Goal: Task Accomplishment & Management: Manage account settings

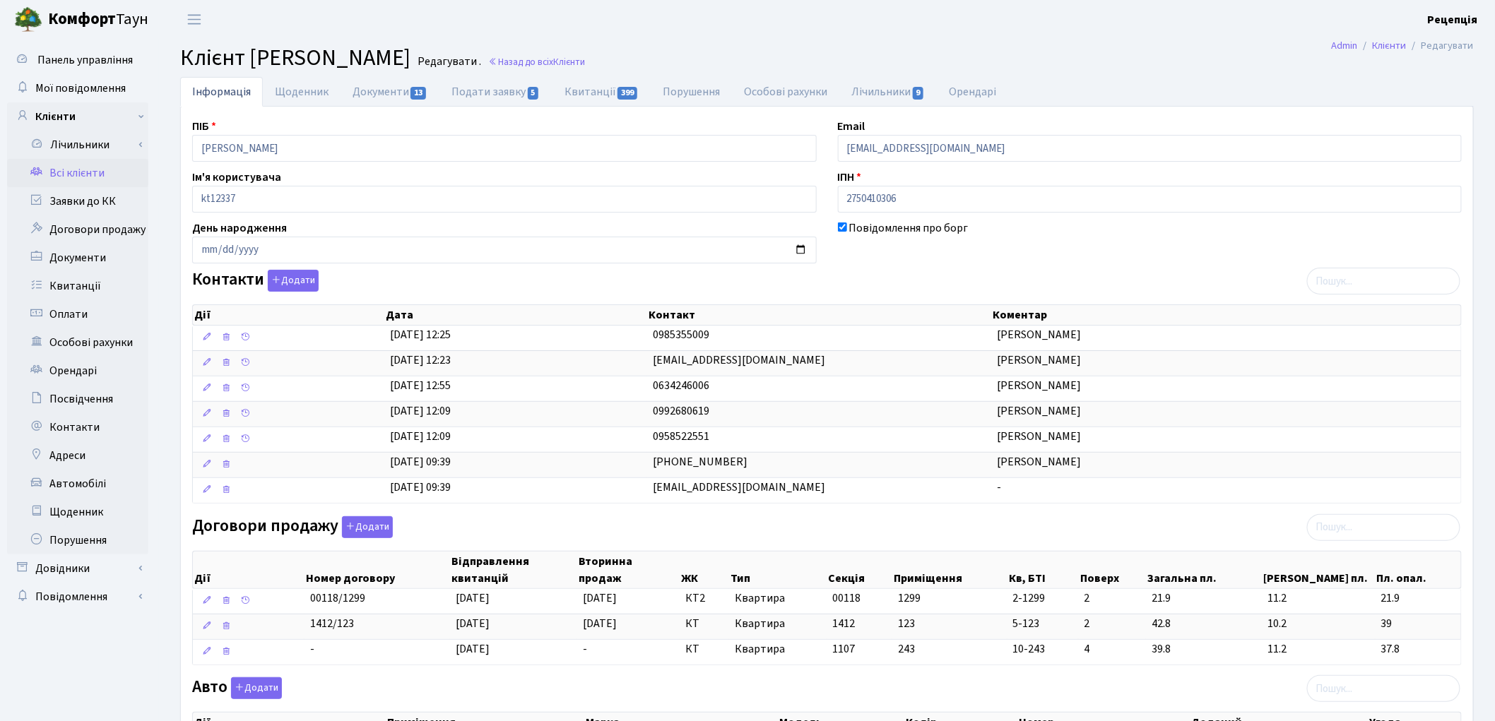
drag, startPoint x: 0, startPoint y: 0, endPoint x: 80, endPoint y: 175, distance: 191.9
click at [80, 175] on link "Всі клієнти" at bounding box center [77, 173] width 141 height 28
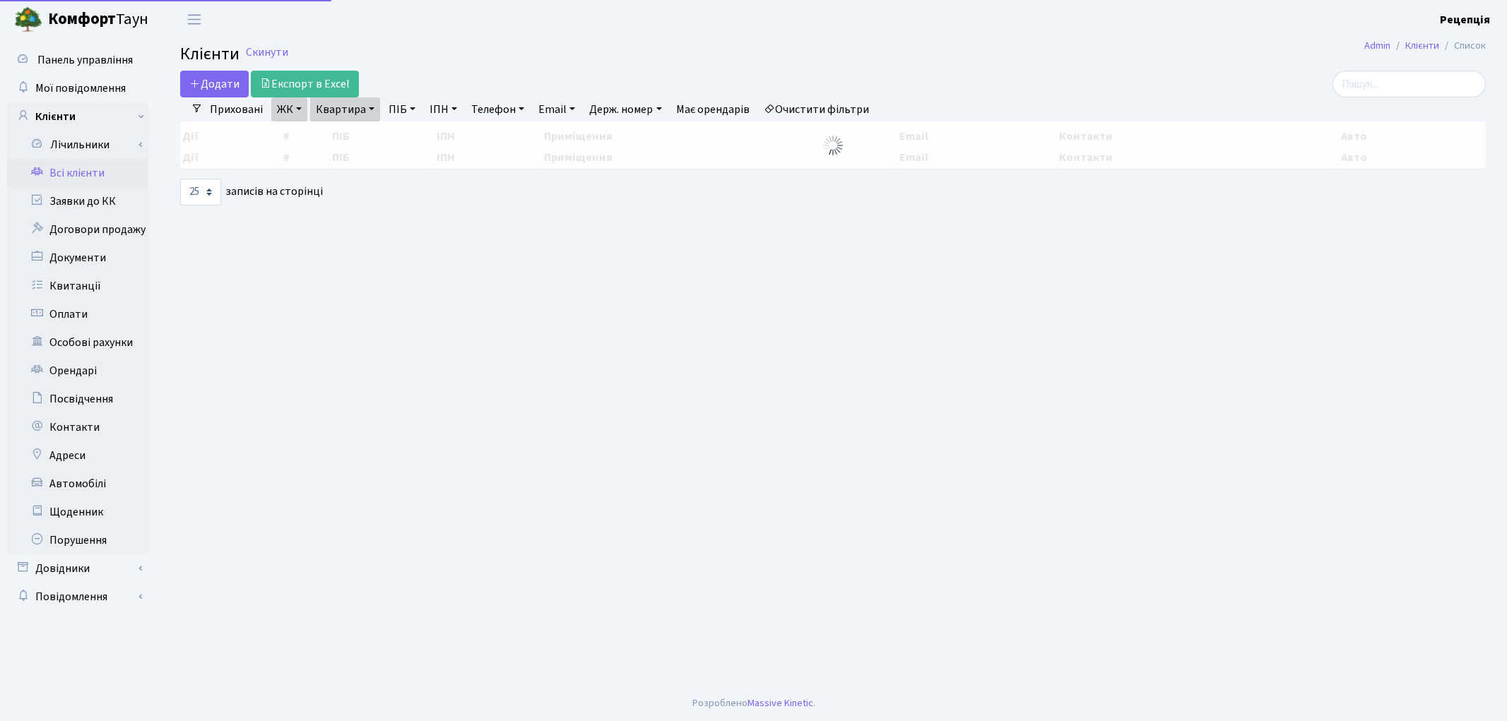
select select "25"
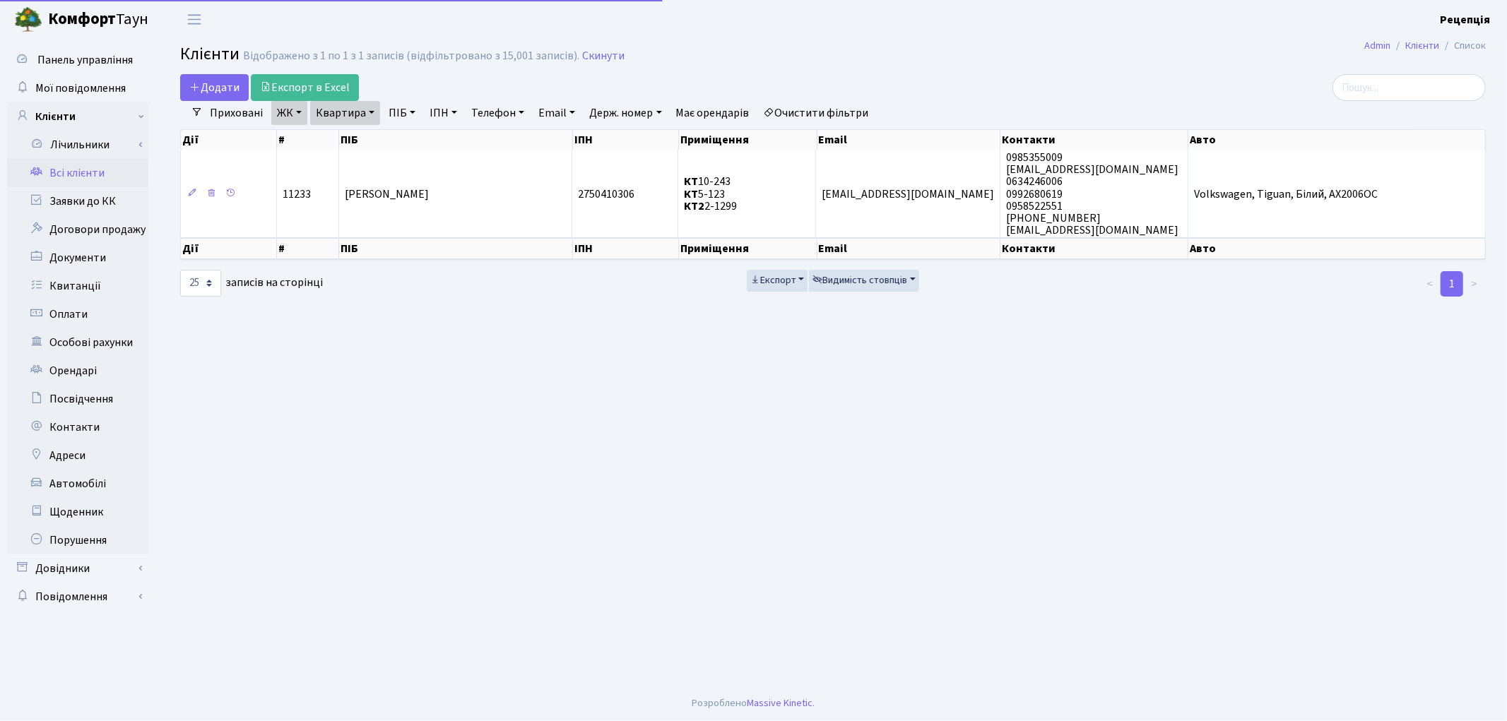
click at [809, 109] on link "Очистити фільтри" at bounding box center [816, 113] width 117 height 24
select select
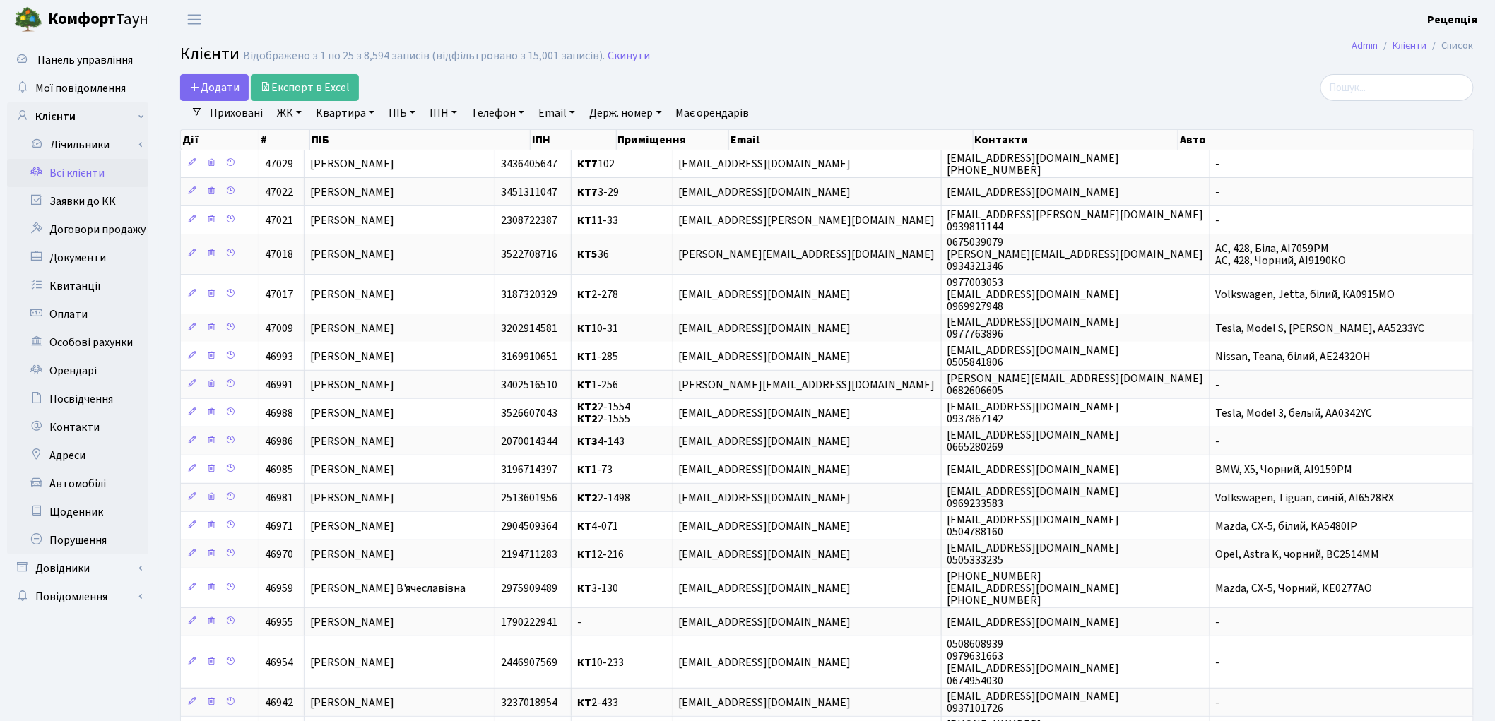
click at [287, 117] on link "ЖК" at bounding box center [289, 113] width 36 height 24
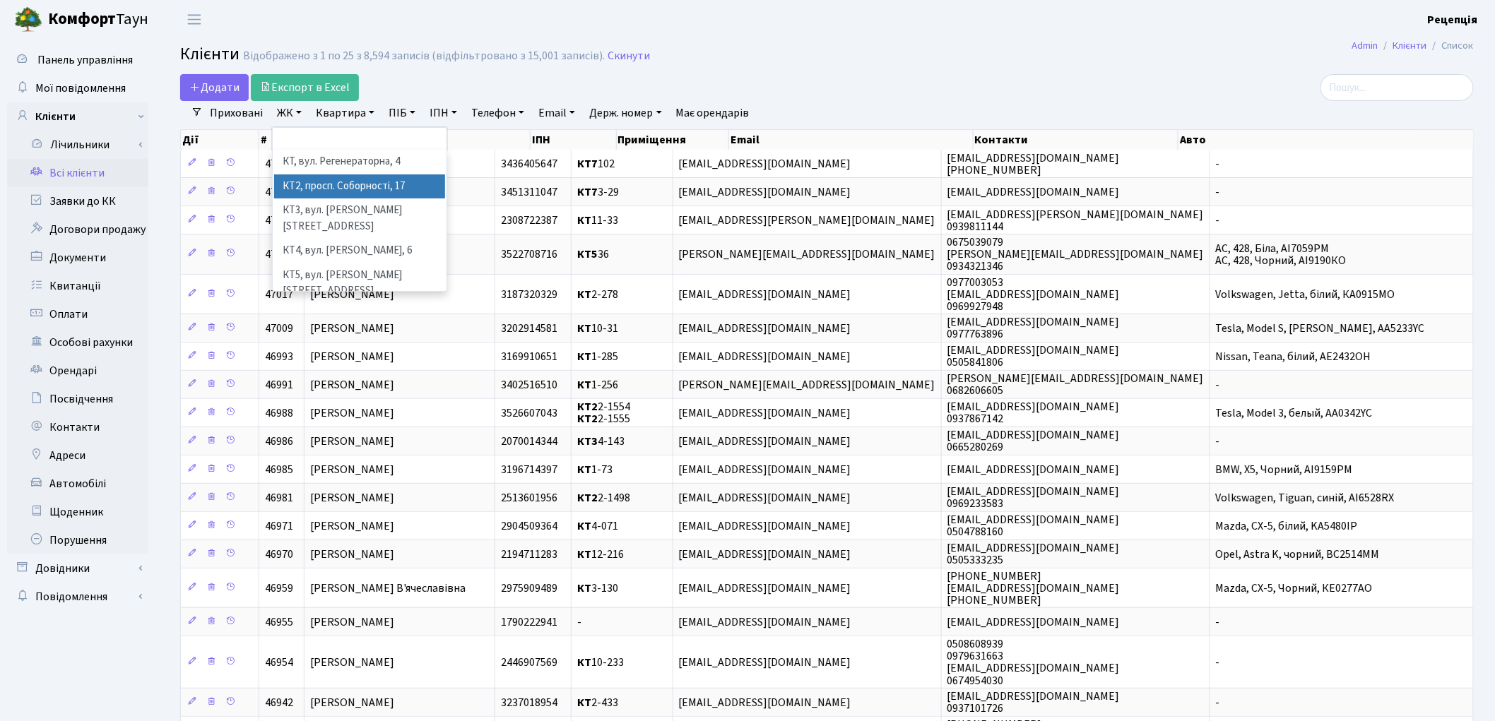
click at [341, 180] on li "КТ2, просп. Соборності, 17" at bounding box center [359, 187] width 171 height 25
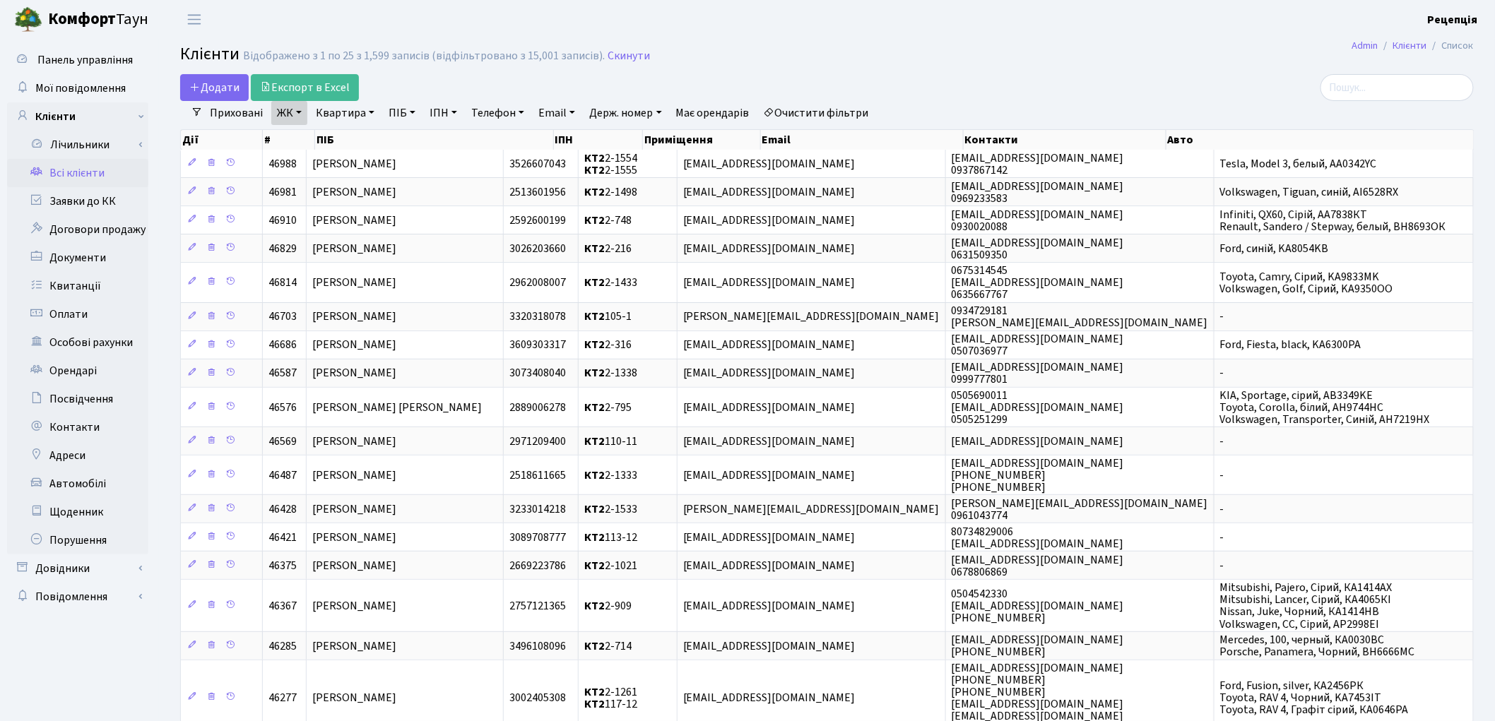
click at [358, 114] on link "Квартира" at bounding box center [345, 113] width 70 height 24
type input "2-1508"
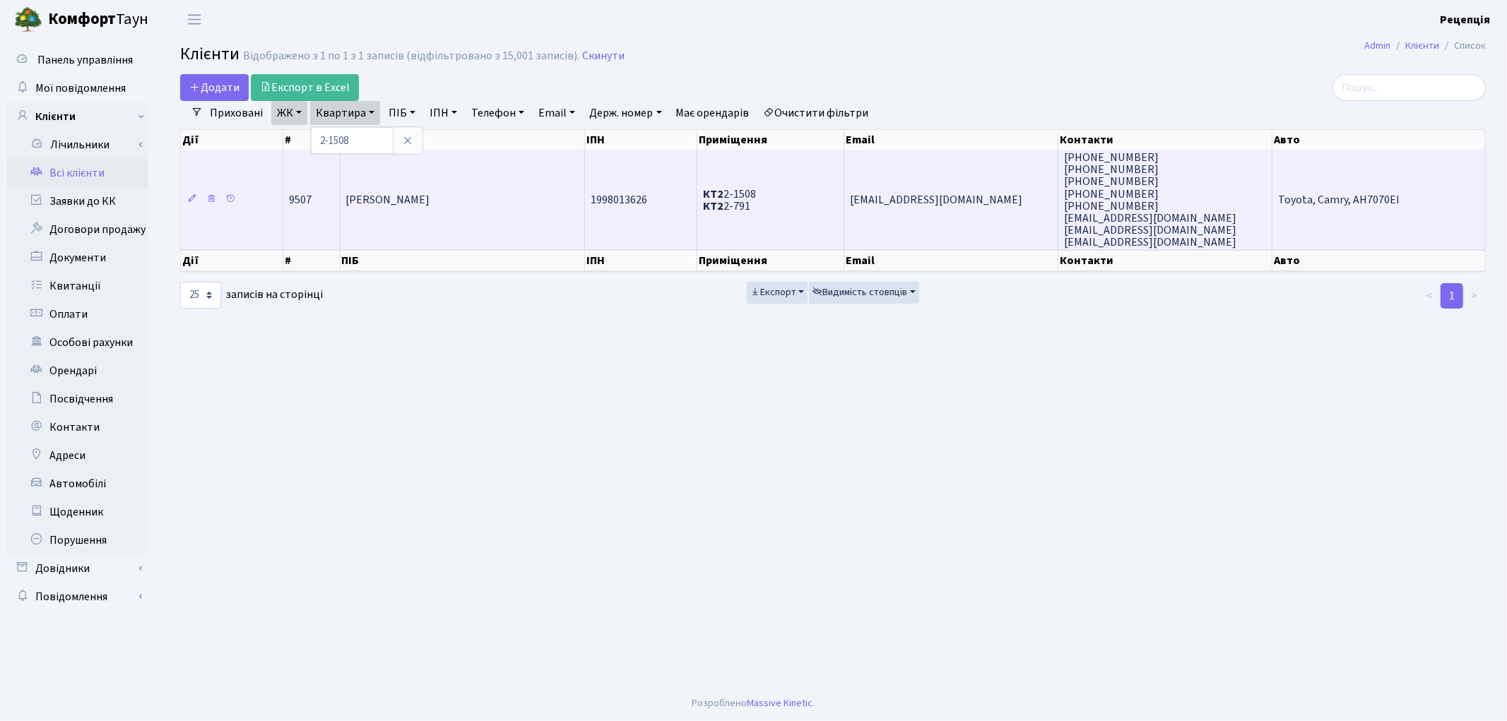
click at [471, 216] on td "[PERSON_NAME]" at bounding box center [463, 200] width 244 height 100
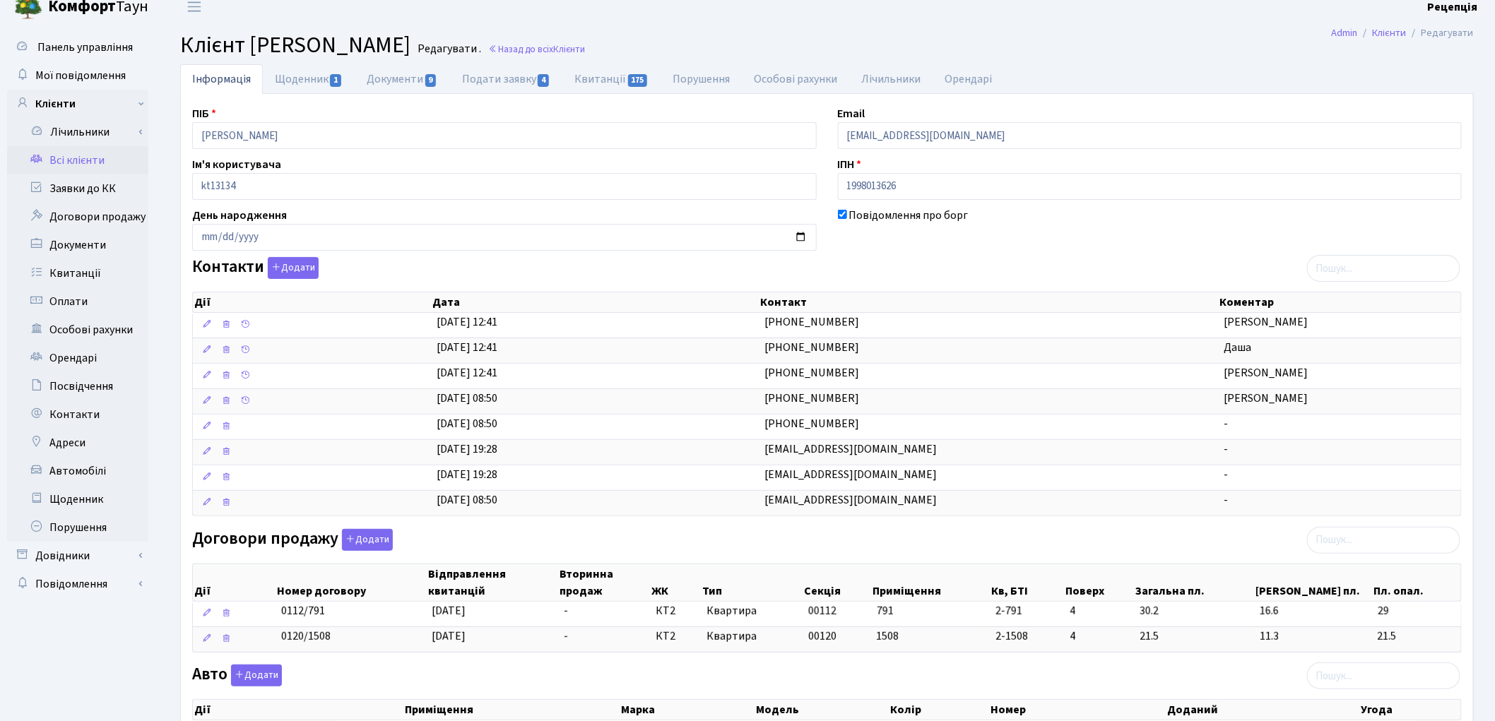
scroll to position [12, 0]
click at [302, 258] on button "Додати" at bounding box center [293, 269] width 51 height 22
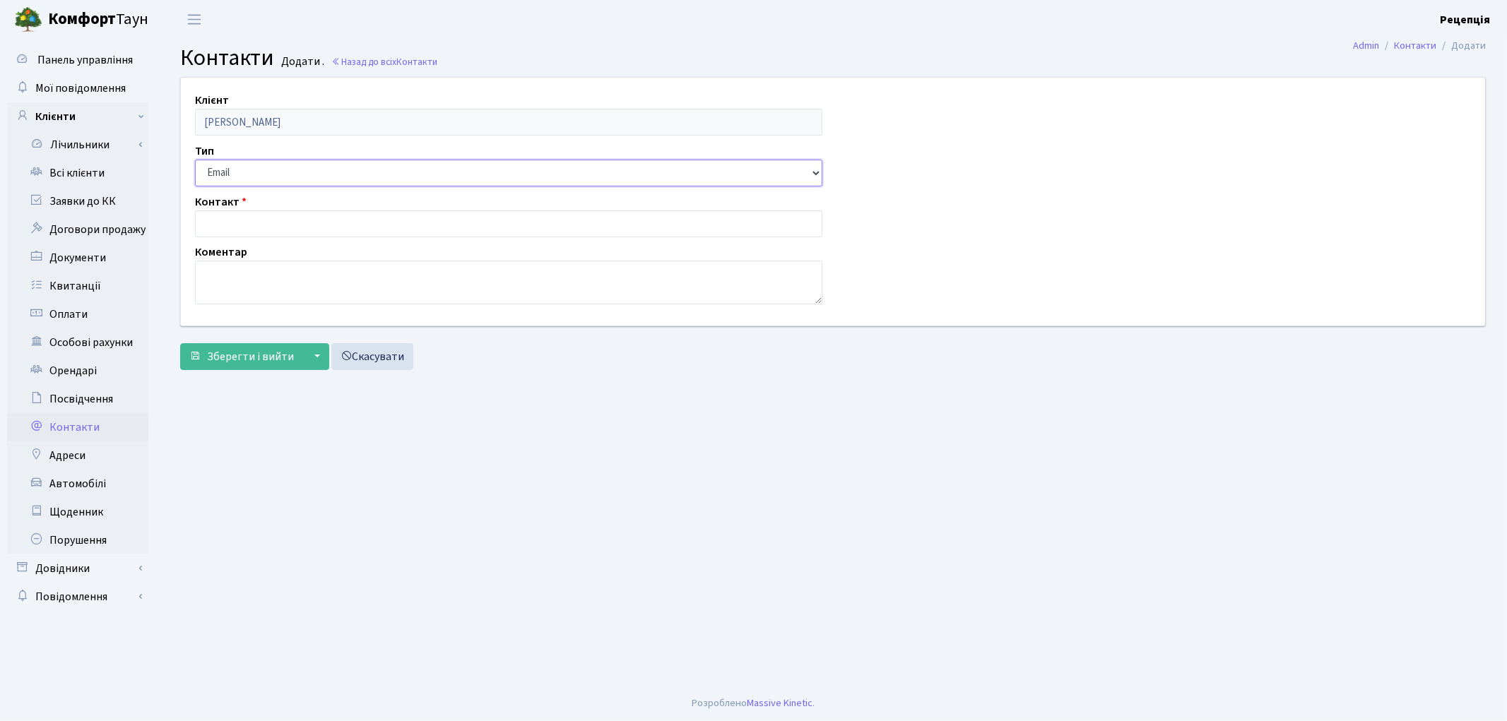
click at [271, 168] on select "Email Телефон" at bounding box center [508, 173] width 627 height 27
select select "1"
click at [195, 160] on select "Email Телефон" at bounding box center [508, 173] width 627 height 27
click at [249, 223] on input "text" at bounding box center [508, 224] width 627 height 27
click at [220, 224] on input "0953694052" at bounding box center [508, 224] width 627 height 27
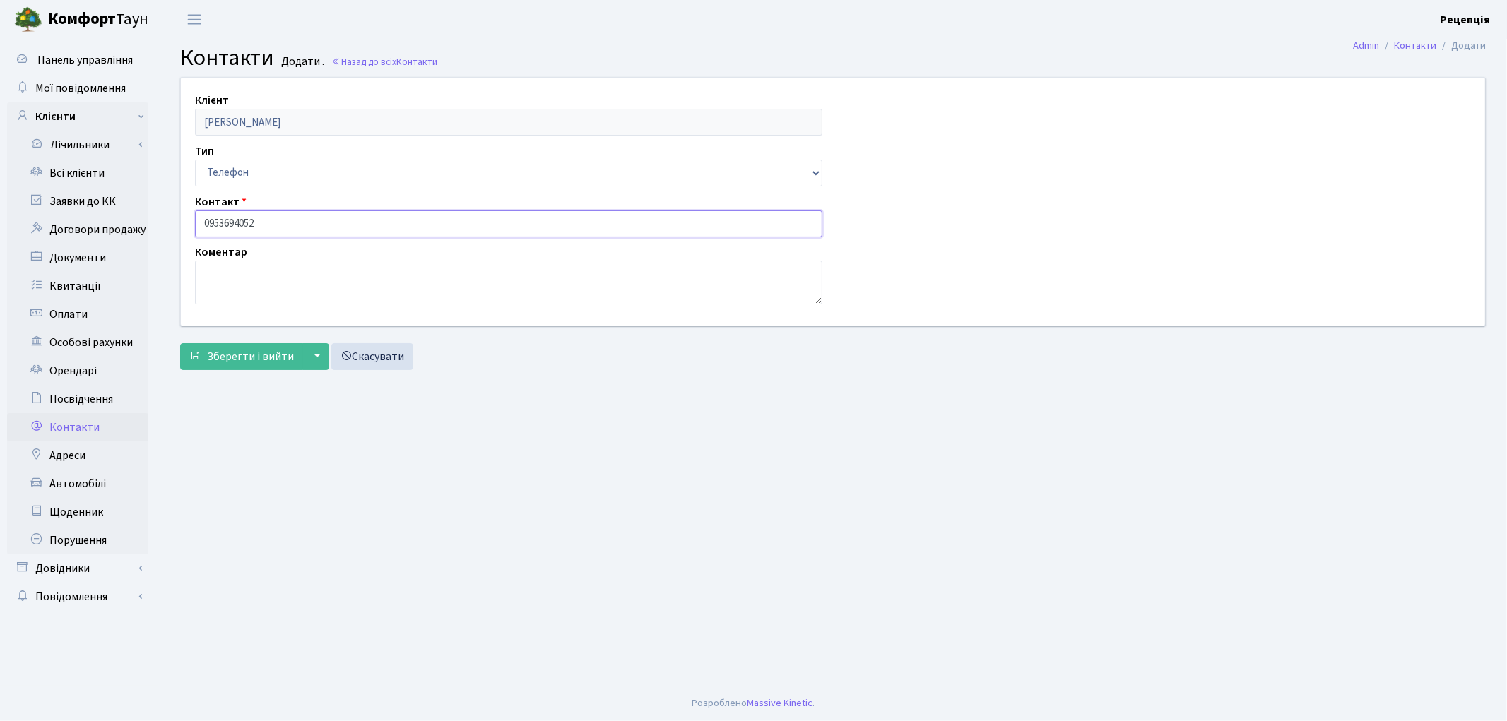
click at [236, 223] on input "0953694052" at bounding box center [508, 224] width 627 height 27
click at [261, 223] on input "0953694052" at bounding box center [508, 224] width 627 height 27
click at [218, 223] on input "0953694052" at bounding box center [508, 224] width 627 height 27
click at [235, 223] on input "0953694052" at bounding box center [508, 224] width 627 height 27
click at [271, 220] on input "0953694052" at bounding box center [508, 224] width 627 height 27
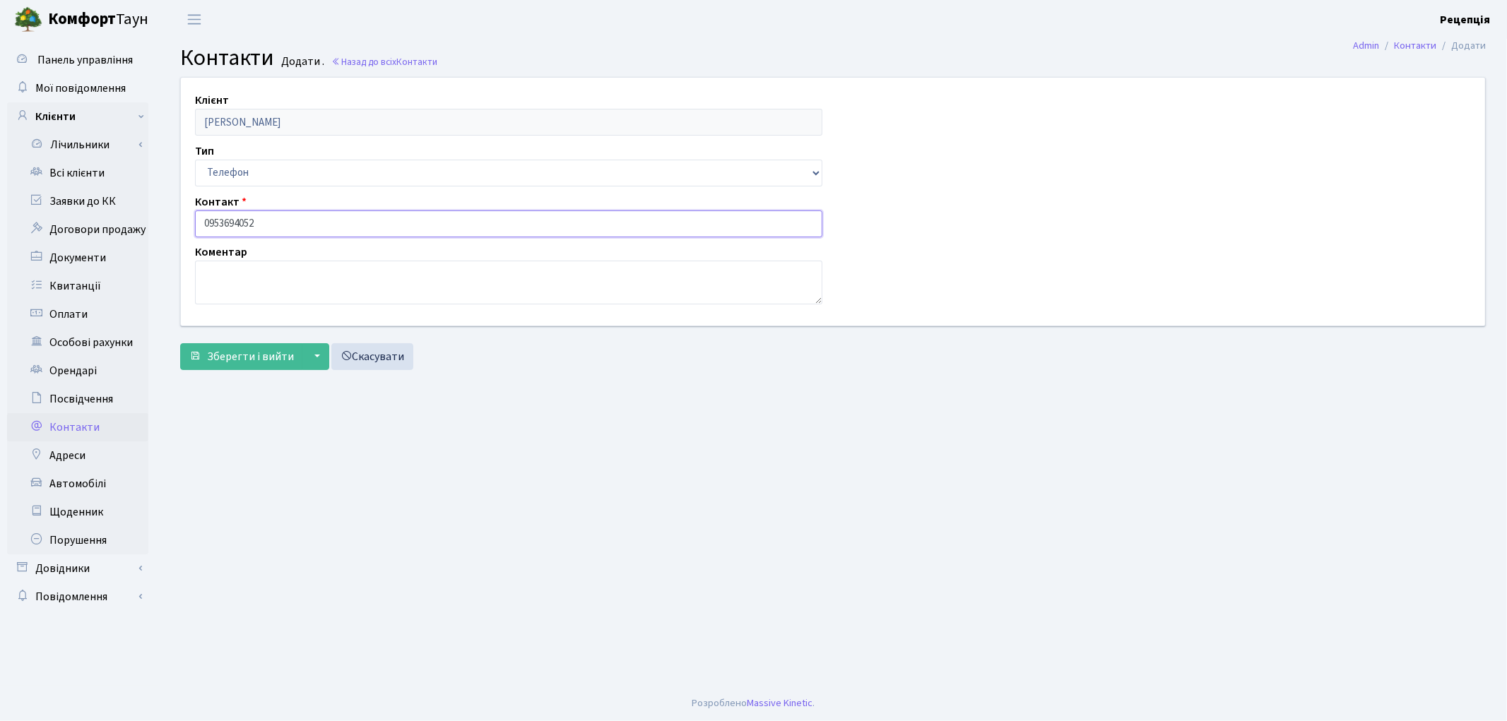
click at [220, 224] on input "0953694052" at bounding box center [508, 224] width 627 height 27
click at [235, 223] on input "0953694052" at bounding box center [508, 224] width 627 height 27
click at [276, 221] on input "0953694052" at bounding box center [508, 224] width 627 height 27
click at [219, 220] on input "0953694052" at bounding box center [508, 224] width 627 height 27
click at [233, 221] on input "0953694052" at bounding box center [508, 224] width 627 height 27
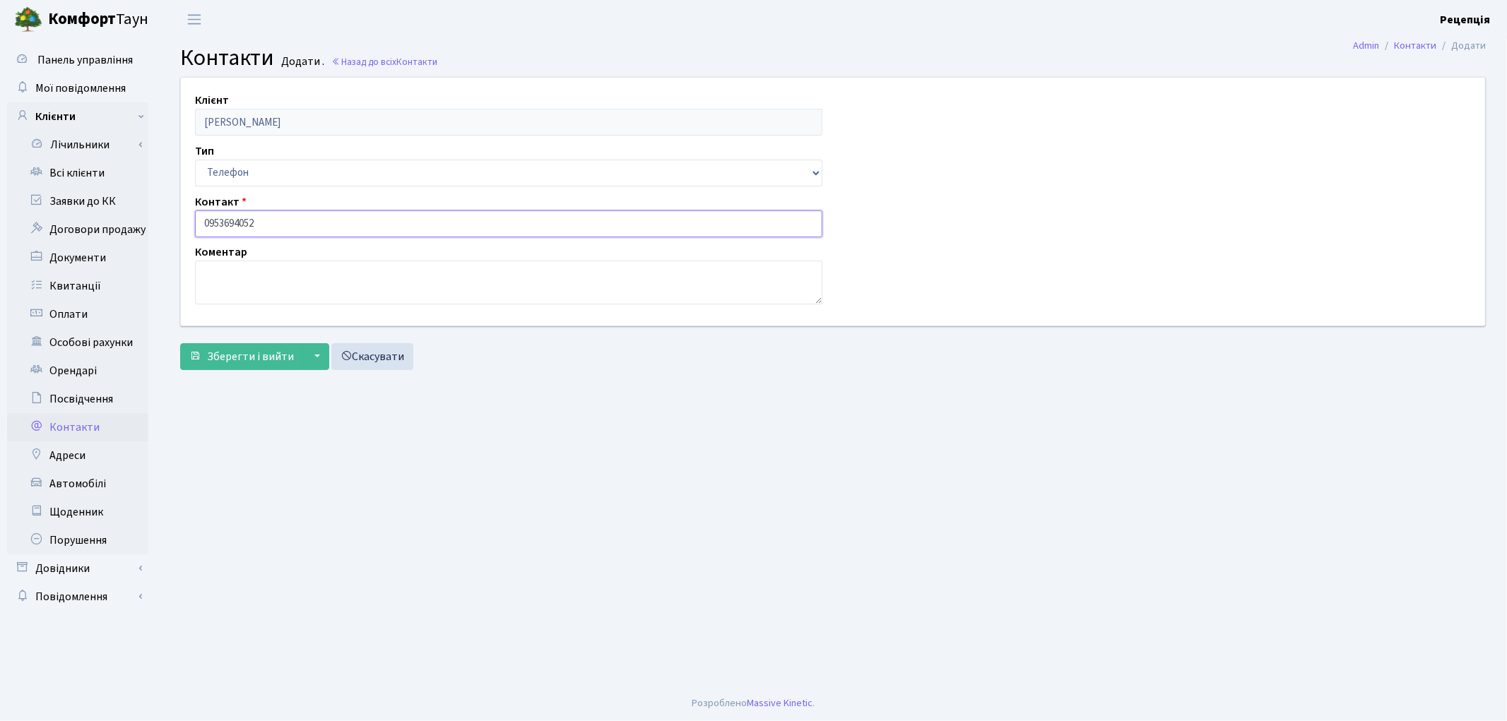
click at [236, 221] on input "0953694052" at bounding box center [508, 224] width 627 height 27
click at [264, 223] on input "0953694052" at bounding box center [508, 224] width 627 height 27
click at [218, 222] on input "0953694052" at bounding box center [508, 224] width 627 height 27
click at [235, 222] on input "0953694052" at bounding box center [508, 224] width 627 height 27
click at [266, 221] on input "0953694052" at bounding box center [508, 224] width 627 height 27
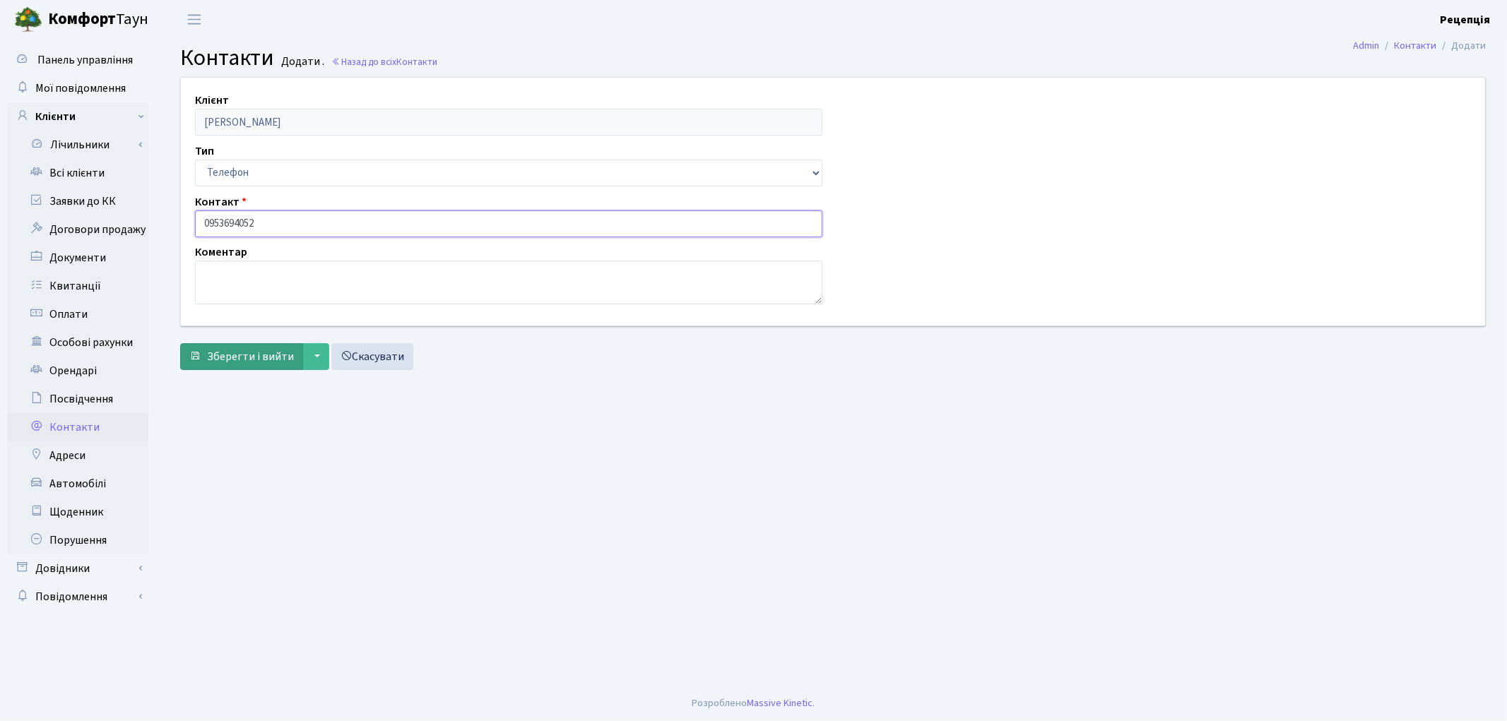
type input "0953694052"
click at [247, 355] on span "Зберегти і вийти" at bounding box center [250, 357] width 87 height 16
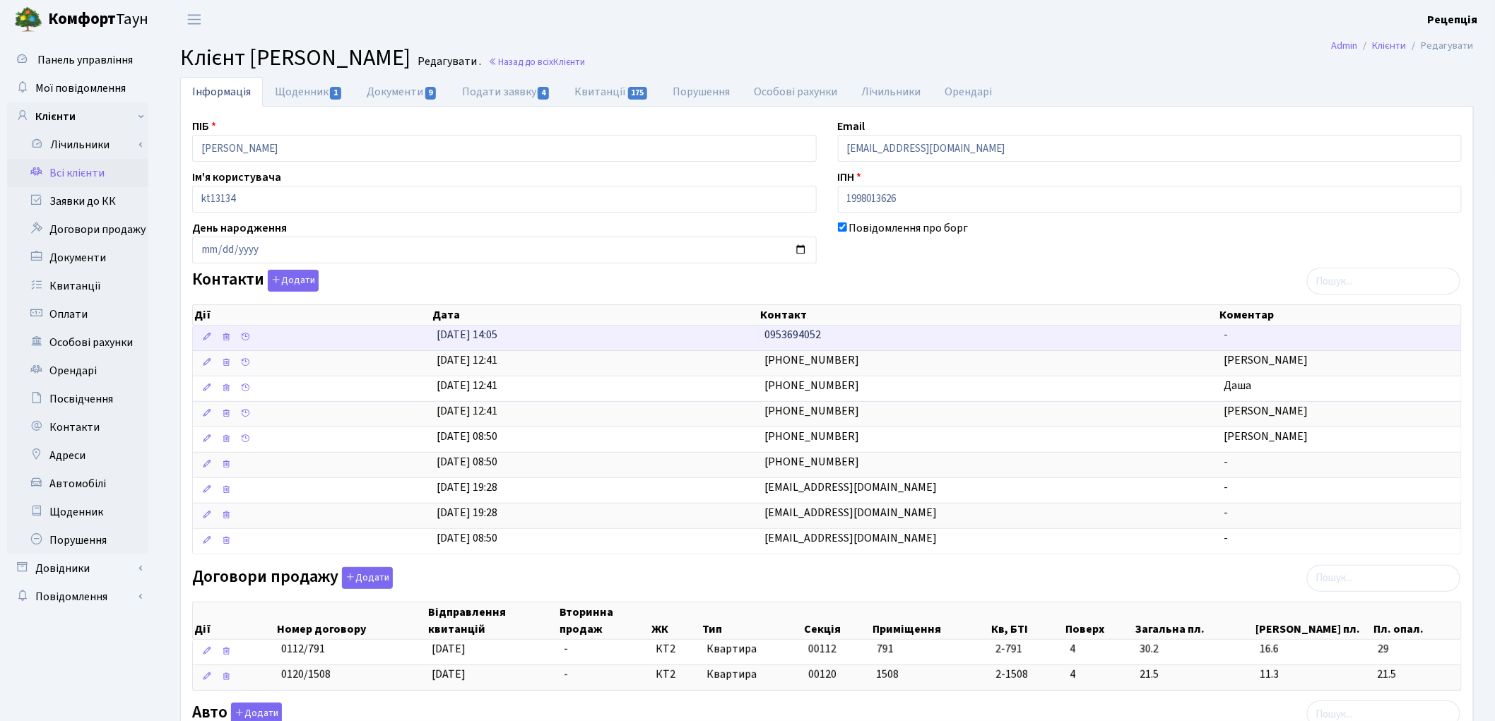
click at [789, 341] on span "0953694052" at bounding box center [793, 335] width 57 height 16
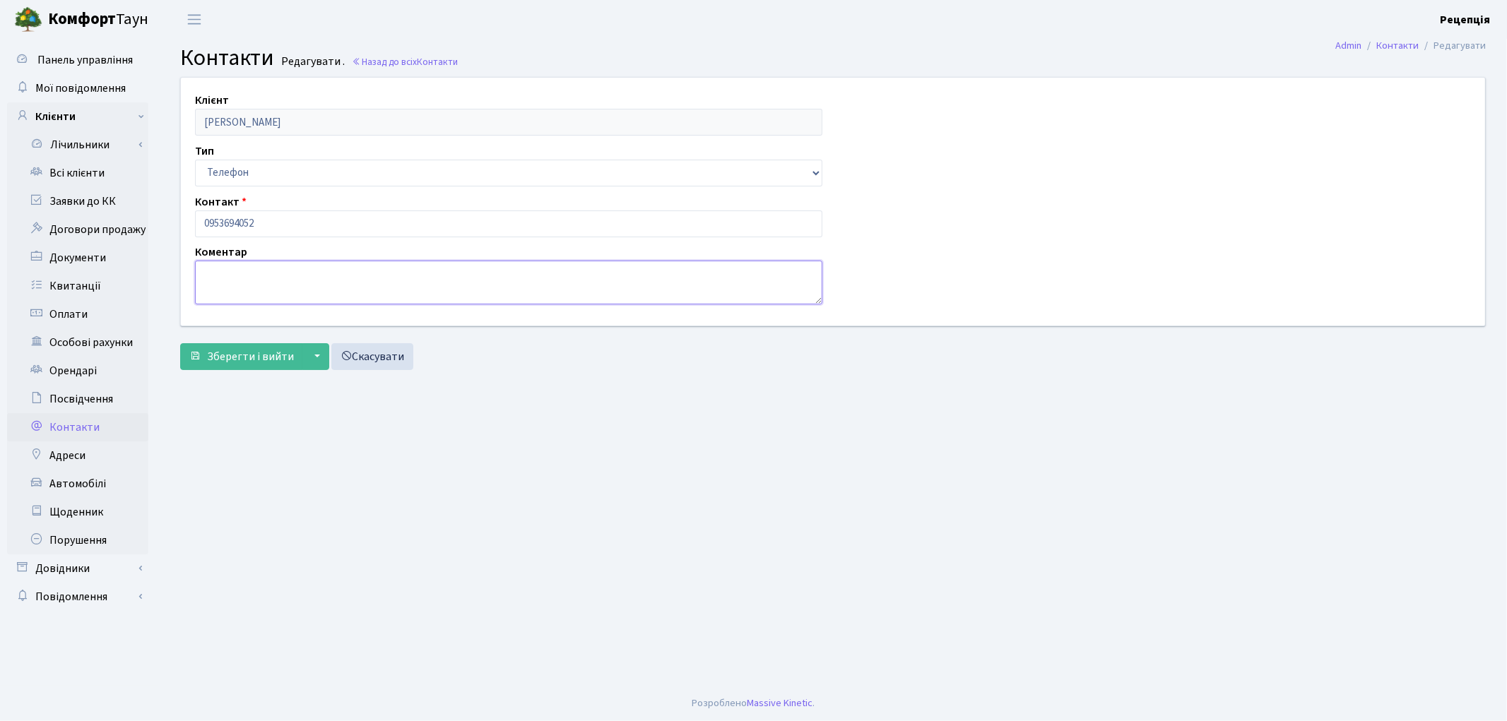
click at [332, 286] on textarea at bounding box center [508, 283] width 627 height 44
type textarea "[PERSON_NAME]"
click at [256, 356] on span "Зберегти і вийти" at bounding box center [250, 357] width 87 height 16
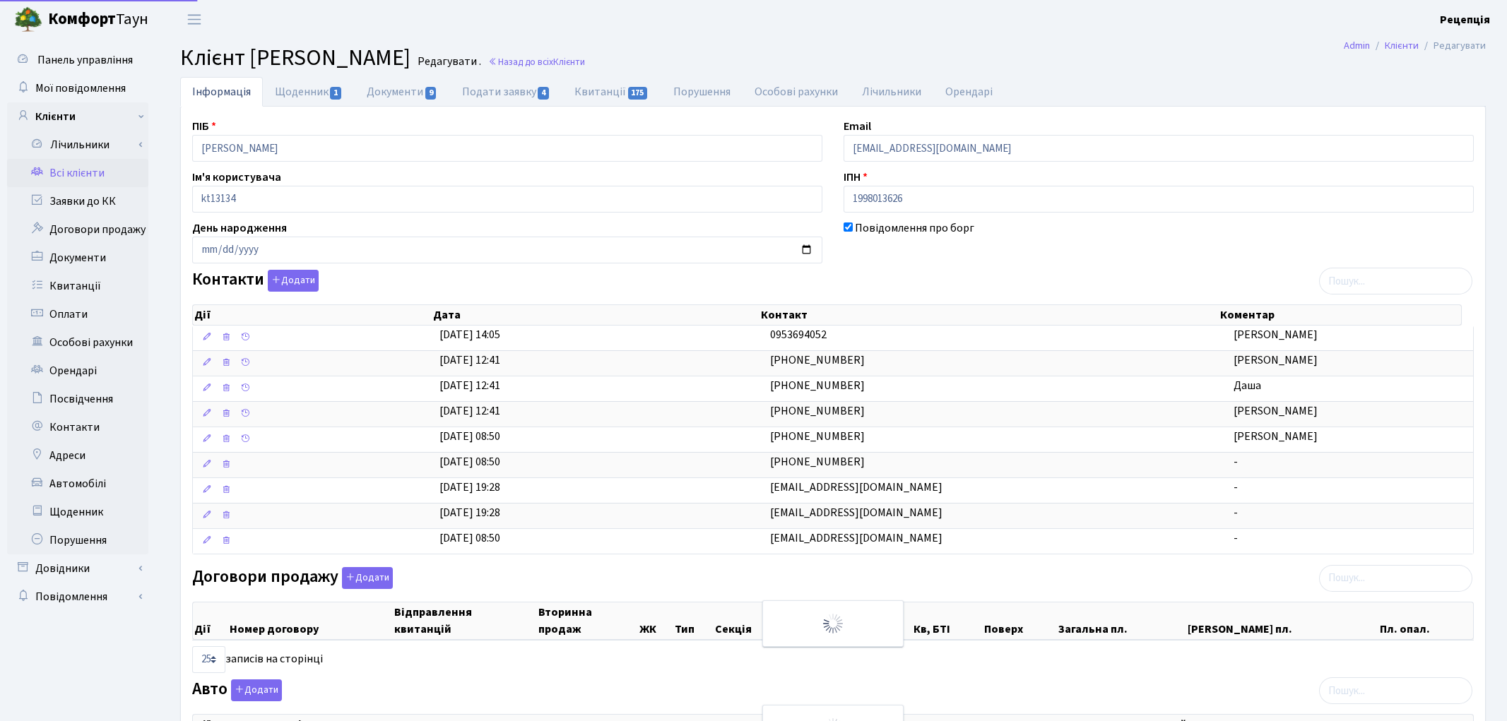
select select "25"
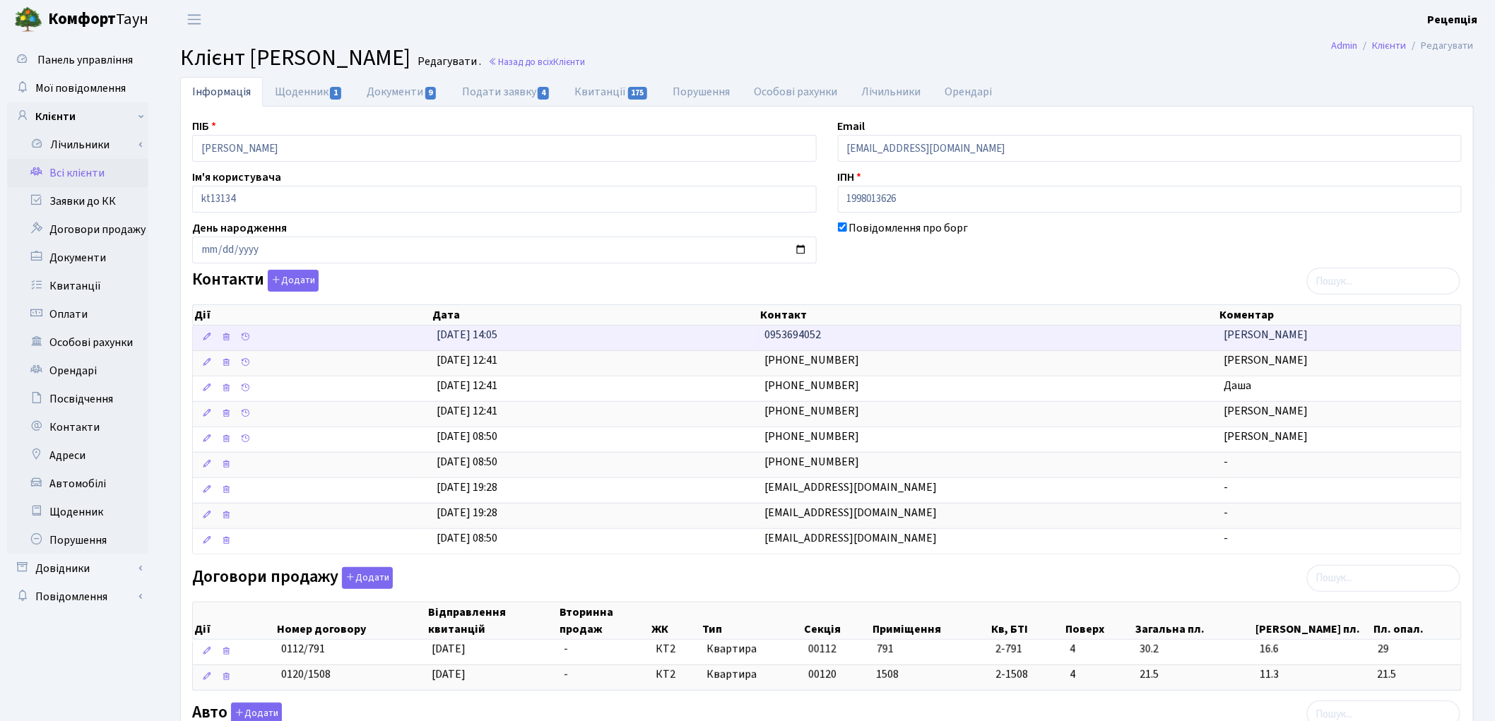
click at [1237, 337] on span "Максим" at bounding box center [1266, 335] width 84 height 16
click at [1234, 347] on td "Максим" at bounding box center [1339, 338] width 243 height 25
click at [1230, 334] on span "Максим" at bounding box center [1266, 335] width 84 height 16
click at [1265, 338] on td "Максим" at bounding box center [1339, 338] width 243 height 25
click at [206, 335] on icon at bounding box center [207, 337] width 10 height 10
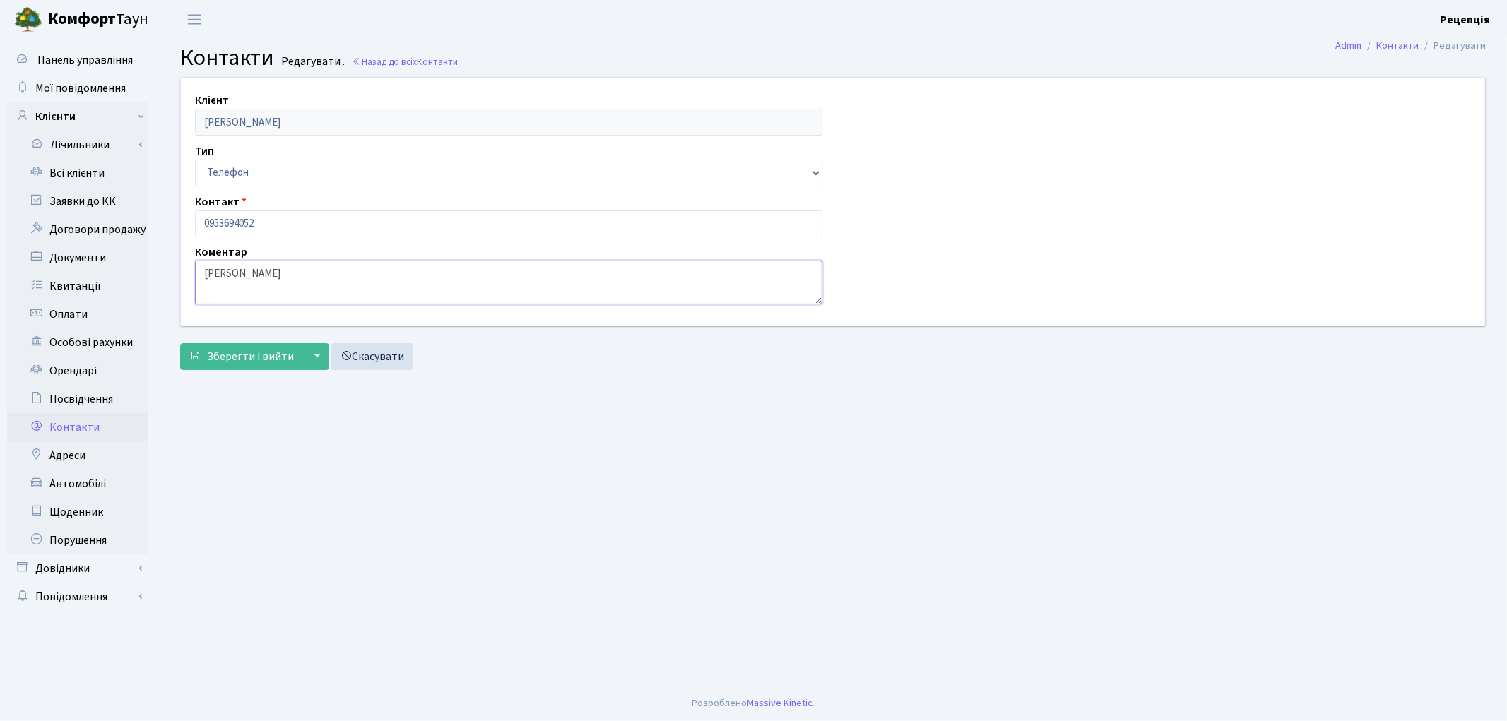
click at [196, 277] on textarea "Максим" at bounding box center [508, 283] width 627 height 44
click at [299, 276] on textarea "Максим" at bounding box center [508, 283] width 627 height 44
type textarea "Галаган Максим Євгенович"
click at [264, 353] on span "Зберегти і вийти" at bounding box center [250, 357] width 87 height 16
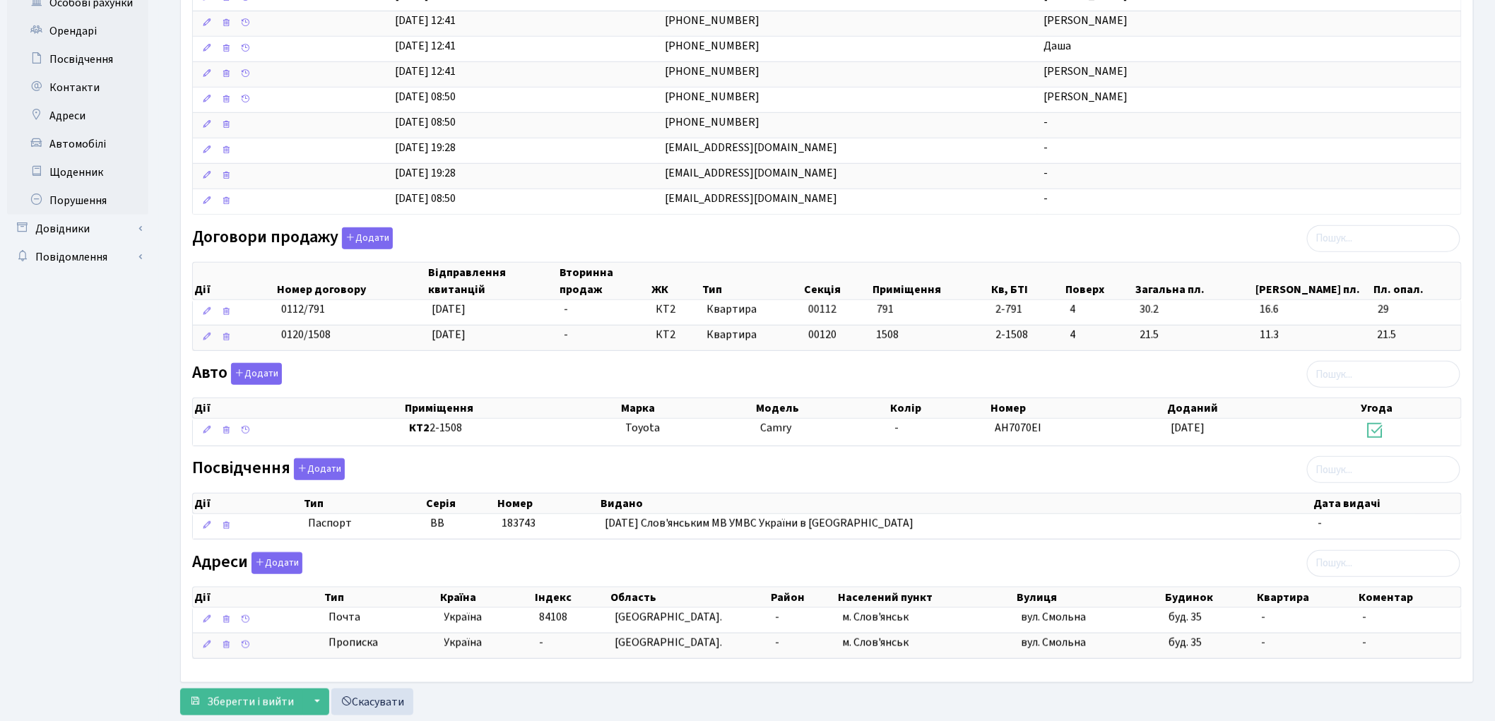
scroll to position [382, 0]
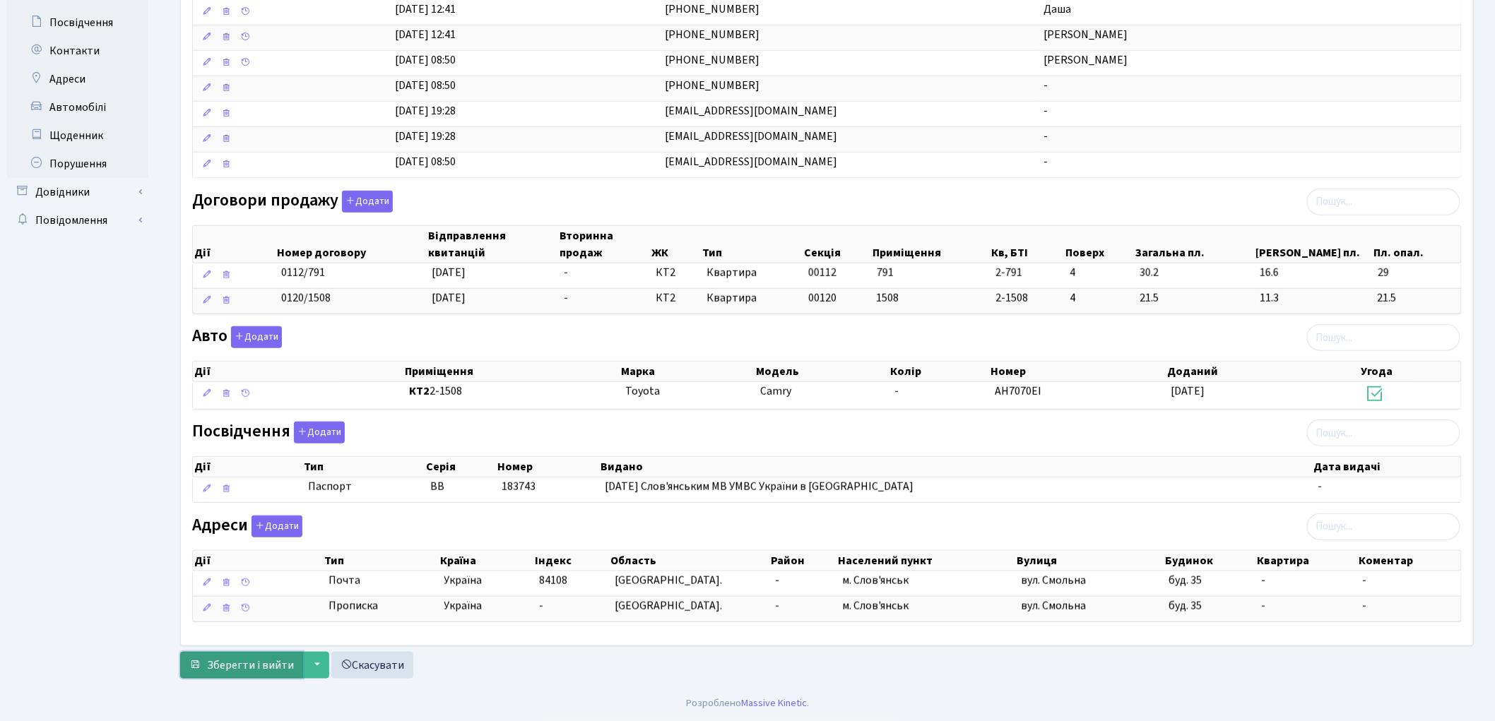
click at [244, 665] on span "Зберегти і вийти" at bounding box center [250, 666] width 87 height 16
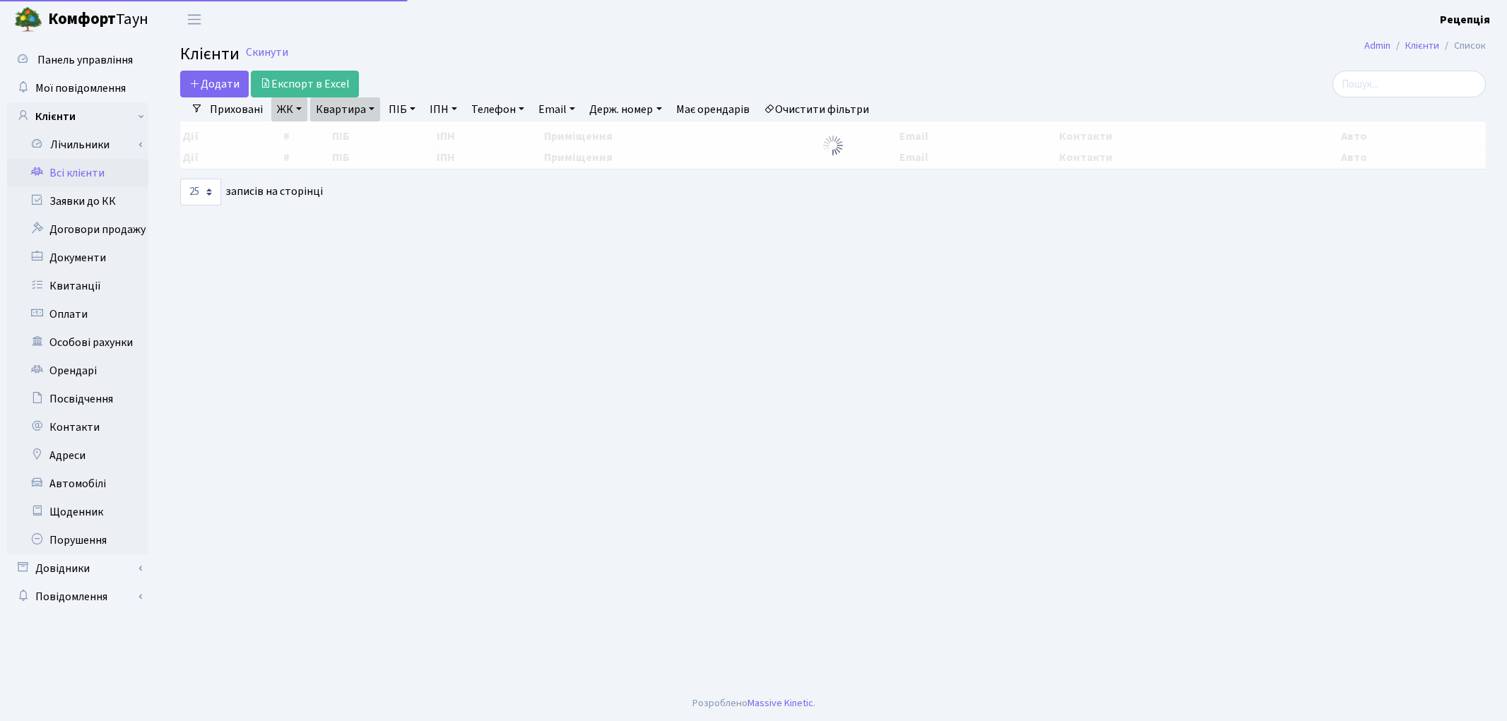
select select "25"
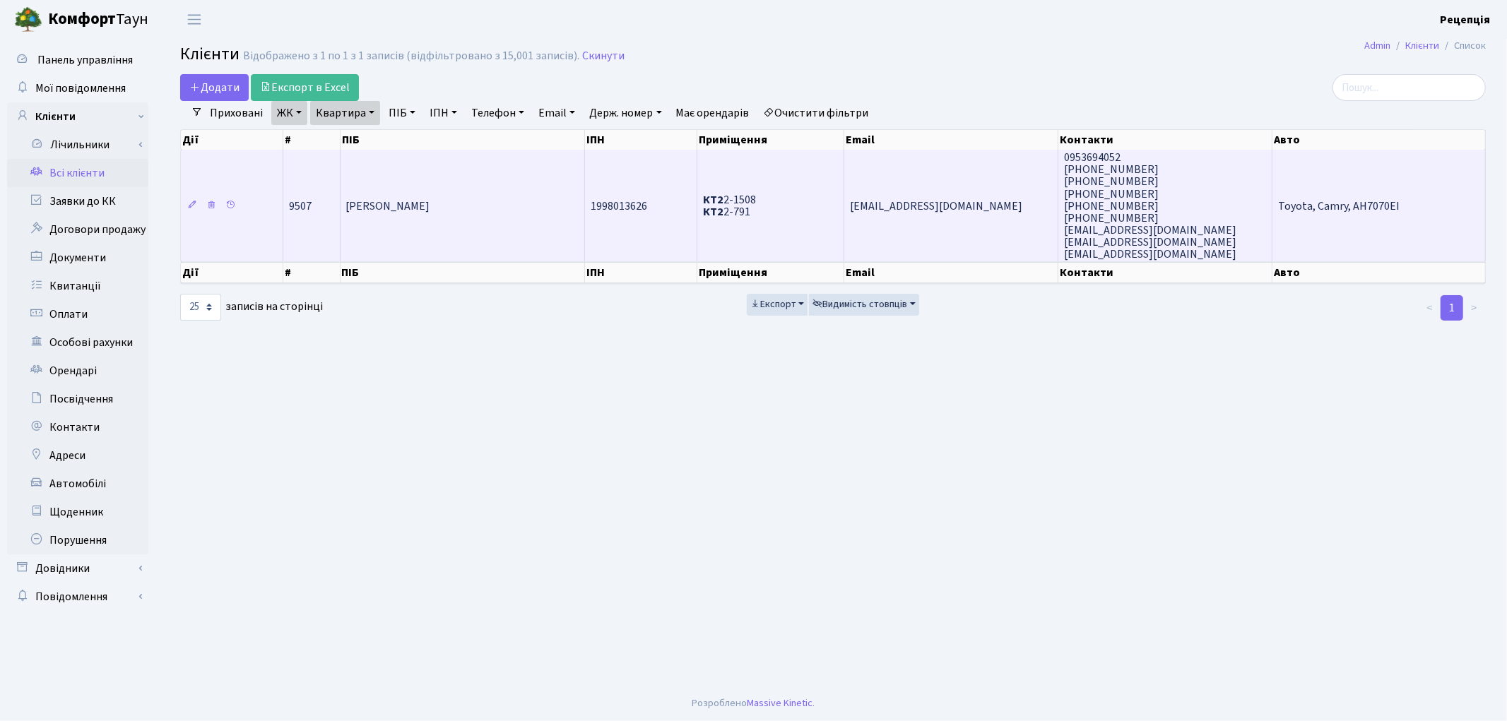
click at [486, 185] on td "[PERSON_NAME]" at bounding box center [463, 206] width 244 height 112
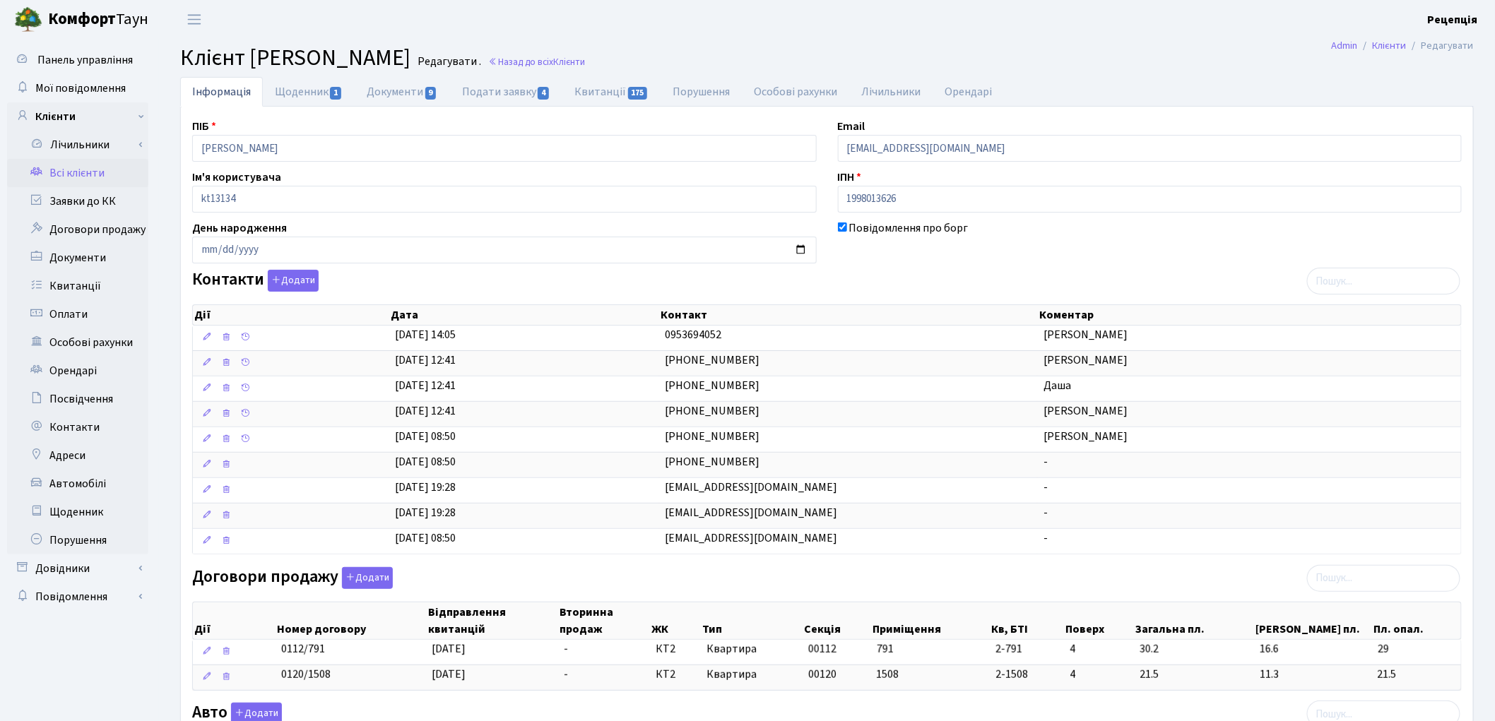
click at [79, 168] on link "Всі клієнти" at bounding box center [77, 173] width 141 height 28
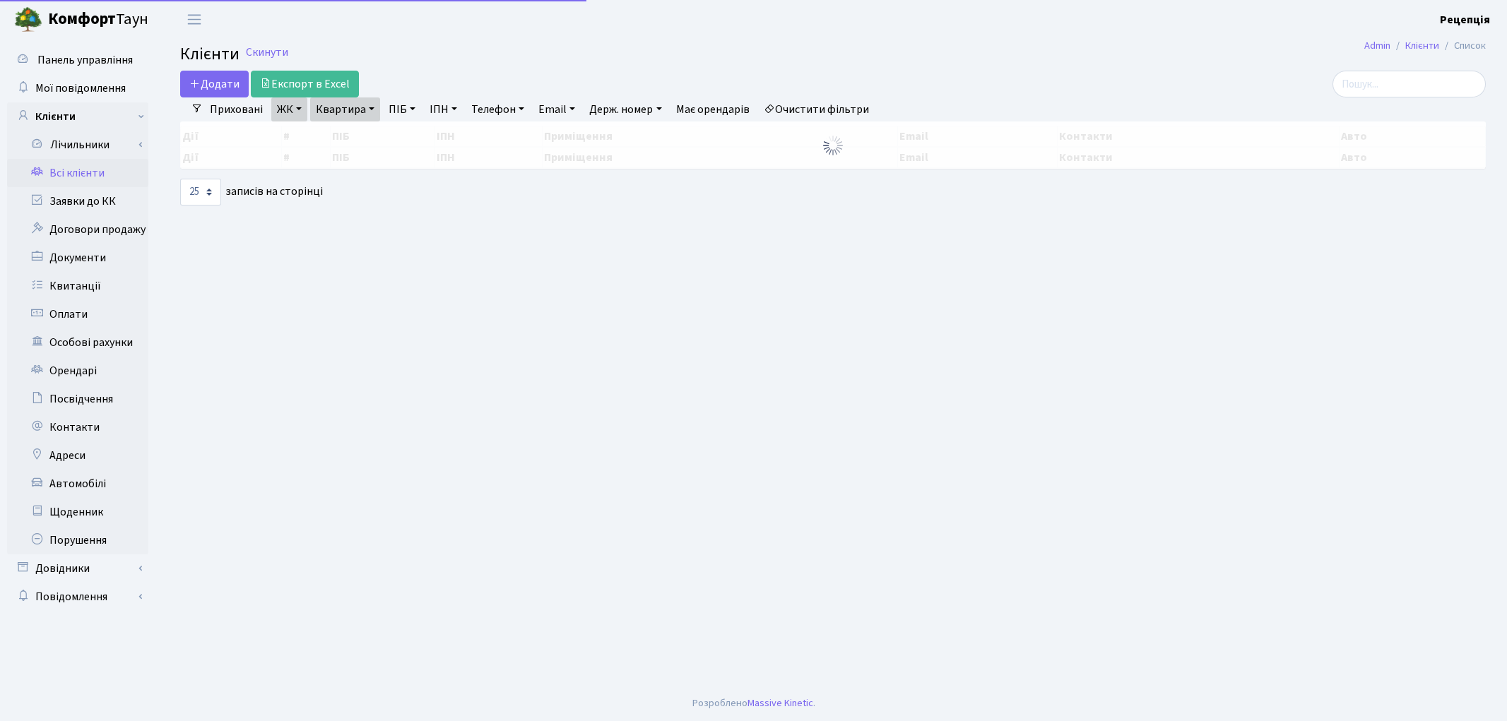
select select "25"
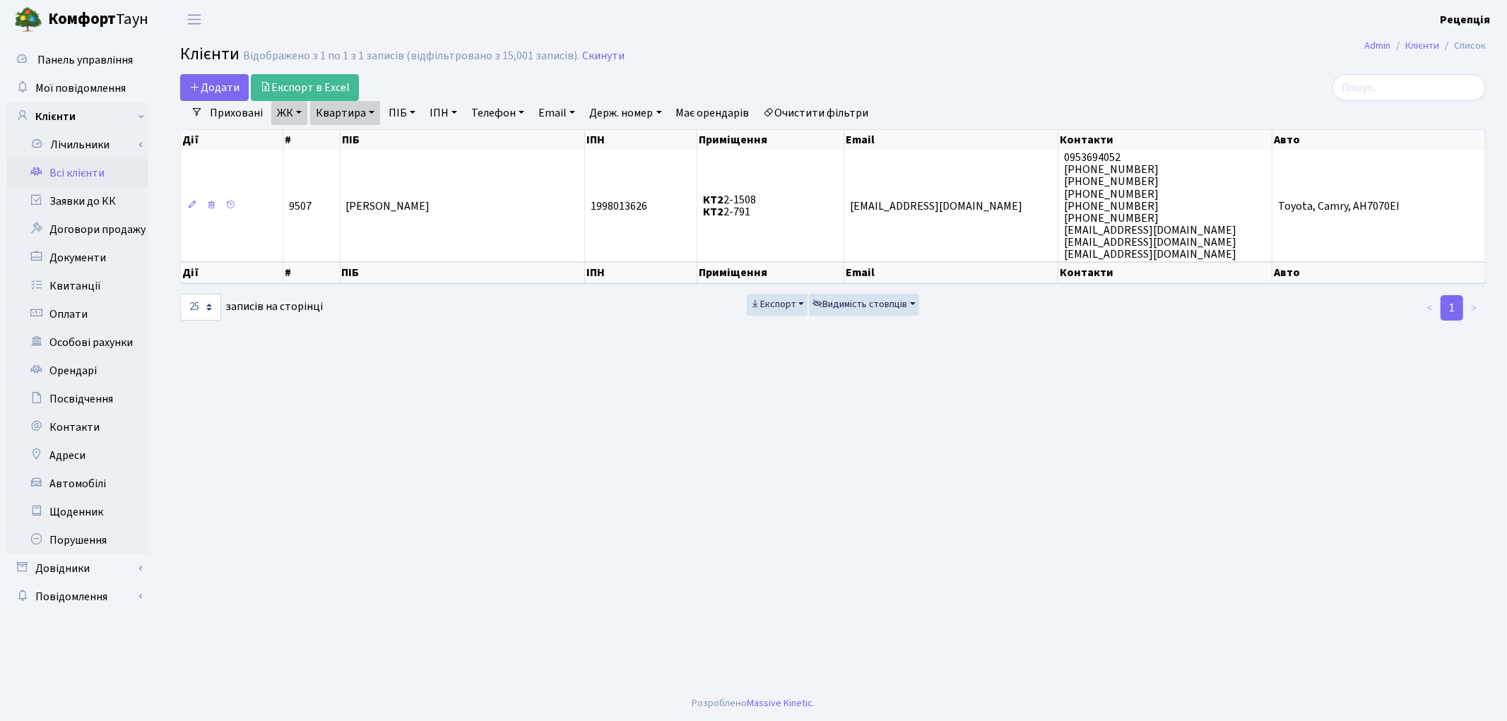
click at [791, 115] on link "Очистити фільтри" at bounding box center [816, 113] width 117 height 24
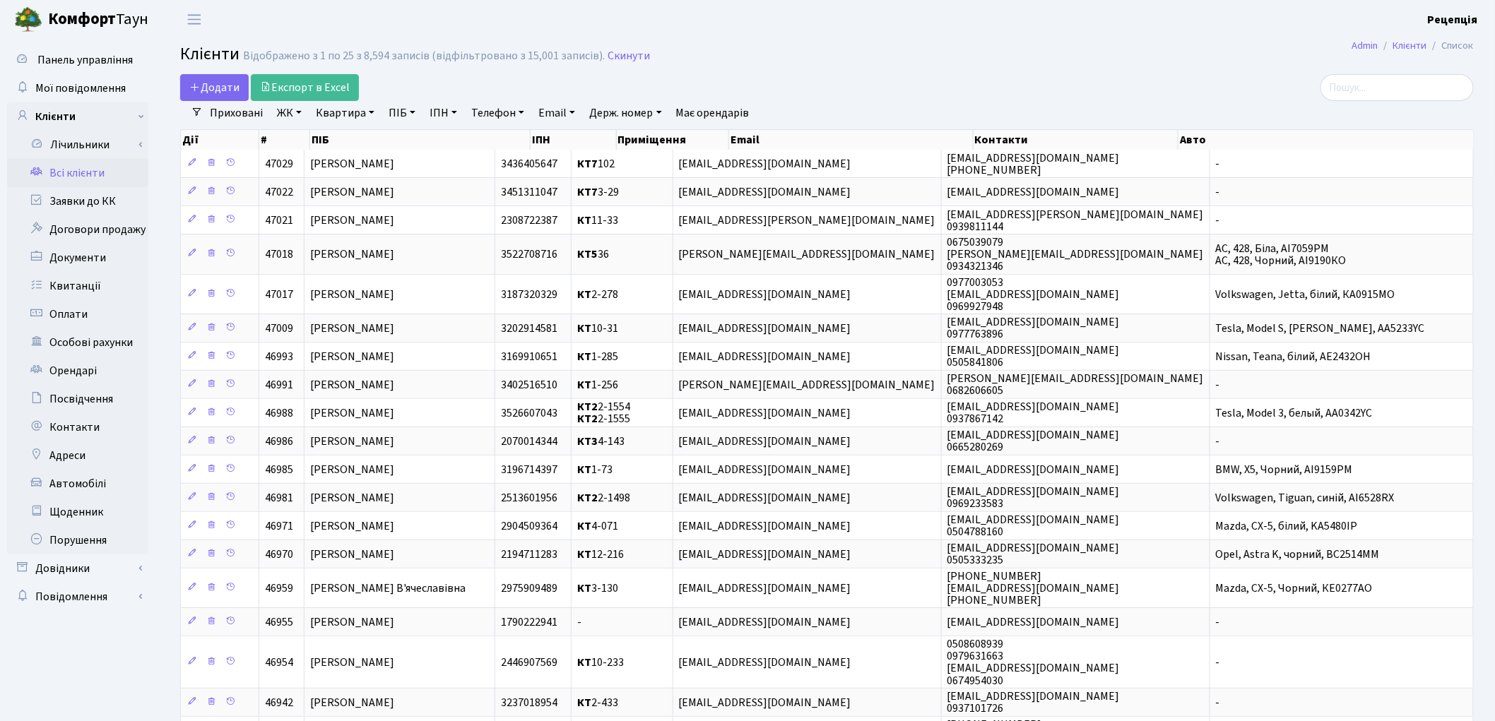
click at [287, 117] on link "ЖК" at bounding box center [289, 113] width 36 height 24
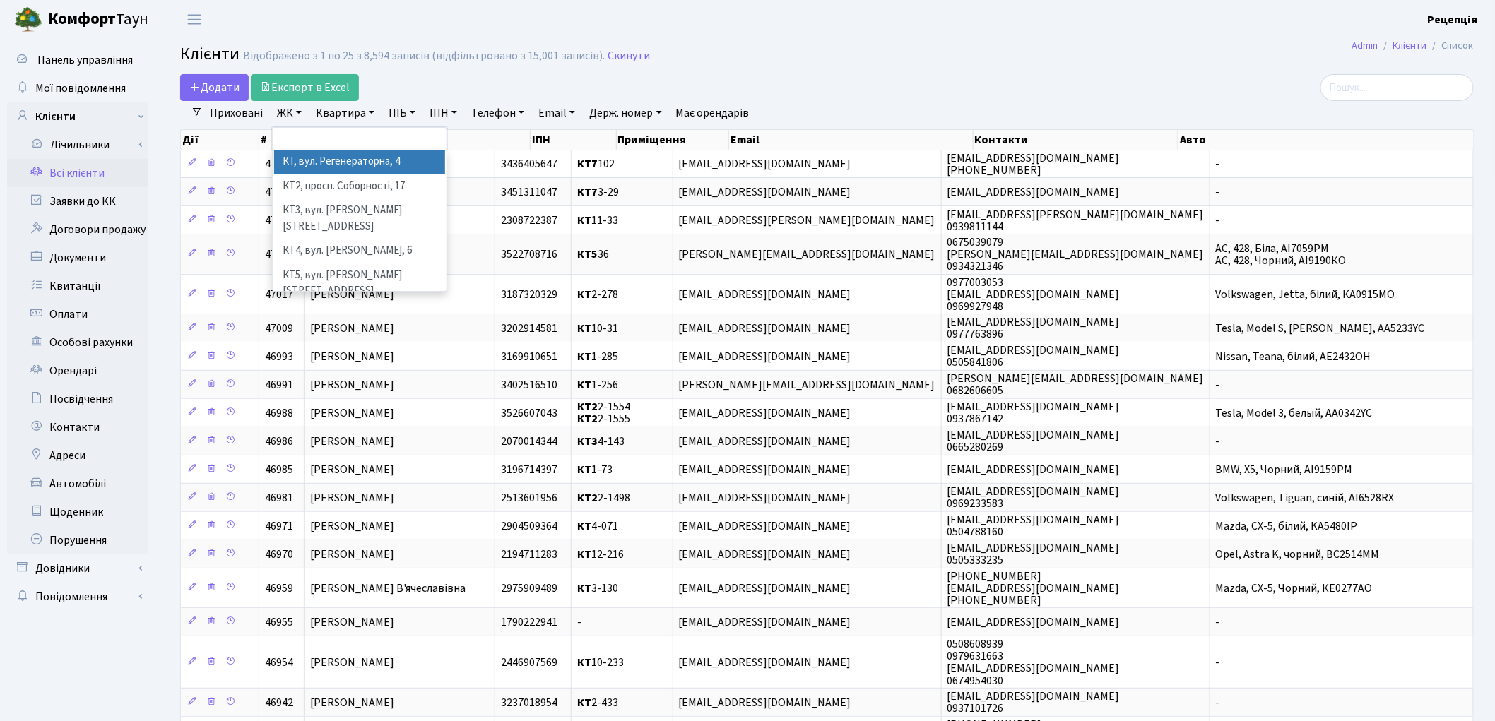
click at [311, 165] on li "КТ, вул. Регенераторна, 4" at bounding box center [359, 162] width 171 height 25
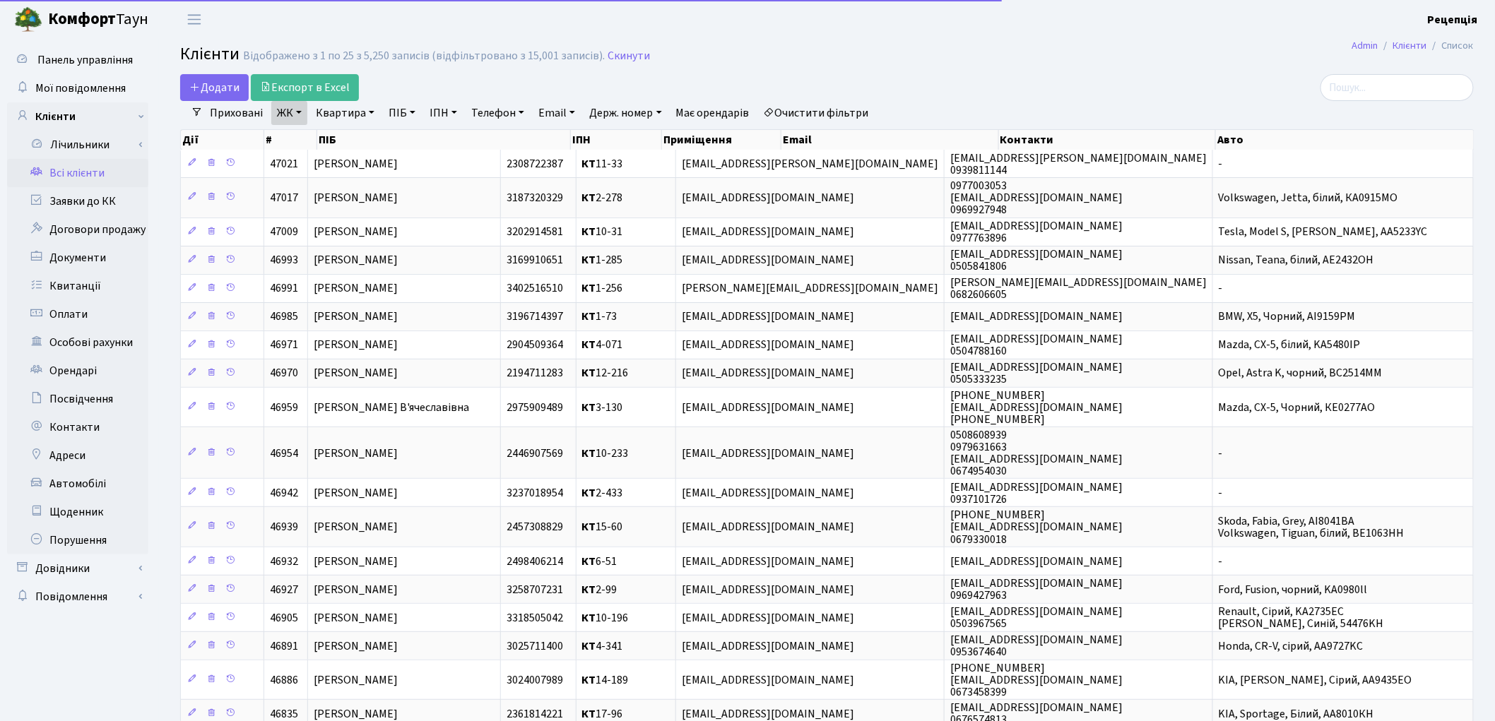
click at [347, 117] on link "Квартира" at bounding box center [345, 113] width 70 height 24
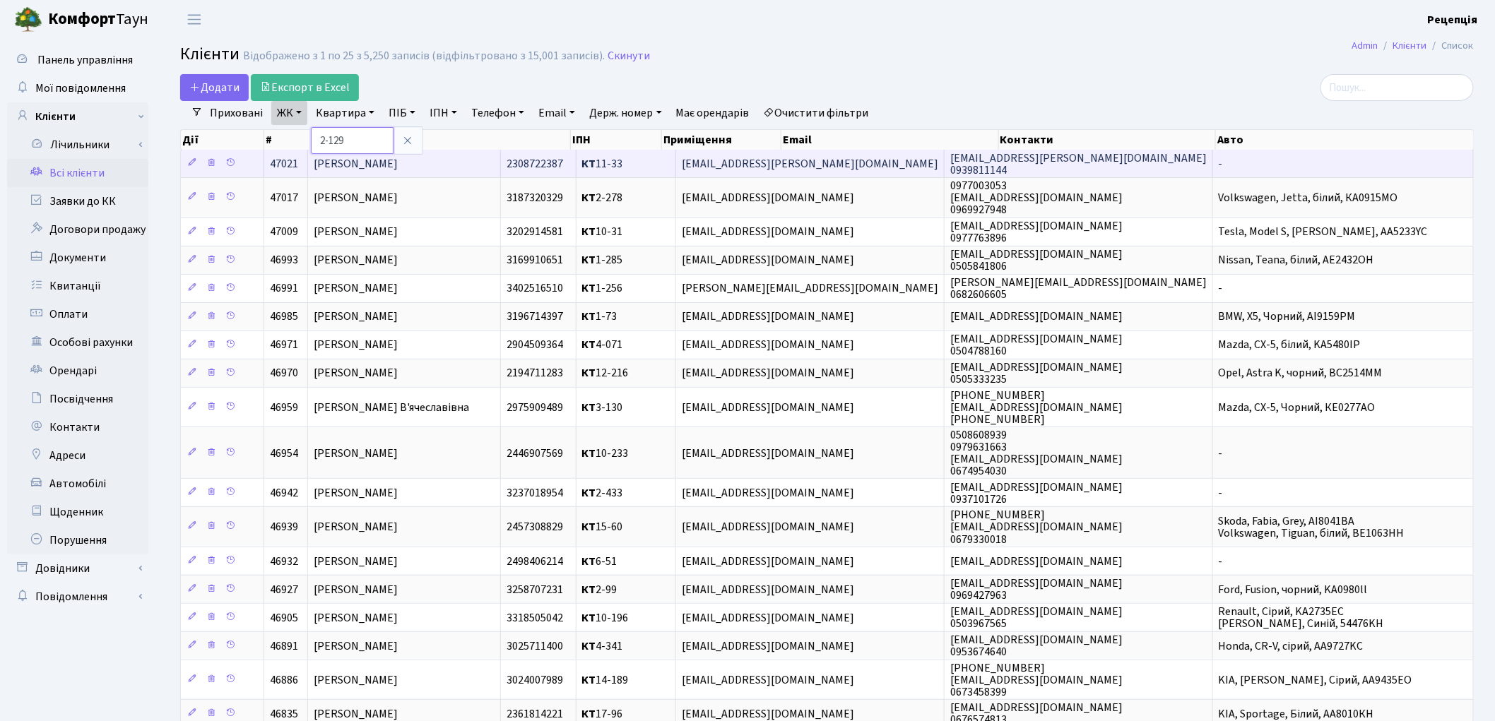
type input "2-129"
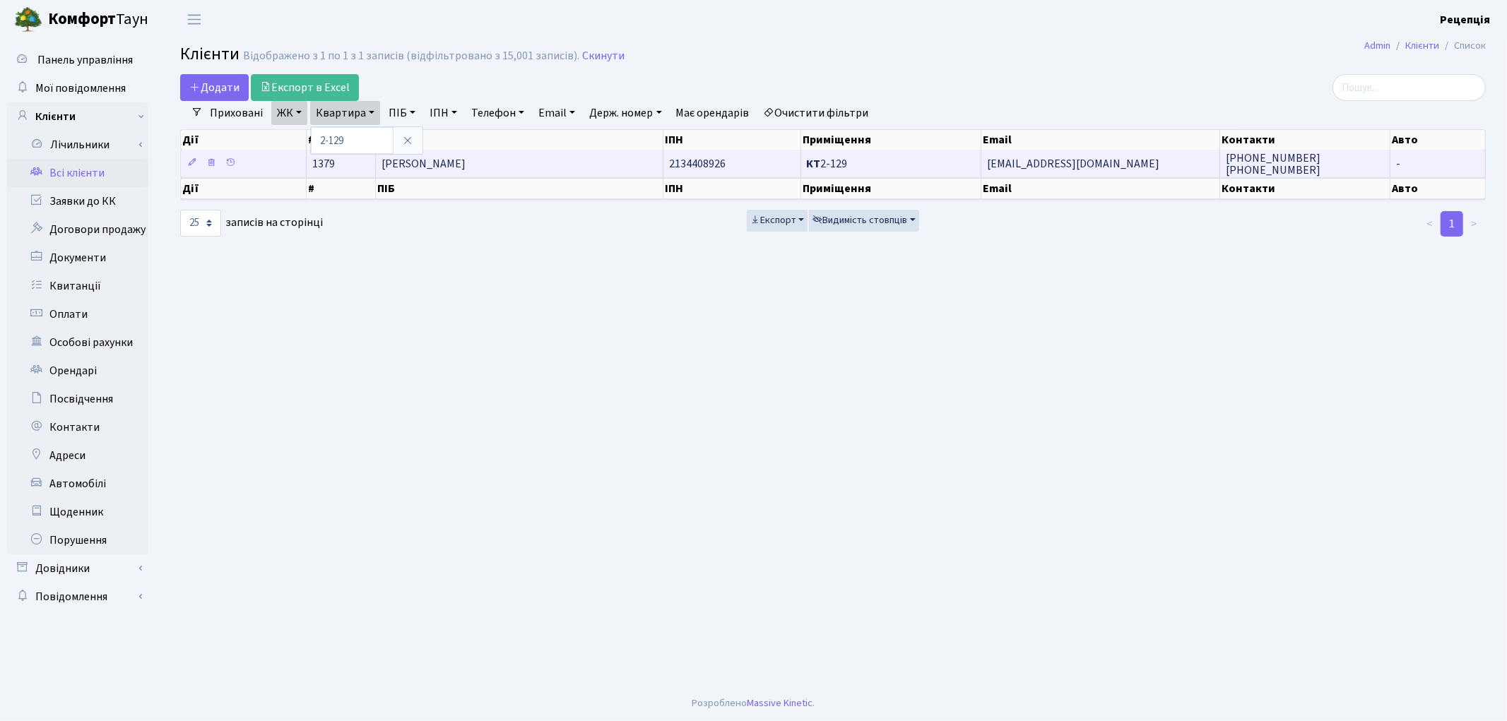
click at [432, 163] on span "Строя Федора Миколаївна" at bounding box center [424, 164] width 84 height 16
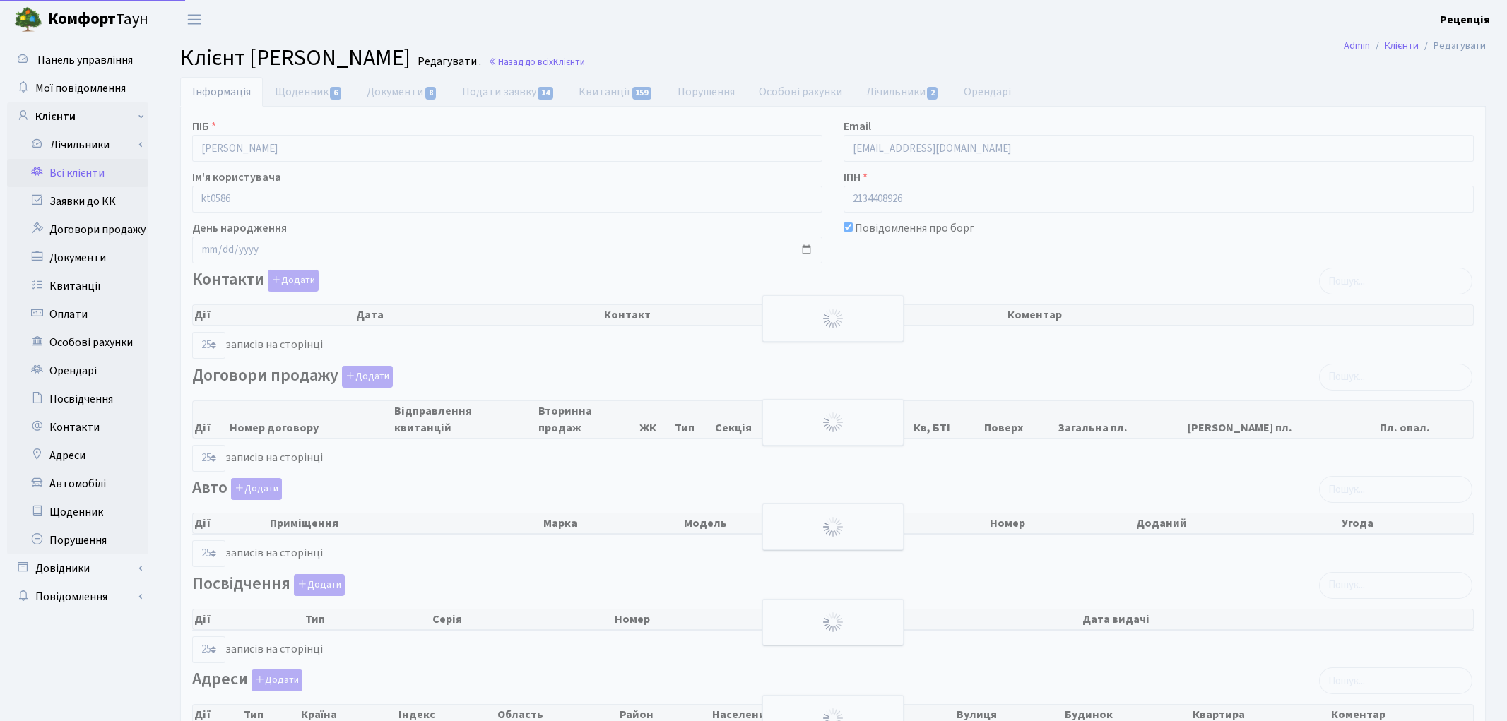
select select "25"
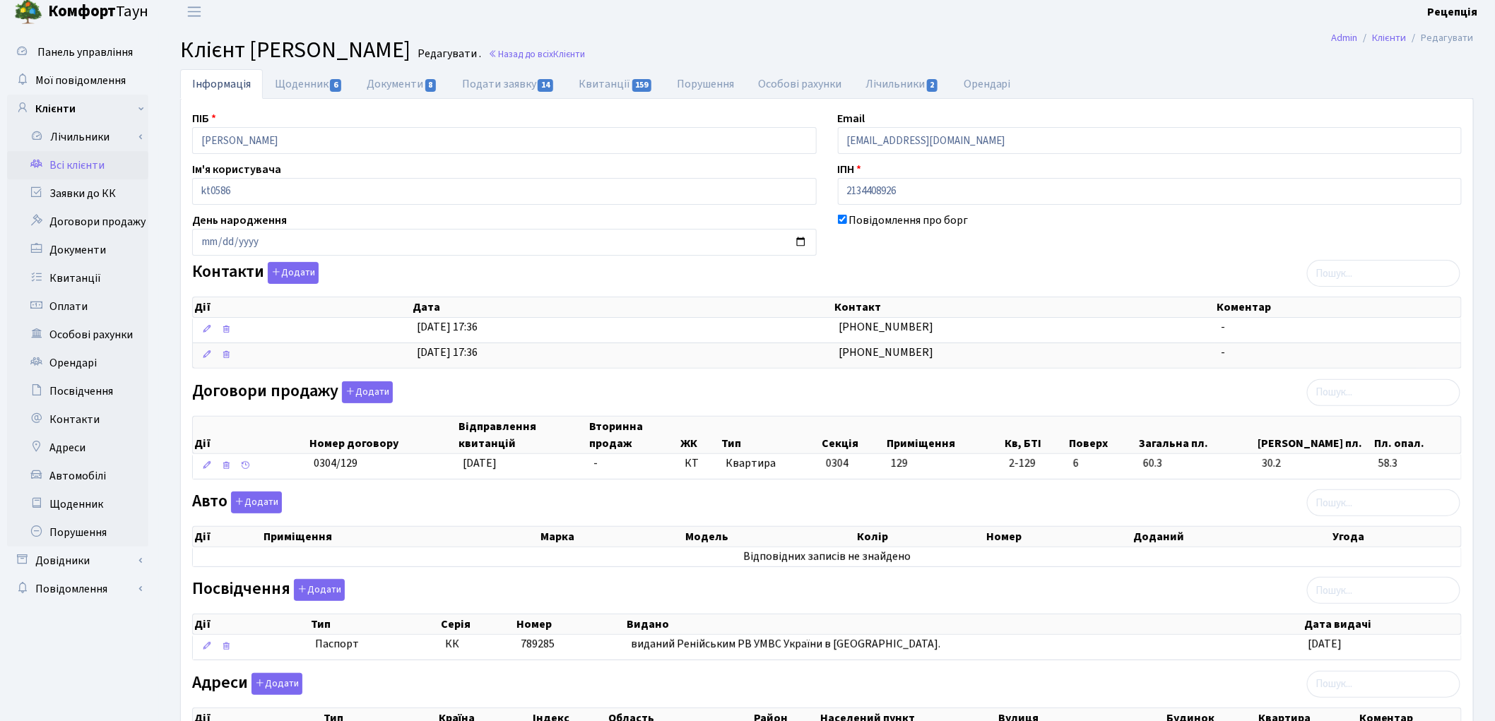
scroll to position [25, 0]
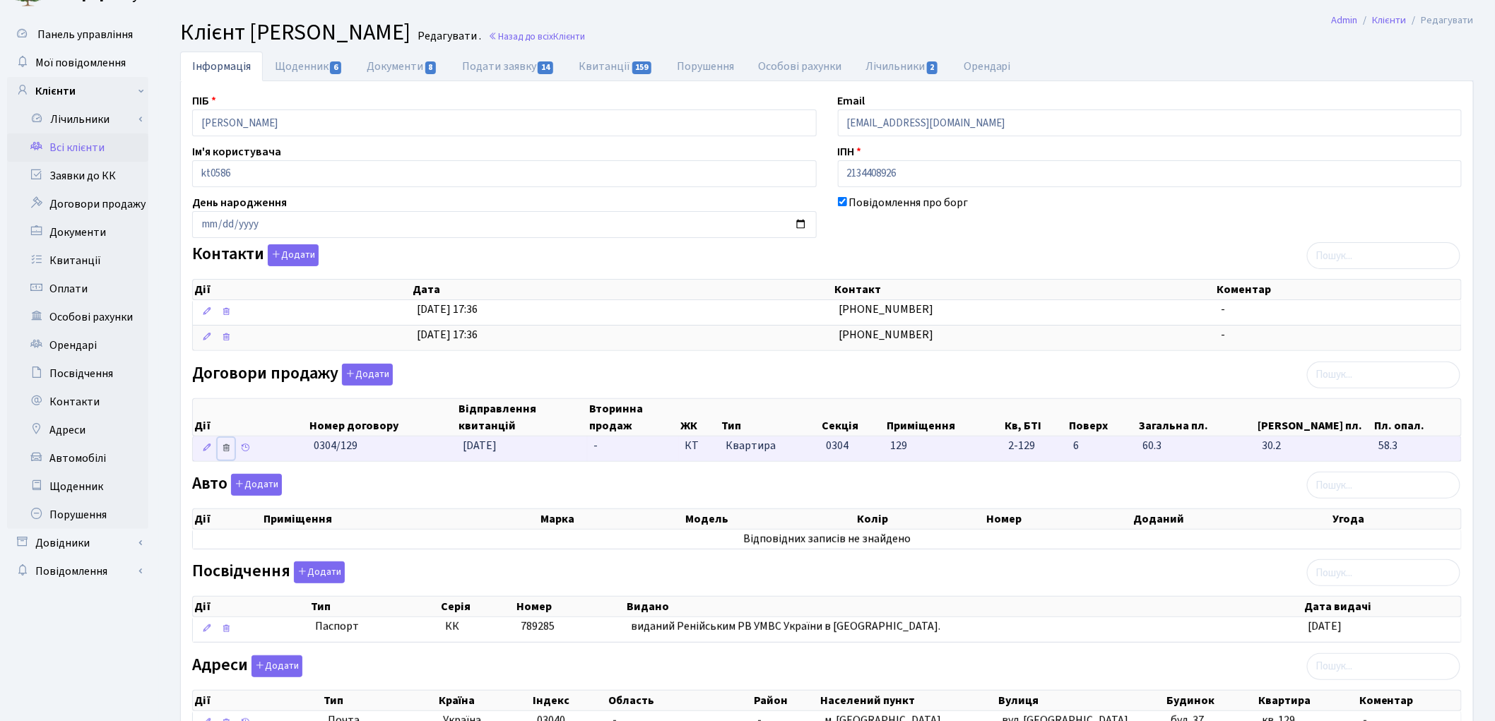
click at [227, 447] on icon at bounding box center [226, 448] width 10 height 10
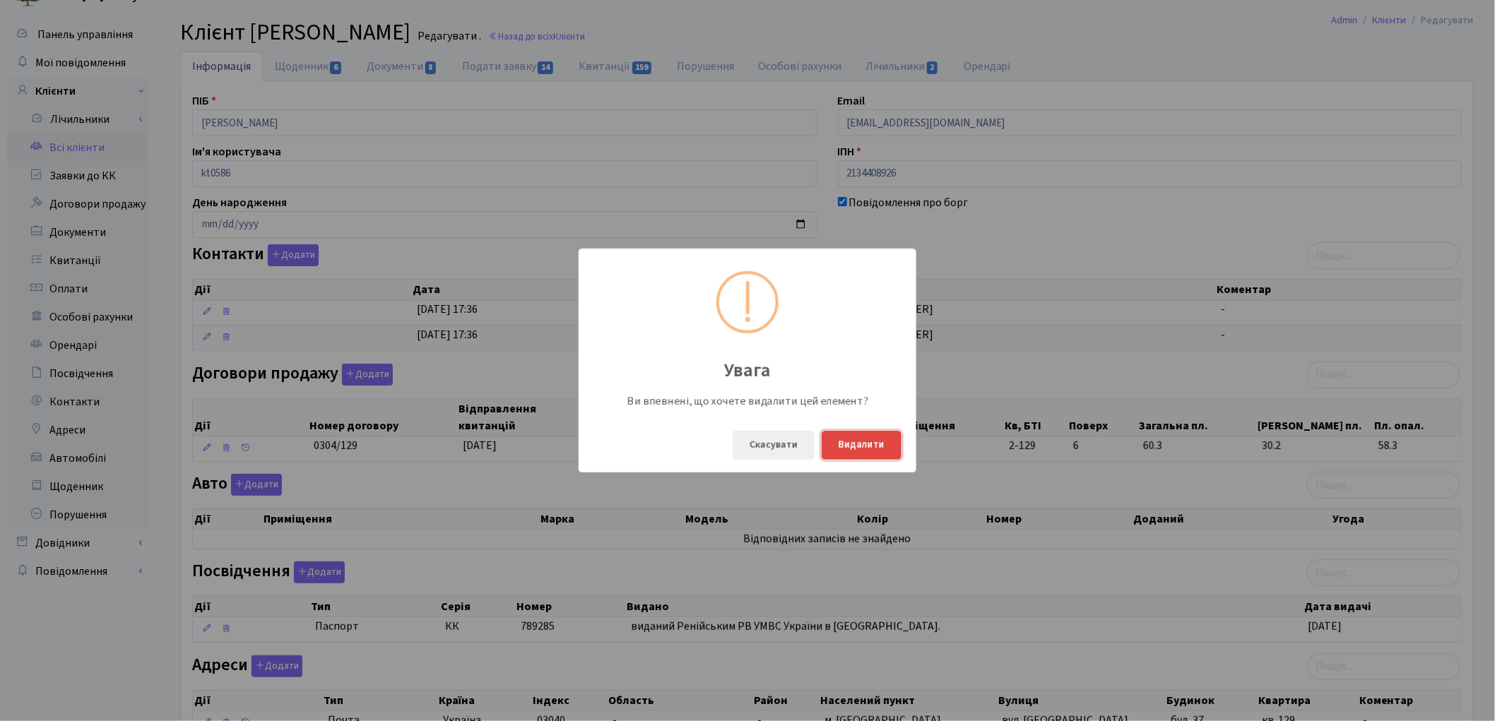
click at [877, 446] on button "Видалити" at bounding box center [862, 445] width 80 height 29
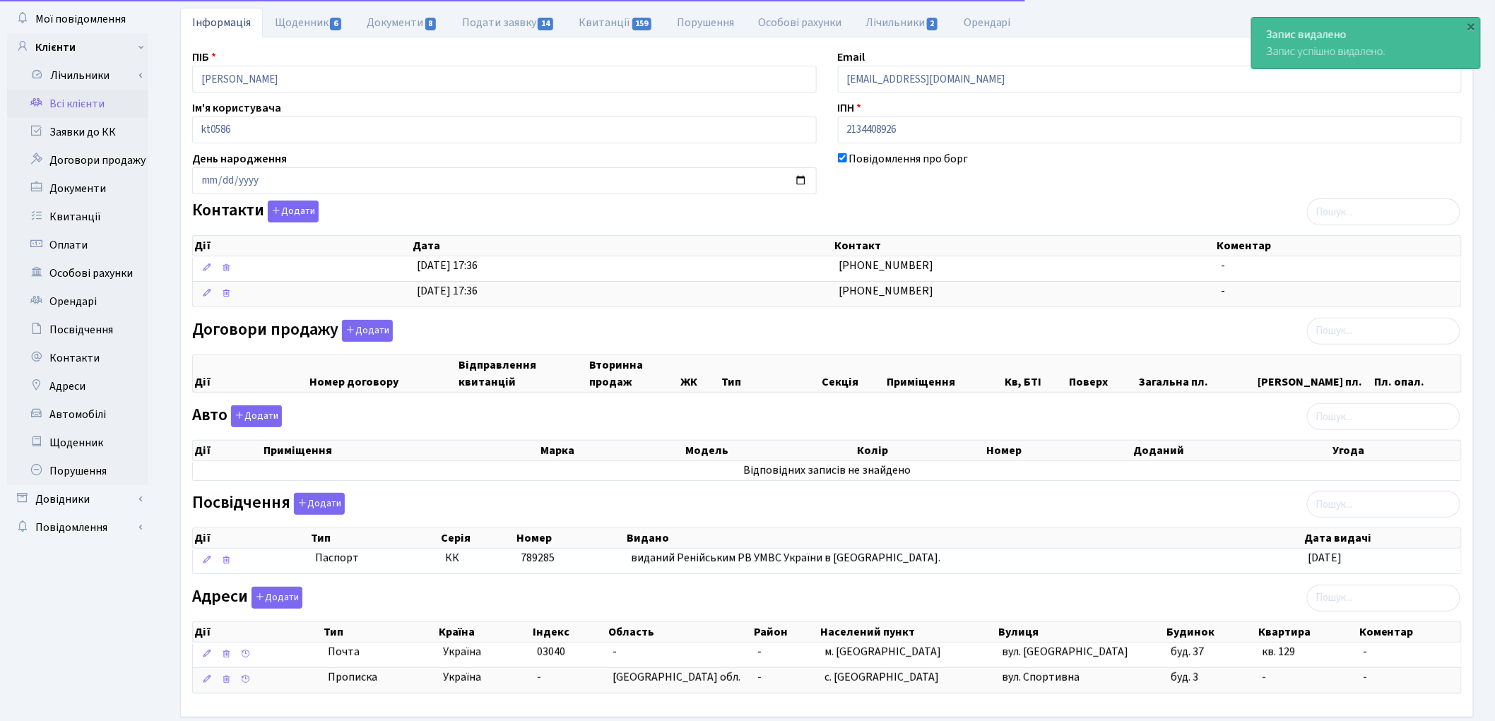
scroll to position [143, 0]
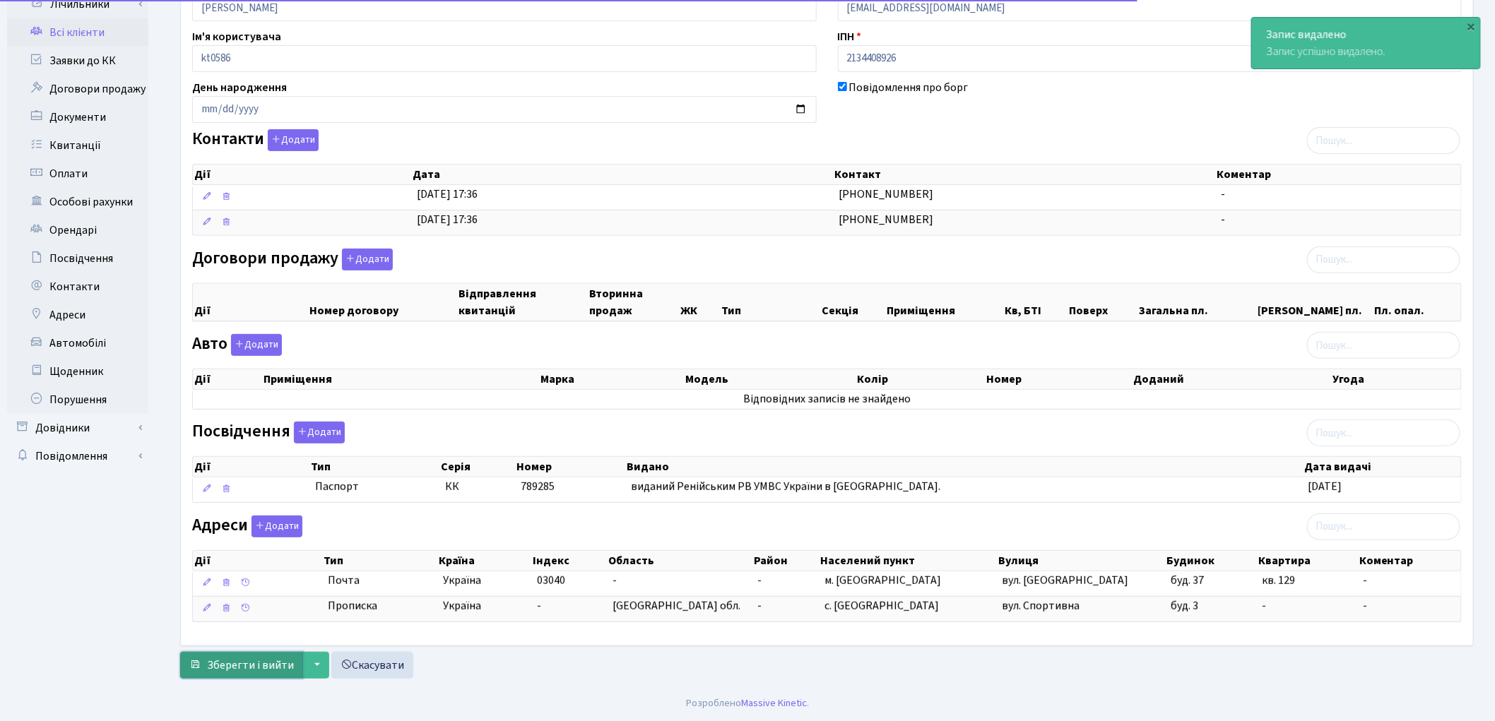
click at [286, 662] on span "Зберегти і вийти" at bounding box center [250, 666] width 87 height 16
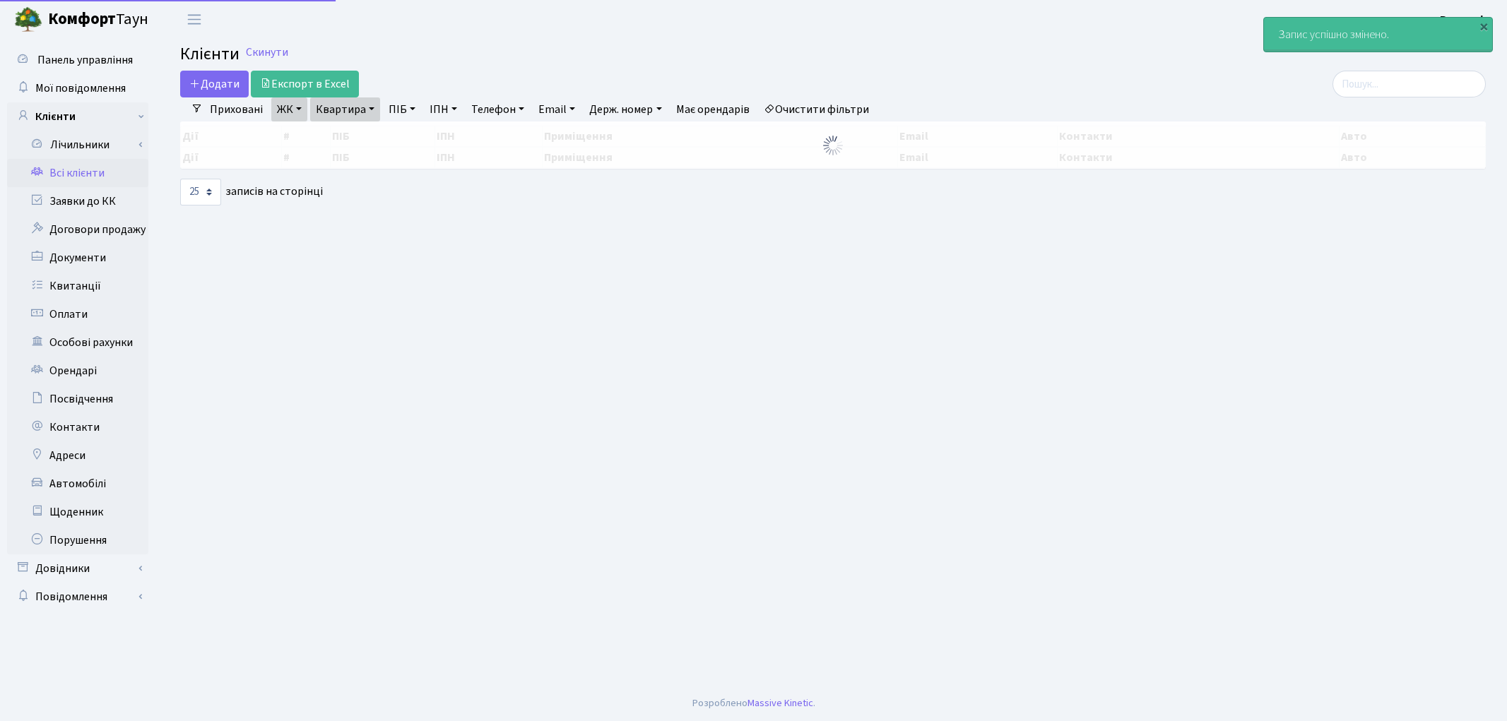
select select "25"
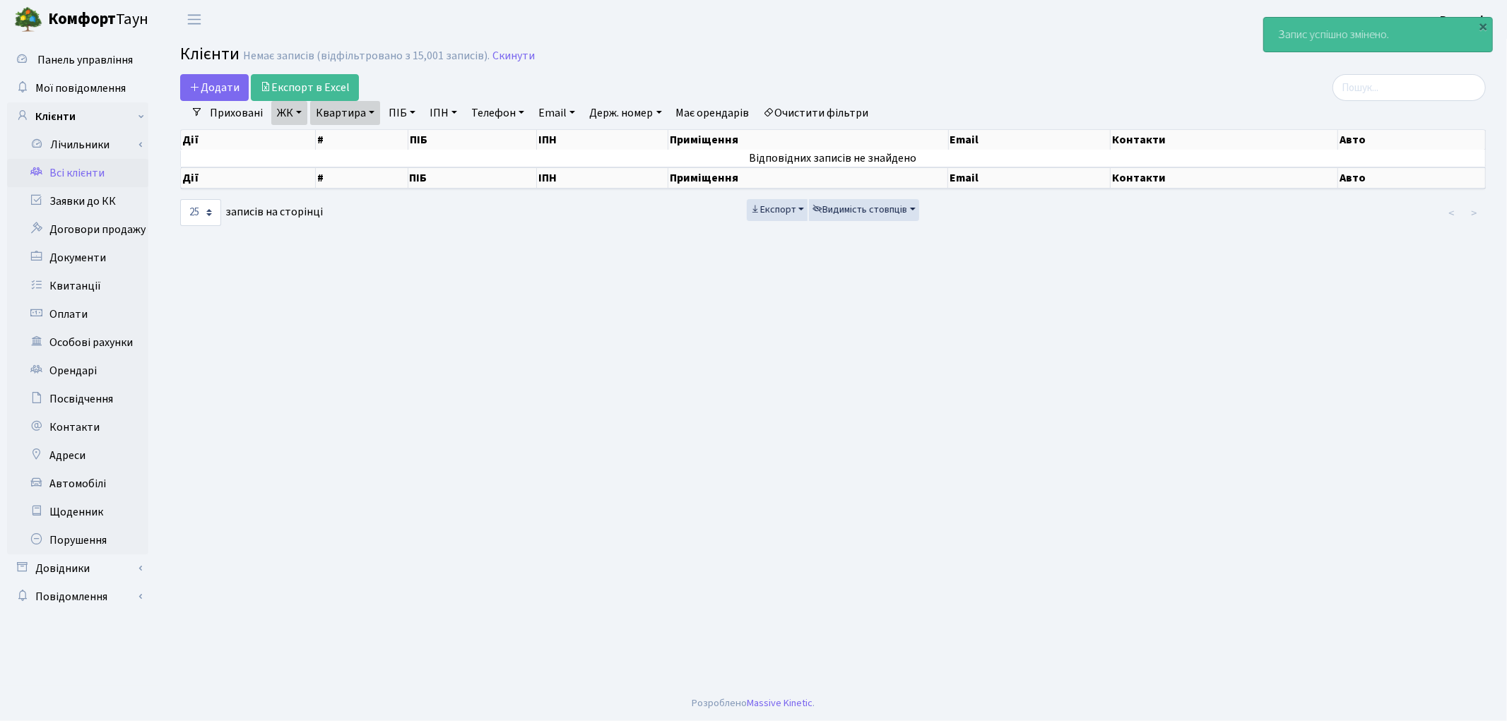
click at [817, 107] on link "Очистити фільтри" at bounding box center [816, 113] width 117 height 24
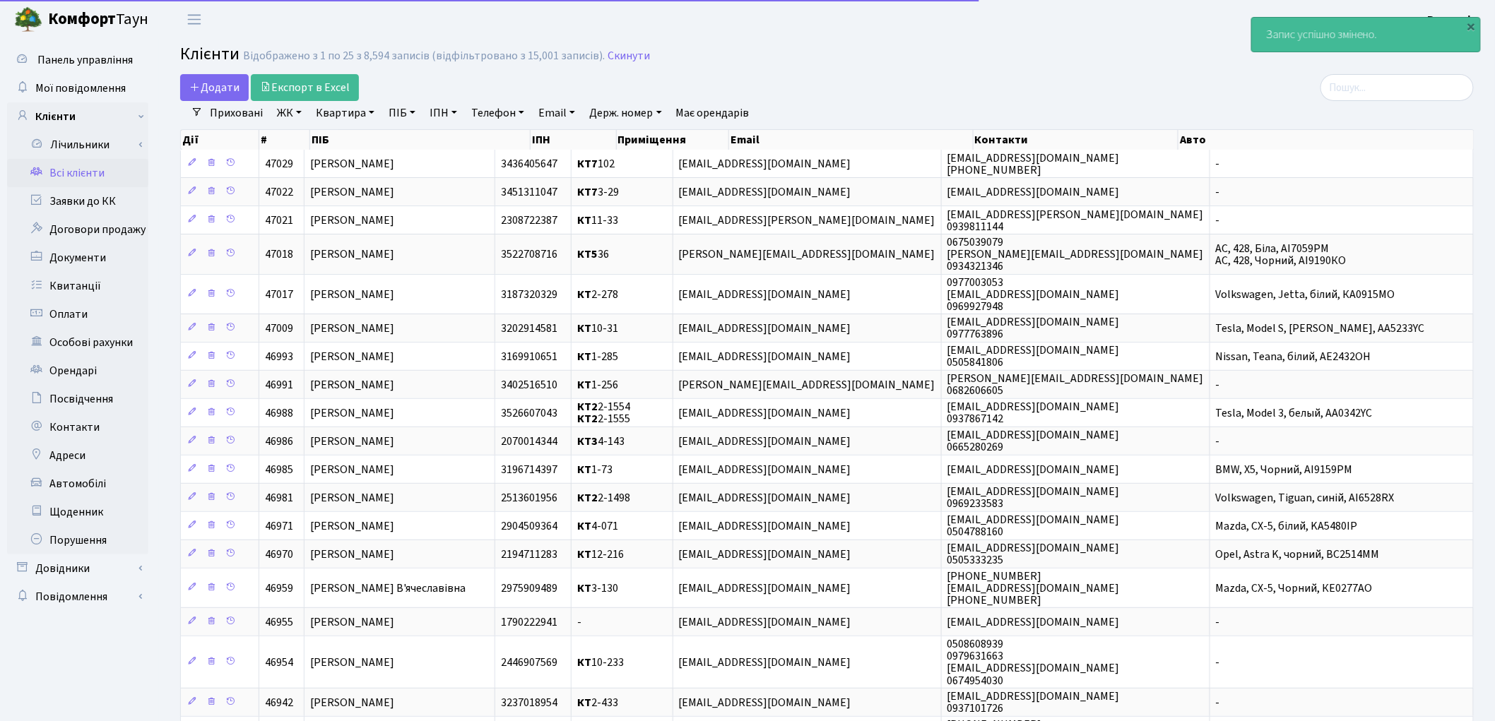
click at [398, 117] on link "ПІБ" at bounding box center [402, 113] width 38 height 24
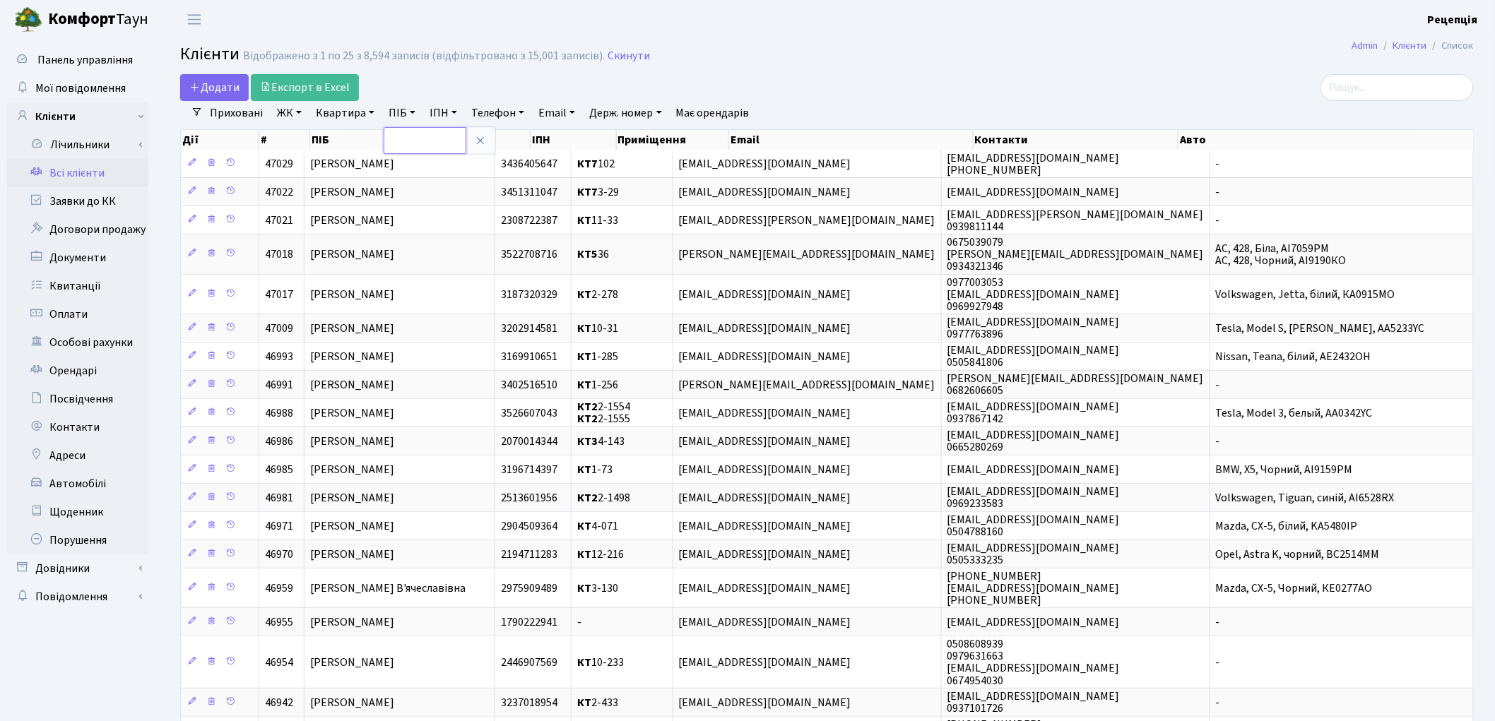
click at [405, 140] on input "text" at bounding box center [425, 140] width 83 height 27
type input "готка"
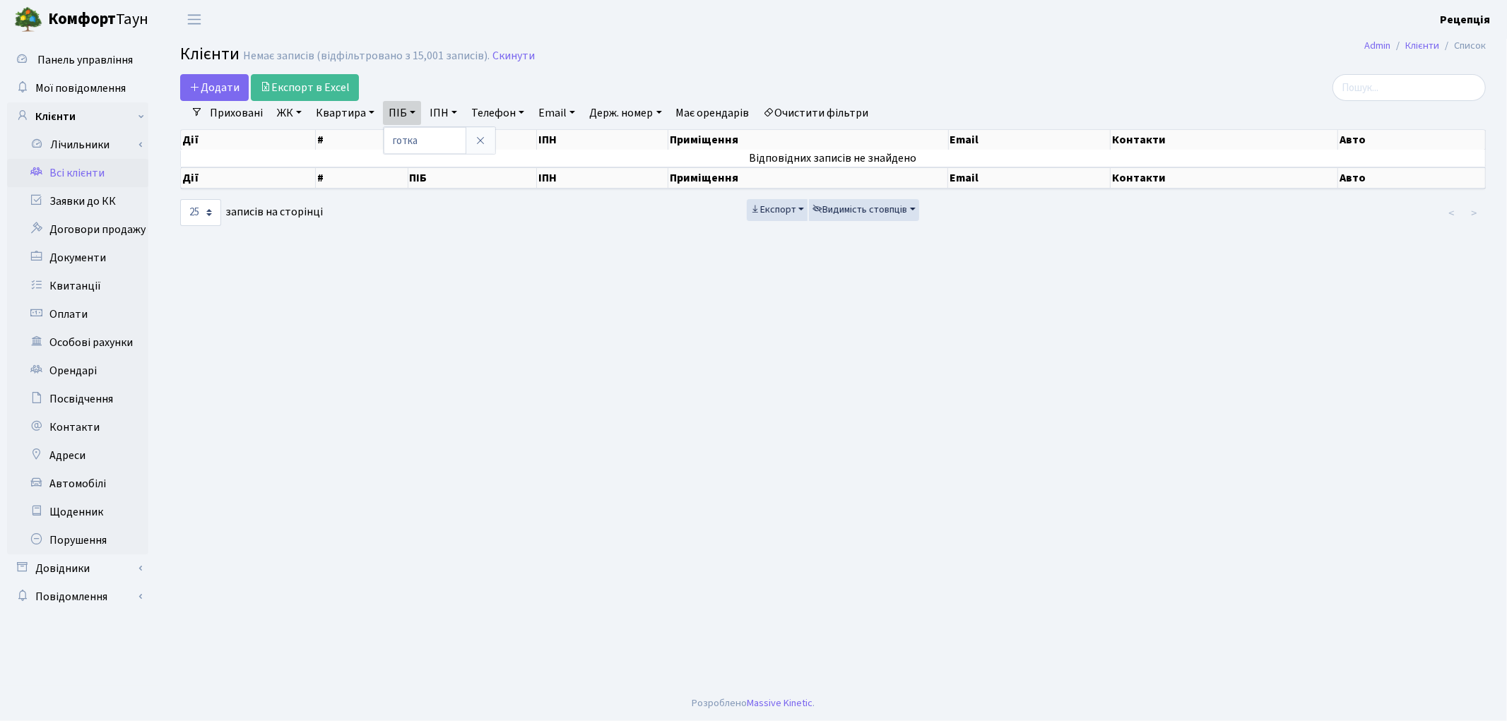
click at [803, 102] on link "Очистити фільтри" at bounding box center [816, 113] width 117 height 24
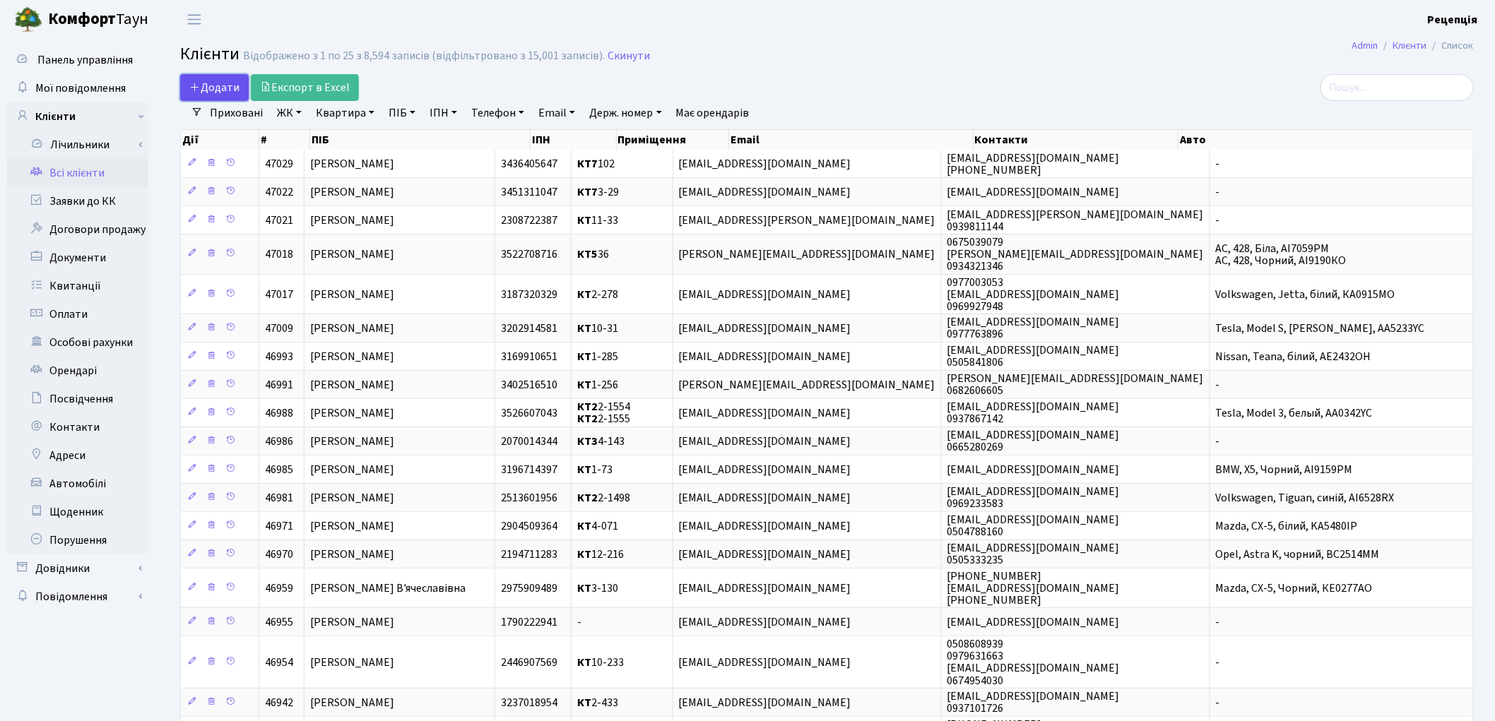
click at [216, 81] on span "Додати" at bounding box center [214, 88] width 50 height 16
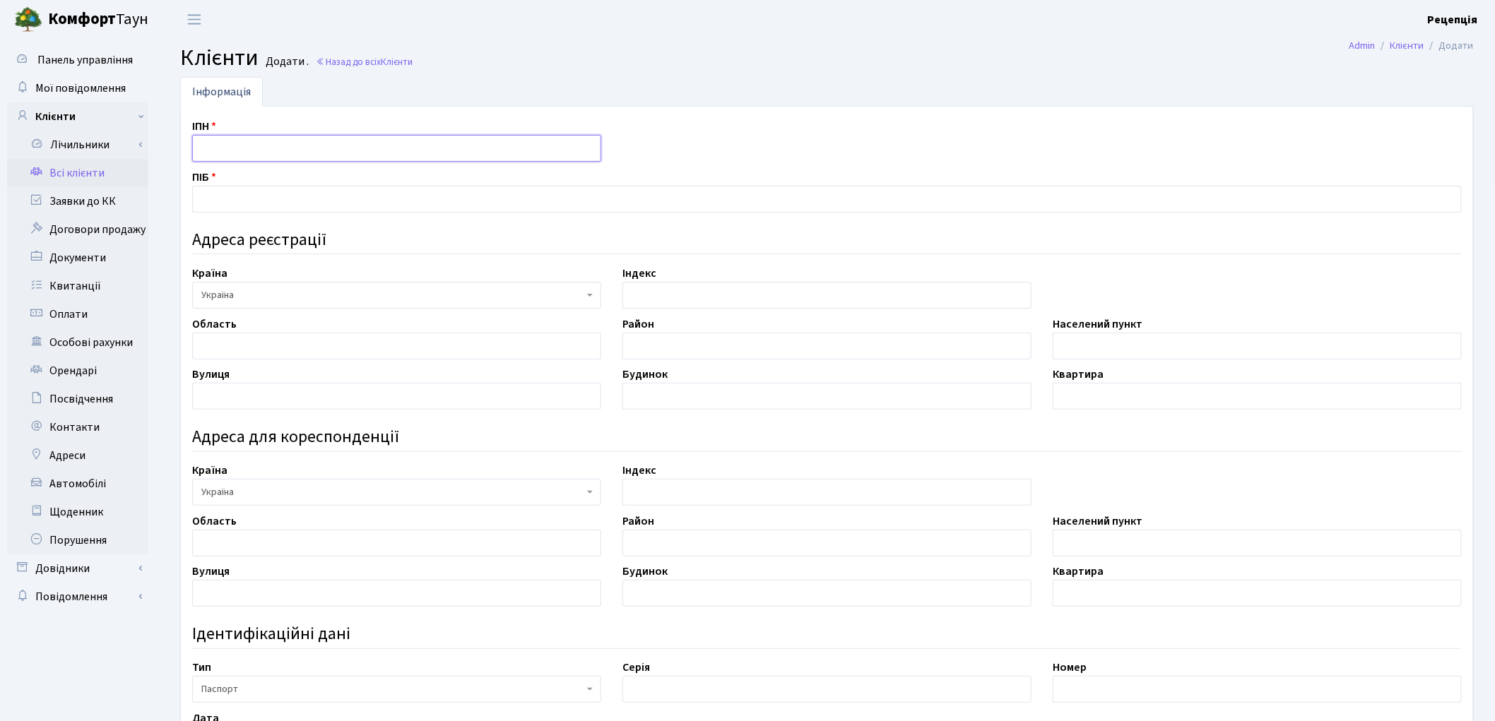
click at [263, 142] on input "text" at bounding box center [396, 148] width 409 height 27
click at [94, 172] on link "Всі клієнти" at bounding box center [77, 173] width 141 height 28
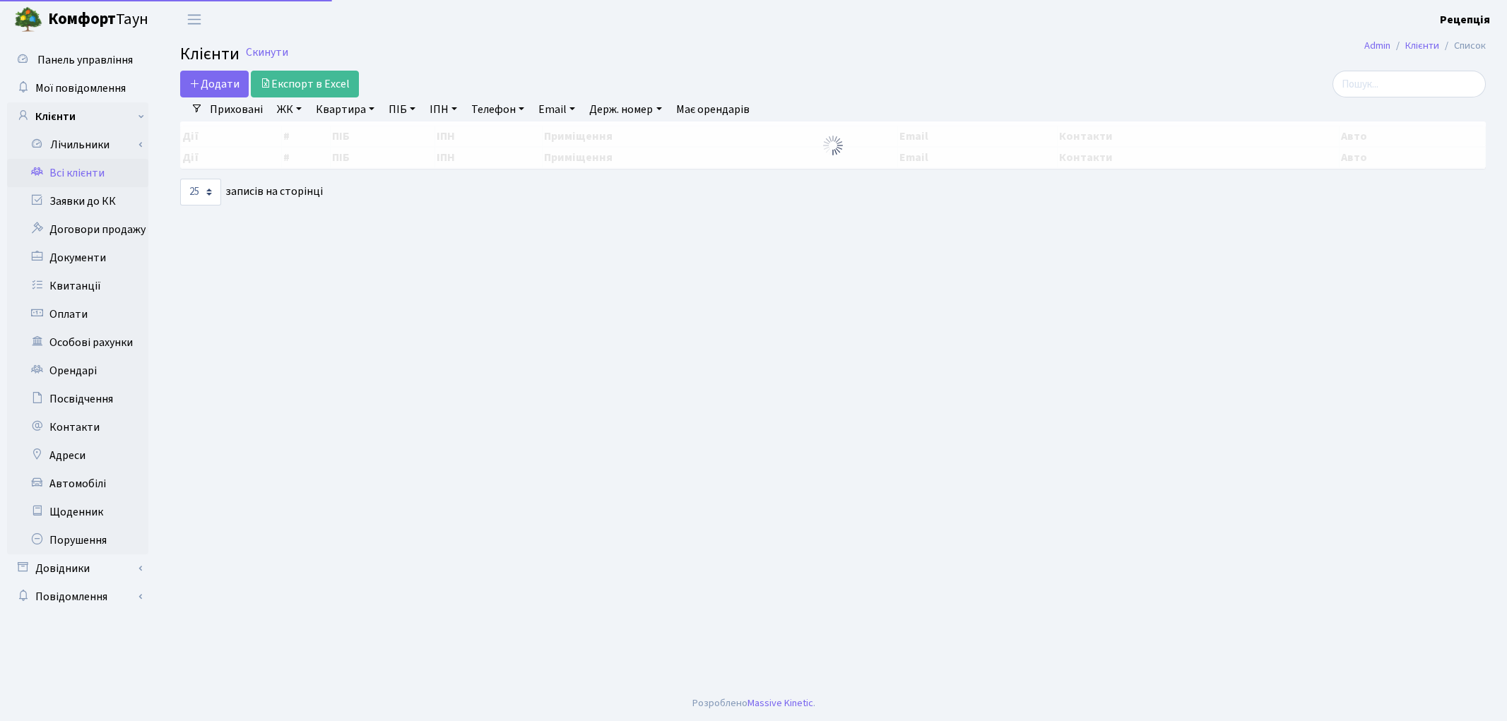
select select "25"
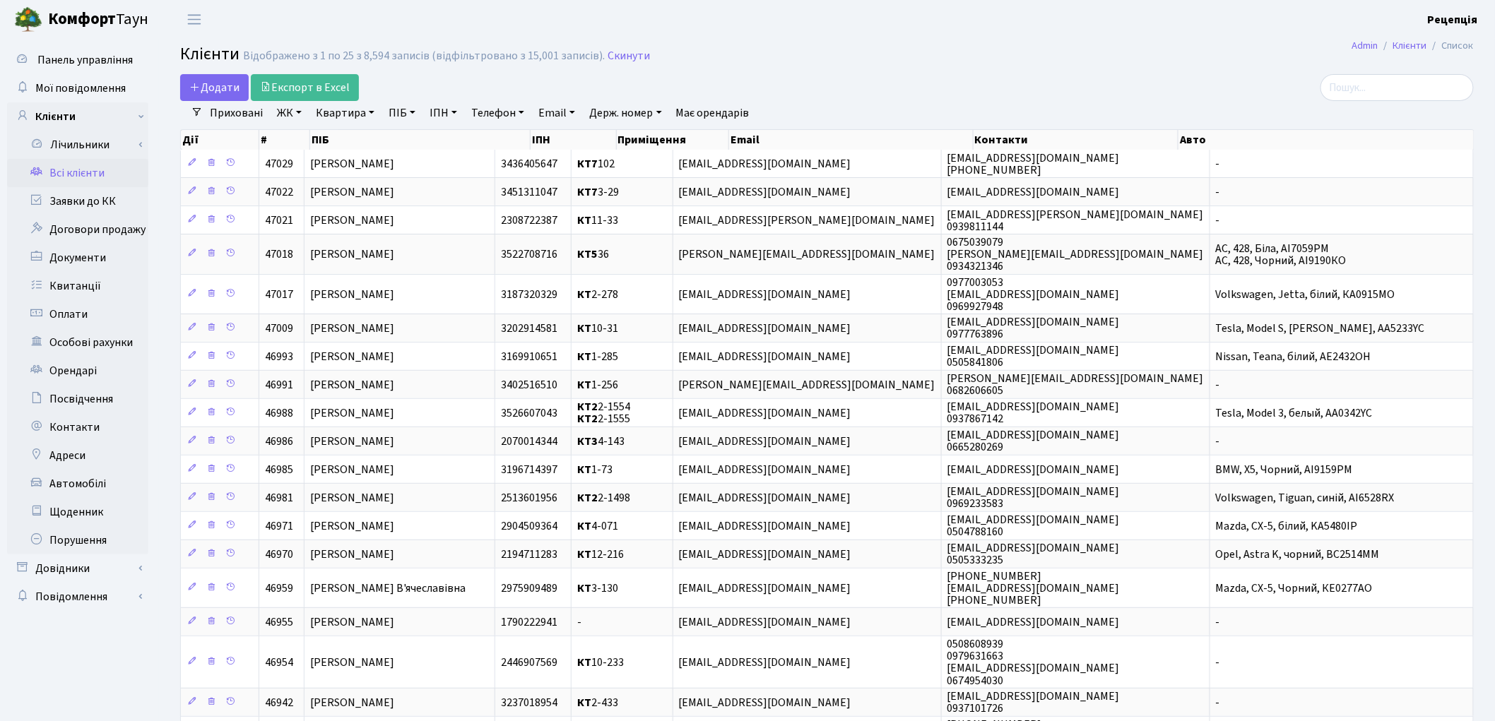
click at [406, 119] on link "ПІБ" at bounding box center [402, 113] width 38 height 24
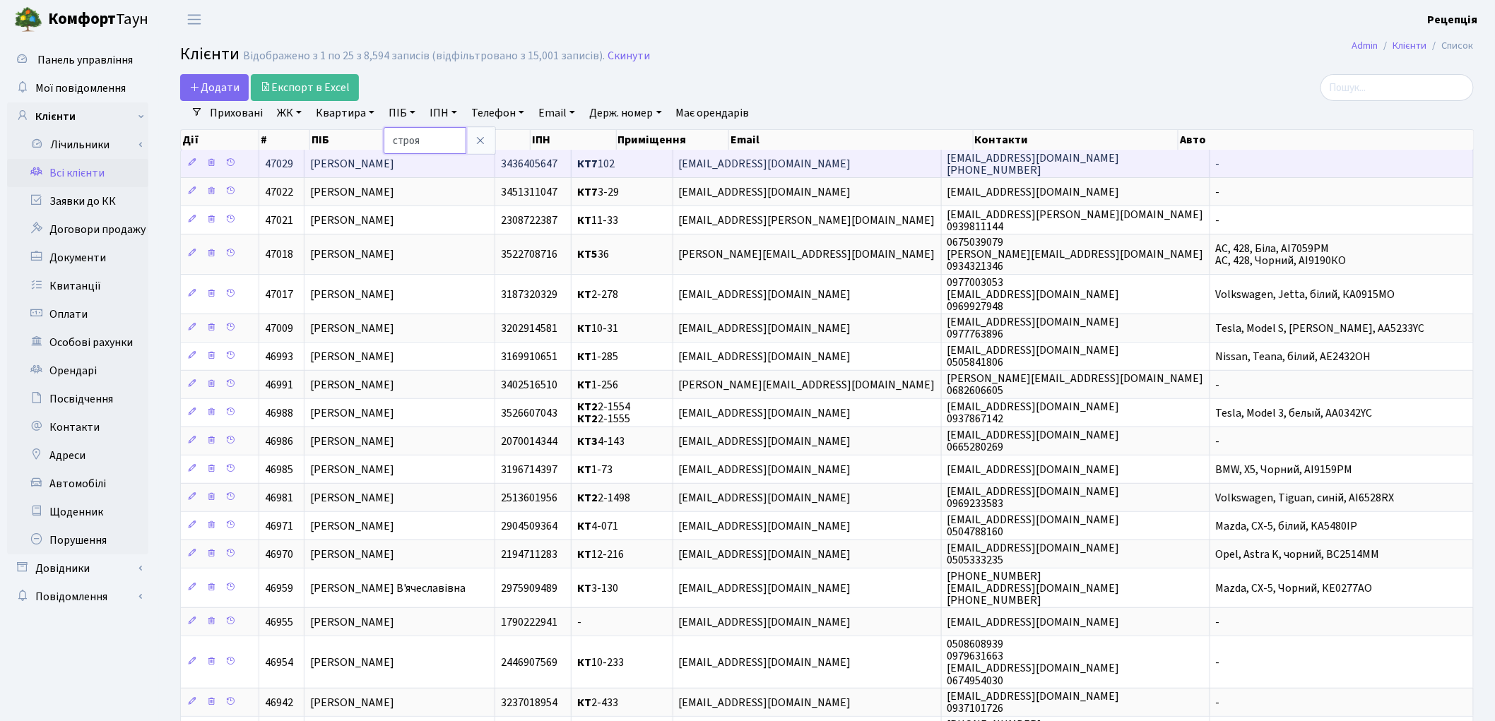
type input "строя"
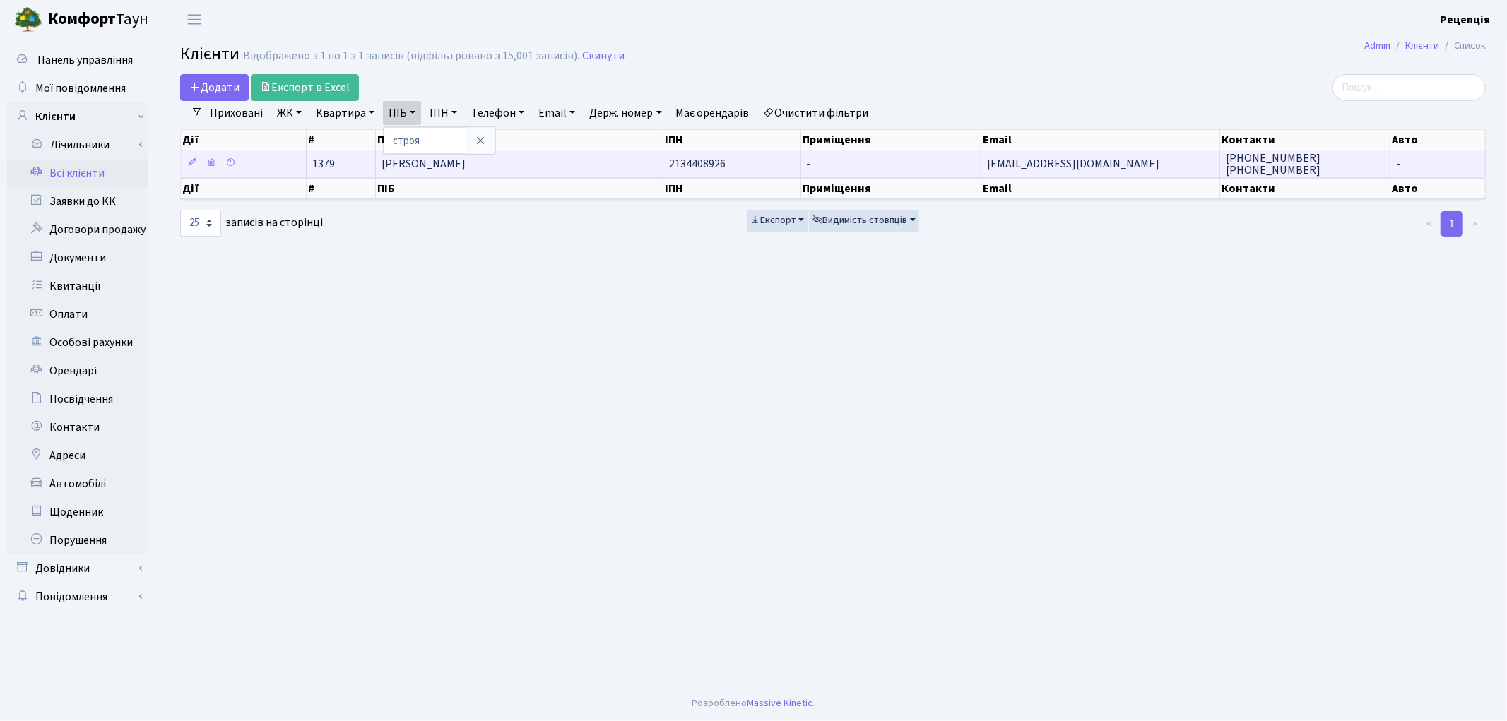
click at [452, 164] on span "[PERSON_NAME]" at bounding box center [424, 164] width 84 height 16
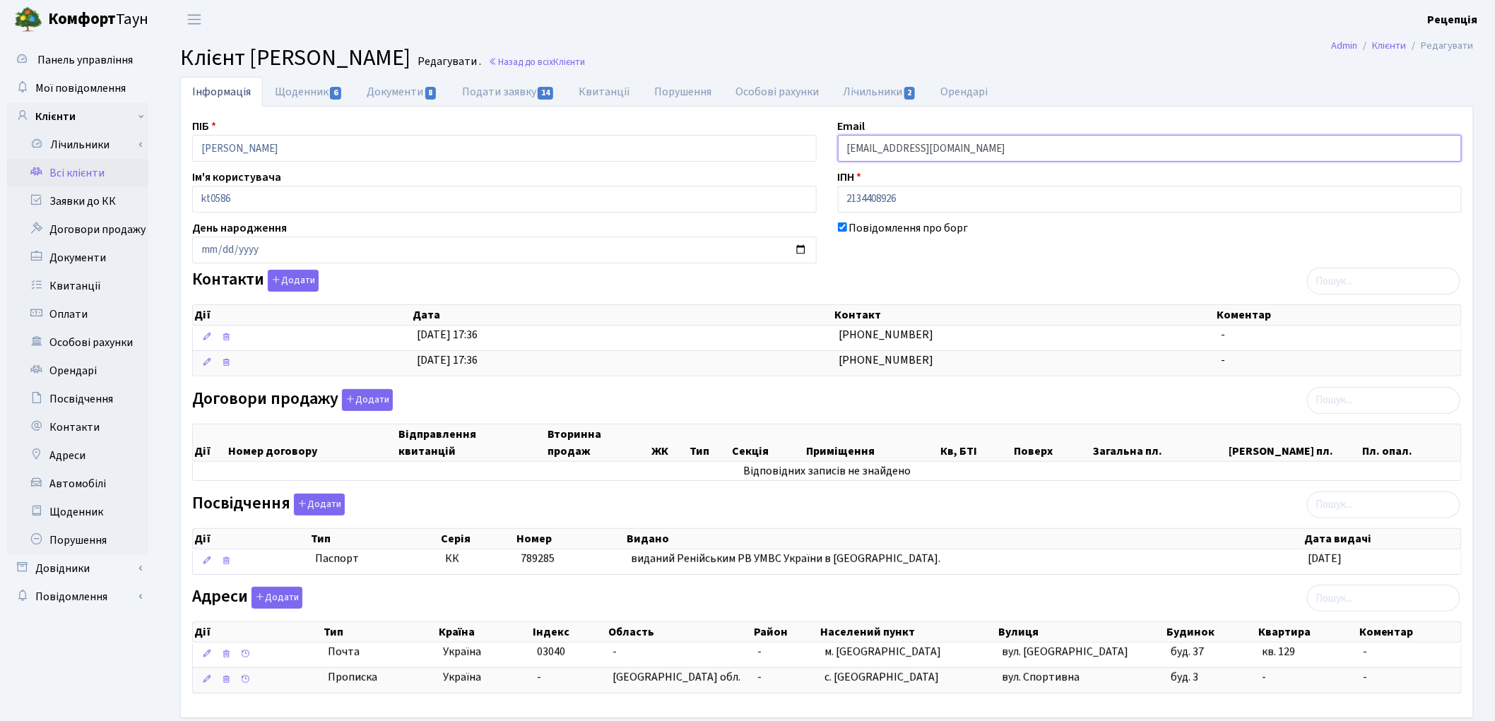
drag, startPoint x: 845, startPoint y: 151, endPoint x: 985, endPoint y: 158, distance: 140.1
click at [984, 158] on input "[EMAIL_ADDRESS][DOMAIN_NAME]" at bounding box center [1150, 148] width 625 height 27
click at [83, 177] on link "Всі клієнти" at bounding box center [77, 173] width 141 height 28
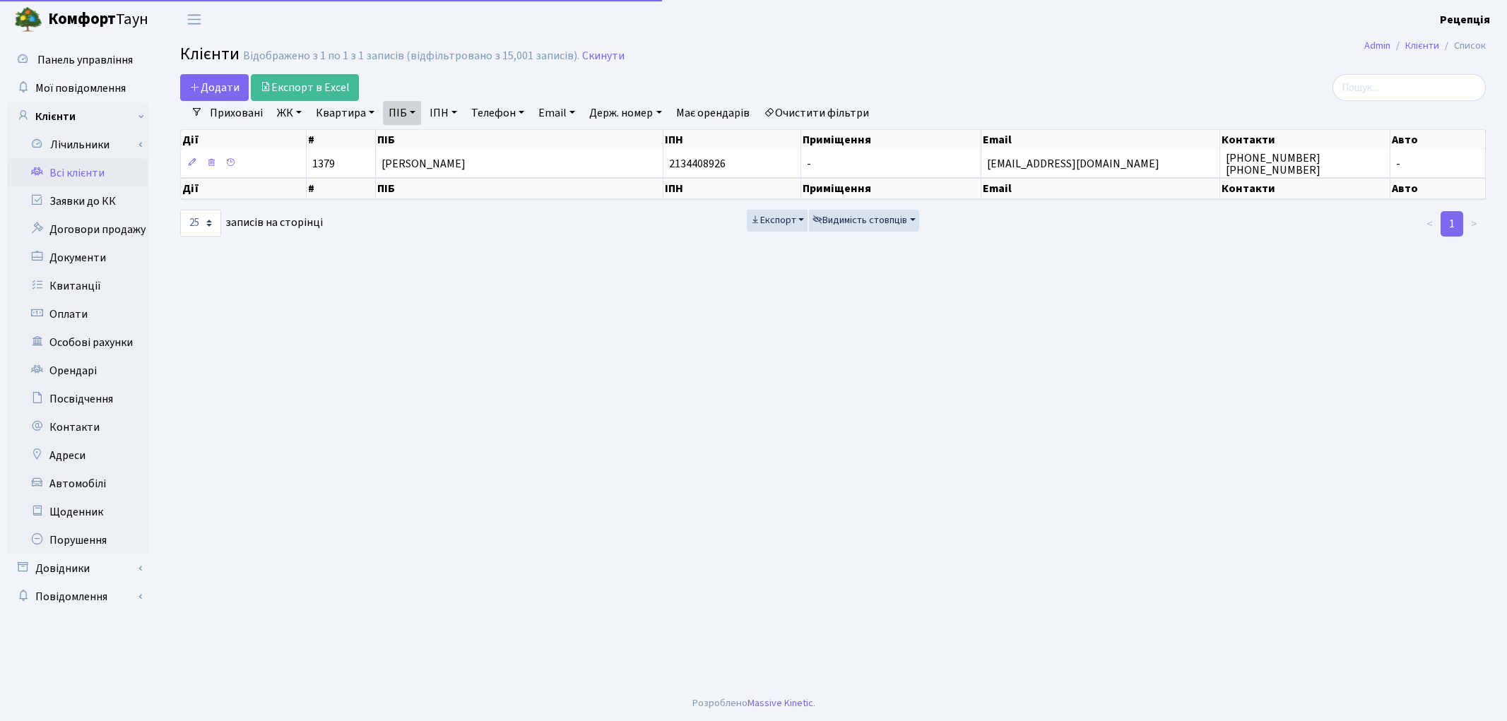
select select "25"
click at [831, 106] on link "Очистити фільтри" at bounding box center [816, 113] width 117 height 24
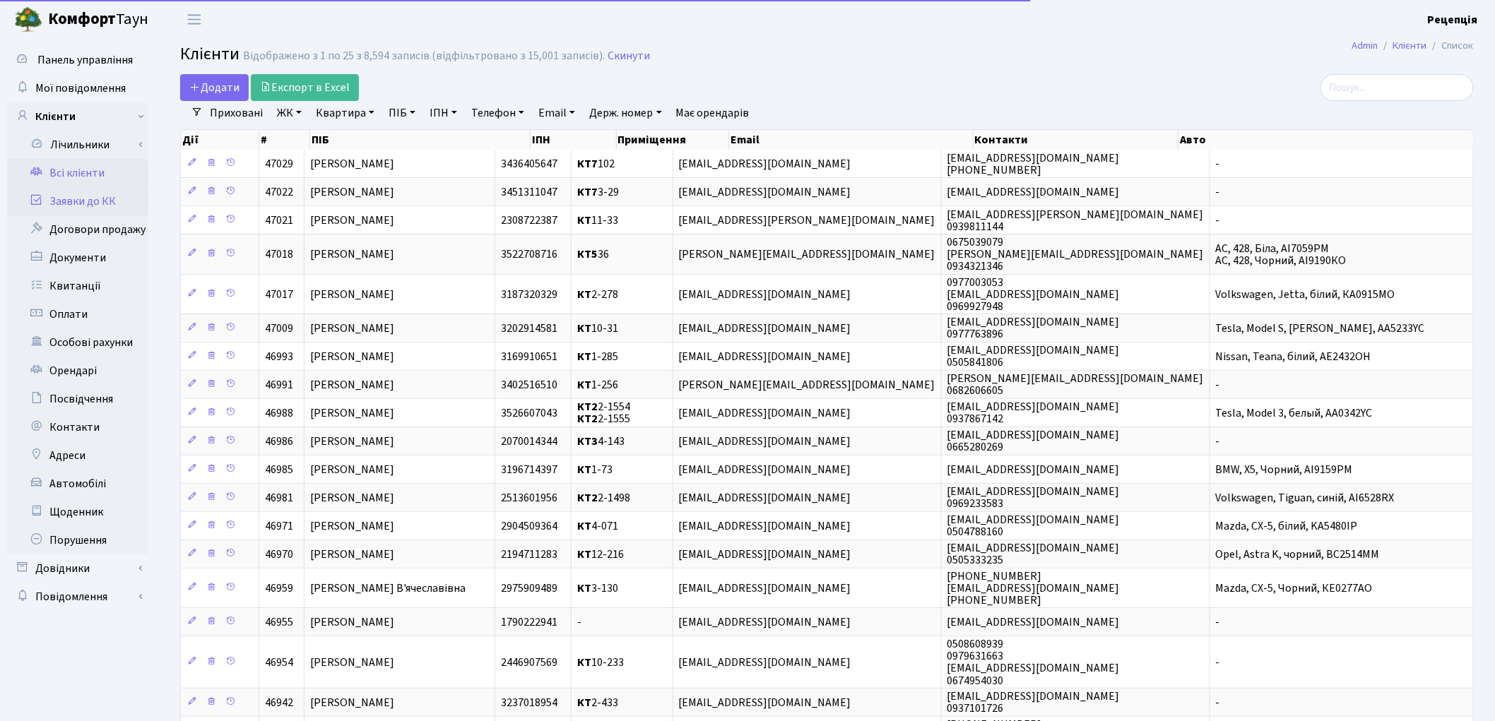
click at [116, 207] on link "Заявки до КК" at bounding box center [77, 201] width 141 height 28
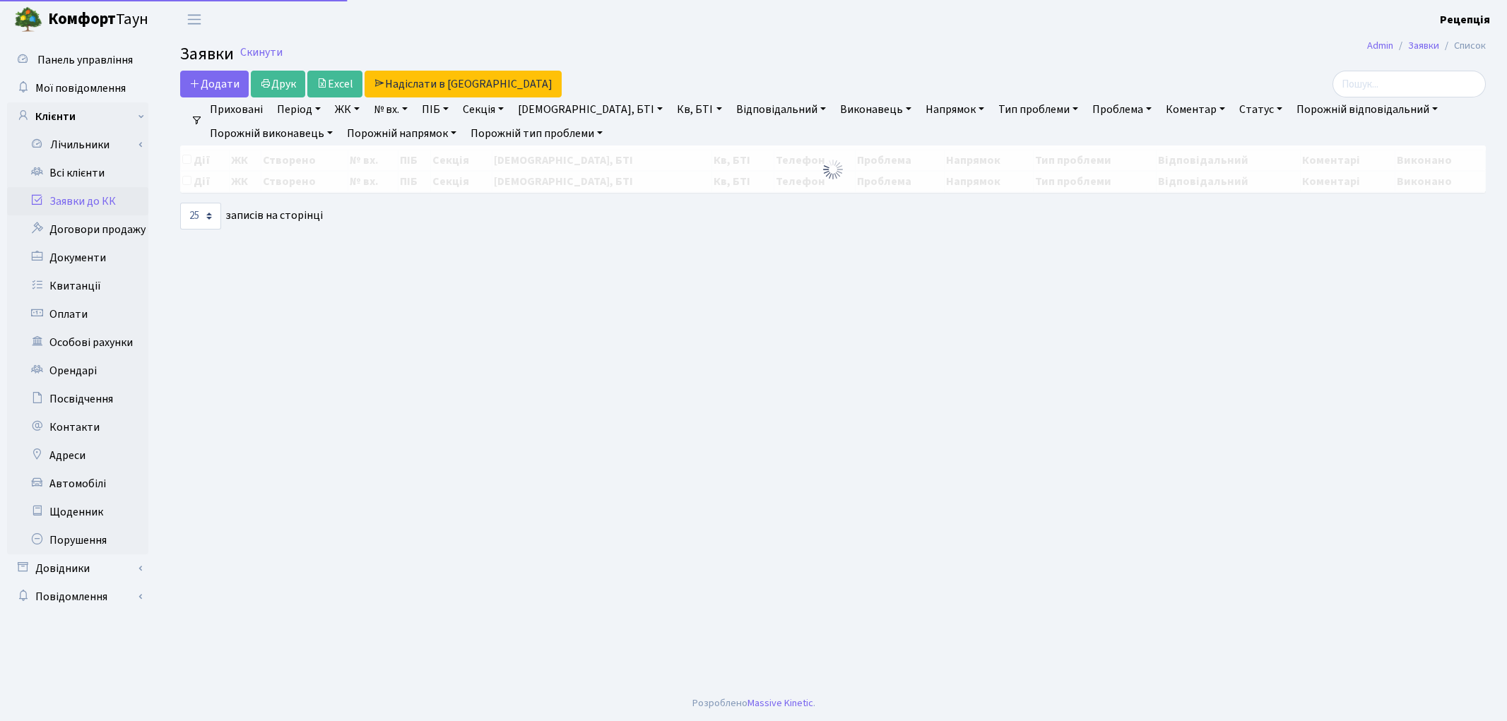
select select "25"
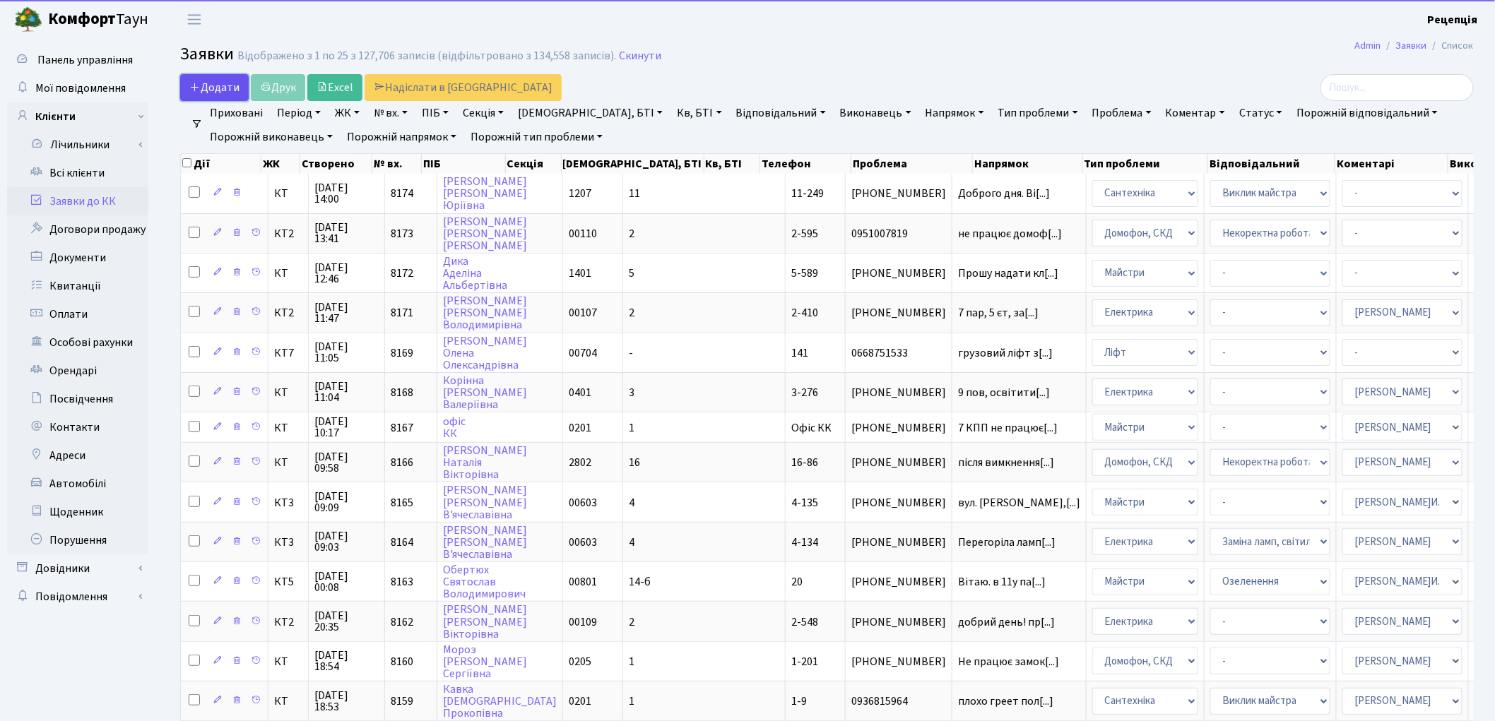
click at [217, 83] on span "Додати" at bounding box center [214, 88] width 50 height 16
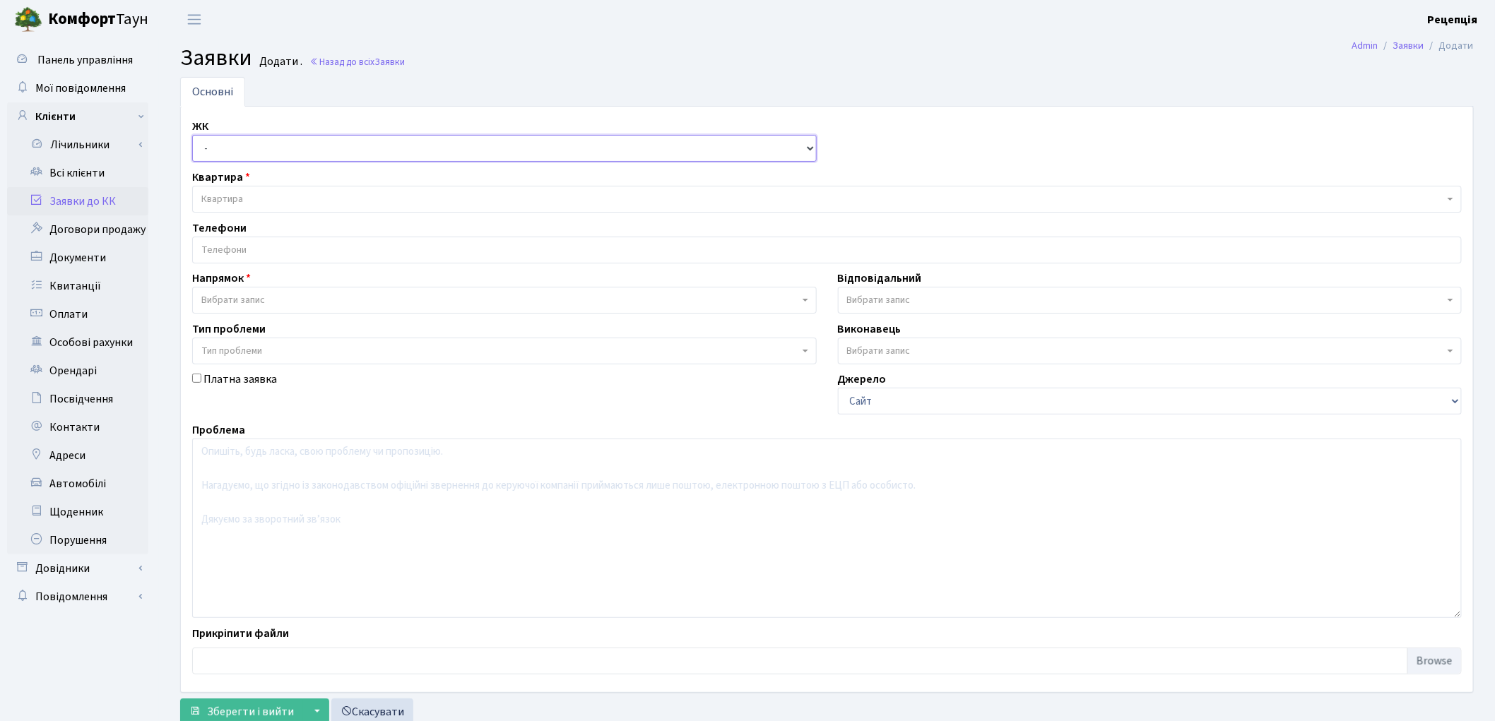
click at [217, 143] on select "- КТ, вул. Регенераторна, 4 КТ2, просп. Соборності, 17 КТ3, вул. Березнева, 16 …" at bounding box center [504, 148] width 625 height 27
click at [413, 400] on div "Платна заявка" at bounding box center [505, 393] width 646 height 44
click at [82, 161] on link "Всі клієнти" at bounding box center [77, 173] width 141 height 28
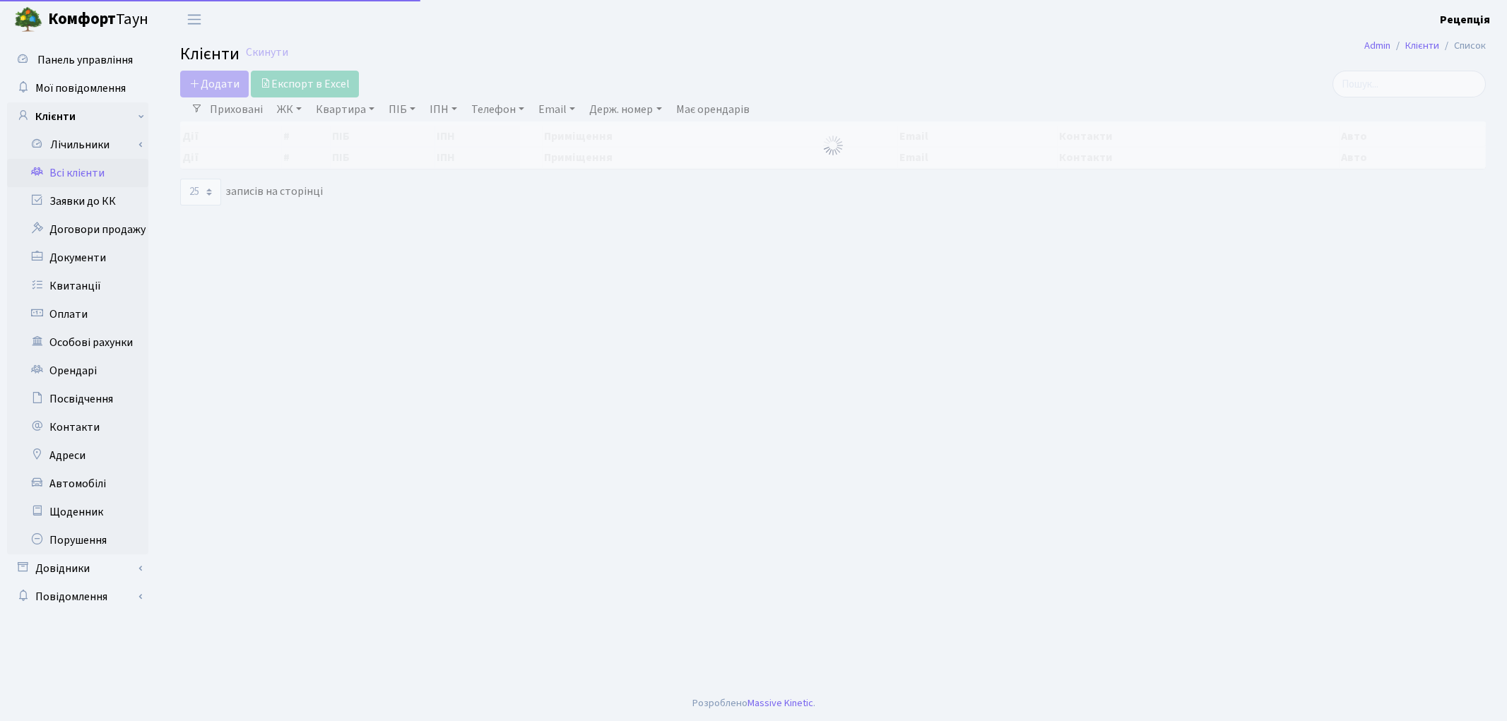
select select "25"
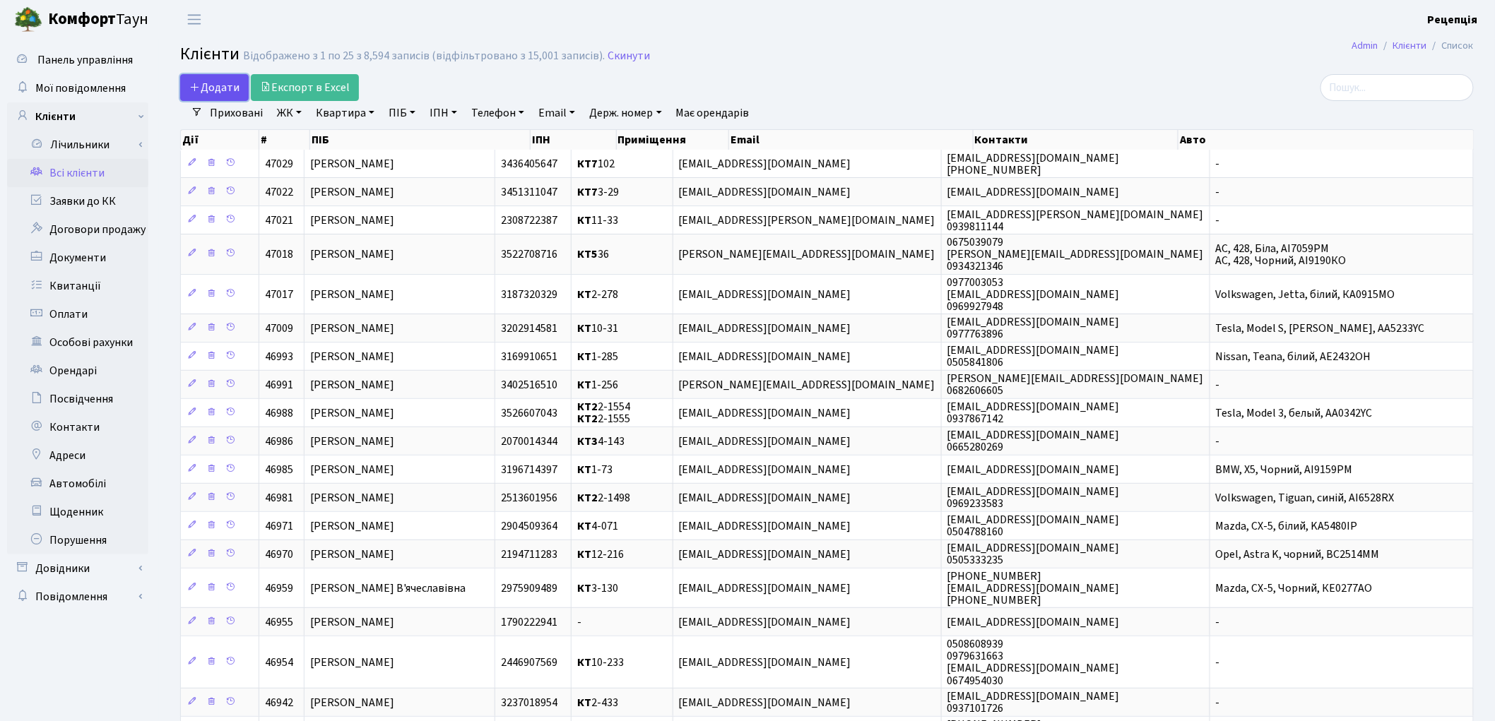
click at [229, 83] on span "Додати" at bounding box center [214, 88] width 50 height 16
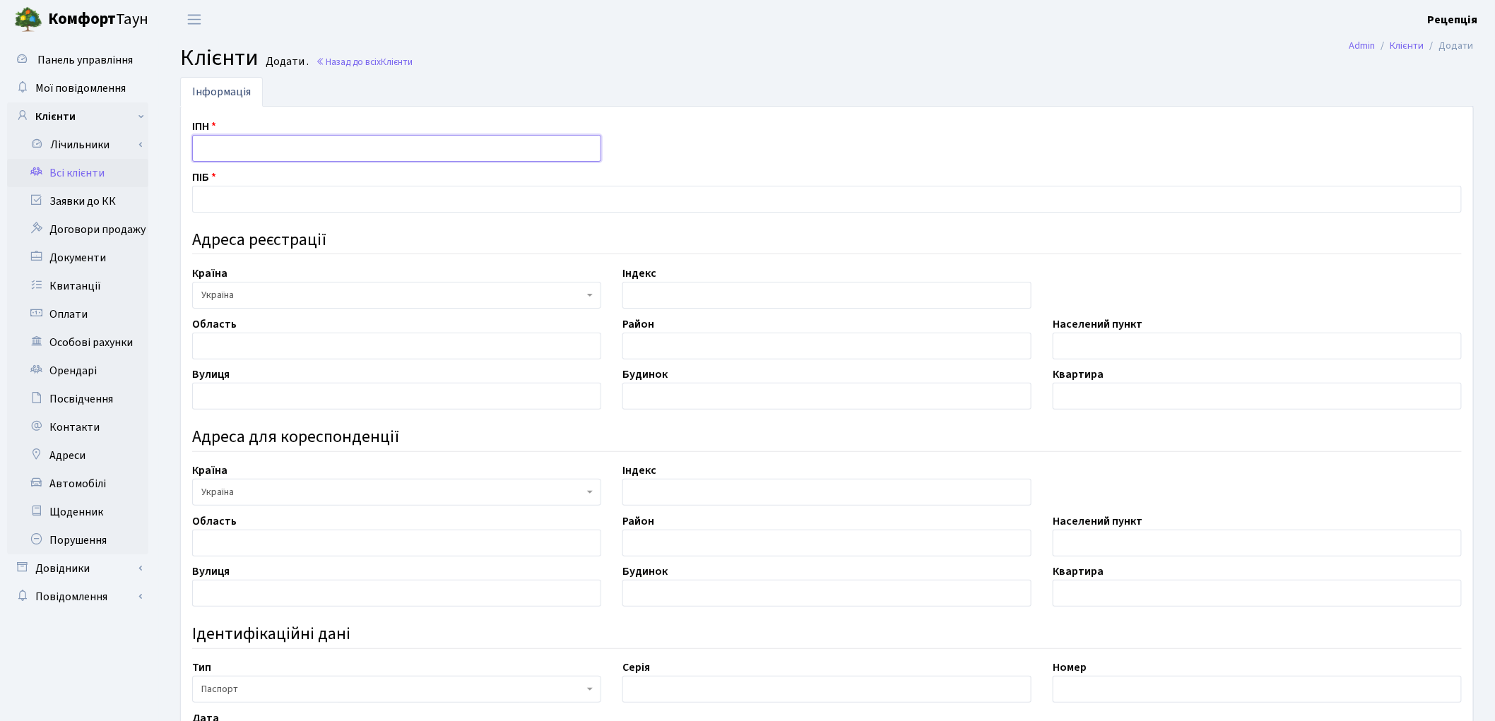
click at [232, 153] on input "text" at bounding box center [396, 148] width 409 height 27
click at [217, 147] on input "3236419966" at bounding box center [396, 148] width 409 height 27
click at [227, 149] on input "3236419966" at bounding box center [396, 148] width 409 height 27
click at [242, 147] on input "3236419966" at bounding box center [396, 148] width 409 height 27
type input "3236419966"
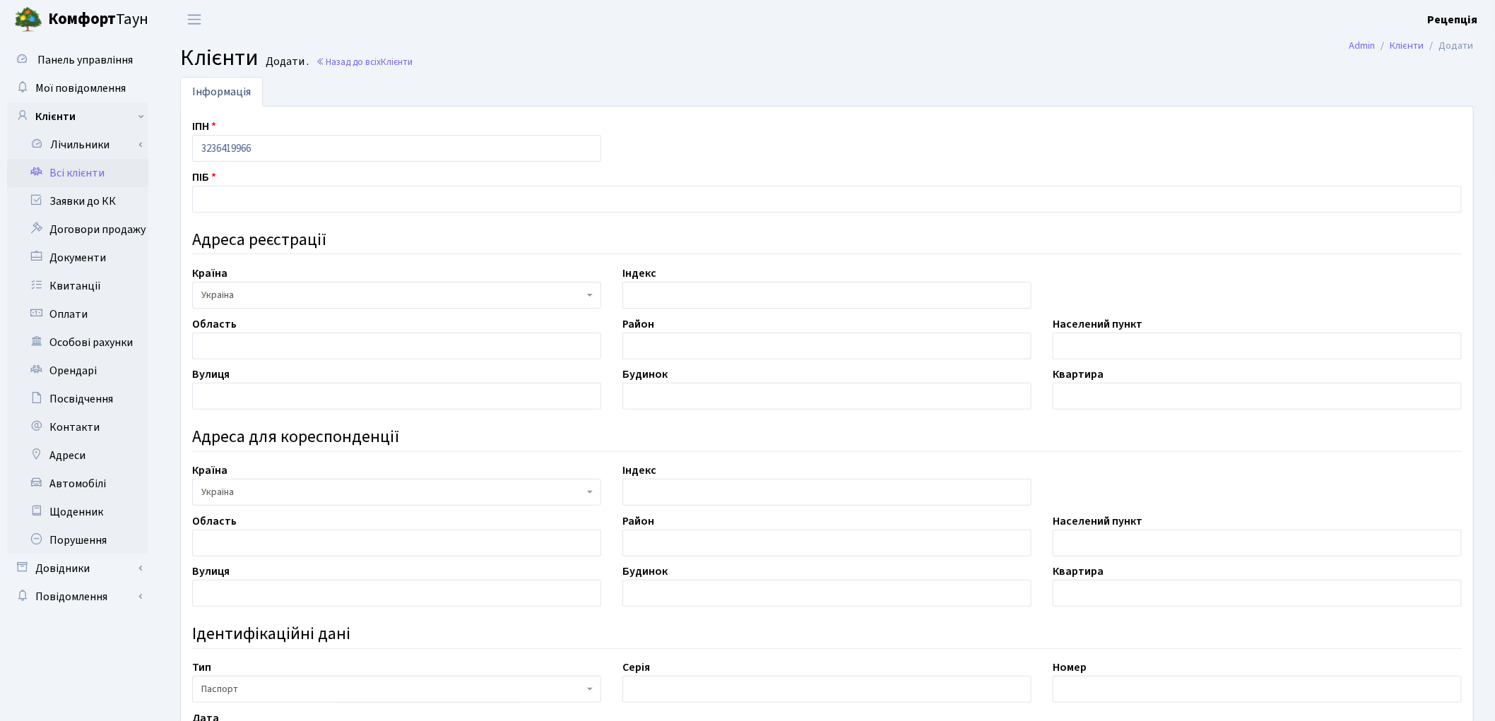
click at [100, 175] on link "Всі клієнти" at bounding box center [77, 173] width 141 height 28
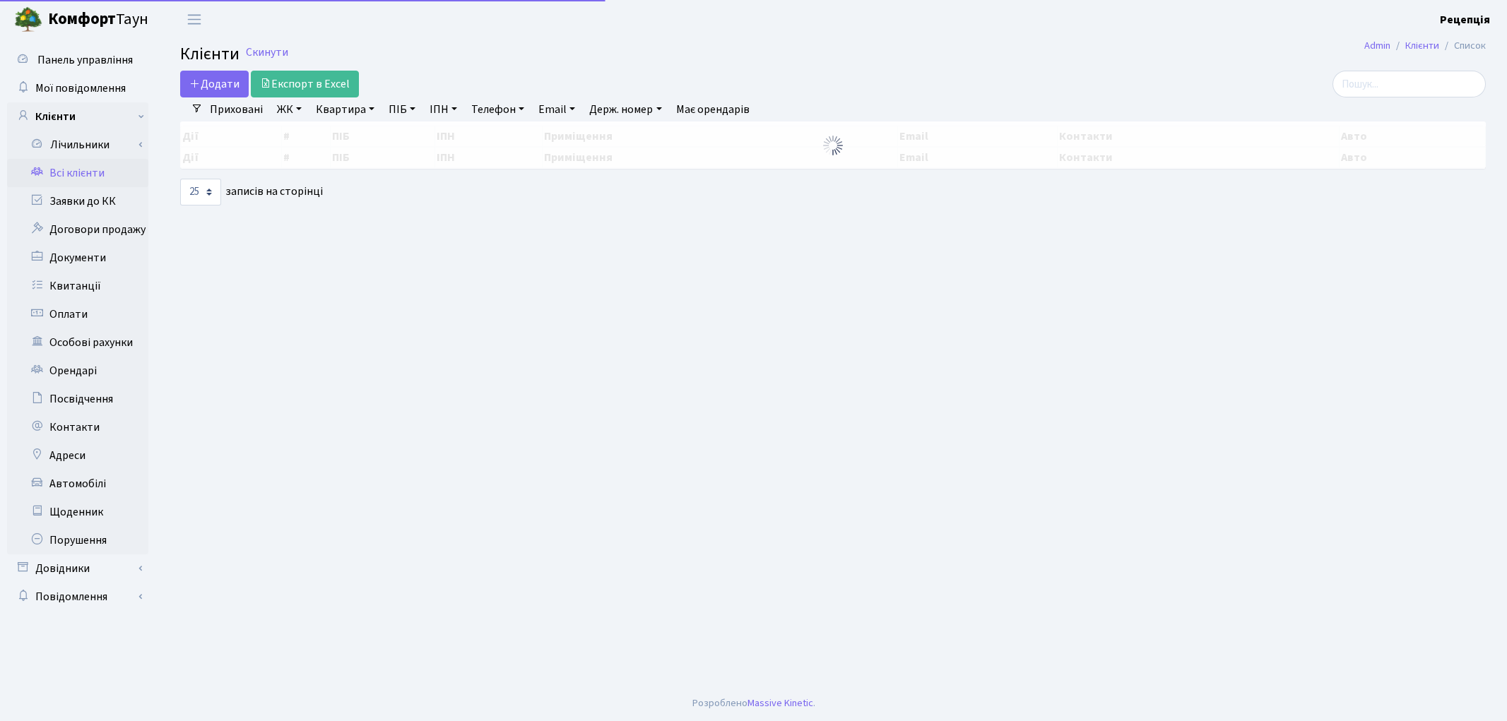
select select "25"
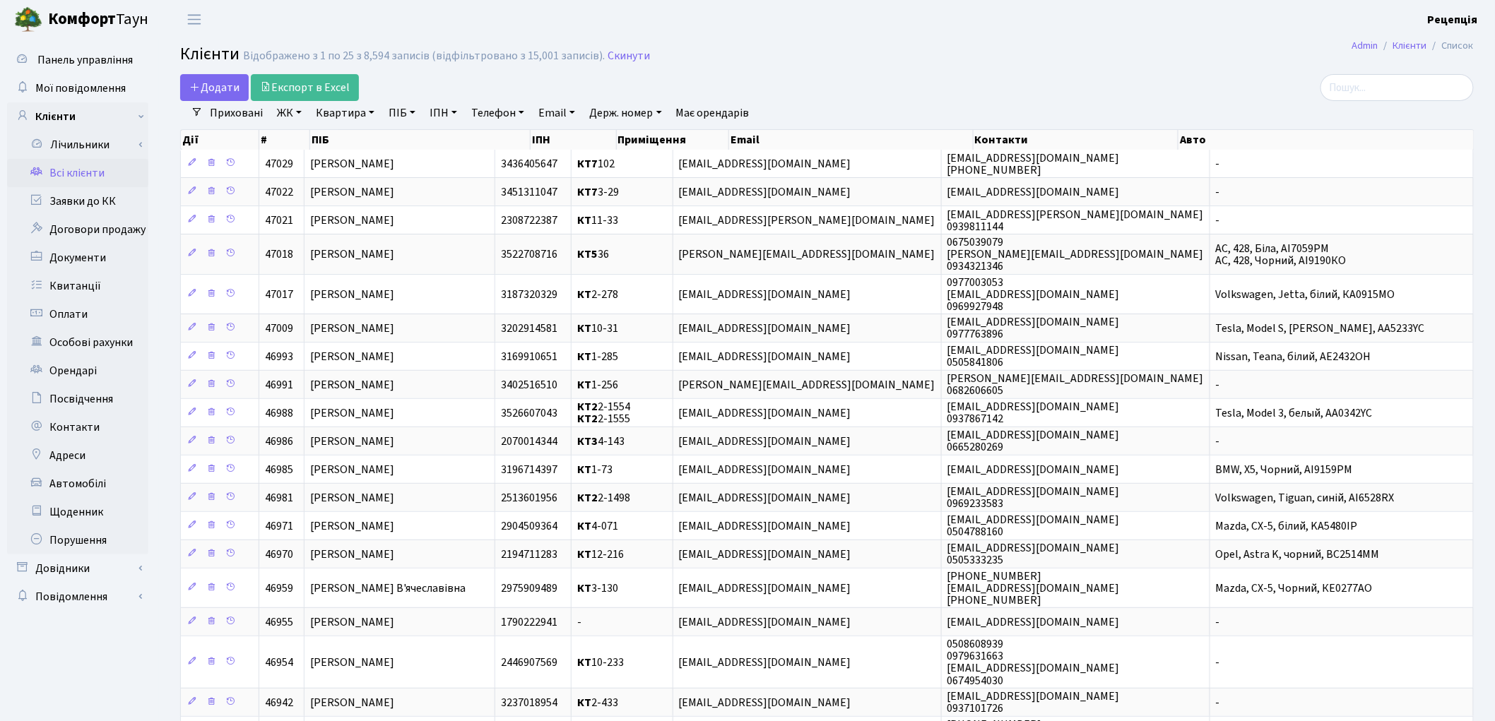
click at [411, 112] on link "ПІБ" at bounding box center [402, 113] width 38 height 24
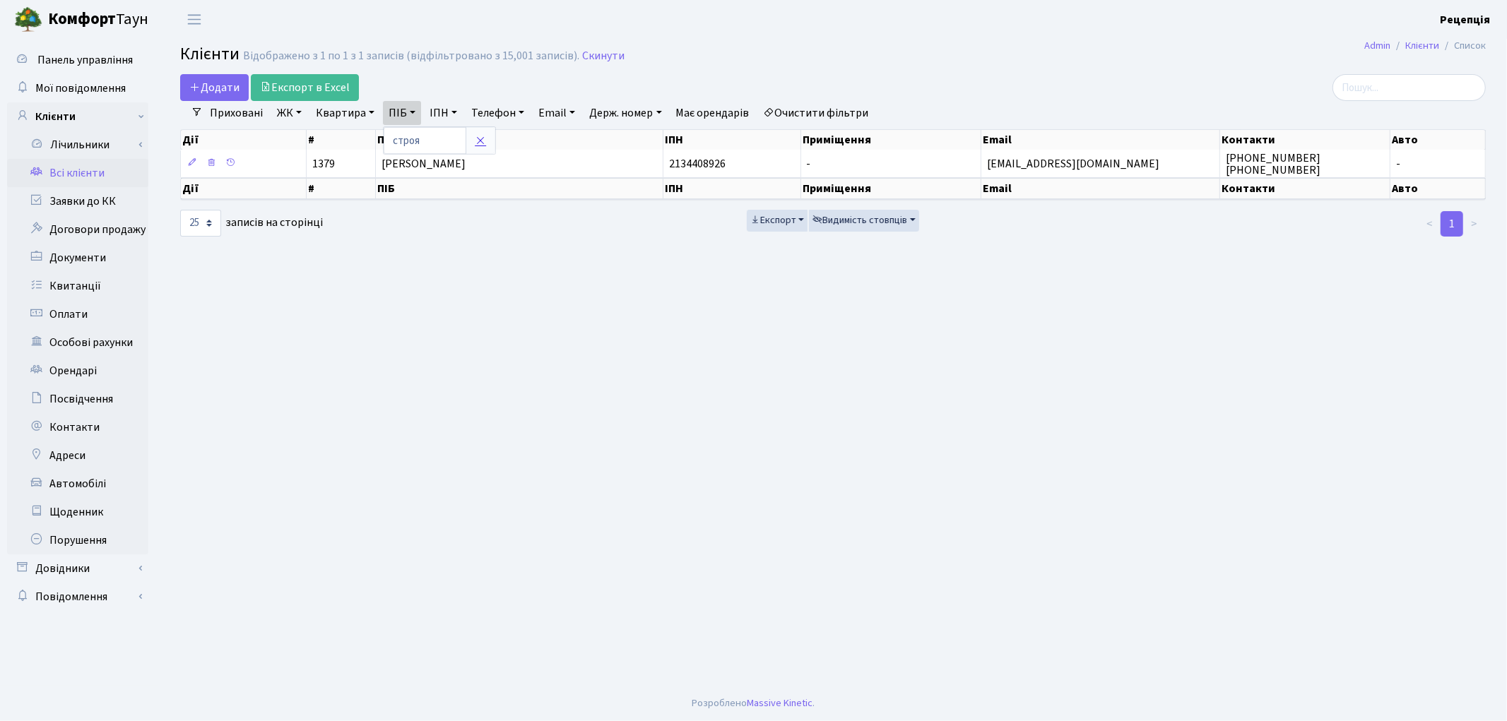
click at [481, 152] on link at bounding box center [481, 140] width 30 height 27
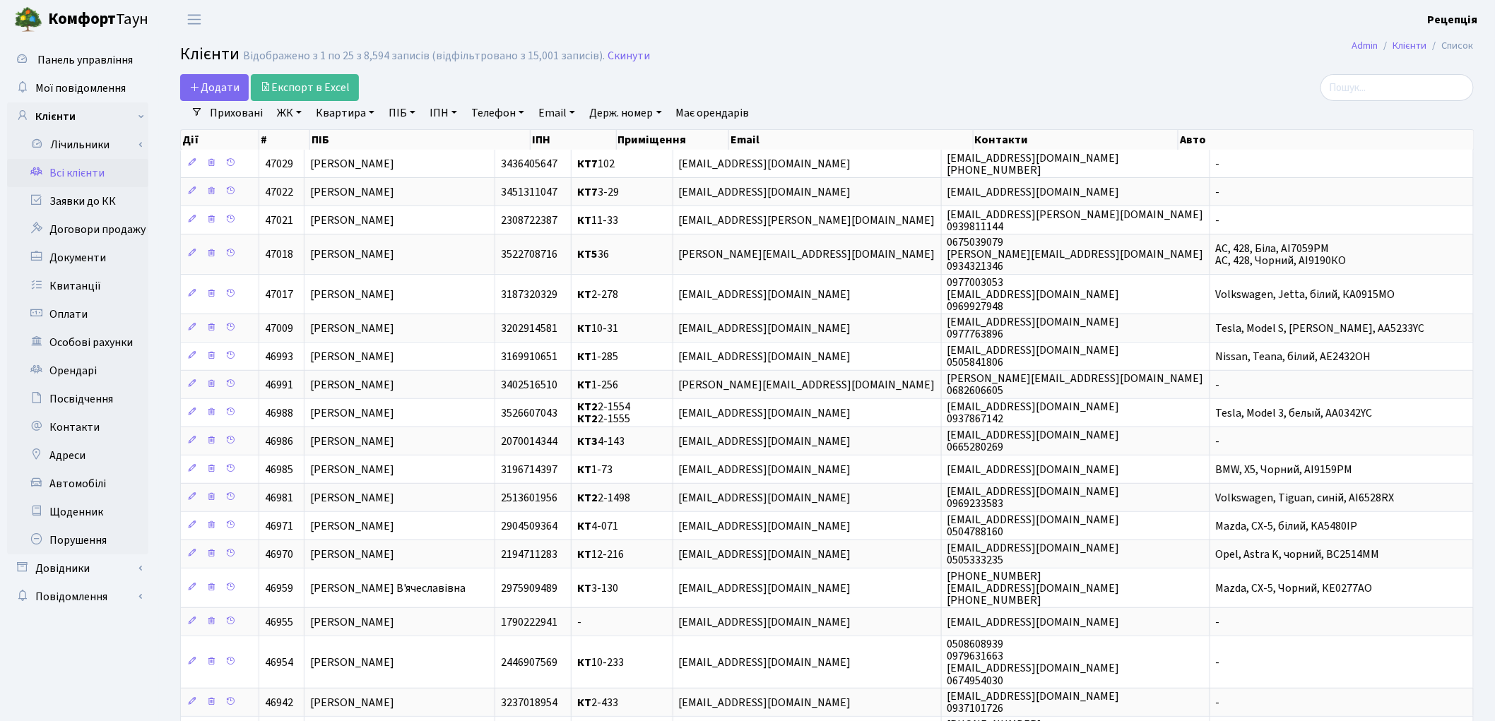
click at [416, 113] on link "ПІБ" at bounding box center [402, 113] width 38 height 24
click at [417, 144] on input "text" at bounding box center [425, 140] width 83 height 27
type input "ч"
type input "строя"
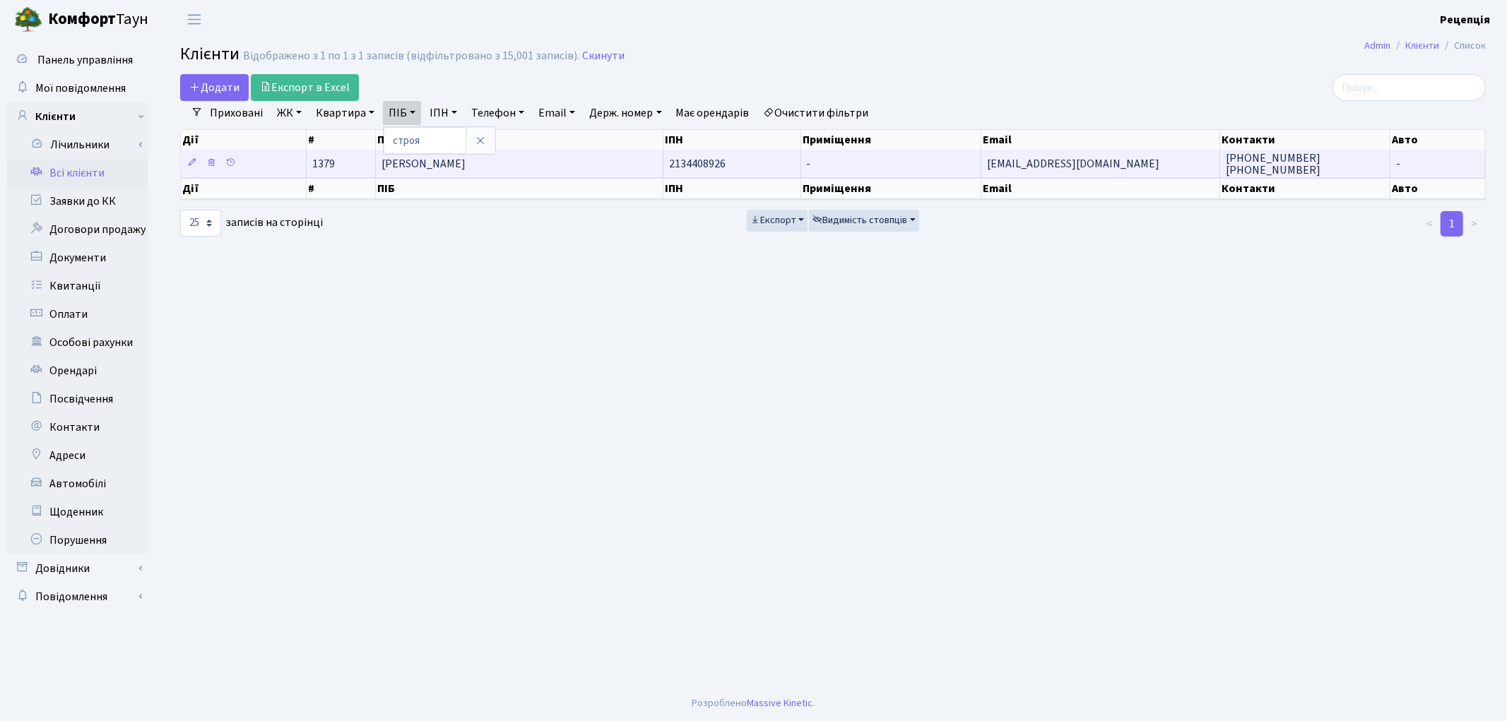
click at [587, 154] on td "[PERSON_NAME]" at bounding box center [519, 164] width 287 height 28
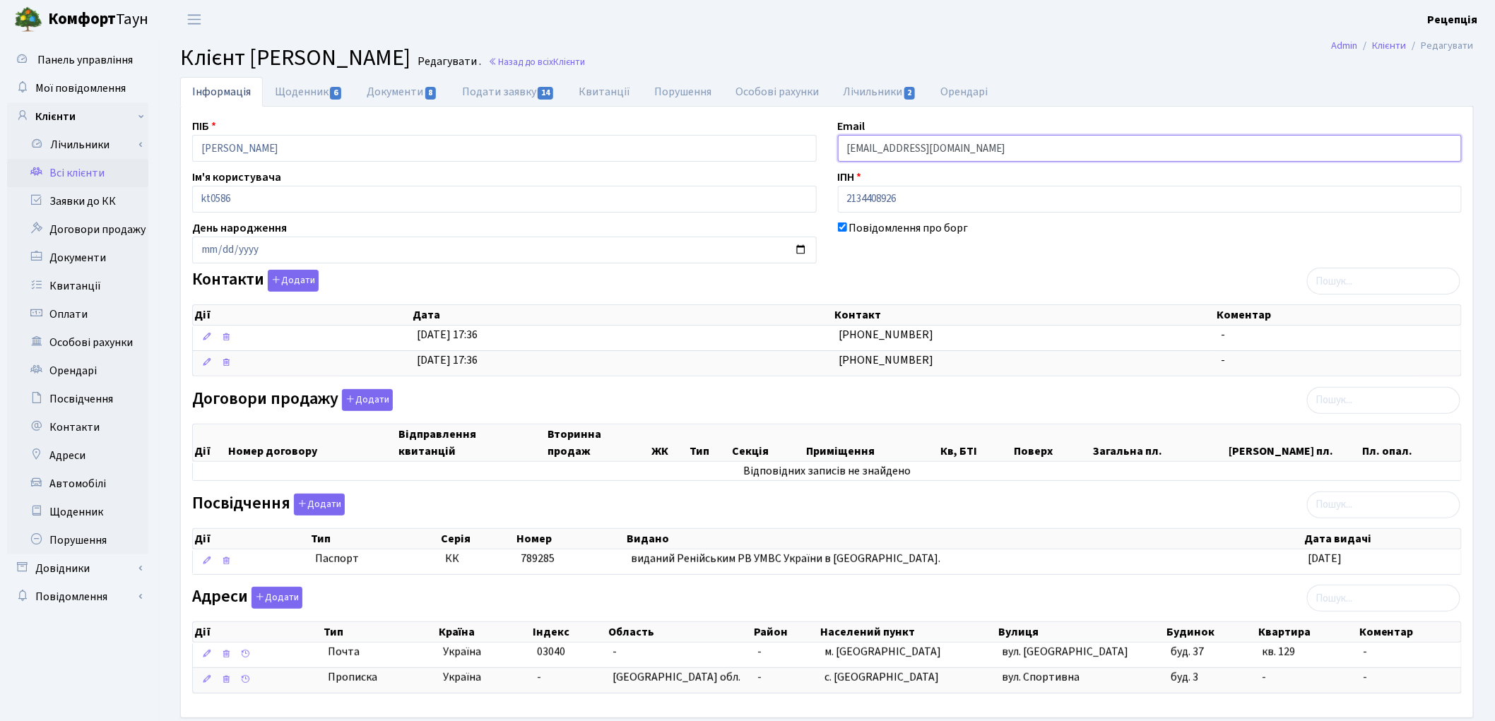
click at [892, 149] on input "gotkainna@gmail.com" at bounding box center [1150, 148] width 625 height 27
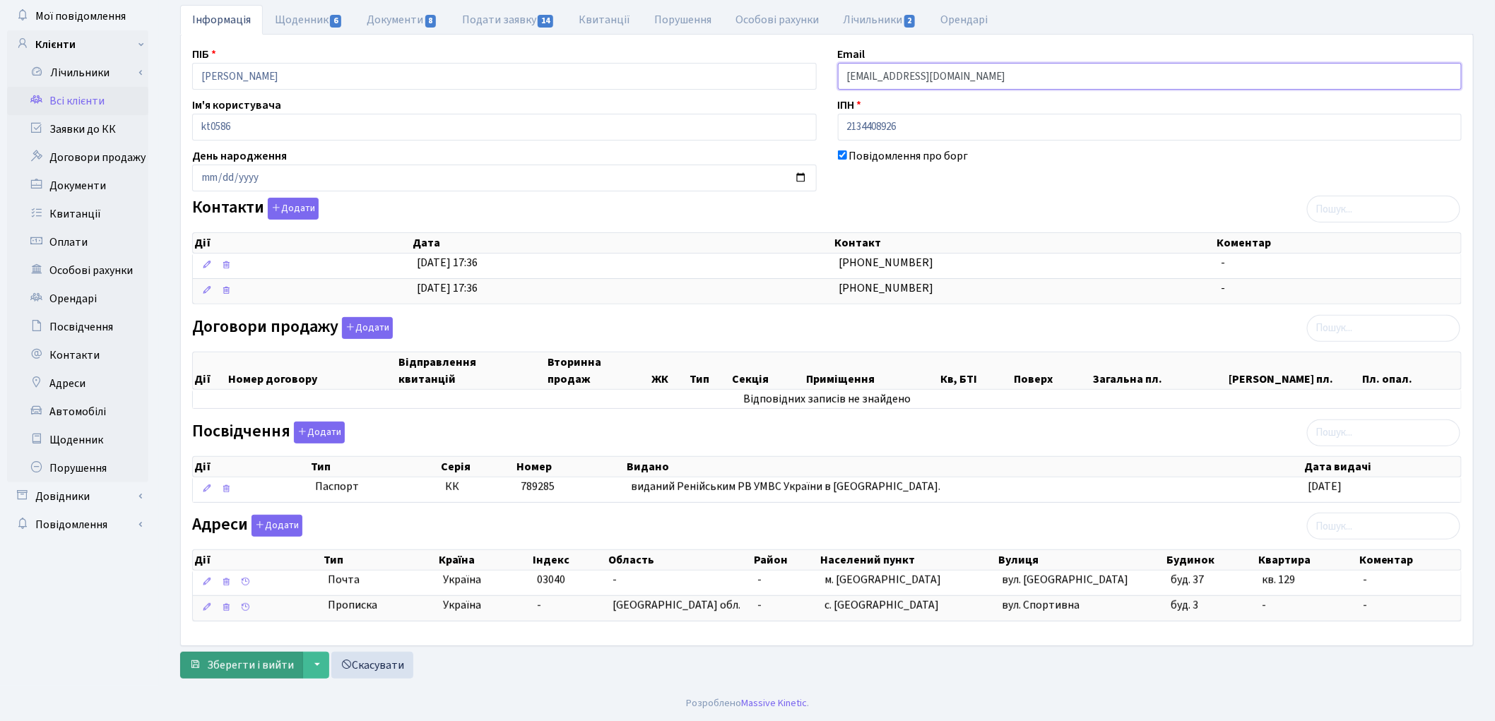
type input "[EMAIL_ADDRESS][DOMAIN_NAME]"
click at [264, 665] on span "Зберегти і вийти" at bounding box center [250, 666] width 87 height 16
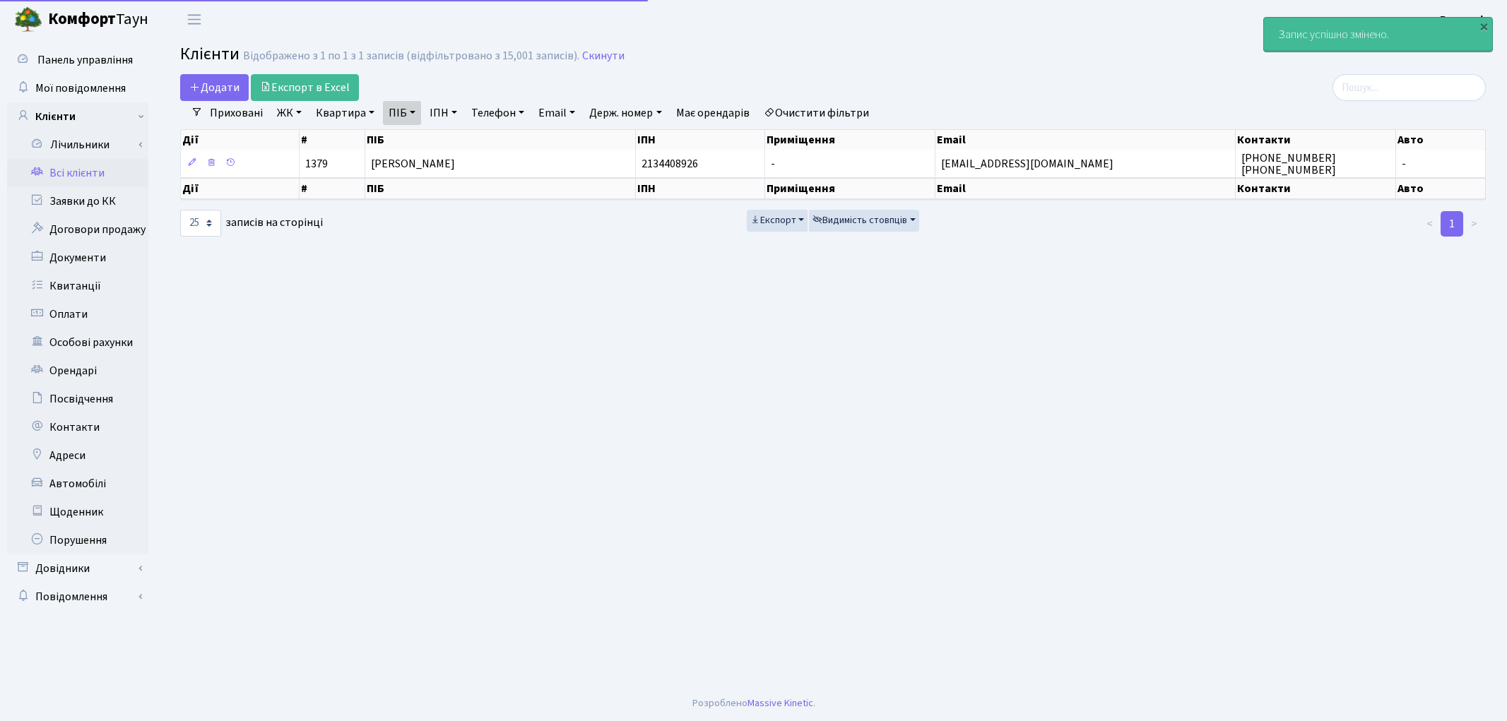
select select "25"
click at [802, 109] on link "Очистити фільтри" at bounding box center [816, 113] width 117 height 24
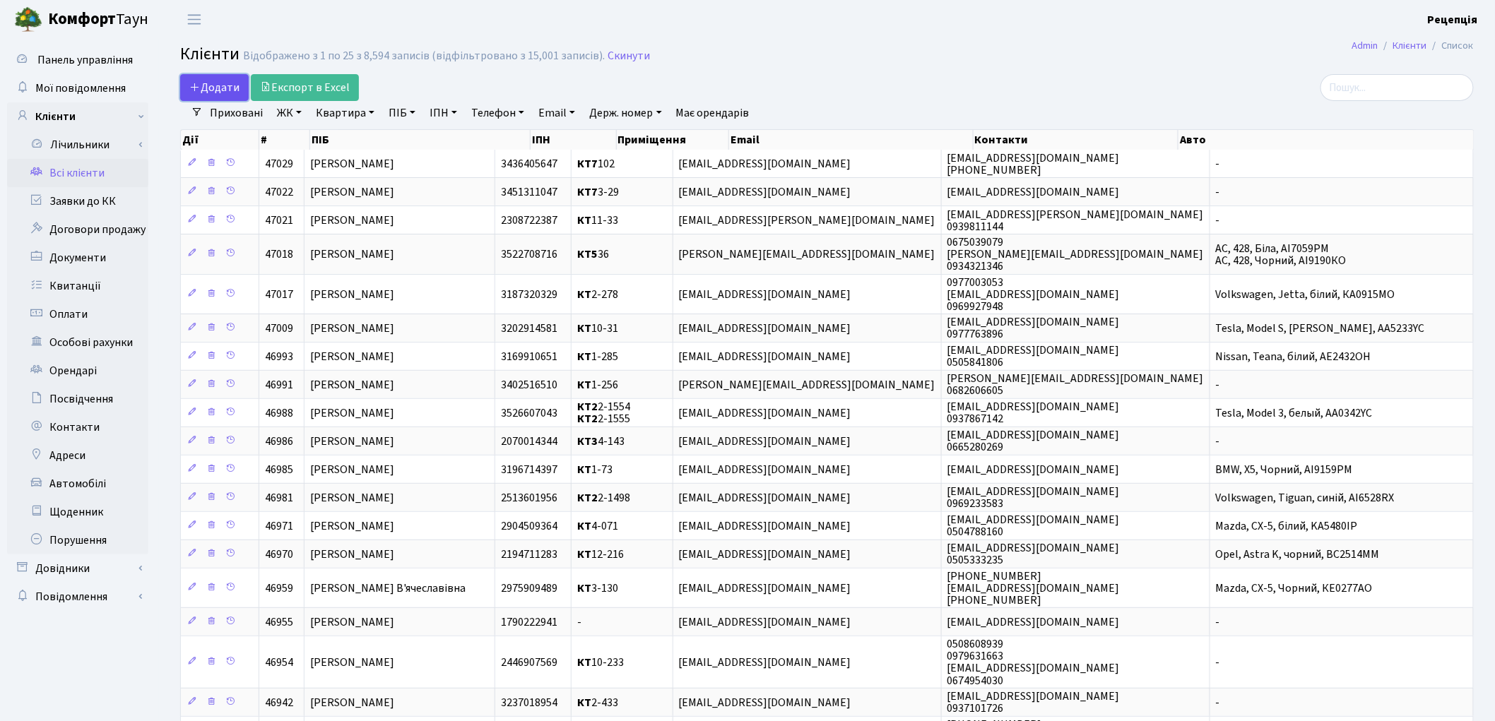
click at [213, 88] on span "Додати" at bounding box center [214, 88] width 50 height 16
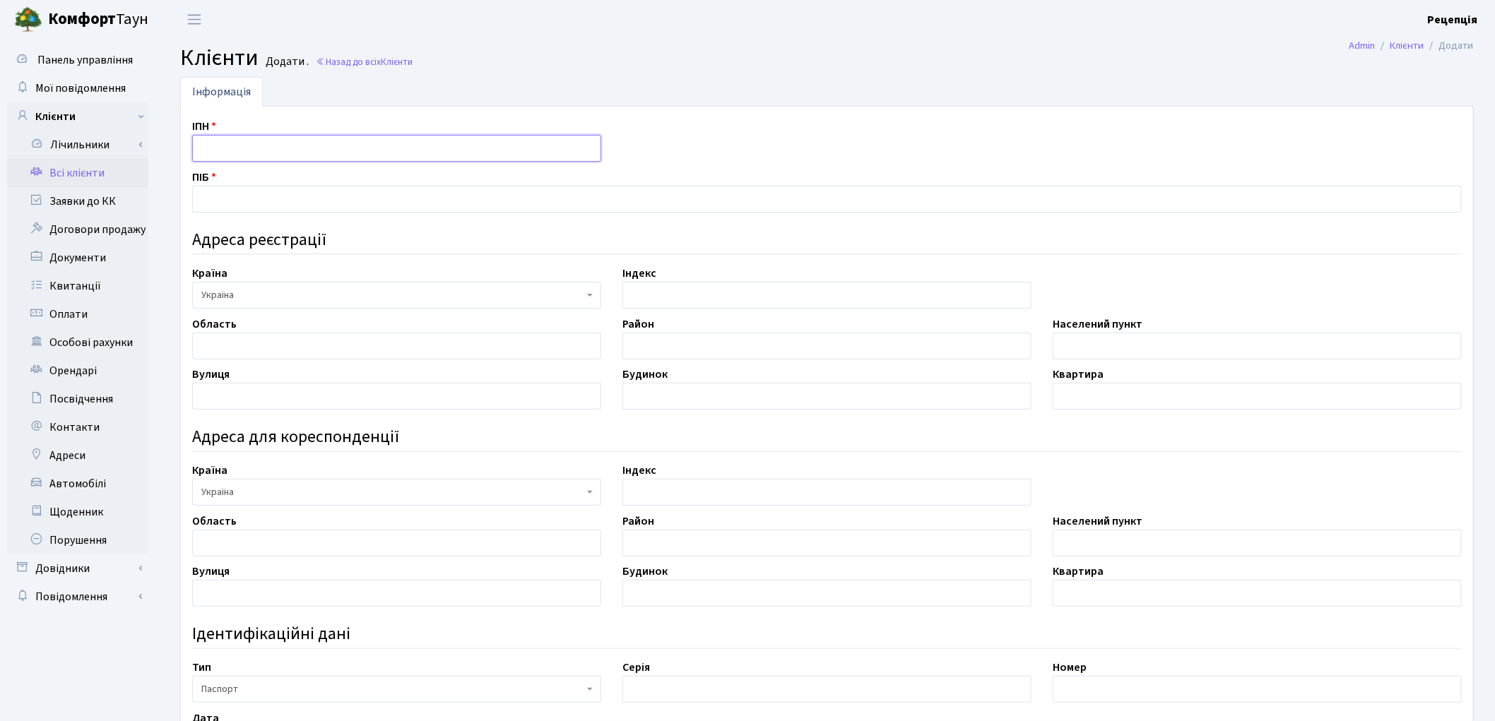
click at [221, 153] on input "text" at bounding box center [396, 148] width 409 height 27
type input "3236419966"
click at [208, 184] on label "ПІБ" at bounding box center [204, 177] width 24 height 17
click at [208, 193] on input "text" at bounding box center [827, 199] width 1270 height 27
type input "Готка Інна Петрівна"
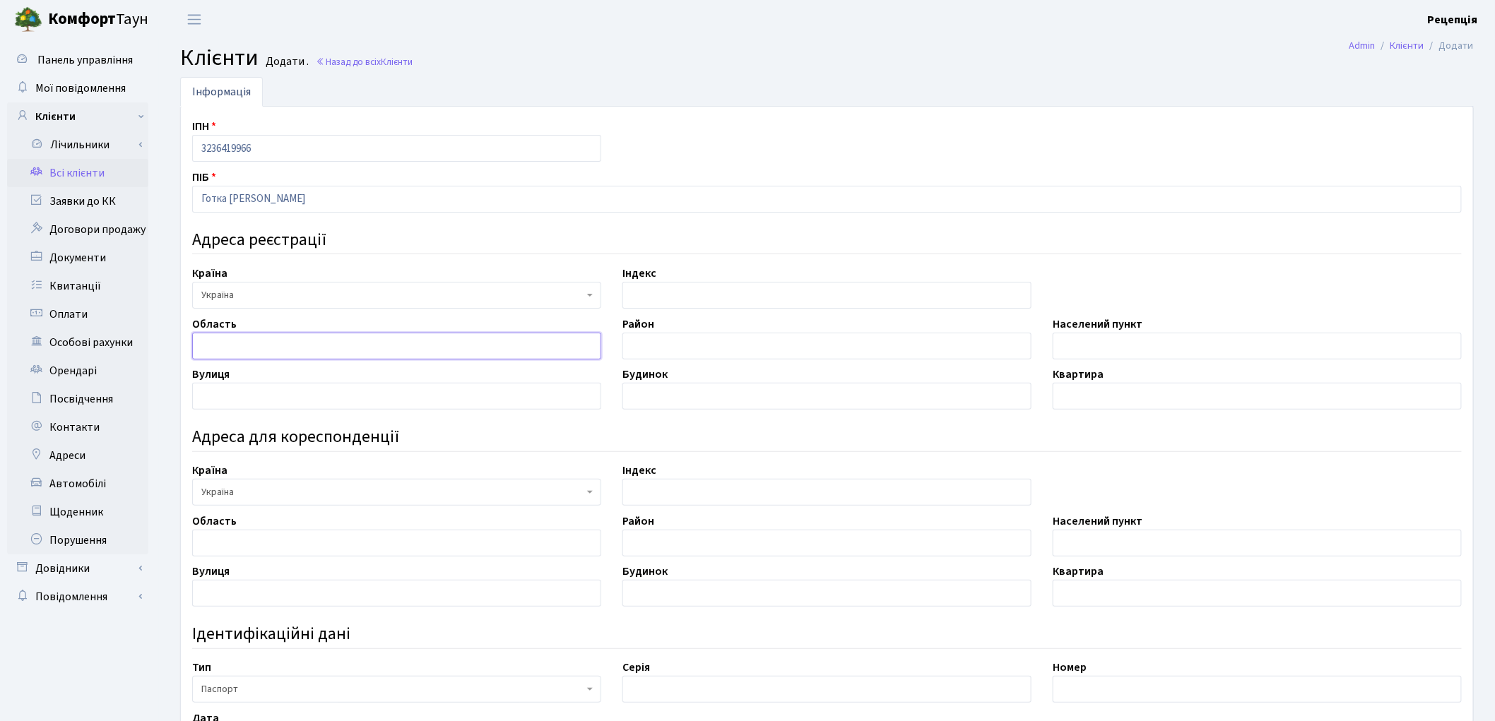
click at [293, 354] on input "text" at bounding box center [396, 346] width 409 height 27
click at [1119, 352] on input "text" at bounding box center [1257, 346] width 409 height 27
type input "Л"
type input "місто Київ"
click at [302, 387] on input "text" at bounding box center [396, 396] width 409 height 27
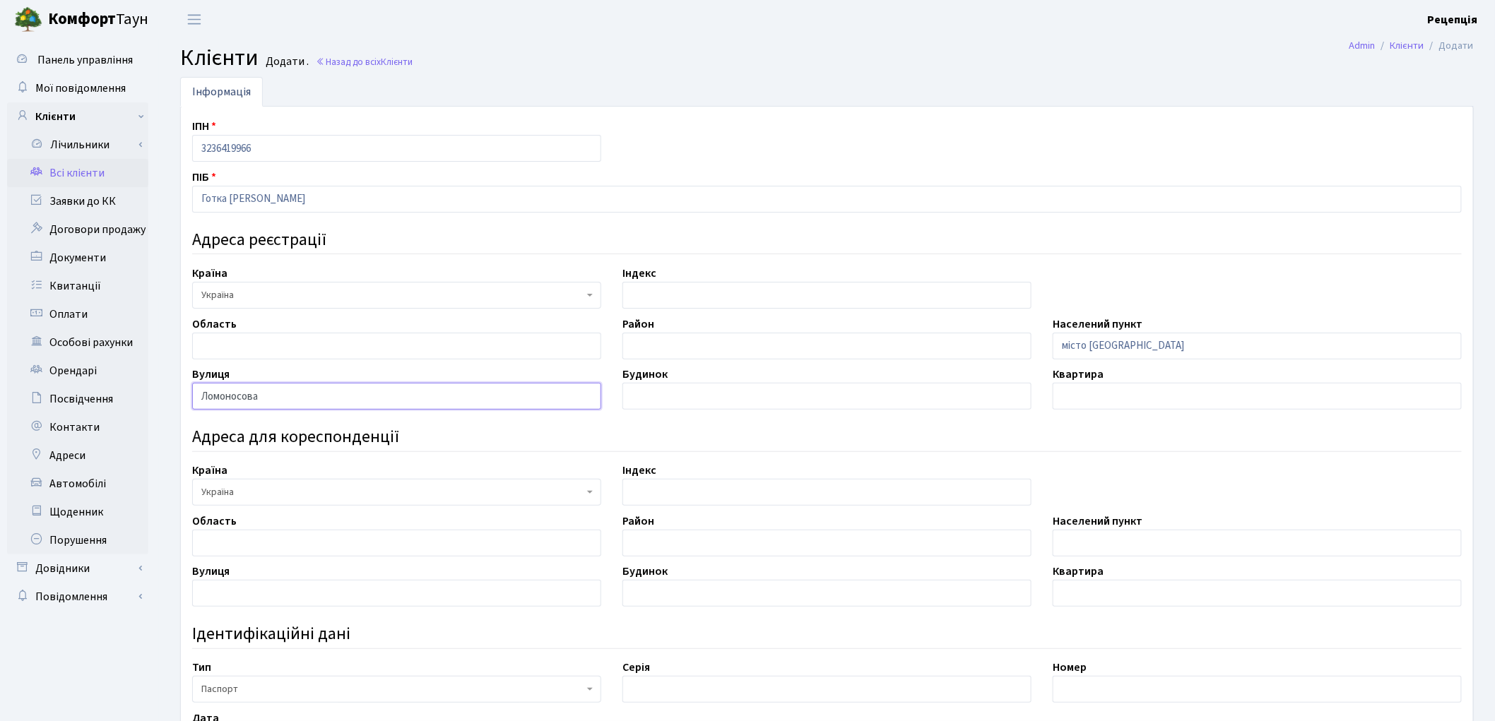
type input "Ломоносова"
click at [676, 403] on input "text" at bounding box center [827, 396] width 409 height 27
click at [1076, 407] on input "text" at bounding box center [1257, 396] width 409 height 27
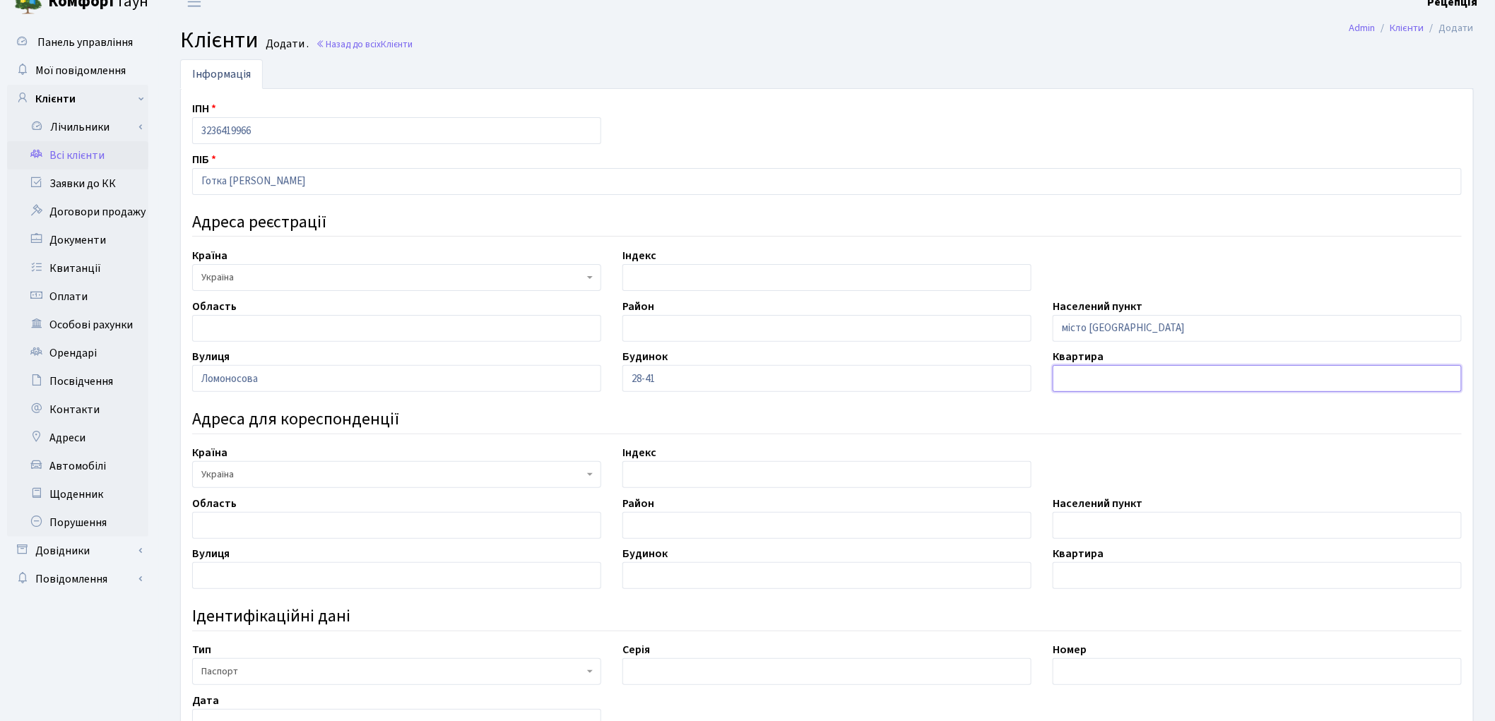
scroll to position [30, 0]
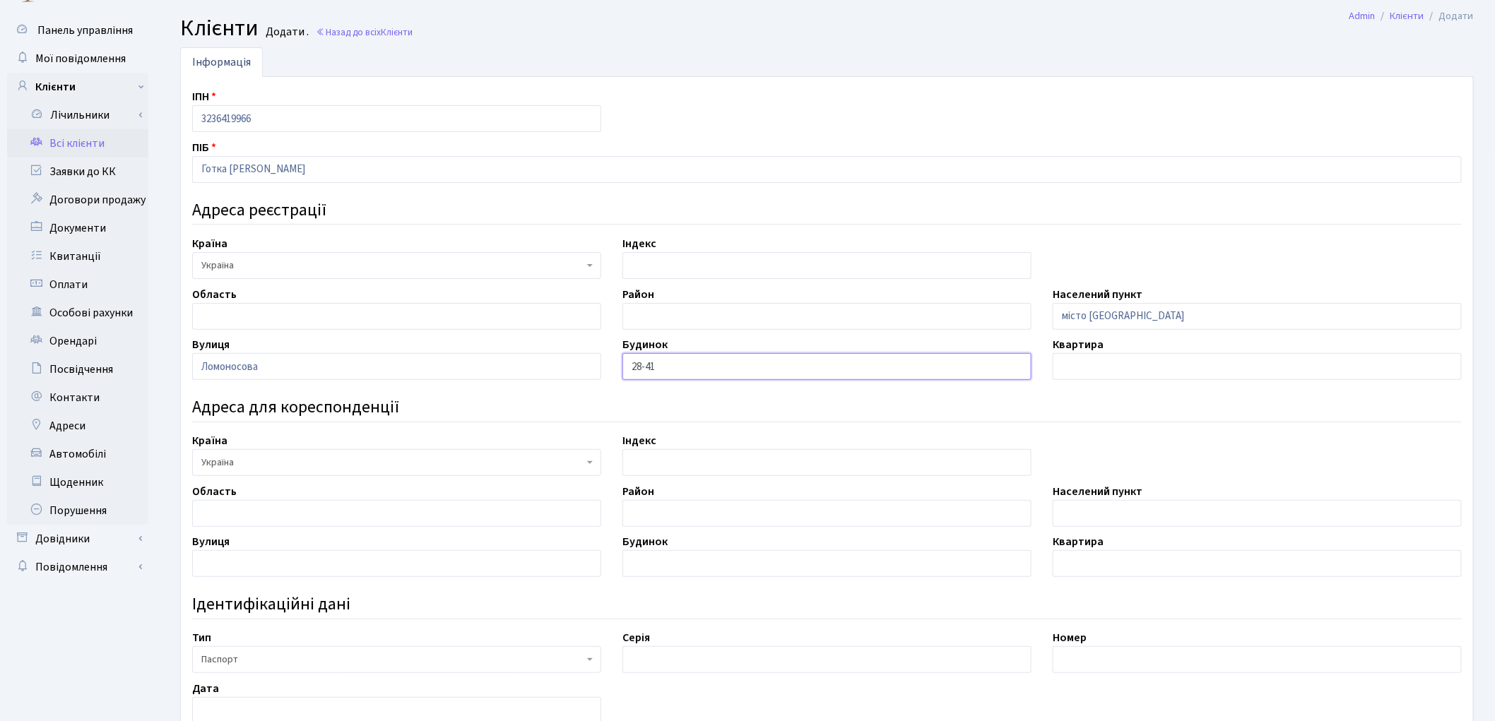
click at [647, 370] on input "28-41" at bounding box center [827, 366] width 409 height 27
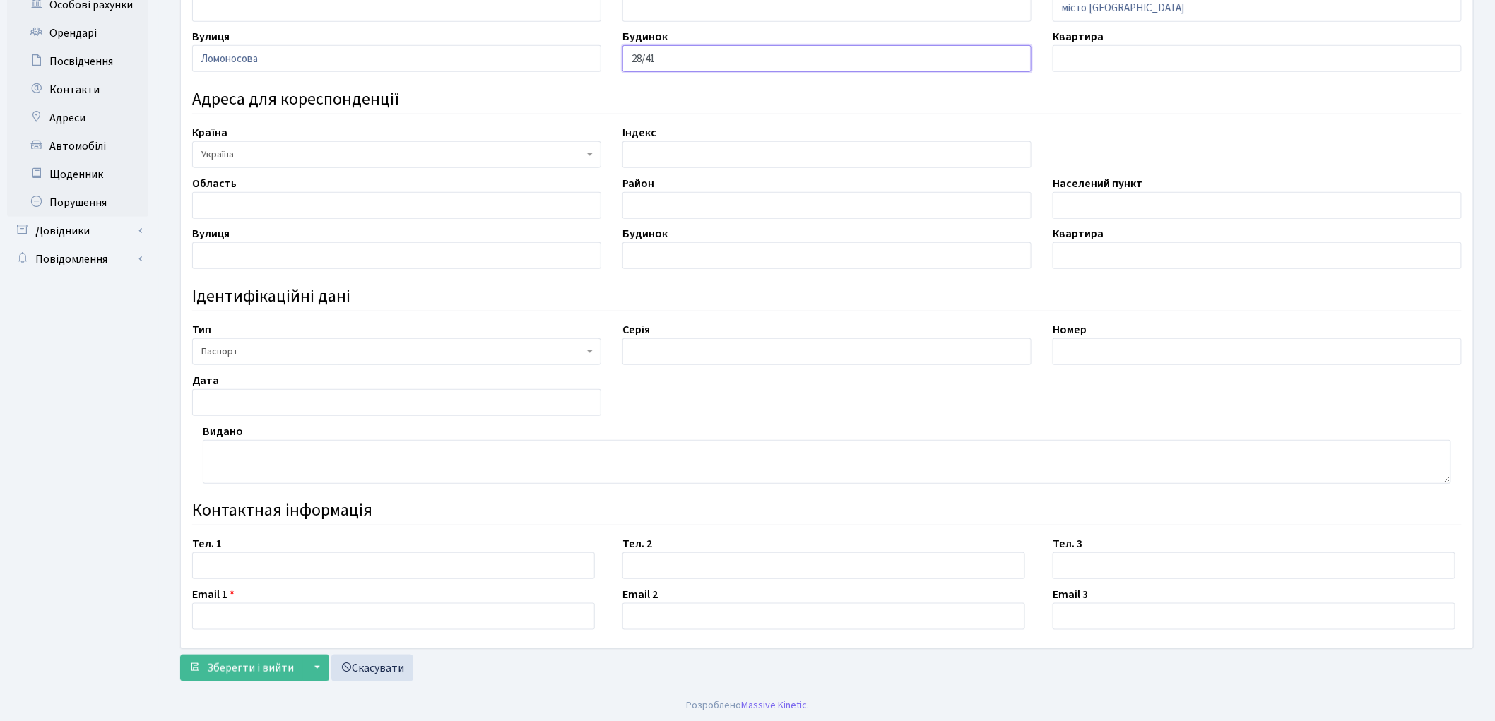
scroll to position [341, 0]
type input "28/41"
click at [693, 342] on input "text" at bounding box center [827, 349] width 409 height 27
type input "КМ"
click at [1081, 356] on input "text" at bounding box center [1257, 349] width 409 height 27
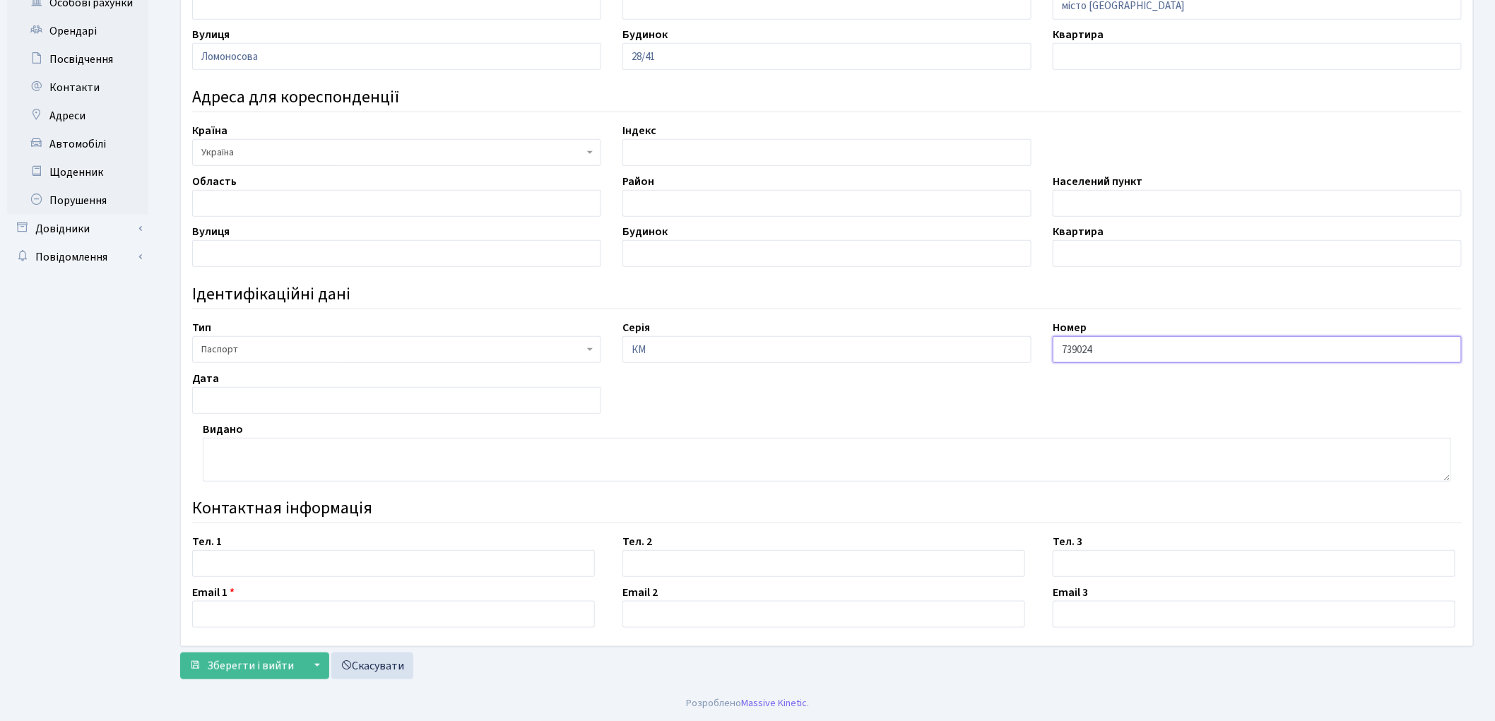
type input "739024"
click at [230, 401] on input "text" at bounding box center [396, 400] width 409 height 27
type input "19.09.2011"
click at [230, 464] on textarea at bounding box center [827, 460] width 1249 height 44
type textarea "Ренійським РВ ГМВС України в Одеській області"
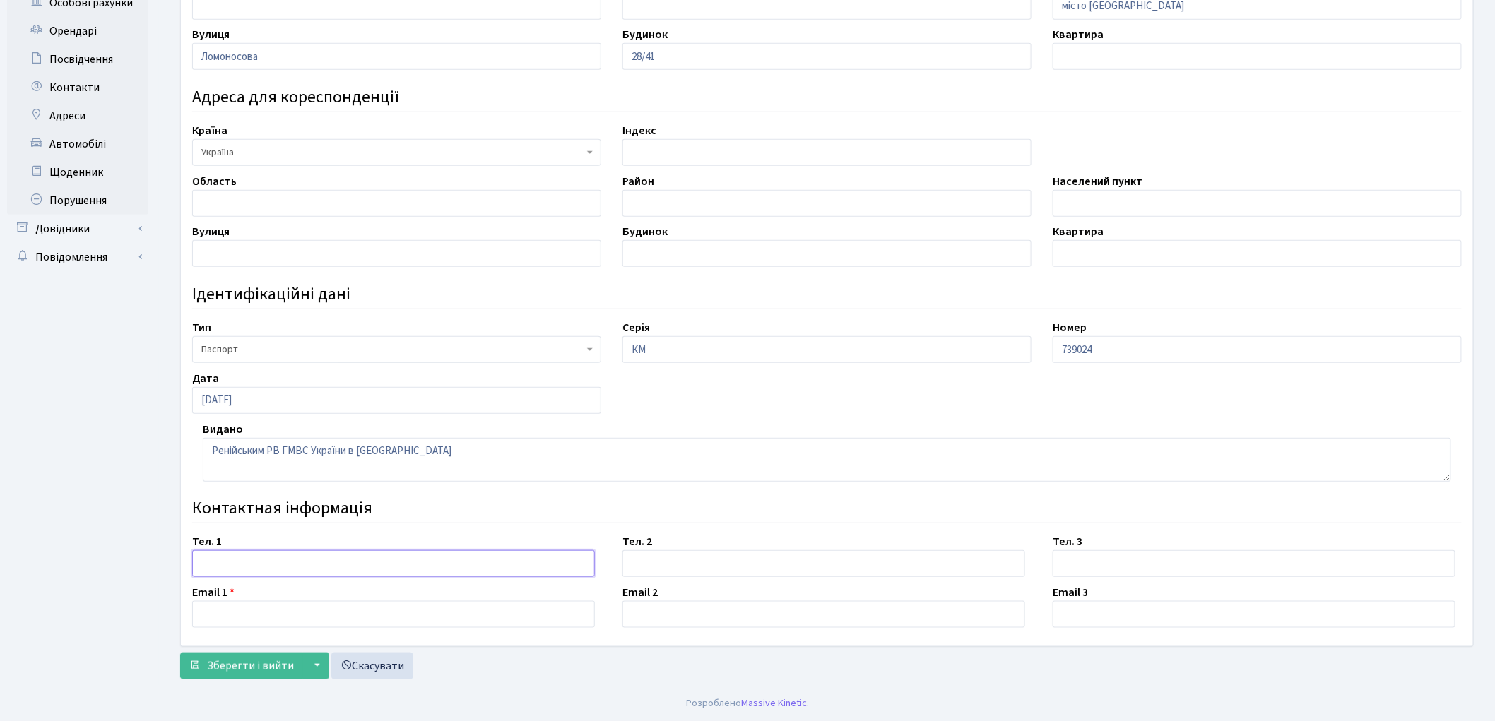
click at [208, 561] on input "text" at bounding box center [393, 563] width 403 height 27
type input "0662675779"
click at [228, 608] on input "text" at bounding box center [393, 614] width 403 height 27
paste input "[EMAIL_ADDRESS][DOMAIN_NAME]"
type input "[EMAIL_ADDRESS][DOMAIN_NAME]"
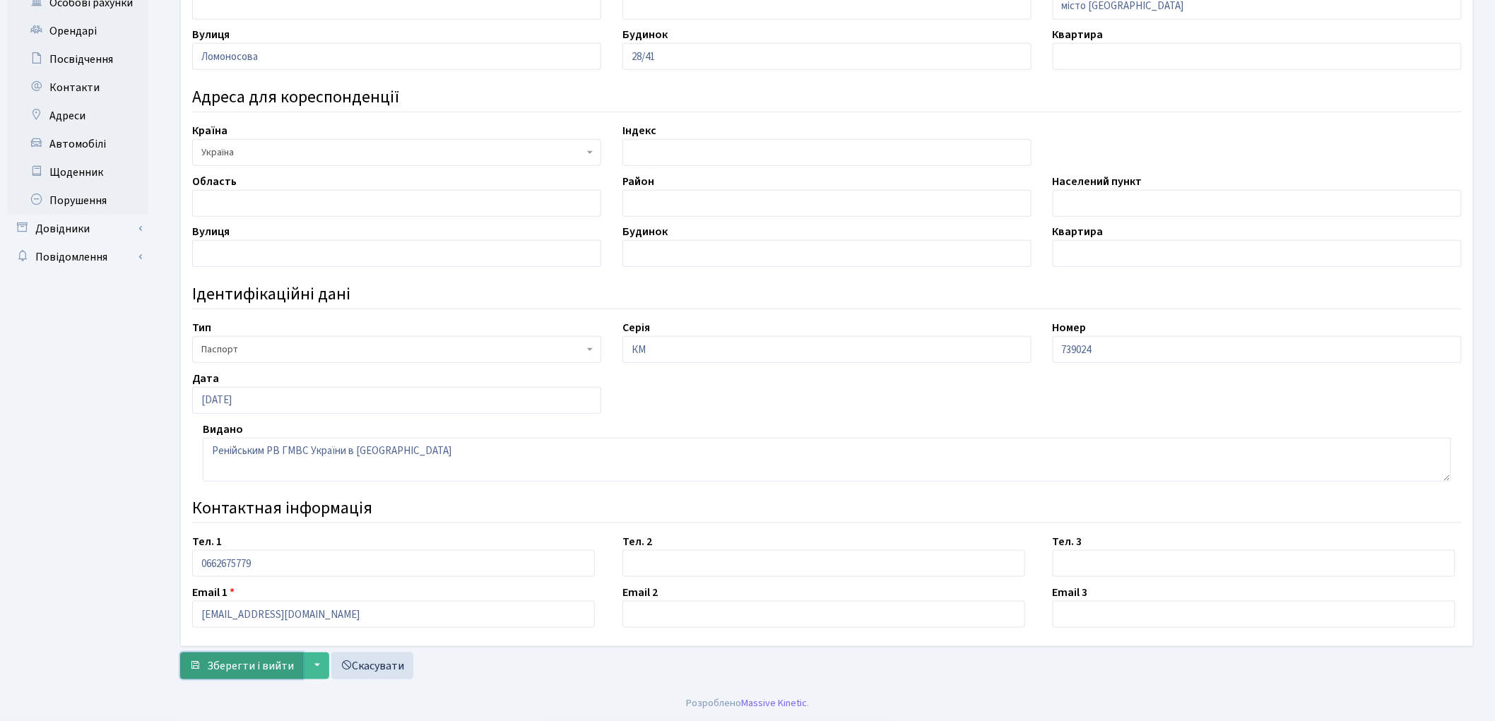
click at [253, 662] on span "Зберегти і вийти" at bounding box center [250, 667] width 87 height 16
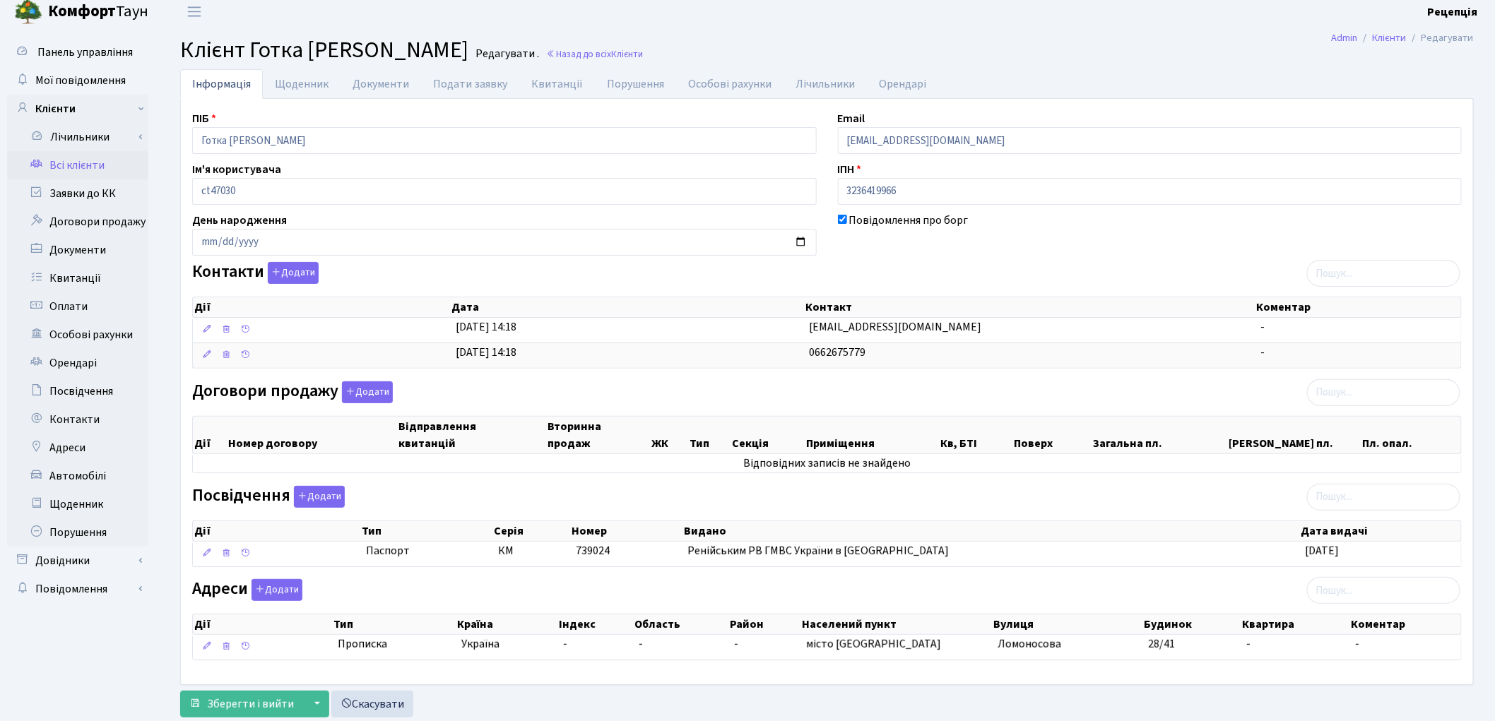
scroll to position [48, 0]
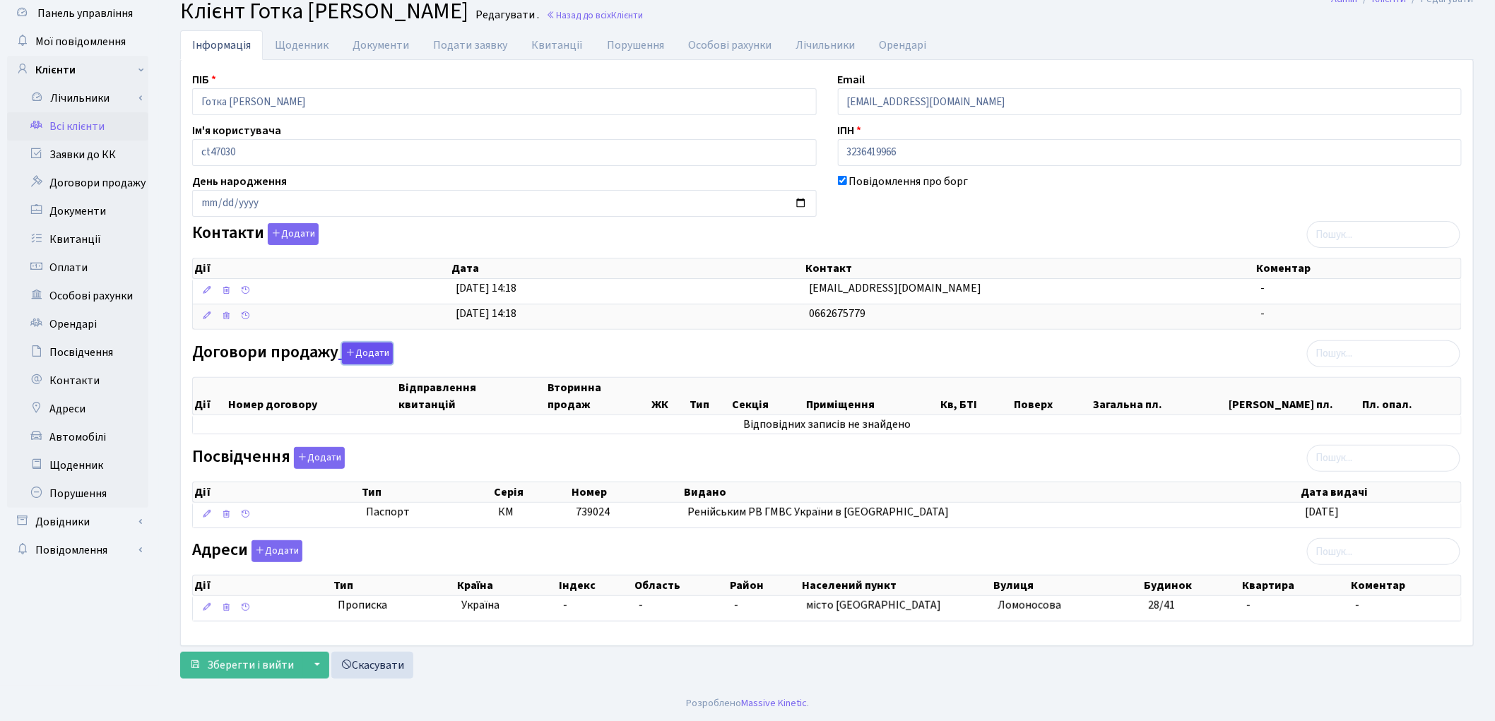
click at [355, 349] on button "Додати" at bounding box center [367, 354] width 51 height 22
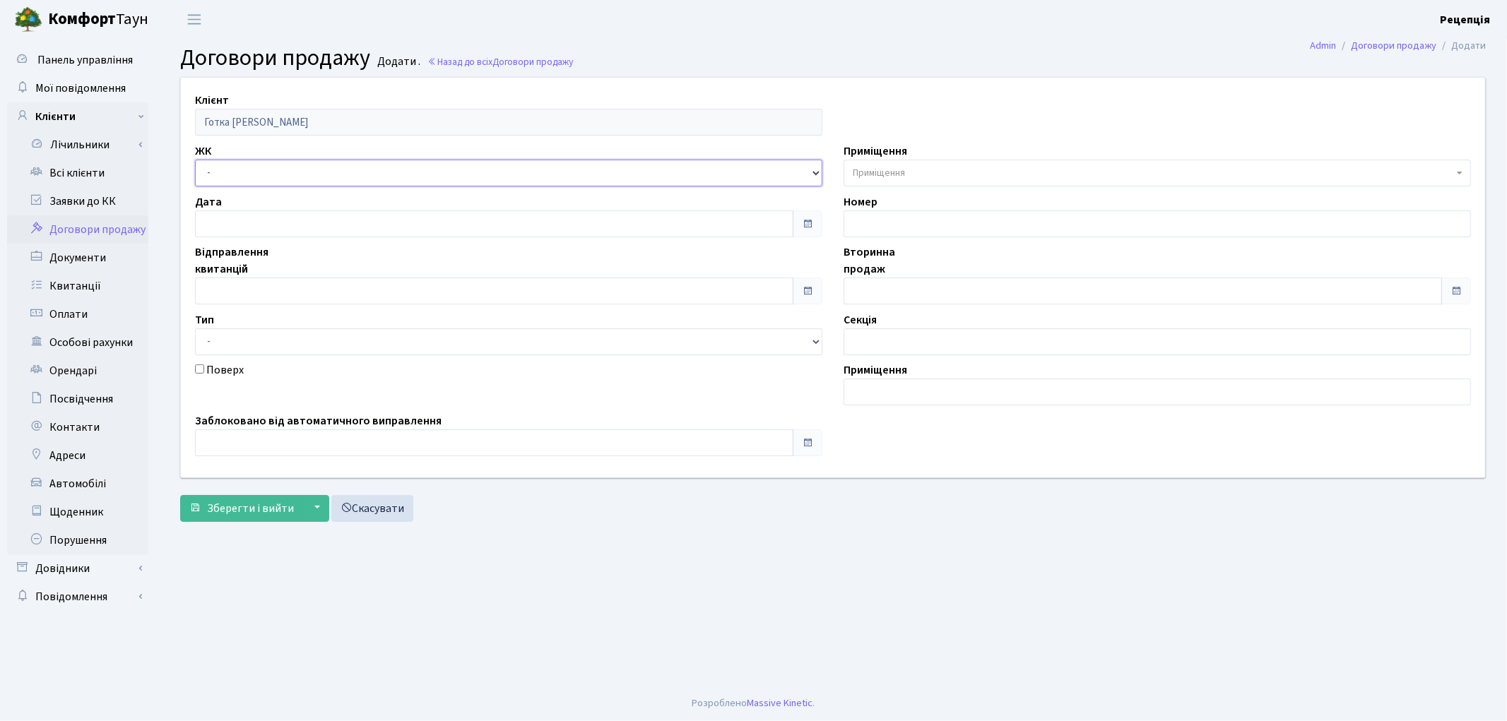
click at [232, 173] on select "- КТ, вул. Регенераторна, 4 КТ2, просп. [STREET_ADDRESS] [STREET_ADDRESS] [PERS…" at bounding box center [508, 173] width 627 height 27
select select "271"
click at [195, 160] on select "- КТ, вул. Регенераторна, 4 КТ2, просп. [STREET_ADDRESS] [STREET_ADDRESS] [PERS…" at bounding box center [508, 173] width 627 height 27
select select
click at [262, 290] on input "text" at bounding box center [494, 291] width 599 height 27
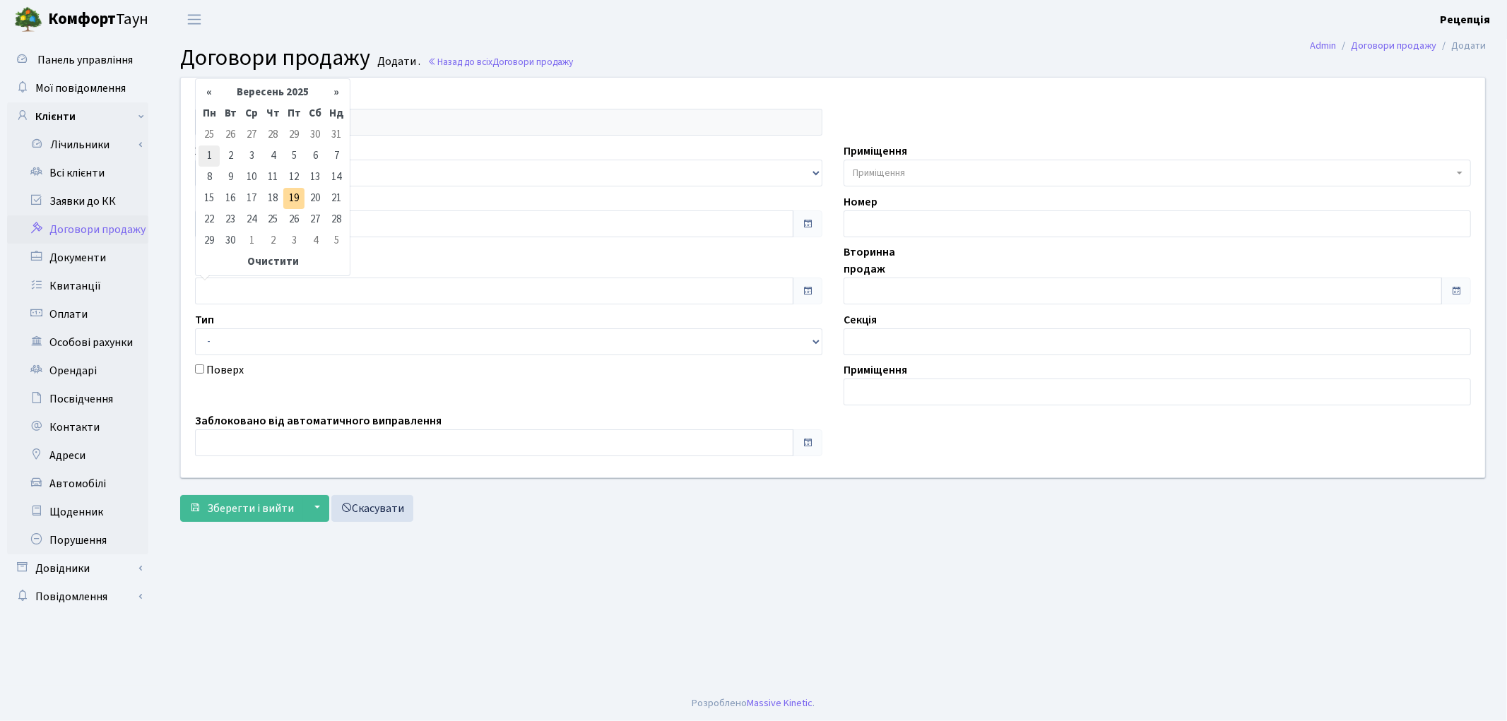
click at [211, 159] on td "1" at bounding box center [209, 156] width 21 height 21
type input "01.09.2025"
click at [865, 295] on input "text" at bounding box center [1143, 291] width 599 height 27
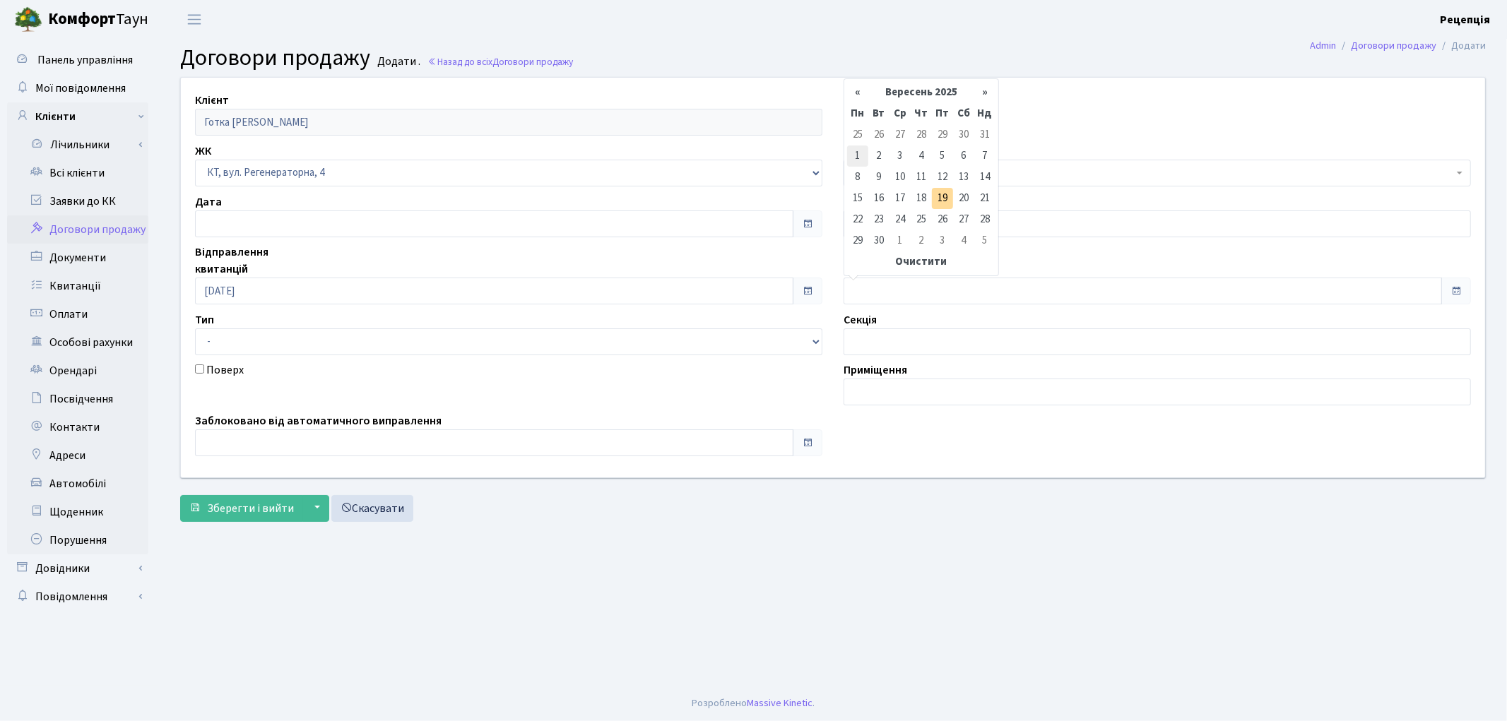
click at [859, 148] on td "1" at bounding box center [857, 156] width 21 height 21
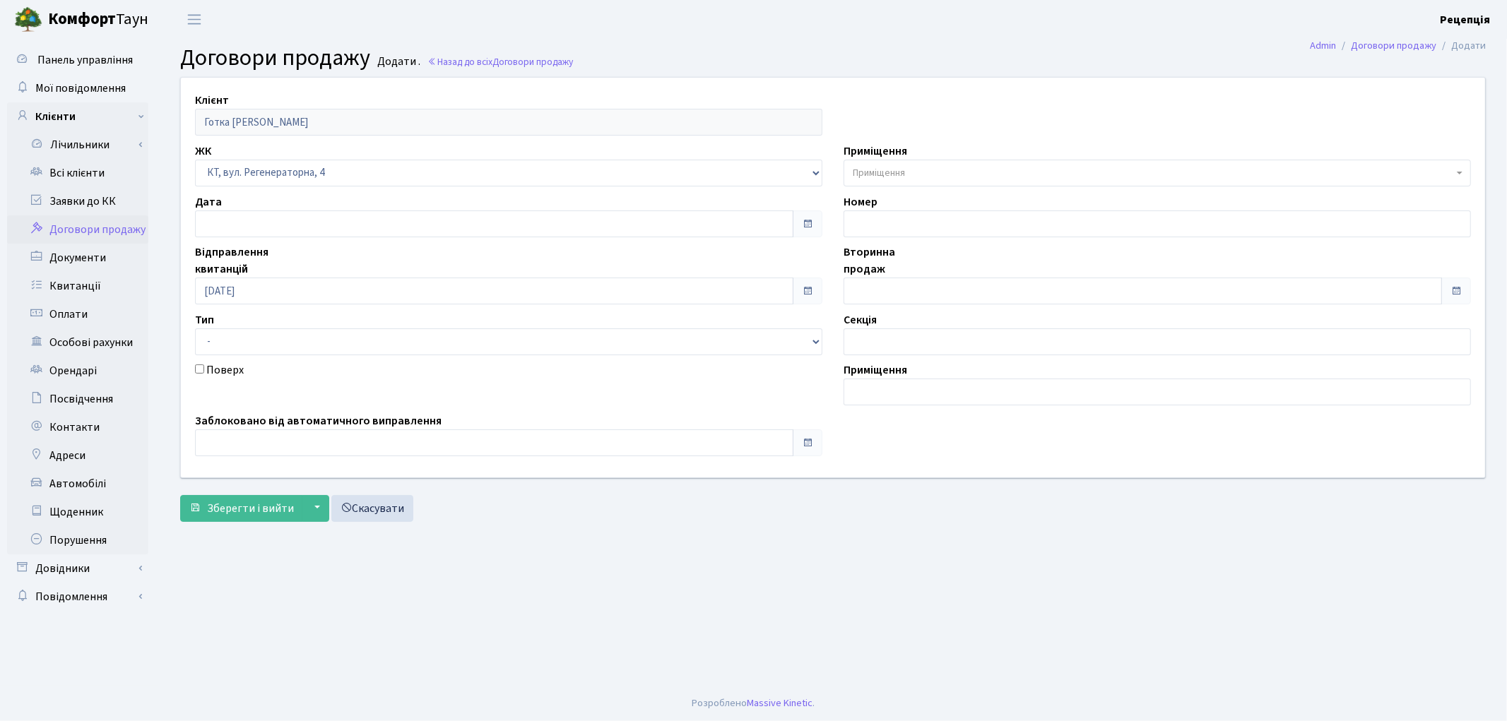
type input "[DATE]"
click at [878, 171] on span "Приміщення" at bounding box center [879, 173] width 52 height 14
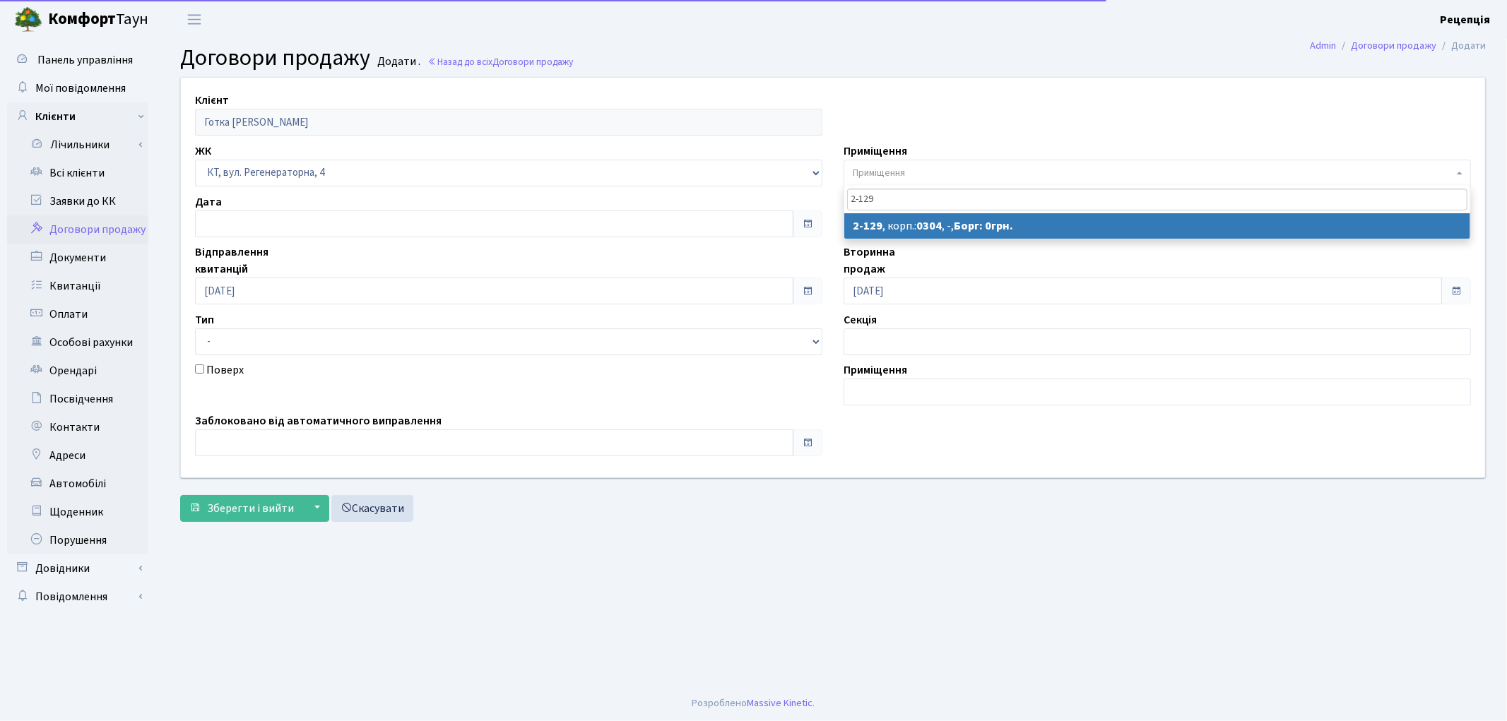
type input "2-129"
select select "619"
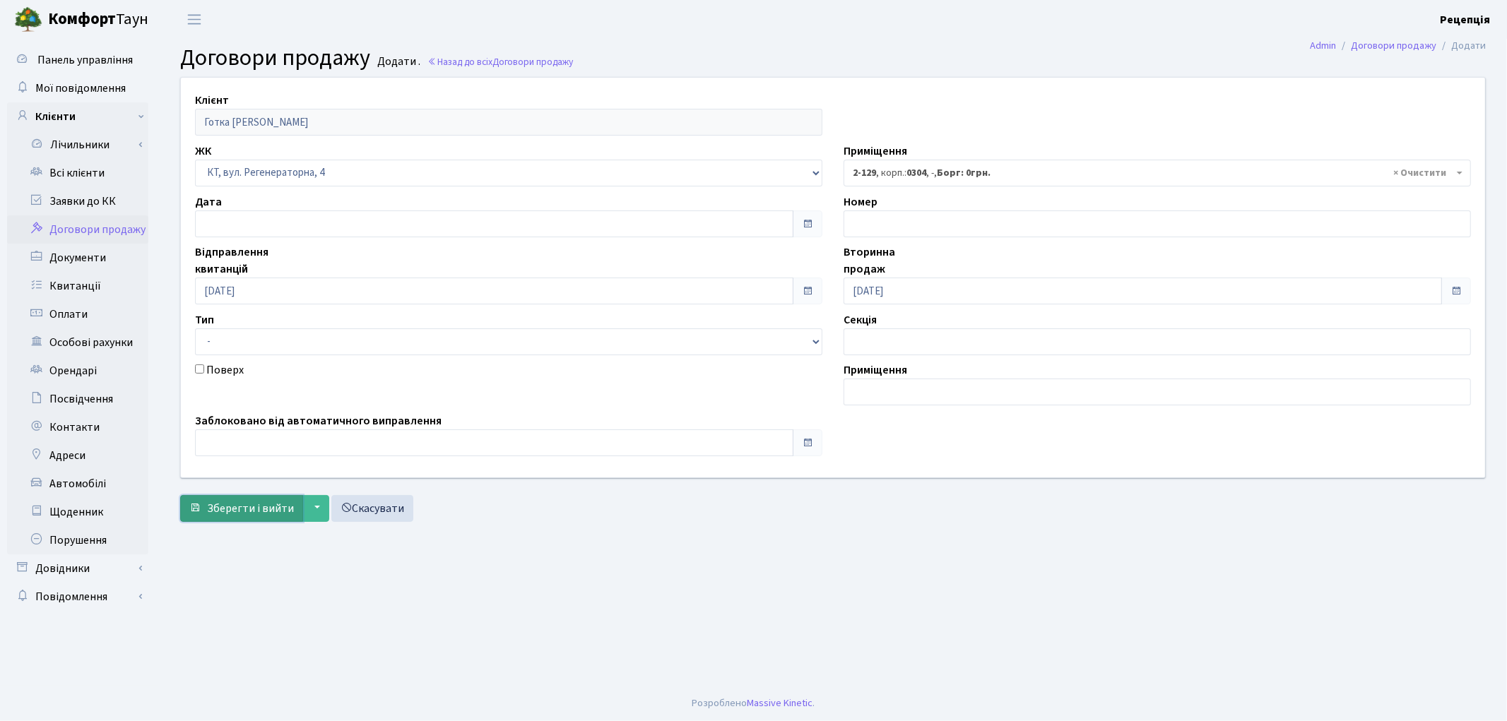
click at [206, 512] on button "Зберегти і вийти" at bounding box center [241, 508] width 123 height 27
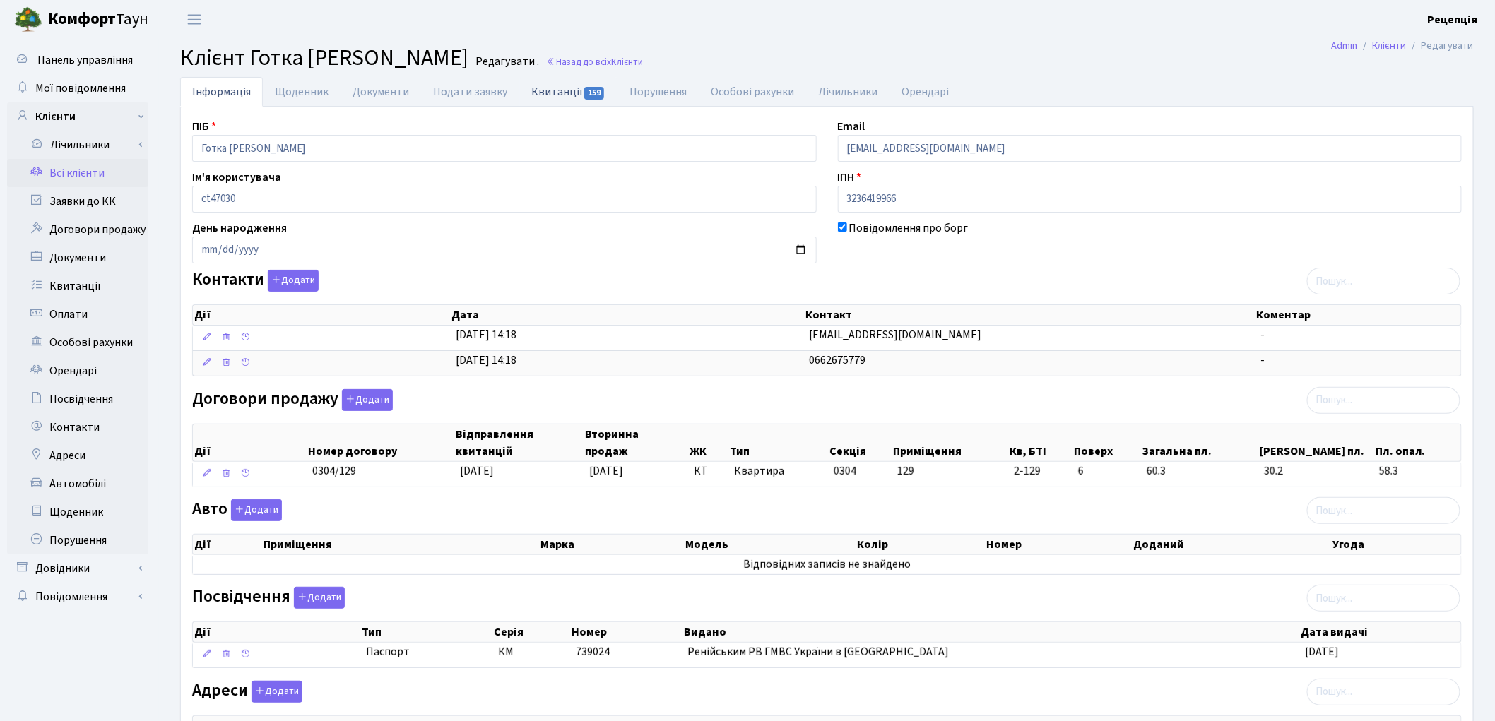
click at [544, 85] on link "Квитанції 159" at bounding box center [568, 91] width 98 height 29
select select "25"
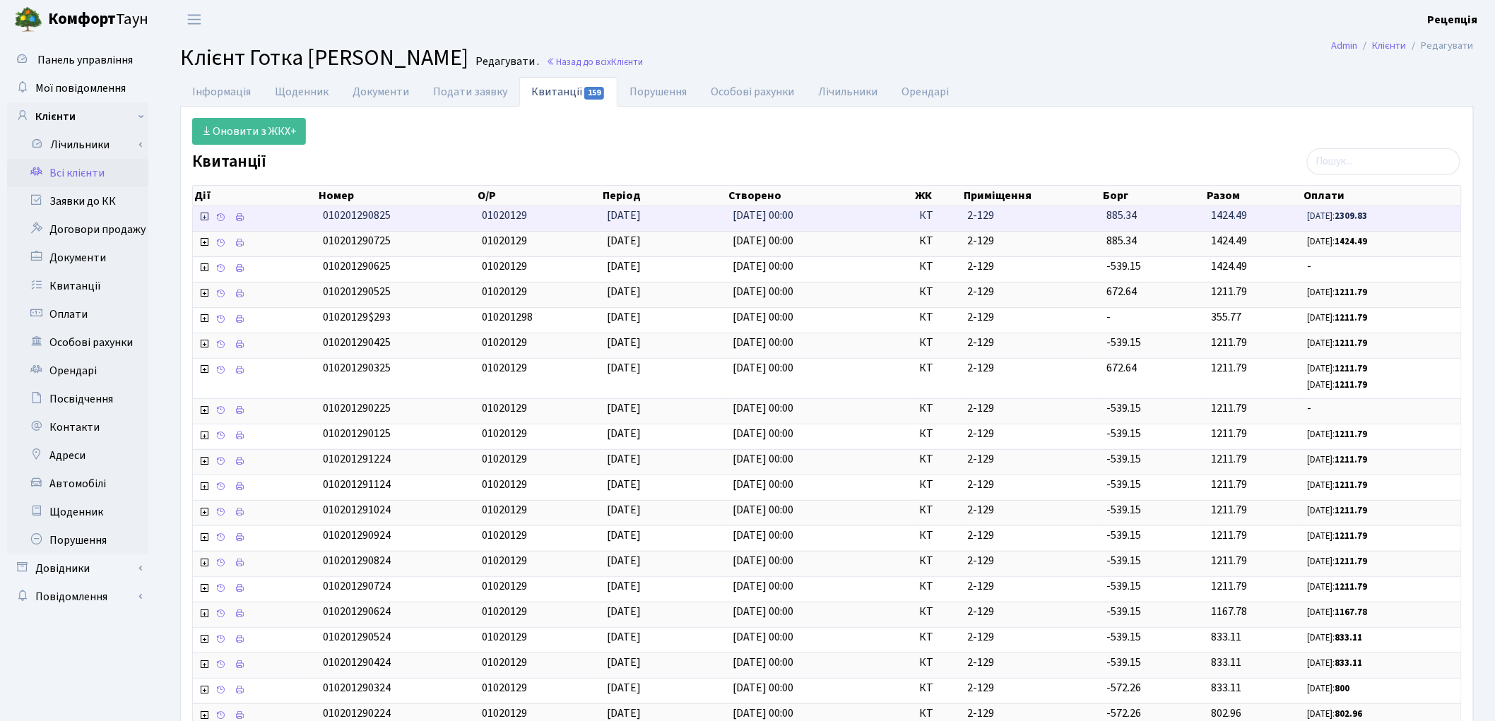
click at [249, 219] on td at bounding box center [255, 218] width 124 height 25
click at [240, 219] on icon at bounding box center [240, 218] width 10 height 10
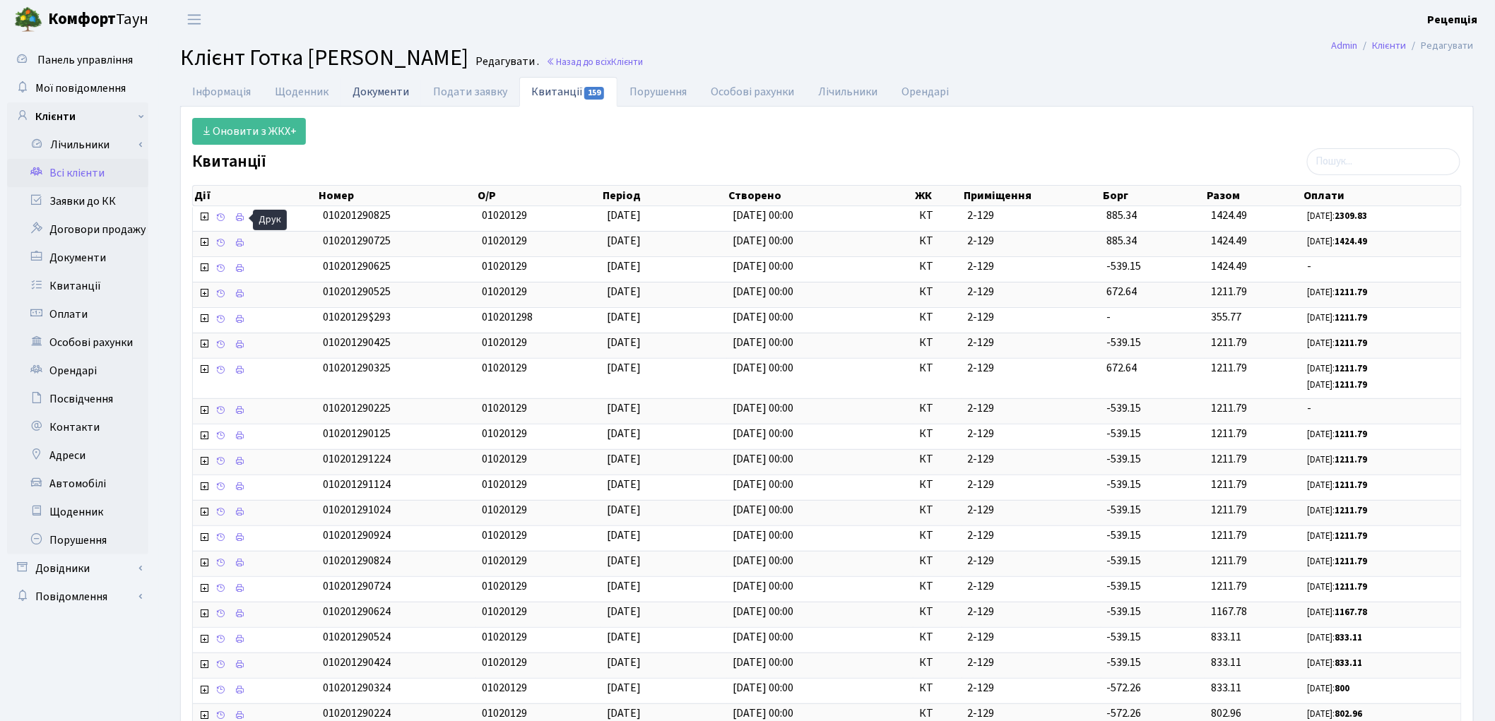
click at [360, 87] on link "Документи" at bounding box center [381, 91] width 81 height 29
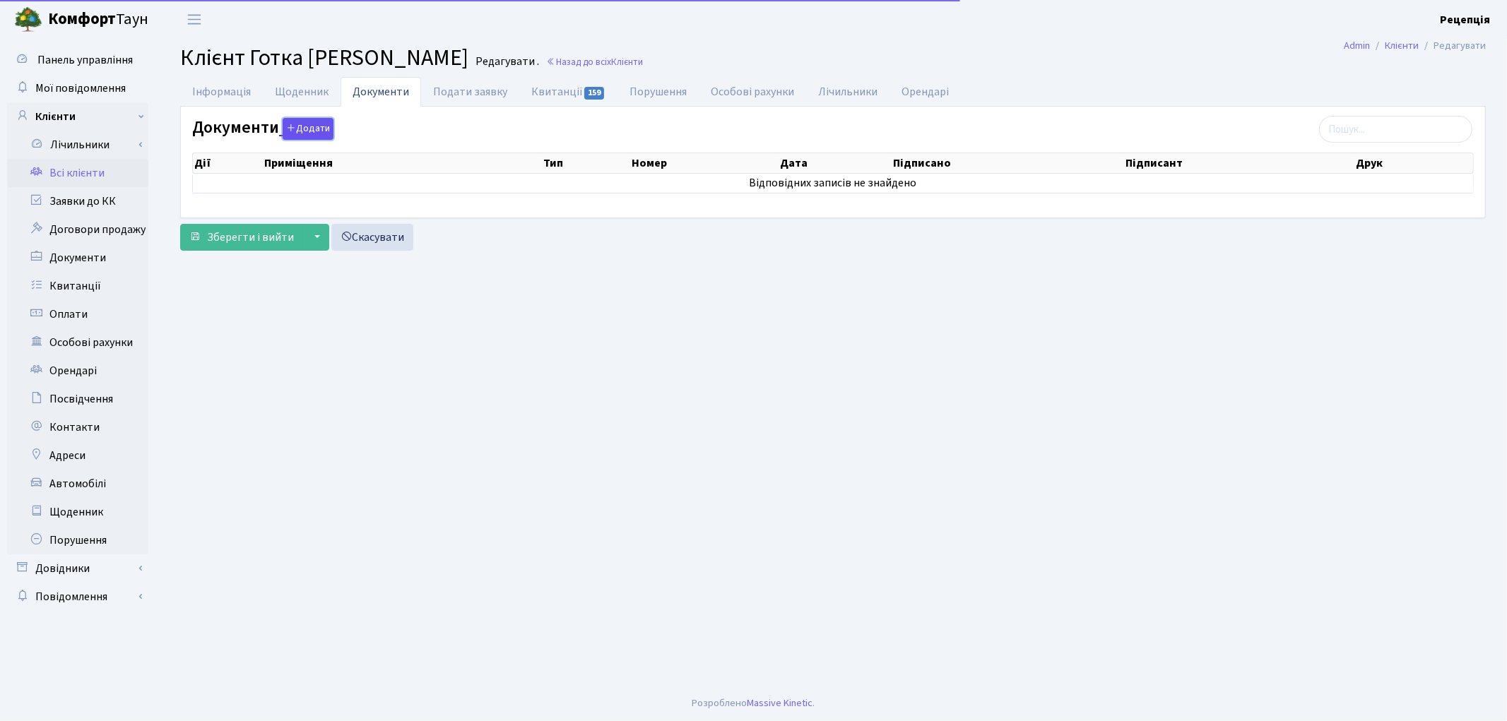
click at [302, 129] on button "Додати" at bounding box center [308, 129] width 51 height 22
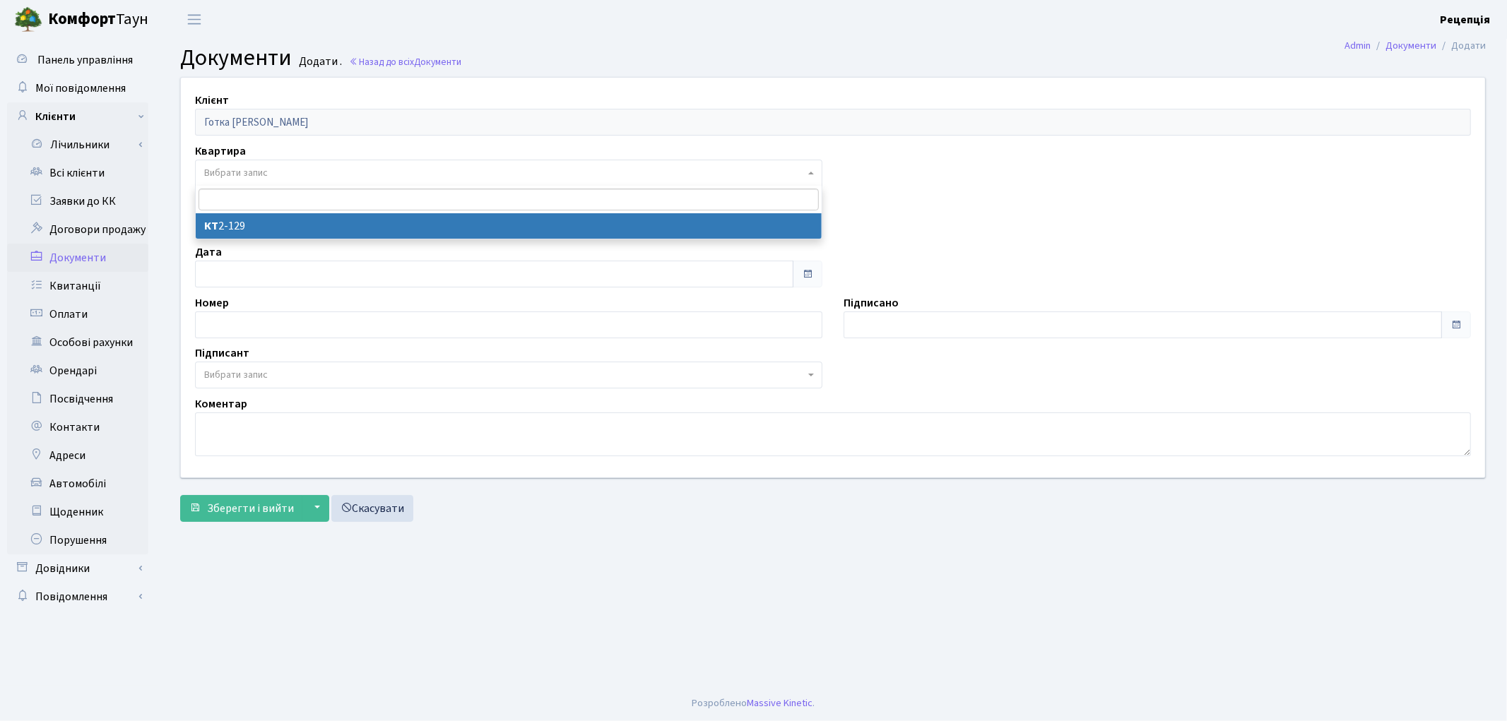
click at [271, 170] on span "Вибрати запис" at bounding box center [504, 173] width 601 height 14
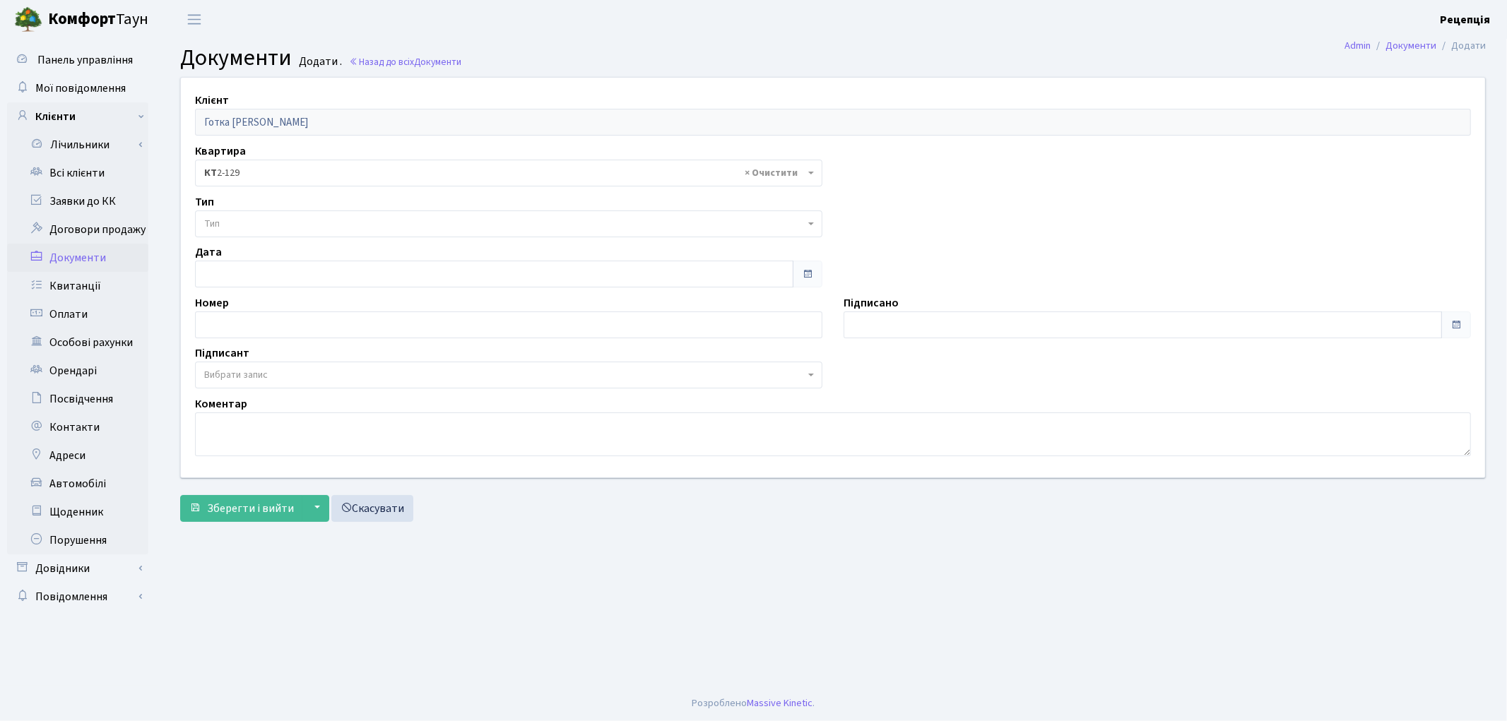
select select "178691"
click at [250, 221] on span "Тип" at bounding box center [504, 224] width 601 height 14
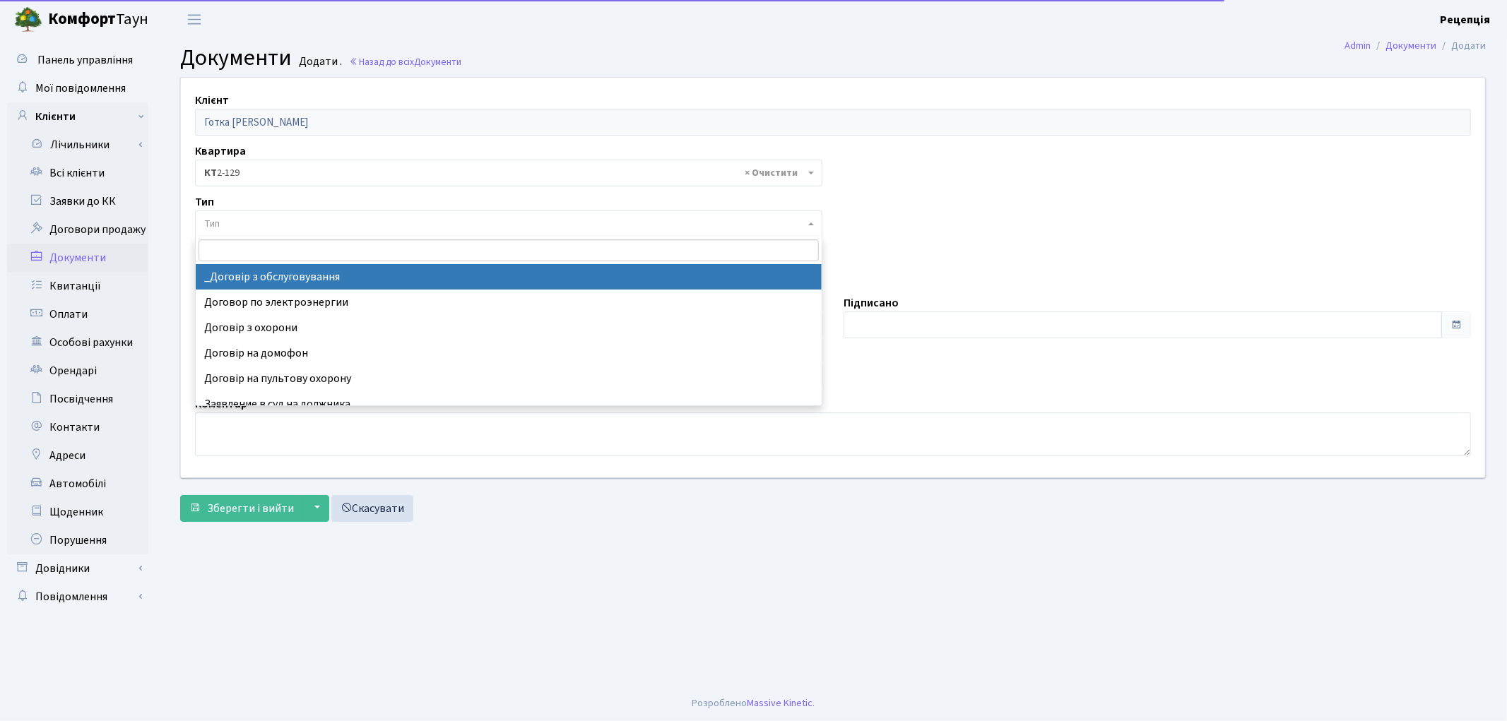
select select "289"
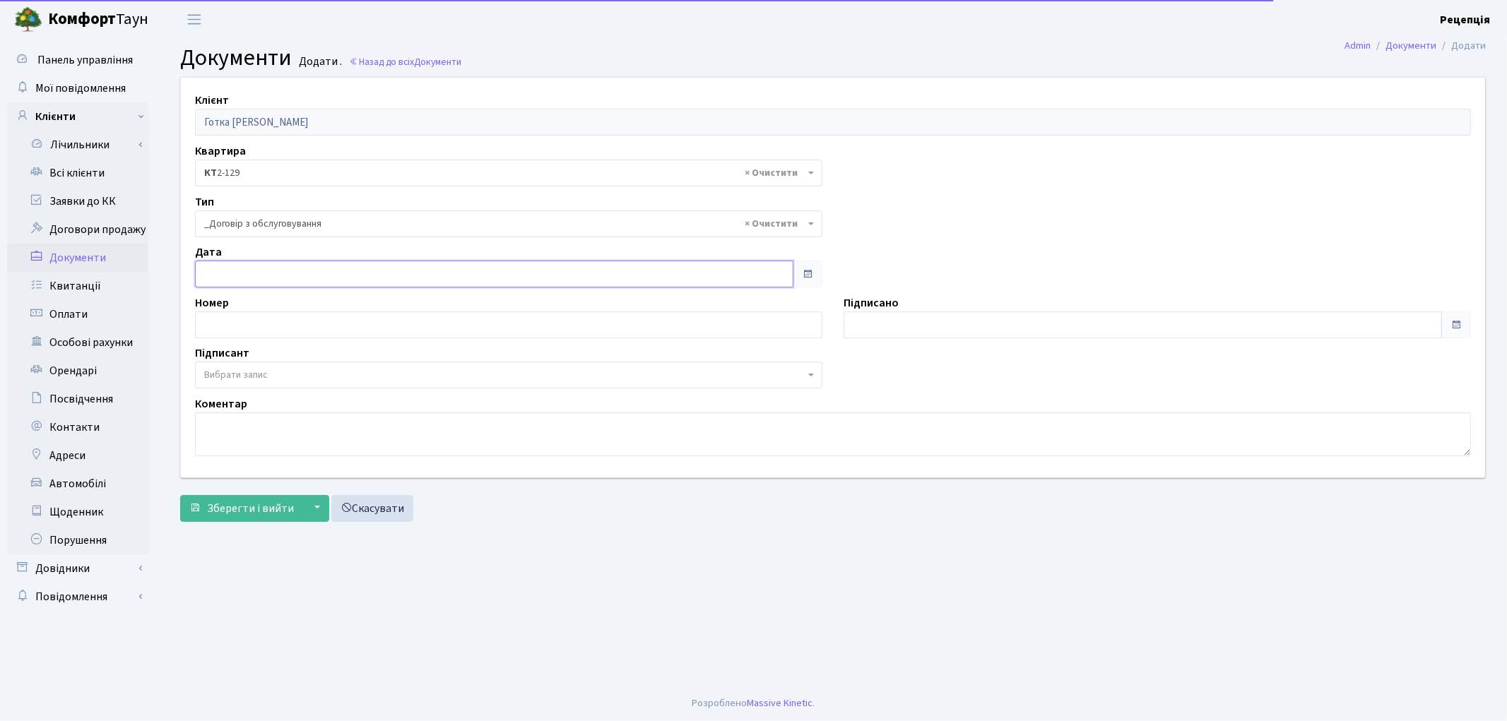
type input "[DATE]"
click at [246, 280] on input "[DATE]" at bounding box center [494, 274] width 599 height 27
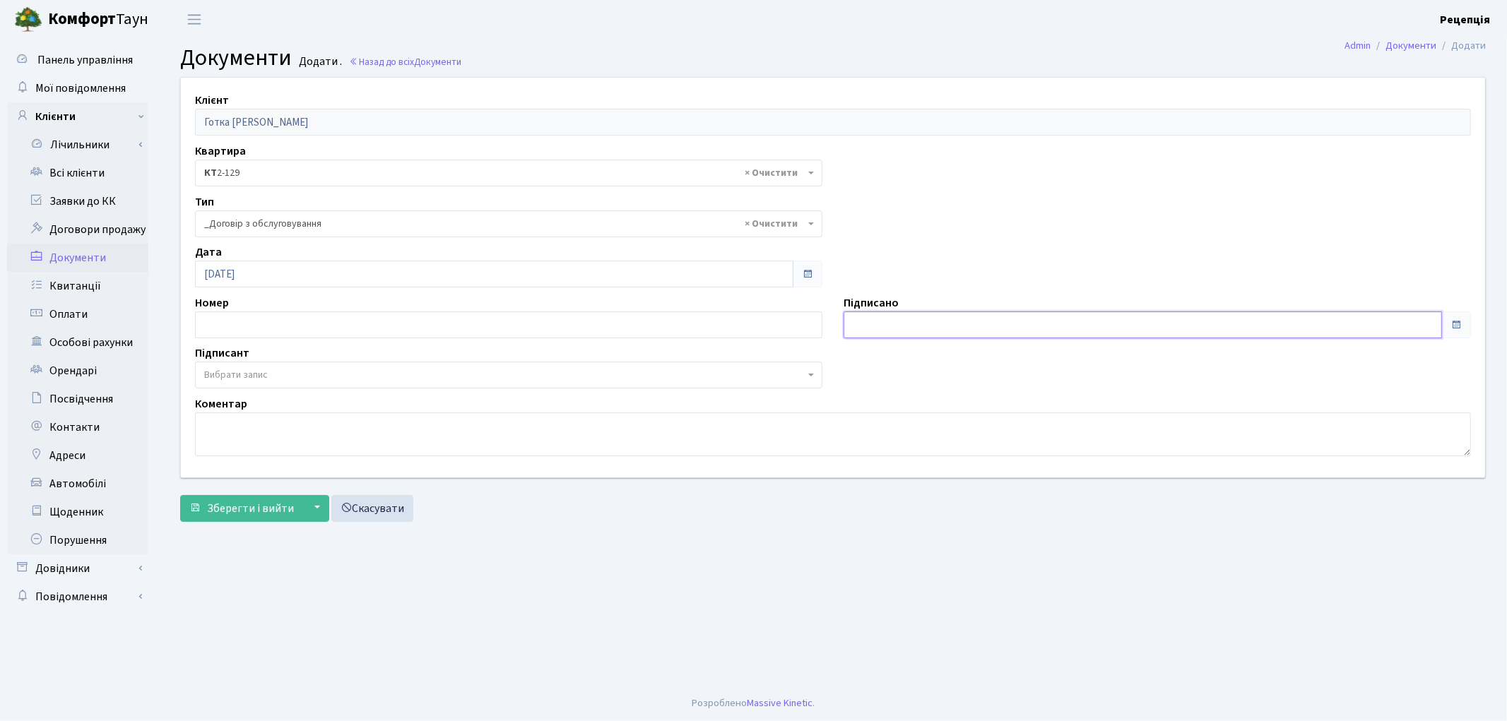
type input "[DATE]"
click at [943, 322] on input "[DATE]" at bounding box center [1143, 325] width 599 height 27
click at [280, 370] on span "Вибрати запис" at bounding box center [504, 375] width 601 height 14
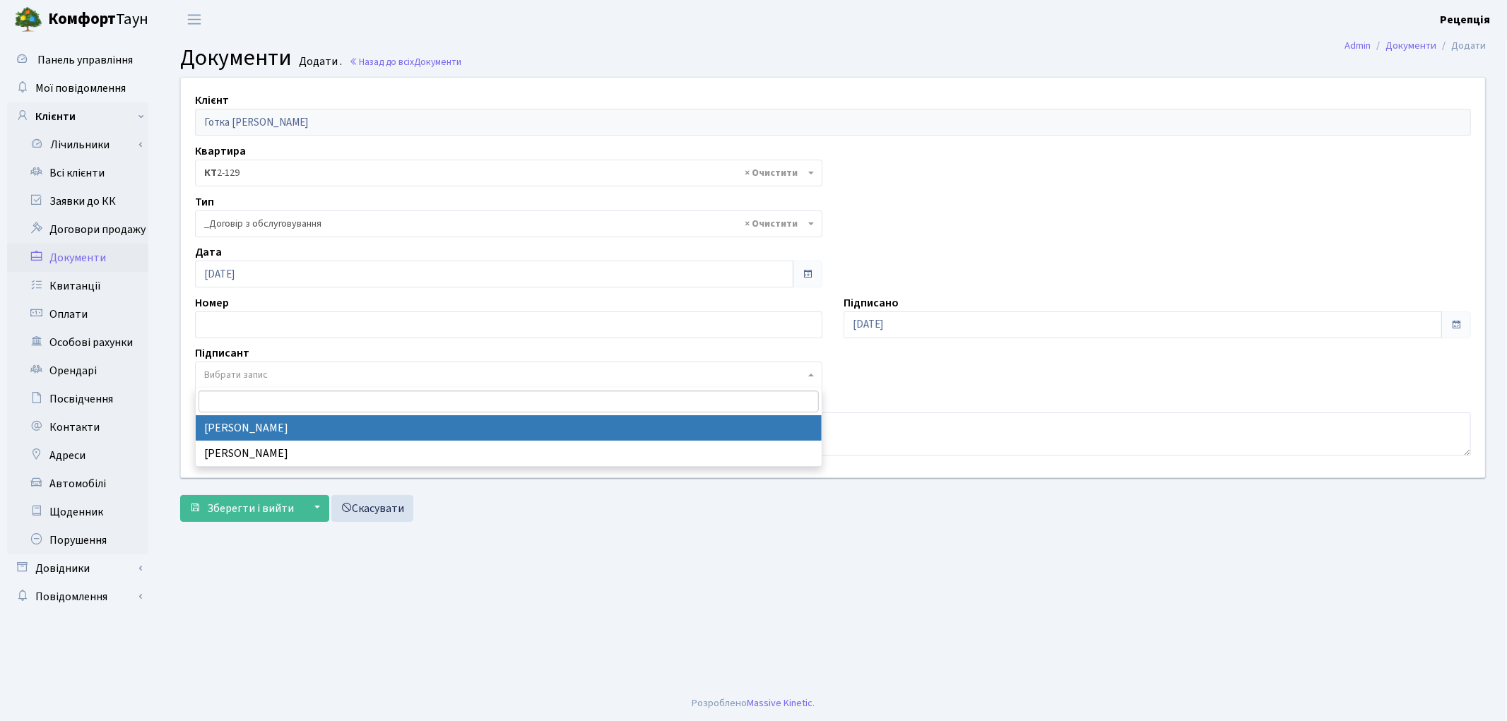
select select "74"
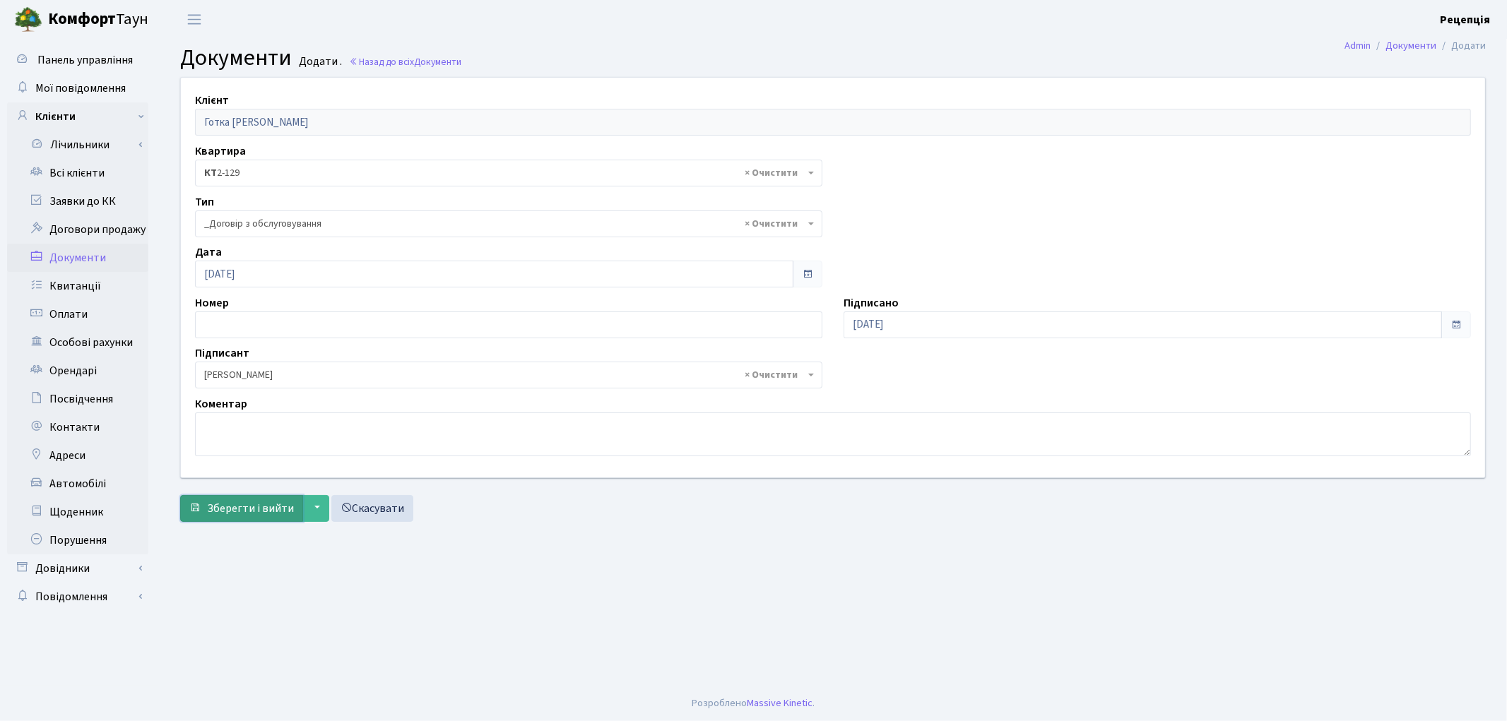
click at [236, 507] on span "Зберегти і вийти" at bounding box center [250, 509] width 87 height 16
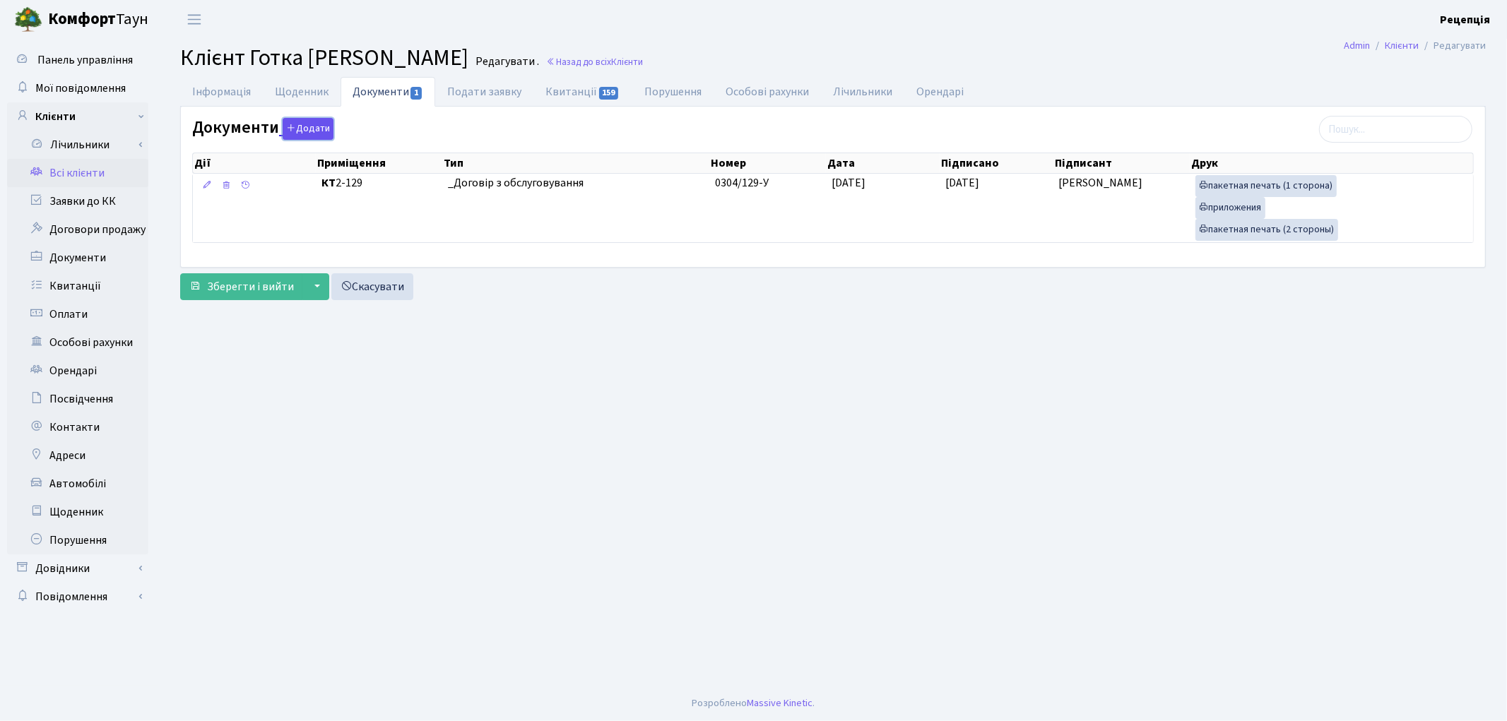
click at [297, 127] on button "Додати" at bounding box center [308, 129] width 51 height 22
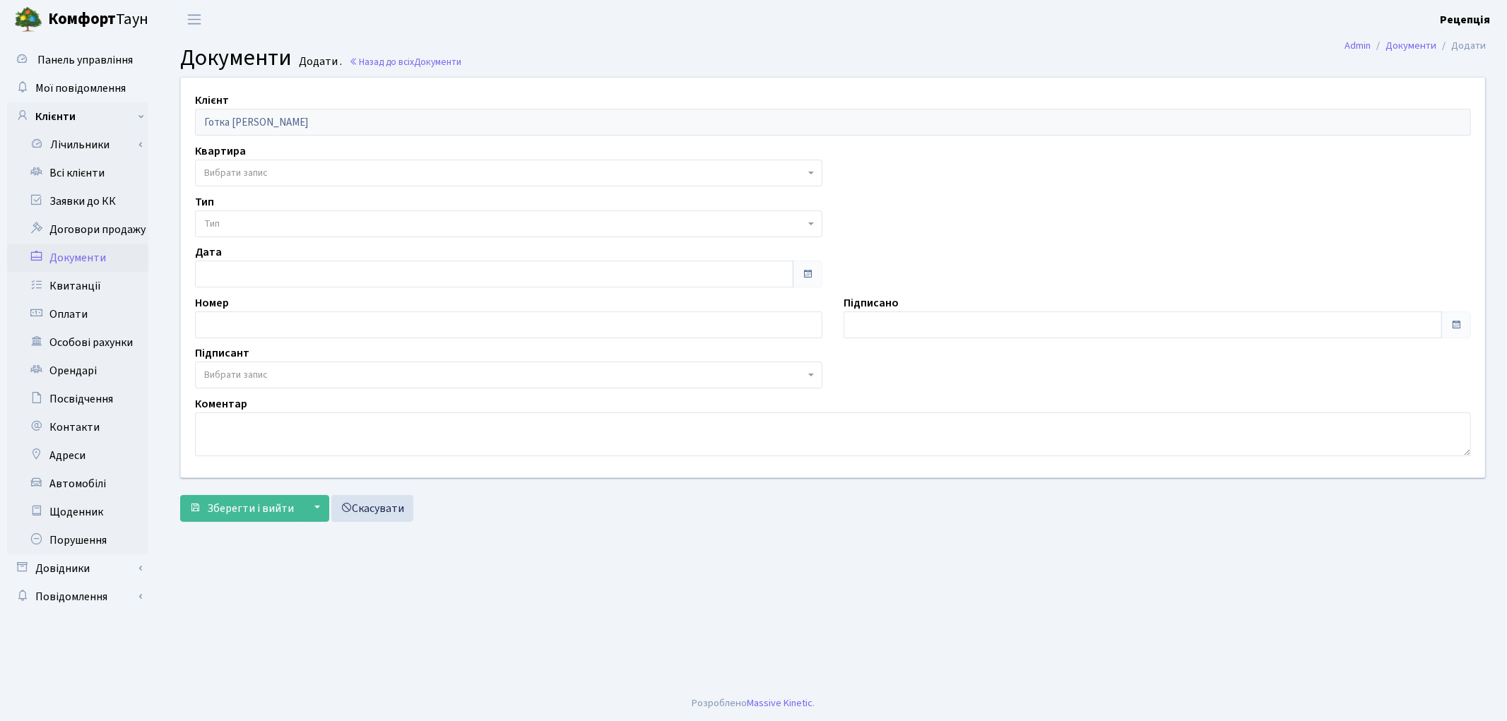
drag, startPoint x: 245, startPoint y: 171, endPoint x: 252, endPoint y: 175, distance: 7.3
click at [247, 171] on span "Вибрати запис" at bounding box center [236, 173] width 64 height 14
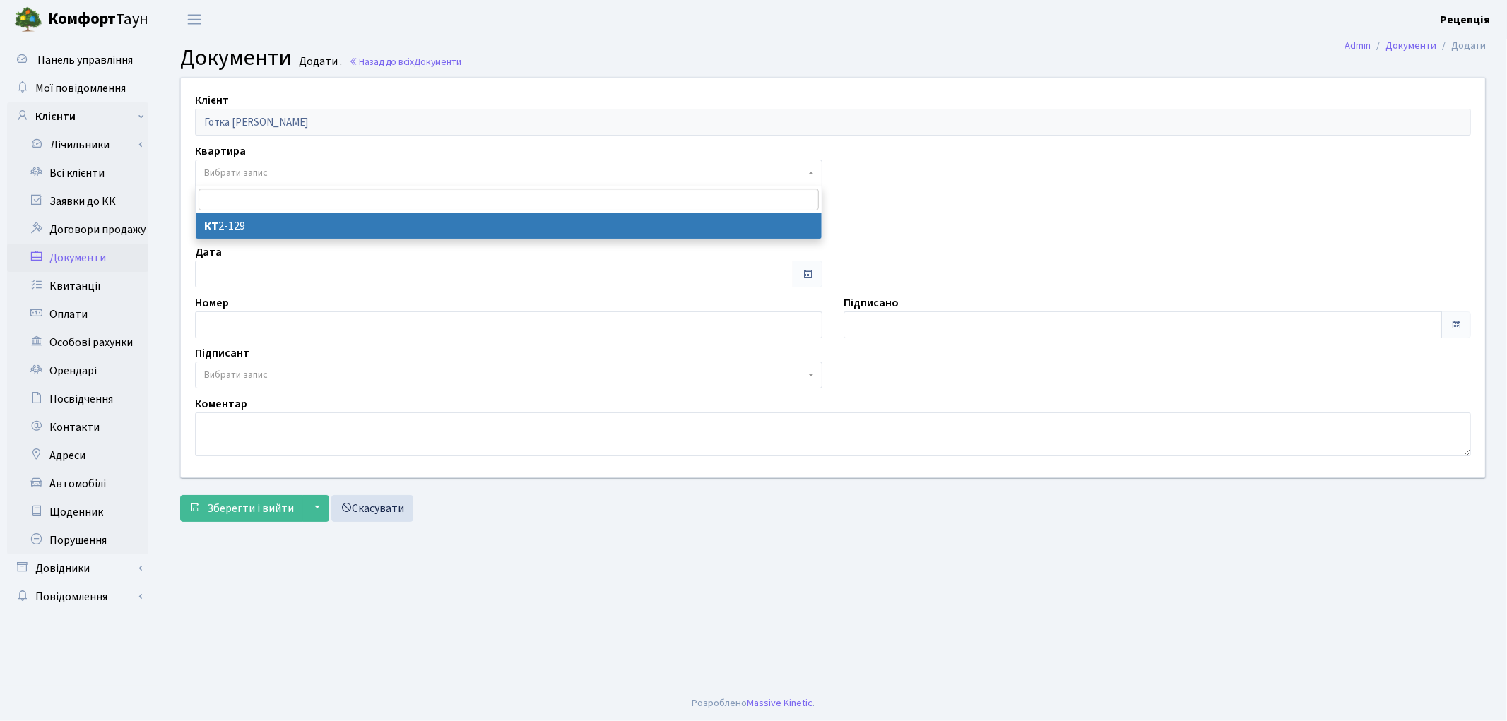
select select "178691"
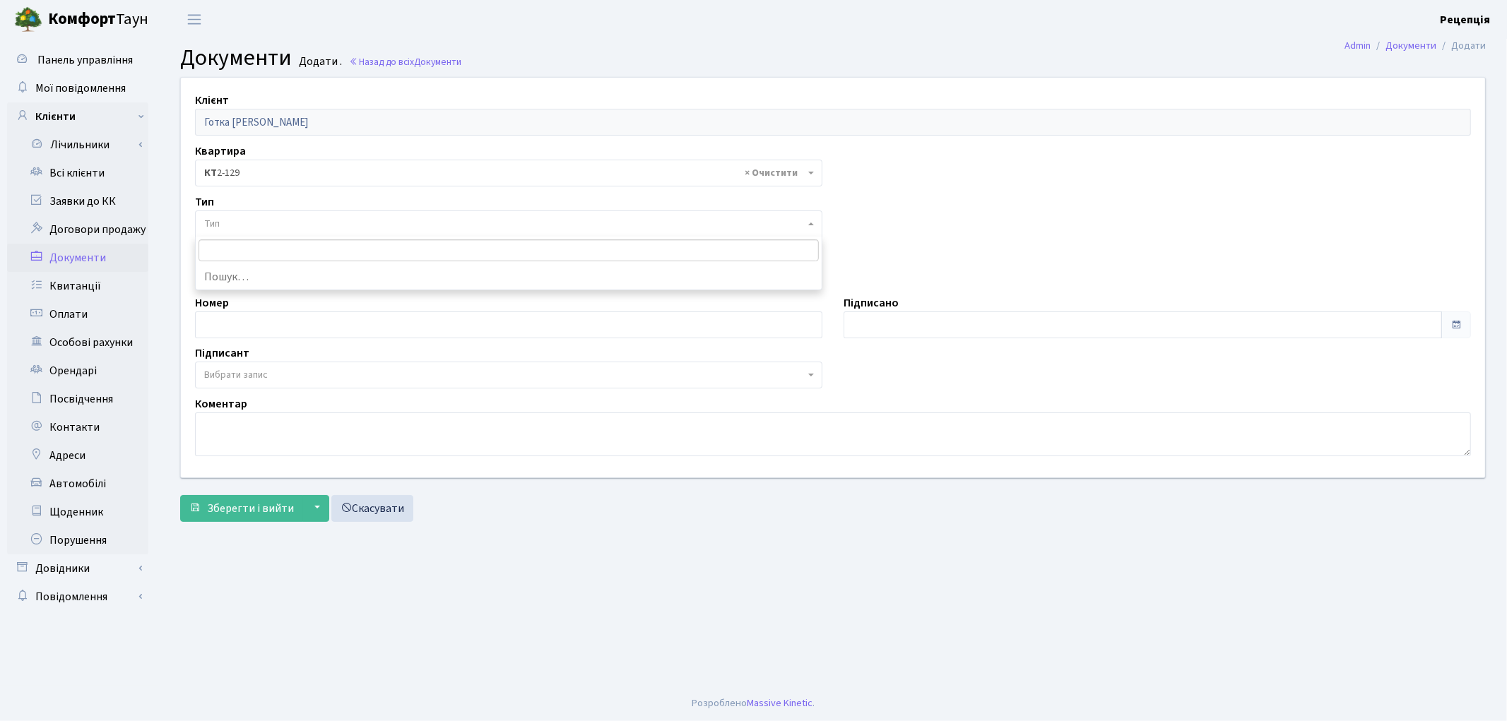
click at [235, 212] on span "Тип" at bounding box center [508, 224] width 627 height 27
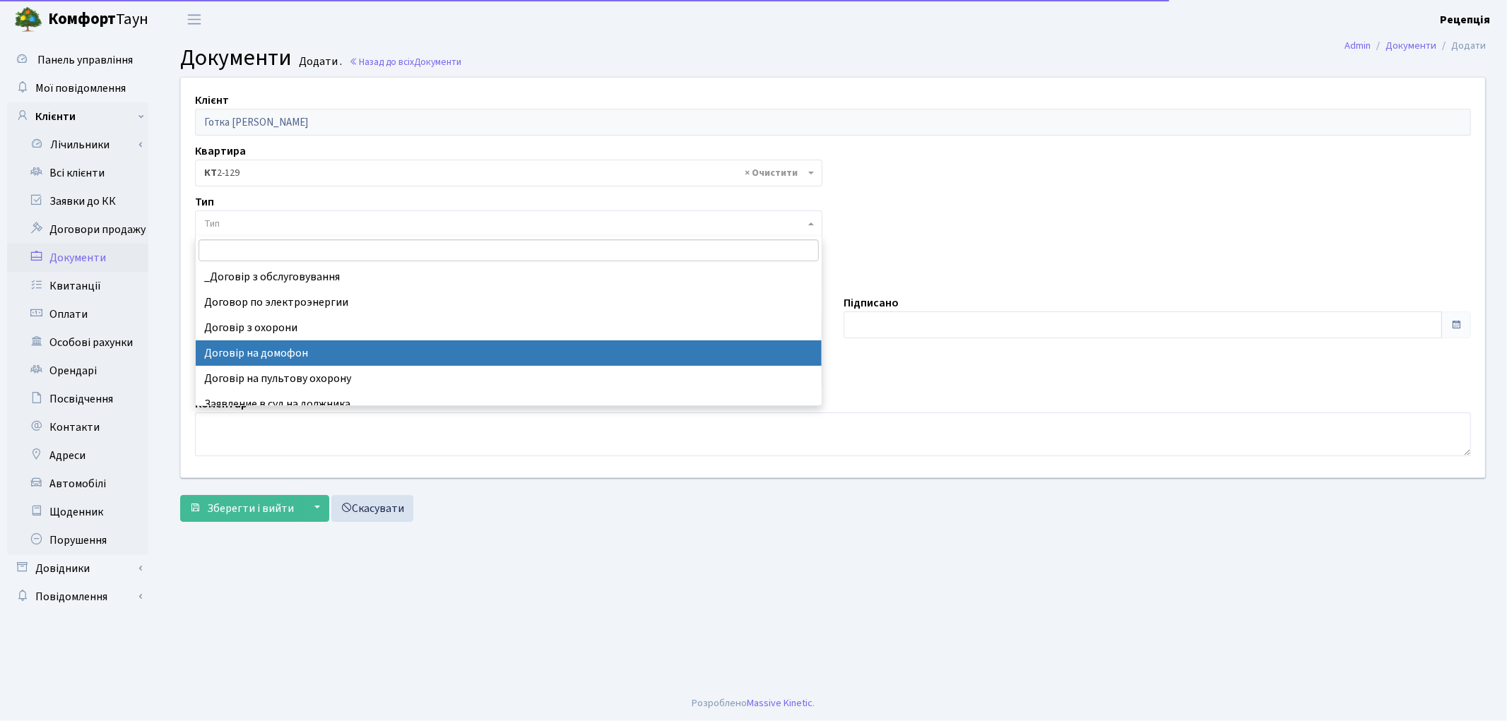
select select "292"
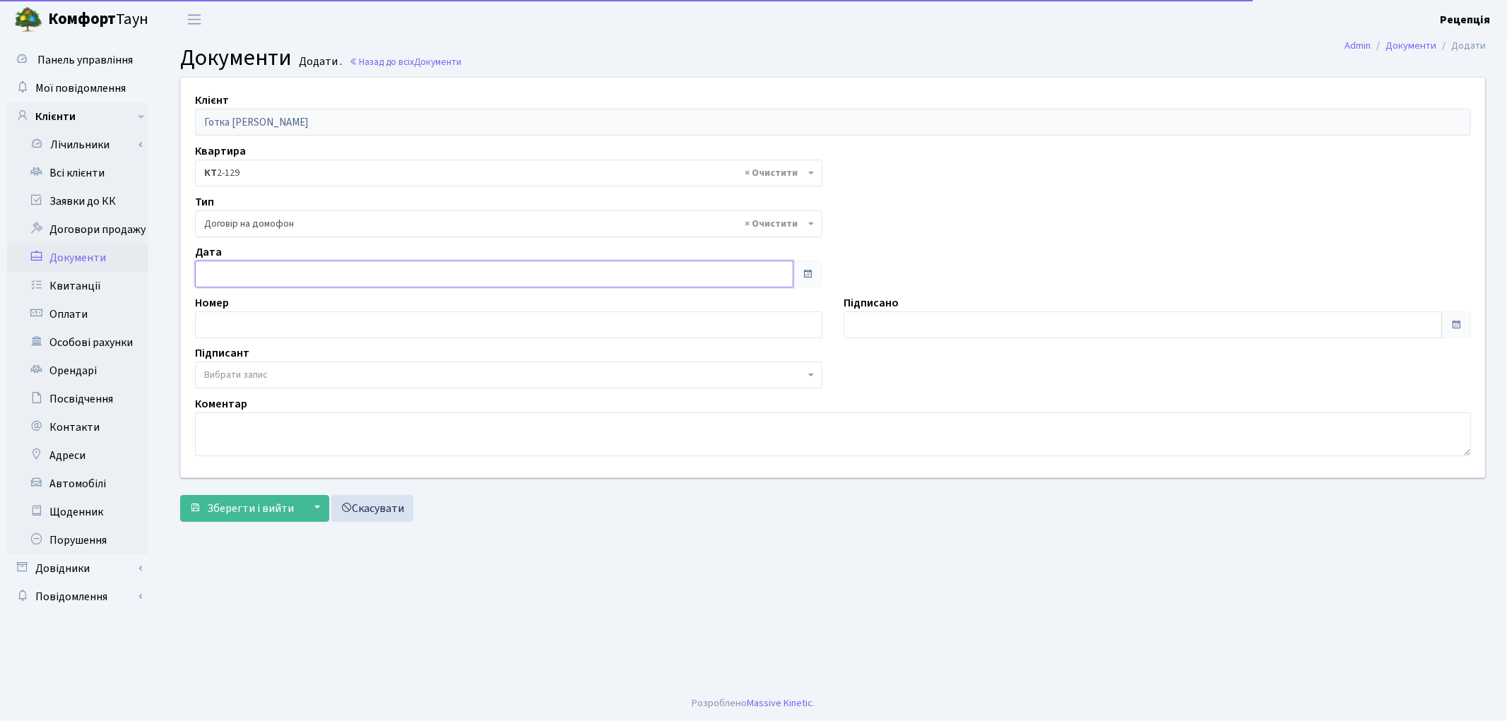
type input "[DATE]"
click at [272, 271] on input "[DATE]" at bounding box center [494, 274] width 599 height 27
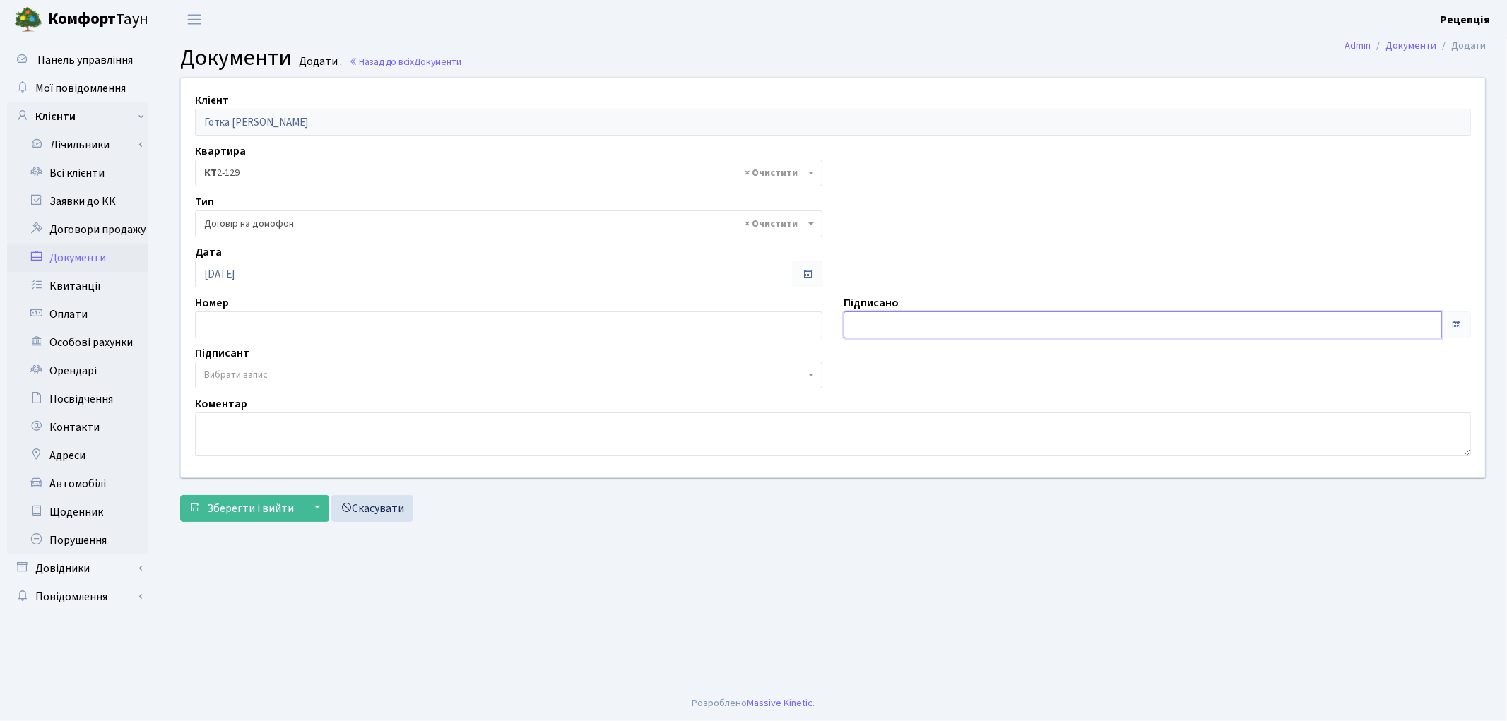
type input "[DATE]"
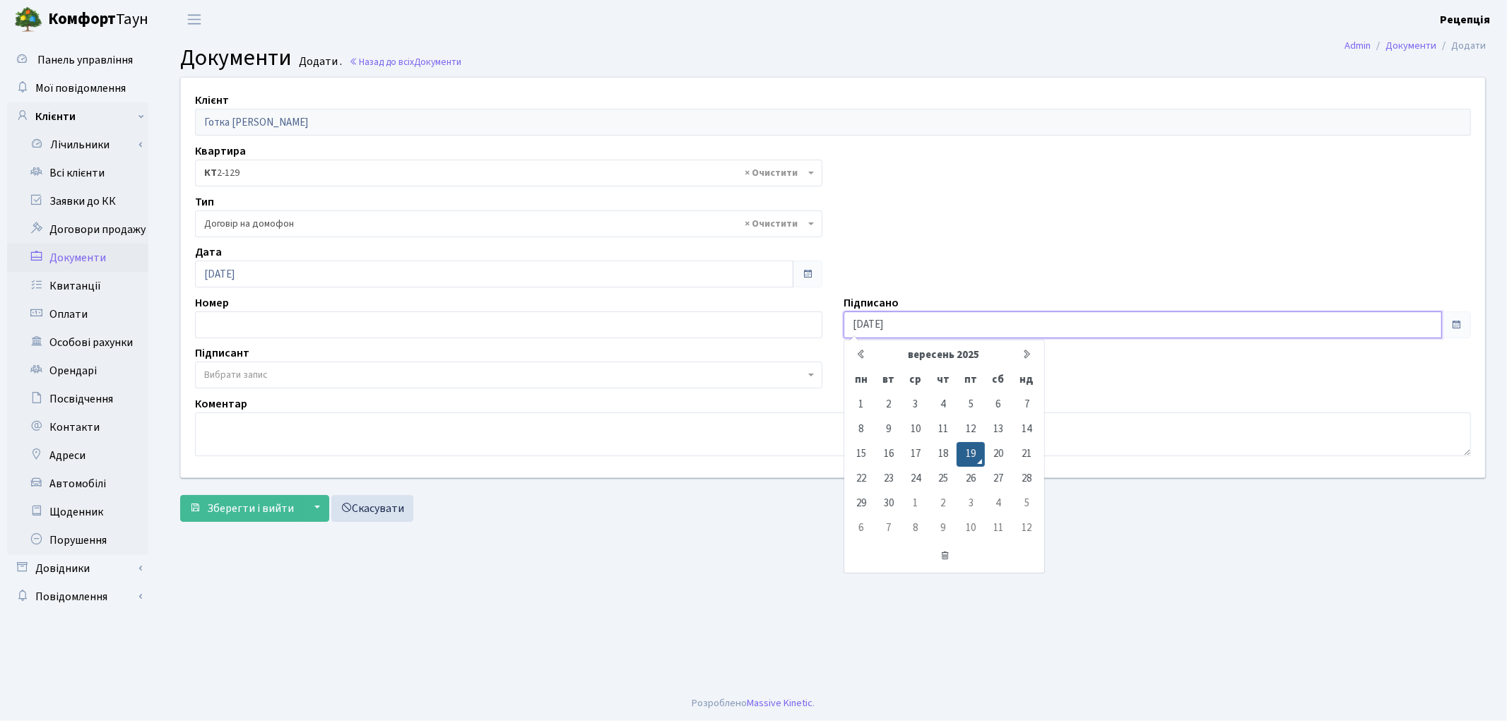
click at [889, 324] on input "[DATE]" at bounding box center [1143, 325] width 599 height 27
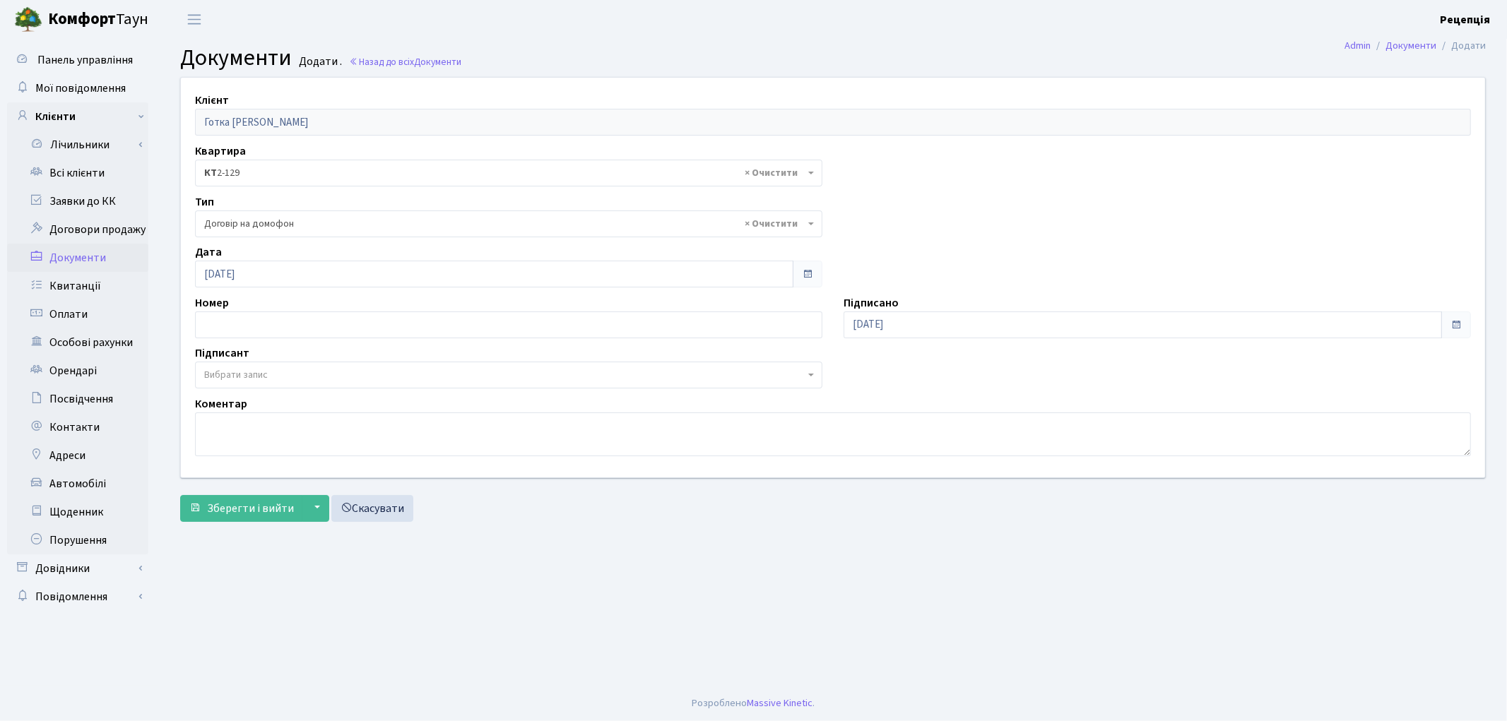
click at [288, 370] on span "Вибрати запис" at bounding box center [504, 375] width 601 height 14
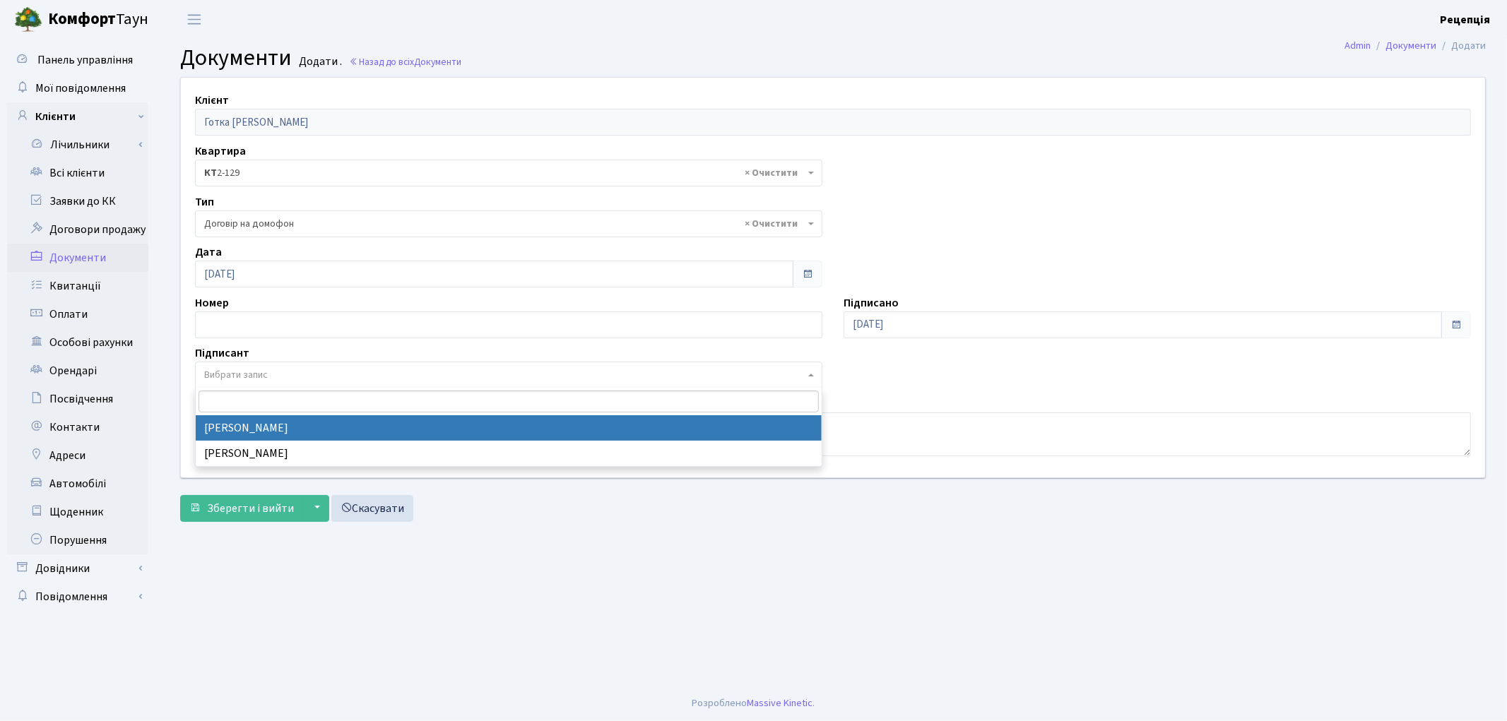
select select "74"
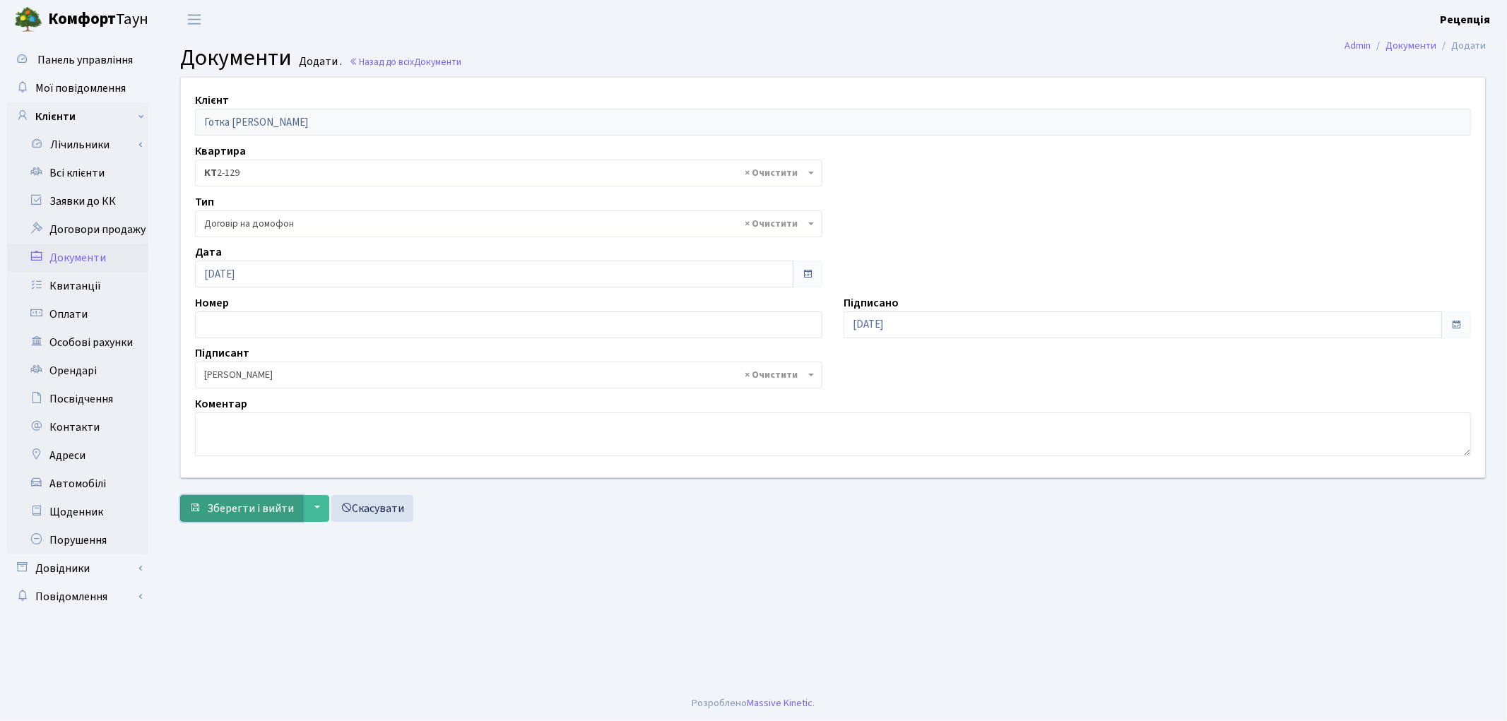
click at [255, 503] on span "Зберегти і вийти" at bounding box center [250, 509] width 87 height 16
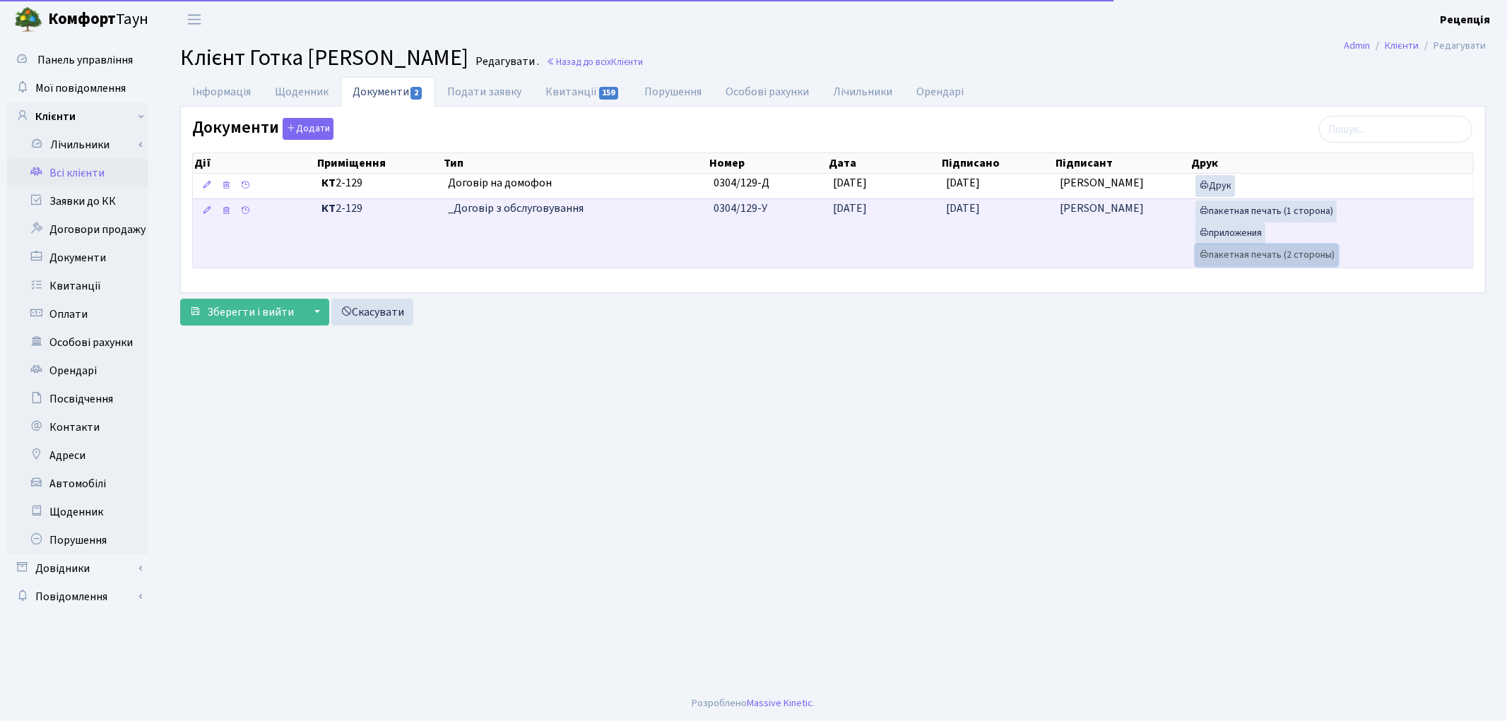
click at [1218, 254] on link "пакетная печать (2 стороны)" at bounding box center [1267, 255] width 143 height 22
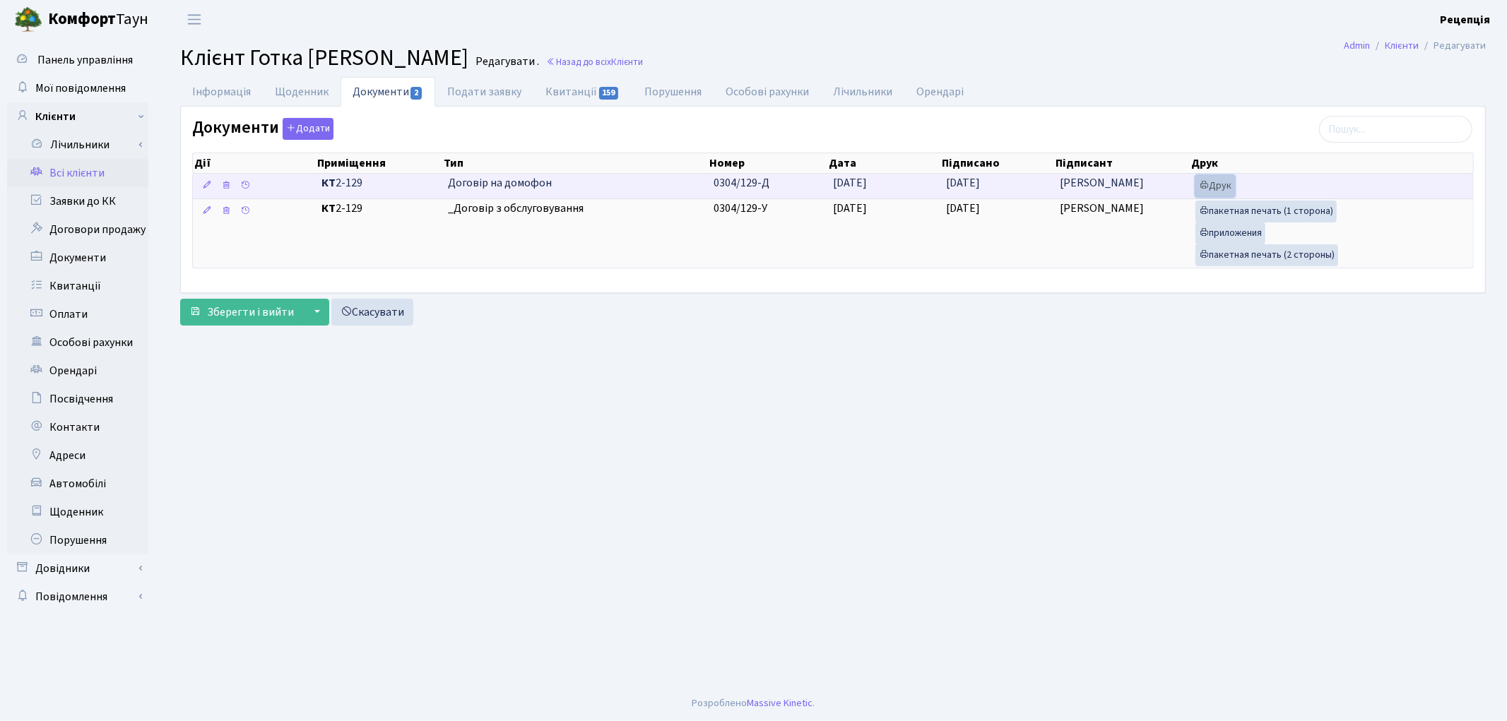
click at [1210, 181] on link "Друк" at bounding box center [1216, 186] width 40 height 22
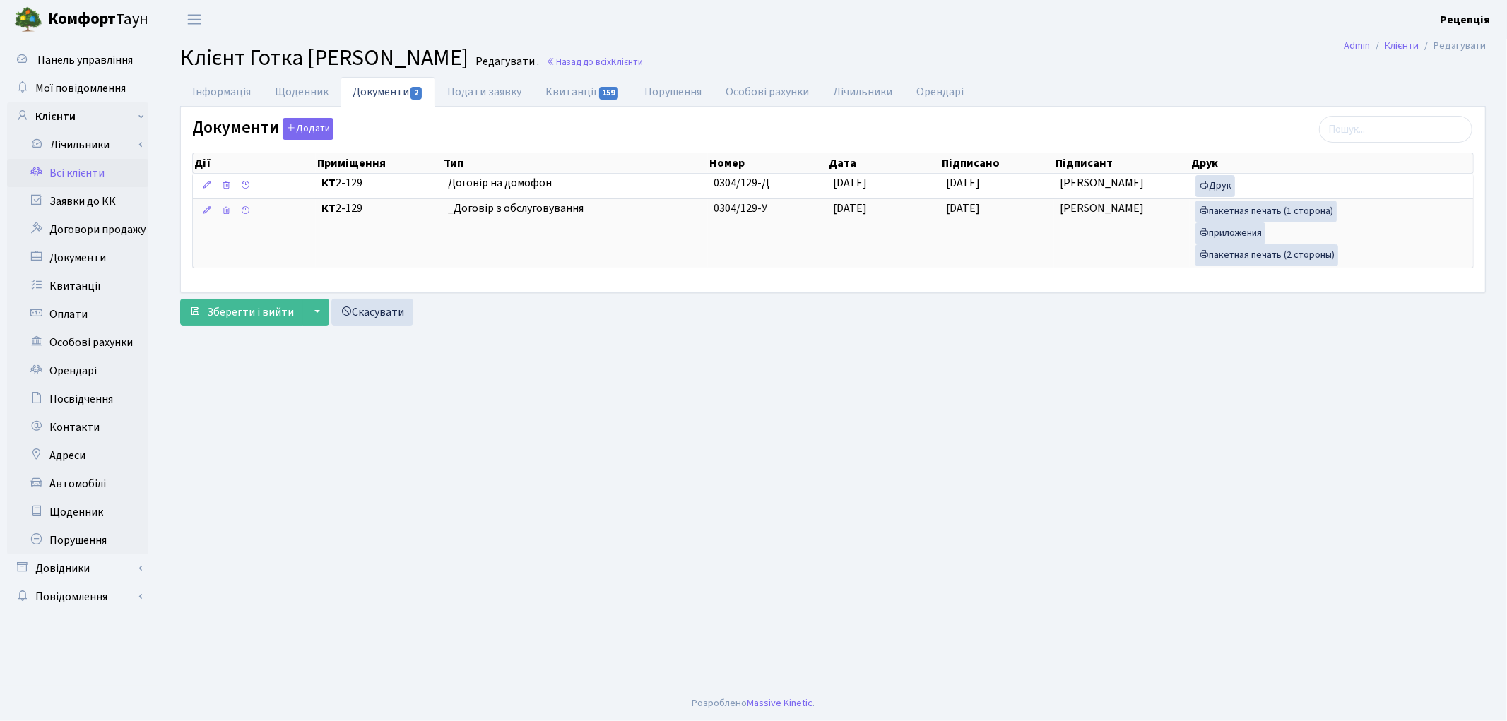
click at [81, 171] on link "Всі клієнти" at bounding box center [77, 173] width 141 height 28
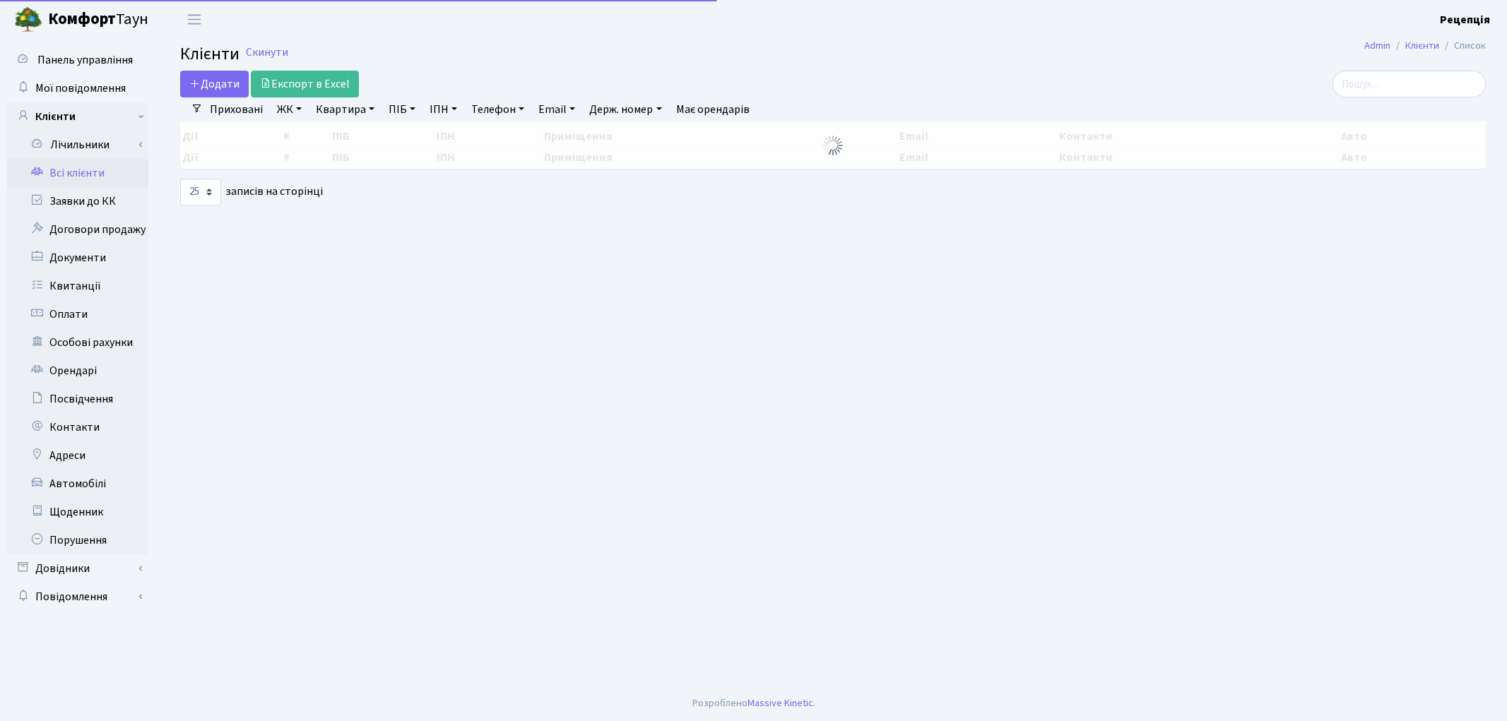
select select "25"
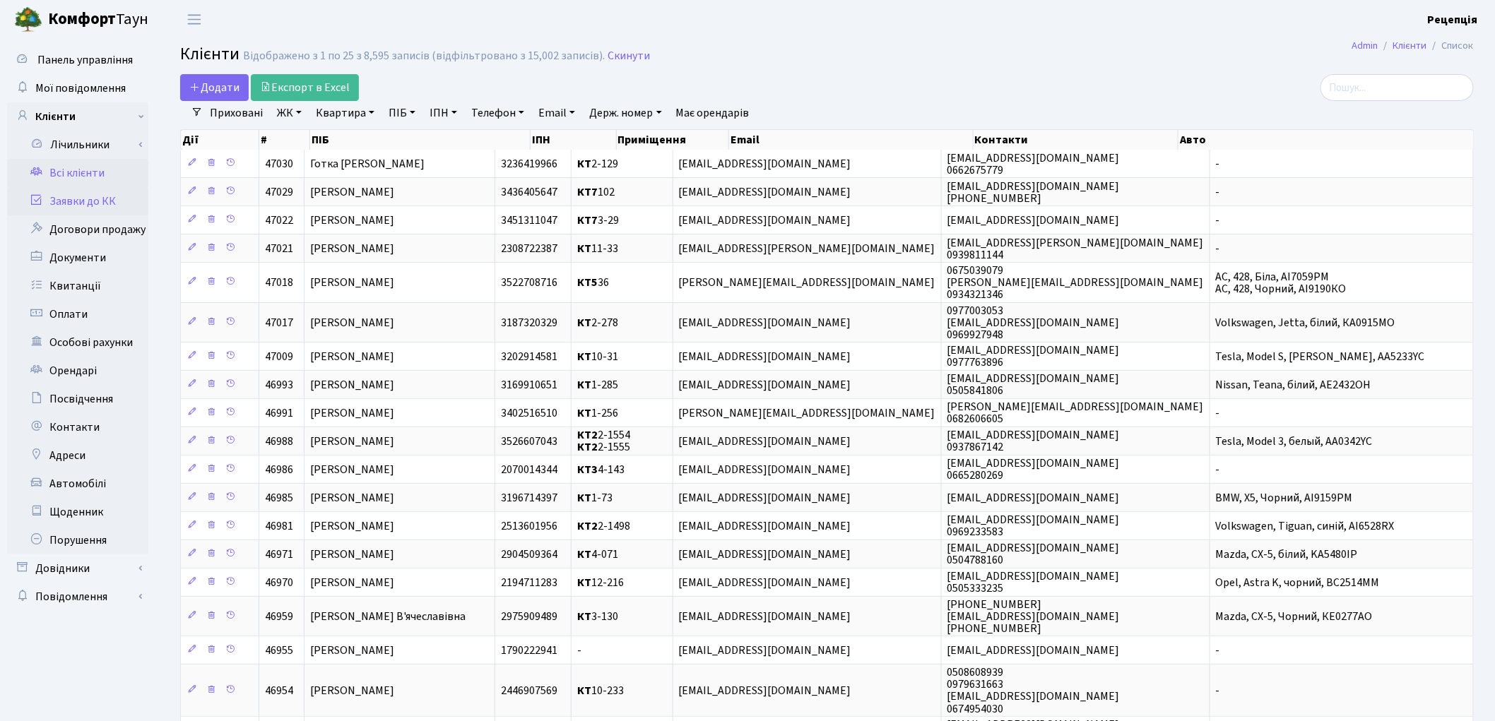
click at [75, 205] on link "Заявки до КК" at bounding box center [77, 201] width 141 height 28
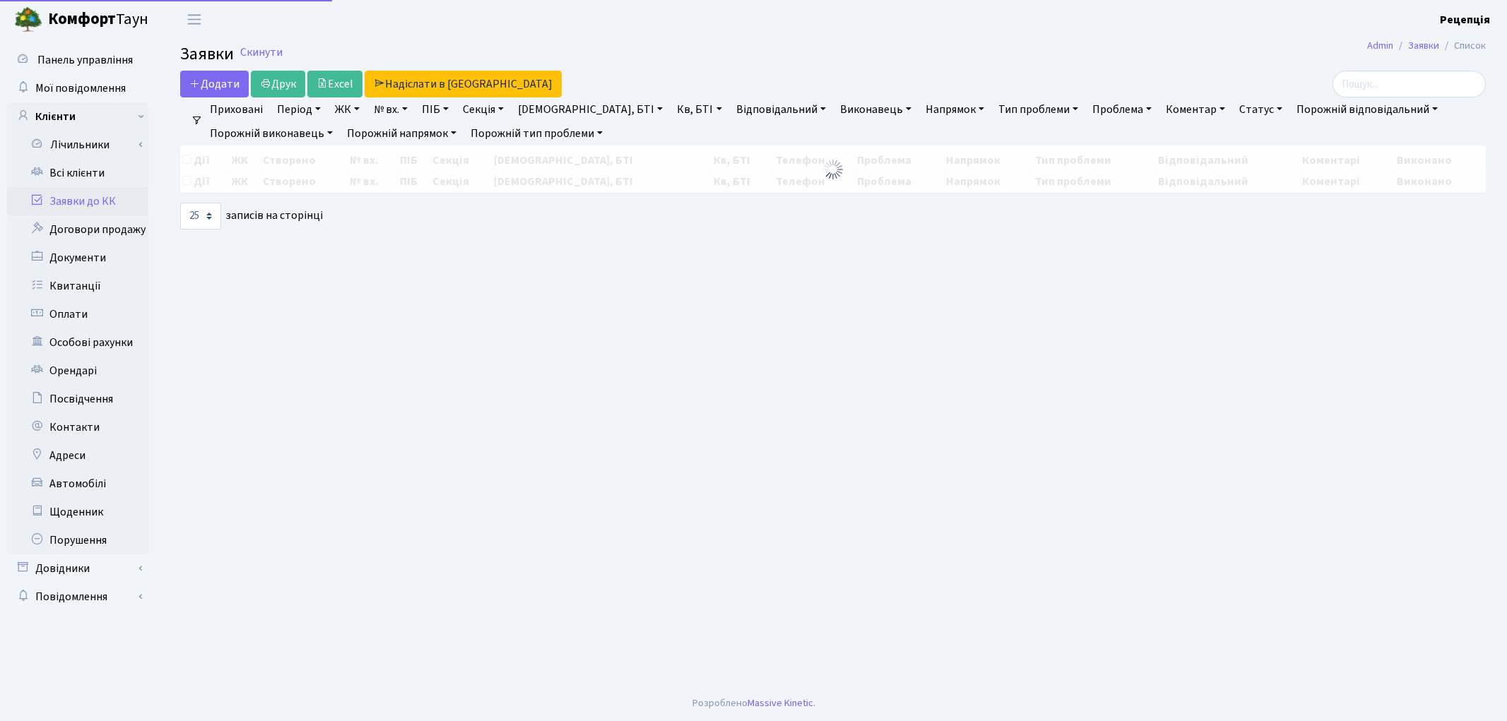
select select "25"
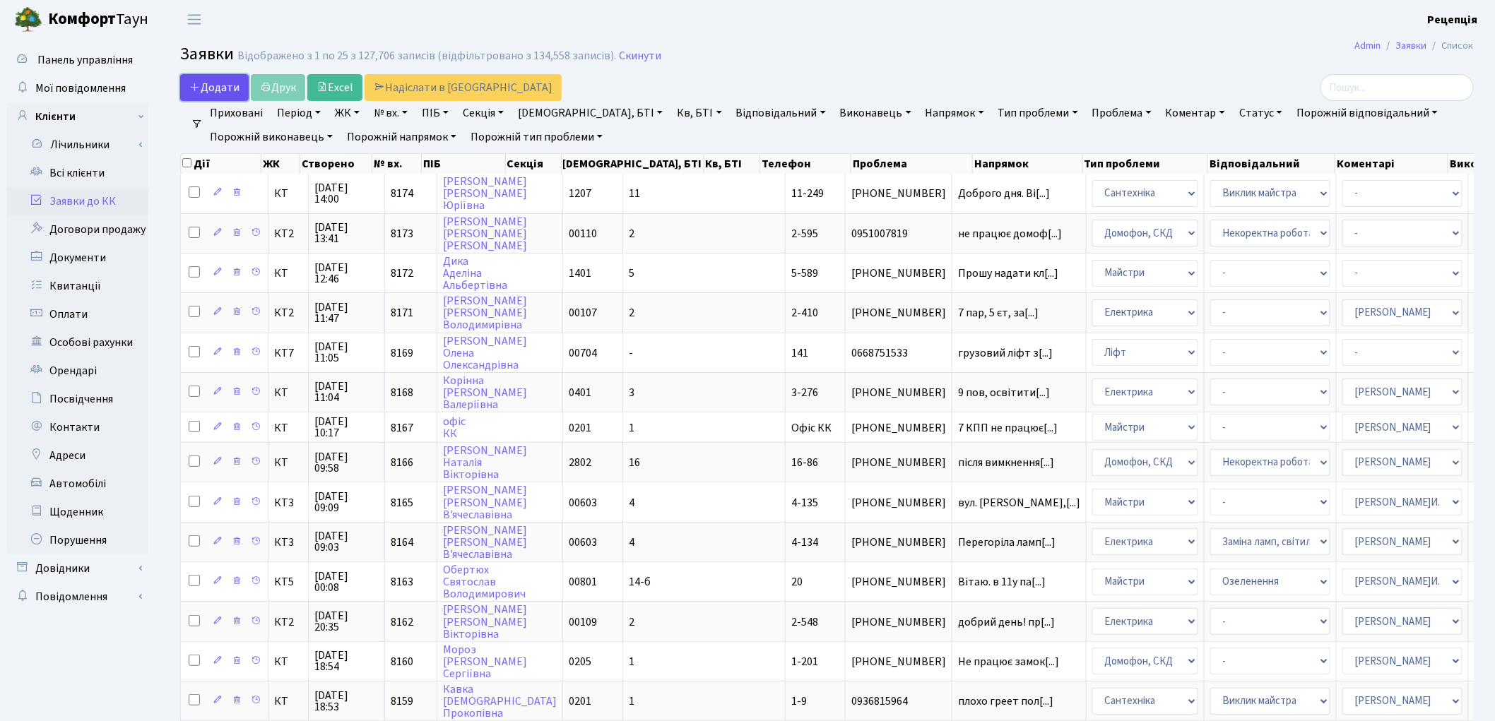
click at [208, 90] on span "Додати" at bounding box center [214, 88] width 50 height 16
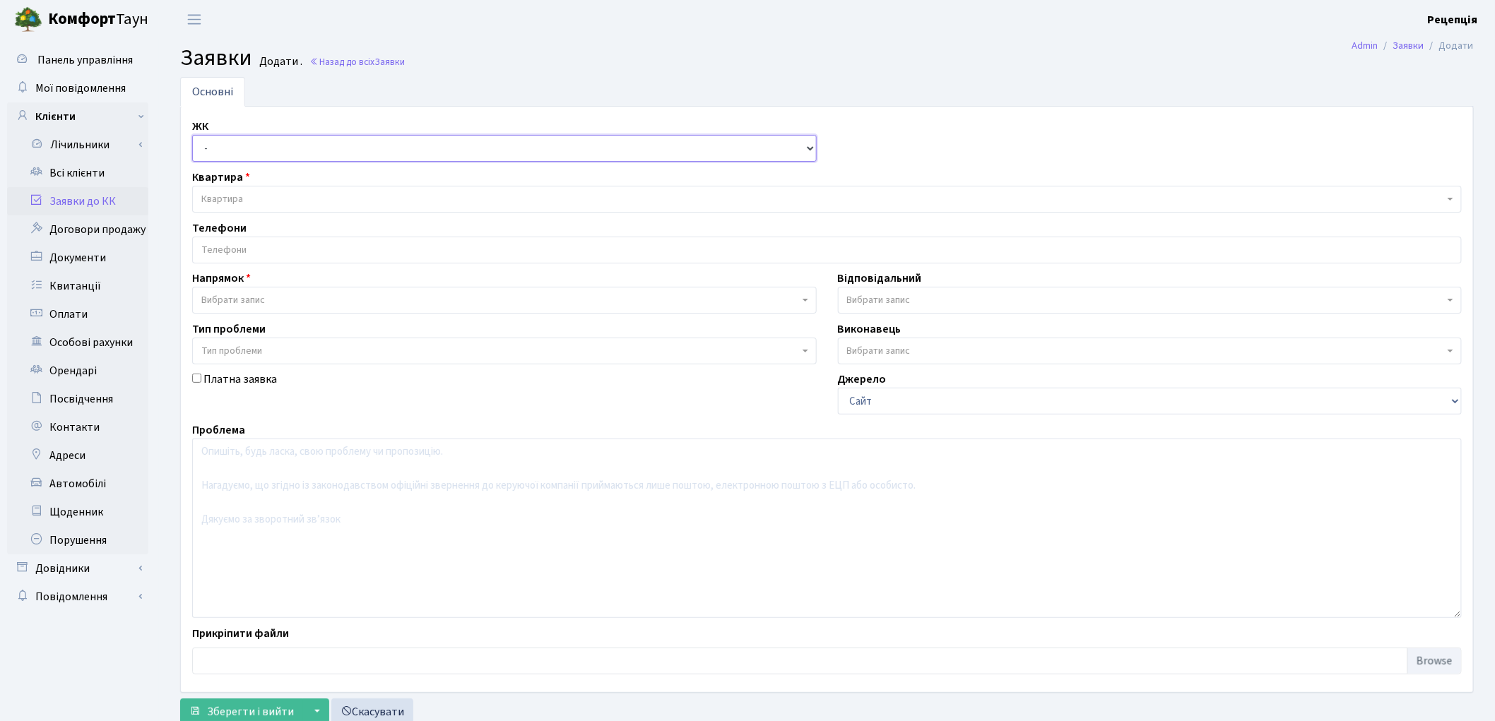
click at [239, 151] on select "- КТ, вул. Регенераторна, 4 КТ2, просп. Соборності, 17 КТ3, вул. Березнева, 16 …" at bounding box center [504, 148] width 625 height 27
select select "271"
click at [192, 135] on select "- КТ, вул. Регенераторна, 4 КТ2, просп. Соборності, 17 КТ3, вул. Березнева, 16 …" at bounding box center [504, 148] width 625 height 27
select select
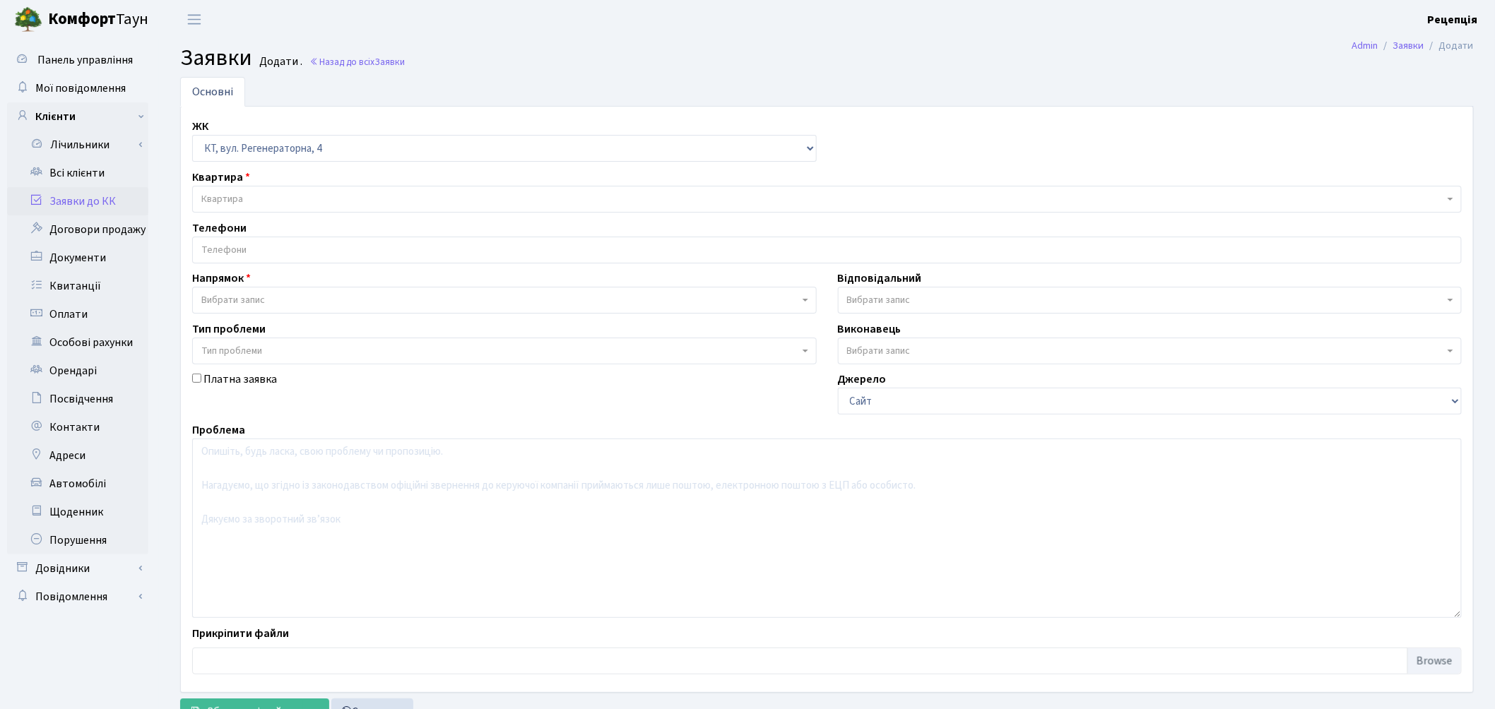
click at [248, 192] on span "Квартира" at bounding box center [822, 199] width 1243 height 14
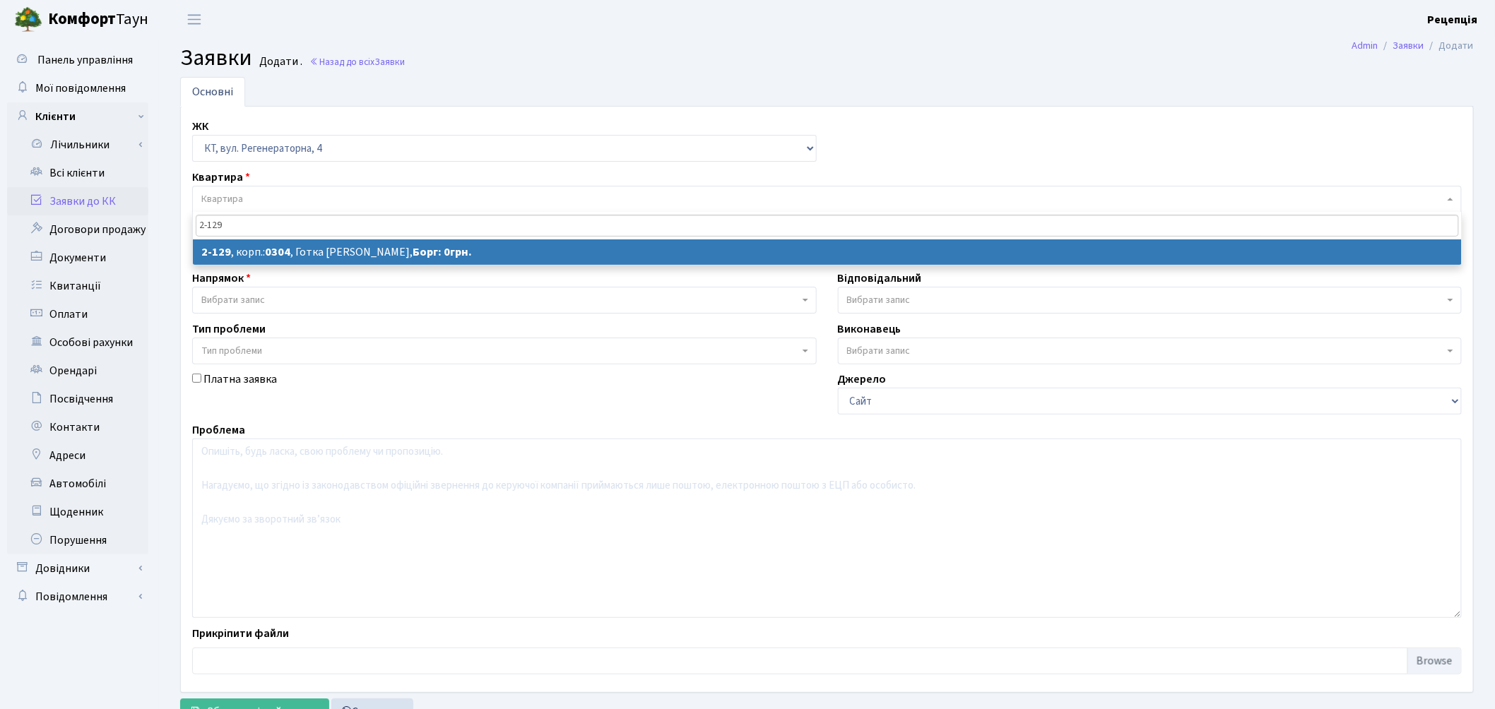
type input "2-129"
select select
select select "619"
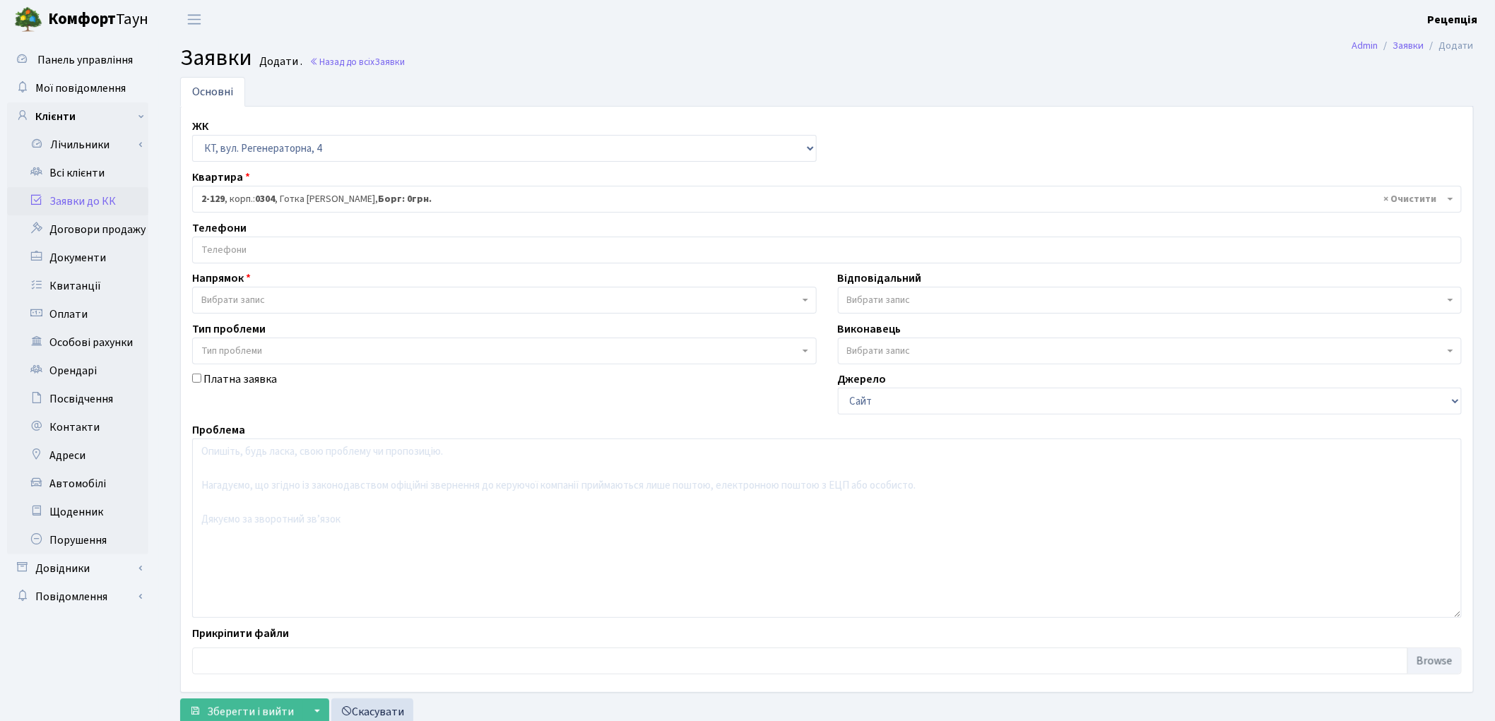
click at [247, 248] on input "search" at bounding box center [827, 249] width 1268 height 25
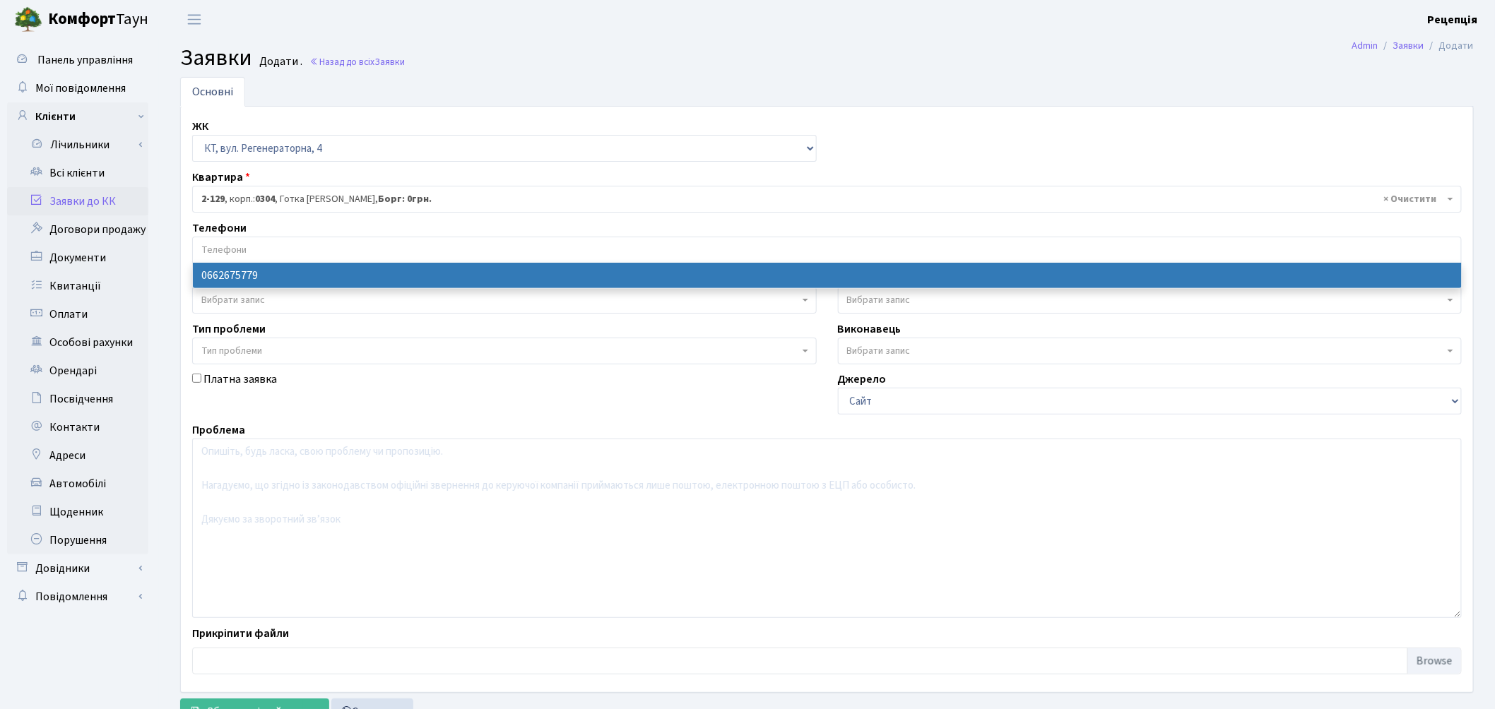
select select "135102"
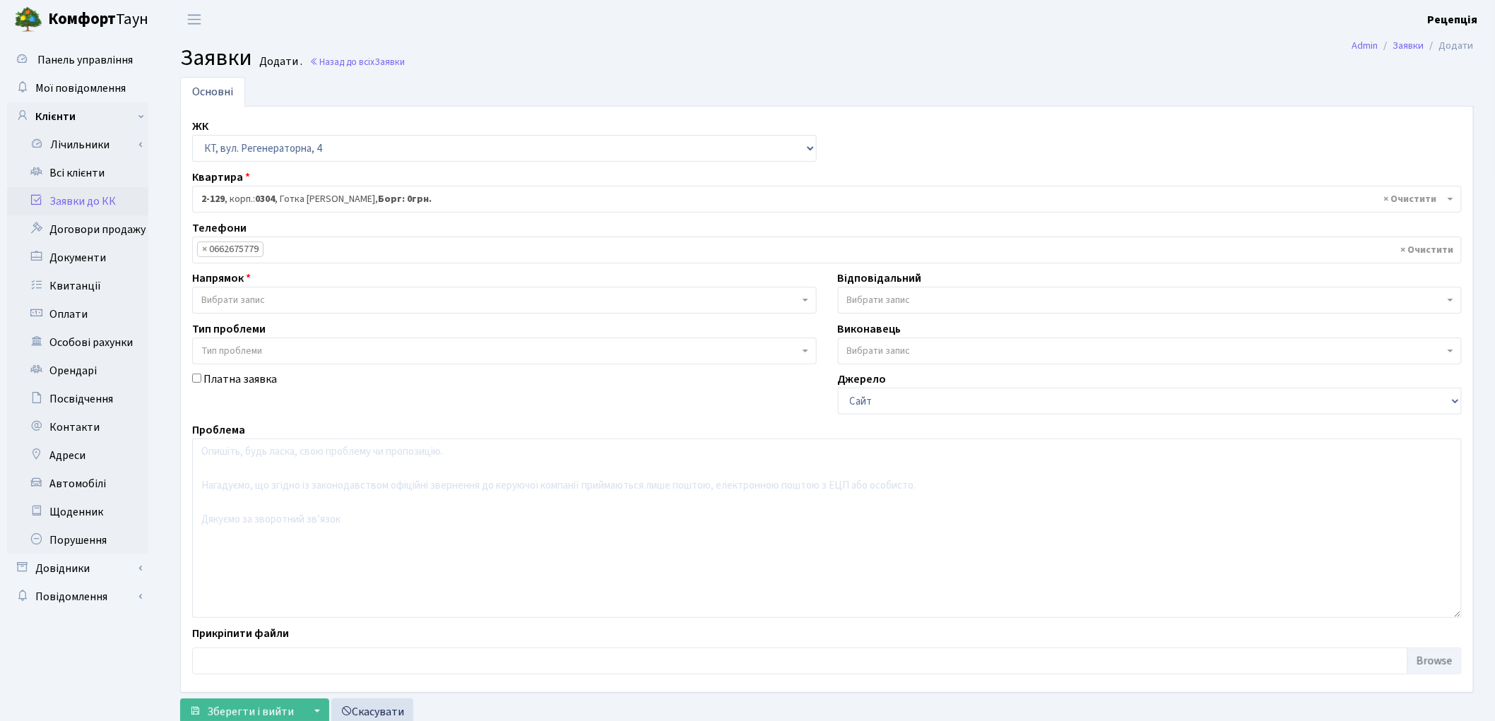
click at [251, 297] on span "Вибрати запис" at bounding box center [233, 300] width 64 height 14
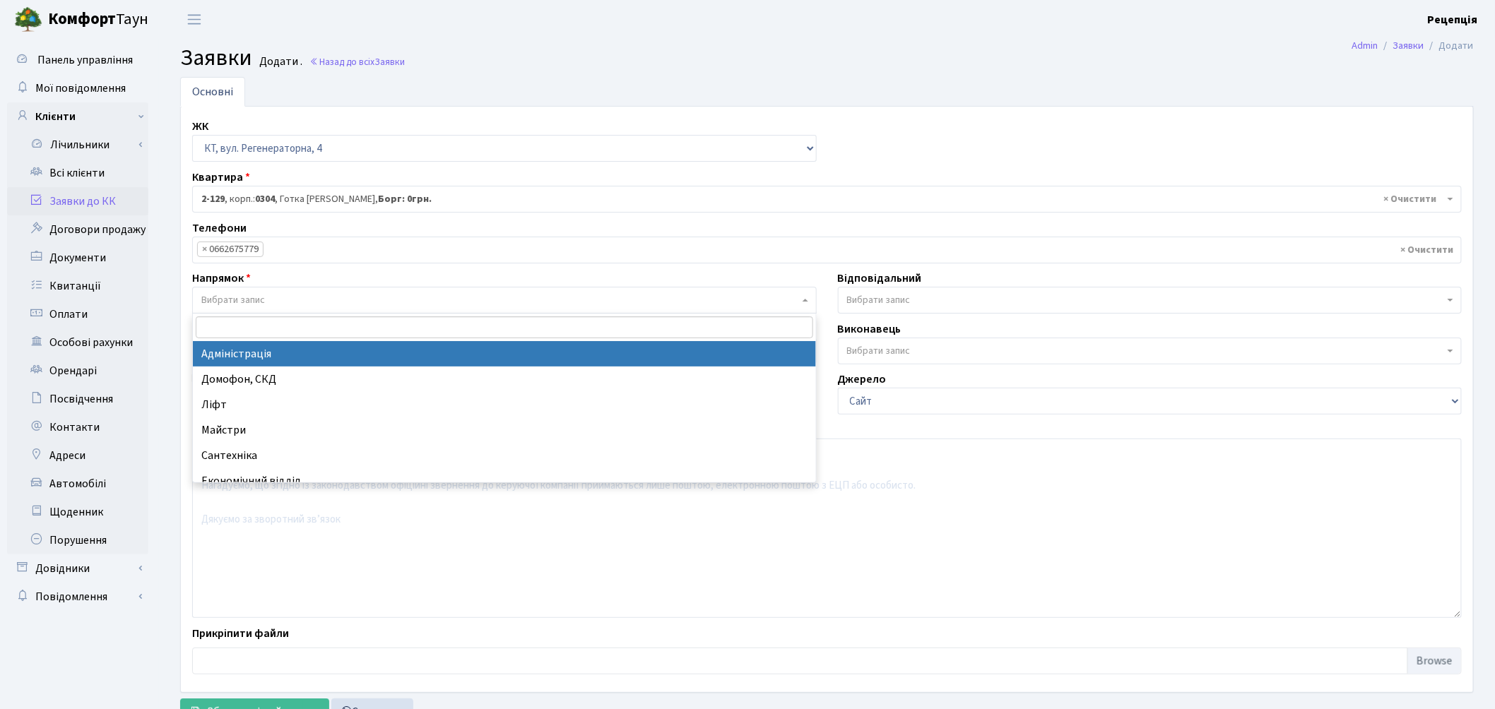
select select "5"
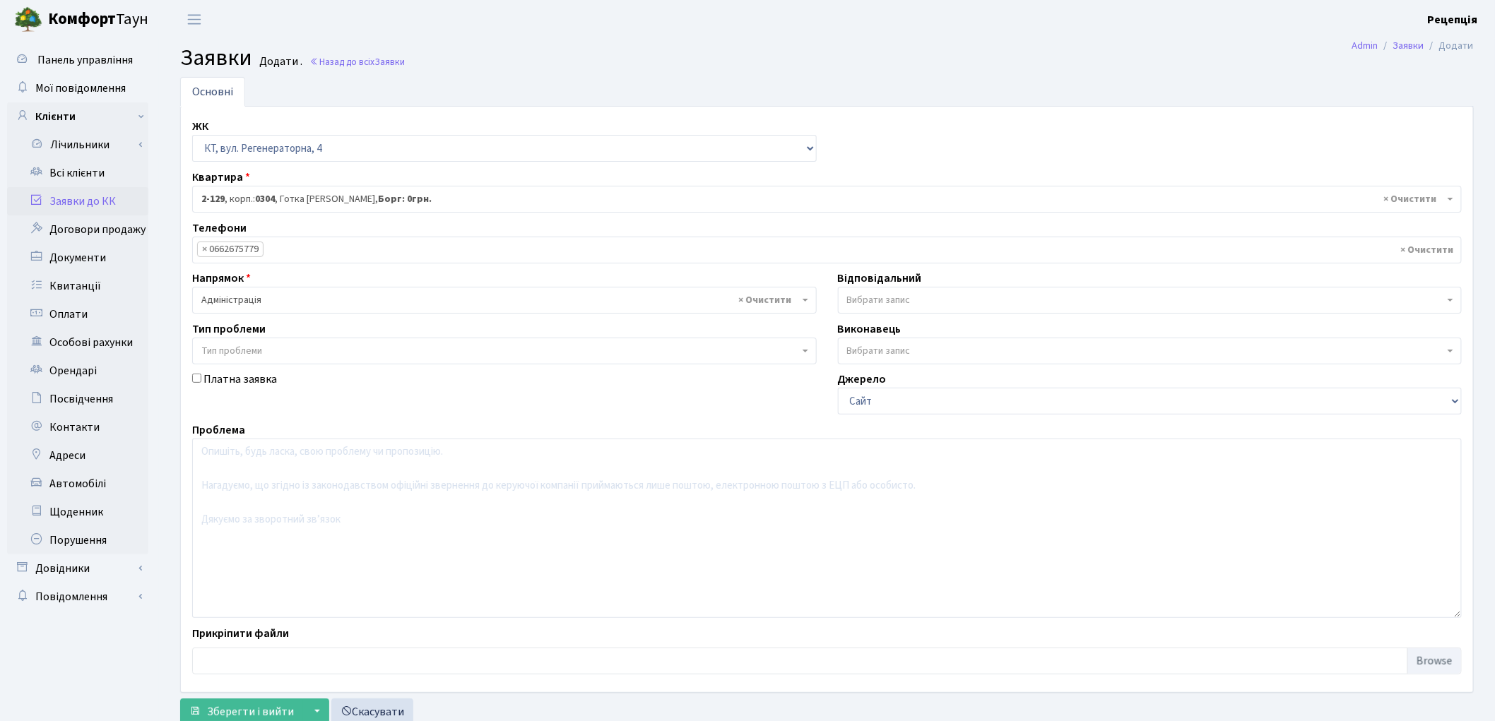
click at [249, 358] on span "Тип проблеми" at bounding box center [504, 351] width 625 height 27
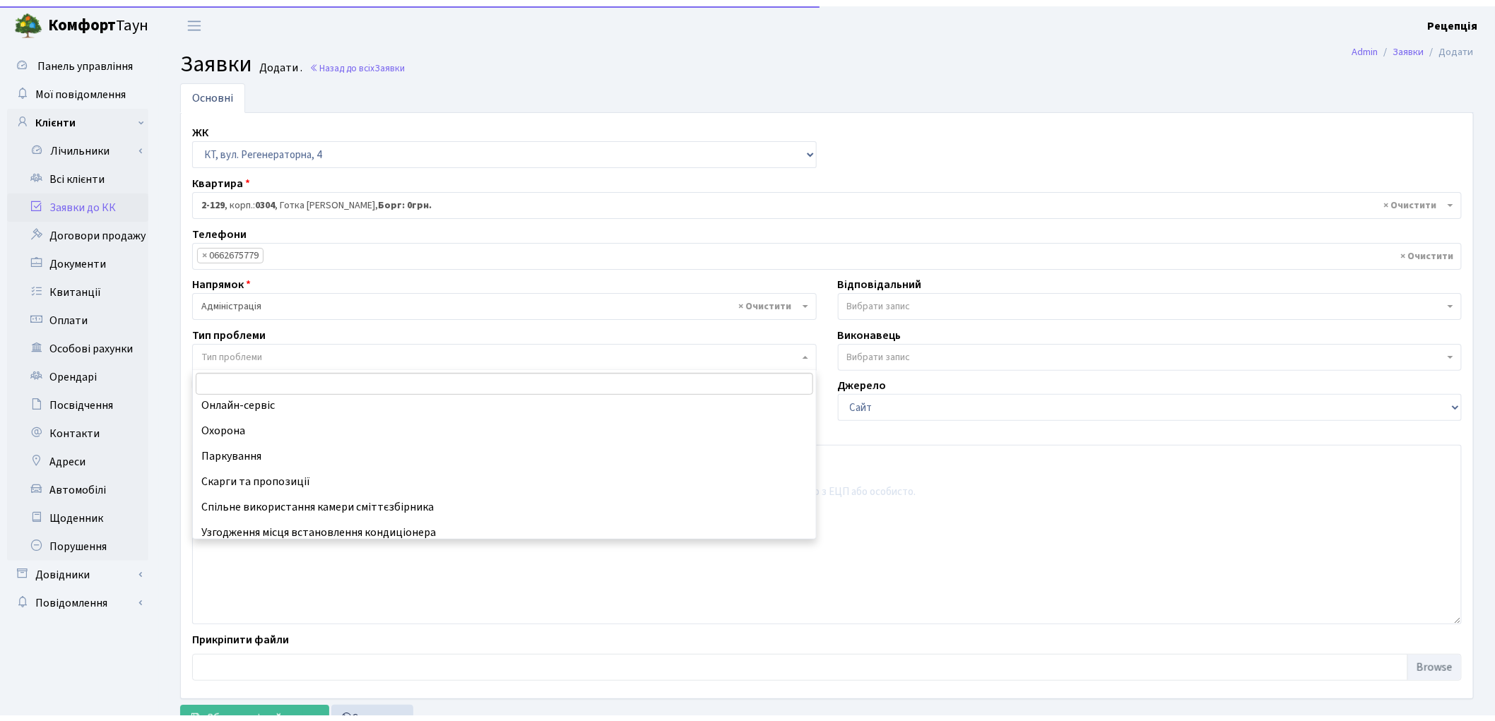
scroll to position [138, 0]
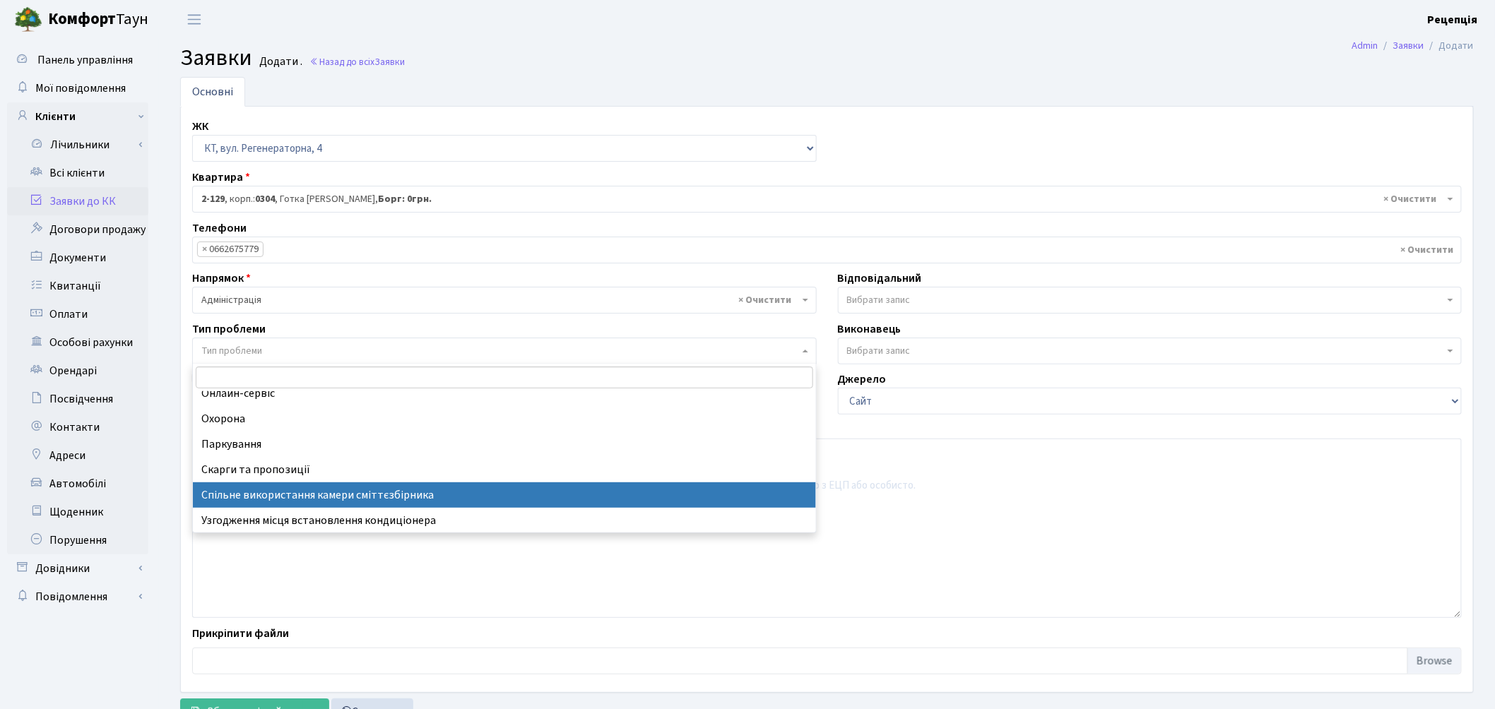
select select "34"
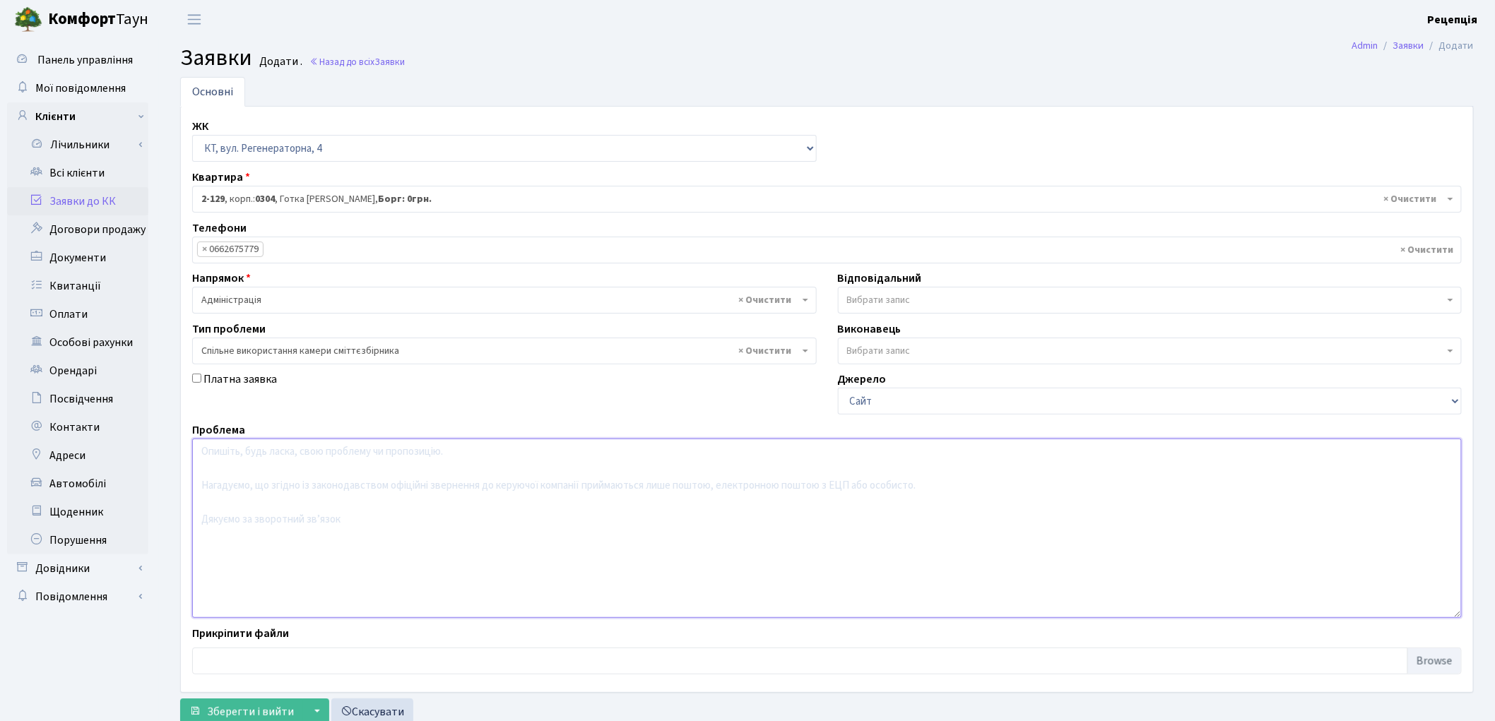
click at [260, 489] on textarea at bounding box center [827, 528] width 1270 height 179
type textarea "Надати у користування міжповерхову комірку"
click at [260, 701] on button "Зберегти і вийти" at bounding box center [241, 712] width 123 height 27
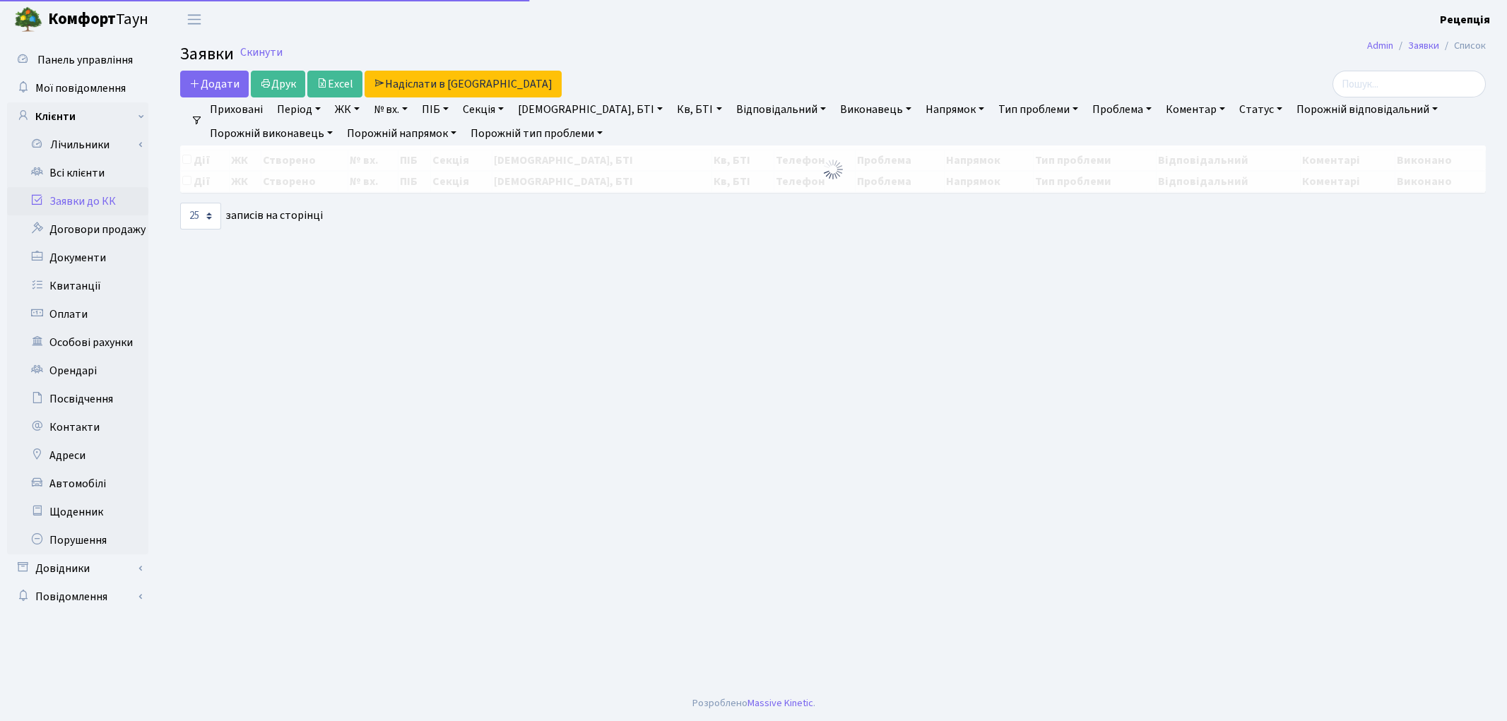
select select "25"
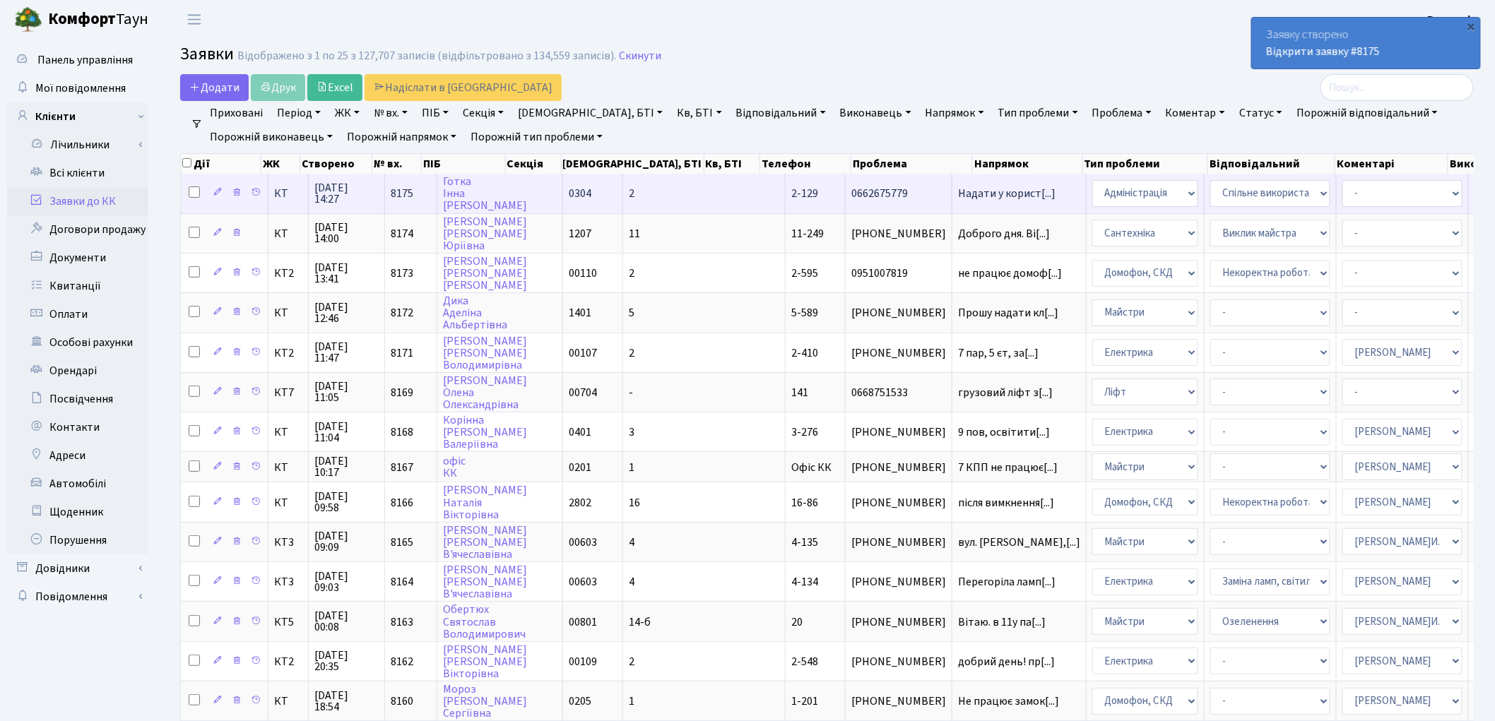
click at [580, 199] on td "0304" at bounding box center [593, 193] width 60 height 39
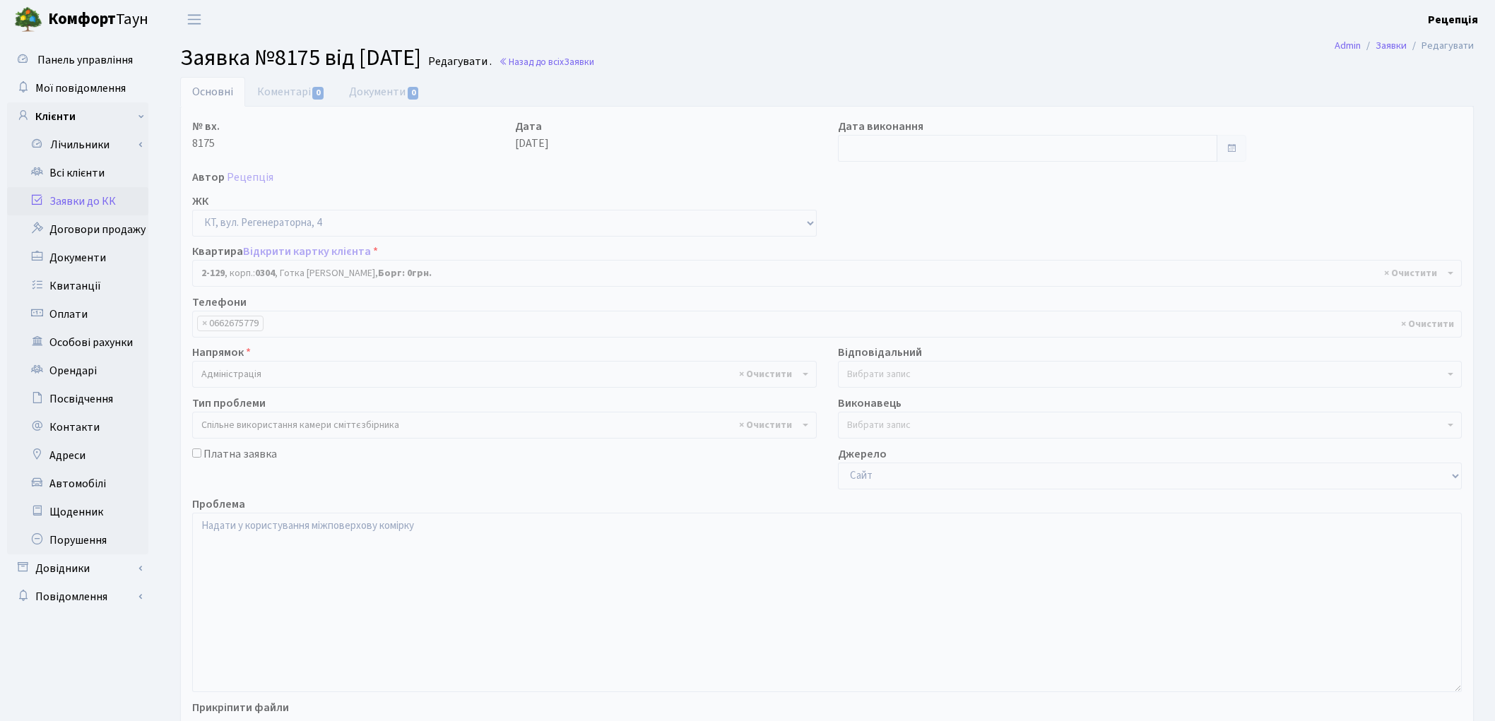
select select "619"
select select "34"
click at [375, 95] on link "Документи 0" at bounding box center [384, 91] width 95 height 29
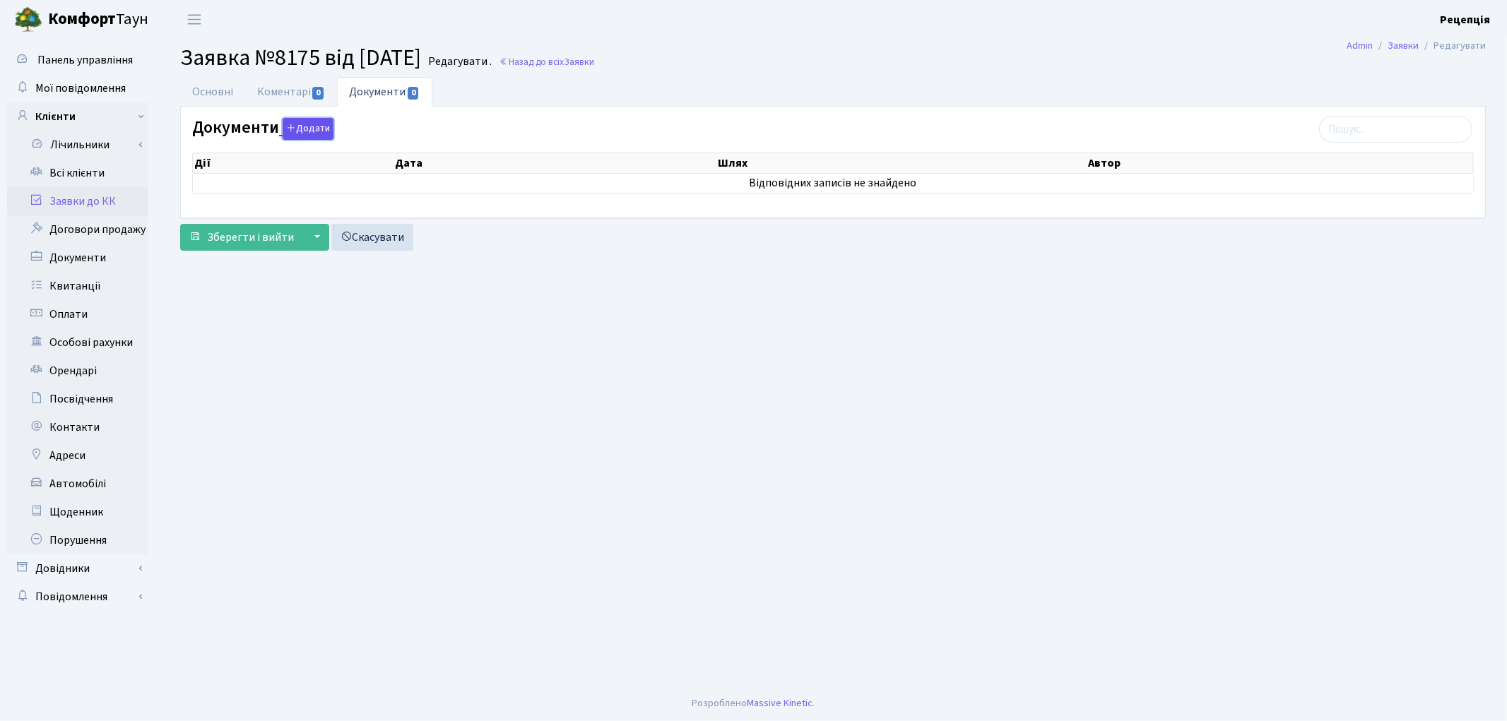
click at [304, 124] on button "Додати" at bounding box center [308, 129] width 51 height 22
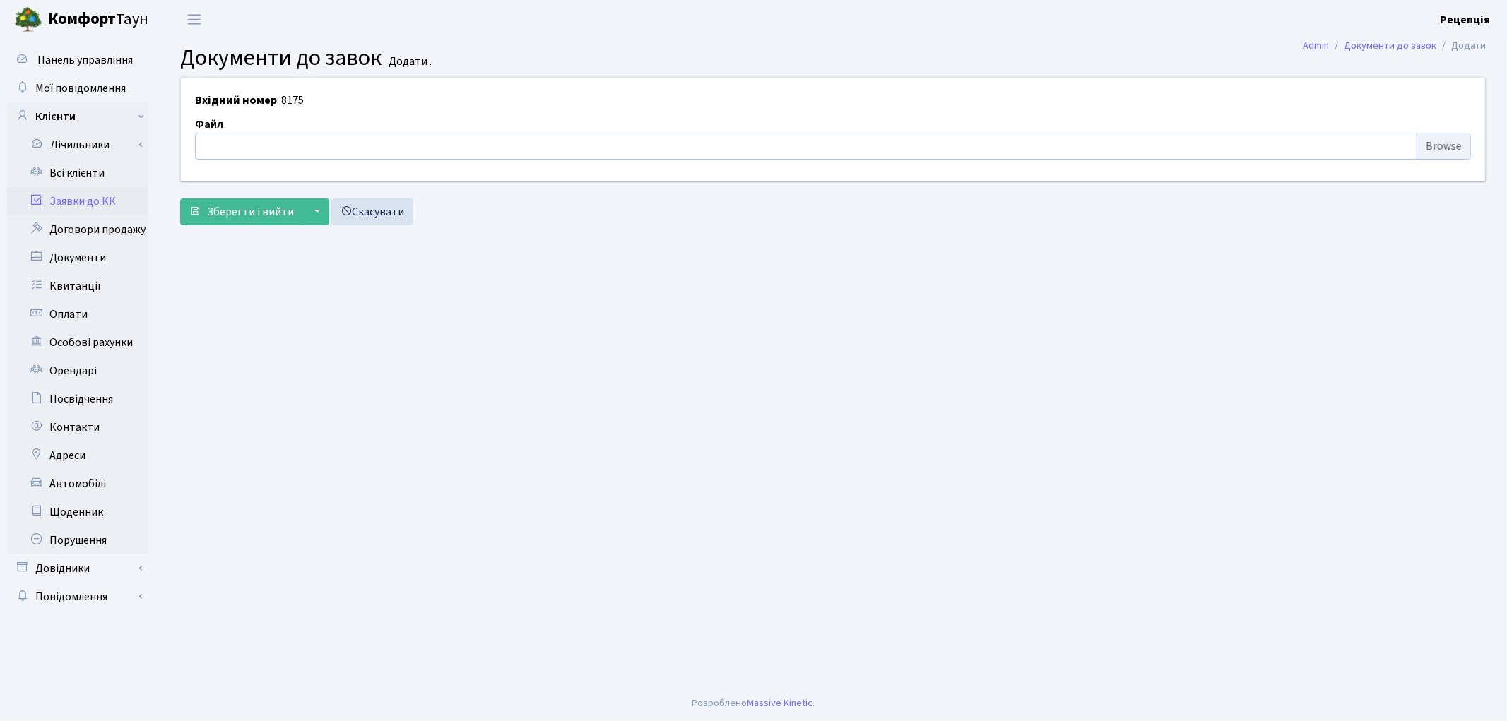
click at [1444, 149] on input "file" at bounding box center [833, 146] width 1276 height 27
type input "C:\fakepath\сканирование0674.pdf"
click at [266, 210] on span "Зберегти і вийти" at bounding box center [250, 212] width 87 height 16
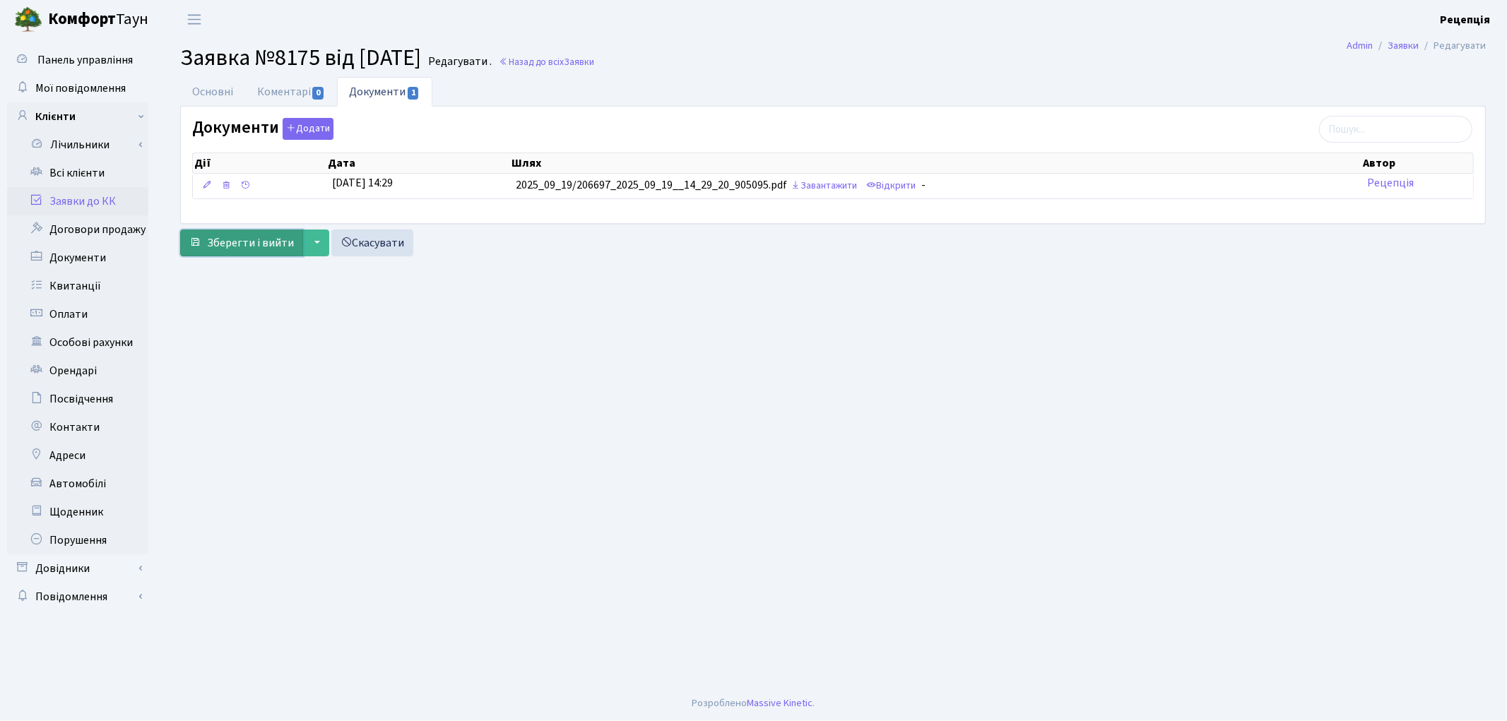
click at [251, 250] on span "Зберегти і вийти" at bounding box center [250, 243] width 87 height 16
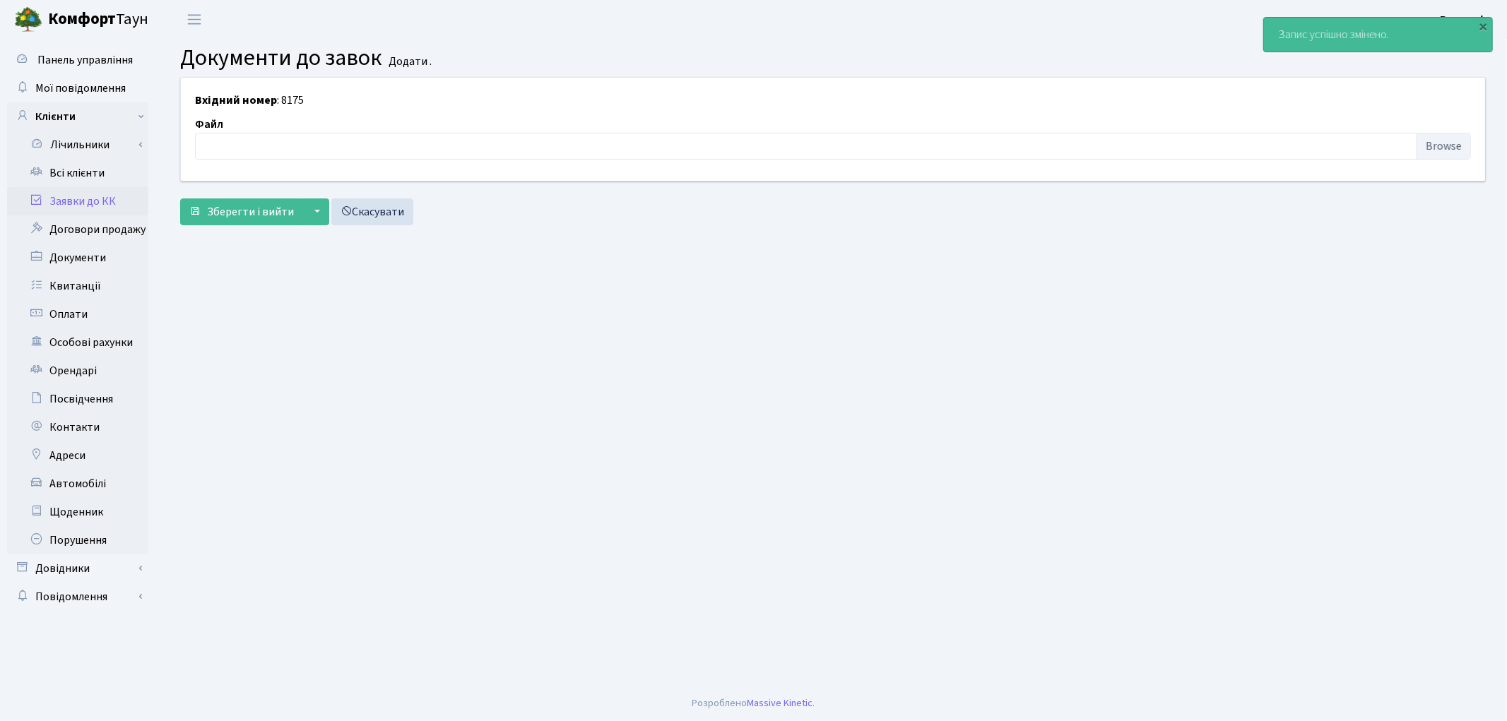
click at [119, 199] on link "Заявки до КК" at bounding box center [77, 201] width 141 height 28
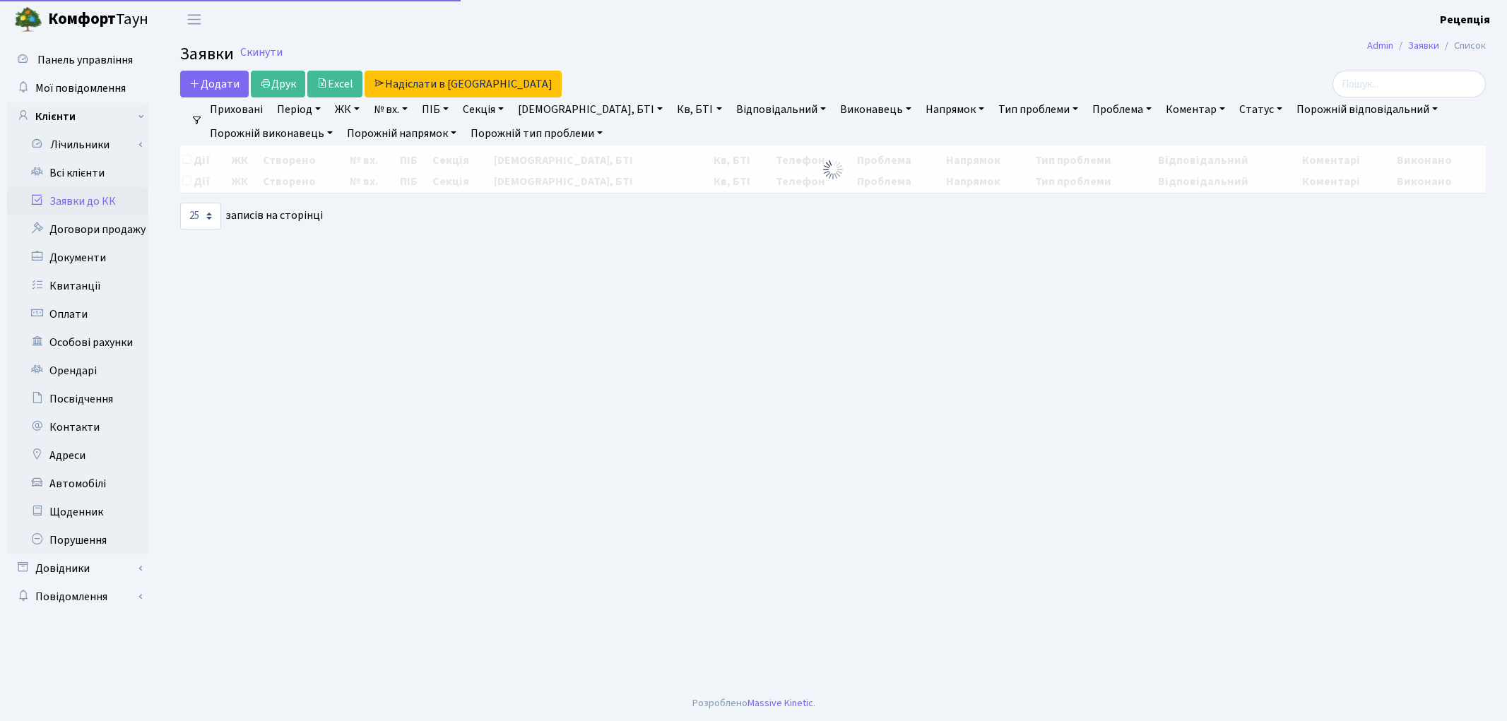
select select "25"
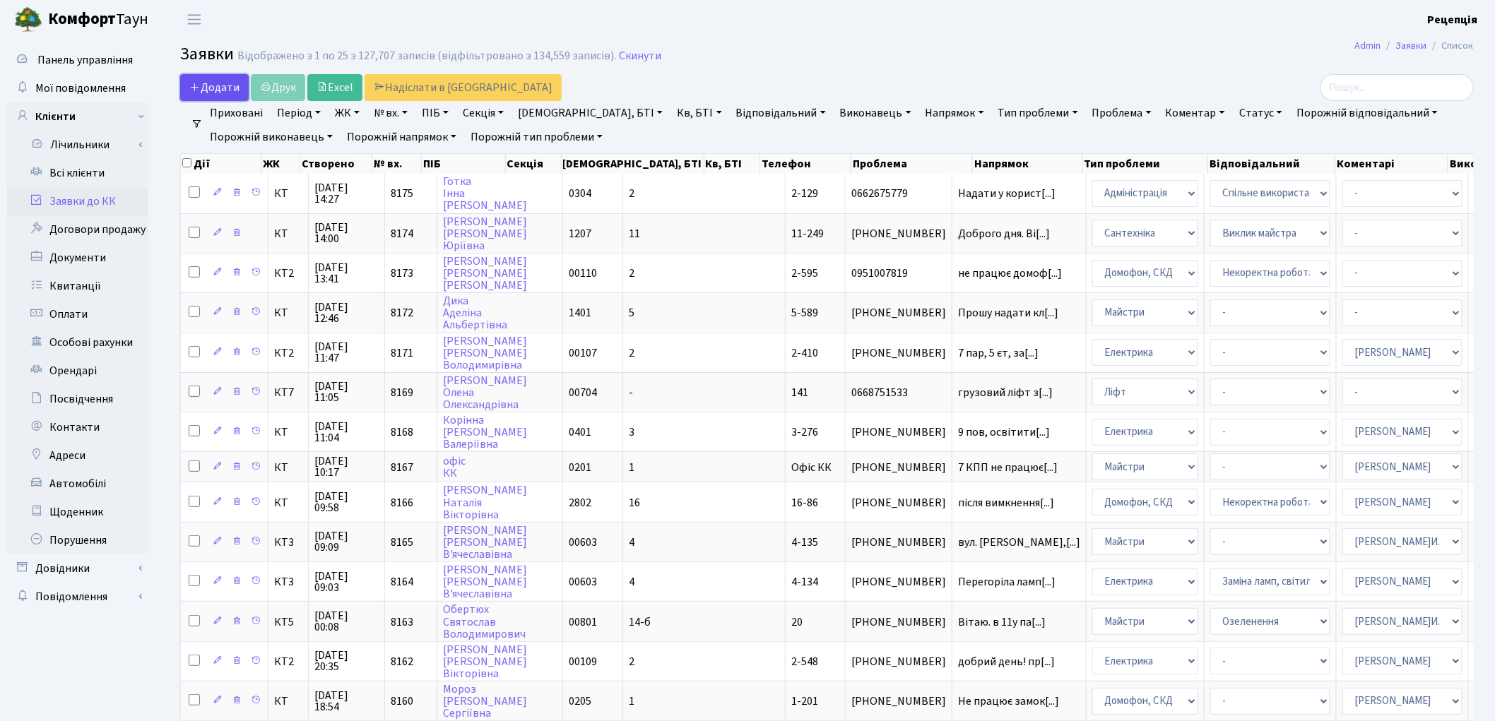
click at [220, 89] on span "Додати" at bounding box center [214, 88] width 50 height 16
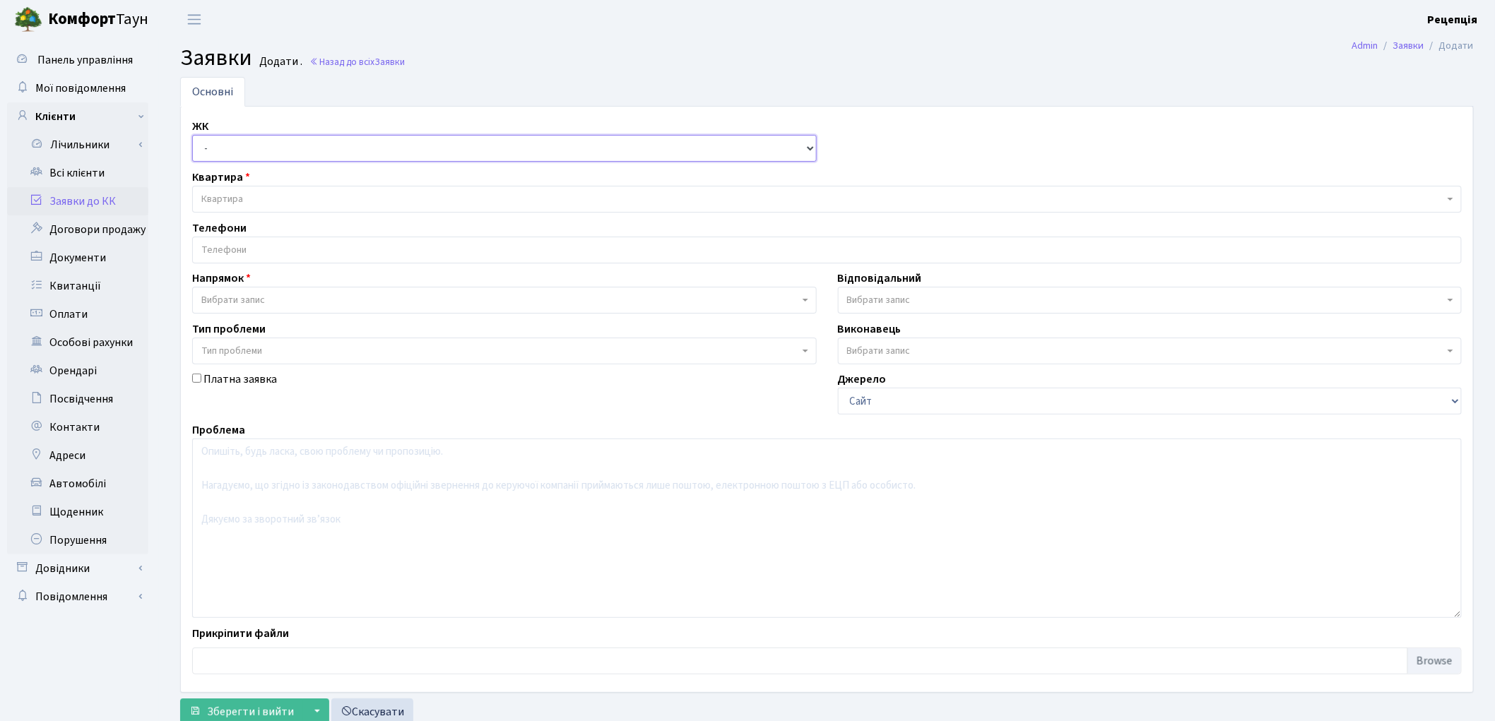
click at [232, 148] on select "- КТ, вул. Регенераторна, 4 КТ2, просп. [STREET_ADDRESS] [STREET_ADDRESS] [PERS…" at bounding box center [504, 148] width 625 height 27
select select "271"
click at [192, 135] on select "- КТ, вул. Регенераторна, 4 КТ2, просп. [STREET_ADDRESS] [STREET_ADDRESS] [PERS…" at bounding box center [504, 148] width 625 height 27
select select
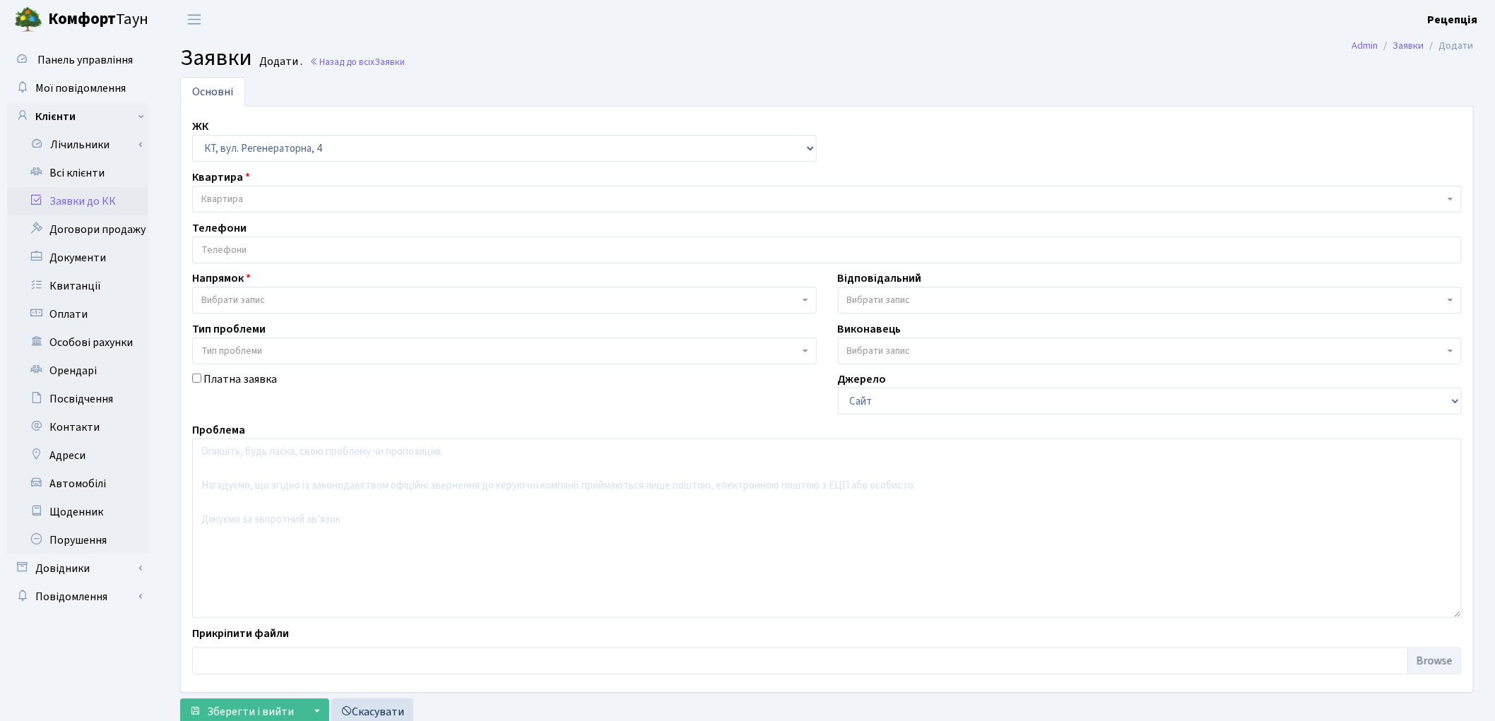
click at [249, 196] on span "Квартира" at bounding box center [822, 199] width 1243 height 14
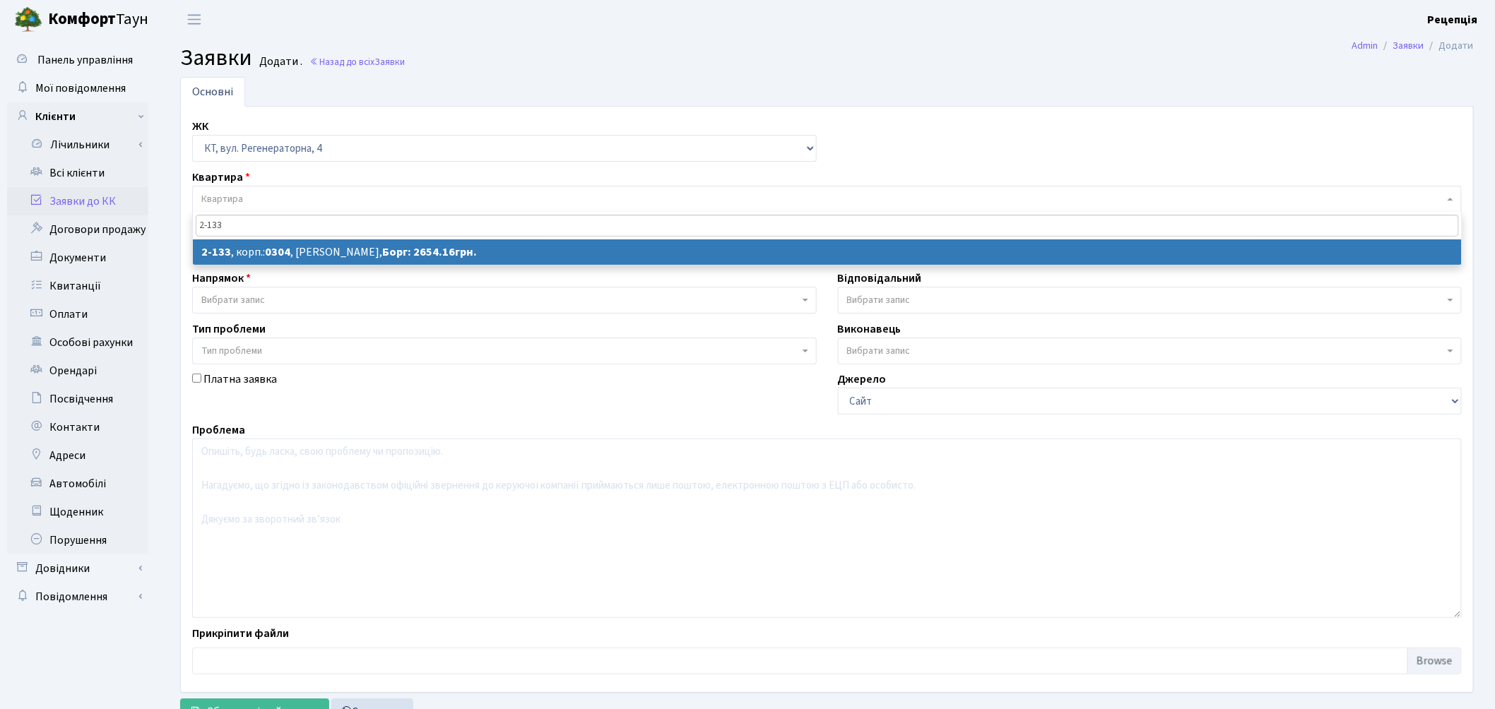
type input "2-133"
select select
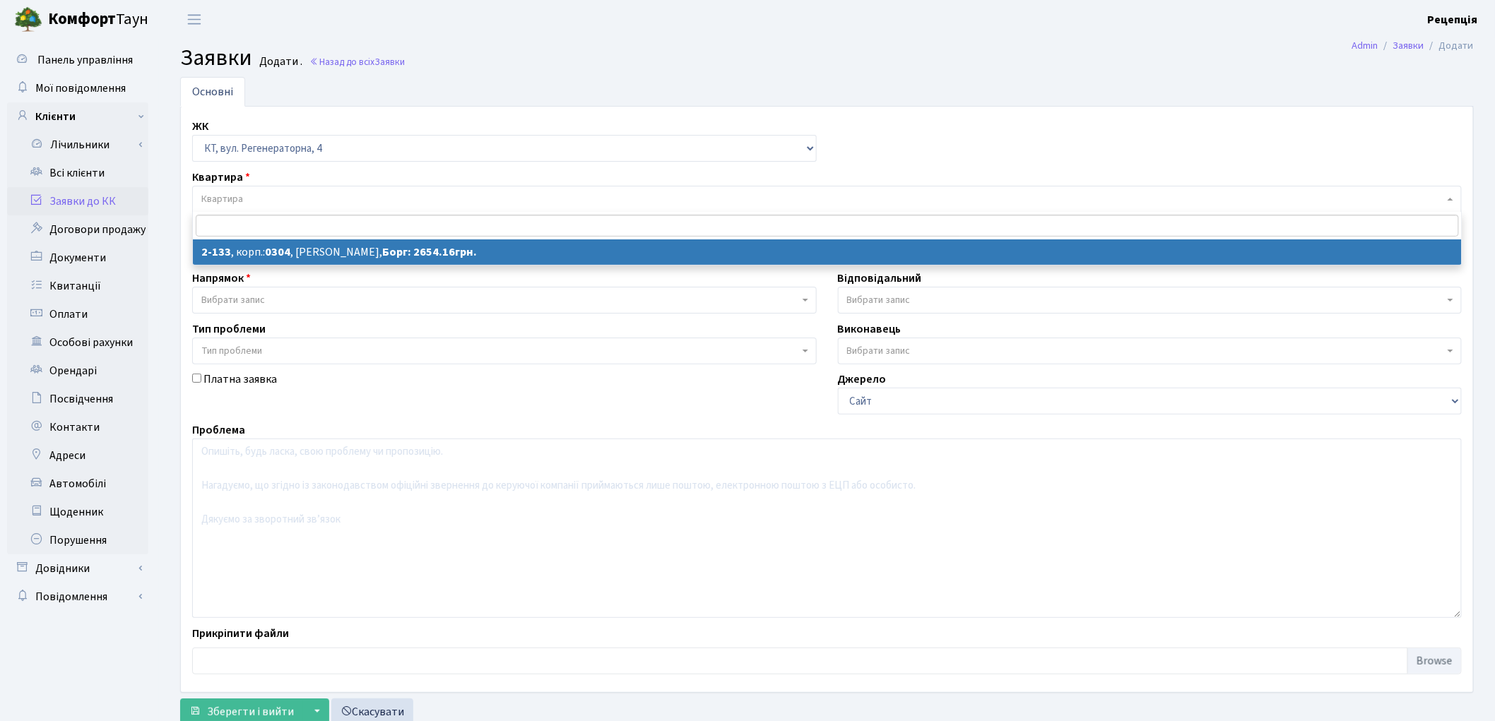
select select "623"
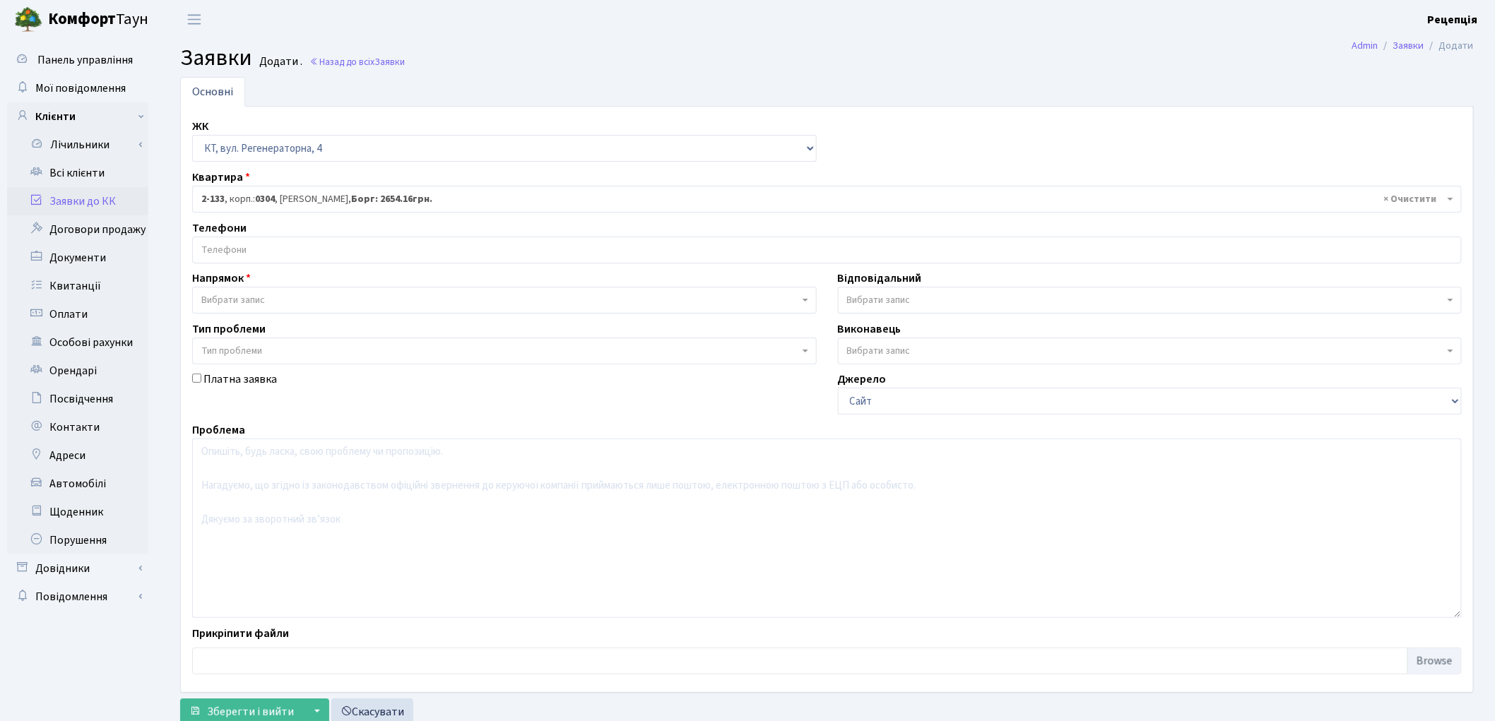
click at [230, 252] on input "search" at bounding box center [827, 249] width 1268 height 25
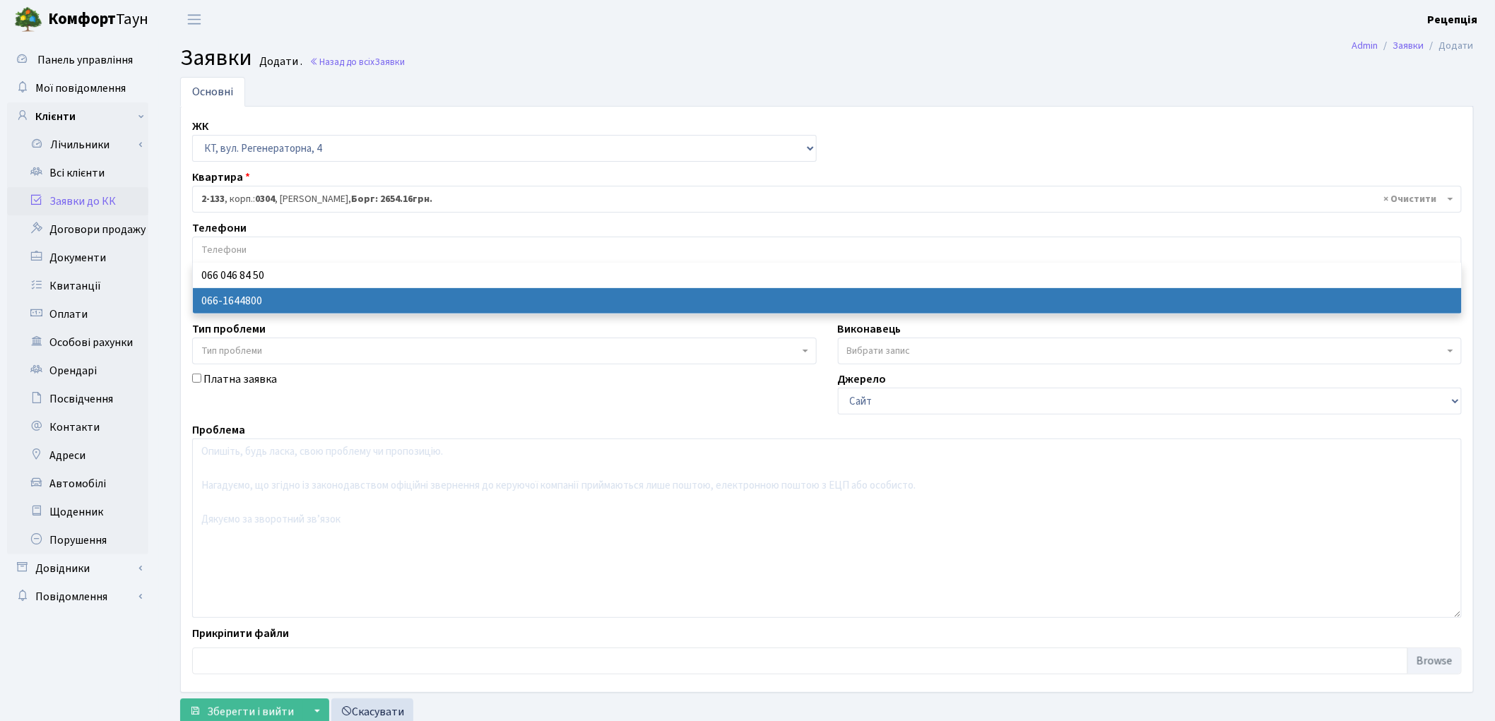
select select "26293"
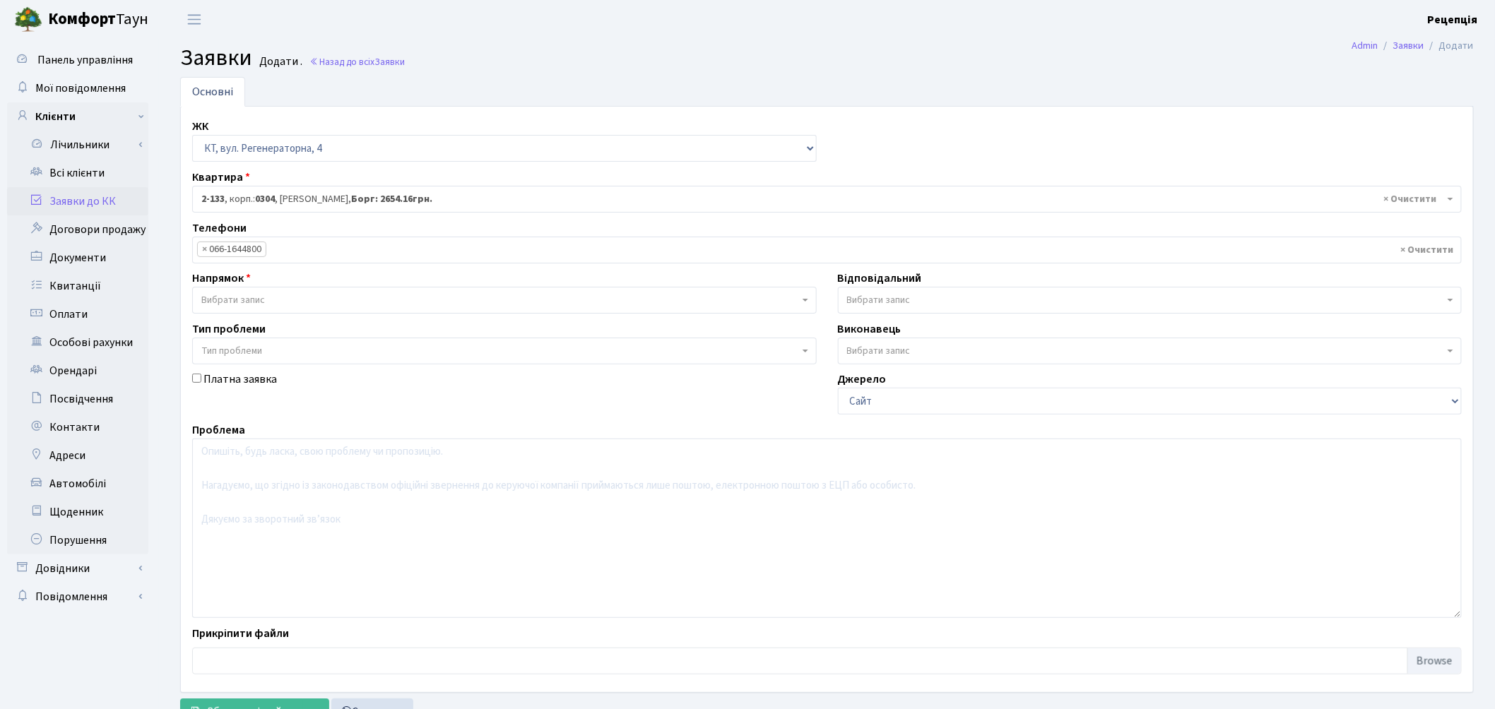
click at [249, 302] on span "Вибрати запис" at bounding box center [233, 300] width 64 height 14
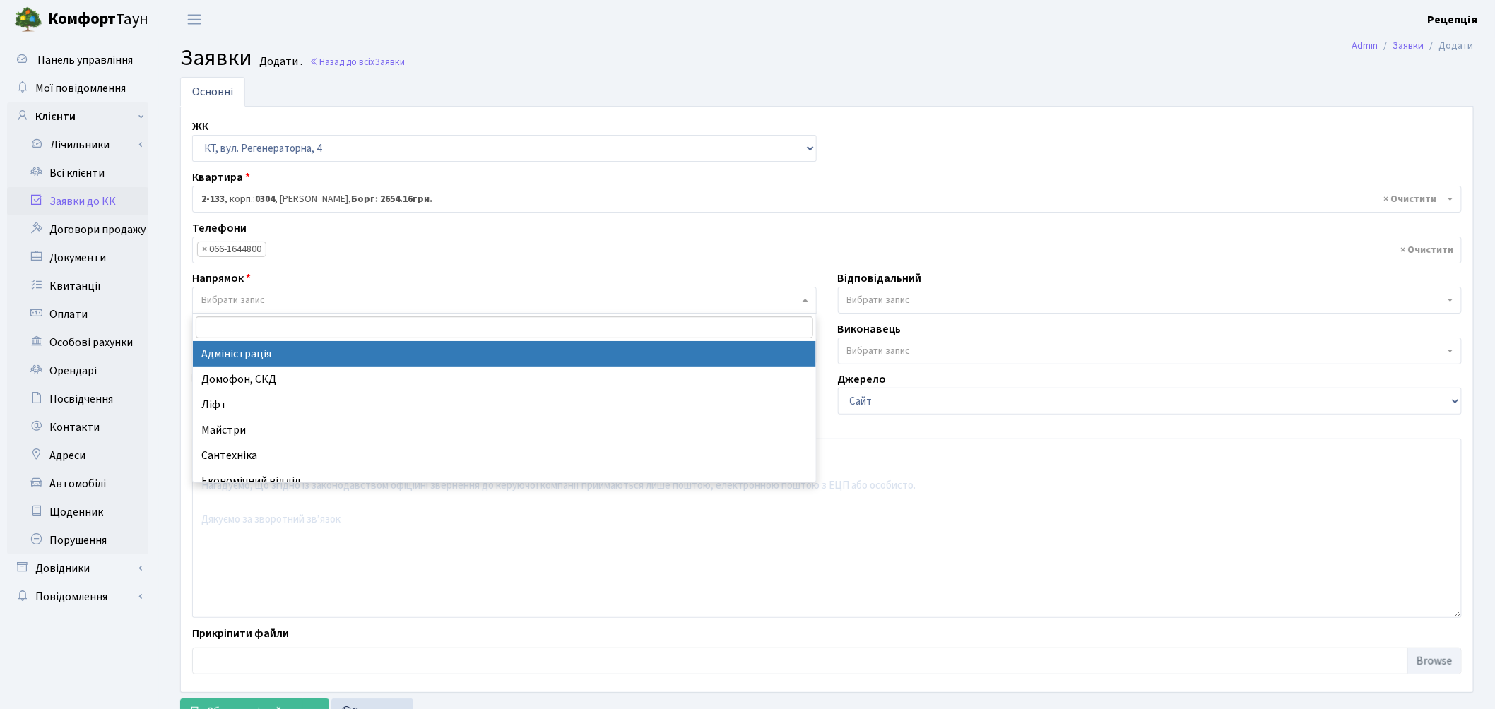
select select "5"
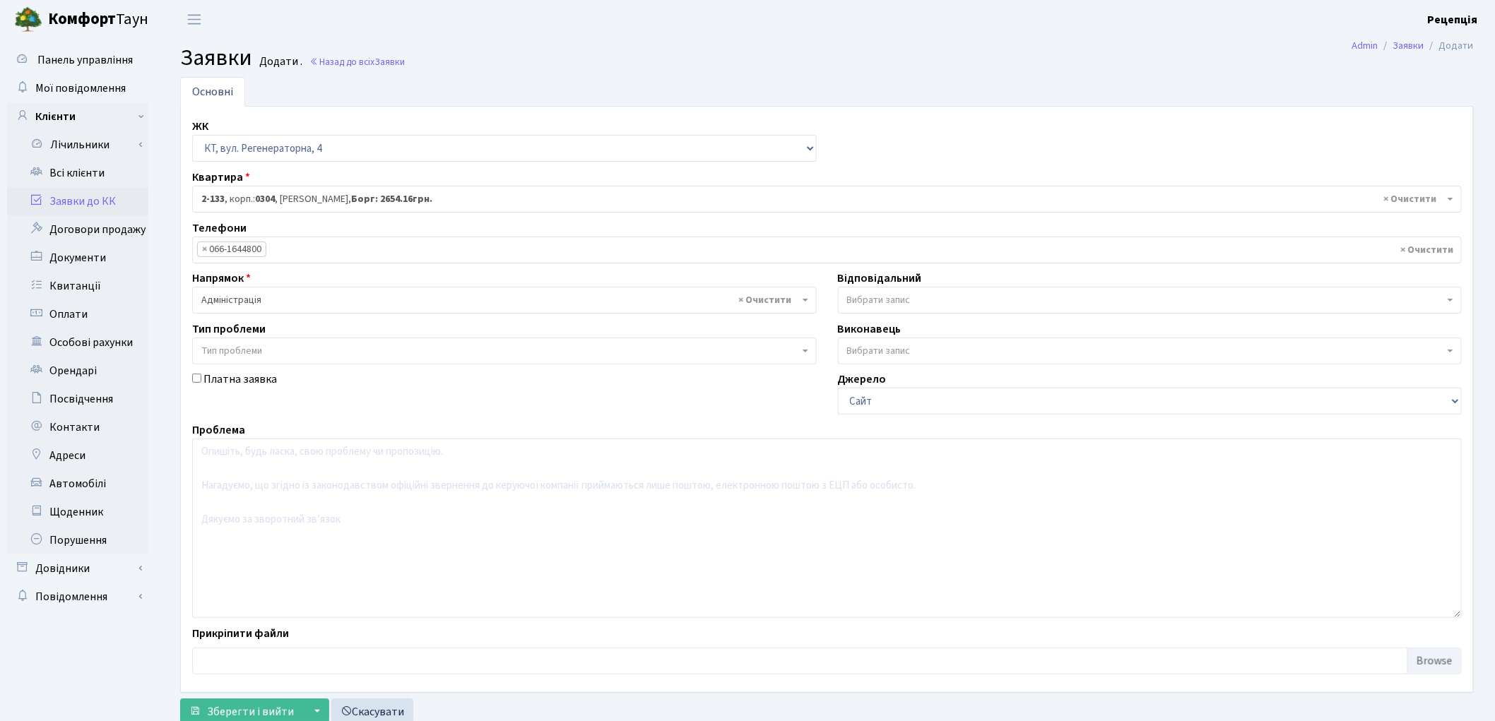
click at [258, 353] on span "Тип проблеми" at bounding box center [231, 351] width 61 height 14
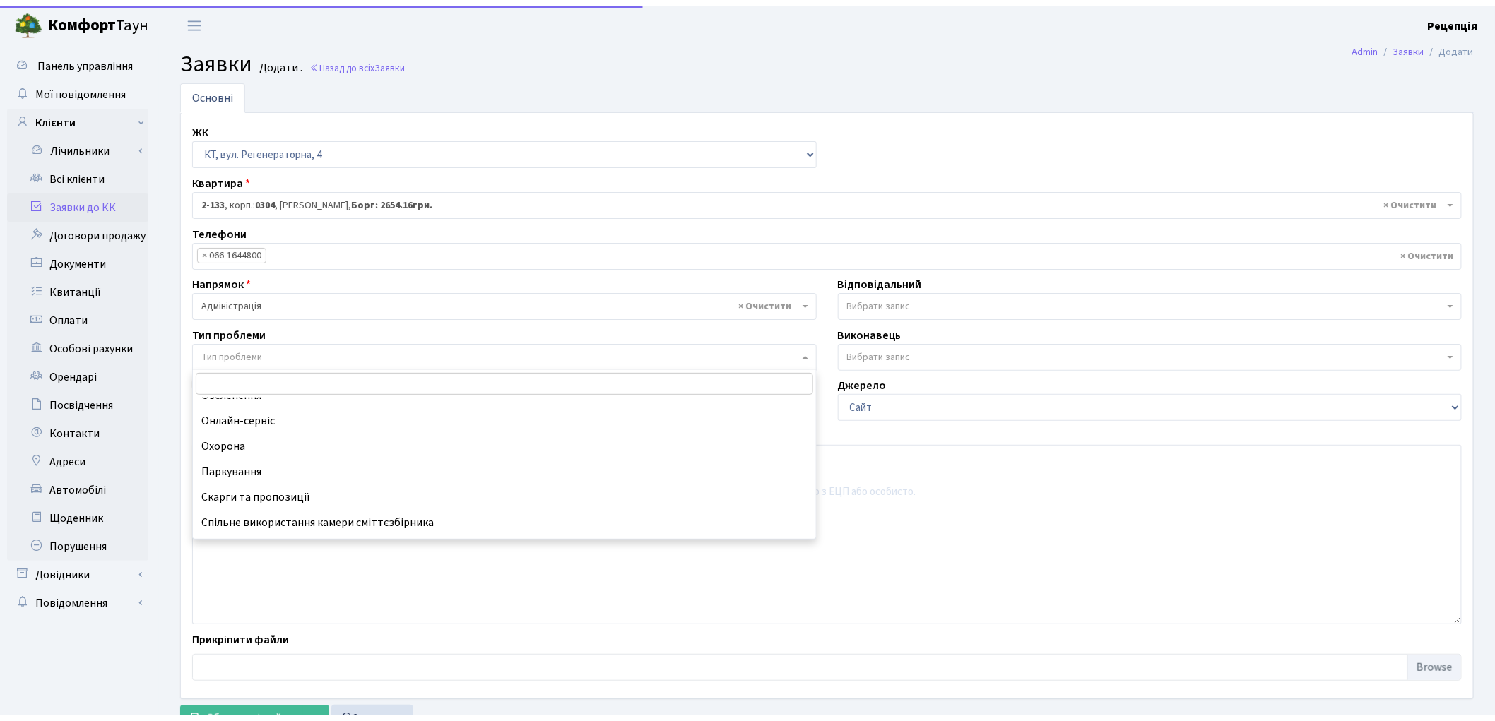
scroll to position [138, 0]
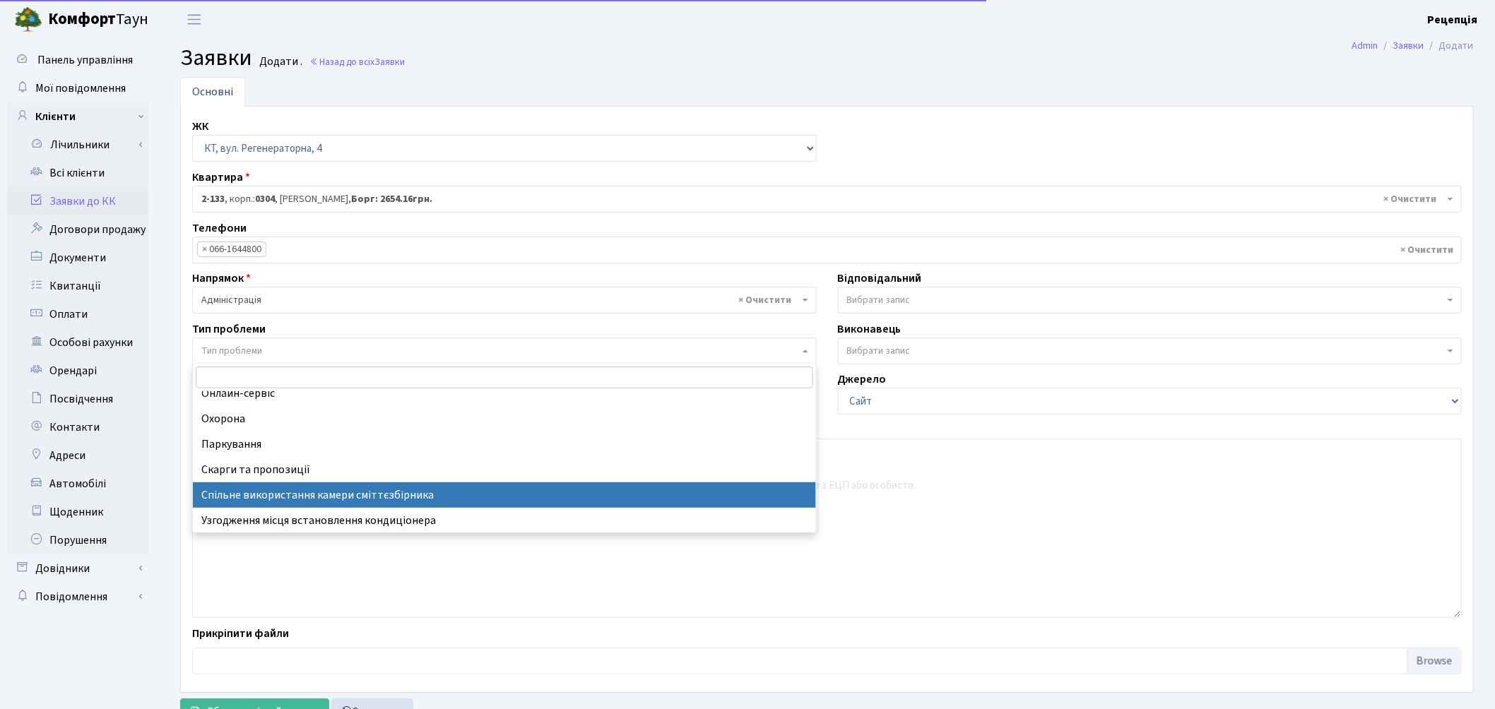
select select "34"
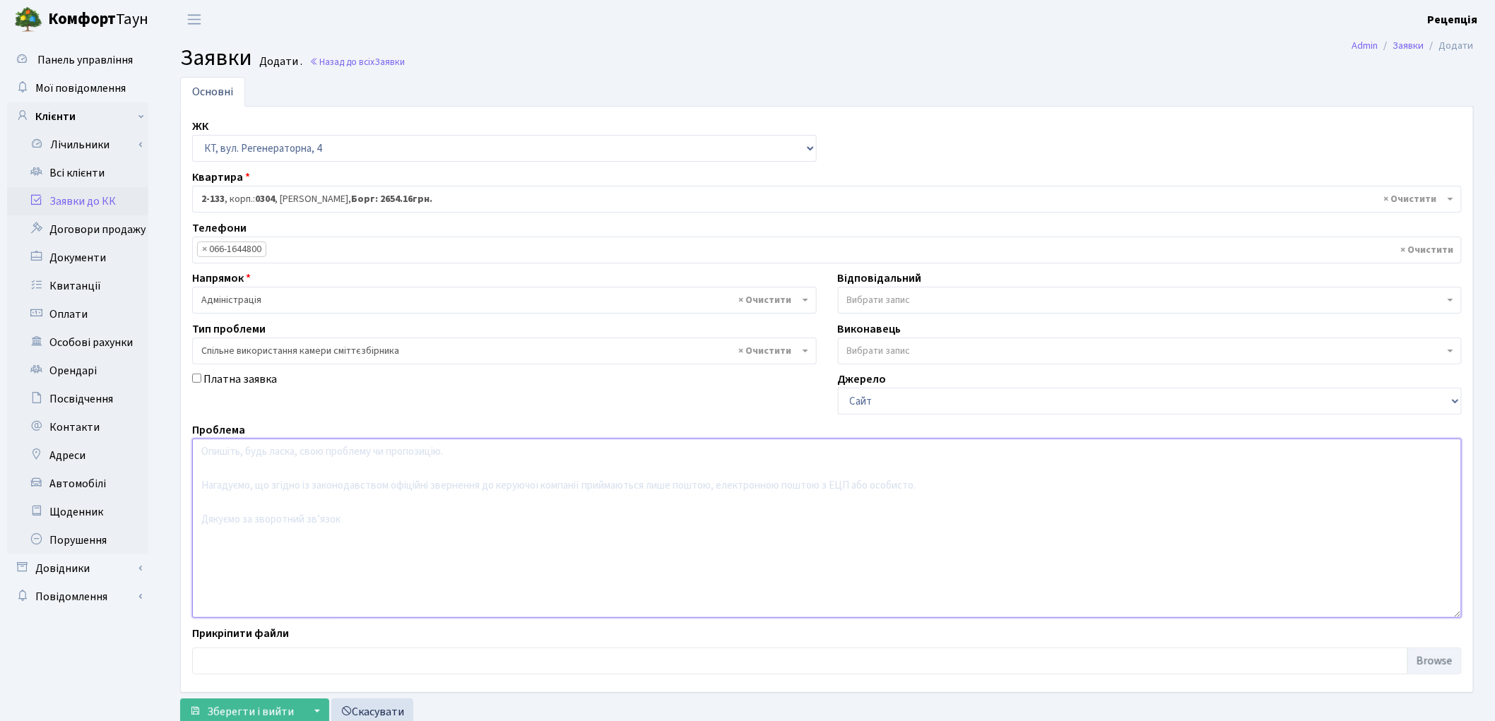
click at [344, 481] on textarea at bounding box center [827, 528] width 1270 height 179
type textarea "Відмовляються від користування"
click at [243, 711] on span "Зберегти і вийти" at bounding box center [250, 713] width 87 height 16
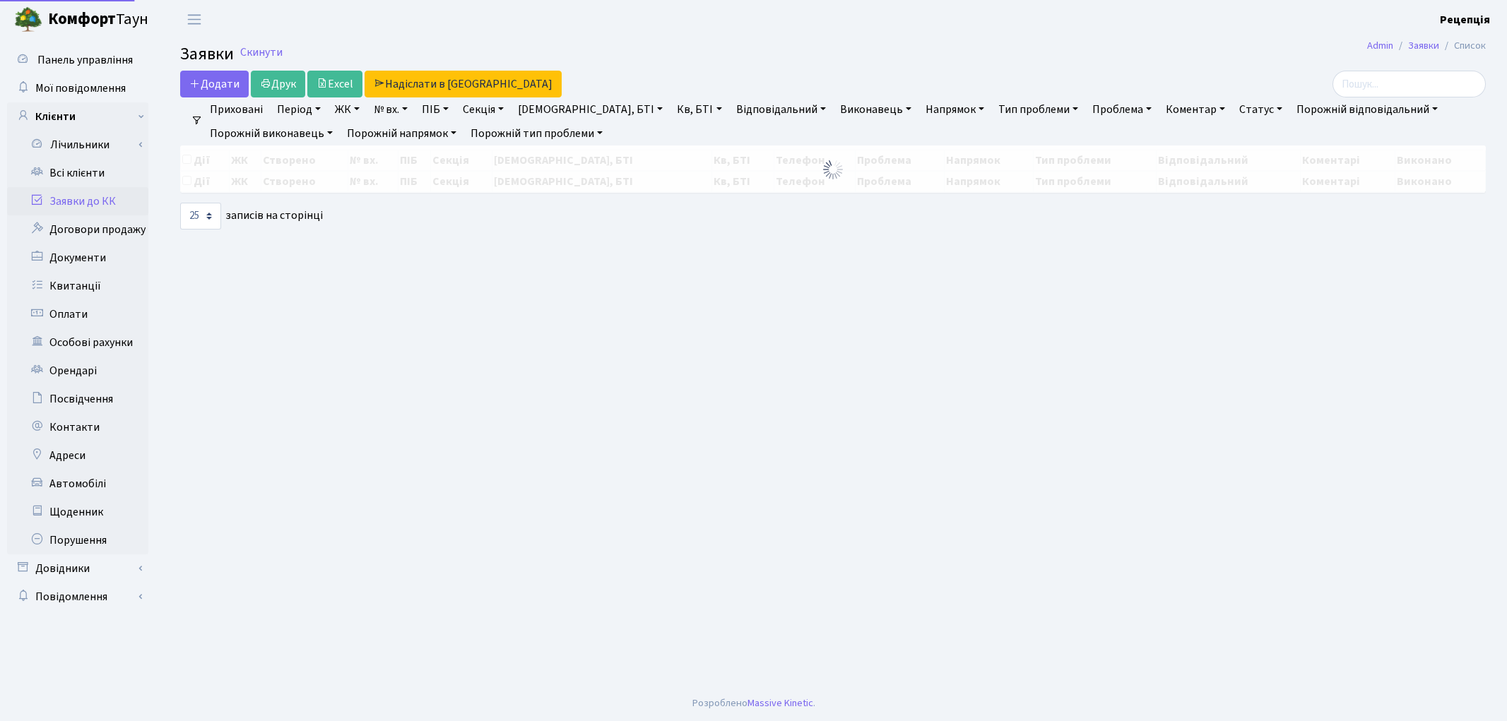
select select "25"
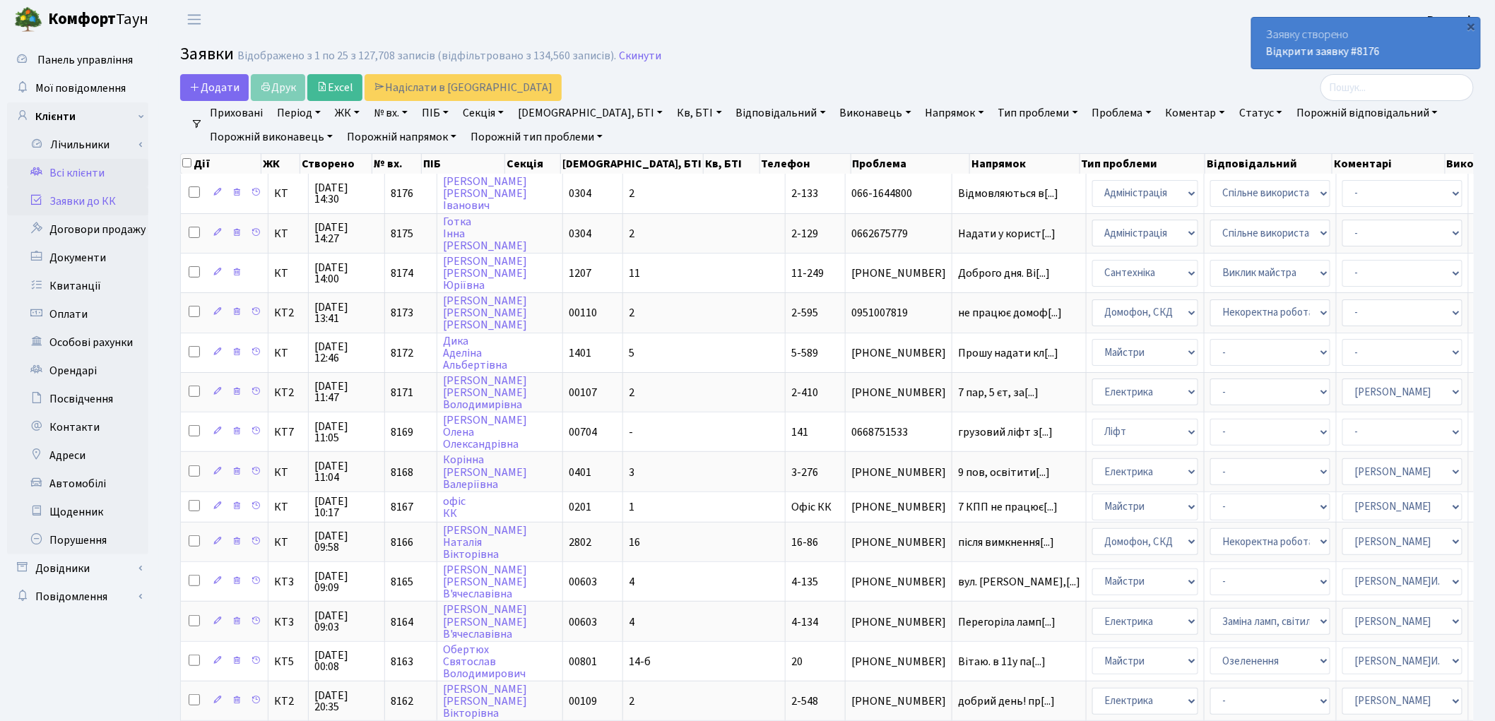
click at [81, 165] on link "Всі клієнти" at bounding box center [77, 173] width 141 height 28
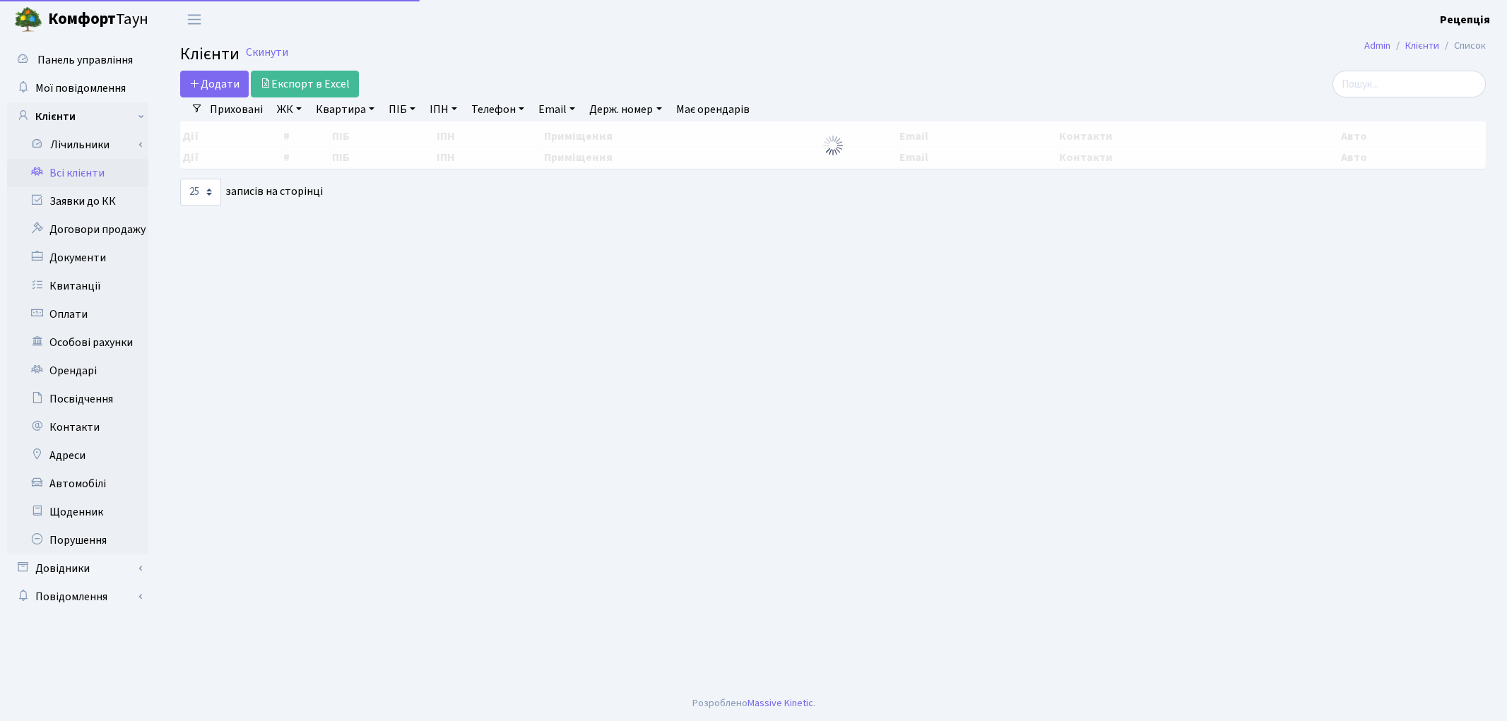
select select "25"
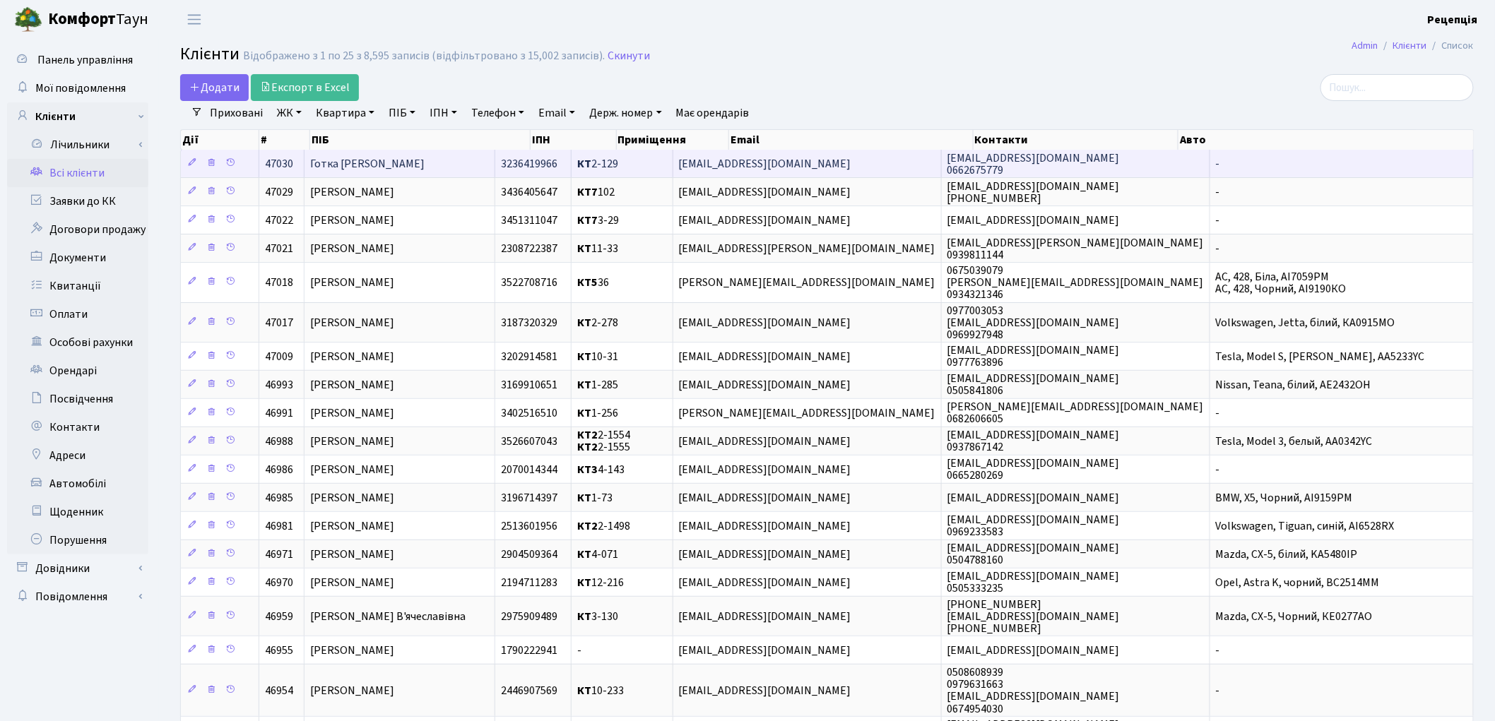
click at [496, 158] on td "Готка [PERSON_NAME]" at bounding box center [400, 164] width 191 height 28
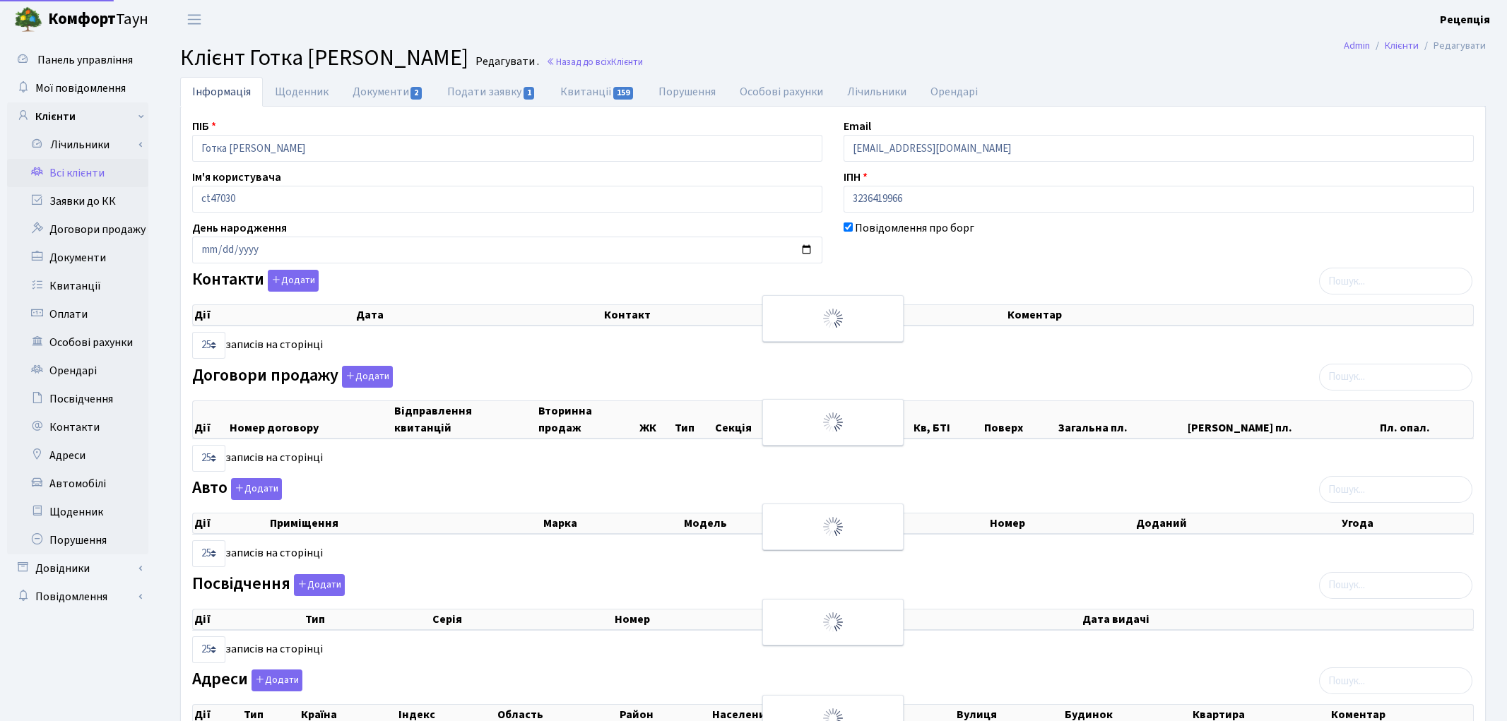
select select "25"
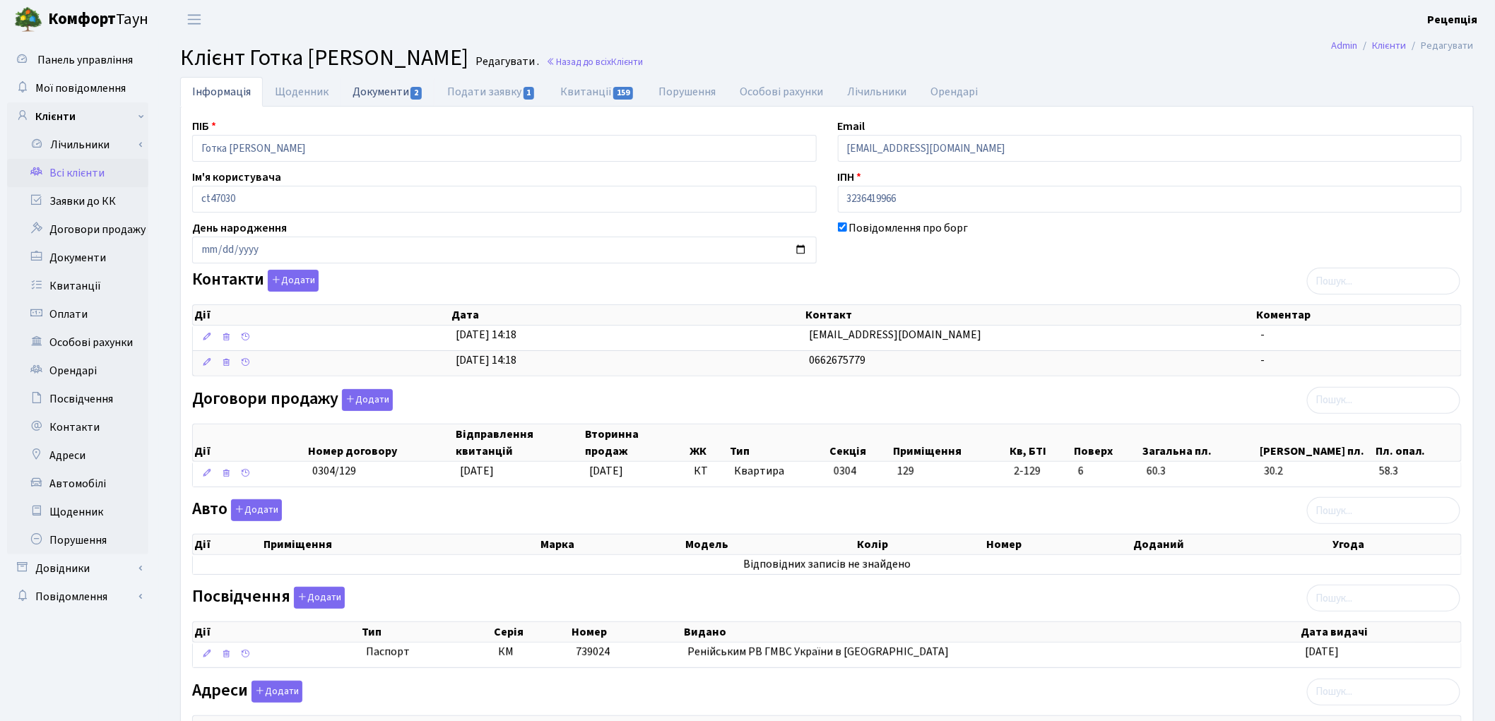
click at [403, 97] on link "Документи 2" at bounding box center [388, 91] width 95 height 29
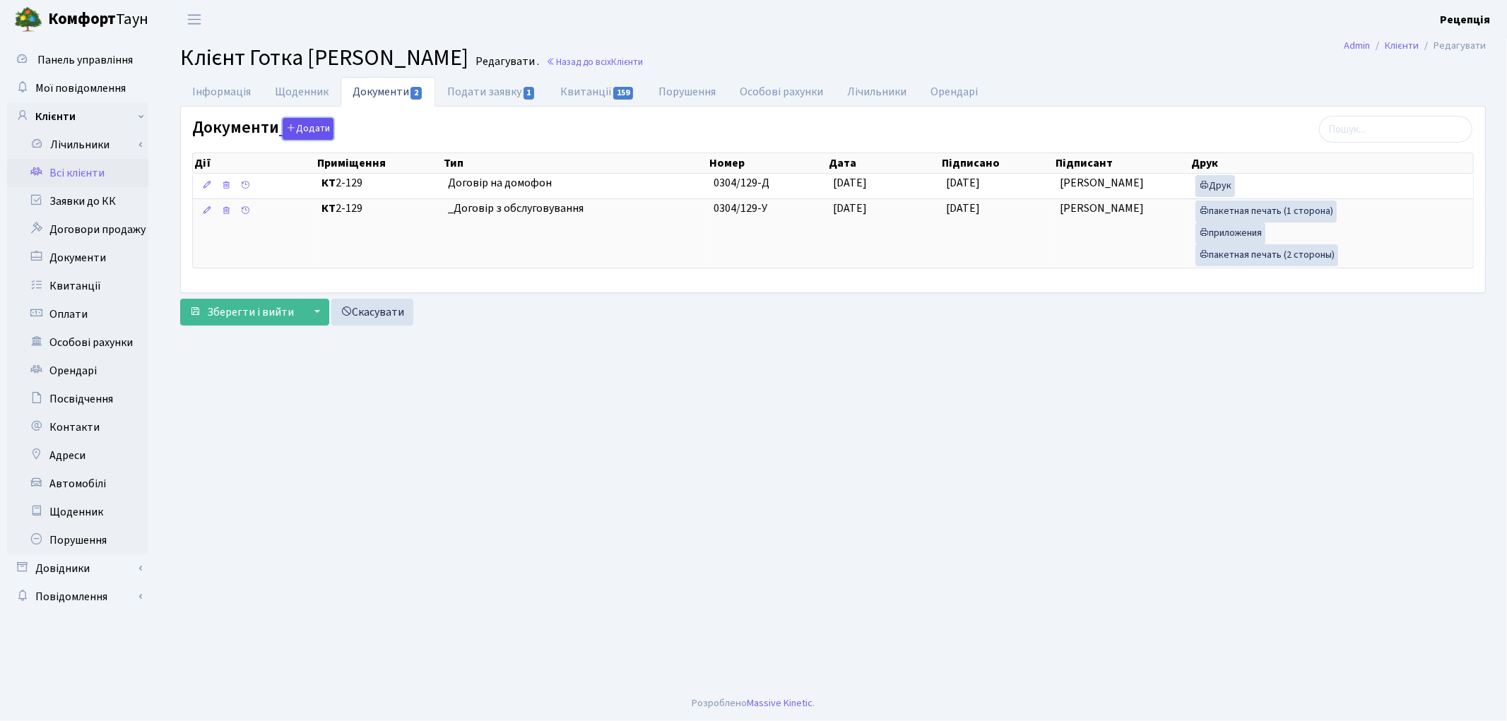
click at [290, 132] on icon "button" at bounding box center [291, 128] width 10 height 10
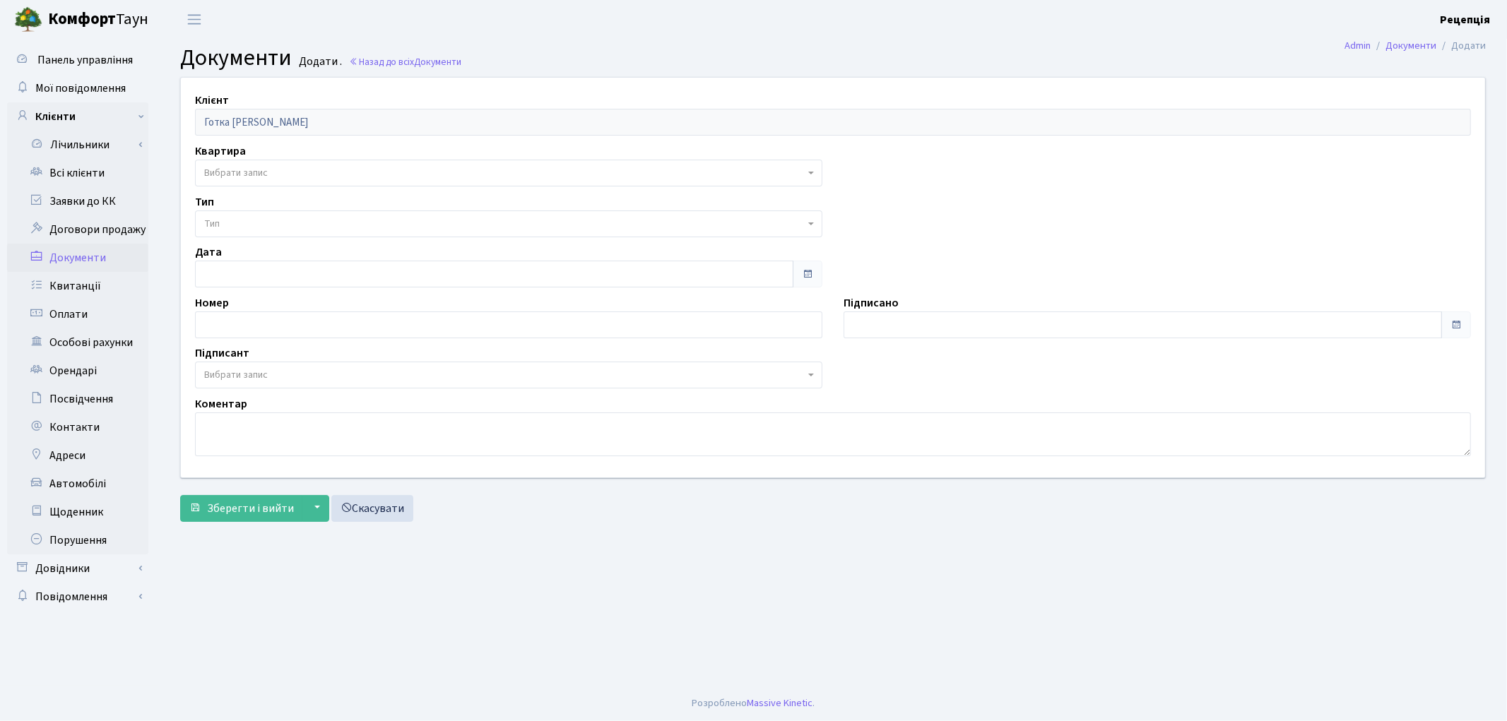
click at [249, 167] on span "Вибрати запис" at bounding box center [236, 173] width 64 height 14
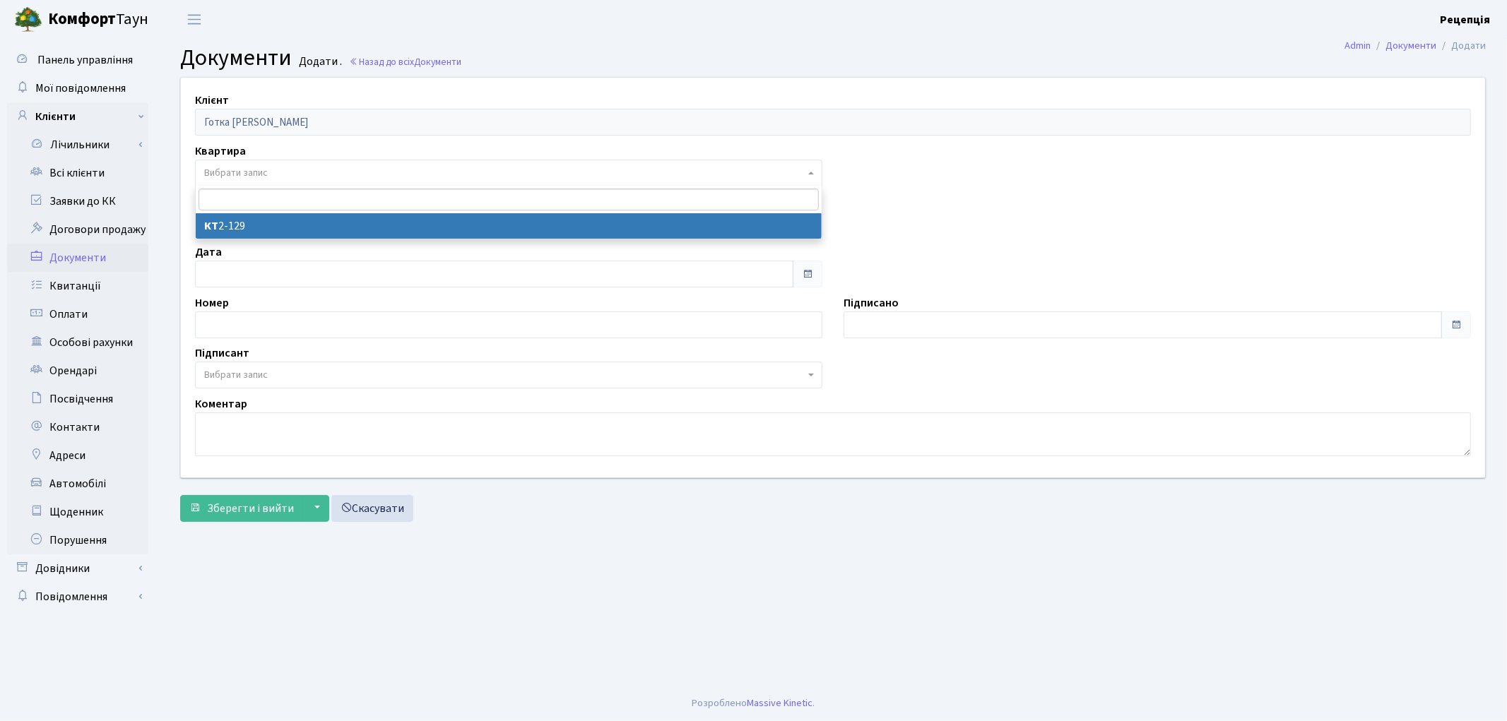
select select "178691"
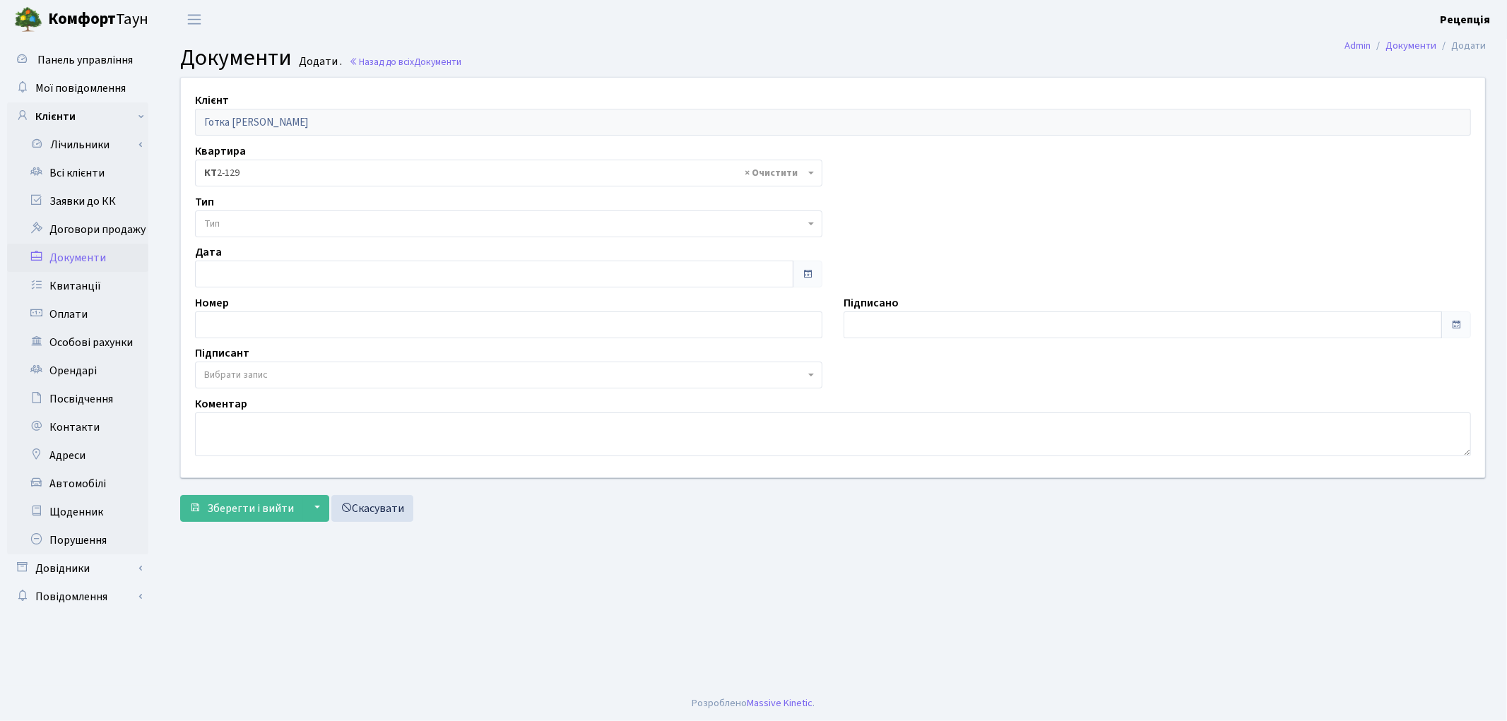
click at [249, 221] on span "Тип" at bounding box center [504, 224] width 601 height 14
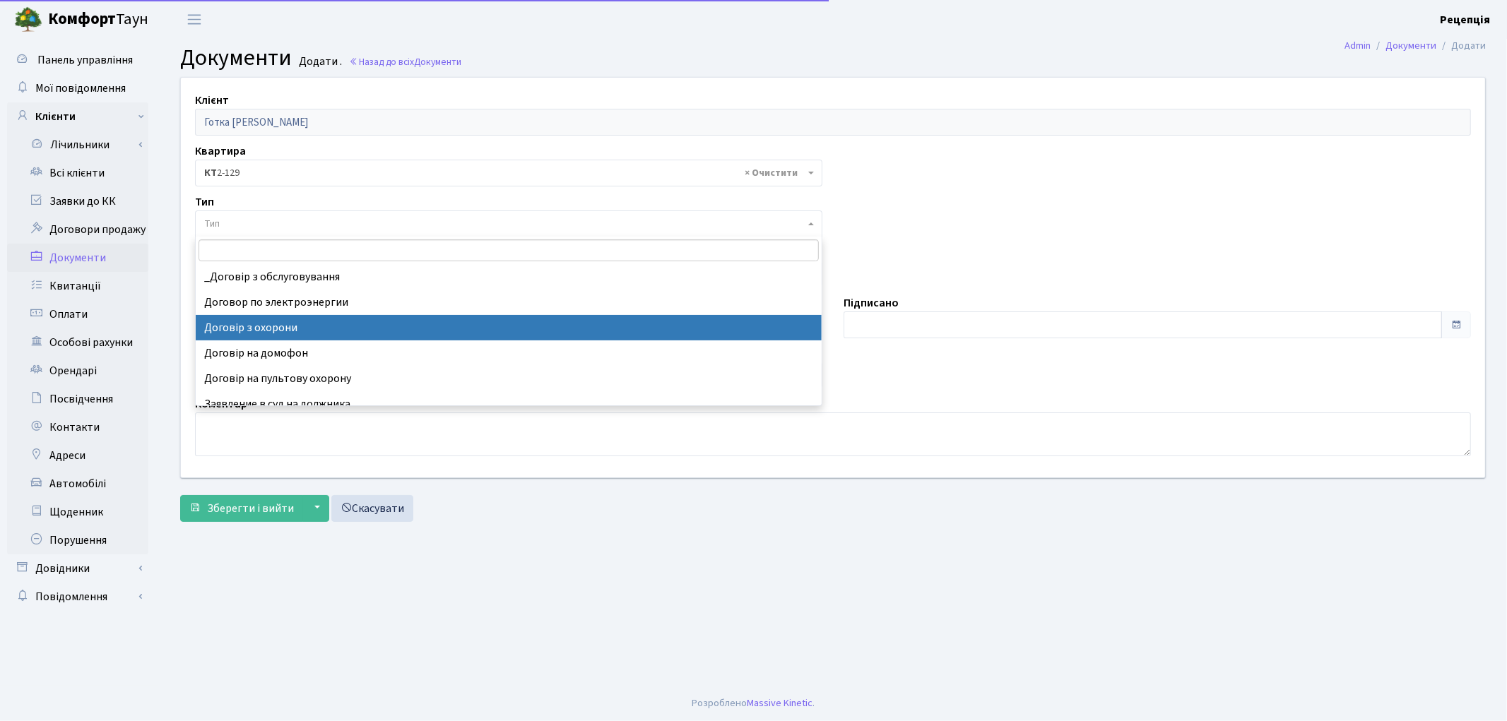
select select "290"
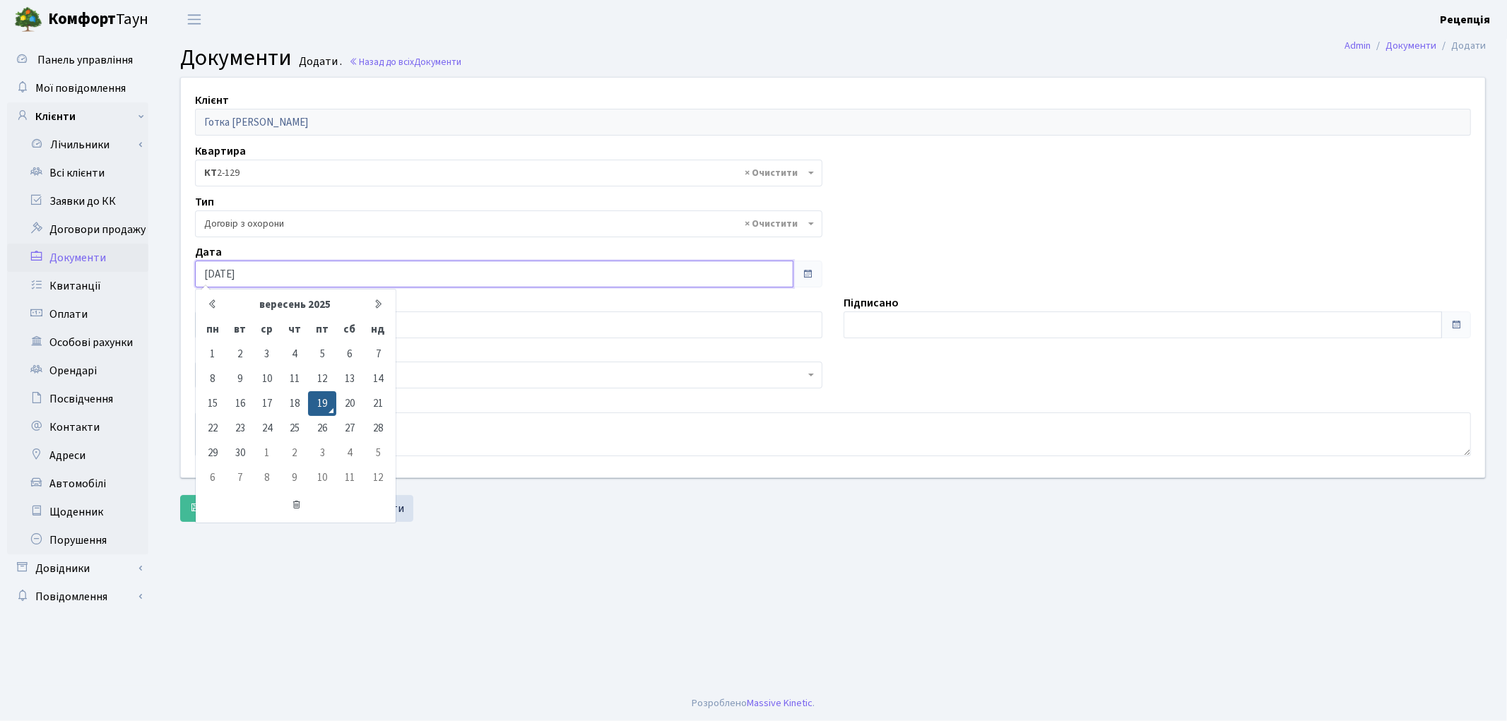
click at [302, 264] on input "[DATE]" at bounding box center [494, 274] width 599 height 27
type input "19.09.2020"
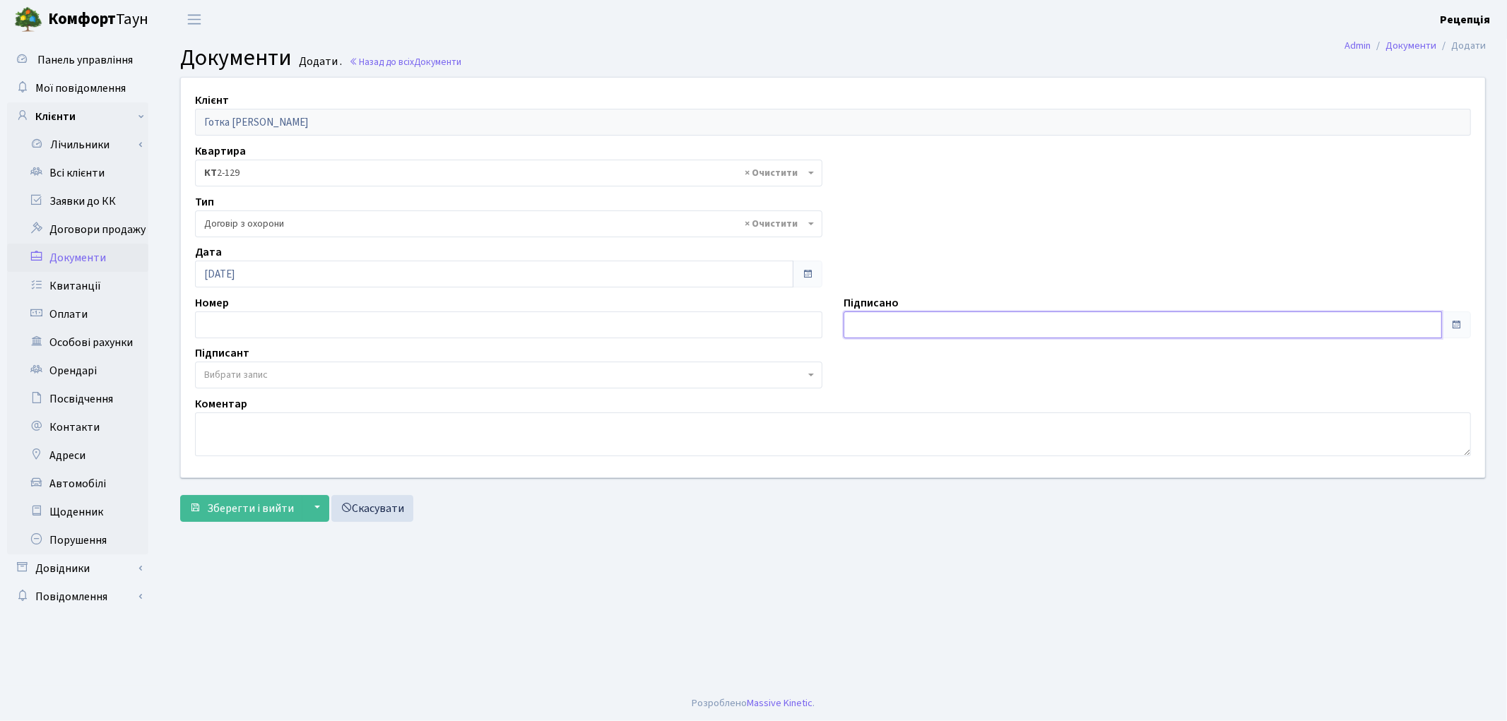
type input "[DATE]"
click at [901, 327] on input "[DATE]" at bounding box center [1143, 325] width 599 height 27
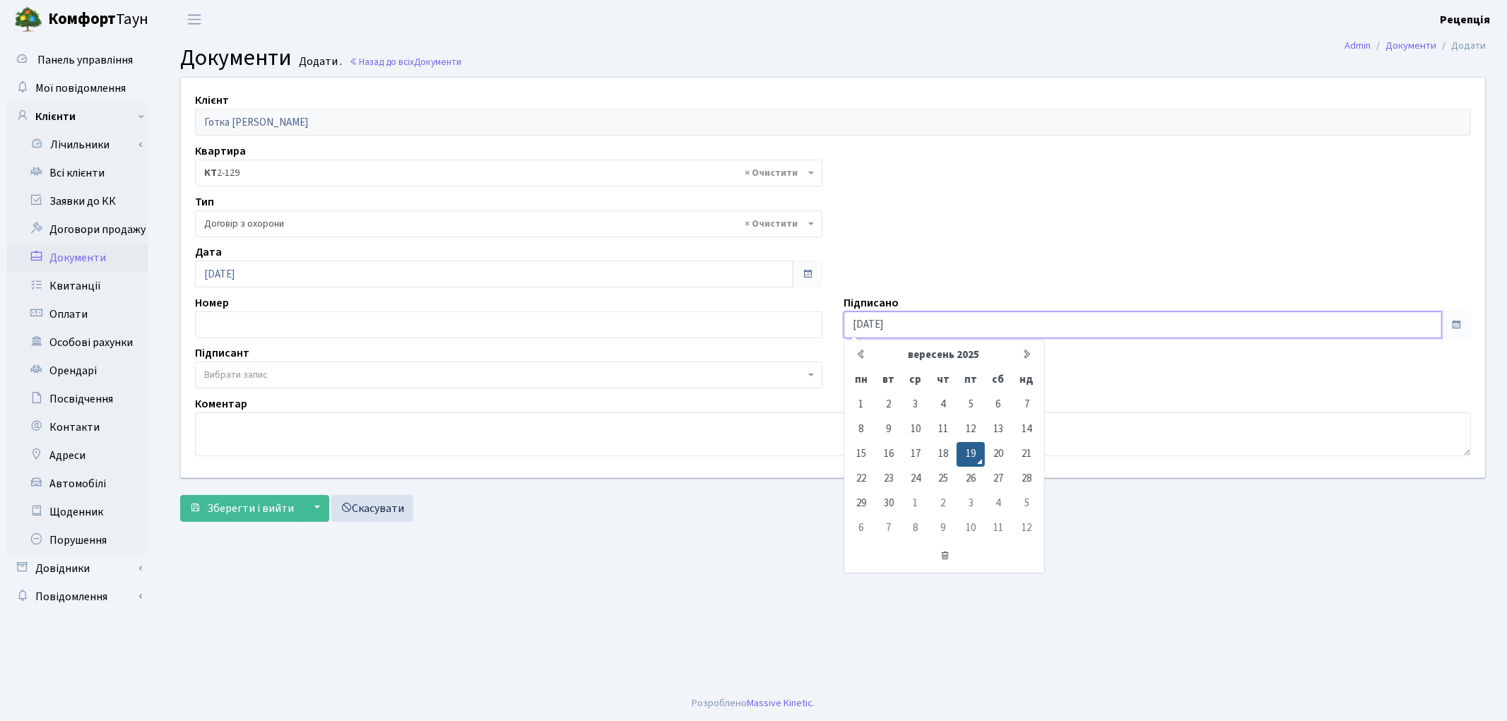
drag, startPoint x: 907, startPoint y: 325, endPoint x: 820, endPoint y: 334, distance: 88.0
click at [820, 334] on div "Клієнт Готка Інна Петрівна Квартира - <b>КТ</b>&nbsp;&nbsp;&nbsp;&nbsp;2-129 × …" at bounding box center [833, 277] width 1326 height 399
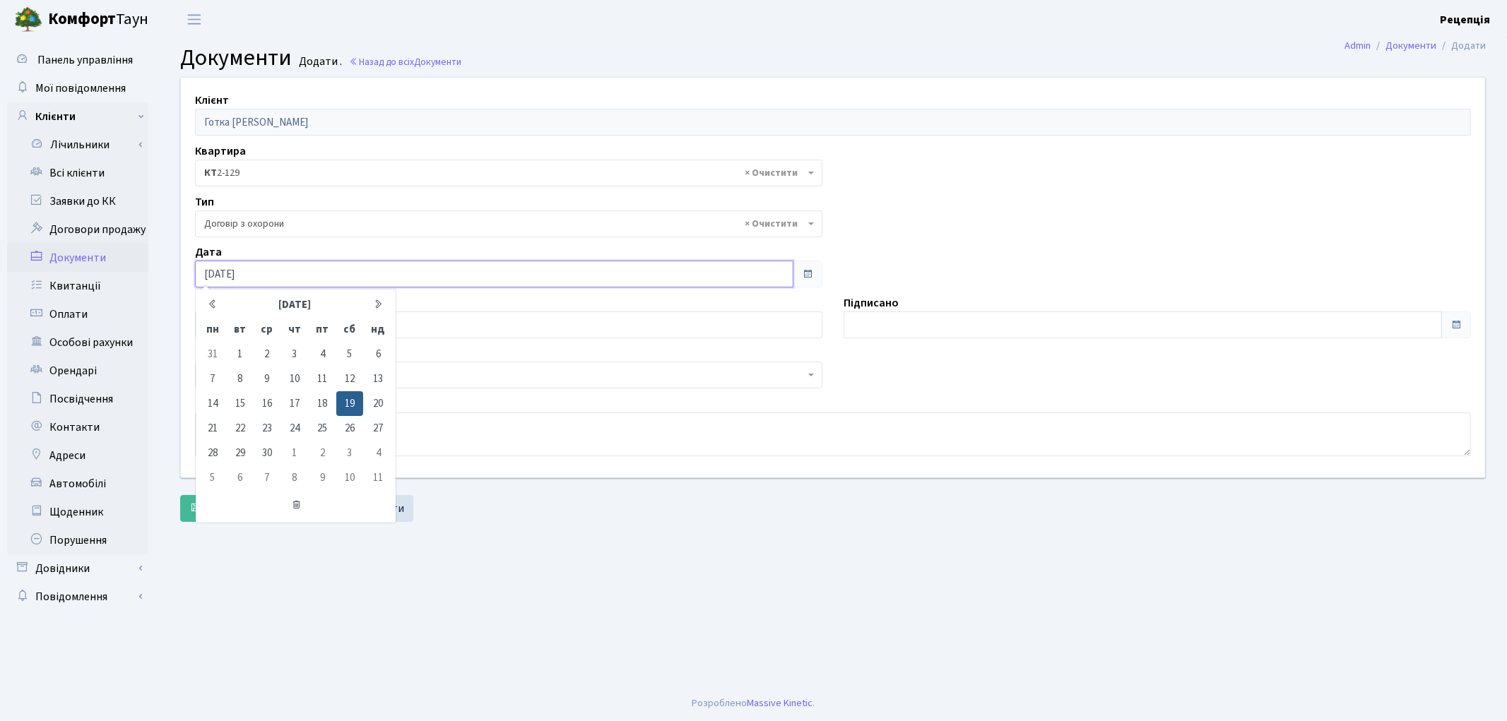
click at [262, 279] on input "19.09.2020" at bounding box center [494, 274] width 599 height 27
click at [297, 505] on icon at bounding box center [297, 505] width 194 height 27
click at [637, 301] on div "Номер" at bounding box center [508, 317] width 649 height 44
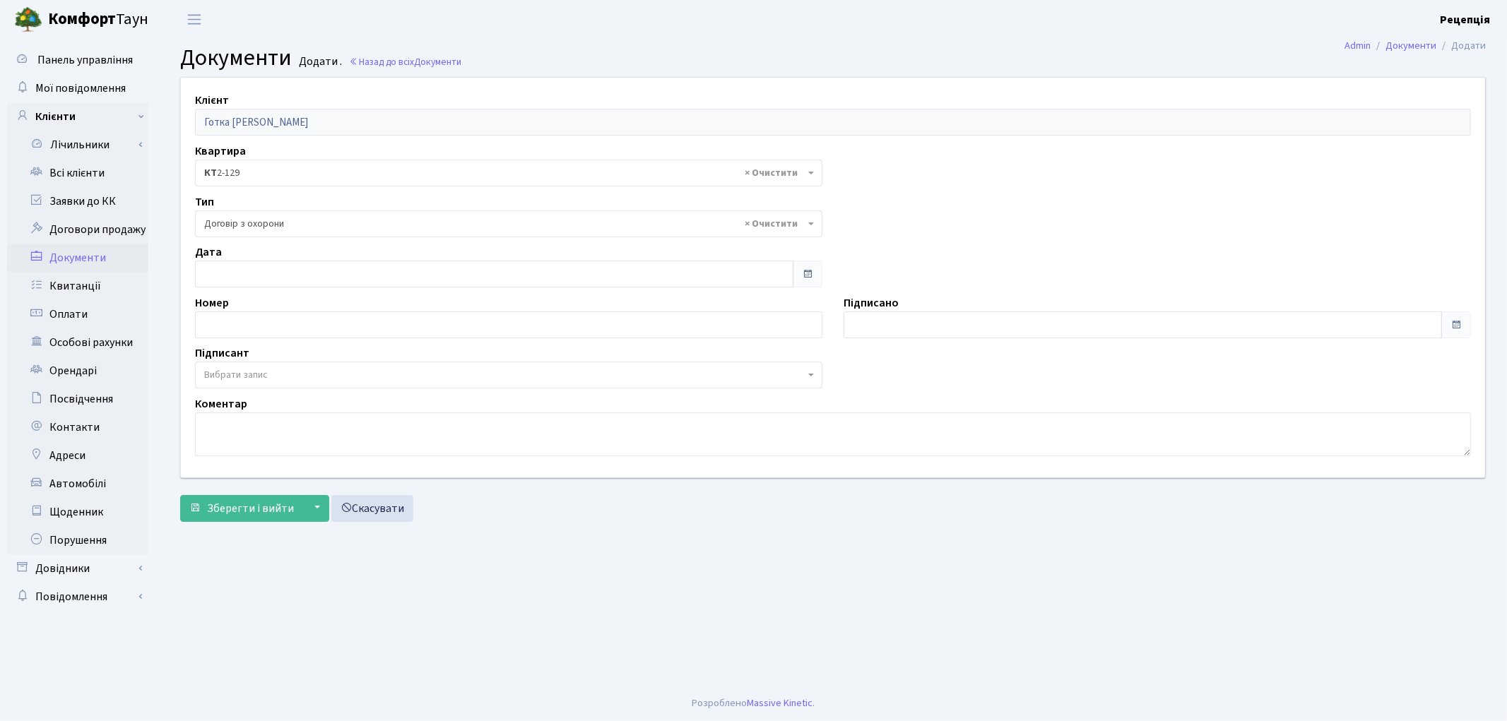
click at [223, 377] on span "Вибрати запис" at bounding box center [236, 375] width 64 height 14
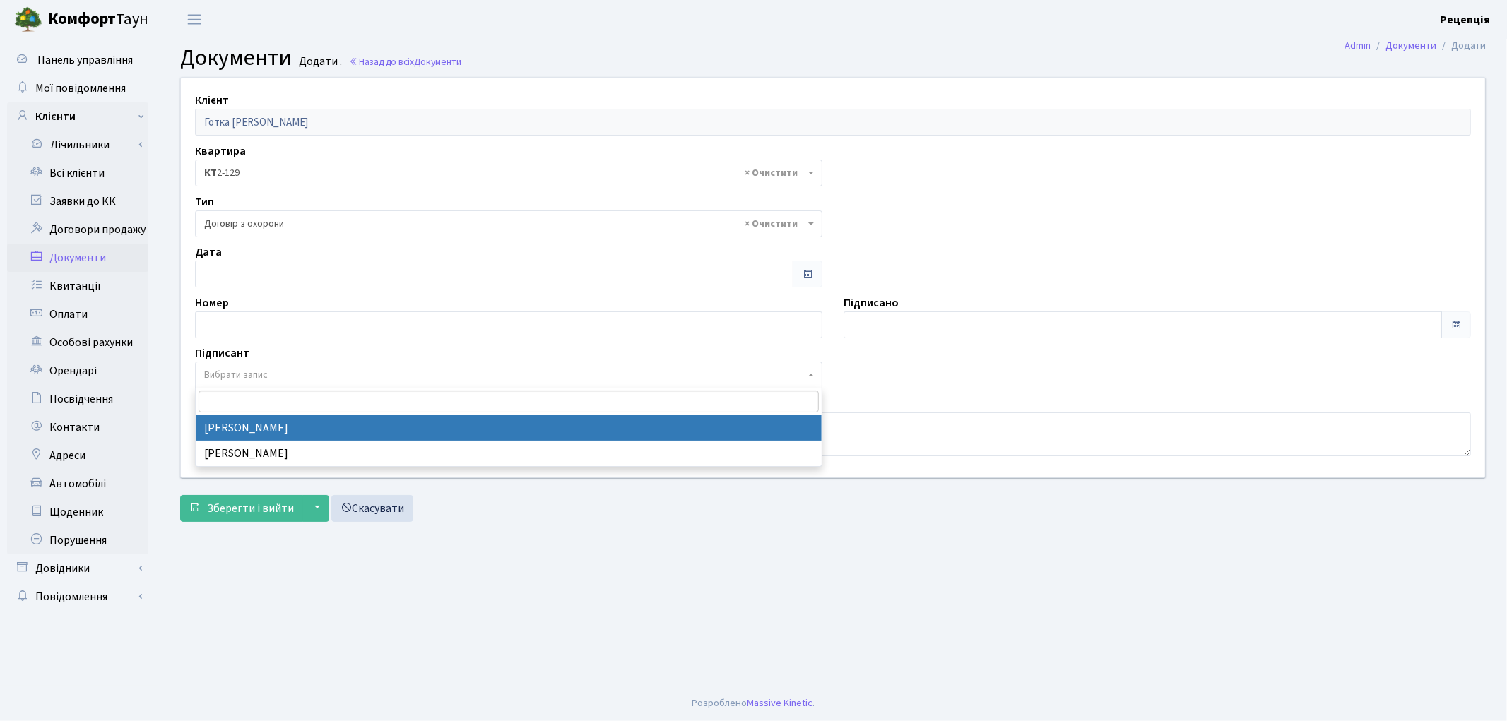
select select "74"
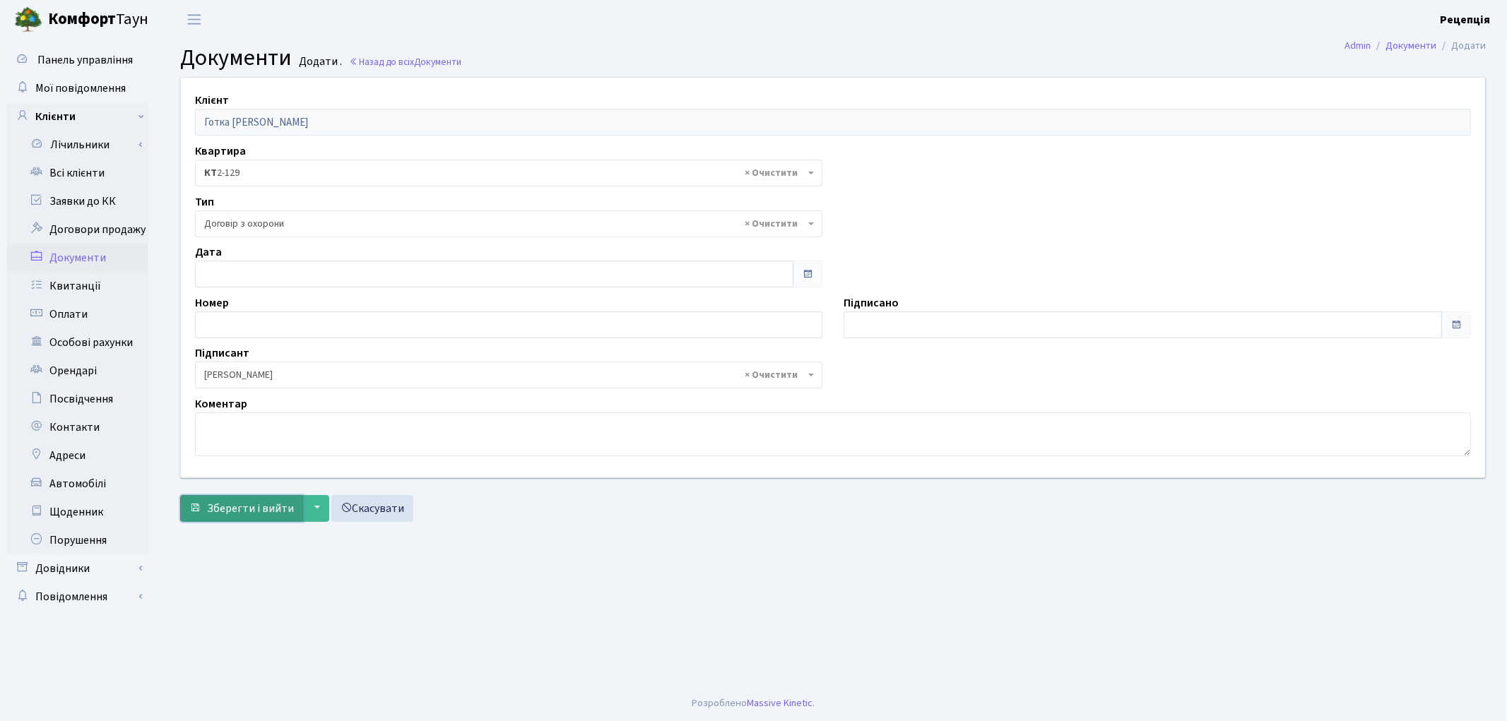
click at [232, 501] on span "Зберегти і вийти" at bounding box center [250, 509] width 87 height 16
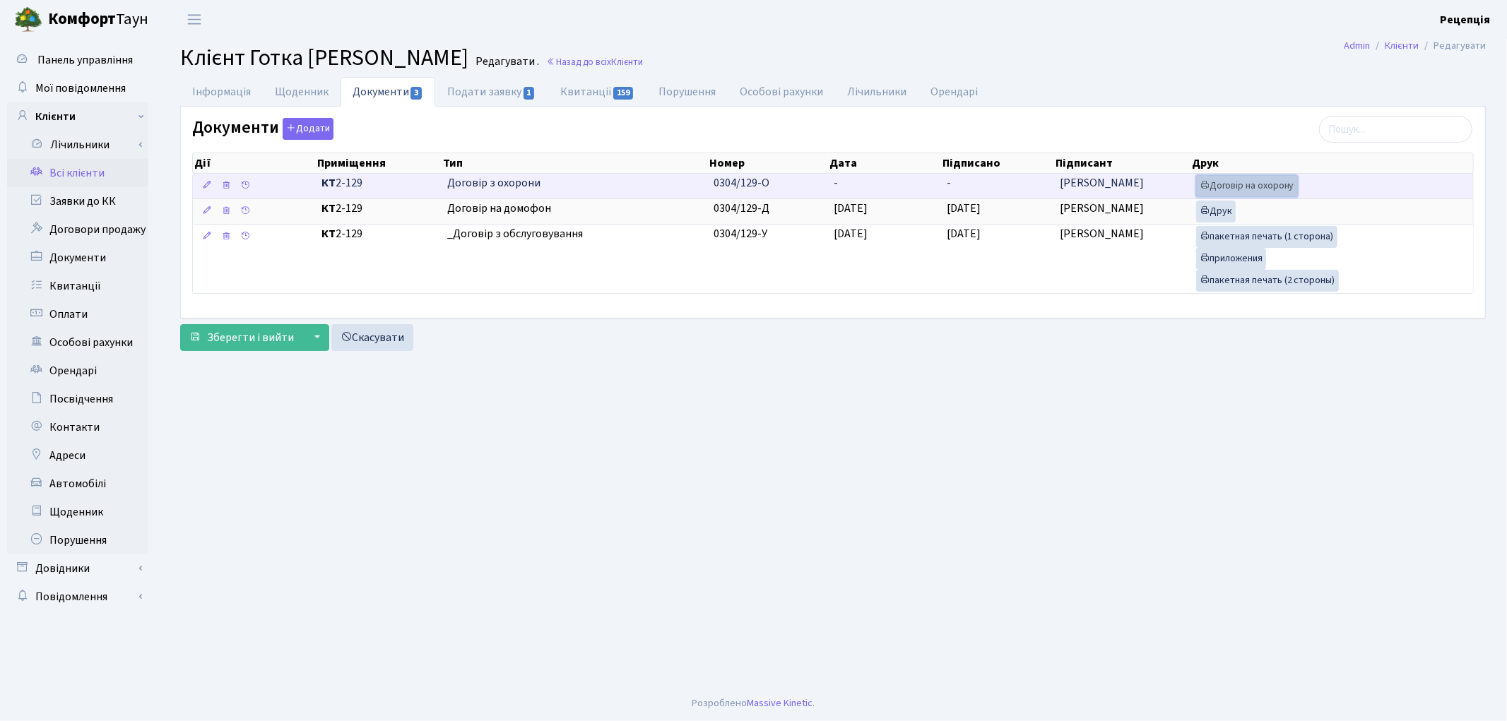
click at [1239, 180] on link "Договір на охорону" at bounding box center [1247, 186] width 102 height 22
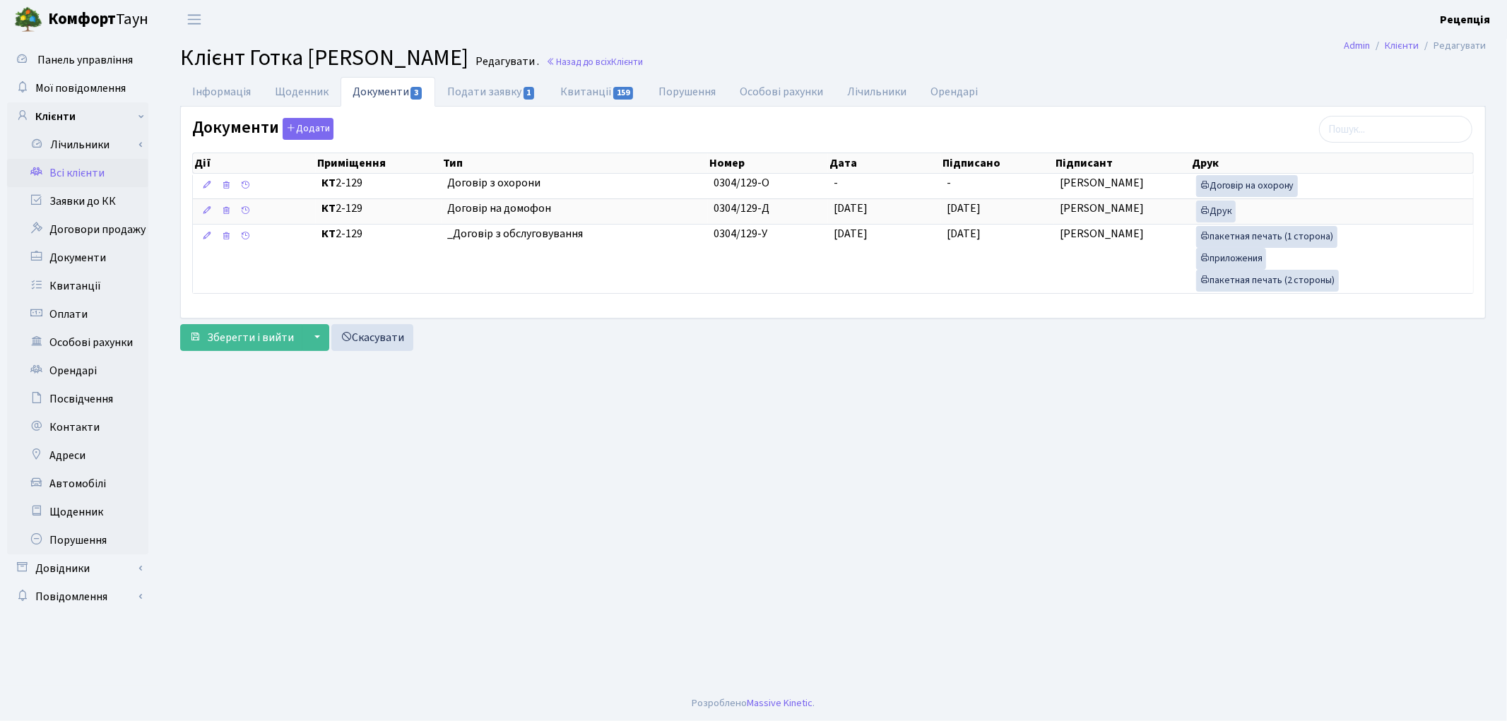
click at [106, 171] on link "Всі клієнти" at bounding box center [77, 173] width 141 height 28
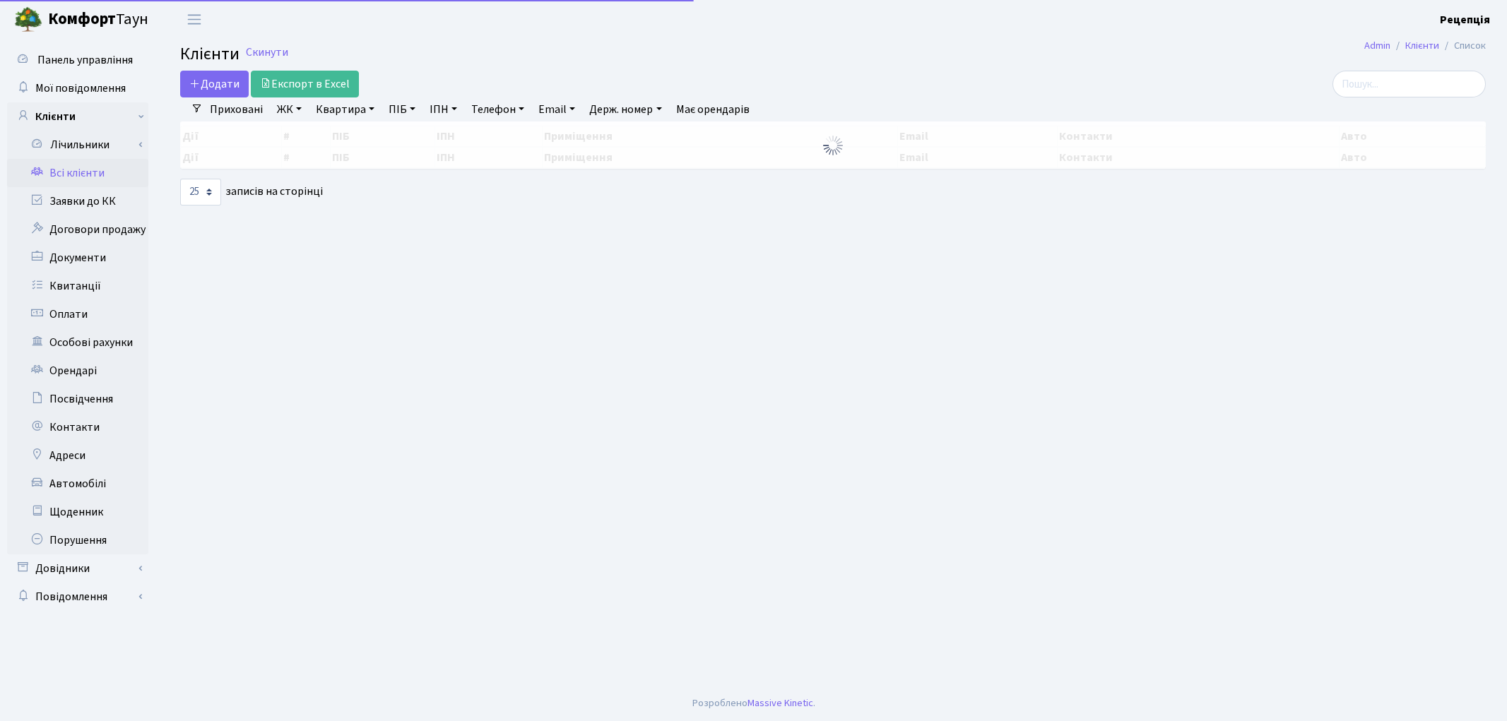
select select "25"
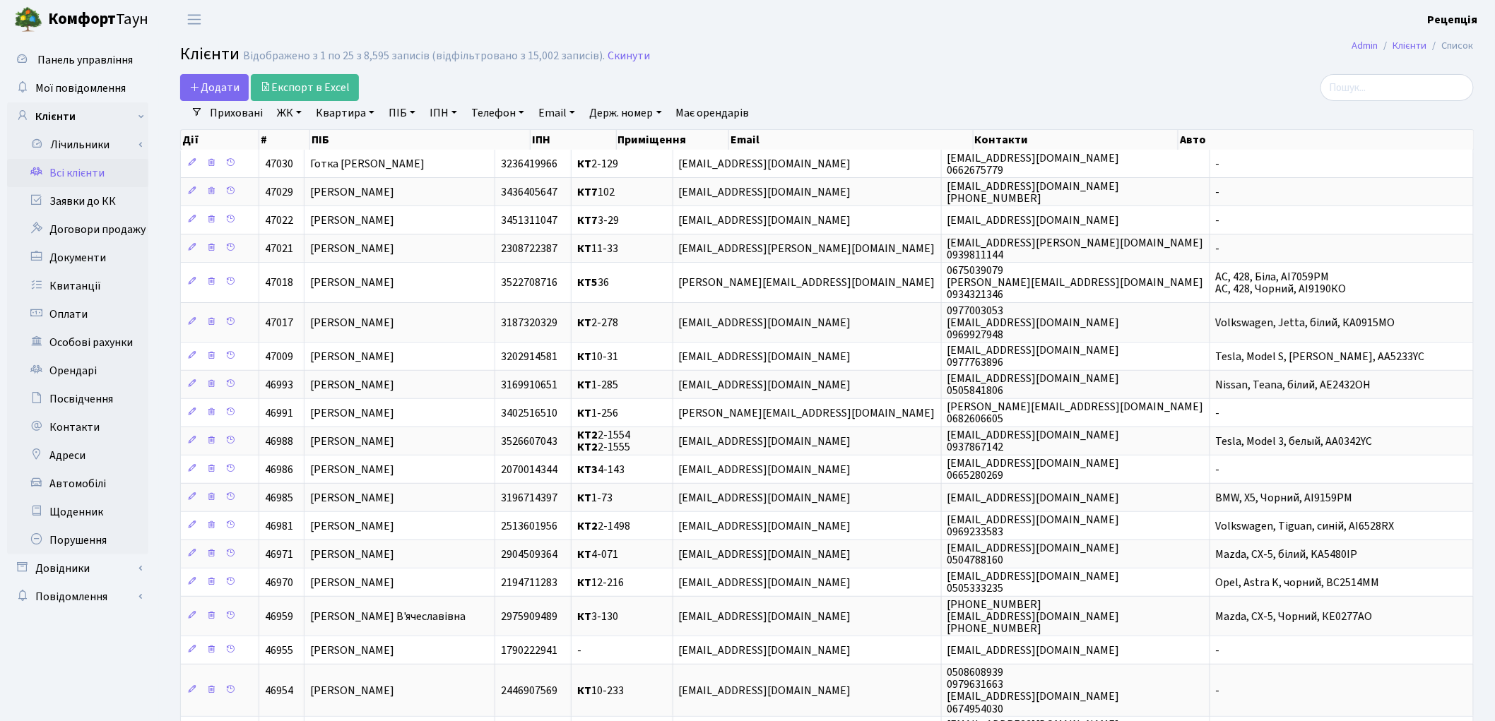
click at [293, 117] on link "ЖК" at bounding box center [289, 113] width 36 height 24
click at [354, 181] on li "КТ2, просп. Соборності, 17" at bounding box center [359, 187] width 171 height 25
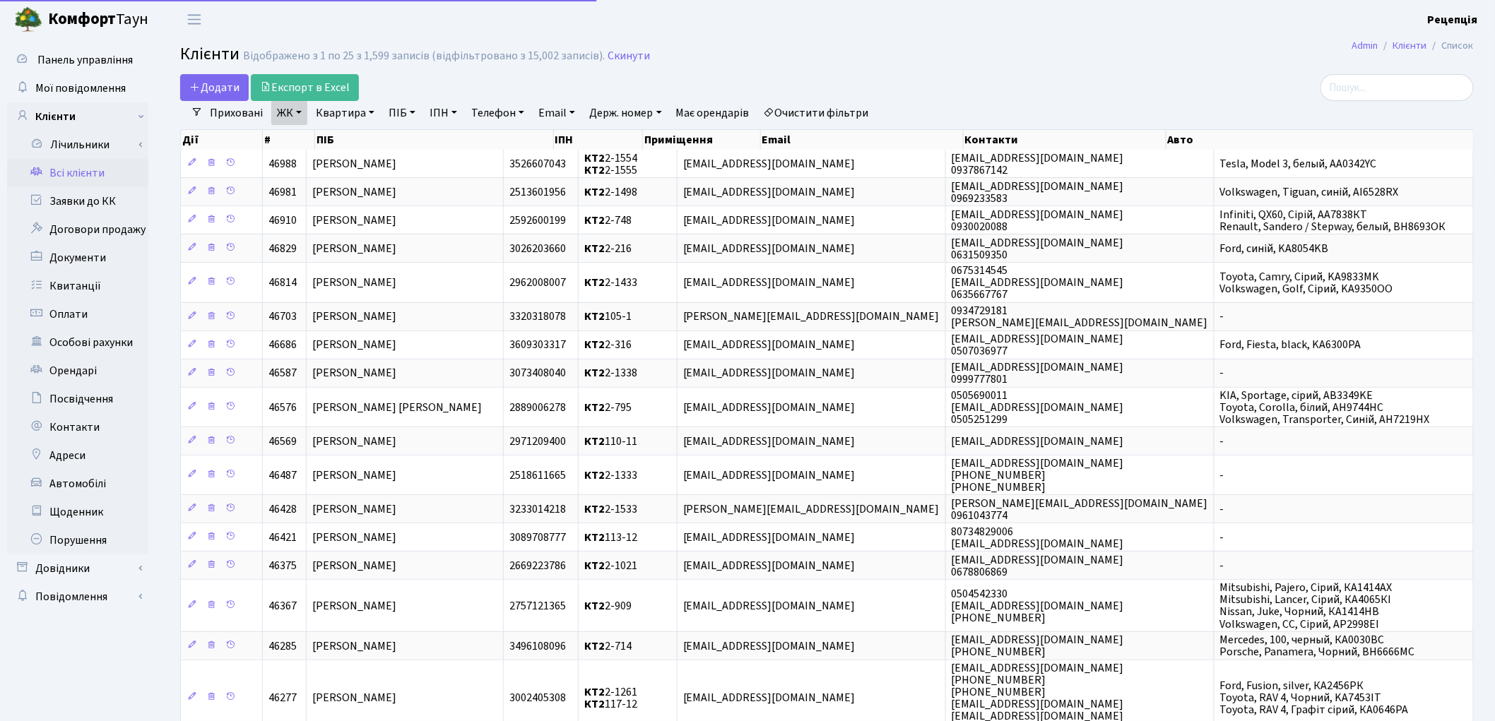
click at [346, 117] on link "Квартира" at bounding box center [345, 113] width 70 height 24
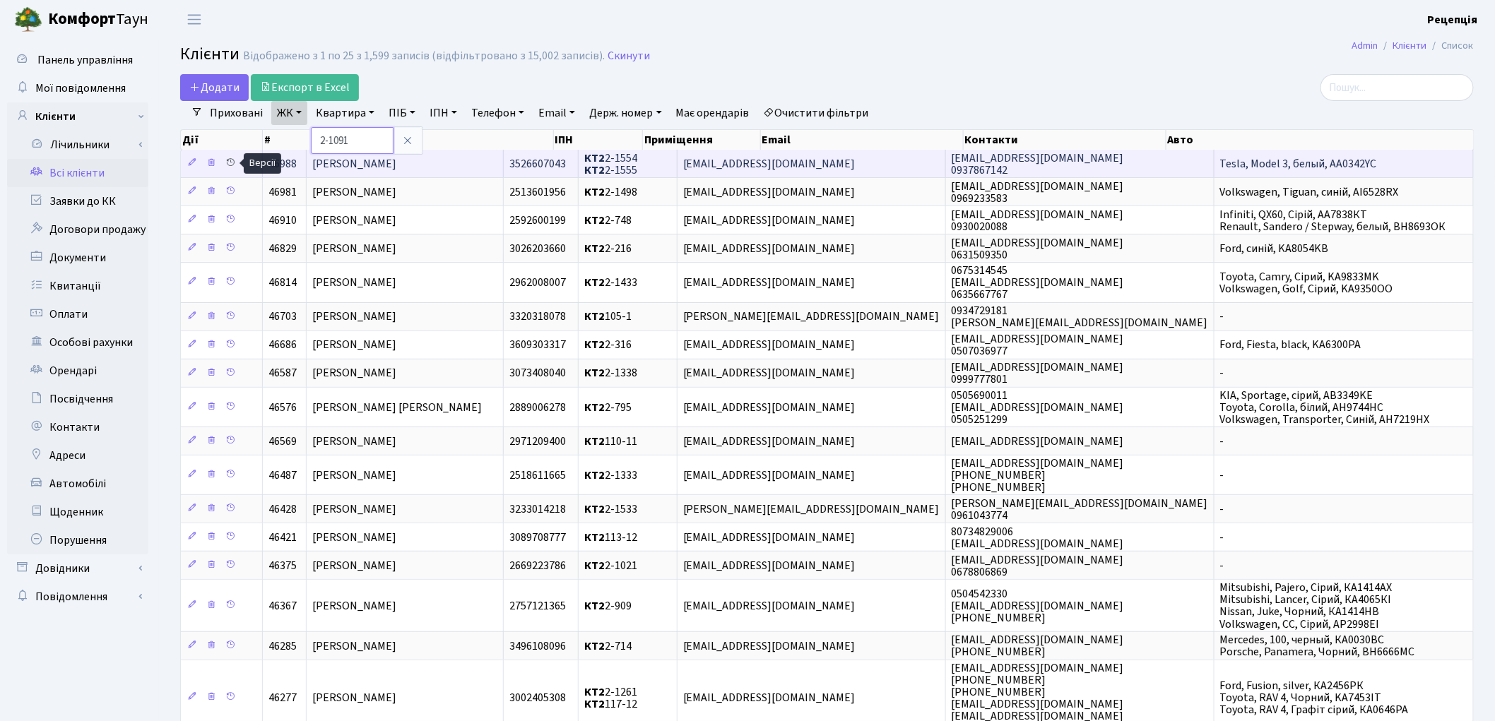
type input "2-1091"
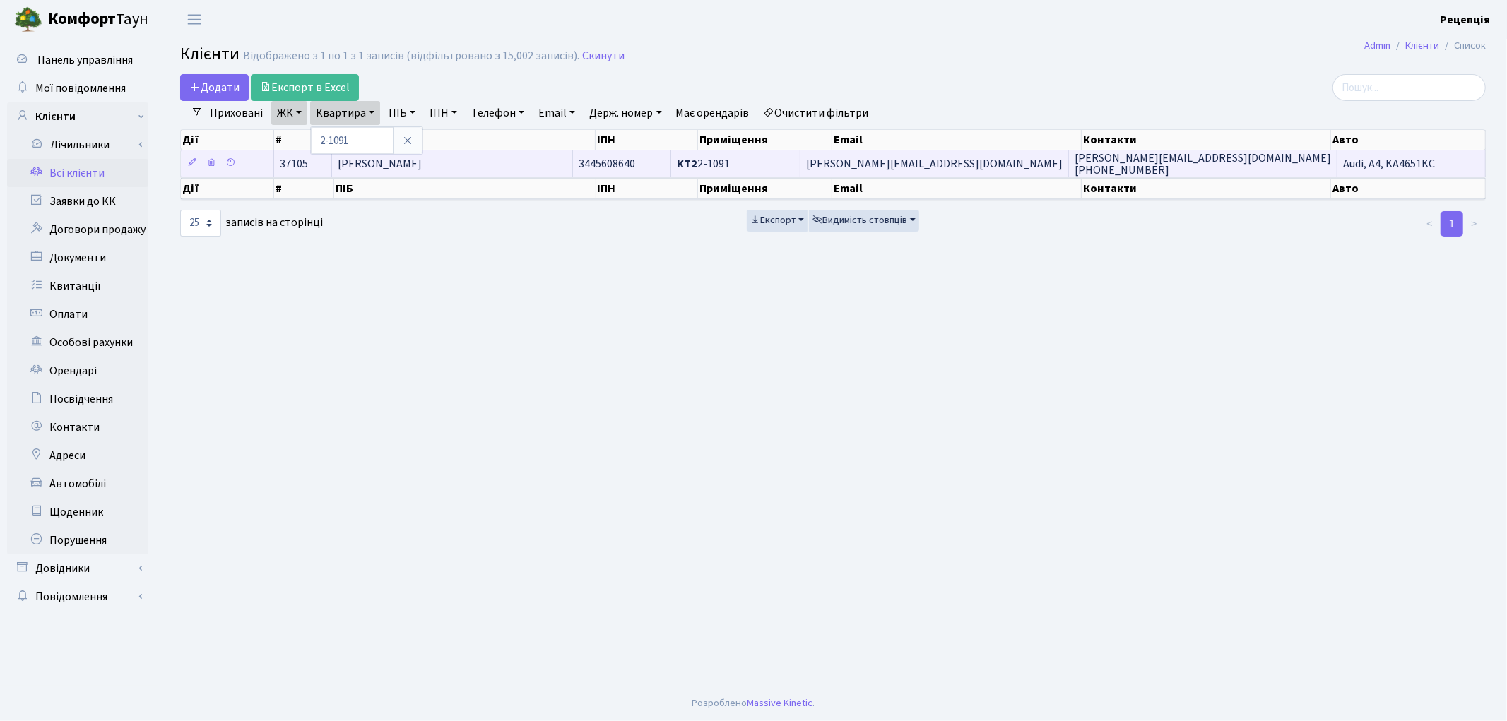
click at [422, 166] on span "[PERSON_NAME]" at bounding box center [380, 164] width 84 height 16
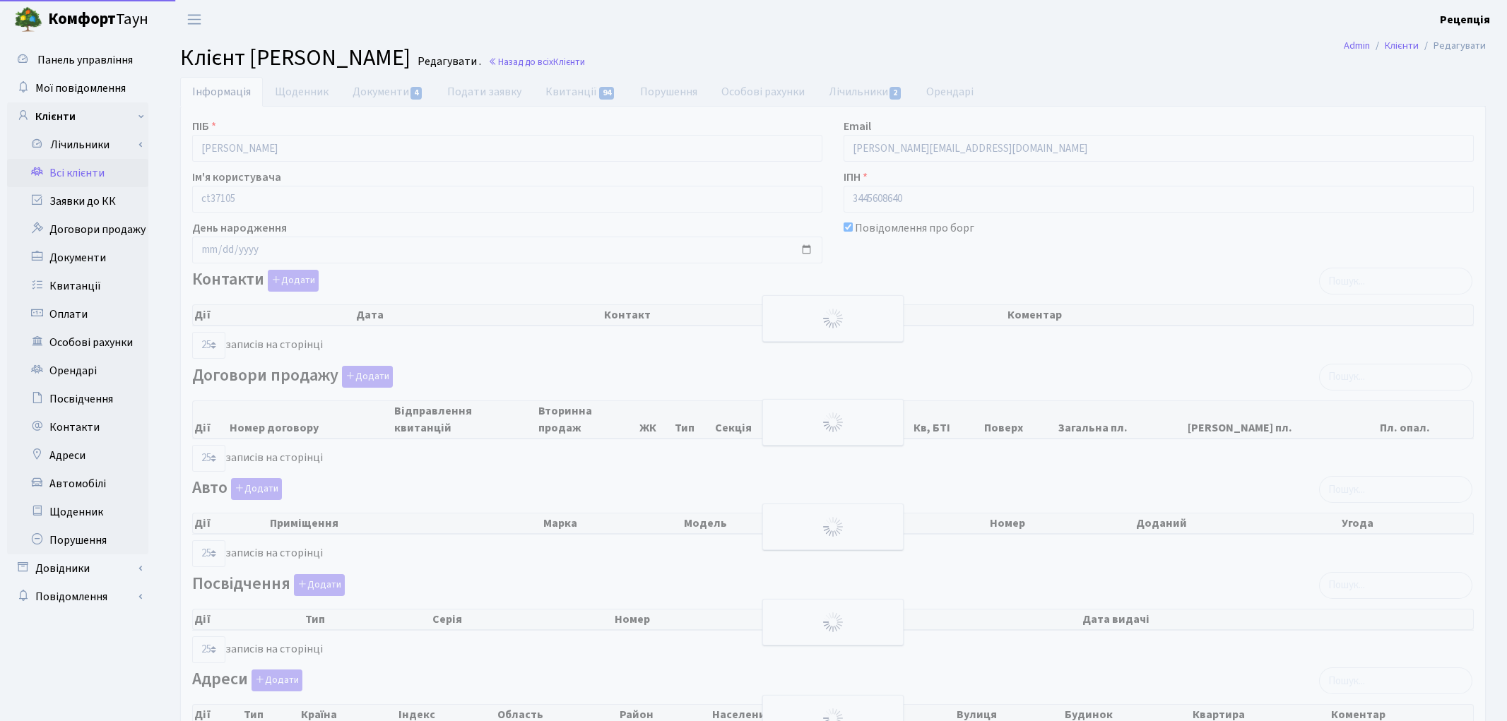
select select "25"
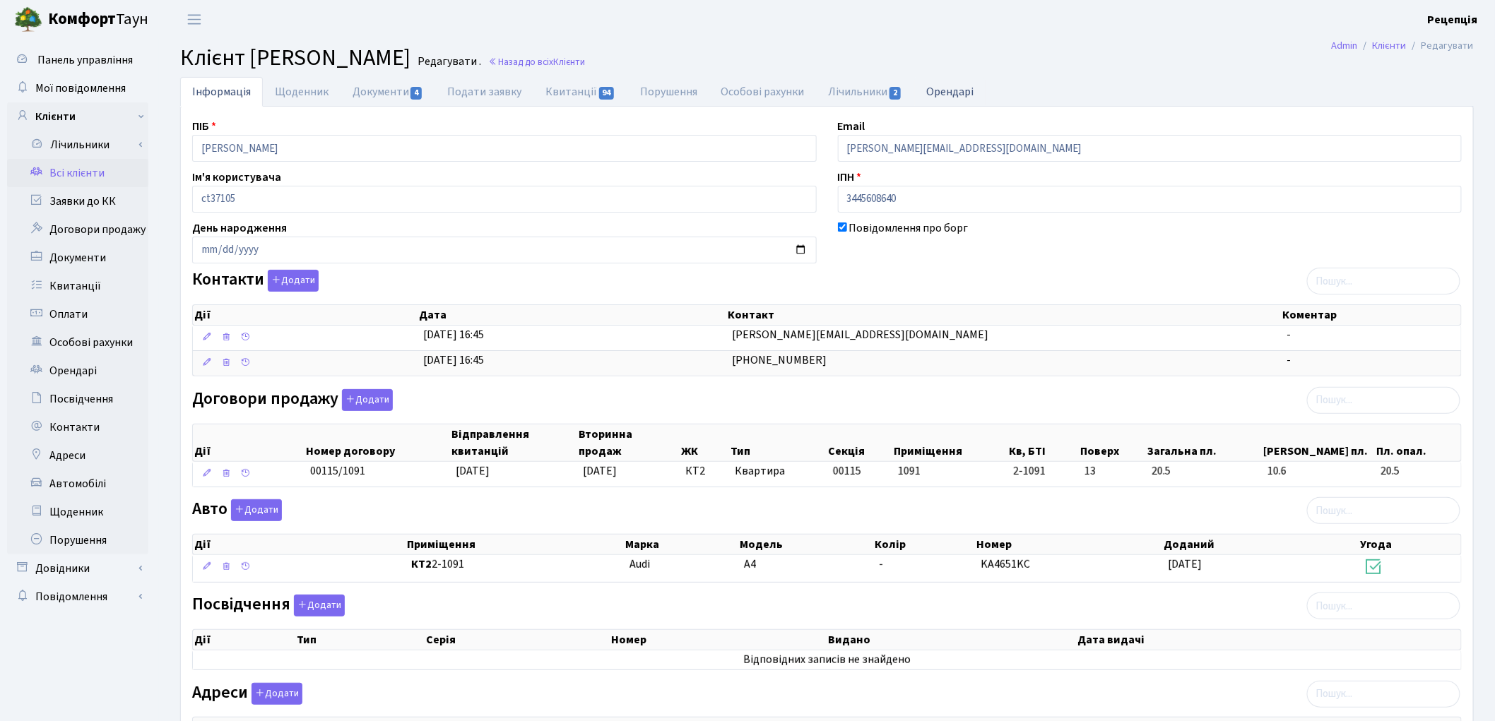
click at [943, 93] on link "Орендарі" at bounding box center [949, 91] width 71 height 29
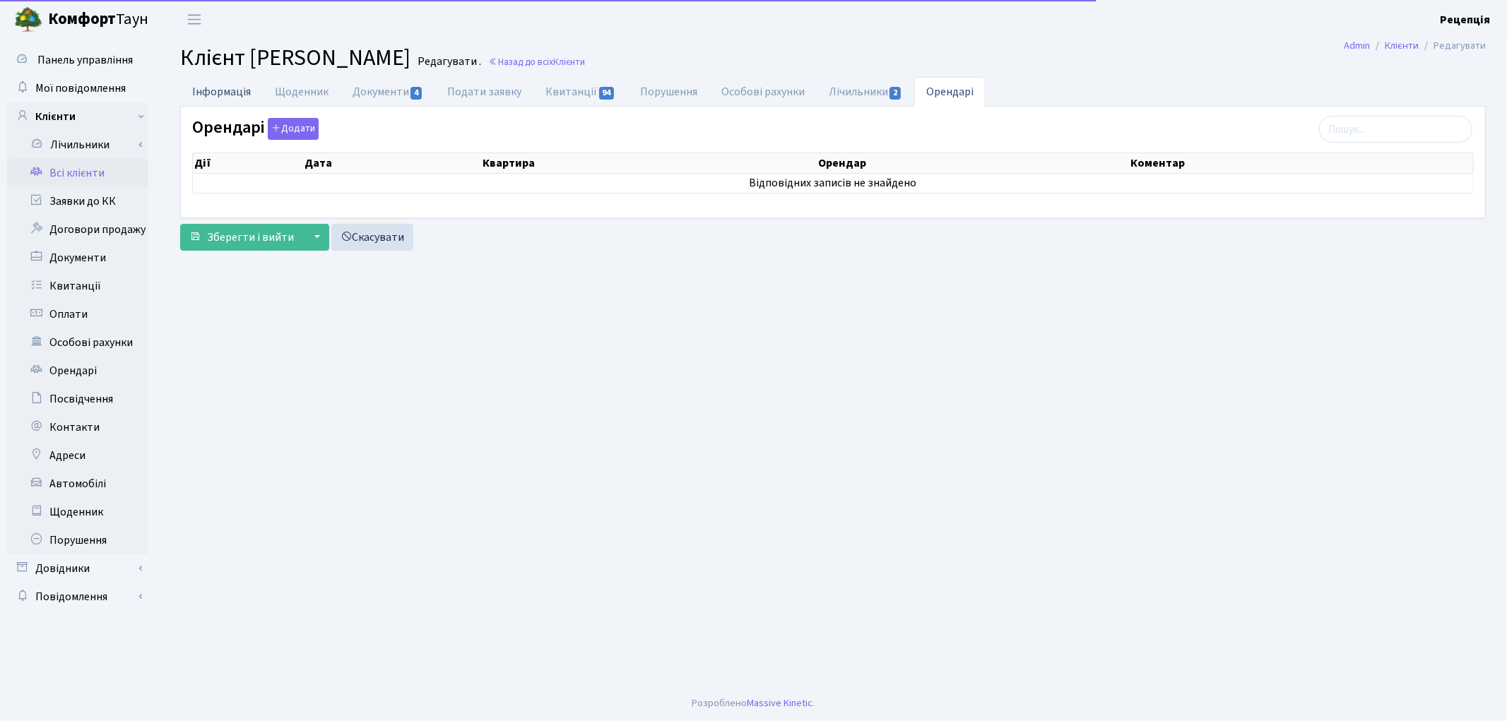
click at [239, 92] on link "Інформація" at bounding box center [221, 91] width 83 height 29
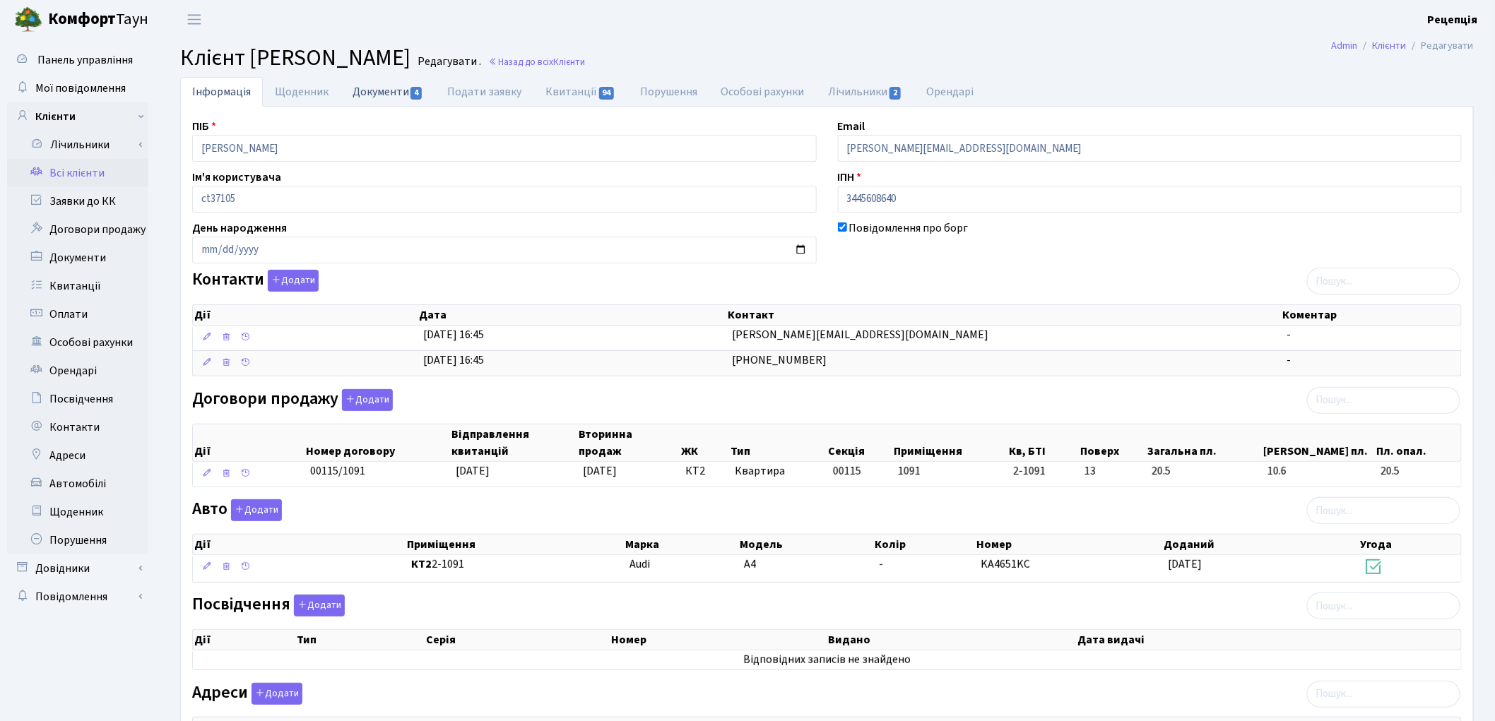
click at [355, 99] on link "Документи 4" at bounding box center [388, 91] width 95 height 29
select select "25"
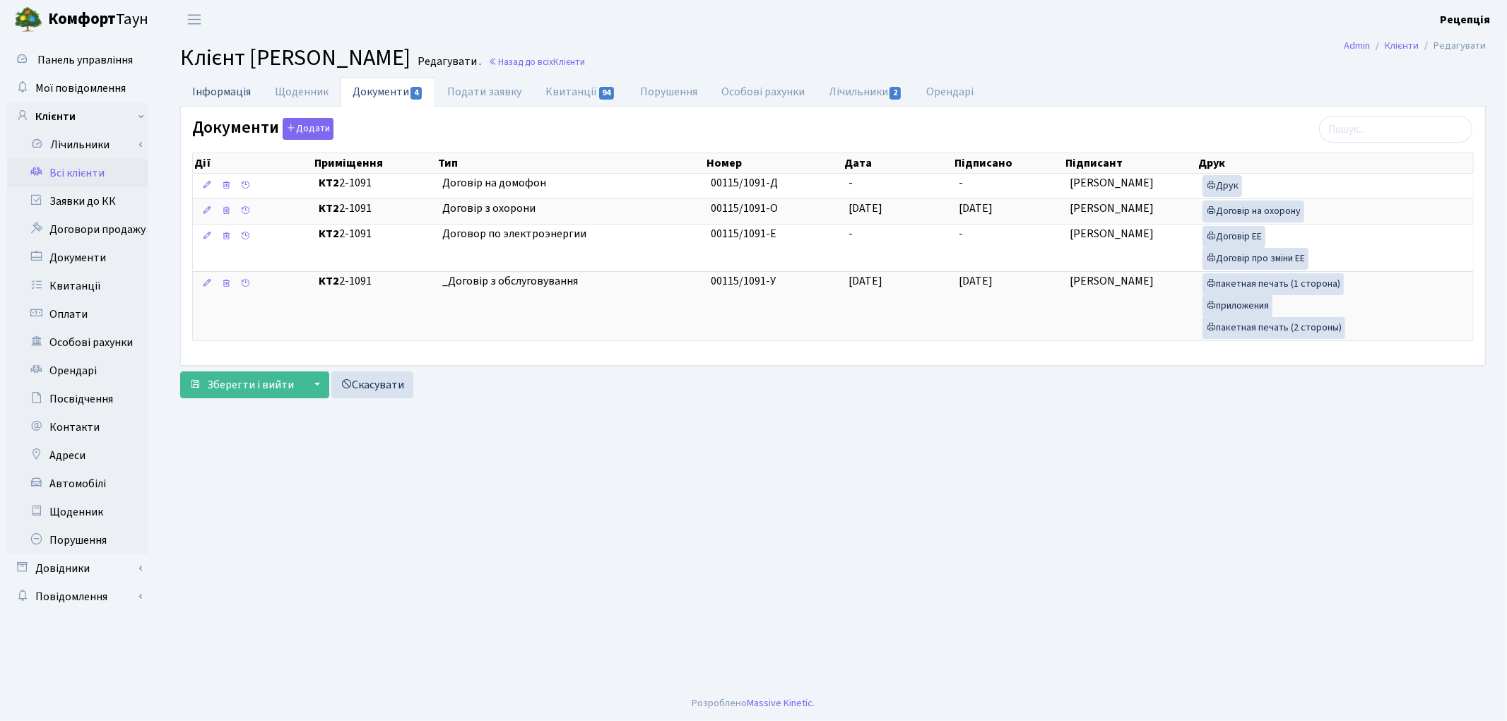
click at [214, 93] on link "Інформація" at bounding box center [221, 91] width 83 height 29
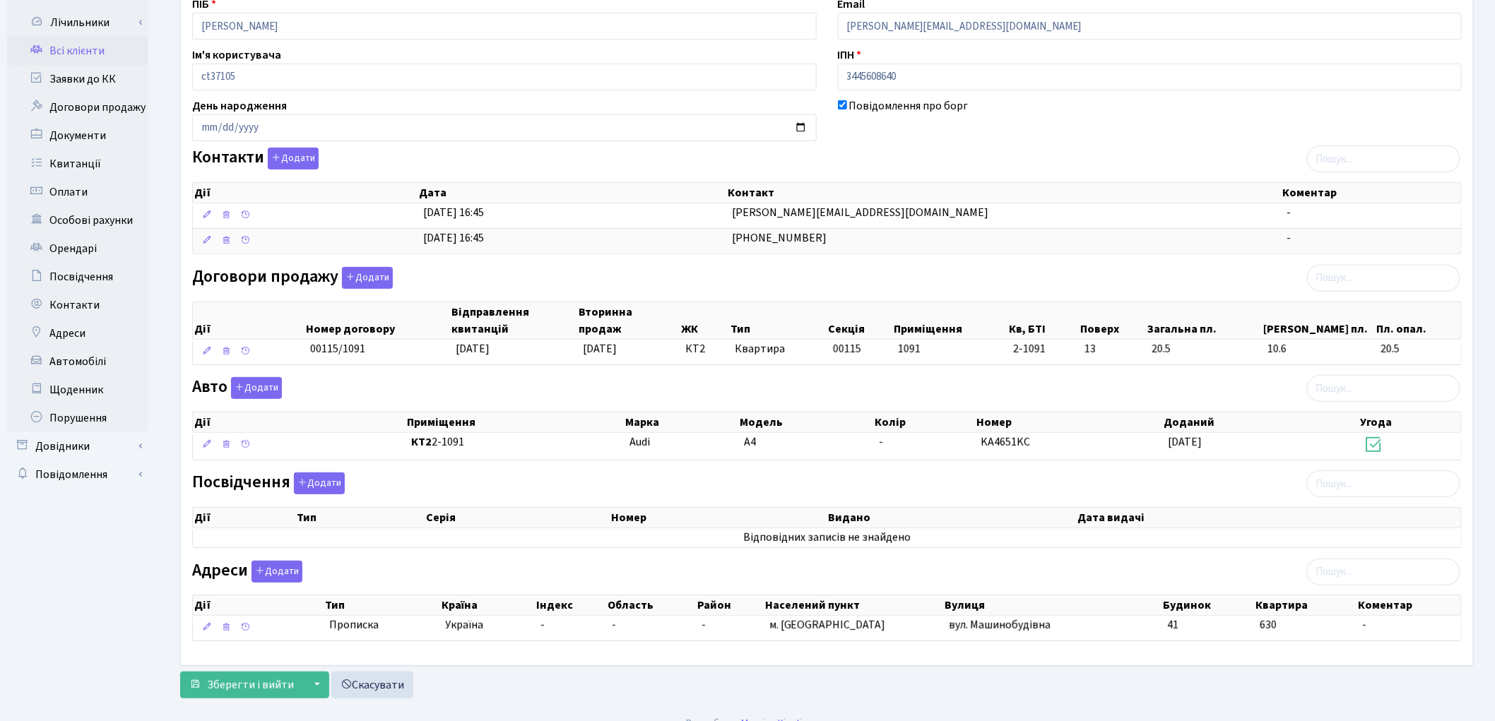
scroll to position [144, 0]
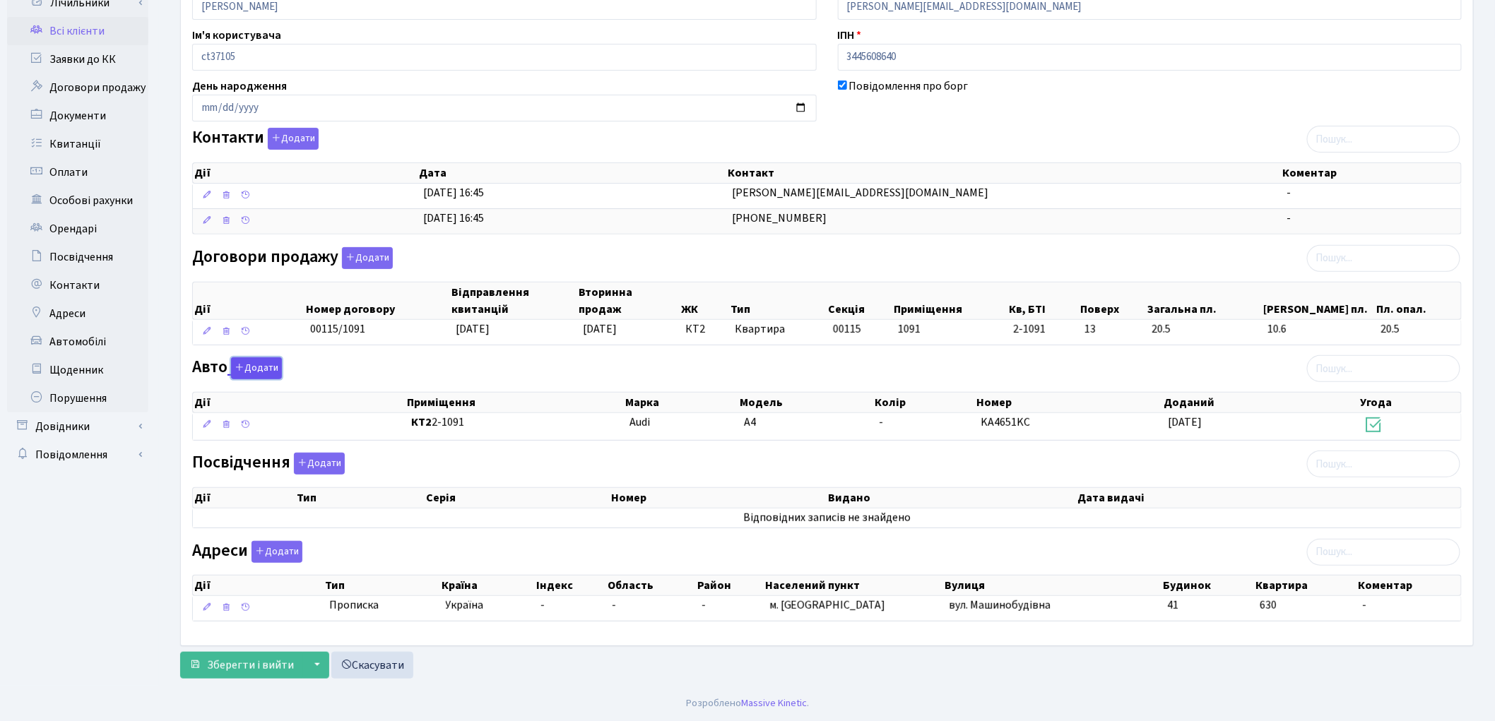
click at [255, 364] on button "Додати" at bounding box center [256, 369] width 51 height 22
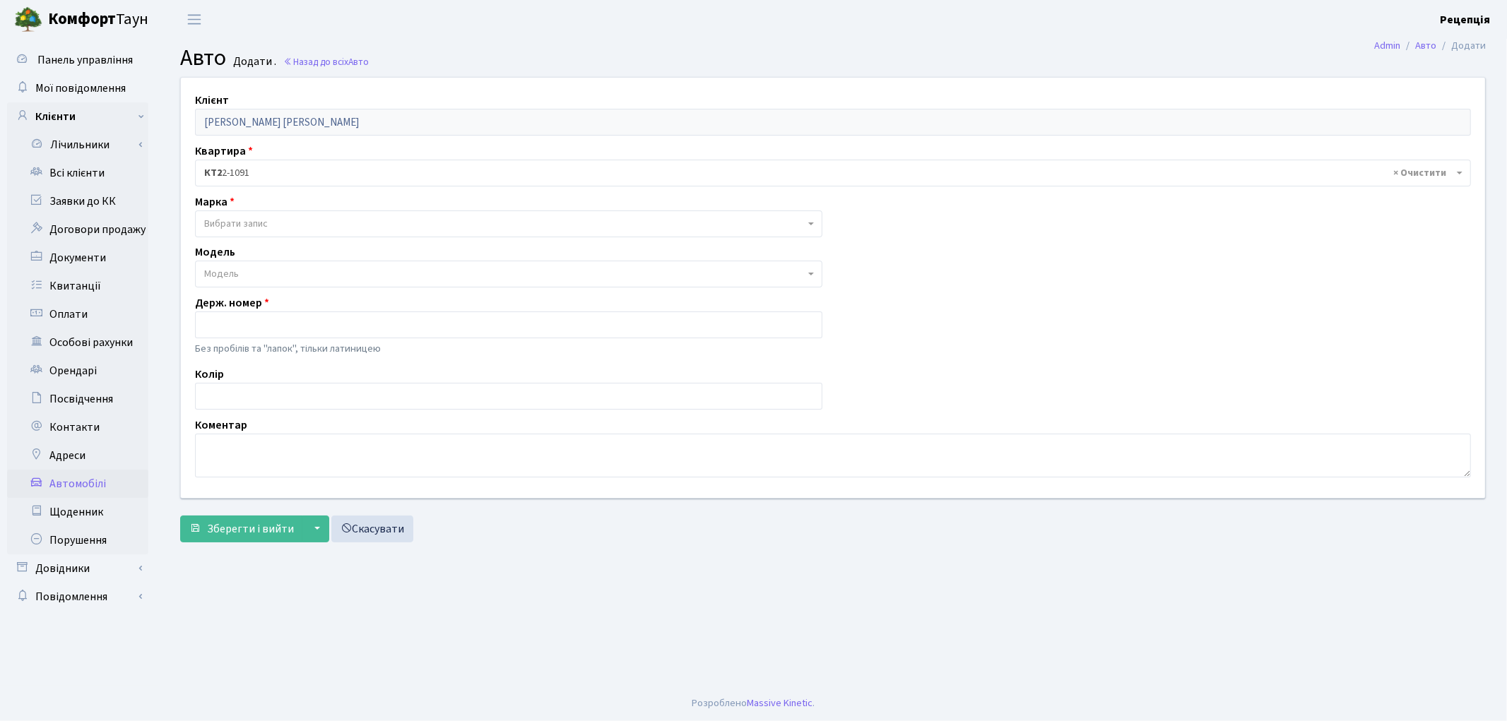
click at [234, 223] on span "Вибрати запис" at bounding box center [236, 224] width 64 height 14
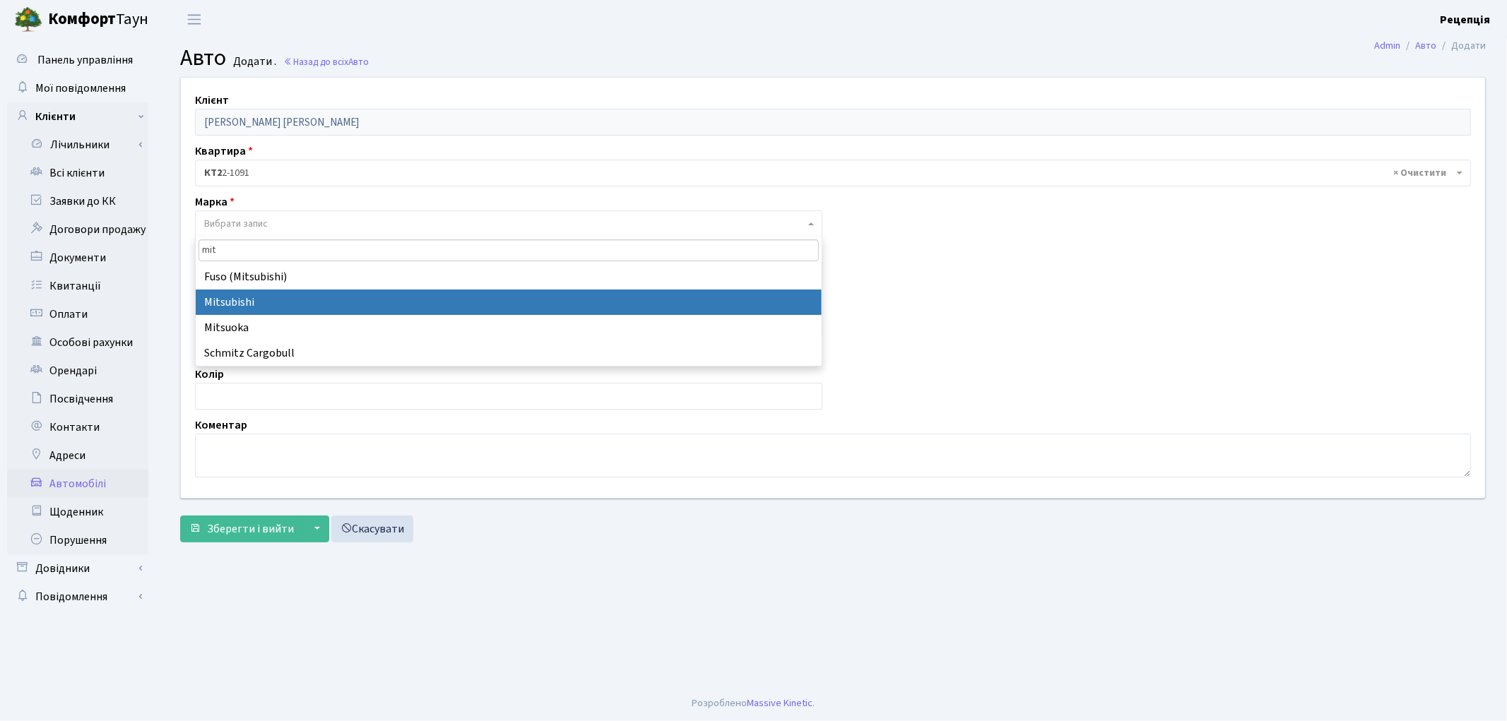
type input "mit"
select select "92"
select select
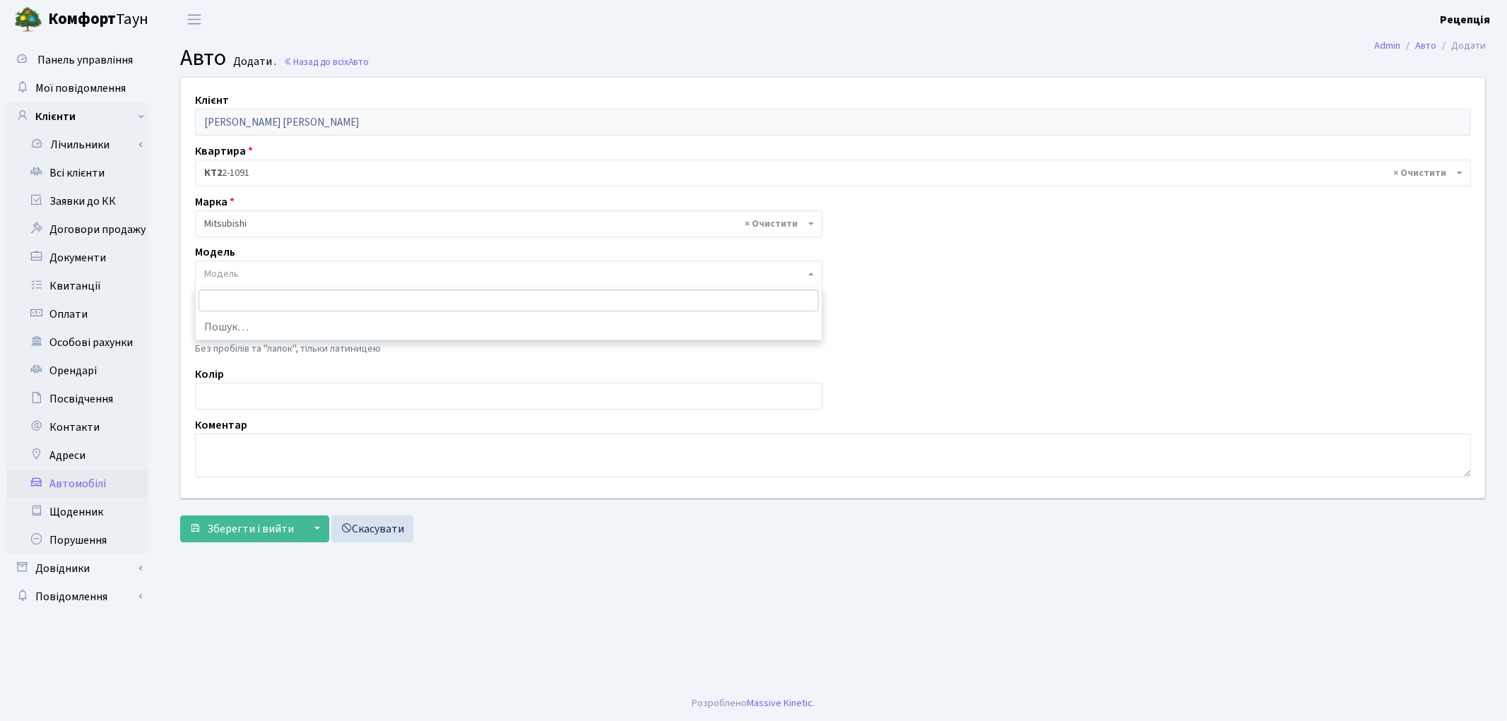
click at [252, 271] on span "Модель" at bounding box center [504, 274] width 601 height 14
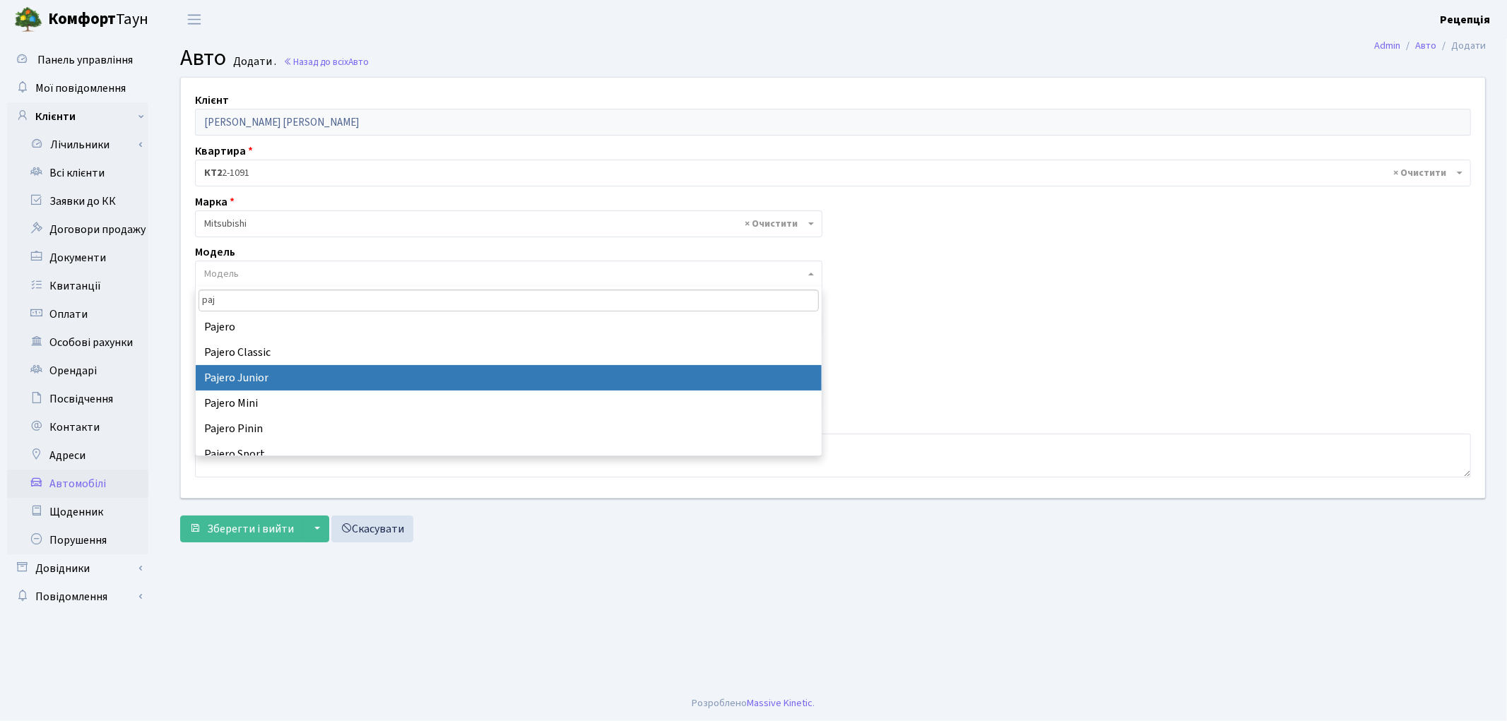
scroll to position [11, 0]
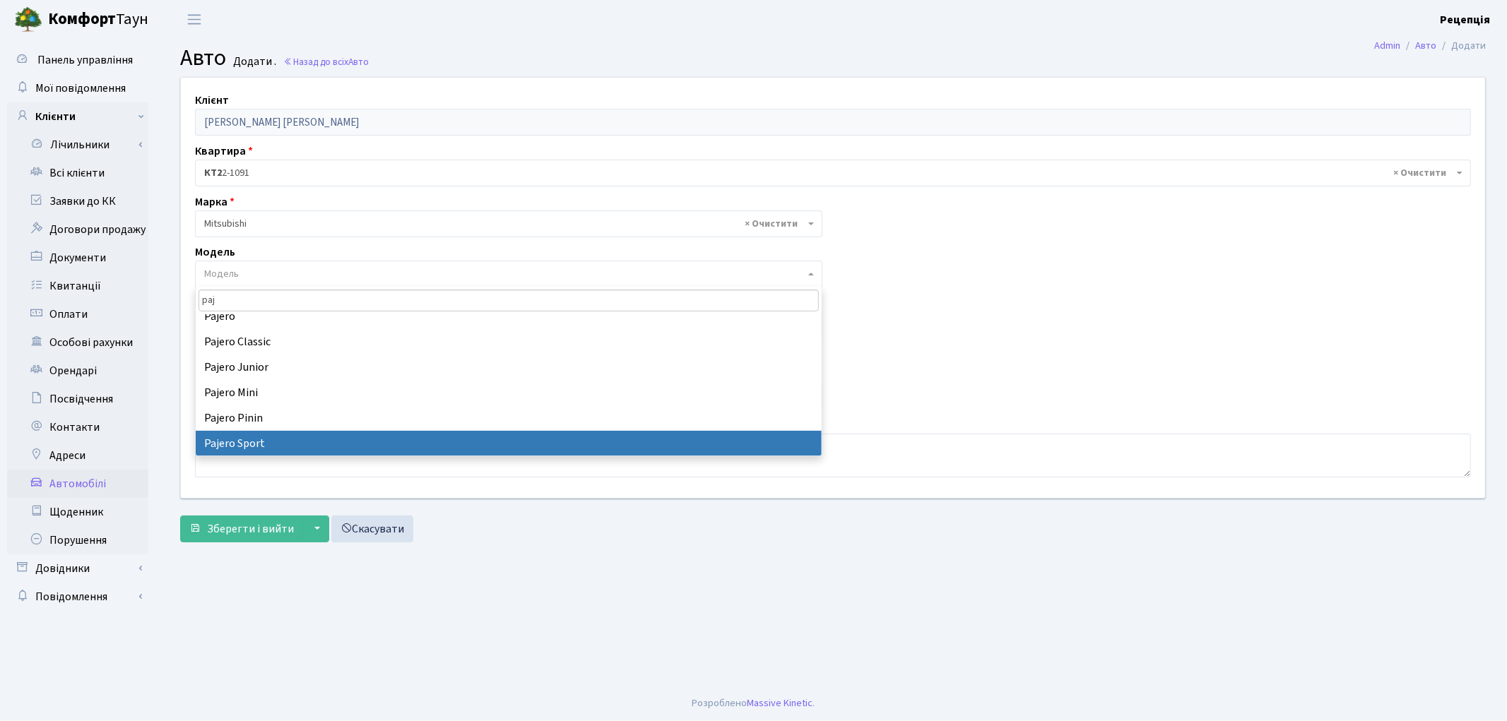
type input "paj"
select select "1633"
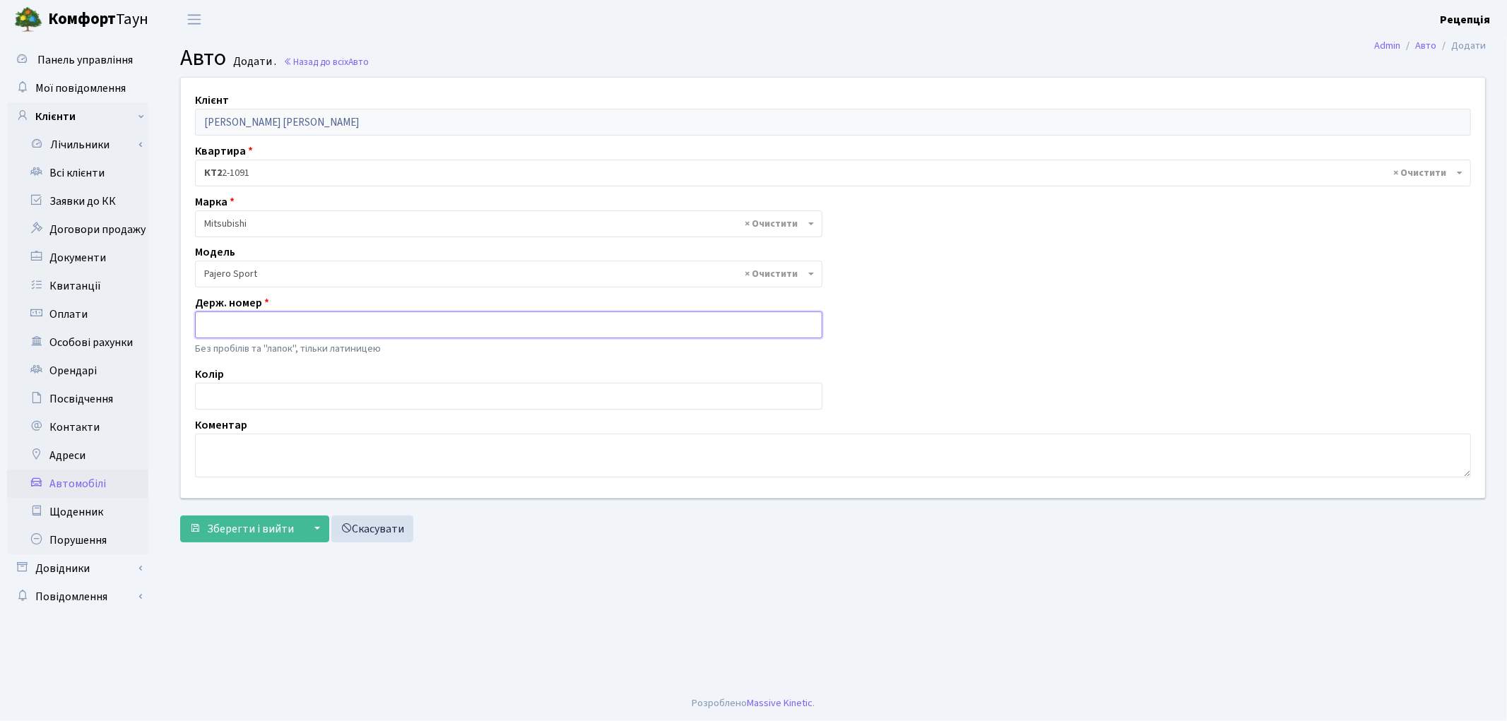
click at [240, 321] on input "text" at bounding box center [508, 325] width 627 height 27
type input "AA3637PI"
click at [226, 391] on input "text" at bounding box center [508, 396] width 627 height 27
type input "білий"
click at [252, 521] on span "Зберегти і вийти" at bounding box center [250, 529] width 87 height 16
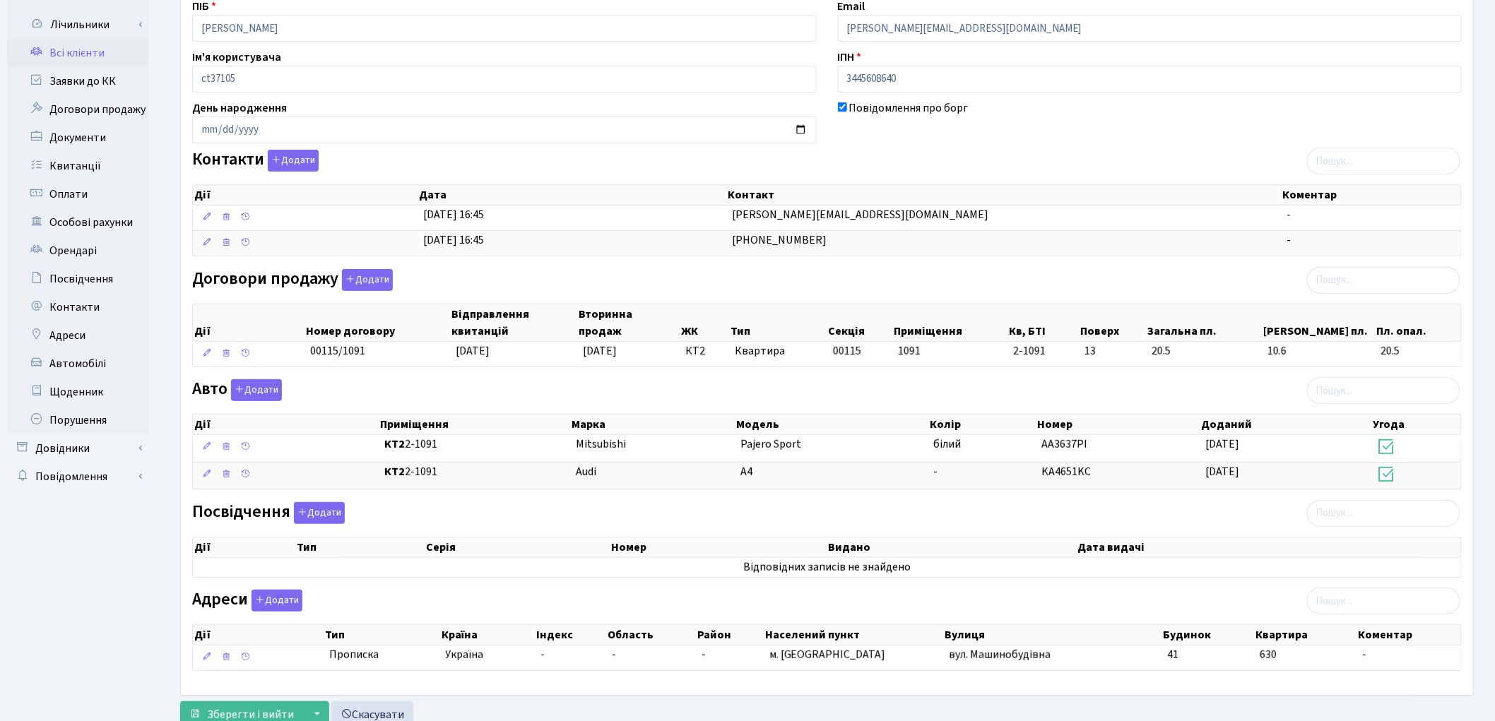
scroll to position [172, 0]
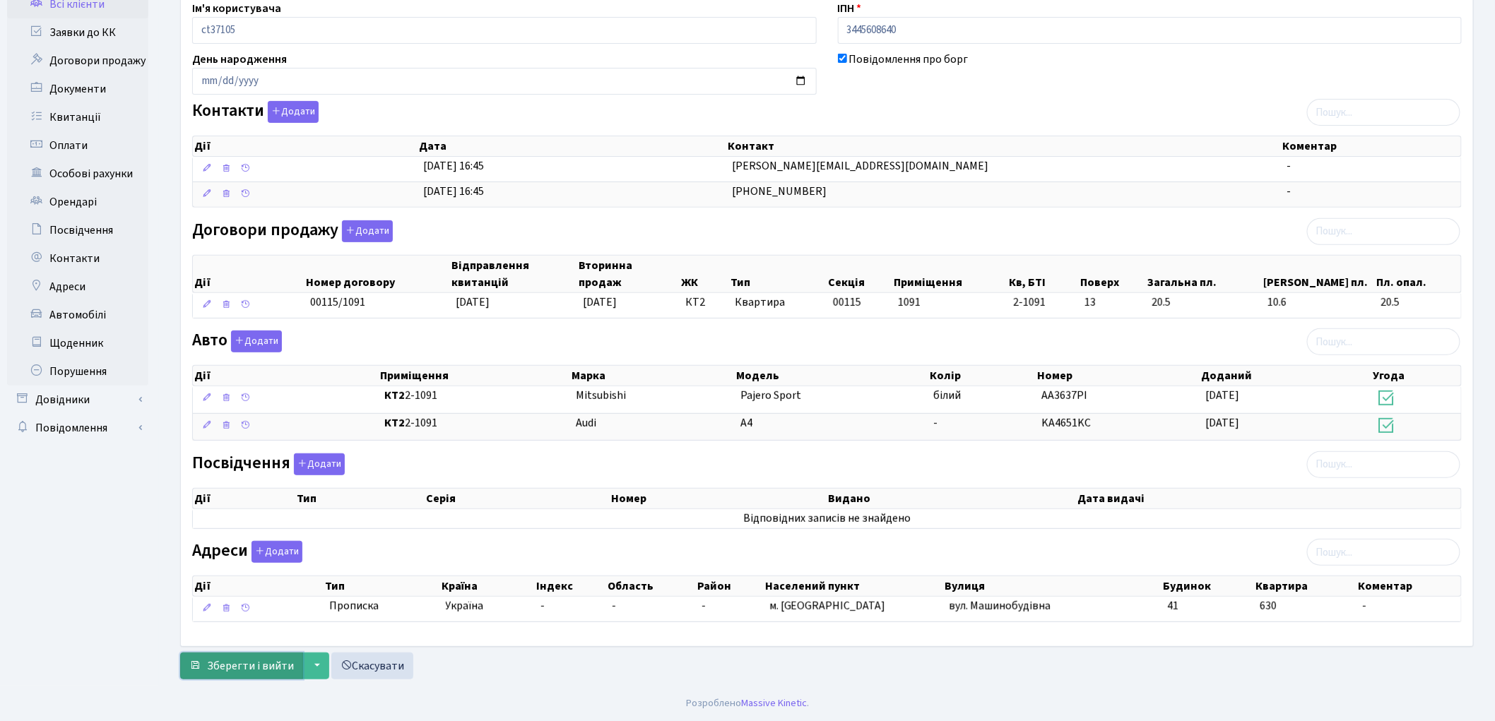
click at [244, 665] on span "Зберегти і вийти" at bounding box center [250, 667] width 87 height 16
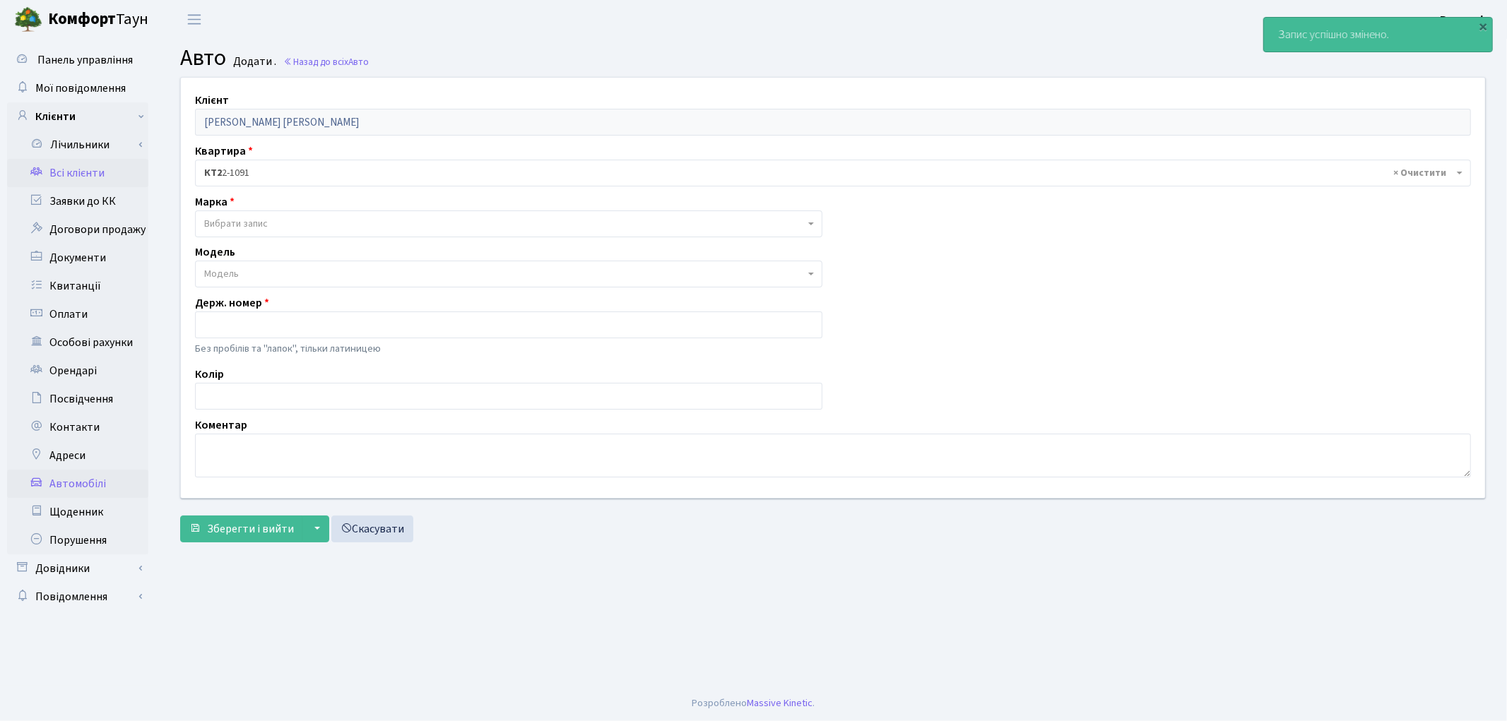
click at [78, 175] on link "Всі клієнти" at bounding box center [77, 173] width 141 height 28
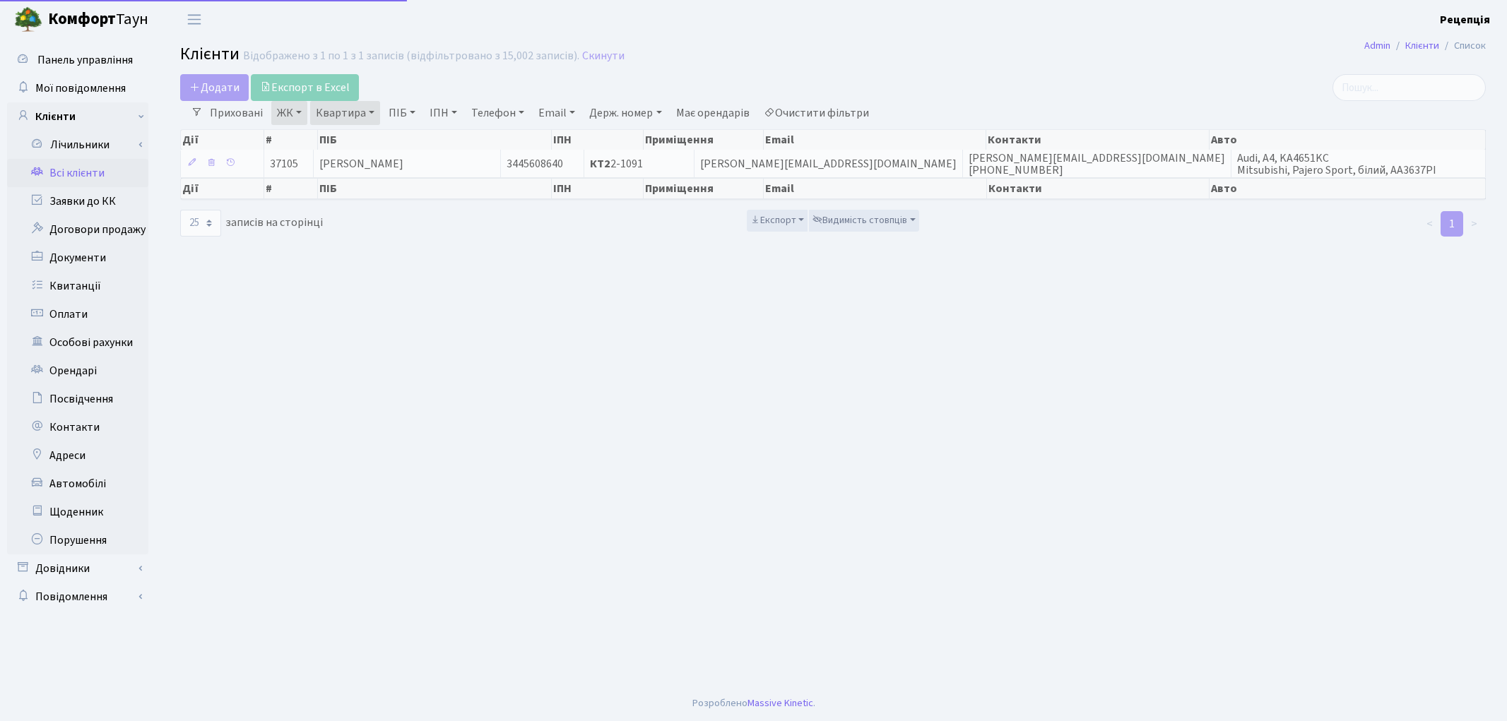
select select "25"
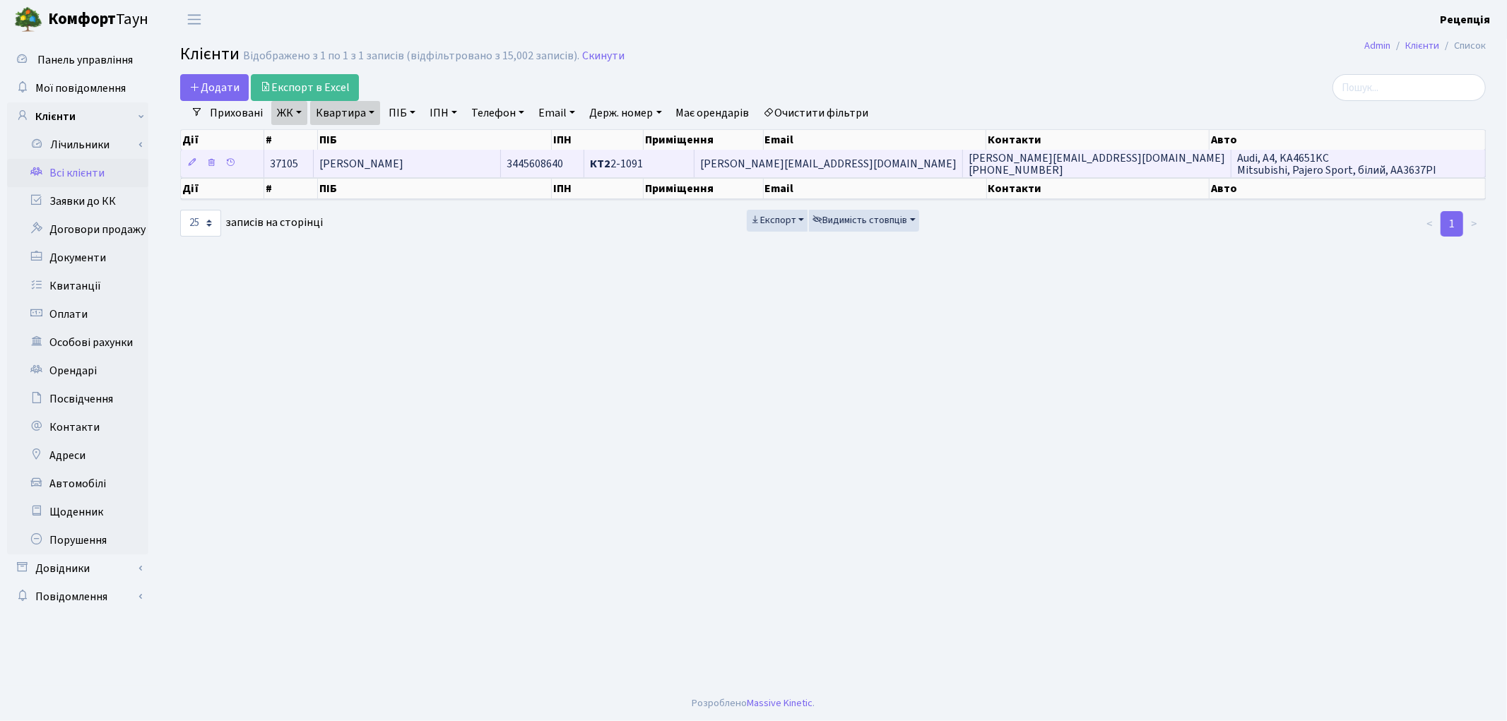
click at [403, 161] on span "[PERSON_NAME]" at bounding box center [361, 164] width 84 height 16
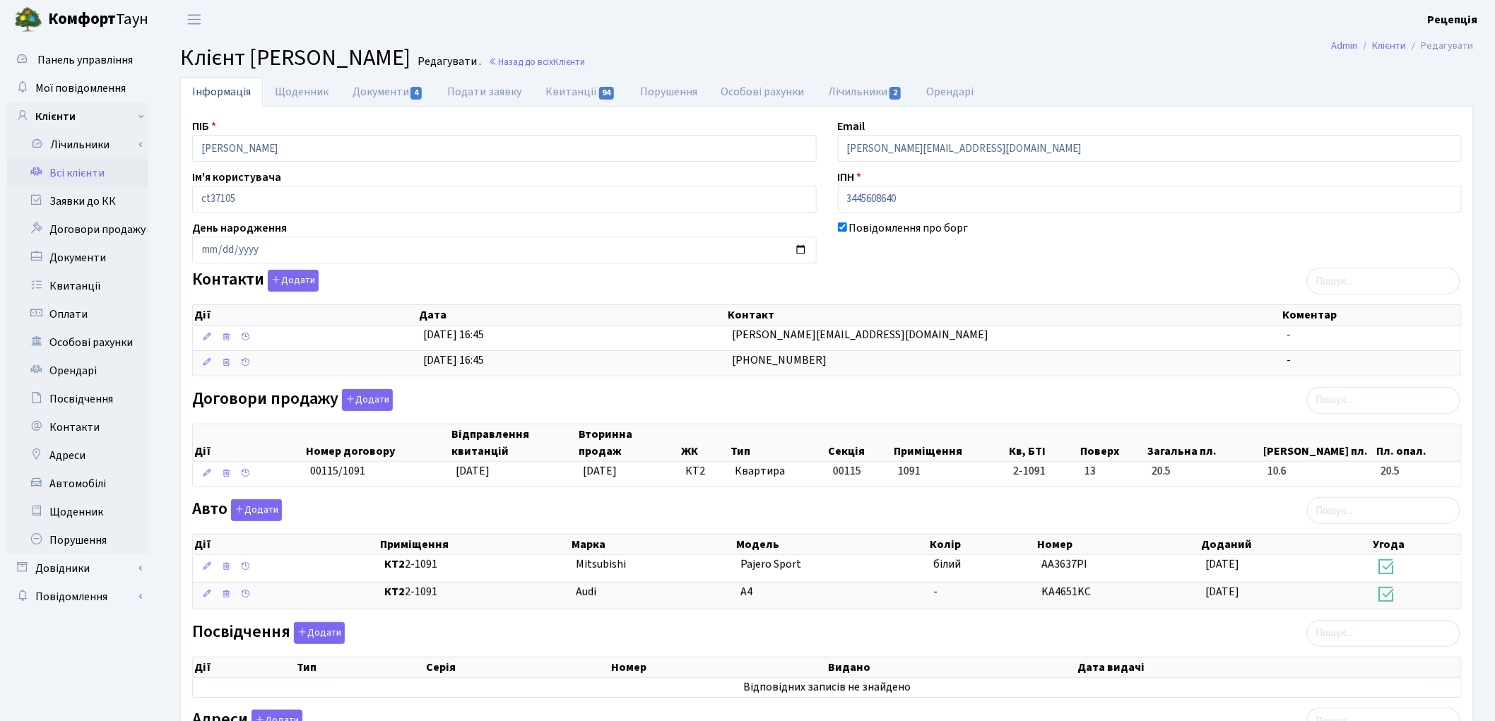
click at [121, 172] on link "Всі клієнти" at bounding box center [77, 173] width 141 height 28
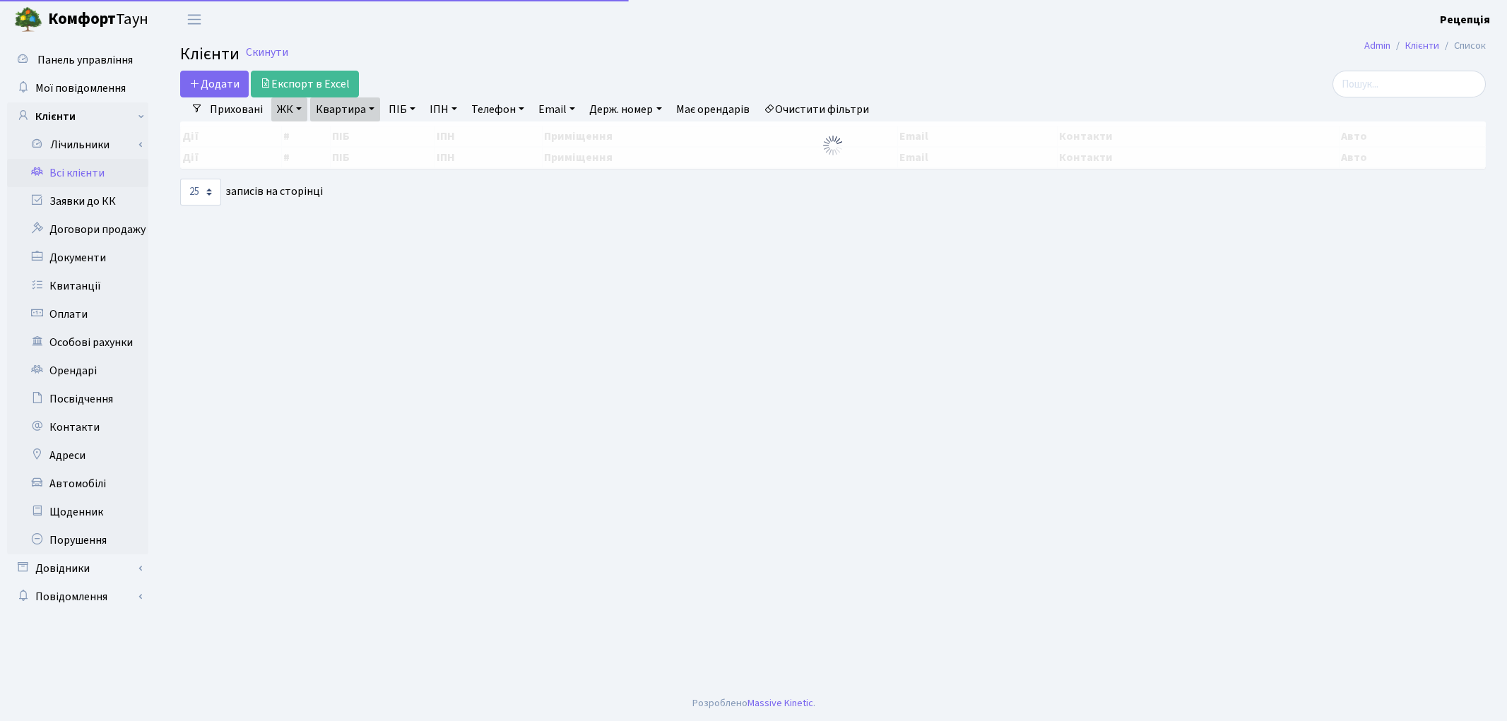
select select "25"
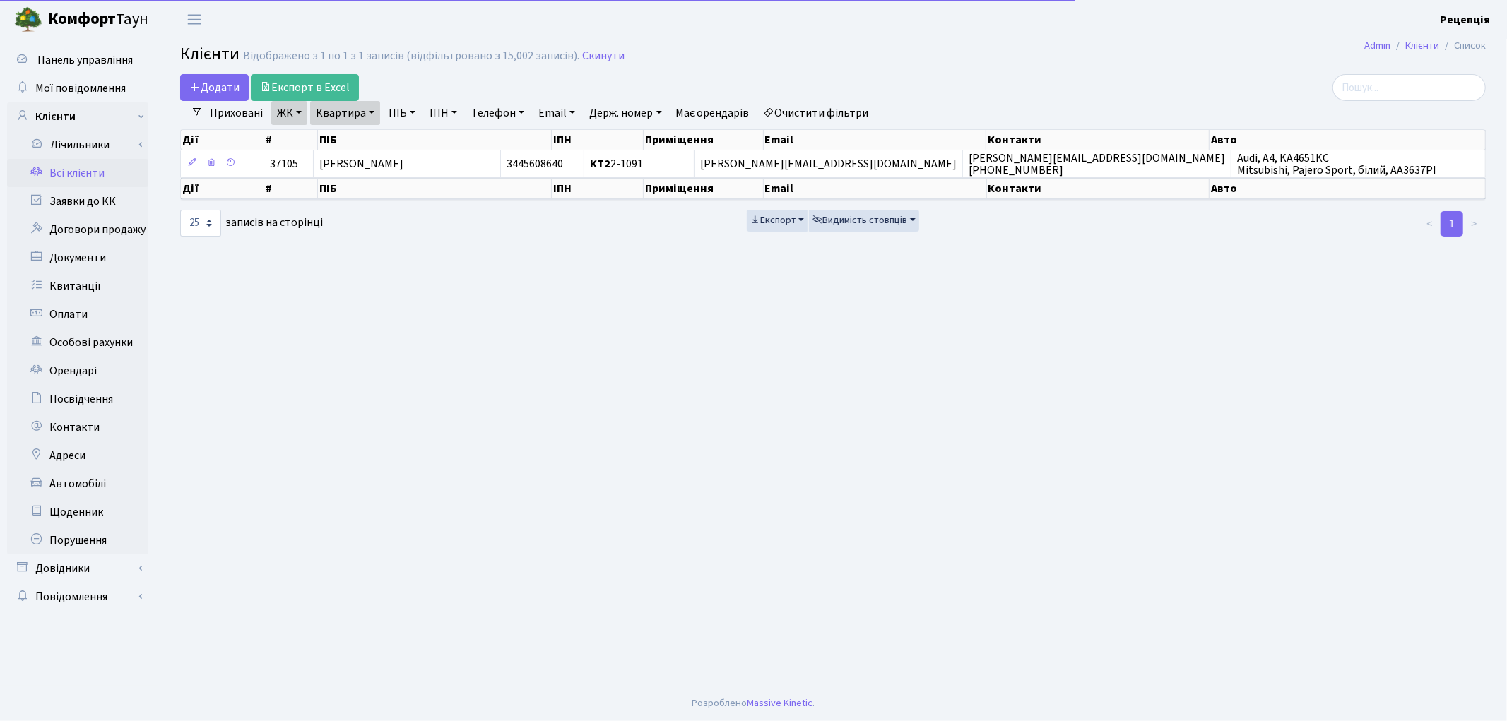
click at [850, 113] on link "Очистити фільтри" at bounding box center [816, 113] width 117 height 24
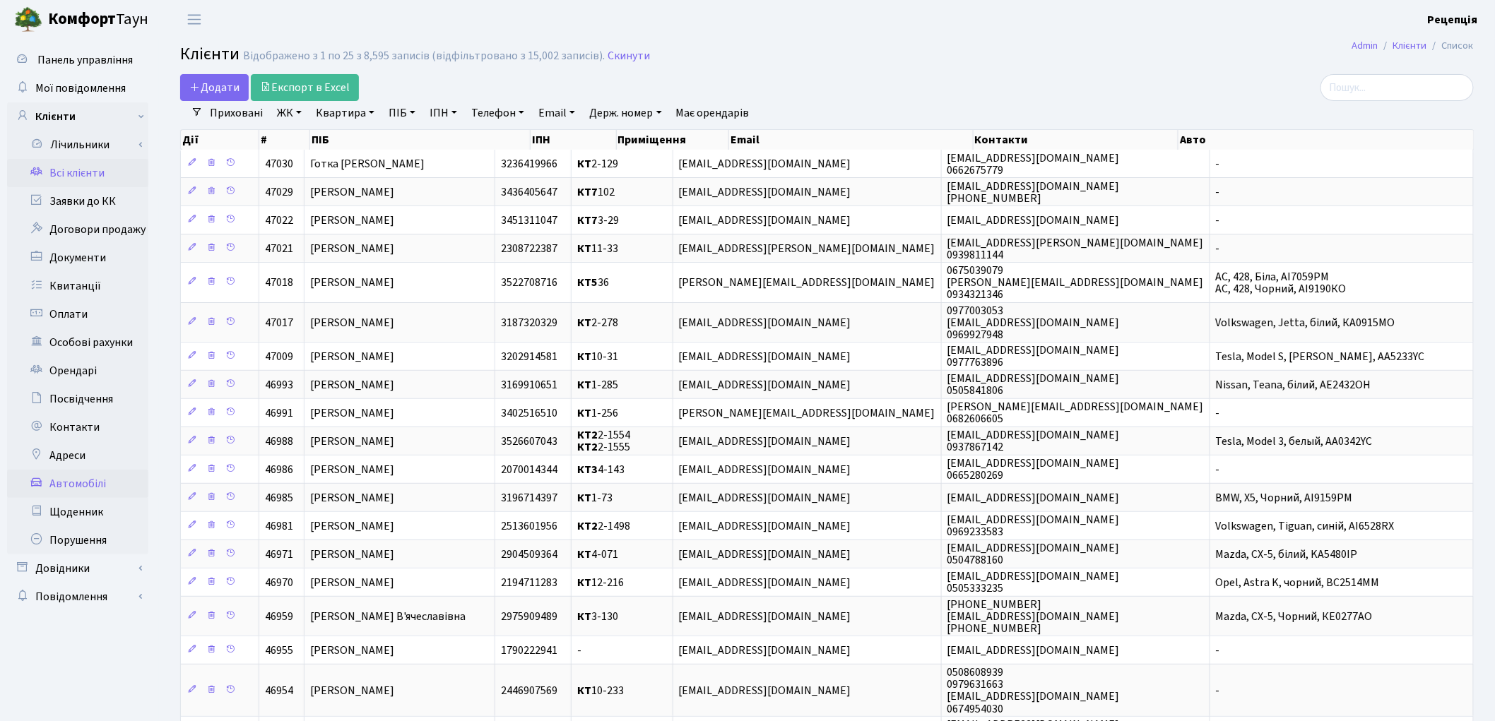
click at [95, 484] on link "Автомобілі" at bounding box center [77, 484] width 141 height 28
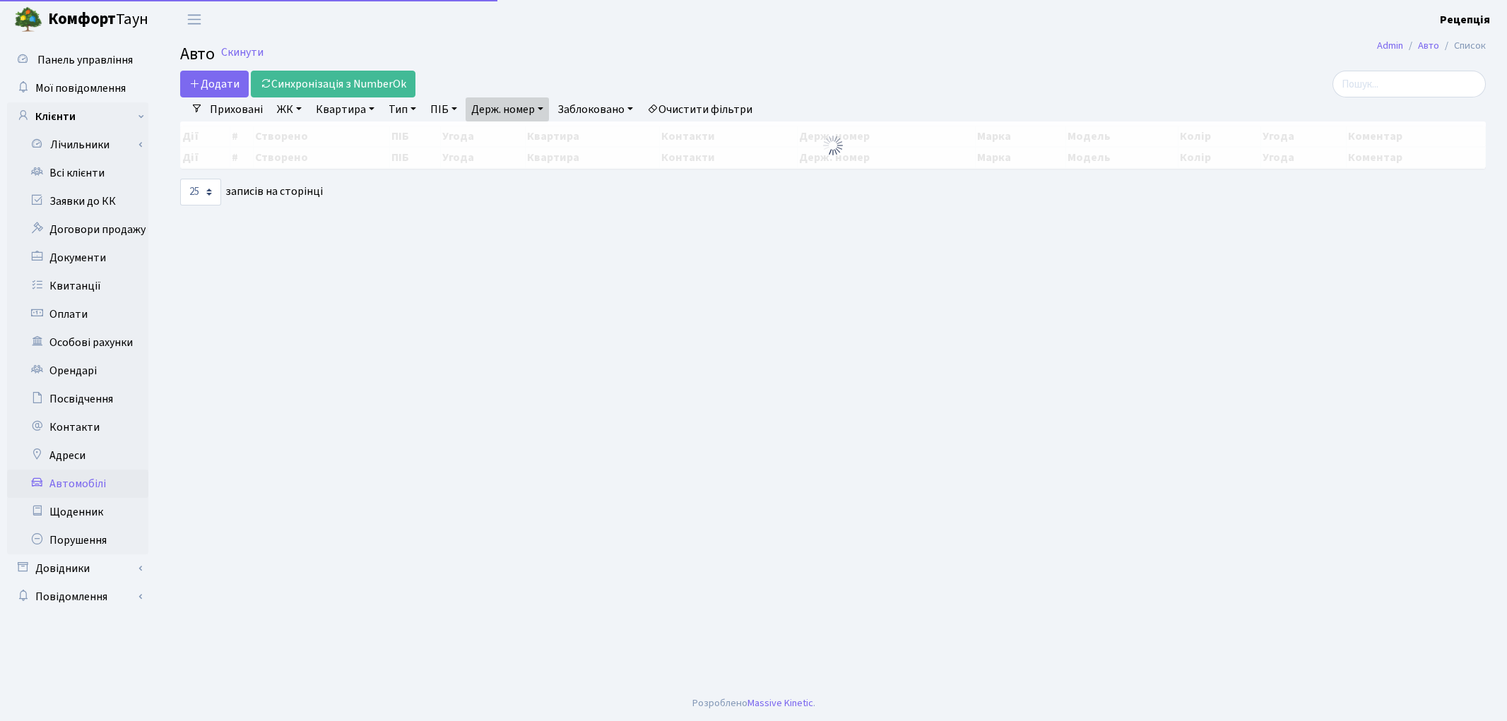
select select "25"
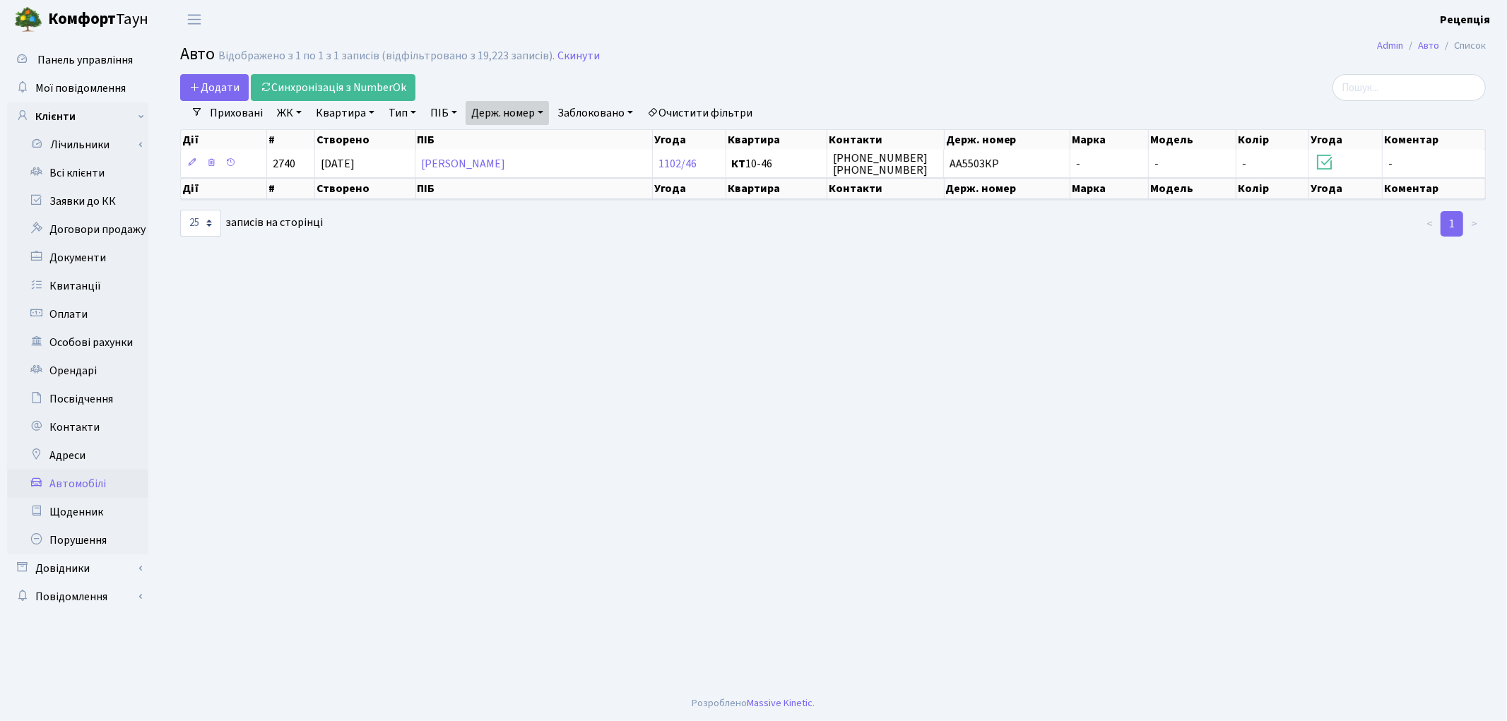
click at [680, 110] on link "Очистити фільтри" at bounding box center [700, 113] width 117 height 24
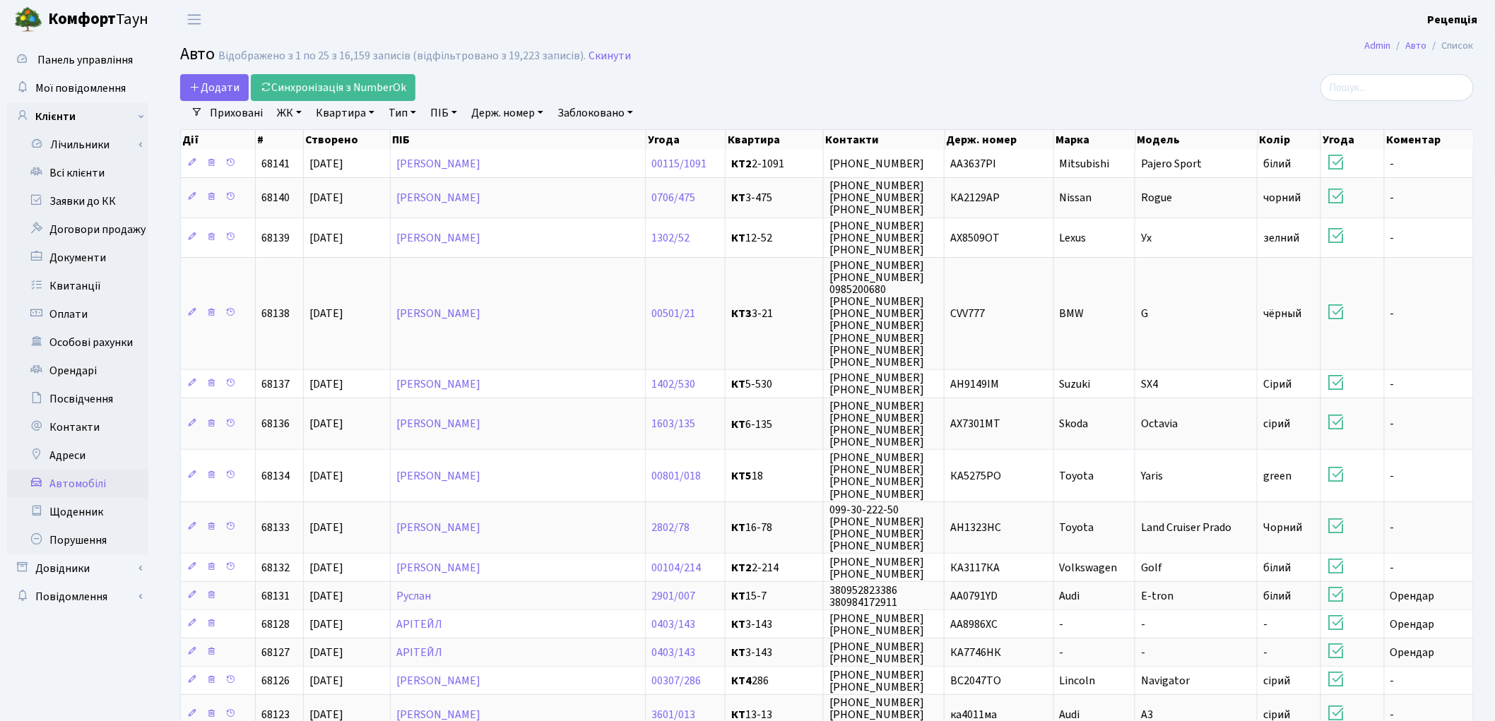
click at [514, 110] on link "Держ. номер" at bounding box center [507, 113] width 83 height 24
type input "4787"
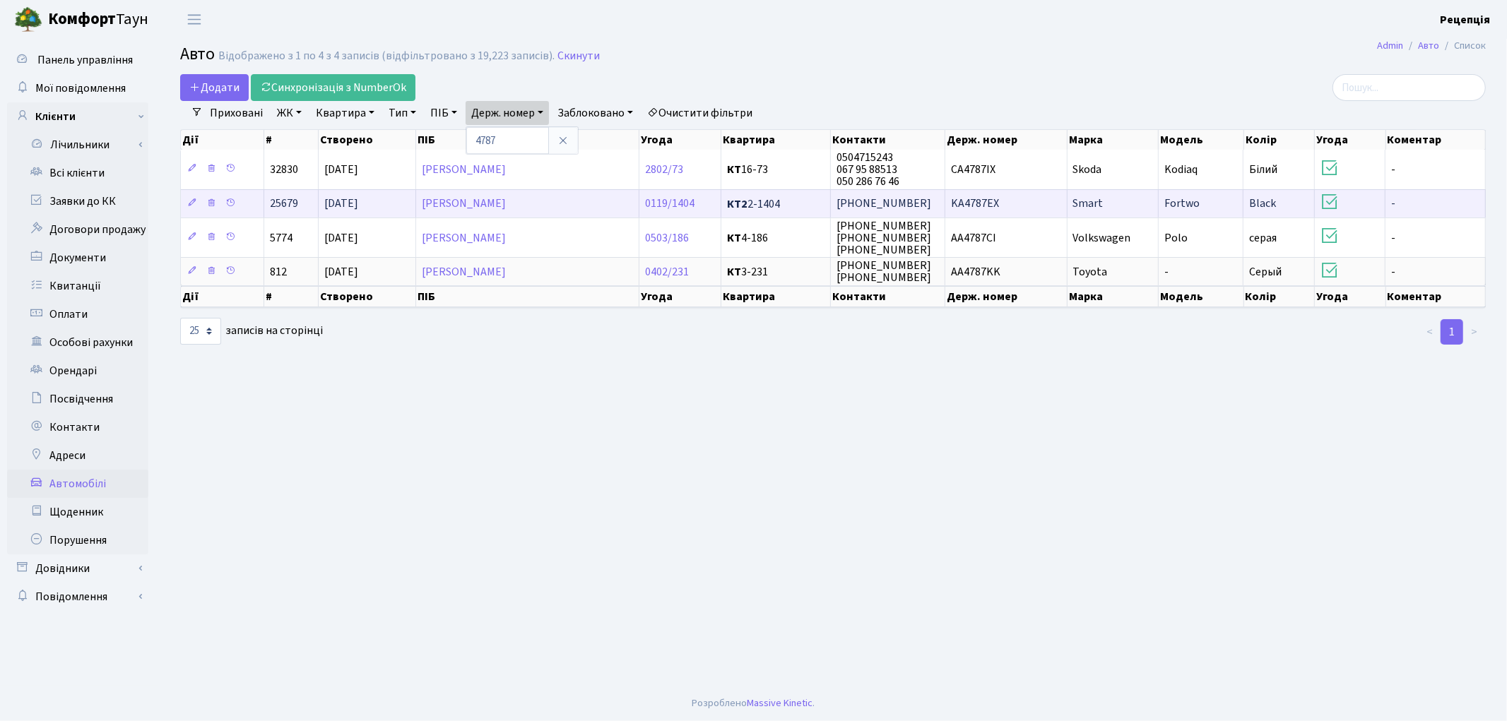
click at [977, 204] on span "KA4787EX" at bounding box center [975, 204] width 48 height 16
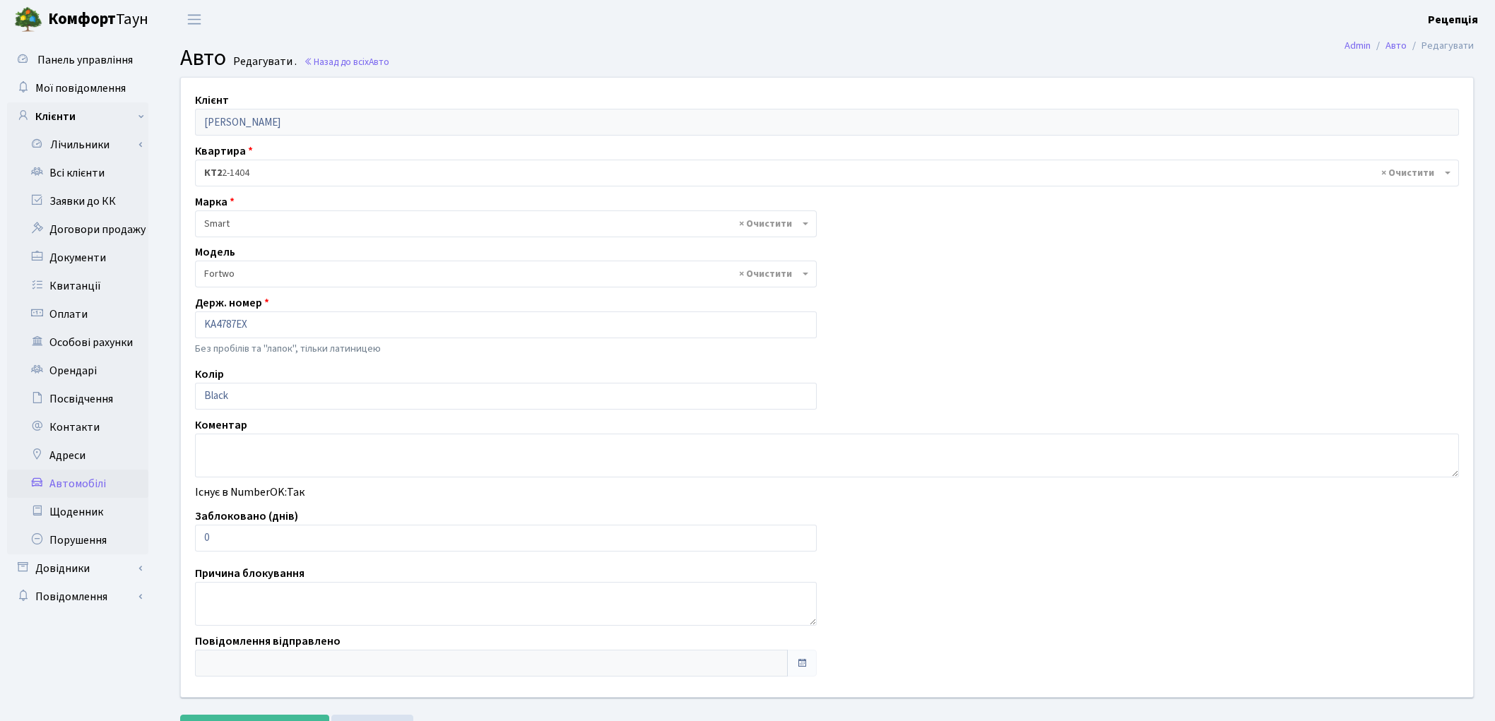
select select "2152"
click at [73, 171] on link "Всі клієнти" at bounding box center [77, 173] width 141 height 28
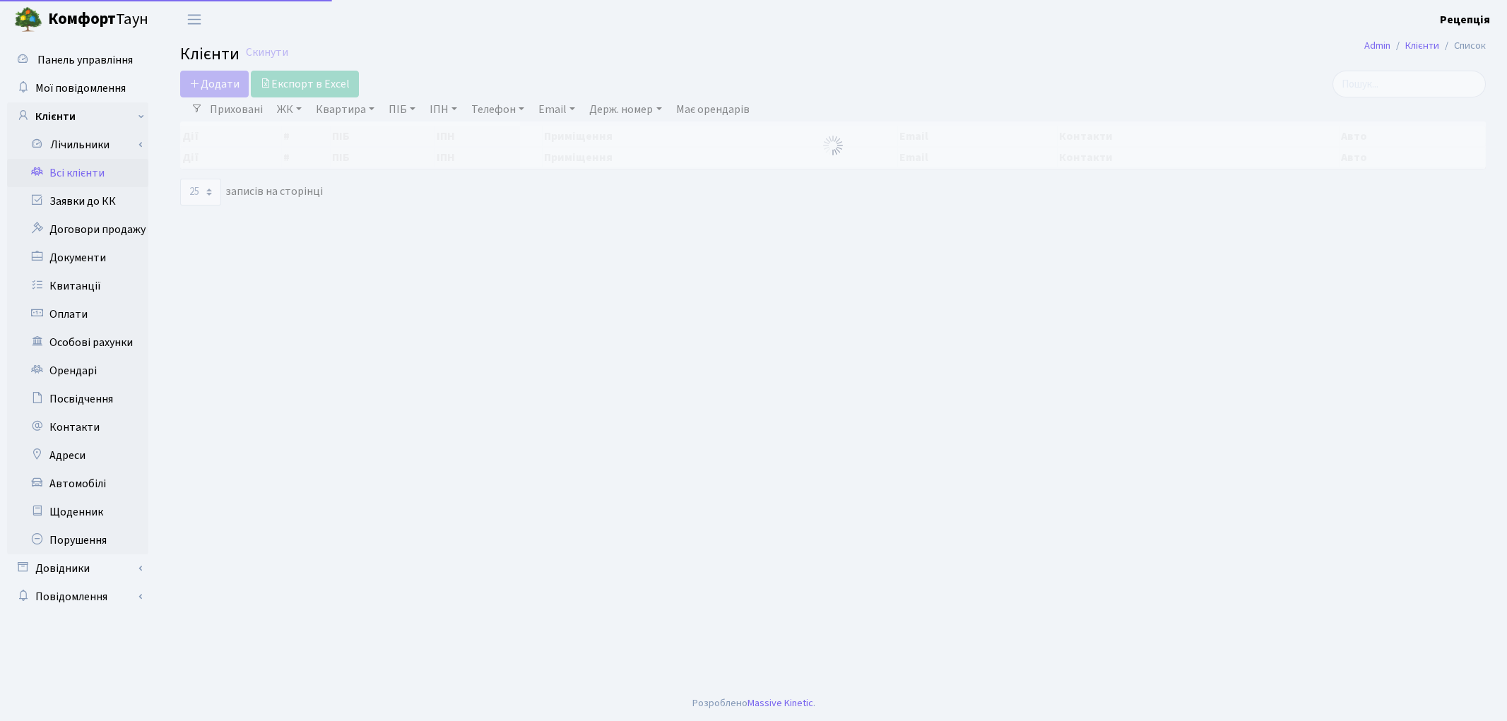
select select
select select "25"
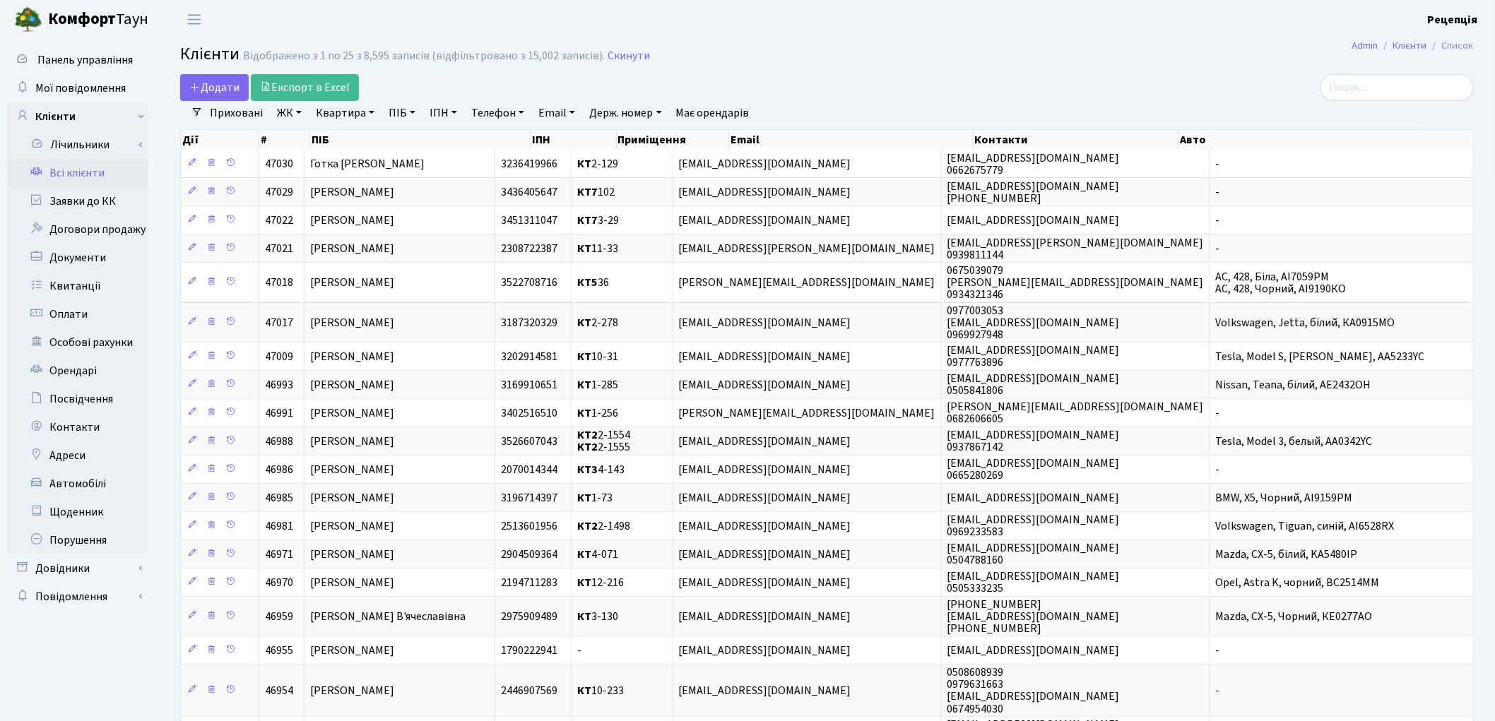
click at [292, 113] on link "ЖК" at bounding box center [289, 113] width 36 height 24
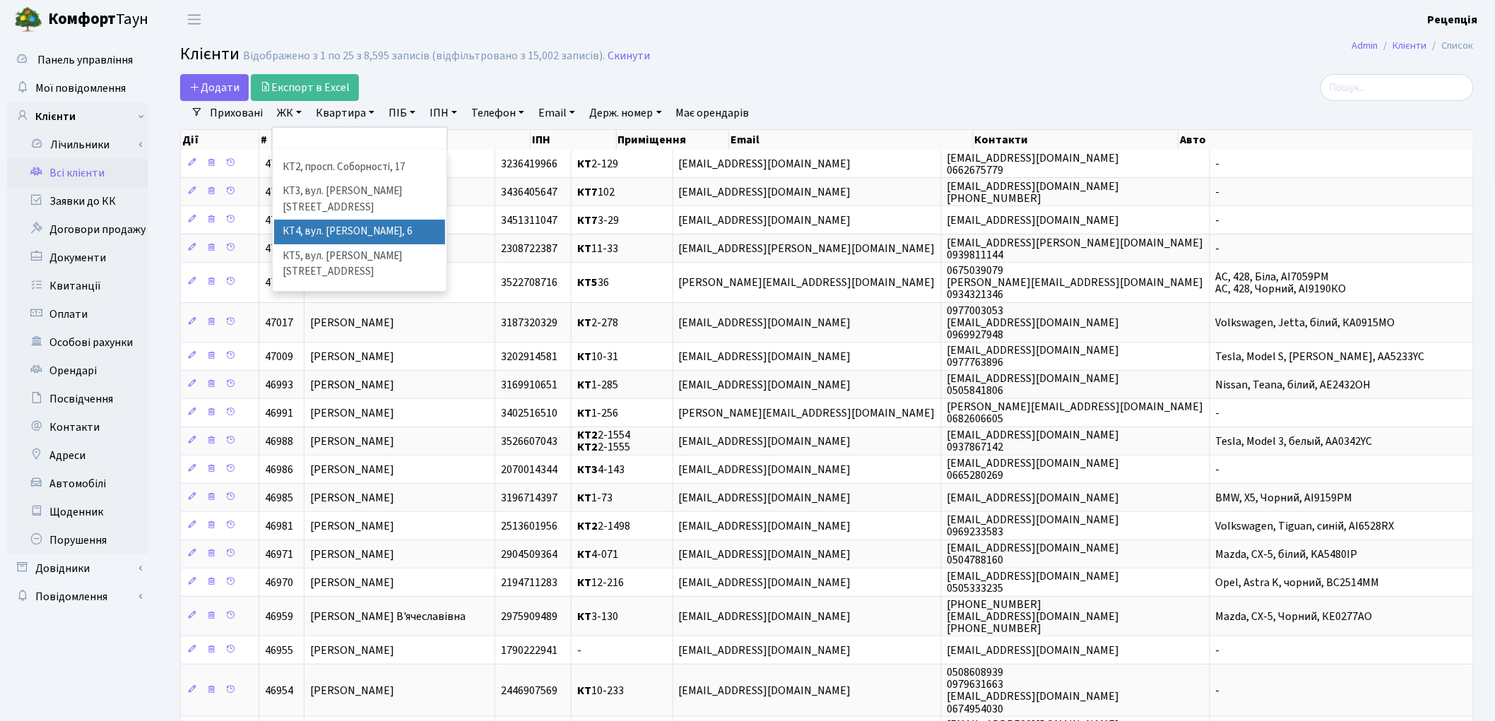
scroll to position [29, 0]
click at [372, 299] on li "КТ7, вул. [PERSON_NAME][STREET_ADDRESS]" at bounding box center [359, 319] width 171 height 40
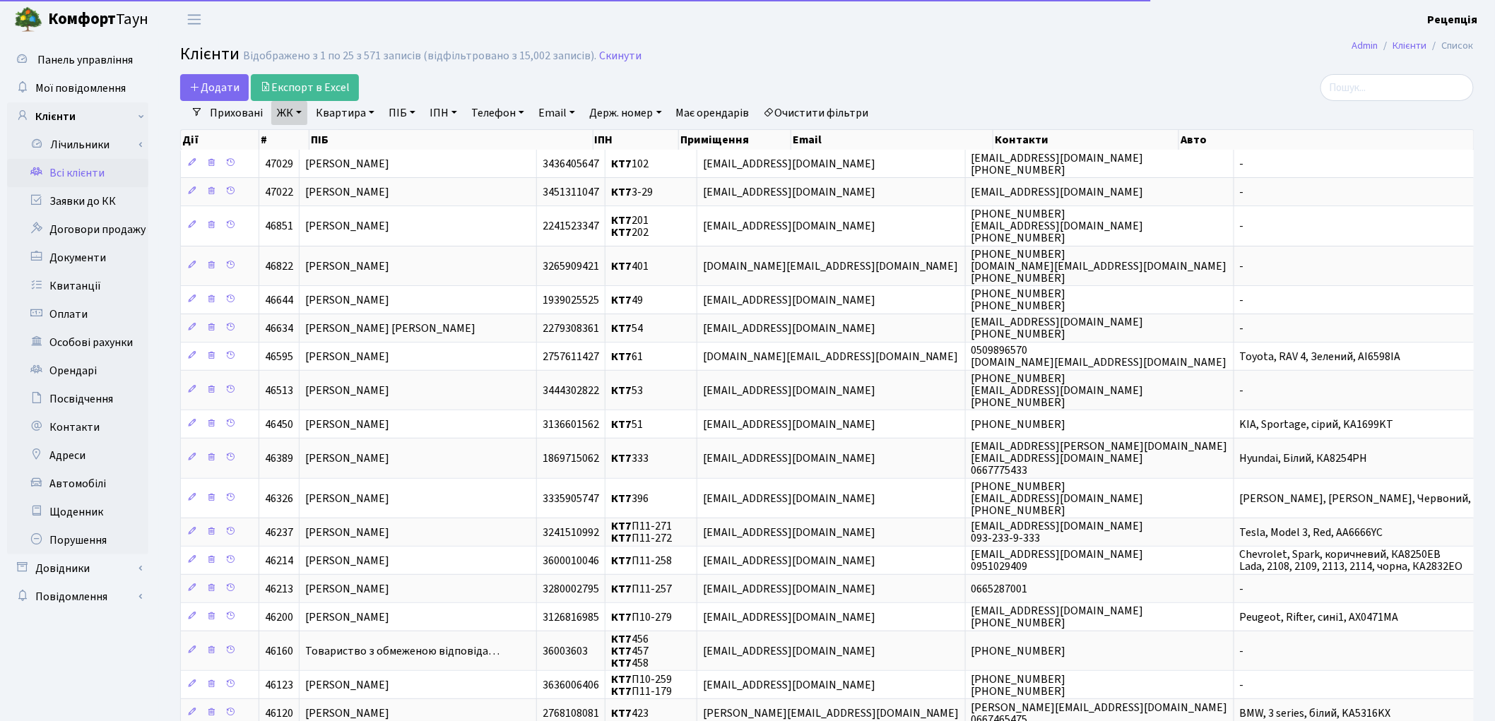
click at [349, 117] on link "Квартира" at bounding box center [345, 113] width 70 height 24
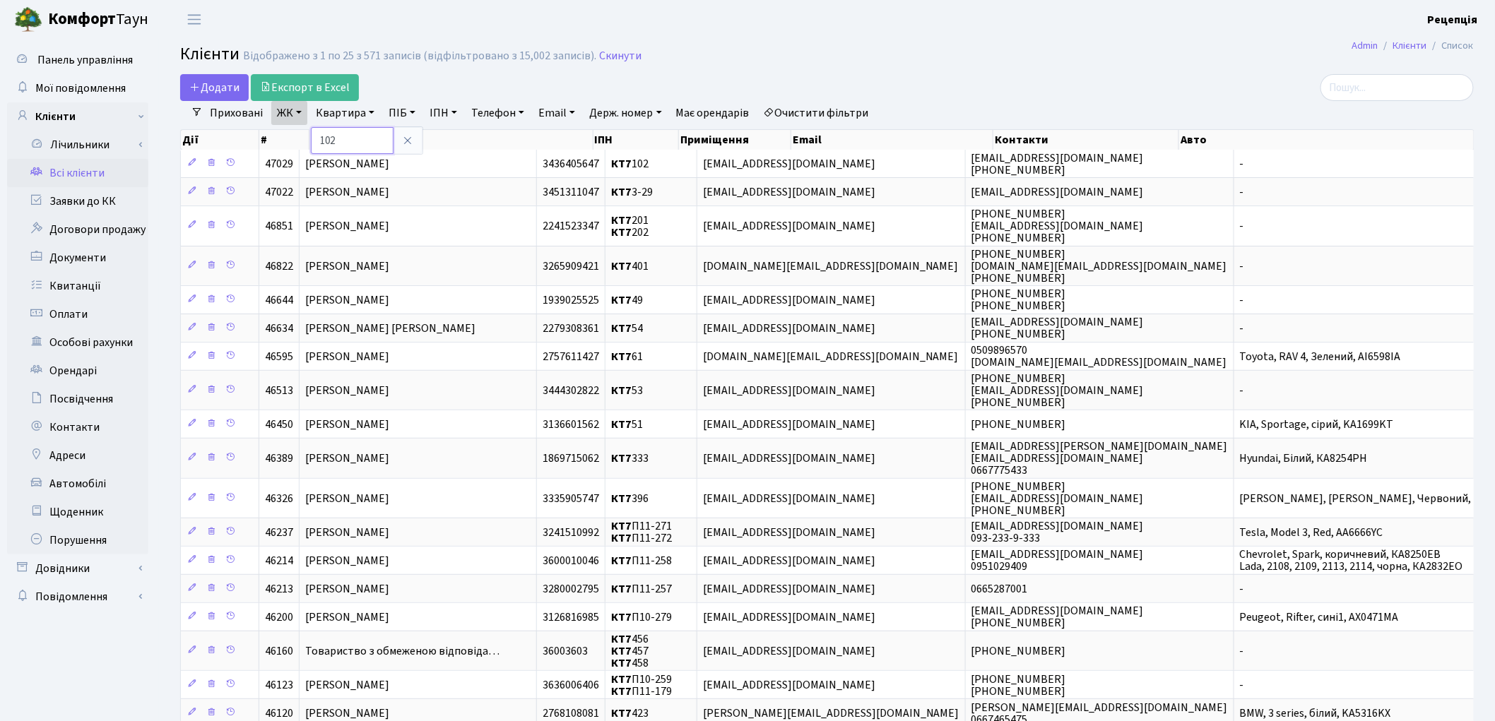
type input "102"
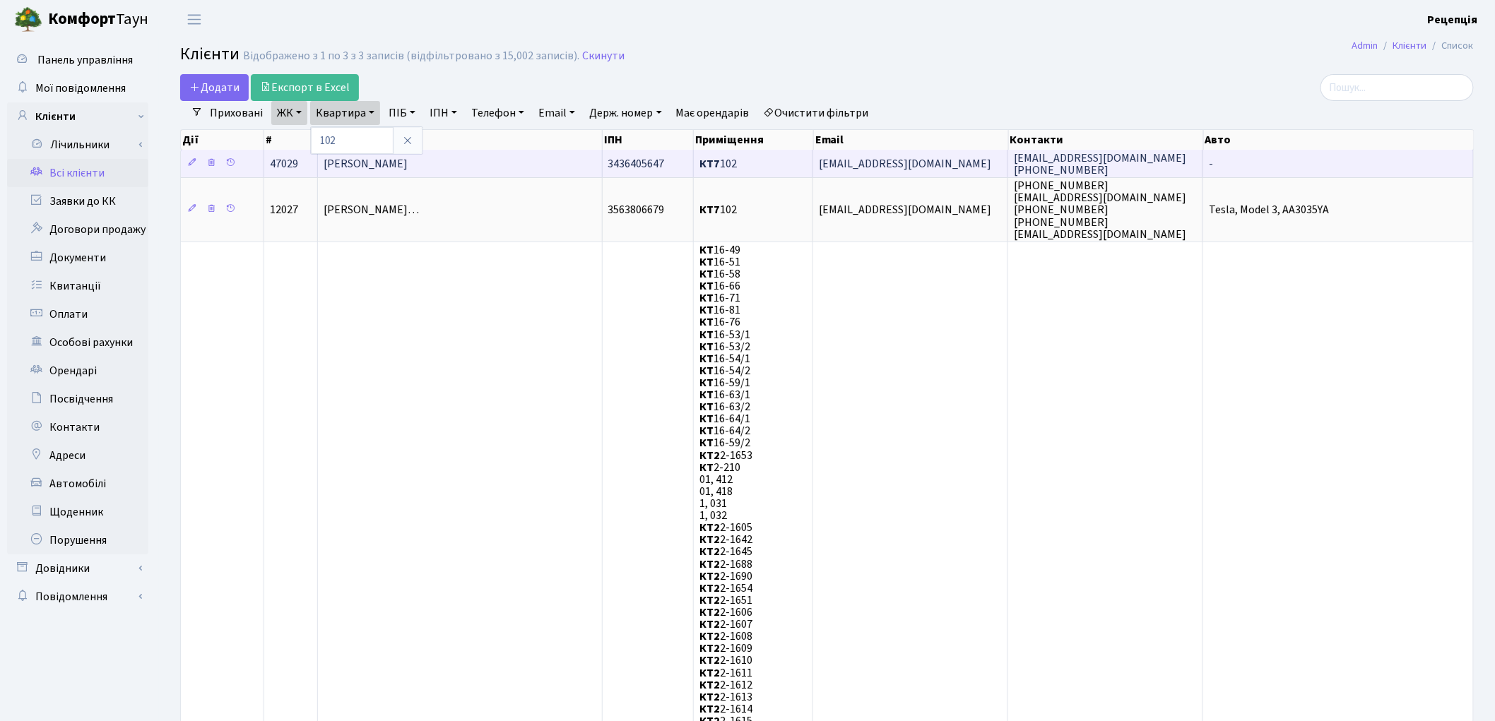
click at [506, 167] on td "[PERSON_NAME]" at bounding box center [460, 164] width 285 height 28
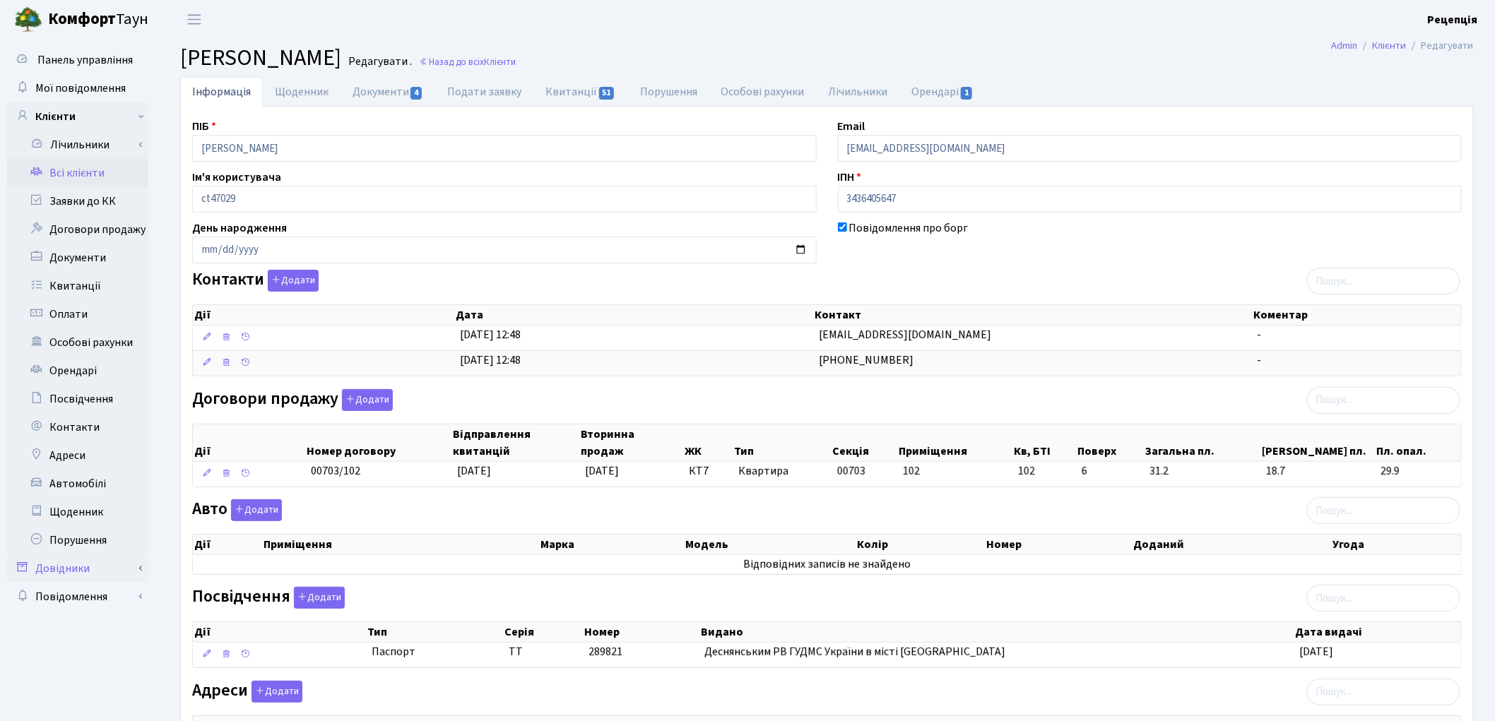
click at [81, 562] on link "Довідники" at bounding box center [77, 569] width 141 height 28
click at [95, 697] on link "Приміщення" at bounding box center [82, 699] width 132 height 28
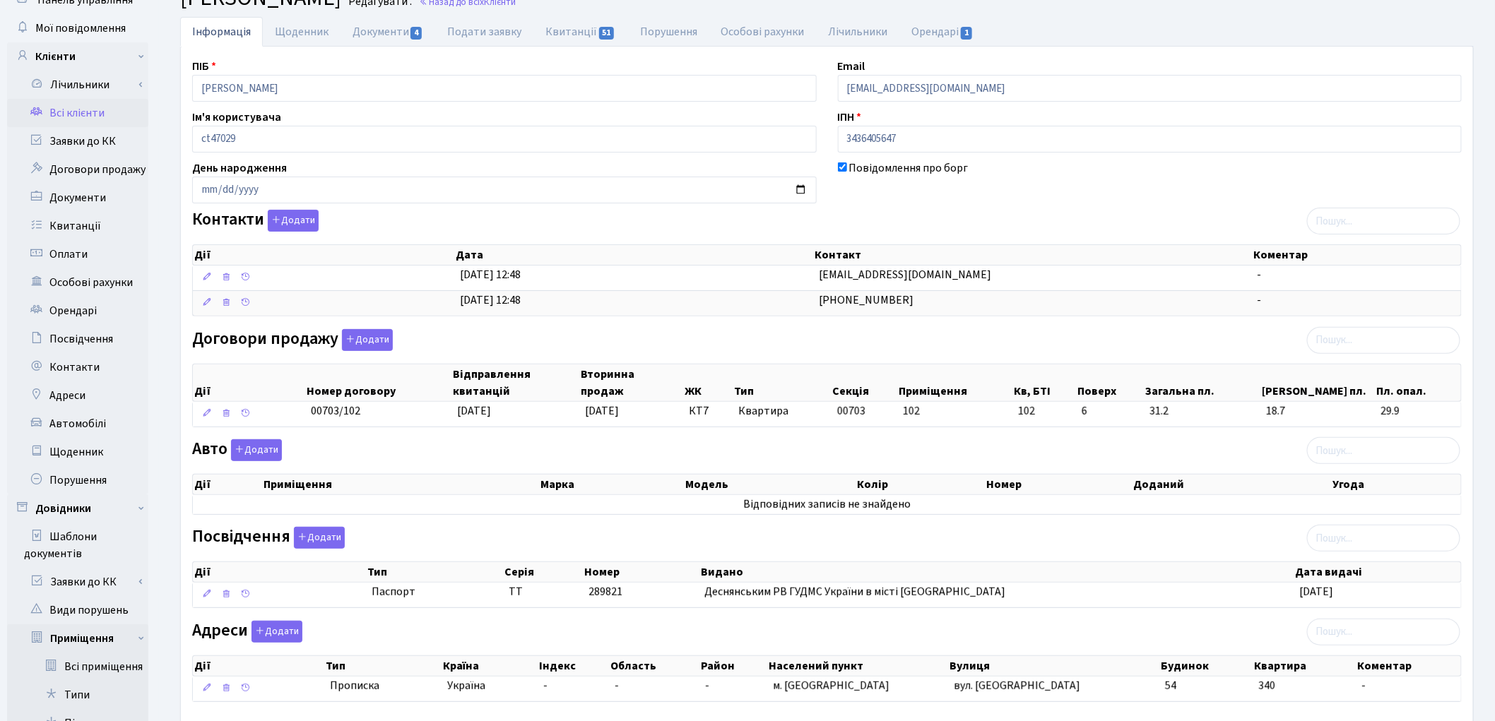
scroll to position [165, 0]
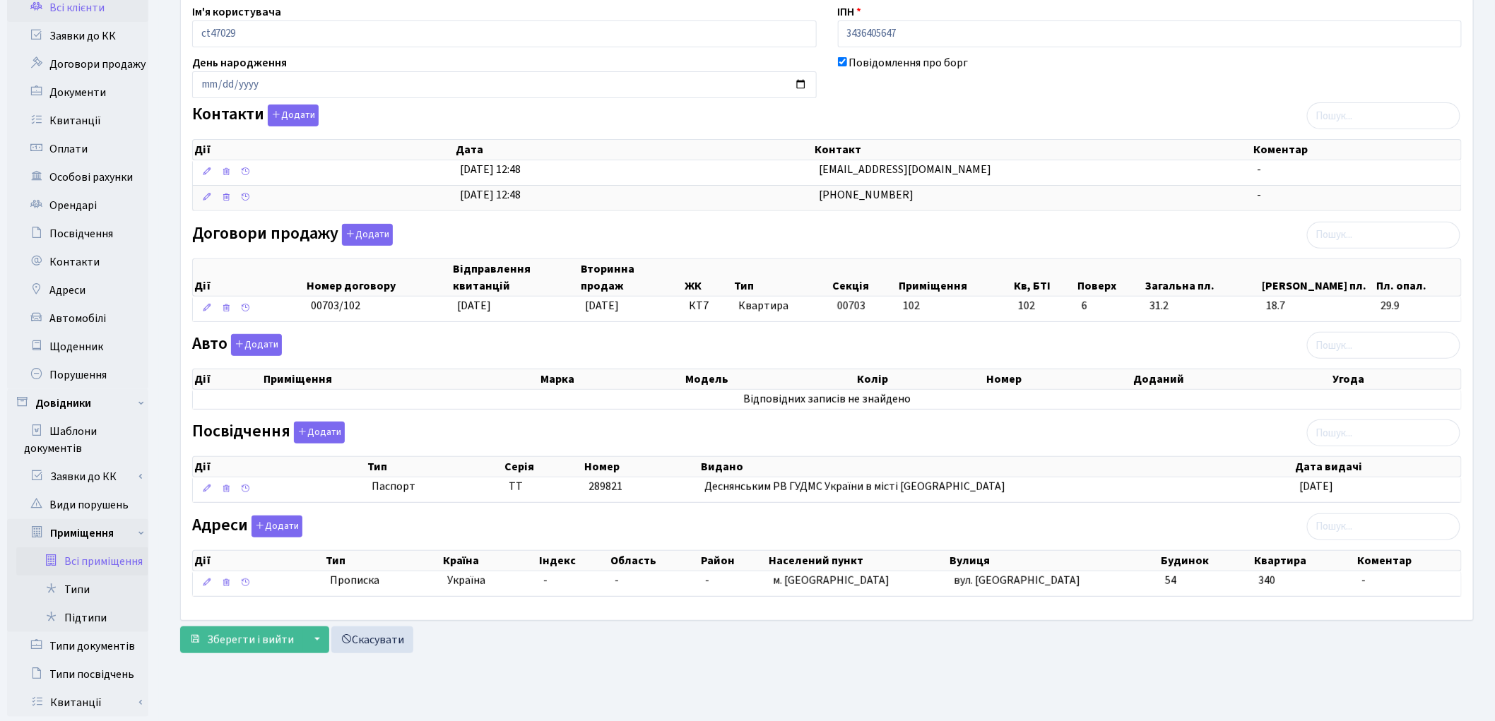
click at [88, 563] on link "Всі приміщення" at bounding box center [82, 562] width 132 height 28
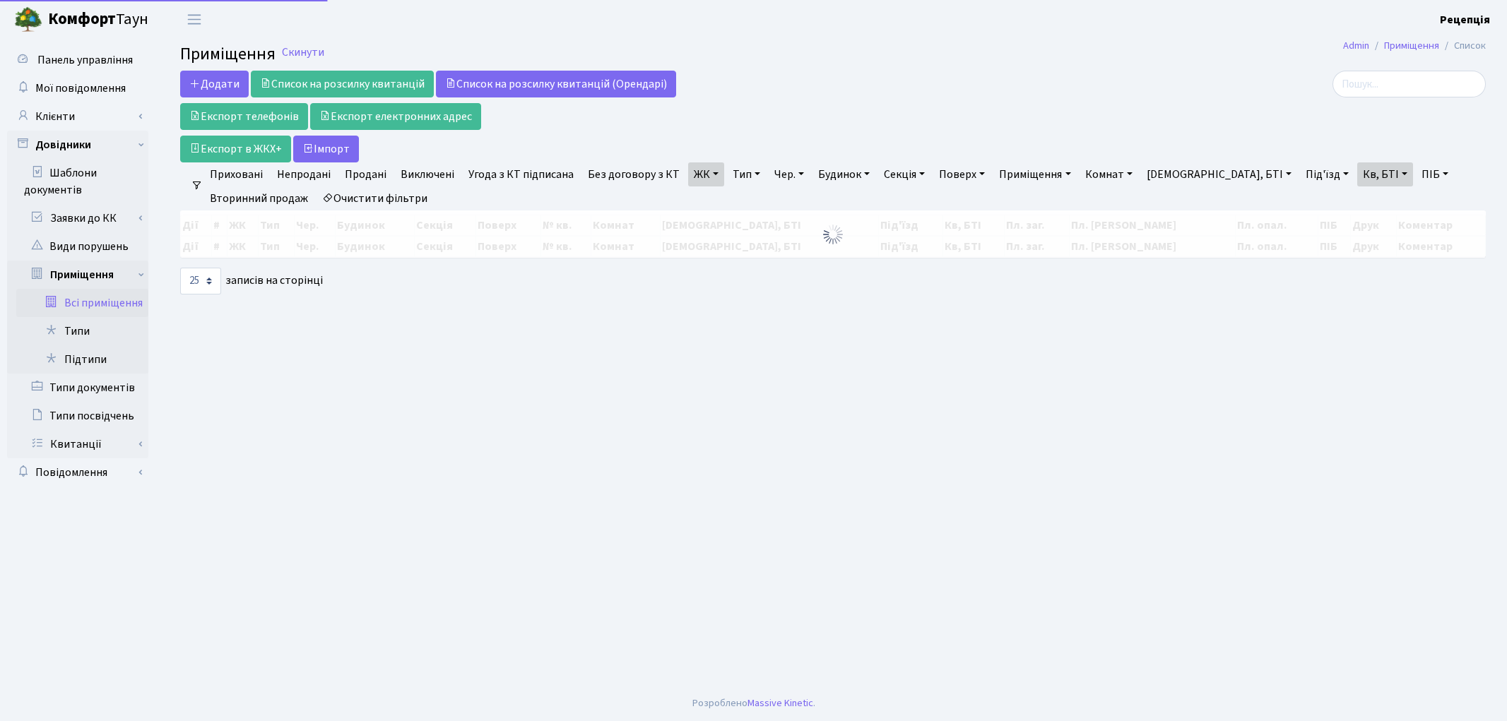
select select "25"
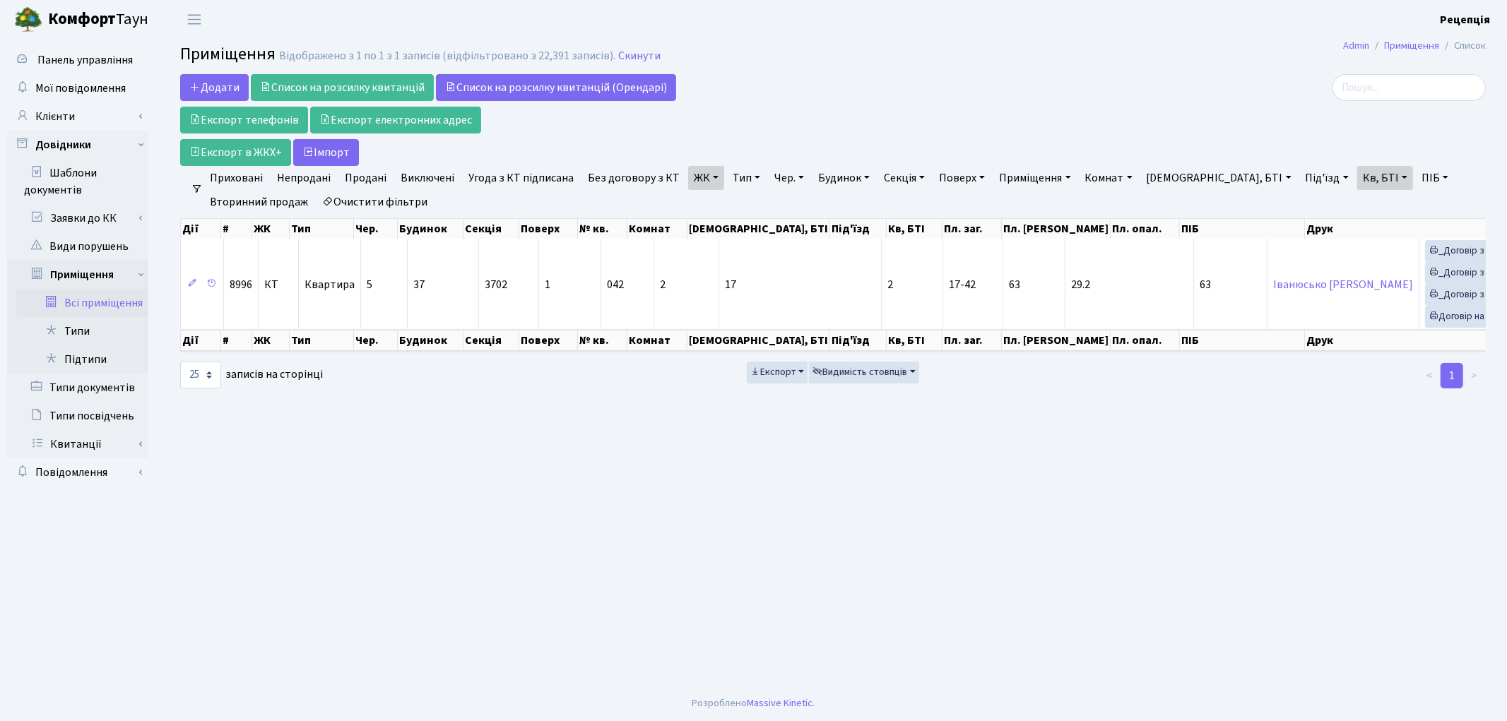
click at [695, 179] on link "ЖК" at bounding box center [706, 178] width 36 height 24
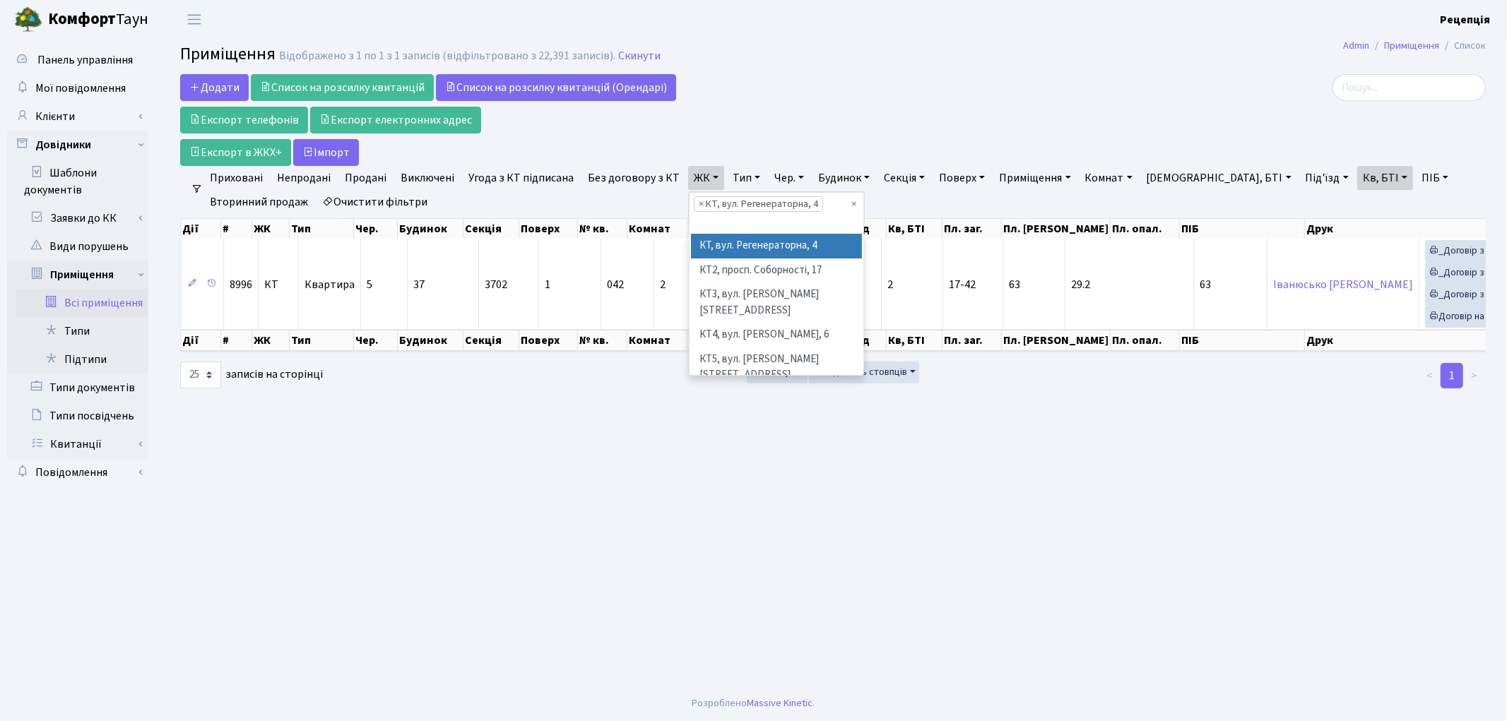
click at [846, 206] on ul "× × КТ, вул. Регенераторна, 4" at bounding box center [777, 214] width 174 height 42
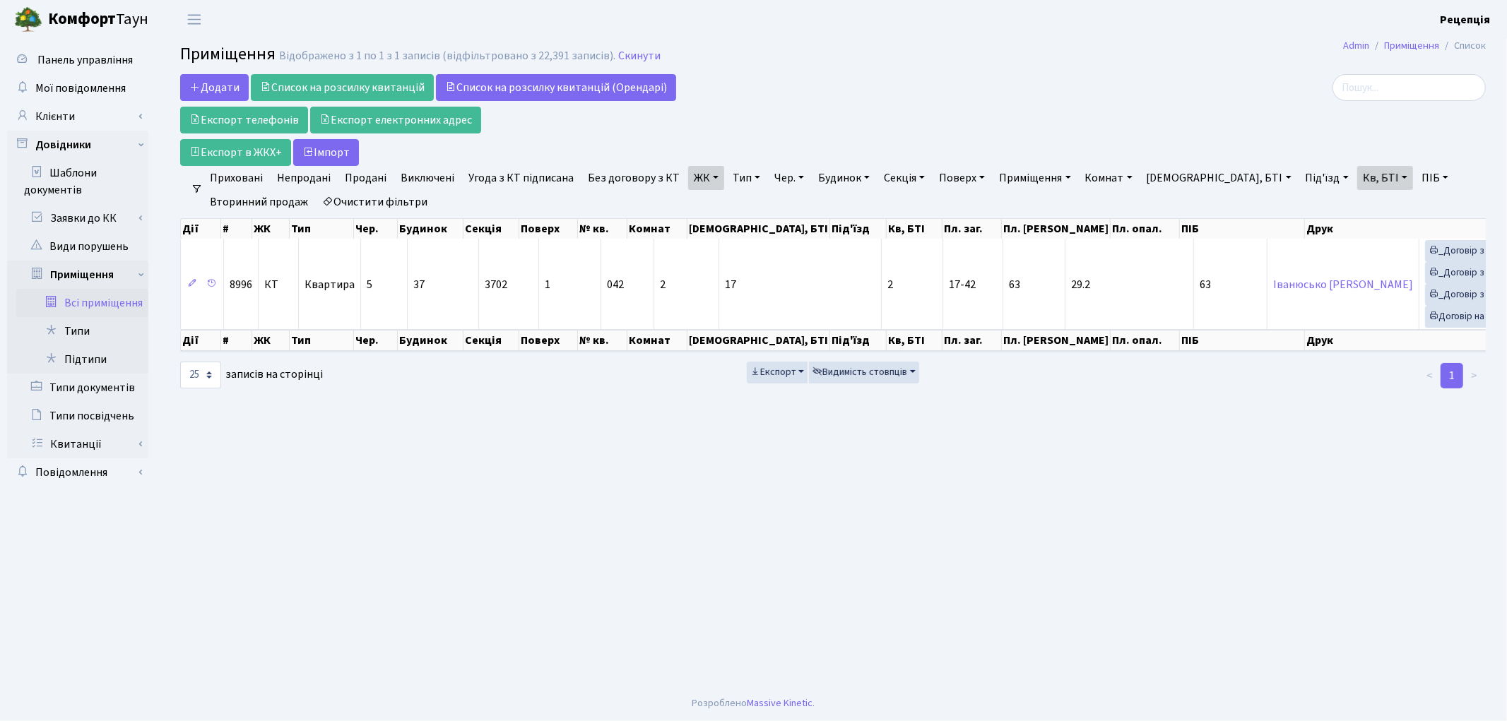
click at [698, 182] on link "ЖК" at bounding box center [706, 178] width 36 height 24
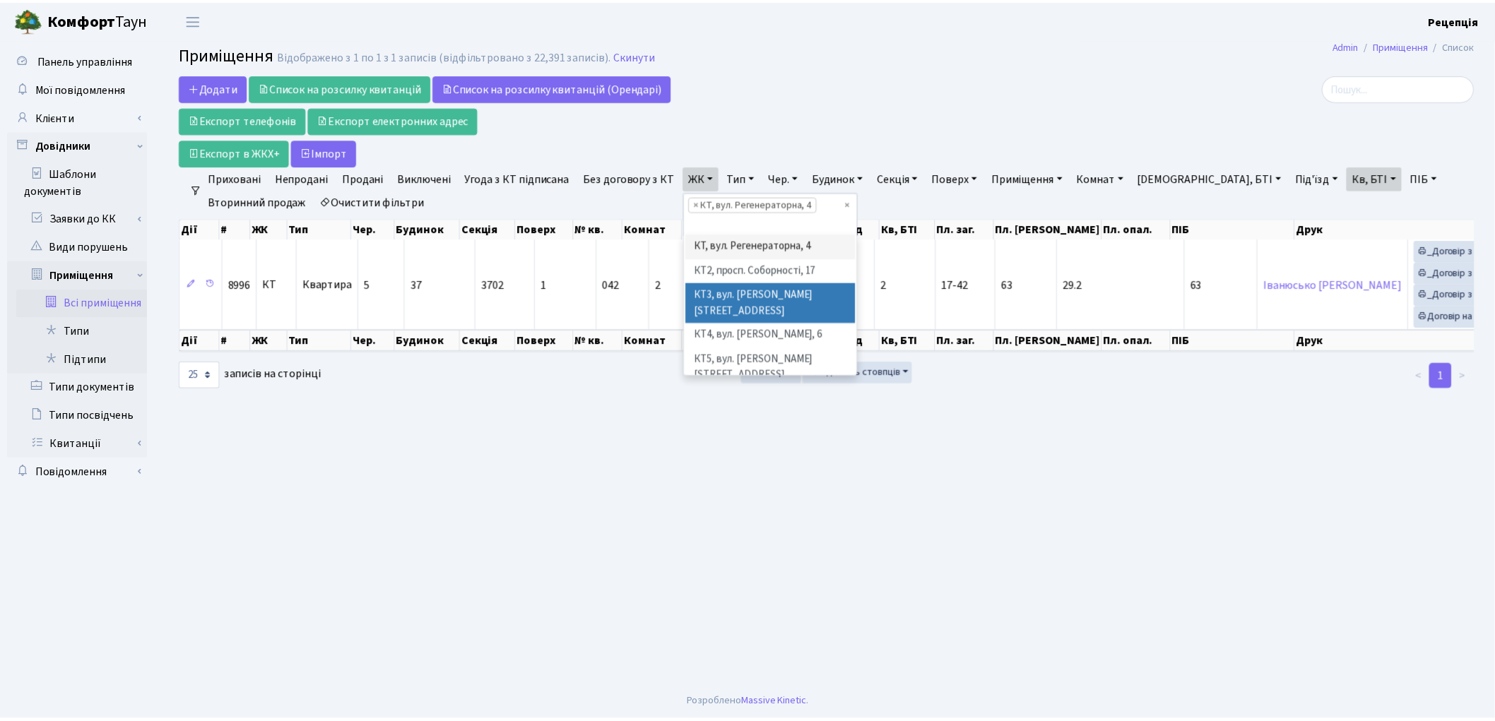
scroll to position [29, 0]
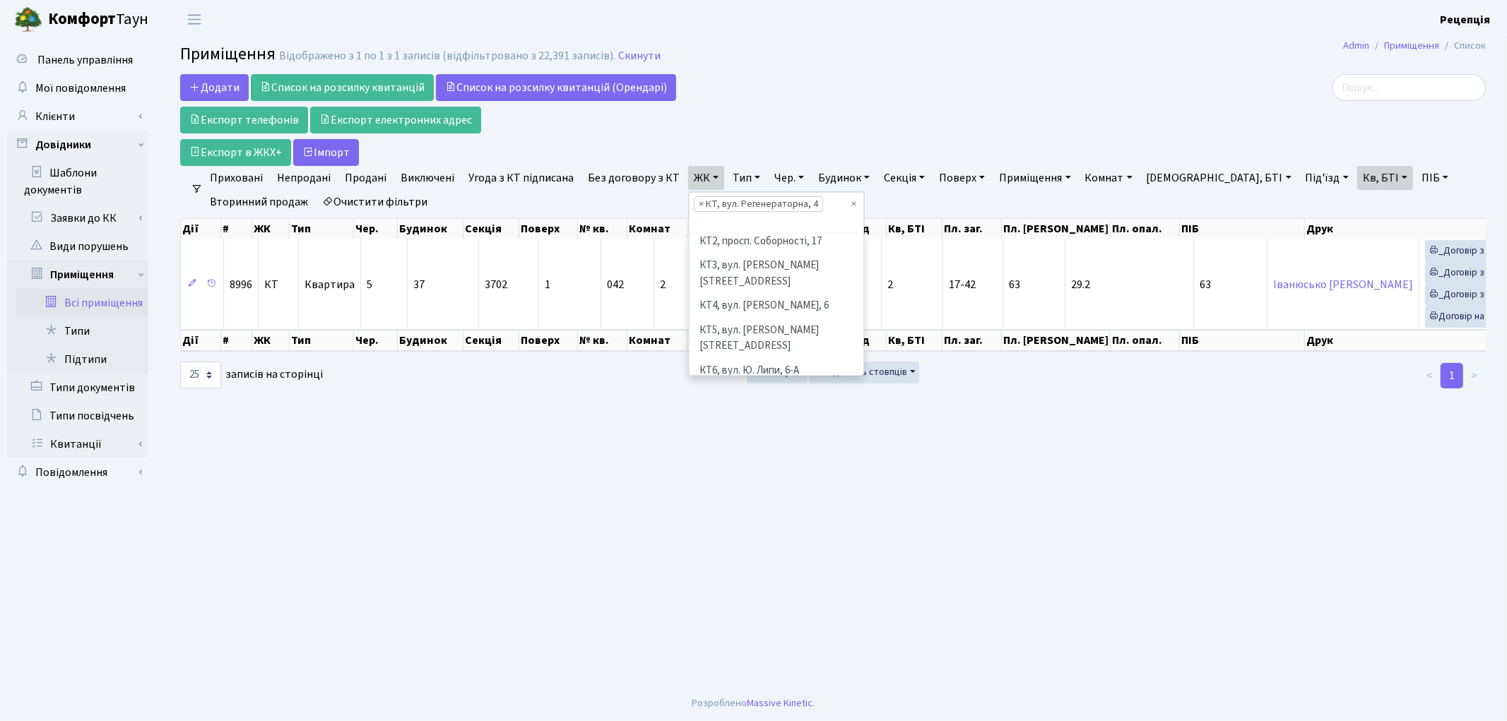
click at [778, 383] on li "КТ7, вул. [PERSON_NAME][STREET_ADDRESS]" at bounding box center [776, 403] width 171 height 40
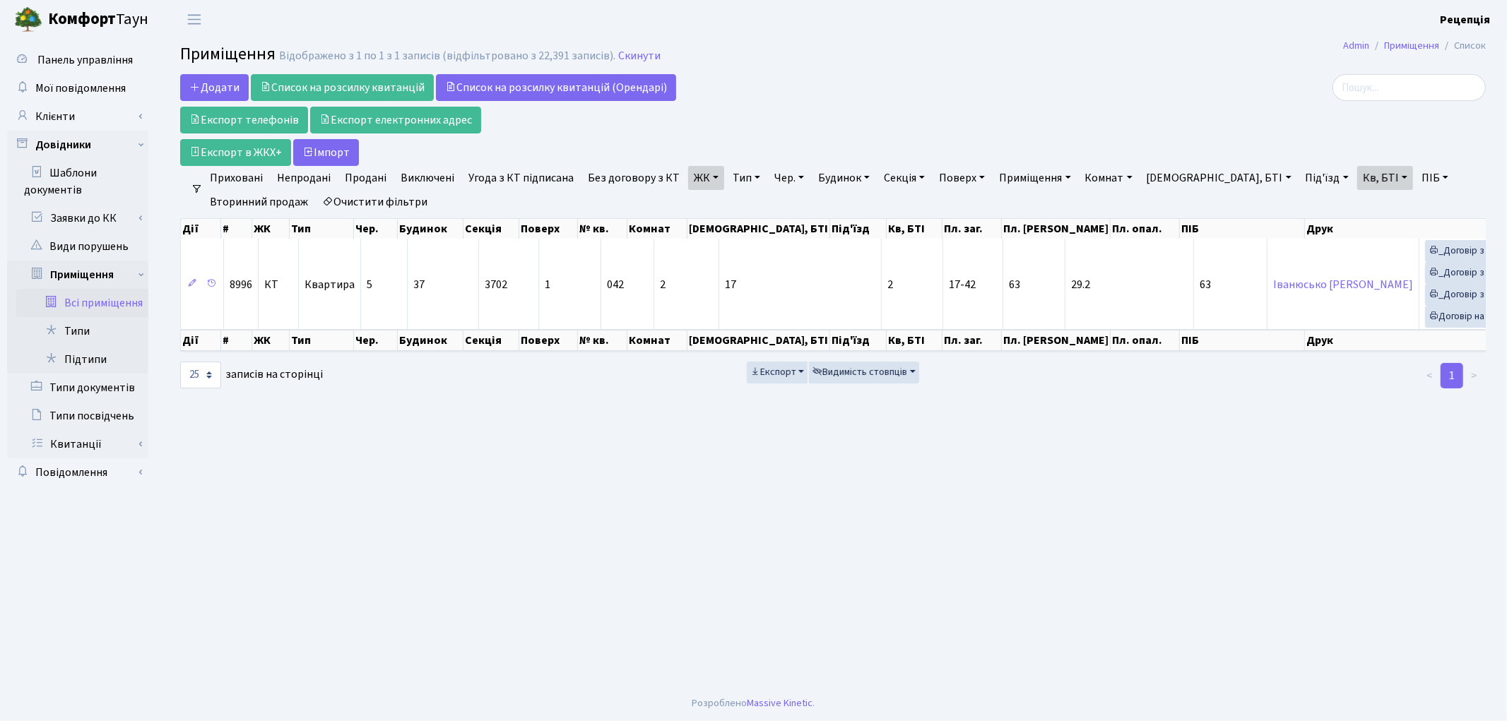
click at [1357, 184] on link "Кв, БТІ" at bounding box center [1385, 178] width 56 height 24
click at [1358, 205] on input "17-42" at bounding box center [1399, 205] width 83 height 27
type input "1"
type input "102"
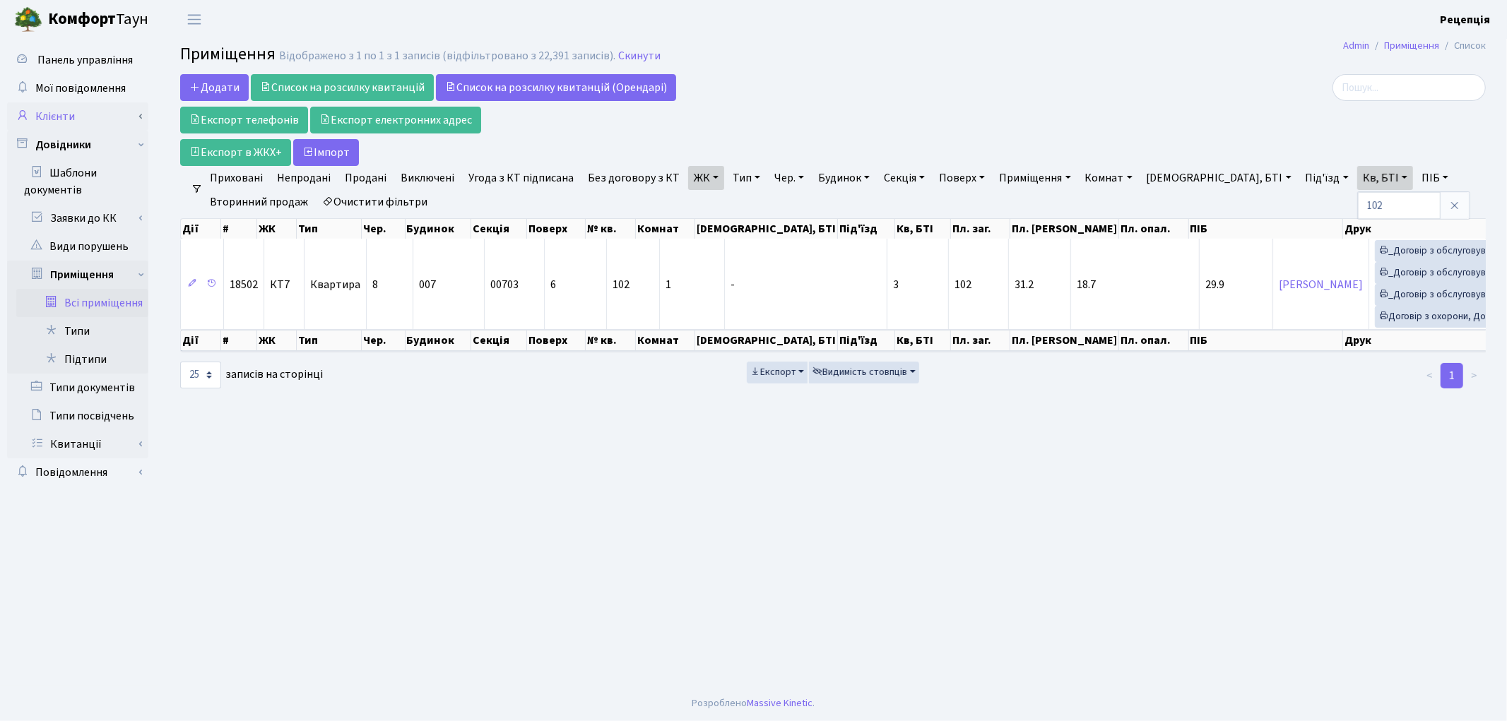
click at [80, 110] on link "Клієнти" at bounding box center [77, 116] width 141 height 28
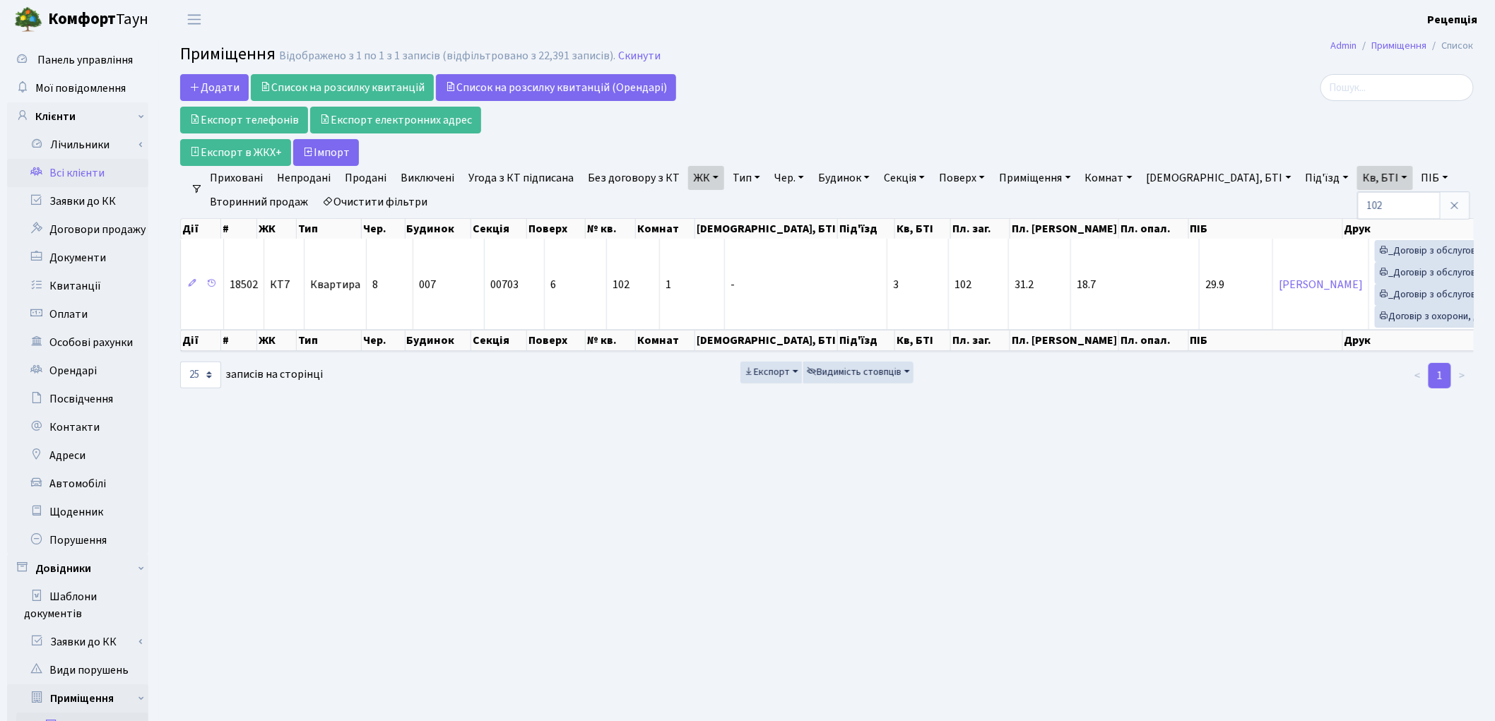
click at [81, 165] on link "Всі клієнти" at bounding box center [77, 173] width 141 height 28
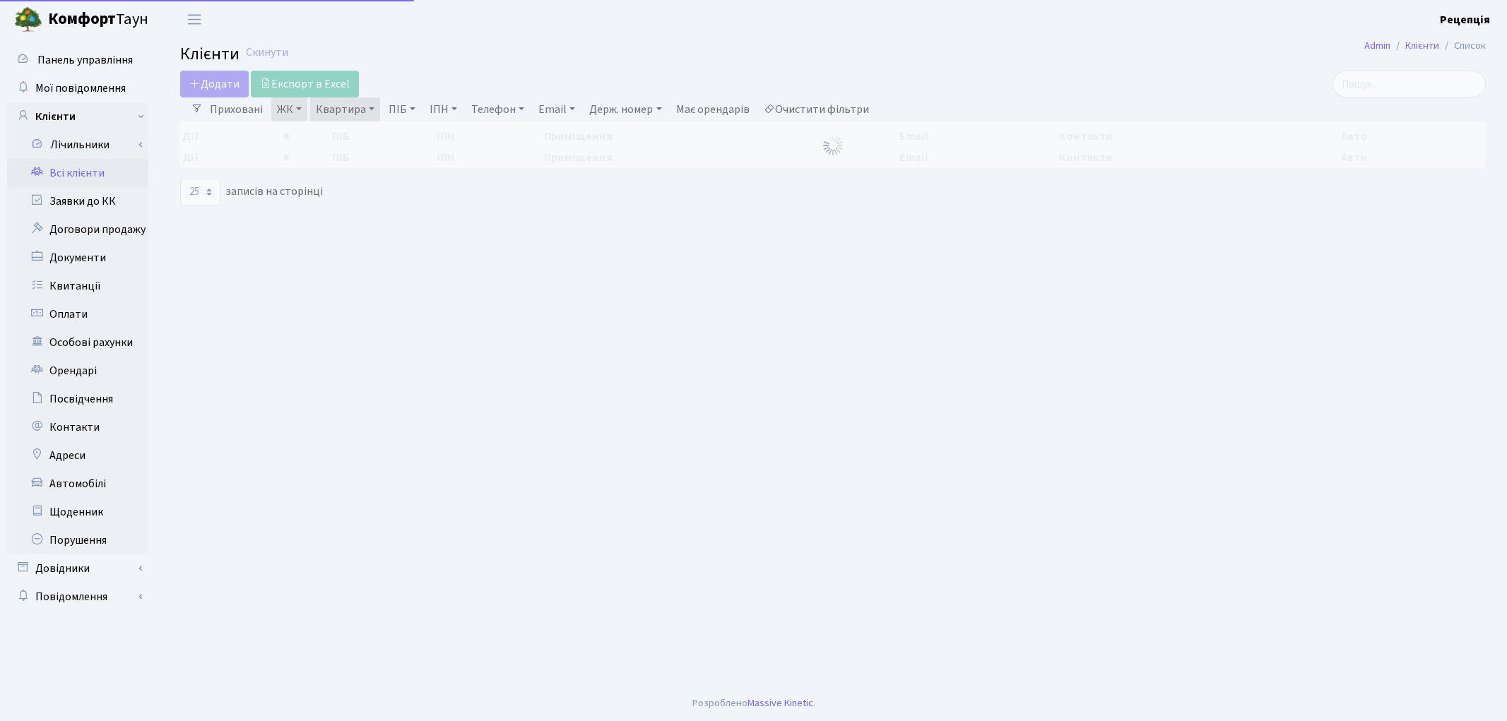
select select "25"
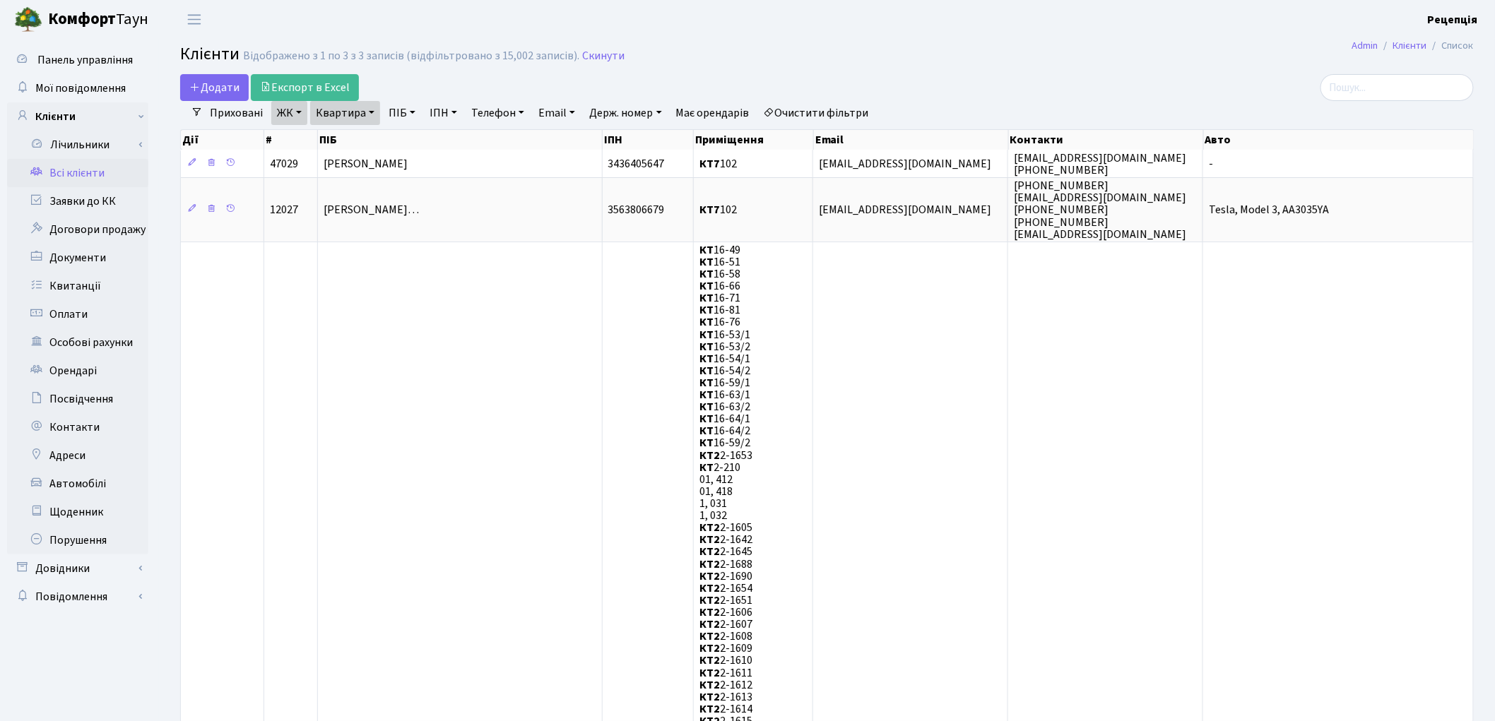
click at [811, 116] on link "Очистити фільтри" at bounding box center [816, 113] width 117 height 24
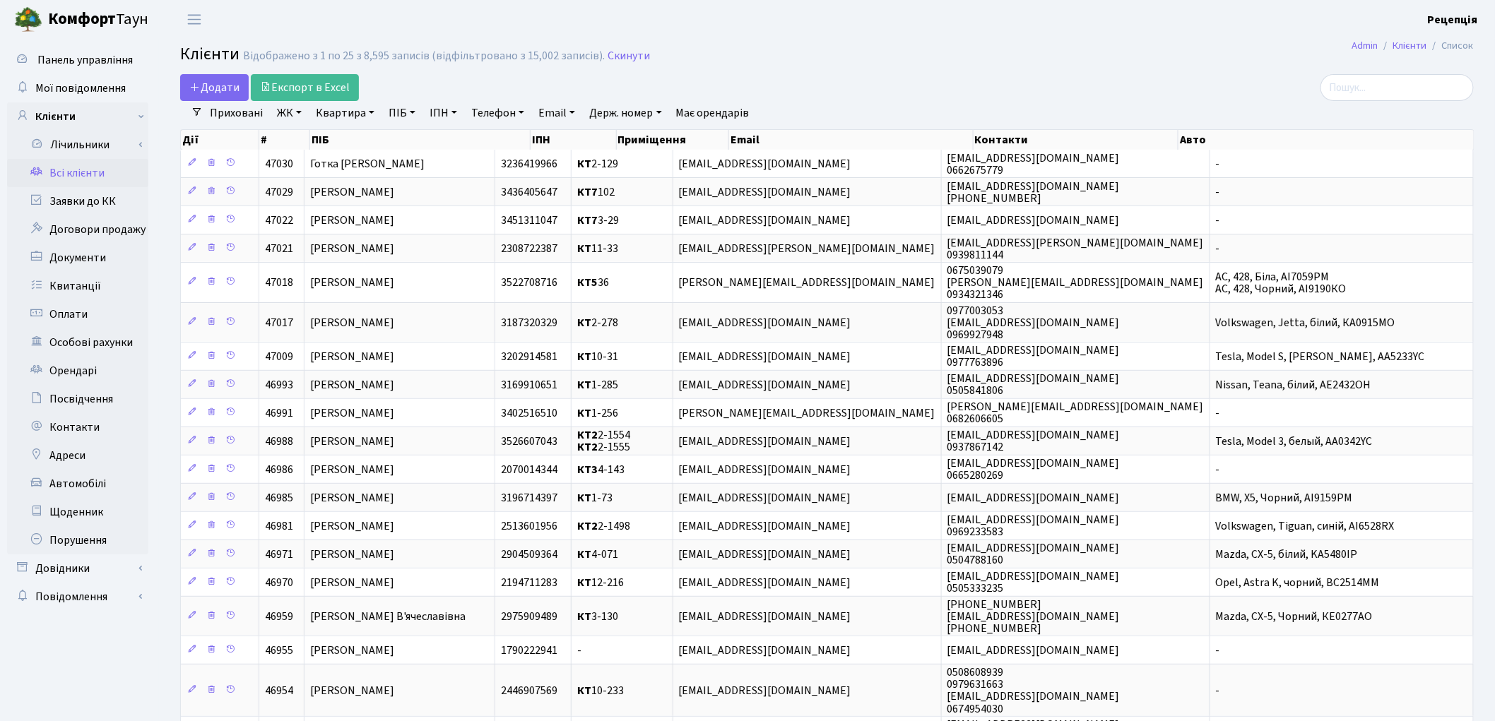
click at [295, 110] on link "ЖК" at bounding box center [289, 113] width 36 height 24
click at [320, 160] on li "КТ, вул. Регенераторна, 4" at bounding box center [359, 162] width 171 height 25
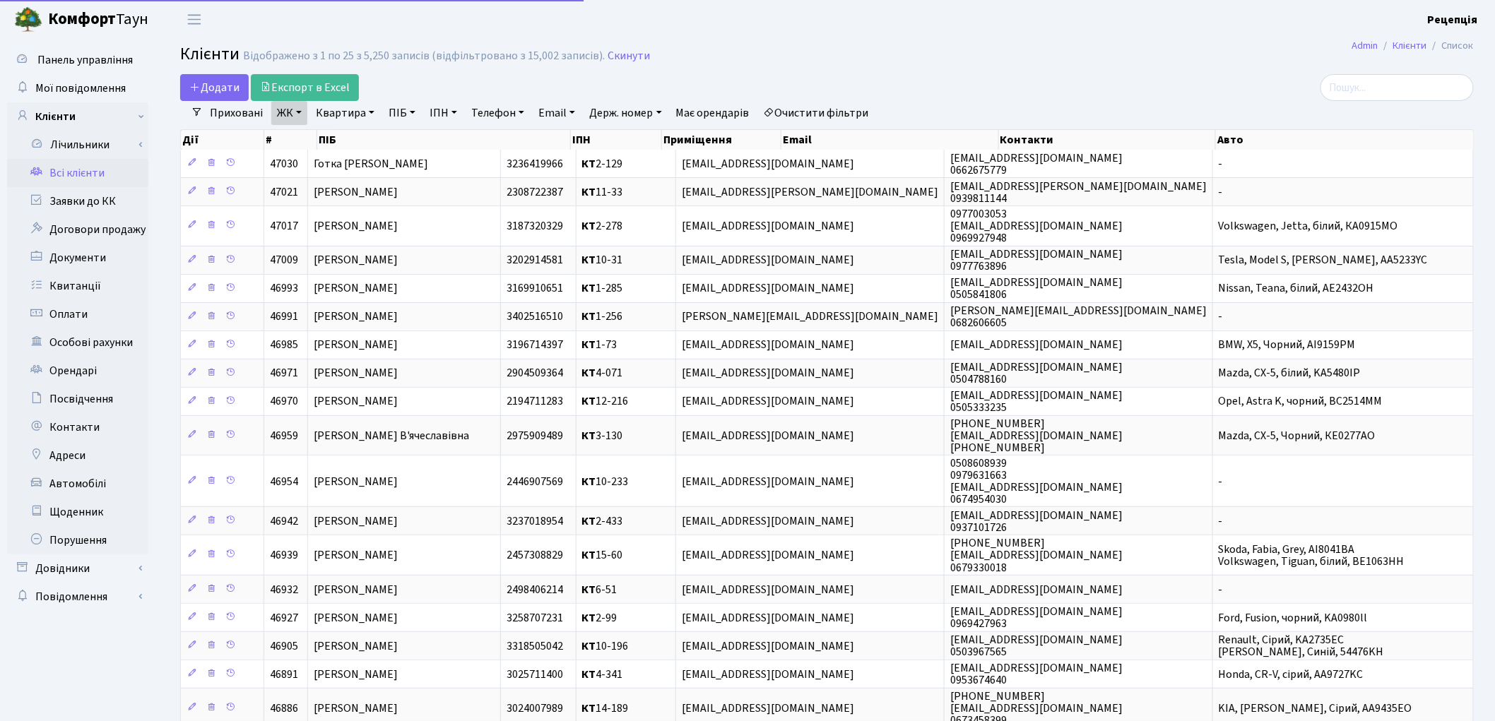
click at [345, 116] on link "Квартира" at bounding box center [345, 113] width 70 height 24
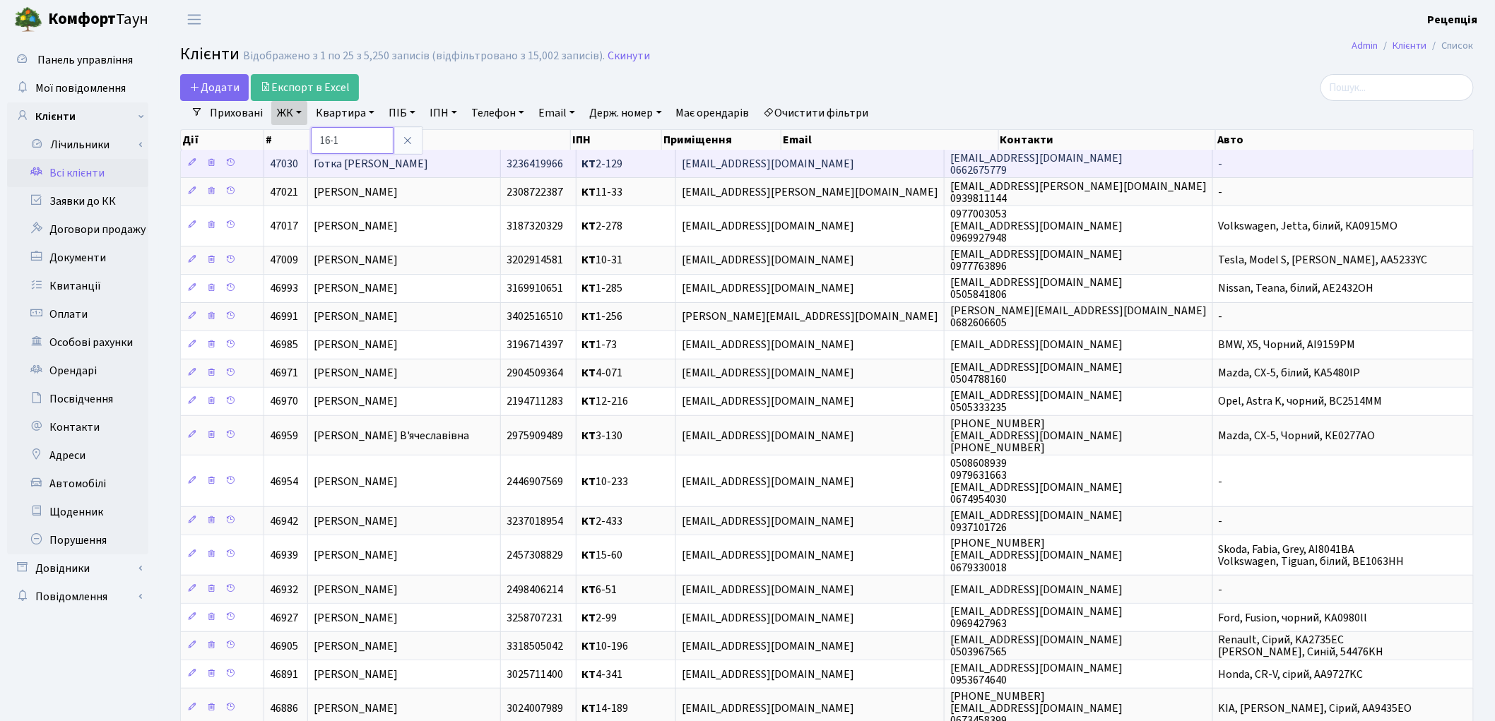
type input "16-19"
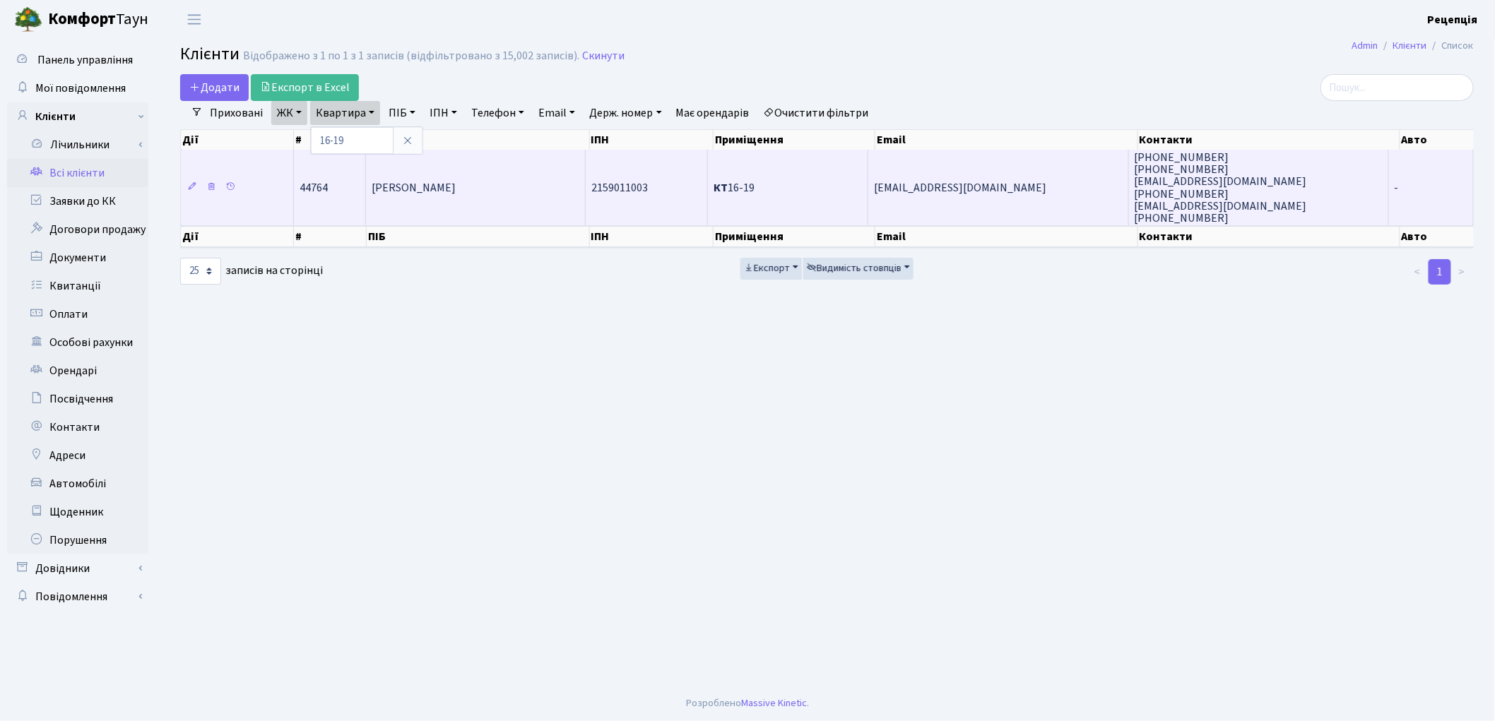
click at [509, 191] on td "[PERSON_NAME]" at bounding box center [476, 188] width 220 height 76
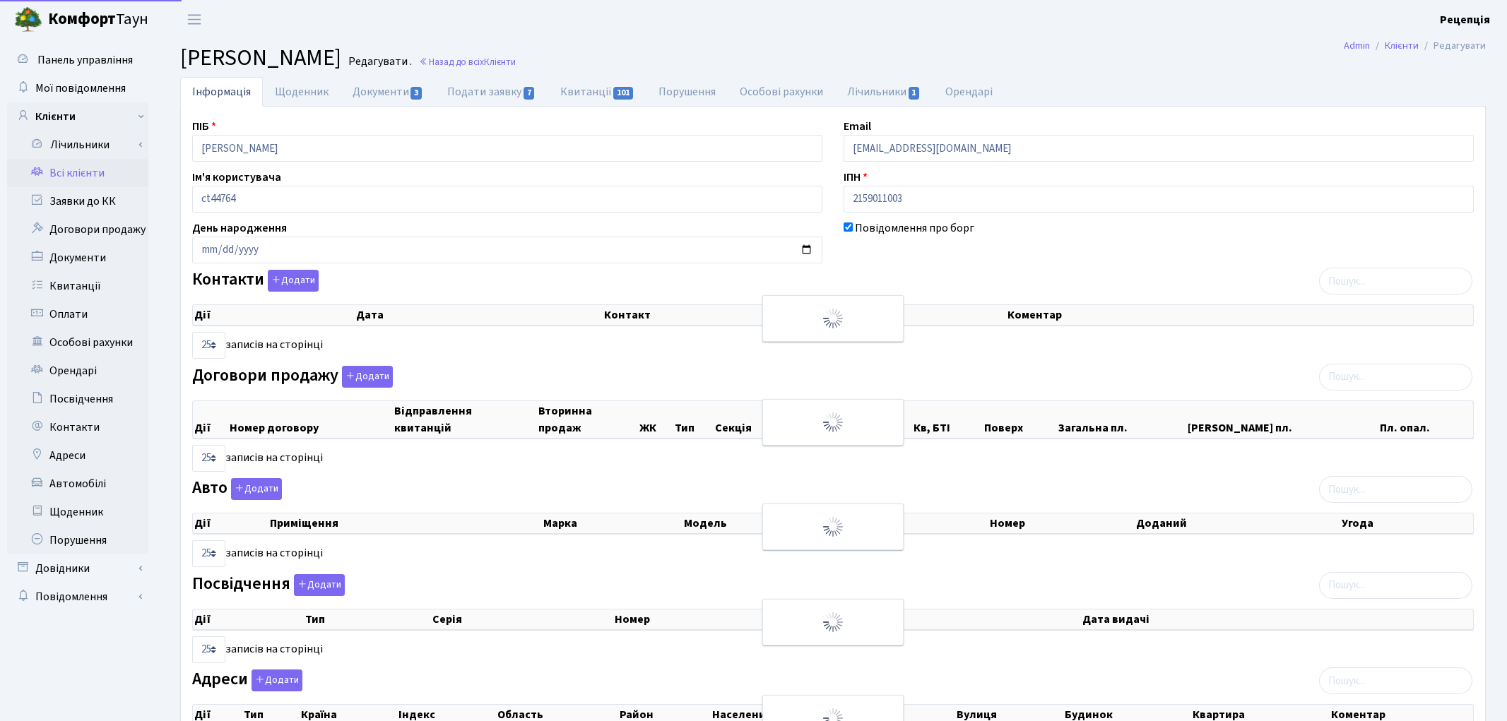
select select "25"
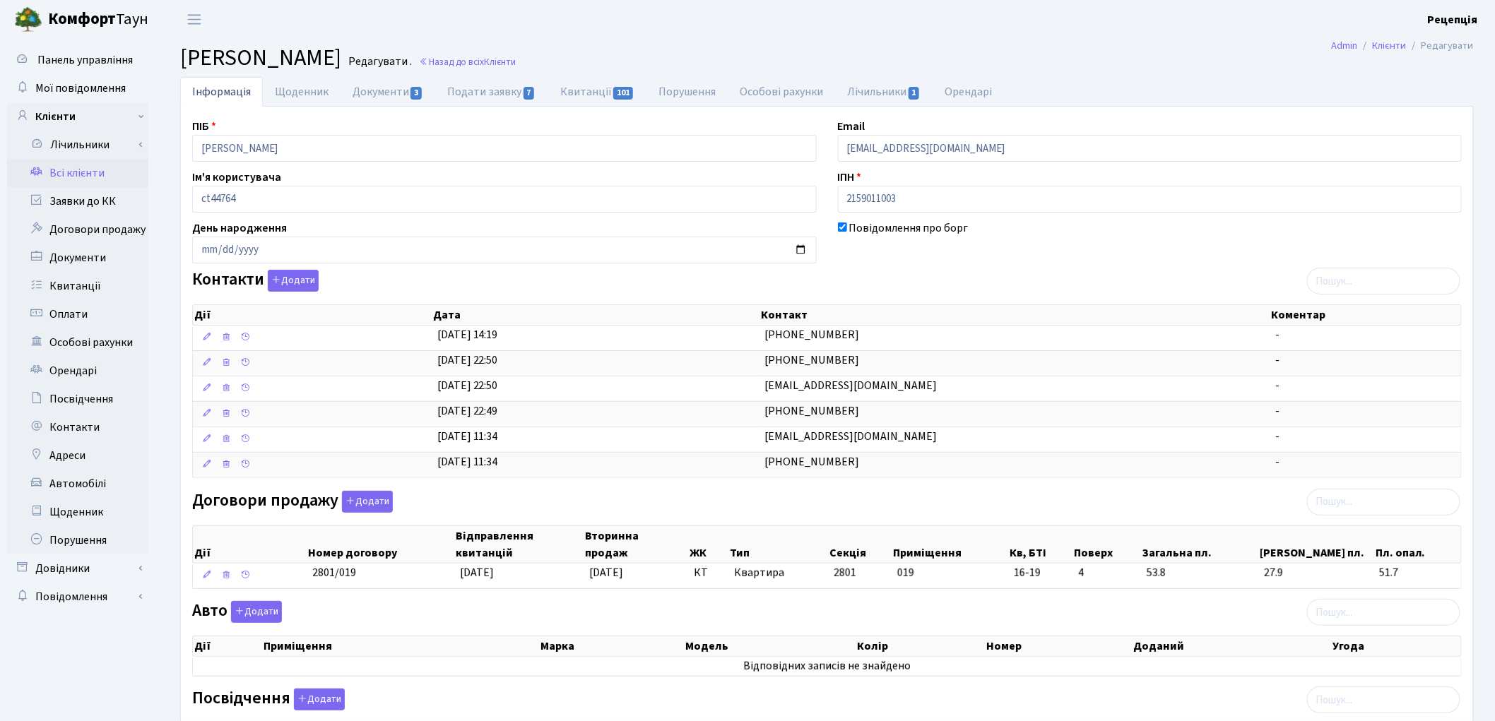
click at [82, 166] on link "Всі клієнти" at bounding box center [77, 173] width 141 height 28
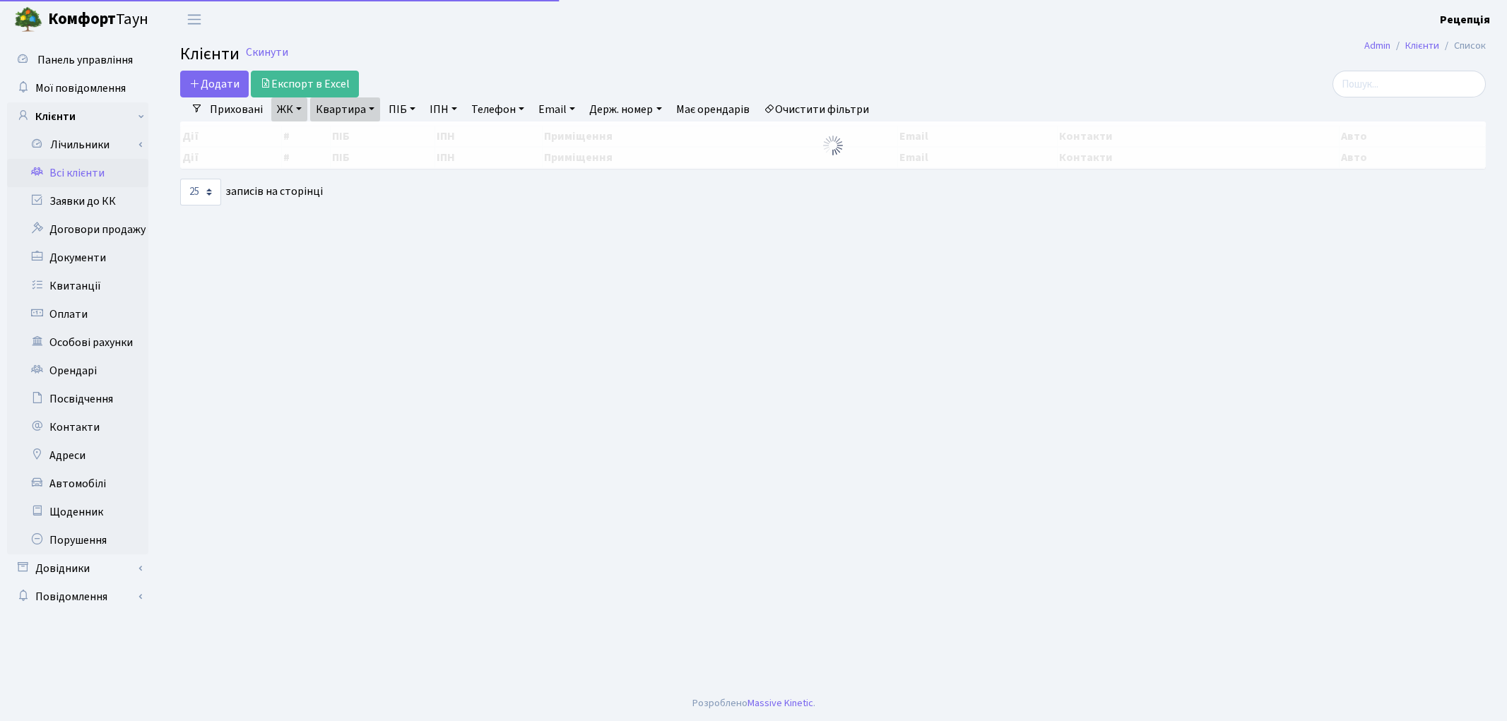
select select "25"
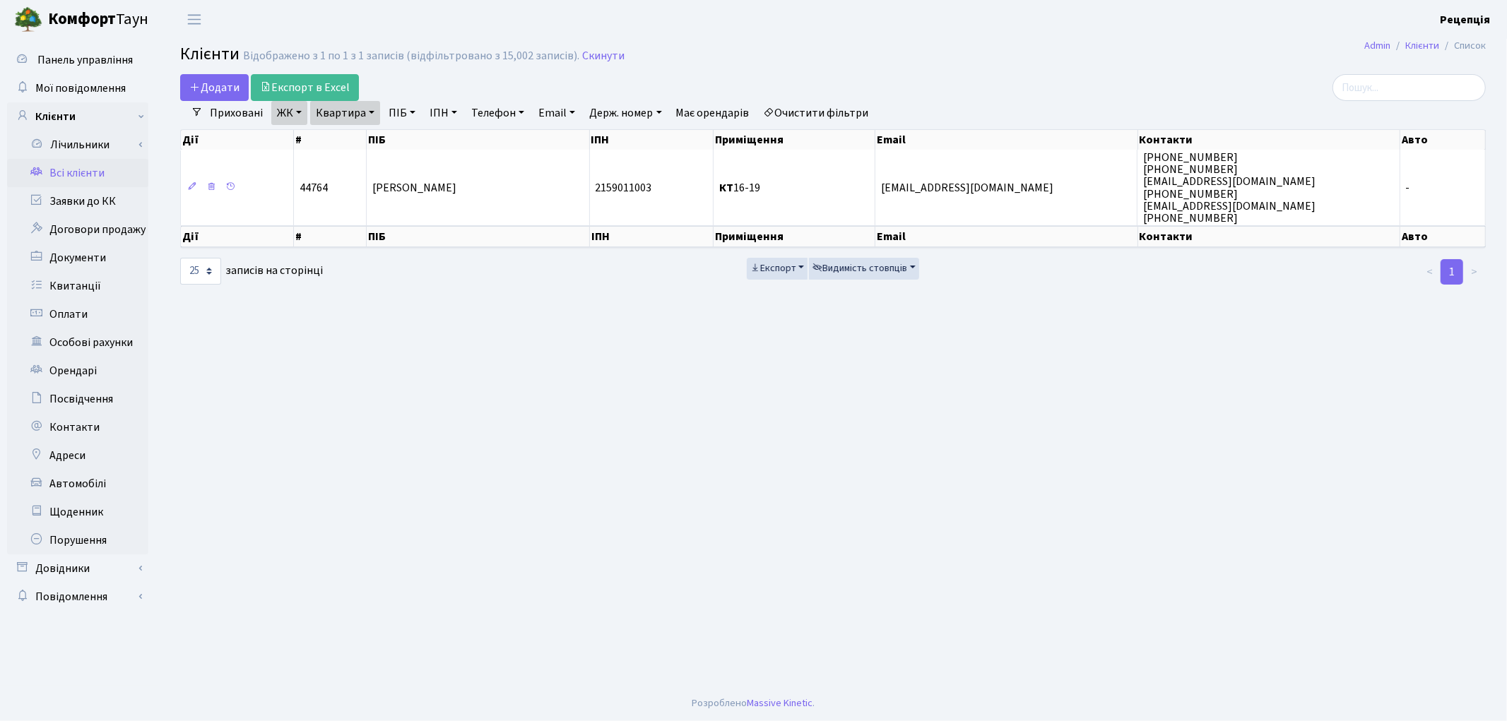
click at [841, 117] on link "Очистити фільтри" at bounding box center [816, 113] width 117 height 24
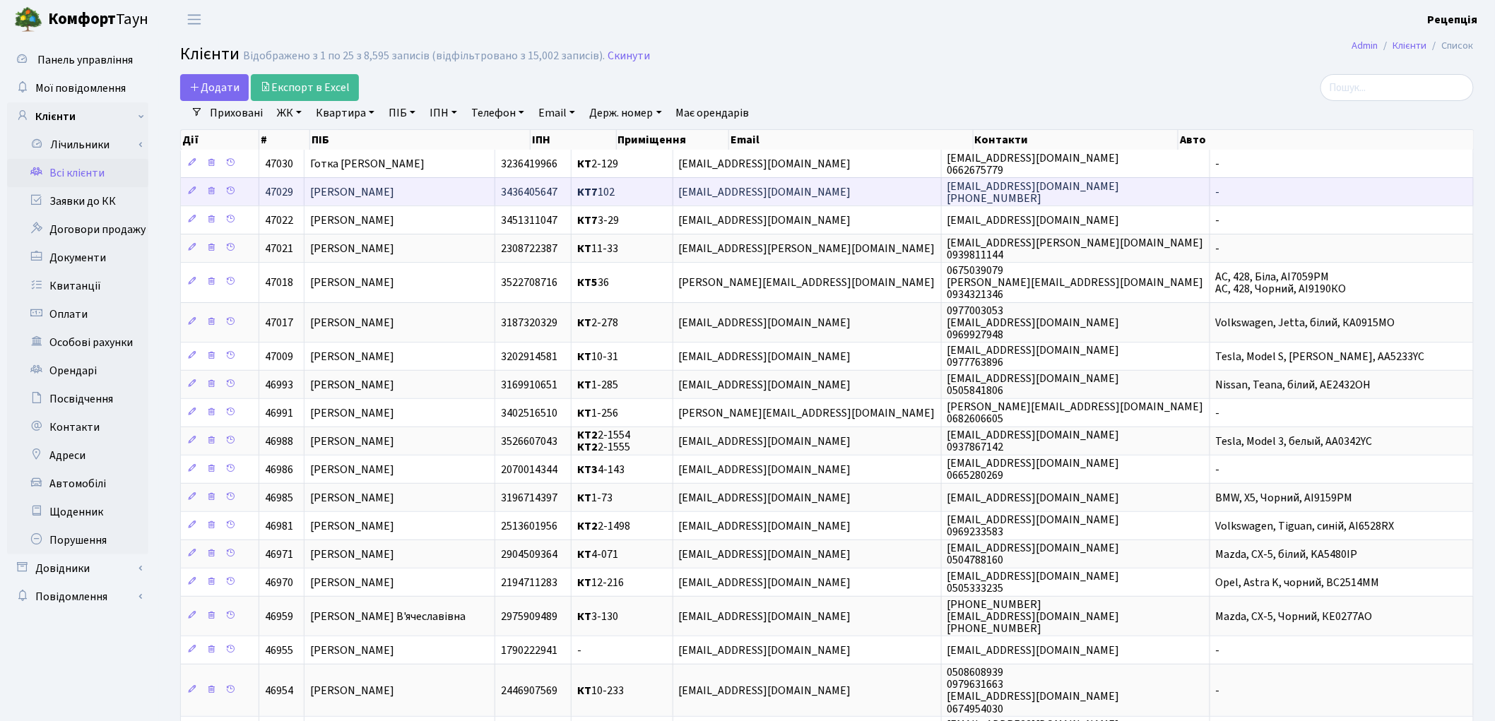
click at [365, 184] on span "[PERSON_NAME]" at bounding box center [352, 192] width 84 height 16
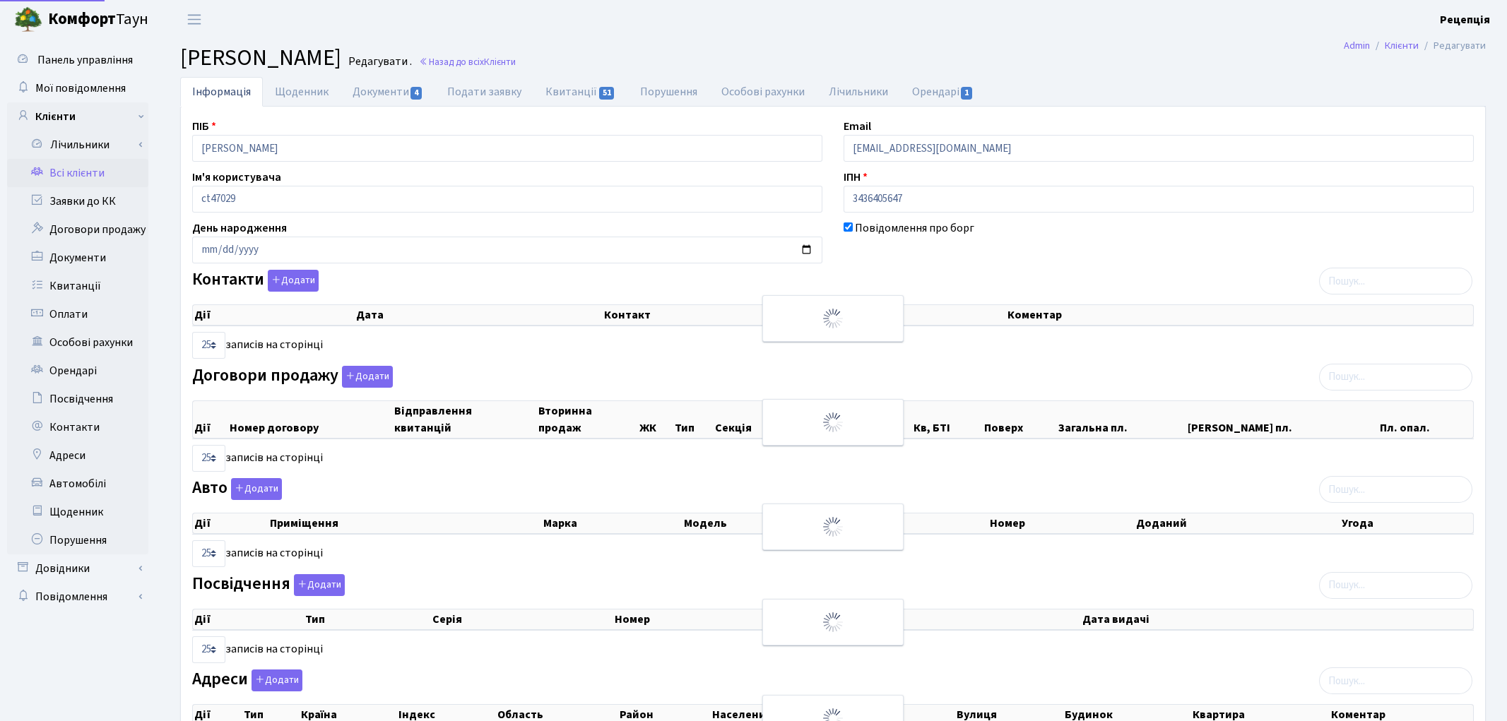
select select "25"
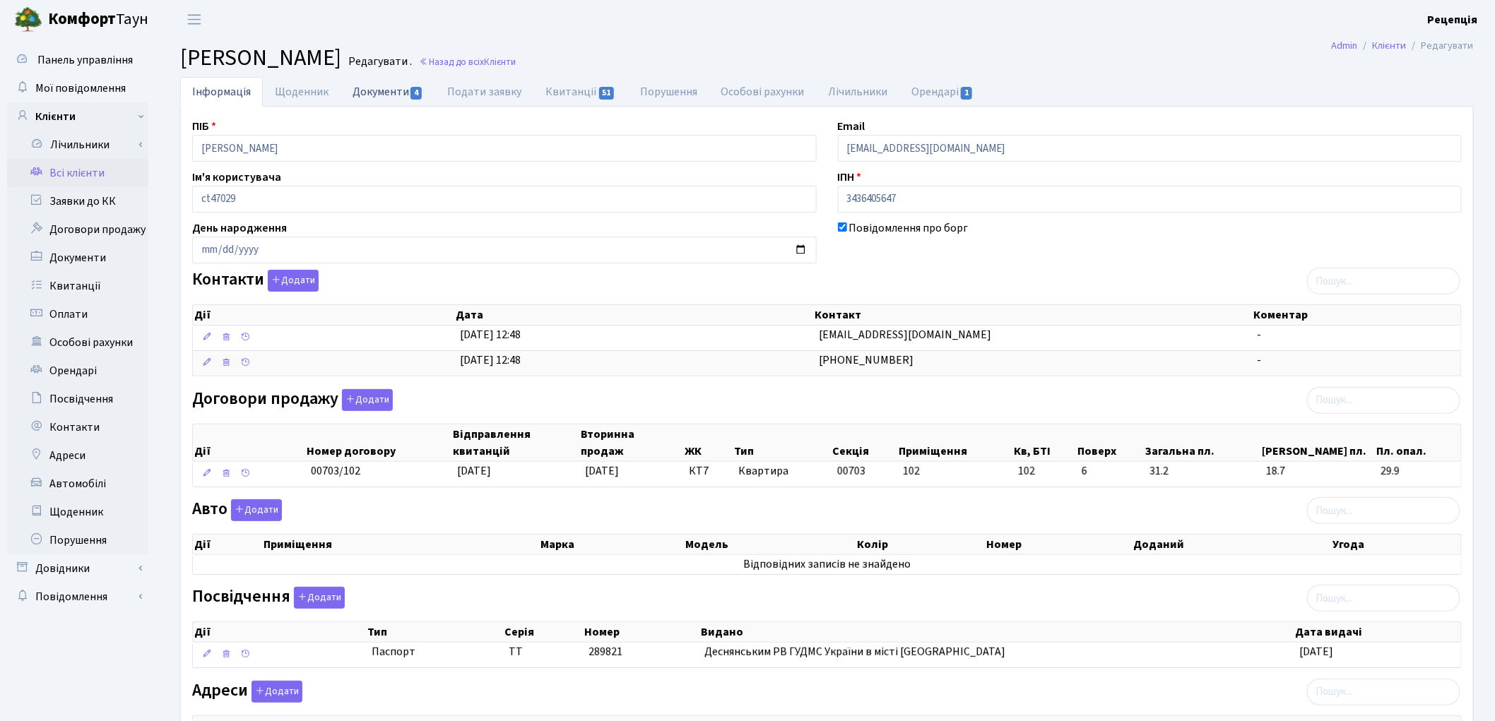
click at [362, 95] on link "Документи 4" at bounding box center [388, 91] width 95 height 29
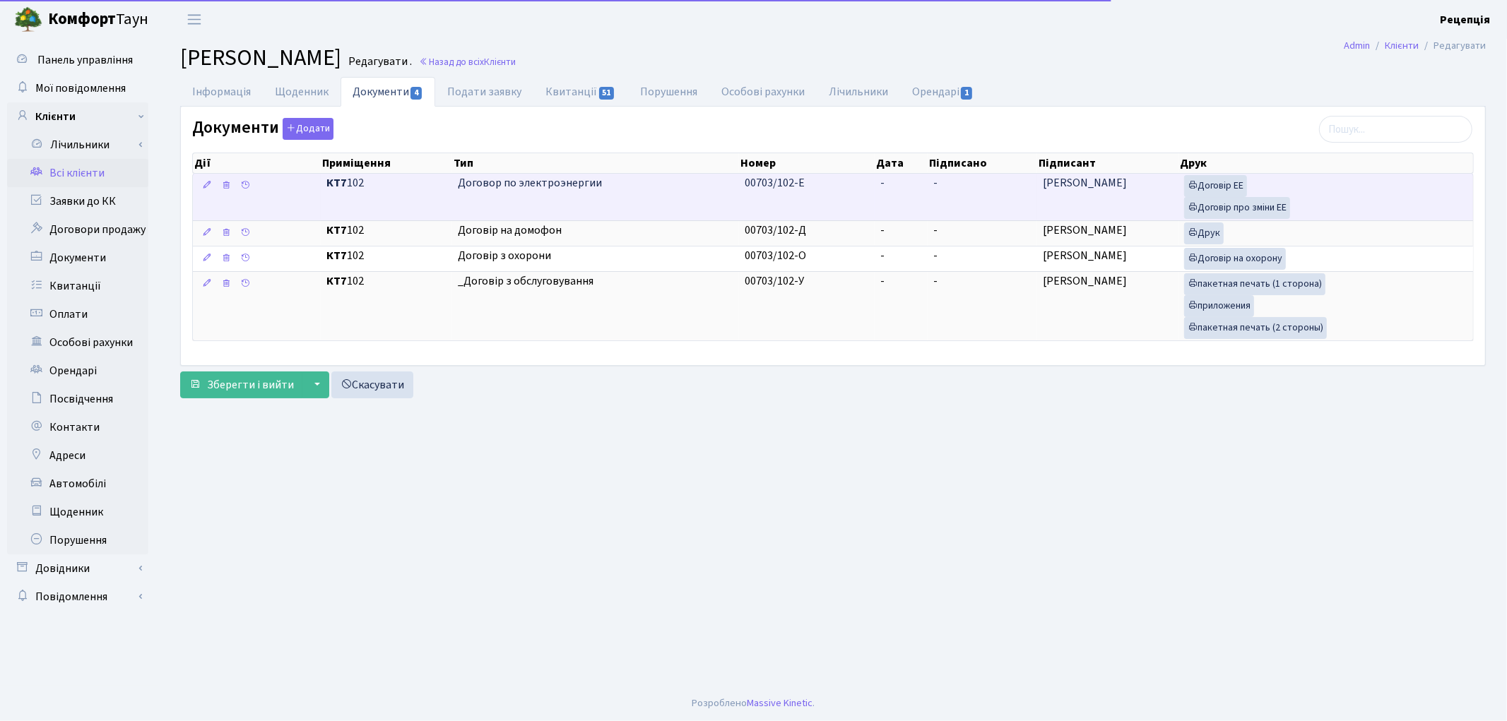
click at [862, 199] on td "00703/102-Е" at bounding box center [807, 197] width 136 height 47
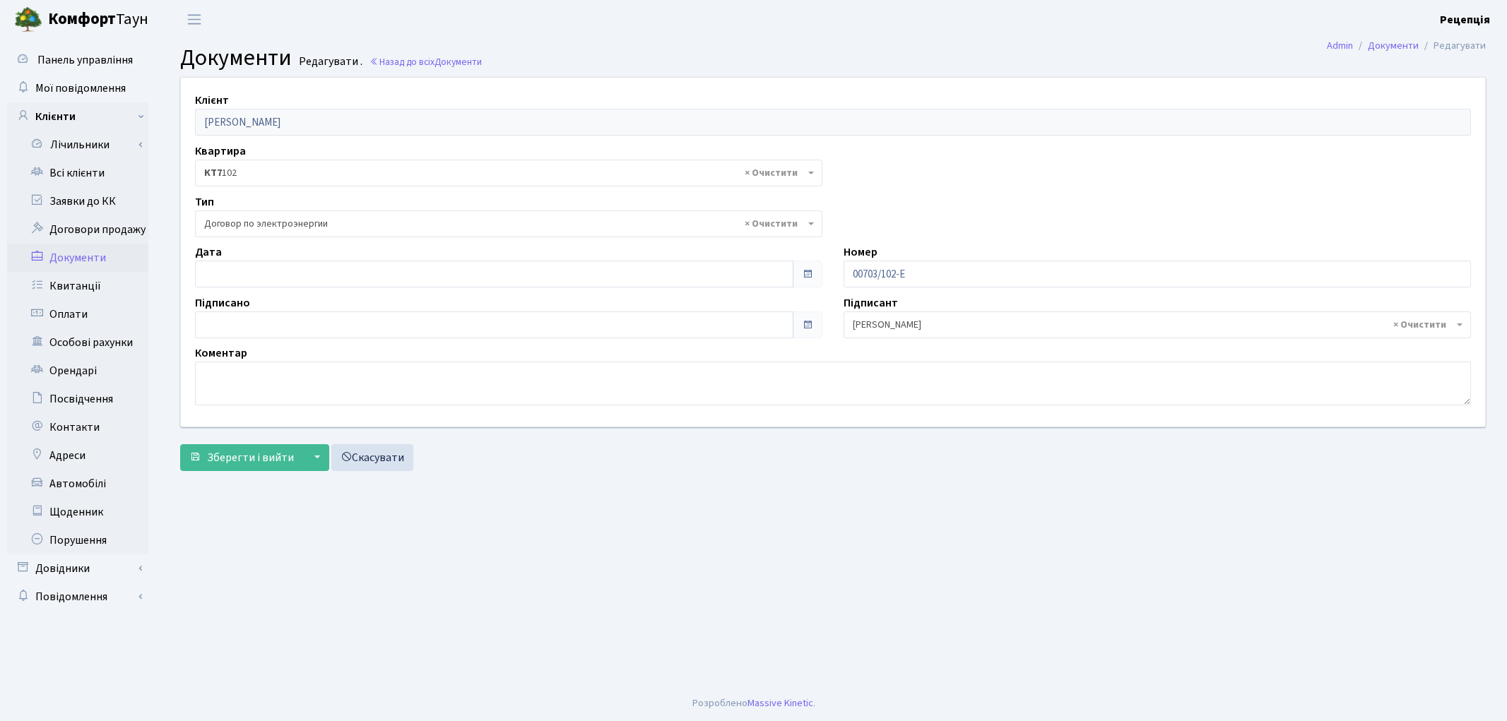
select select "294"
type input "[DATE]"
click at [251, 266] on input "[DATE]" at bounding box center [494, 274] width 599 height 27
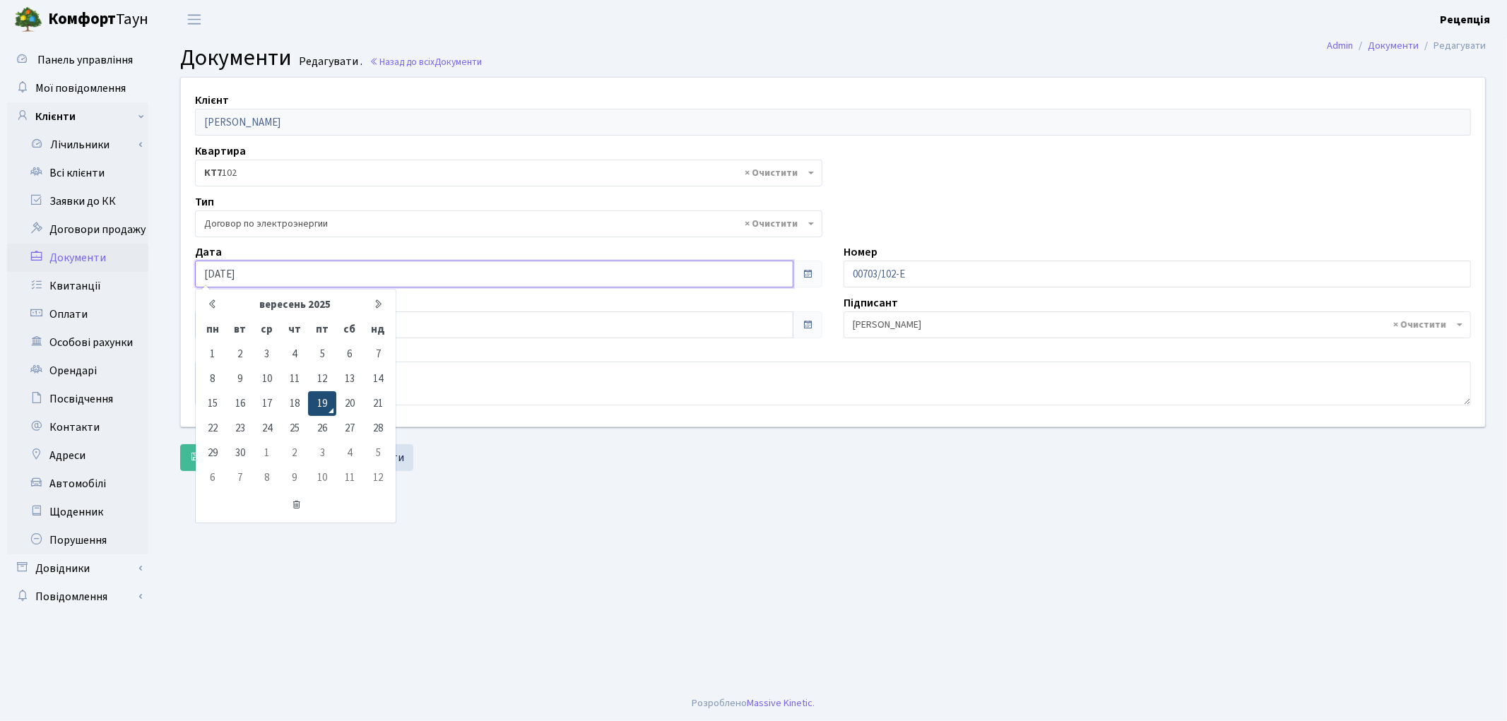
click at [320, 399] on td "19" at bounding box center [322, 403] width 28 height 25
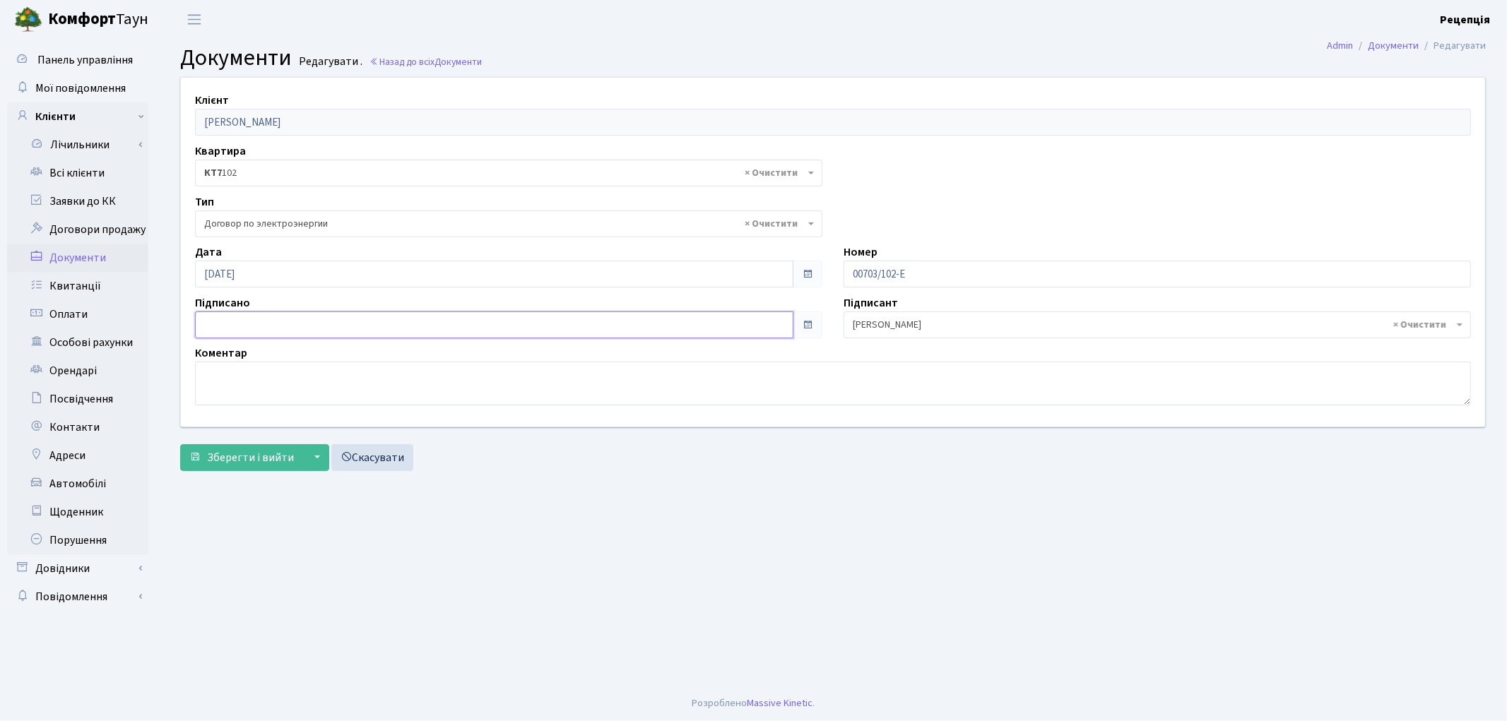
type input "[DATE]"
click at [257, 322] on input "[DATE]" at bounding box center [494, 325] width 599 height 27
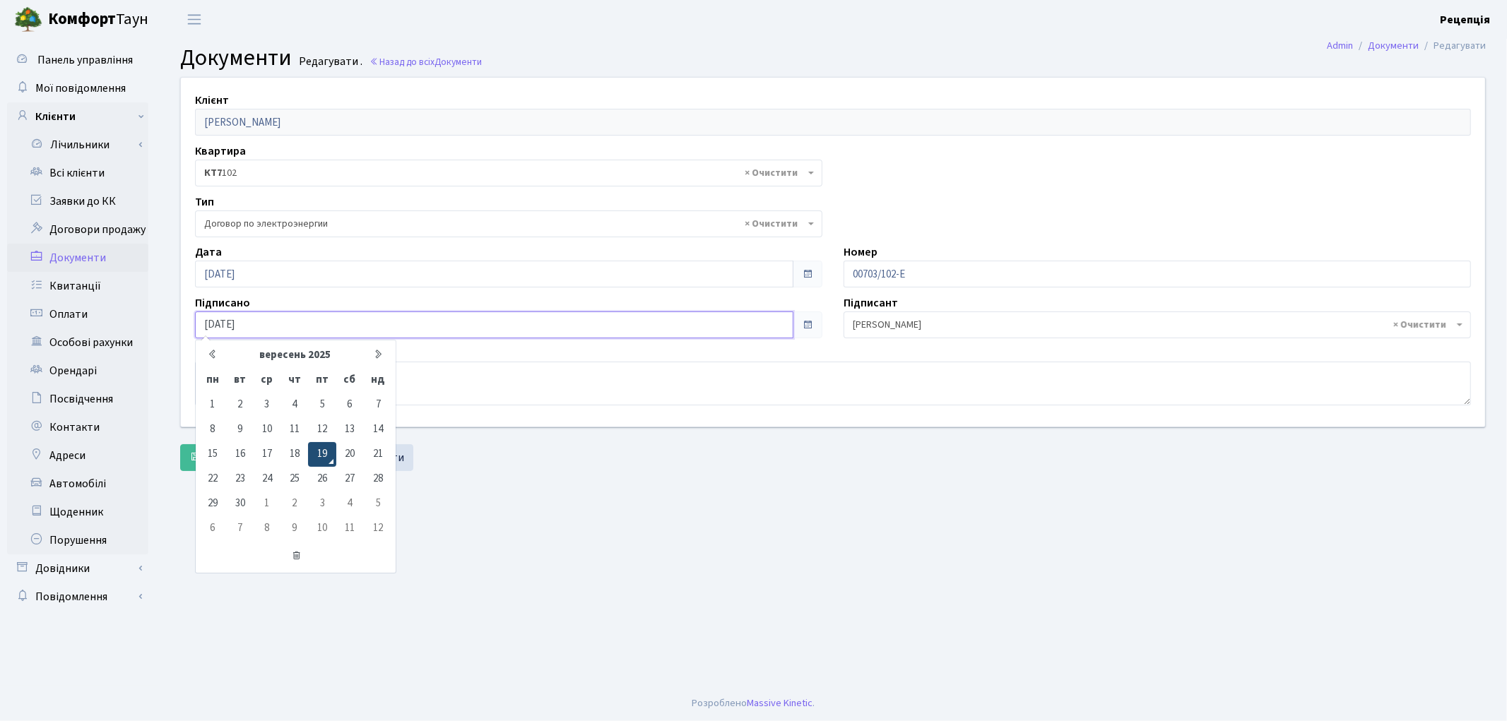
click at [329, 450] on td "19" at bounding box center [322, 454] width 28 height 25
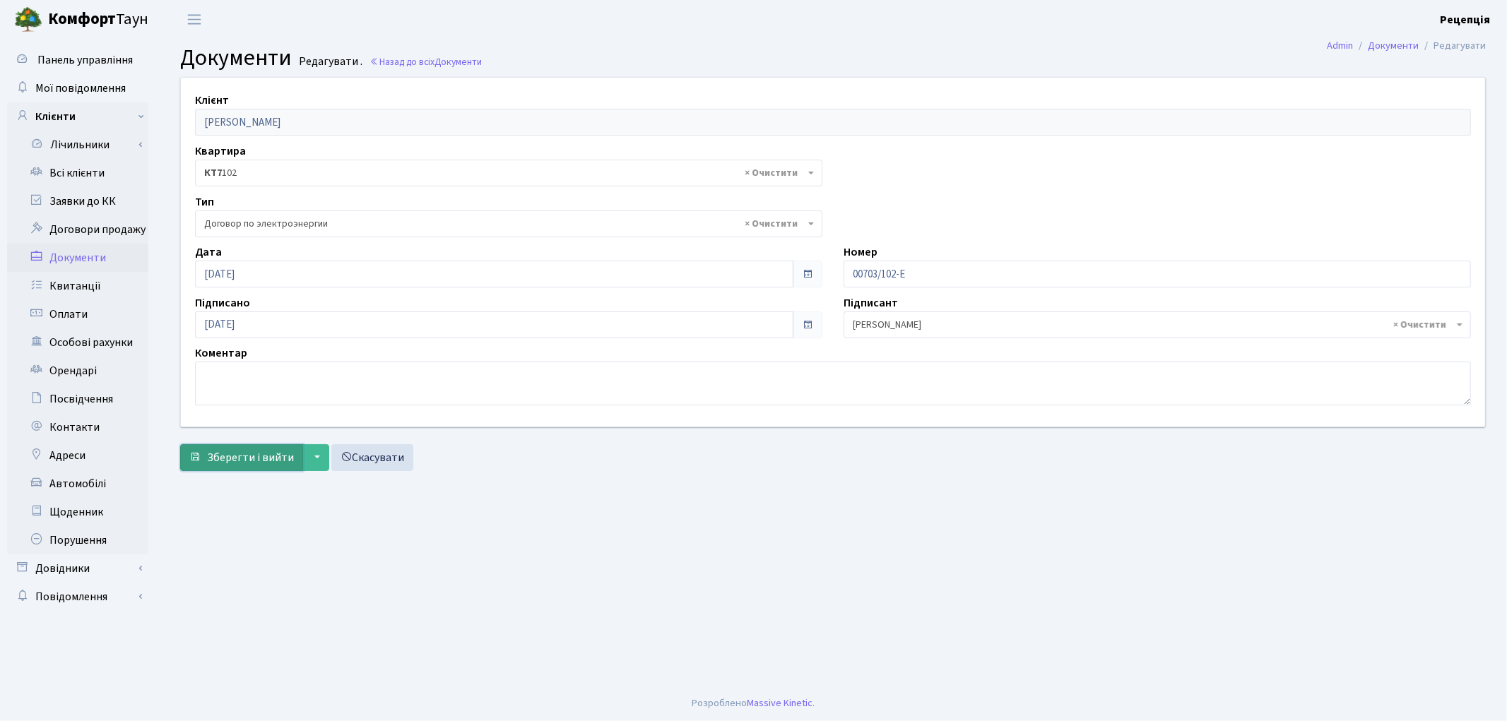
click at [267, 461] on span "Зберегти і вийти" at bounding box center [250, 458] width 87 height 16
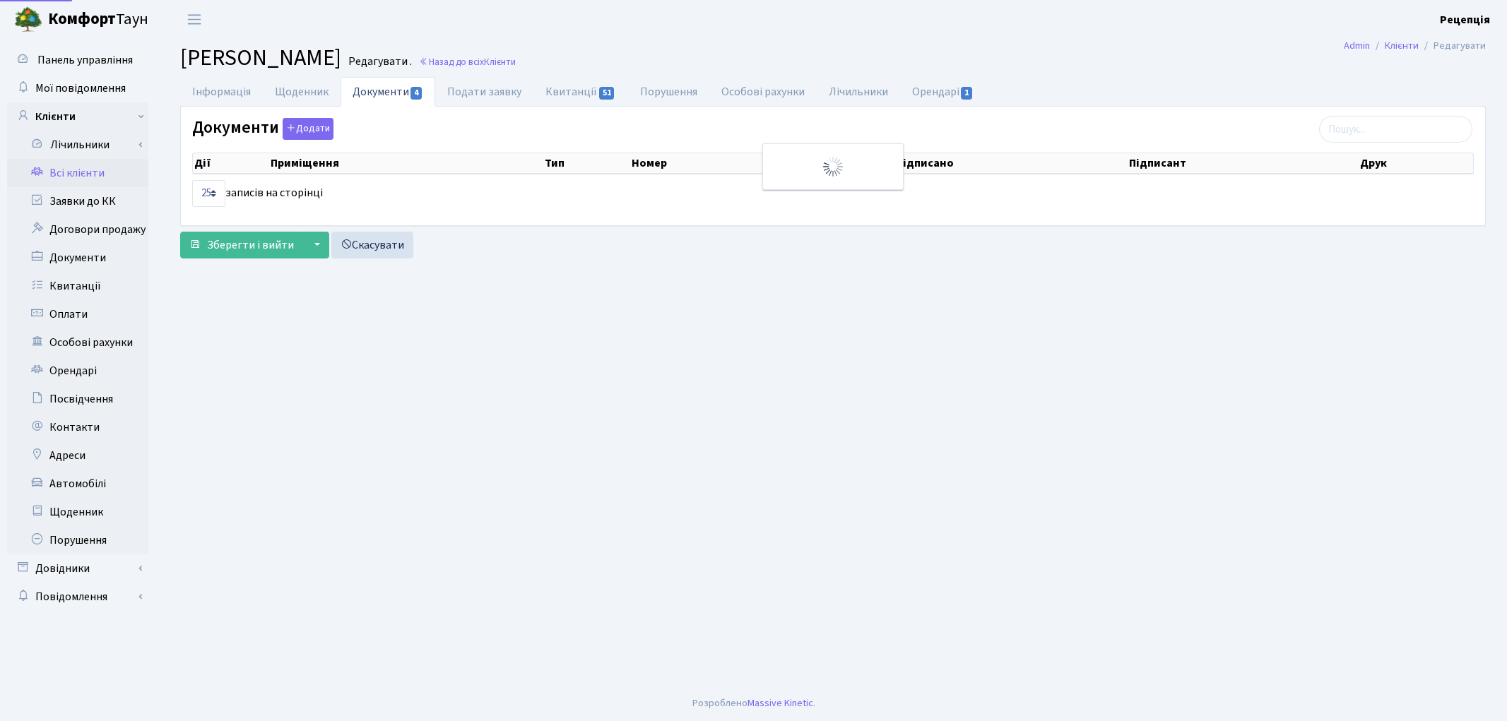
select select "25"
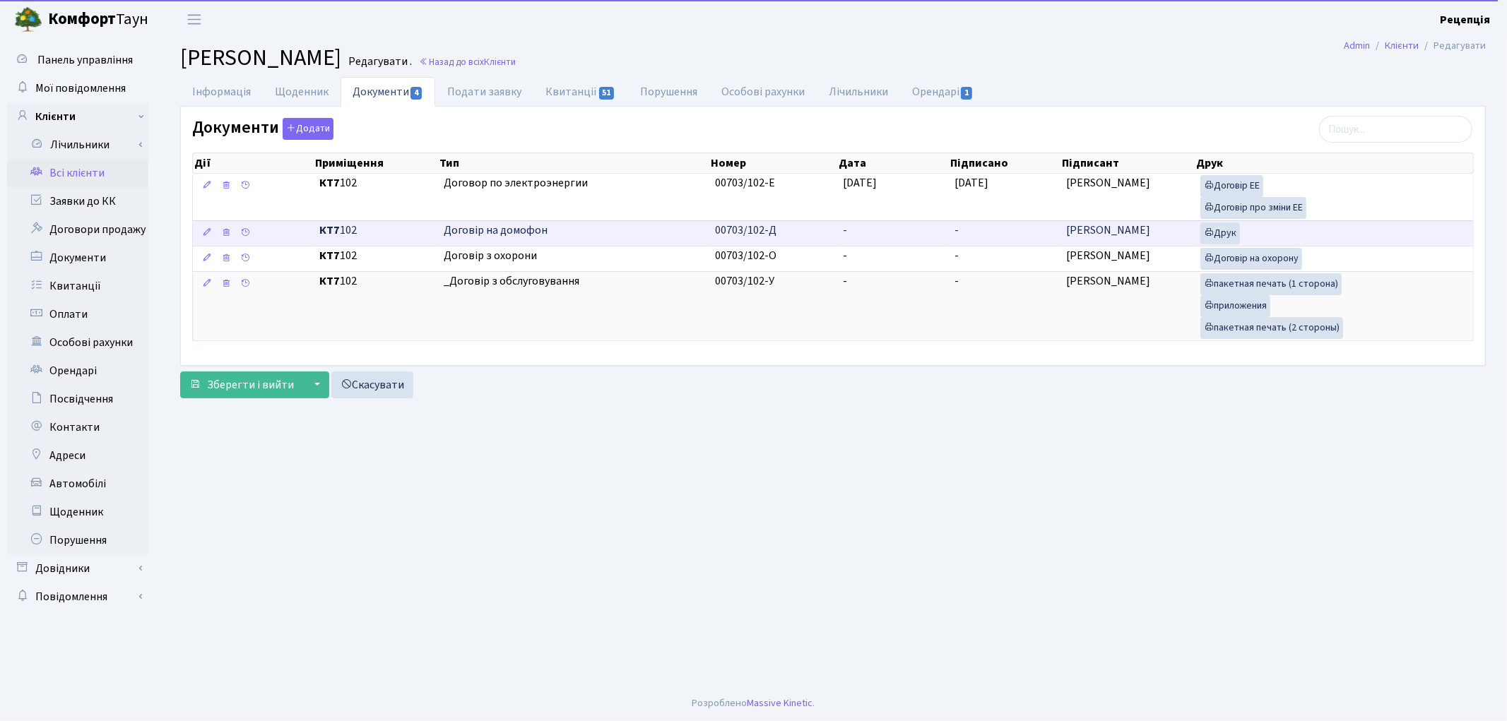
click at [825, 228] on td "00703/102-Д" at bounding box center [773, 232] width 129 height 25
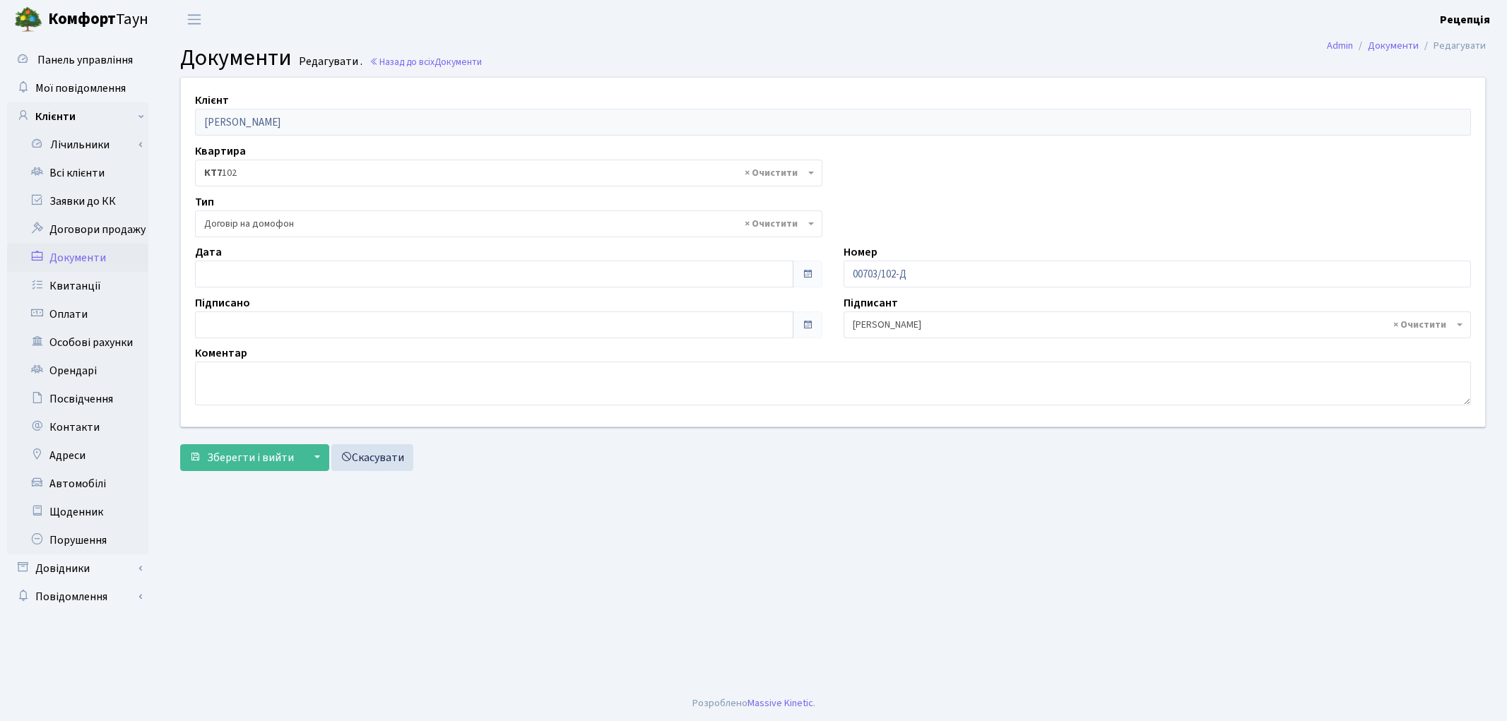
select select "292"
type input "[DATE]"
click at [228, 276] on input "[DATE]" at bounding box center [494, 274] width 599 height 27
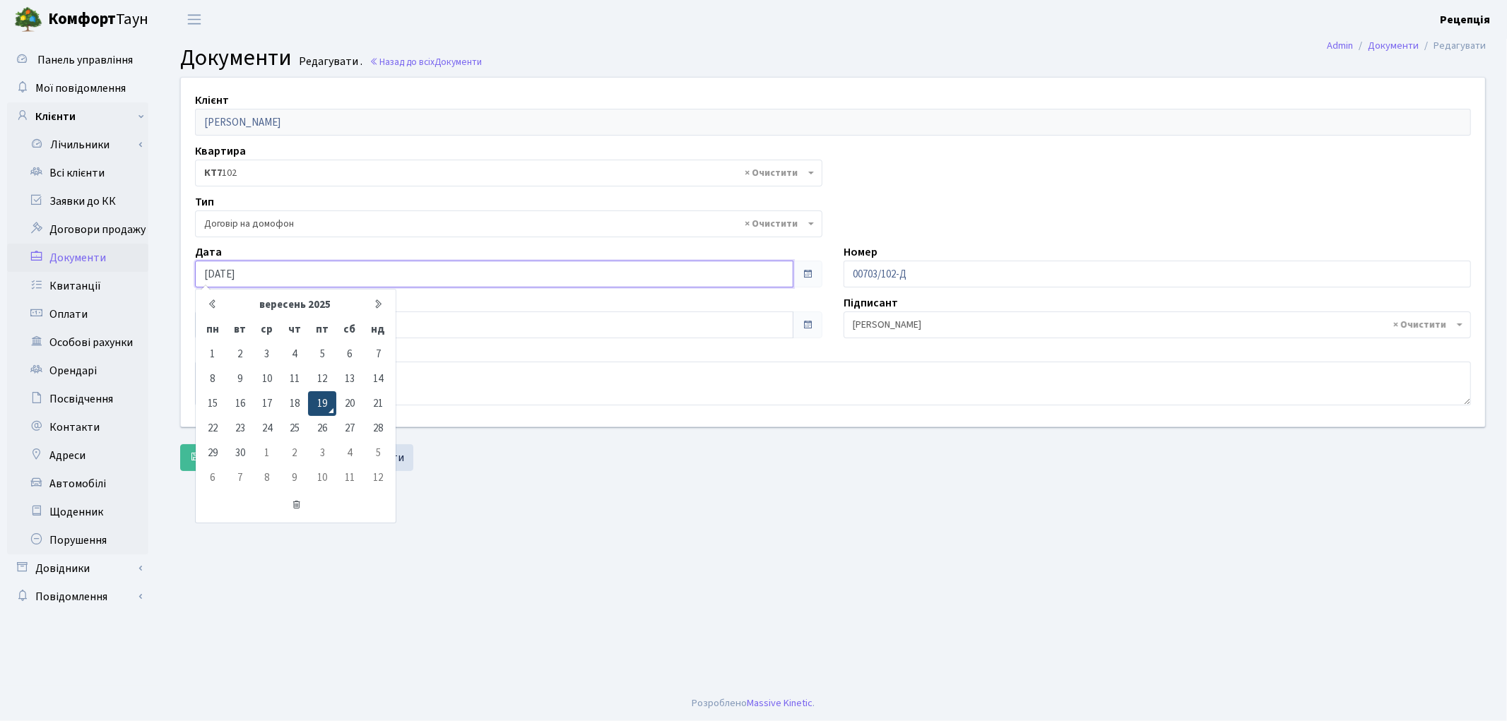
click at [327, 397] on td "19" at bounding box center [322, 403] width 28 height 25
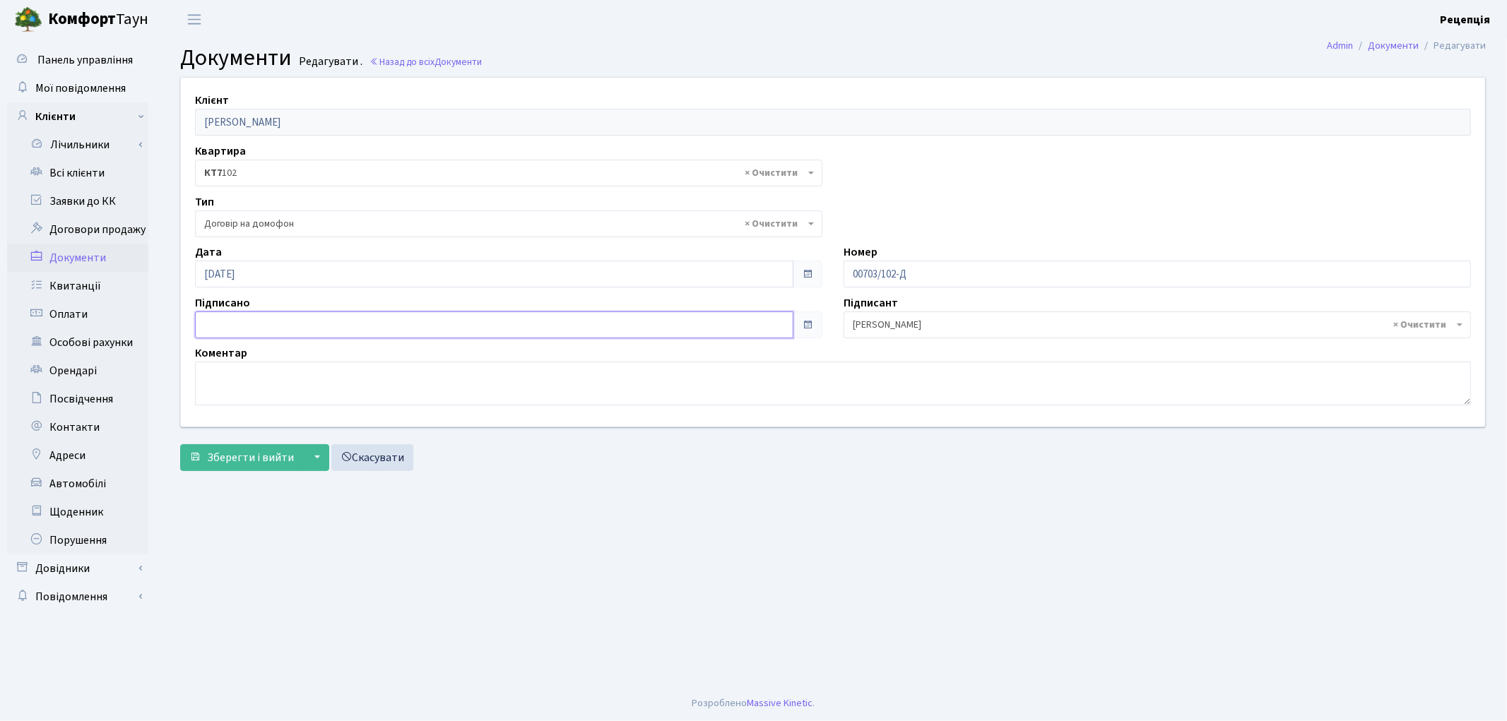
type input "[DATE]"
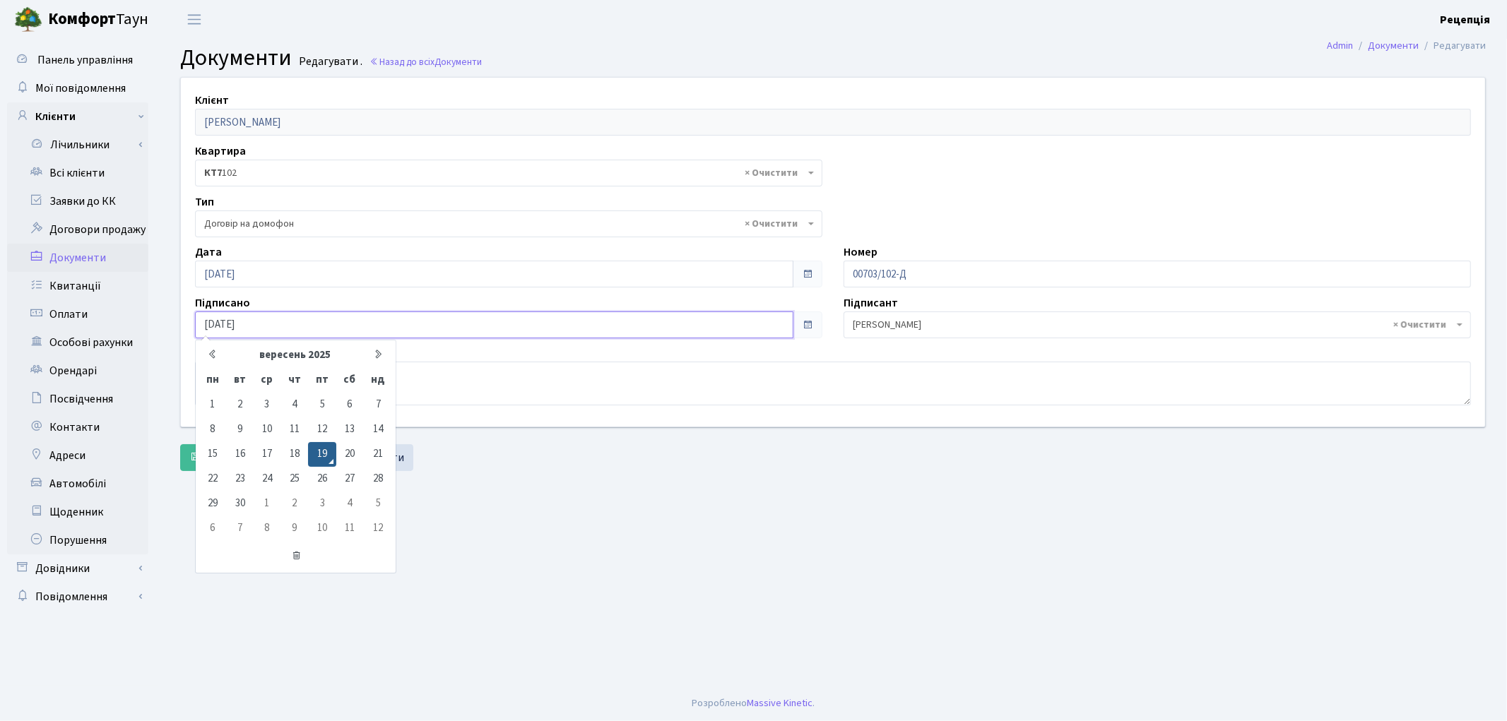
click at [232, 326] on input "[DATE]" at bounding box center [494, 325] width 599 height 27
click at [322, 454] on td "19" at bounding box center [322, 454] width 28 height 25
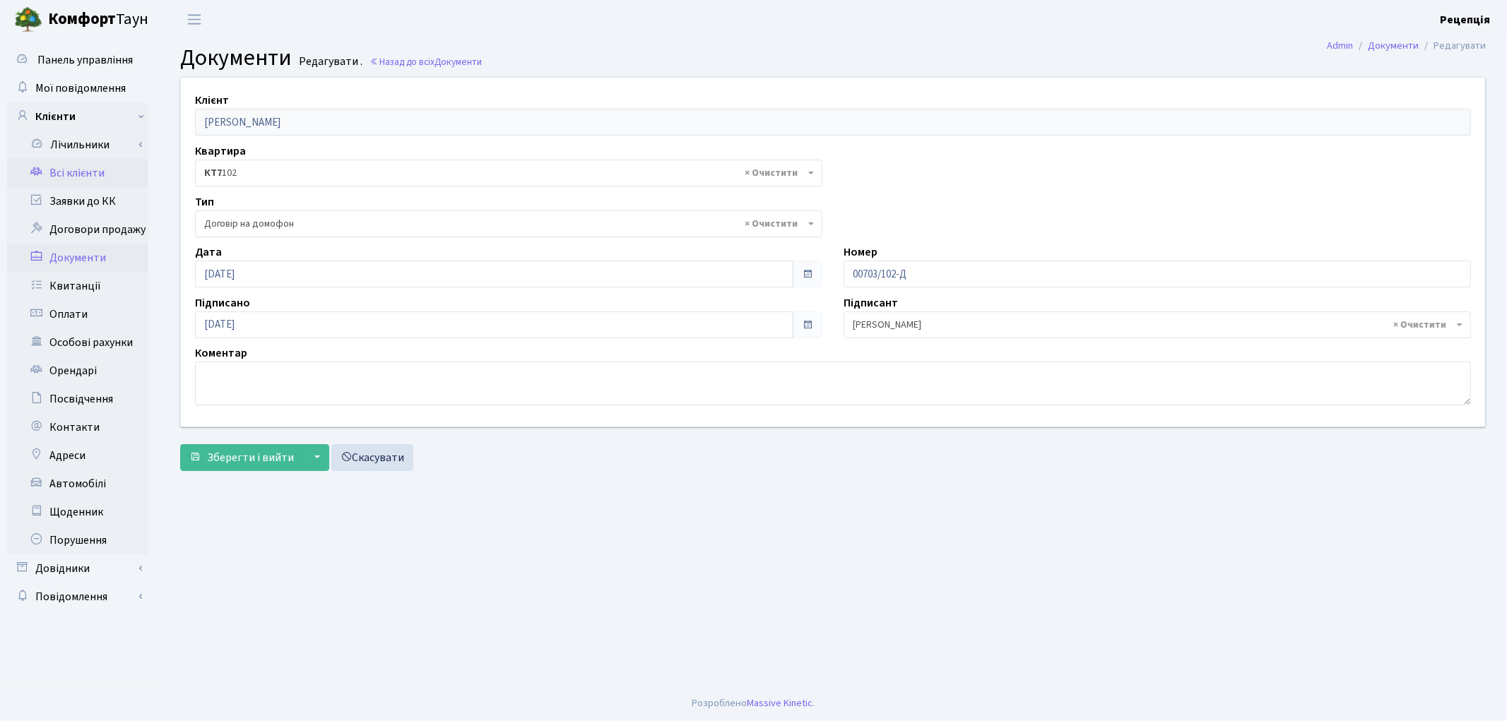
click at [78, 172] on link "Всі клієнти" at bounding box center [77, 173] width 141 height 28
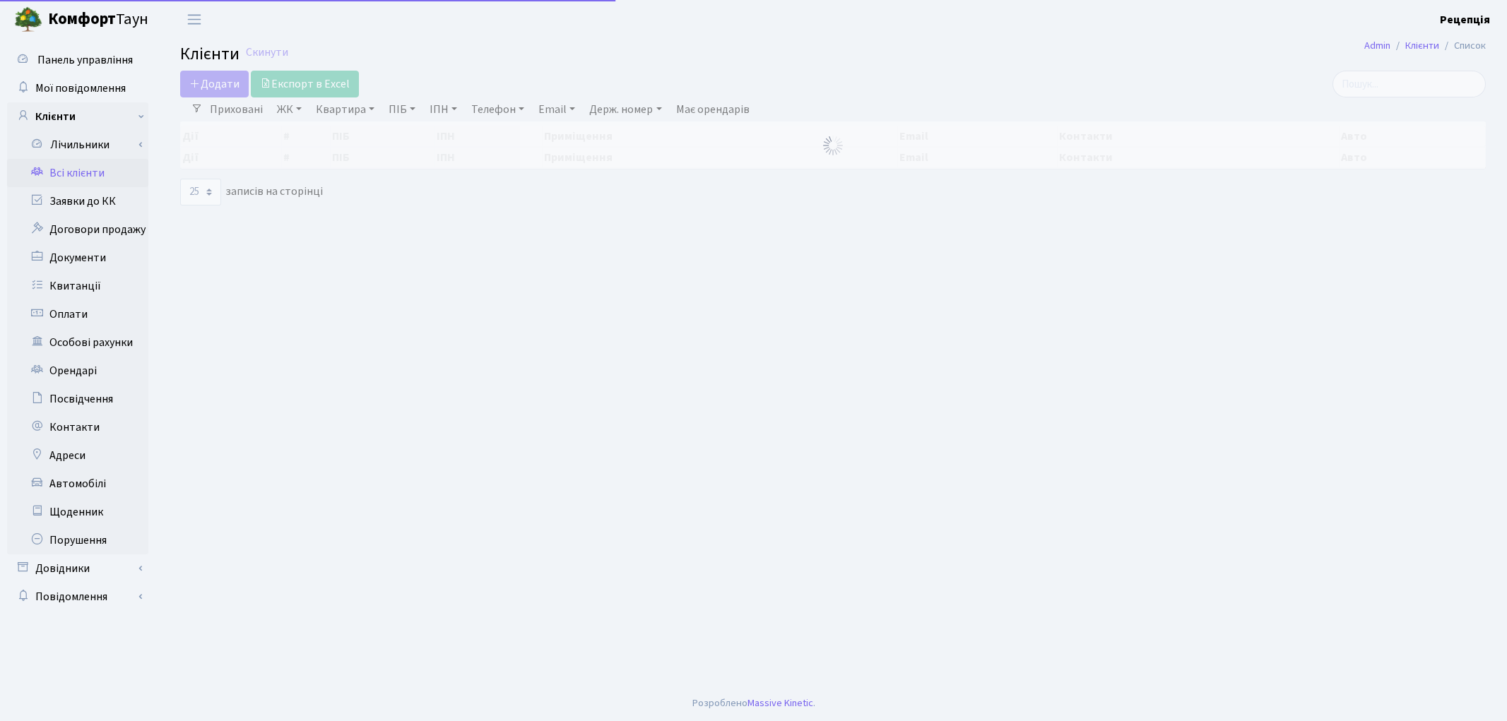
select select "25"
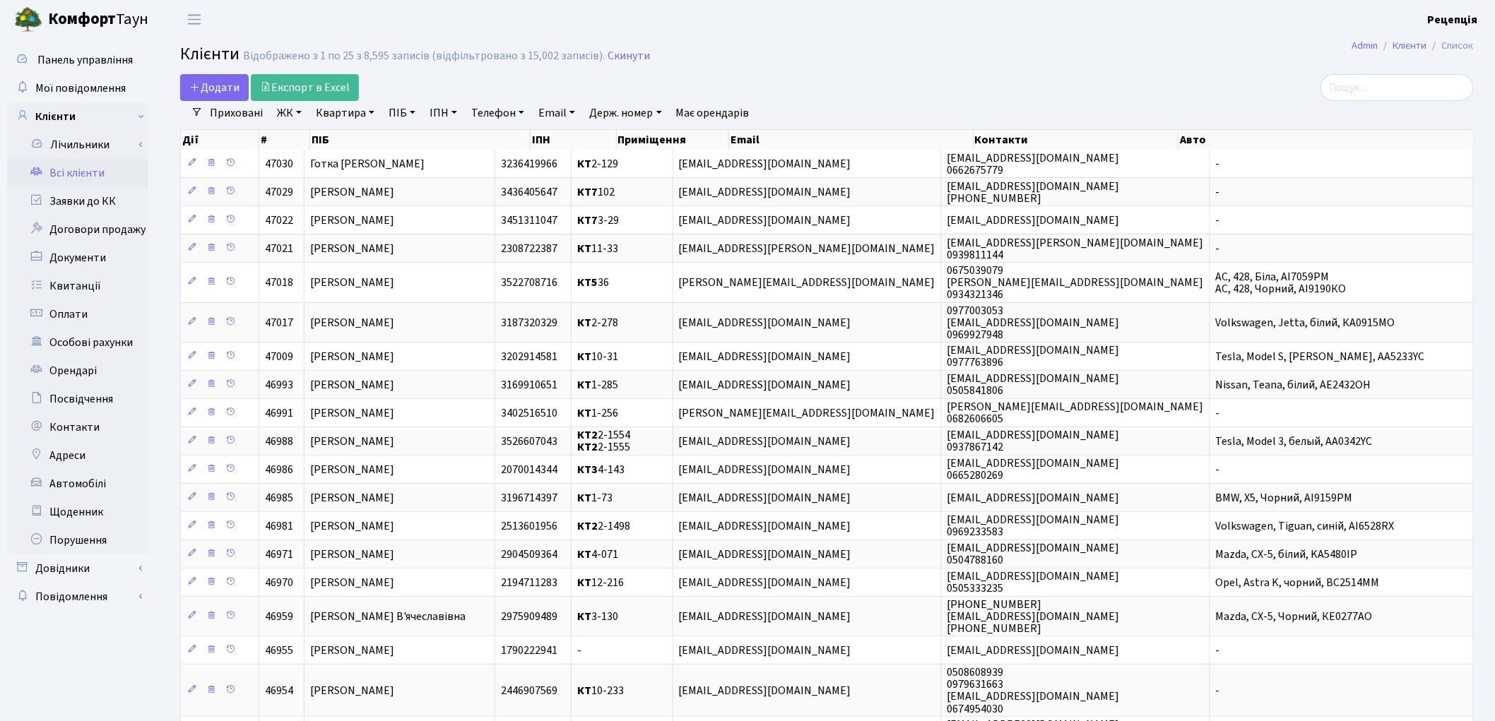
click at [405, 109] on link "ПІБ" at bounding box center [402, 113] width 38 height 24
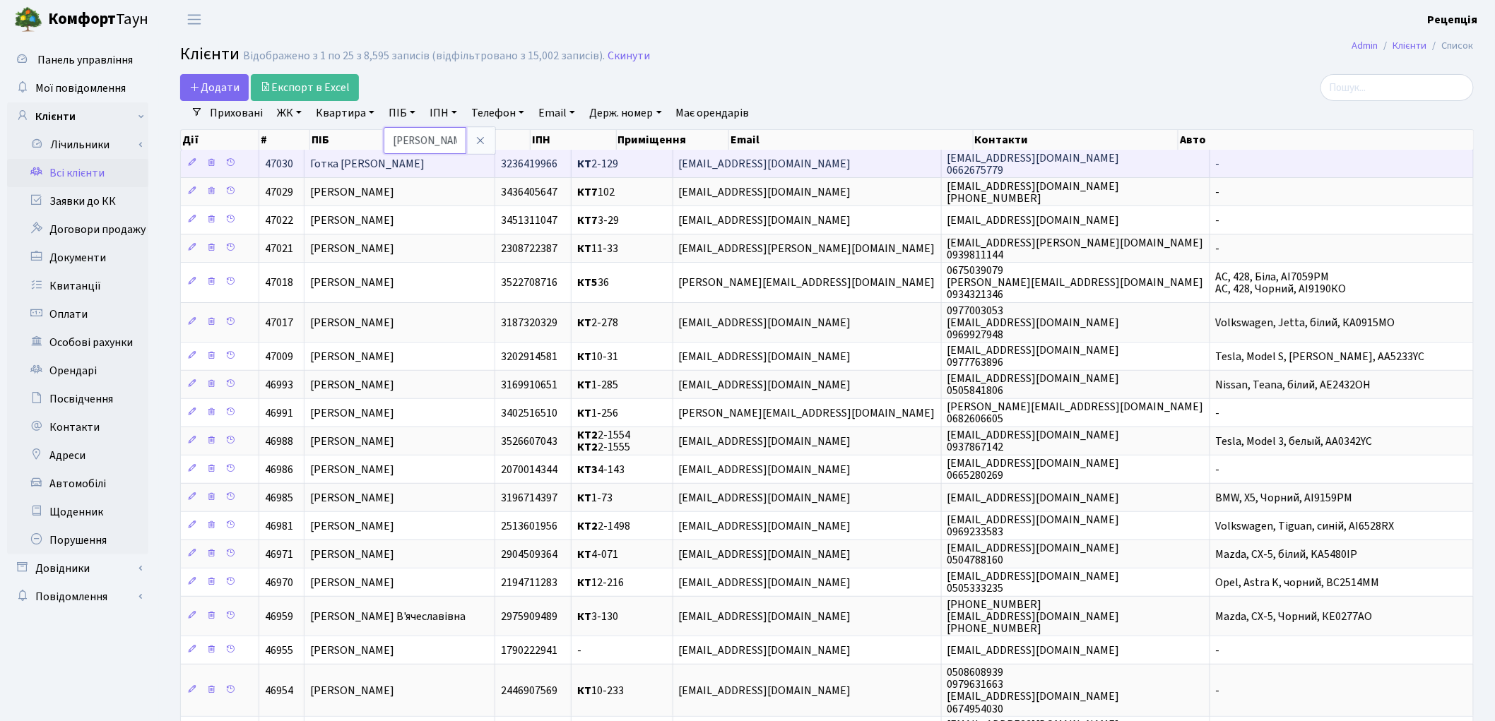
type input "[PERSON_NAME]"
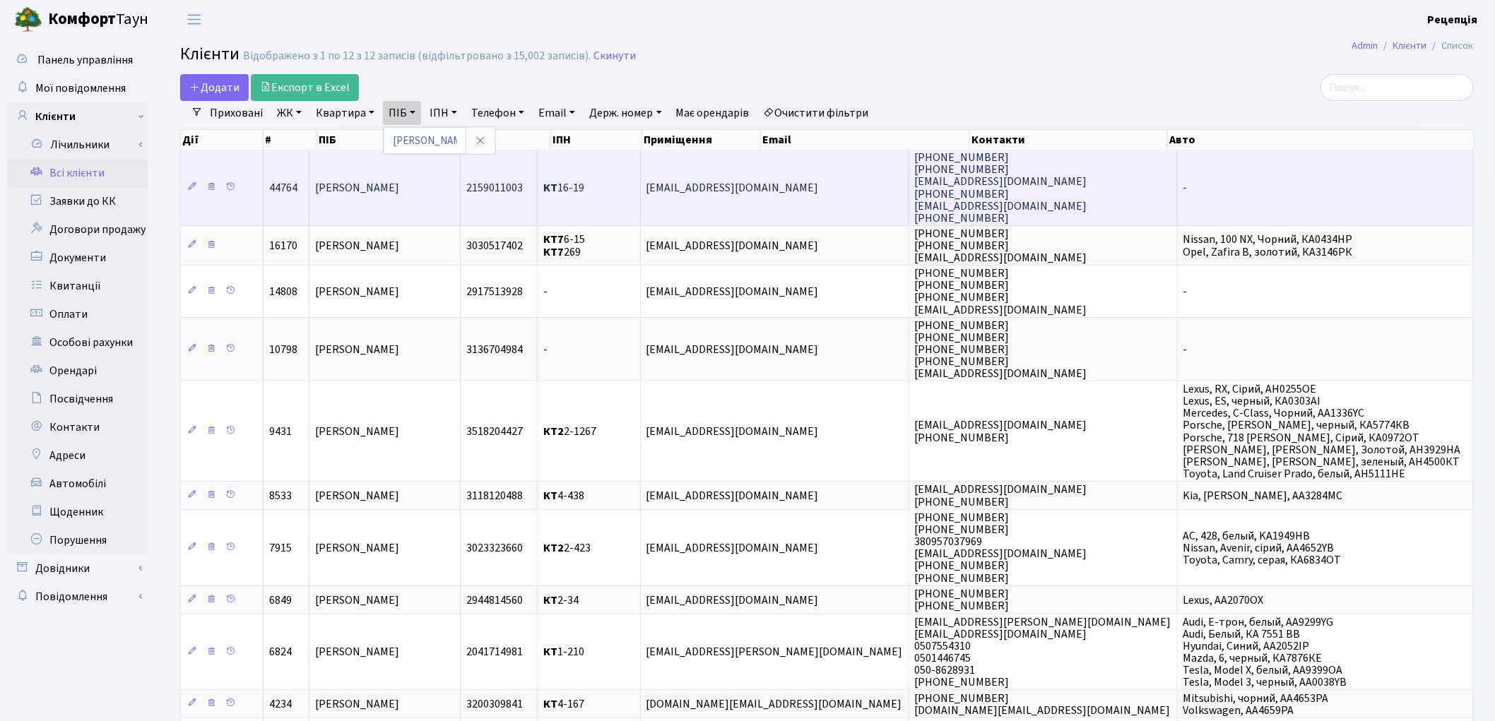
click at [377, 182] on span "[PERSON_NAME]" at bounding box center [357, 188] width 84 height 16
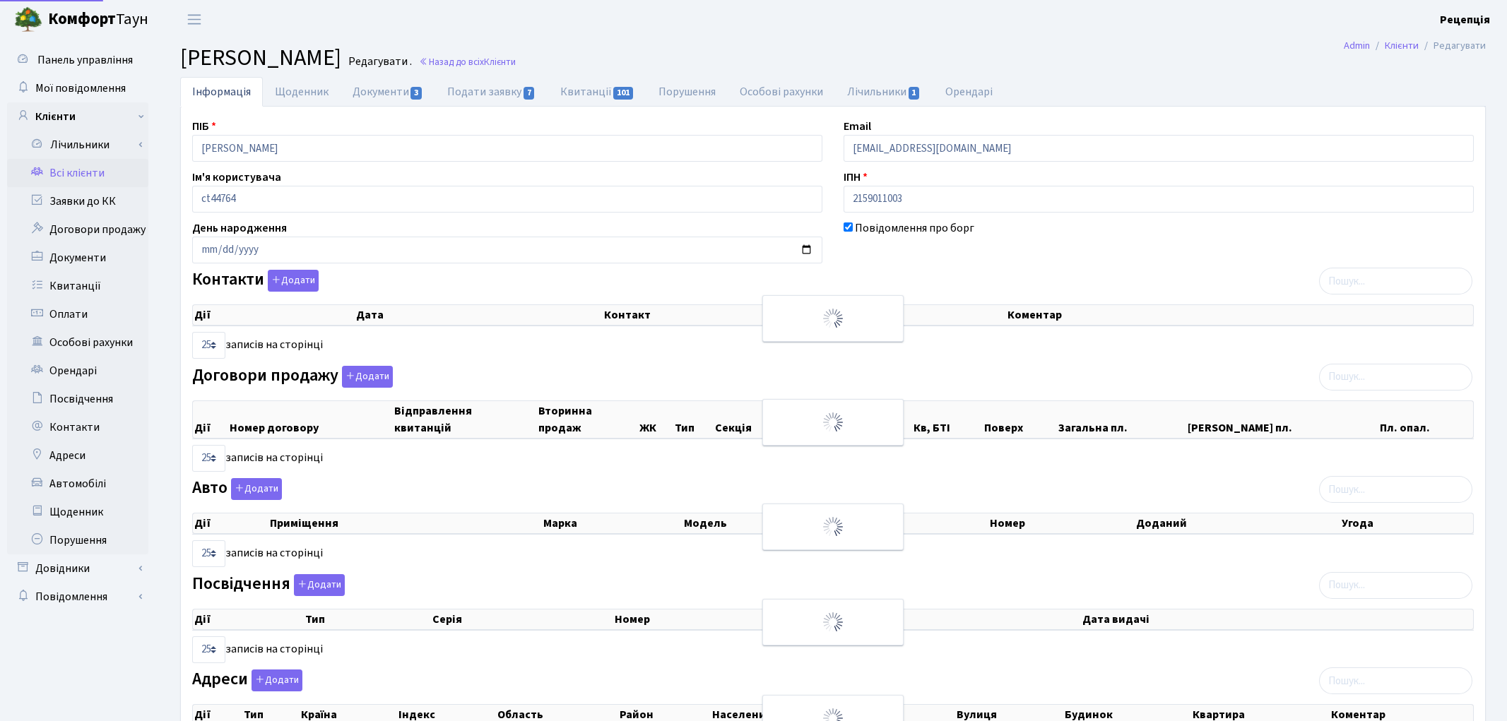
select select "25"
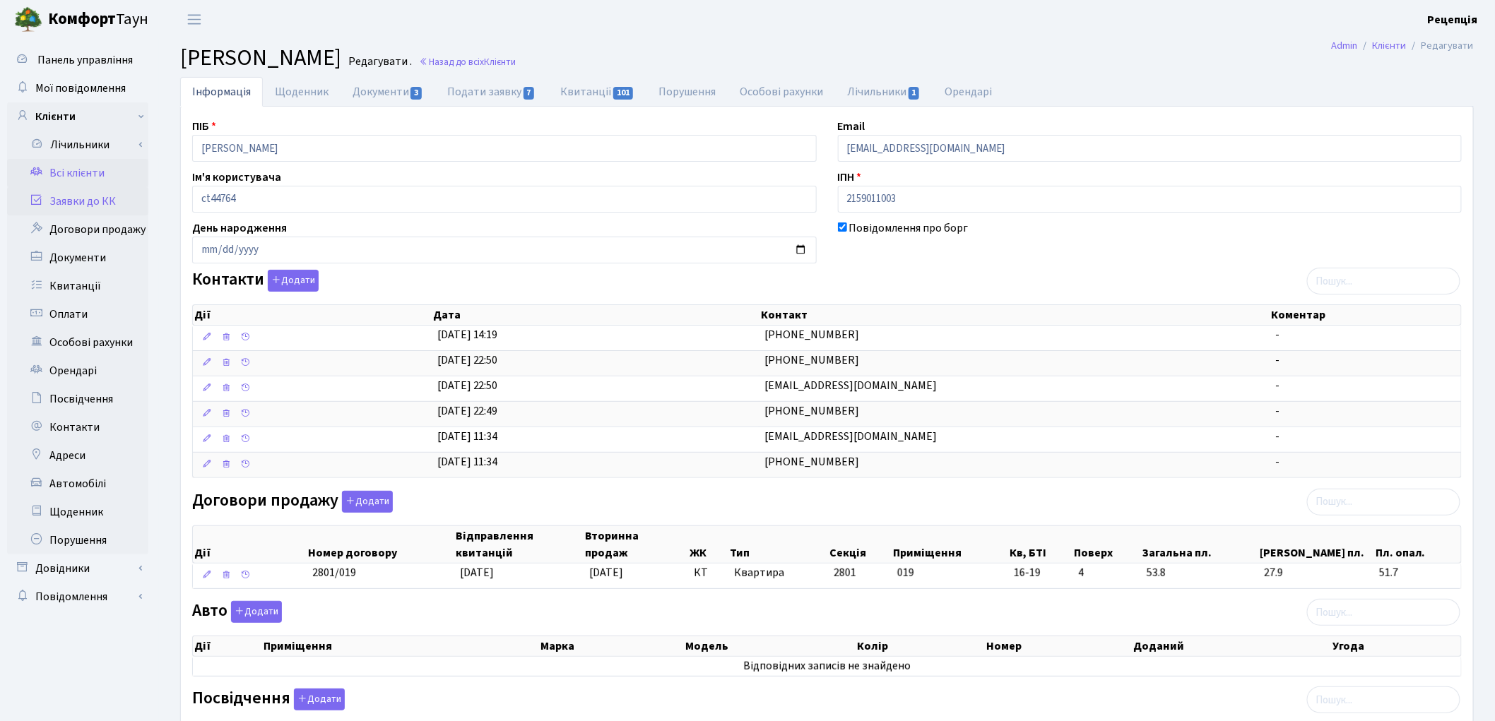
click at [83, 199] on link "Заявки до КК" at bounding box center [77, 201] width 141 height 28
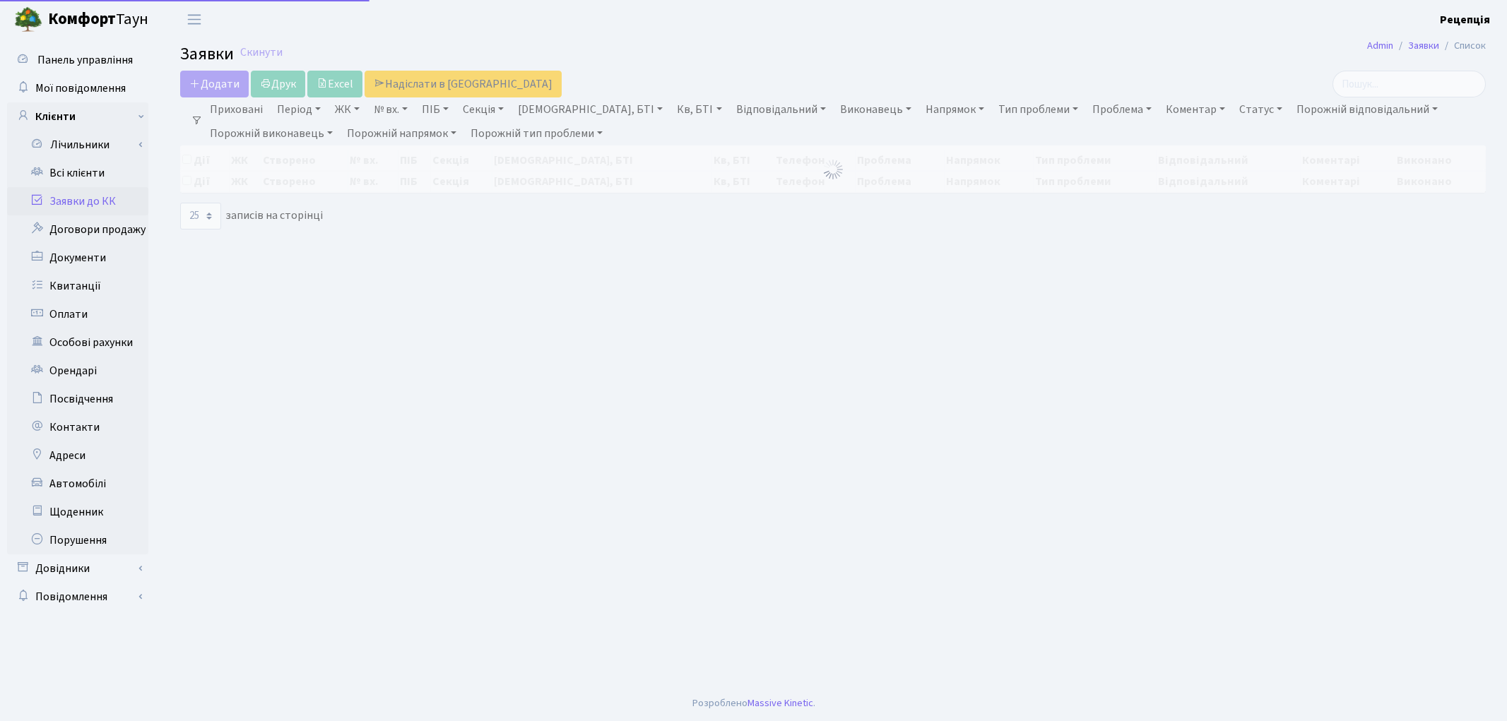
select select "25"
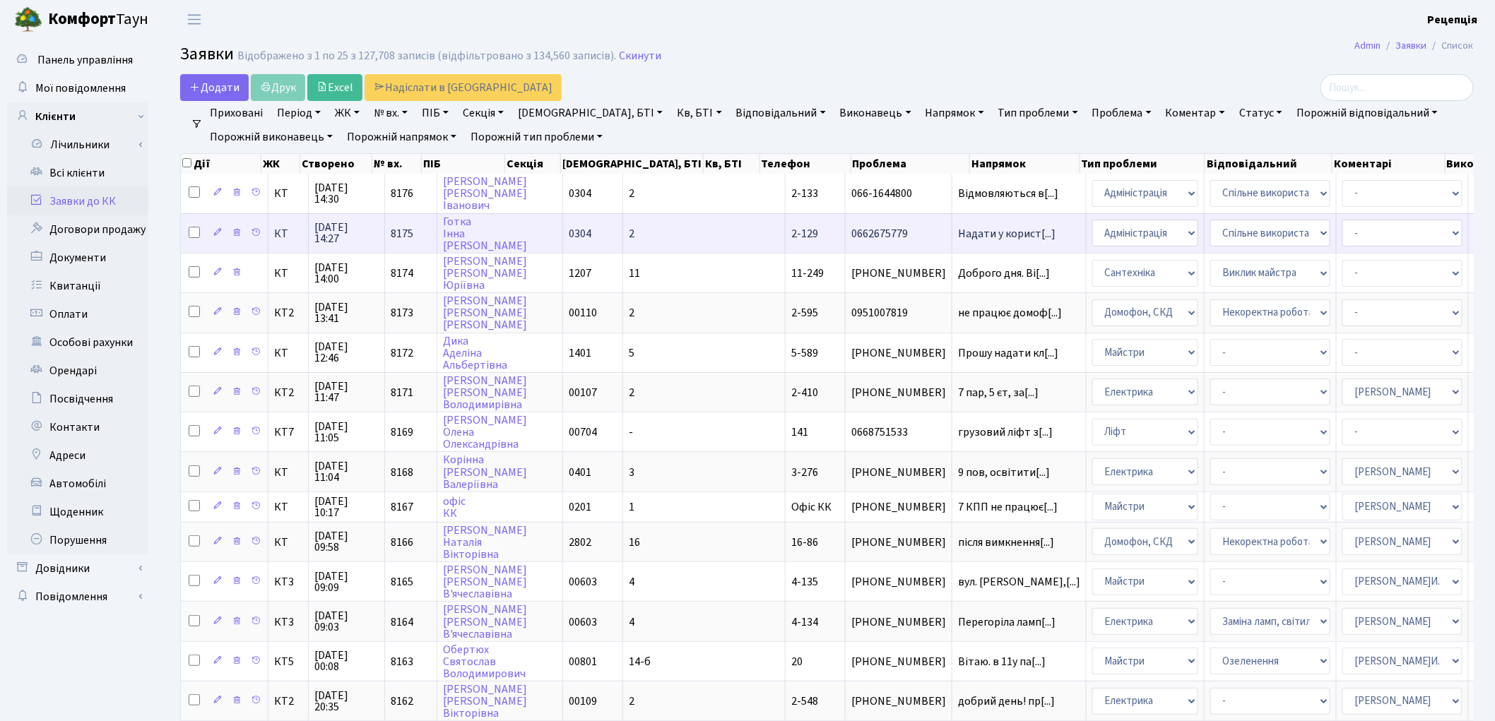
click at [791, 235] on span "2-129" at bounding box center [804, 234] width 27 height 16
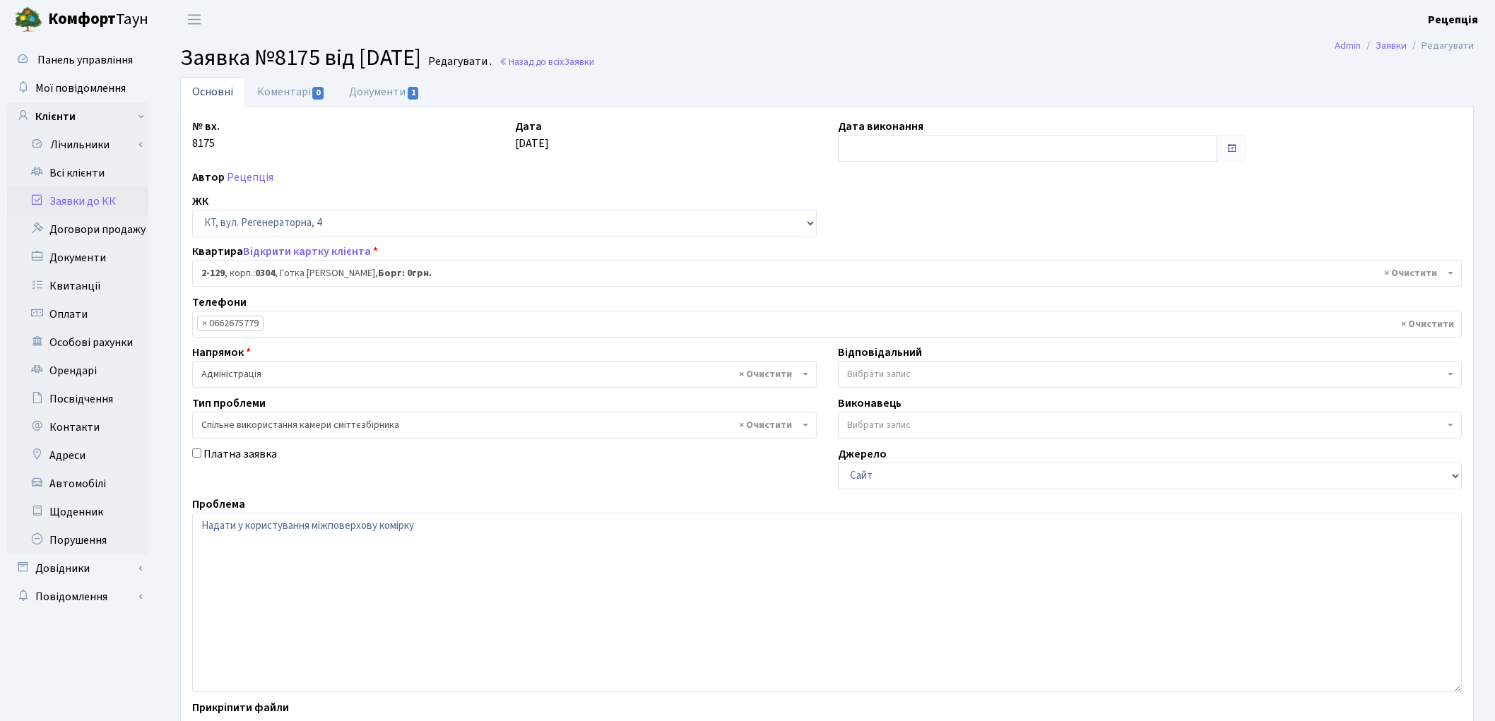
select select "619"
select select "34"
click at [382, 95] on link "Документи 1" at bounding box center [384, 91] width 95 height 29
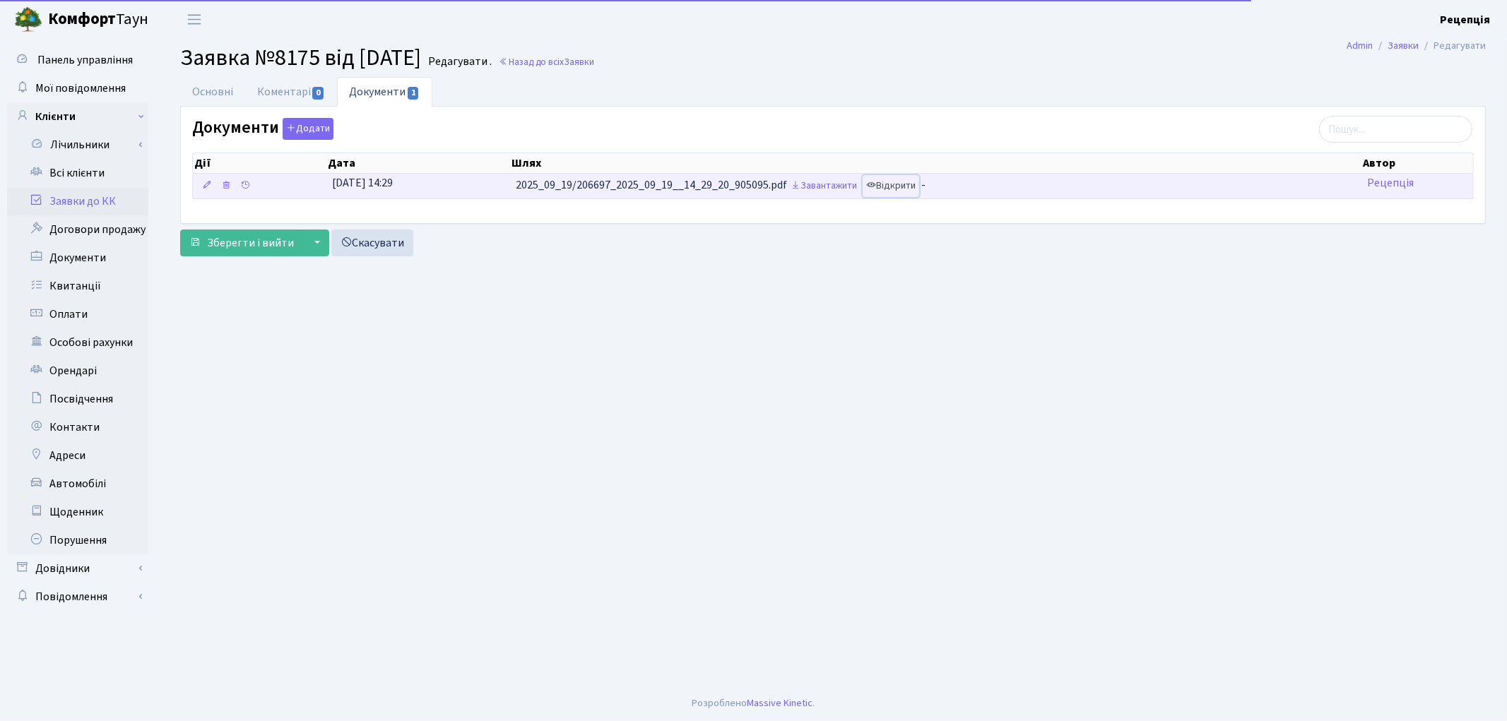
click at [899, 187] on link "Відкрити" at bounding box center [891, 186] width 57 height 22
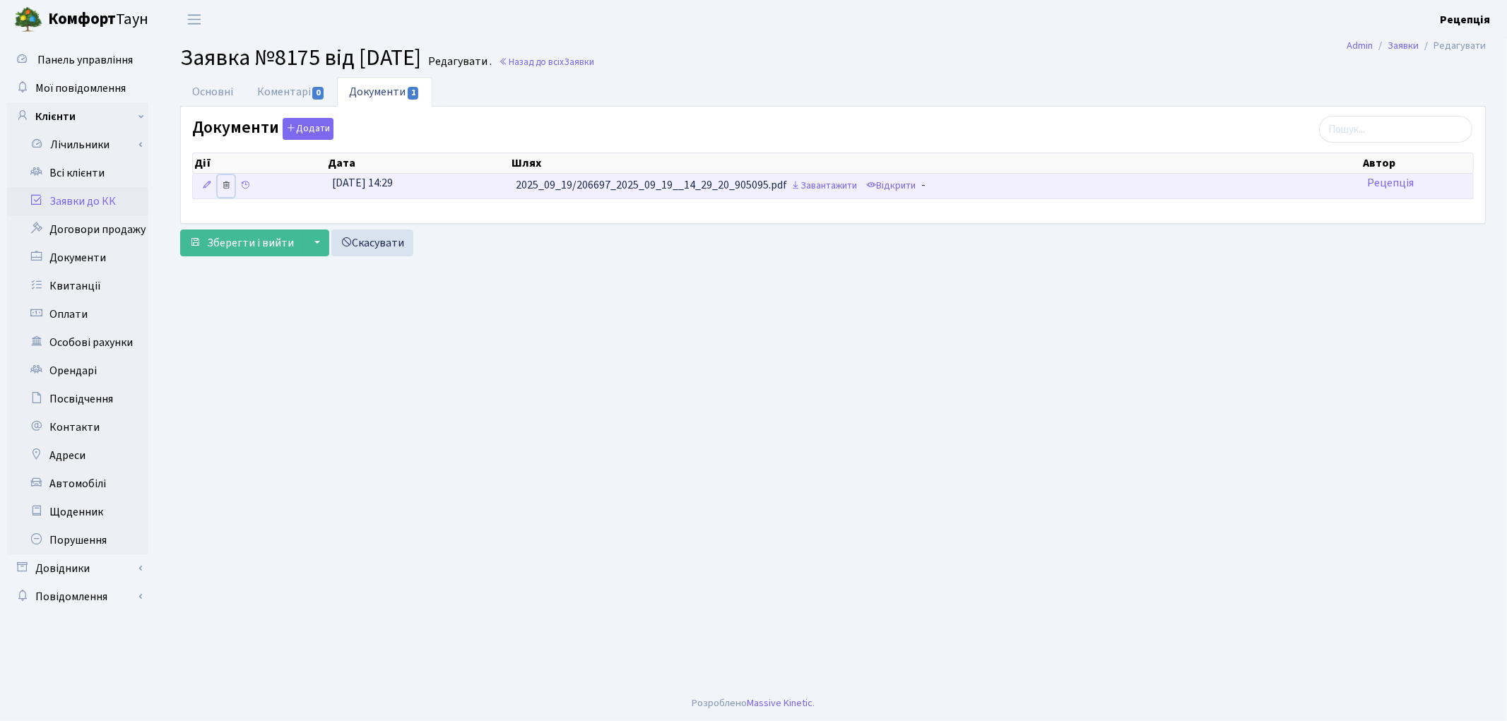
click at [221, 187] on icon at bounding box center [226, 185] width 10 height 10
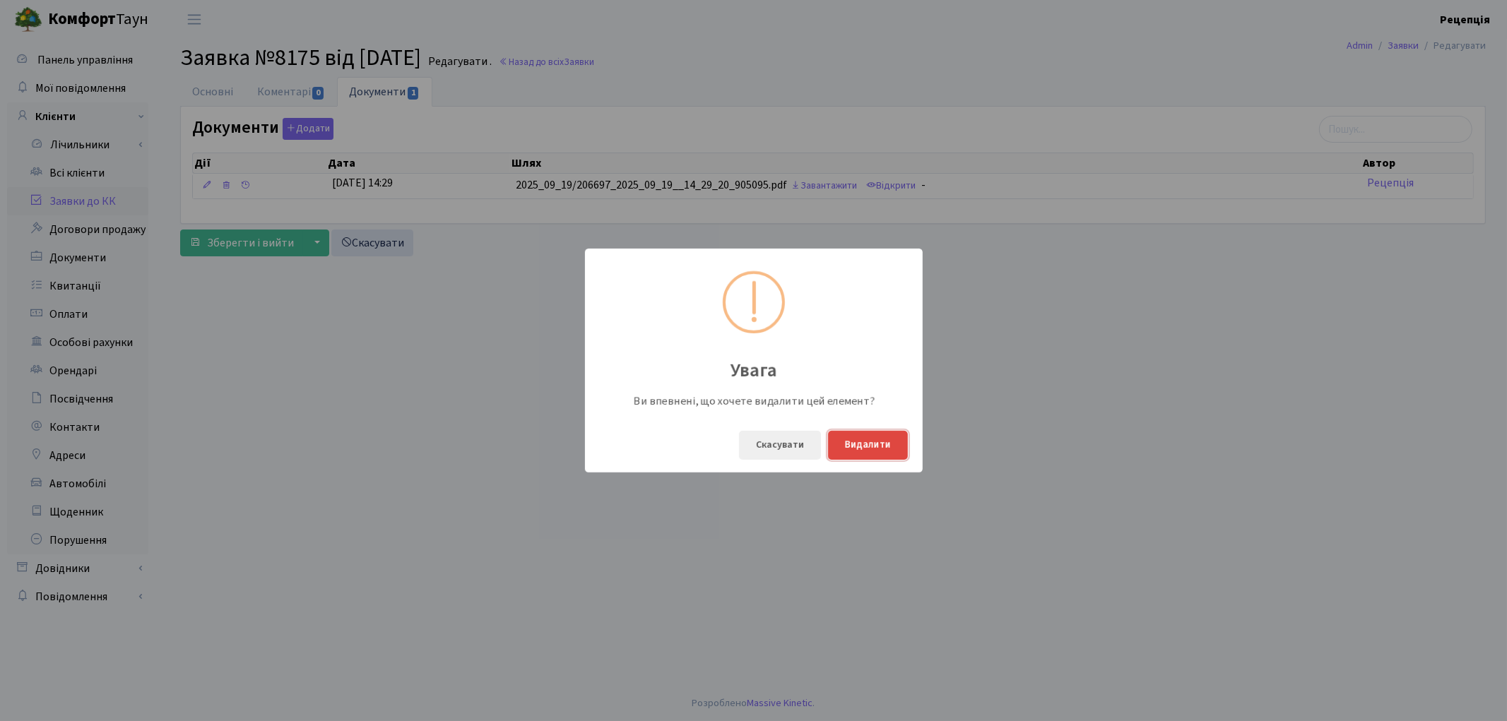
click at [866, 446] on button "Видалити" at bounding box center [868, 445] width 80 height 29
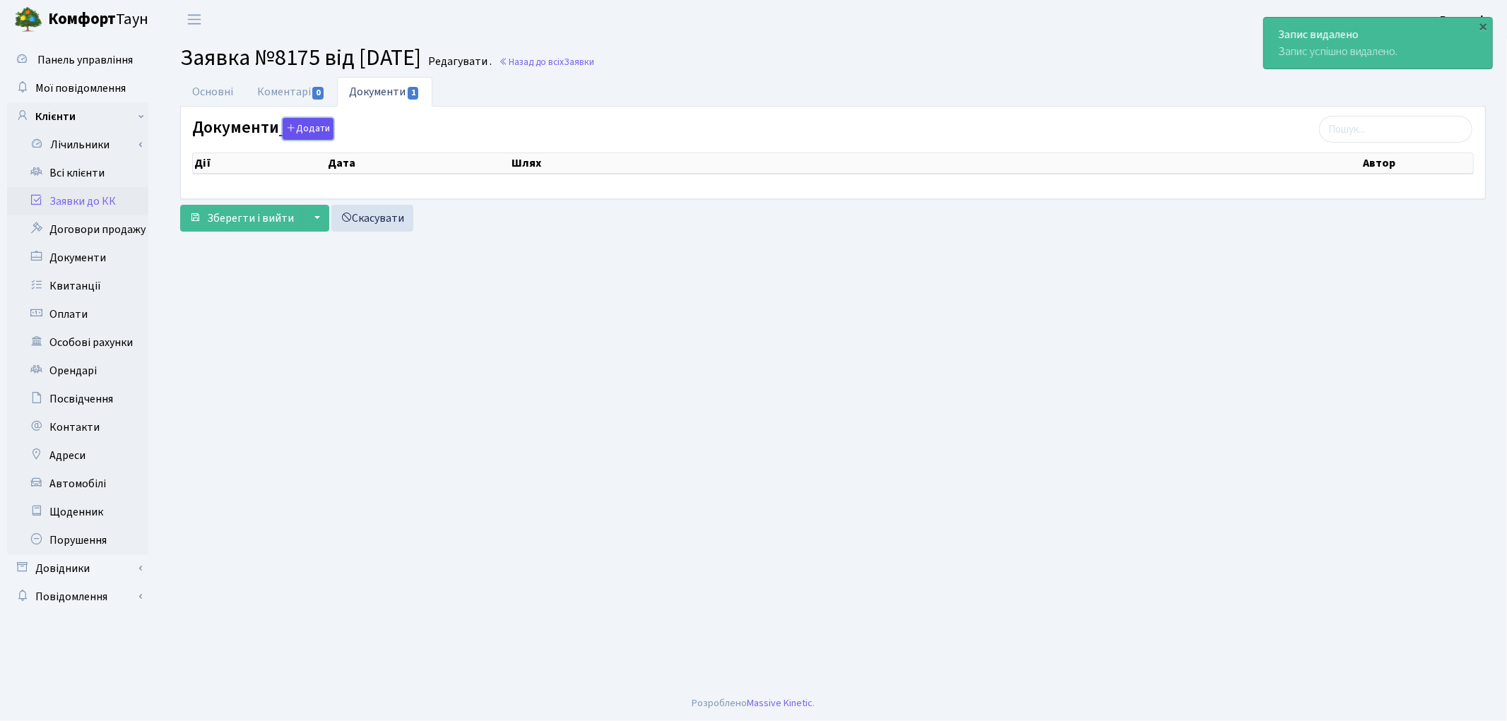
click at [324, 132] on button "Додати" at bounding box center [308, 129] width 51 height 22
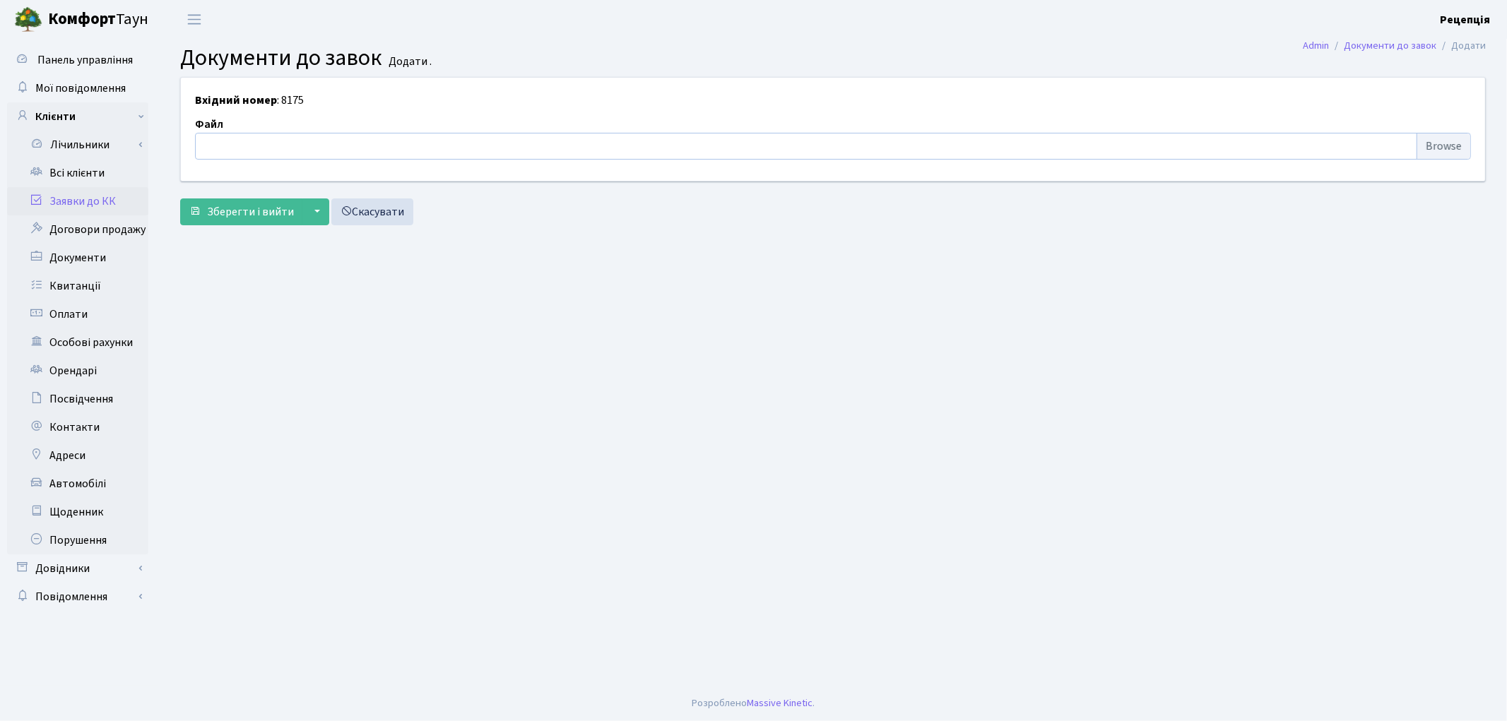
click at [1436, 148] on input "file" at bounding box center [833, 146] width 1276 height 27
type input "C:\fakepath\сканирование0674.pdf"
click at [272, 219] on span "Зберегти і вийти" at bounding box center [250, 212] width 87 height 16
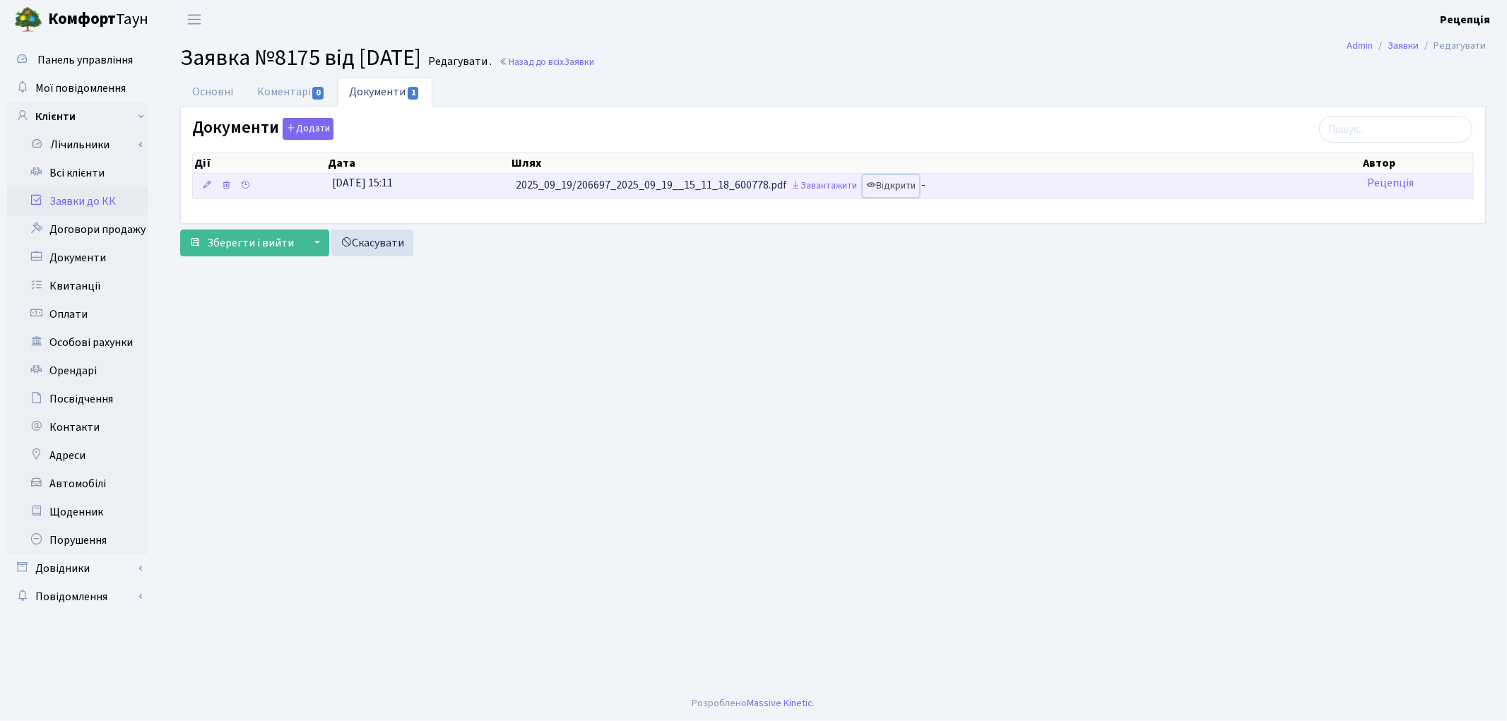
click at [892, 191] on link "Відкрити" at bounding box center [891, 186] width 57 height 22
click at [223, 189] on icon at bounding box center [226, 185] width 10 height 10
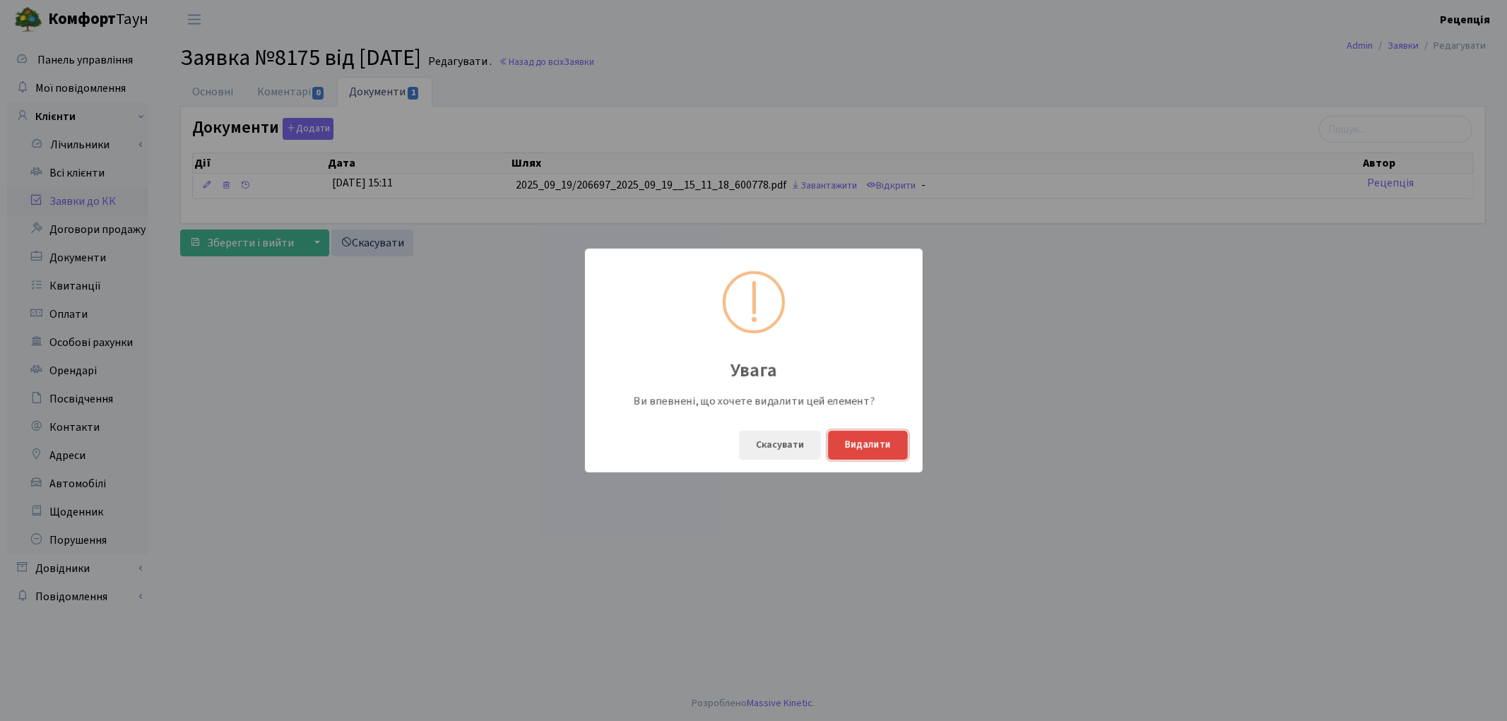
click at [866, 452] on button "Видалити" at bounding box center [868, 445] width 80 height 29
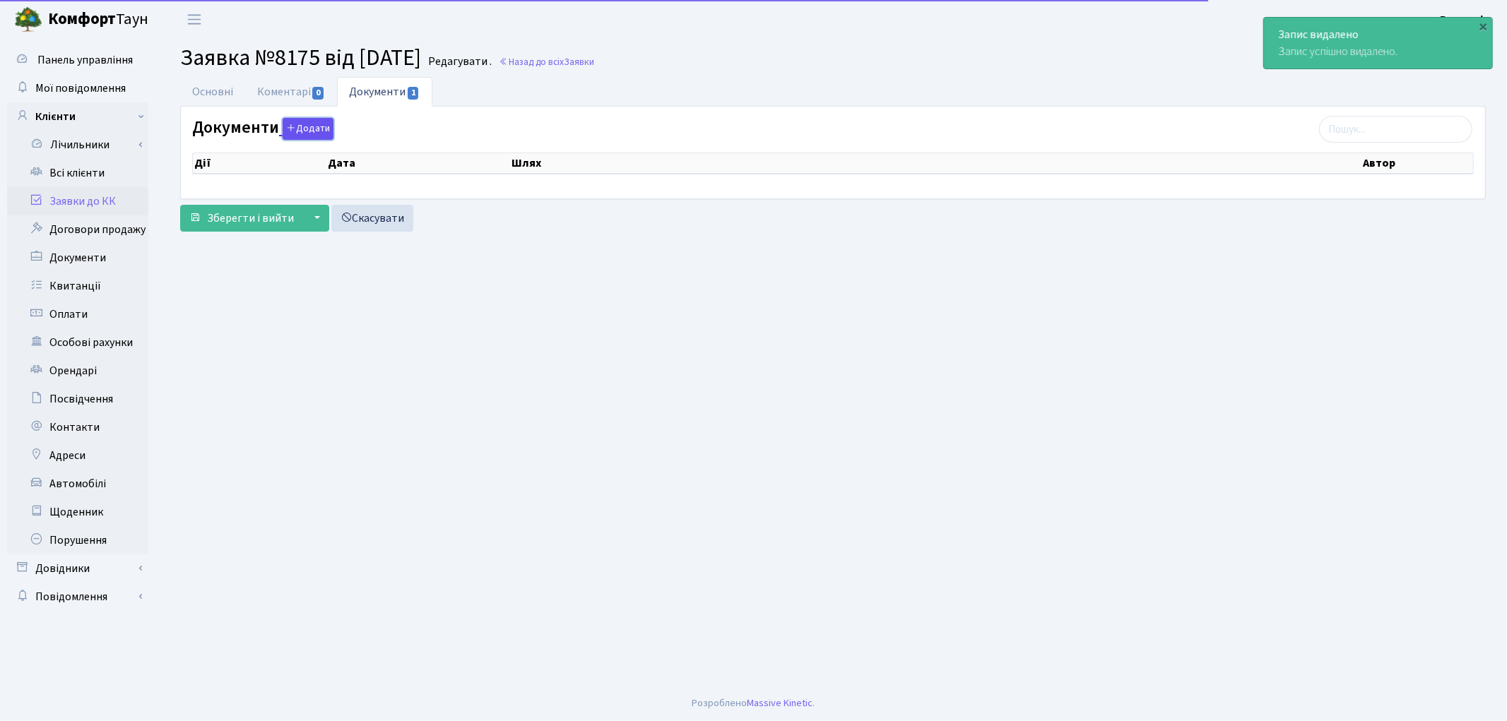
click at [319, 133] on button "Додати" at bounding box center [308, 129] width 51 height 22
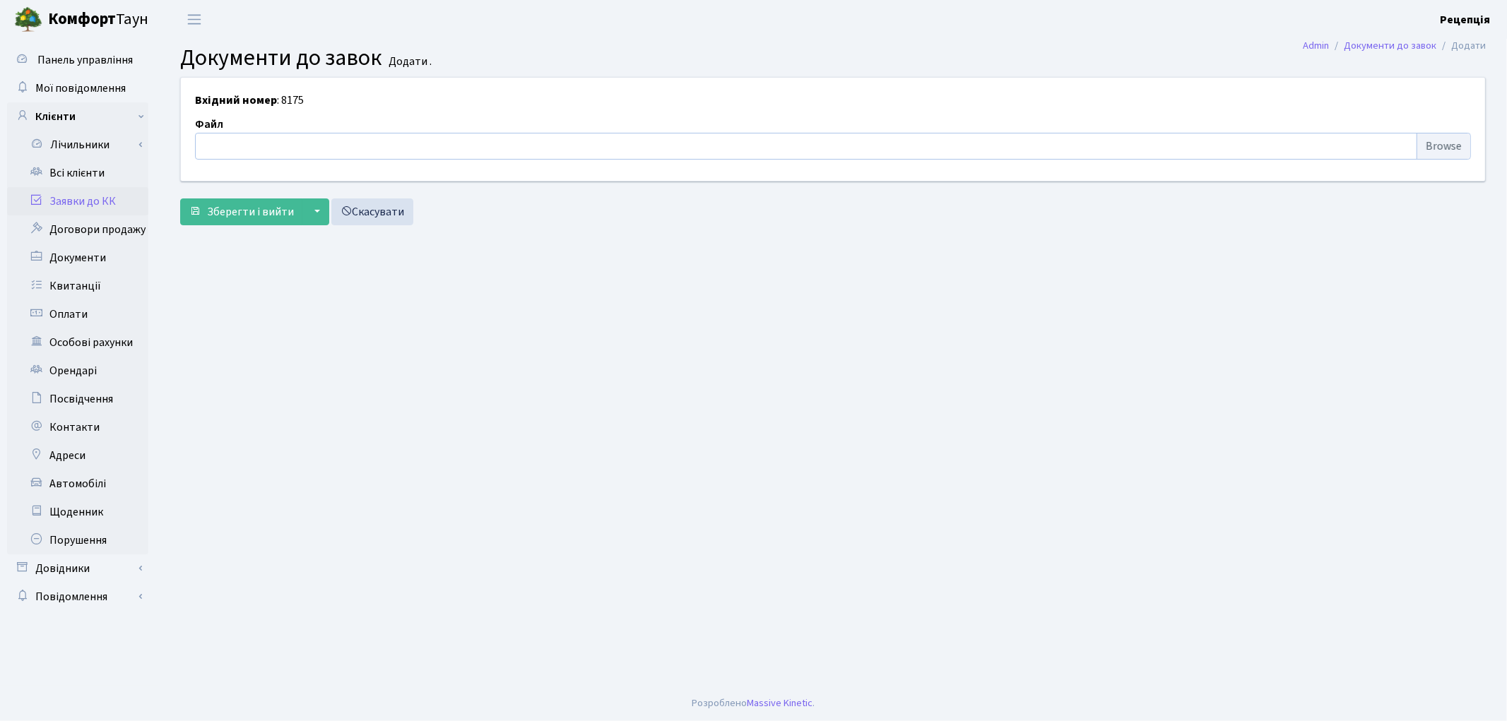
click at [1432, 139] on input "file" at bounding box center [833, 146] width 1276 height 27
type input "C:\fakepath\Screenshot_1.png"
click at [254, 216] on span "Зберегти і вийти" at bounding box center [250, 212] width 87 height 16
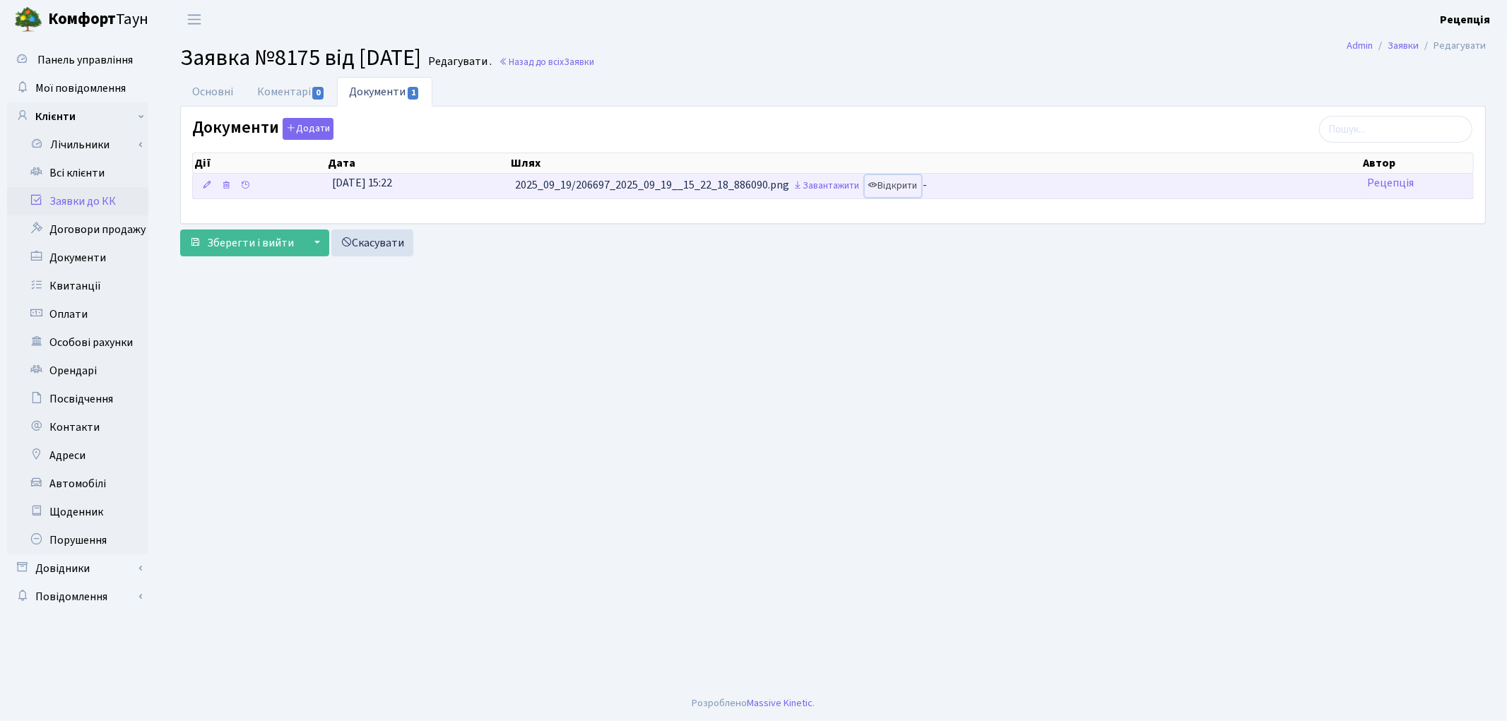
click at [919, 187] on link "Відкрити" at bounding box center [893, 186] width 57 height 22
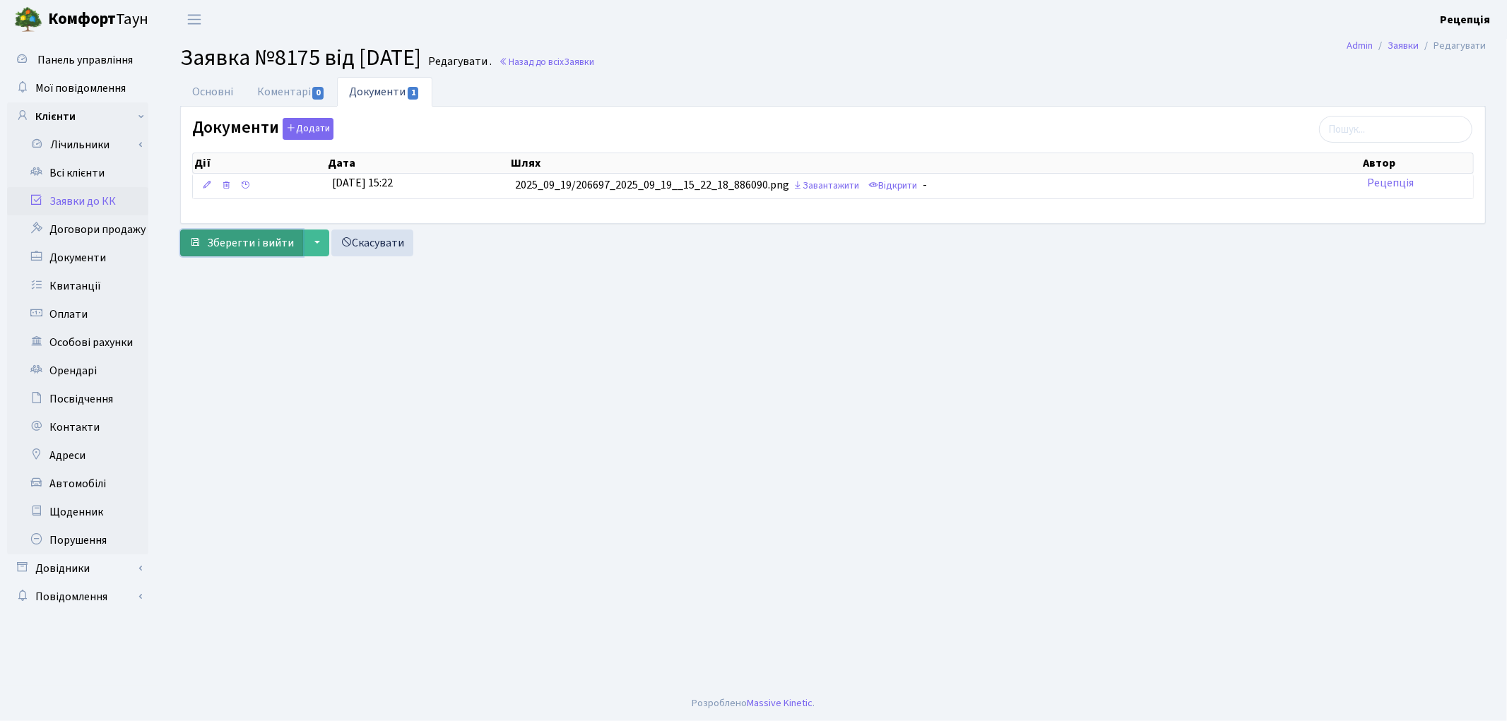
click at [239, 246] on span "Зберегти і вийти" at bounding box center [250, 243] width 87 height 16
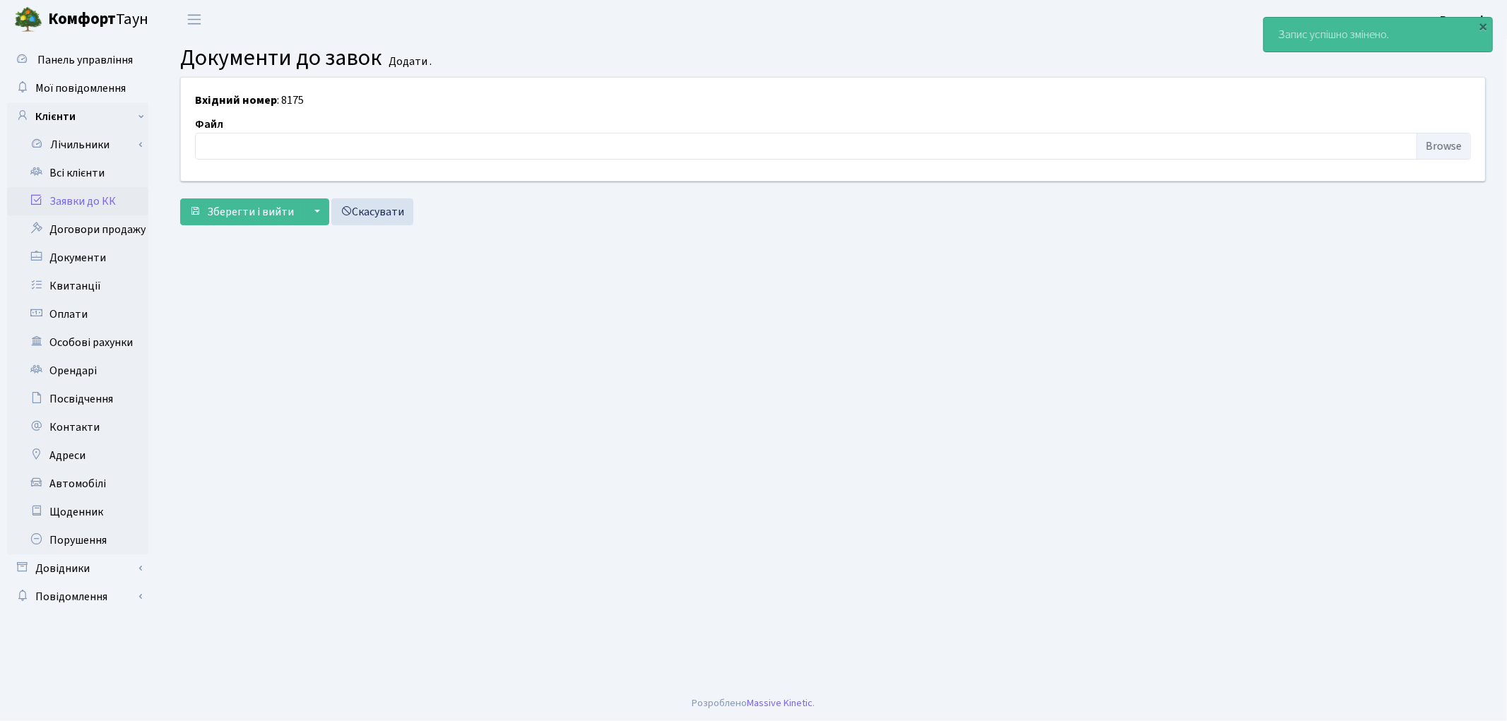
click at [90, 203] on link "Заявки до КК" at bounding box center [77, 201] width 141 height 28
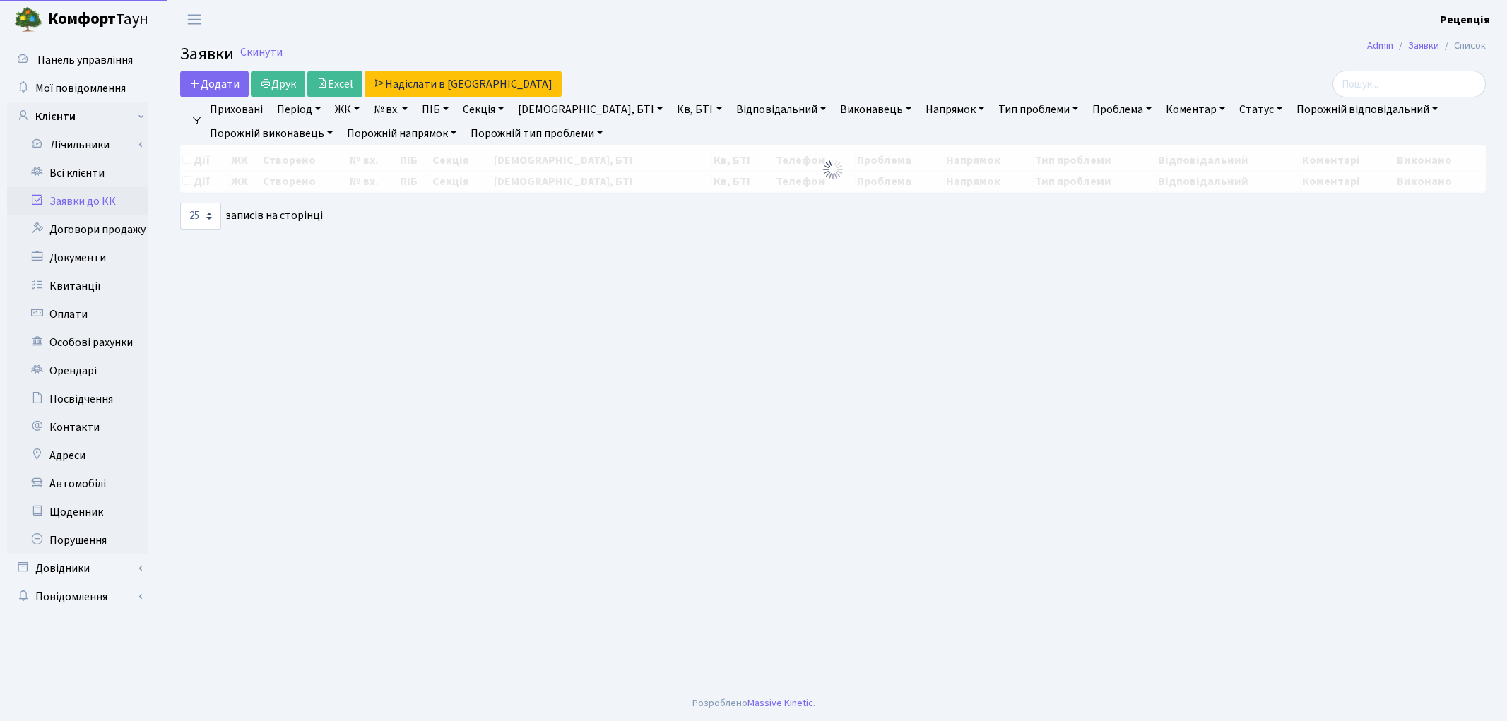
select select "25"
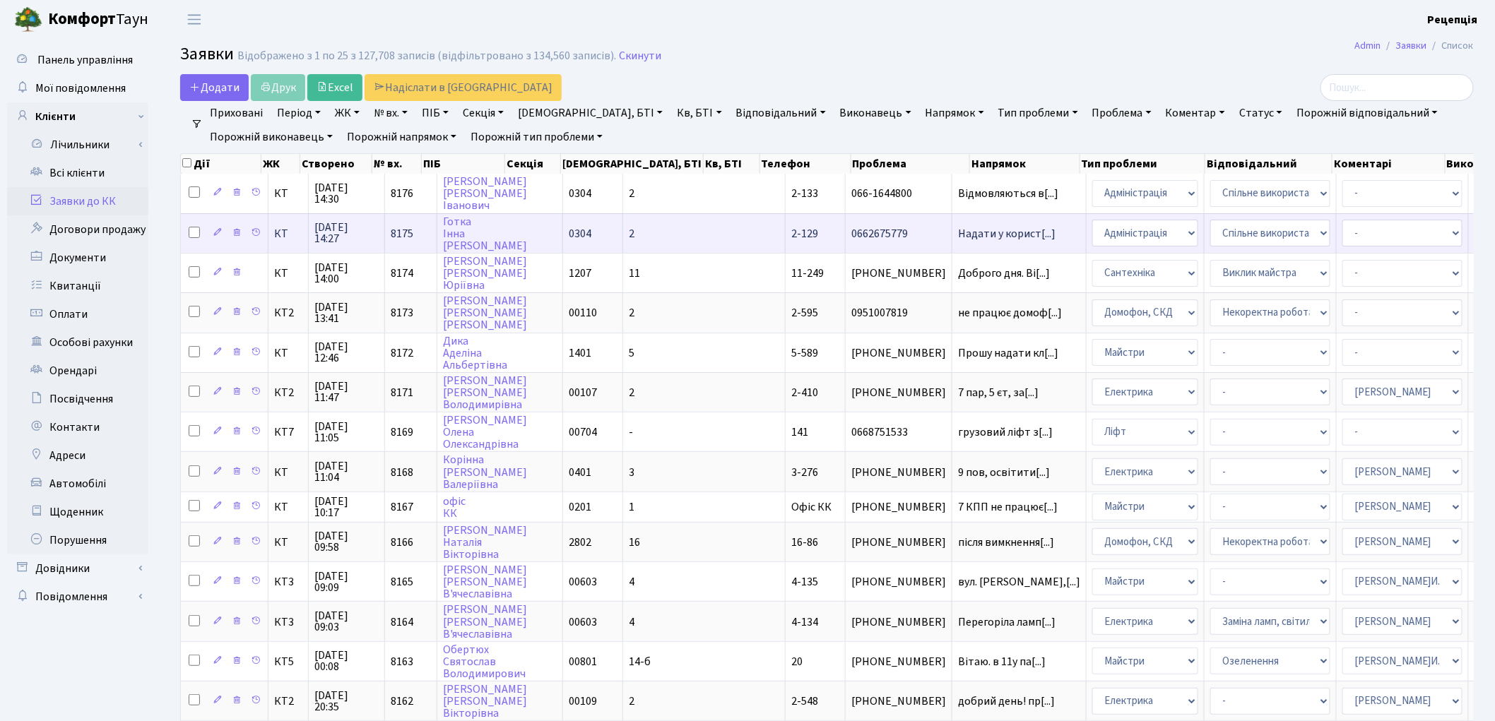
click at [623, 238] on td "2" at bounding box center [704, 233] width 163 height 40
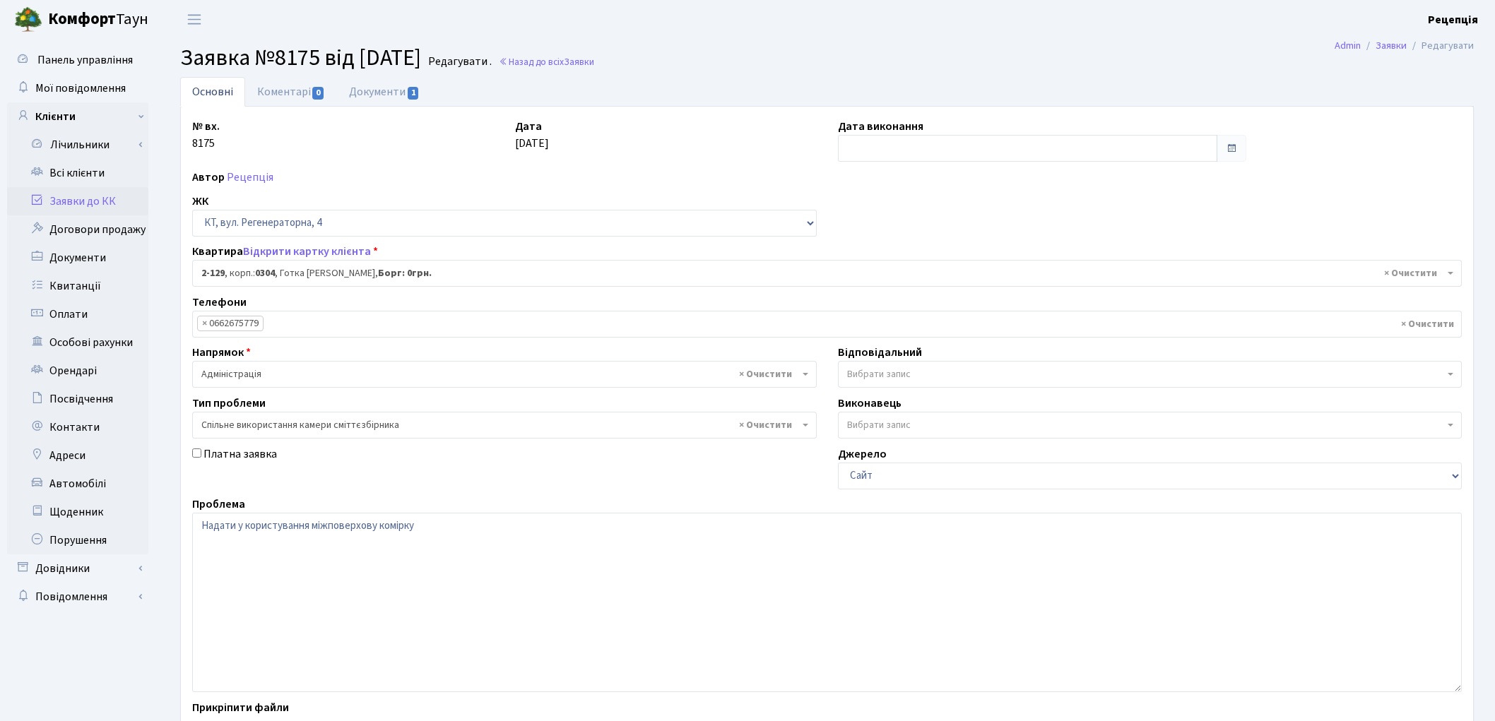
select select "619"
select select "34"
click at [459, 532] on textarea "Надати у користування міжповерхову комірку" at bounding box center [827, 602] width 1270 height 179
click at [377, 95] on link "Документи 1" at bounding box center [384, 91] width 95 height 29
select select "25"
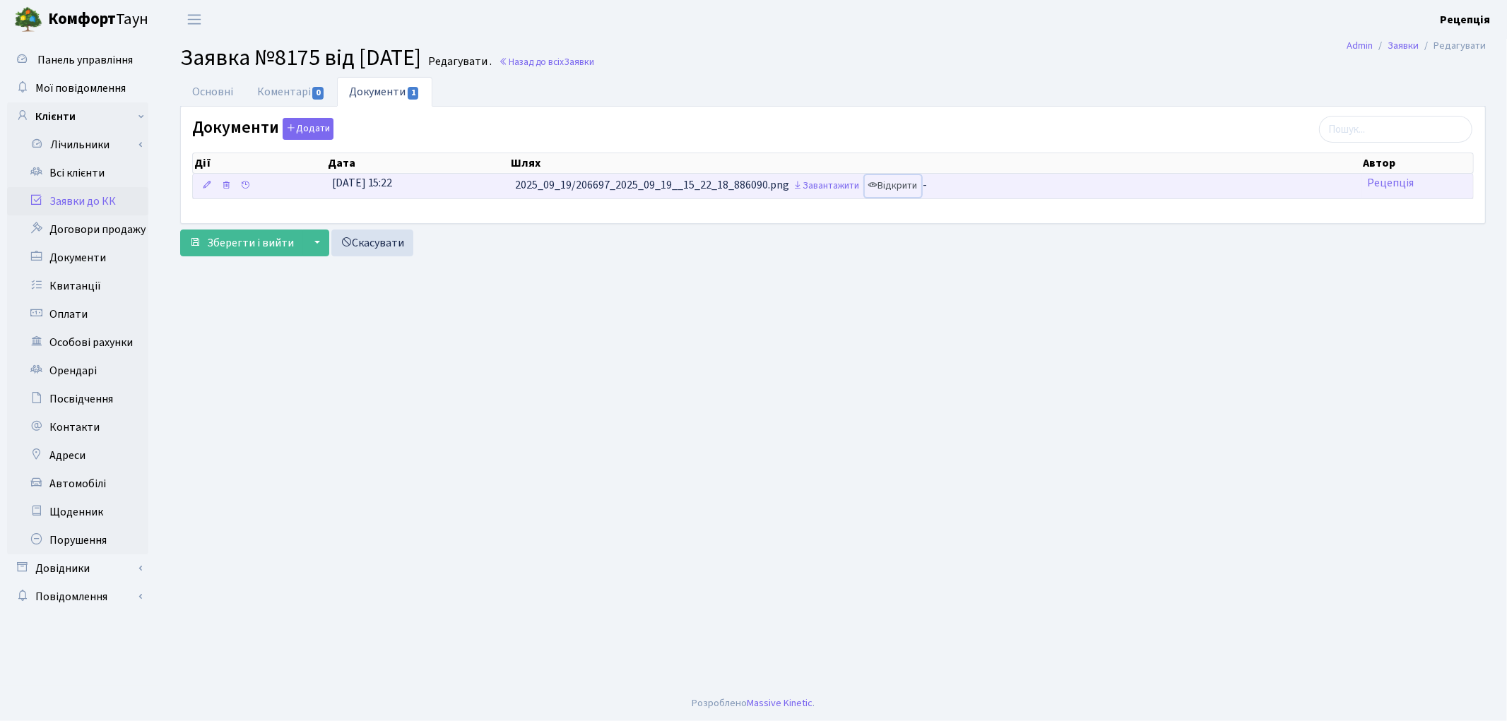
click at [907, 195] on link "Відкрити" at bounding box center [893, 186] width 57 height 22
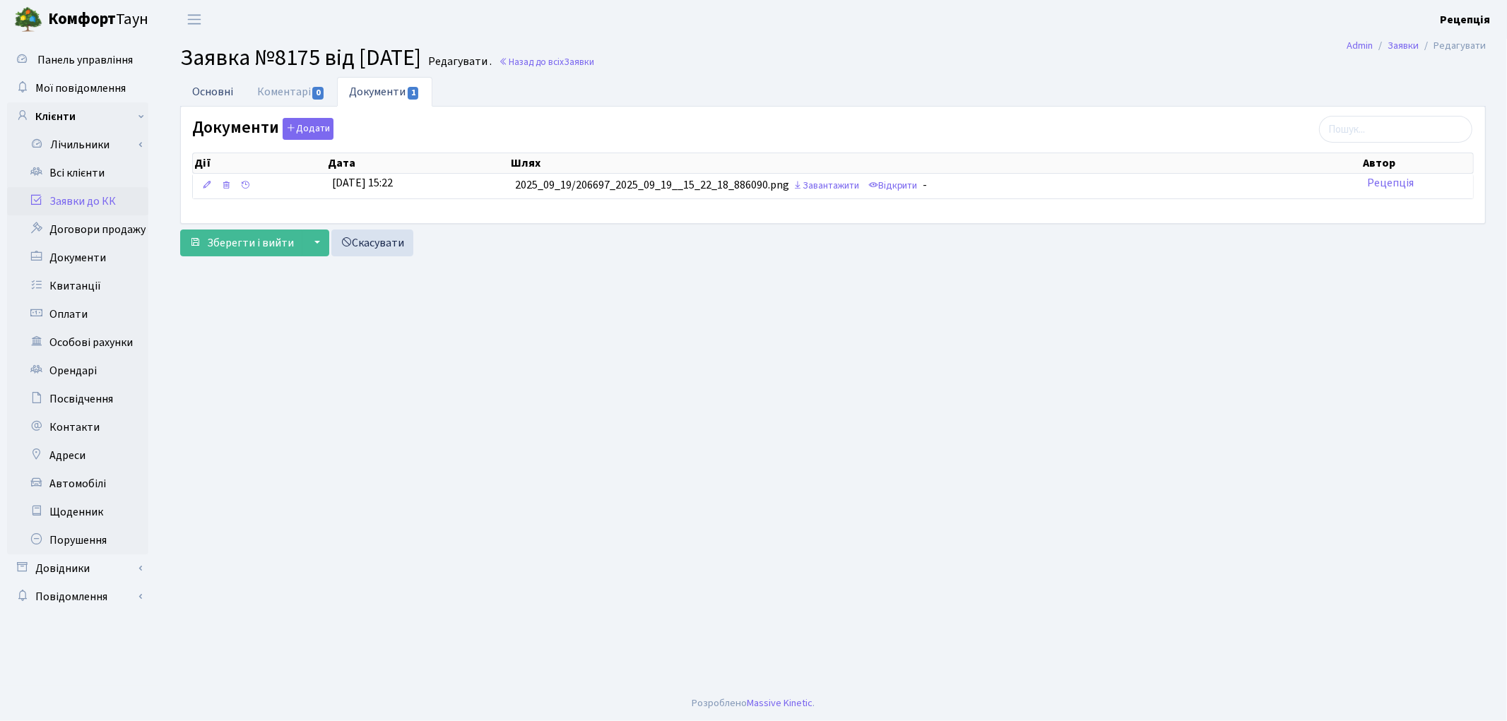
click at [227, 81] on link "Основні" at bounding box center [212, 91] width 65 height 29
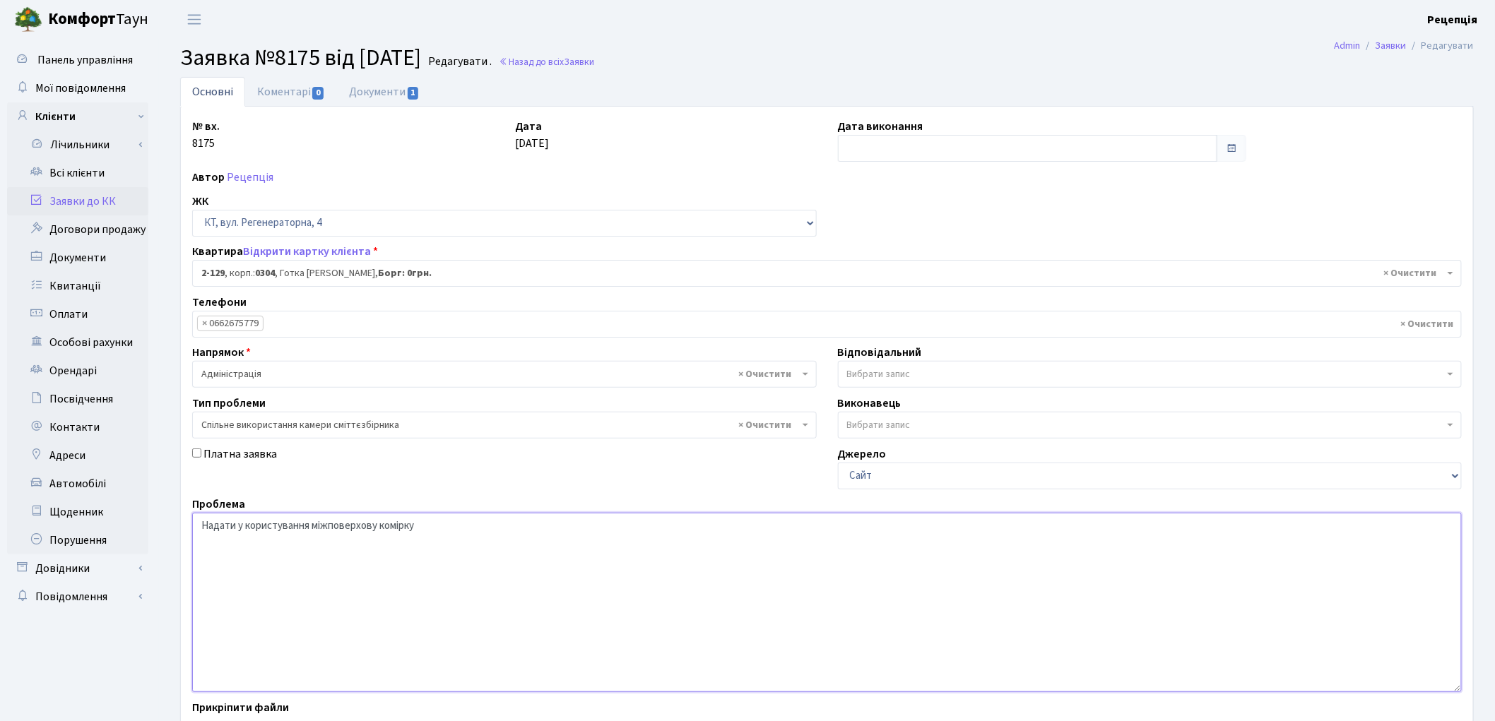
click at [427, 529] on textarea "Надати у користування міжповерхову комірку" at bounding box center [827, 602] width 1270 height 179
click at [565, 527] on textarea "Надати у користування міжповерхову комірку" at bounding box center [827, 602] width 1270 height 179
type textarea "Надати у користування міжповерхову комірку між 5 і 6 поверхом, корпусу 2, пі'дї…"
click at [613, 533] on textarea "Надати у користування міжповерхову комірку" at bounding box center [827, 602] width 1270 height 179
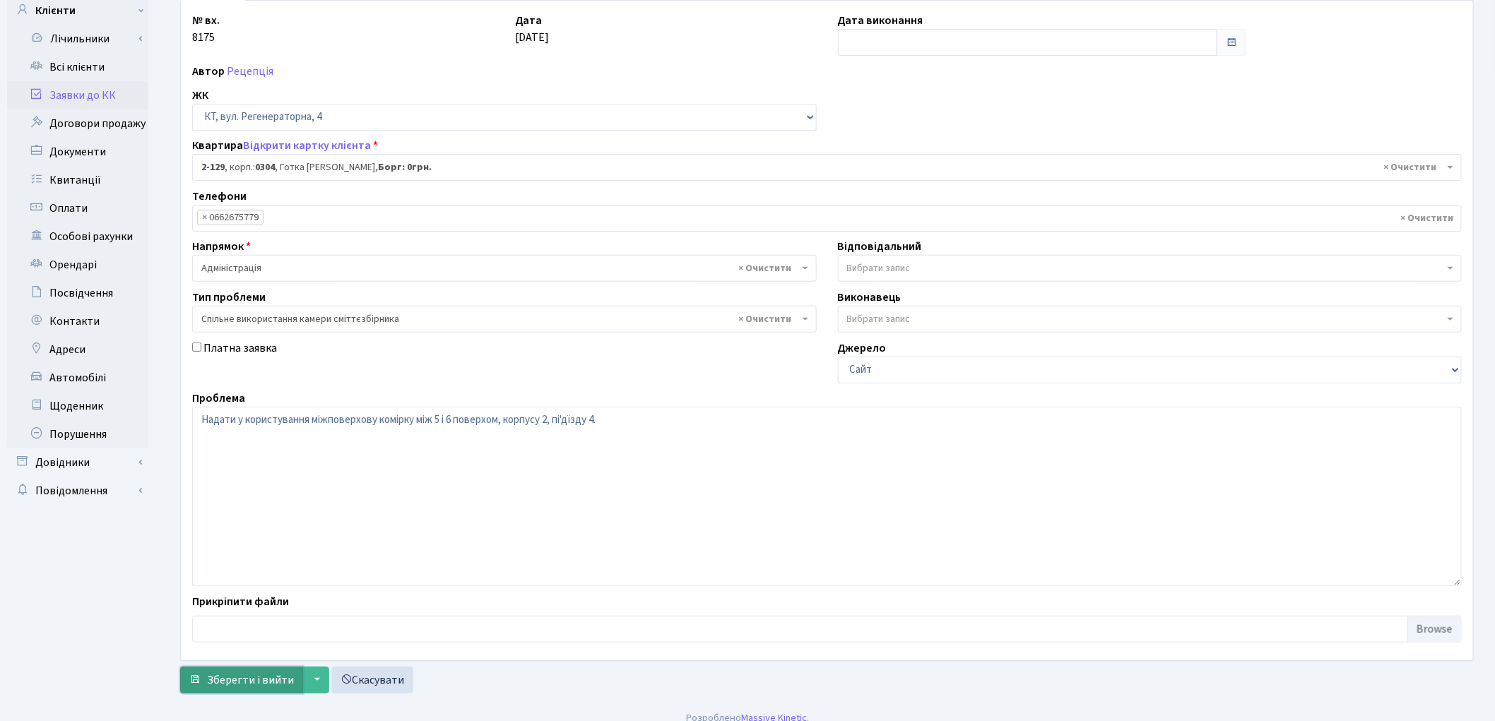
click at [263, 681] on span "Зберегти і вийти" at bounding box center [250, 681] width 87 height 16
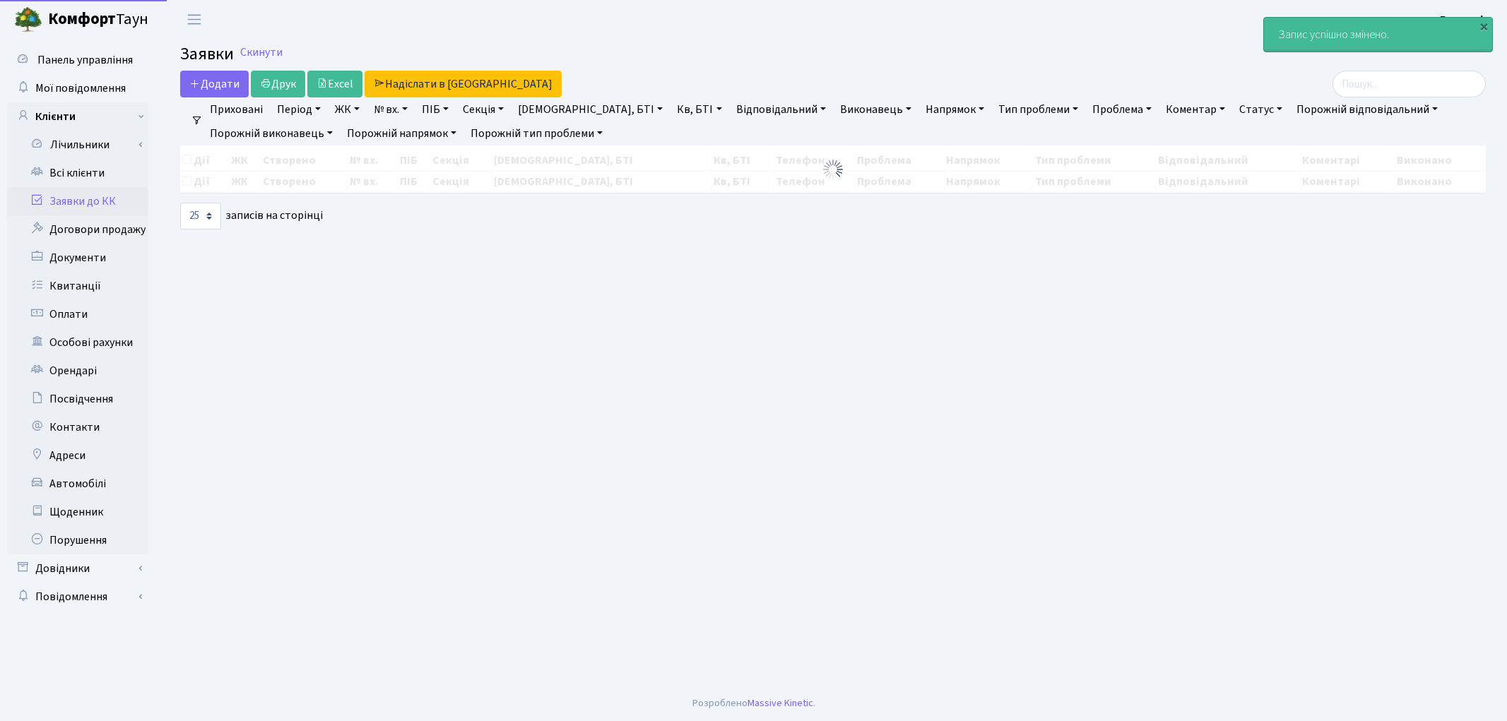
select select "25"
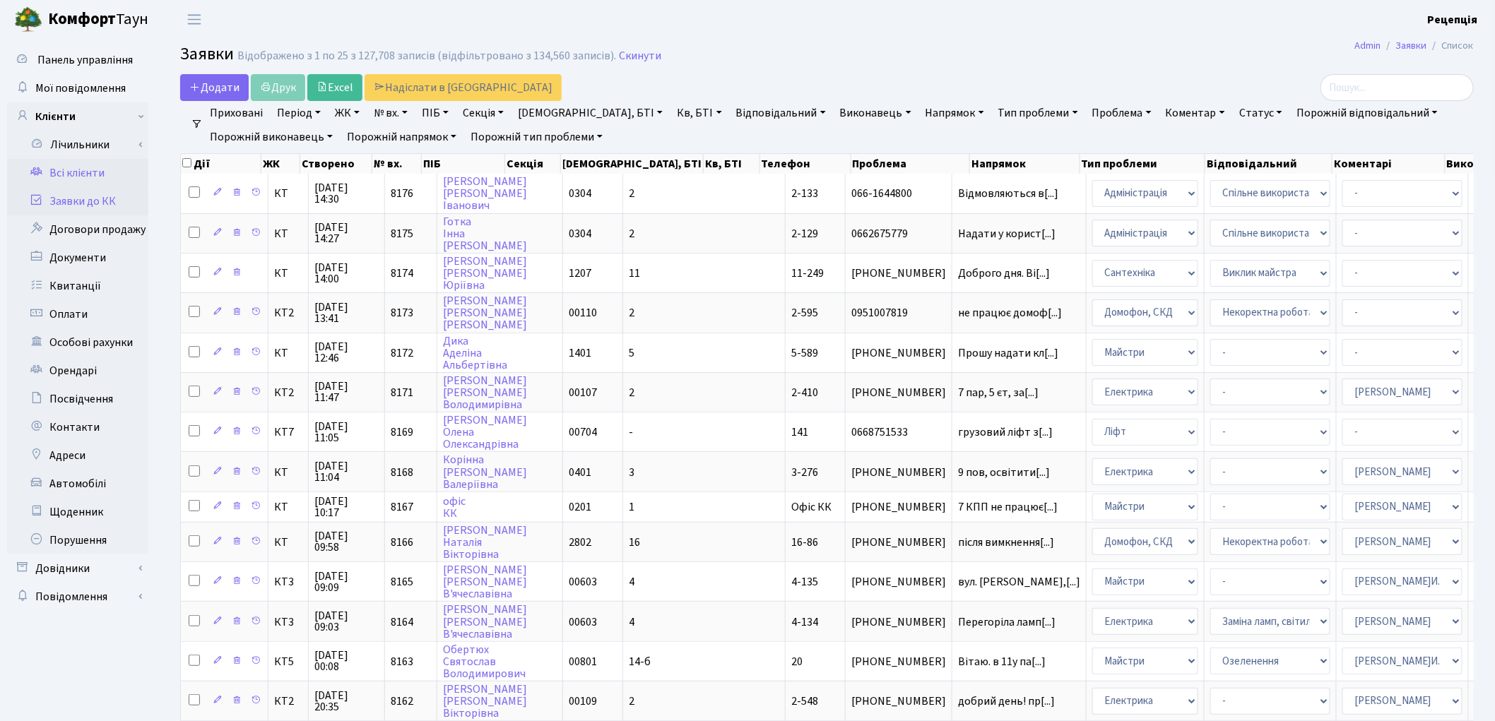
click at [106, 182] on link "Всі клієнти" at bounding box center [77, 173] width 141 height 28
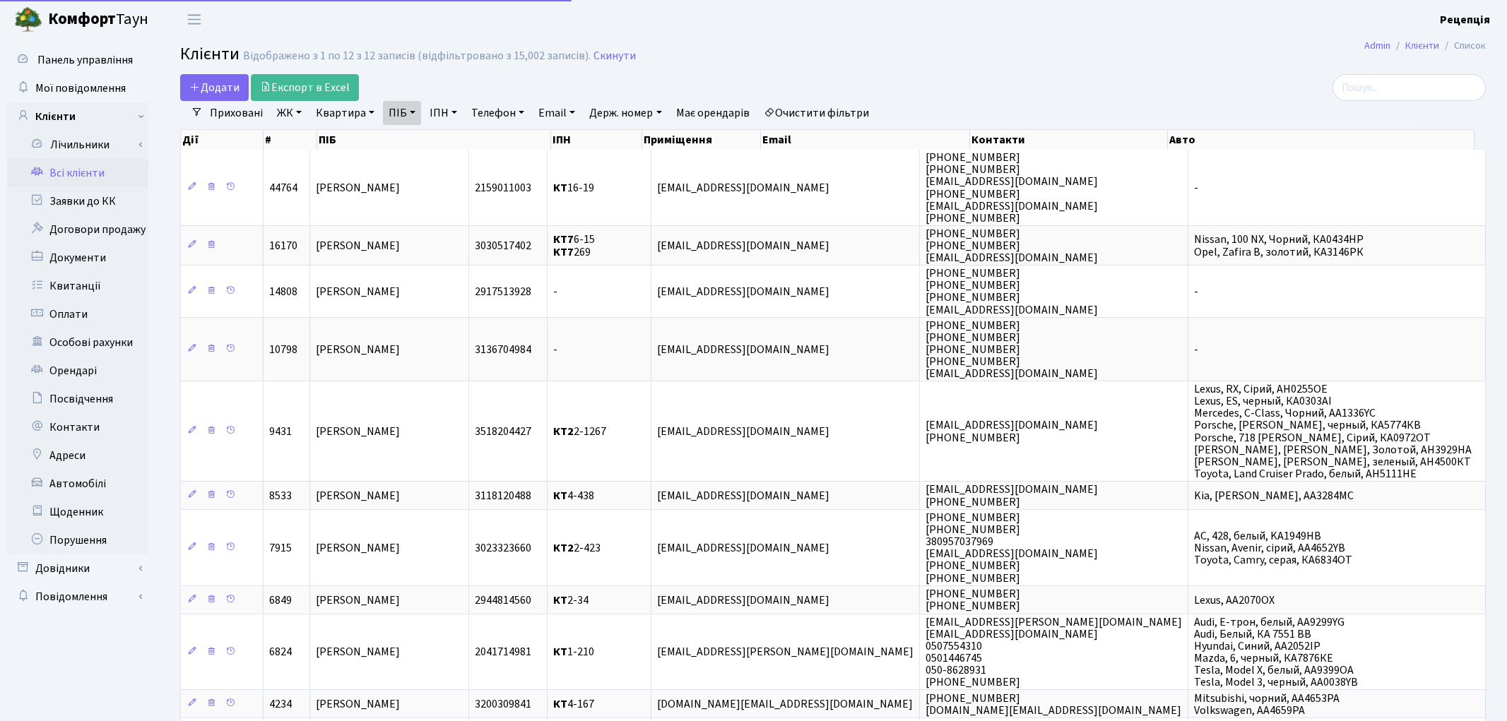
select select "25"
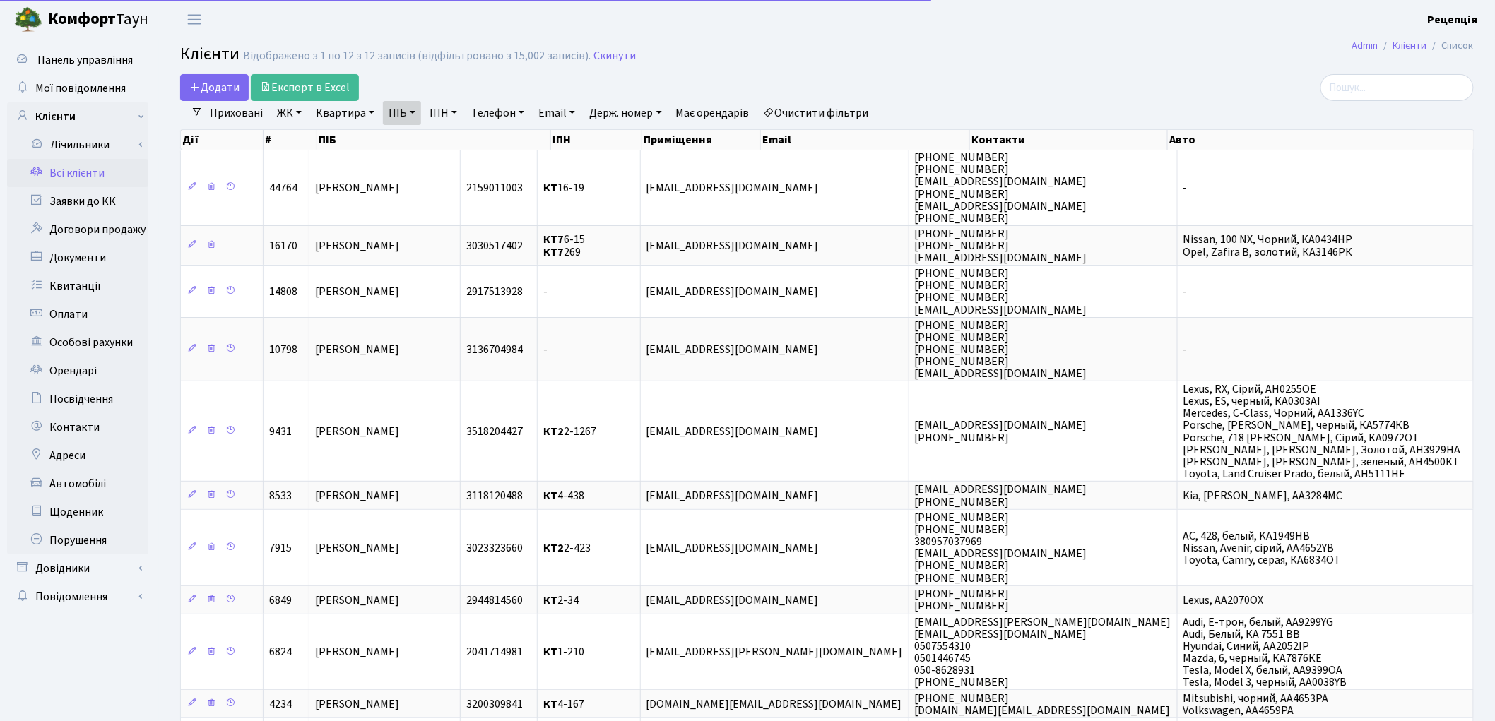
click at [830, 106] on link "Очистити фільтри" at bounding box center [816, 113] width 117 height 24
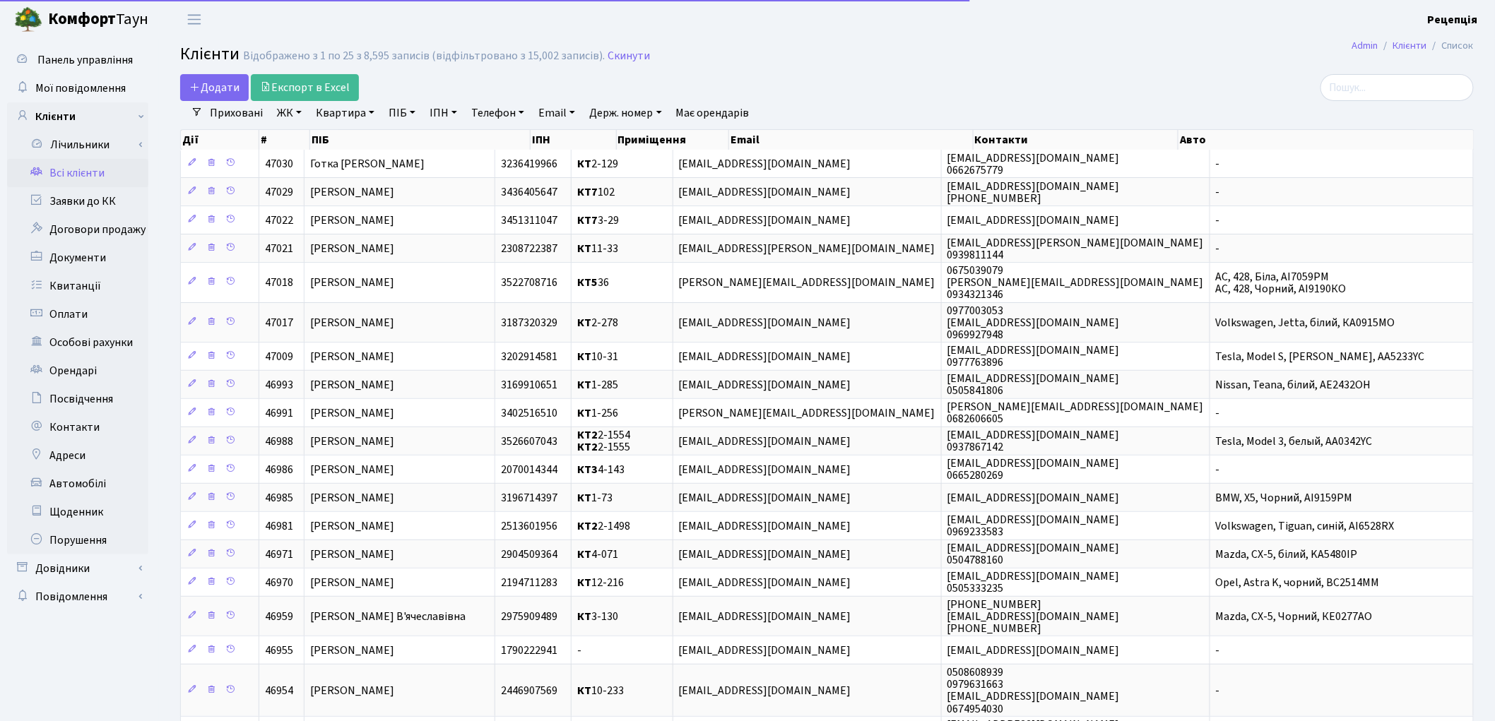
click at [393, 110] on link "ПІБ" at bounding box center [402, 113] width 38 height 24
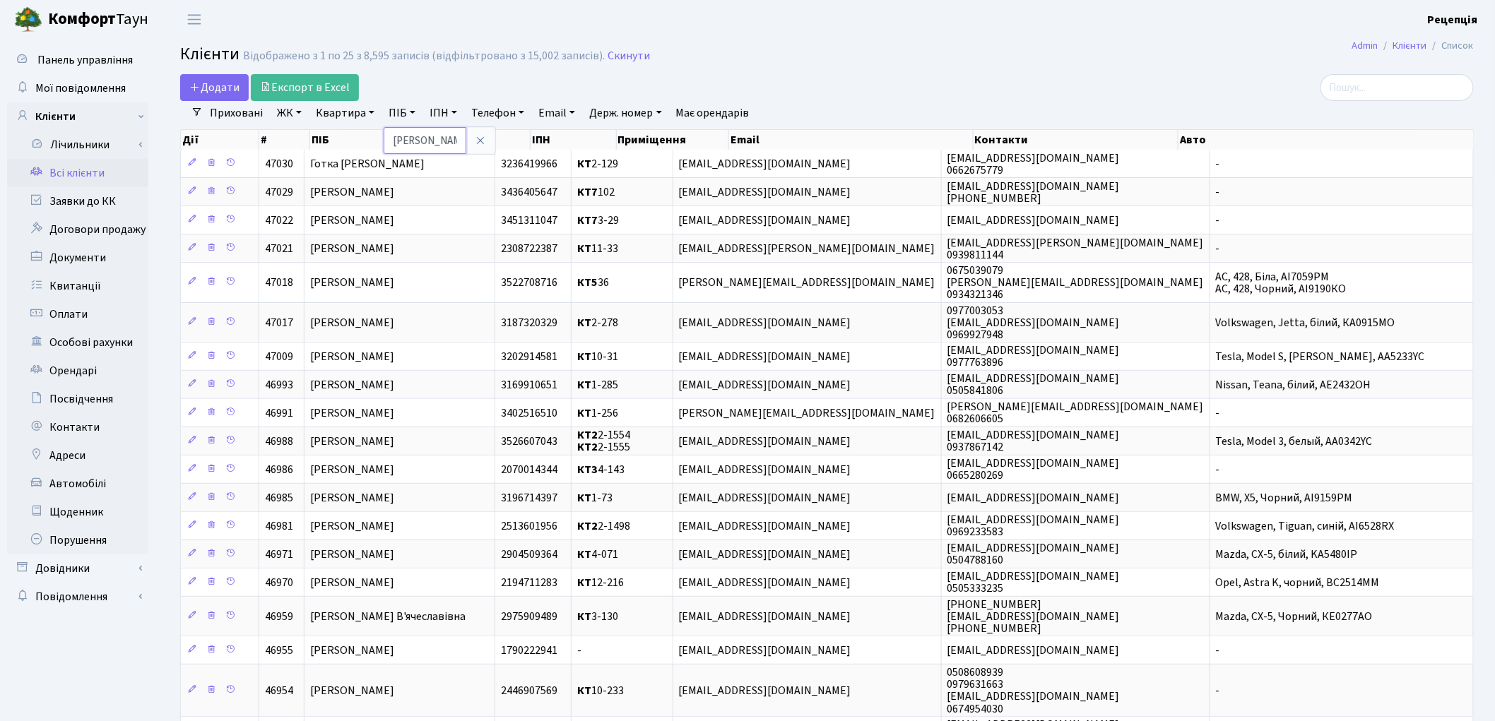
type input "гапонюк"
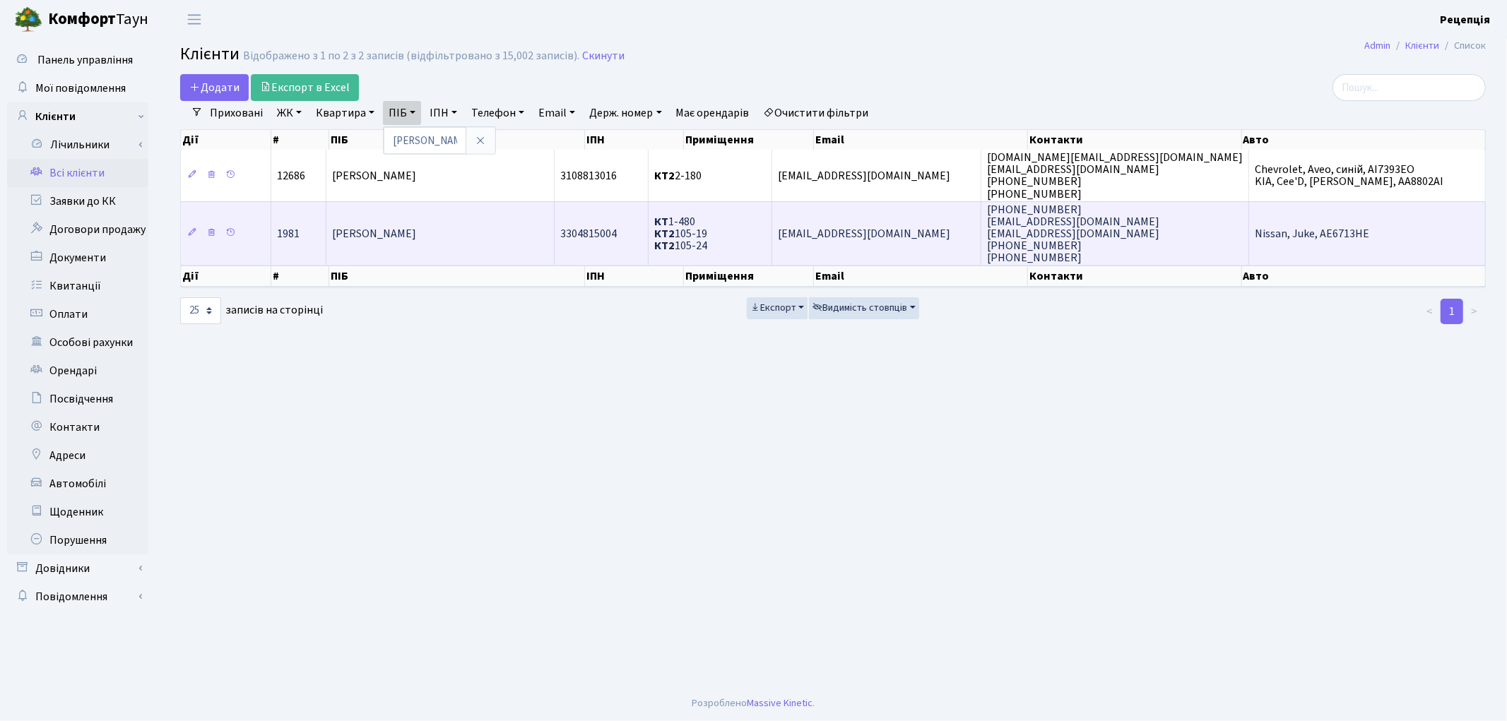
click at [416, 235] on span "[PERSON_NAME]" at bounding box center [374, 234] width 84 height 16
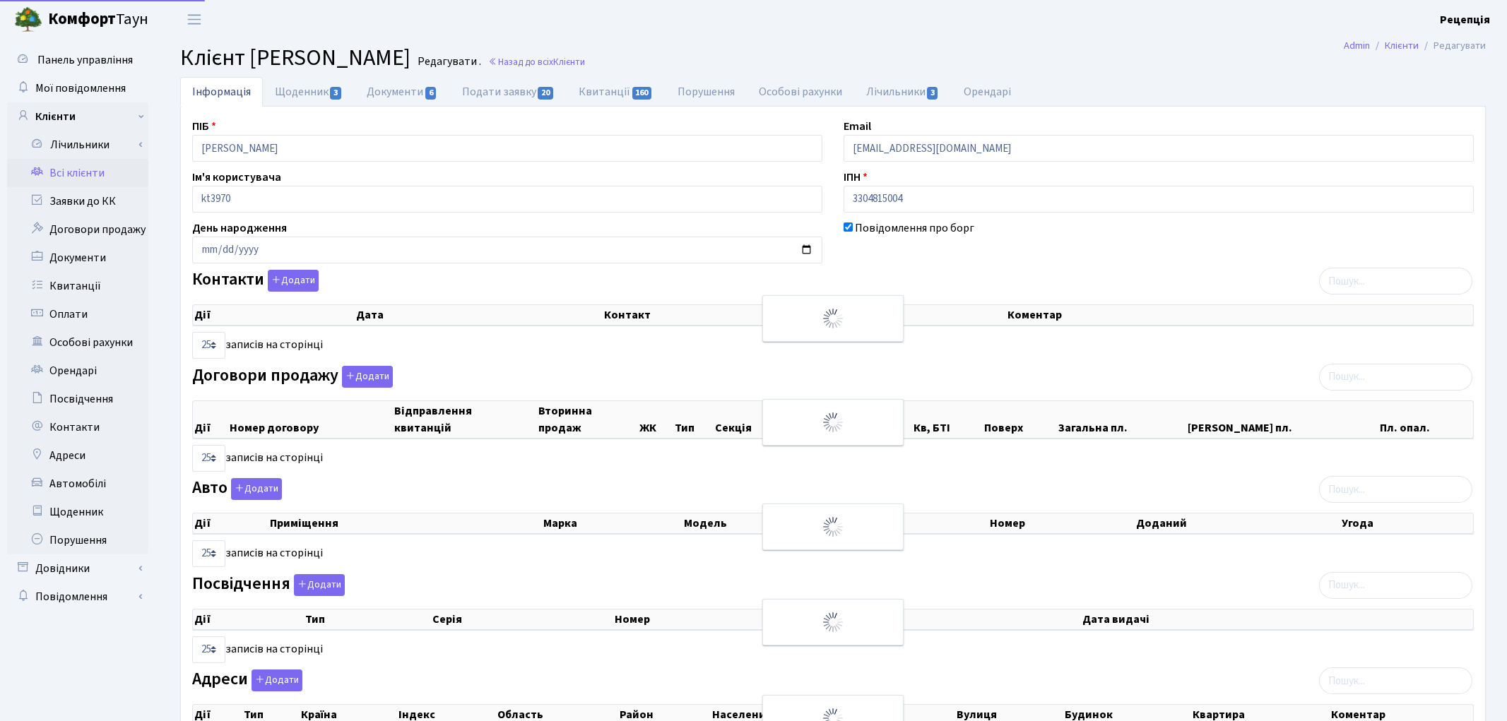
select select "25"
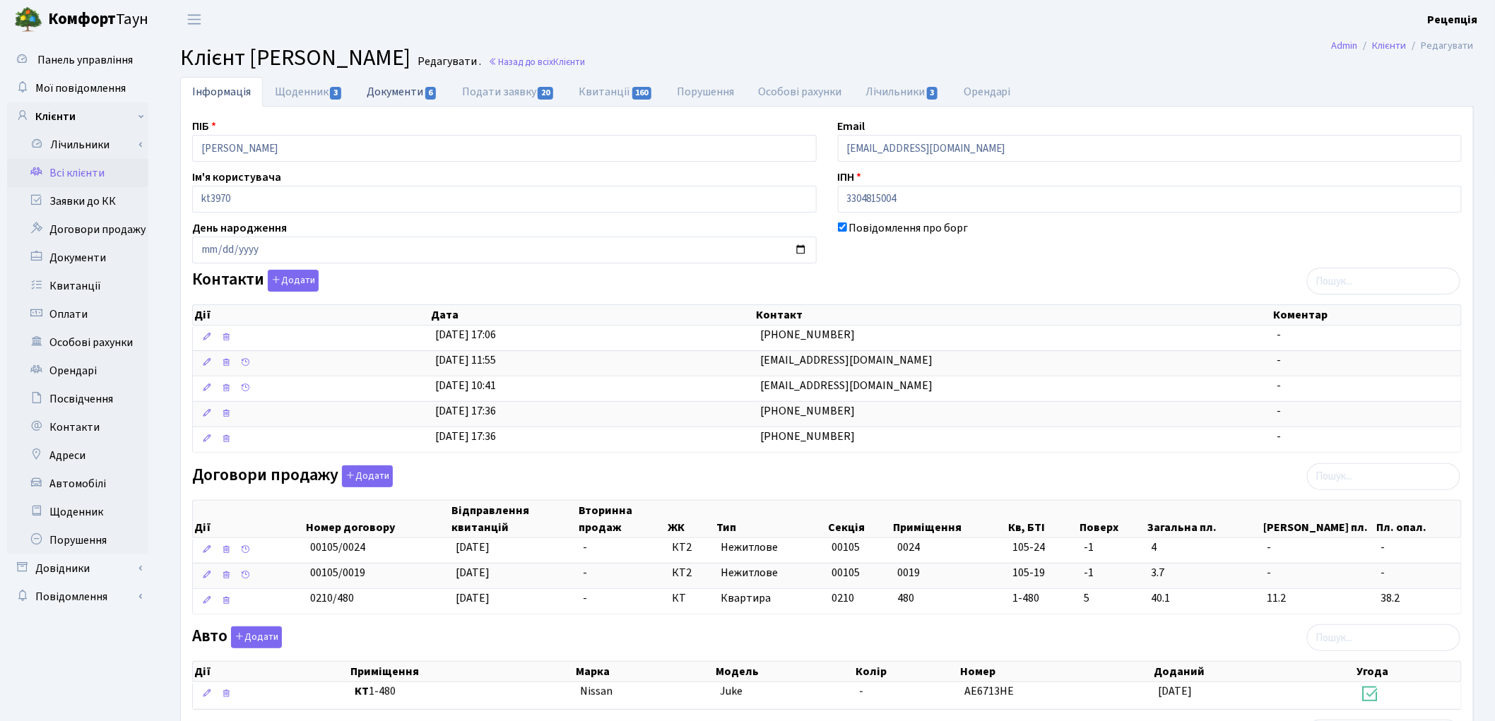
click at [386, 90] on link "Документи 6" at bounding box center [402, 91] width 95 height 29
select select "25"
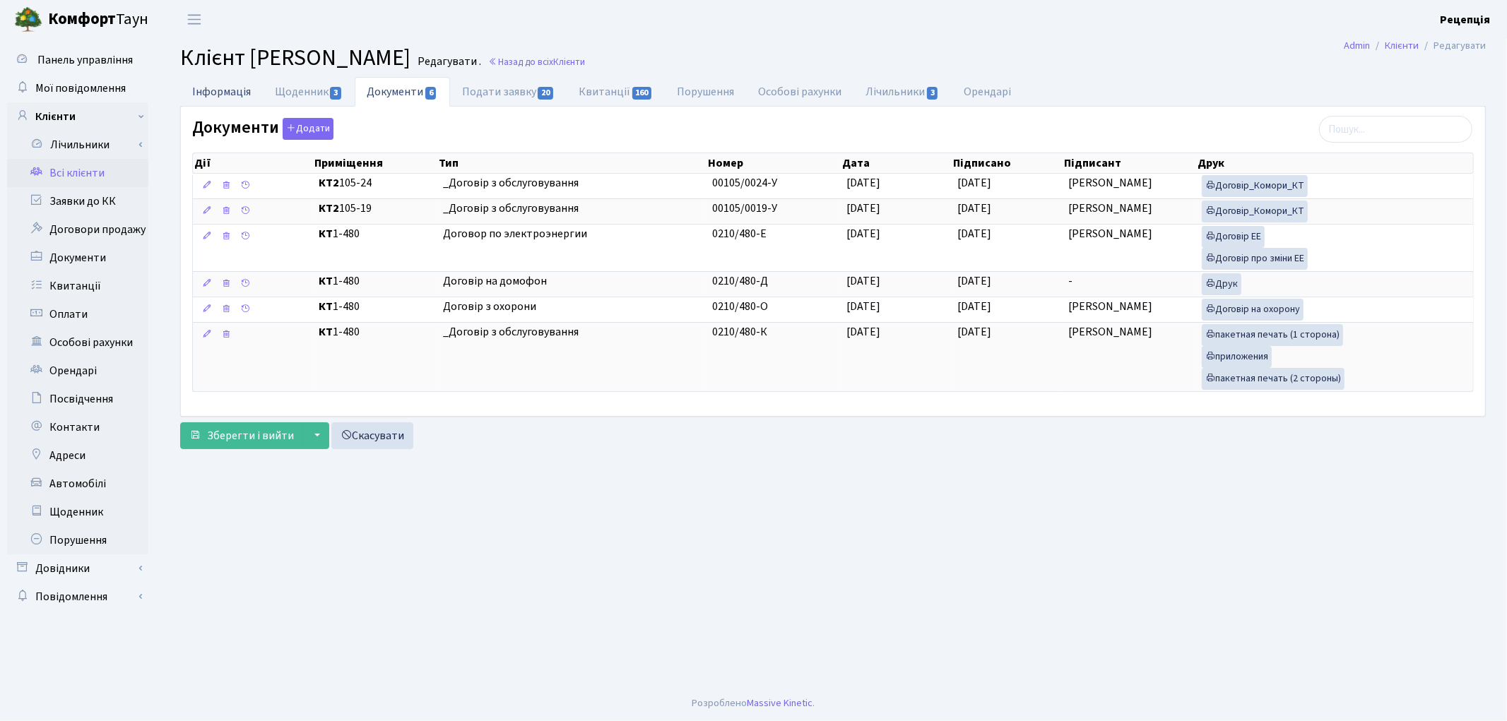
click at [224, 100] on link "Інформація" at bounding box center [221, 91] width 83 height 29
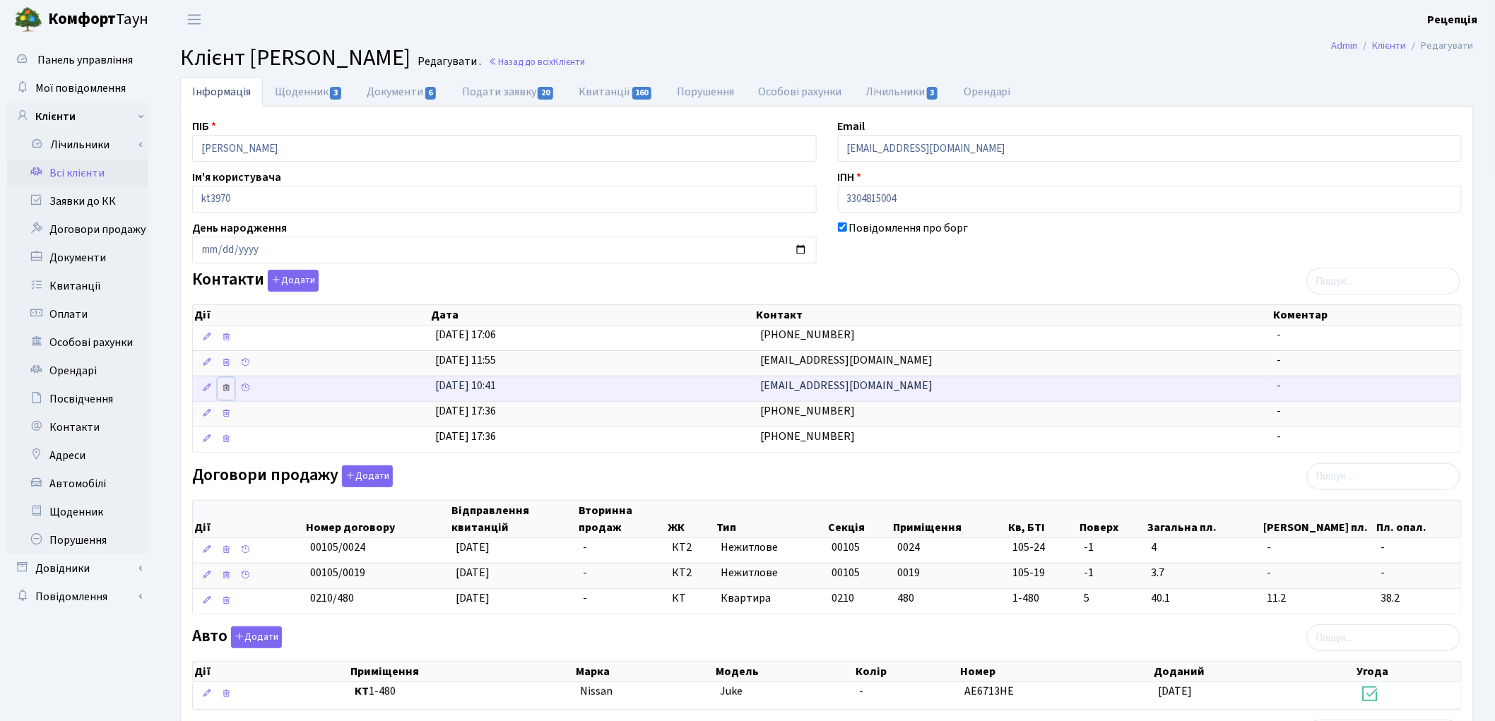
click at [225, 392] on icon at bounding box center [226, 388] width 10 height 10
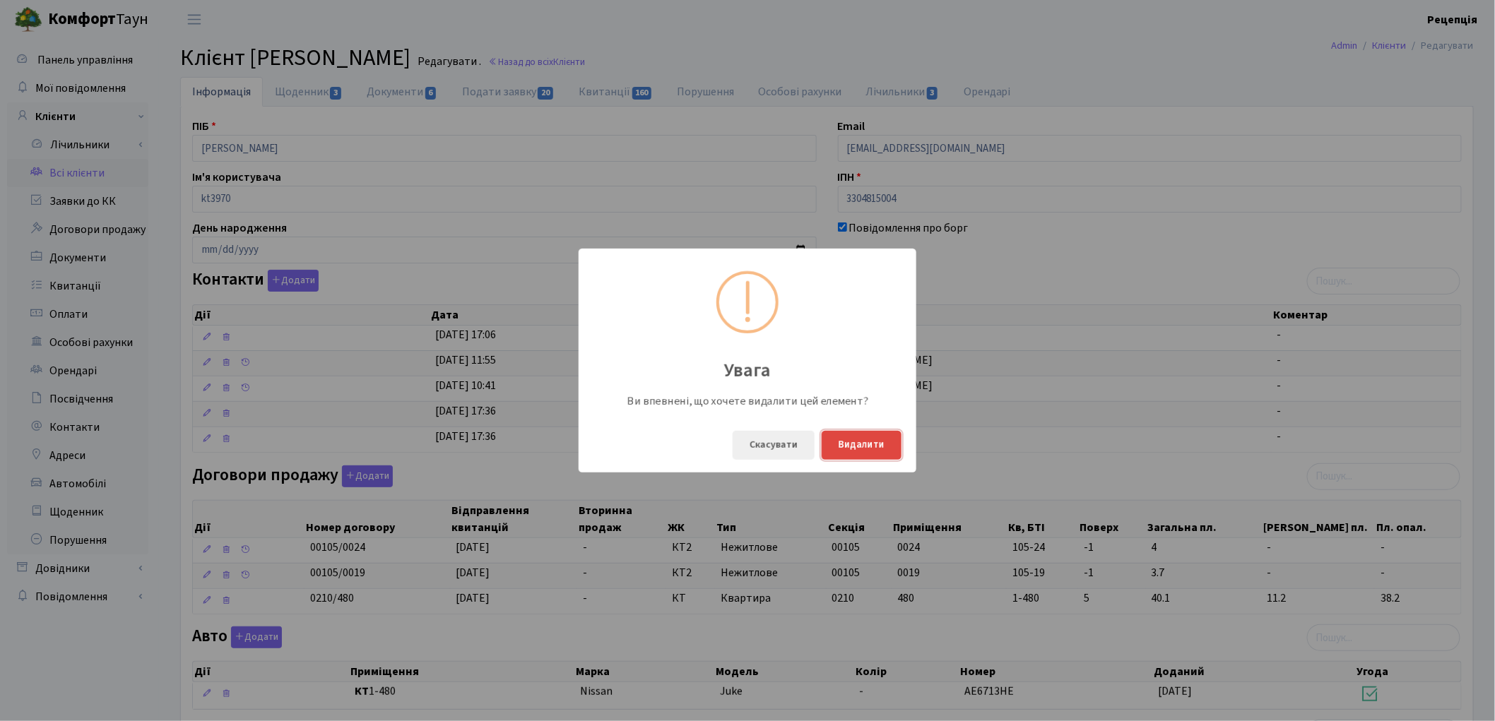
click at [880, 454] on button "Видалити" at bounding box center [862, 445] width 80 height 29
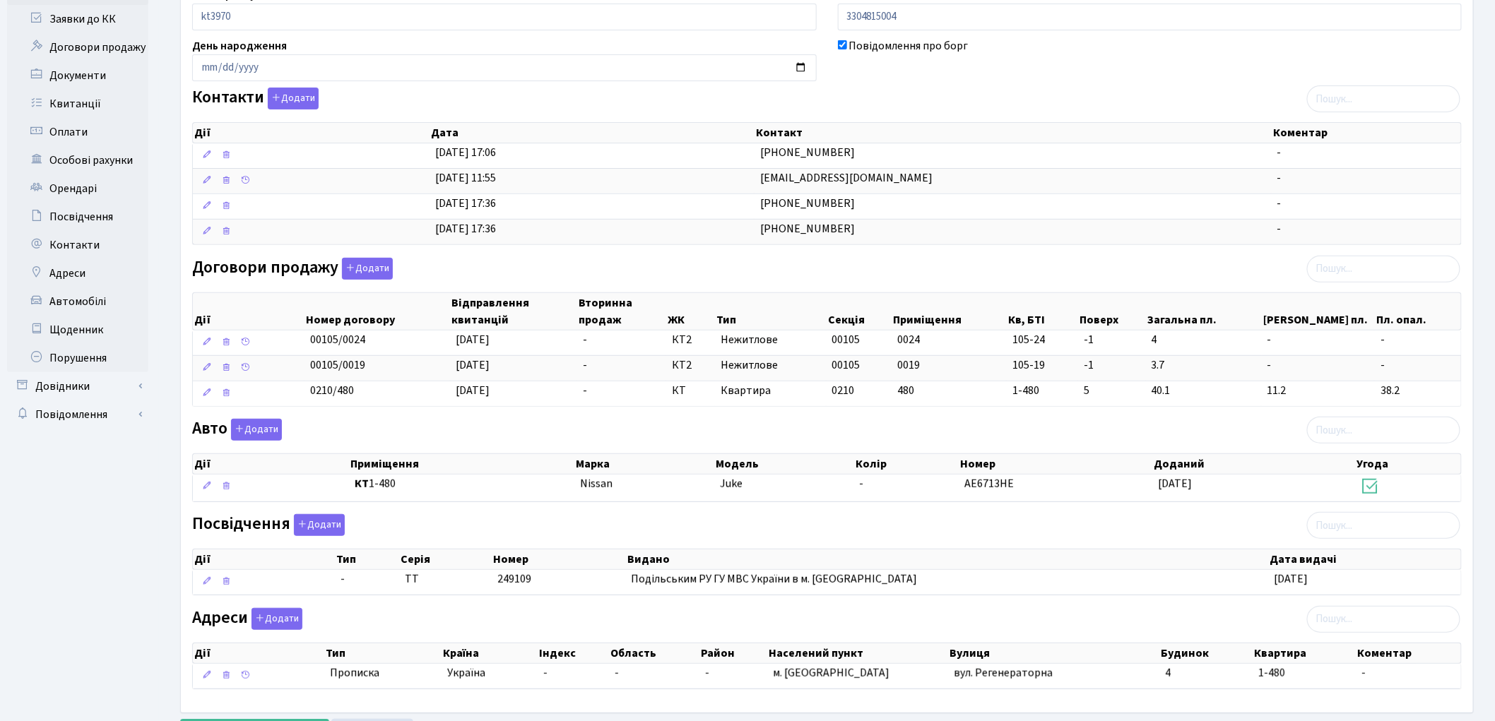
scroll to position [252, 0]
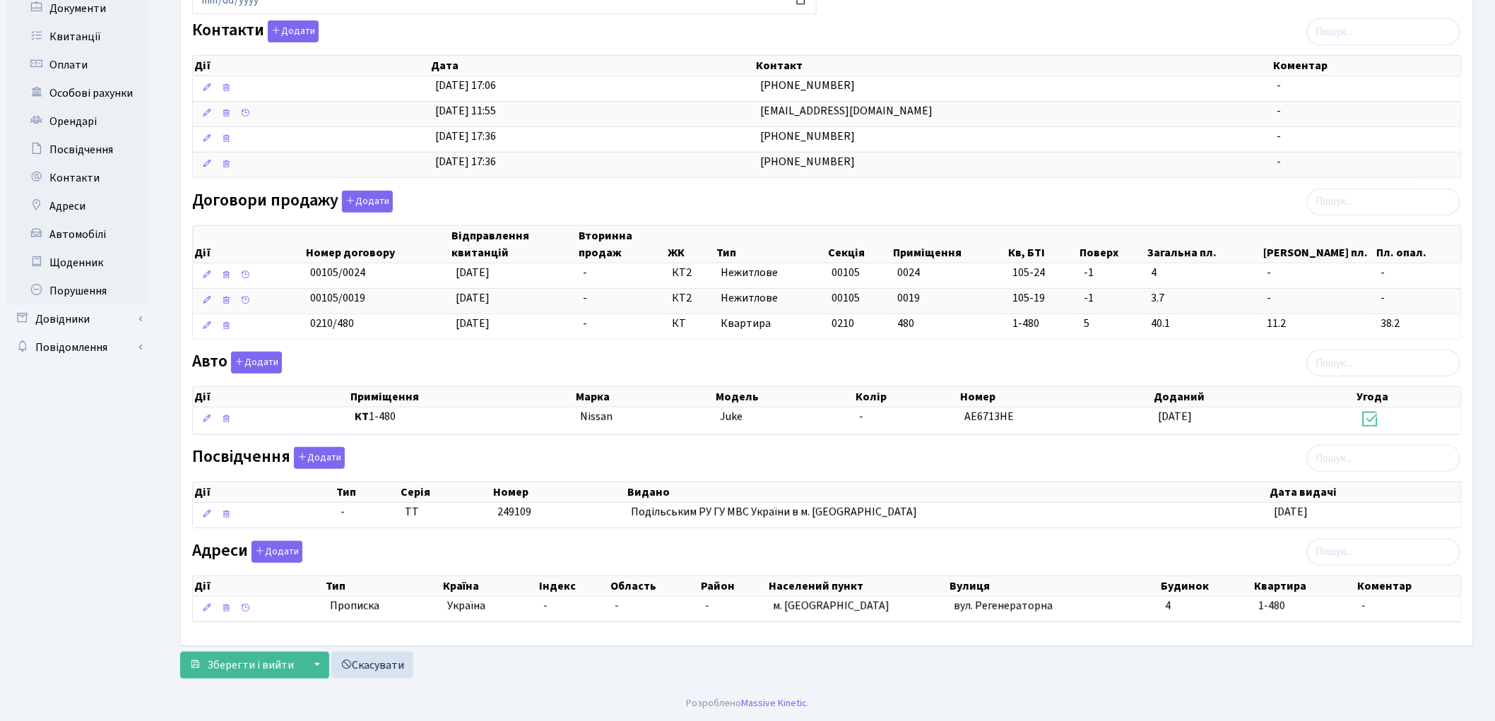
click at [219, 684] on div "Інформація Щоденник 3 Документи 6 Подати заявку 20 Квитанції 160 Порушення Особ…" at bounding box center [827, 257] width 1315 height 858
click at [226, 672] on span "Зберегти і вийти" at bounding box center [250, 666] width 87 height 16
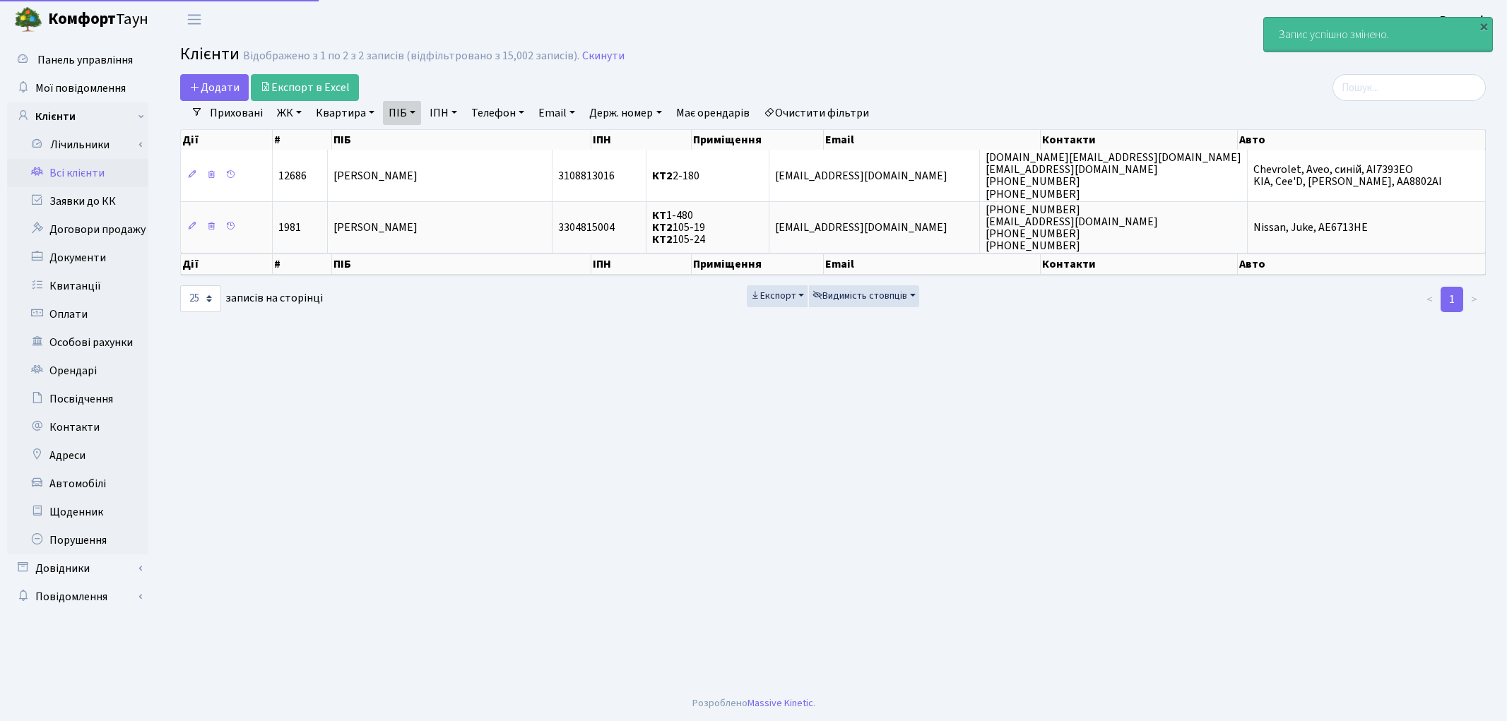
select select "25"
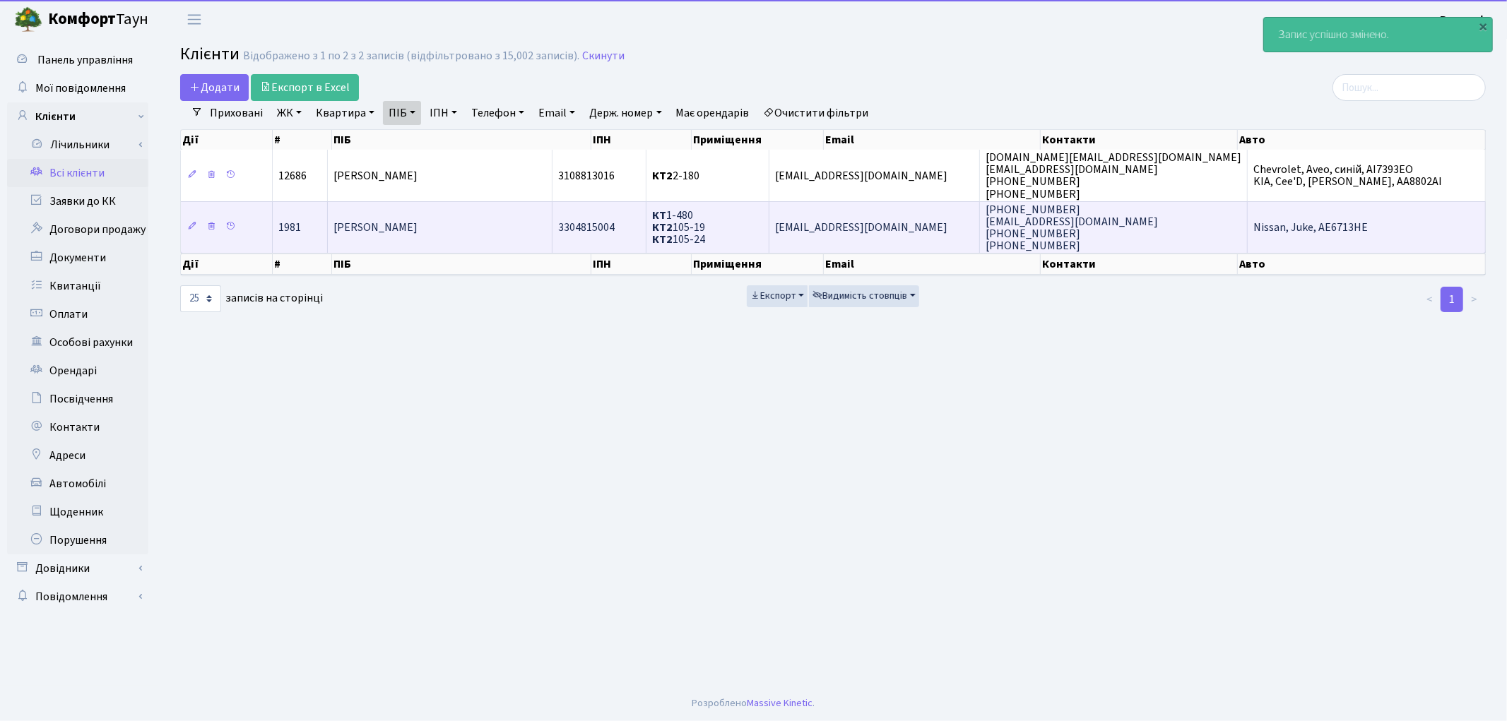
click at [418, 223] on span "[PERSON_NAME]" at bounding box center [376, 228] width 84 height 16
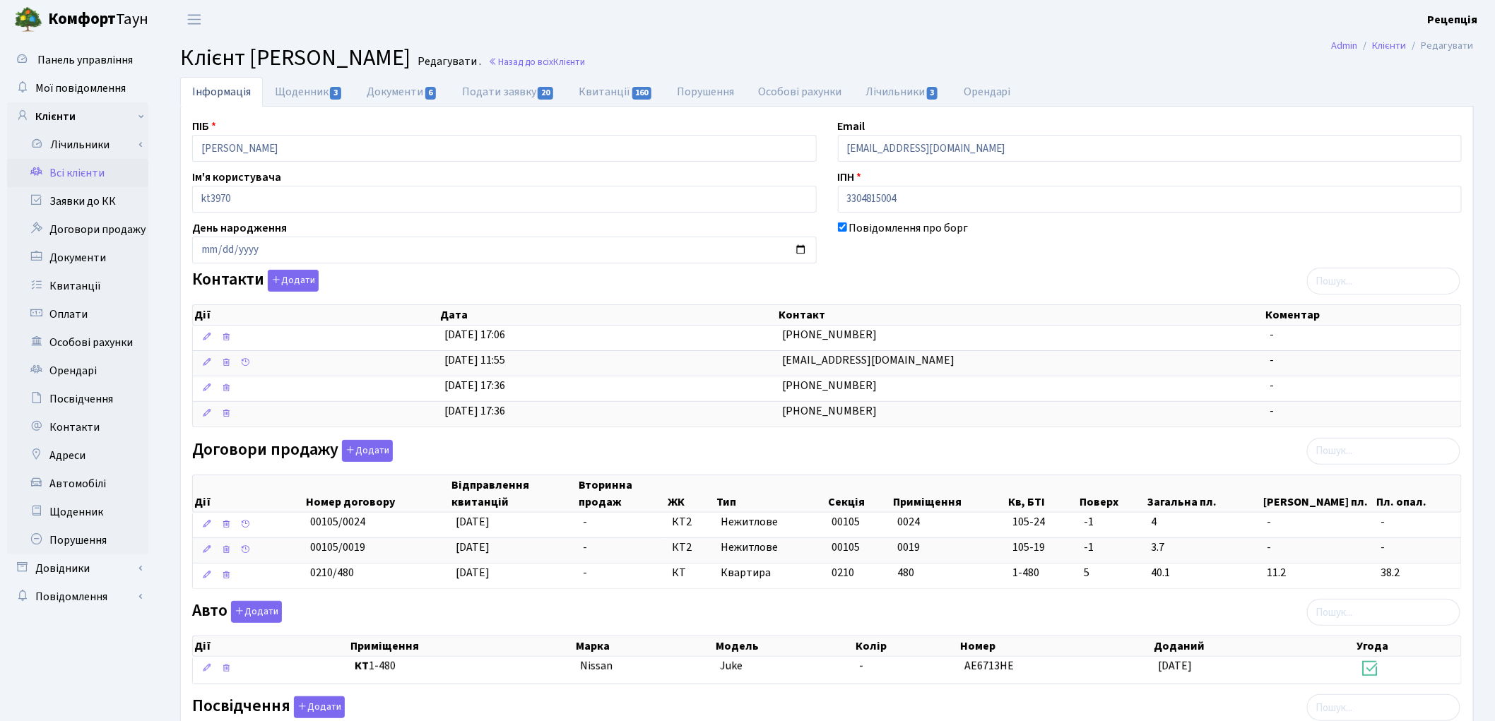
click at [95, 167] on link "Всі клієнти" at bounding box center [77, 173] width 141 height 28
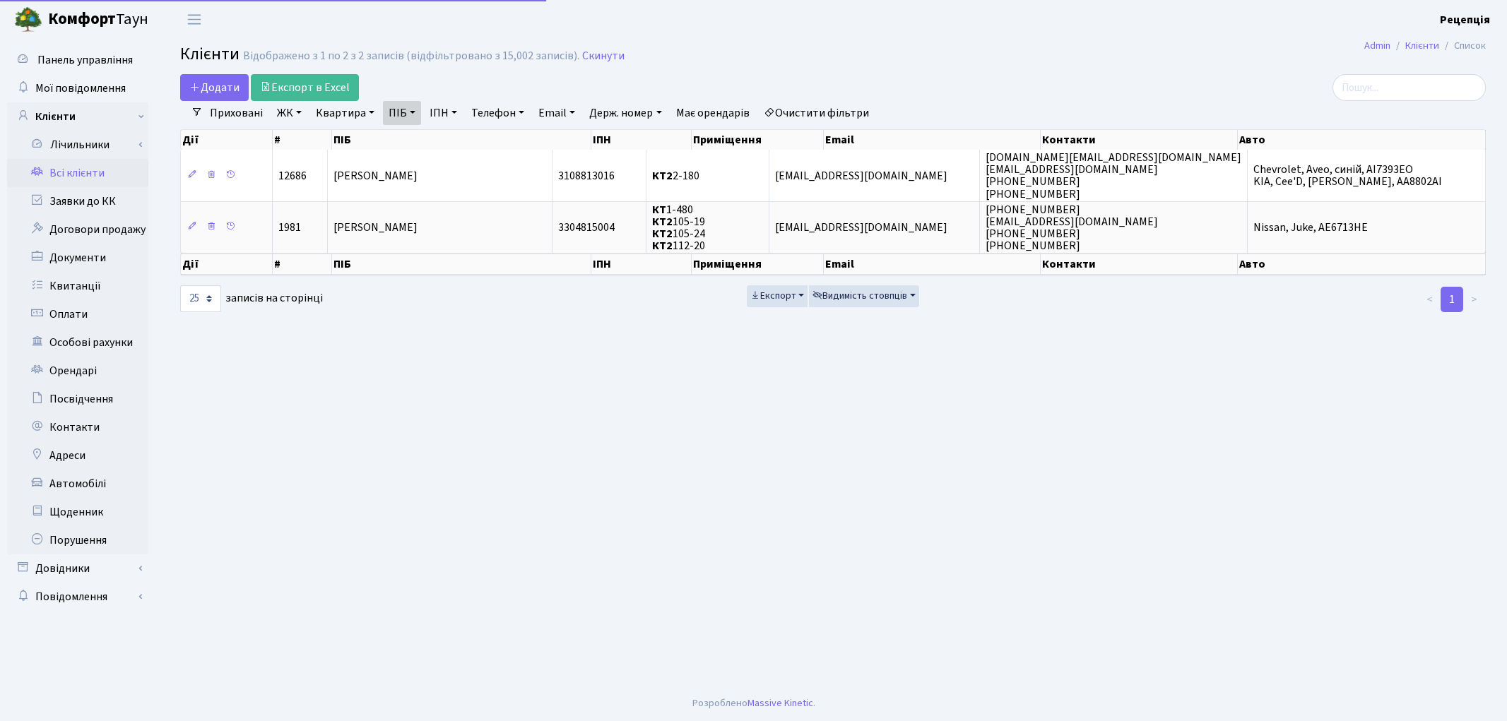
select select "25"
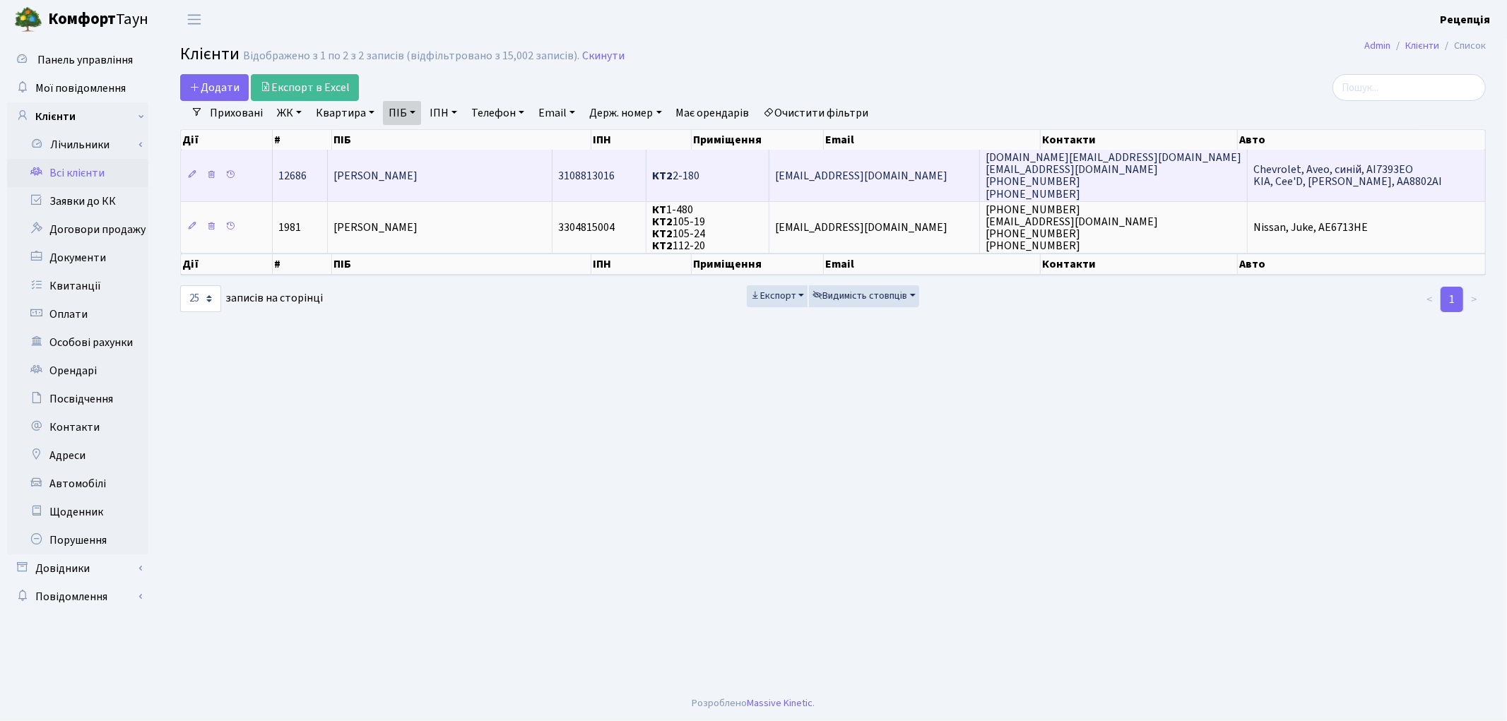
click at [470, 182] on td "Гапонюк Євген Іванович" at bounding box center [440, 175] width 225 height 51
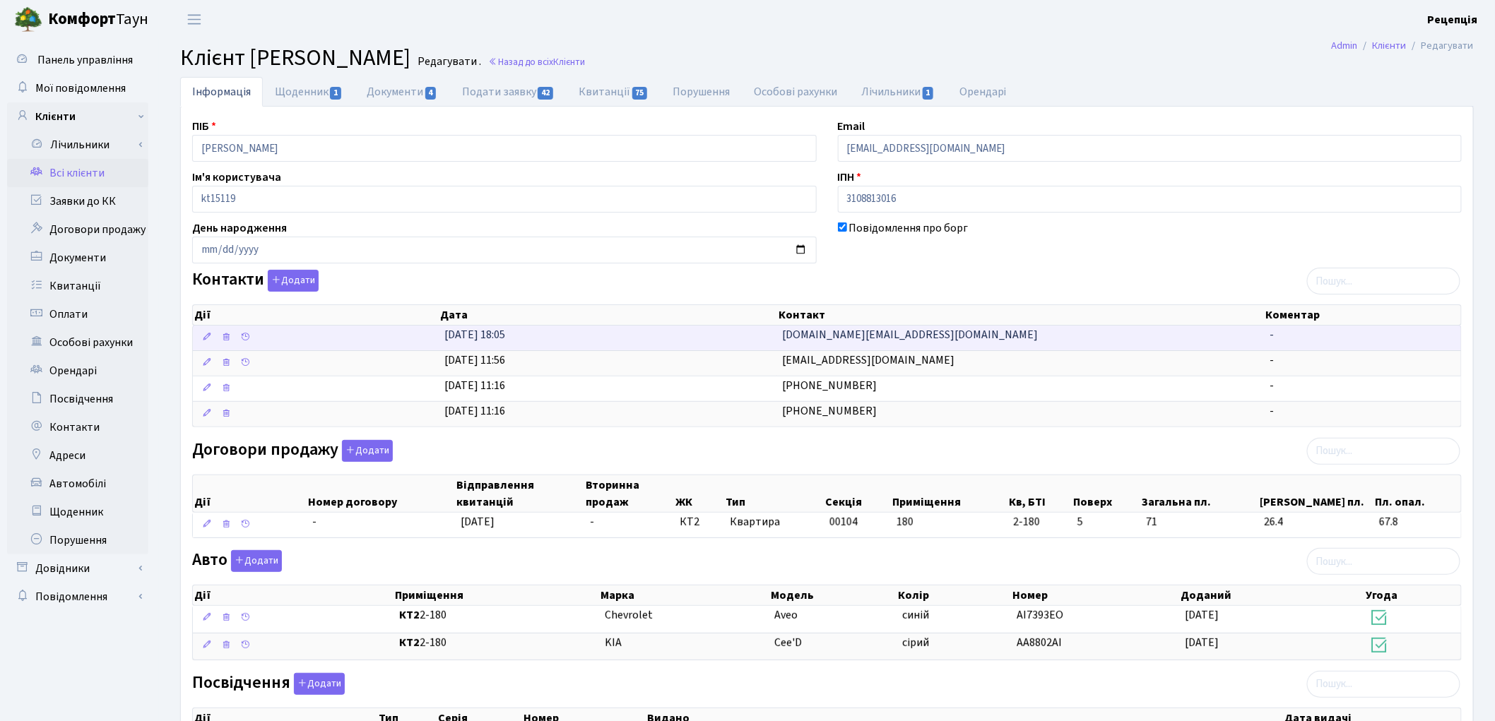
drag, startPoint x: 907, startPoint y: 335, endPoint x: 721, endPoint y: 346, distance: 186.9
click at [724, 344] on \<\/span\>\a "13.09.2023, 18:05 evhen.gap@gmail.com -" at bounding box center [827, 338] width 1268 height 25
copy \<\/span\>\a "[DOMAIN_NAME][EMAIL_ADDRESS][DOMAIN_NAME]"
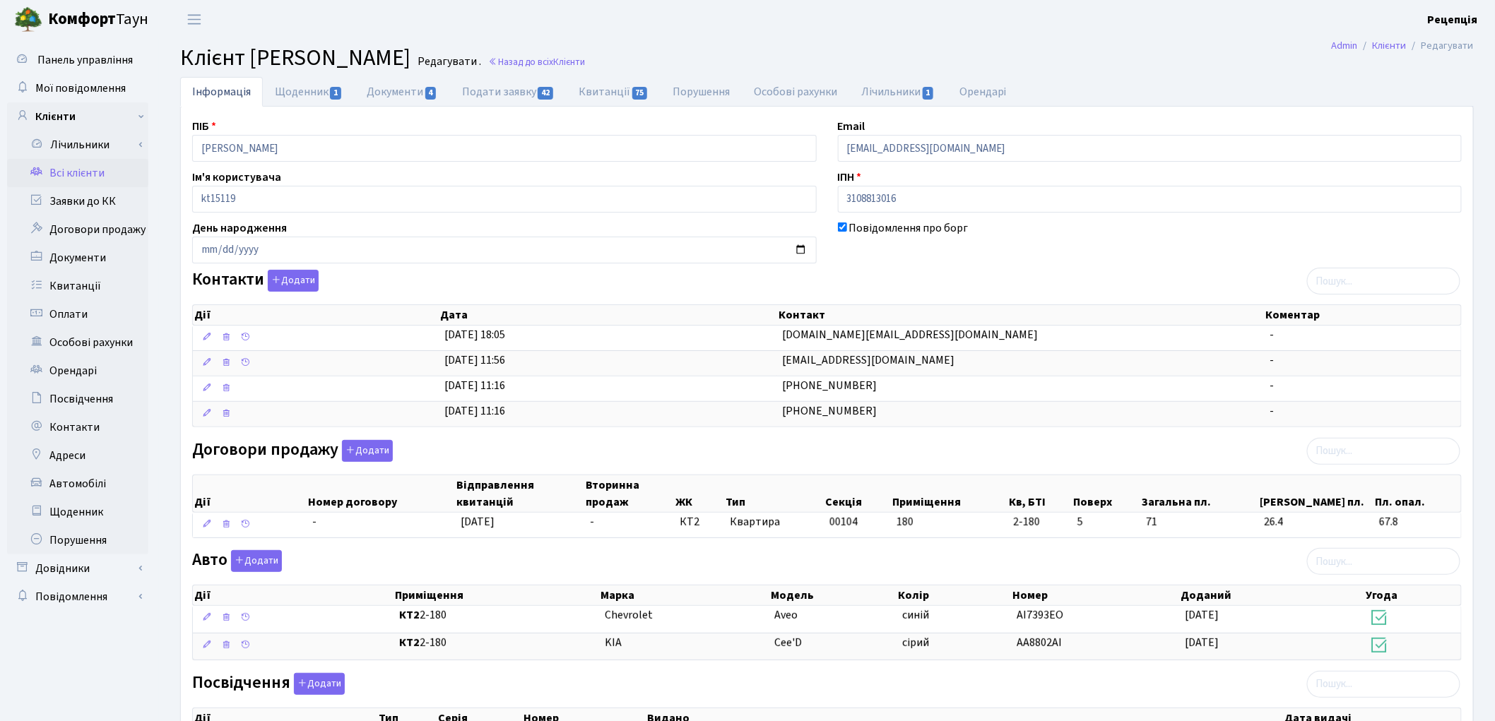
click at [74, 166] on link "Всі клієнти" at bounding box center [77, 173] width 141 height 28
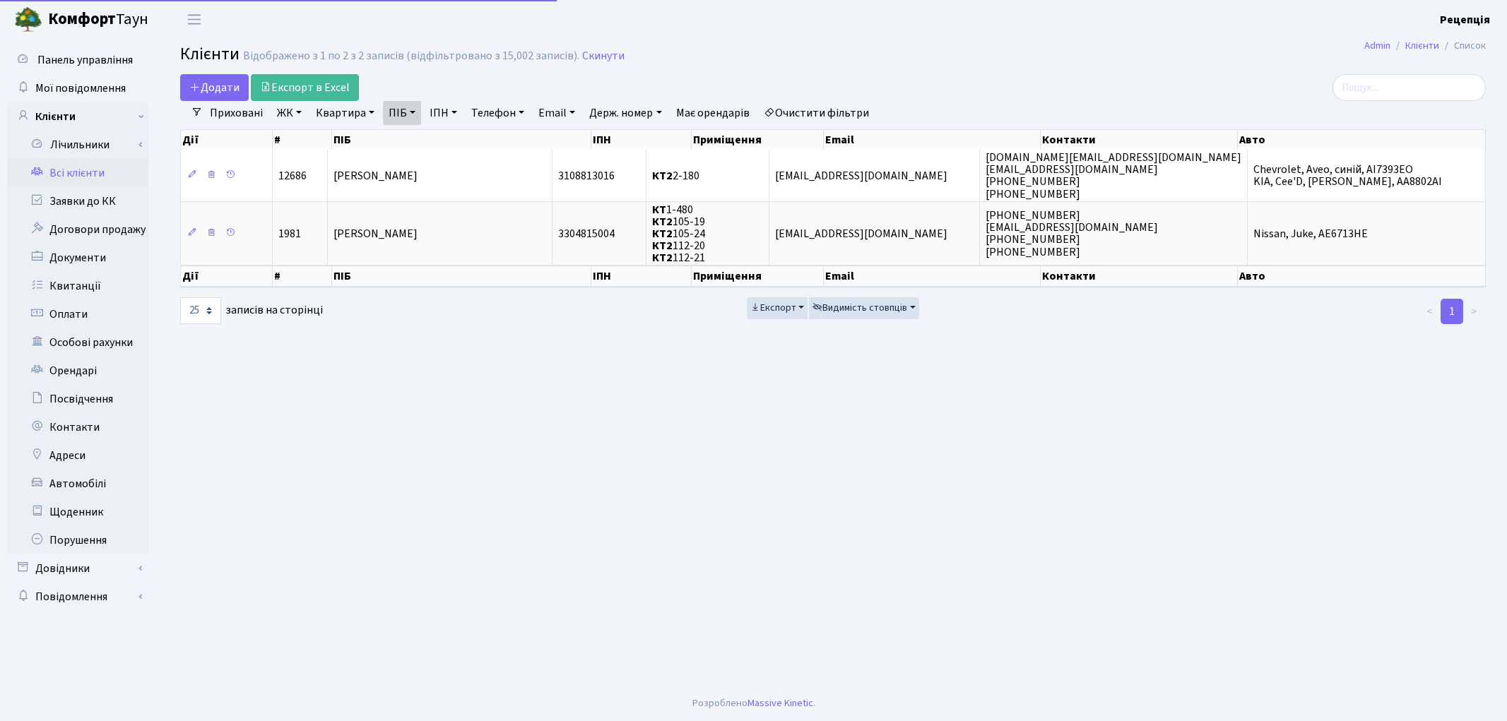
select select "25"
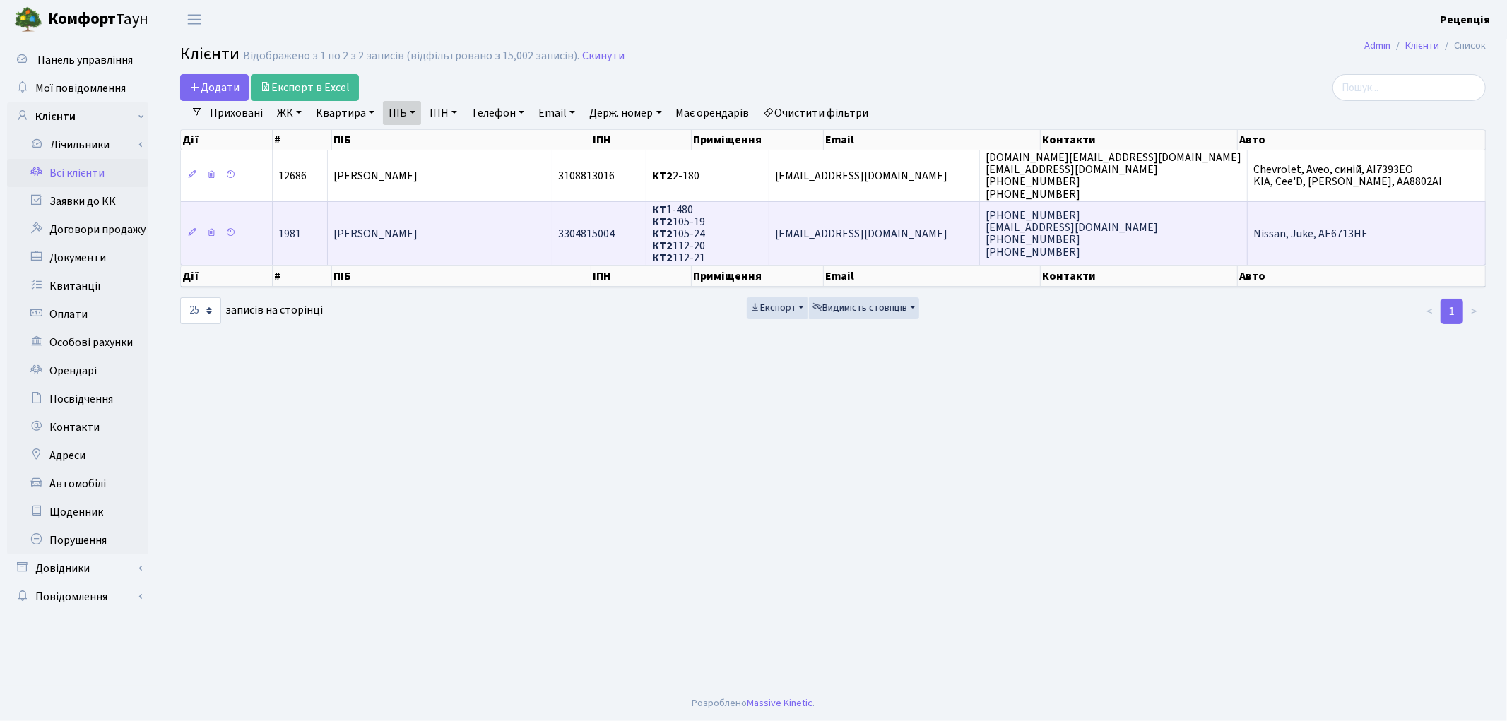
click at [418, 226] on span "[PERSON_NAME]" at bounding box center [376, 234] width 84 height 16
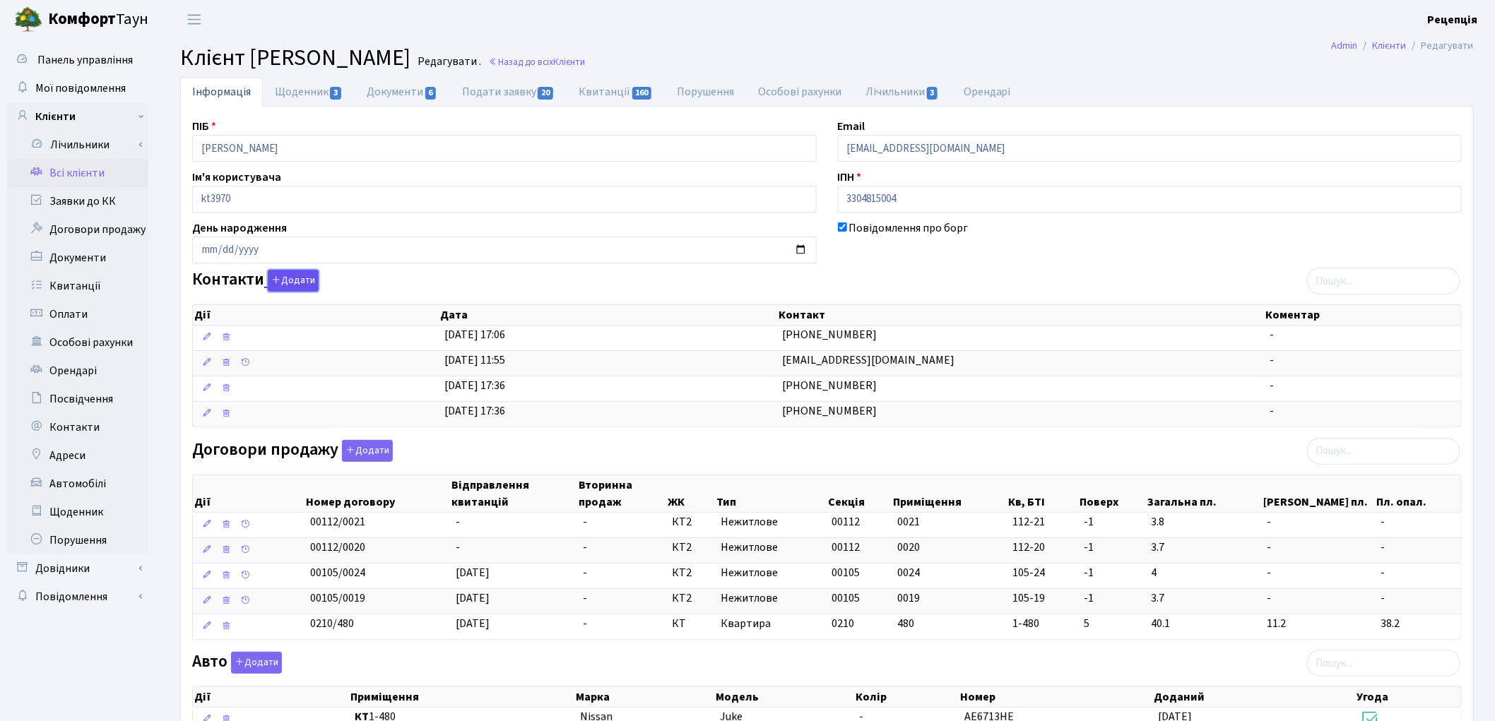
click at [285, 278] on button "Додати" at bounding box center [293, 281] width 51 height 22
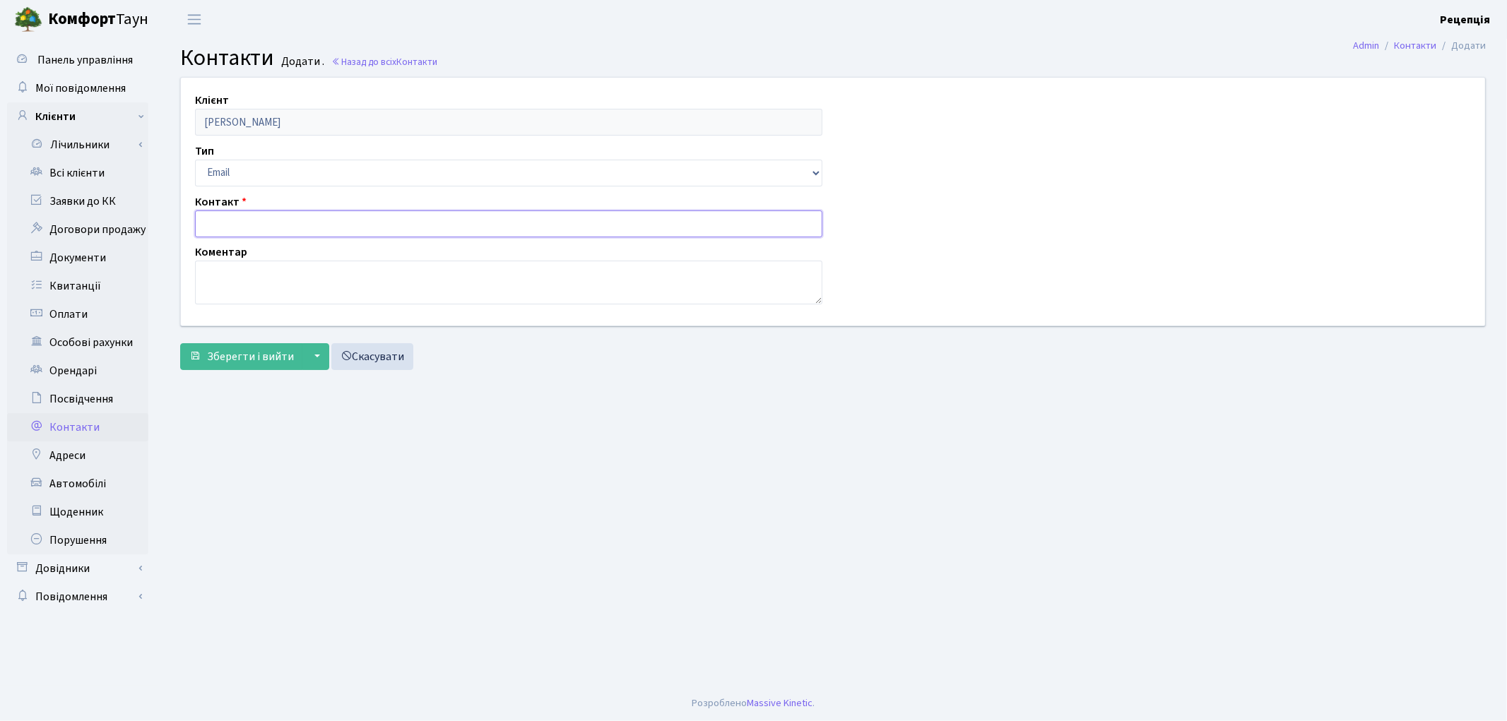
click at [234, 218] on input "text" at bounding box center [508, 224] width 627 height 27
paste input "[DOMAIN_NAME][EMAIL_ADDRESS][DOMAIN_NAME]"
click at [221, 228] on input "[DOMAIN_NAME][EMAIL_ADDRESS][DOMAIN_NAME]" at bounding box center [508, 224] width 627 height 27
type input "[DOMAIN_NAME][EMAIL_ADDRESS][DOMAIN_NAME]"
click at [221, 355] on span "Зберегти і вийти" at bounding box center [250, 357] width 87 height 16
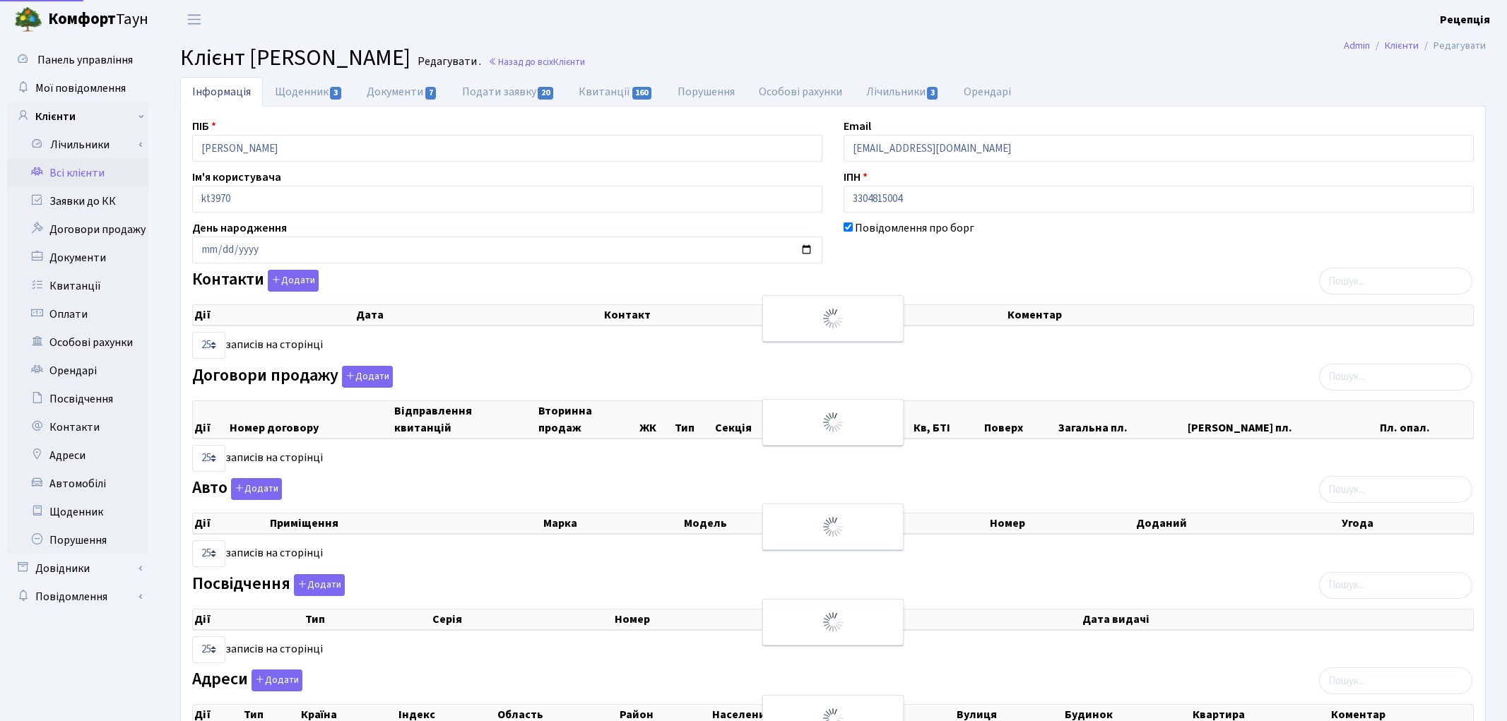
select select "25"
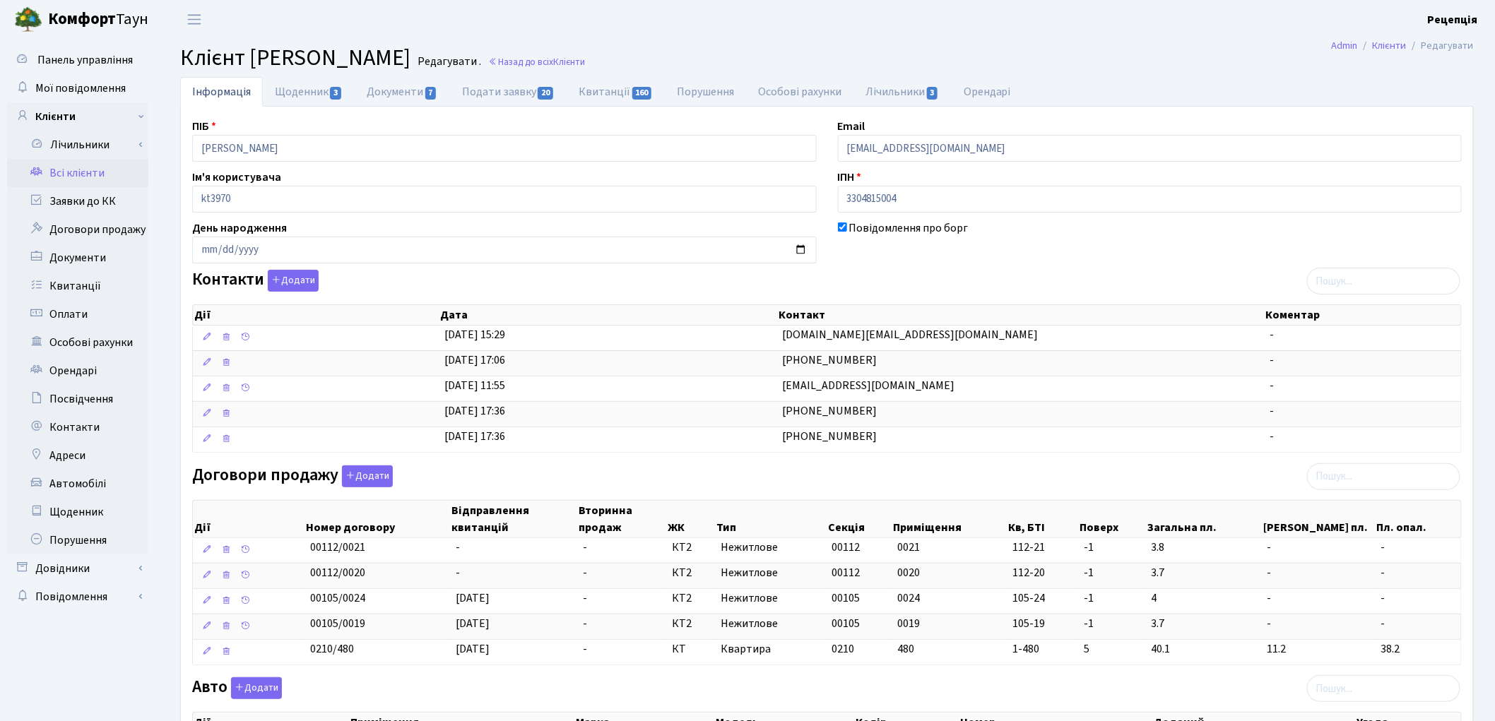
click at [65, 171] on link "Всі клієнти" at bounding box center [77, 173] width 141 height 28
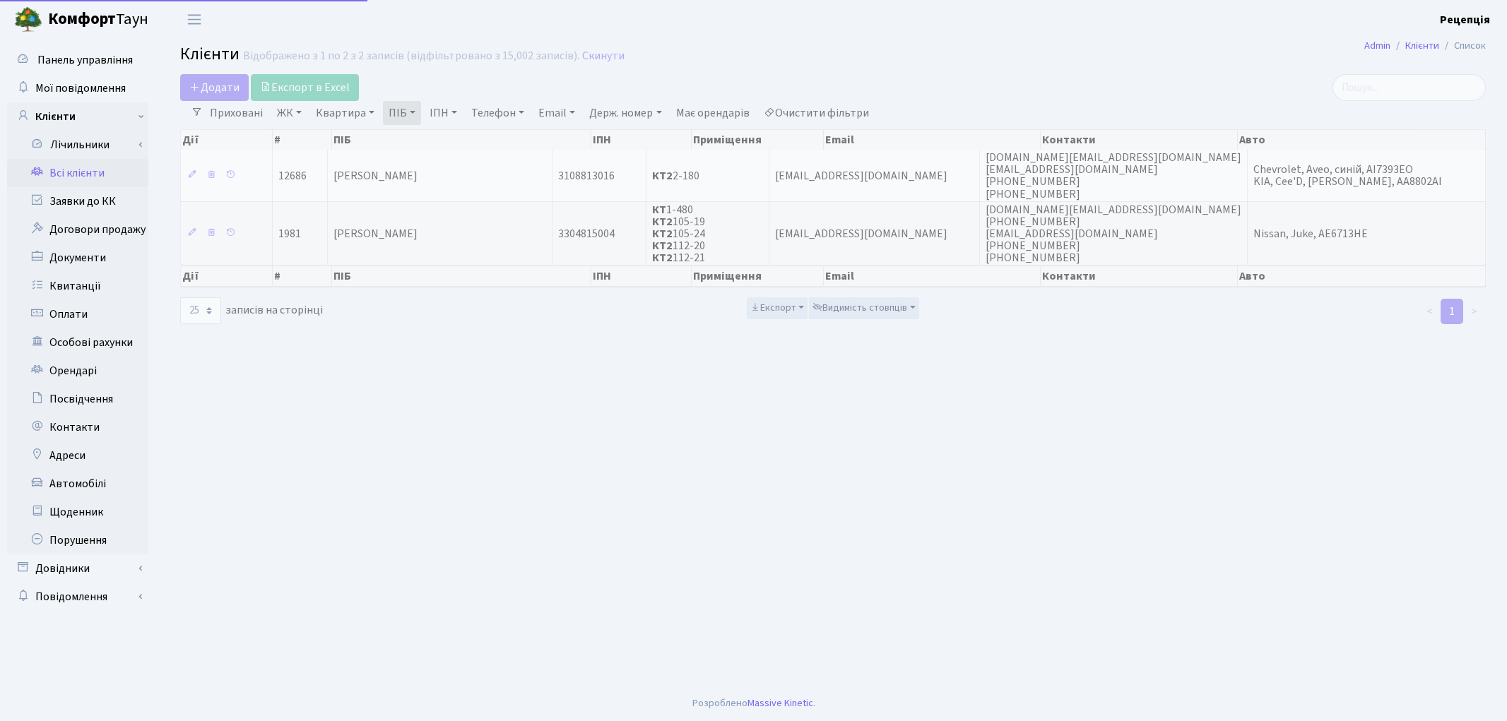
select select "25"
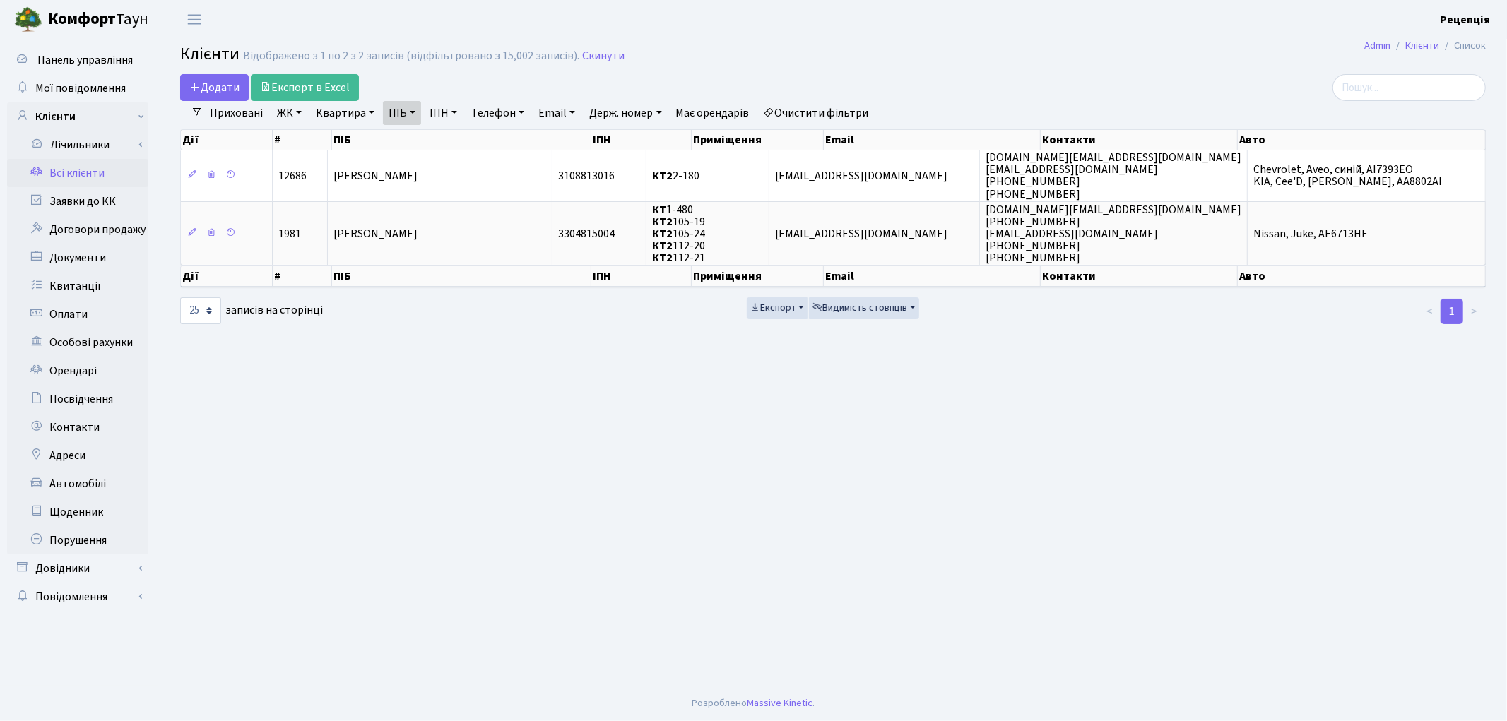
click at [820, 114] on link "Очистити фільтри" at bounding box center [816, 113] width 117 height 24
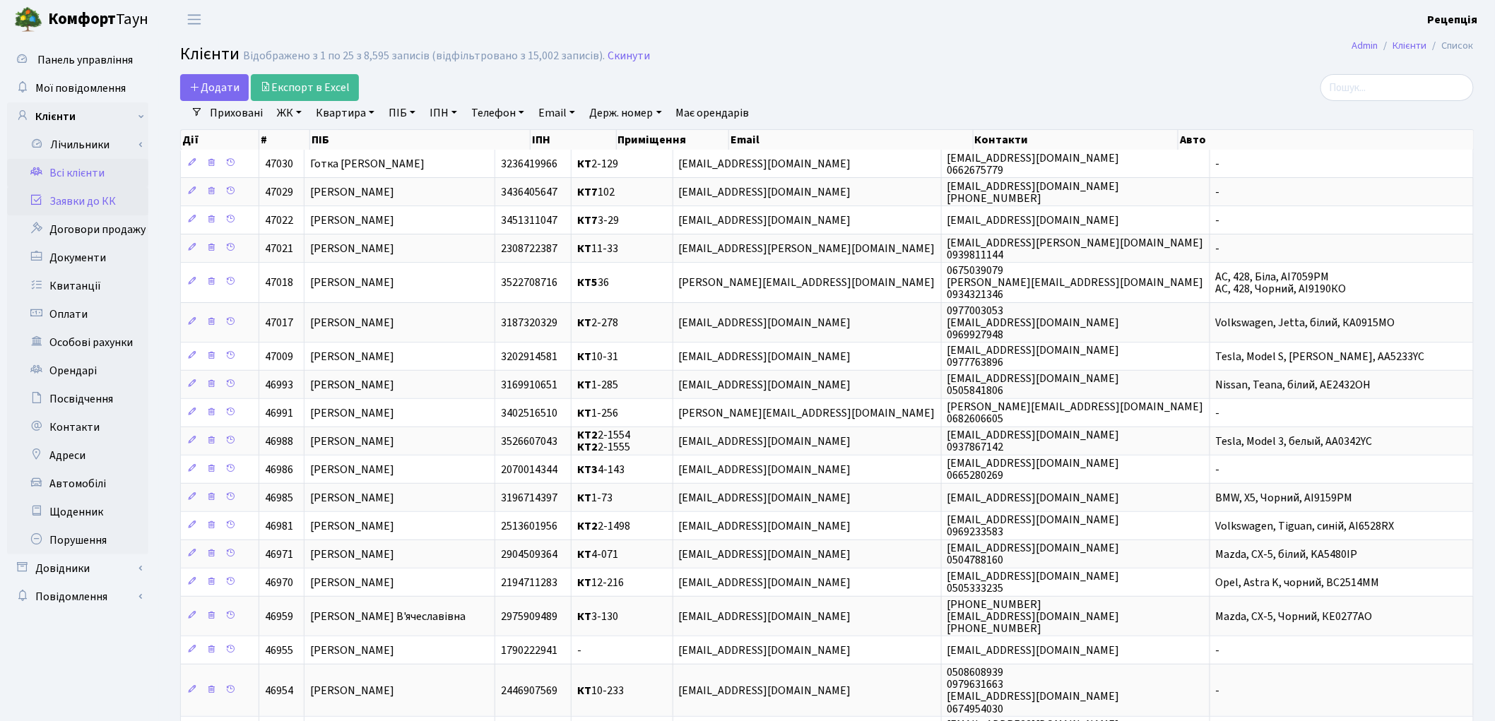
click at [101, 204] on link "Заявки до КК" at bounding box center [77, 201] width 141 height 28
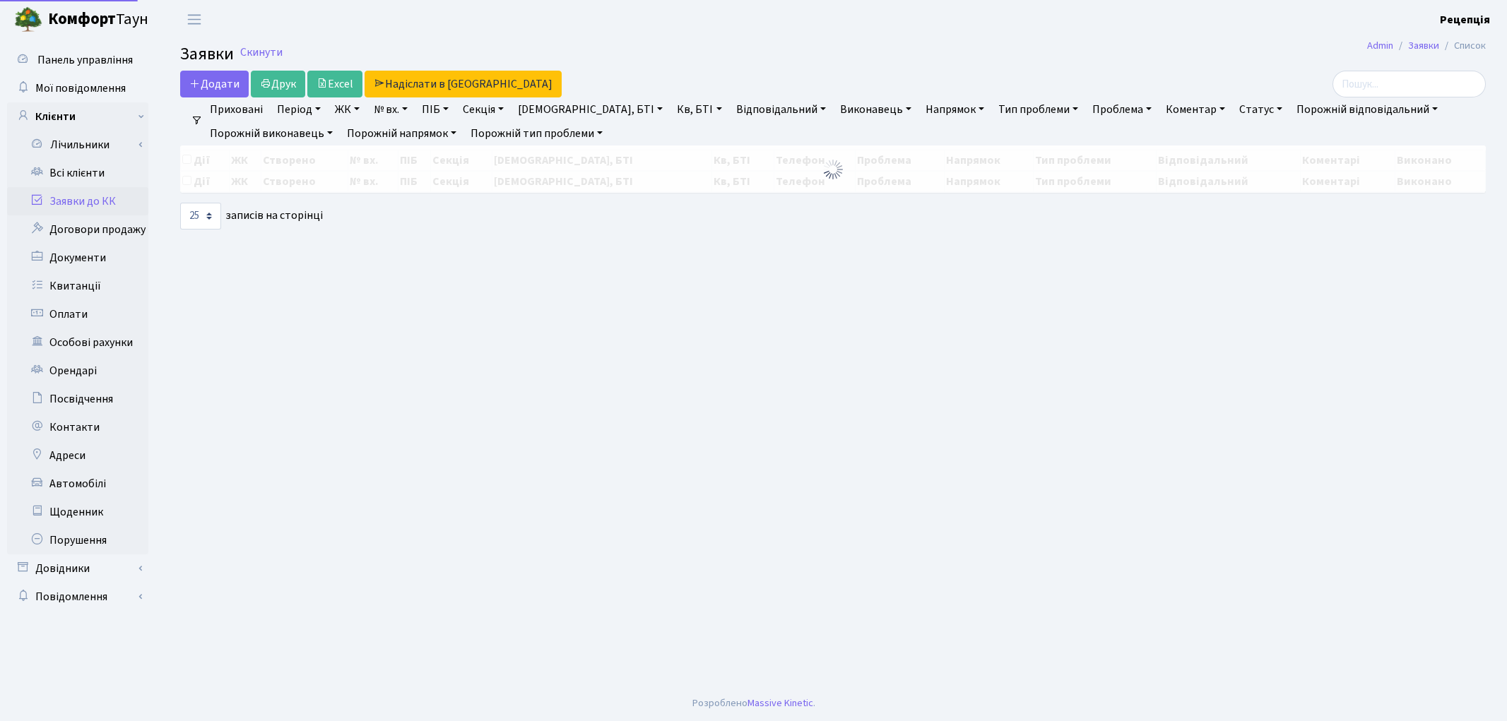
select select "25"
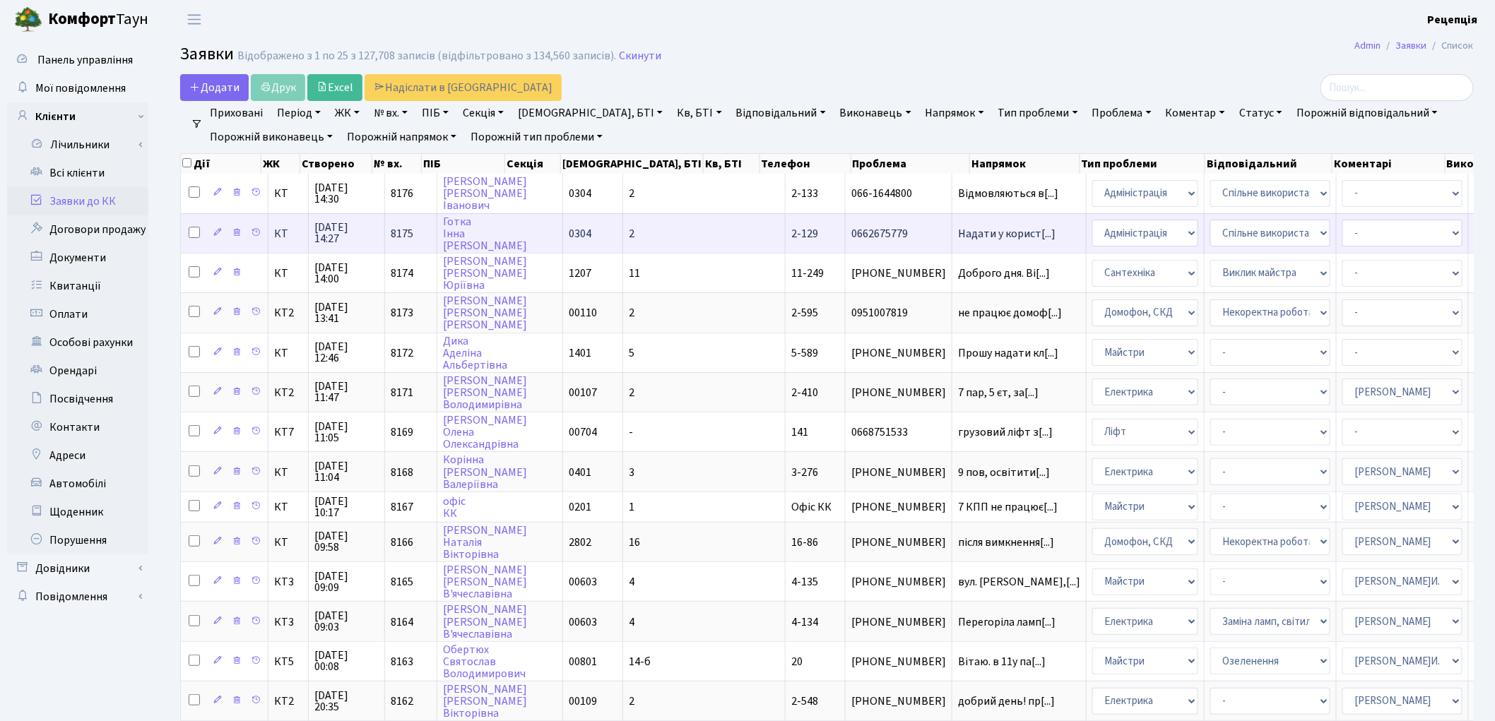
click at [627, 230] on td "2" at bounding box center [704, 233] width 163 height 40
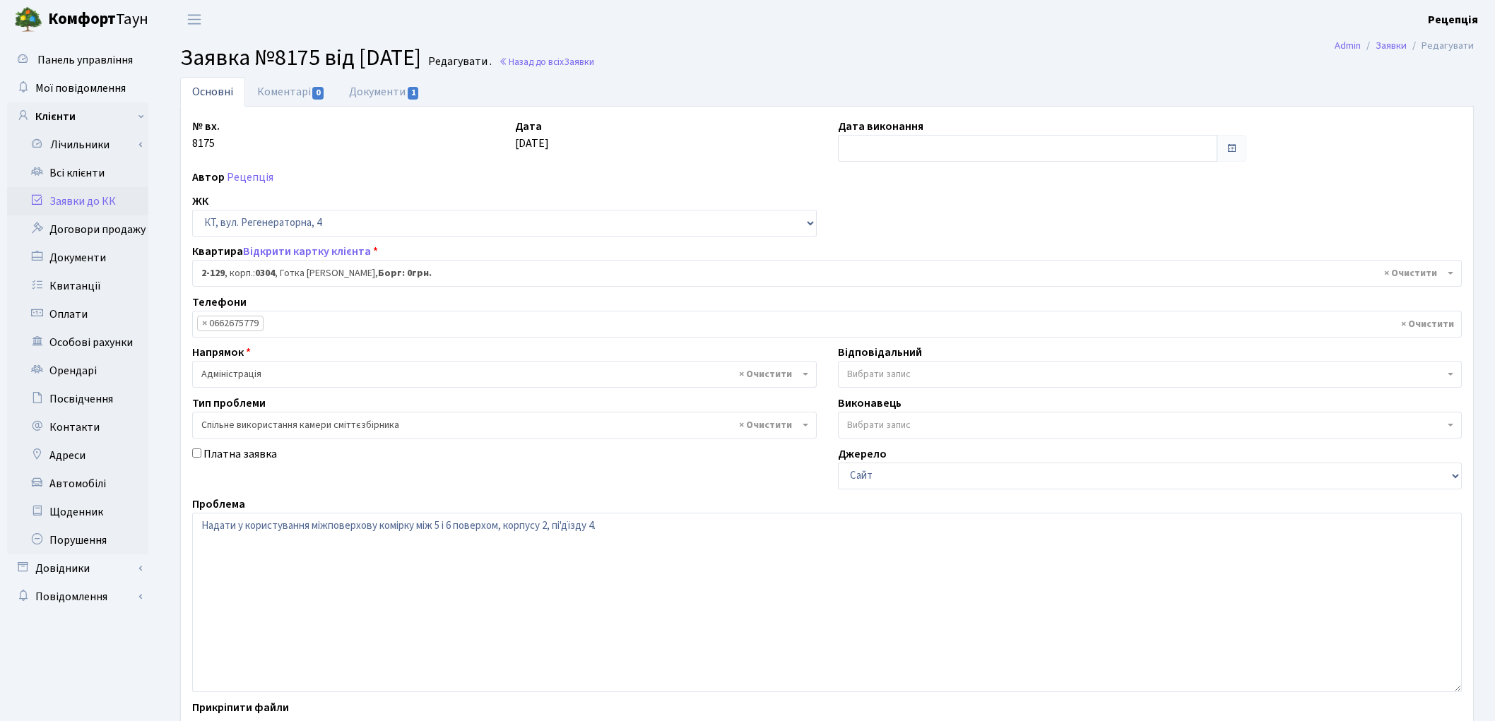
select select "619"
select select "34"
click at [378, 98] on link "Документи 1" at bounding box center [384, 91] width 95 height 29
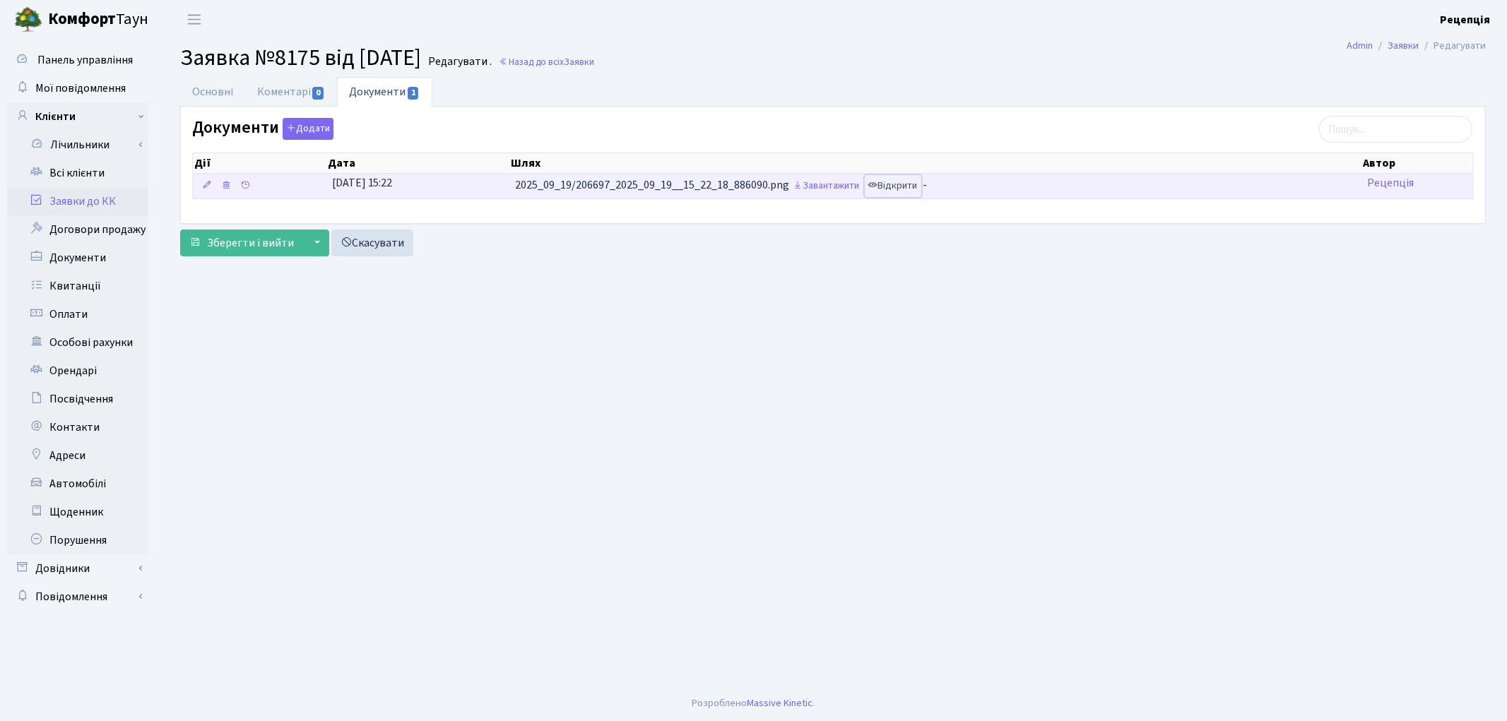
click at [892, 188] on link "Відкрити" at bounding box center [893, 186] width 57 height 22
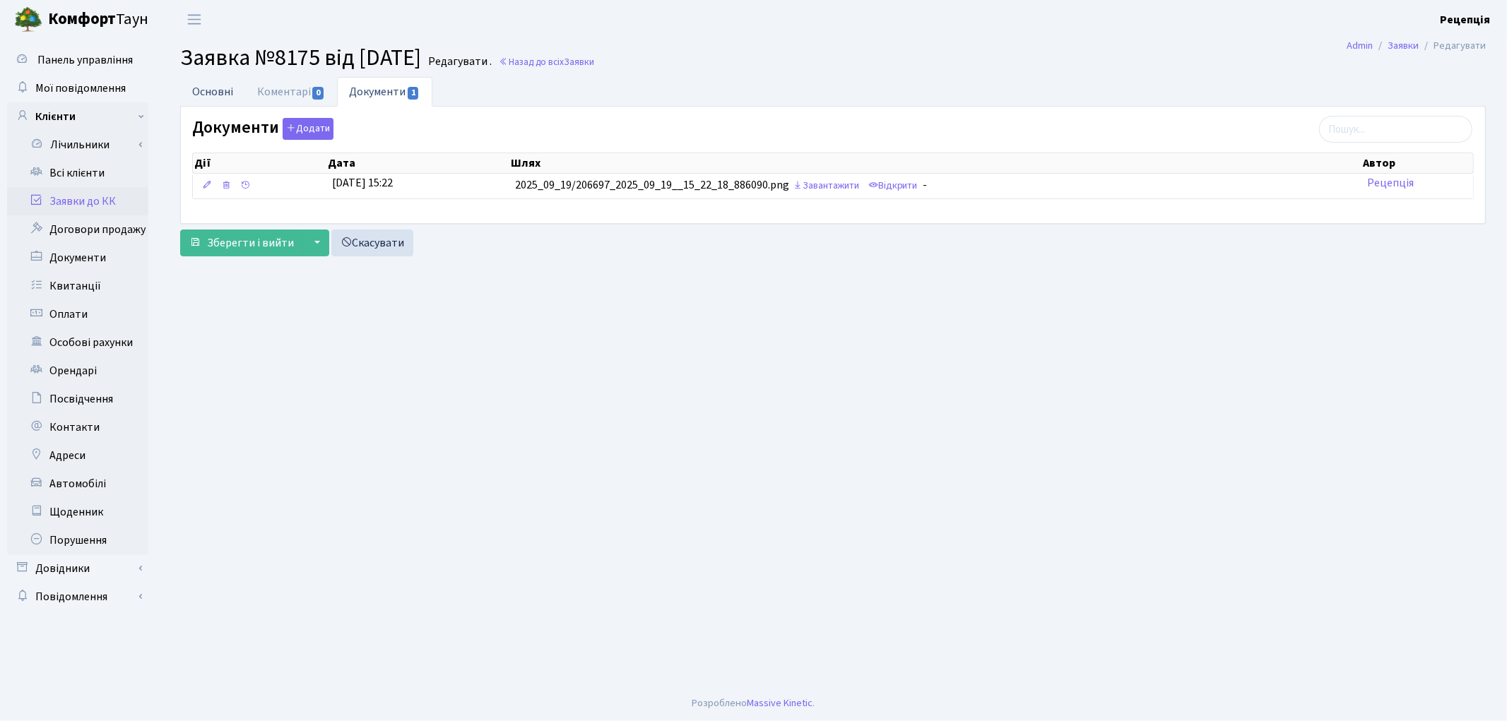
click at [222, 88] on link "Основні" at bounding box center [212, 91] width 65 height 29
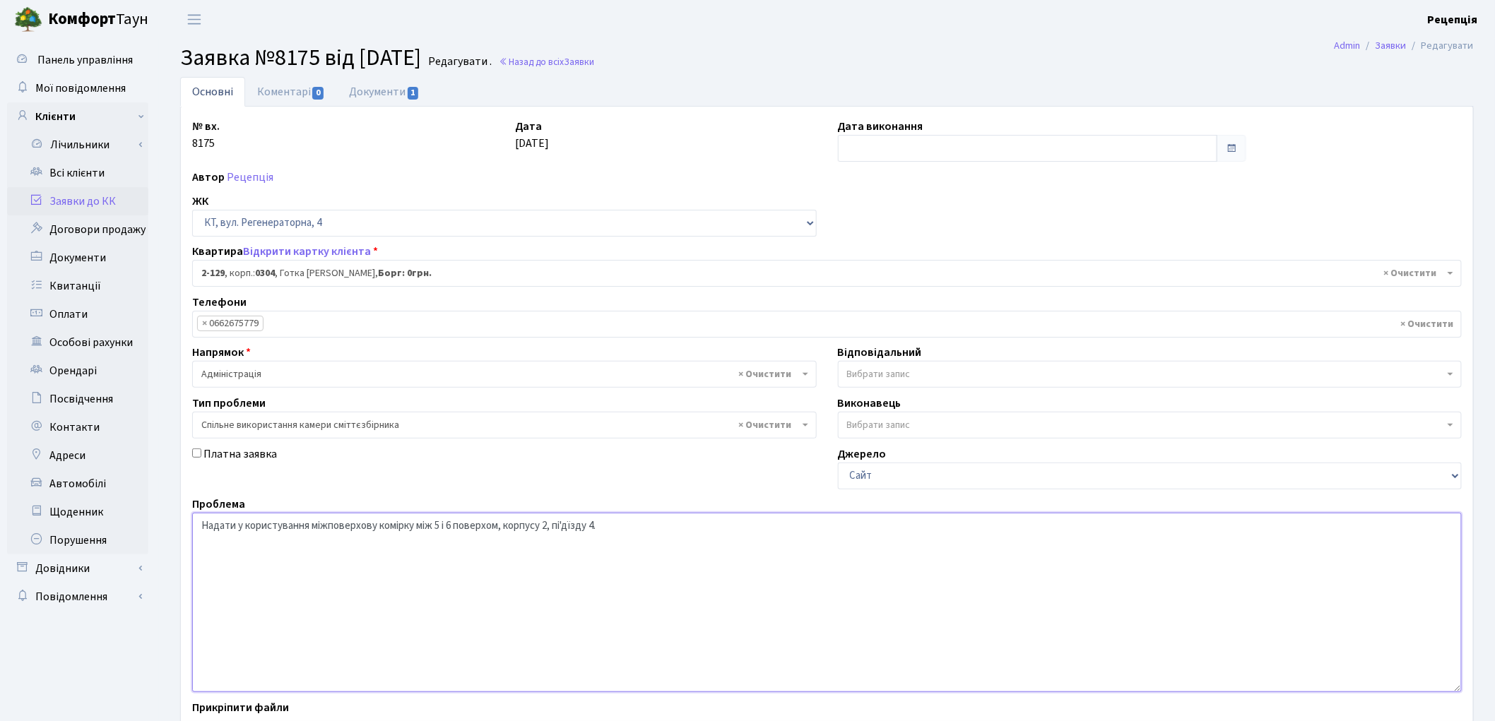
click at [613, 529] on textarea "Надати у користування міжповерхову комірку між 5 і 6 поверхом, корпусу 2, пі'дї…" at bounding box center [827, 602] width 1270 height 179
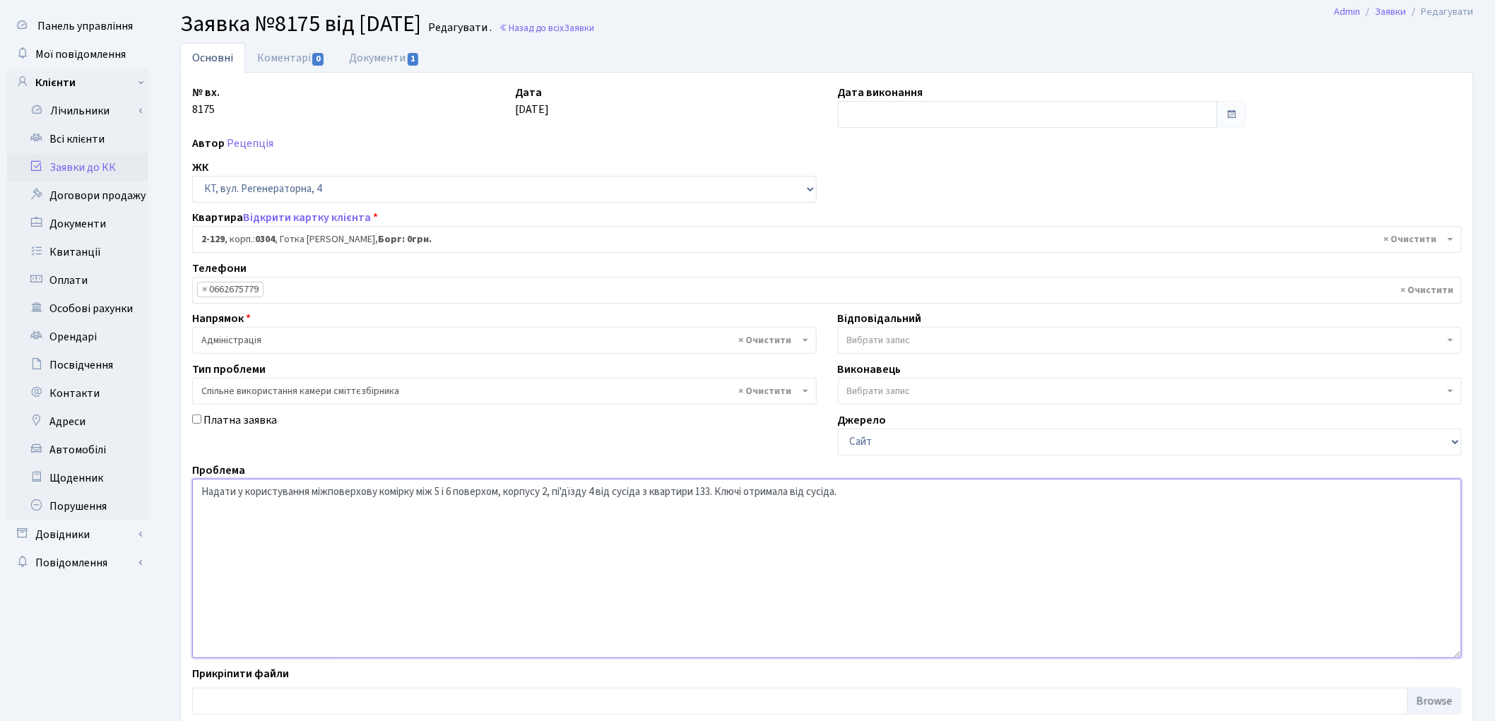
scroll to position [122, 0]
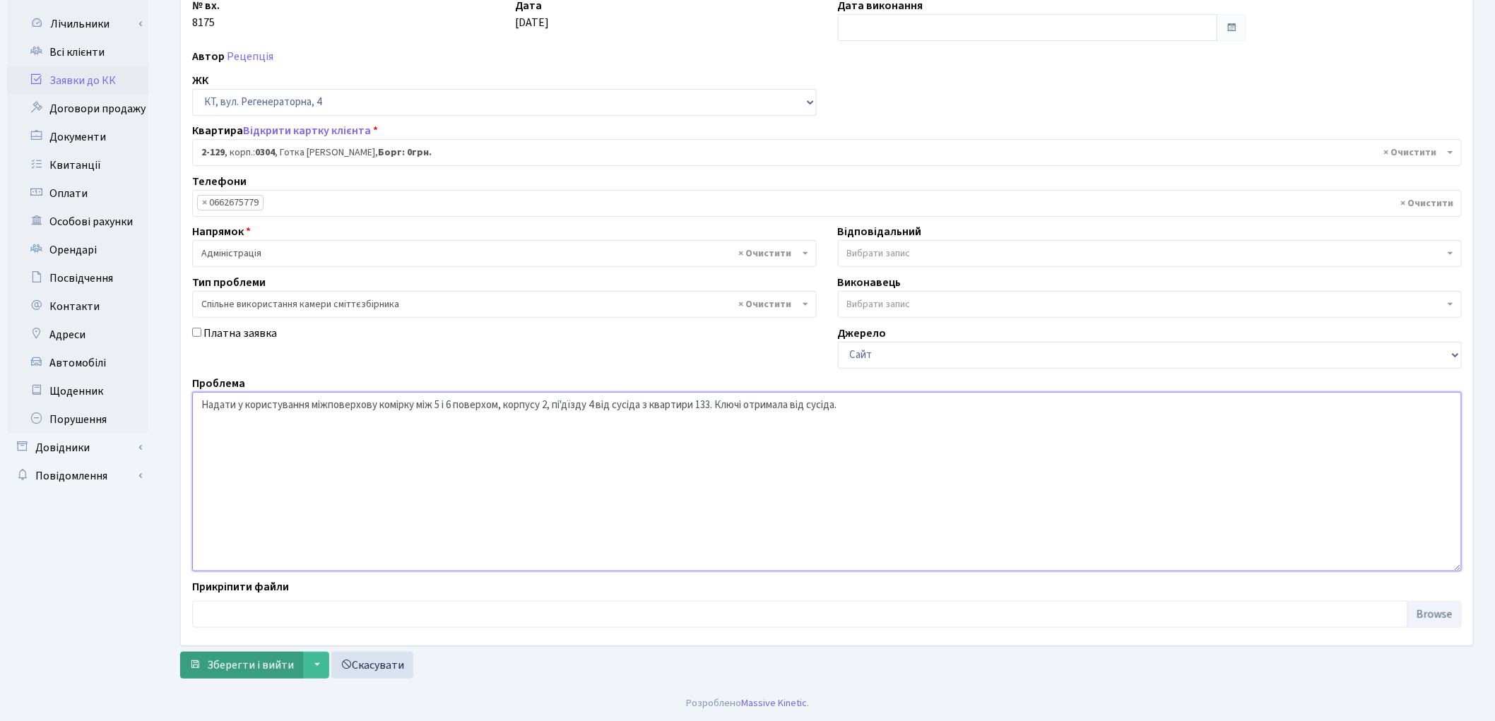
type textarea "Надати у користування міжповерхову комірку між 5 і 6 поверхом, корпусу 2, пі'дї…"
click at [266, 659] on span "Зберегти і вийти" at bounding box center [250, 666] width 87 height 16
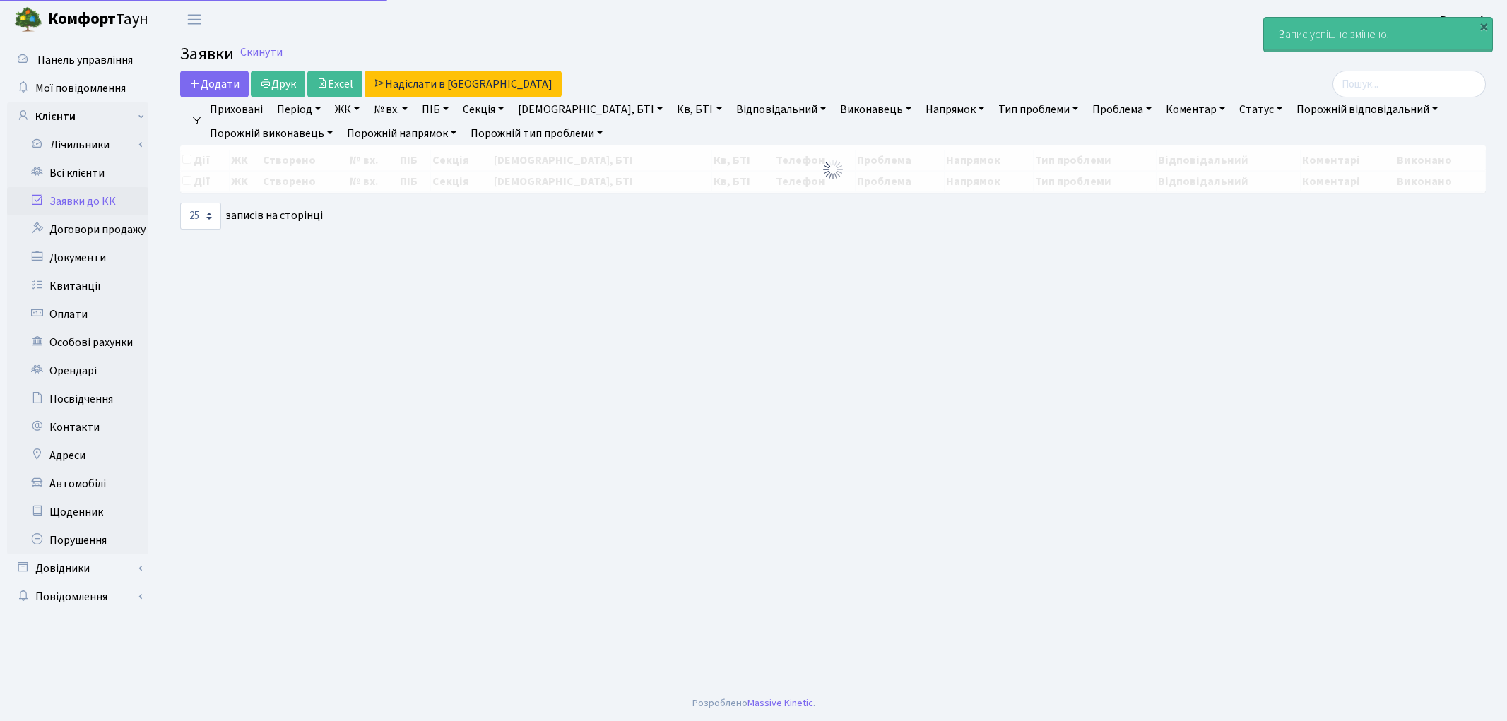
select select "25"
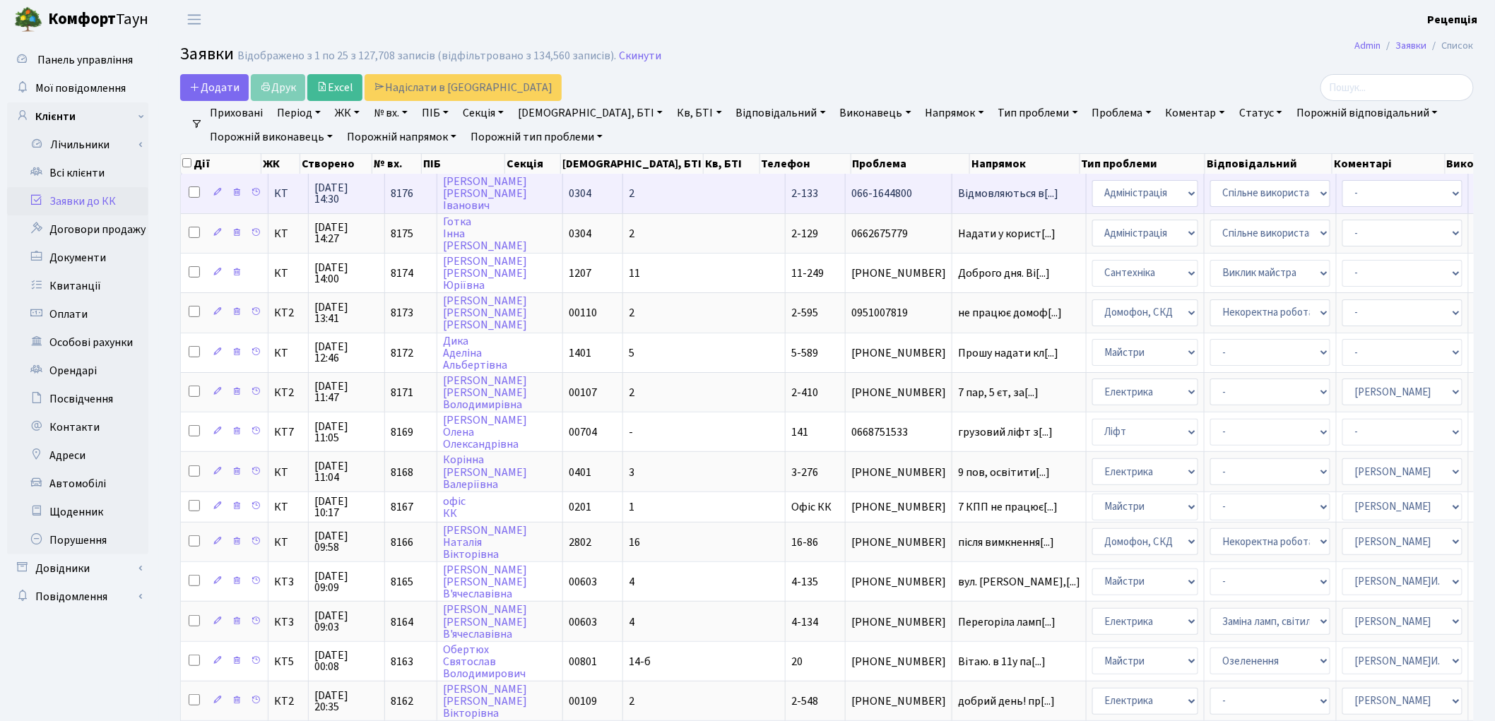
click at [851, 195] on span "066-1644800" at bounding box center [898, 193] width 95 height 11
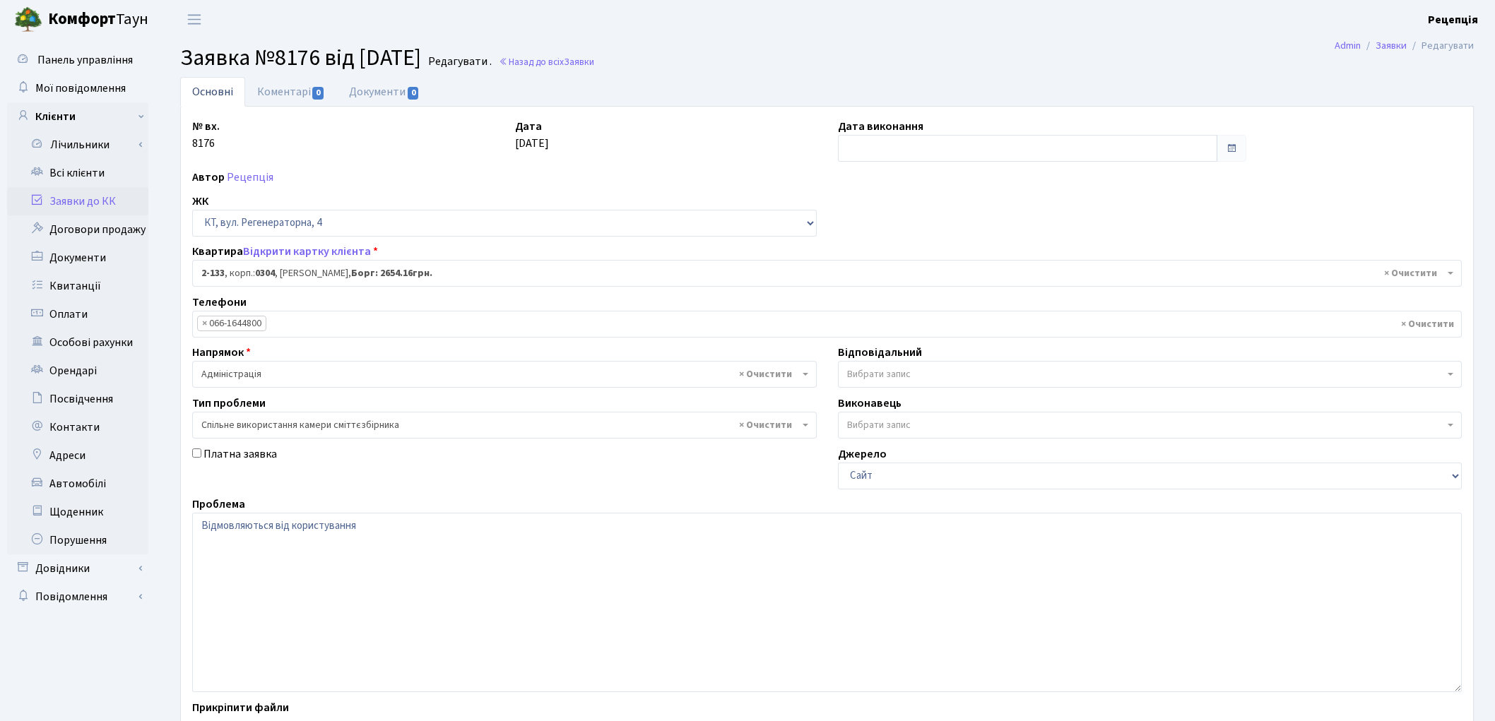
select select "623"
select select "34"
click at [393, 525] on textarea "Відмовляються від користування" at bounding box center [827, 602] width 1270 height 179
click at [86, 199] on link "Заявки до КК" at bounding box center [77, 201] width 141 height 28
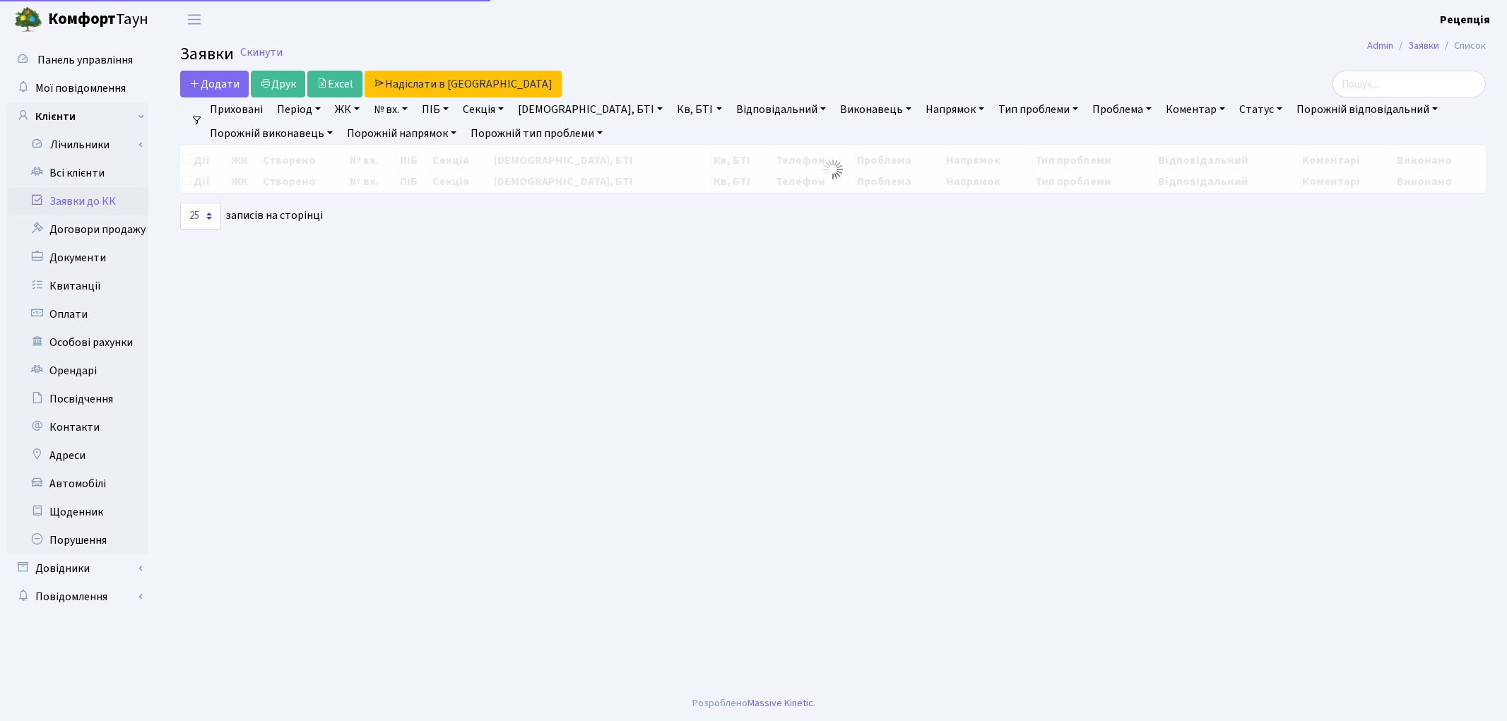
select select "25"
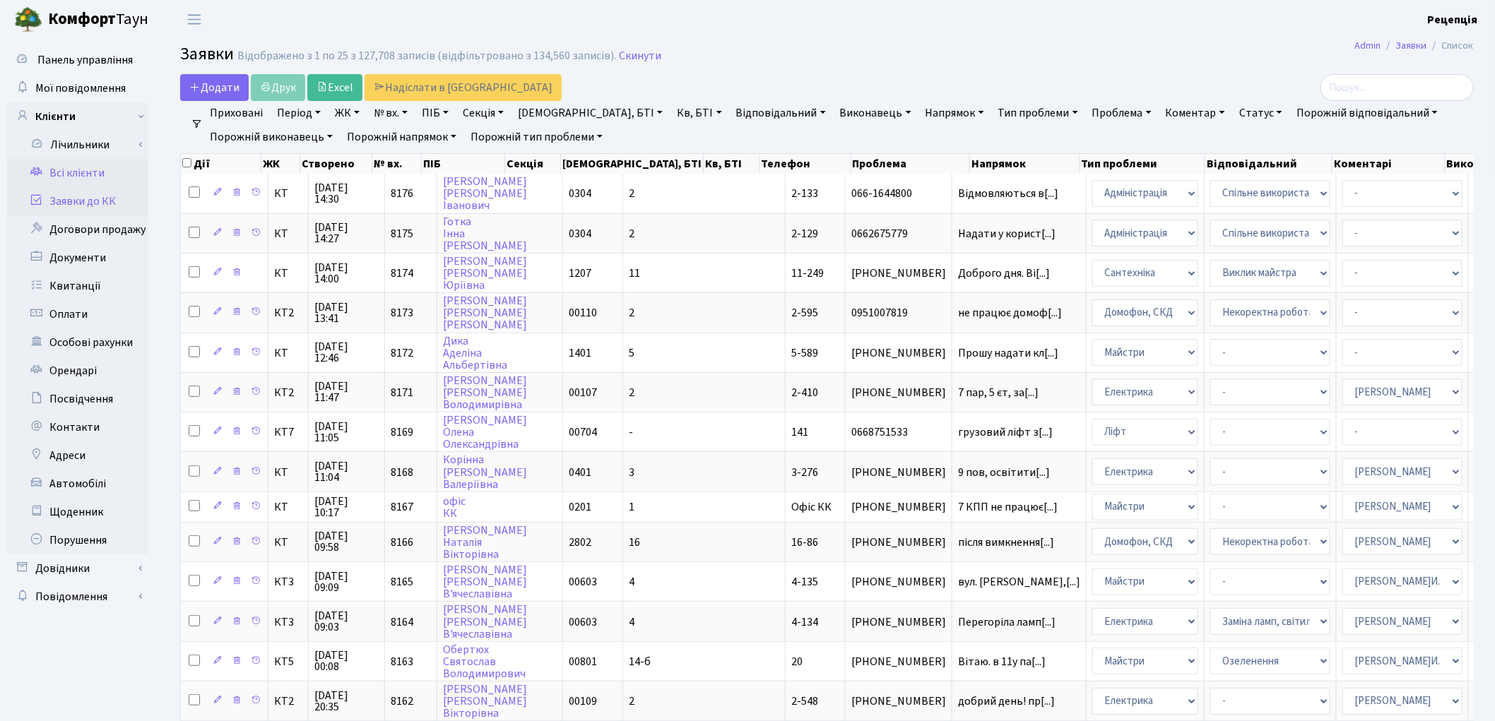
click at [75, 179] on link "Всі клієнти" at bounding box center [77, 173] width 141 height 28
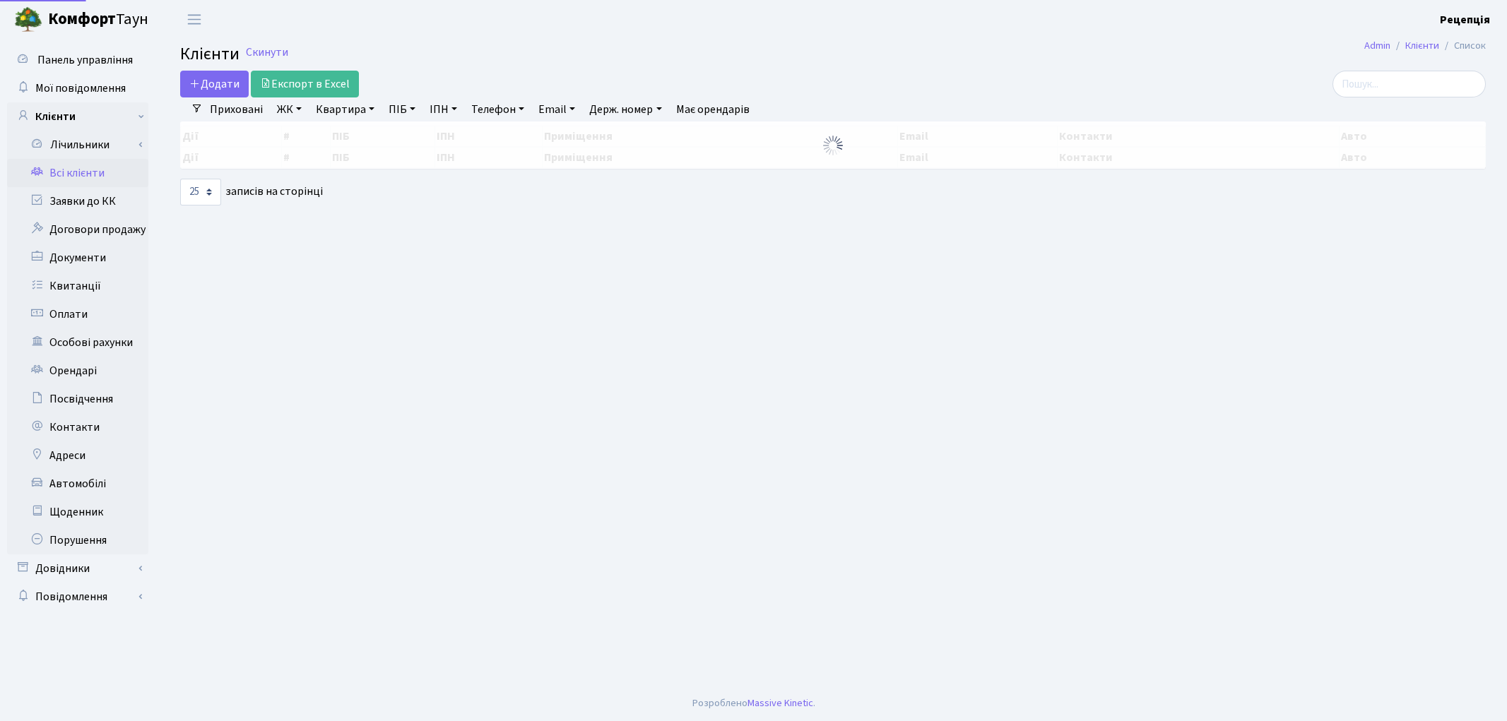
select select "25"
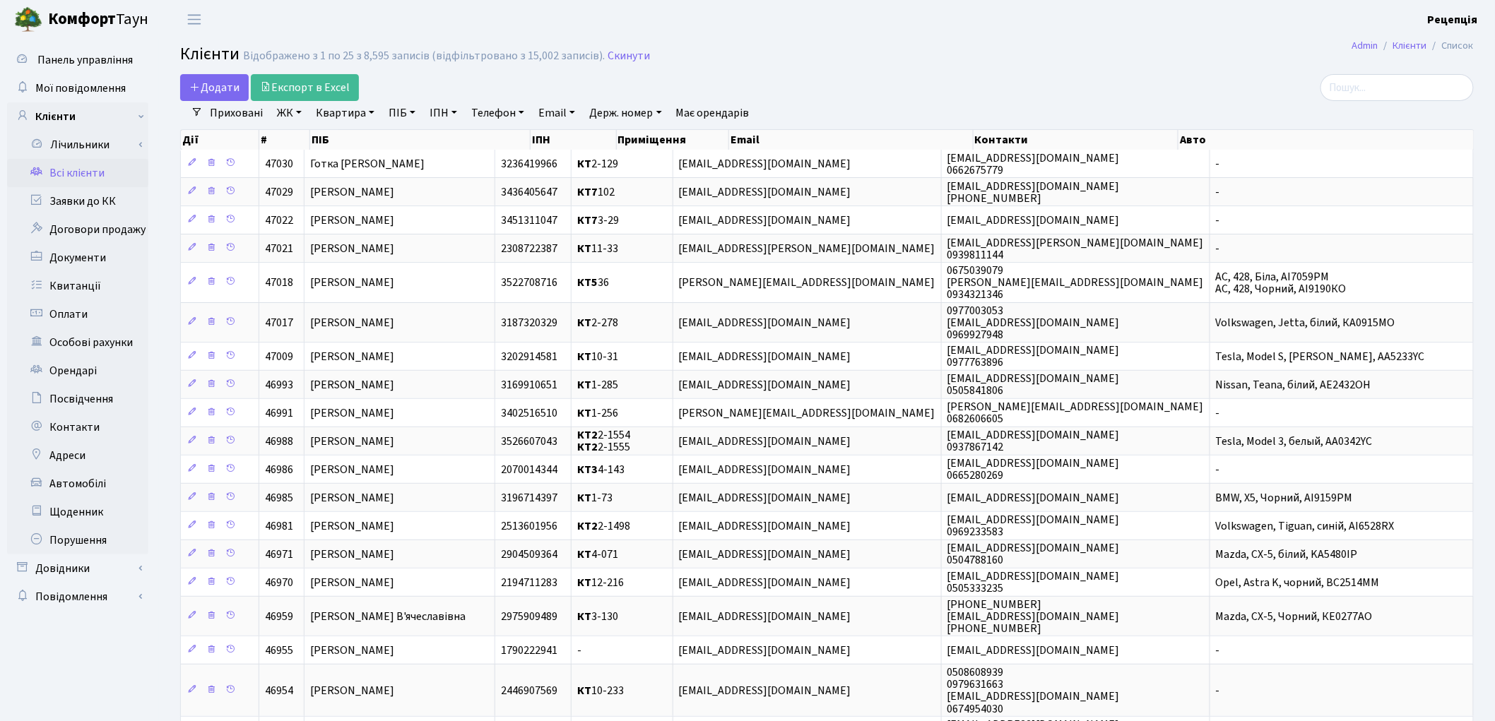
click at [394, 115] on link "ПІБ" at bounding box center [402, 113] width 38 height 24
type input "гапонюк"
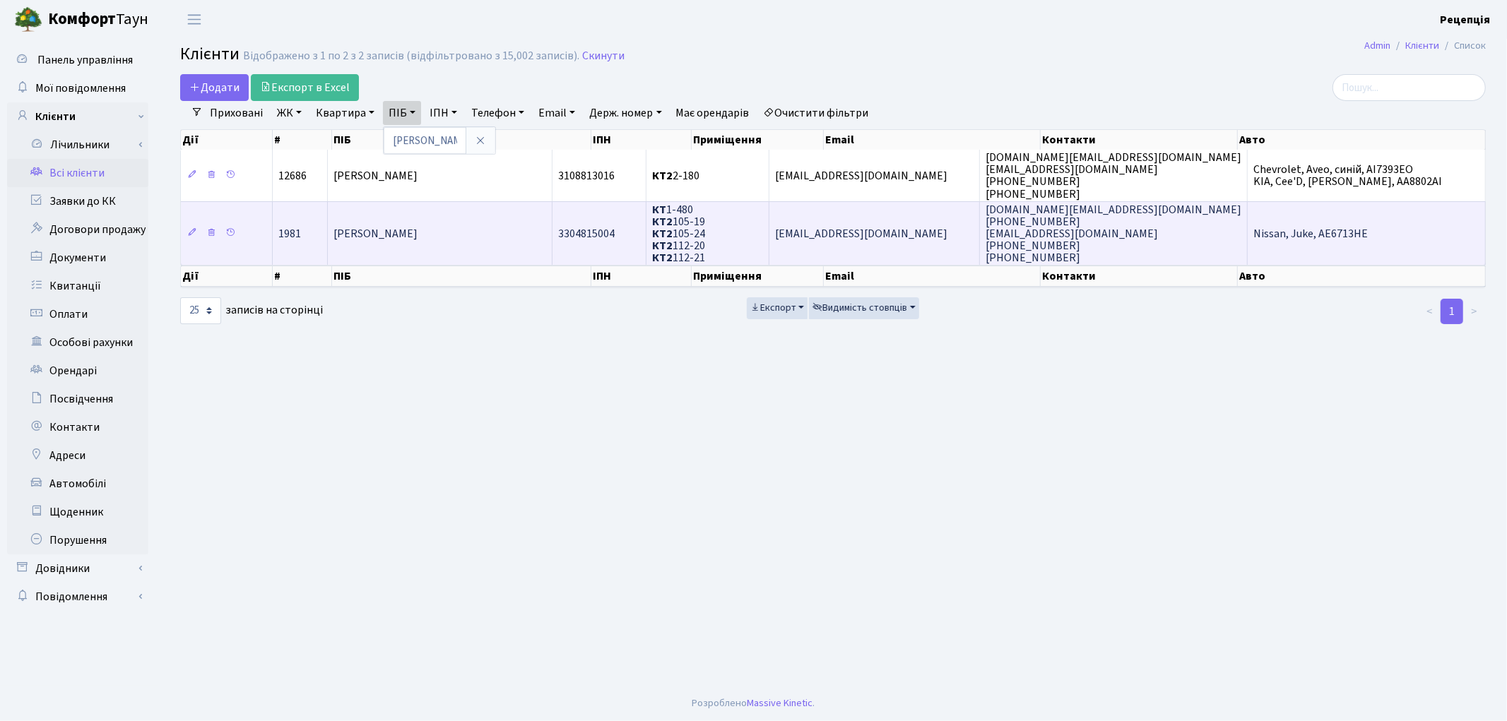
click at [418, 230] on span "[PERSON_NAME]" at bounding box center [376, 234] width 84 height 16
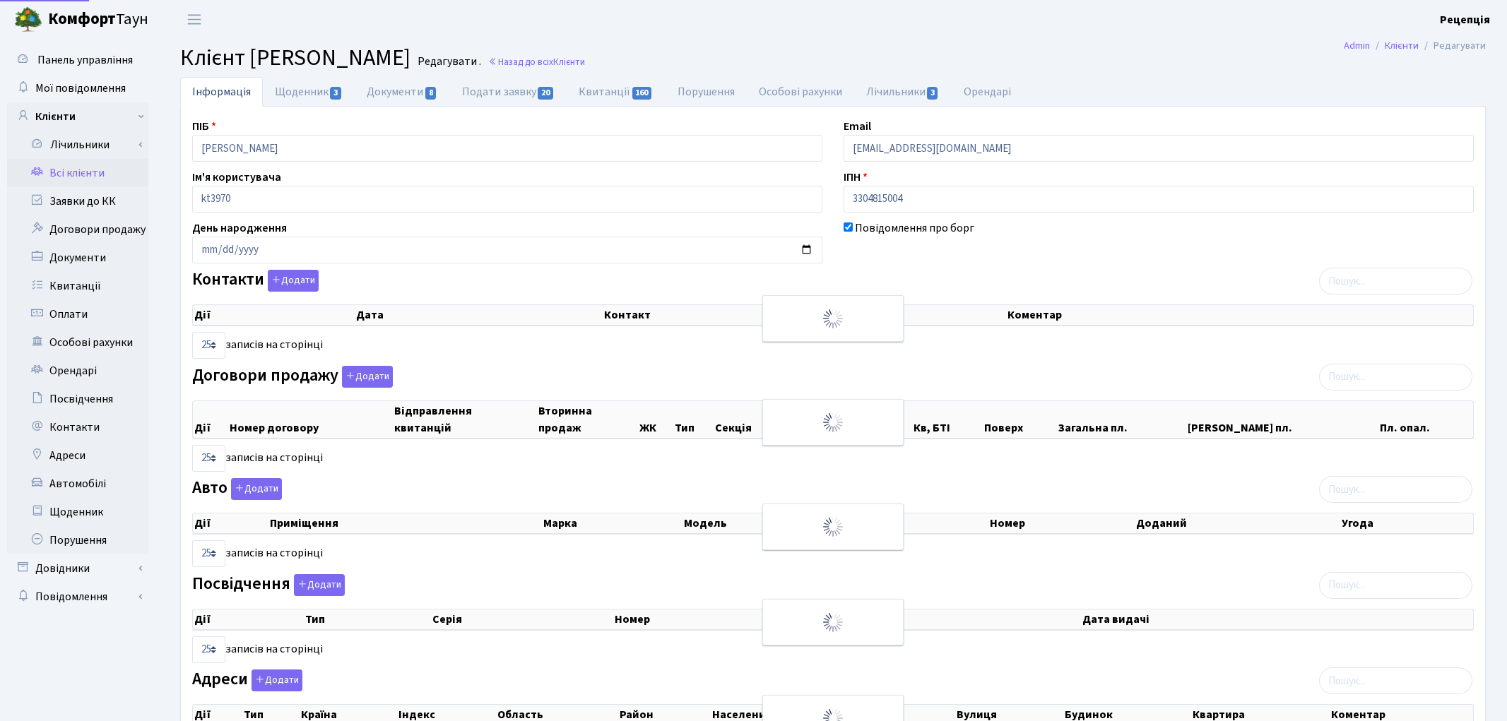
select select "25"
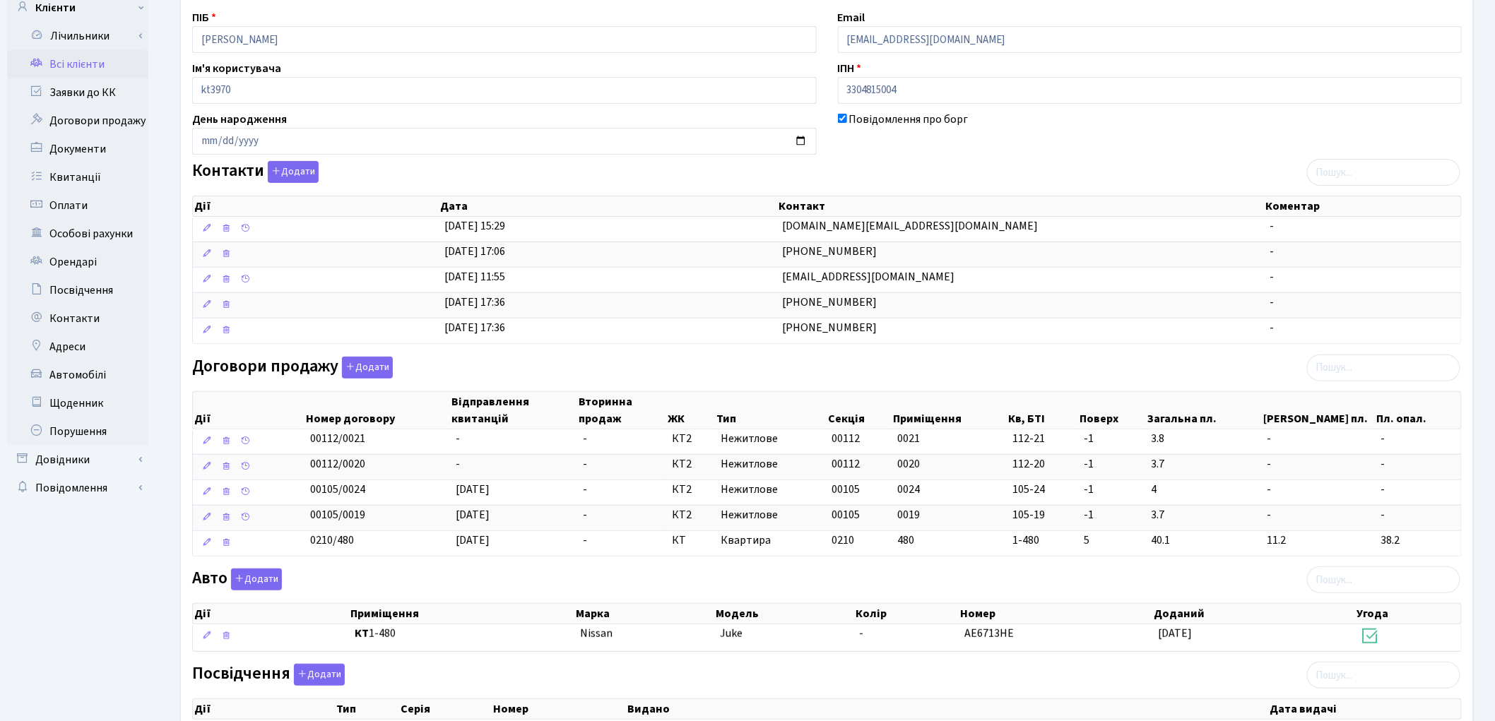
scroll to position [115, 0]
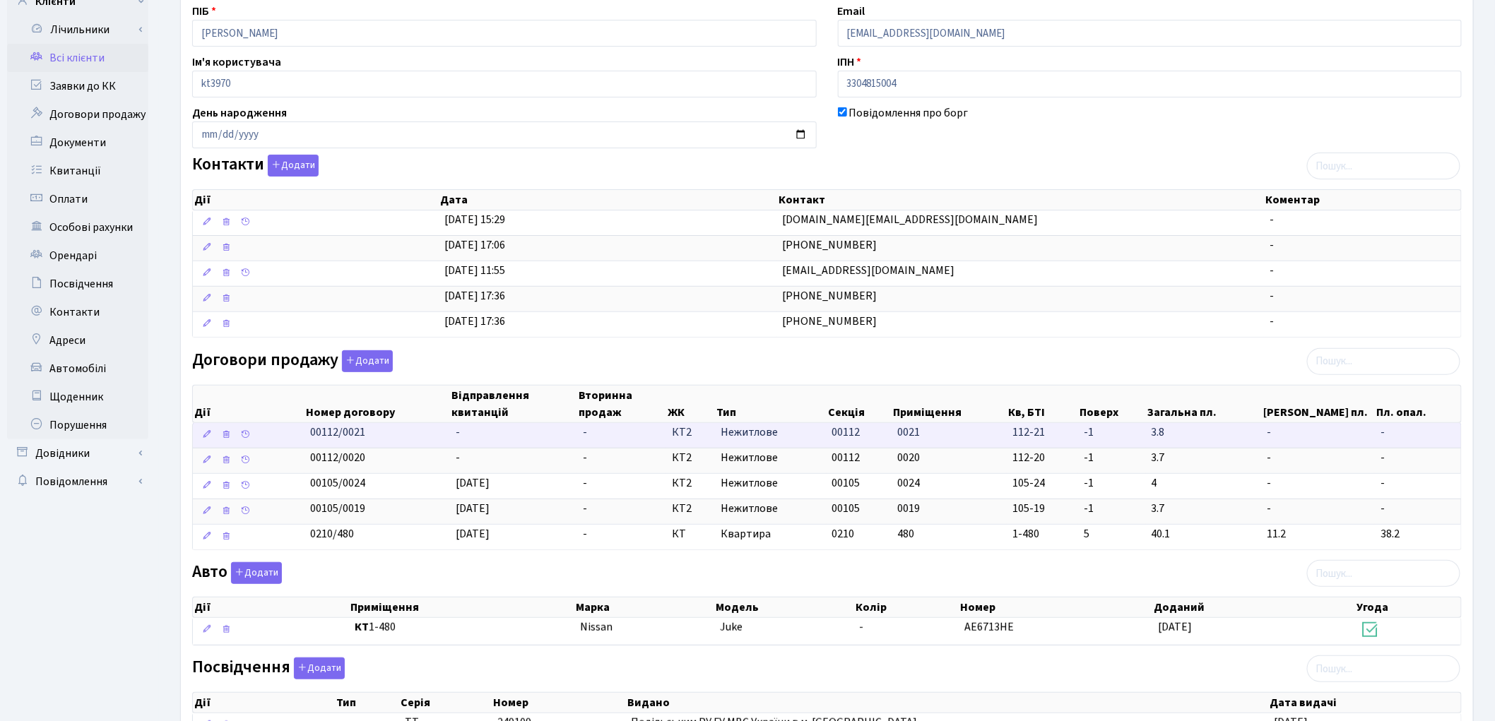
click at [460, 441] on td "-" at bounding box center [514, 435] width 127 height 25
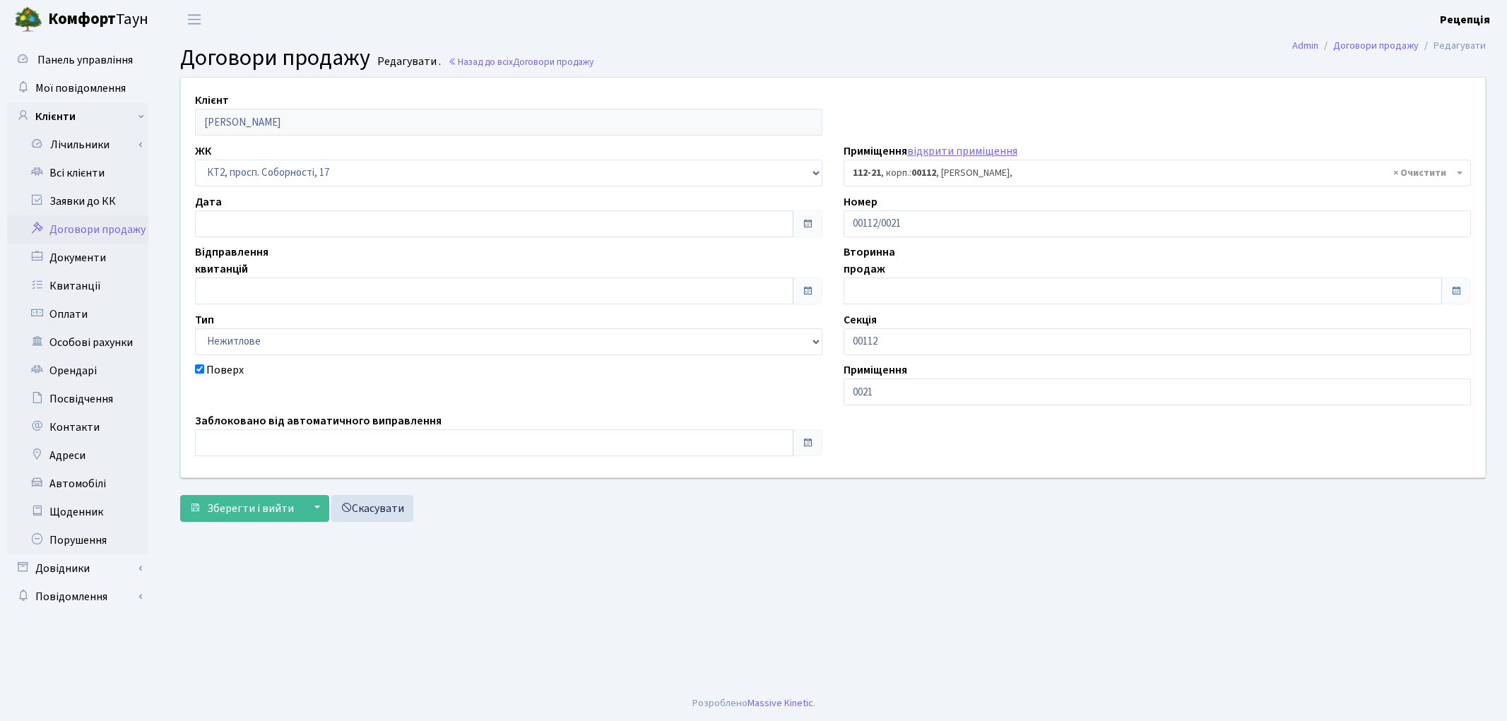
select select "16226"
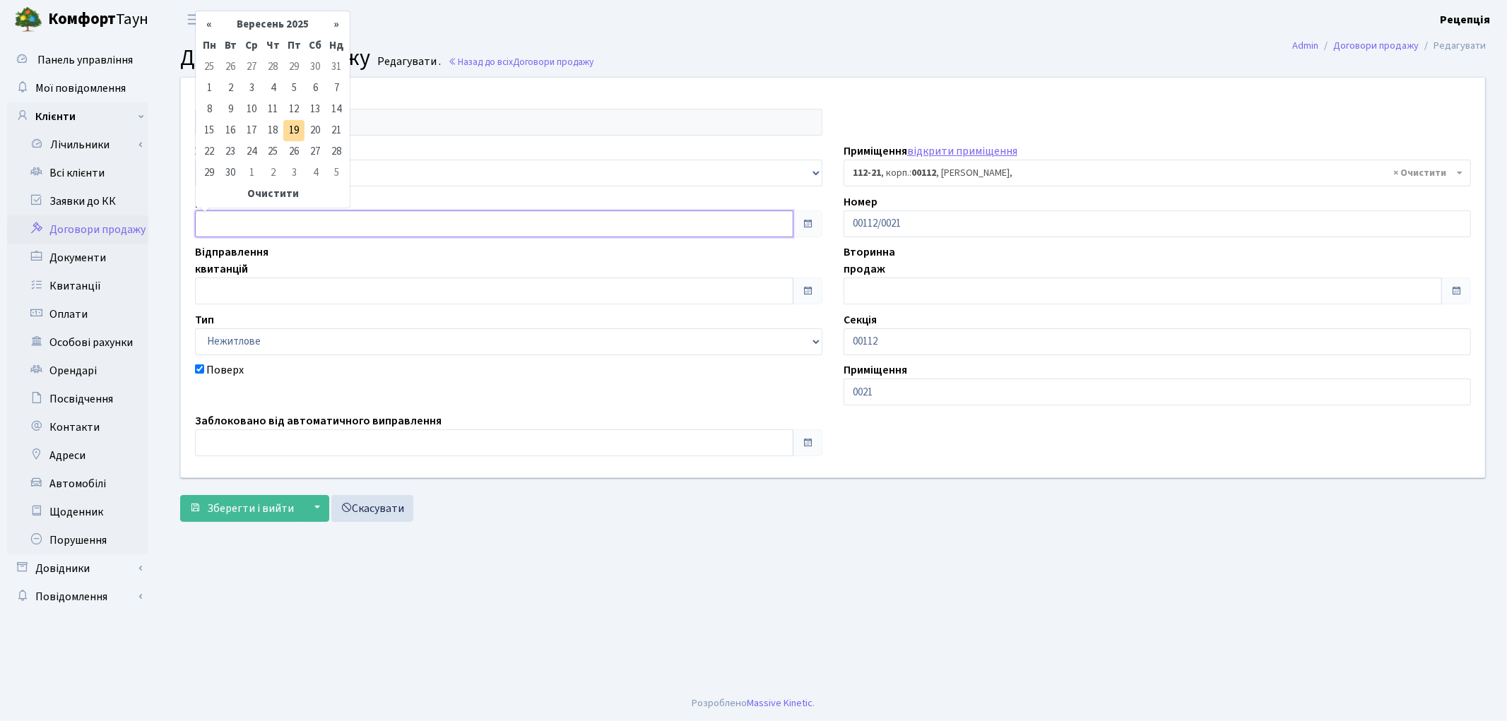
click at [228, 222] on input "text" at bounding box center [494, 224] width 599 height 27
click at [288, 136] on td "19" at bounding box center [293, 130] width 21 height 21
type input "[DATE]"
click at [283, 220] on input "[DATE]" at bounding box center [494, 224] width 599 height 27
click at [276, 189] on th "Очистити" at bounding box center [273, 194] width 148 height 21
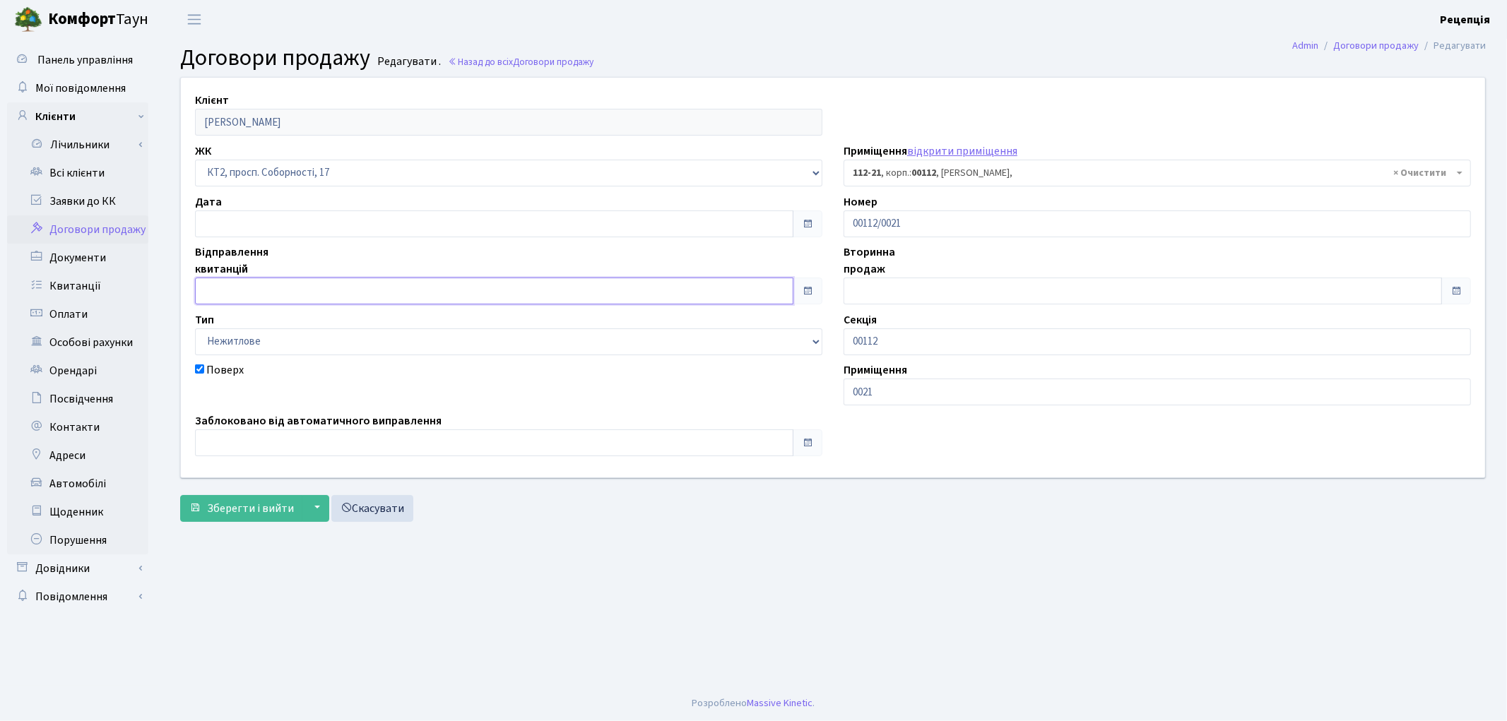
click at [235, 285] on input "text" at bounding box center [494, 291] width 599 height 27
click at [297, 191] on td "19" at bounding box center [293, 198] width 21 height 21
type input "19.09.2025"
click at [228, 504] on span "Зберегти і вийти" at bounding box center [250, 509] width 87 height 16
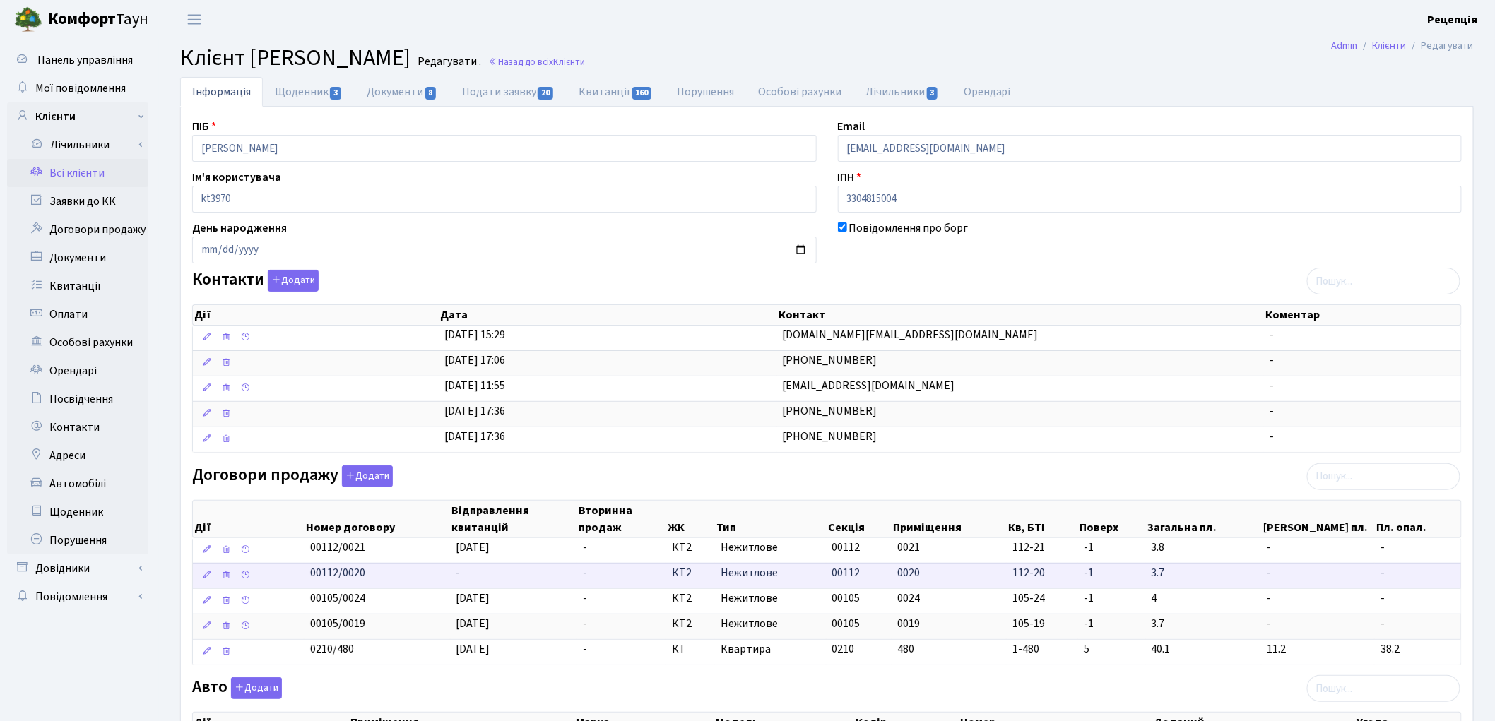
click at [468, 576] on td "-" at bounding box center [514, 575] width 127 height 25
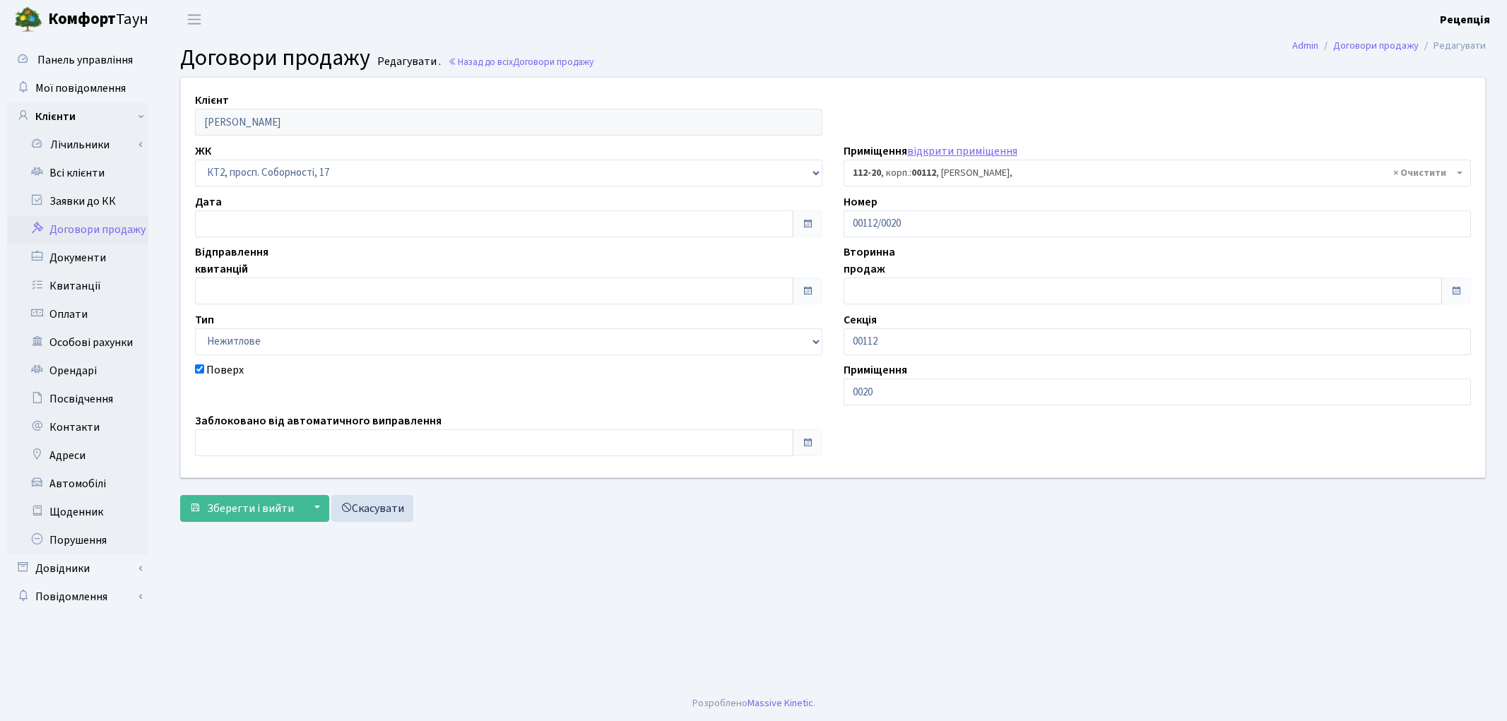
select select "16225"
click at [244, 288] on input "text" at bounding box center [494, 291] width 599 height 27
click at [299, 193] on td "19" at bounding box center [293, 198] width 21 height 21
type input "[DATE]"
click at [225, 511] on span "Зберегти і вийти" at bounding box center [250, 509] width 87 height 16
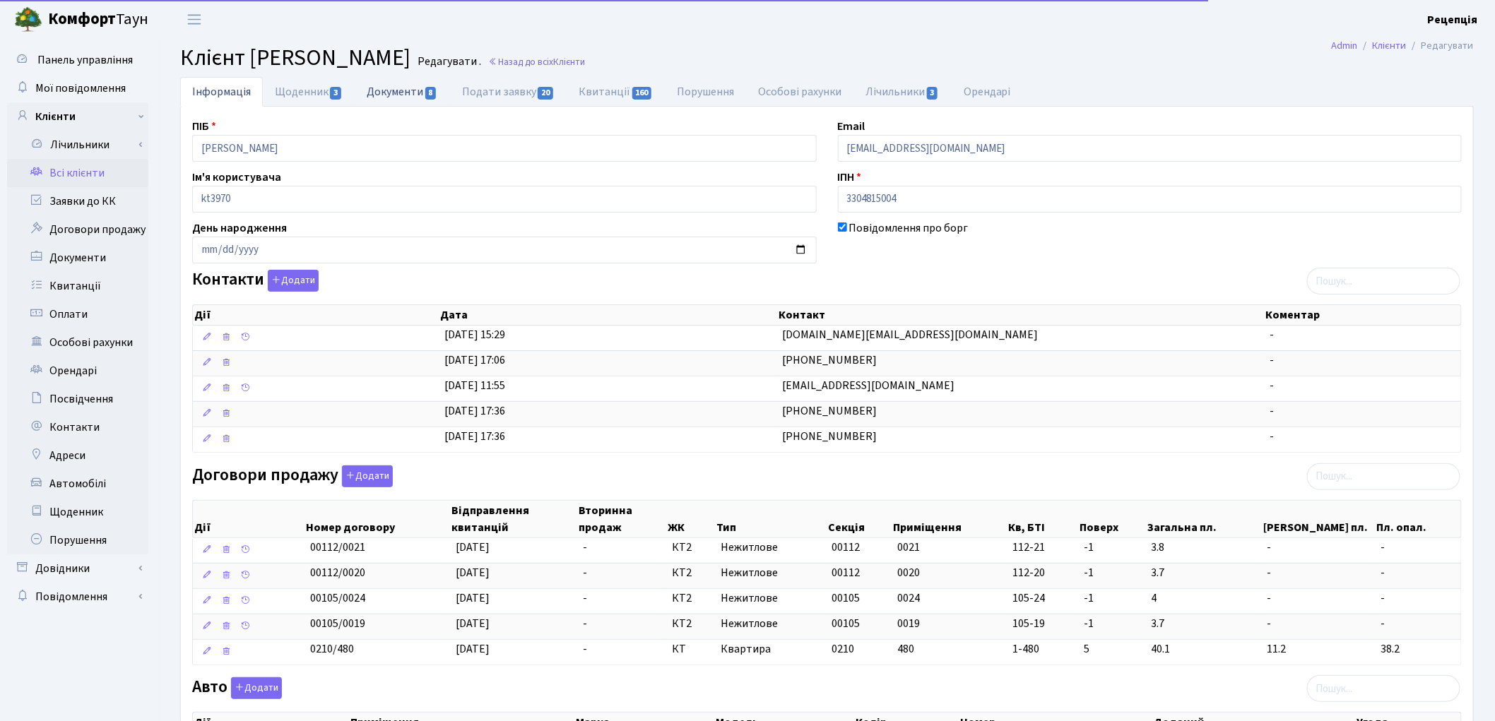
click at [382, 93] on link "Документи 8" at bounding box center [402, 91] width 95 height 29
select select "25"
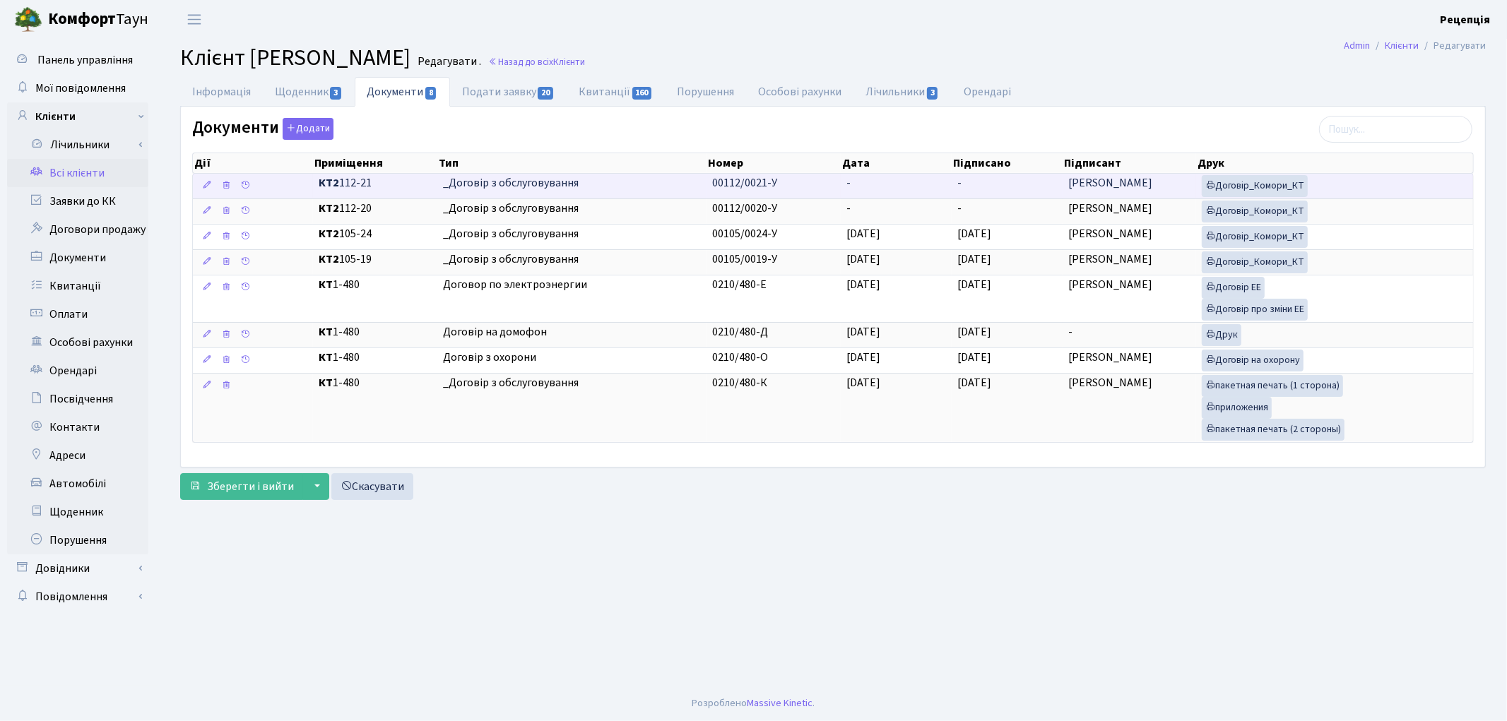
click at [688, 181] on span "_Договір з обслуговування" at bounding box center [572, 183] width 259 height 16
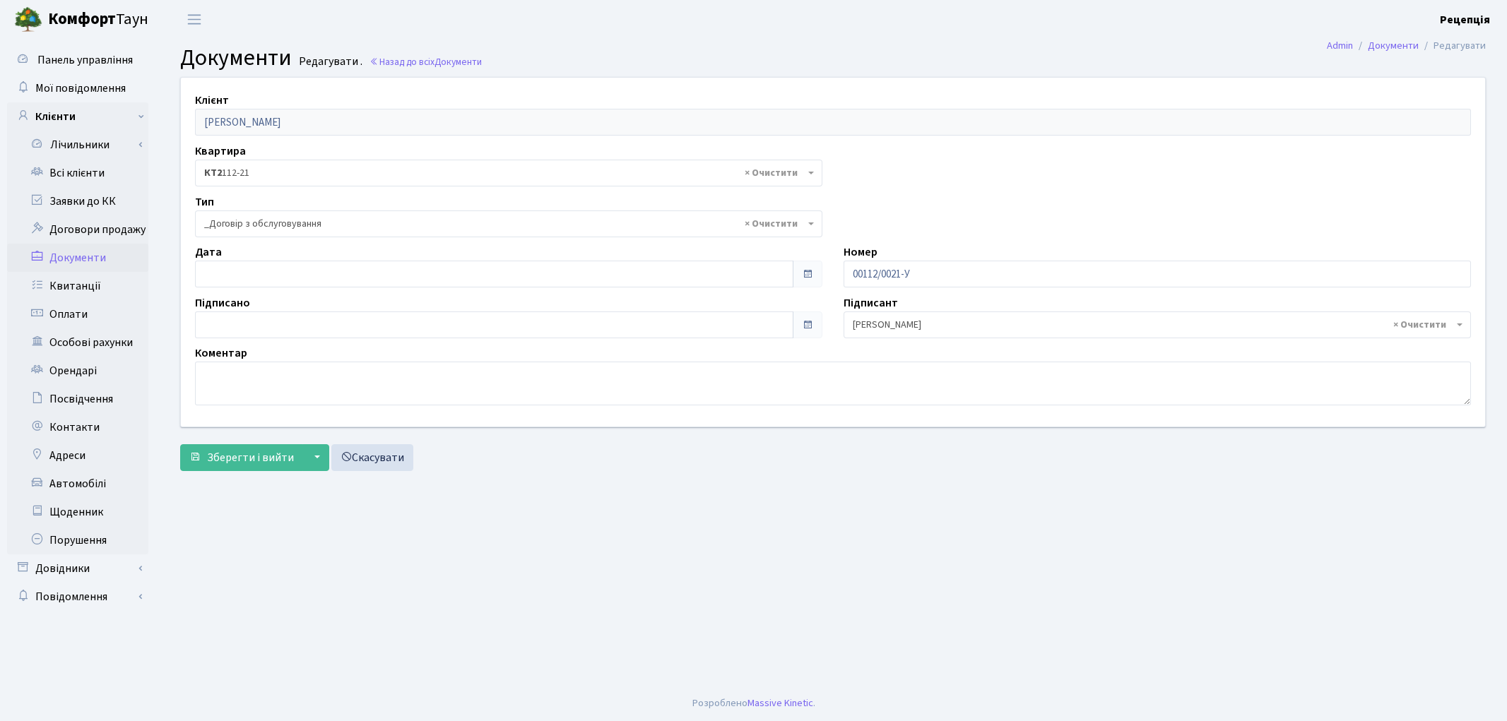
select select "289"
type input "[DATE]"
click at [257, 271] on input "[DATE]" at bounding box center [494, 274] width 599 height 27
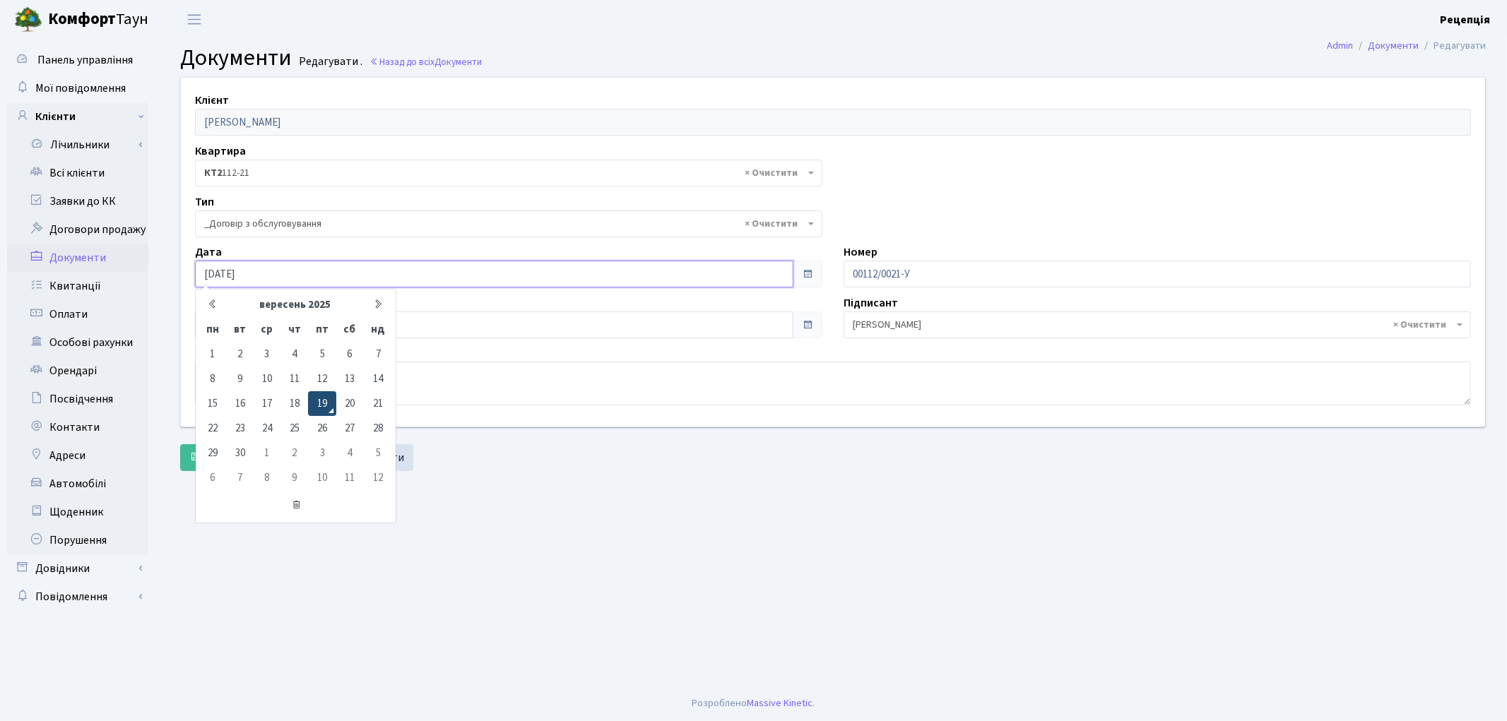
click at [321, 399] on td "19" at bounding box center [322, 403] width 28 height 25
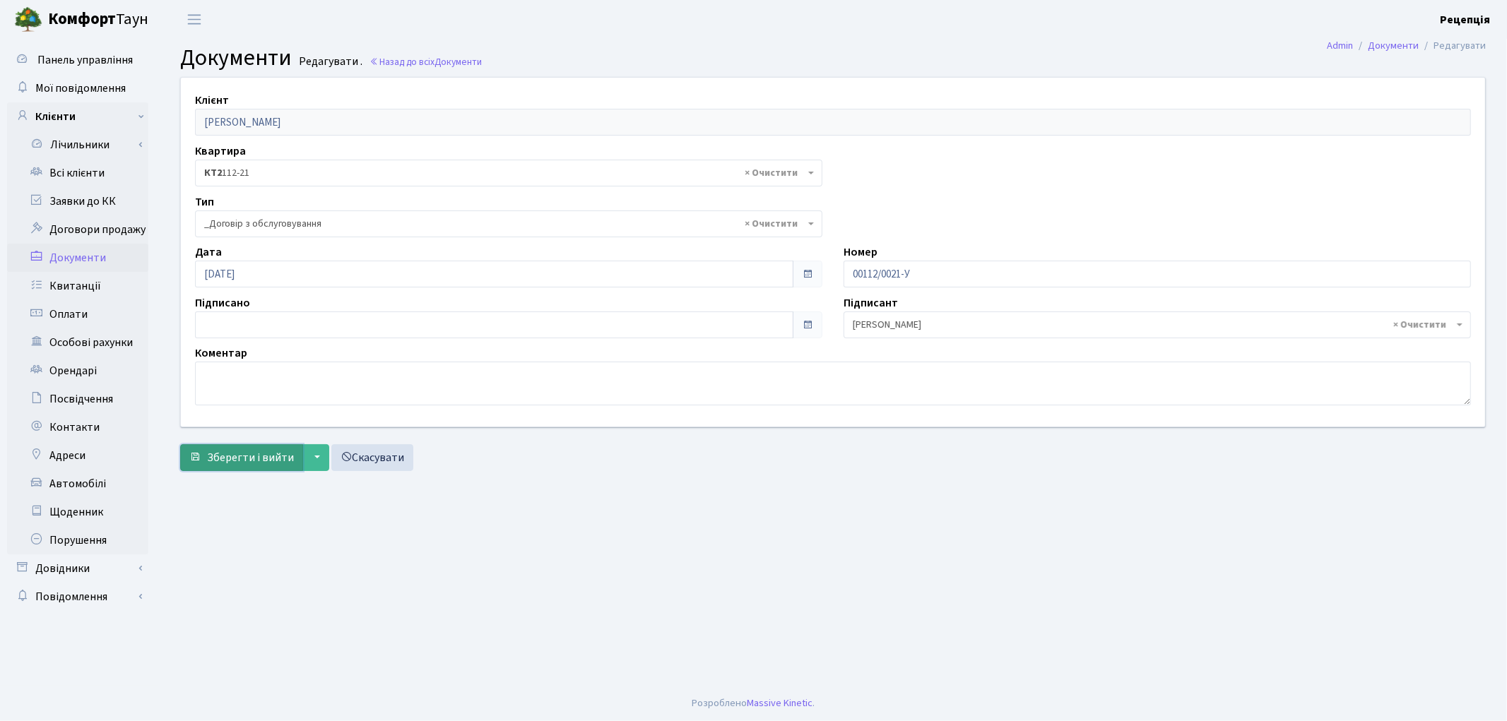
click at [249, 464] on span "Зберегти і вийти" at bounding box center [250, 458] width 87 height 16
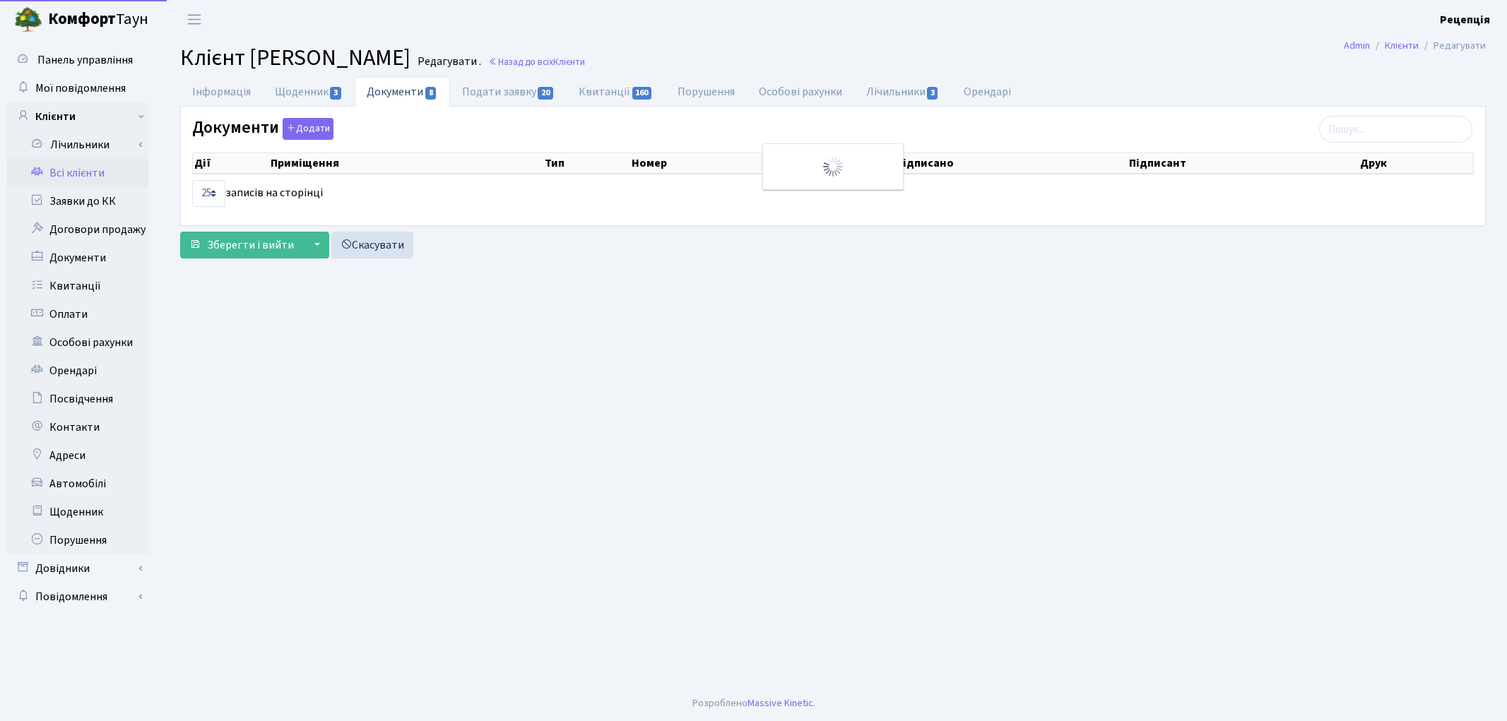
select select "25"
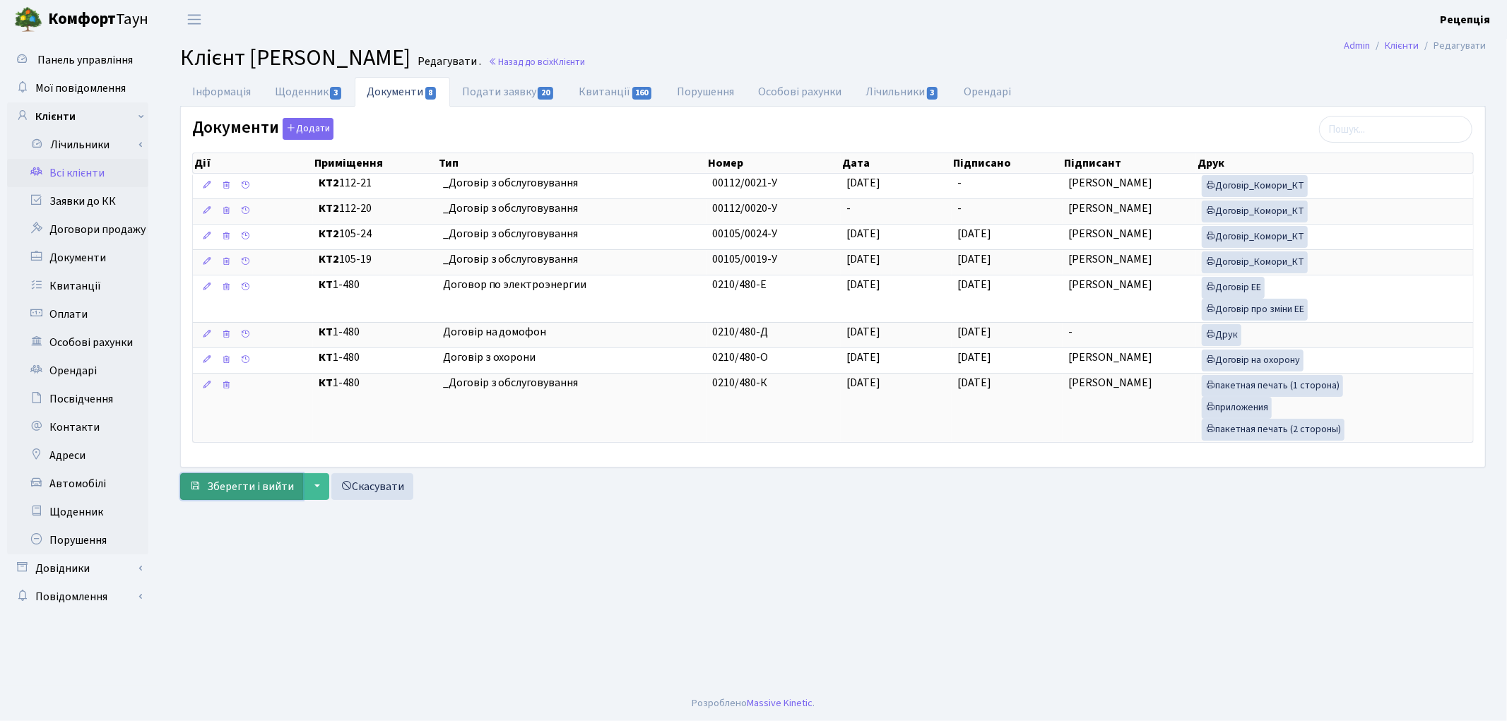
click at [235, 490] on span "Зберегти і вийти" at bounding box center [250, 487] width 87 height 16
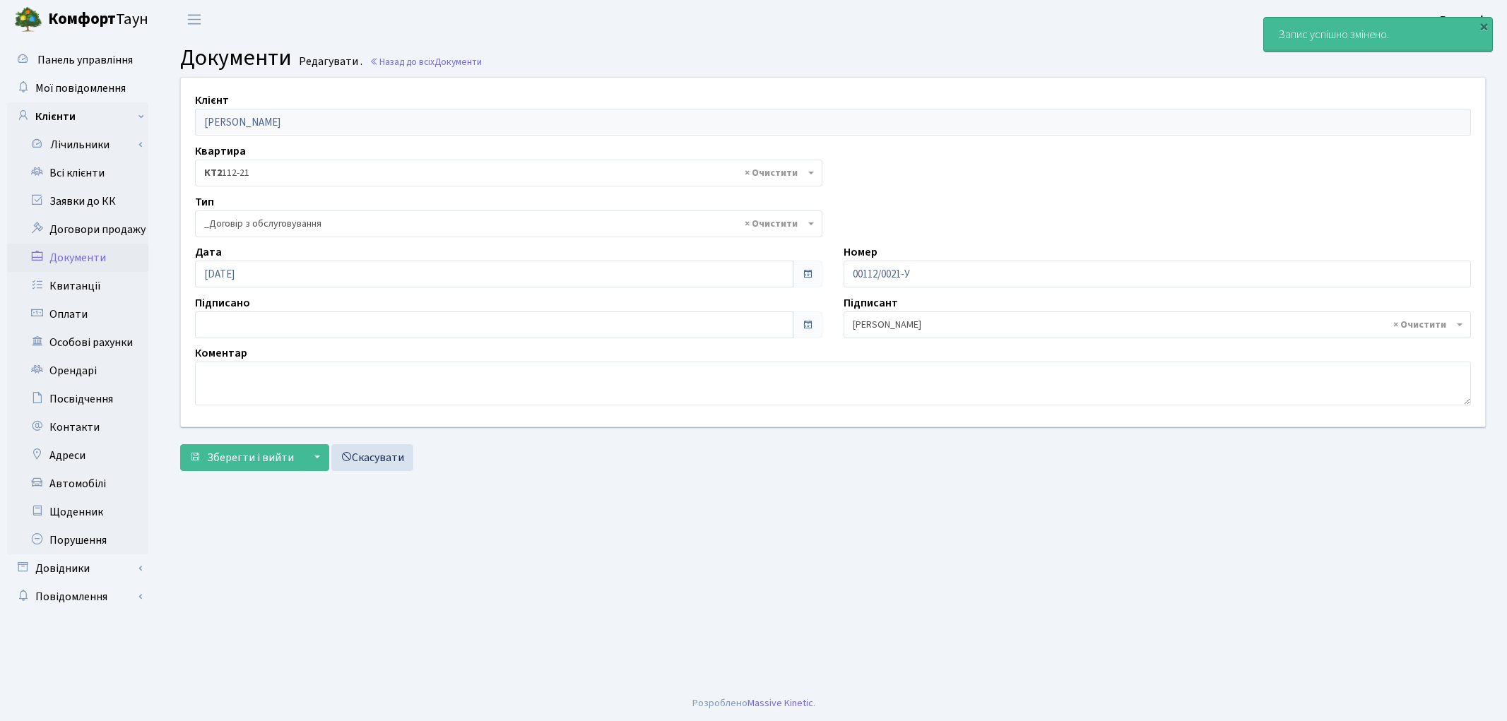
select select "289"
click at [81, 174] on link "Всі клієнти" at bounding box center [77, 173] width 141 height 28
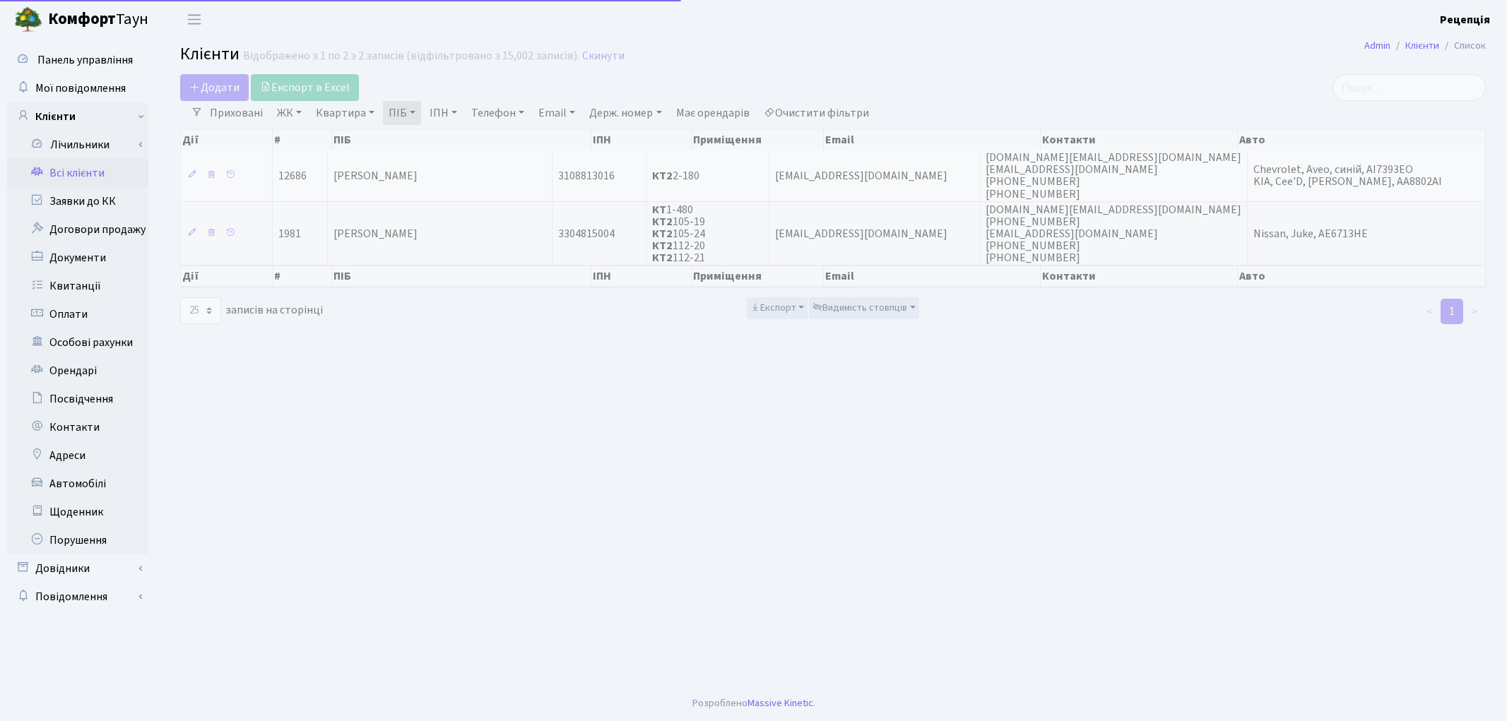
select select "25"
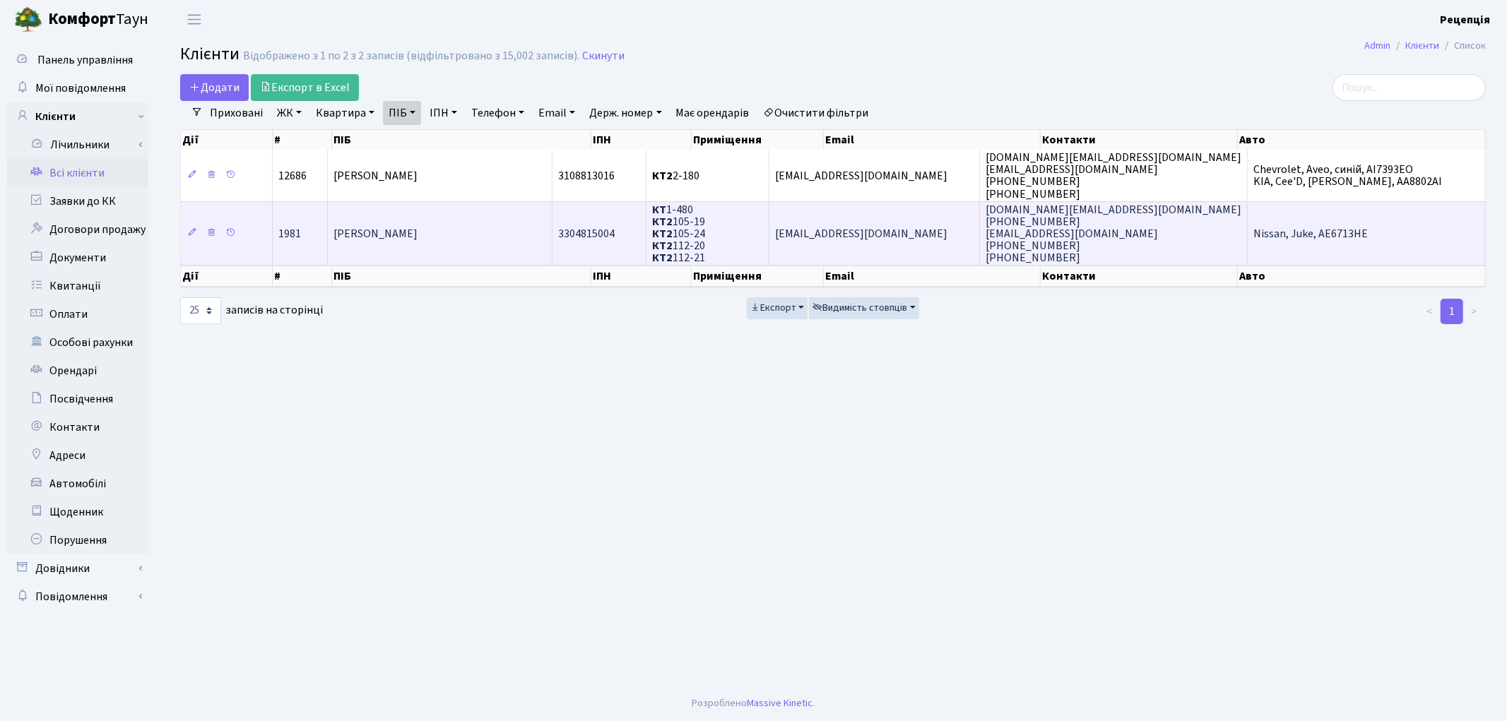
click at [418, 229] on span "[PERSON_NAME]" at bounding box center [376, 234] width 84 height 16
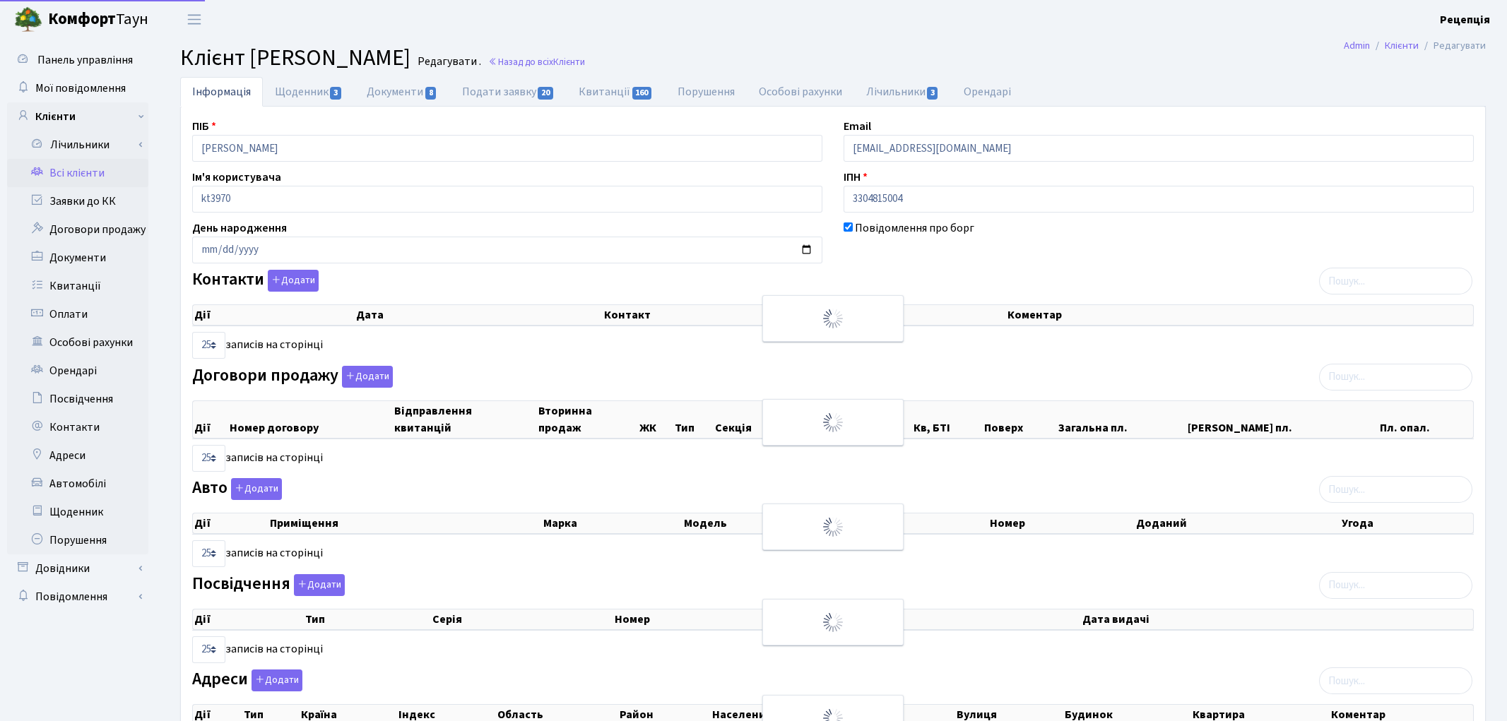
select select "25"
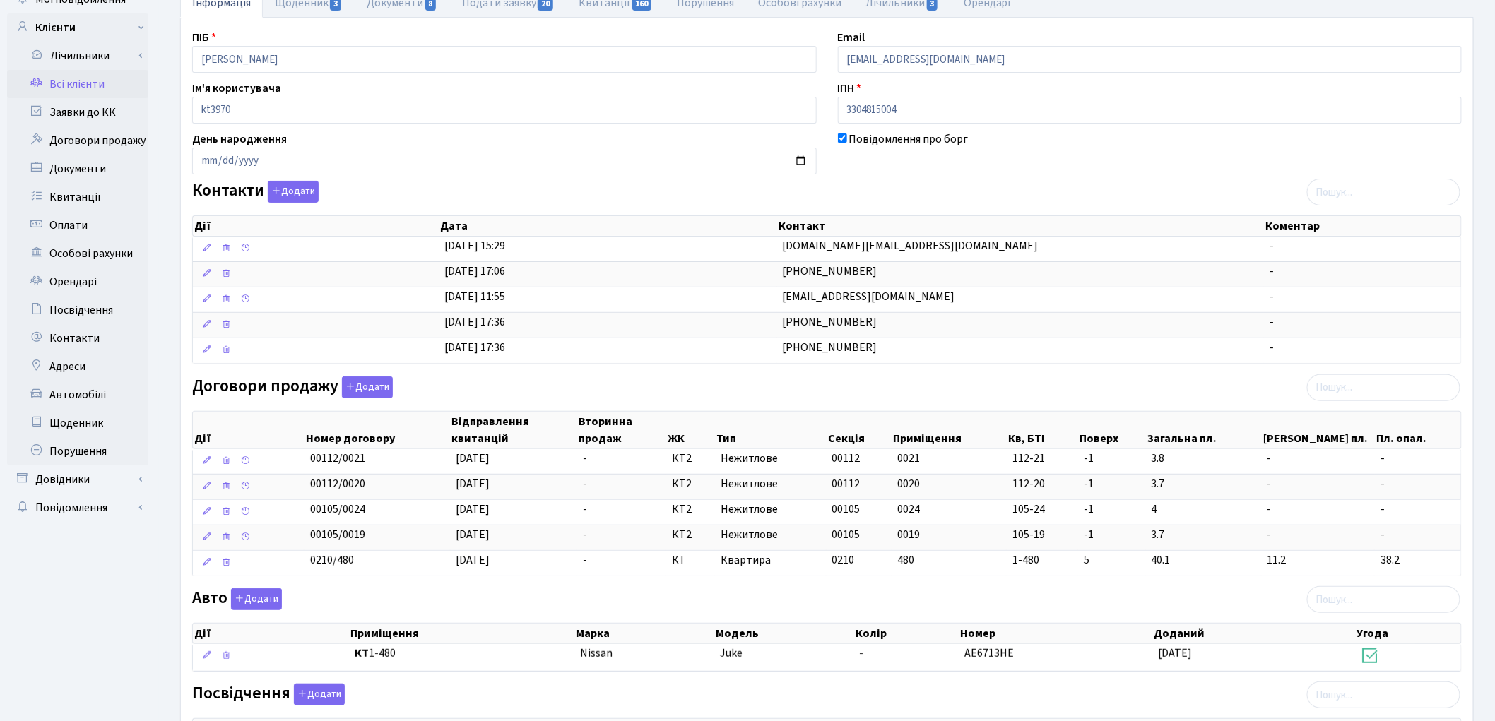
scroll to position [51, 0]
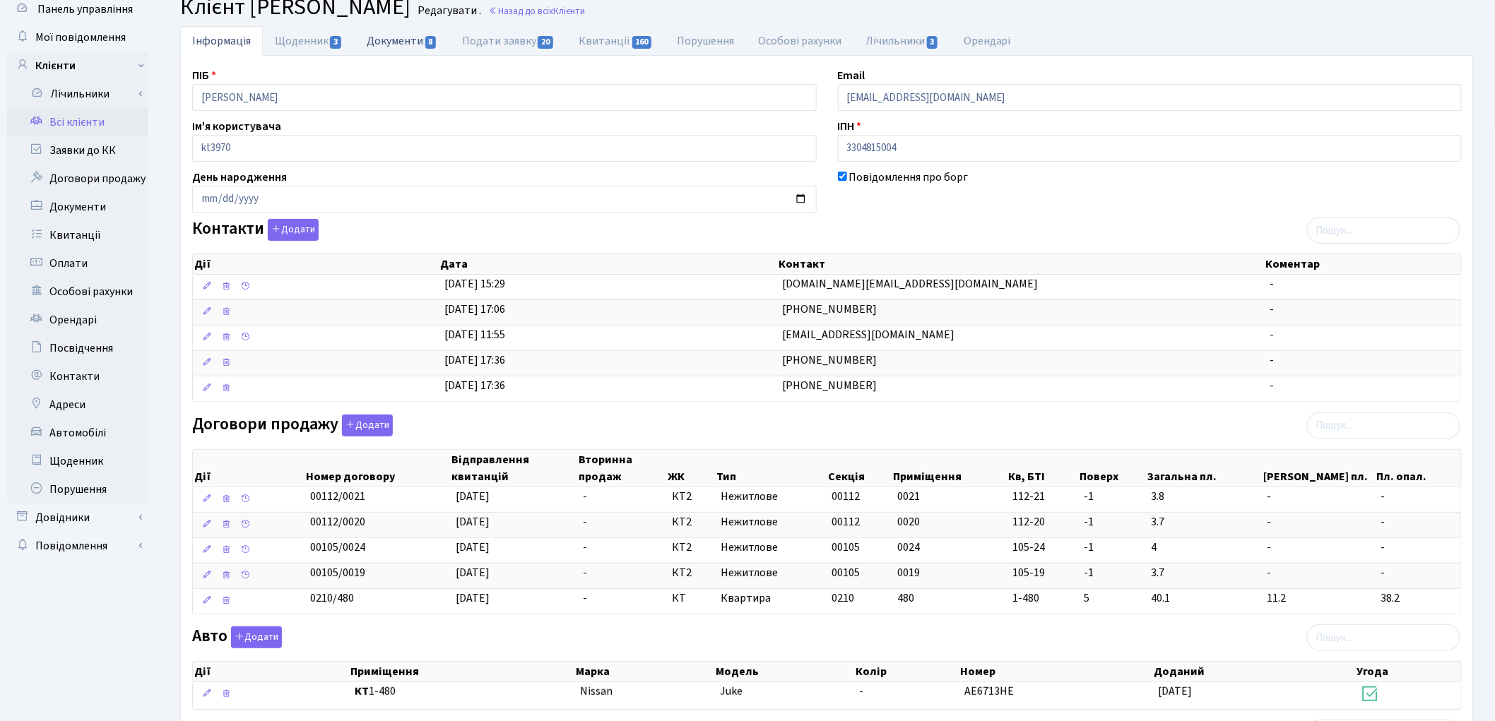
click at [366, 47] on link "Документи 8" at bounding box center [402, 40] width 95 height 29
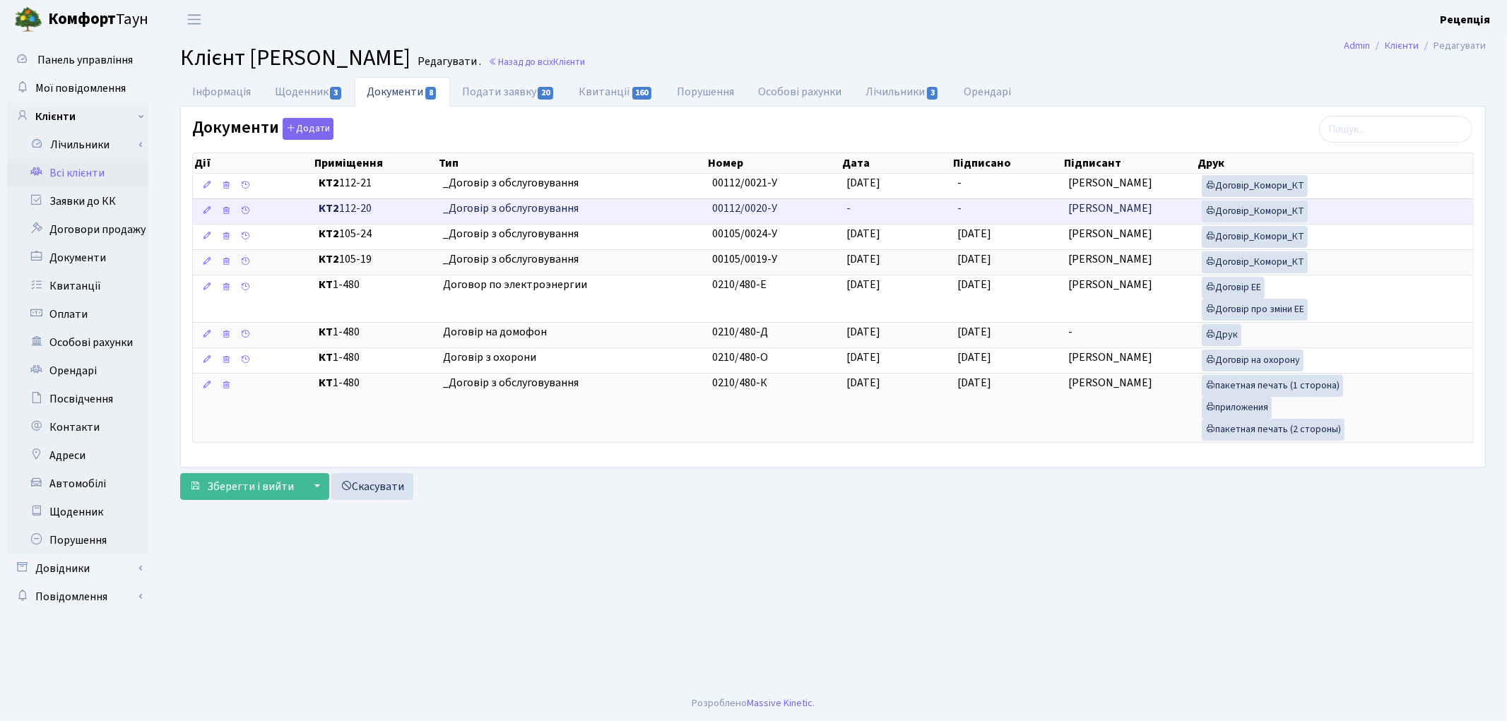
click at [503, 208] on span "_Договір з обслуговування" at bounding box center [572, 209] width 259 height 16
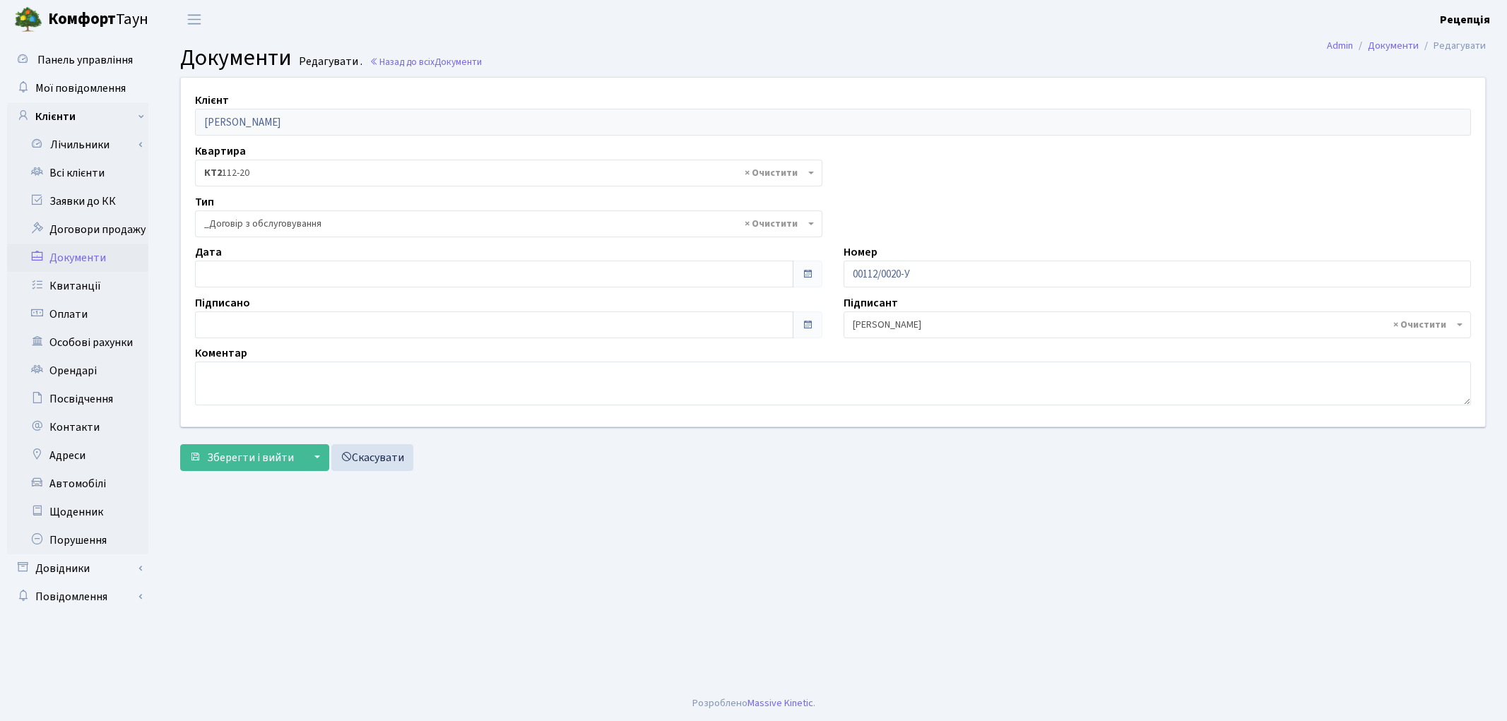
select select "289"
type input "[DATE]"
click at [244, 277] on input "[DATE]" at bounding box center [494, 274] width 599 height 27
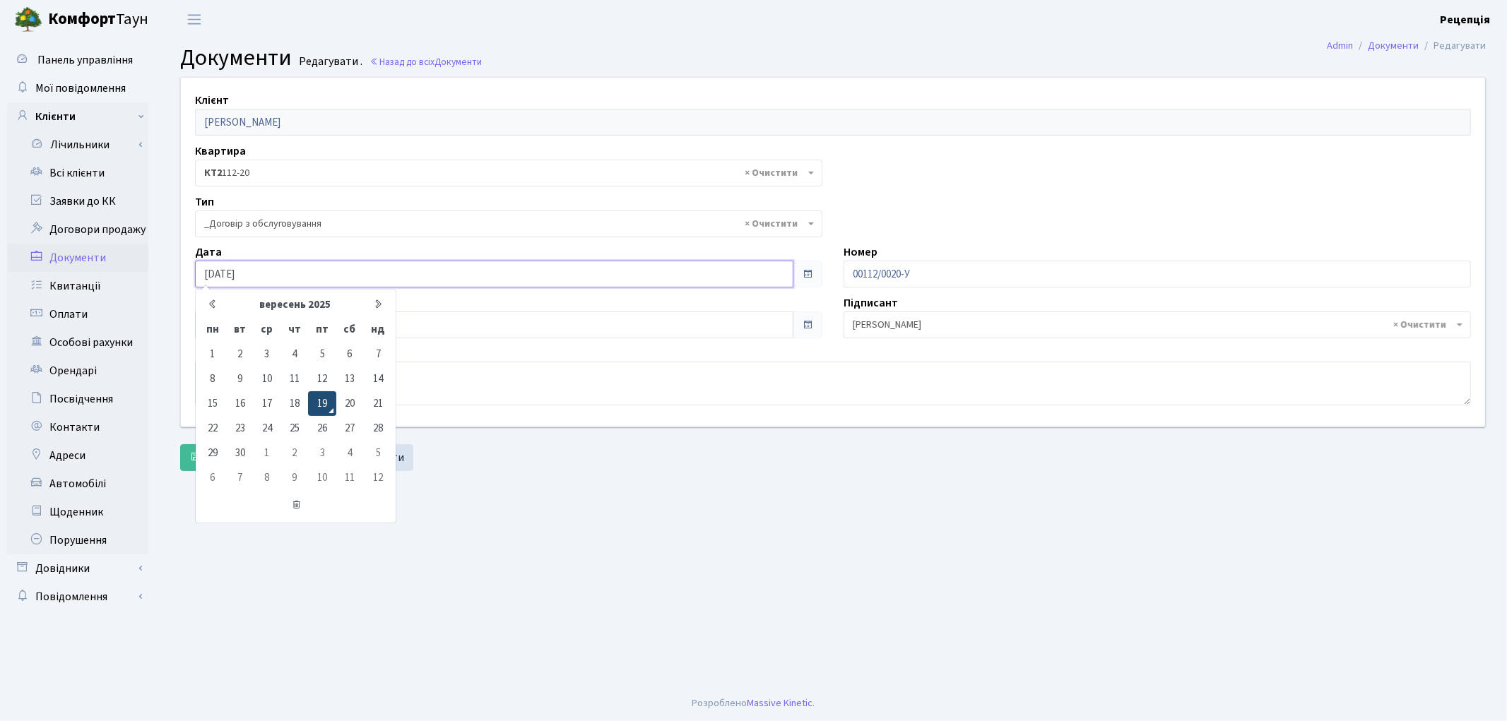
click at [320, 404] on td "19" at bounding box center [322, 403] width 28 height 25
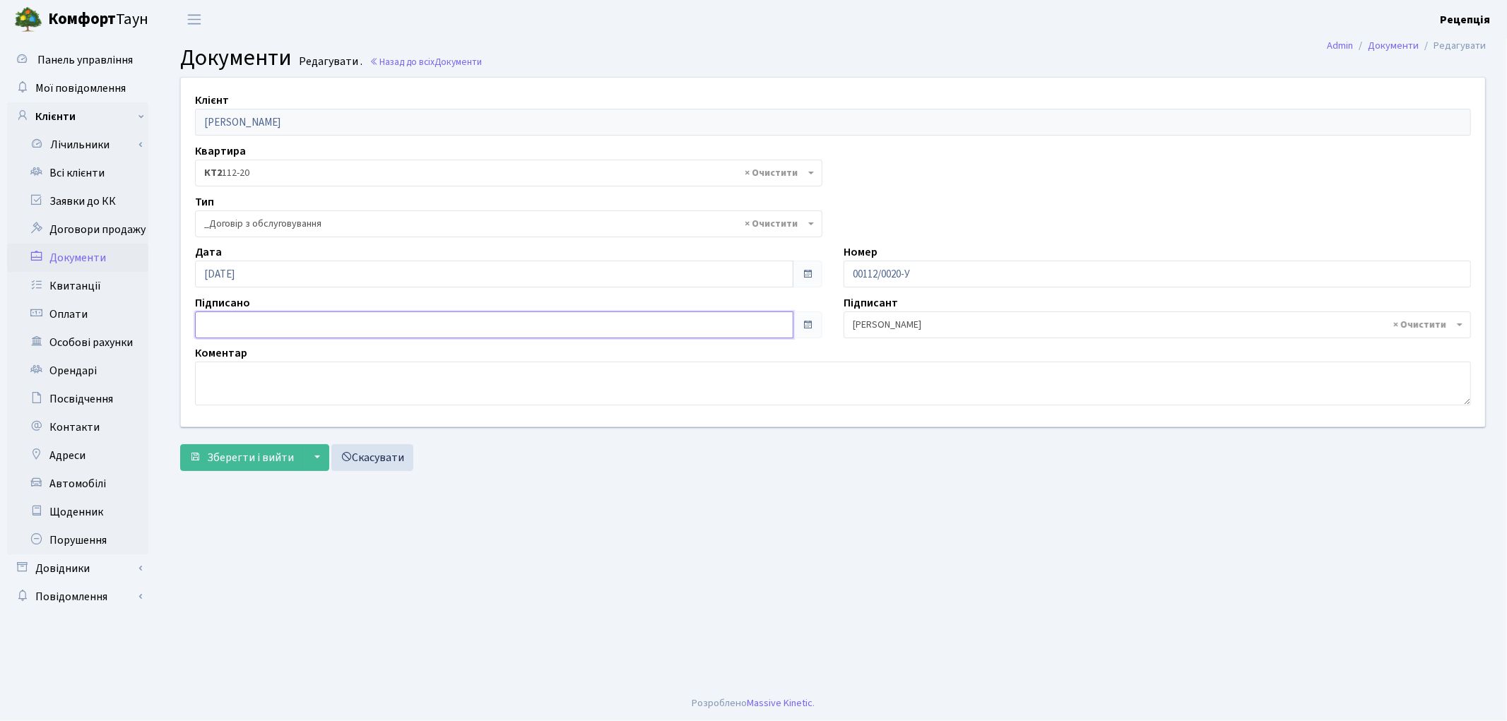
type input "[DATE]"
click at [255, 327] on input "[DATE]" at bounding box center [494, 325] width 599 height 27
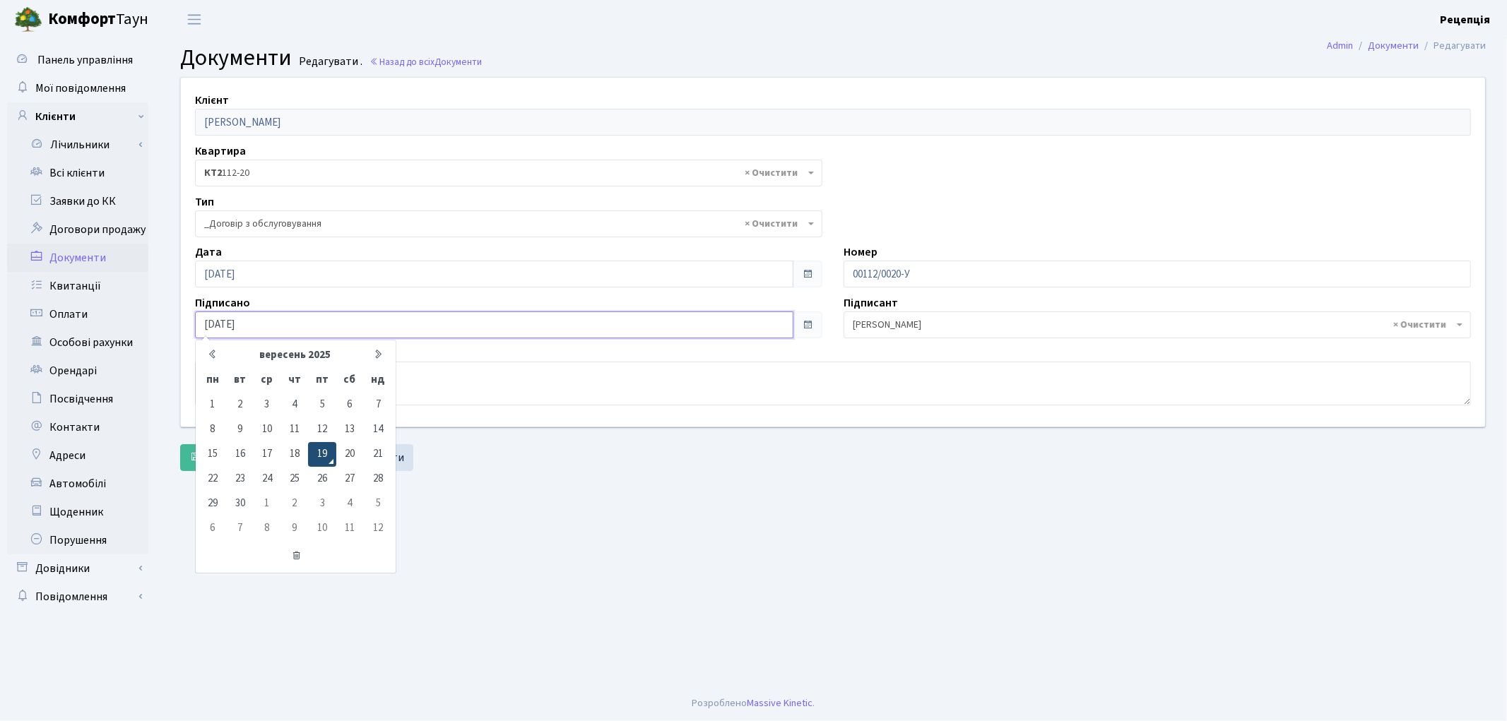
click at [322, 449] on td "19" at bounding box center [322, 454] width 28 height 25
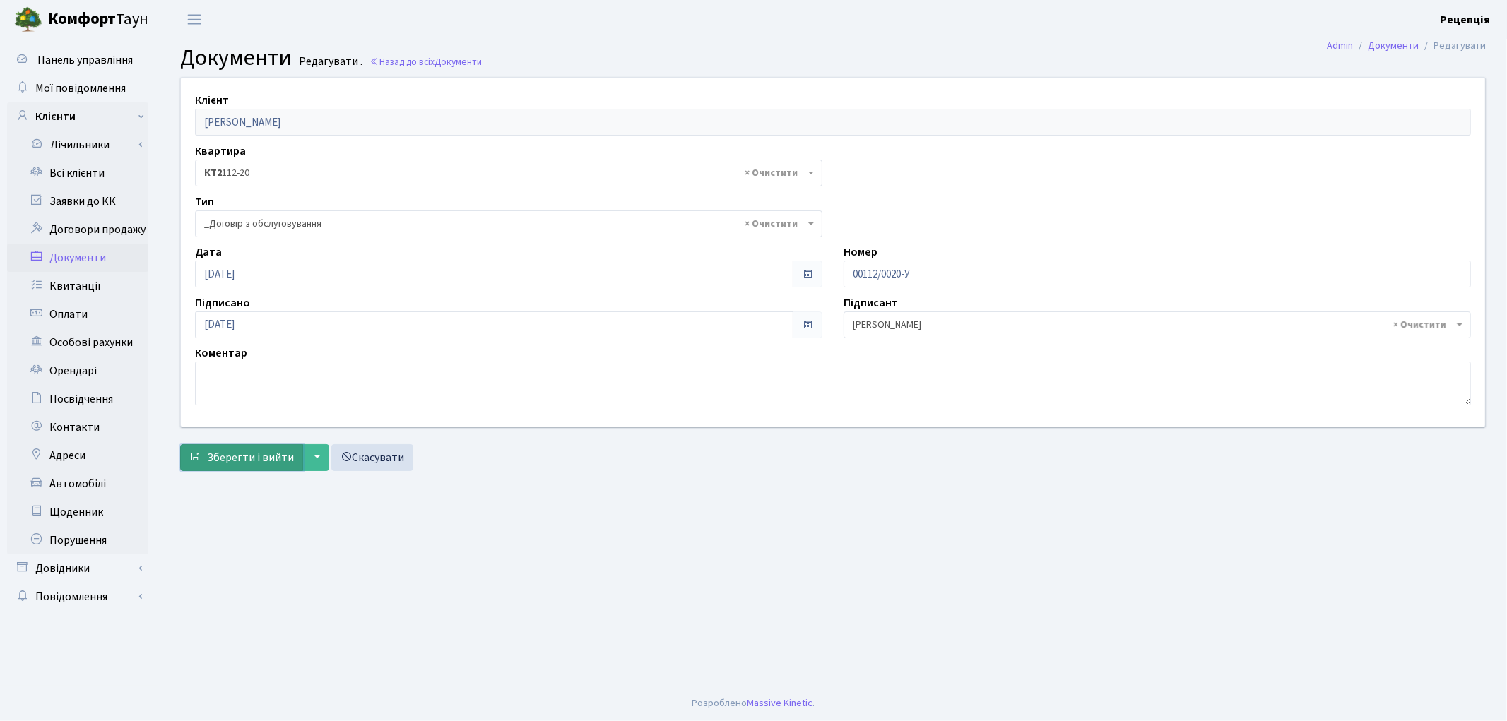
click at [262, 450] on span "Зберегти і вийти" at bounding box center [250, 458] width 87 height 16
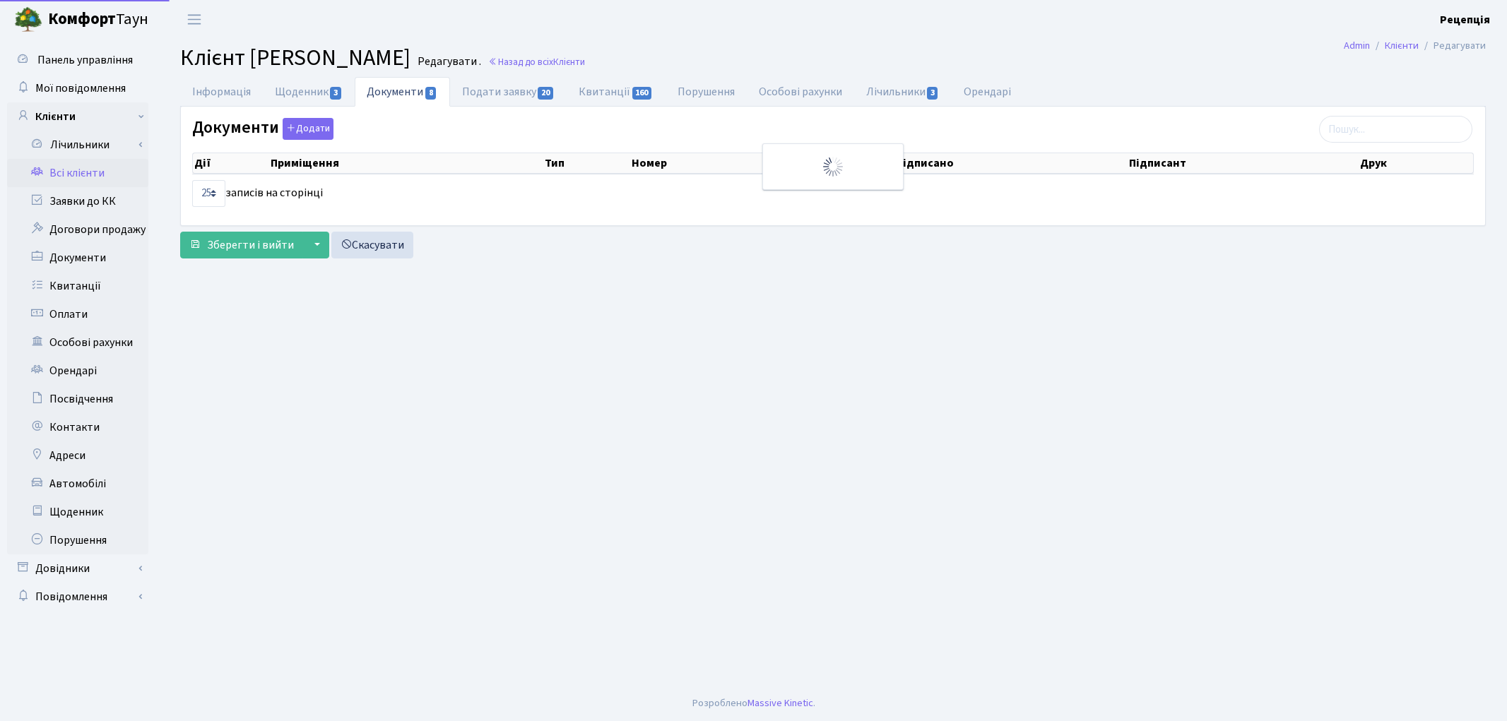
select select "25"
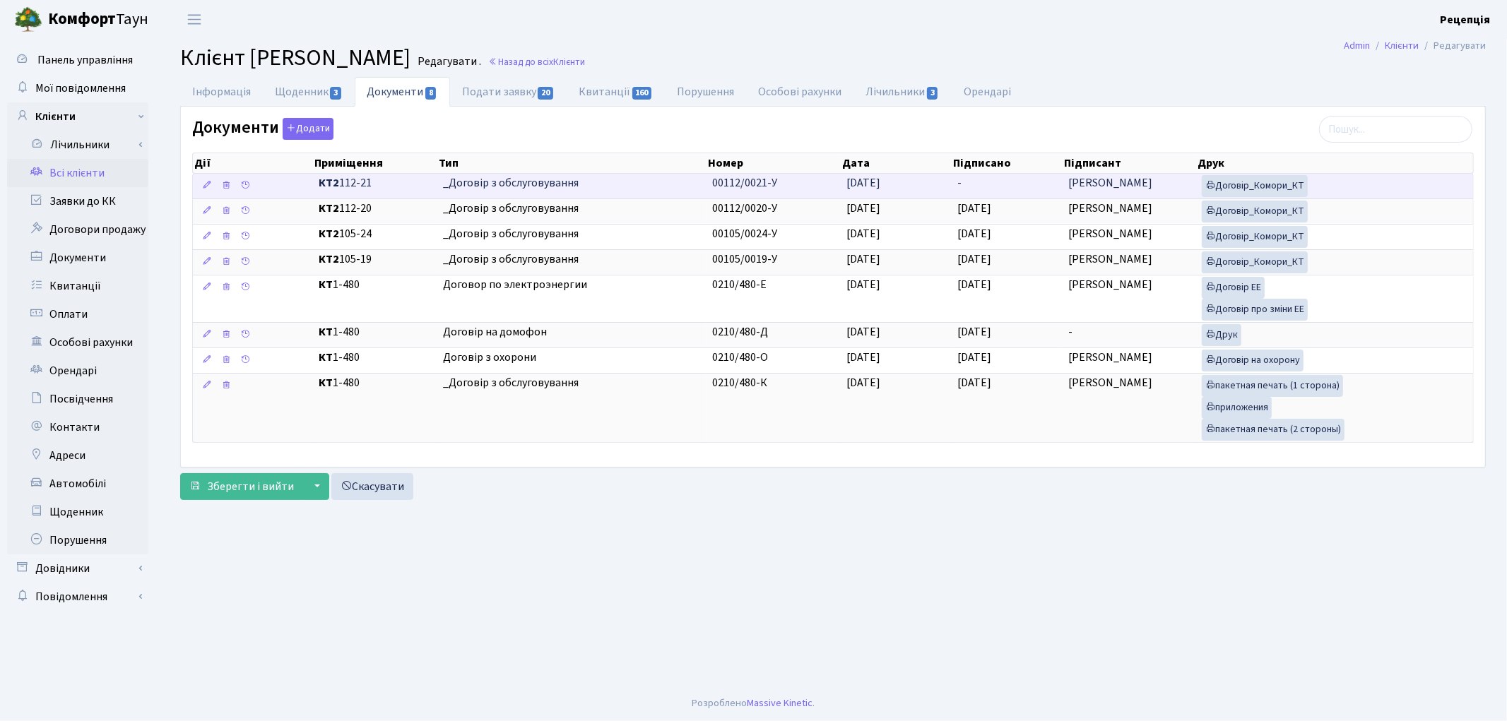
click at [519, 181] on span "_Договір з обслуговування" at bounding box center [572, 183] width 259 height 16
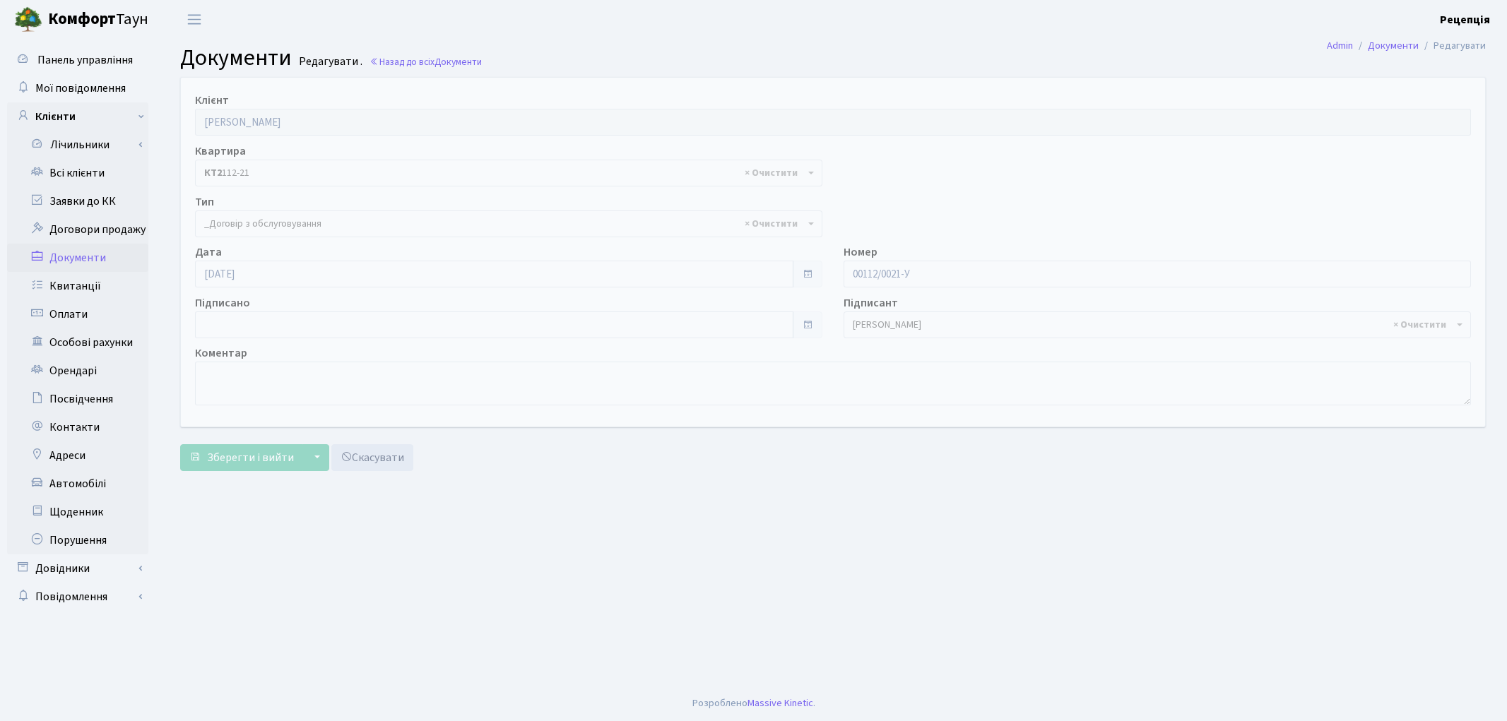
select select "289"
type input "[DATE]"
click at [284, 319] on input "[DATE]" at bounding box center [494, 325] width 599 height 27
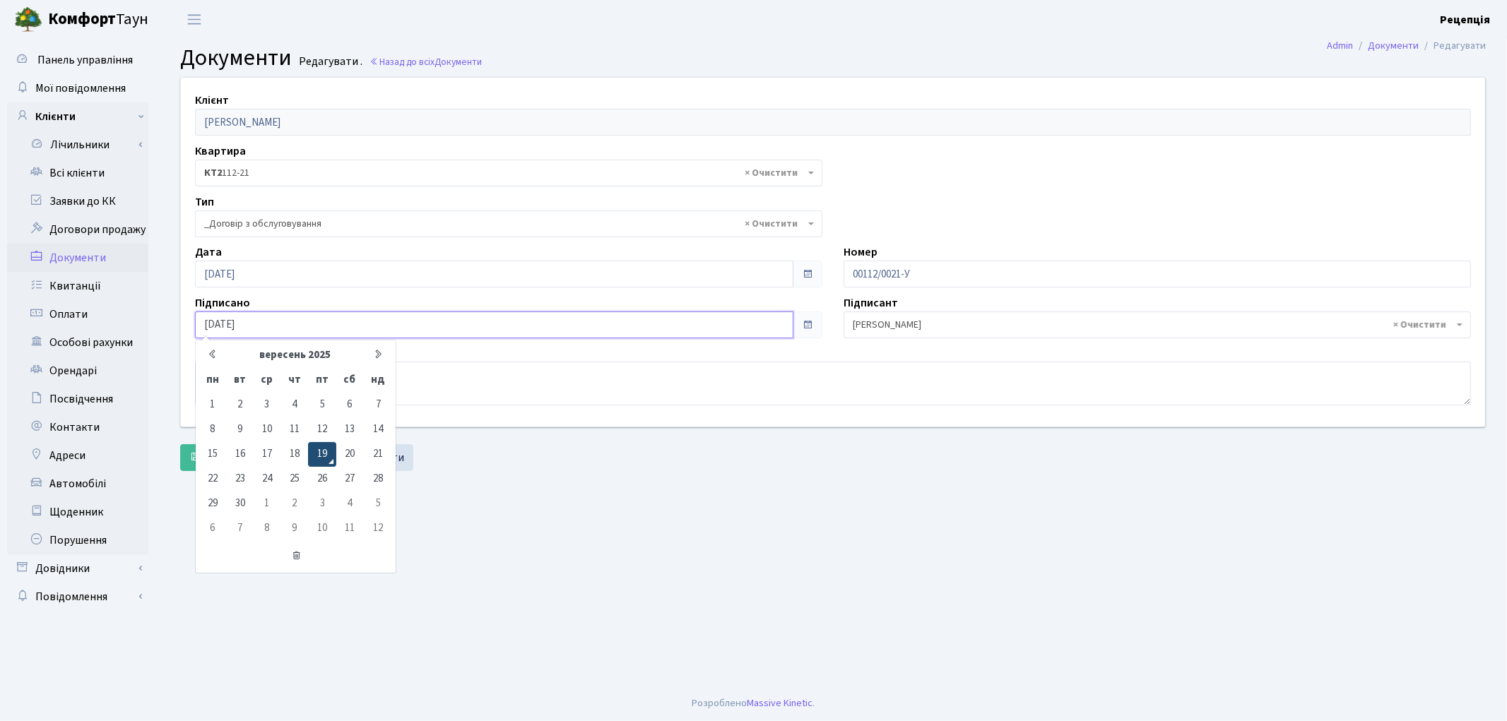
click at [316, 447] on td "19" at bounding box center [322, 454] width 28 height 25
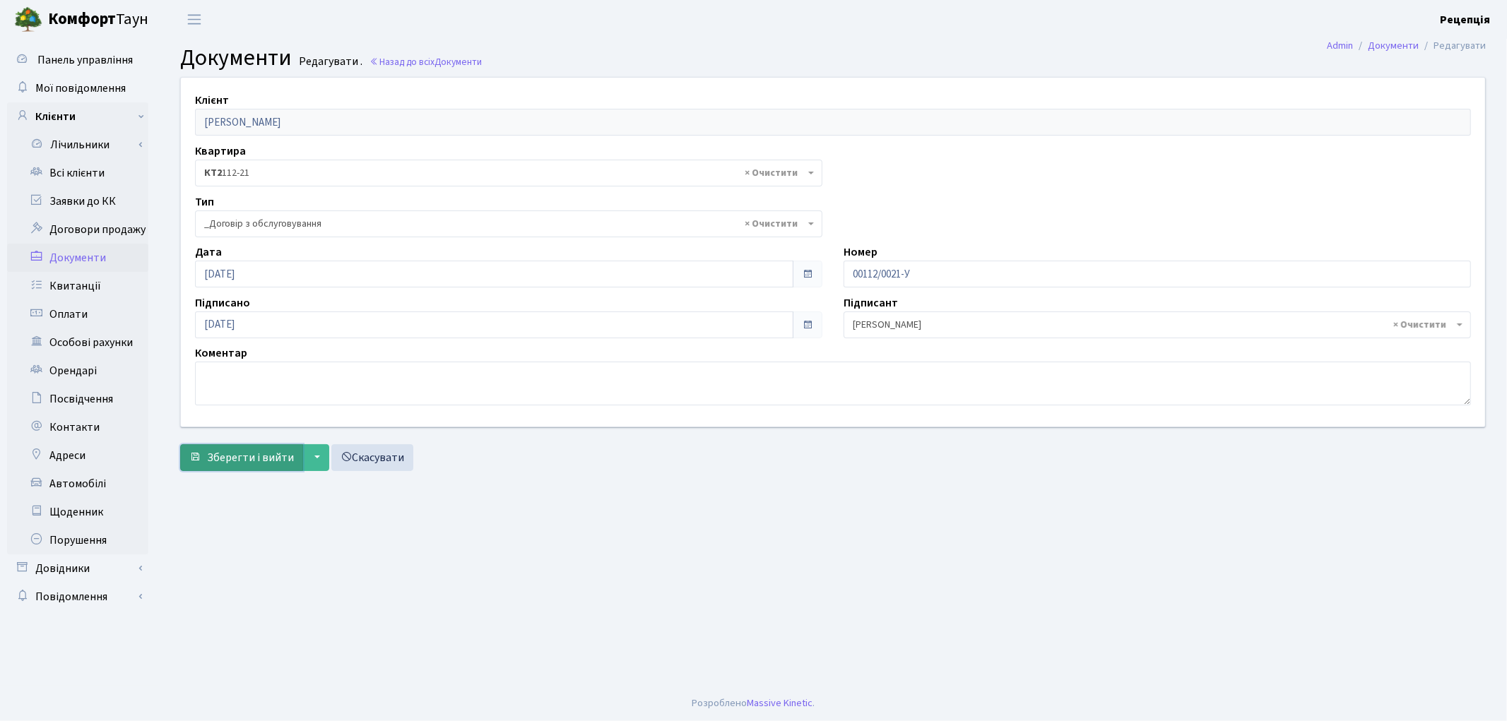
click at [258, 450] on span "Зберегти і вийти" at bounding box center [250, 458] width 87 height 16
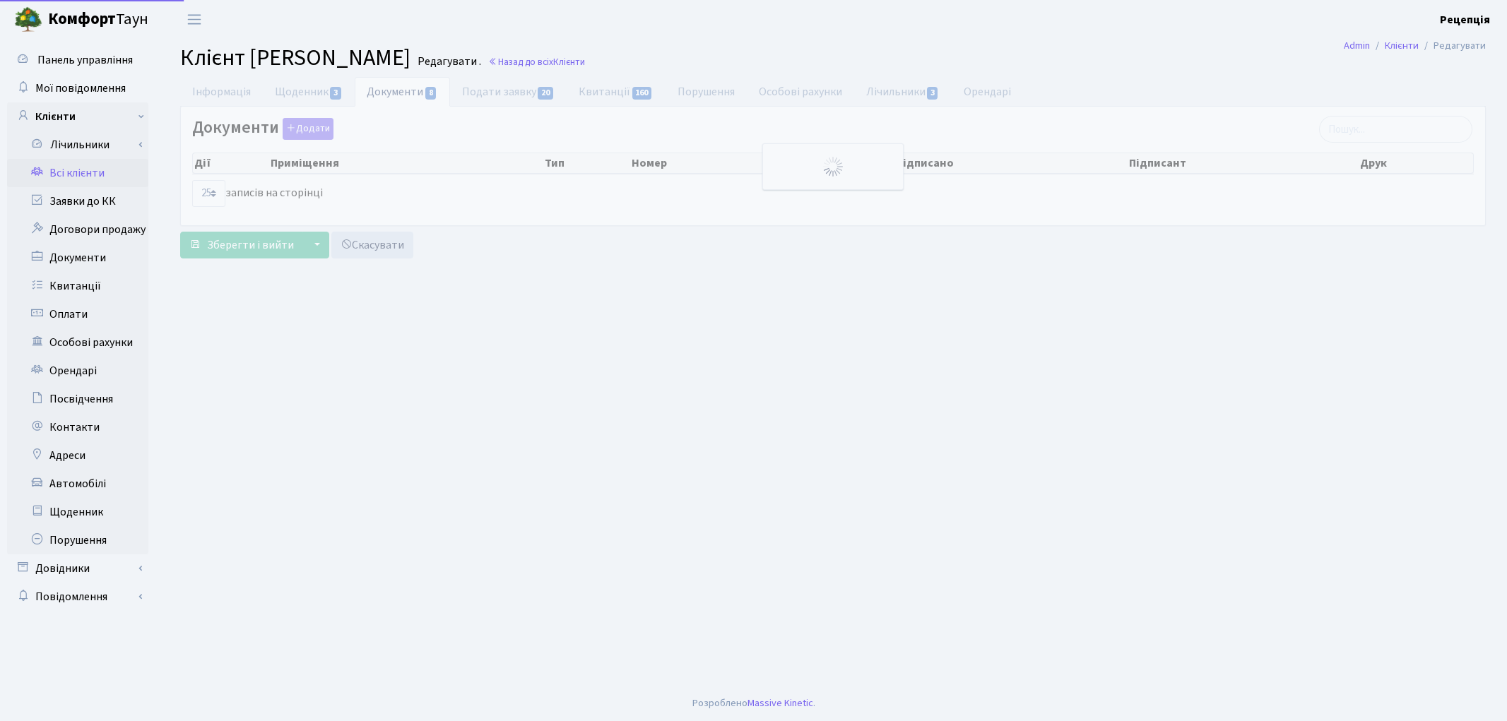
select select "25"
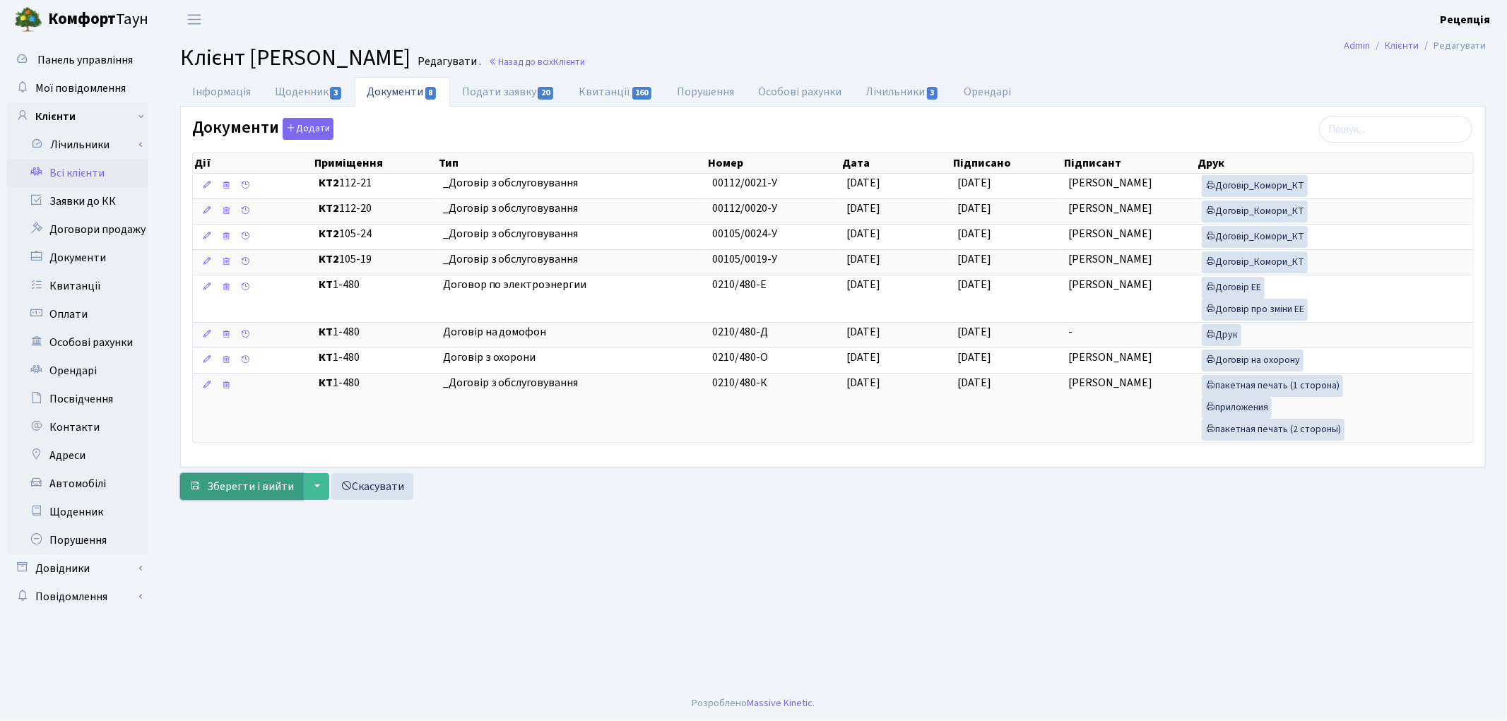
click at [255, 490] on span "Зберегти і вийти" at bounding box center [250, 487] width 87 height 16
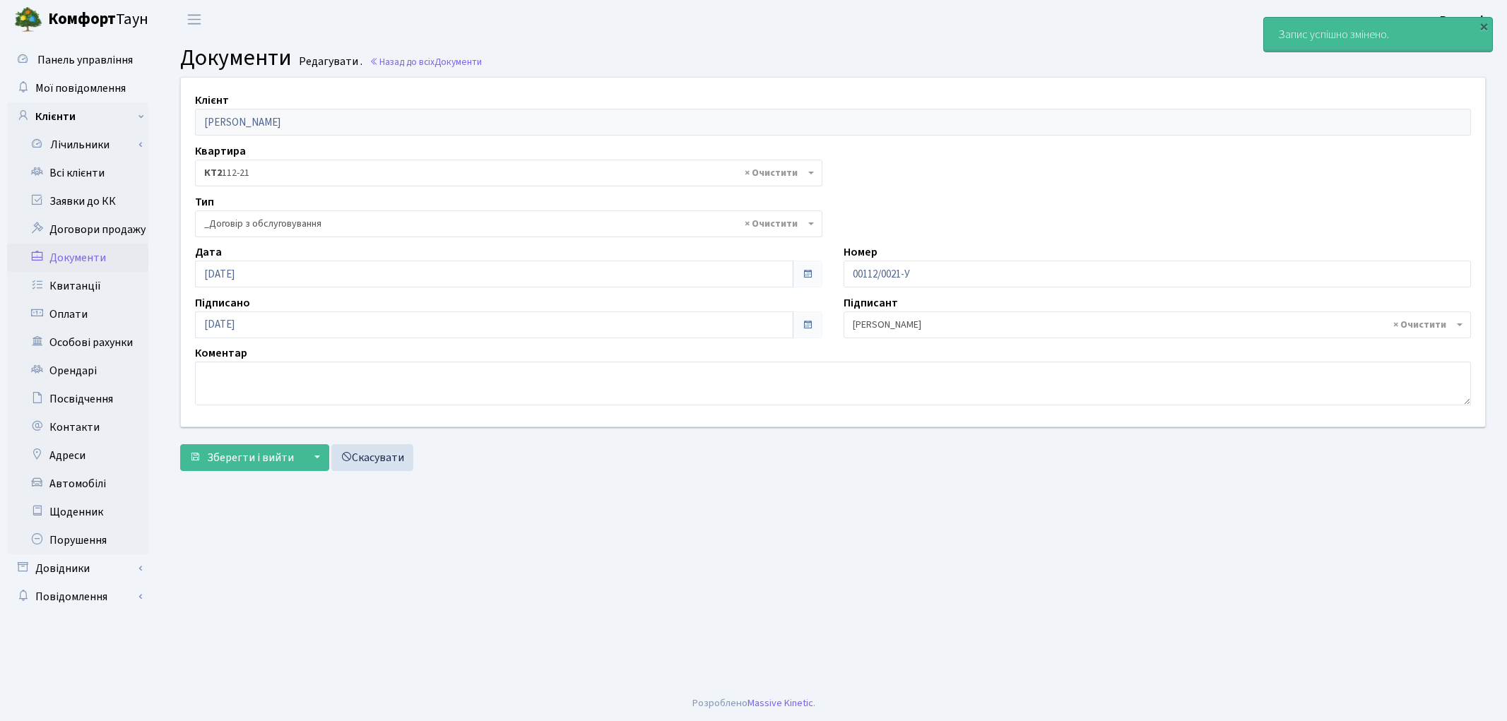
select select "289"
click at [75, 180] on link "Всі клієнти" at bounding box center [77, 173] width 141 height 28
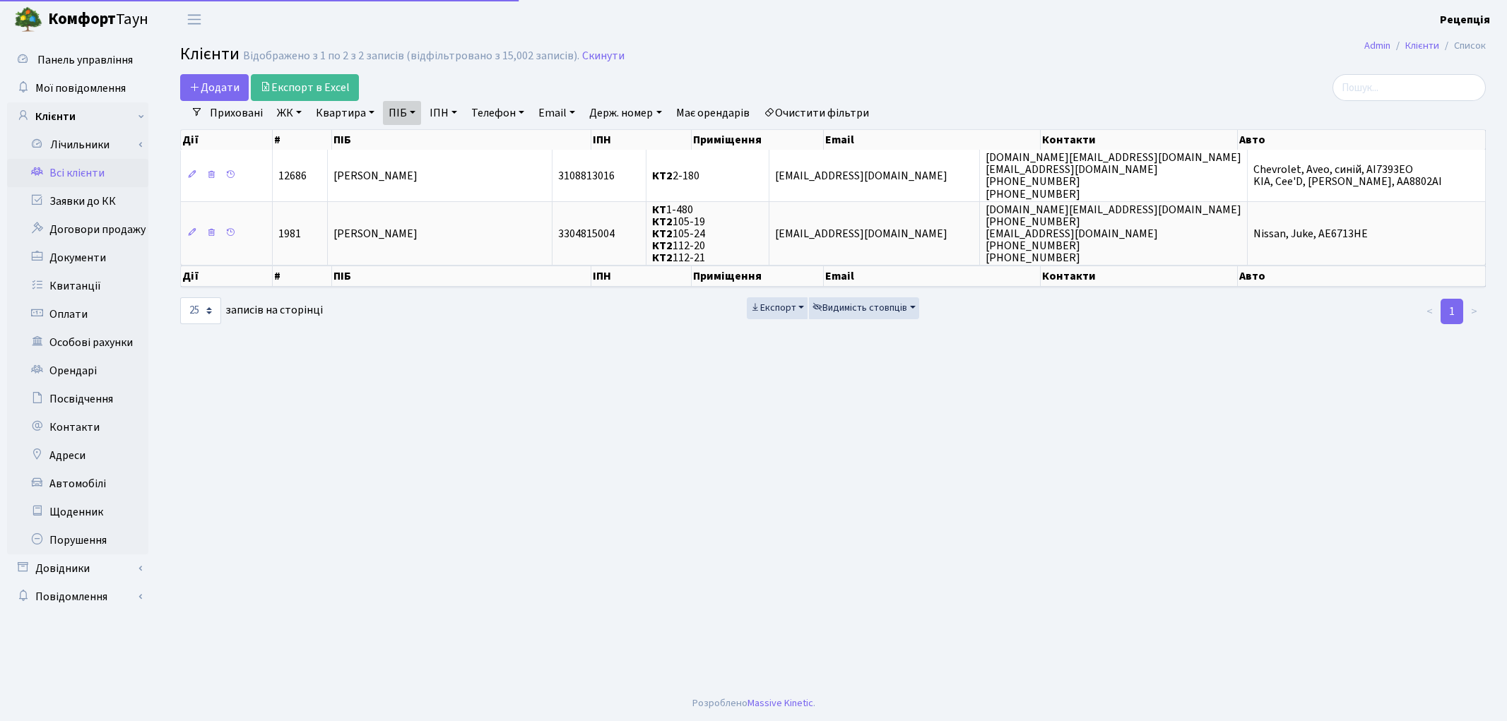
select select "25"
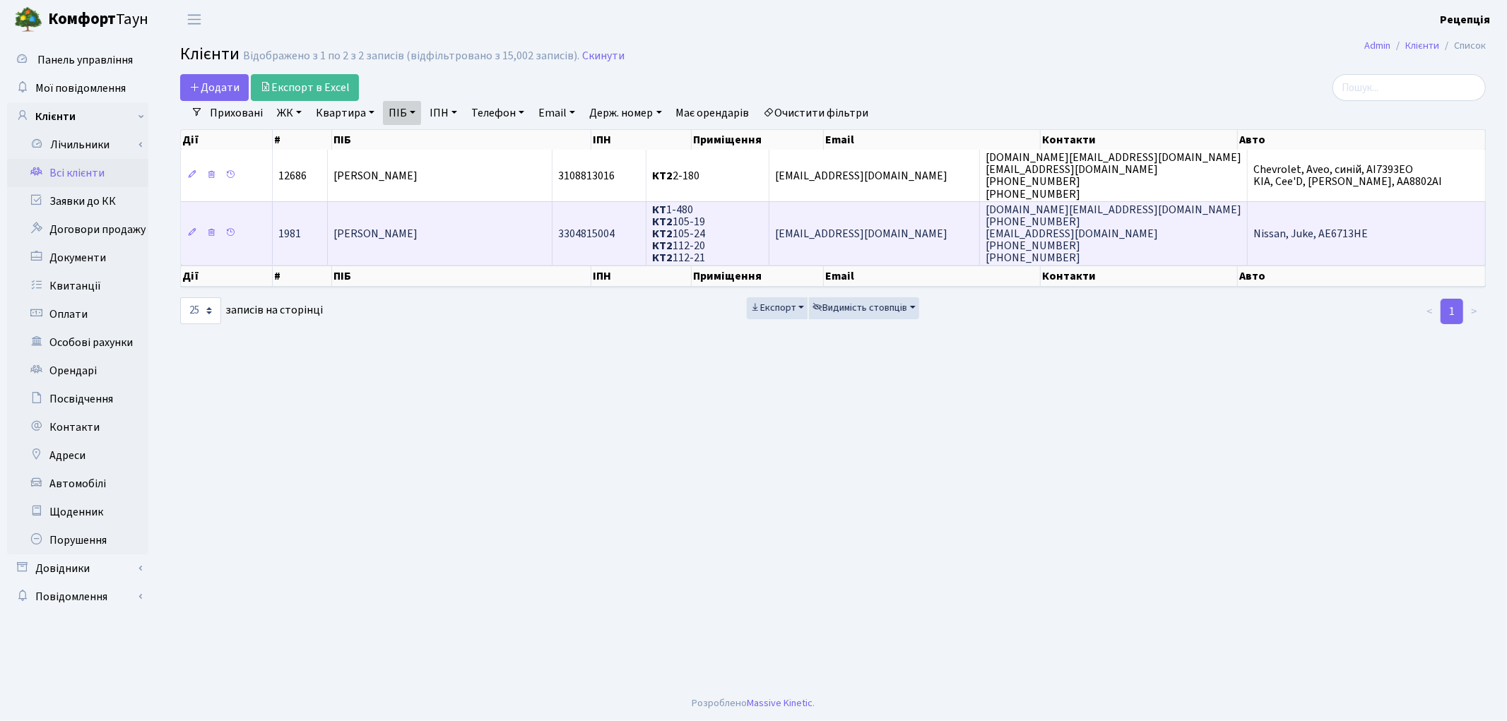
click at [418, 226] on span "[PERSON_NAME]" at bounding box center [376, 234] width 84 height 16
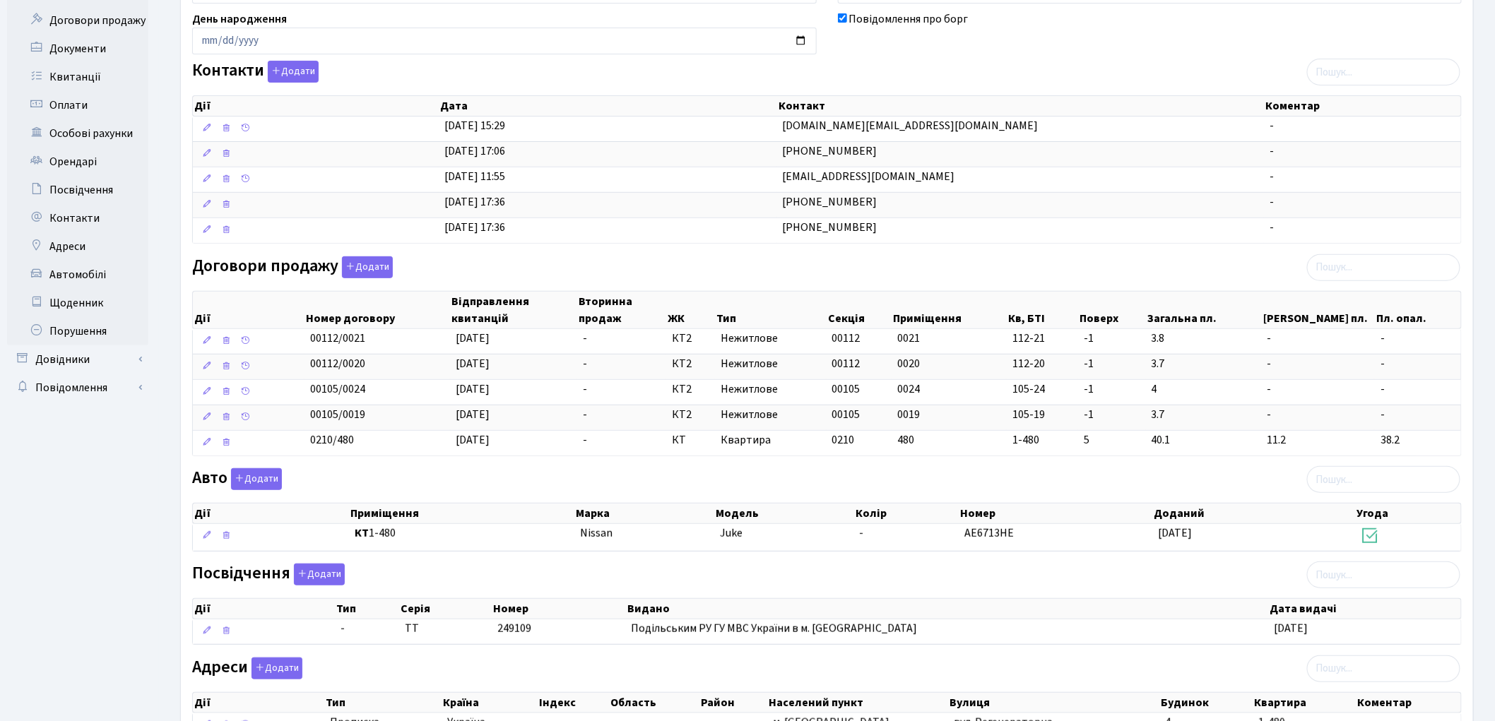
scroll to position [329, 0]
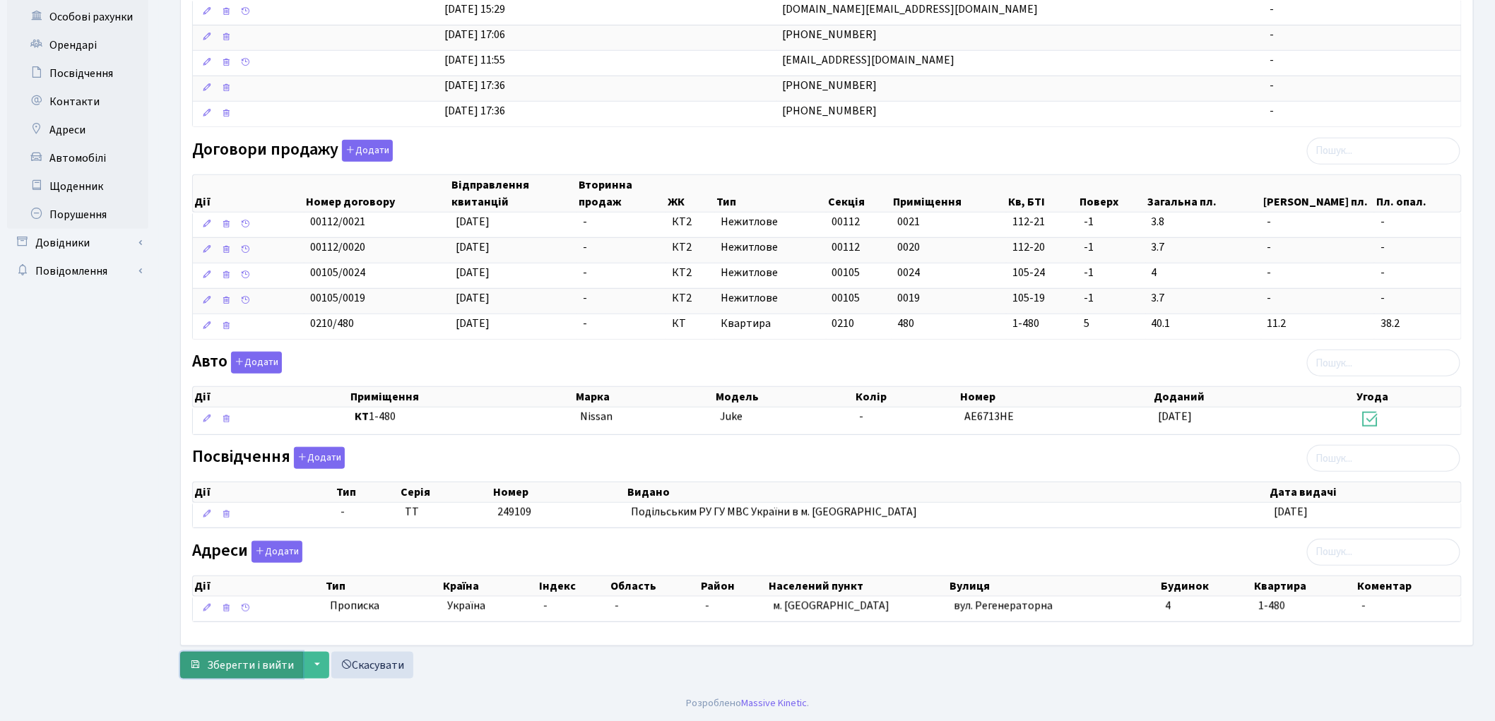
click at [259, 668] on span "Зберегти і вийти" at bounding box center [250, 666] width 87 height 16
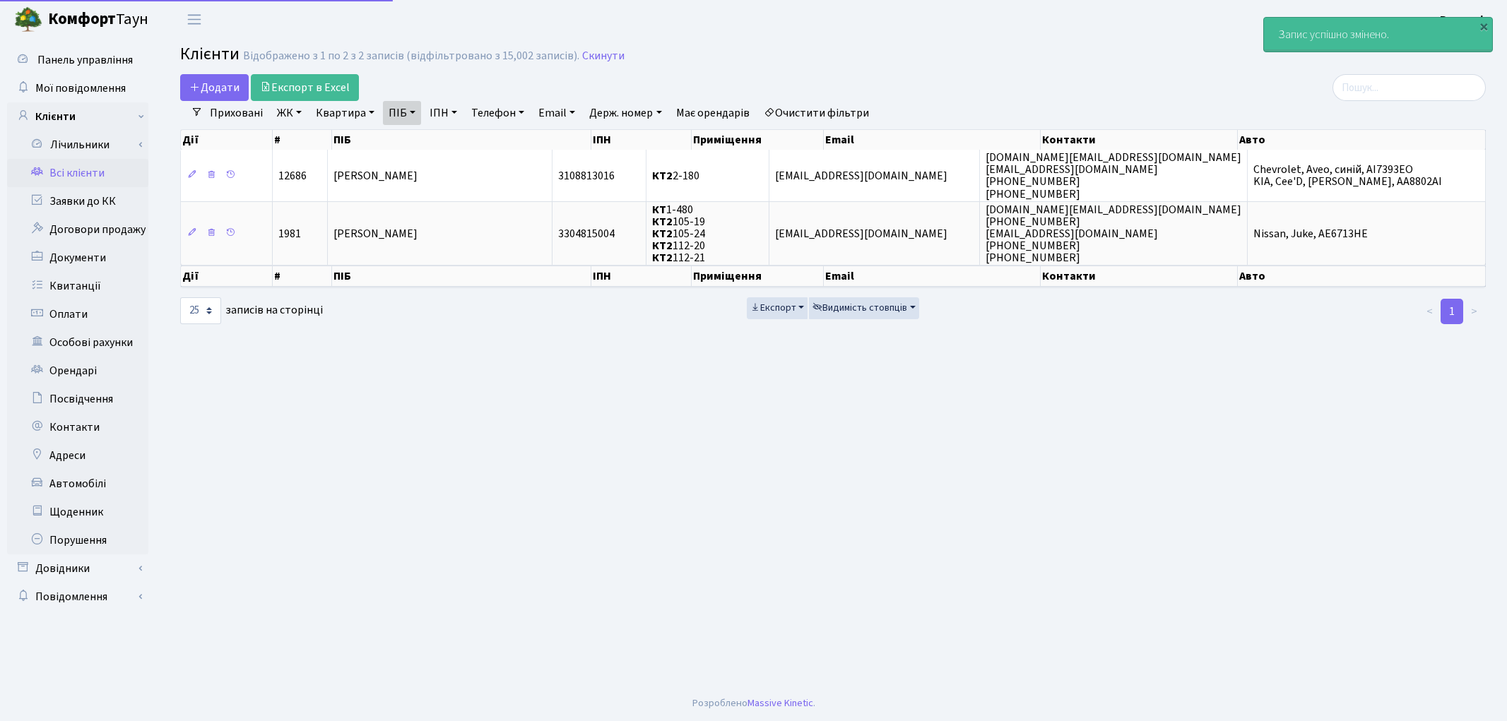
select select "25"
click at [87, 171] on link "Всі клієнти" at bounding box center [77, 173] width 141 height 28
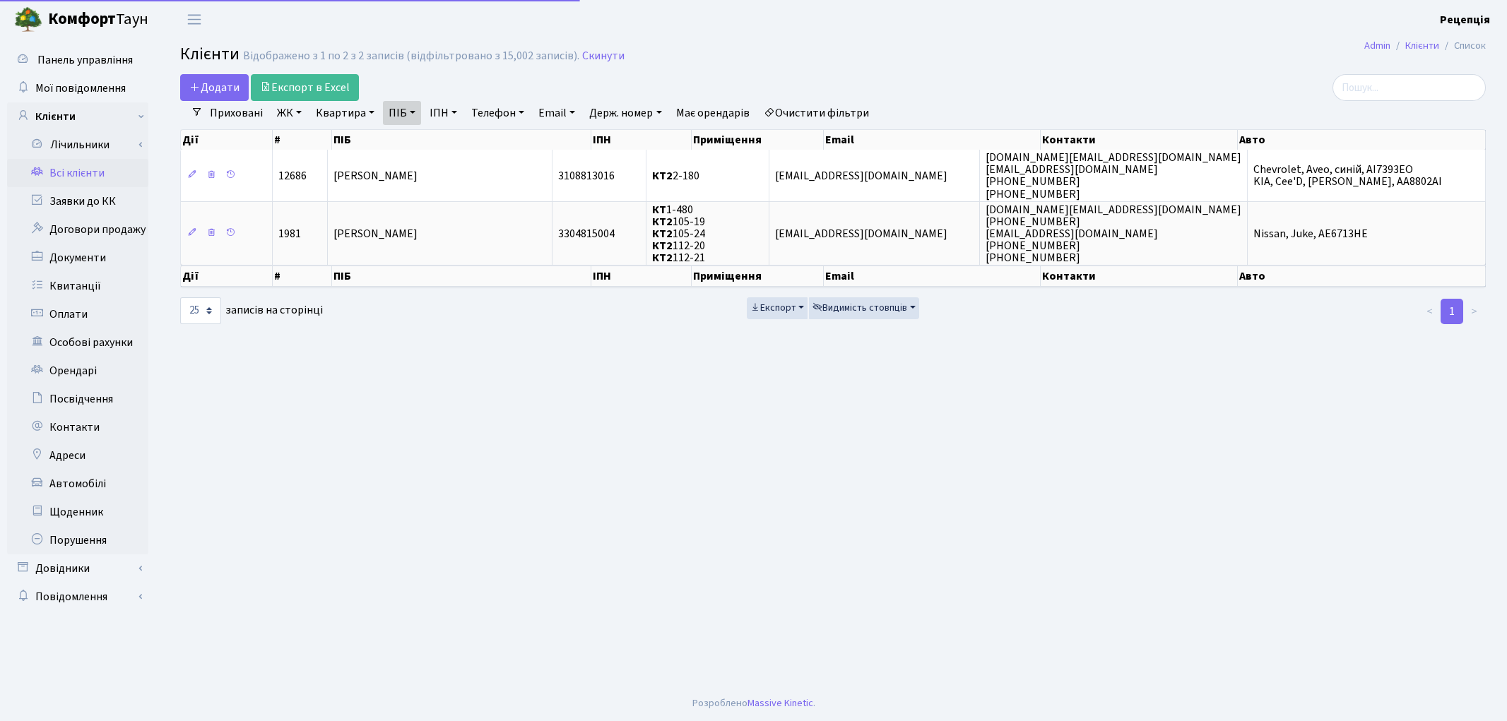
select select "25"
click at [837, 101] on link "Очистити фільтри" at bounding box center [816, 113] width 117 height 24
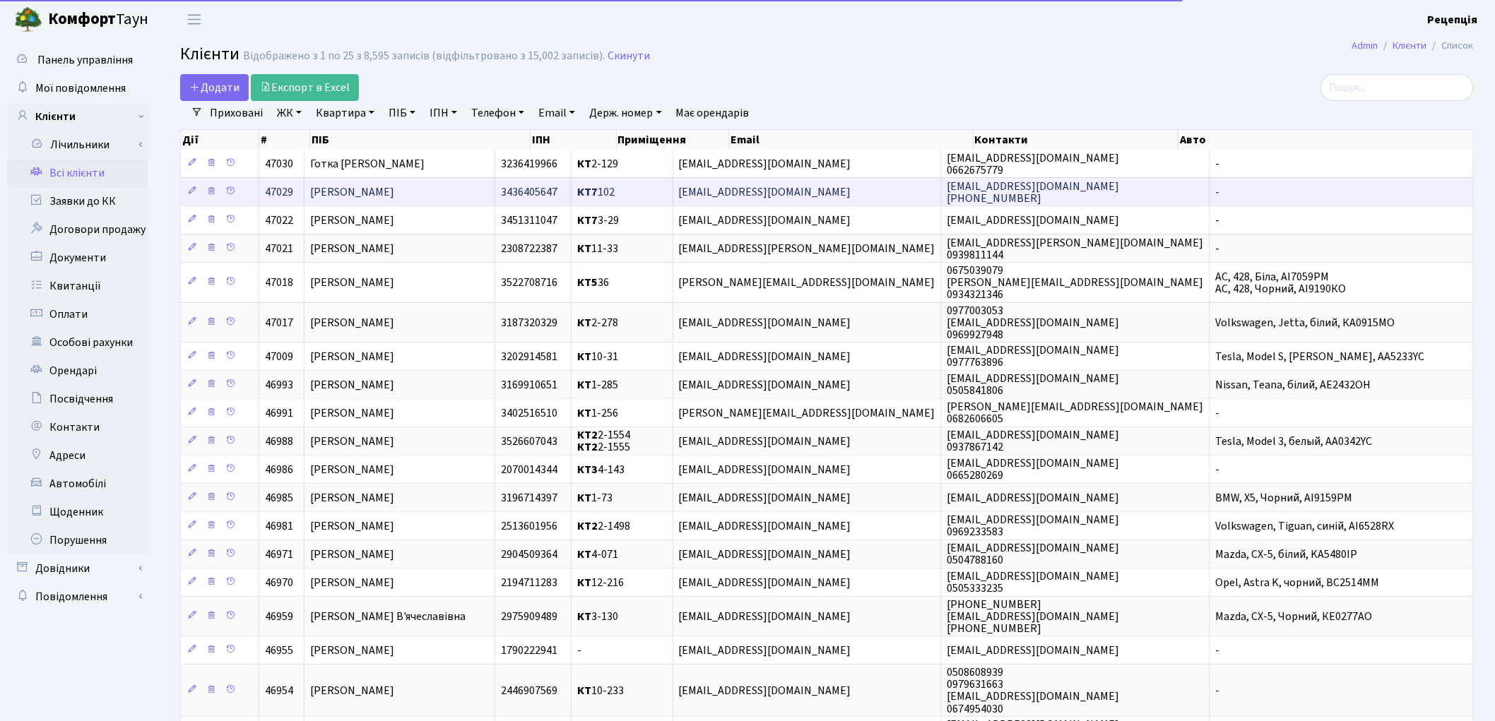
click at [394, 193] on span "[PERSON_NAME]" at bounding box center [352, 192] width 84 height 16
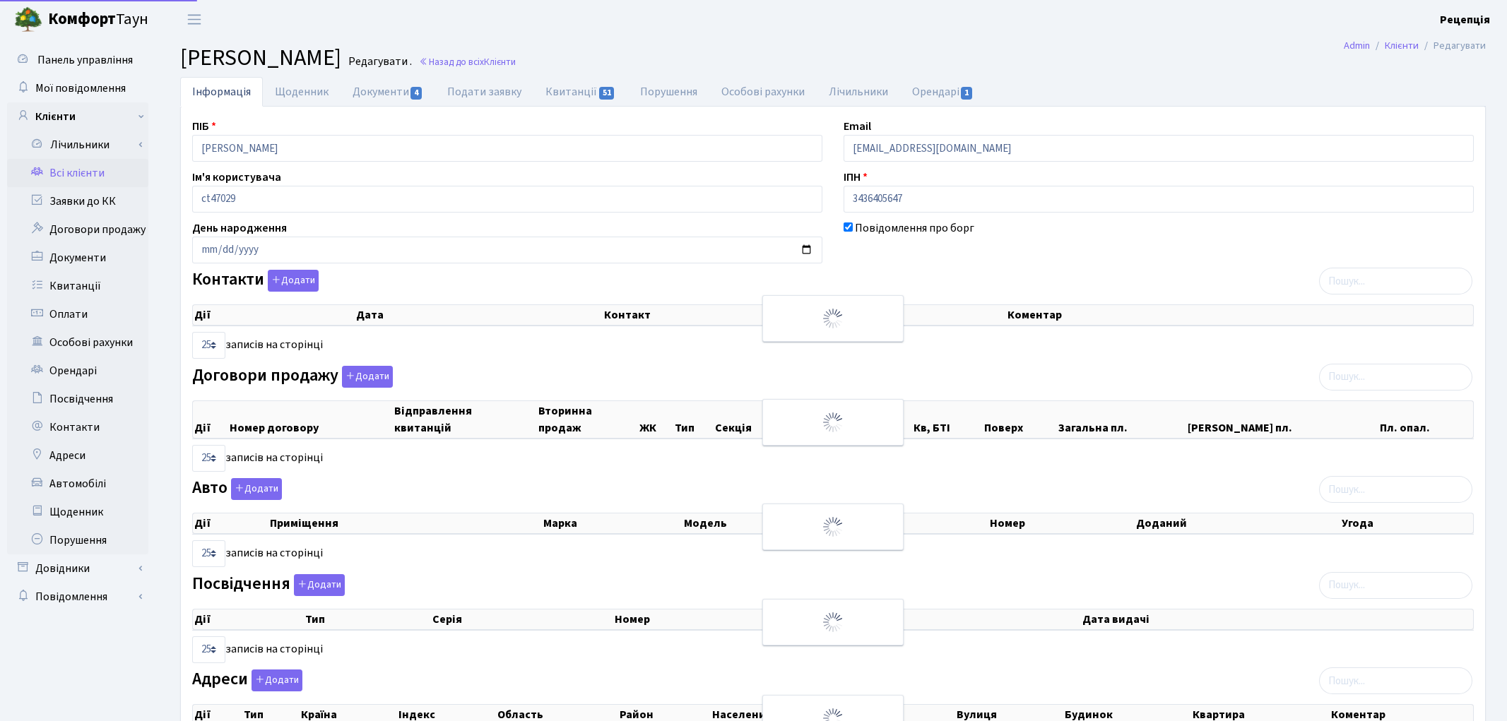
select select "25"
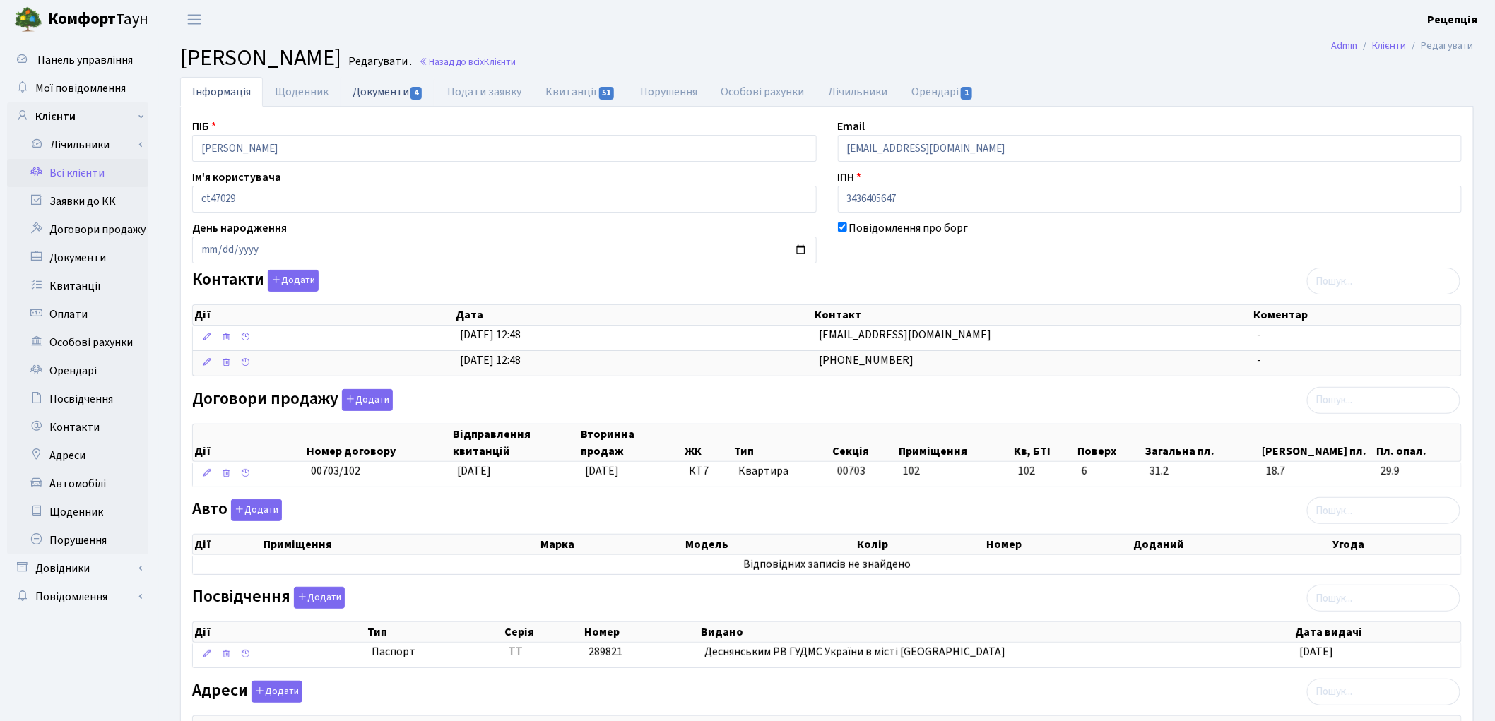
click at [386, 95] on link "Документи 4" at bounding box center [388, 91] width 95 height 29
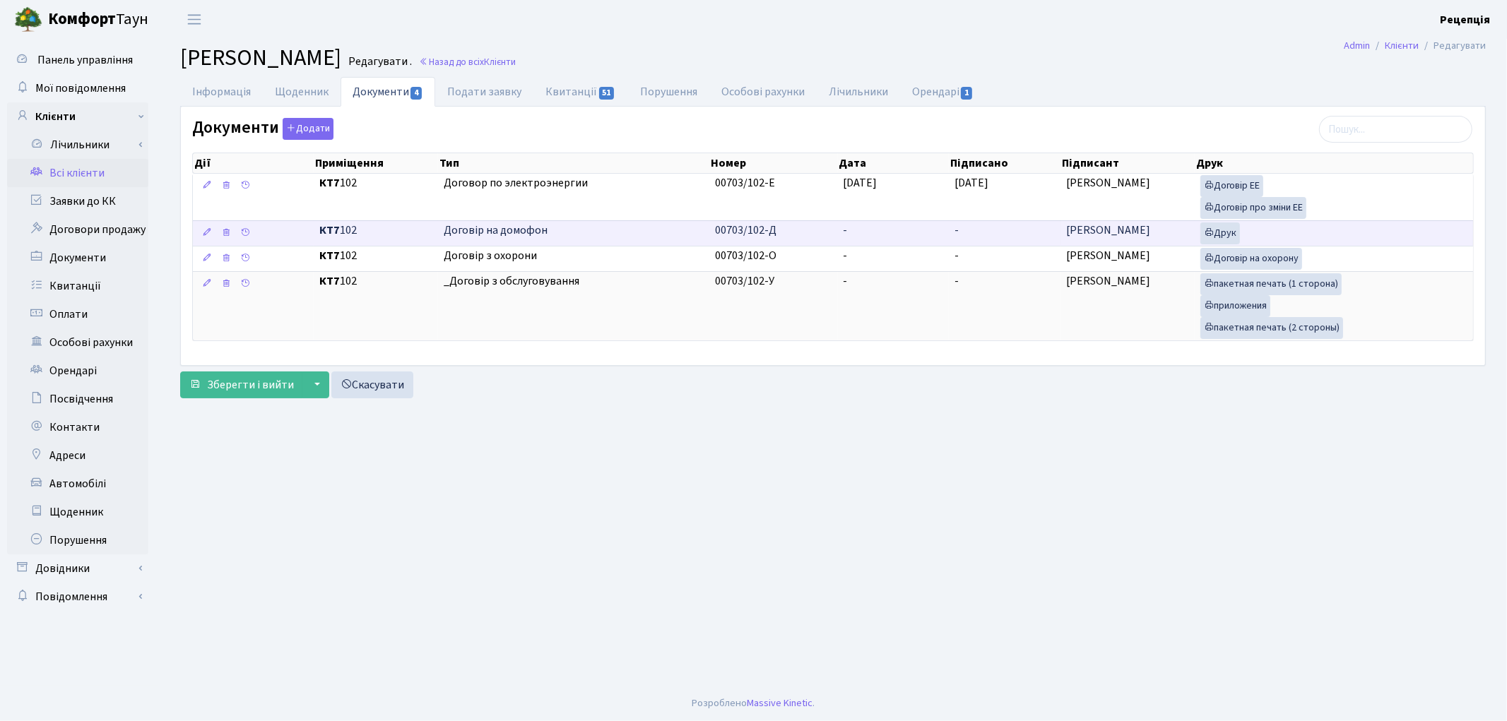
click at [856, 231] on td "-" at bounding box center [894, 232] width 112 height 25
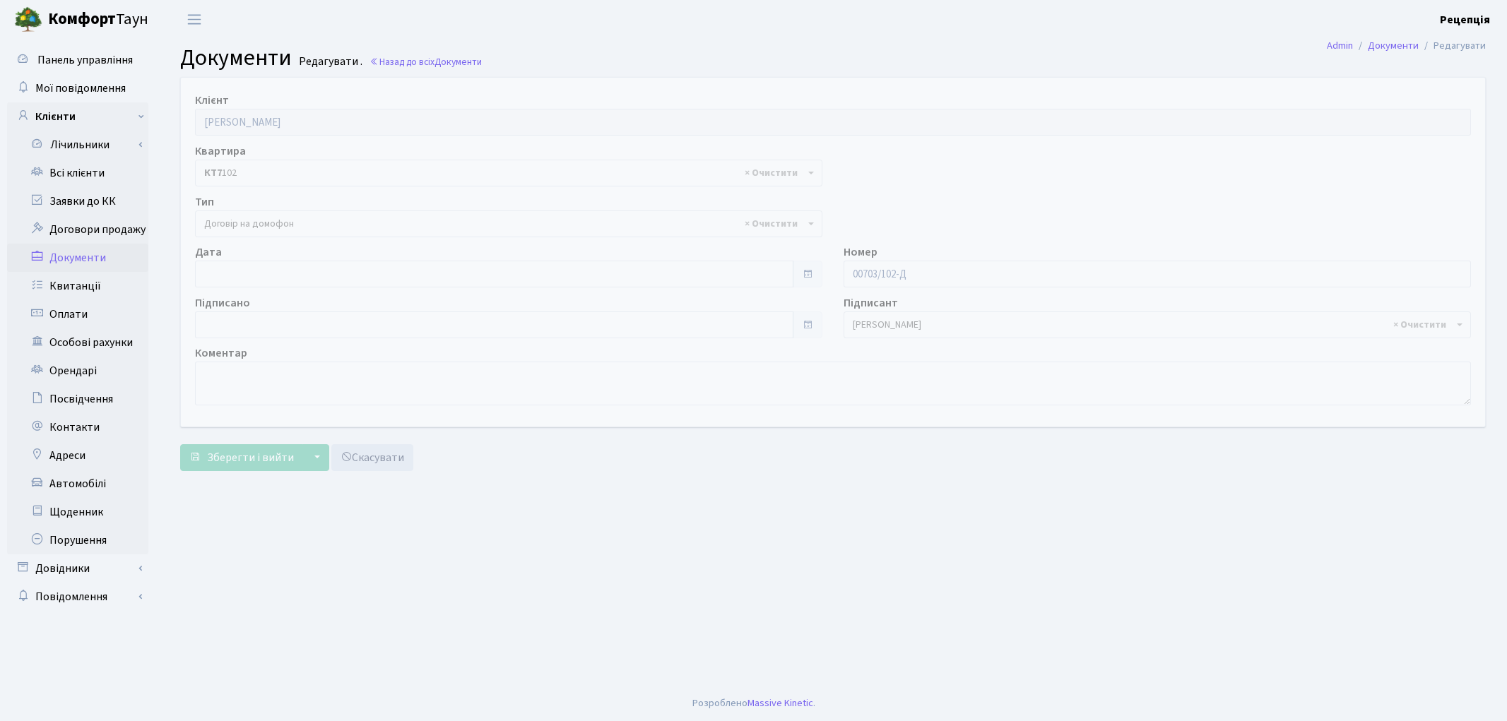
select select "292"
type input "[DATE]"
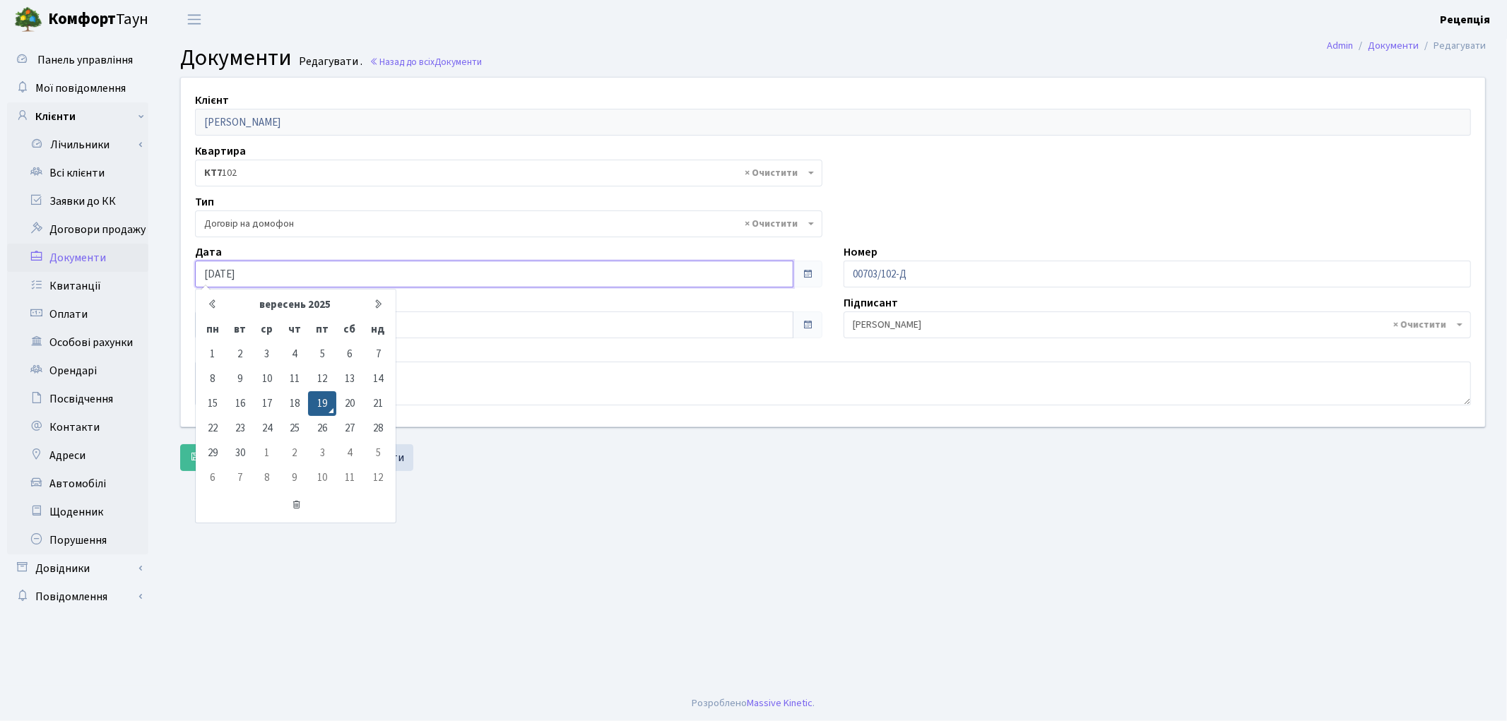
click at [277, 274] on input "[DATE]" at bounding box center [494, 274] width 599 height 27
click at [319, 394] on td "19" at bounding box center [322, 403] width 28 height 25
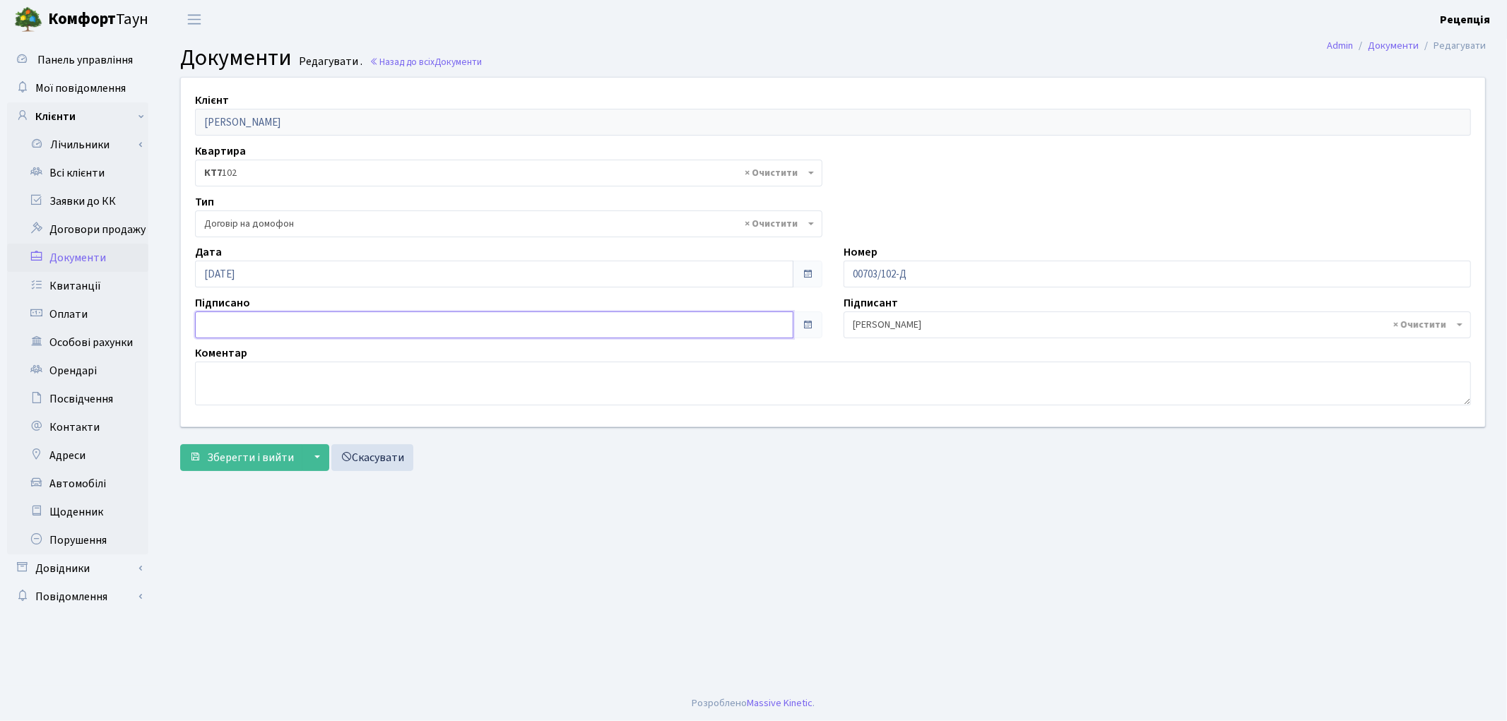
type input "[DATE]"
click at [260, 326] on input "[DATE]" at bounding box center [494, 325] width 599 height 27
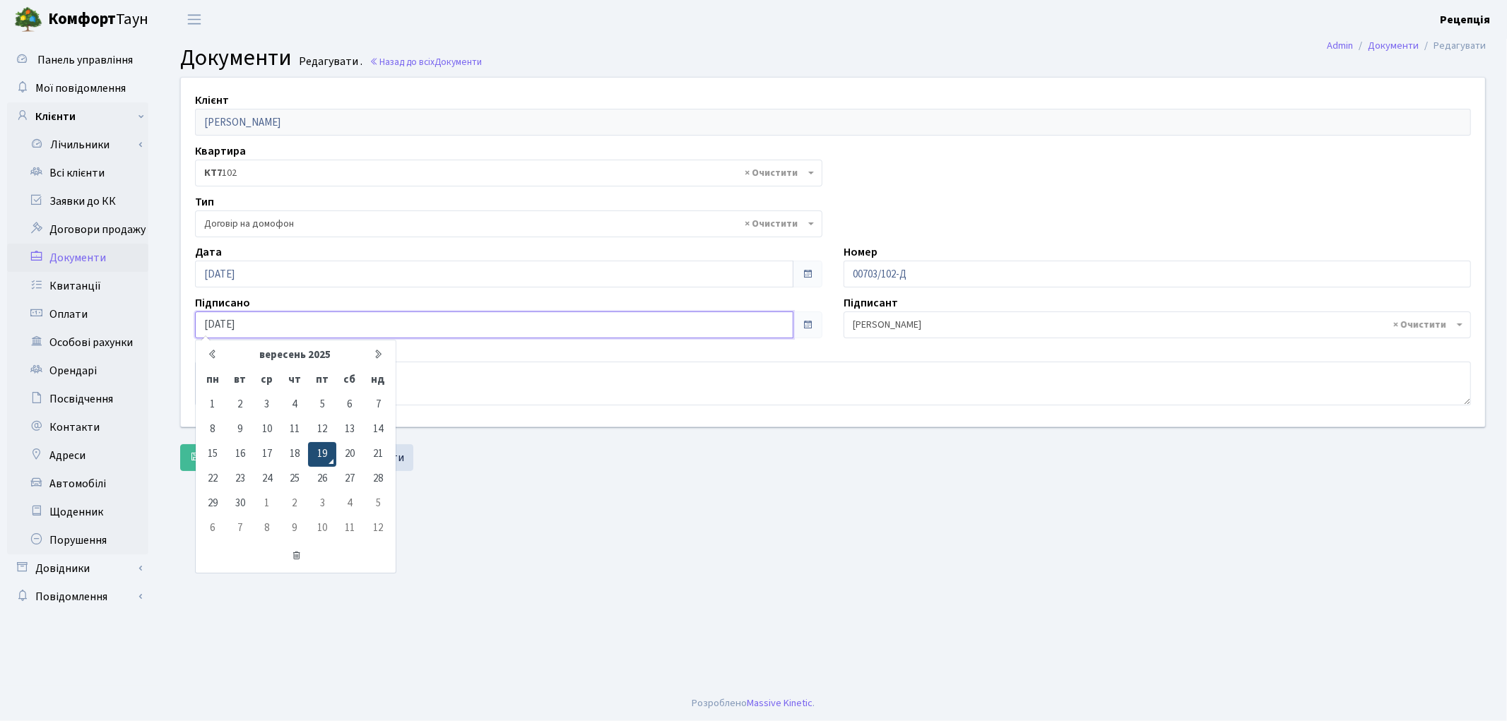
click at [319, 447] on td "19" at bounding box center [322, 454] width 28 height 25
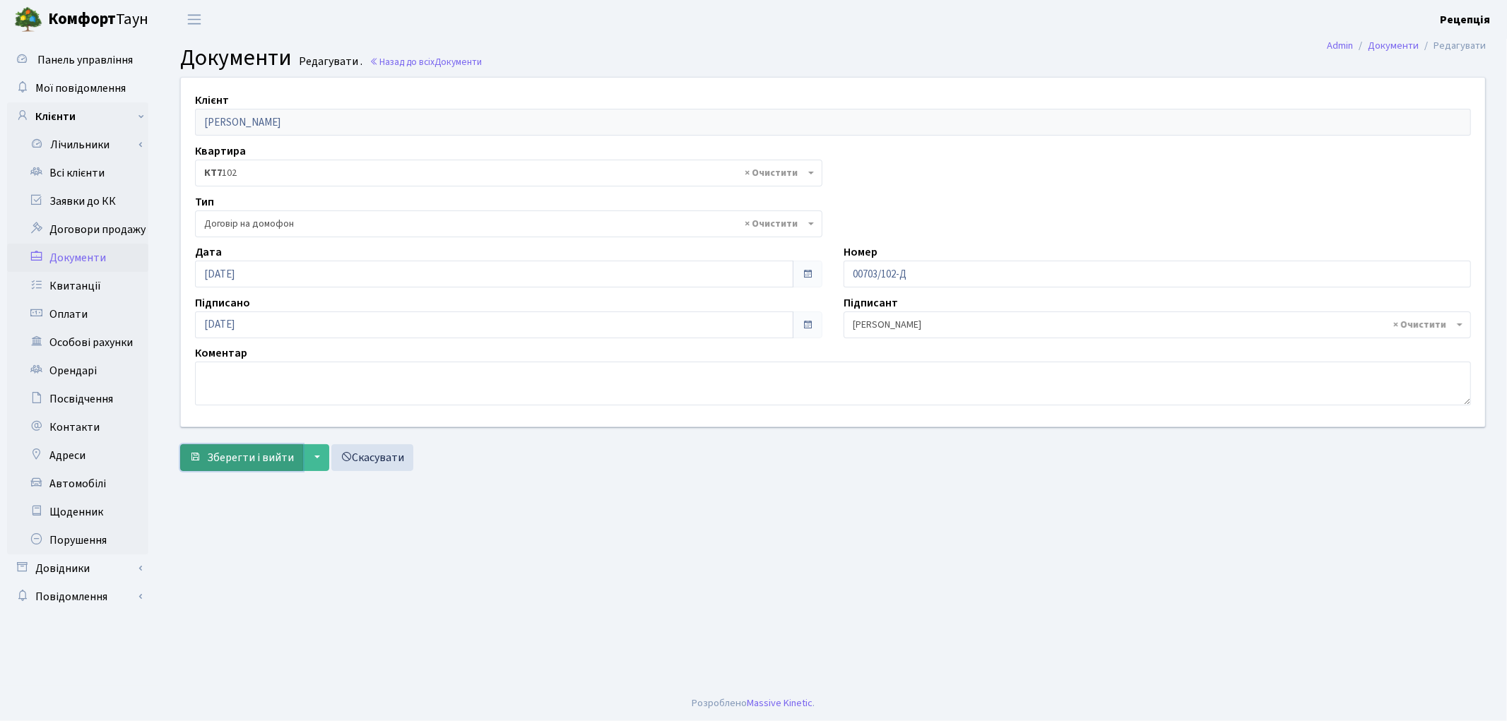
click at [281, 456] on span "Зберегти і вийти" at bounding box center [250, 458] width 87 height 16
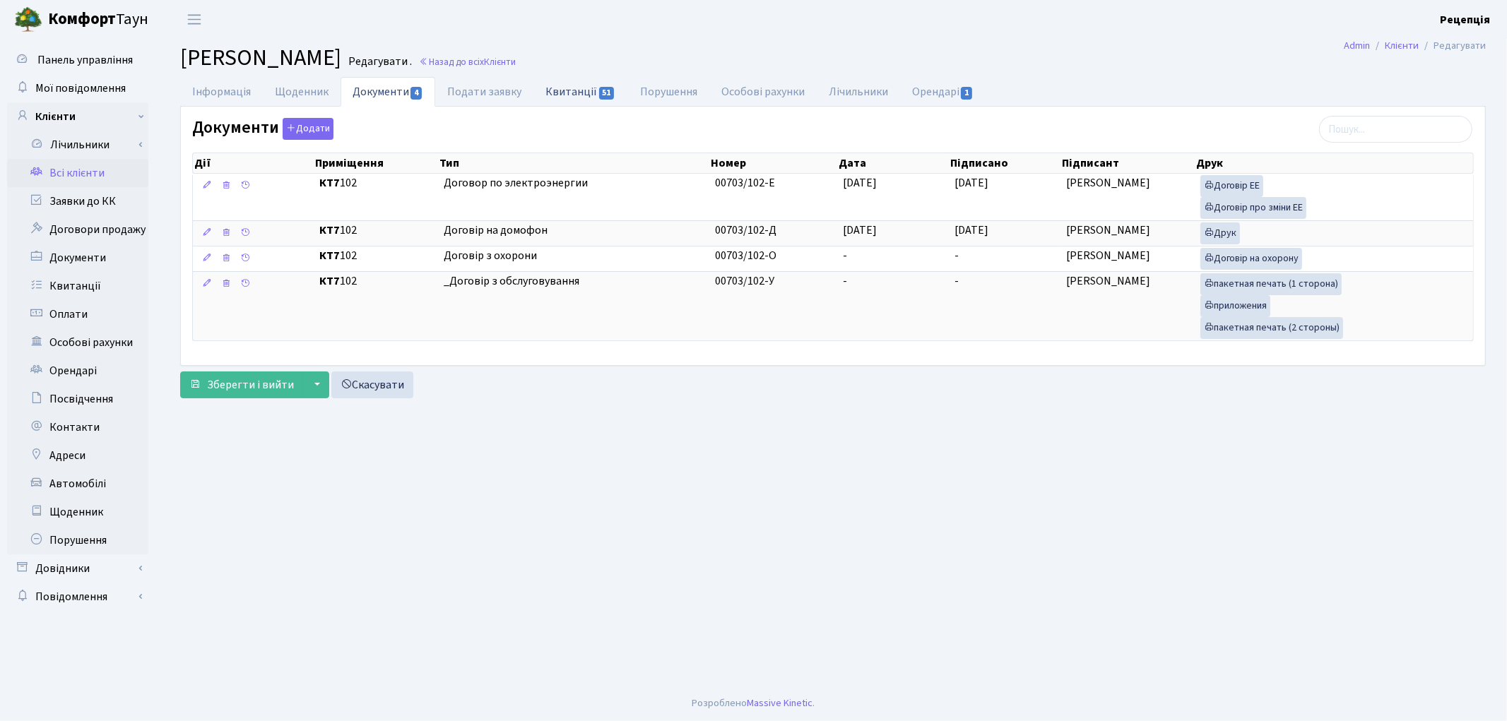
click at [534, 98] on link "Квитанції 51" at bounding box center [581, 91] width 94 height 29
select select "25"
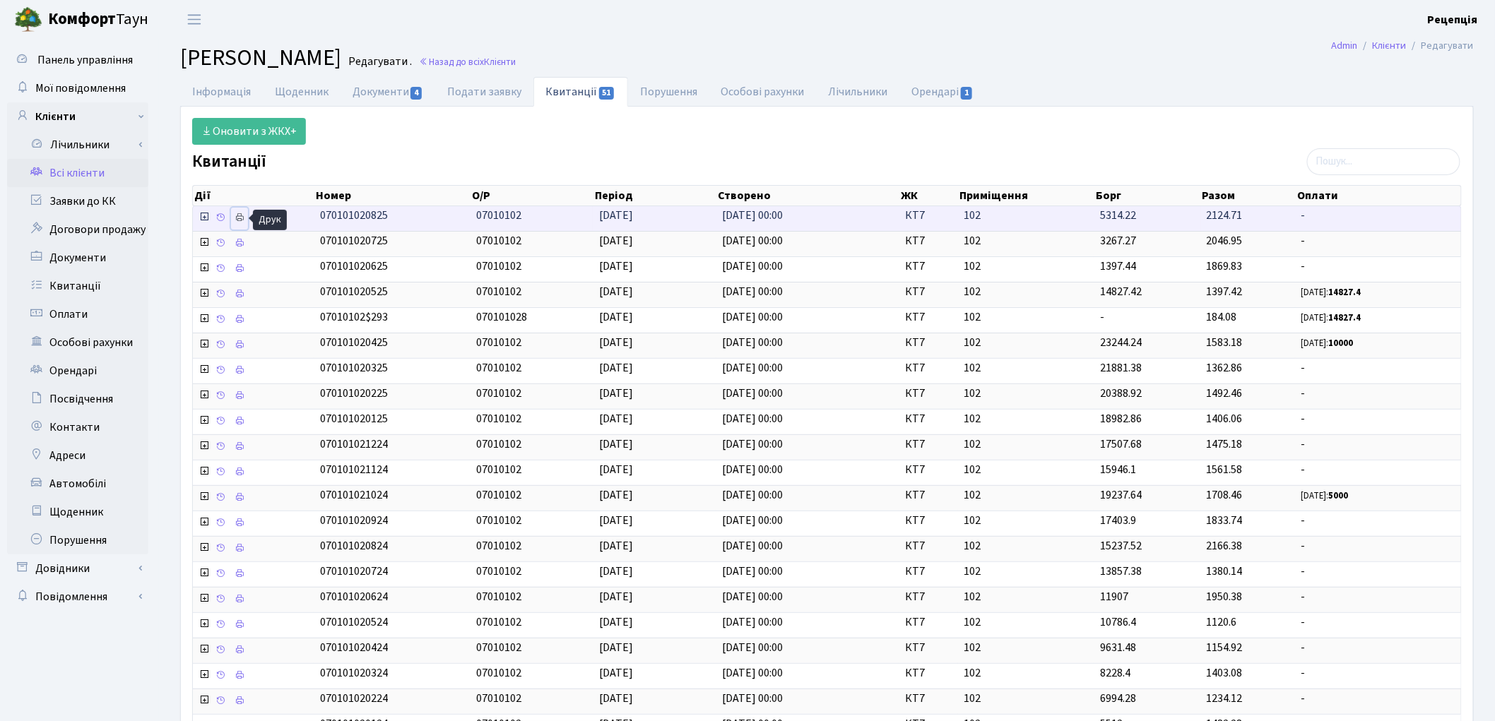
click at [238, 218] on icon at bounding box center [240, 218] width 10 height 10
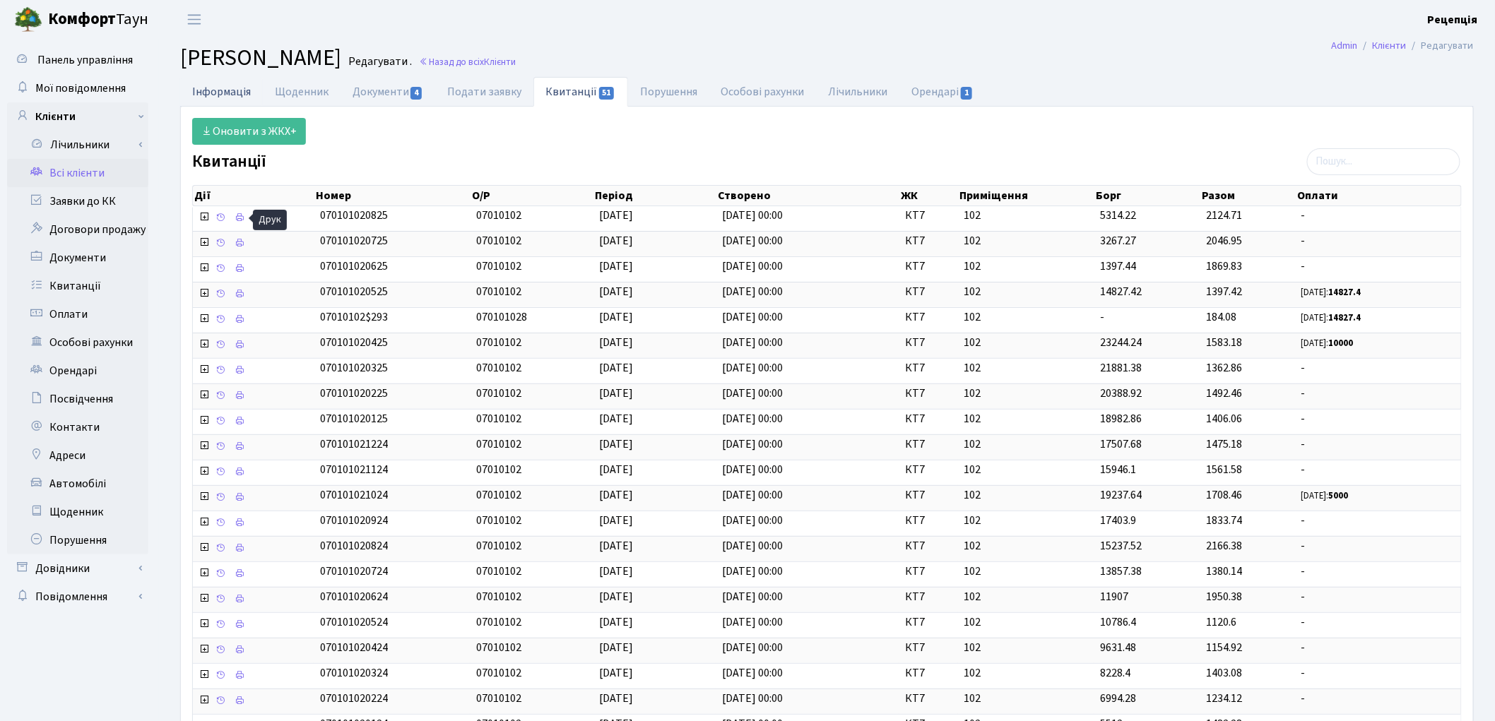
click at [223, 89] on link "Інформація" at bounding box center [221, 91] width 83 height 29
select select "25"
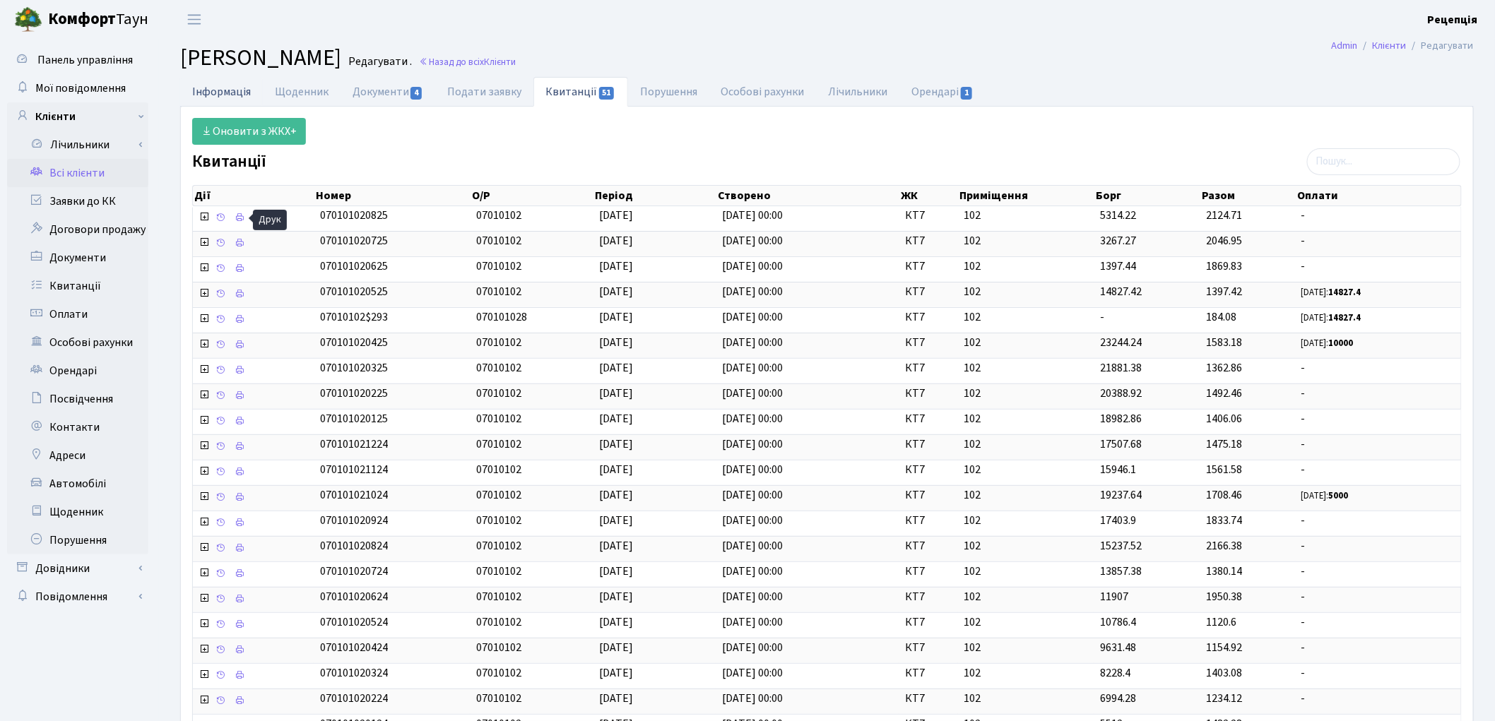
select select "25"
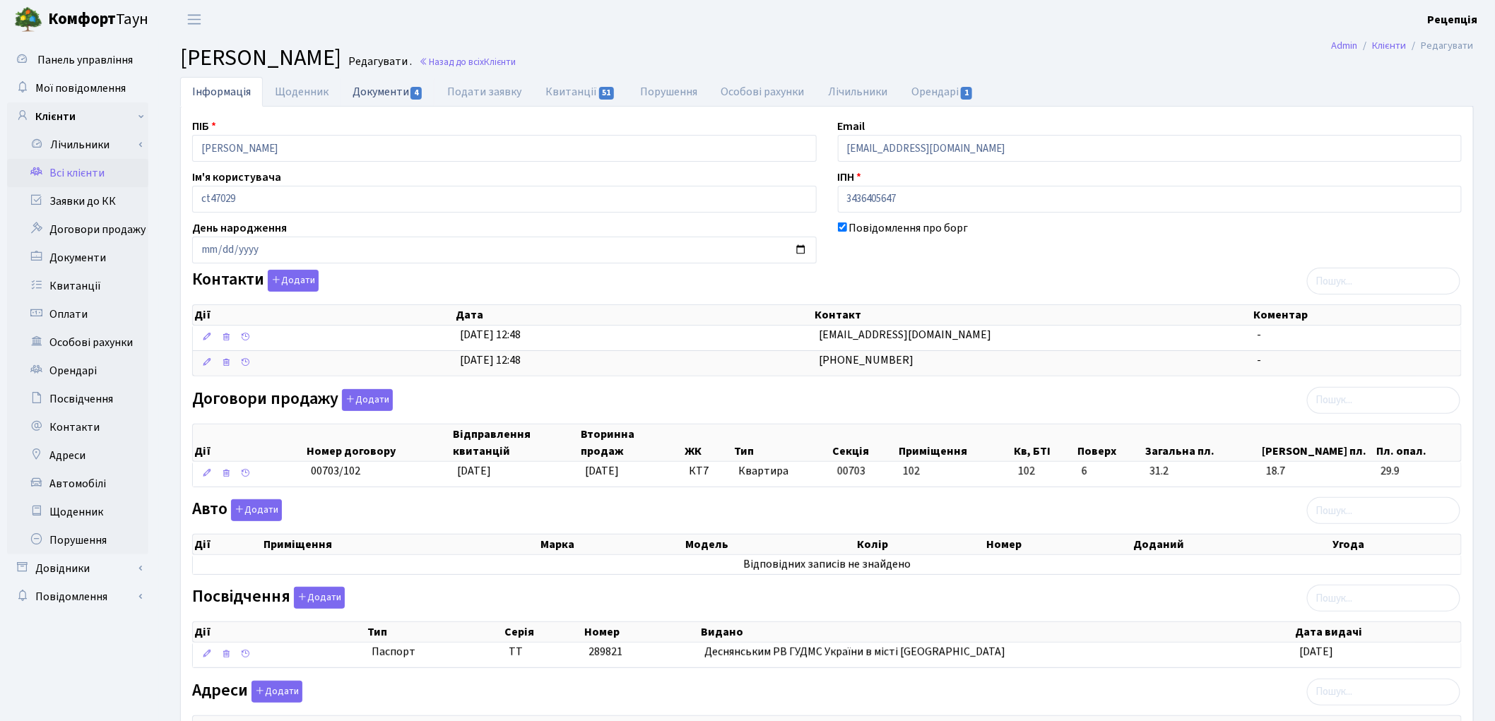
click at [394, 94] on link "Документи 4" at bounding box center [388, 91] width 95 height 29
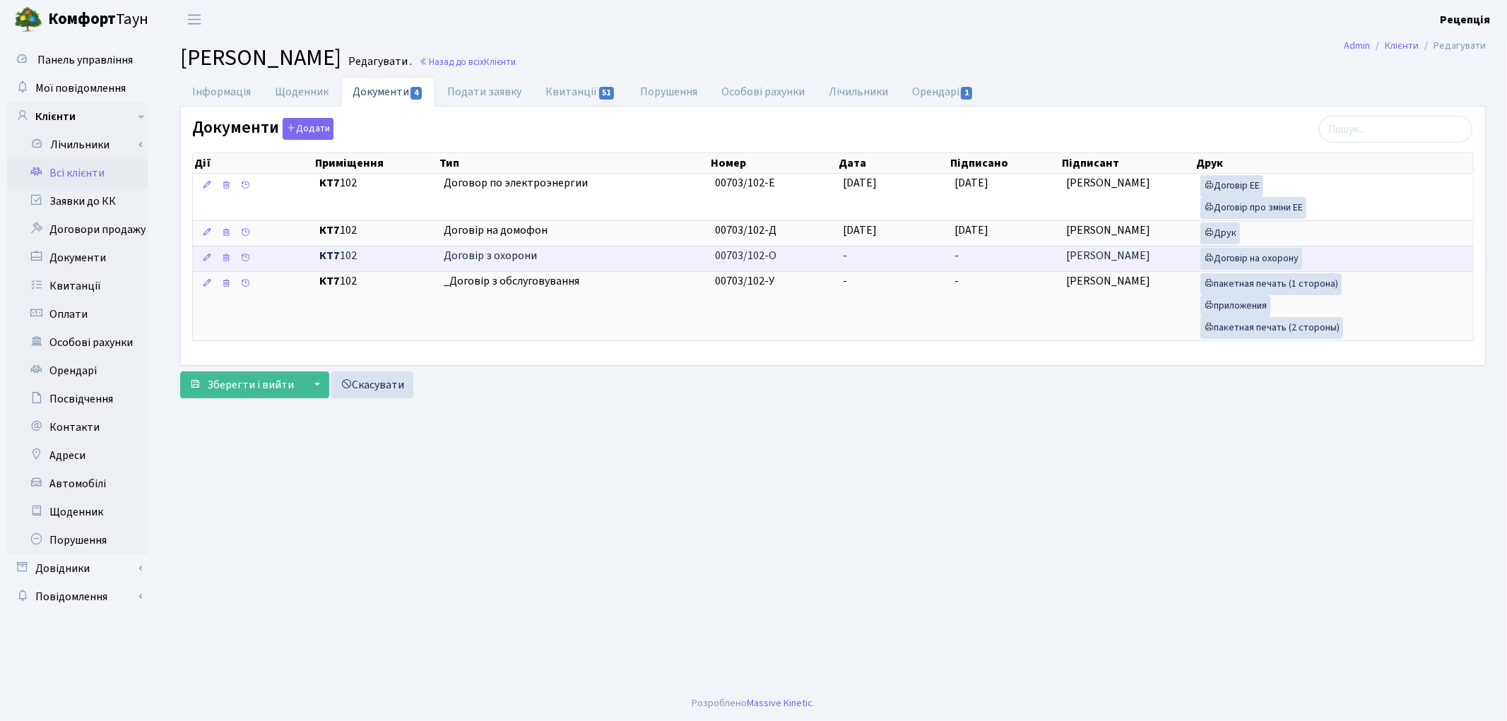
click at [856, 249] on td "-" at bounding box center [894, 258] width 112 height 25
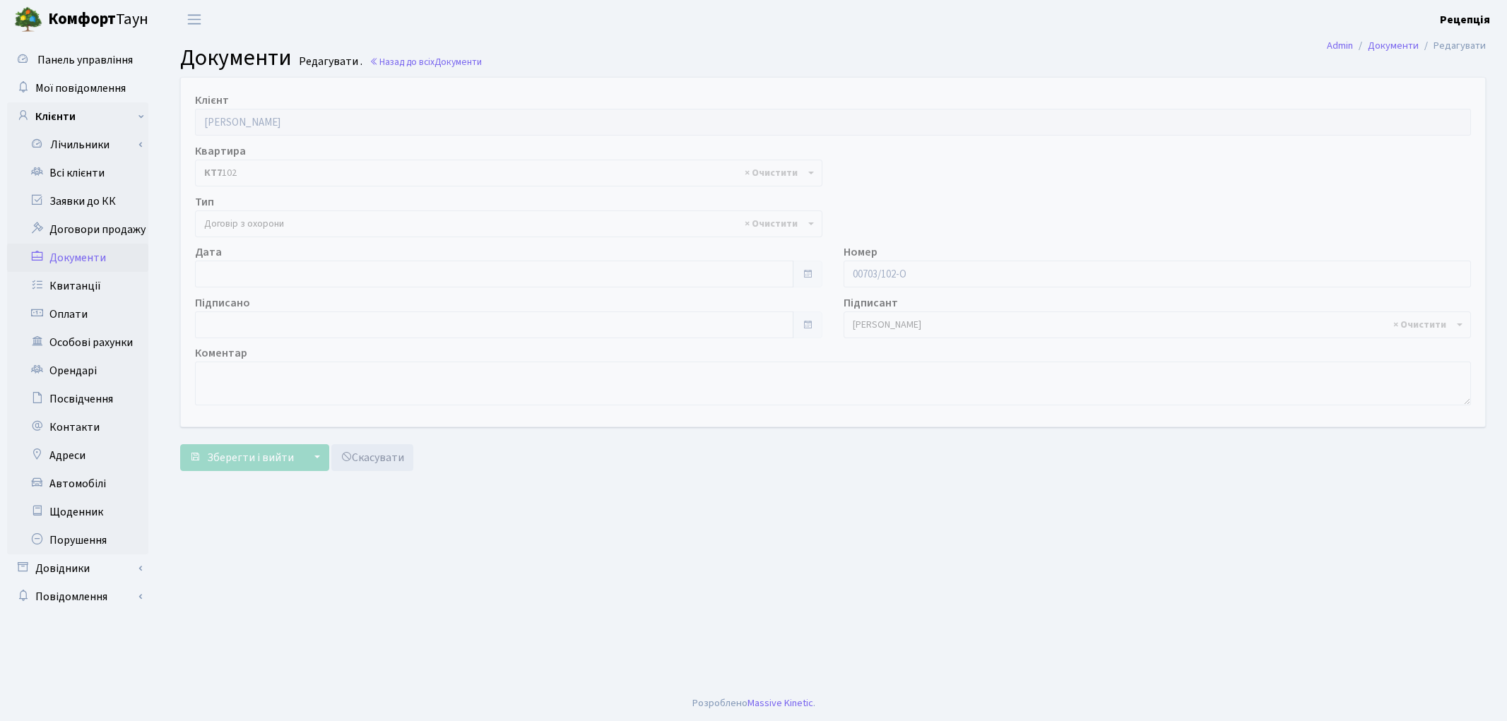
select select "290"
click at [261, 269] on input "[DATE]" at bounding box center [494, 274] width 599 height 27
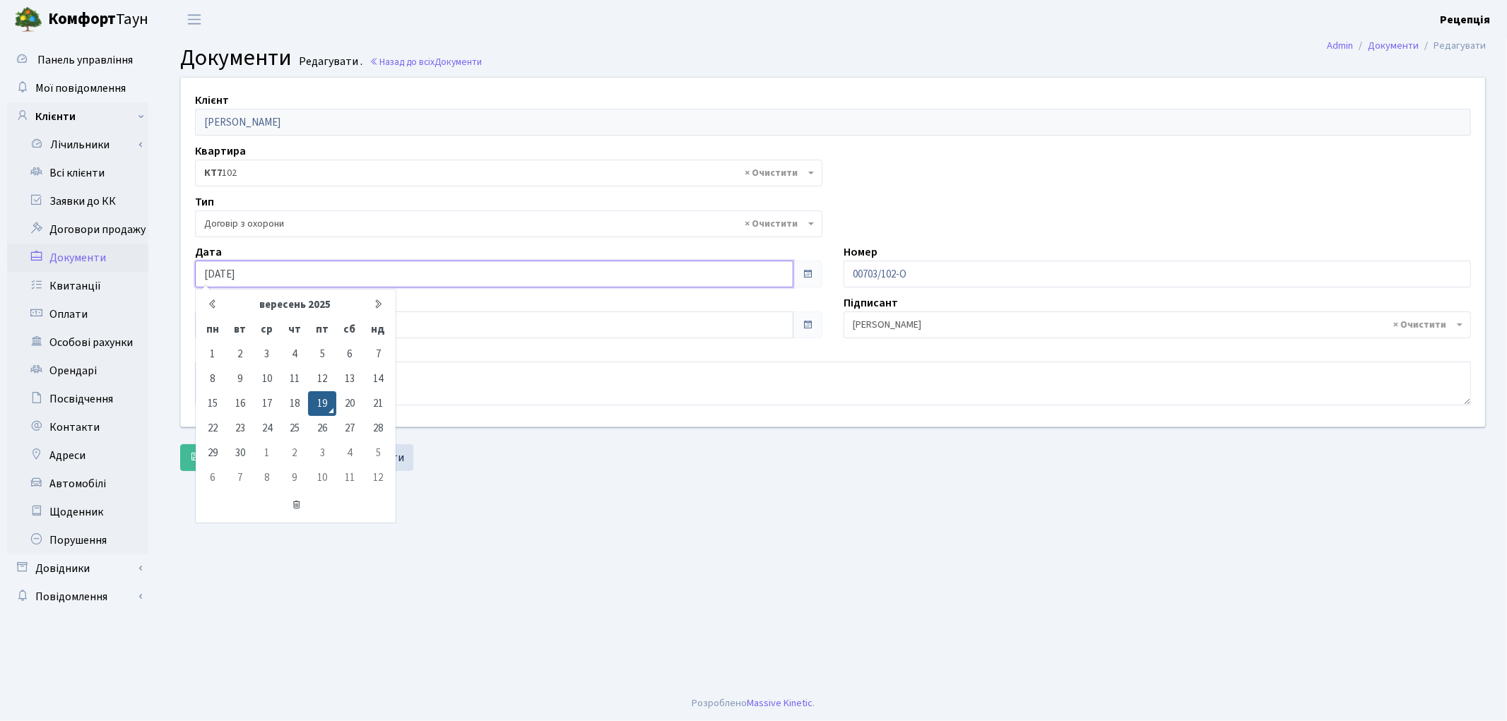
type input "[DATE]"
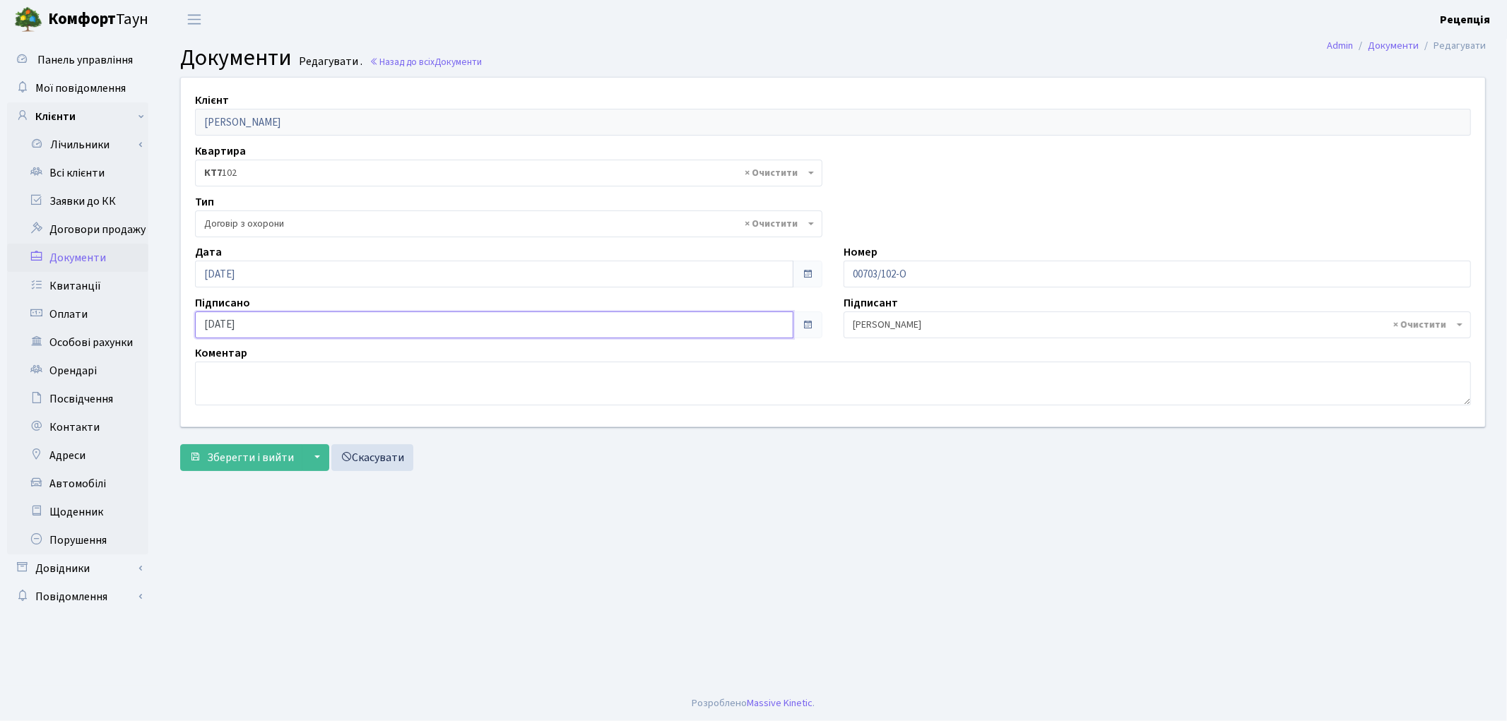
click at [256, 328] on input "[DATE]" at bounding box center [494, 325] width 599 height 27
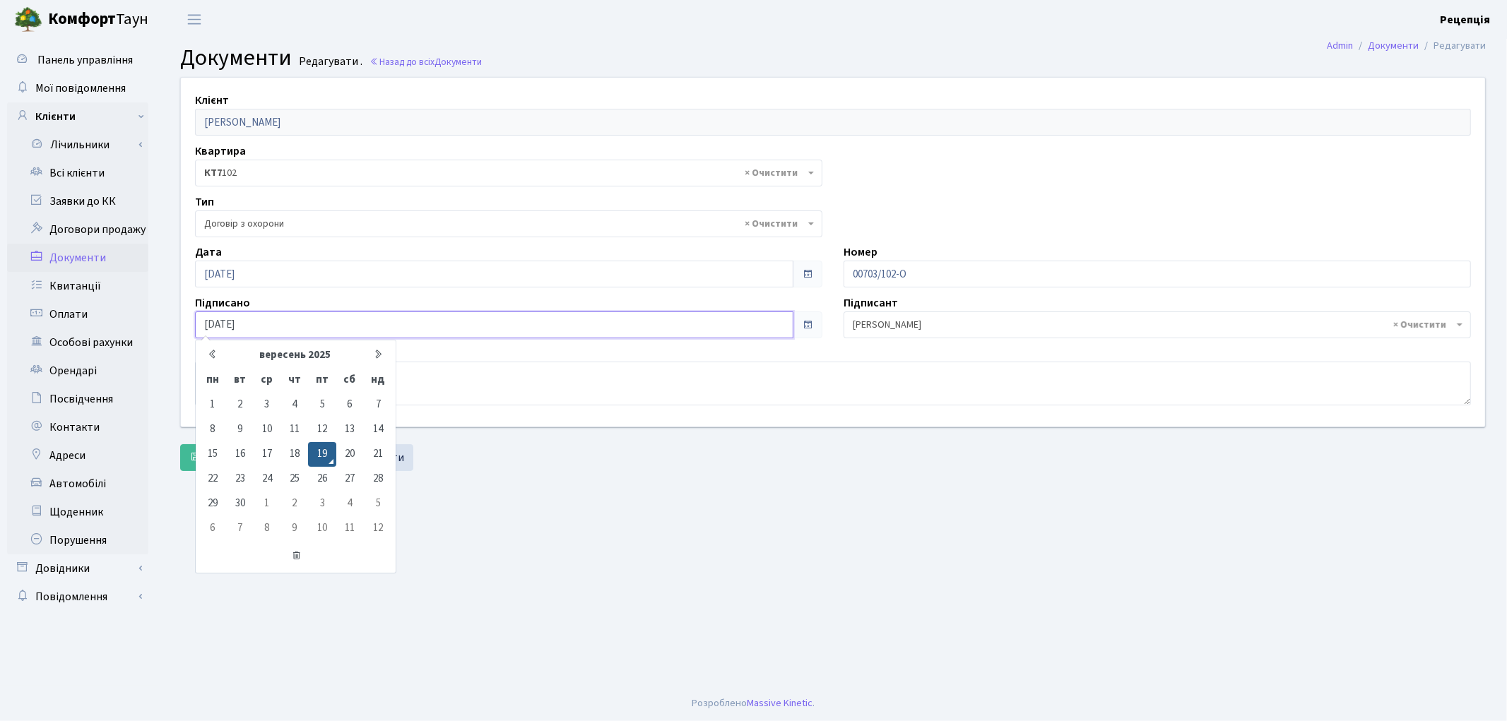
type input "19.09.2020"
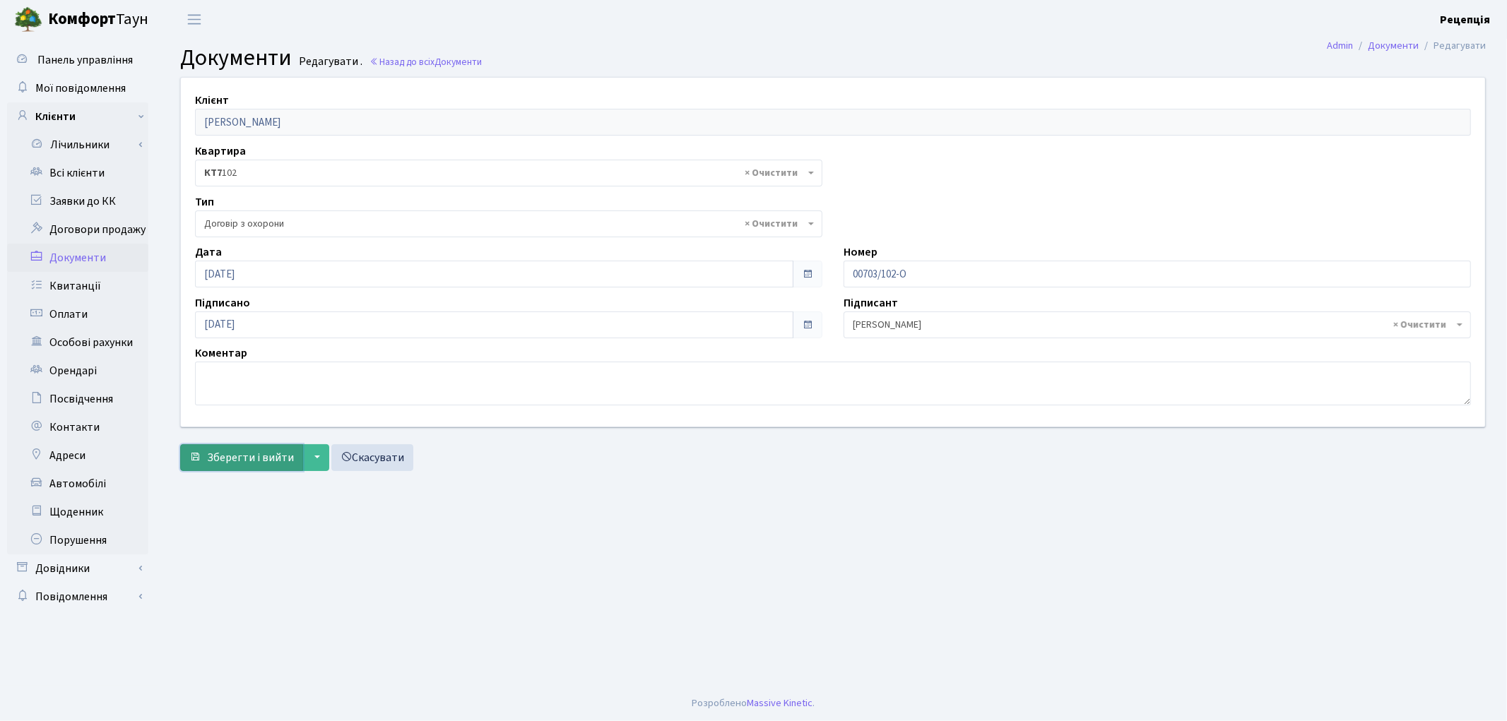
click at [237, 461] on span "Зберегти і вийти" at bounding box center [250, 458] width 87 height 16
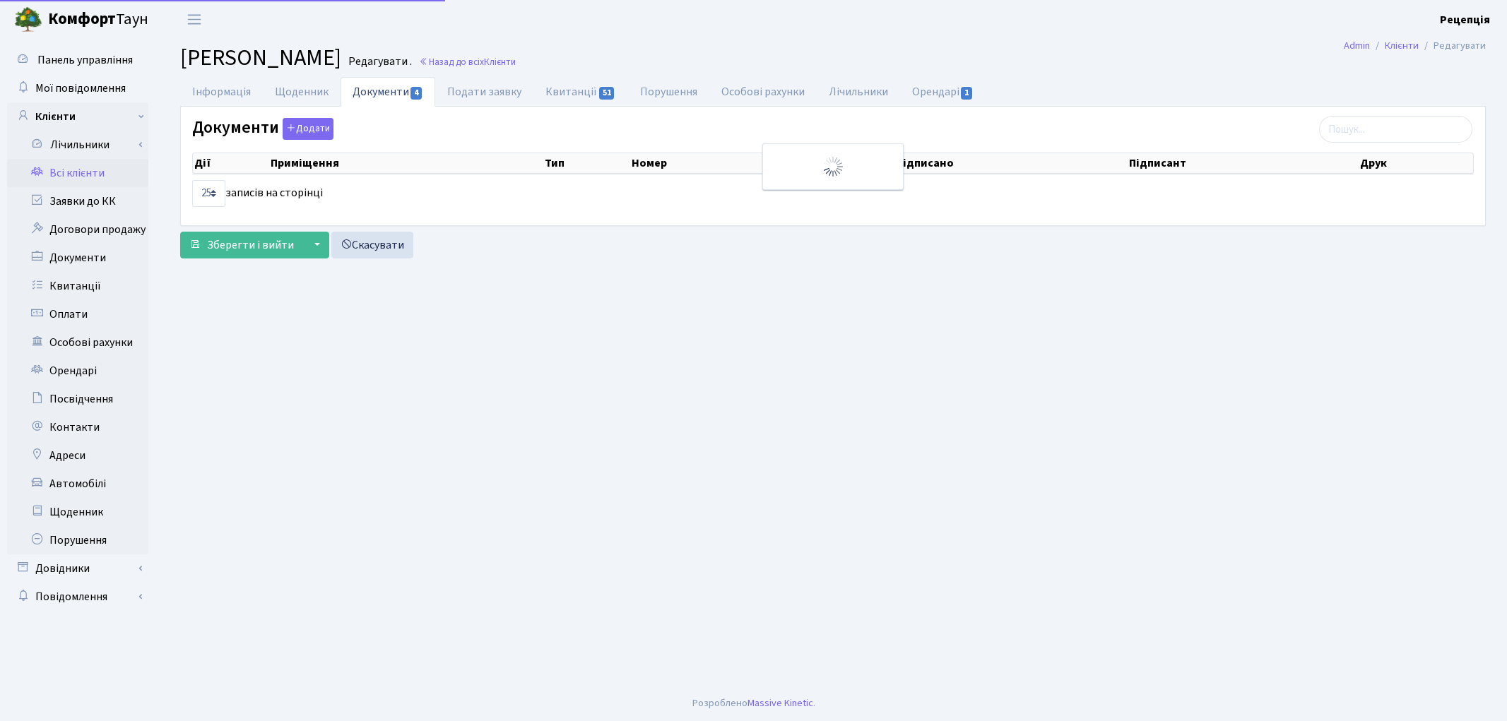
select select "25"
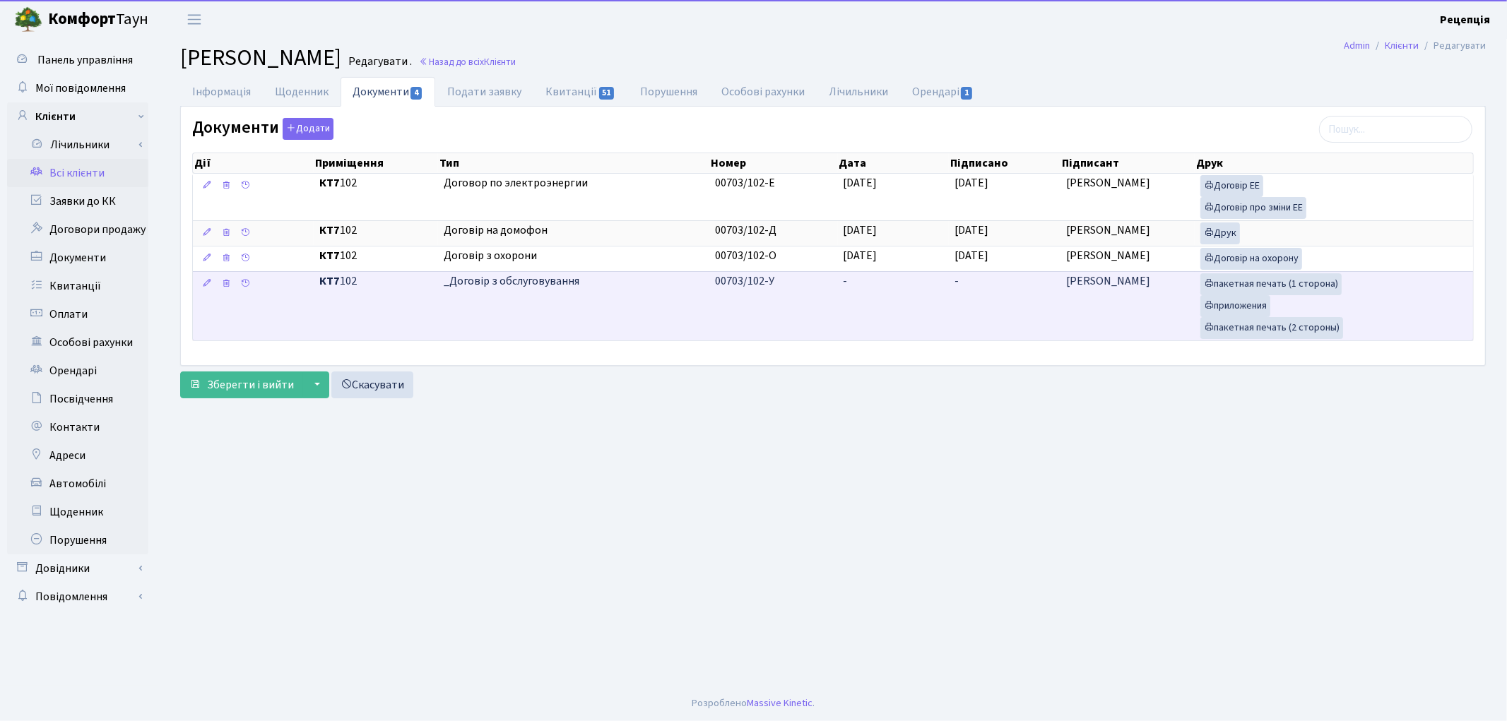
click at [916, 297] on td "-" at bounding box center [894, 305] width 112 height 69
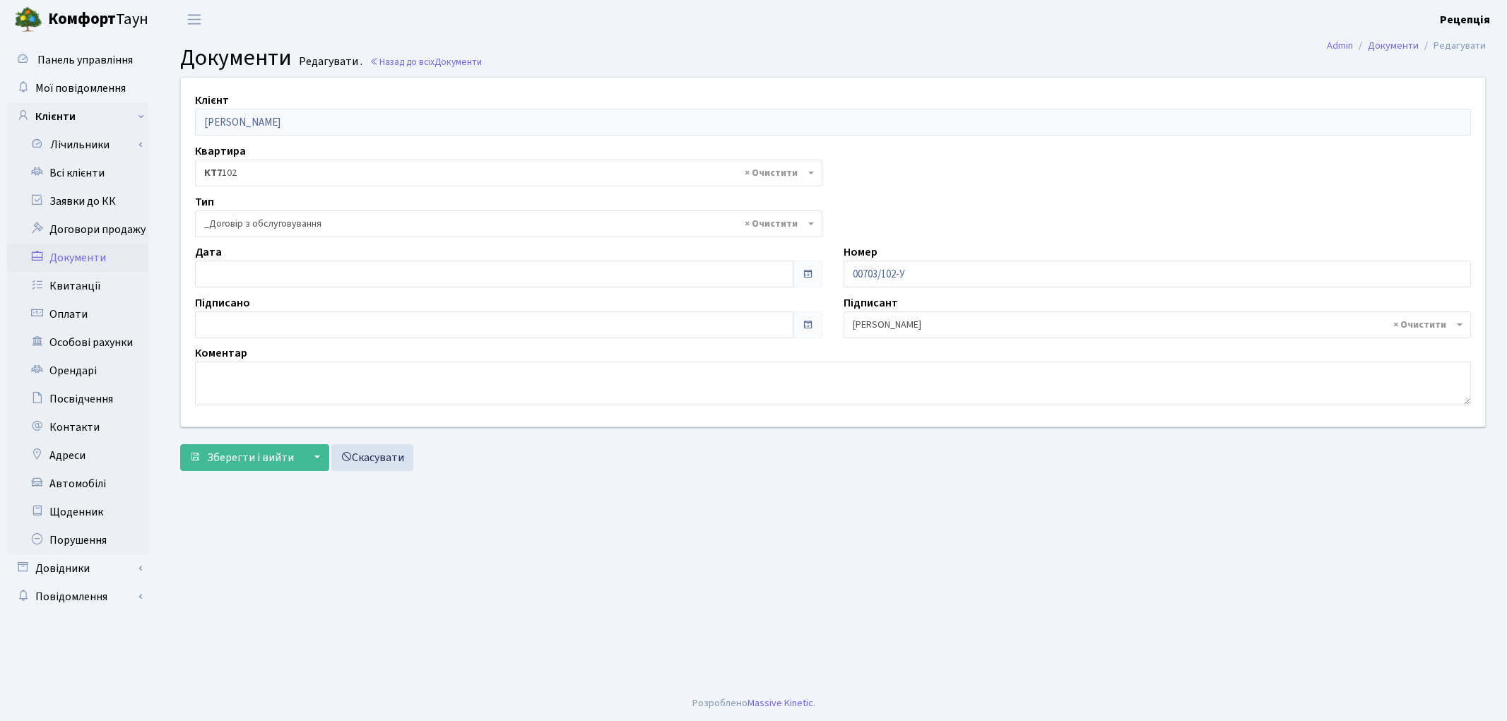
select select "289"
type input "[DATE]"
click at [253, 264] on input "[DATE]" at bounding box center [494, 274] width 599 height 27
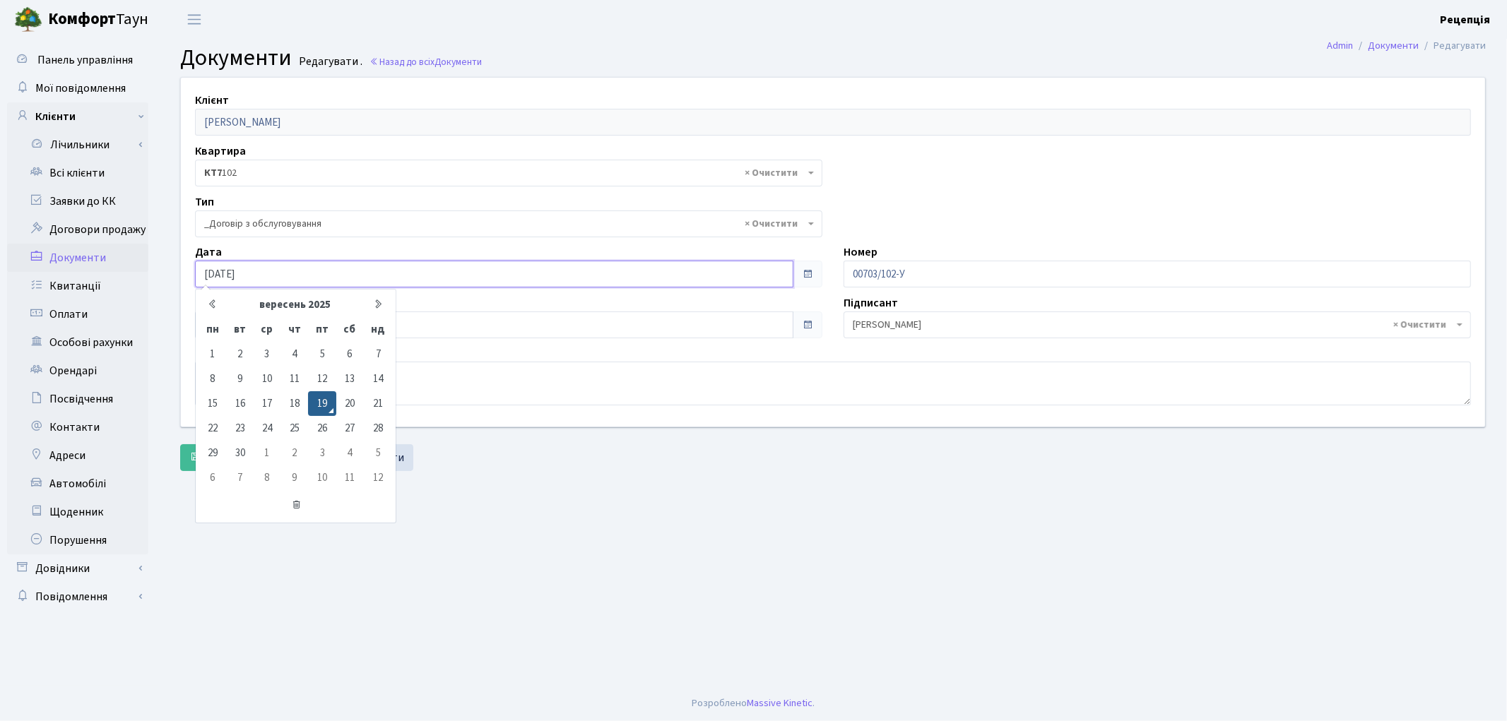
click at [324, 396] on td "19" at bounding box center [322, 403] width 28 height 25
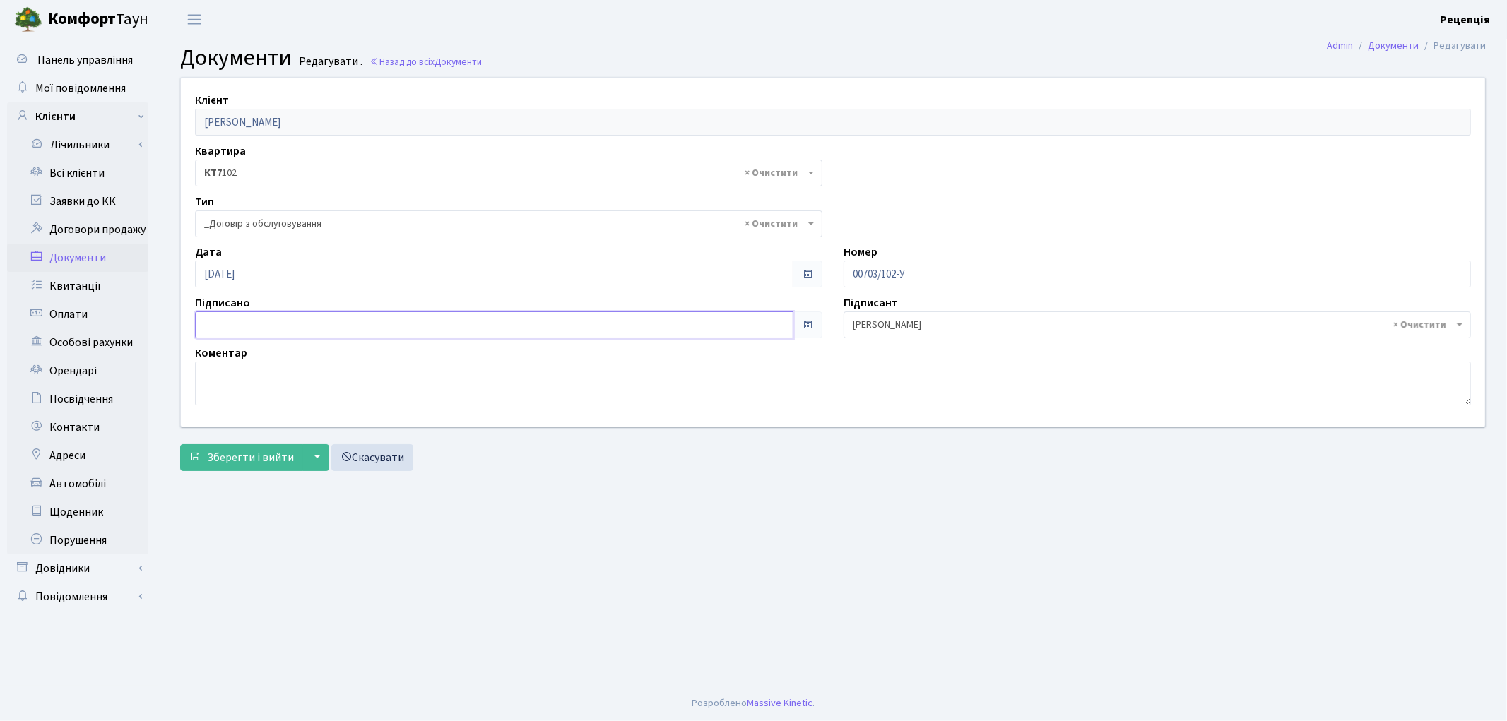
type input "[DATE]"
click at [254, 322] on input "[DATE]" at bounding box center [494, 325] width 599 height 27
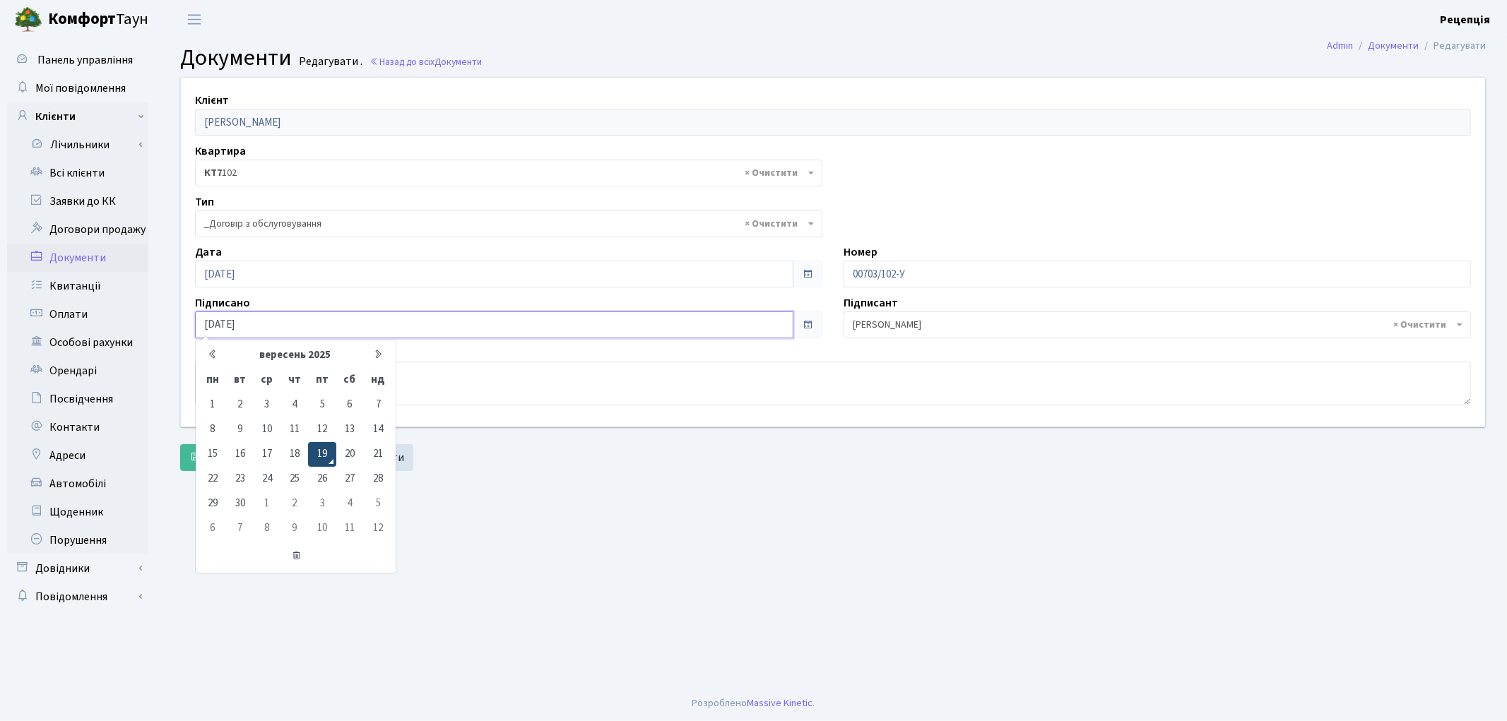
click at [323, 447] on td "19" at bounding box center [322, 454] width 28 height 25
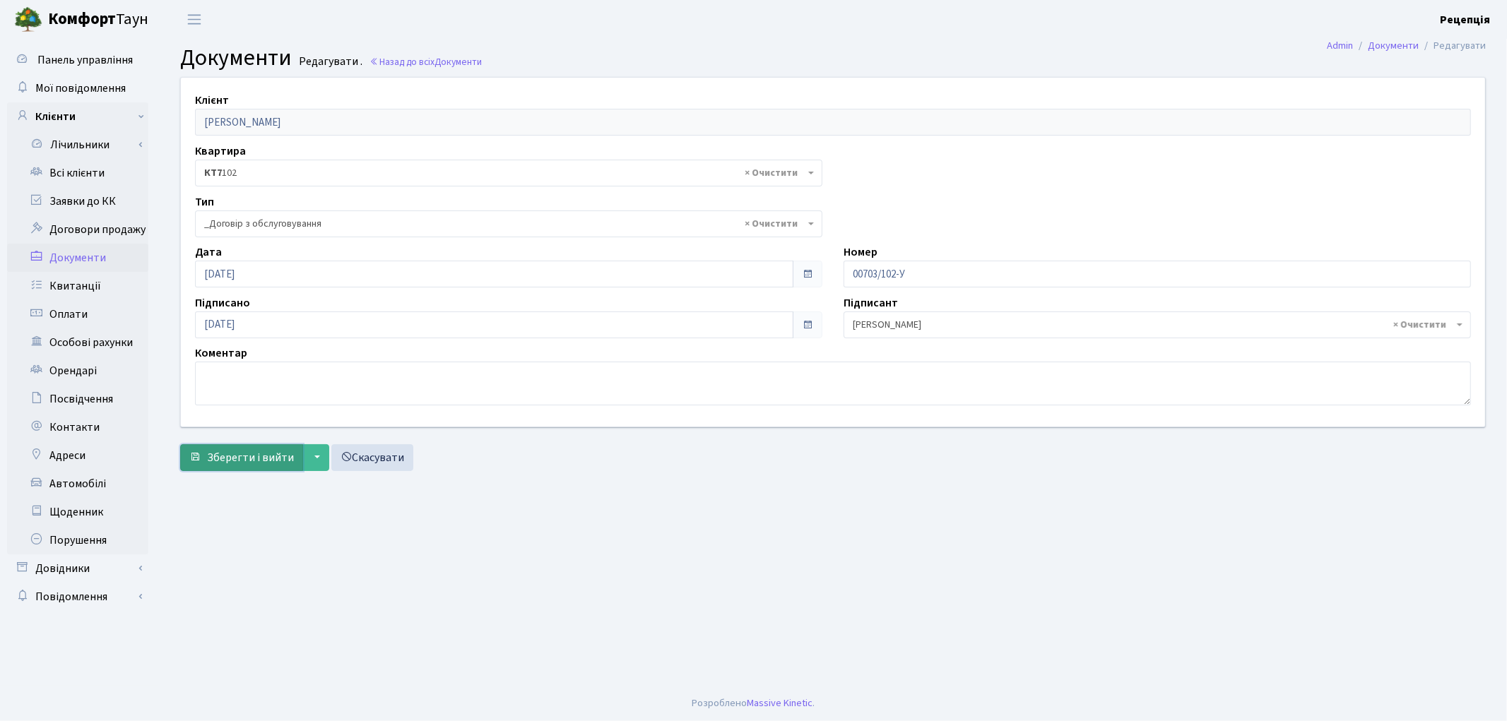
click at [249, 456] on span "Зберегти і вийти" at bounding box center [250, 458] width 87 height 16
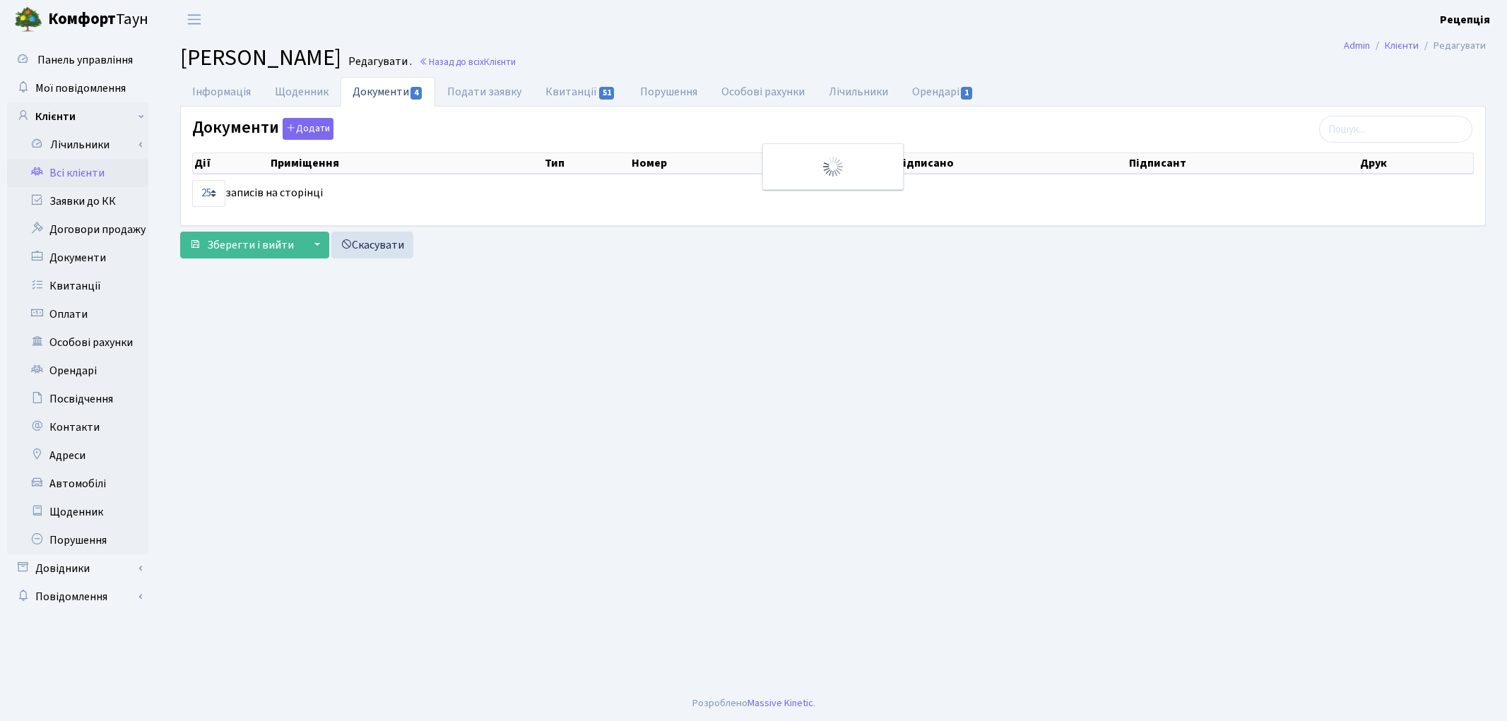
select select "25"
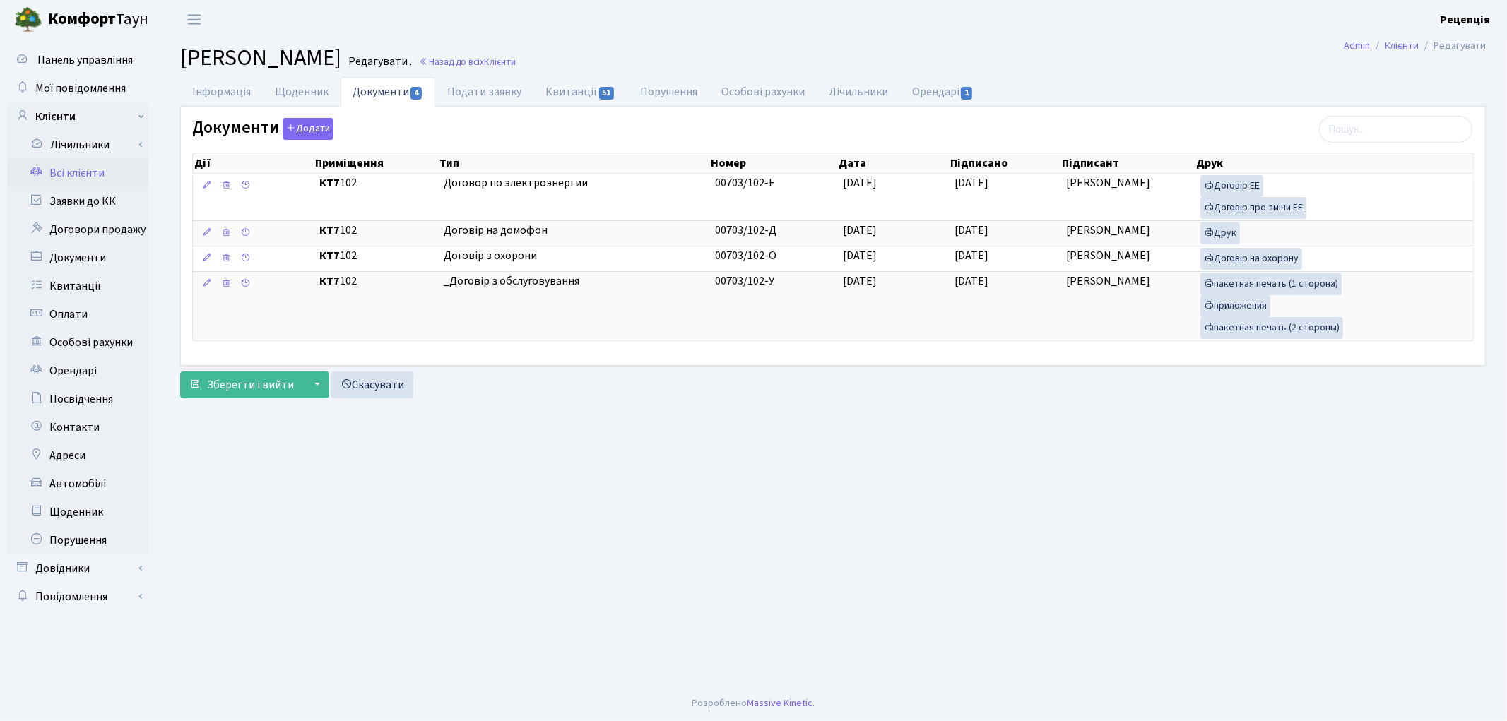
click at [223, 403] on div "Інформація Щоденник Документи 4 Подати заявку Квитанції 51 Порушення Особові ра…" at bounding box center [833, 241] width 1327 height 328
click at [236, 389] on span "Зберегти і вийти" at bounding box center [250, 385] width 87 height 16
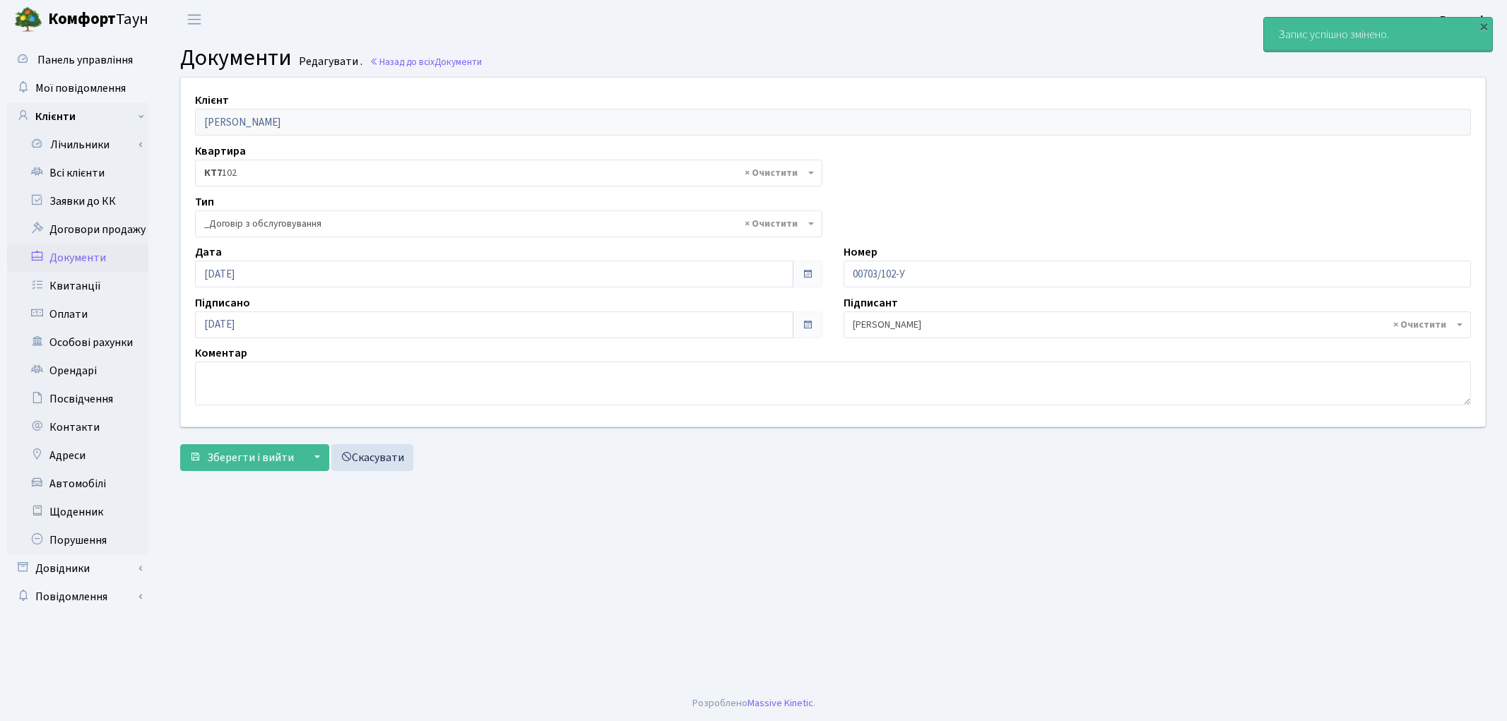
select select "289"
click at [76, 172] on link "Всі клієнти" at bounding box center [77, 173] width 141 height 28
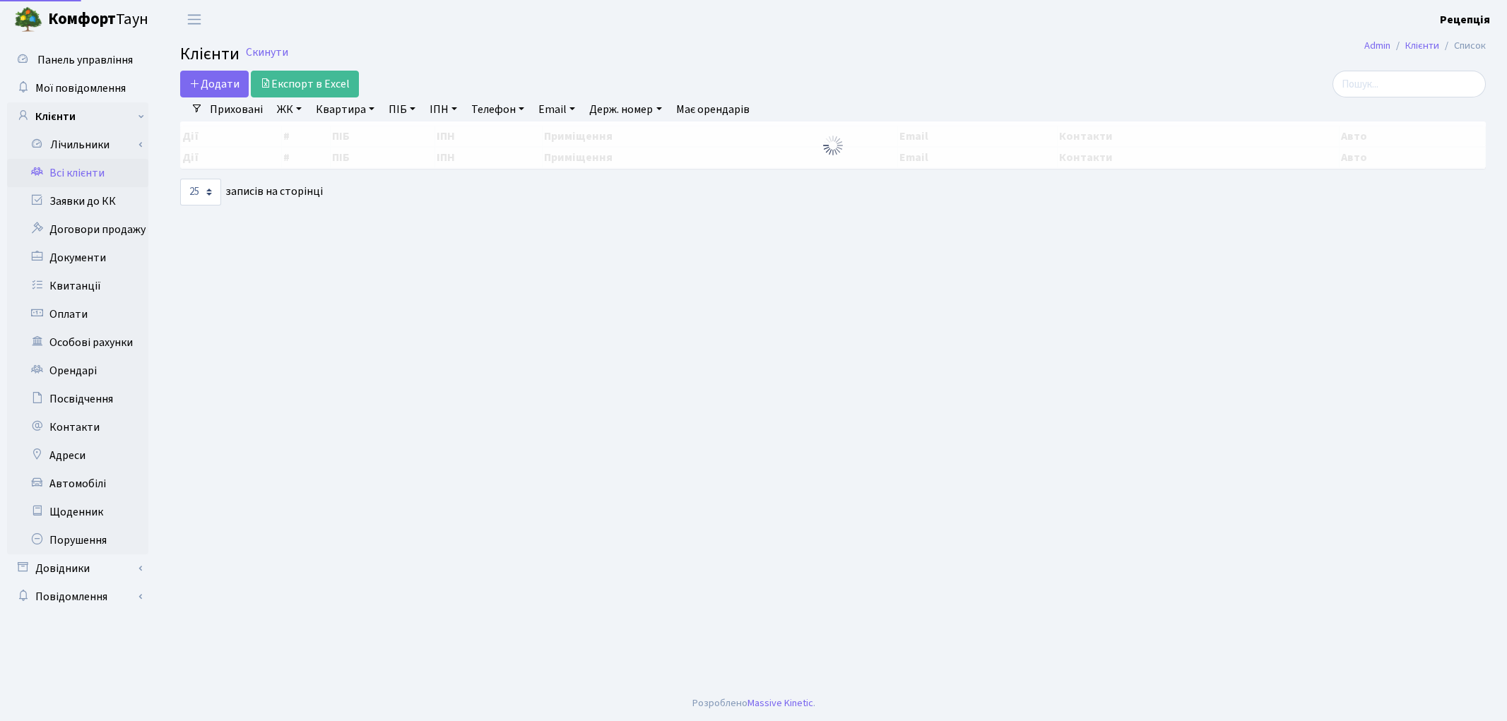
select select "25"
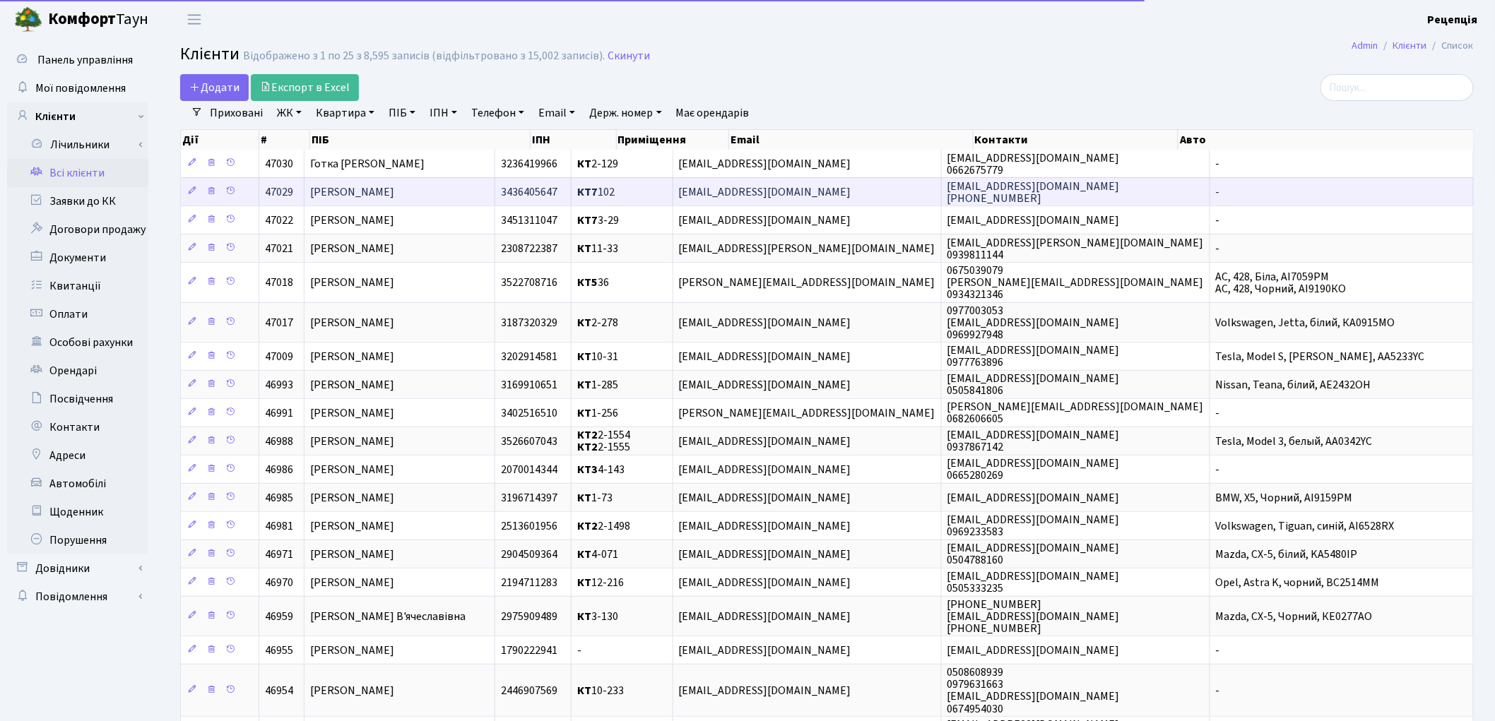
click at [496, 187] on td "[PERSON_NAME]" at bounding box center [400, 191] width 191 height 28
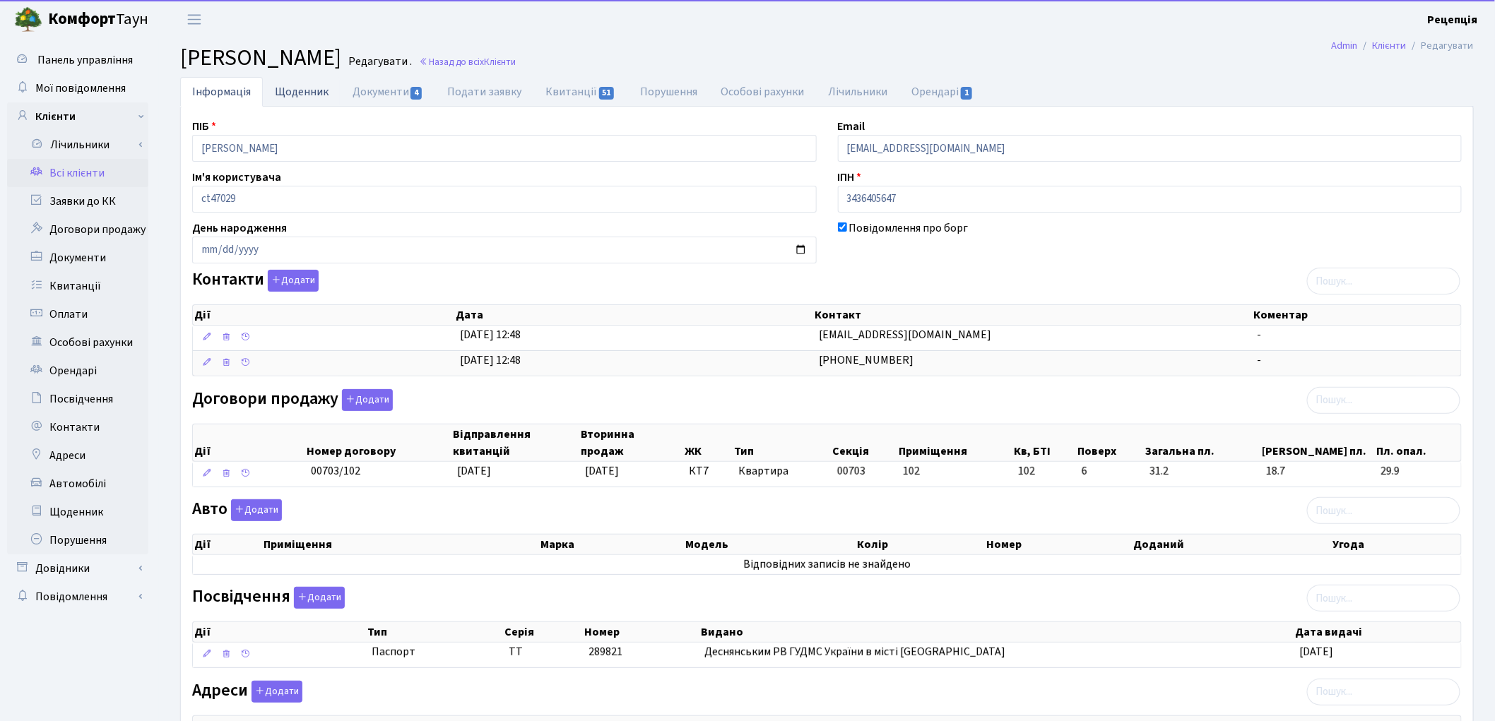
click at [307, 92] on link "Щоденник" at bounding box center [302, 91] width 78 height 29
select select "25"
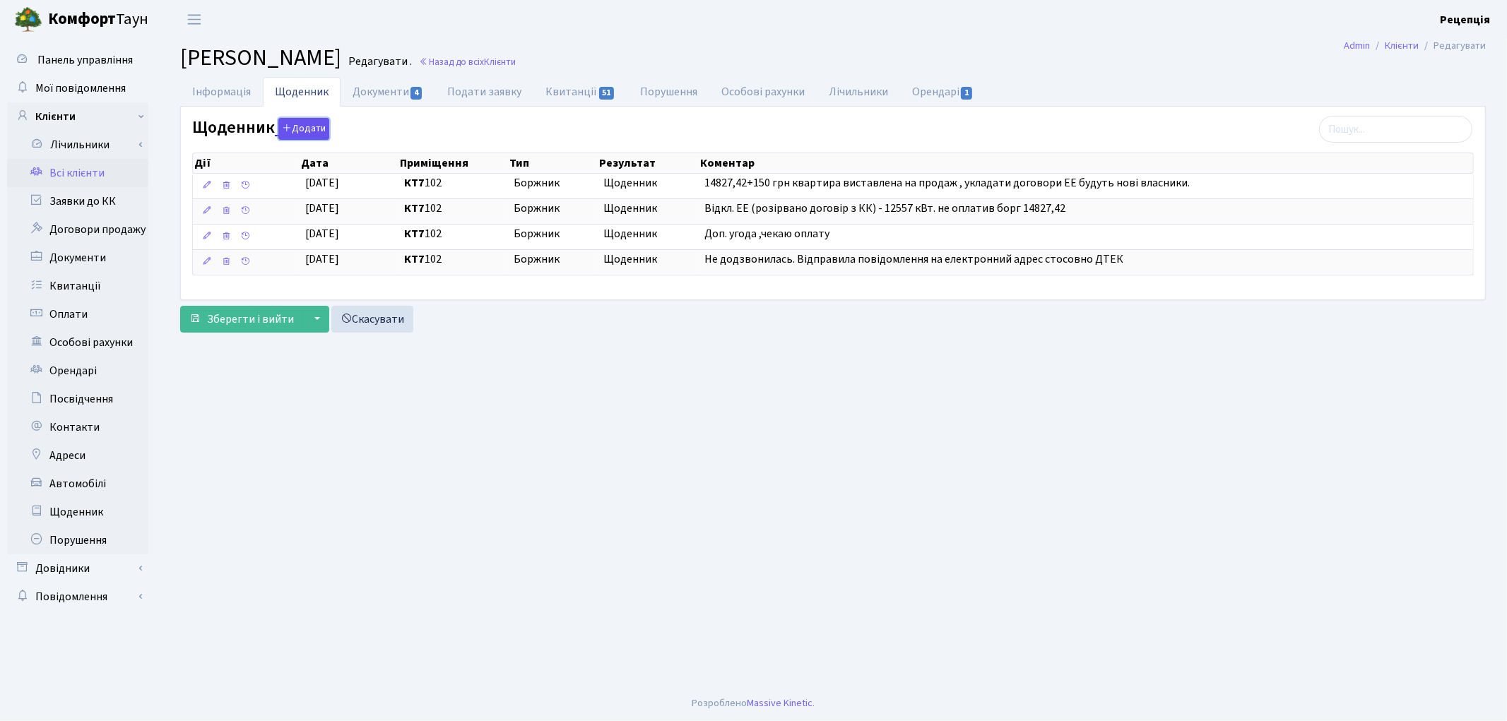
click at [292, 125] on button "Додати" at bounding box center [303, 129] width 51 height 22
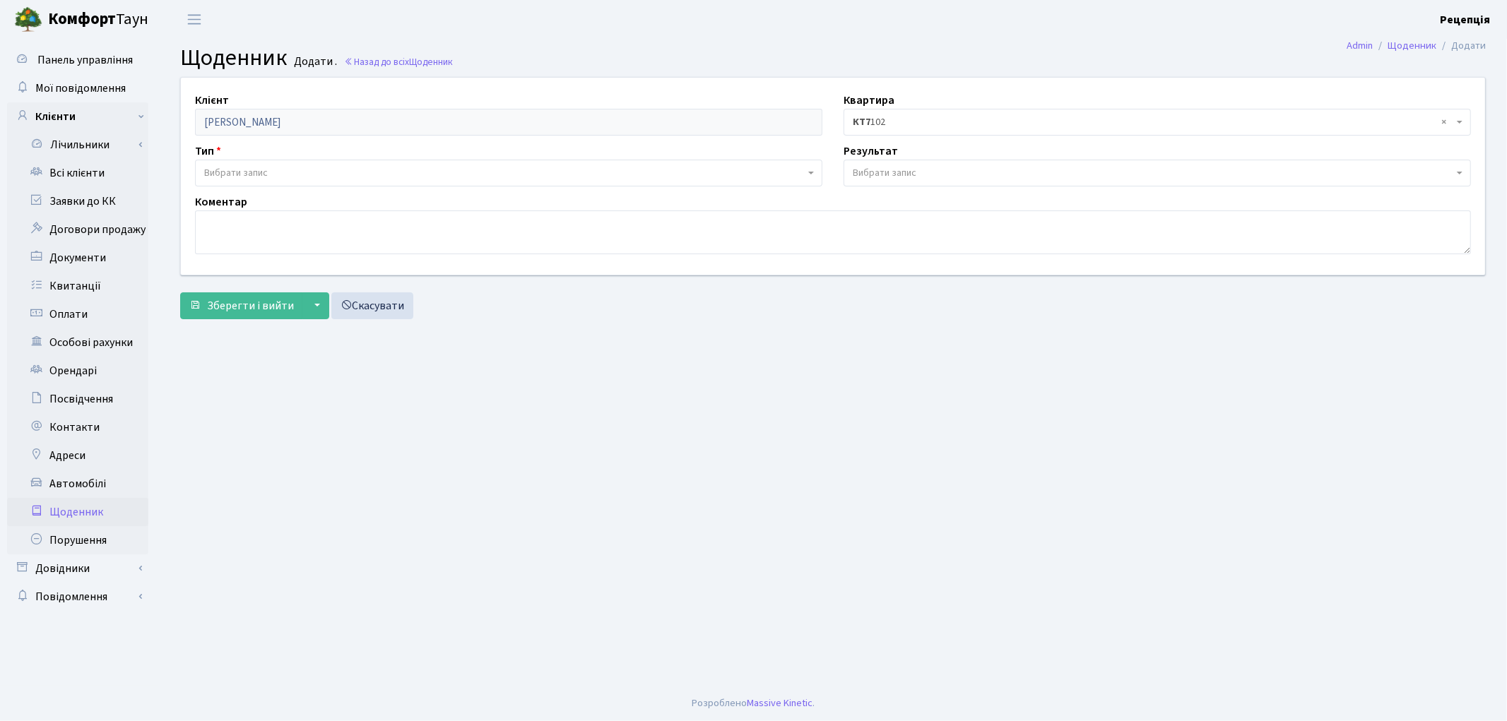
click at [252, 178] on span "Вибрати запис" at bounding box center [236, 173] width 64 height 14
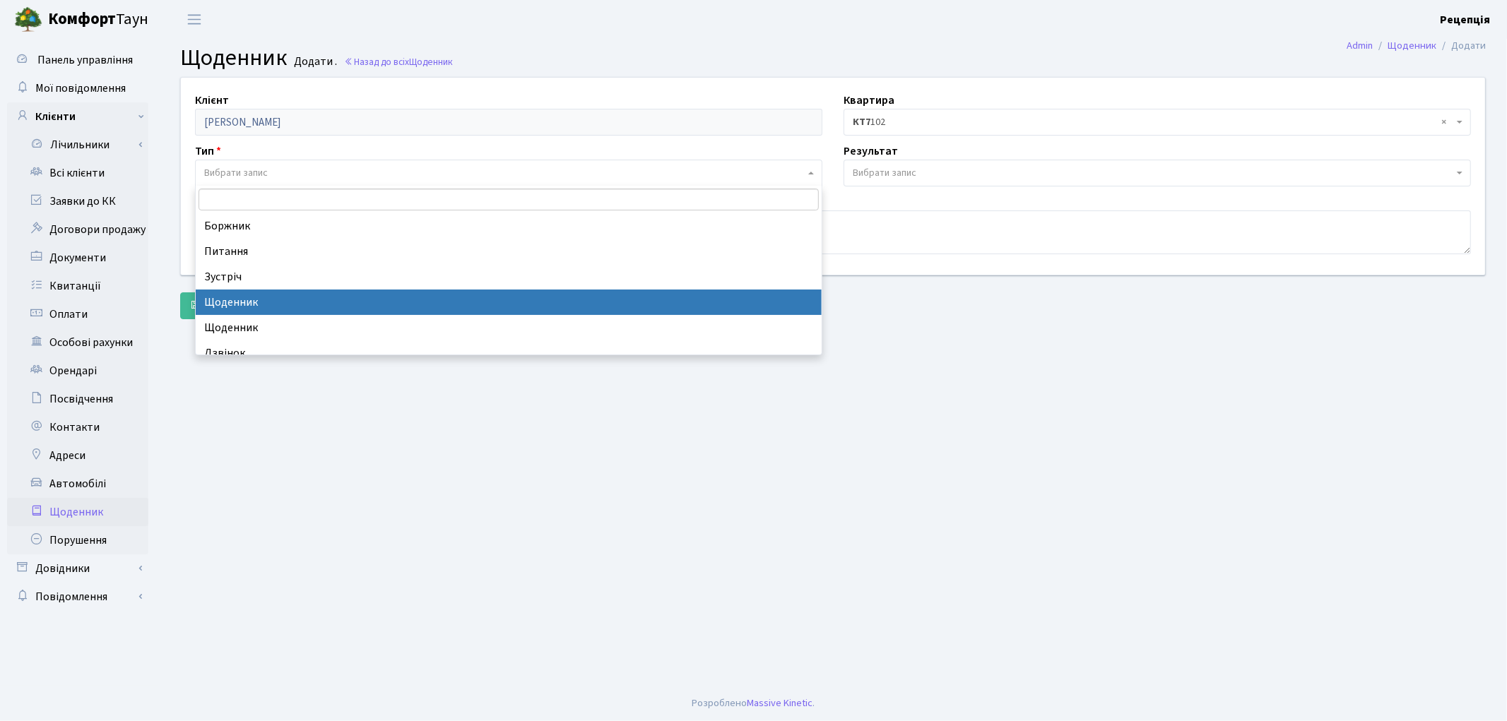
select select "11"
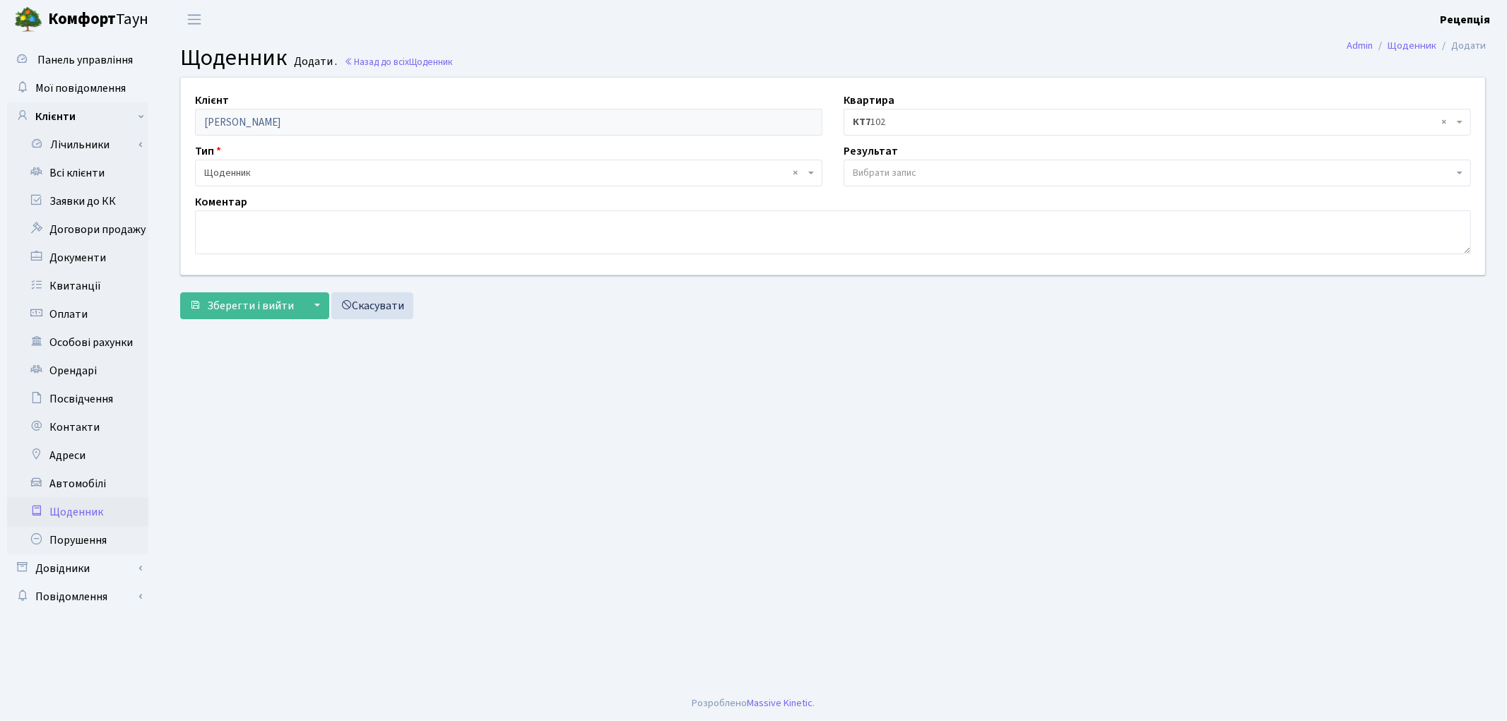
click at [888, 165] on span "Вибрати запис" at bounding box center [1157, 173] width 627 height 27
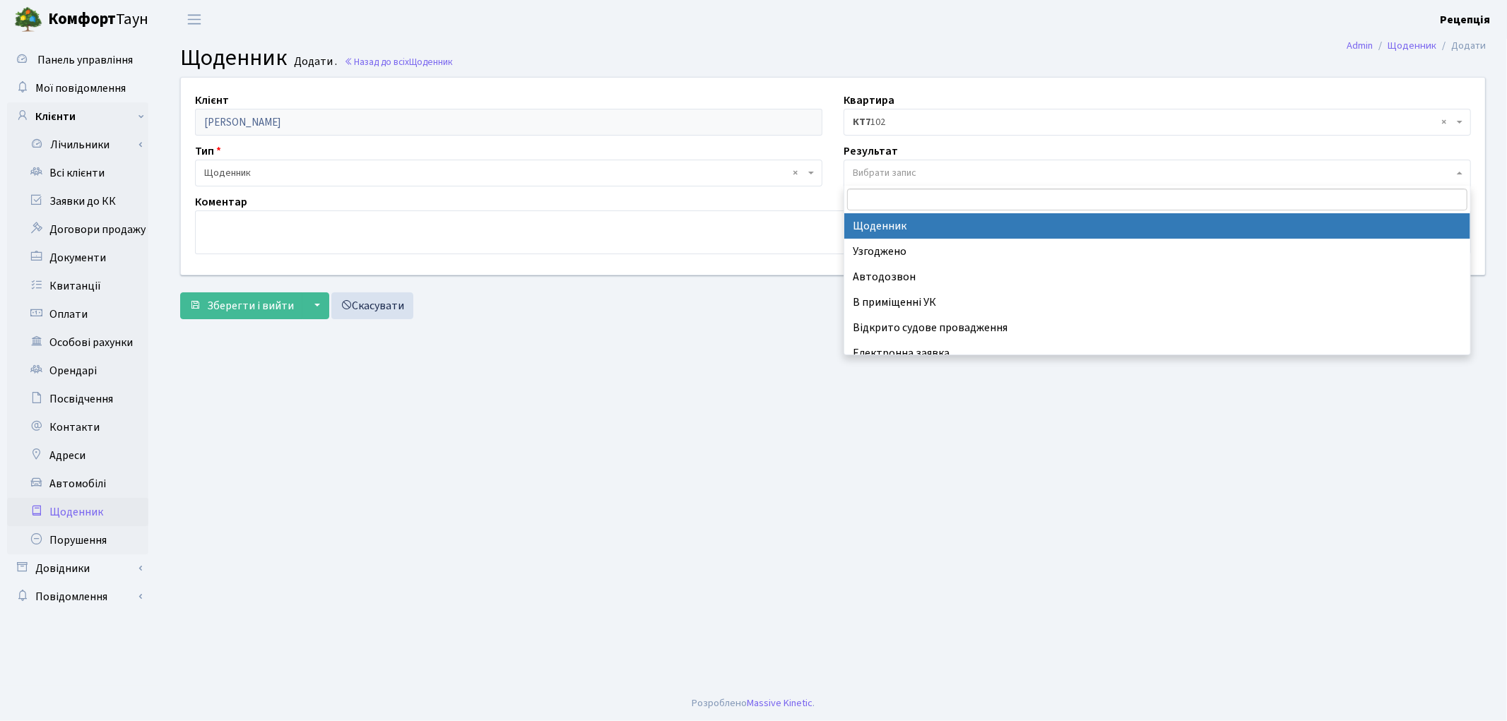
select select "14"
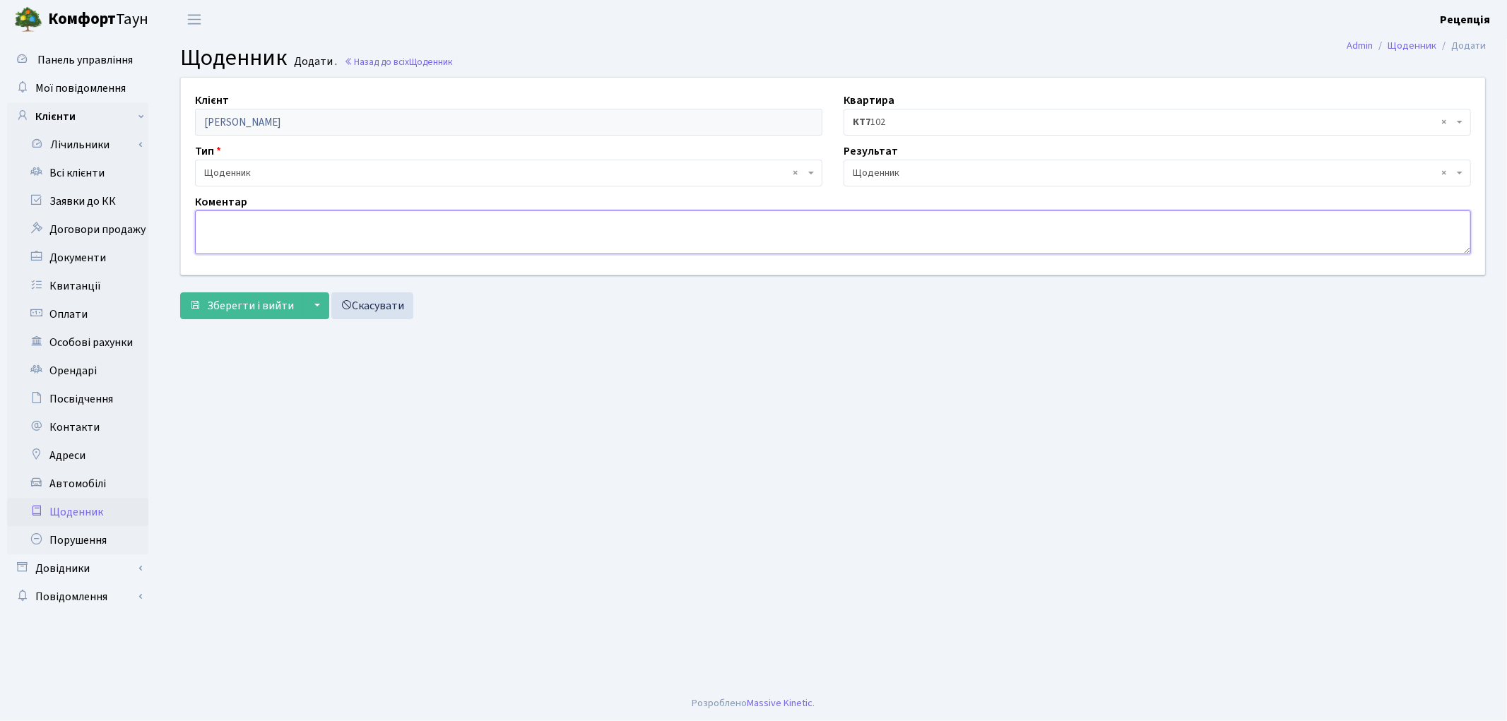
click at [335, 239] on textarea at bounding box center [833, 233] width 1276 height 44
click at [364, 222] on textarea "Новий власник. Договір про ЕЕ підсаний" at bounding box center [833, 233] width 1276 height 44
click at [410, 220] on textarea "Новий власник. Договір про ЕЕ підписаний" at bounding box center [833, 233] width 1276 height 44
type textarea "Новий власник. Договір про ЕЕ підписаний."
click at [254, 304] on span "Зберегти і вийти" at bounding box center [250, 306] width 87 height 16
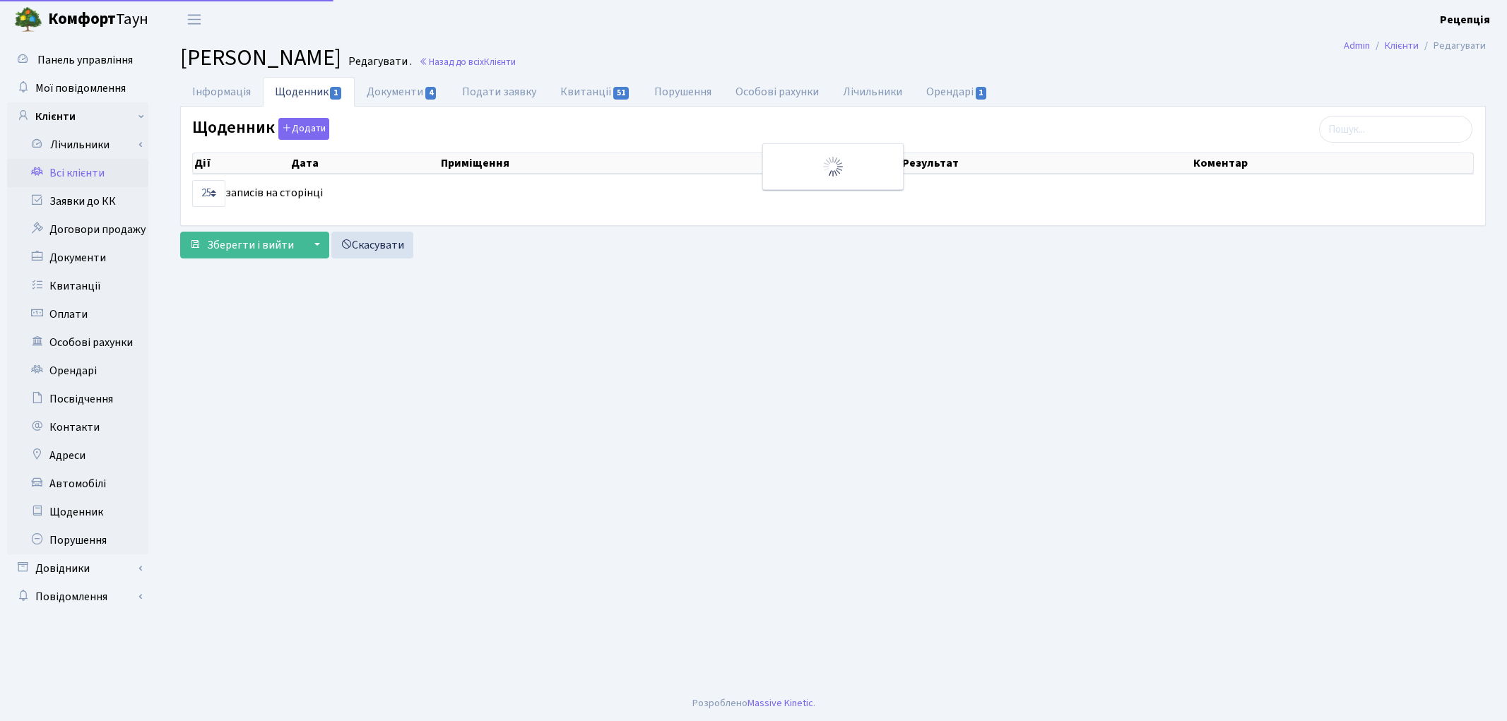
select select "25"
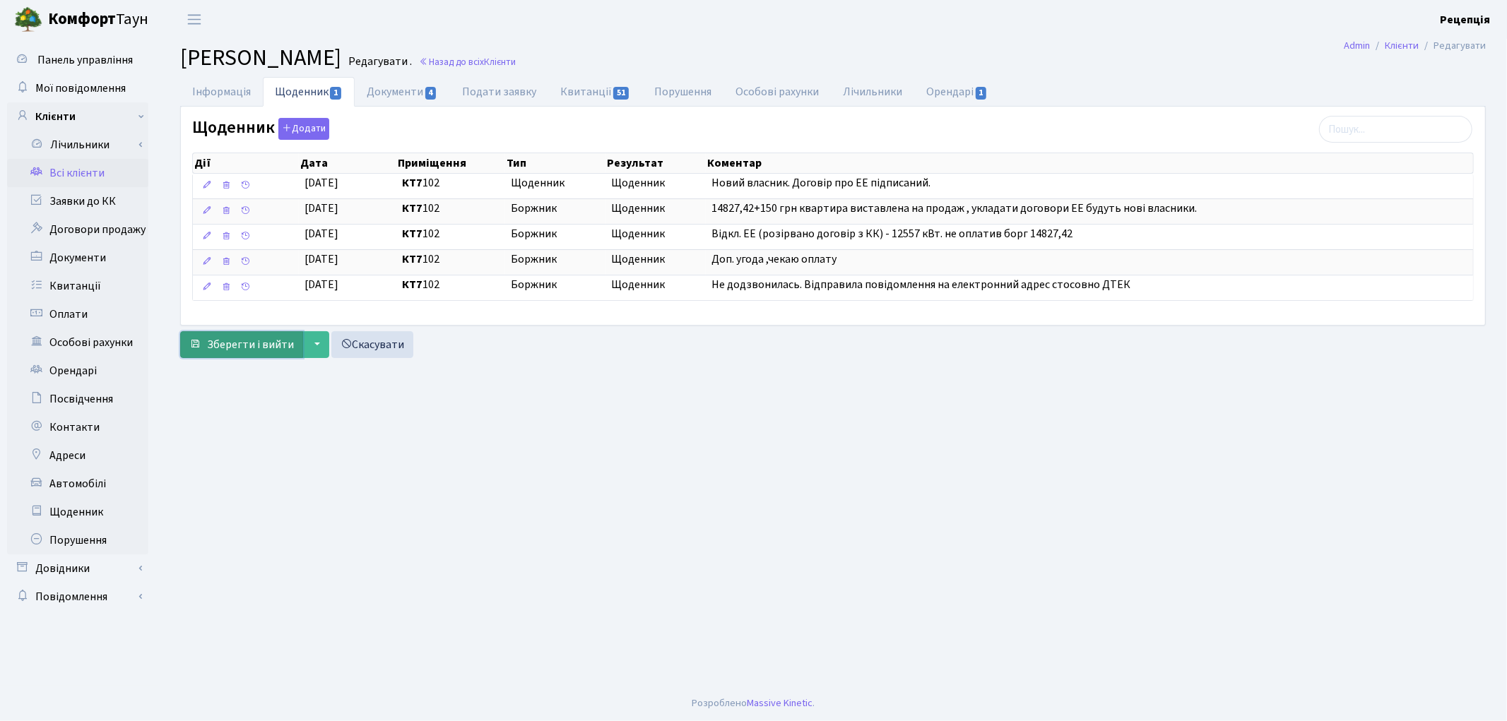
click at [244, 349] on span "Зберегти і вийти" at bounding box center [250, 345] width 87 height 16
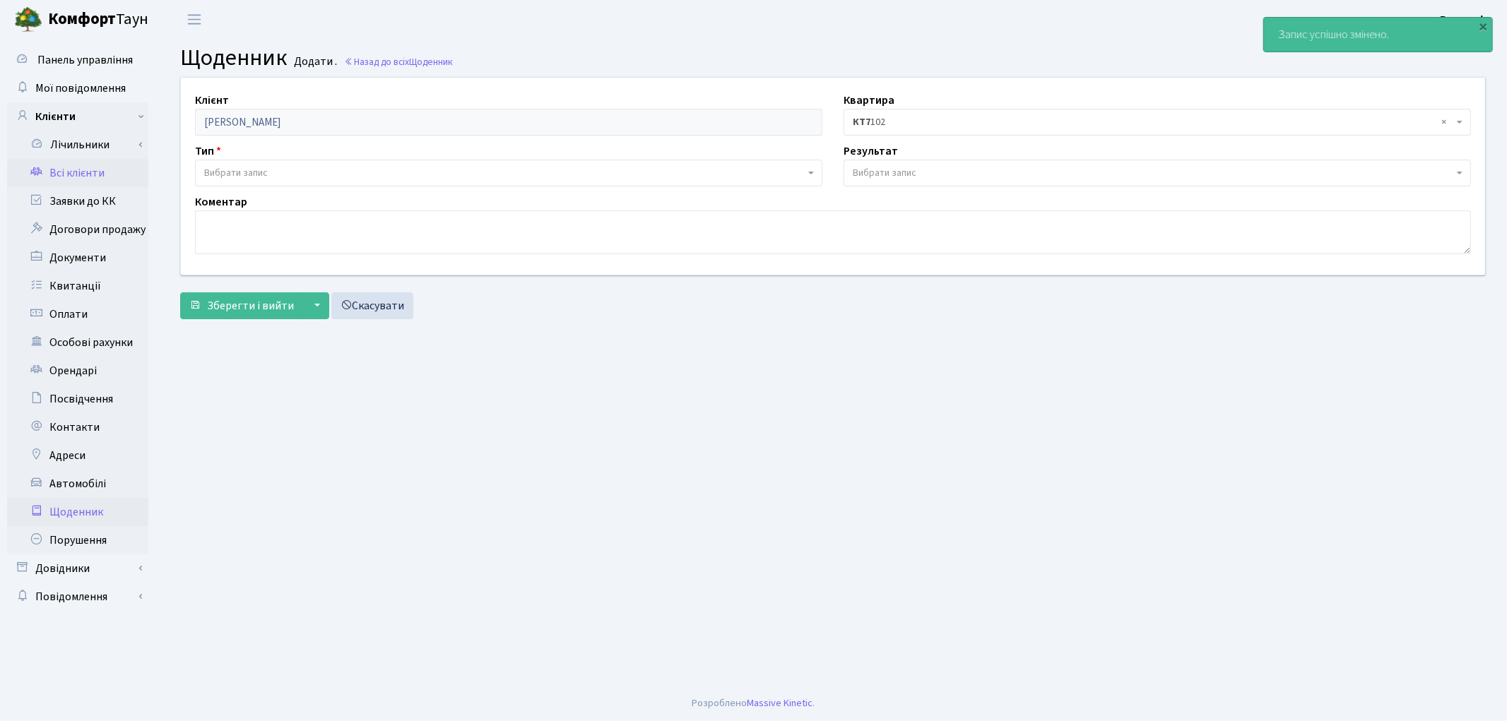
click at [79, 170] on link "Всі клієнти" at bounding box center [77, 173] width 141 height 28
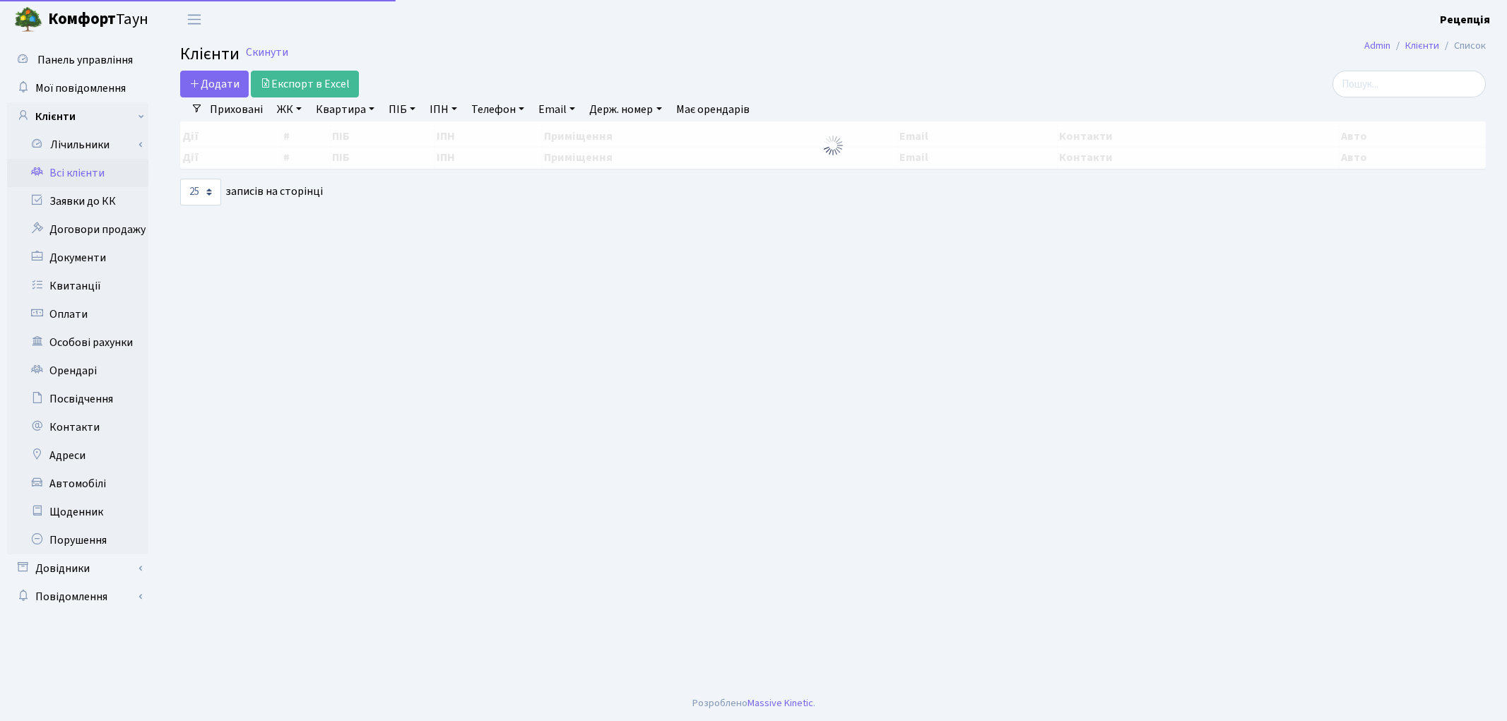
select select "25"
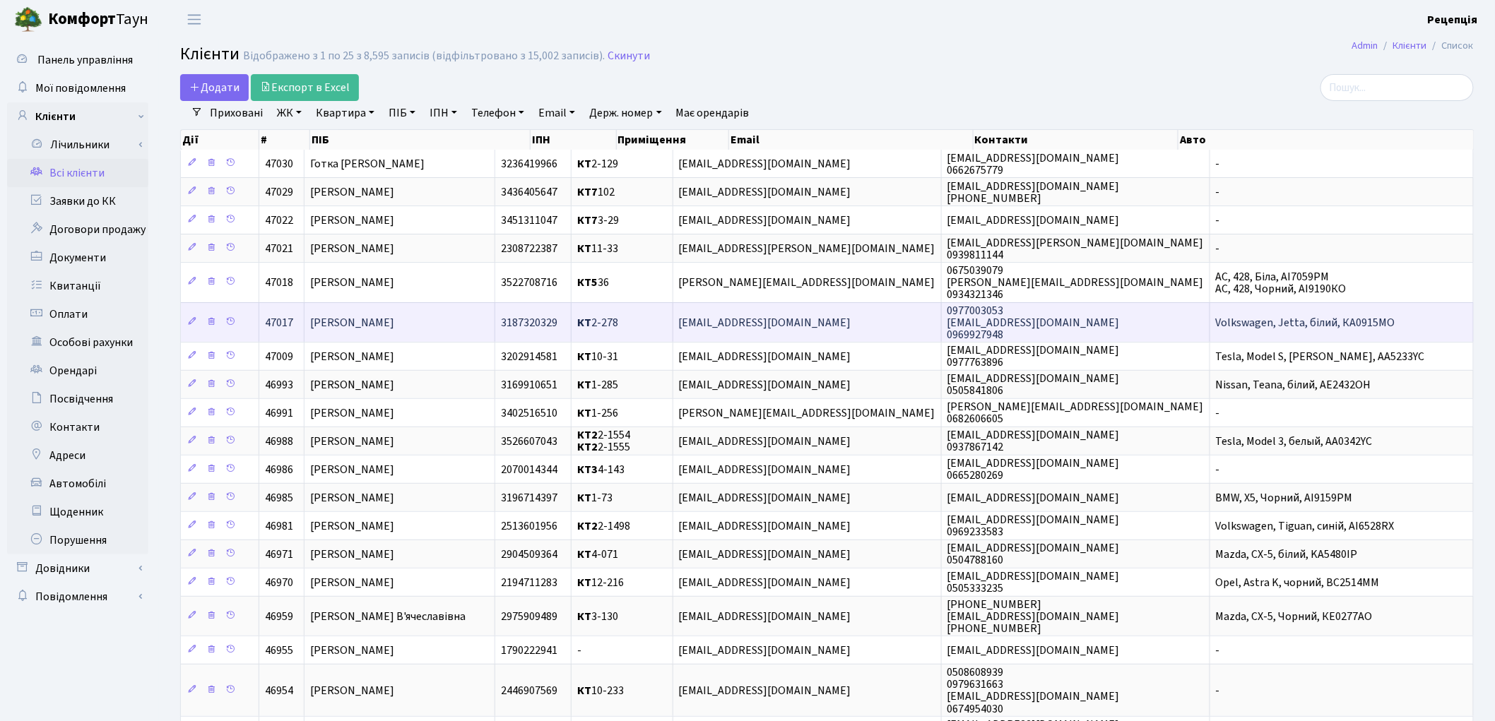
click at [394, 325] on span "[PERSON_NAME]" at bounding box center [352, 323] width 84 height 16
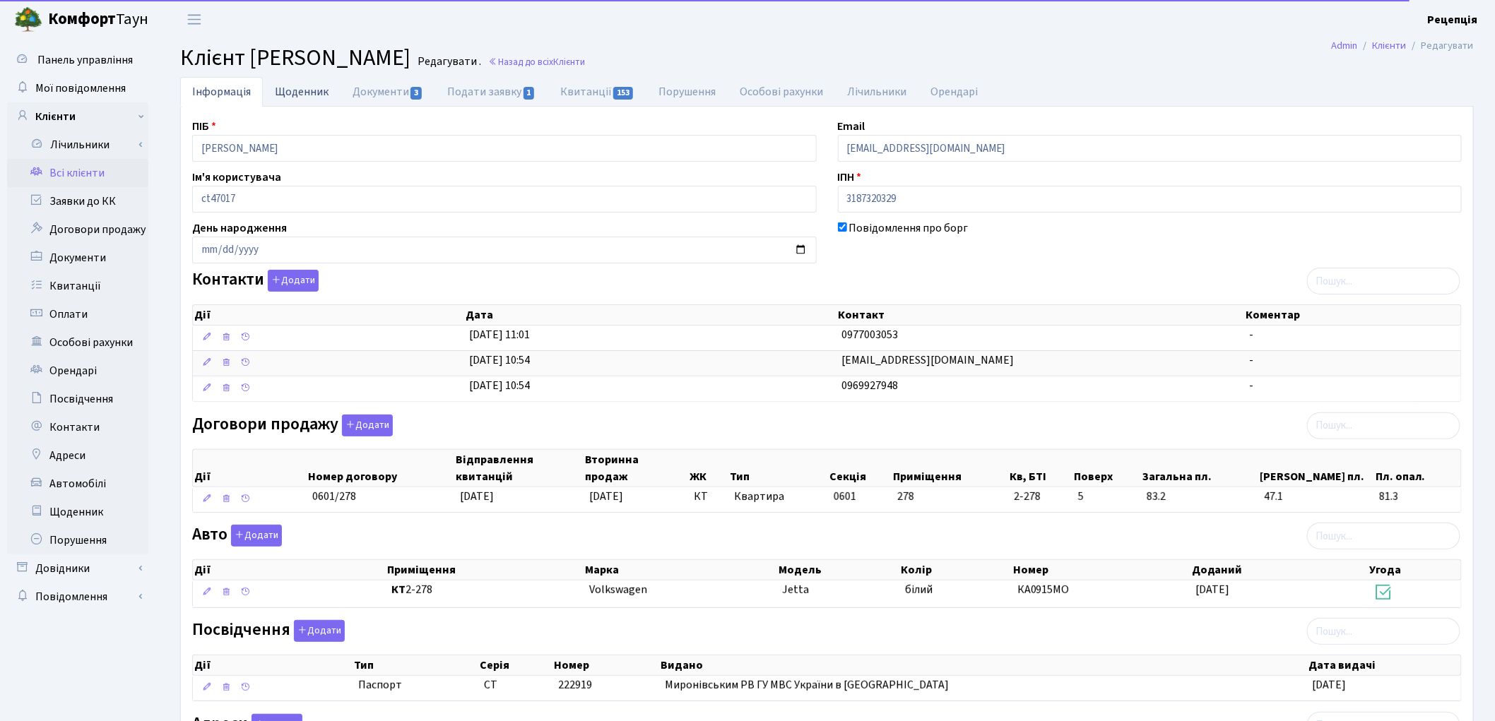
click at [300, 94] on link "Щоденник" at bounding box center [302, 91] width 78 height 29
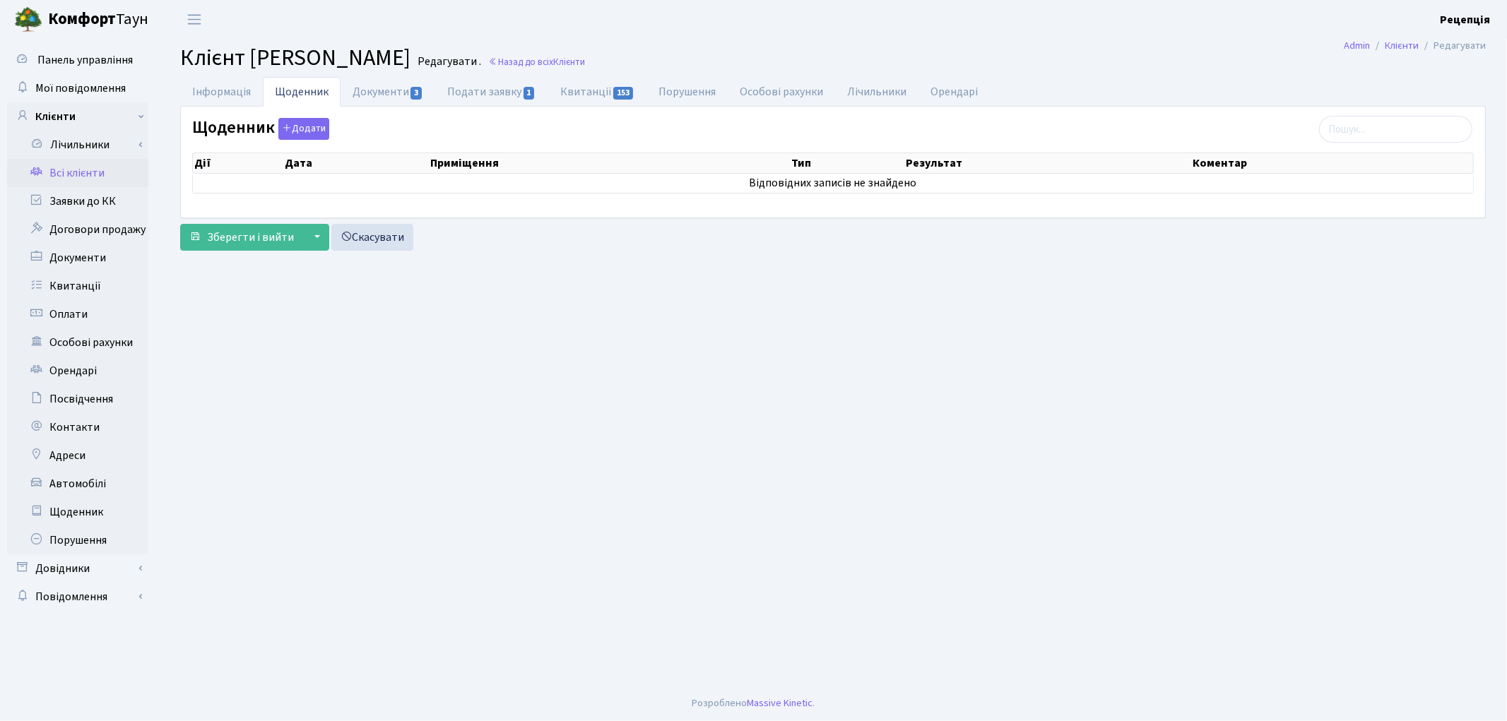
click at [90, 171] on link "Всі клієнти" at bounding box center [77, 173] width 141 height 28
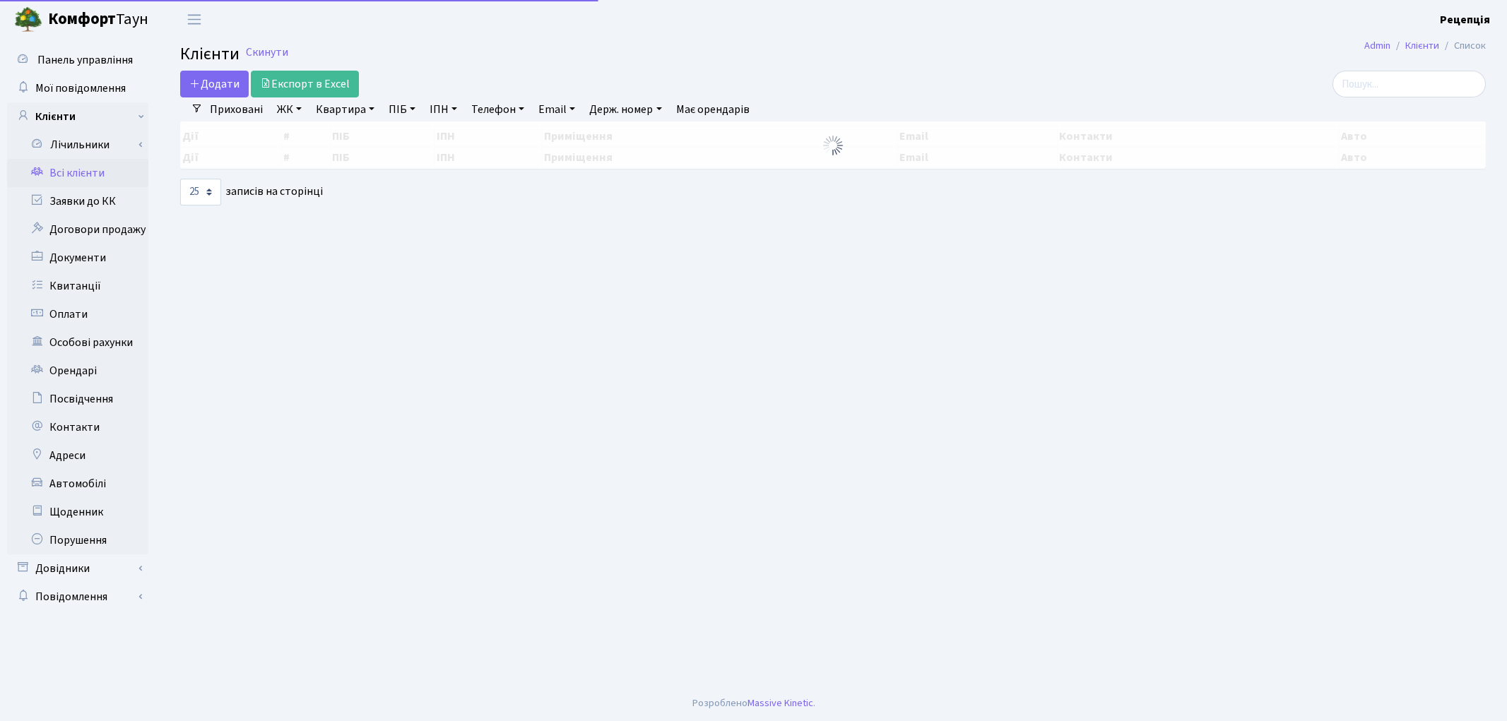
select select "25"
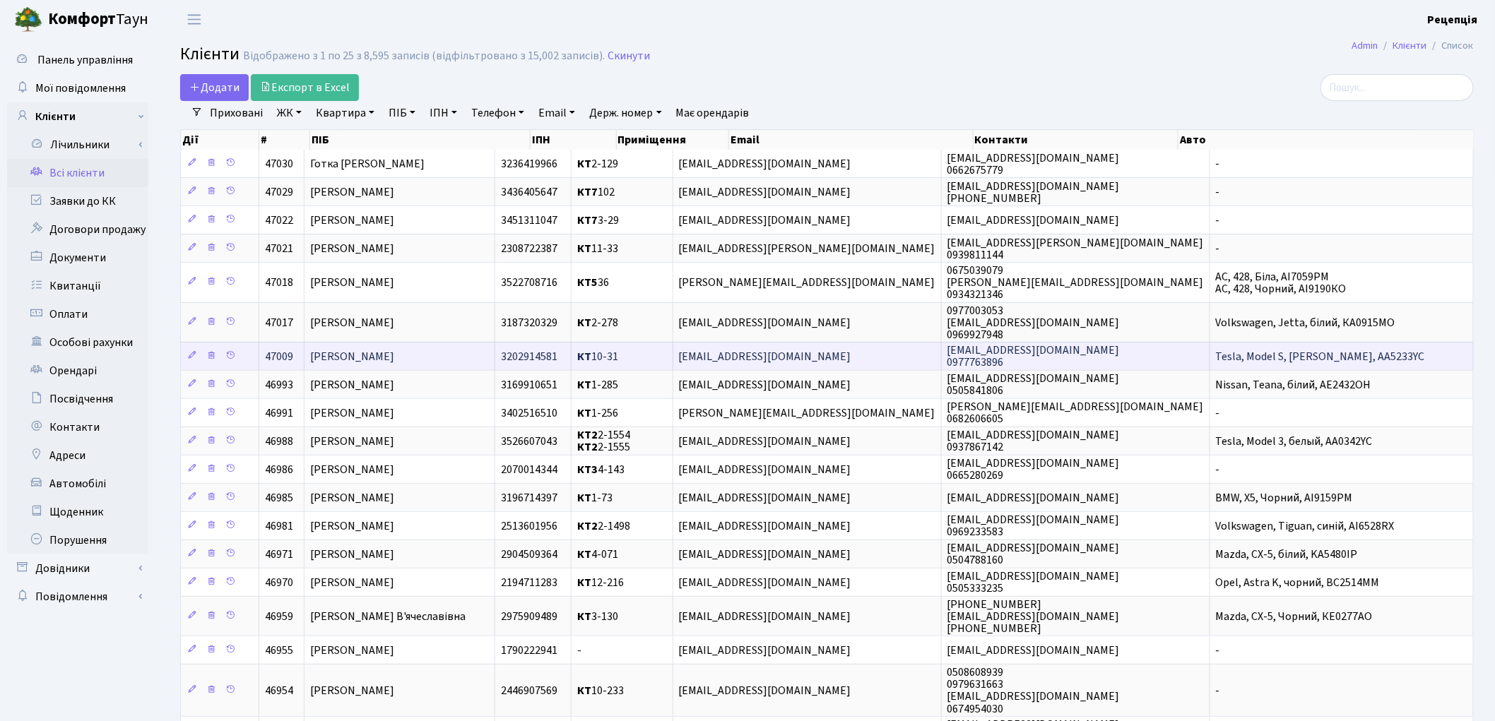
click at [459, 353] on td "[PERSON_NAME]" at bounding box center [400, 356] width 191 height 28
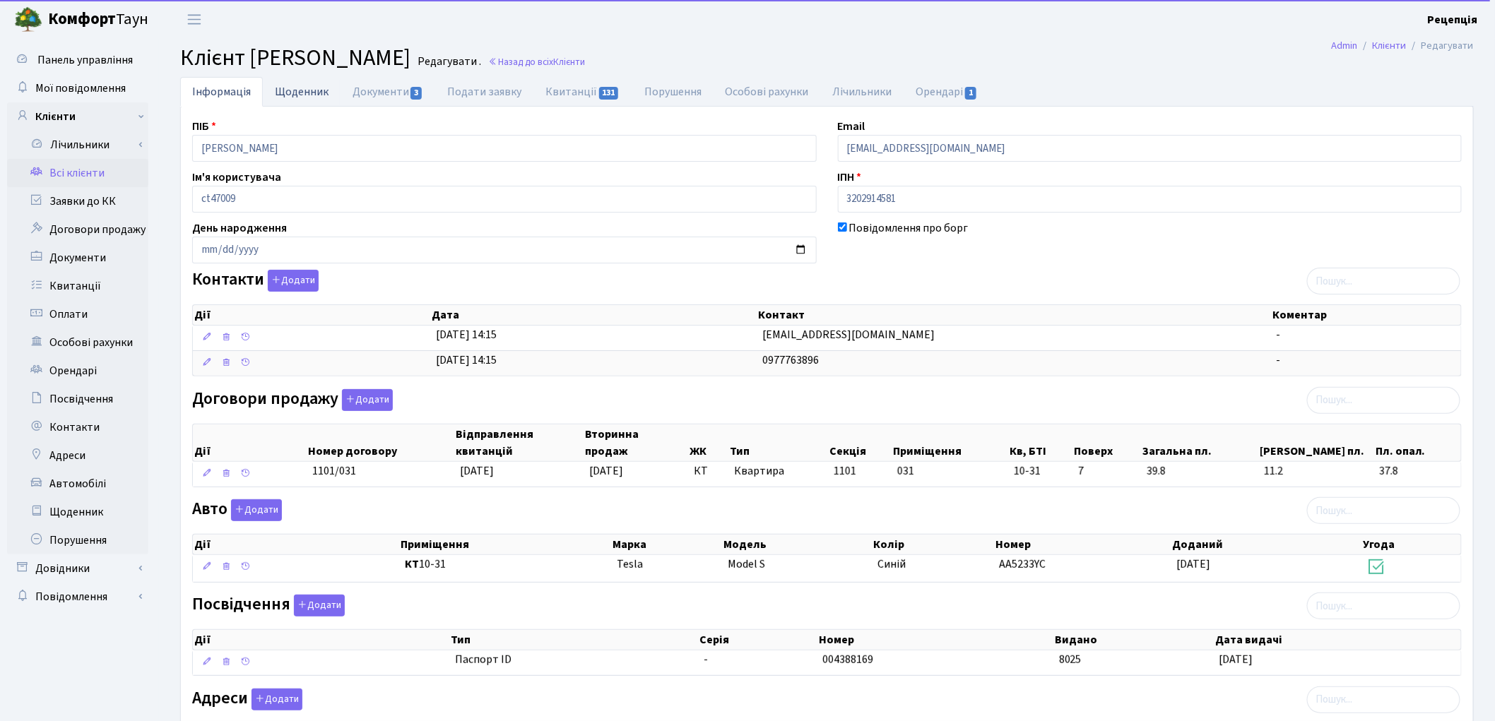
click at [314, 87] on link "Щоденник" at bounding box center [302, 91] width 78 height 29
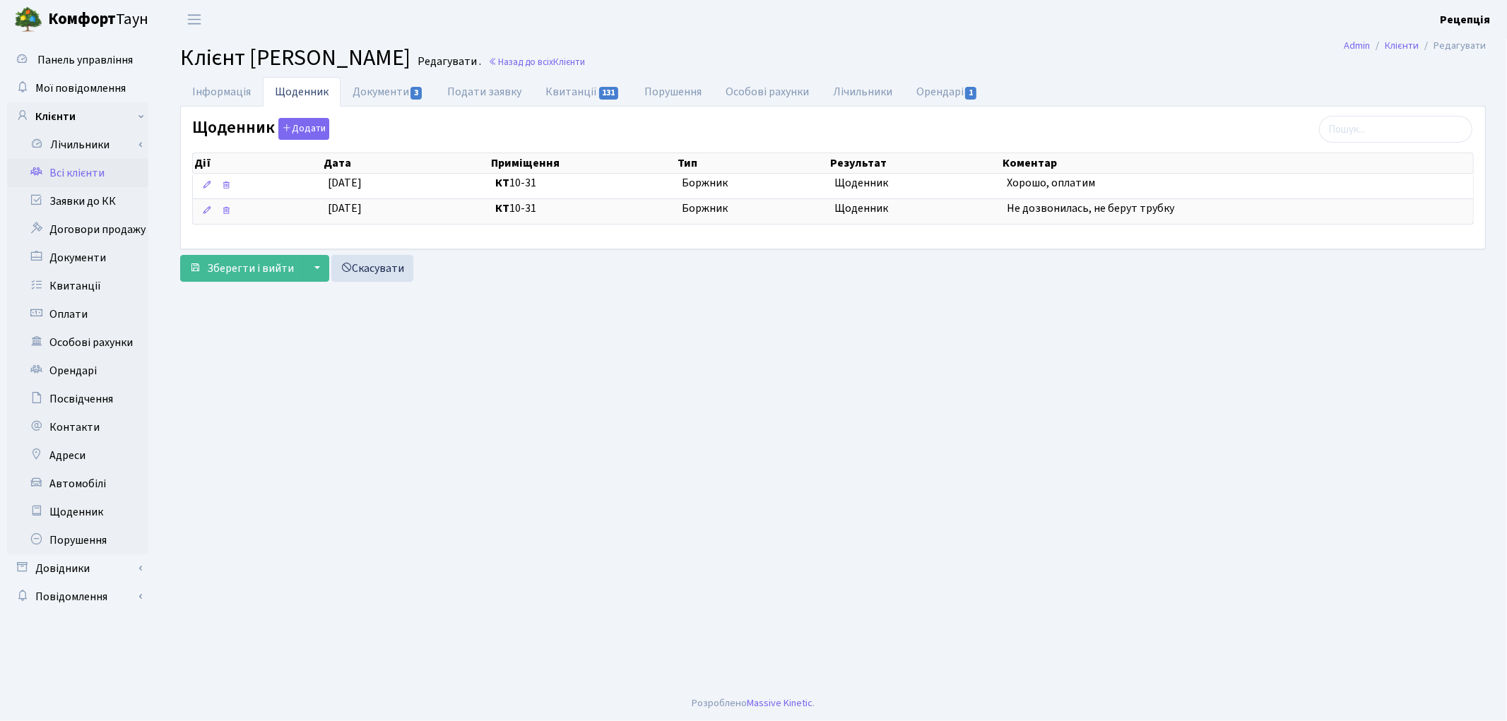
click at [79, 177] on link "Всі клієнти" at bounding box center [77, 173] width 141 height 28
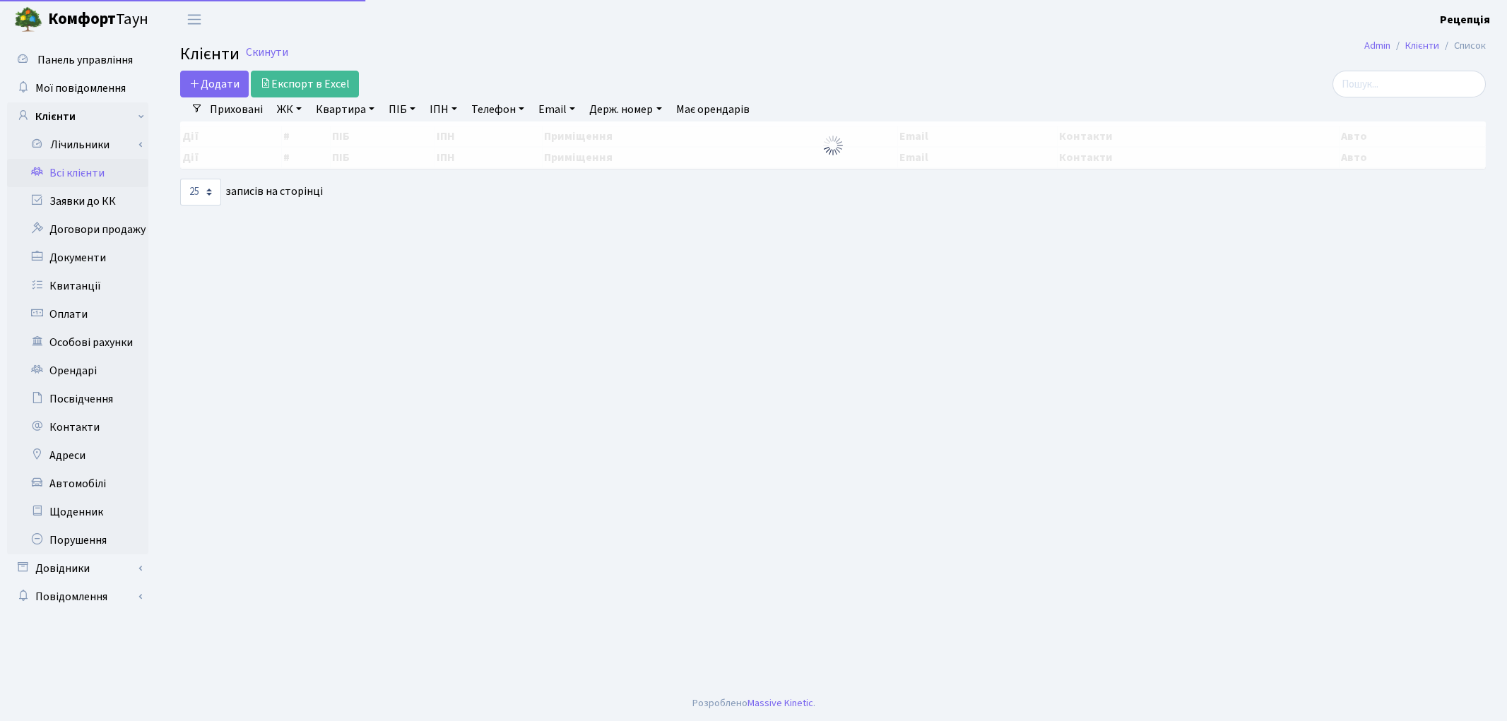
select select "25"
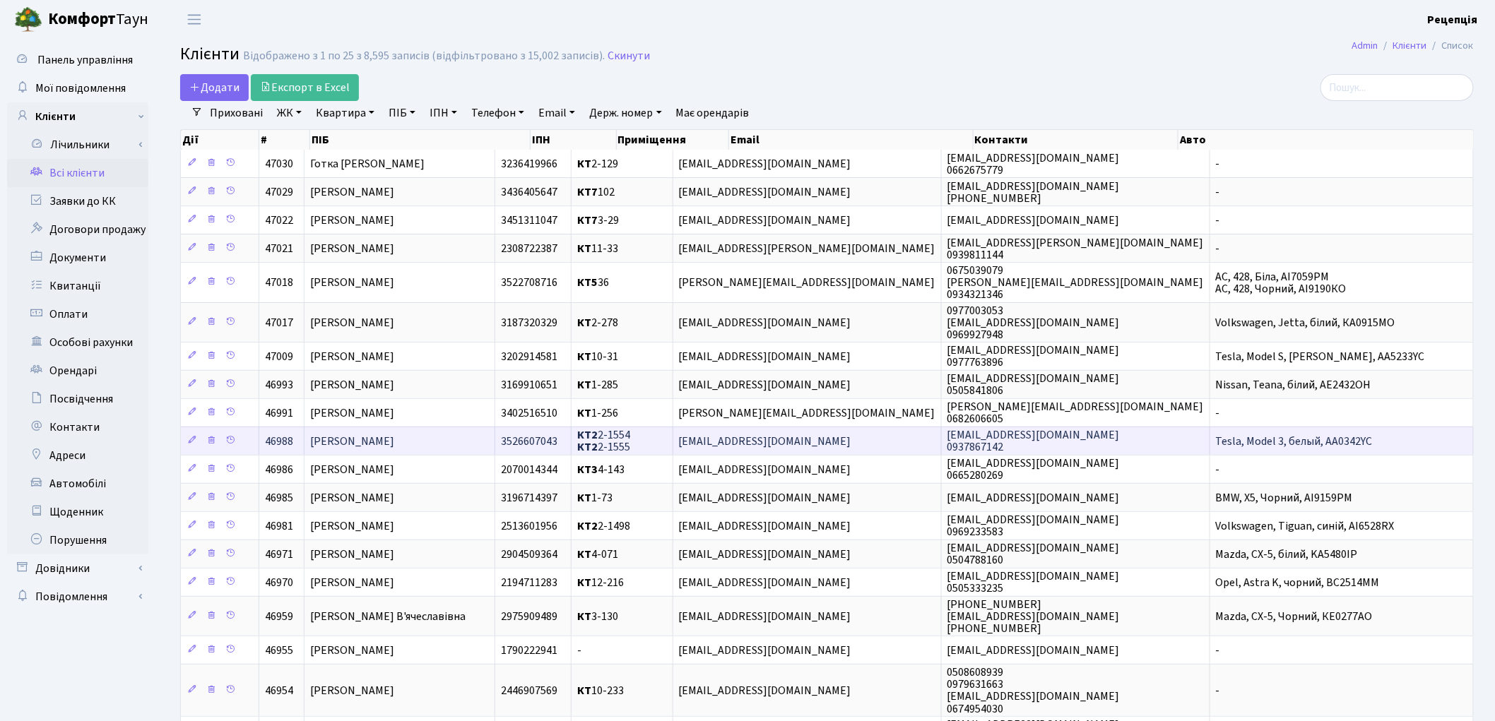
click at [438, 432] on td "[PERSON_NAME]" at bounding box center [400, 441] width 191 height 28
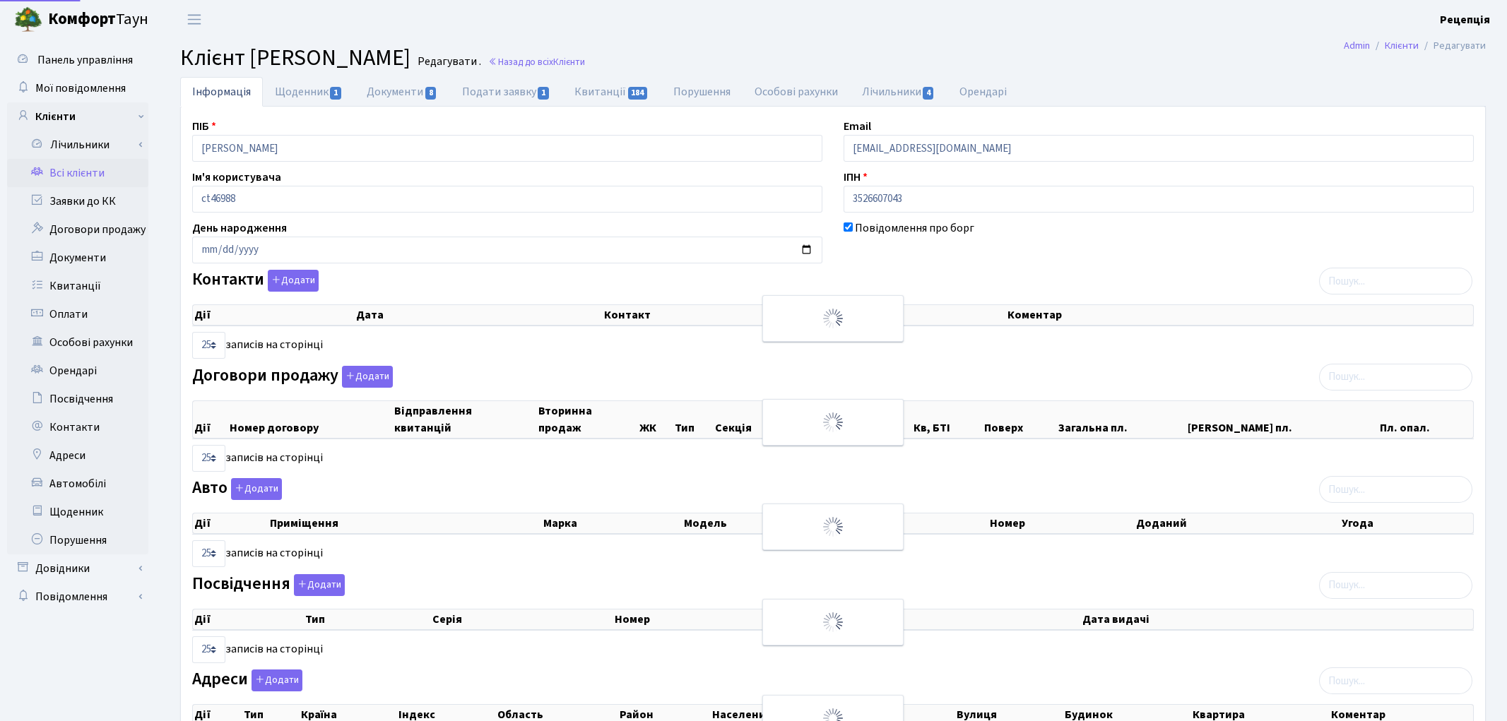
select select "25"
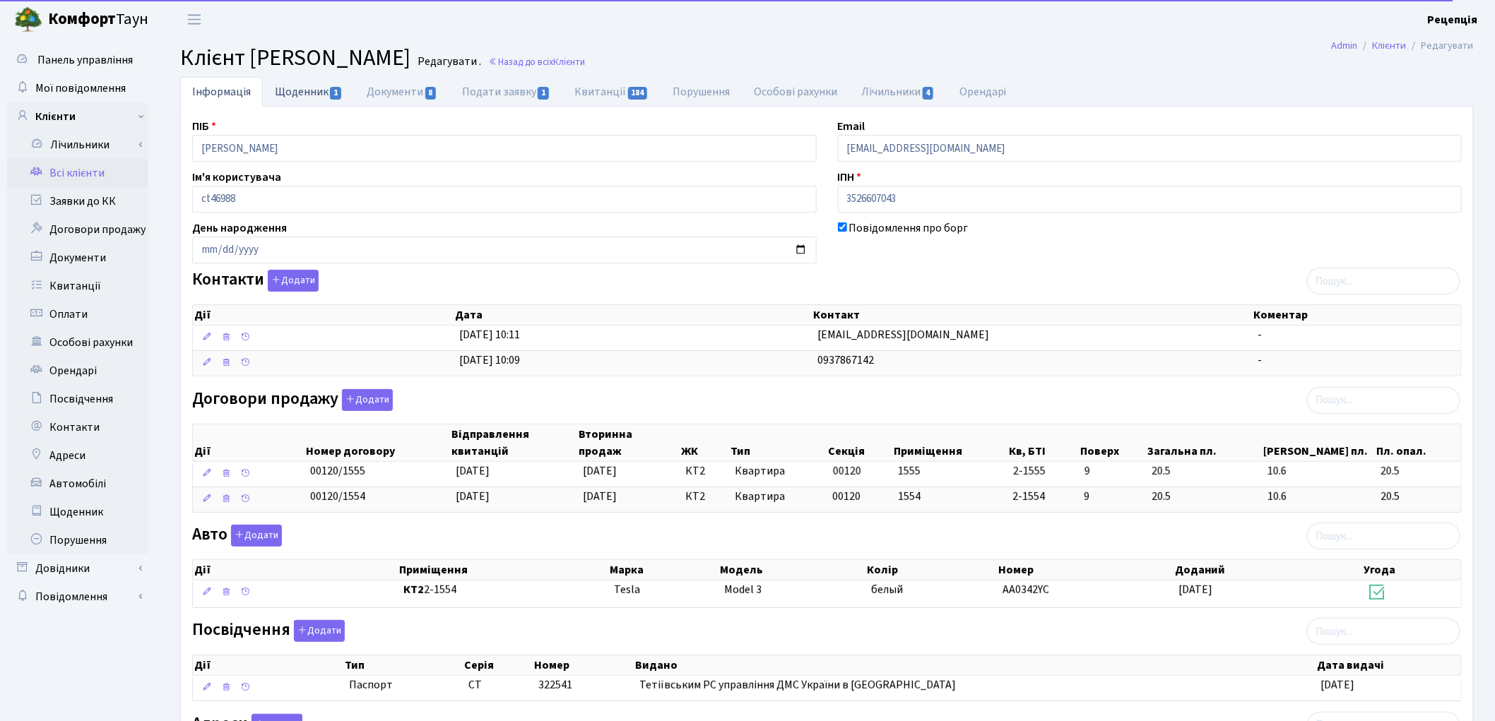
click at [308, 90] on link "Щоденник 1" at bounding box center [309, 91] width 92 height 29
select select "25"
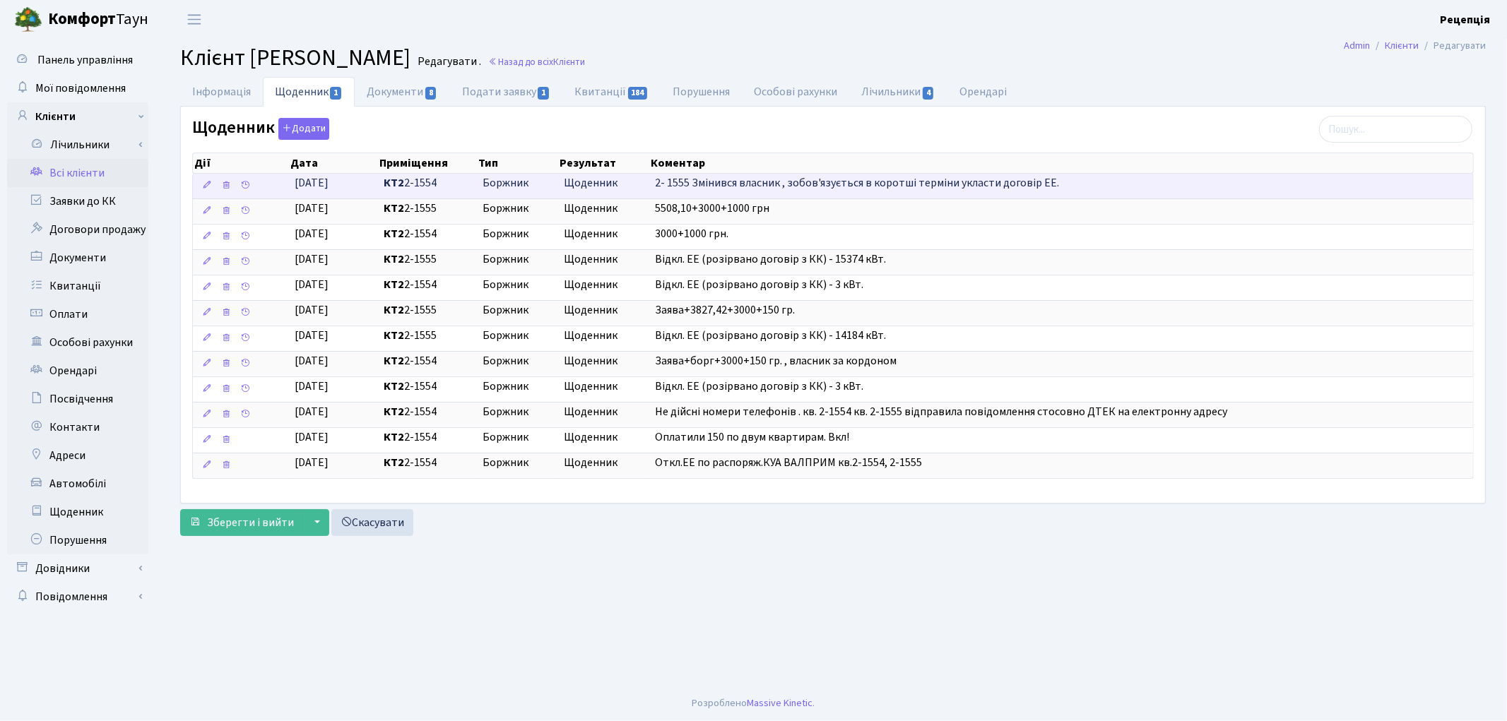
drag, startPoint x: 1066, startPoint y: 182, endPoint x: 690, endPoint y: 188, distance: 376.0
click at [690, 188] on td "2- 1555 Змінився власник , зобов'язується в коротші терміни укласти договір ЕЕ." at bounding box center [1061, 186] width 824 height 25
copy span "Змінився власник , зобов'язується в коротші терміни укласти договір ЕЕ."
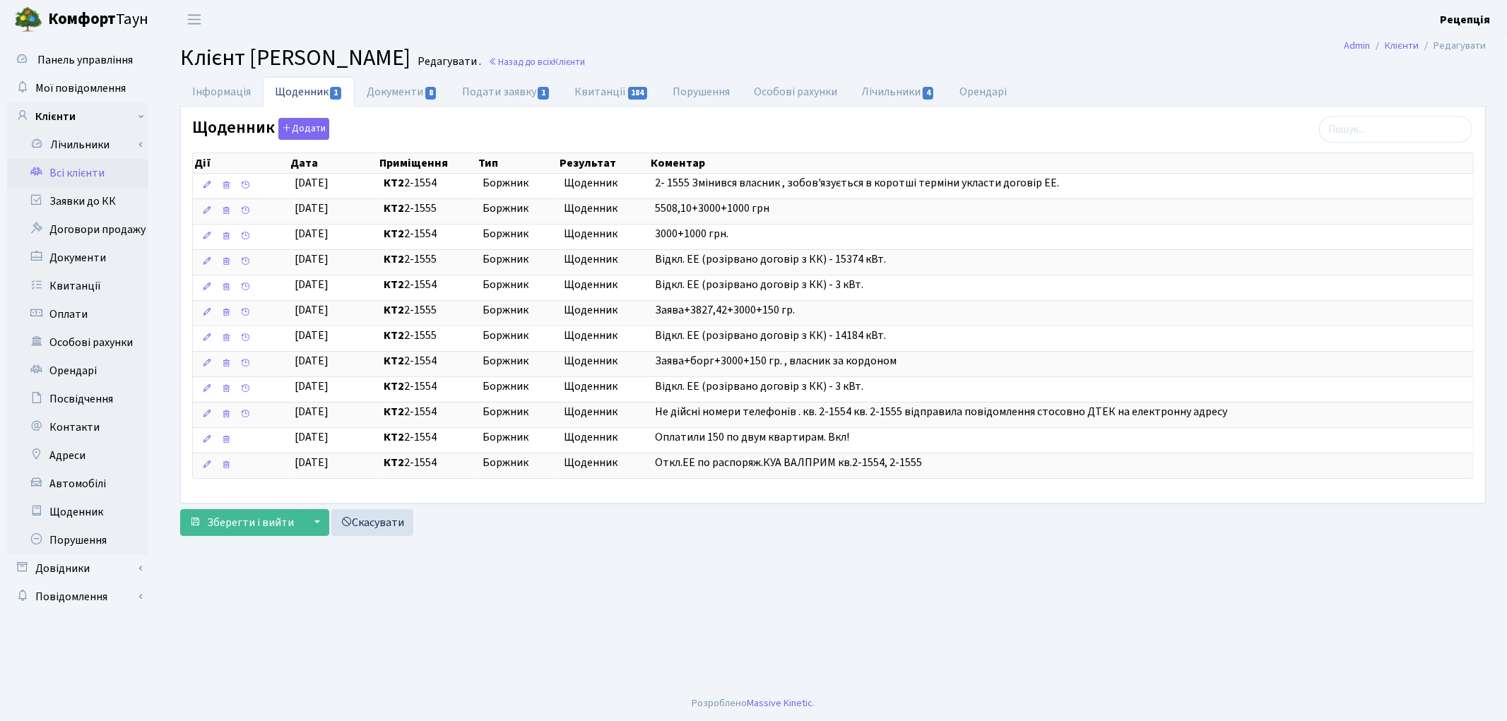
click at [93, 174] on link "Всі клієнти" at bounding box center [77, 173] width 141 height 28
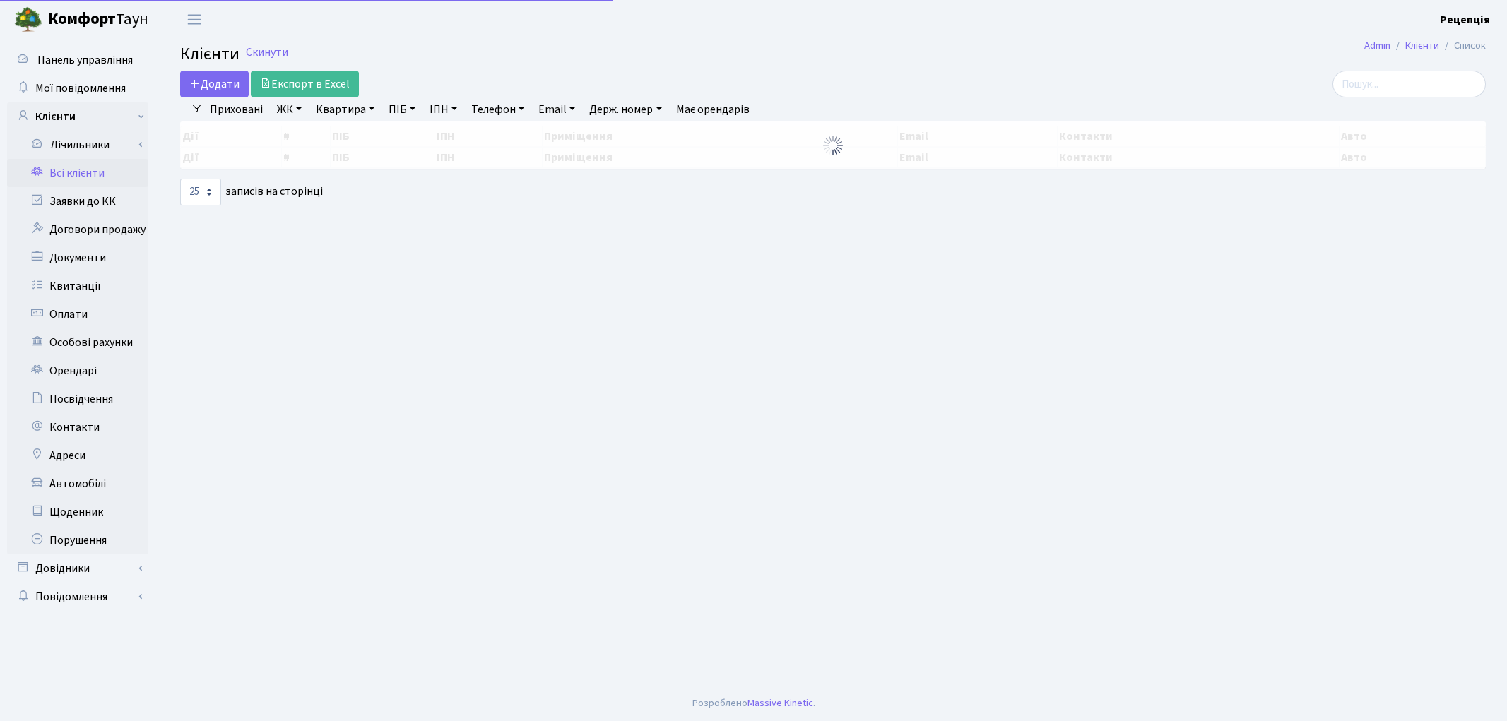
select select "25"
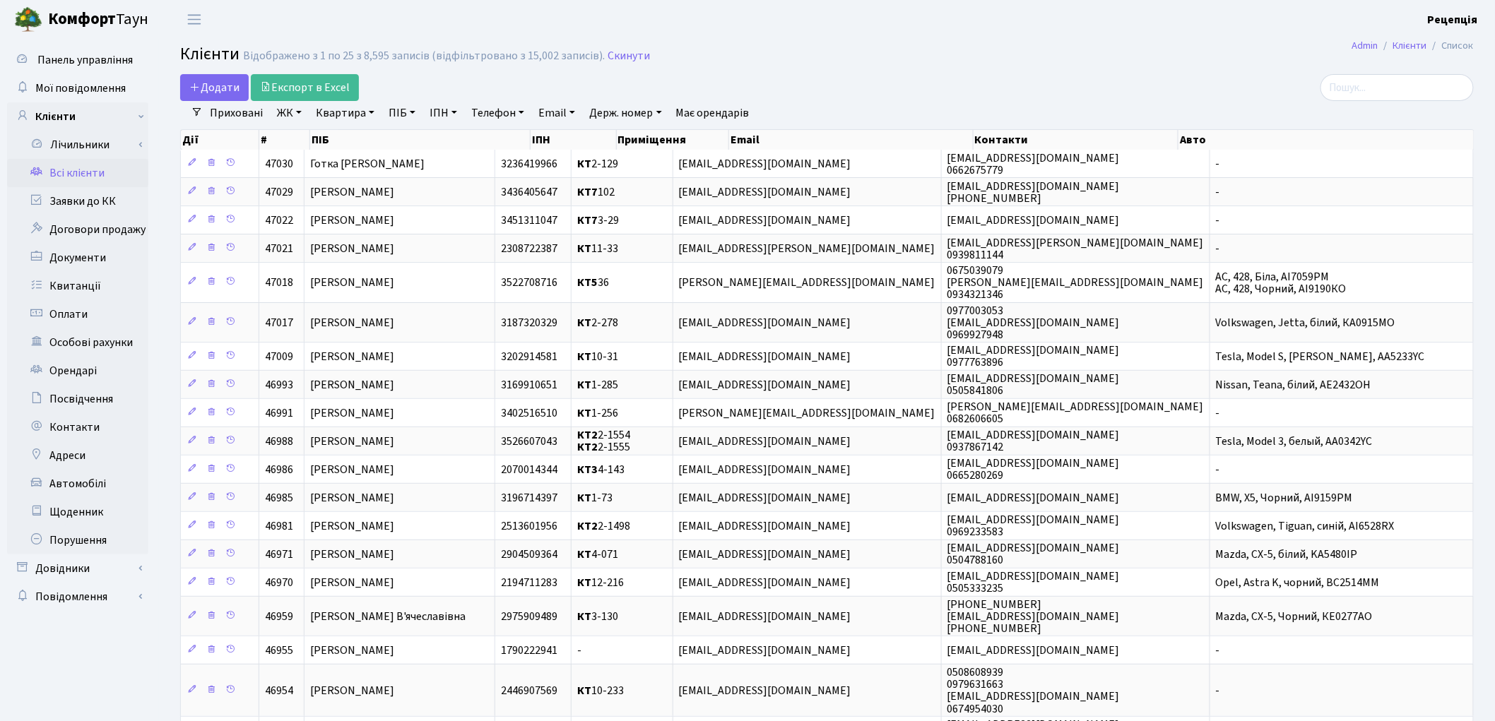
click at [299, 114] on link "ЖК" at bounding box center [289, 113] width 36 height 24
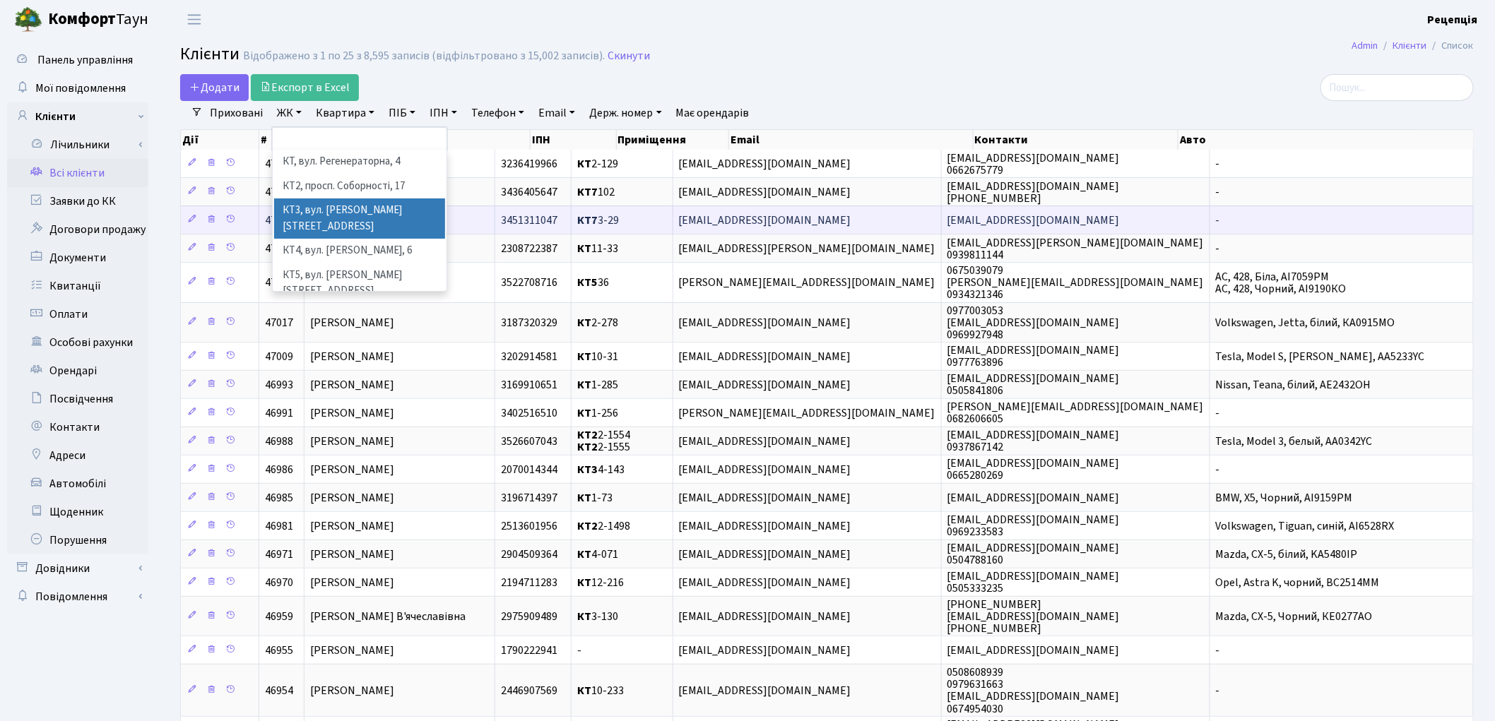
drag, startPoint x: 445, startPoint y: 211, endPoint x: 447, endPoint y: 230, distance: 19.8
click at [447, 230] on div "Додати Експорт в Excel Фільтри Приховані ЖК КТ, вул. Регенераторна, 4 КТ2, прос…" at bounding box center [827, 530] width 1315 height 912
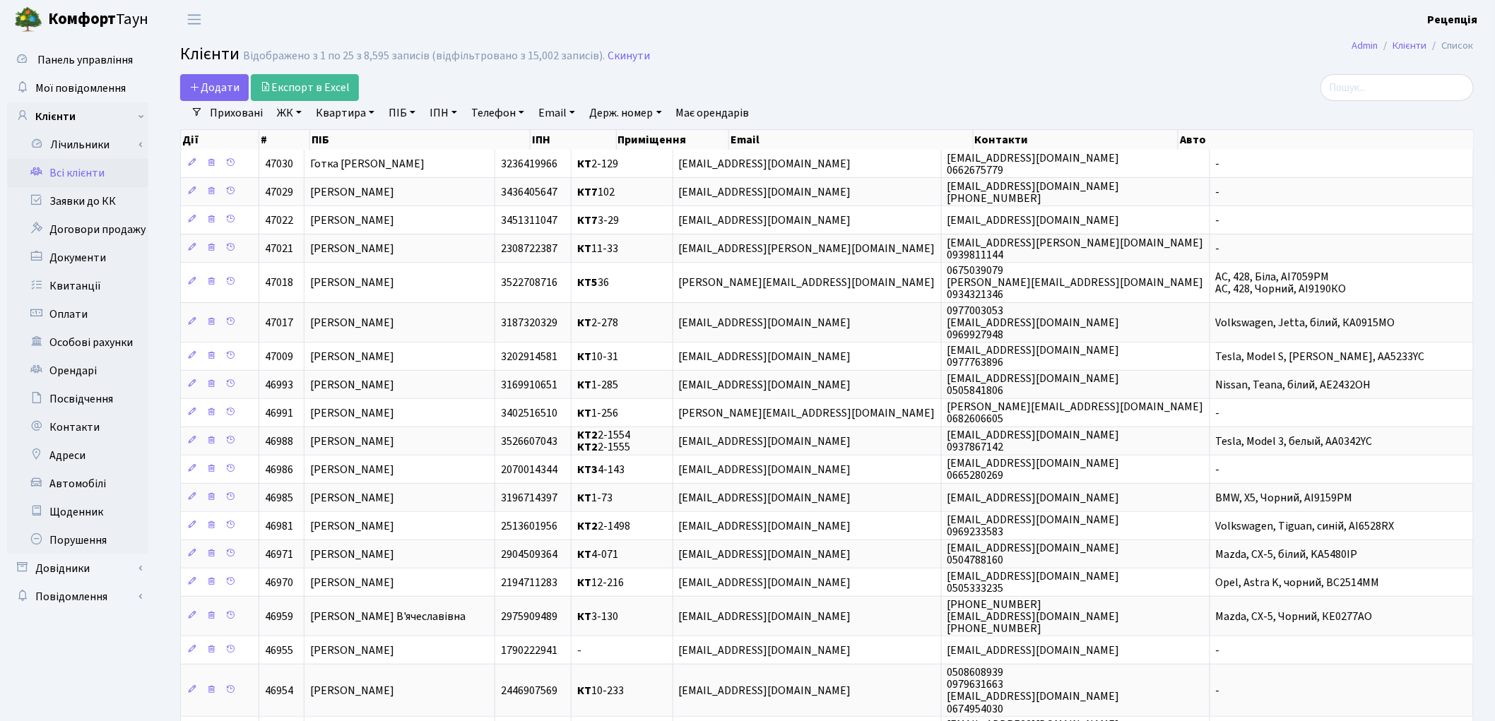
click at [302, 110] on link "ЖК" at bounding box center [289, 113] width 36 height 24
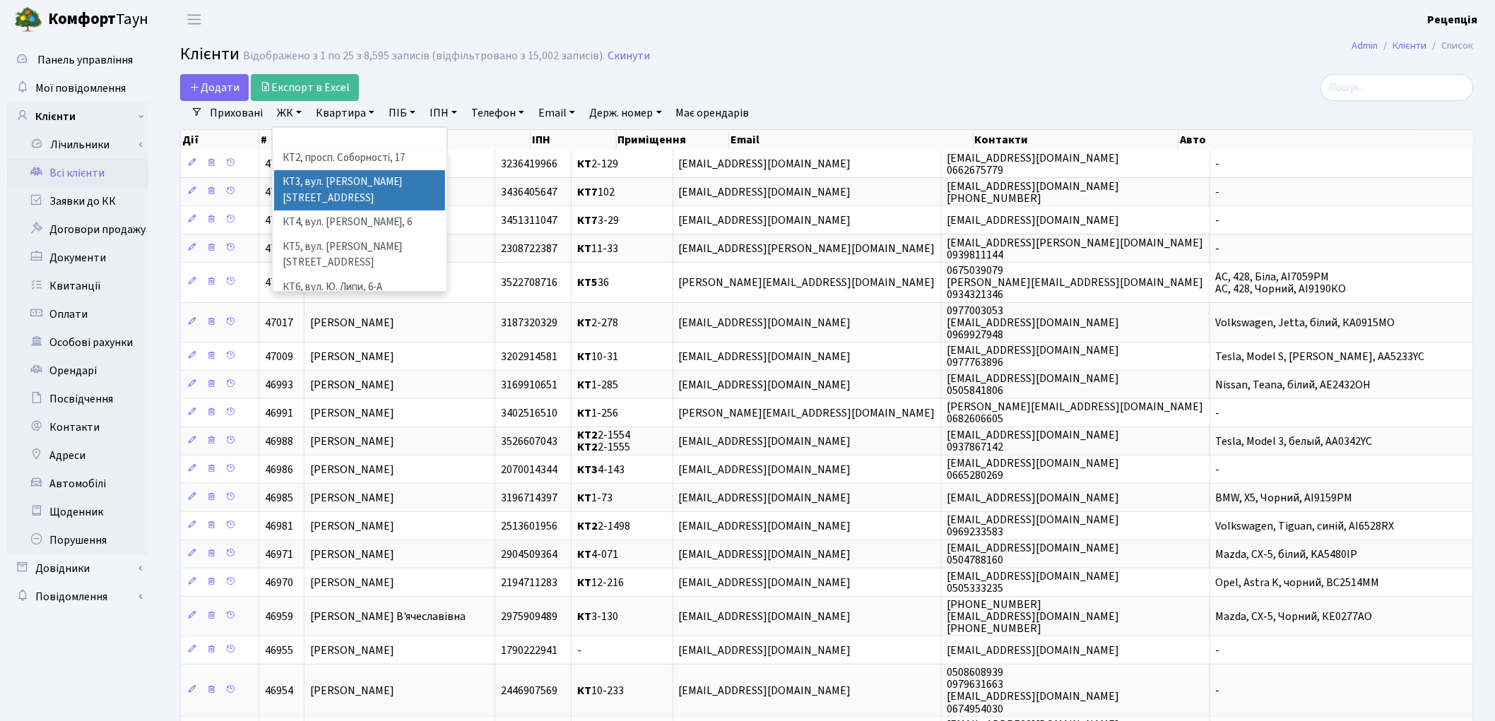
scroll to position [29, 0]
click at [380, 299] on li "КТ7, вул. [PERSON_NAME][STREET_ADDRESS]" at bounding box center [359, 319] width 171 height 40
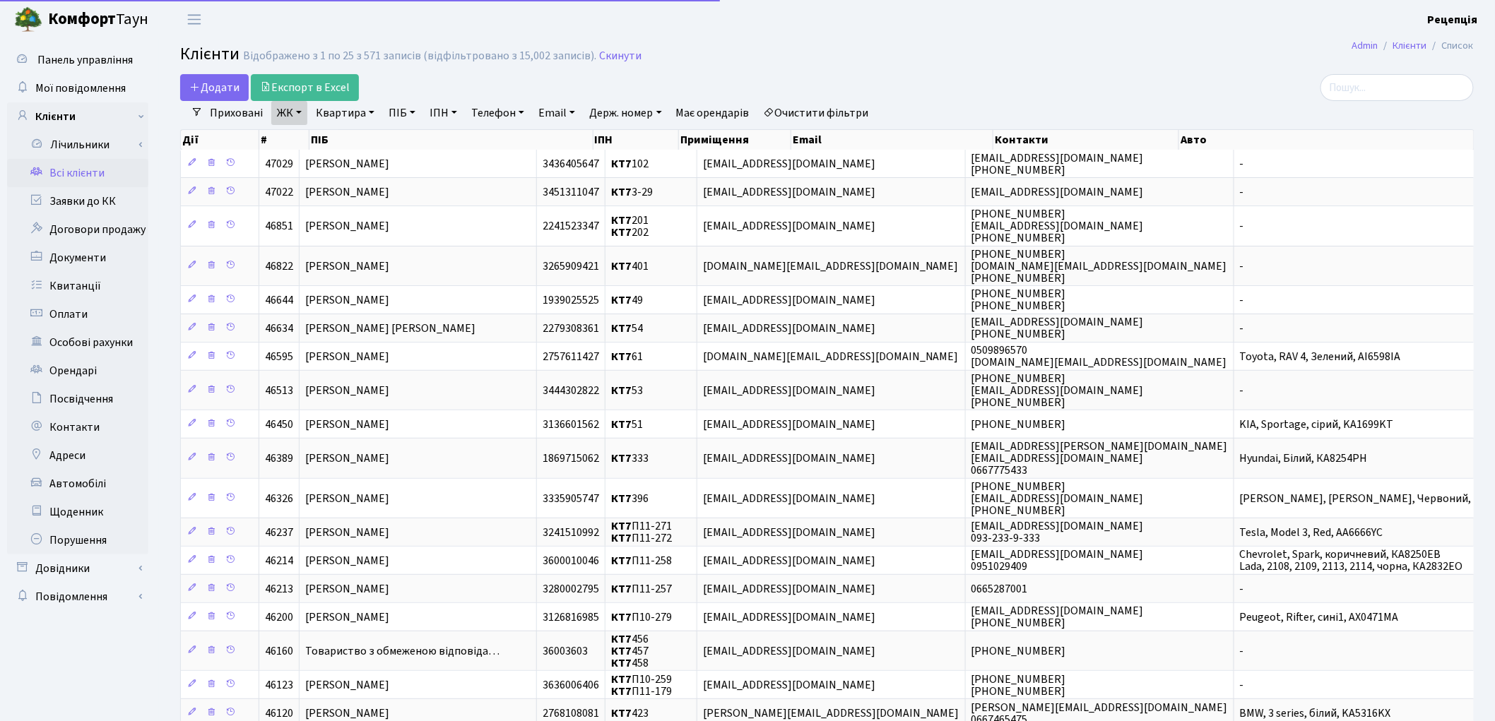
click at [353, 116] on link "Квартира" at bounding box center [345, 113] width 70 height 24
type input "102"
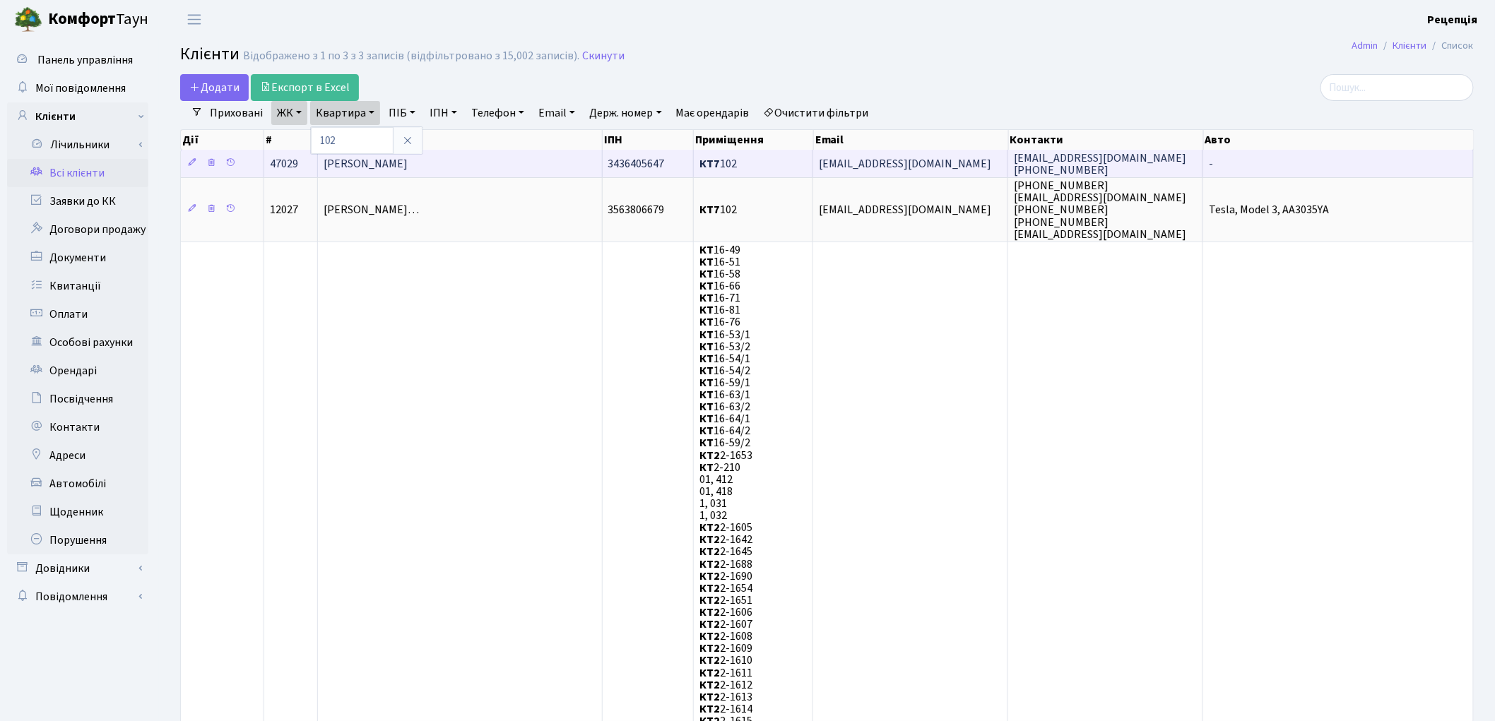
click at [514, 158] on td "Омельченко Юлія Ростиславівна" at bounding box center [460, 164] width 285 height 28
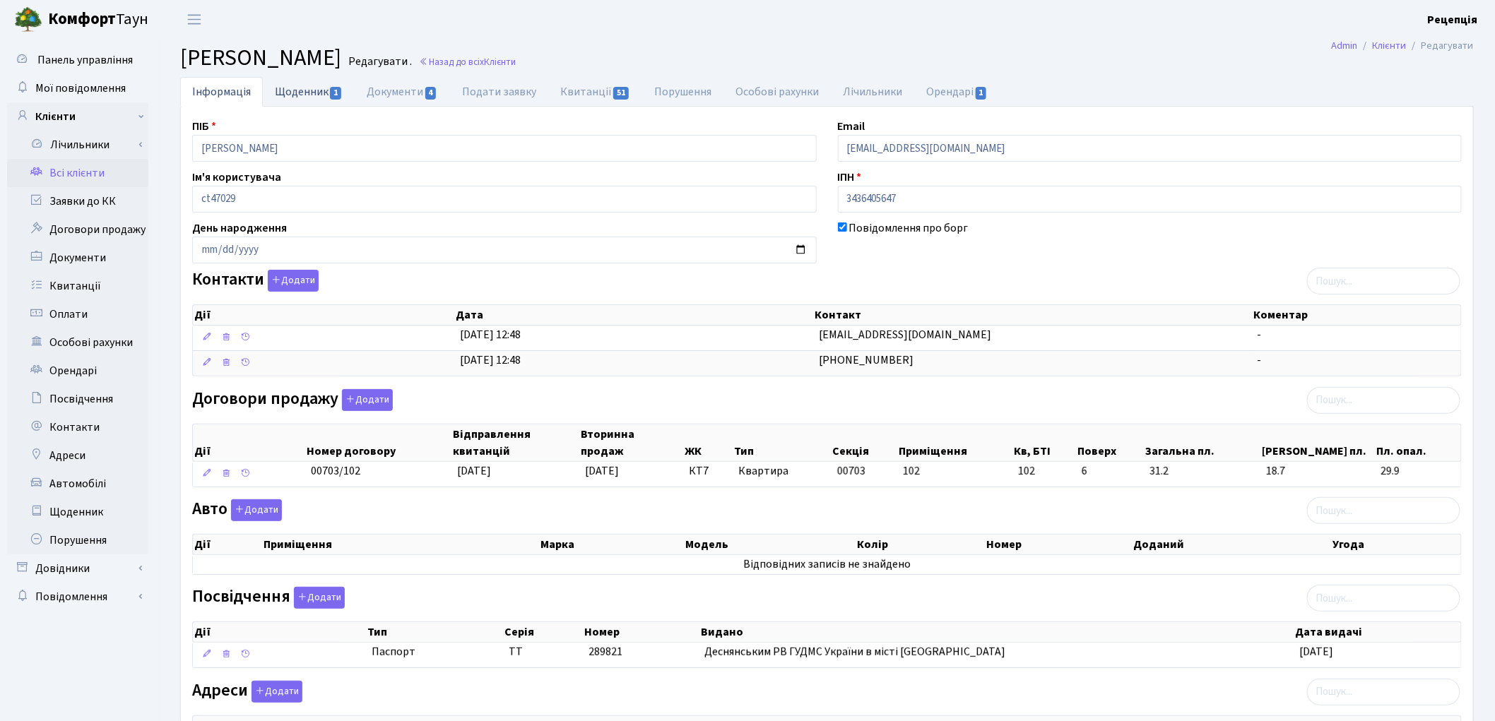
click at [323, 88] on link "Щоденник 1" at bounding box center [309, 91] width 92 height 29
select select "25"
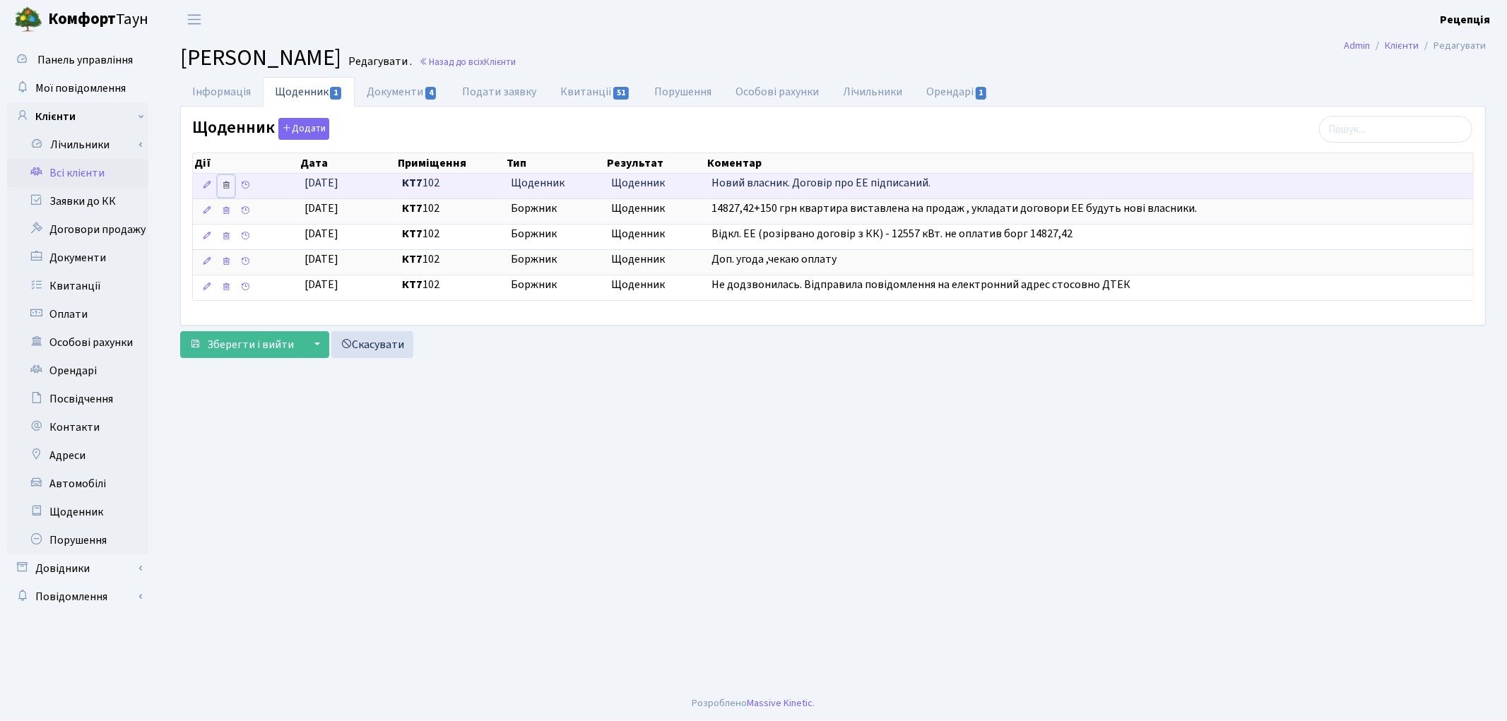
click at [227, 189] on icon at bounding box center [226, 185] width 10 height 10
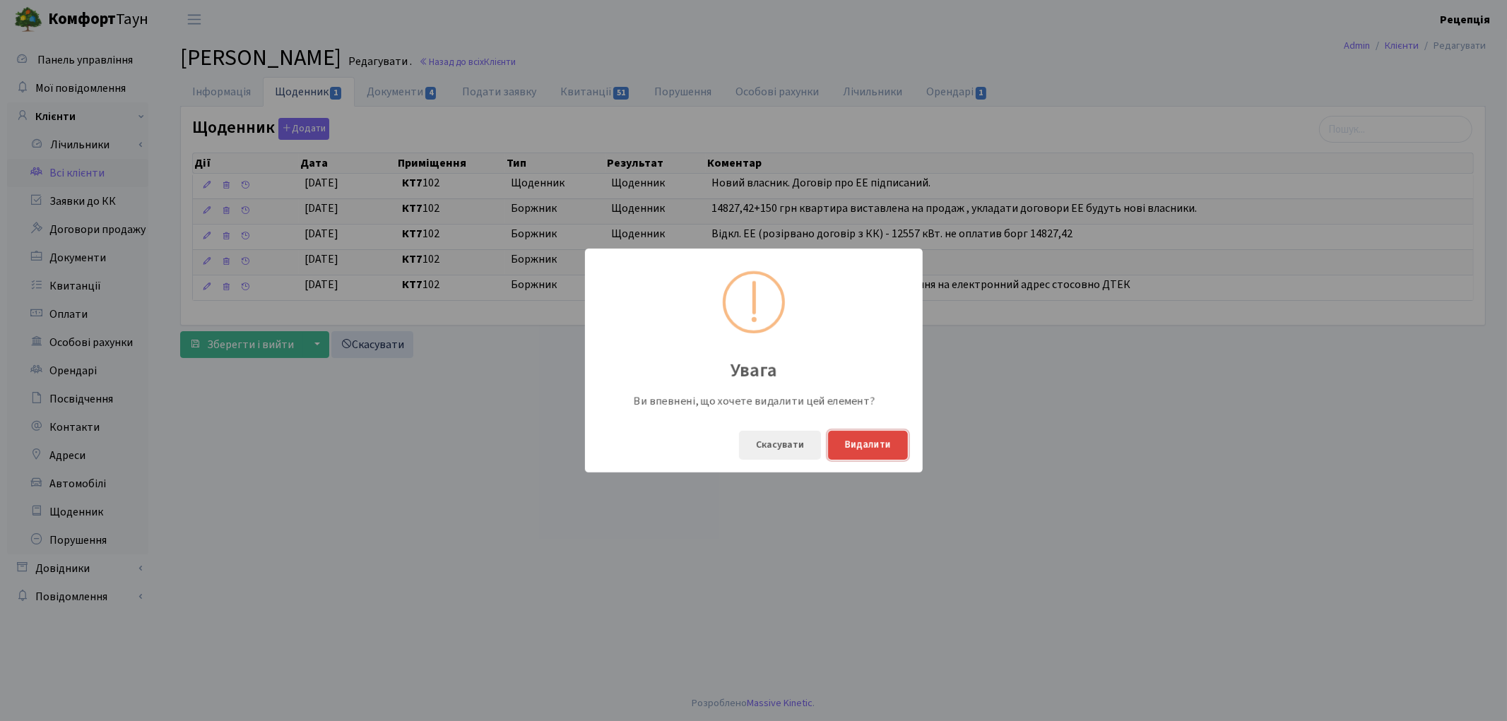
click at [858, 440] on button "Видалити" at bounding box center [868, 445] width 80 height 29
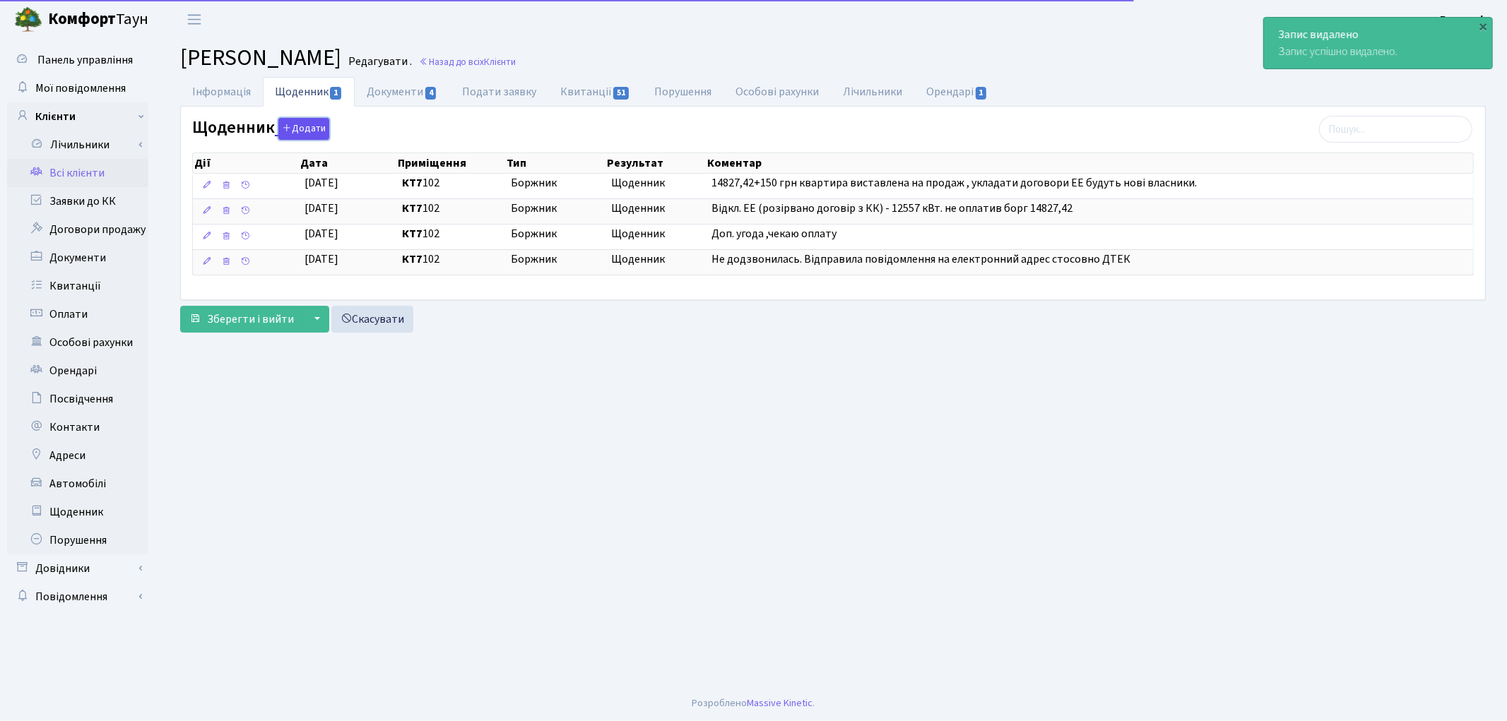
click at [304, 126] on button "Додати" at bounding box center [303, 129] width 51 height 22
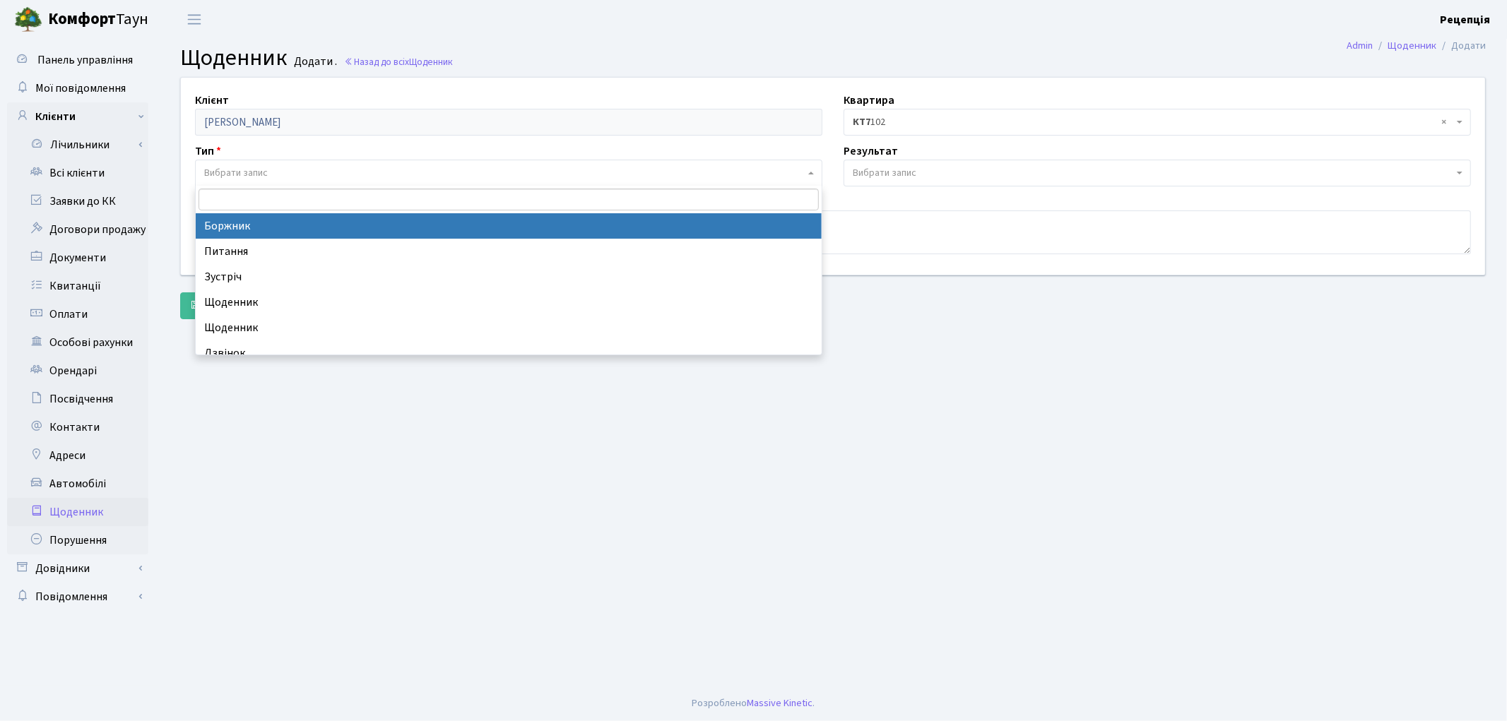
click at [276, 171] on span "Вибрати запис" at bounding box center [504, 173] width 601 height 14
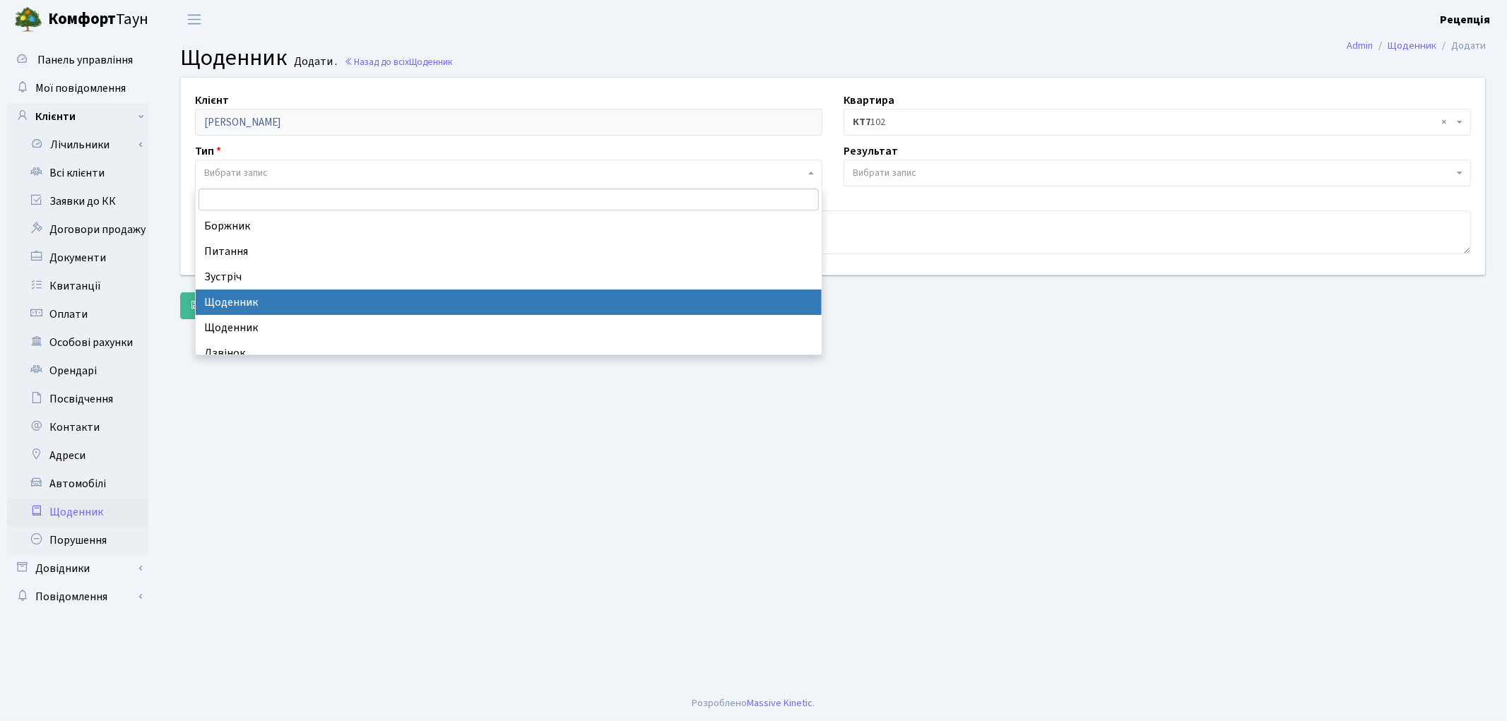
select select "11"
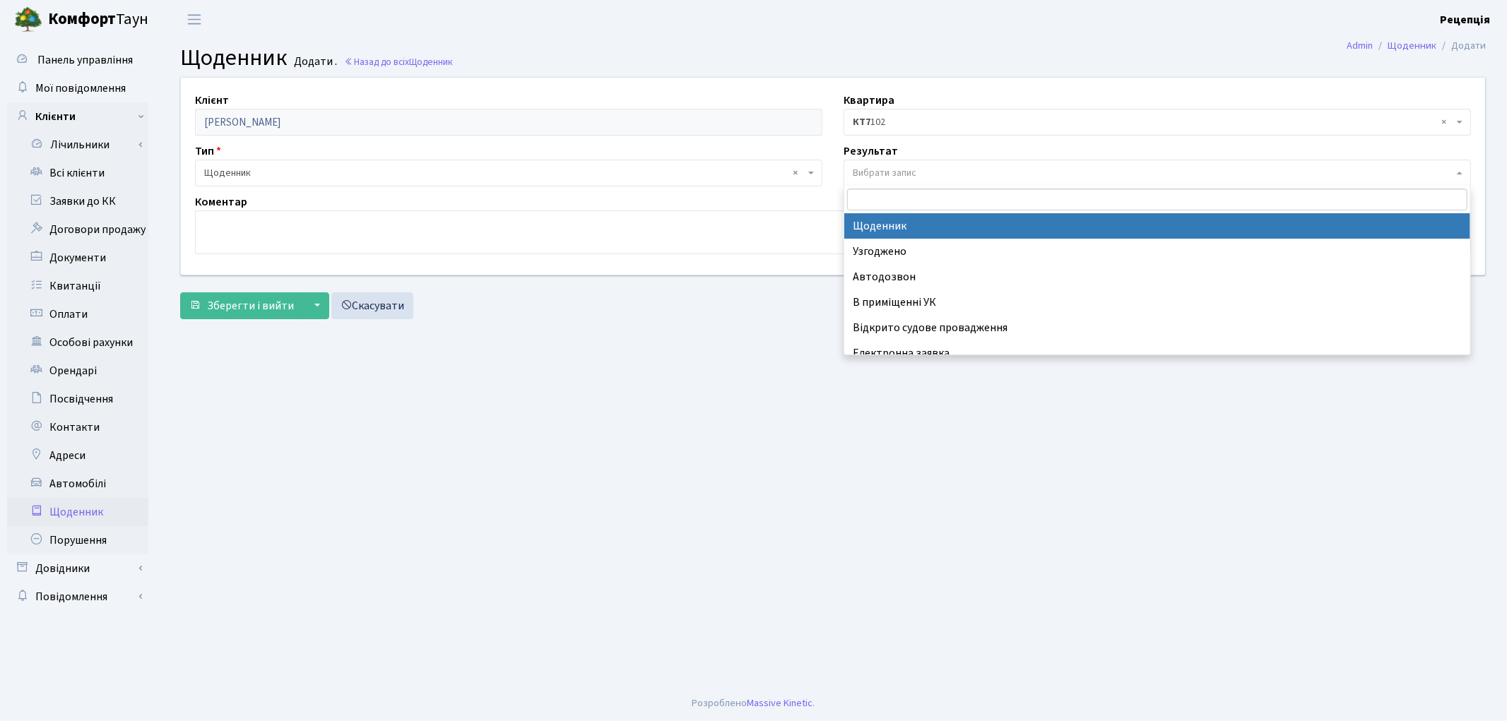
click at [903, 168] on span "Вибрати запис" at bounding box center [885, 173] width 64 height 14
select select "14"
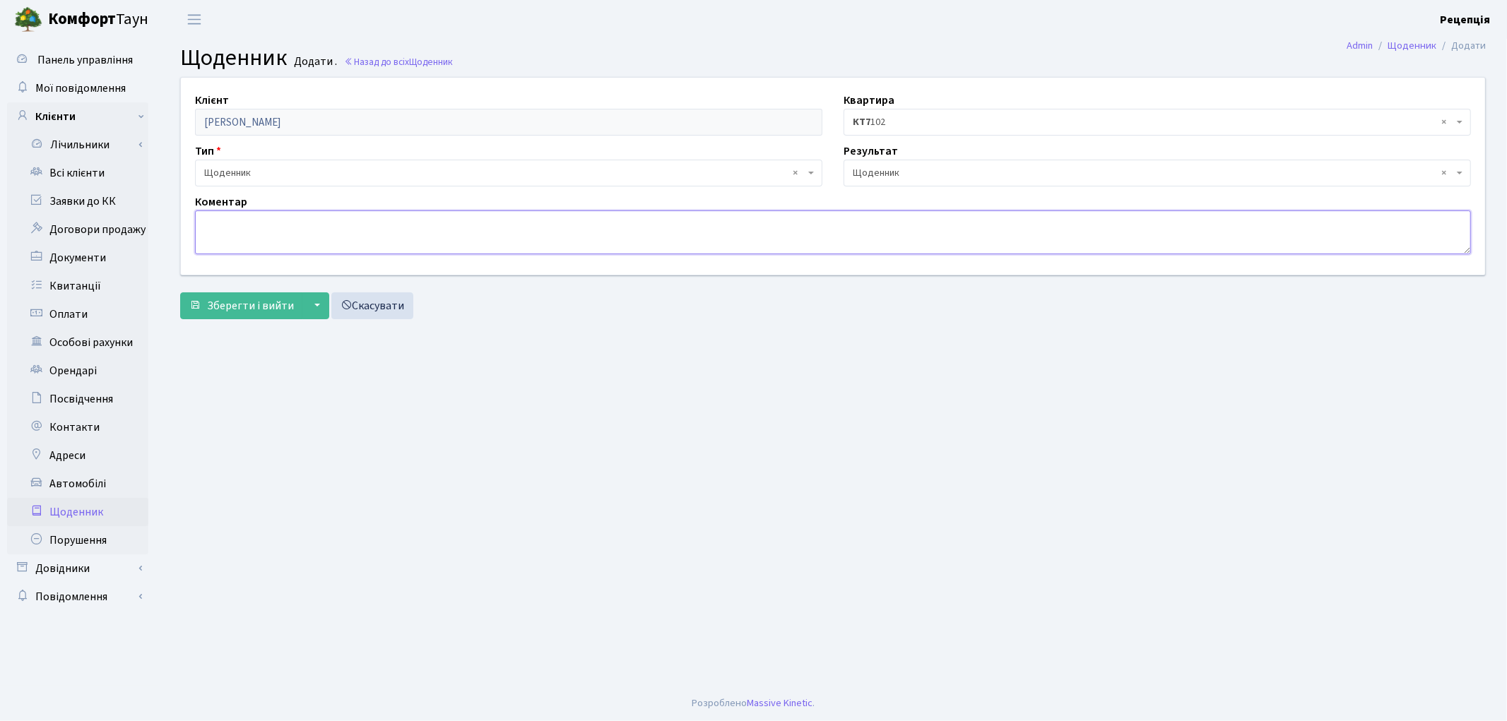
click at [346, 238] on textarea at bounding box center [833, 233] width 1276 height 44
paste textarea "Змінився власник , зобов'язується в коротші терміни укласти договір ЕЕ."
click at [207, 222] on textarea "Змінився власник , зобов'язується в коротші терміни укласти договір ЕЕ." at bounding box center [833, 233] width 1276 height 44
click at [290, 227] on textarea "Змінився власник , зобов'язується в коротші терміни укласти договір ЕЕ." at bounding box center [833, 233] width 1276 height 44
click at [291, 223] on textarea "Змінився власник, зобов'язується в коротші терміни укласти договір ЕЕ." at bounding box center [833, 233] width 1276 height 44
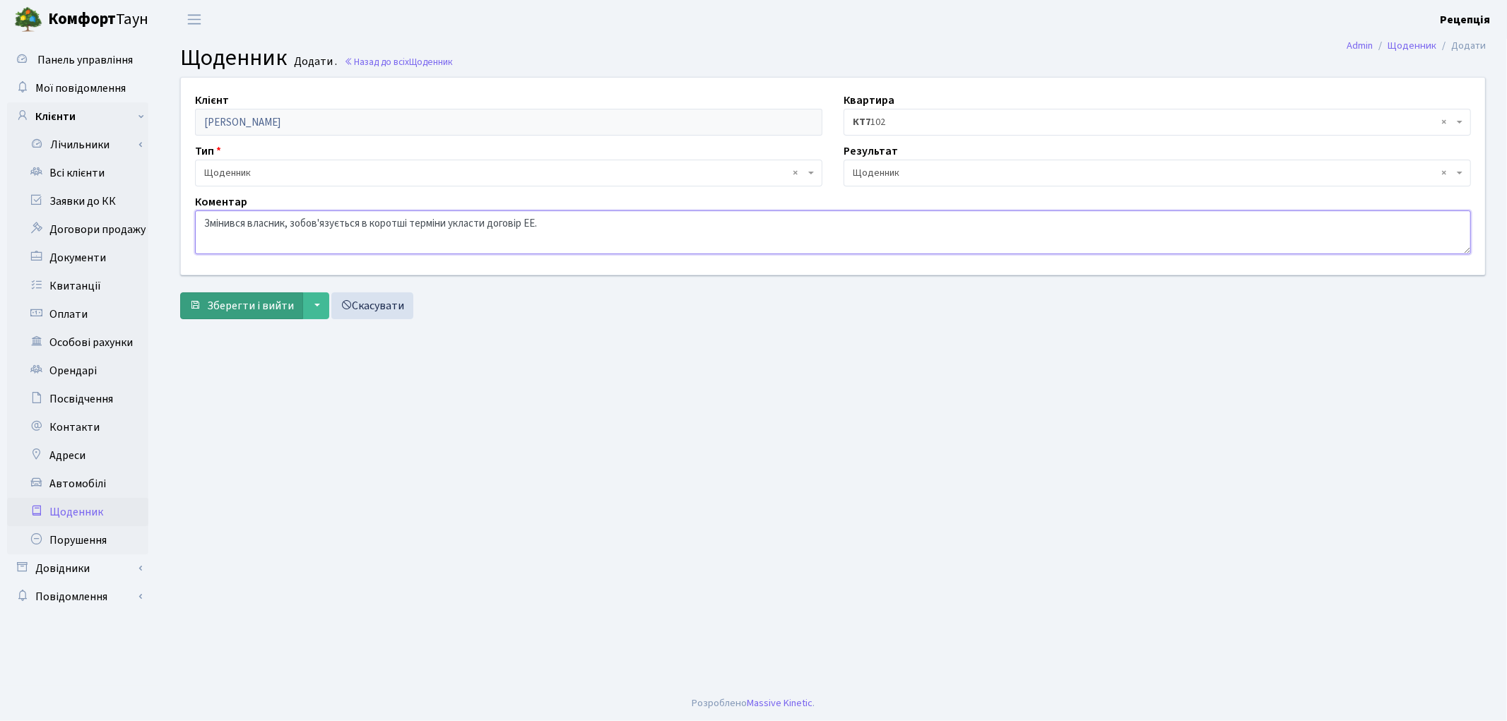
type textarea "Змінився власник, зобов'язується в коротші терміни укласти договір ЕЕ."
click at [248, 306] on span "Зберегти і вийти" at bounding box center [250, 306] width 87 height 16
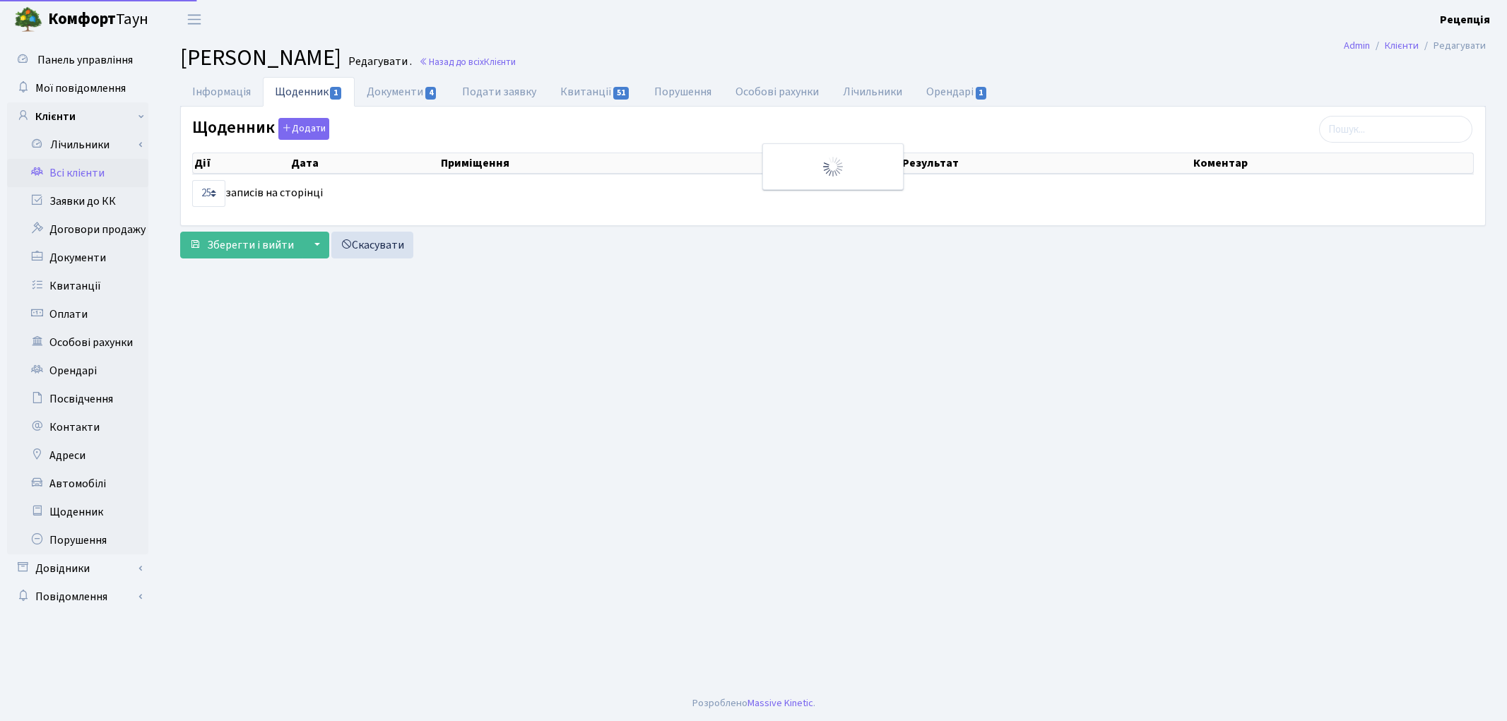
select select "25"
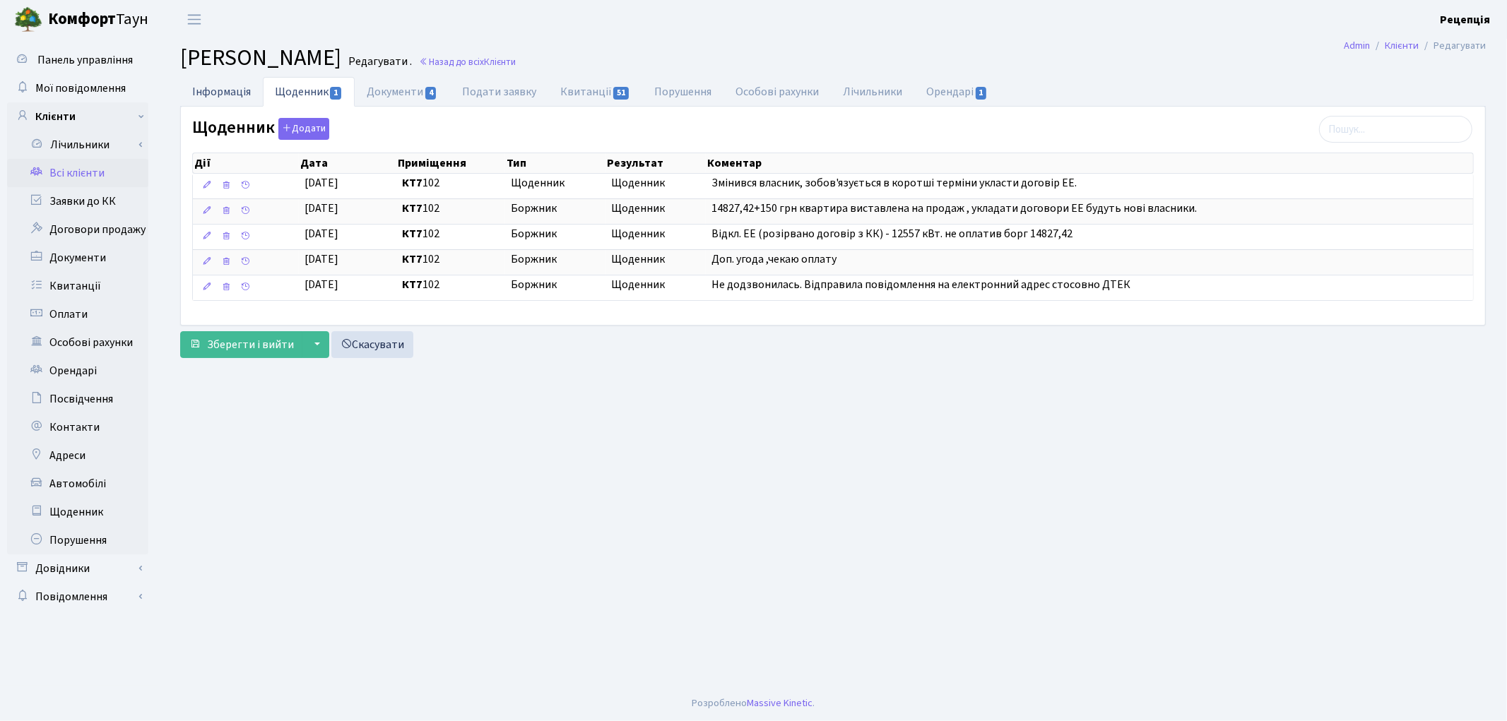
click at [223, 89] on link "Інформація" at bounding box center [221, 91] width 83 height 29
select select "25"
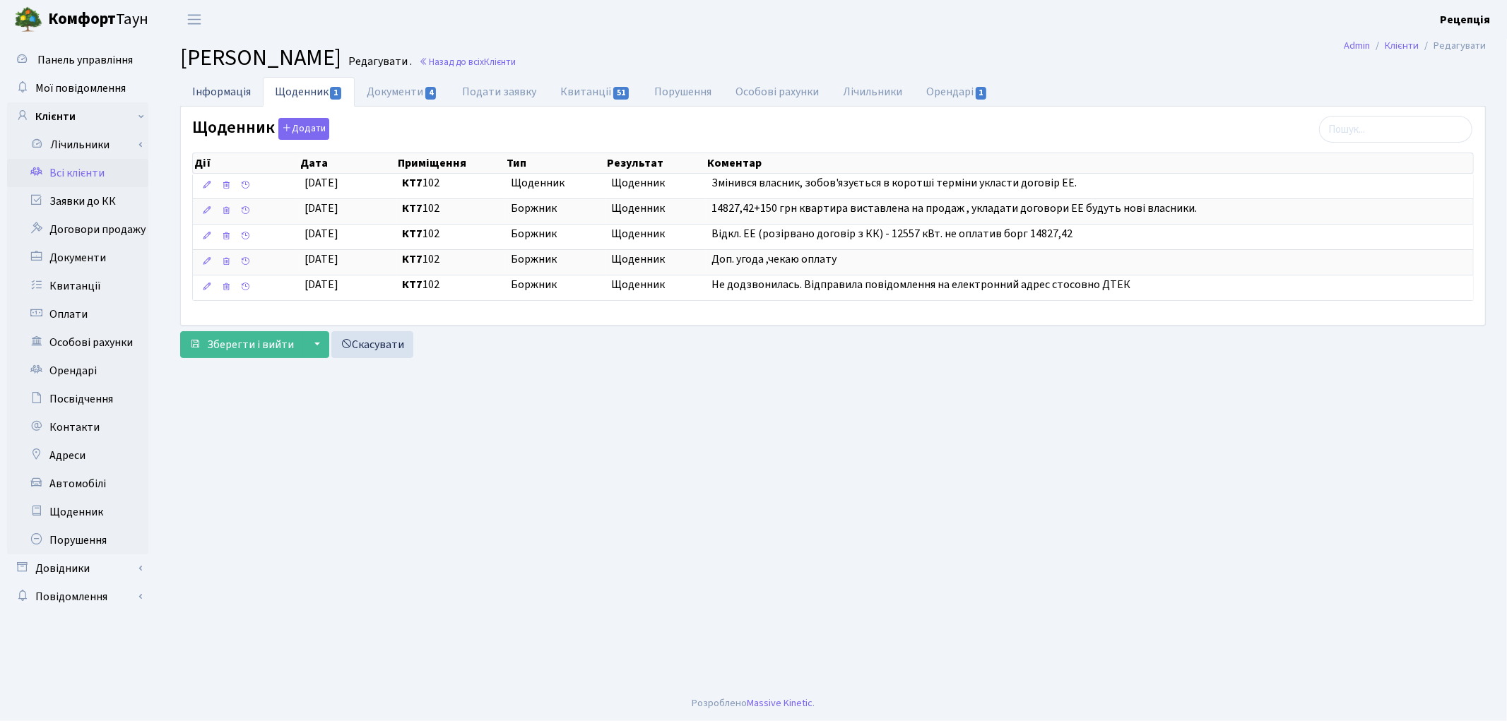
select select "25"
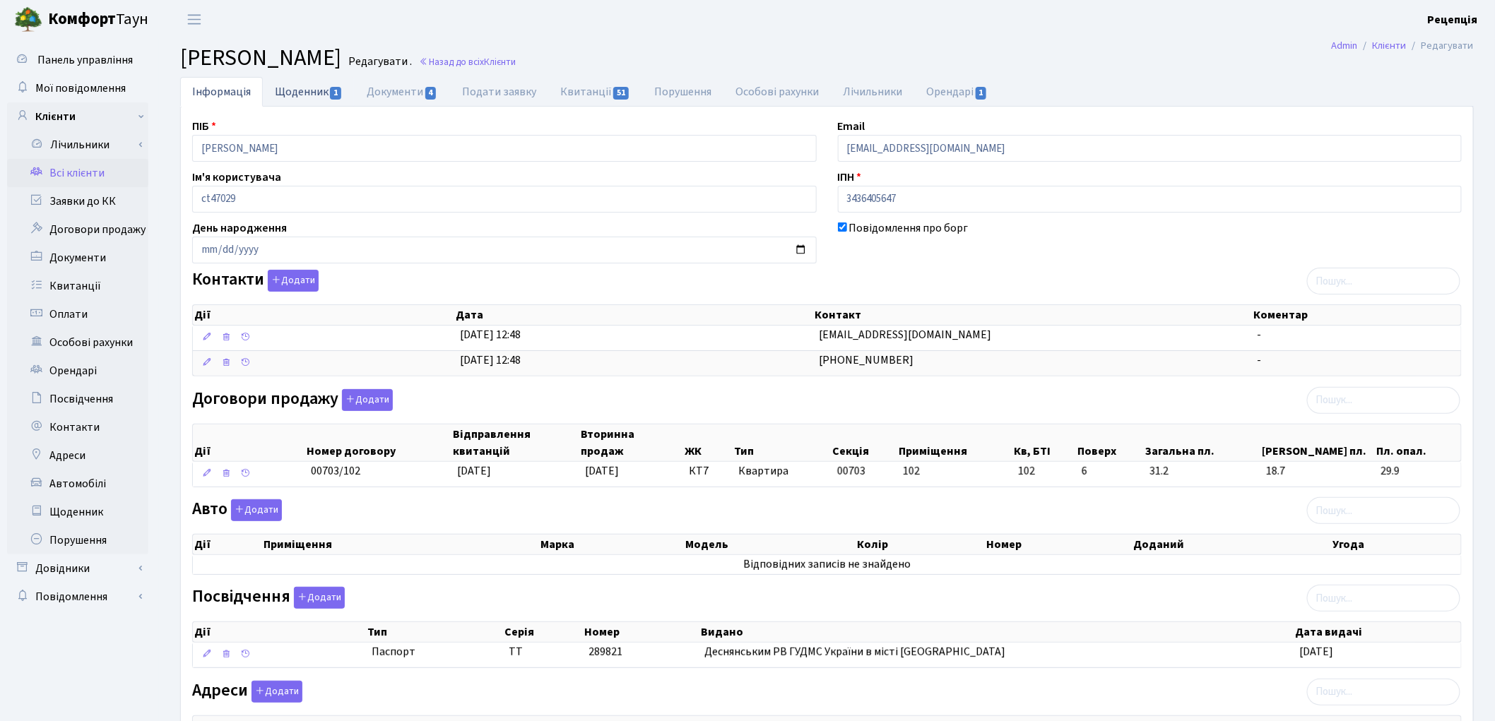
click at [290, 90] on link "Щоденник 1" at bounding box center [309, 91] width 92 height 29
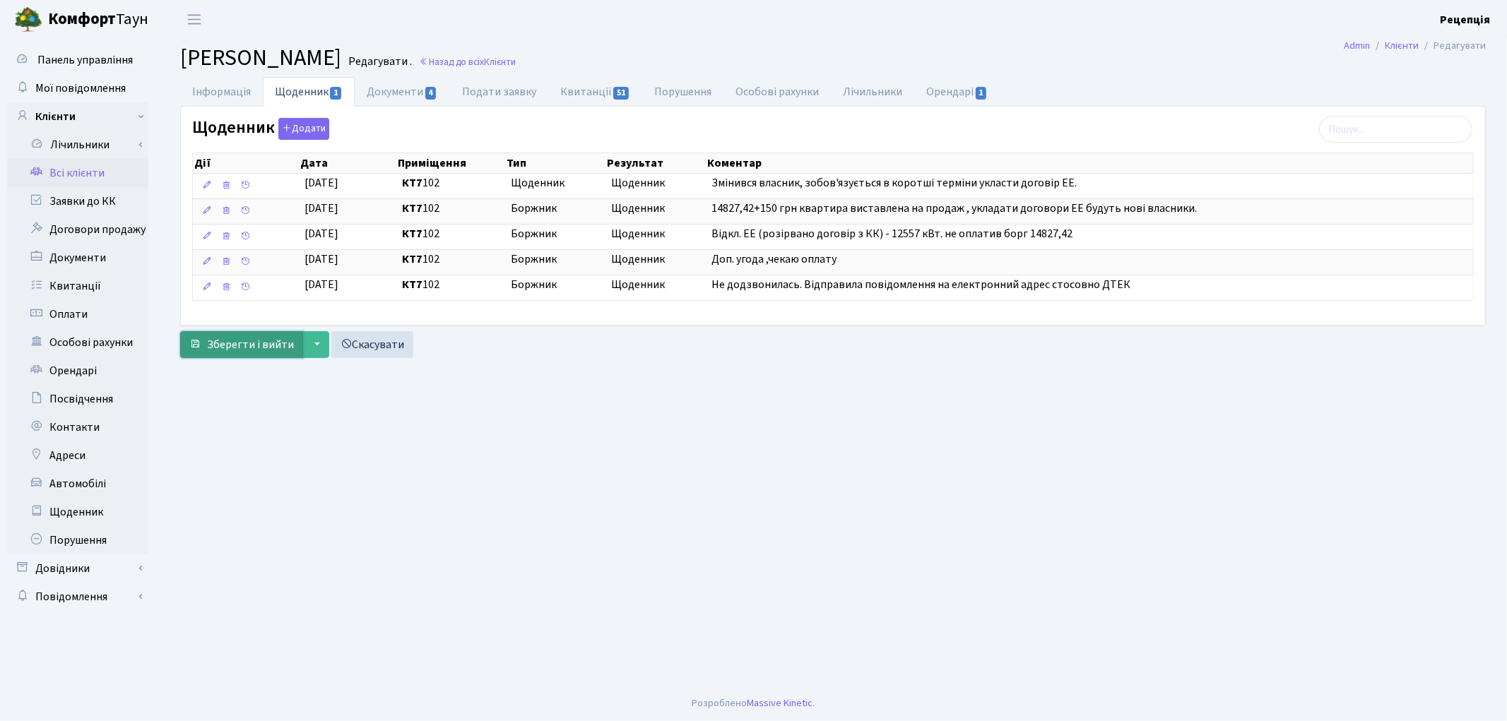
click at [238, 346] on span "Зберегти і вийти" at bounding box center [250, 345] width 87 height 16
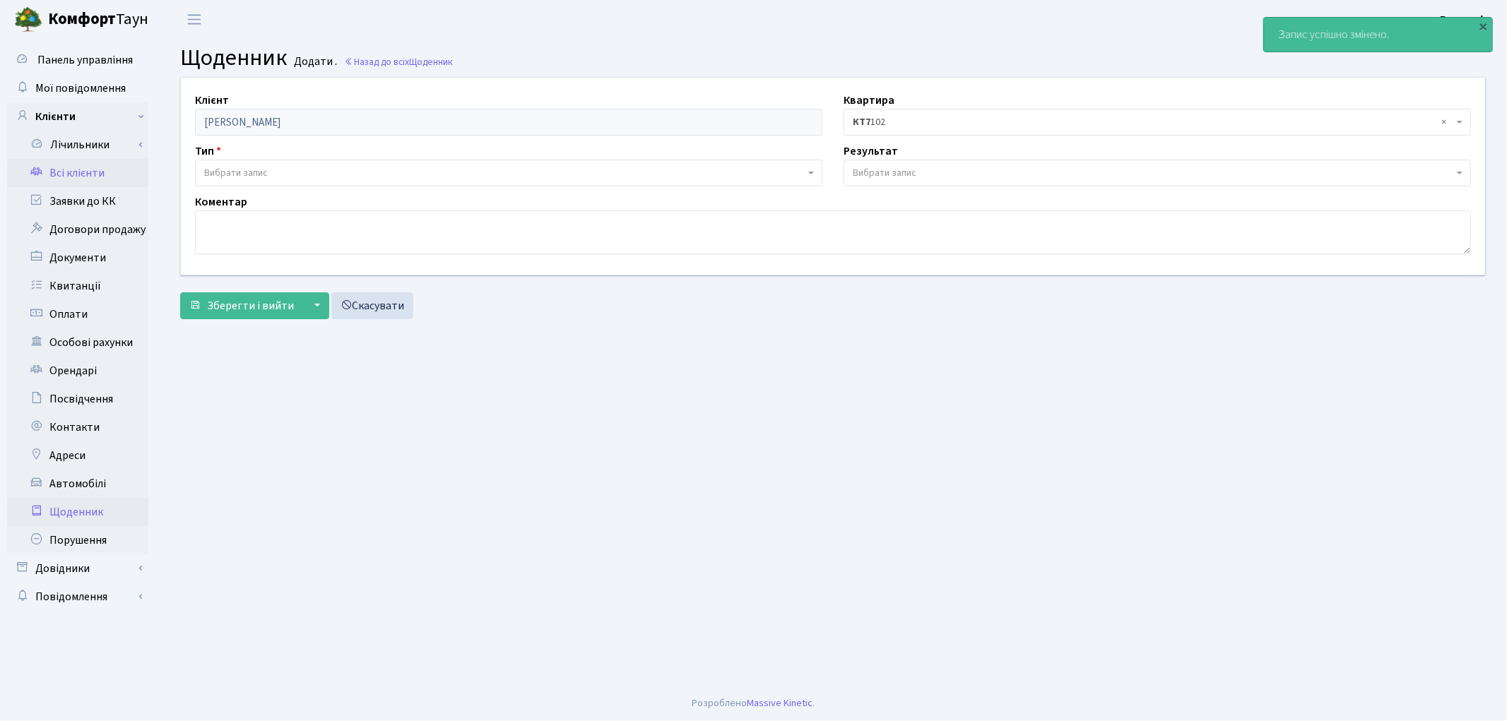
click at [83, 174] on link "Всі клієнти" at bounding box center [77, 173] width 141 height 28
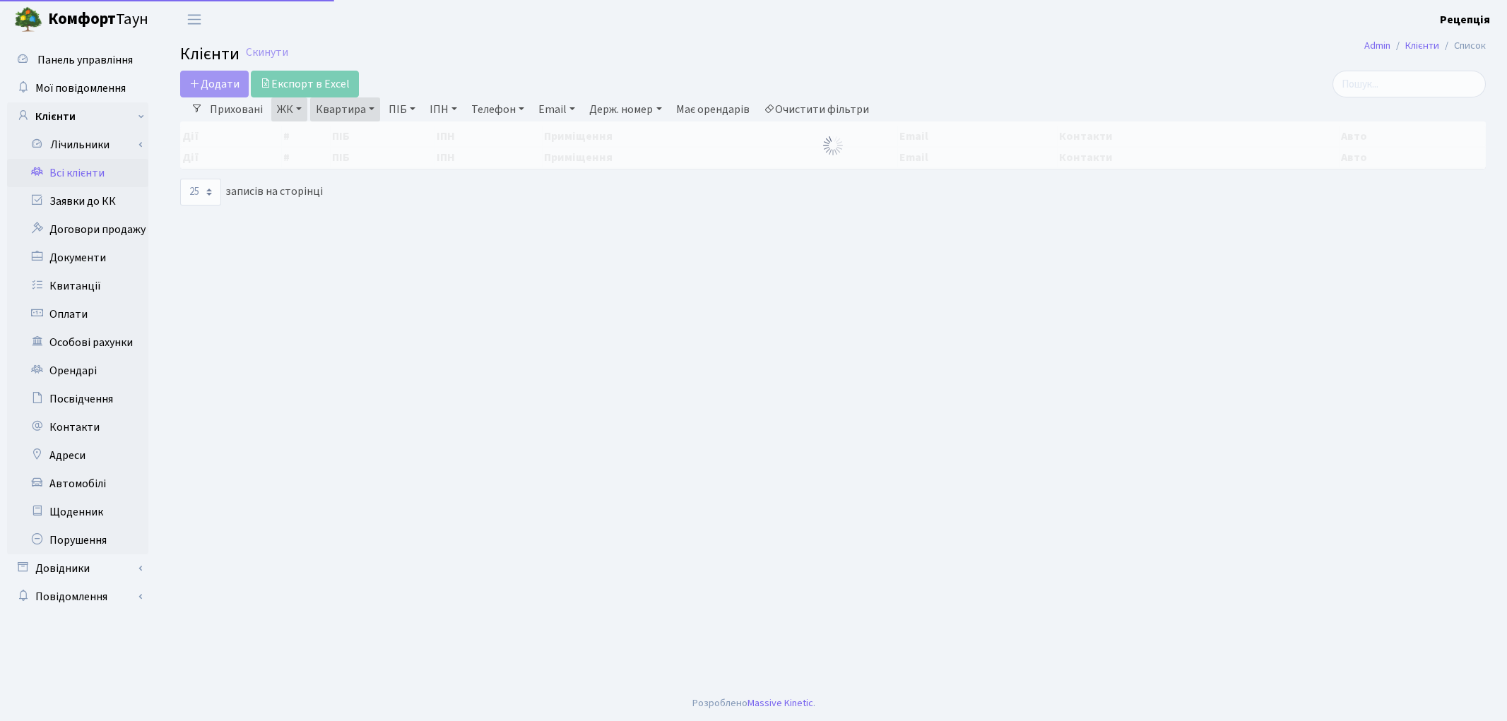
select select "25"
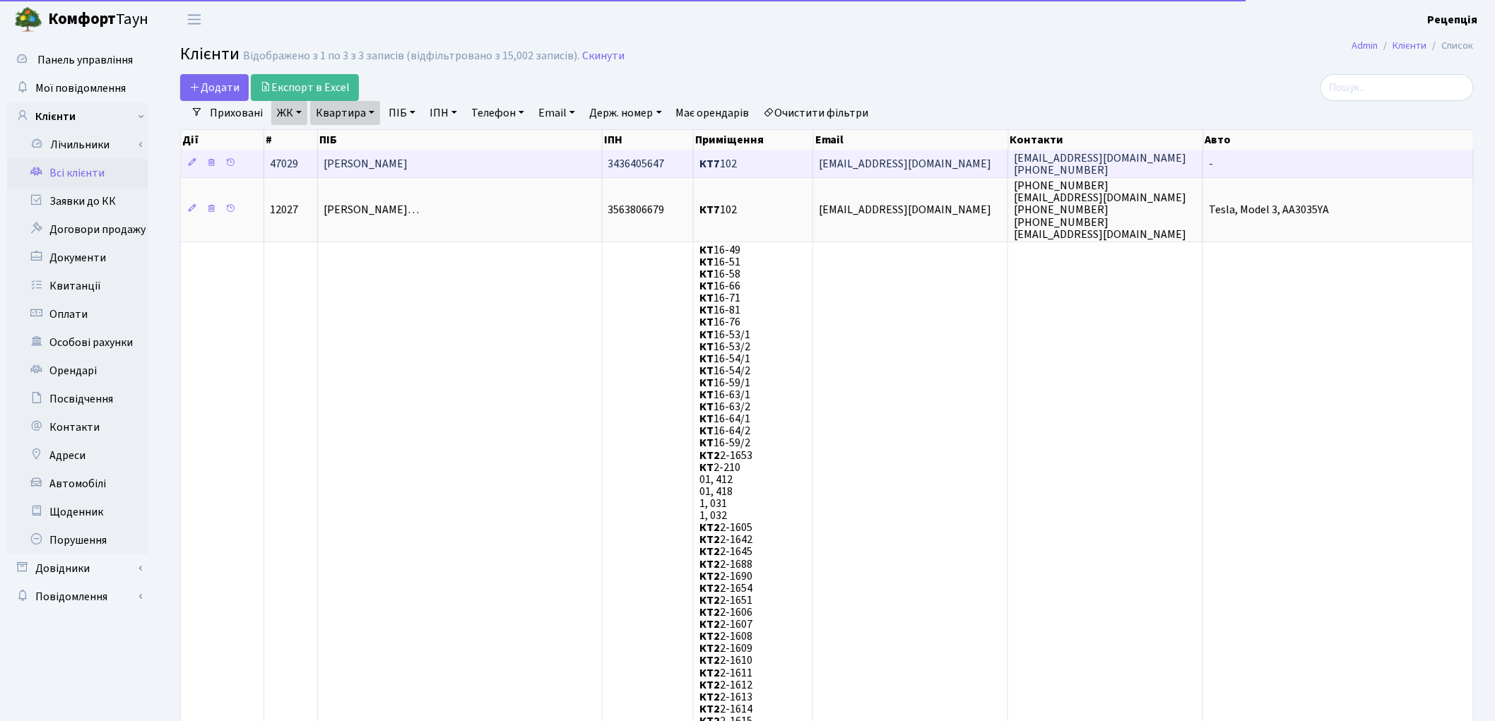
click at [408, 165] on span "[PERSON_NAME]" at bounding box center [366, 164] width 84 height 16
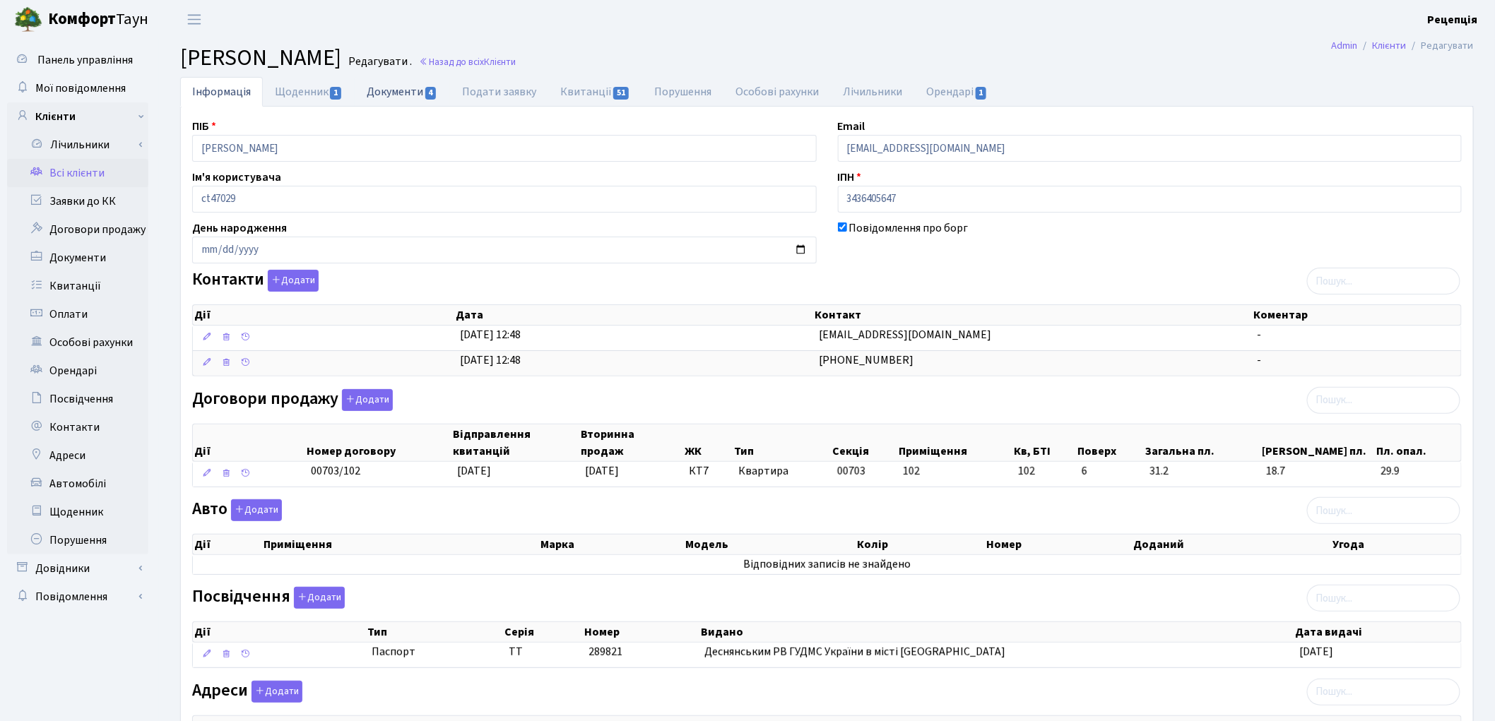
click at [396, 102] on link "Документи 4" at bounding box center [402, 91] width 95 height 29
select select "25"
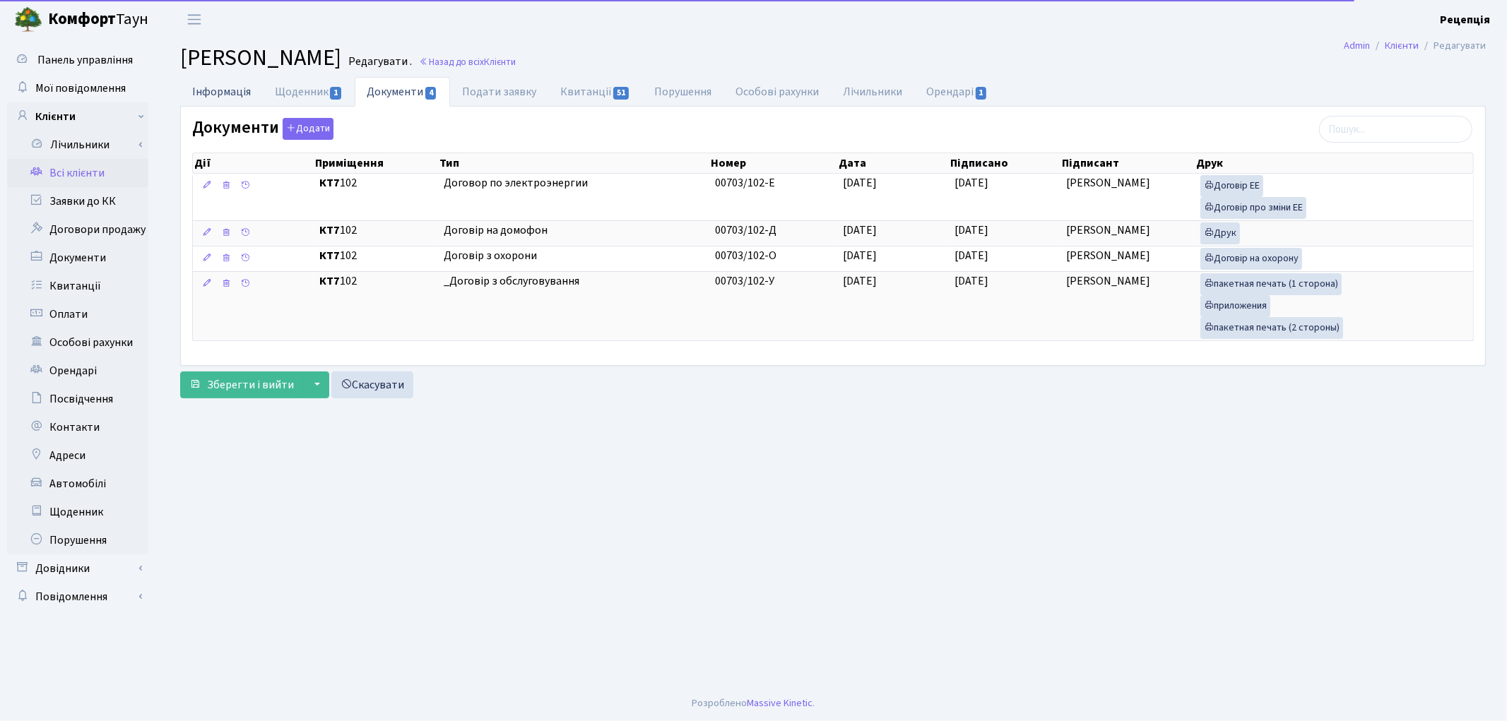
click at [233, 90] on link "Інформація" at bounding box center [221, 91] width 83 height 29
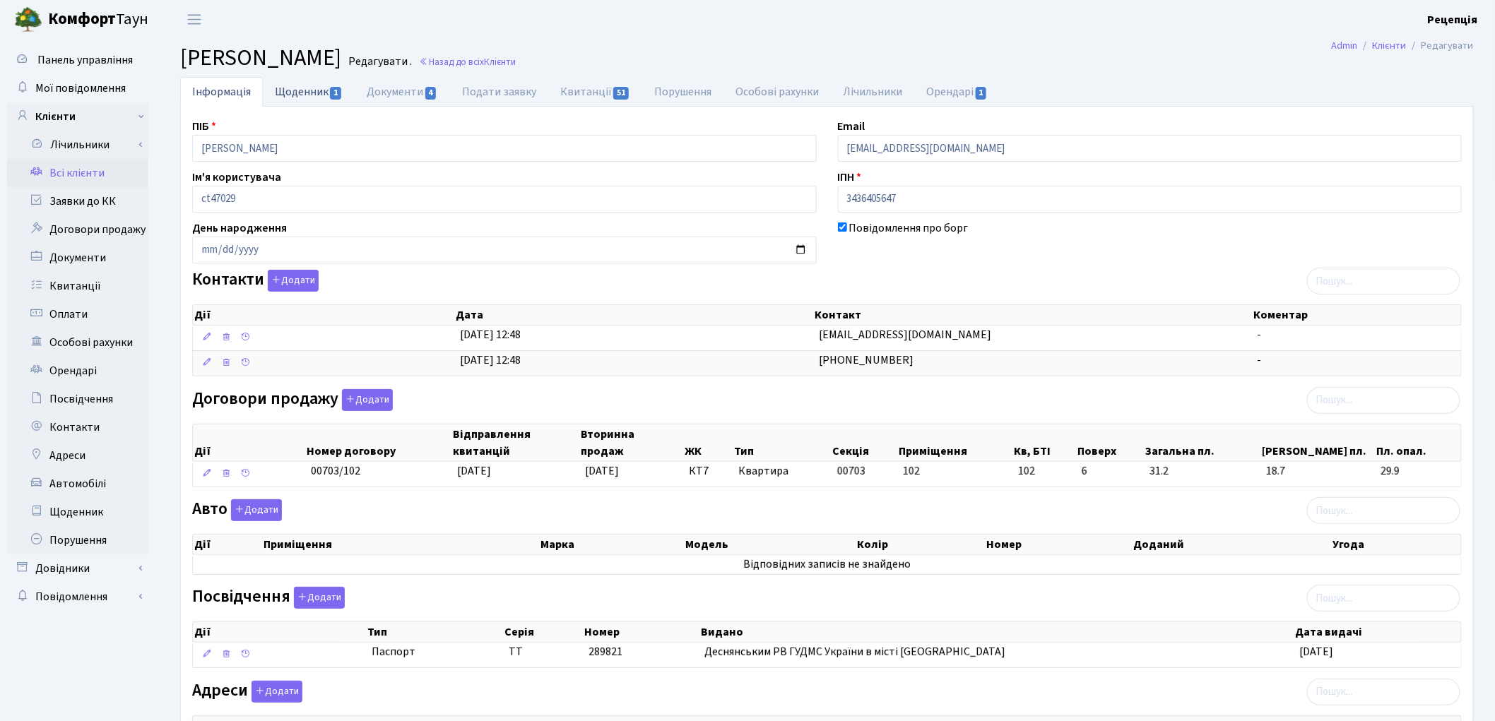
click at [301, 93] on link "Щоденник 1" at bounding box center [309, 91] width 92 height 29
select select "25"
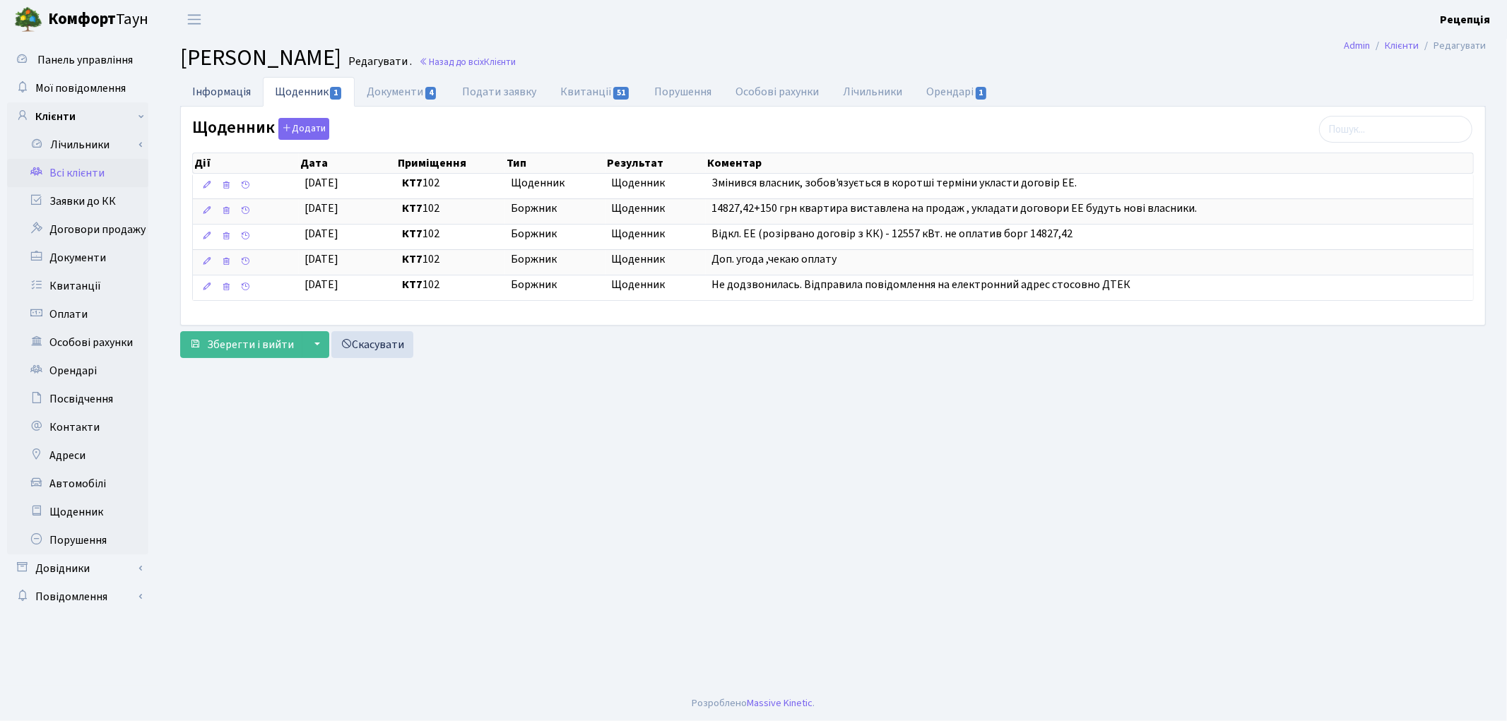
click at [216, 92] on link "Інформація" at bounding box center [221, 91] width 83 height 29
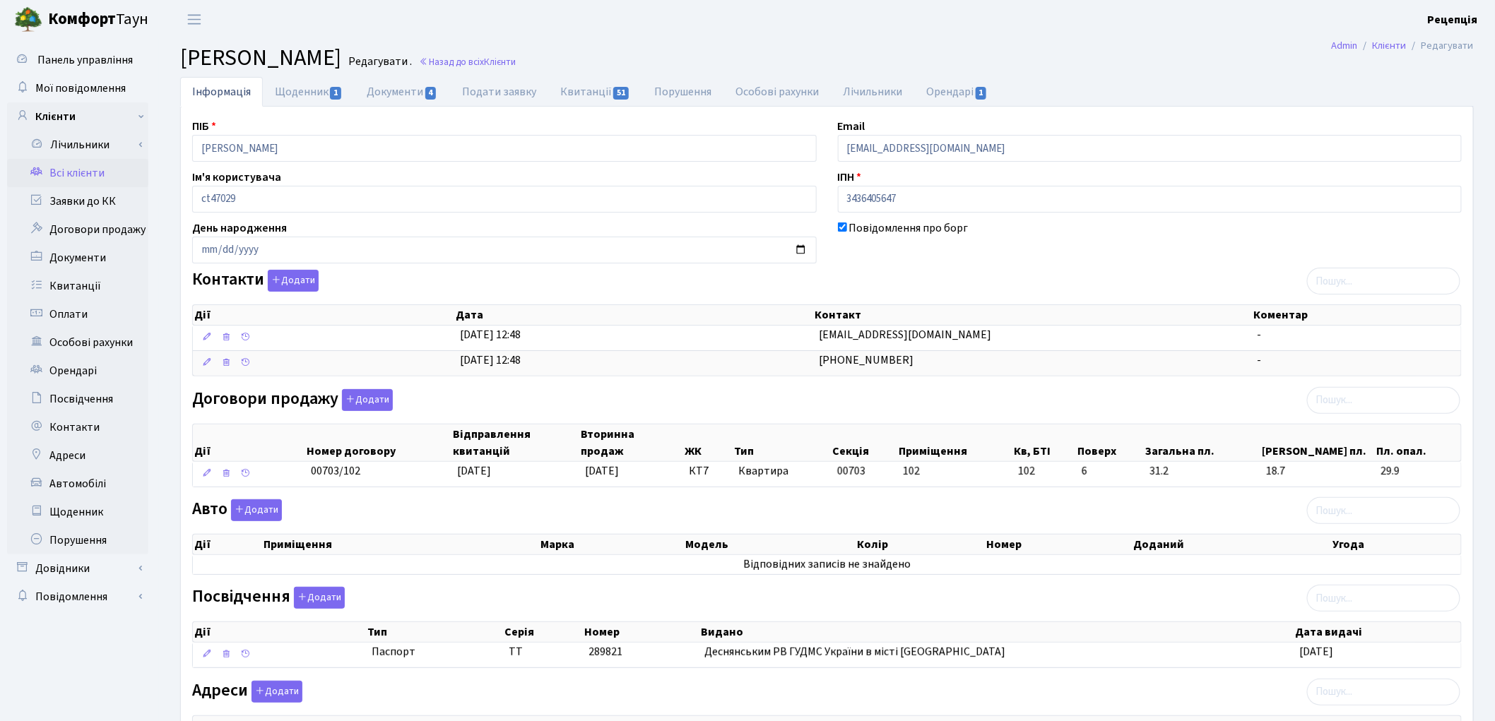
click at [81, 174] on link "Всі клієнти" at bounding box center [77, 173] width 141 height 28
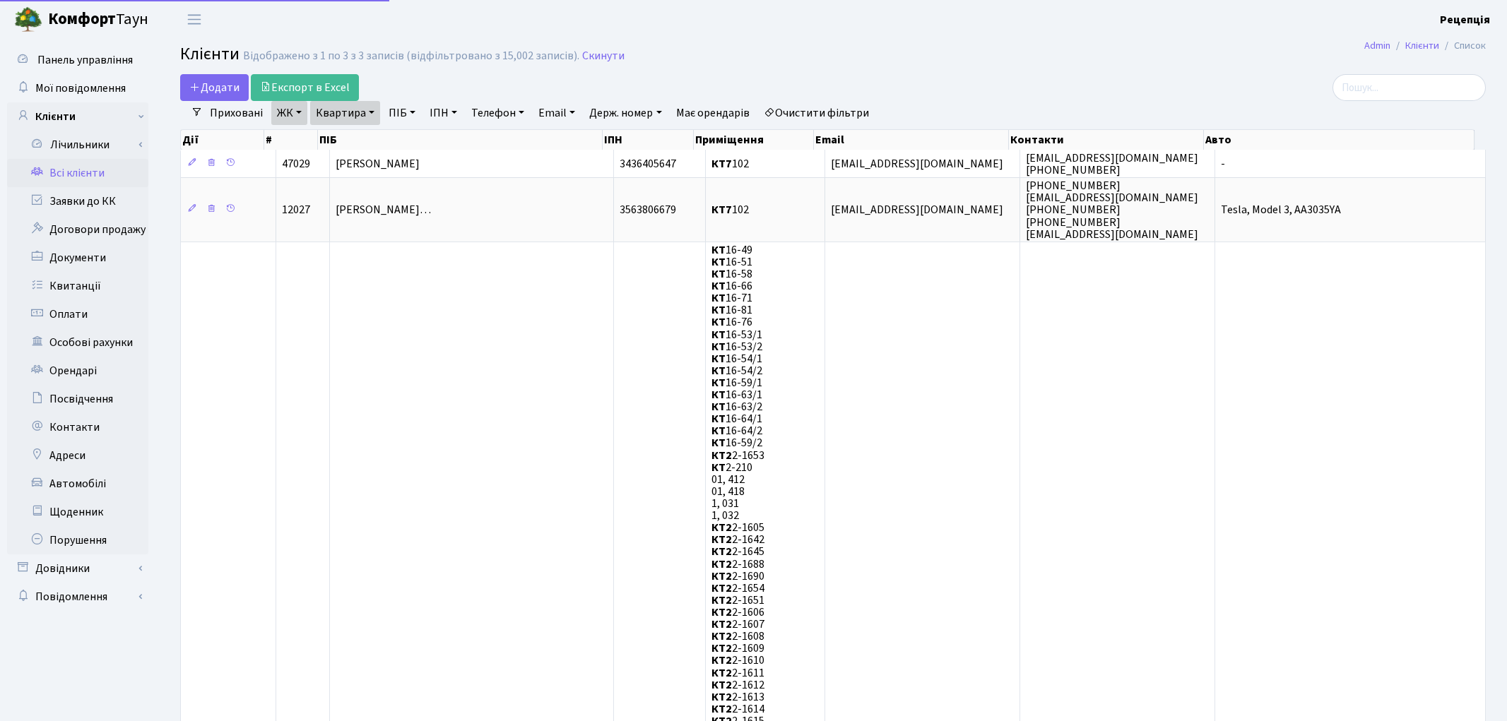
select select "25"
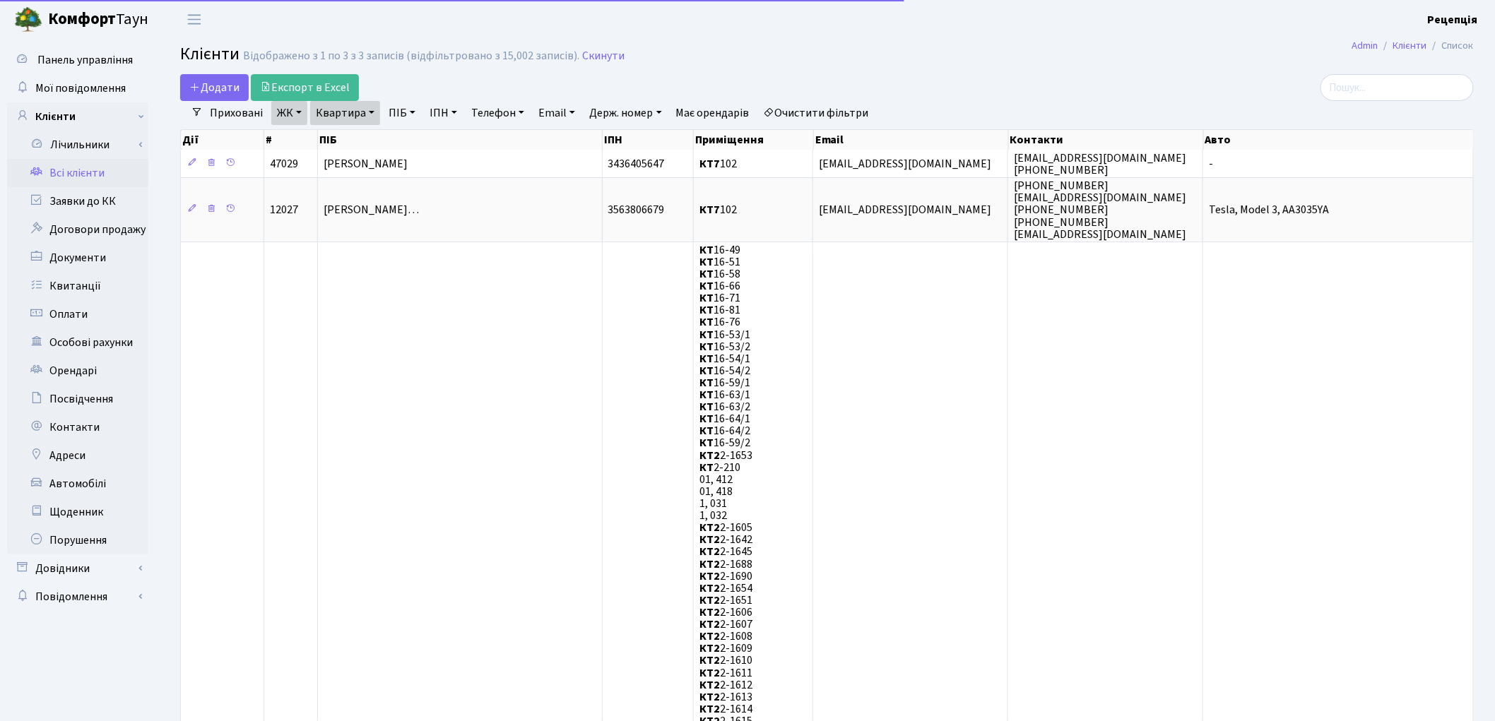
click at [844, 110] on link "Очистити фільтри" at bounding box center [816, 113] width 117 height 24
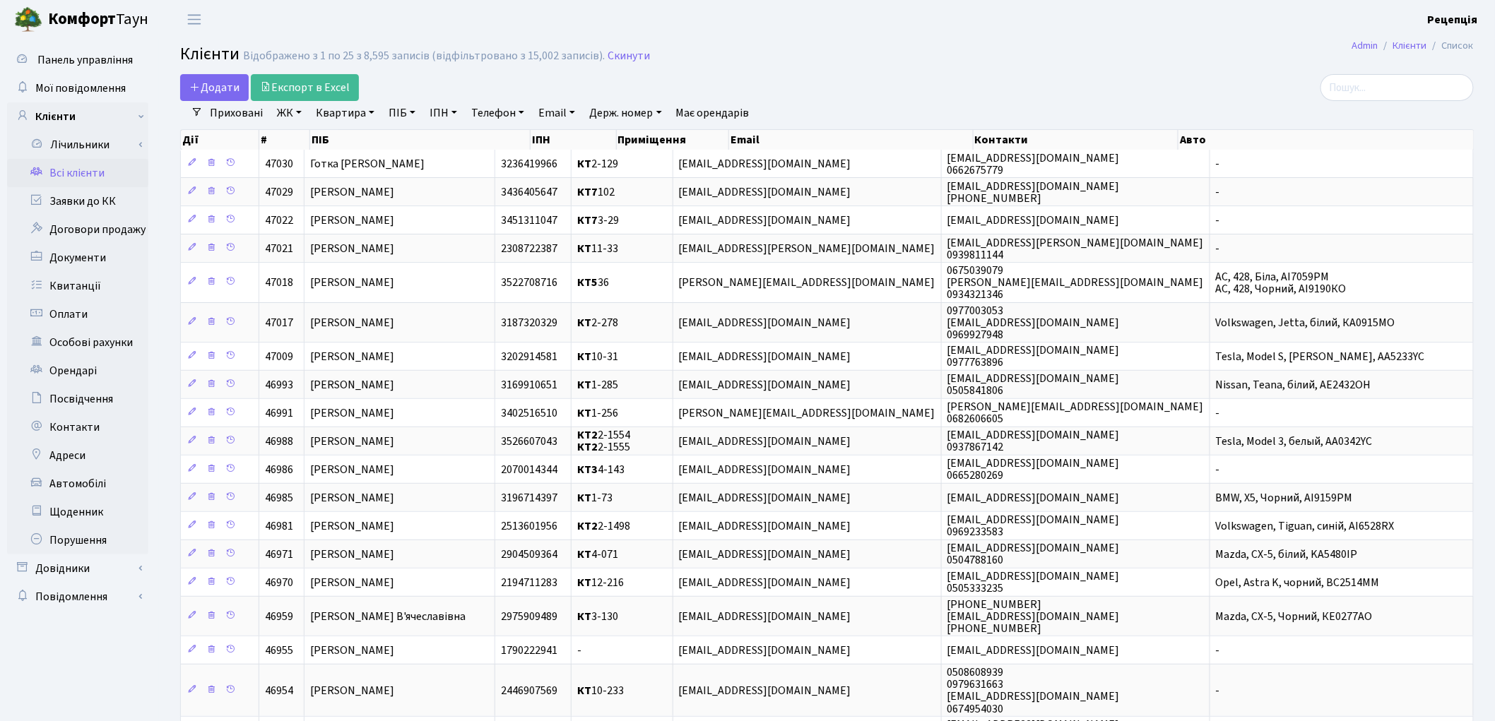
click at [406, 117] on link "ПІБ" at bounding box center [402, 113] width 38 height 24
type input "гапонюк"
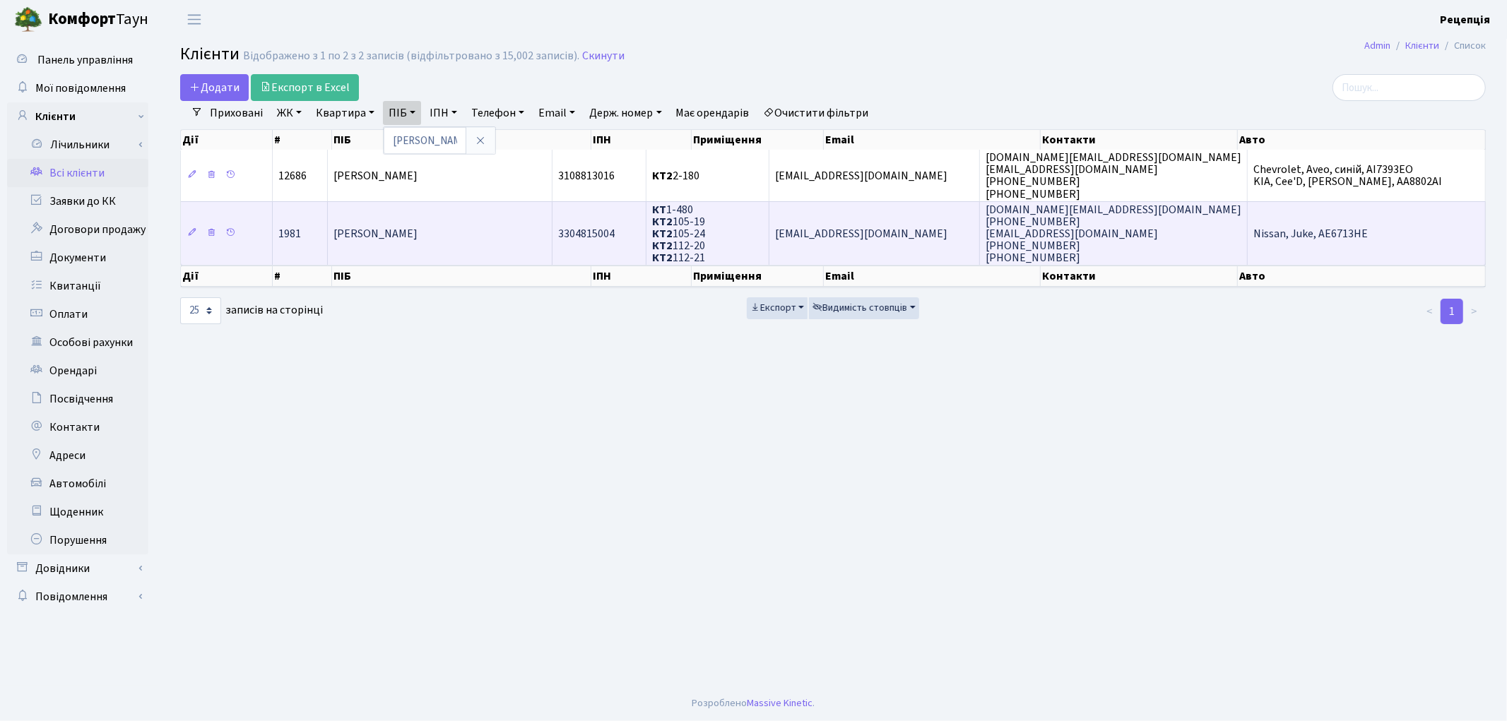
click at [418, 226] on span "Гапонюк Марина Володимирівна" at bounding box center [376, 234] width 84 height 16
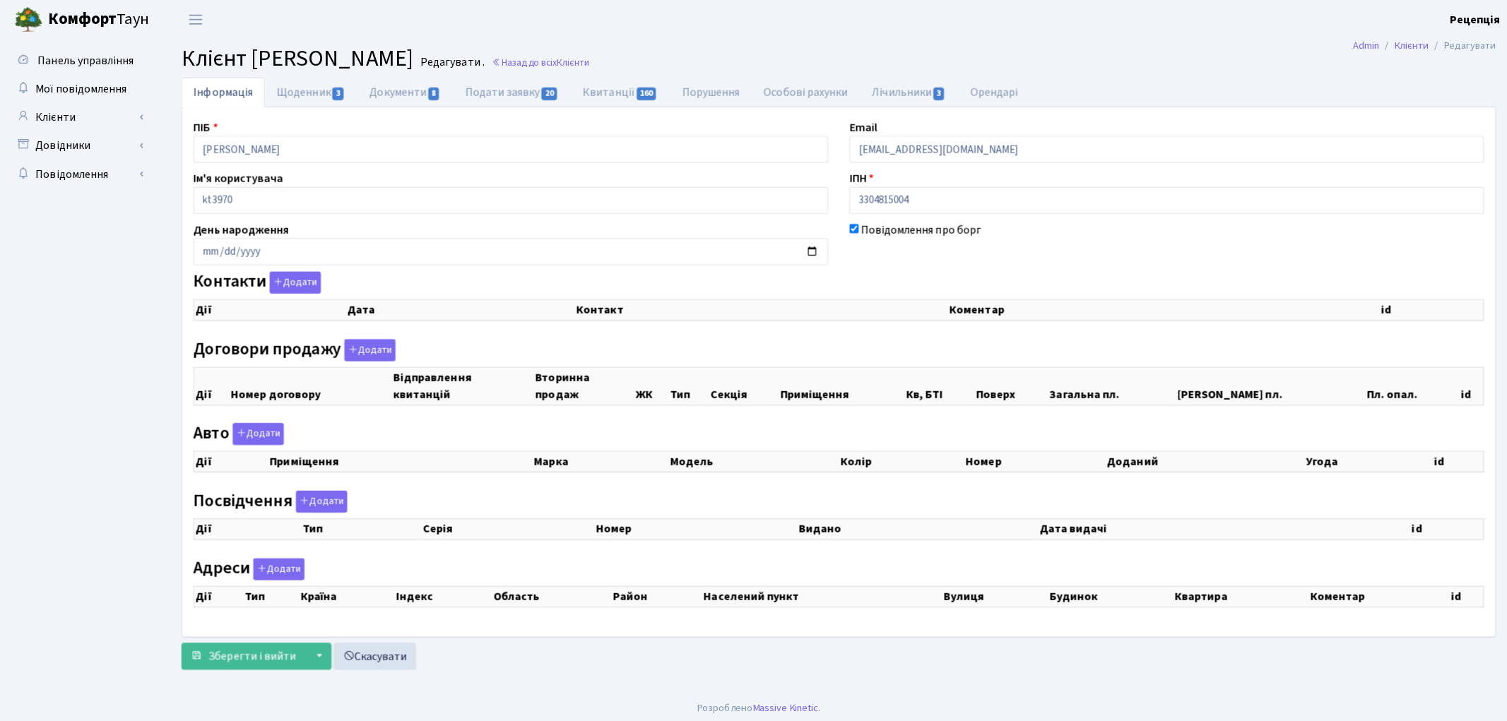
checkbox input "true"
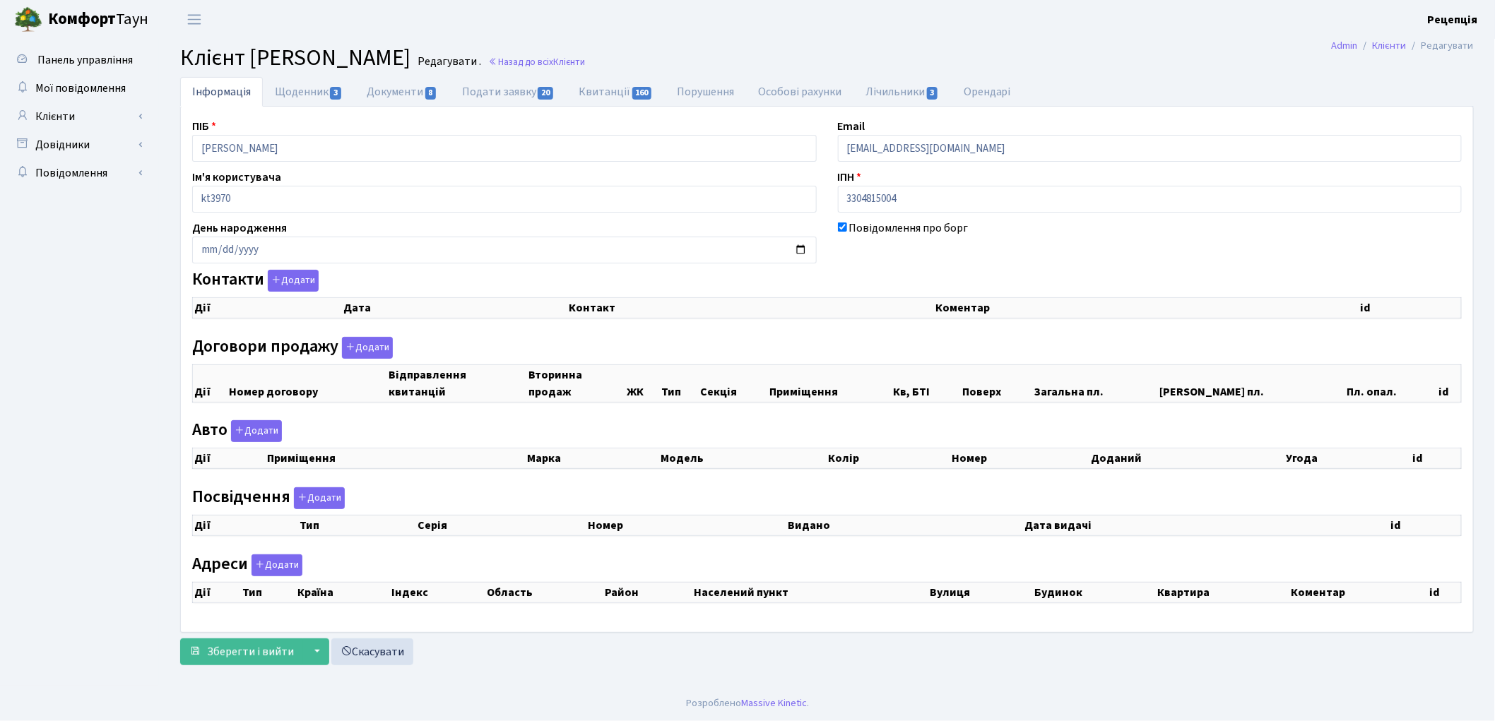
select select "25"
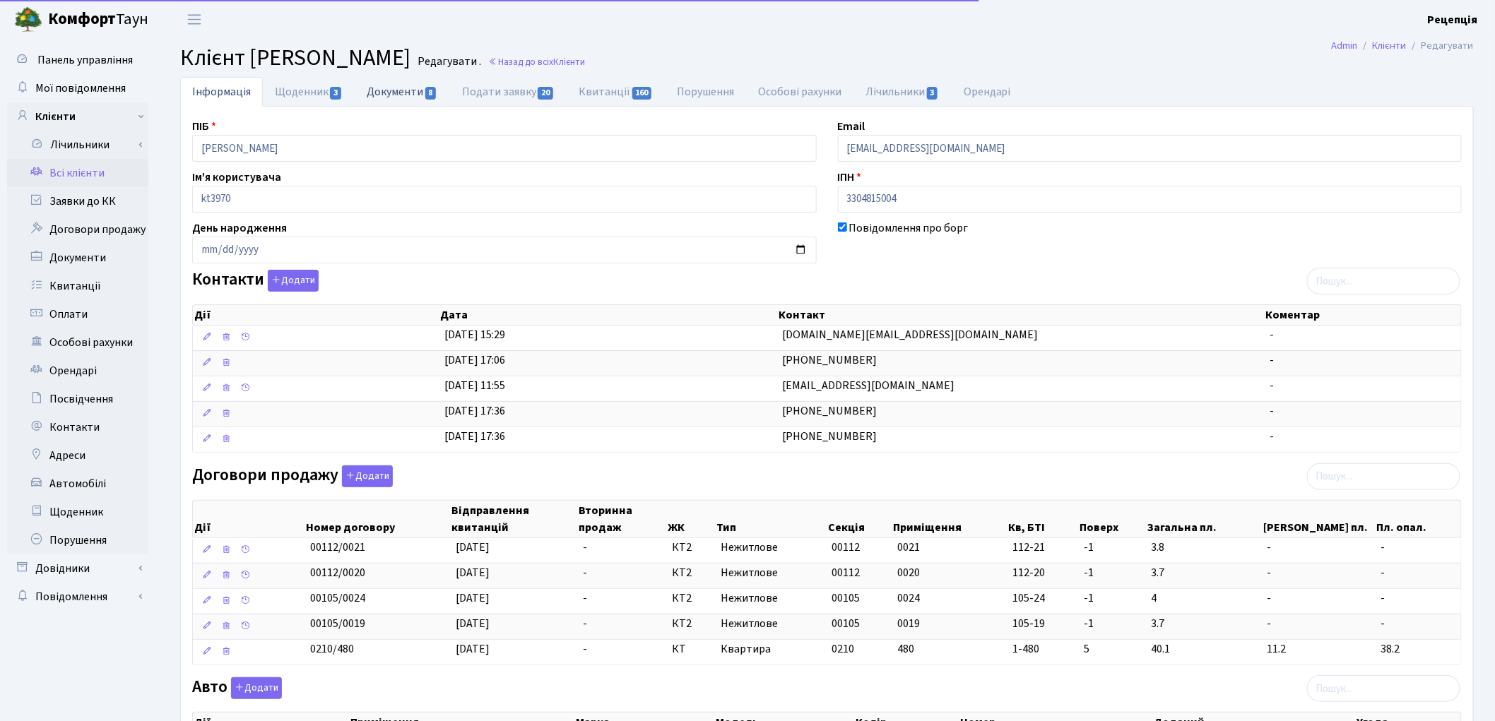
click at [396, 94] on link "Документи 8" at bounding box center [402, 91] width 95 height 29
select select "25"
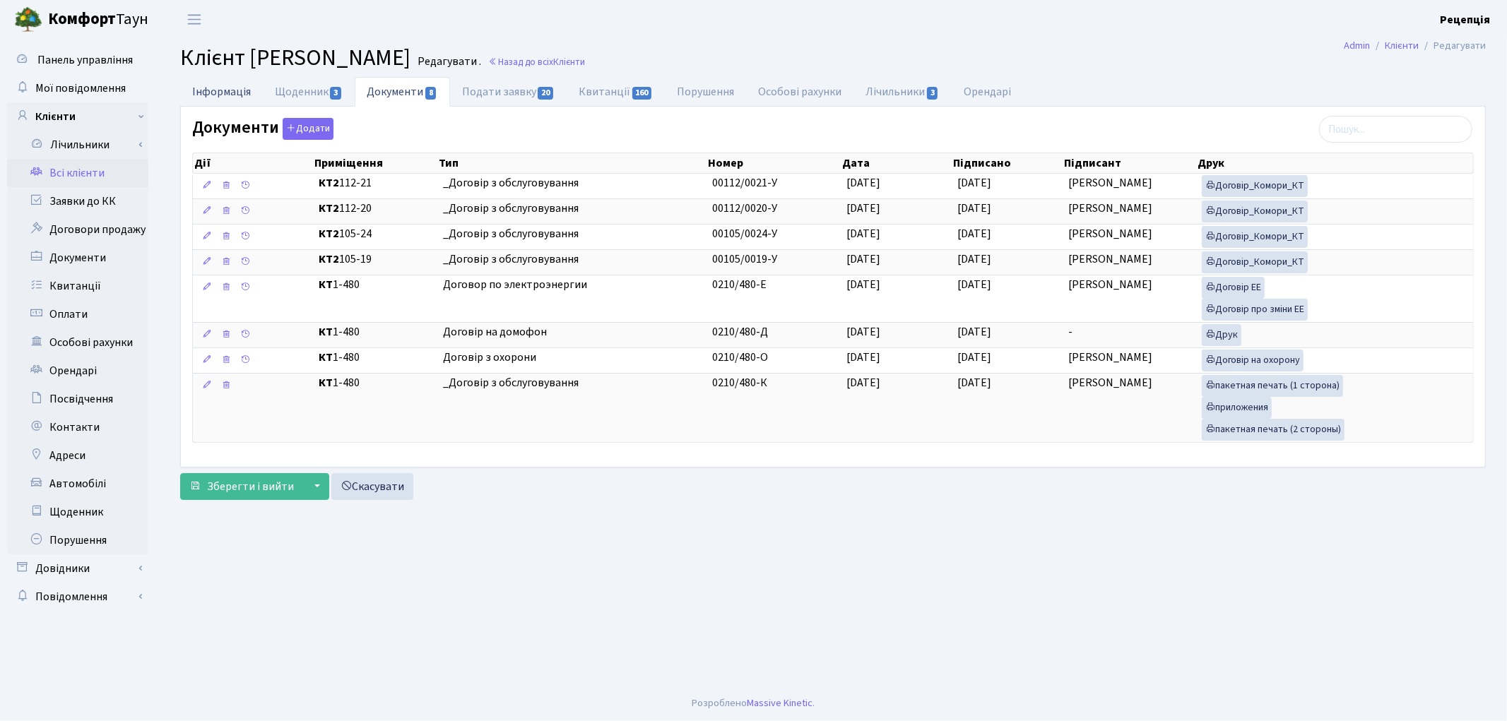
click at [237, 93] on link "Інформація" at bounding box center [221, 91] width 83 height 29
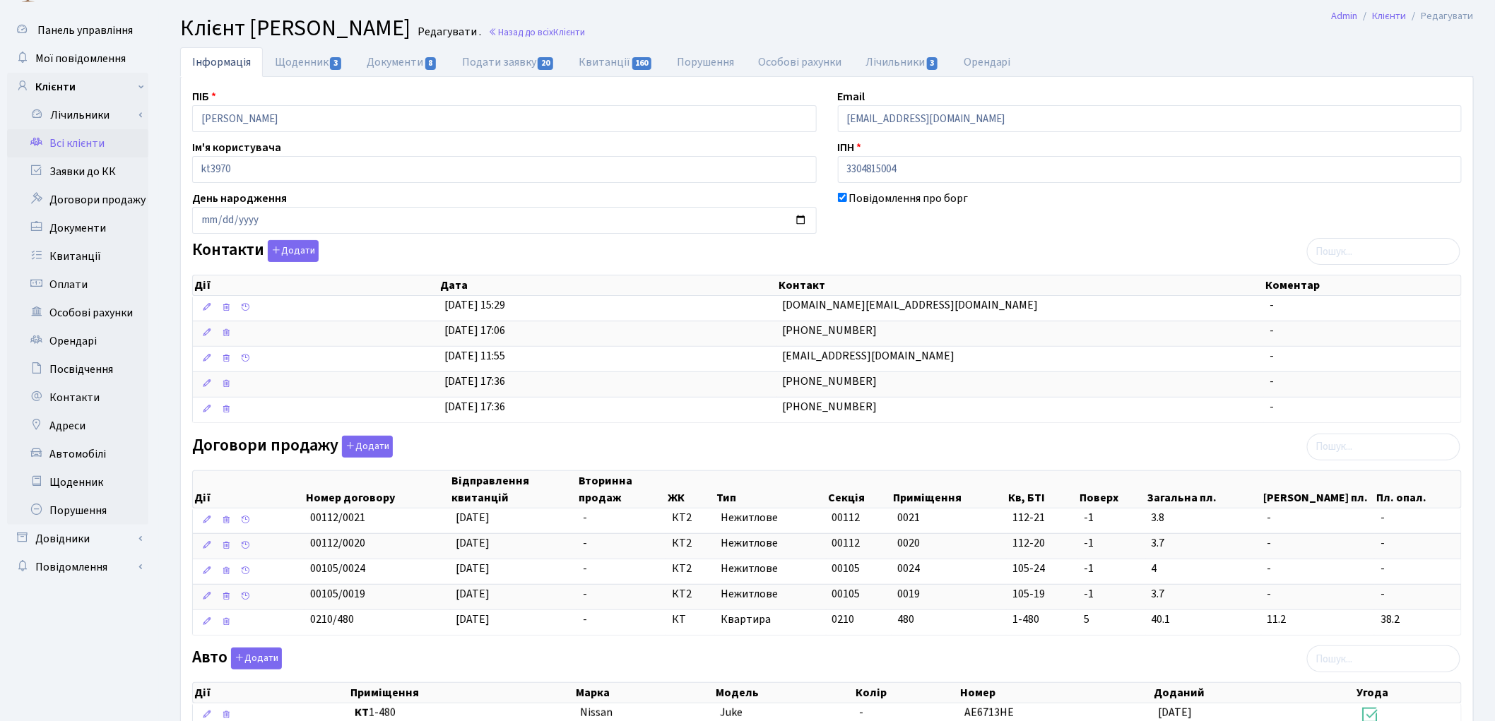
scroll to position [25, 0]
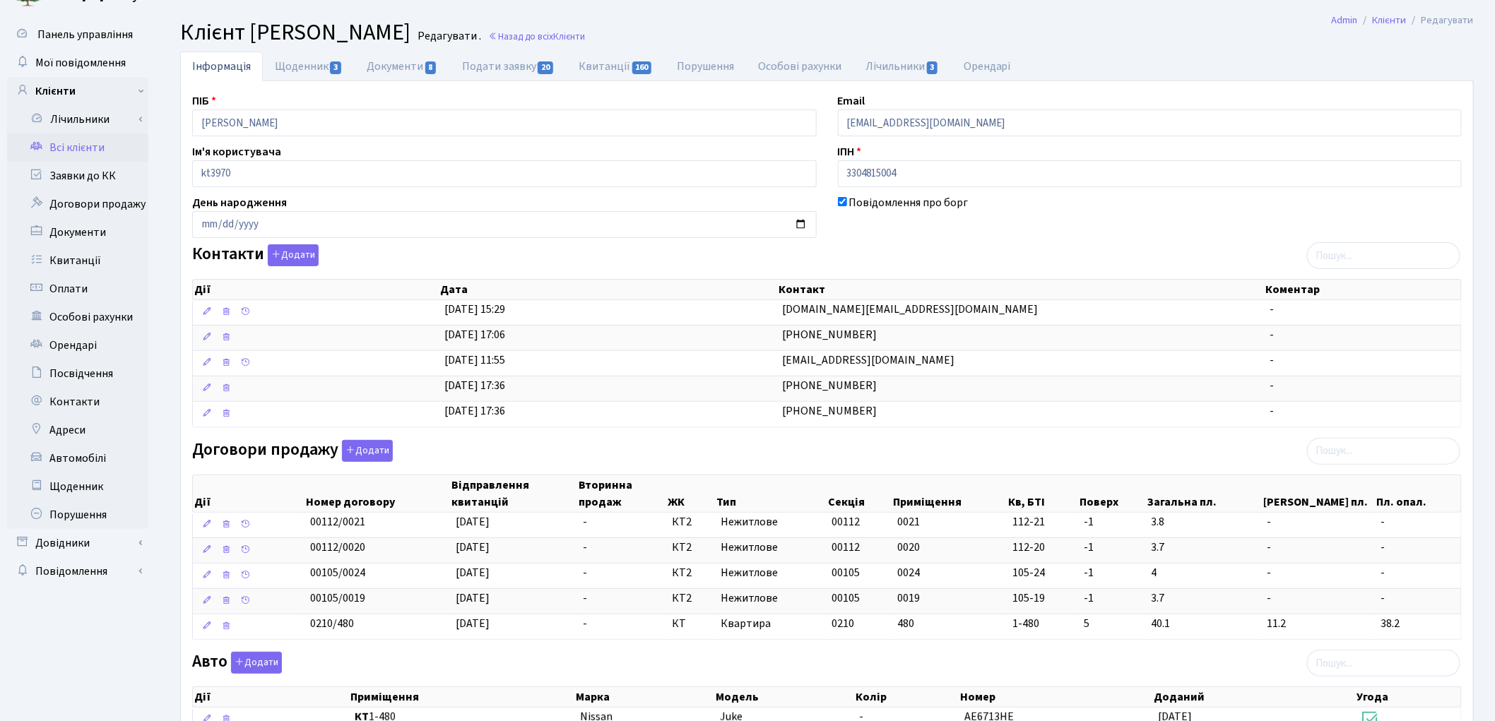
click at [71, 147] on link "Всі клієнти" at bounding box center [77, 148] width 141 height 28
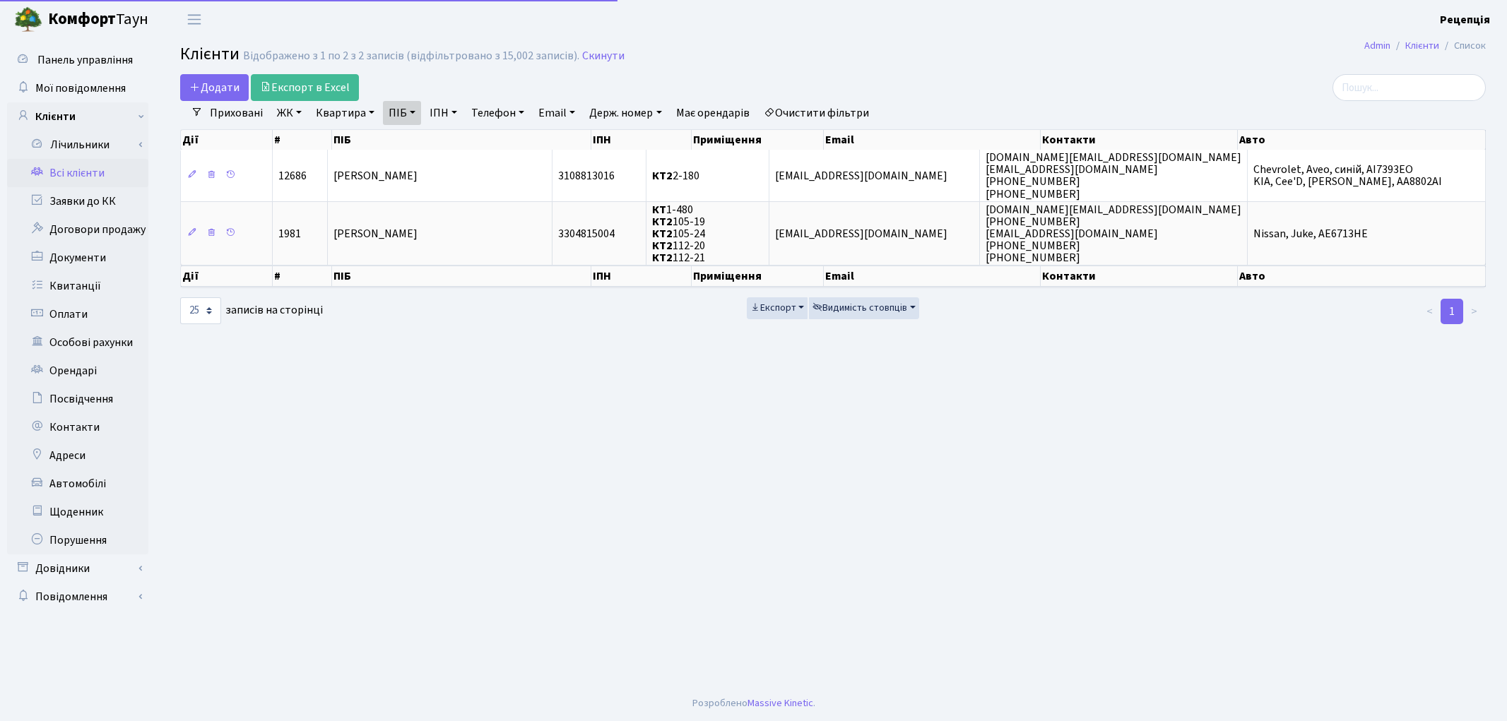
select select
select select "25"
click at [802, 111] on link "Очистити фільтри" at bounding box center [816, 113] width 117 height 24
select select
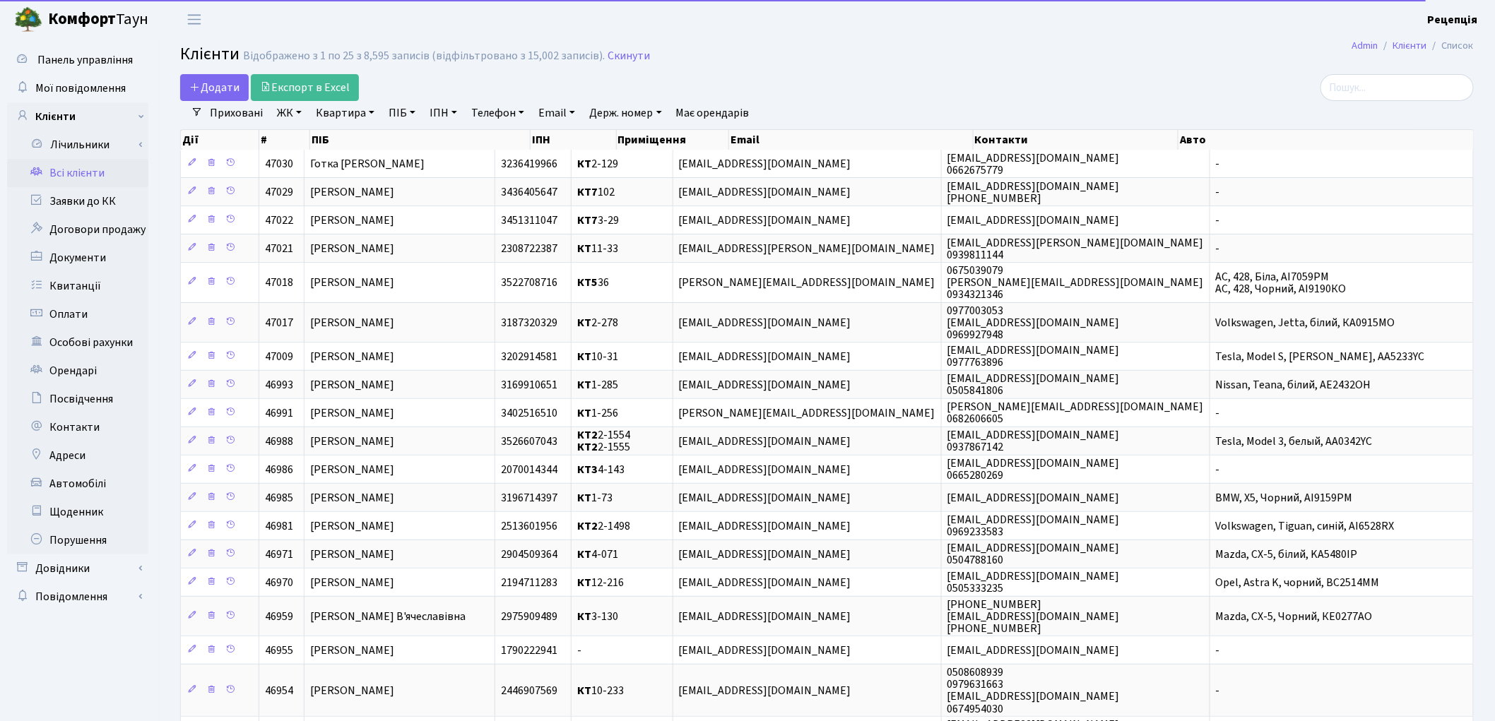
click at [293, 115] on link "ЖК" at bounding box center [289, 113] width 36 height 24
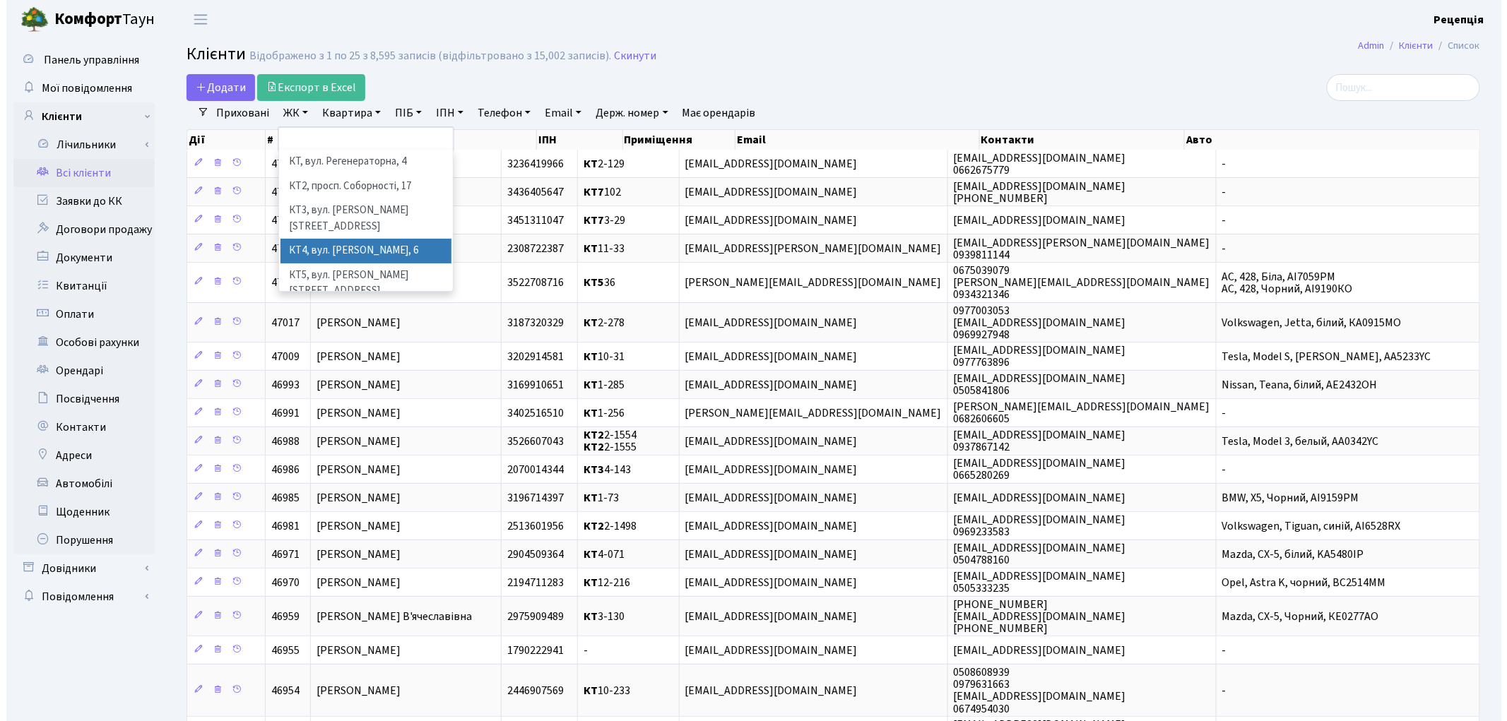
scroll to position [29, 0]
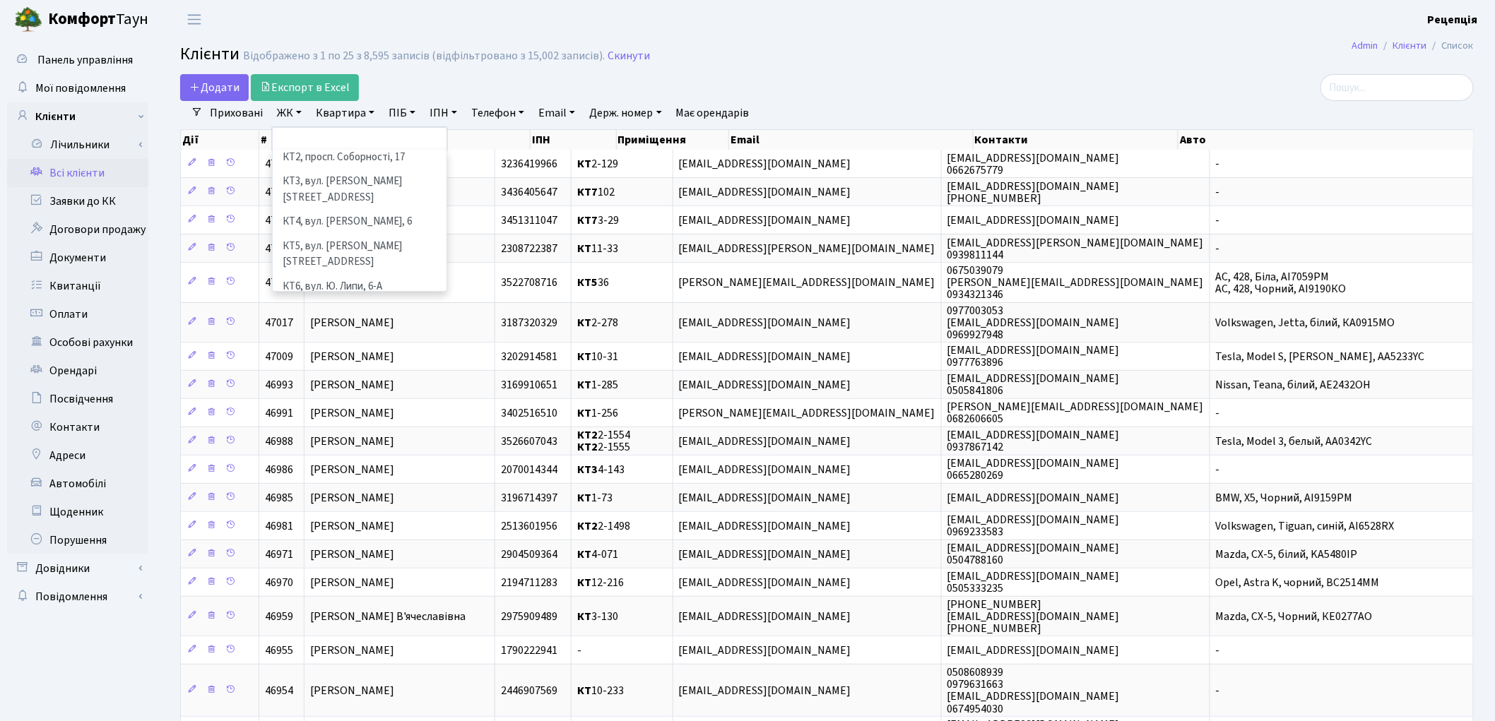
drag, startPoint x: 400, startPoint y: 273, endPoint x: 404, endPoint y: 261, distance: 12.1
click at [400, 299] on li "КТ7, вул. Березнева, 12" at bounding box center [359, 319] width 171 height 40
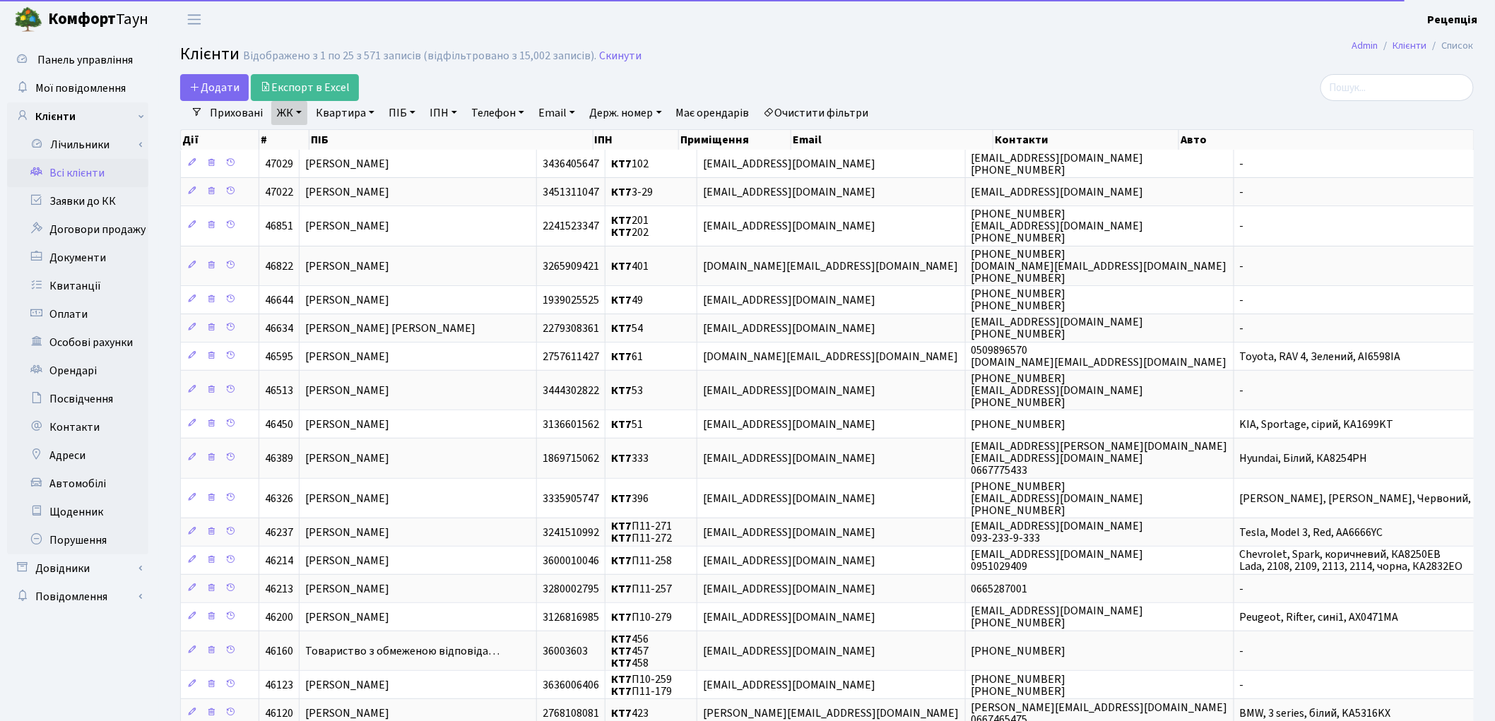
click at [348, 113] on link "Квартира" at bounding box center [345, 113] width 70 height 24
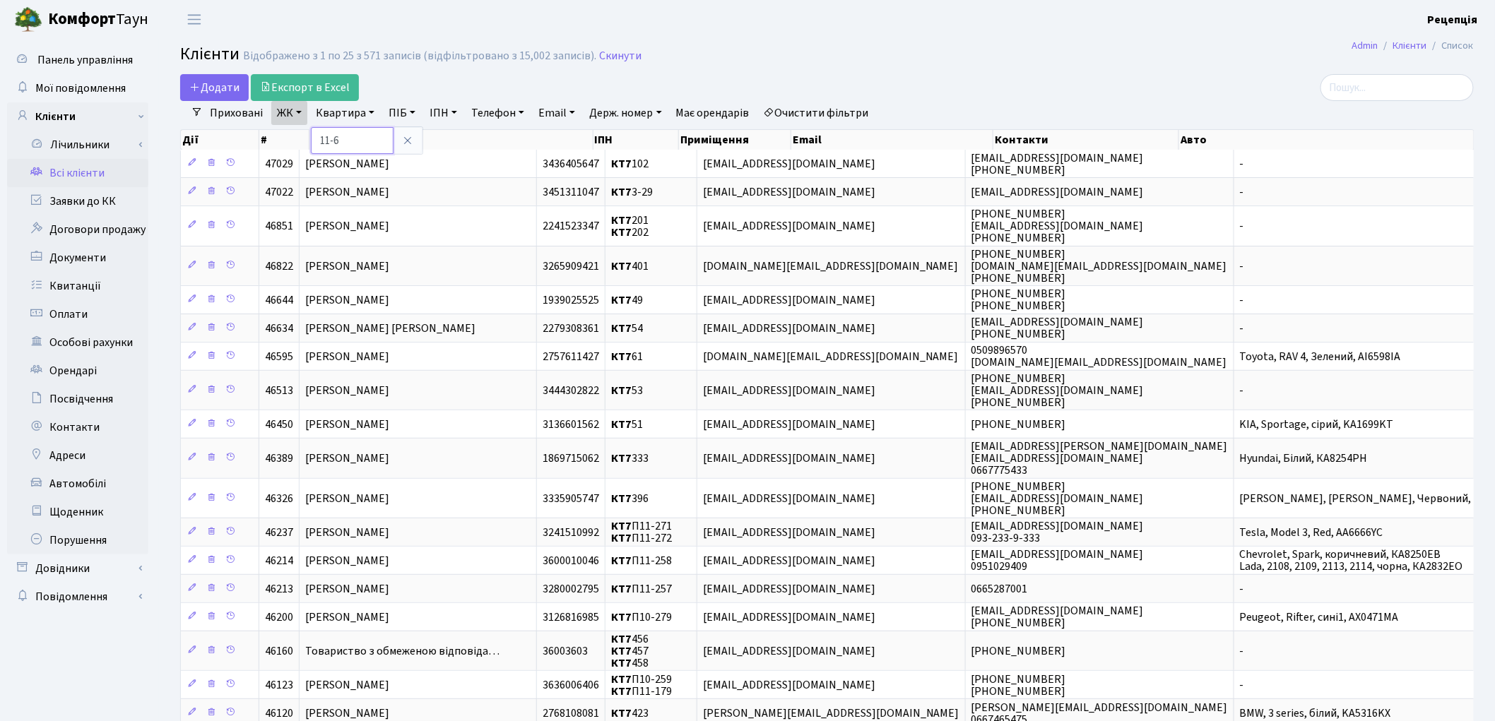
type input "11-6"
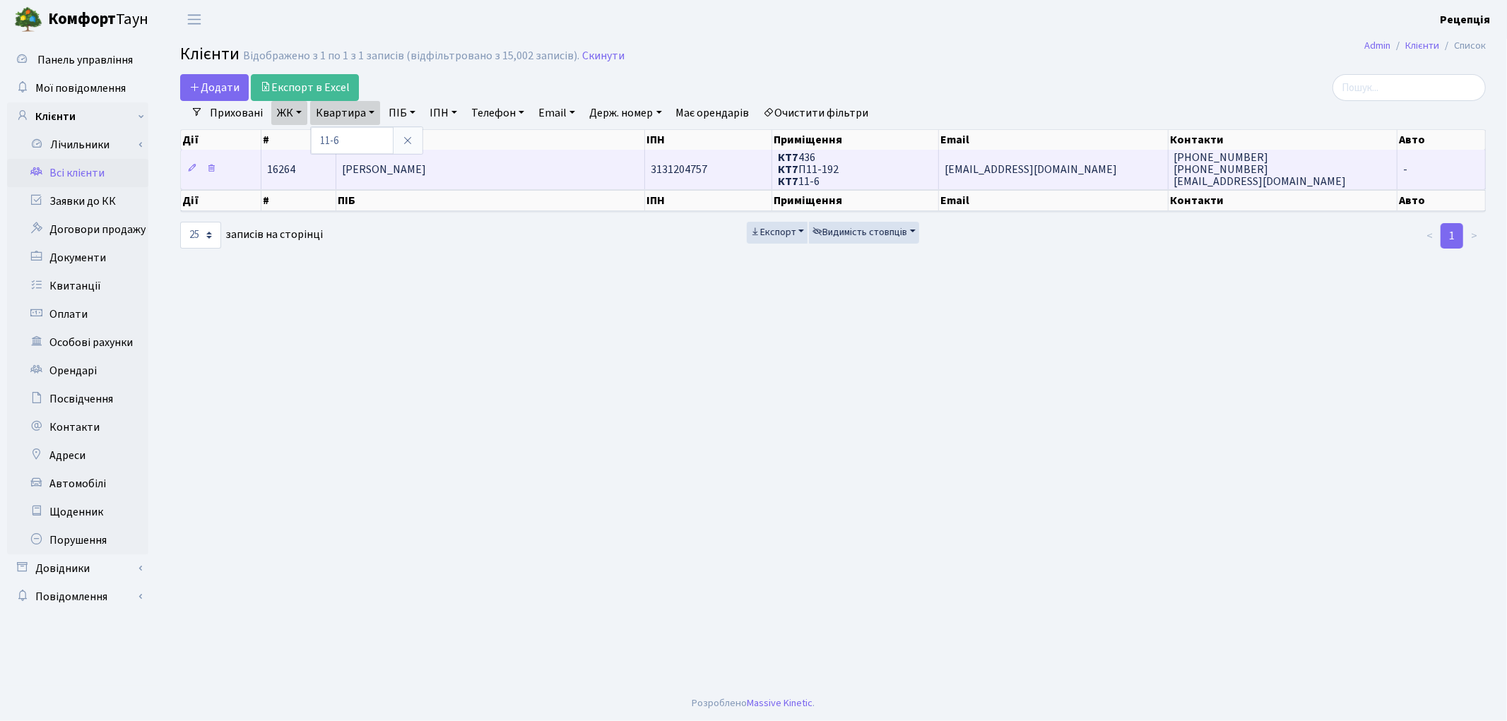
click at [412, 178] on td "[PERSON_NAME]" at bounding box center [490, 169] width 309 height 39
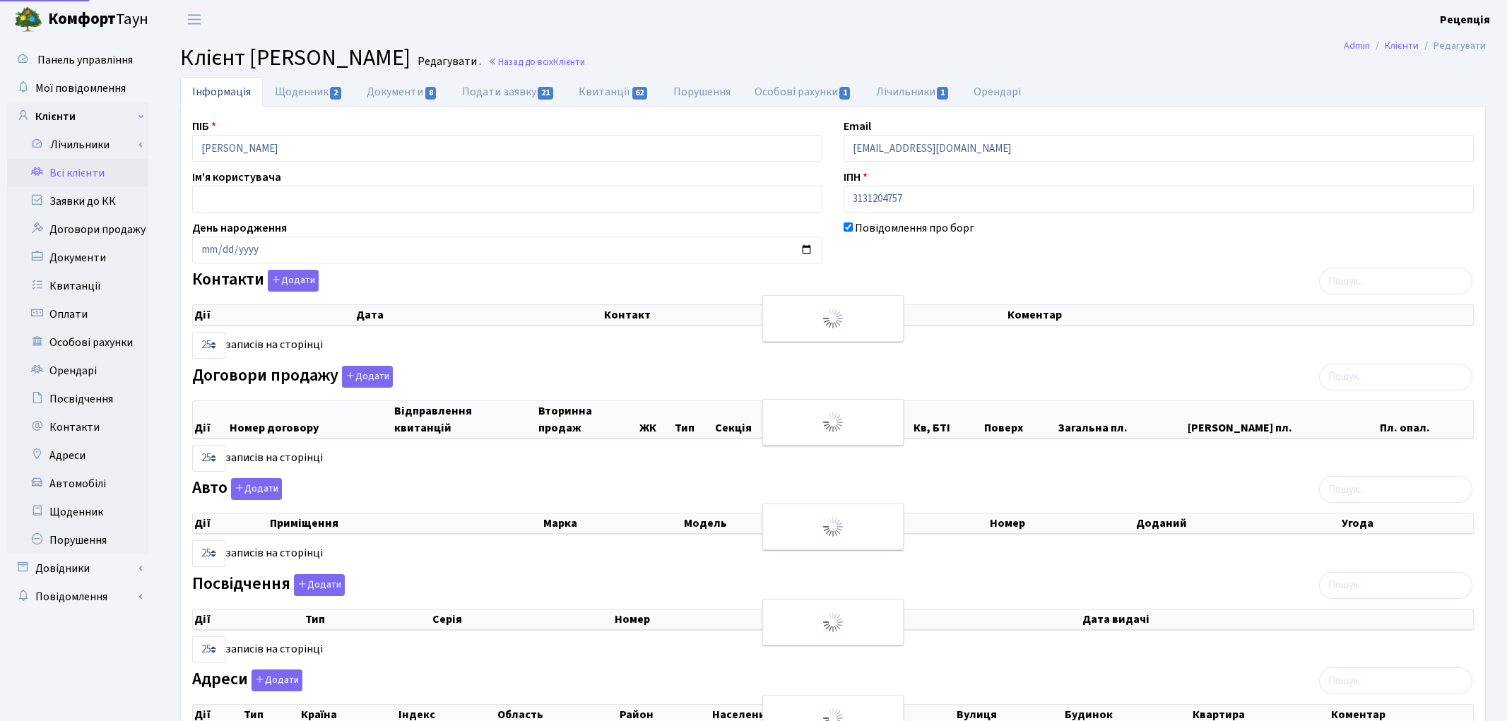
select select "25"
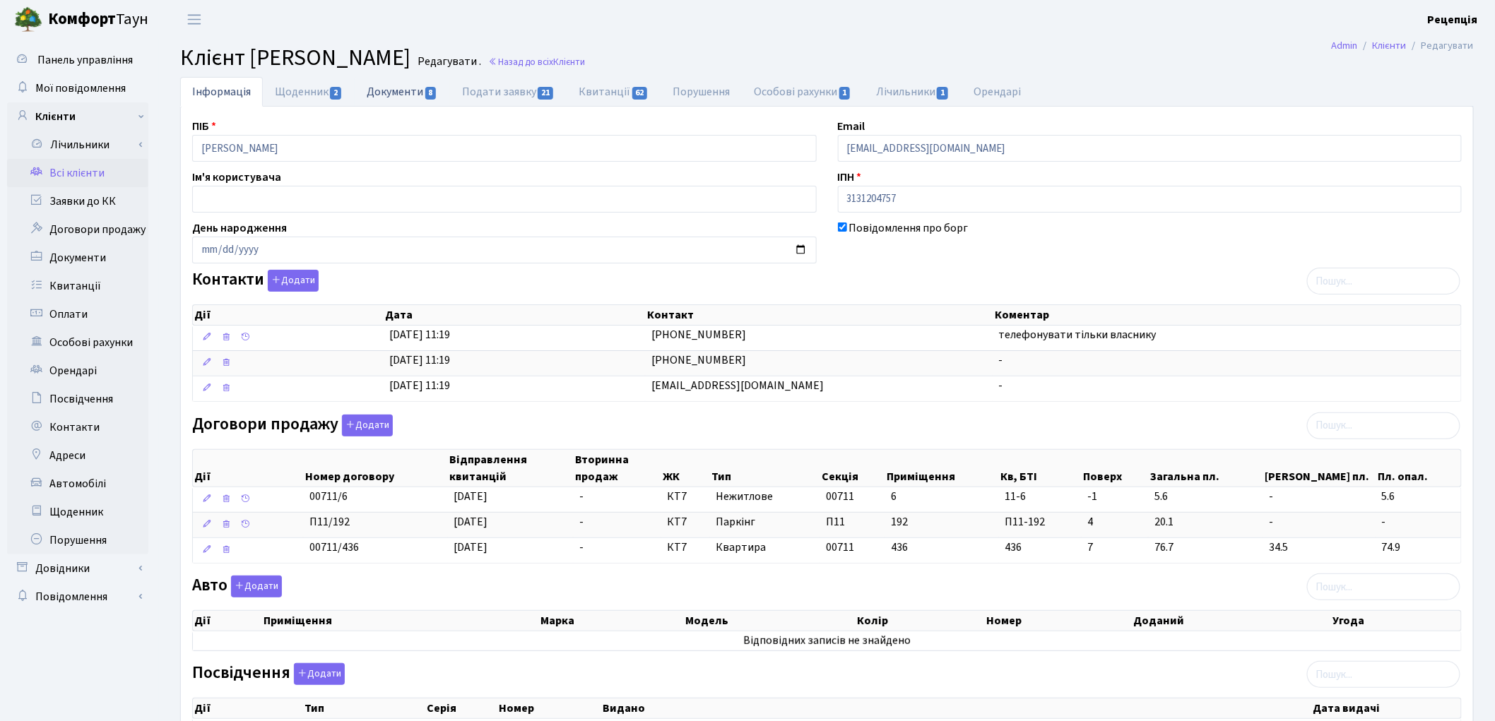
click at [365, 90] on link "Документи 8" at bounding box center [402, 91] width 95 height 29
select select "25"
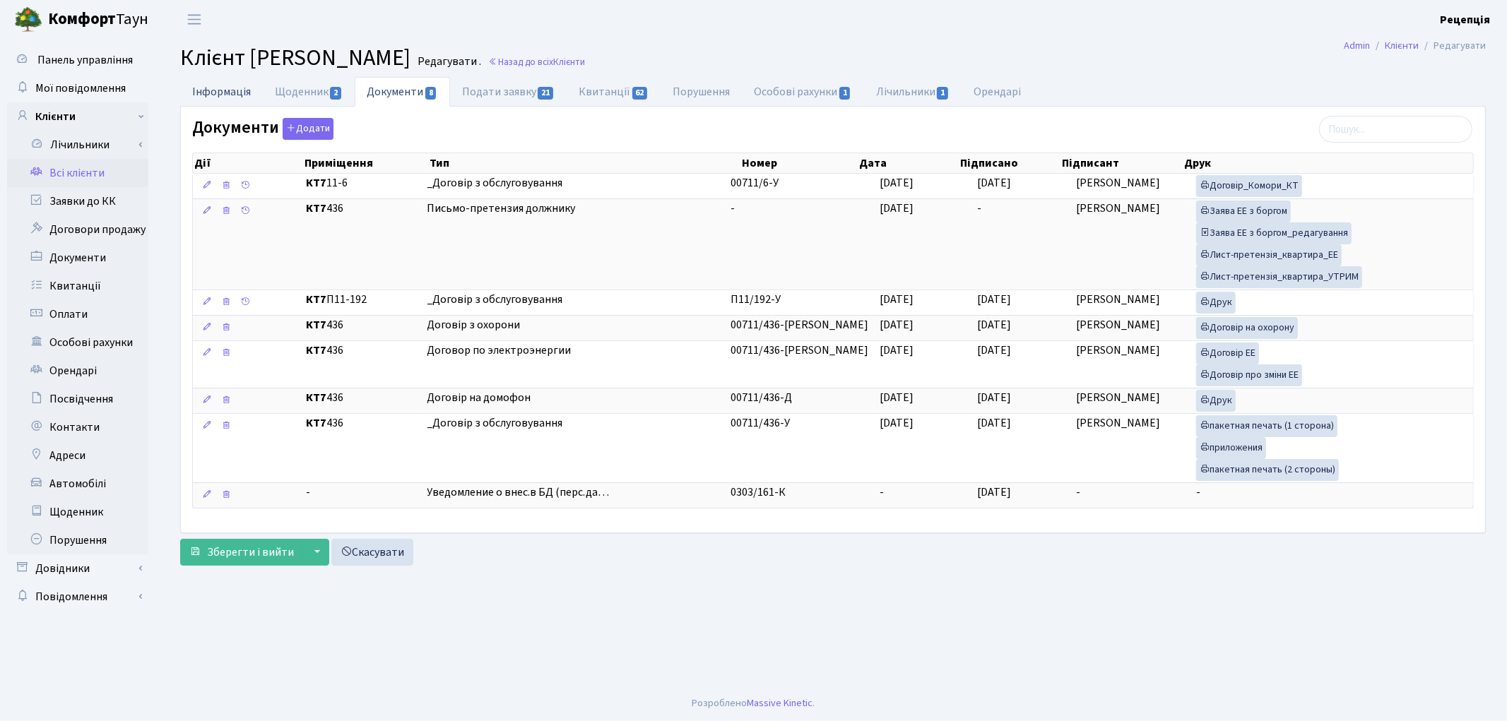
click at [230, 87] on link "Інформація" at bounding box center [221, 91] width 83 height 29
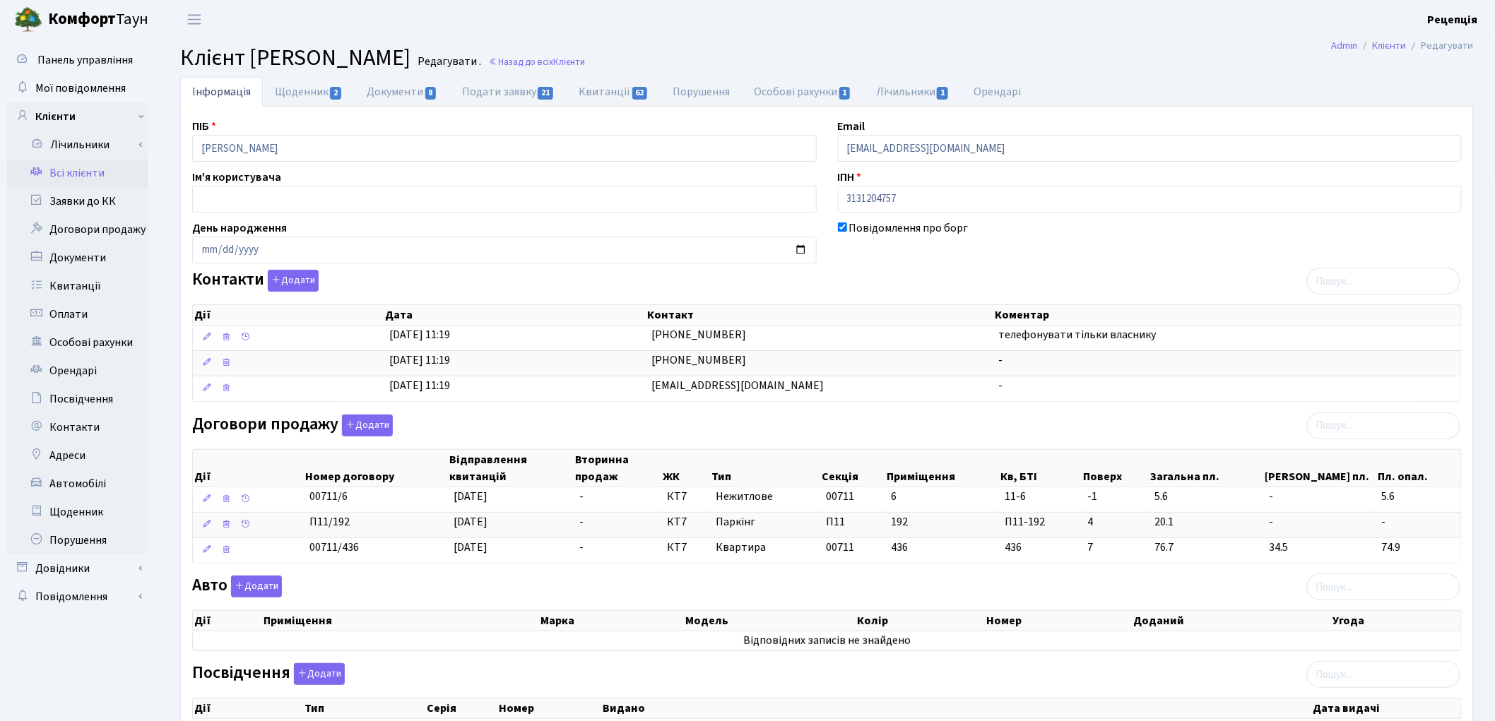
click at [105, 175] on link "Всі клієнти" at bounding box center [77, 173] width 141 height 28
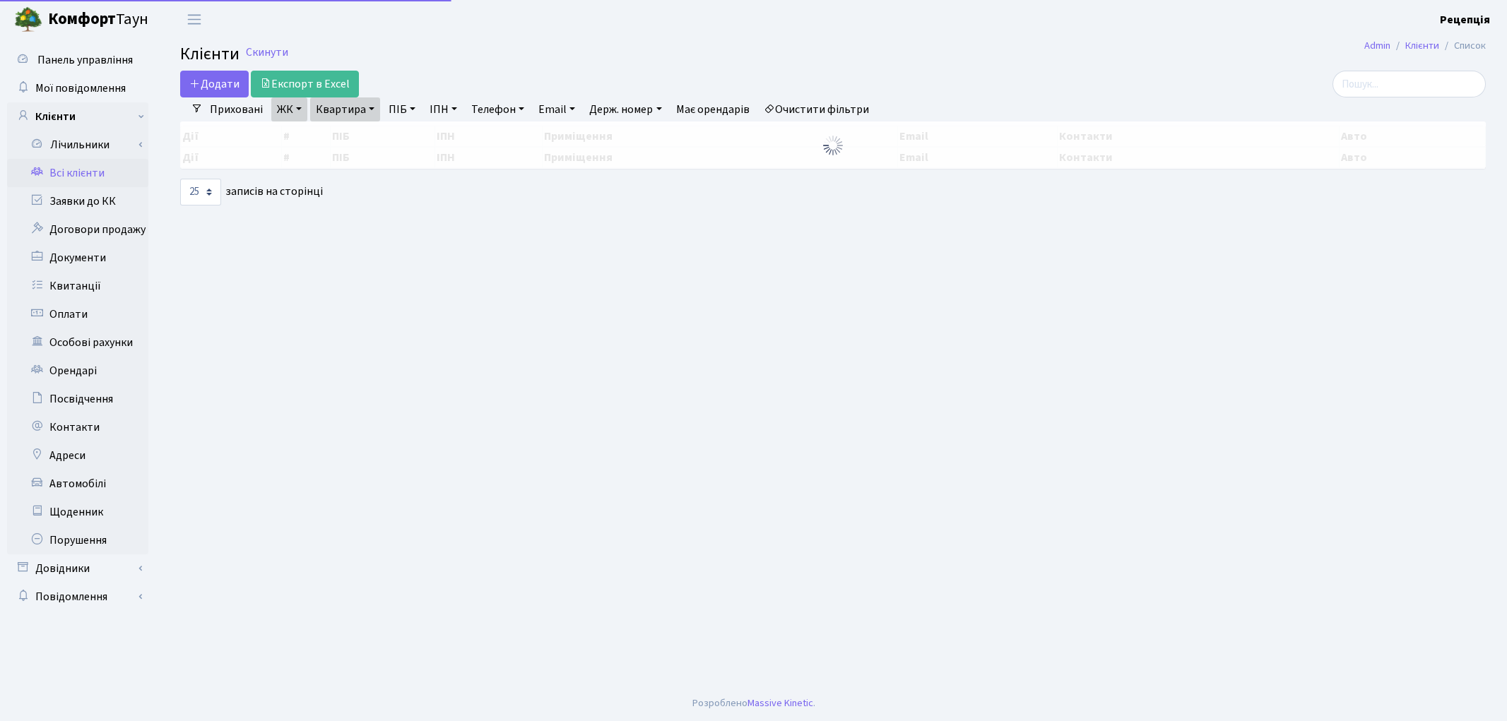
select select "25"
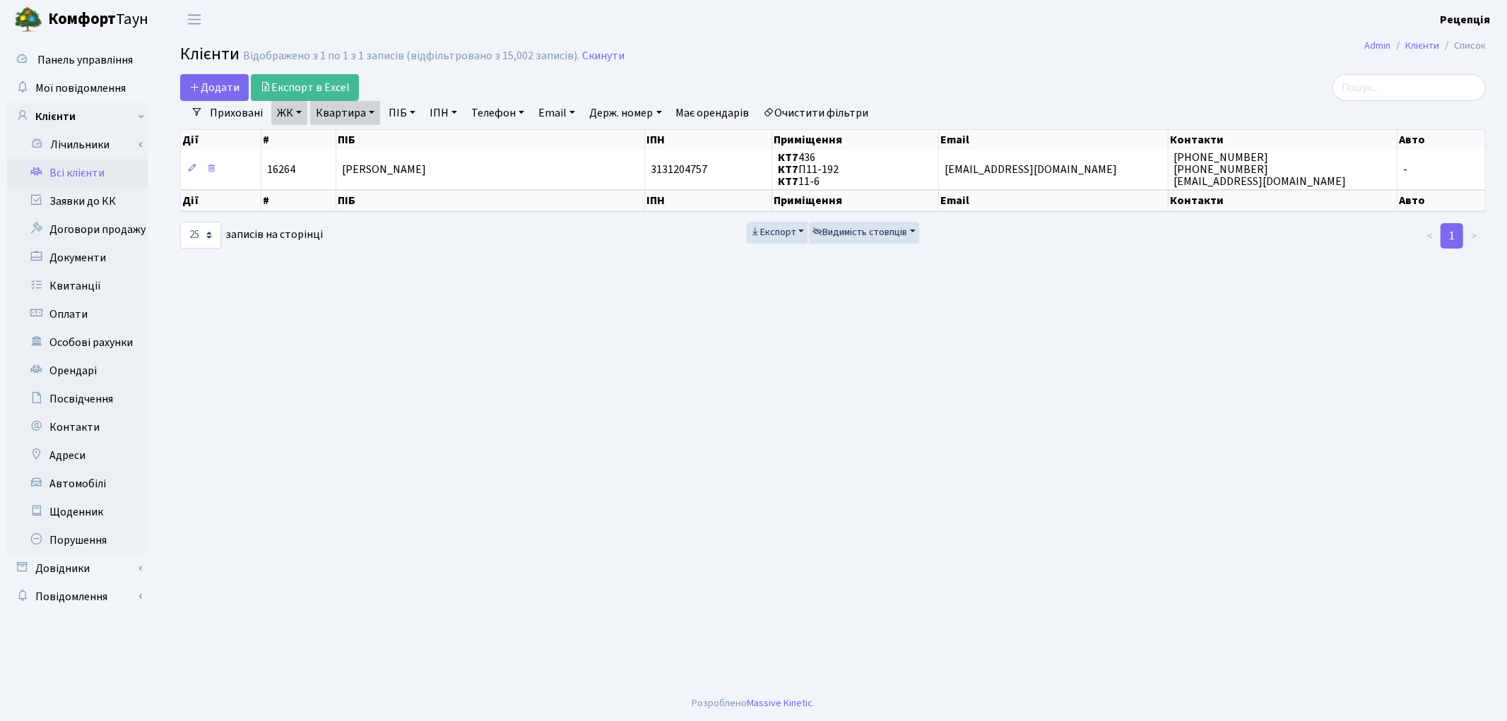
click at [827, 114] on link "Очистити фільтри" at bounding box center [816, 113] width 117 height 24
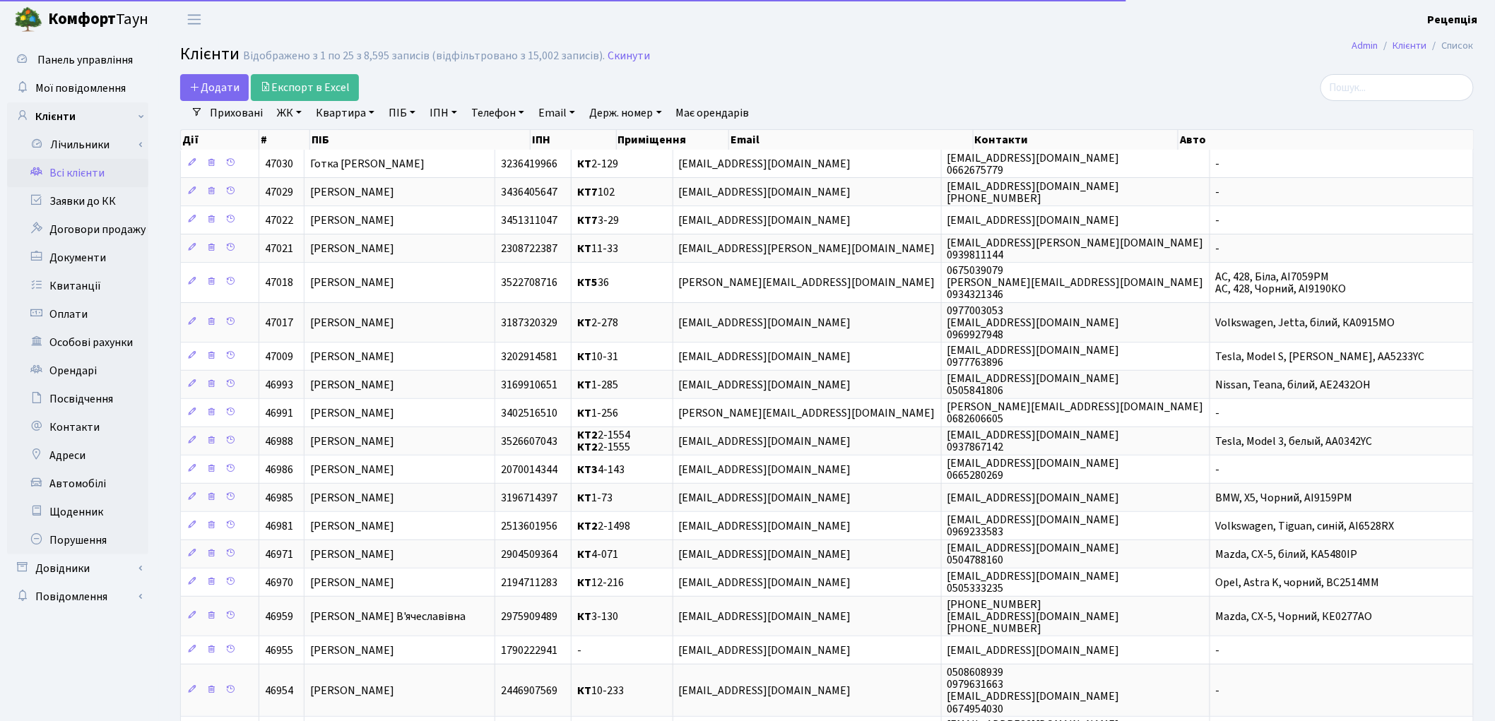
click at [413, 115] on link "ПІБ" at bounding box center [402, 113] width 38 height 24
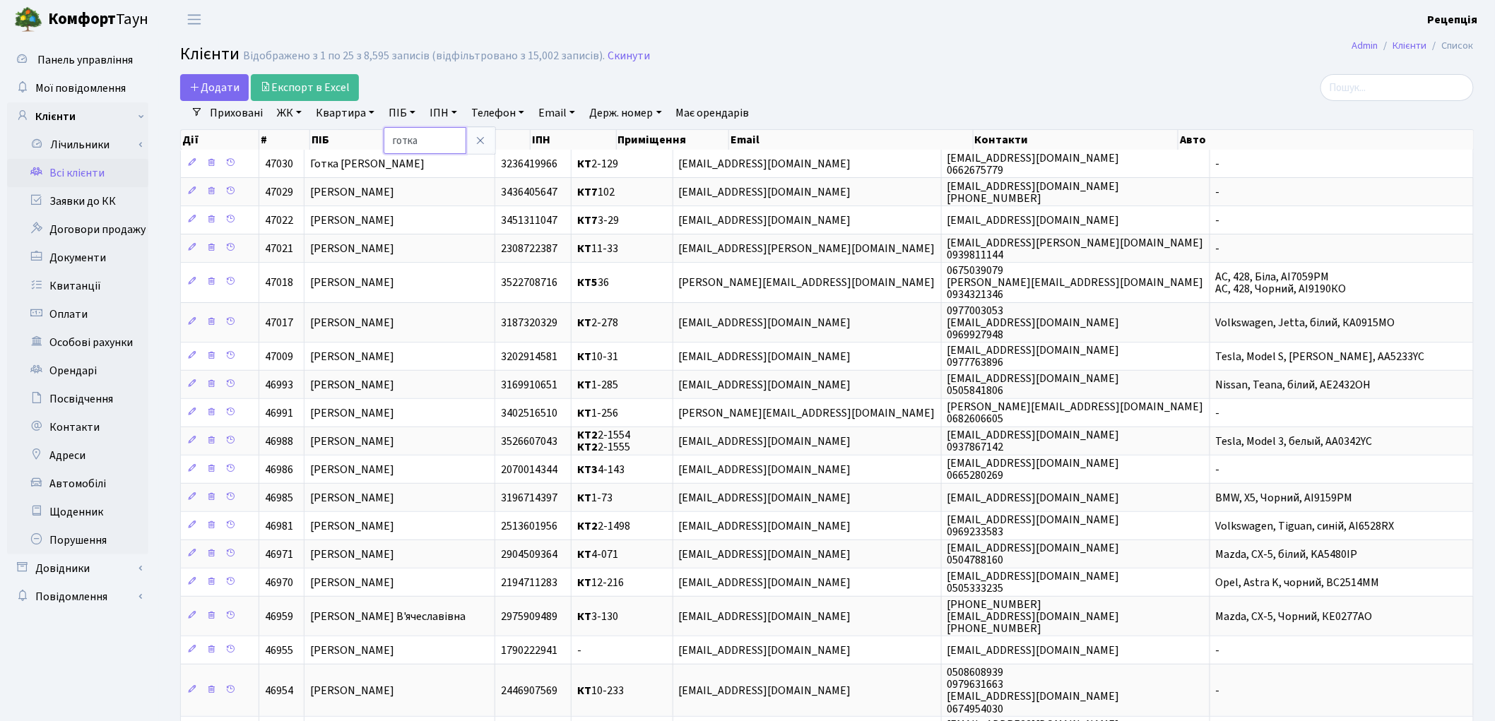
type input "готка"
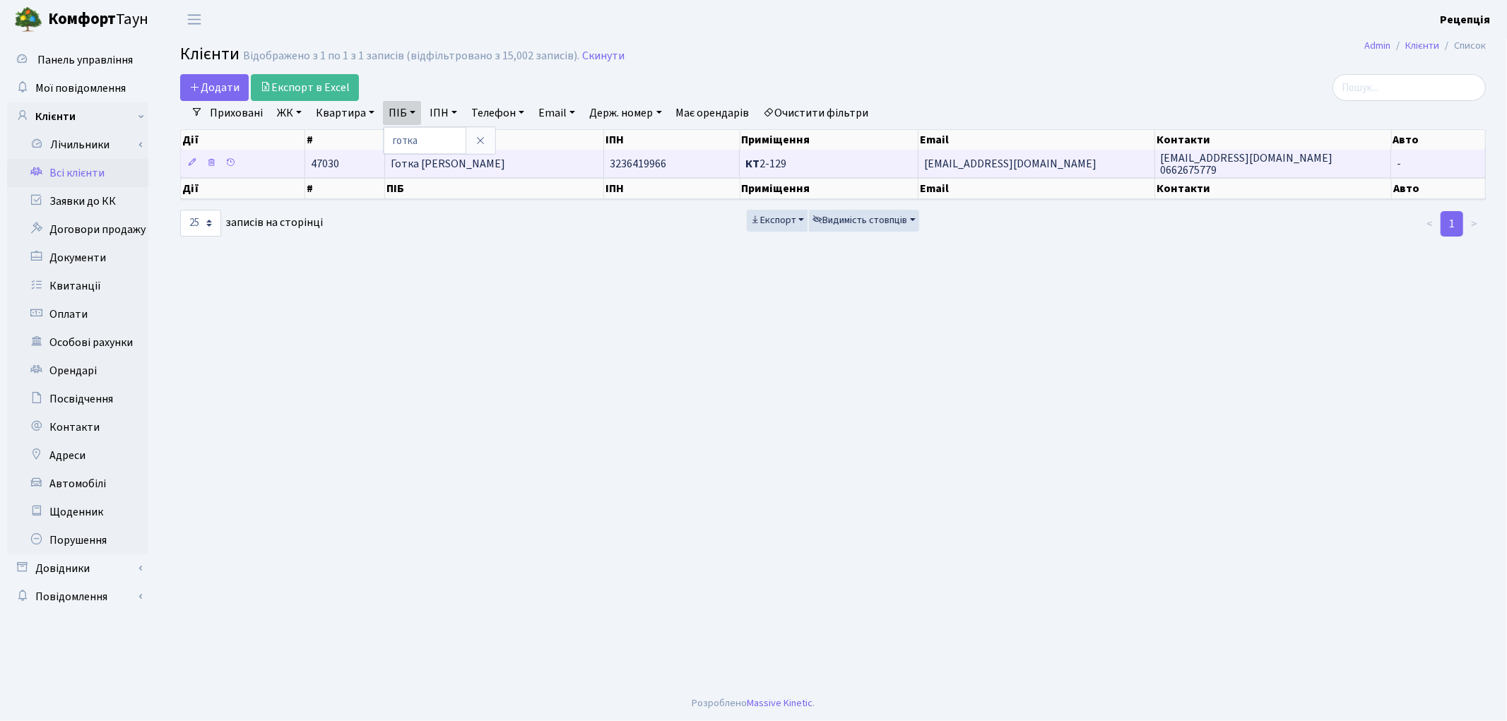
click at [451, 168] on span "Готка Інна Петрівна" at bounding box center [448, 164] width 114 height 16
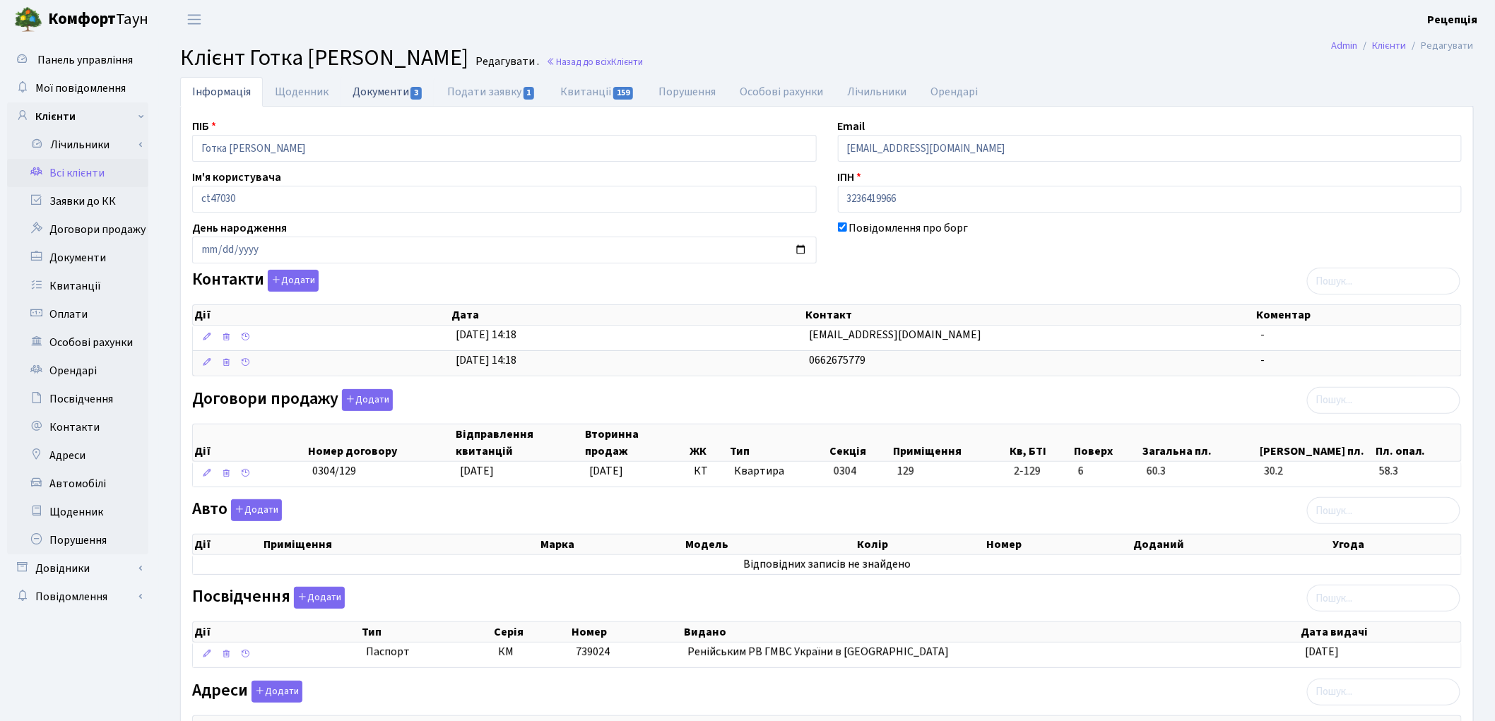
click at [394, 83] on link "Документи 3" at bounding box center [388, 91] width 95 height 29
select select "25"
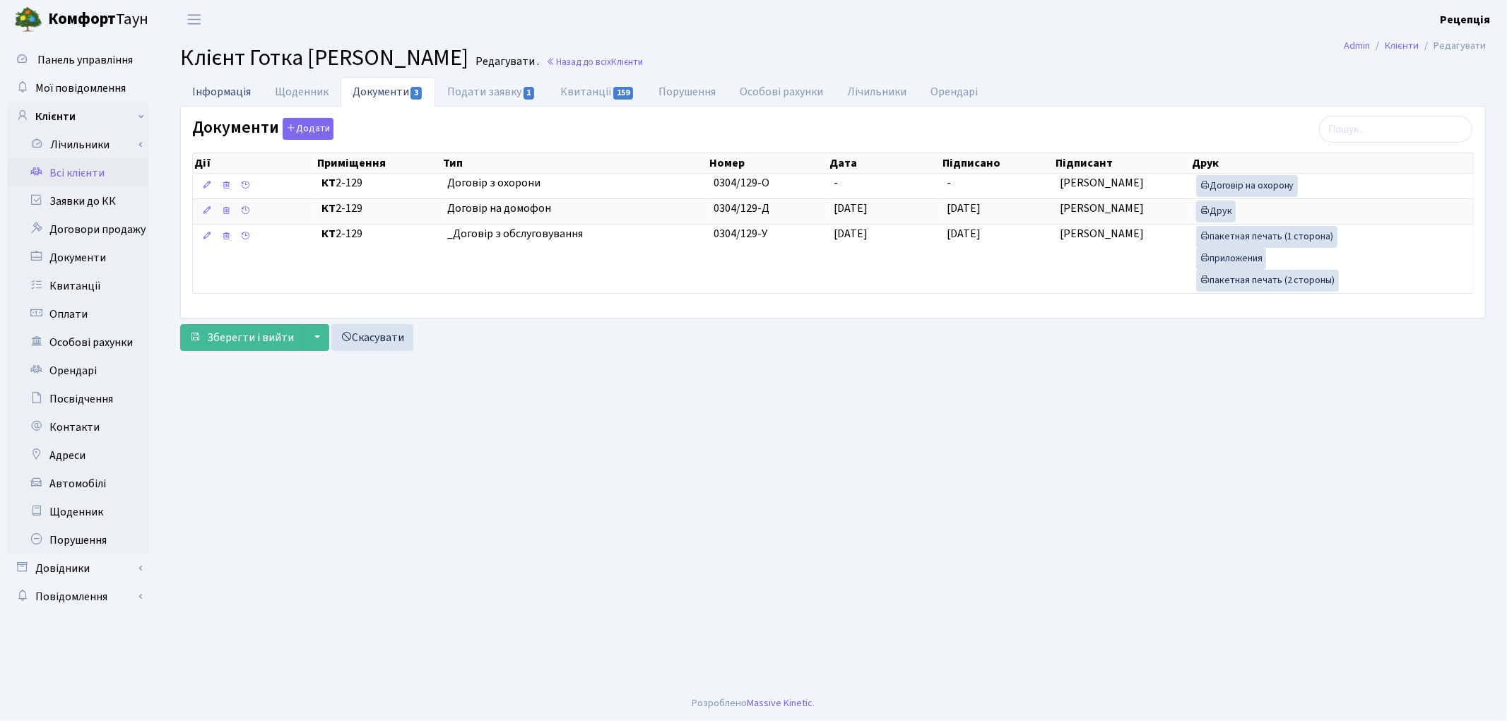
click at [227, 86] on link "Інформація" at bounding box center [221, 91] width 83 height 29
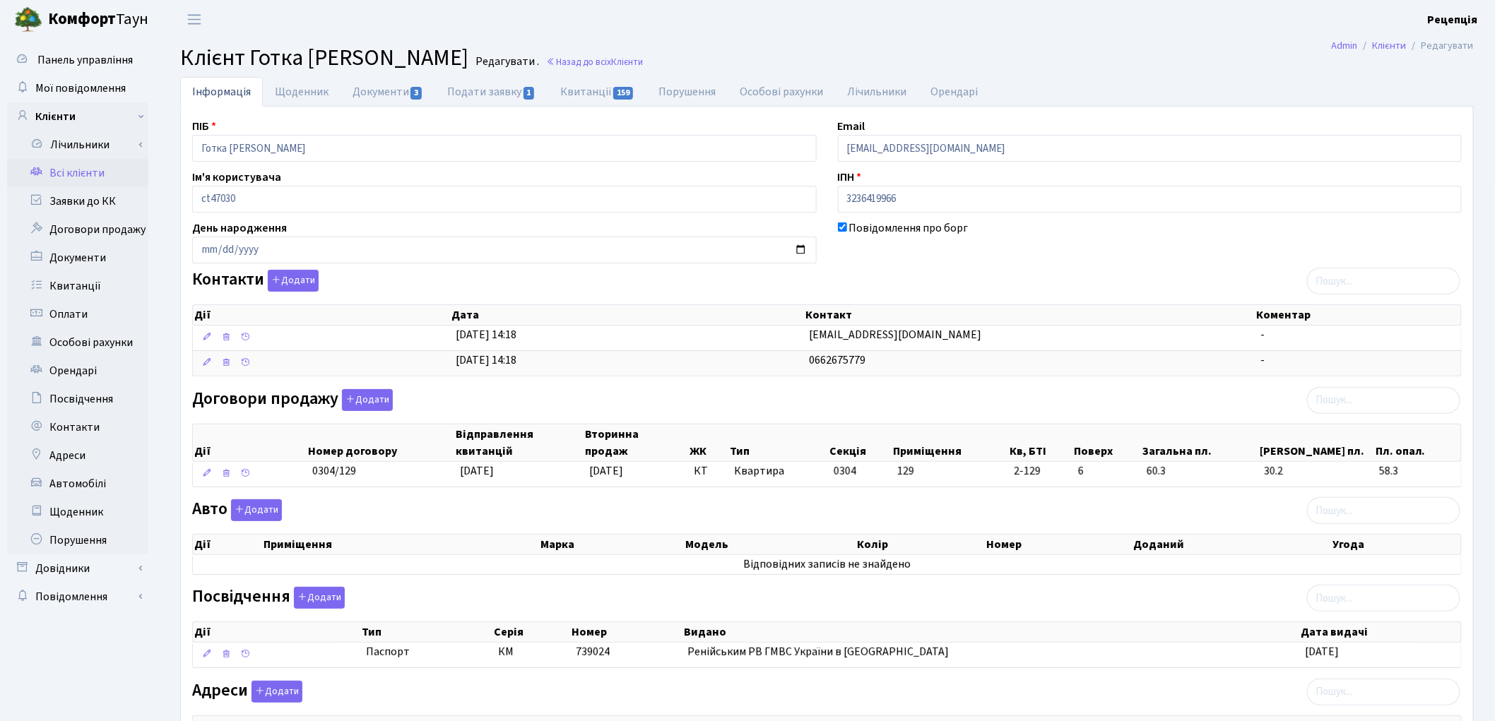
click at [102, 171] on link "Всі клієнти" at bounding box center [77, 173] width 141 height 28
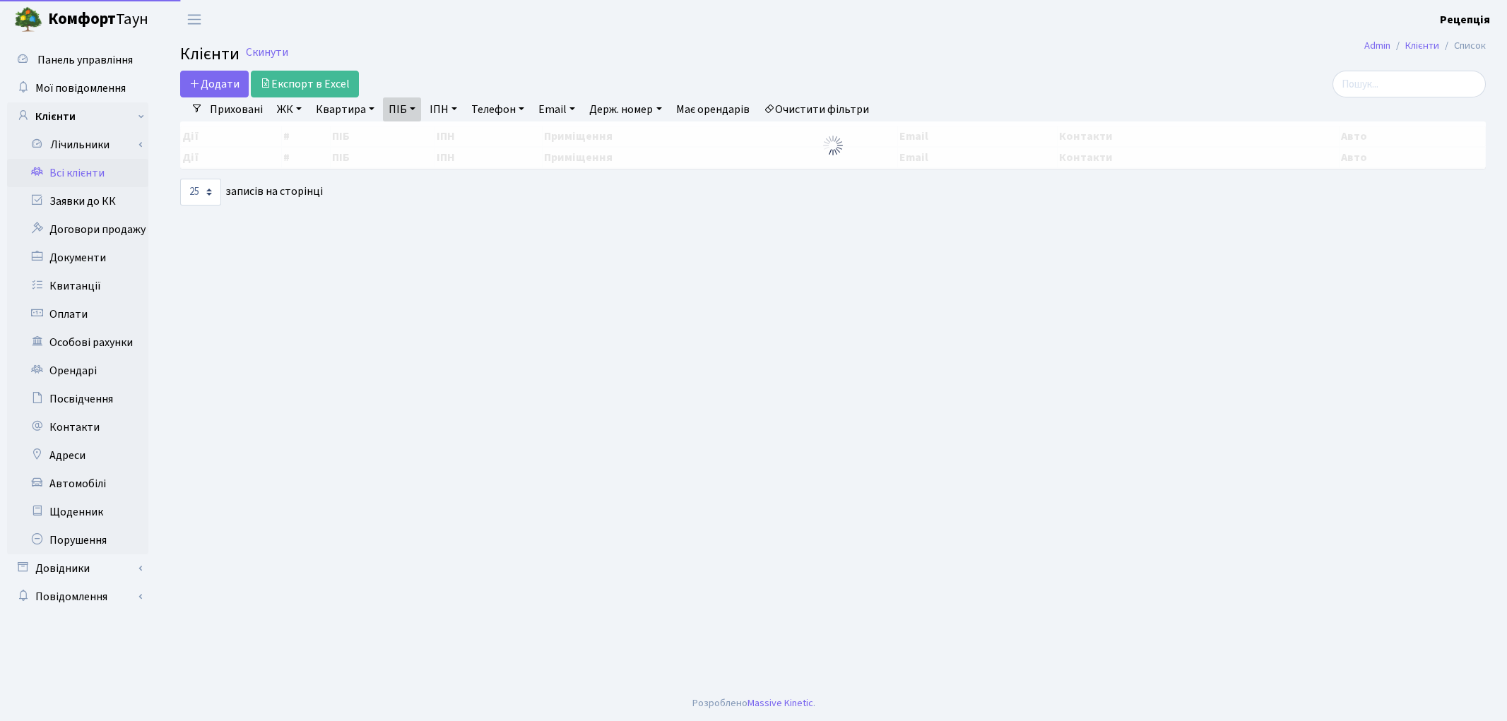
select select "25"
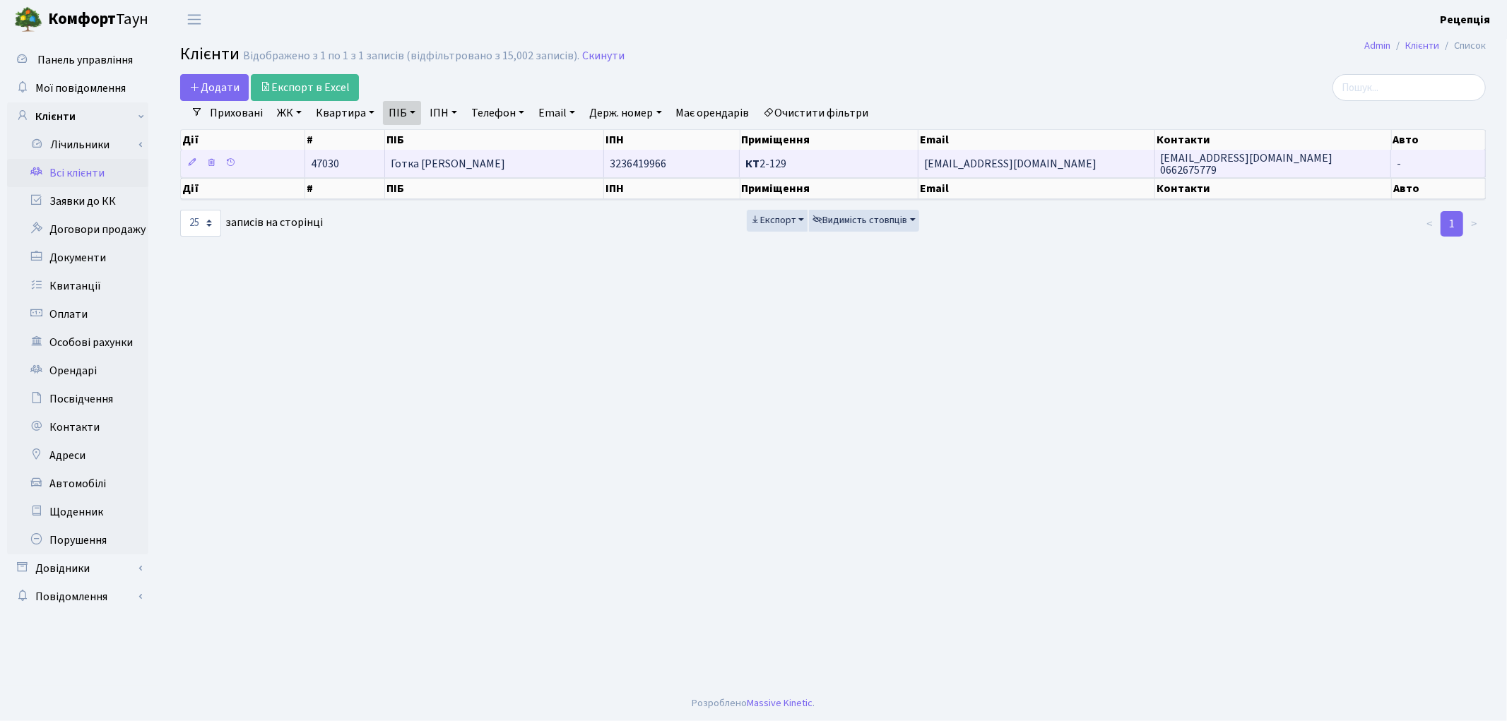
click at [415, 168] on span "Готка [PERSON_NAME]" at bounding box center [448, 164] width 114 height 16
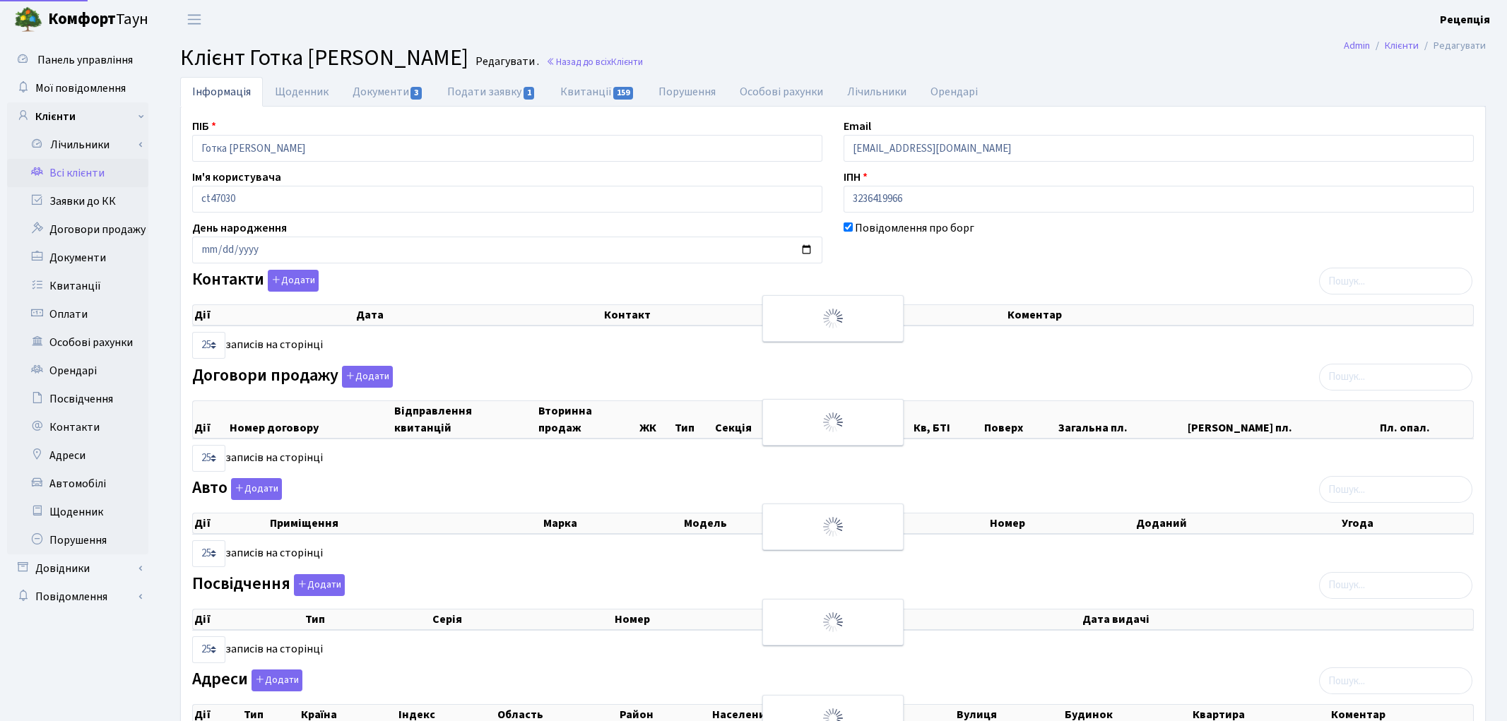
select select "25"
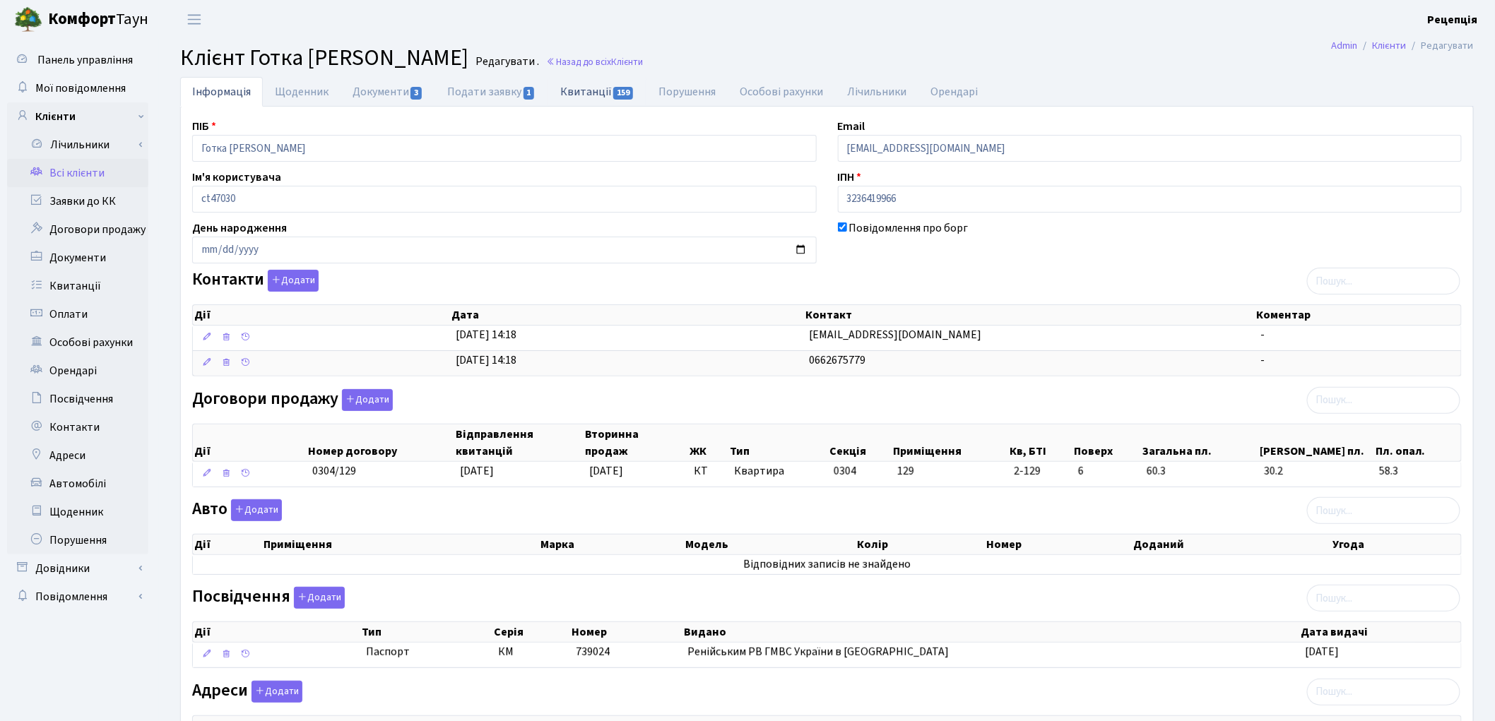
click at [579, 92] on link "Квитанції 159" at bounding box center [597, 91] width 98 height 29
select select "25"
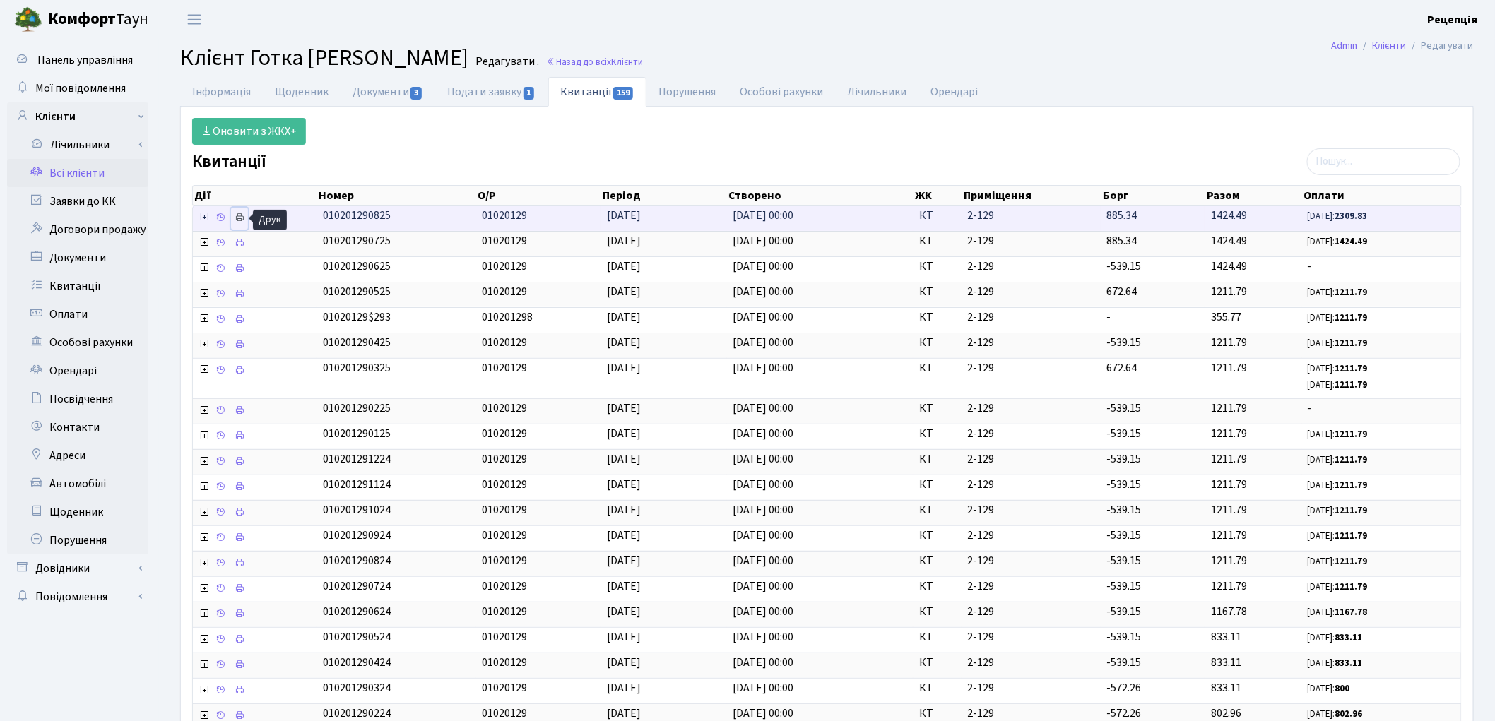
click at [244, 220] on icon at bounding box center [240, 218] width 10 height 10
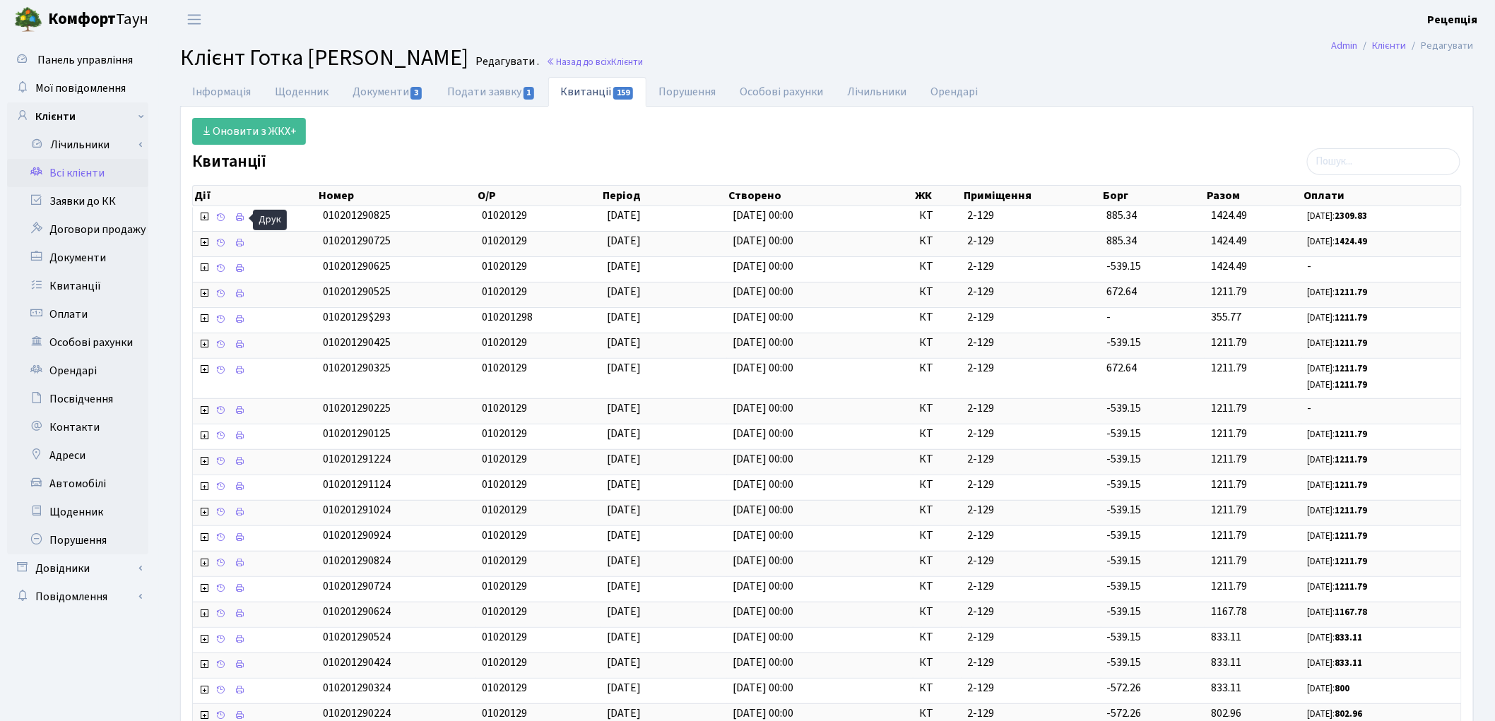
click at [86, 165] on link "Всі клієнти" at bounding box center [77, 173] width 141 height 28
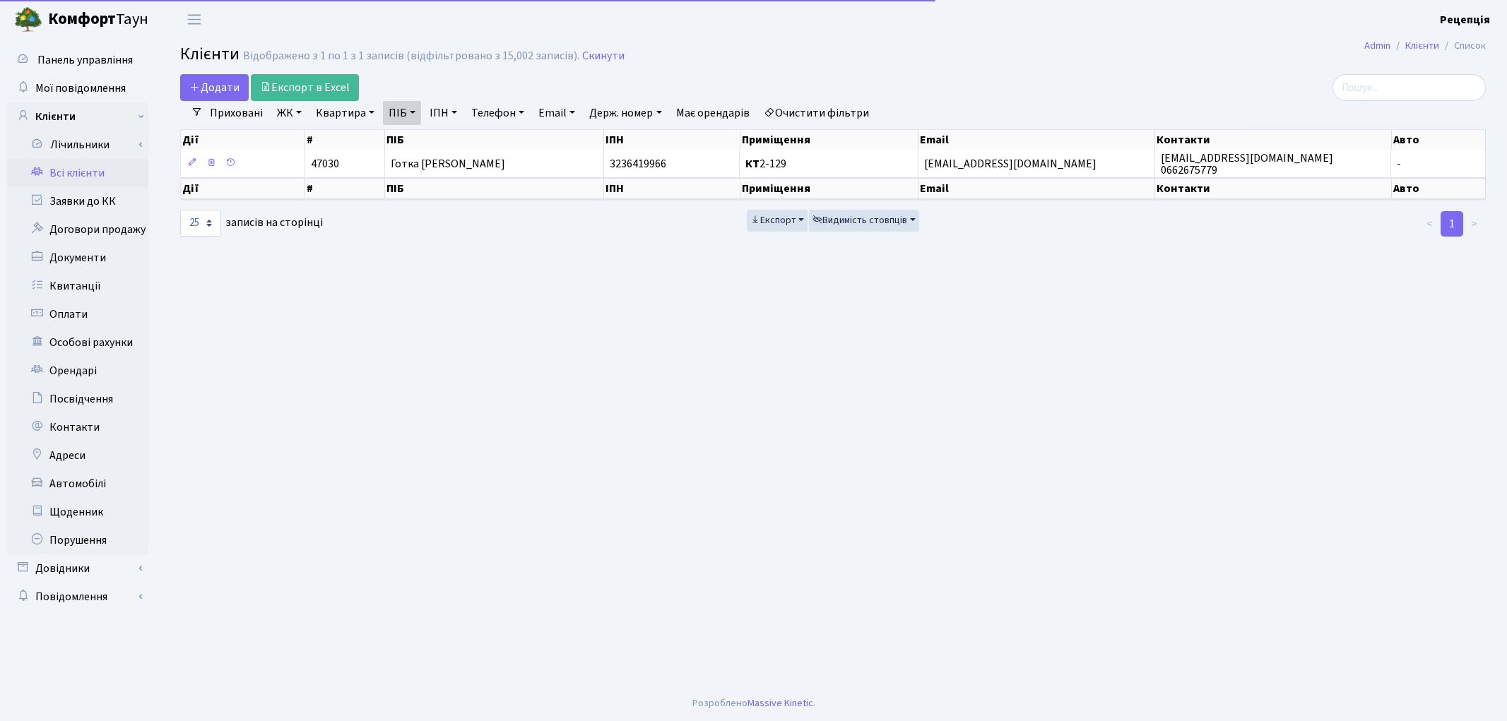
select select "25"
click at [801, 114] on link "Очистити фільтри" at bounding box center [816, 113] width 117 height 24
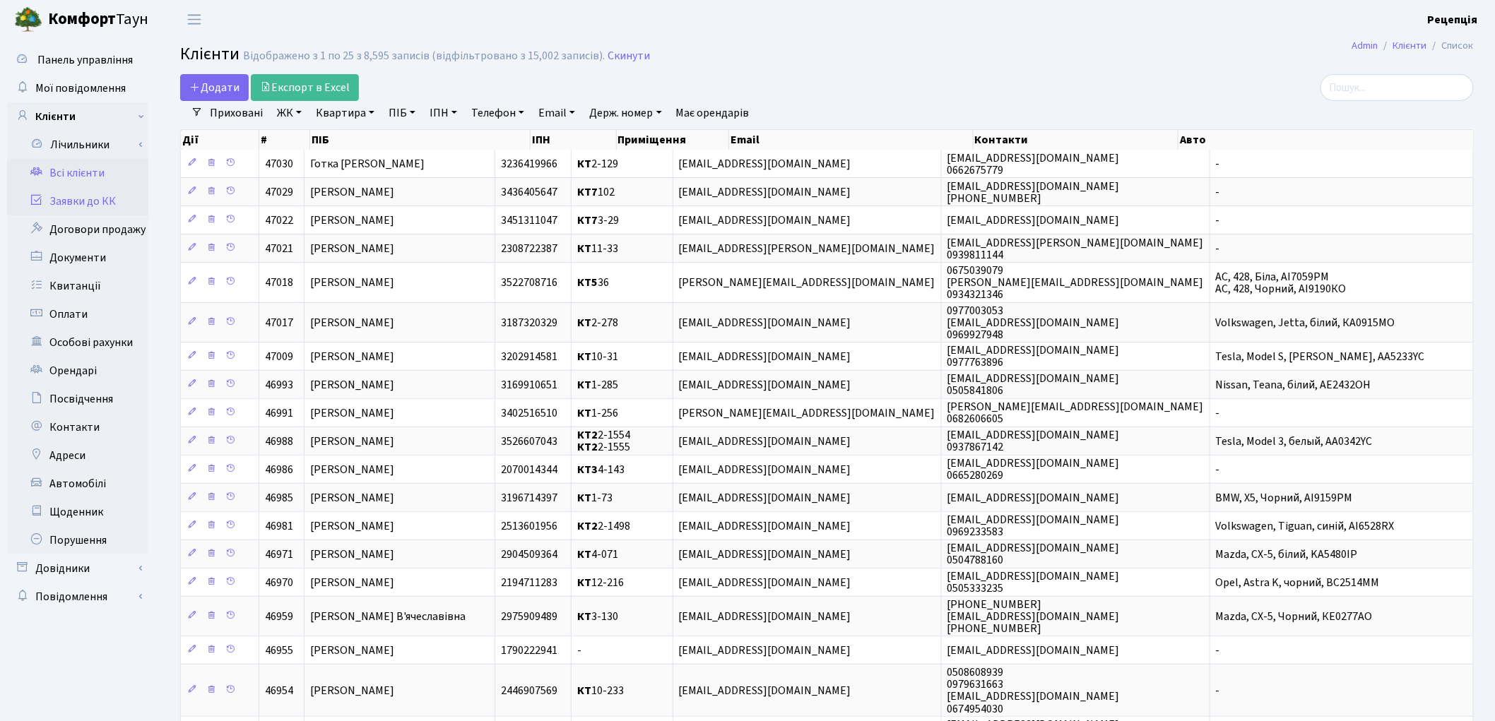
click at [94, 196] on link "Заявки до КК" at bounding box center [77, 201] width 141 height 28
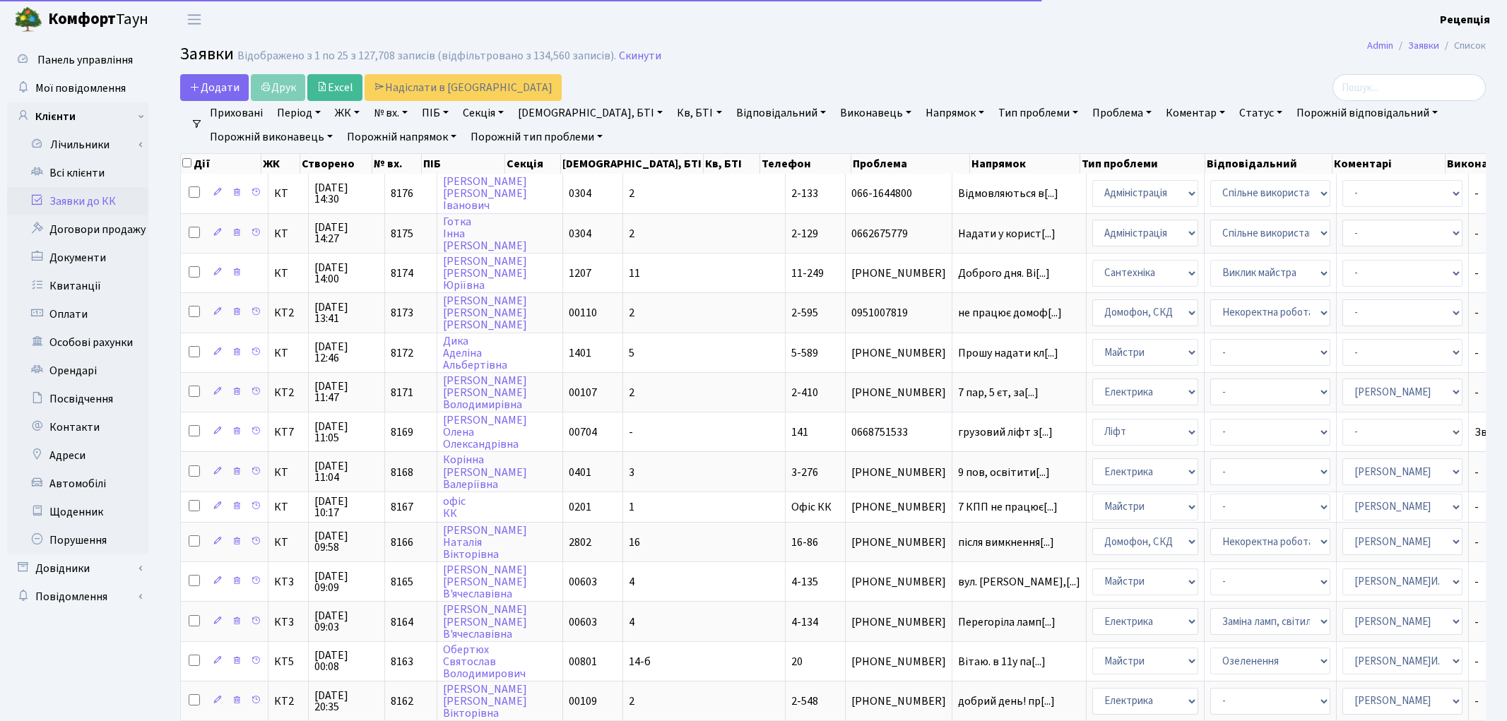
select select "25"
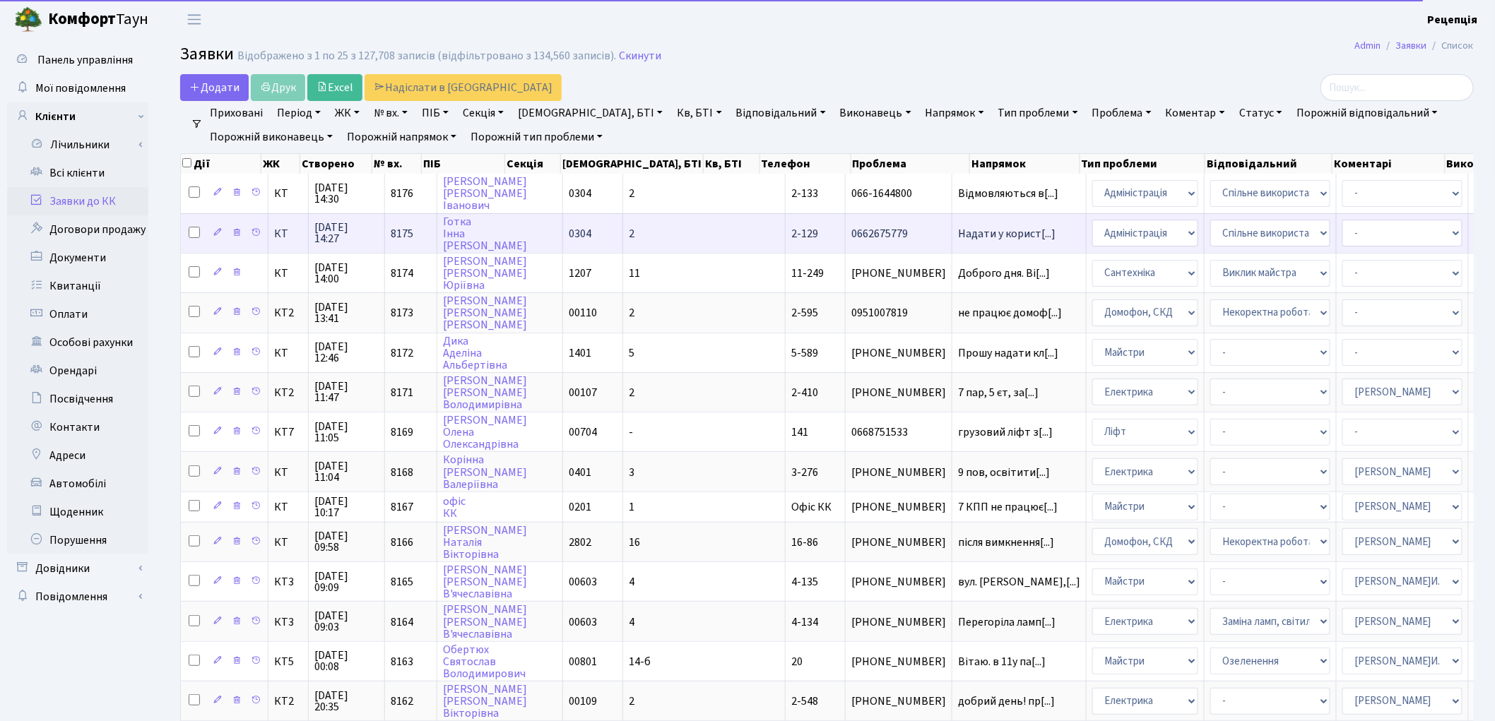
click at [627, 235] on td "2" at bounding box center [704, 233] width 163 height 40
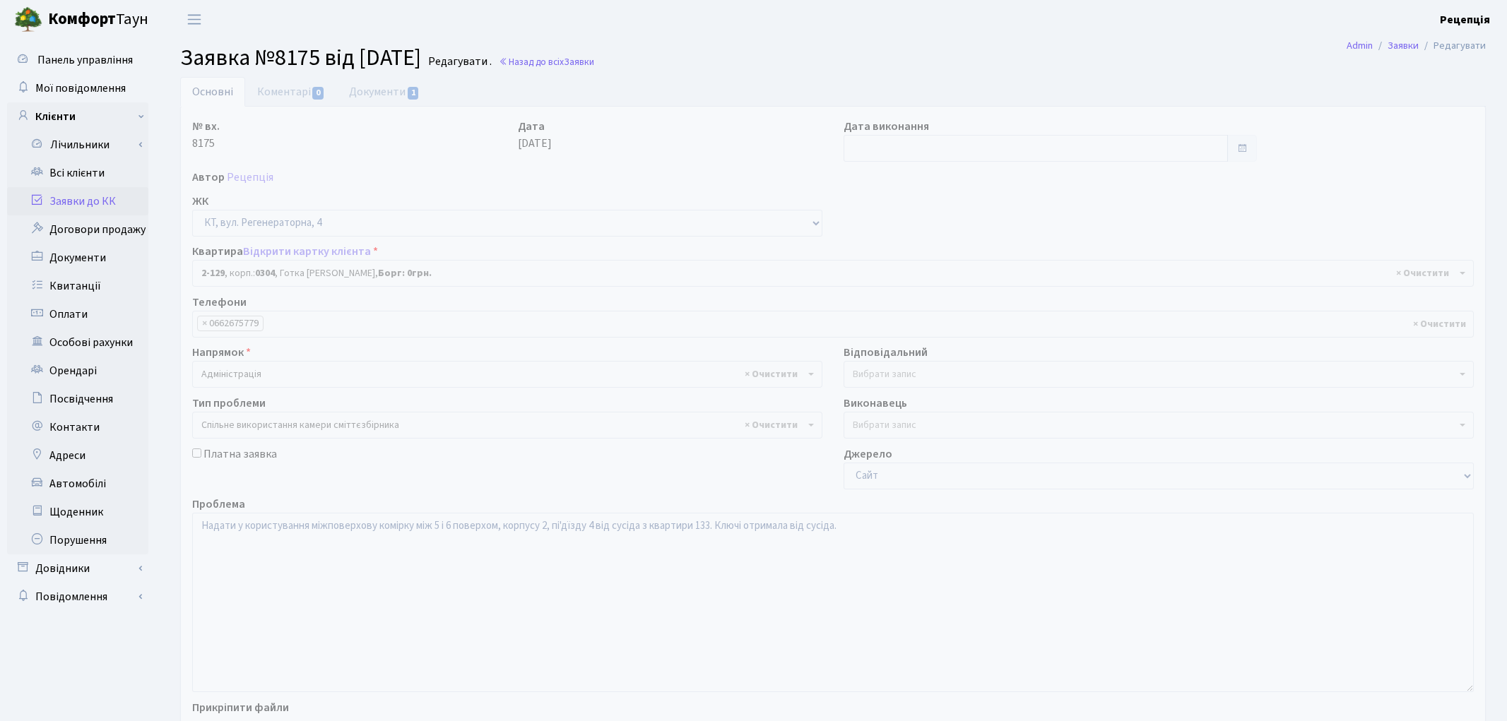
select select "619"
select select "34"
click at [387, 93] on link "Документи 1" at bounding box center [384, 91] width 95 height 29
select select "25"
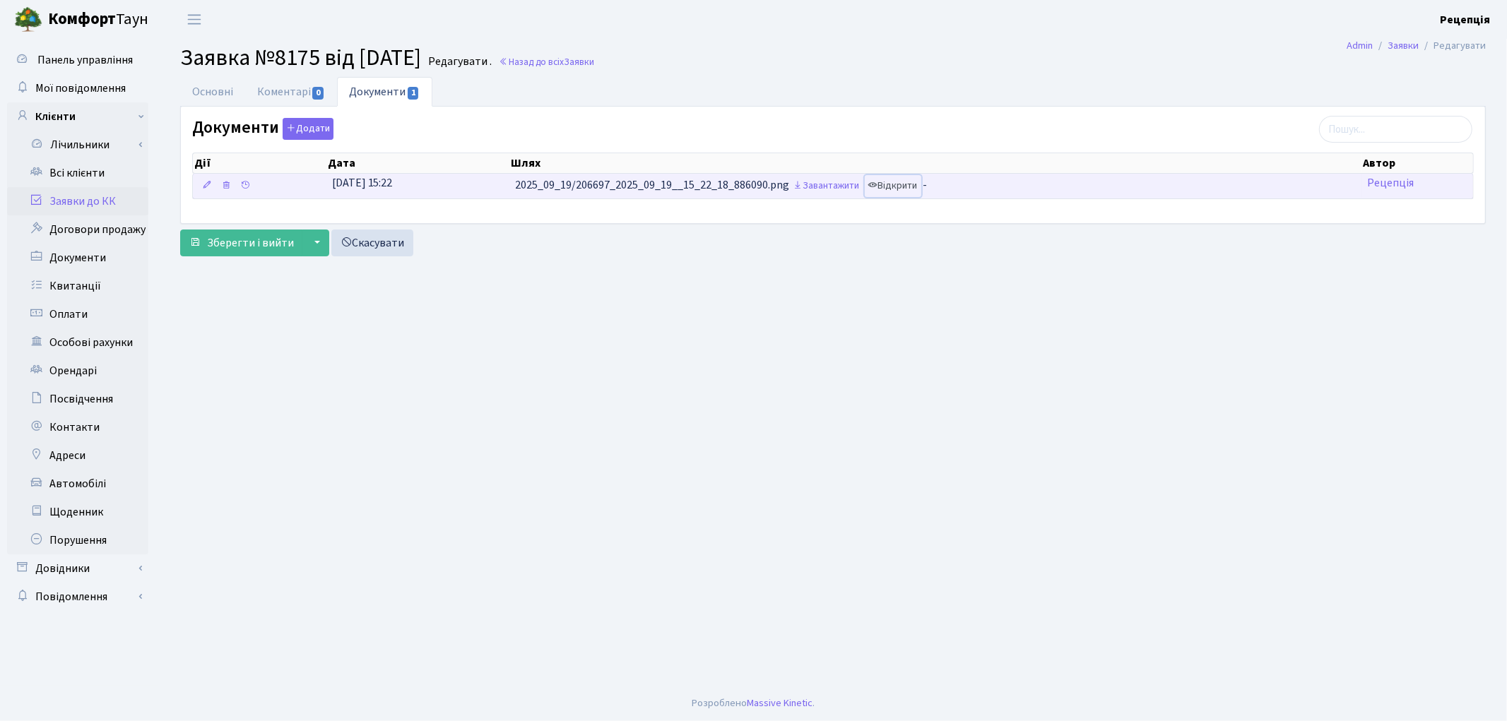
click at [892, 179] on link "Відкрити" at bounding box center [893, 186] width 57 height 22
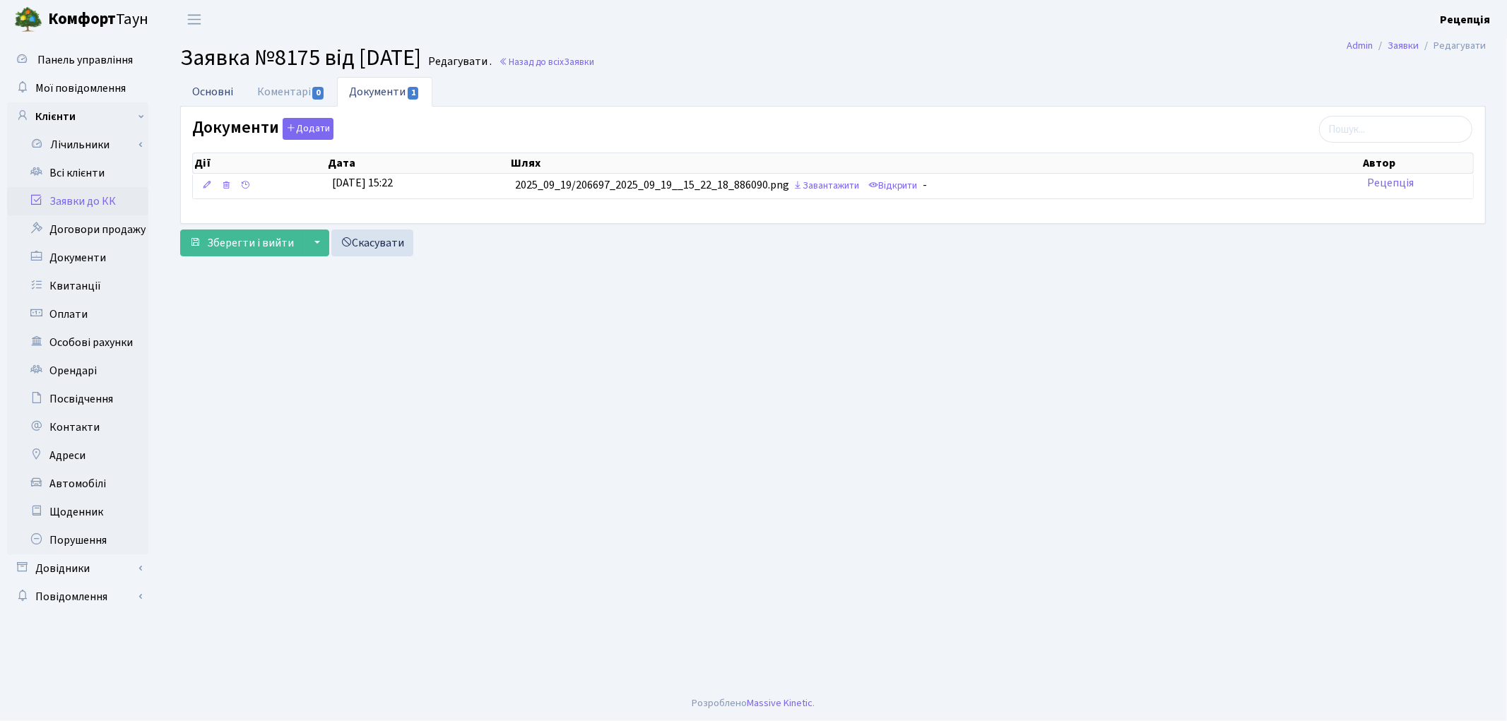
click at [219, 83] on link "Основні" at bounding box center [212, 91] width 65 height 29
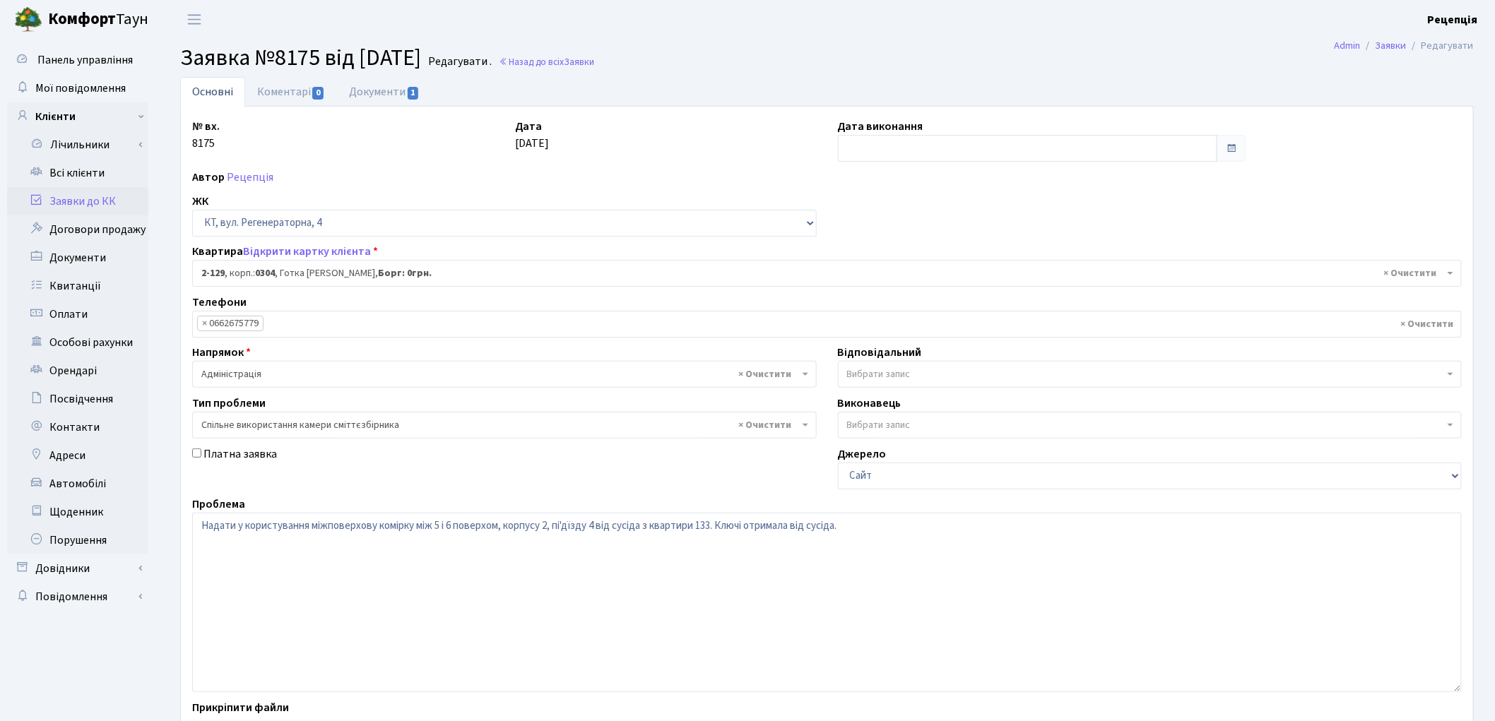
click at [121, 199] on link "Заявки до КК" at bounding box center [77, 201] width 141 height 28
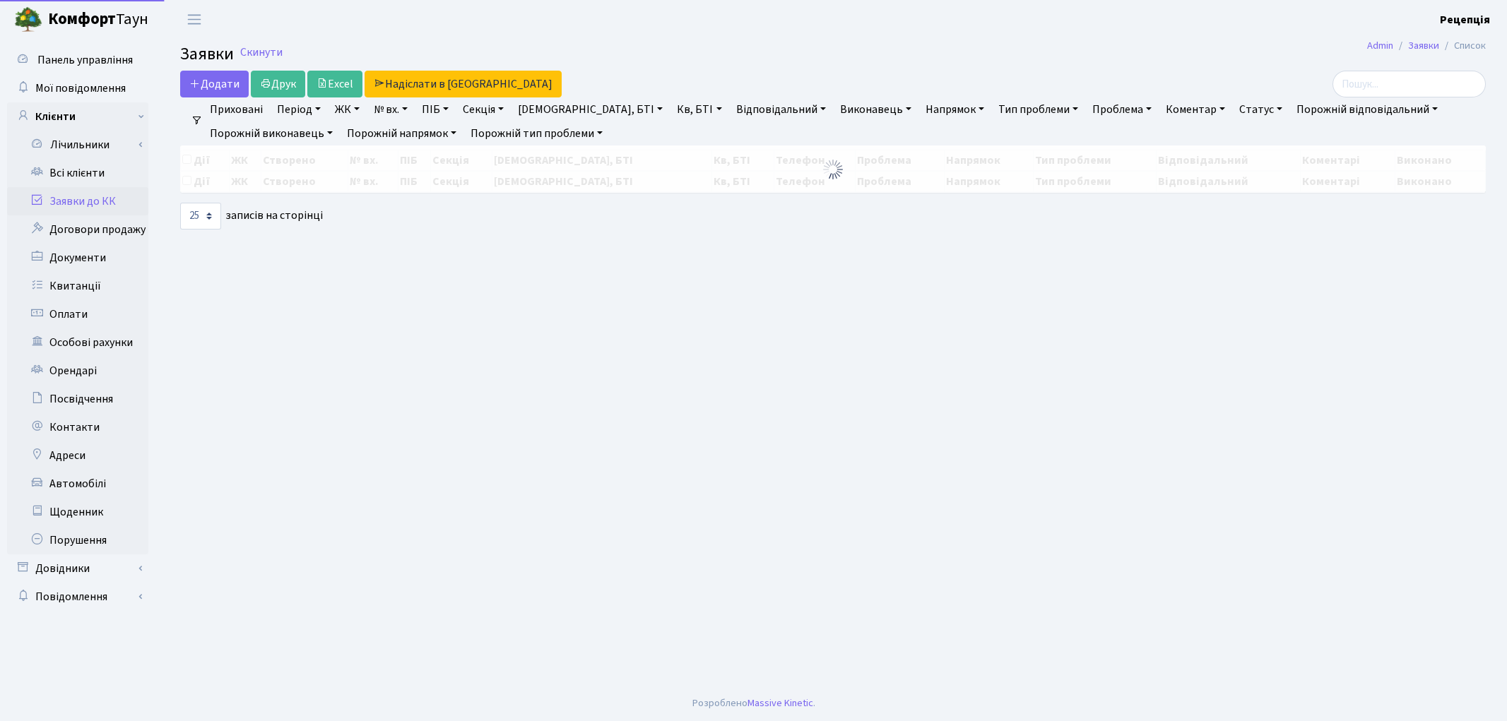
select select "25"
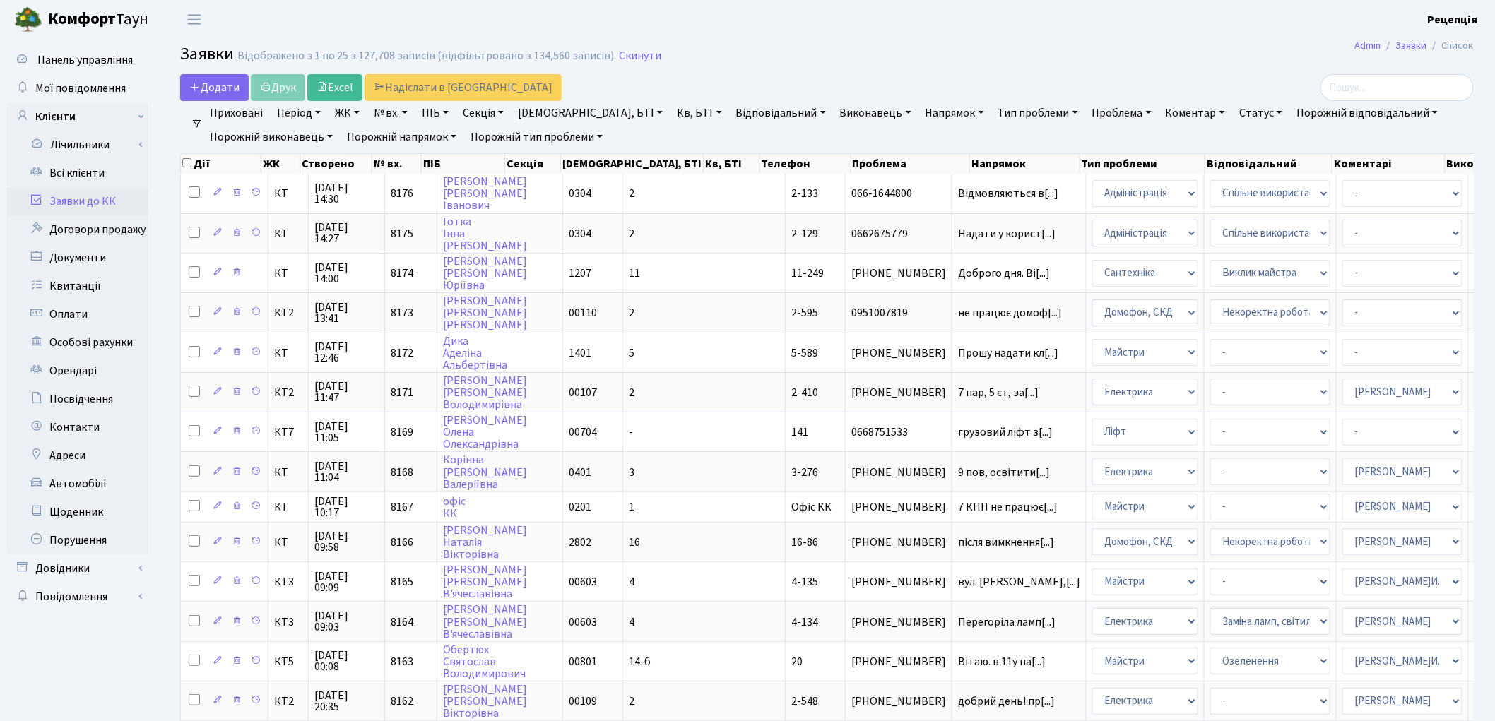
click at [404, 114] on link "№ вх." at bounding box center [390, 113] width 45 height 24
type input "8176"
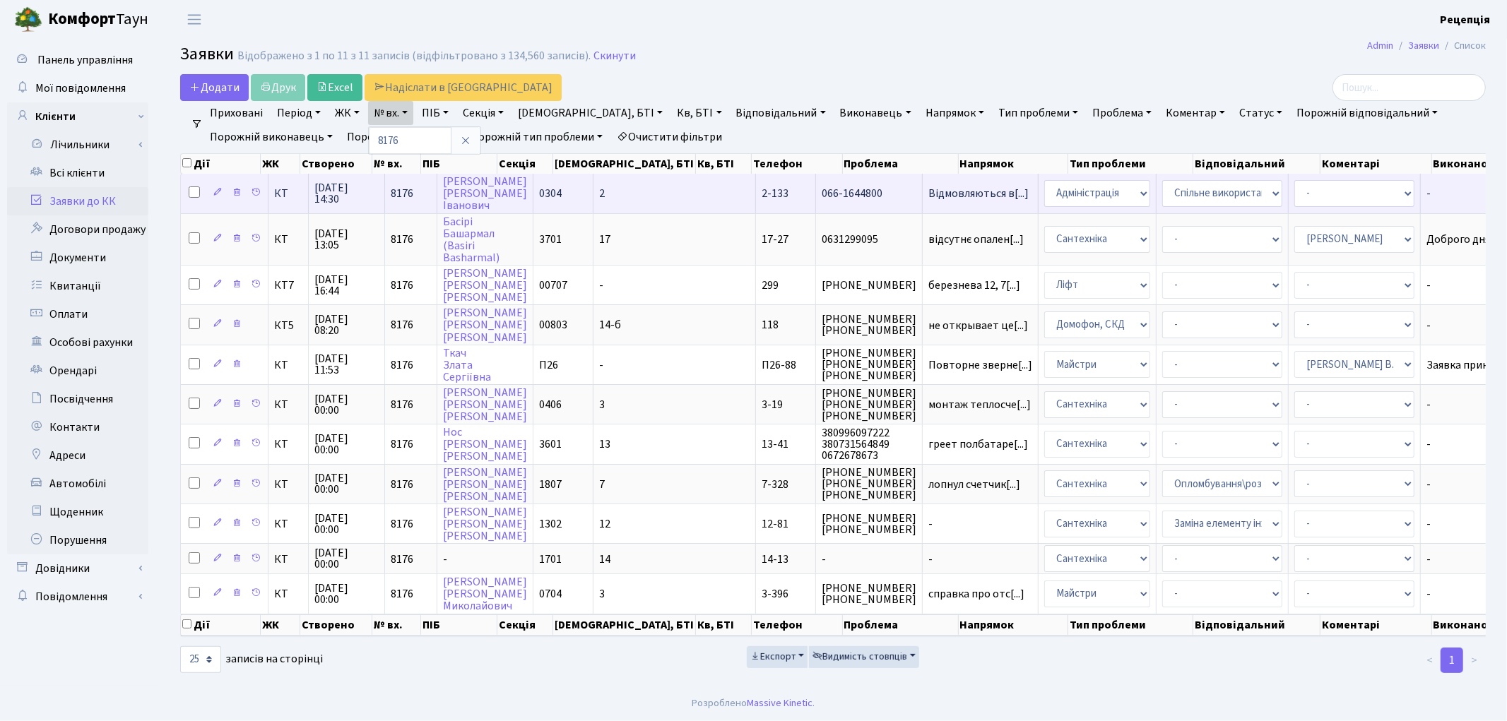
click at [762, 189] on span "2-133" at bounding box center [775, 194] width 27 height 16
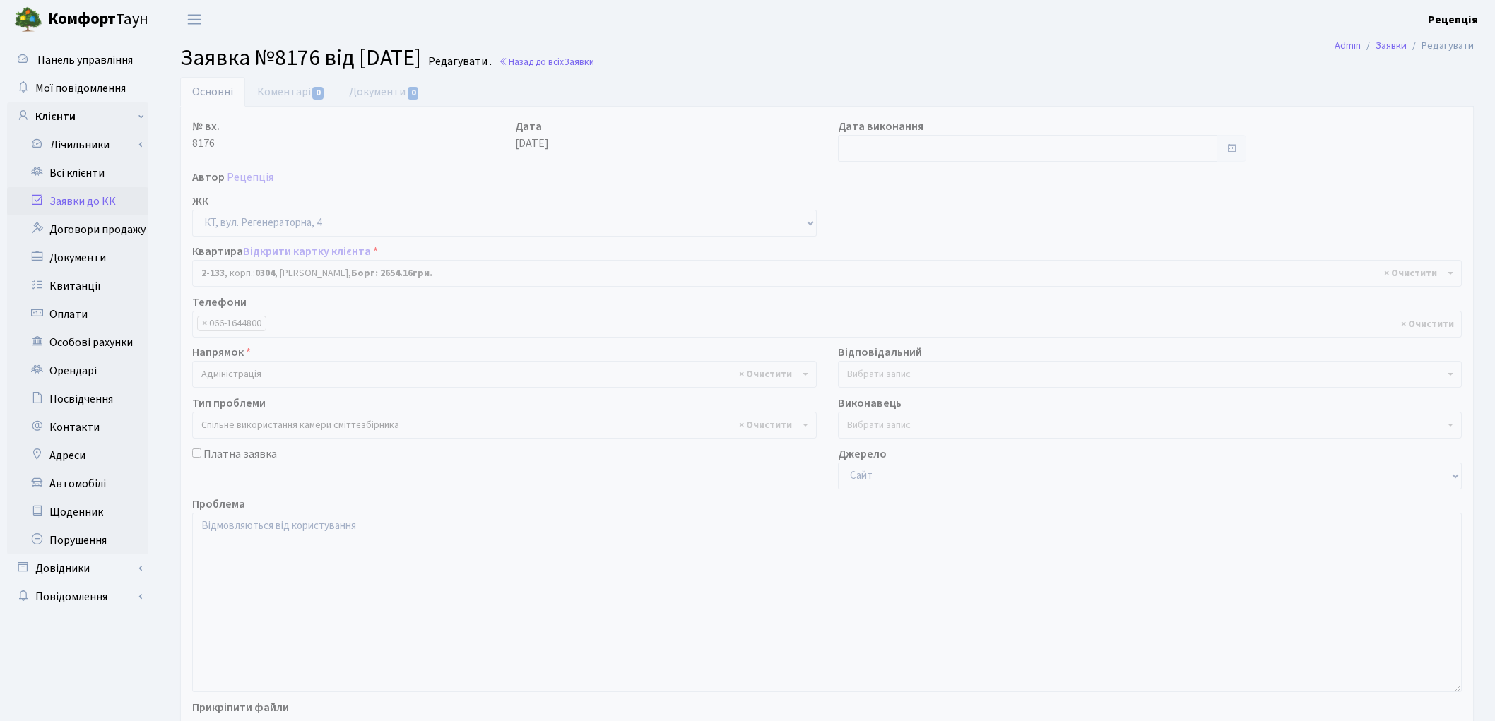
select select "623"
select select "34"
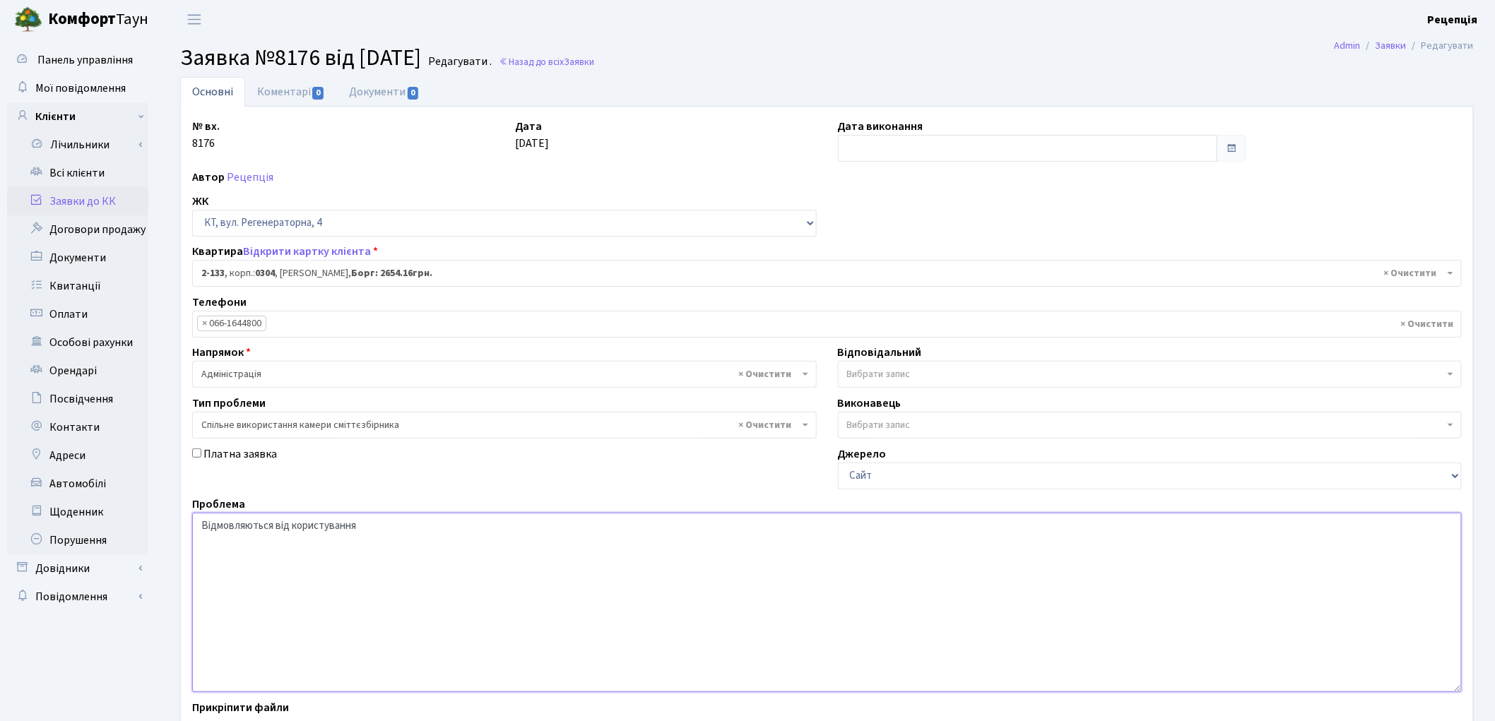
click at [274, 524] on textarea "Відмовляються від користування" at bounding box center [827, 602] width 1270 height 179
click at [325, 526] on textarea "Відмовляються від користування" at bounding box center [827, 602] width 1270 height 179
type textarea "Відмова від користування міжповерховою коміркою"
click at [368, 113] on div "№ вх. 8176 Дата [DATE] Дата виконання Автор Рецепція ЖК - КТ, вул. Регенераторн…" at bounding box center [827, 437] width 1292 height 660
click at [377, 94] on link "Документи 0" at bounding box center [384, 91] width 95 height 29
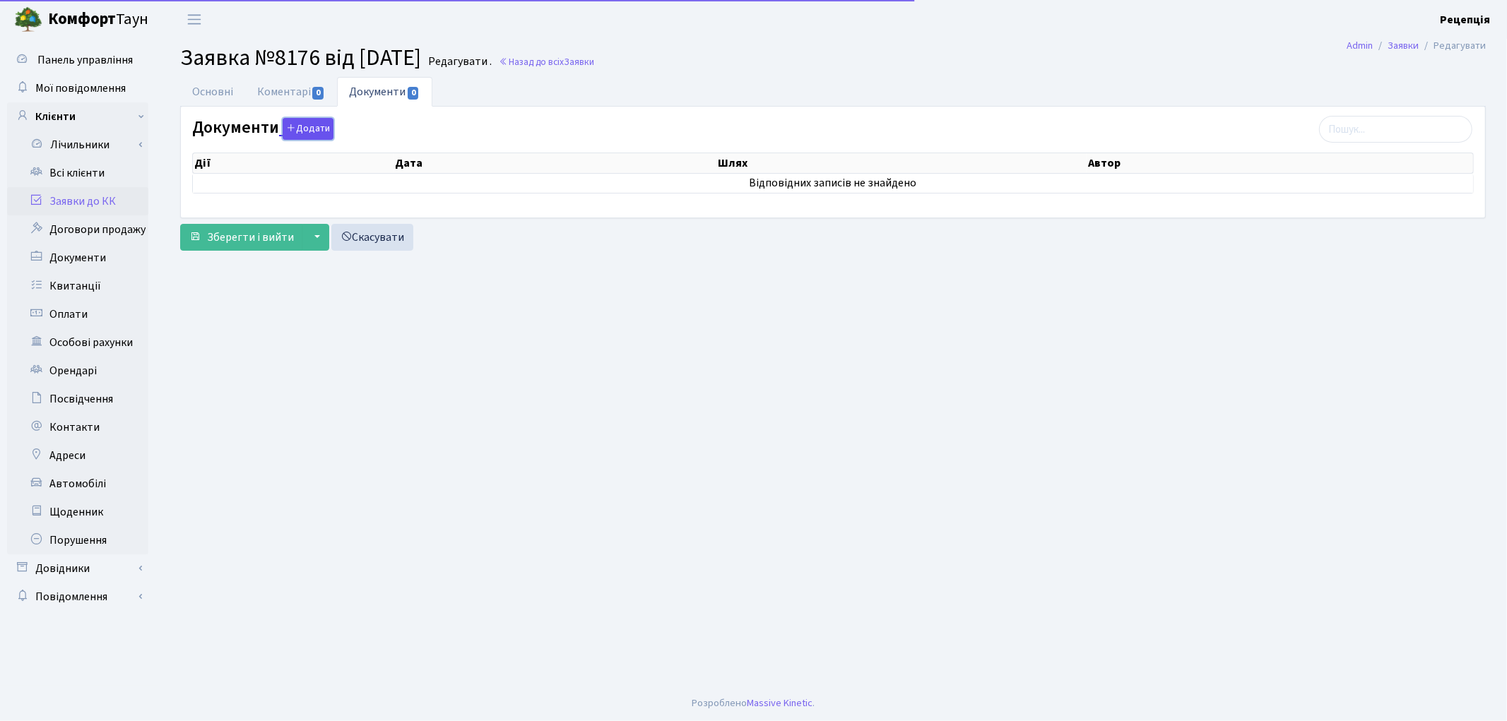
click at [324, 134] on button "Додати" at bounding box center [308, 129] width 51 height 22
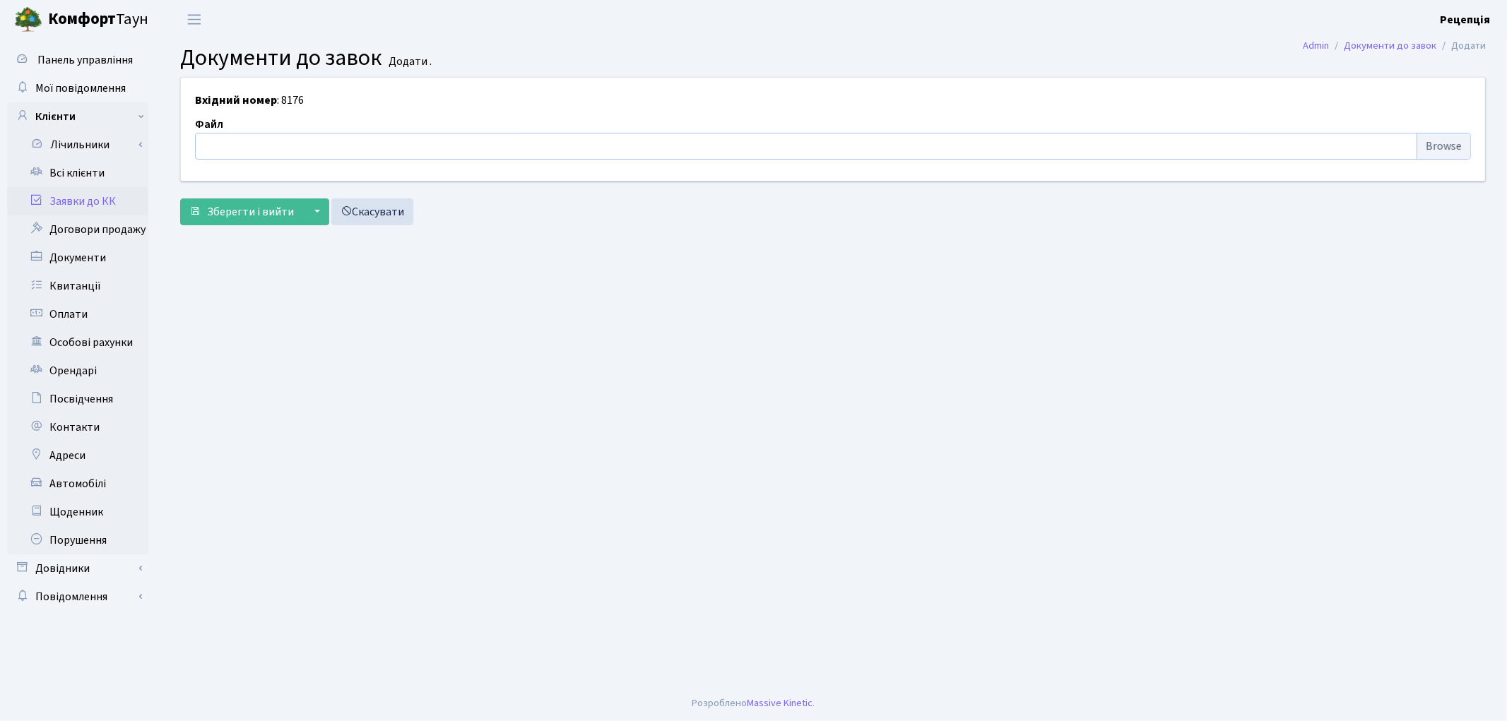
click at [1417, 143] on input "file" at bounding box center [833, 146] width 1276 height 27
type input "C:\fakepath\Scan.pdf"
click at [238, 223] on button "Зберегти і вийти" at bounding box center [241, 212] width 123 height 27
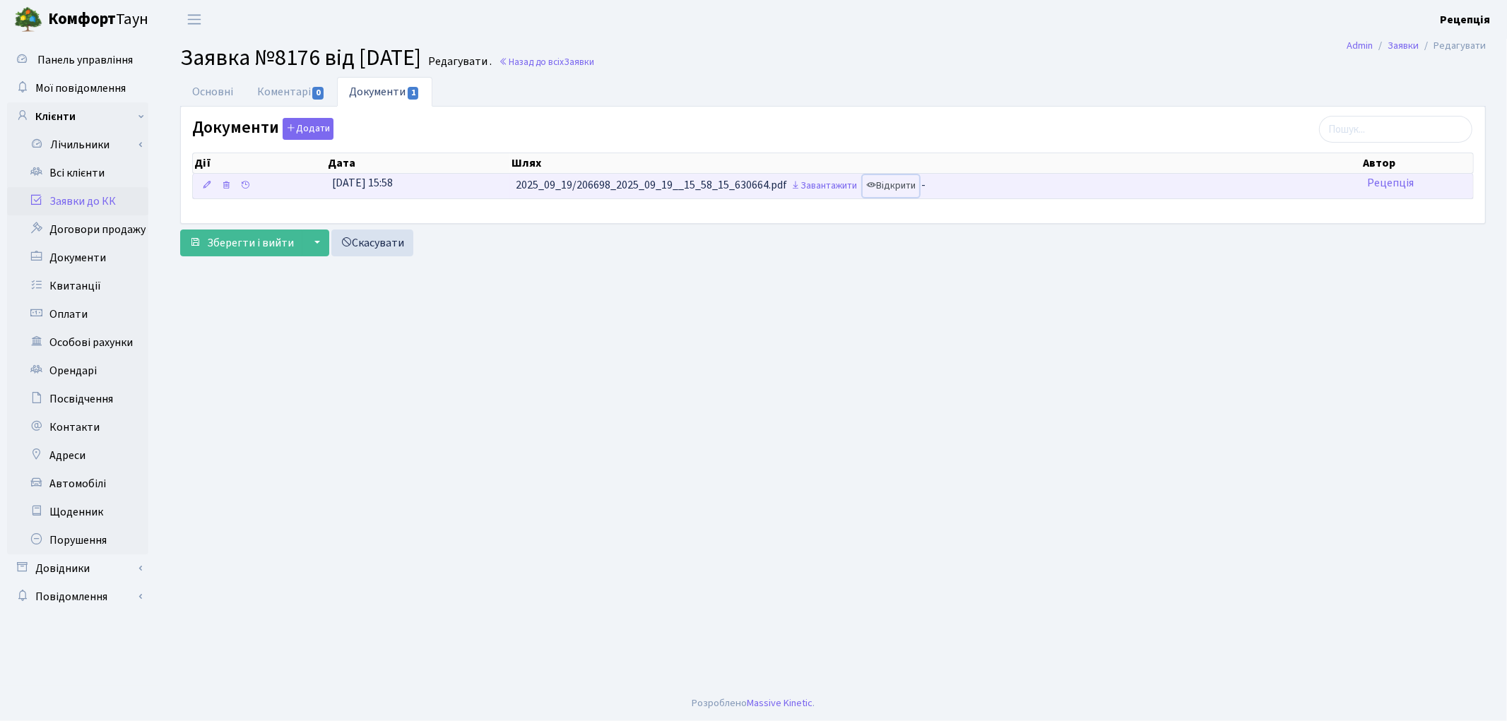
click at [900, 191] on link "Відкрити" at bounding box center [891, 186] width 57 height 22
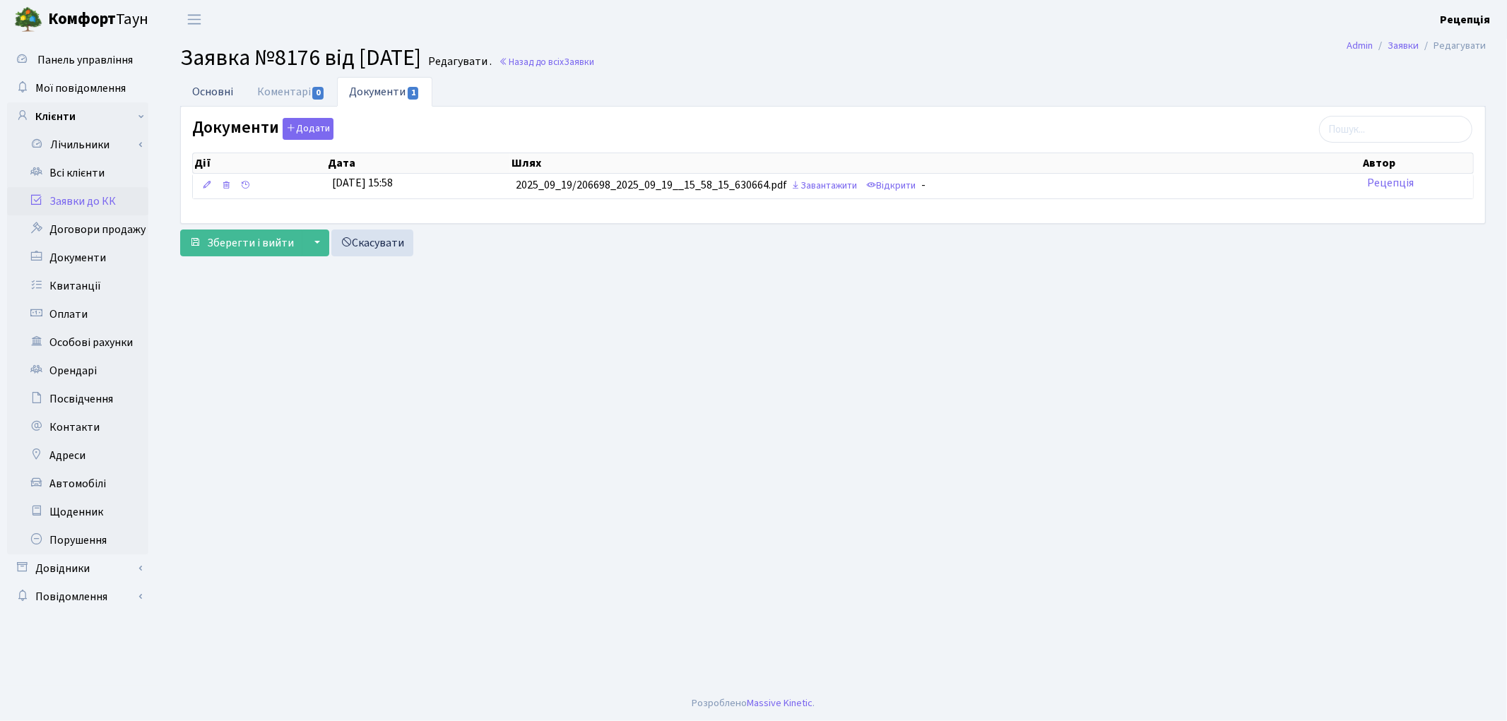
click at [221, 90] on link "Основні" at bounding box center [212, 91] width 65 height 29
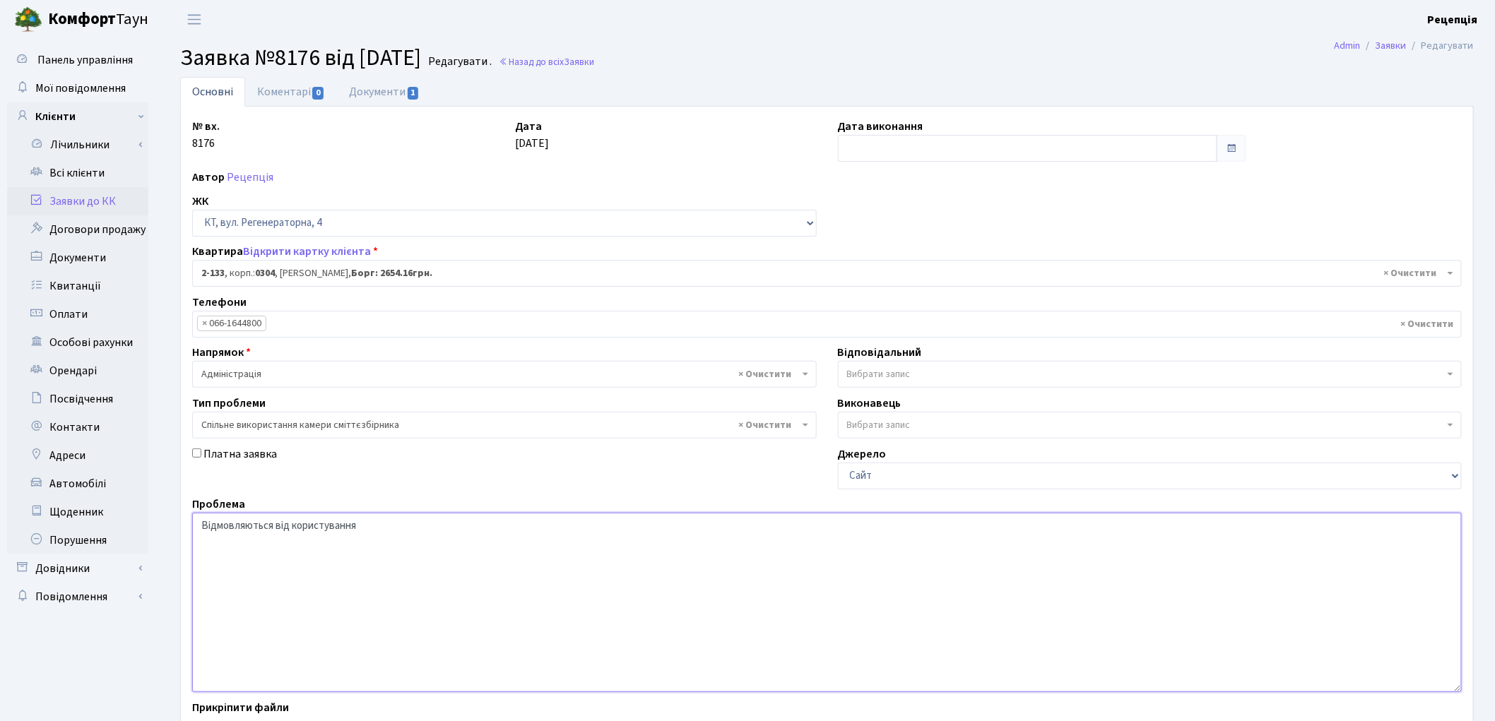
click at [378, 533] on textarea "Відмовляються від користування" at bounding box center [827, 602] width 1270 height 179
click at [273, 531] on textarea "Відмовляються від користування" at bounding box center [827, 602] width 1270 height 179
click at [376, 531] on textarea "Відмовляються від користування" at bounding box center [827, 602] width 1270 height 179
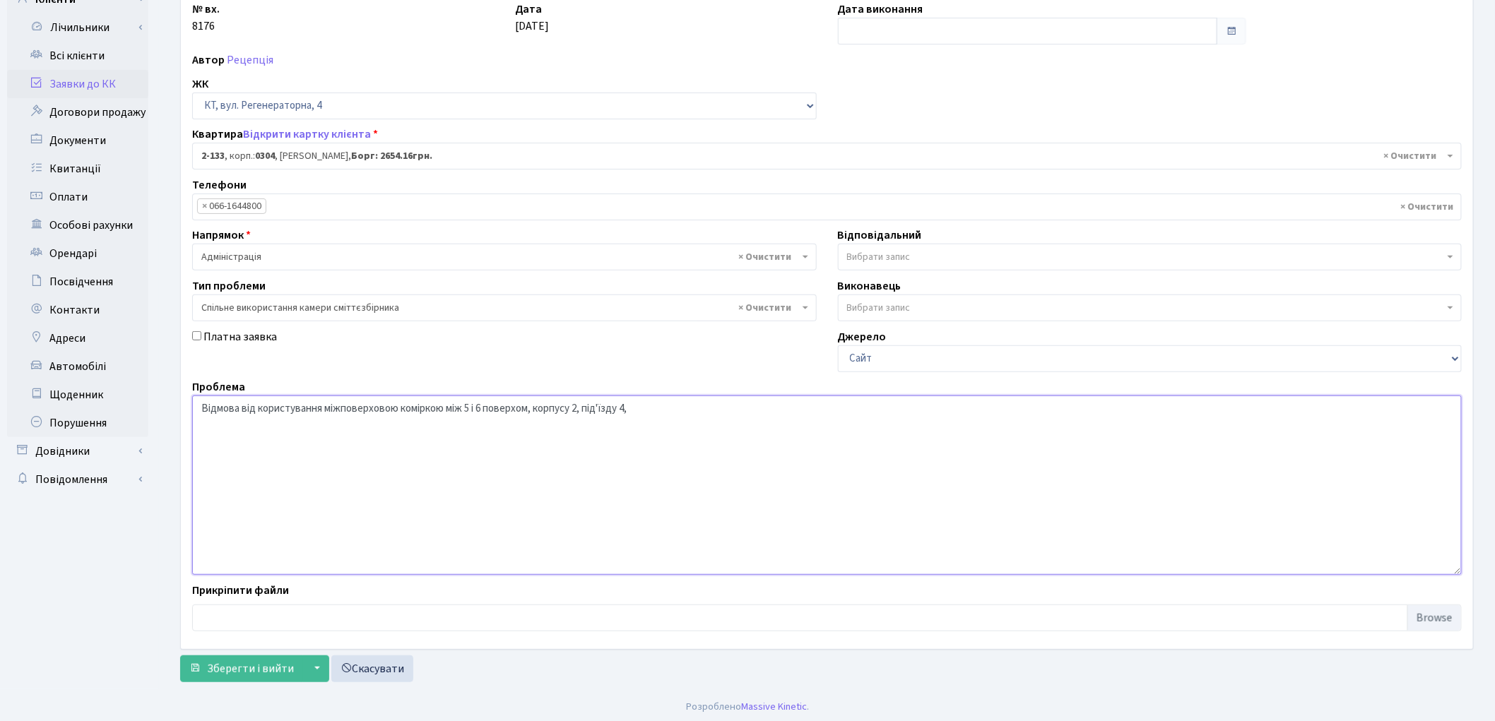
scroll to position [122, 0]
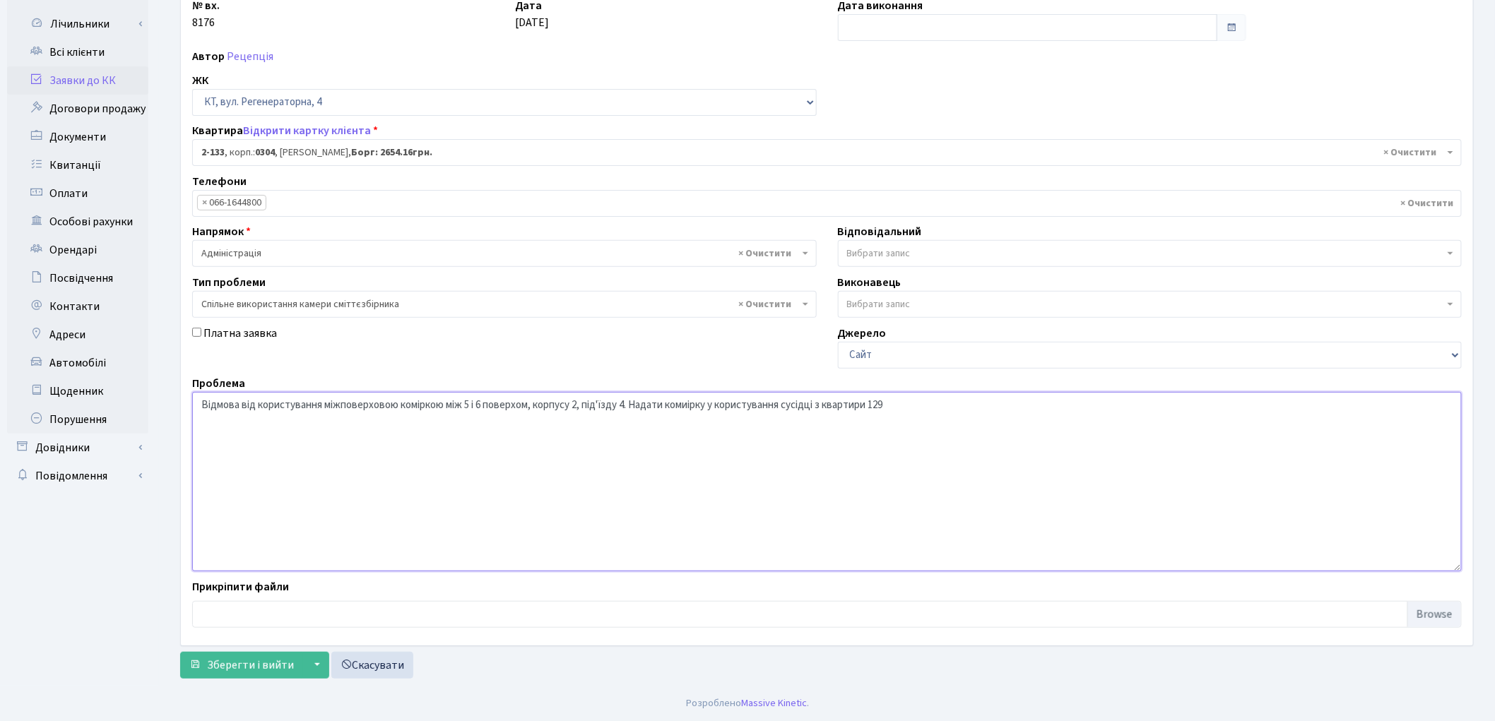
click at [875, 406] on textarea "Відмовляються від користування" at bounding box center [827, 481] width 1270 height 179
click at [690, 406] on textarea "Відмовляються від користування" at bounding box center [827, 481] width 1270 height 179
click at [633, 406] on textarea "Відмовляються від користування" at bounding box center [827, 481] width 1270 height 179
click at [890, 407] on textarea "Відмовляються від користування" at bounding box center [827, 481] width 1270 height 179
type textarea "Відмова від користування міжповерховою коміркою між 5 і 6 поверхом, корпусу 2, …"
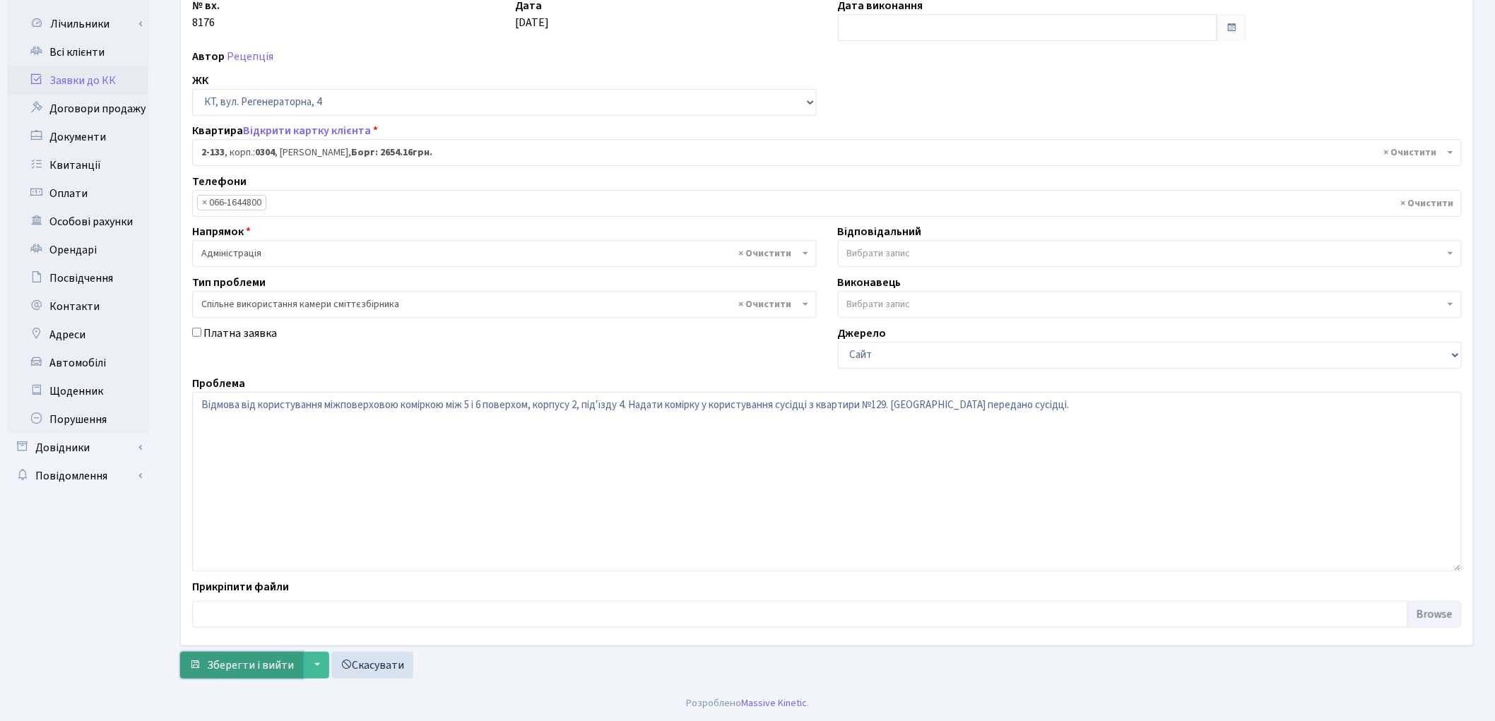
click at [269, 669] on span "Зберегти і вийти" at bounding box center [250, 666] width 87 height 16
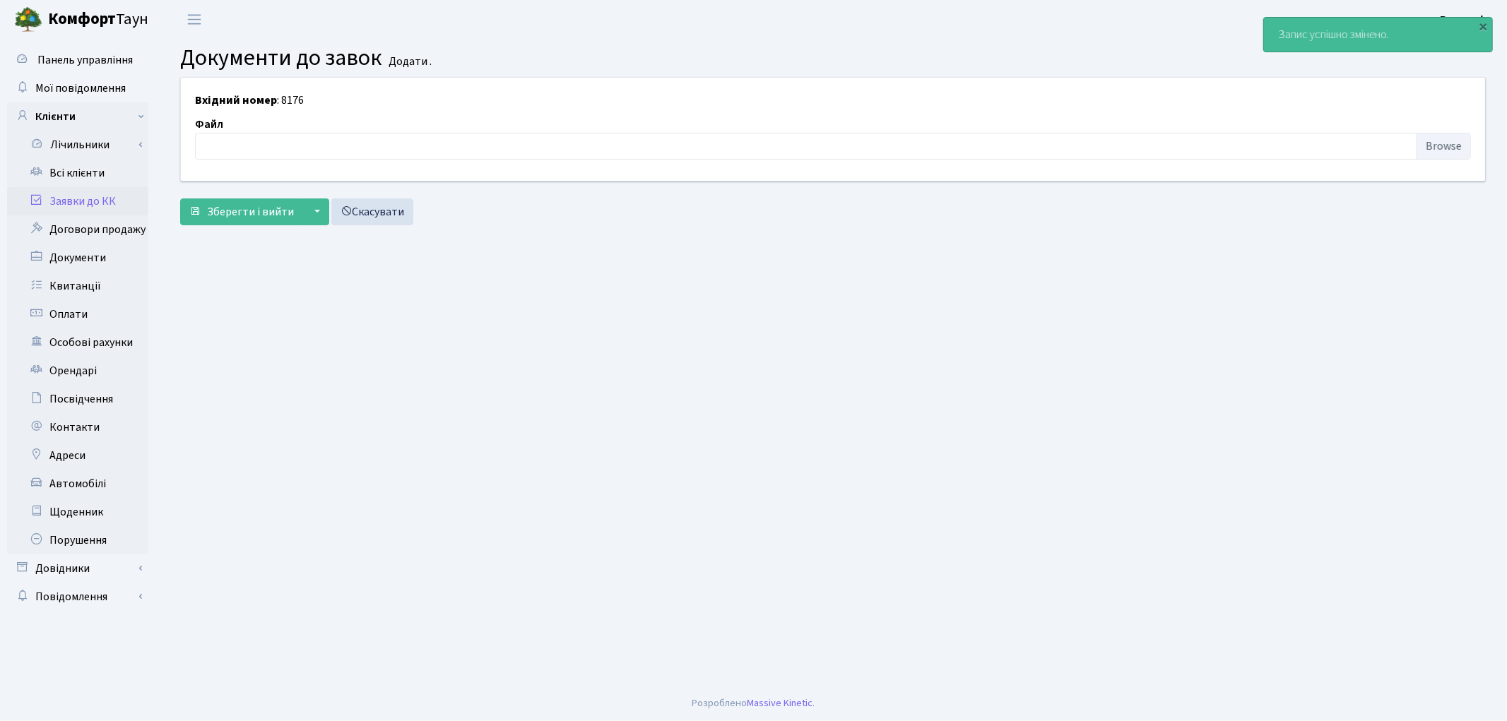
click at [73, 201] on link "Заявки до КК" at bounding box center [77, 201] width 141 height 28
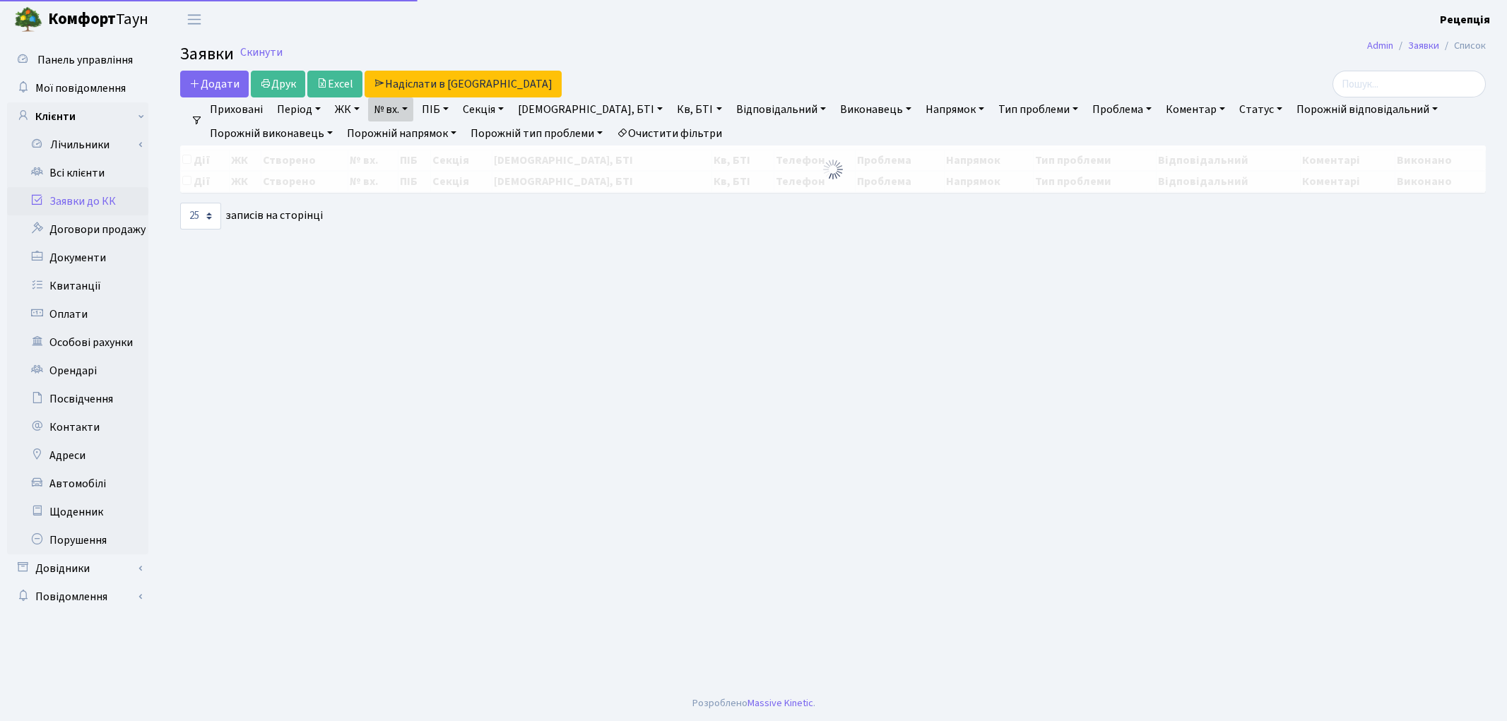
select select "25"
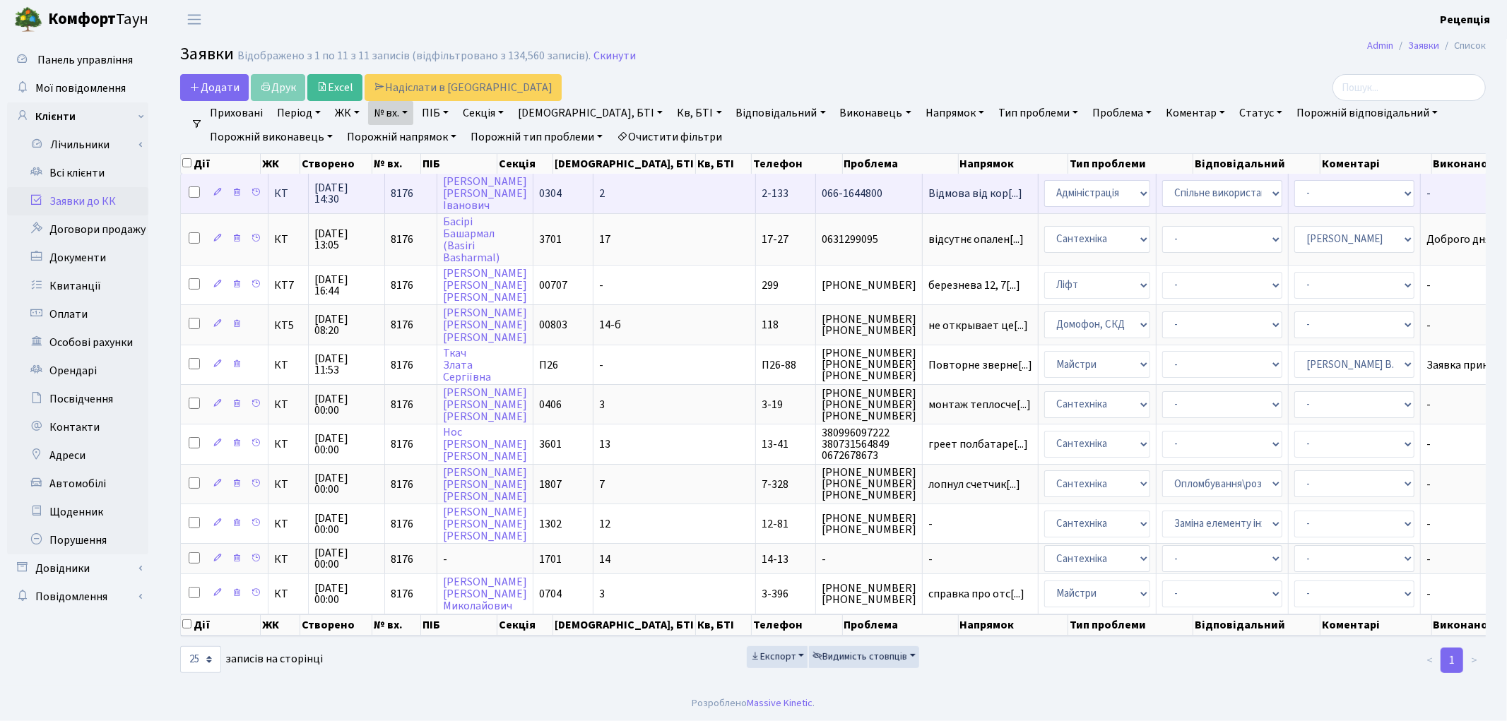
click at [631, 196] on td "2" at bounding box center [675, 193] width 163 height 39
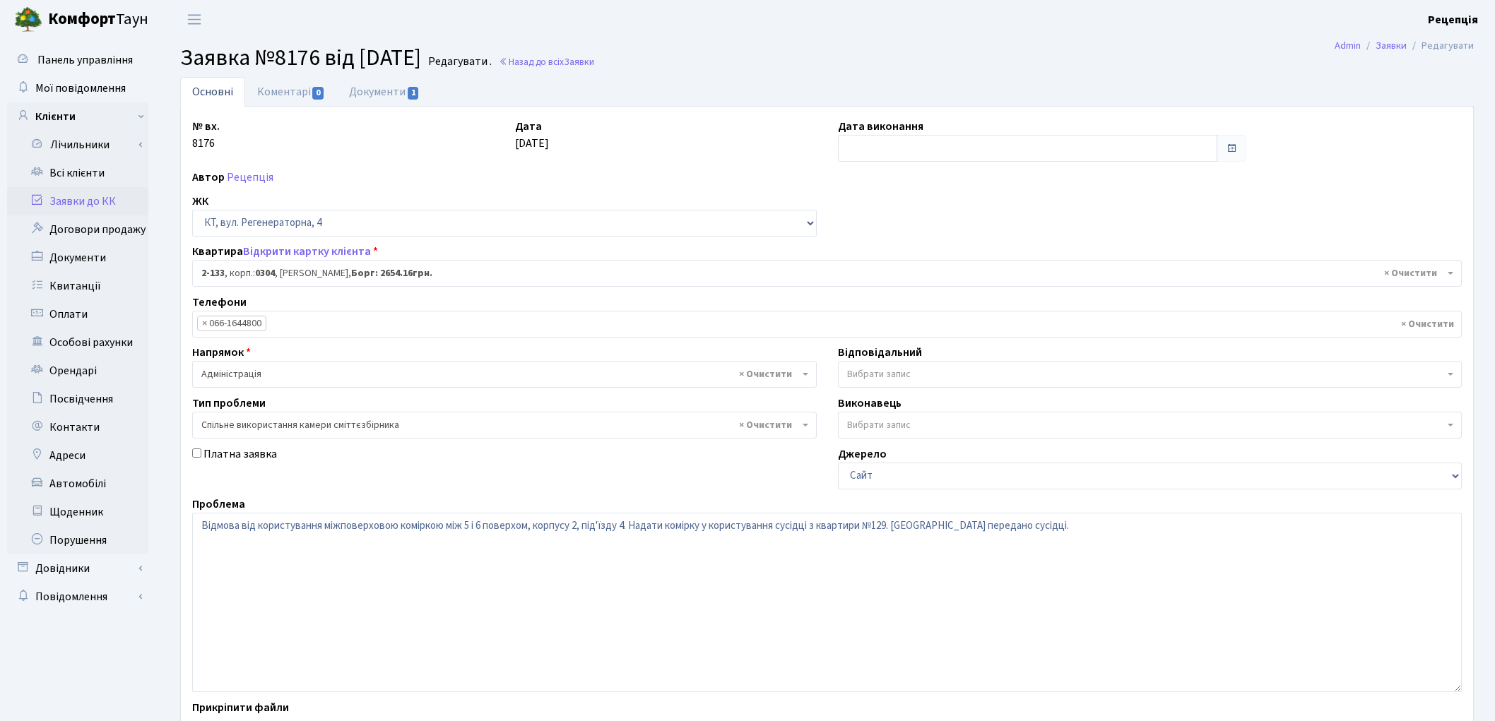
select select "623"
select select "34"
click at [406, 97] on link "Документи 1" at bounding box center [384, 91] width 95 height 29
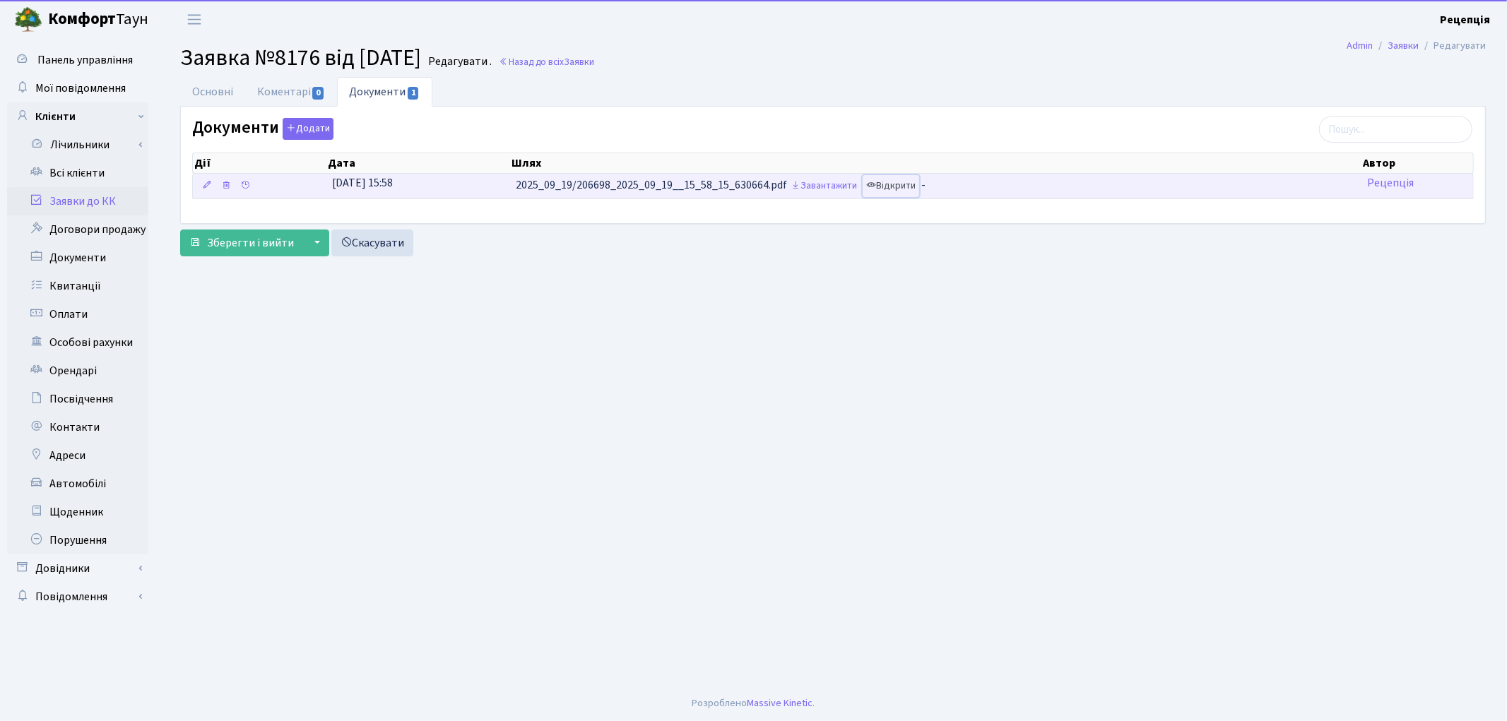
click at [888, 185] on link "Відкрити" at bounding box center [891, 186] width 57 height 22
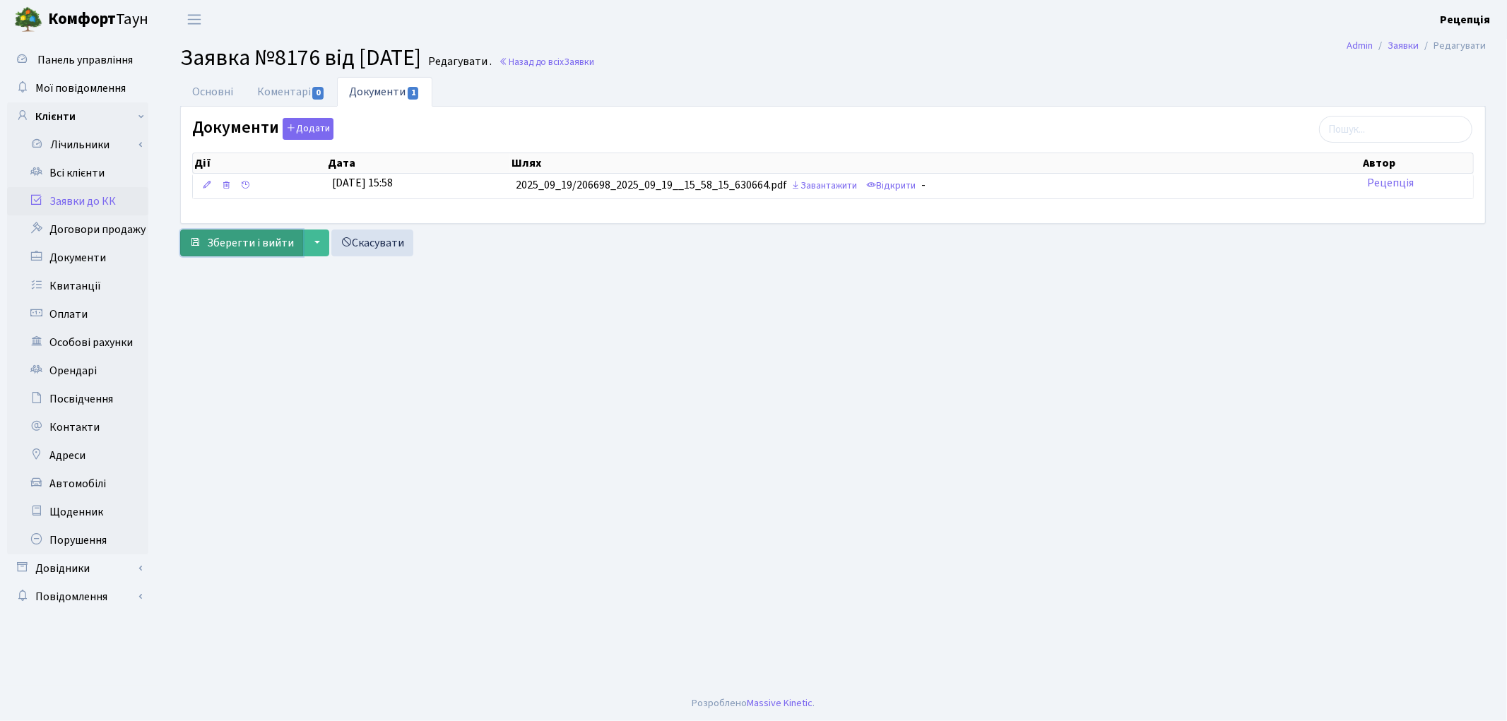
click at [235, 240] on span "Зберегти і вийти" at bounding box center [250, 243] width 87 height 16
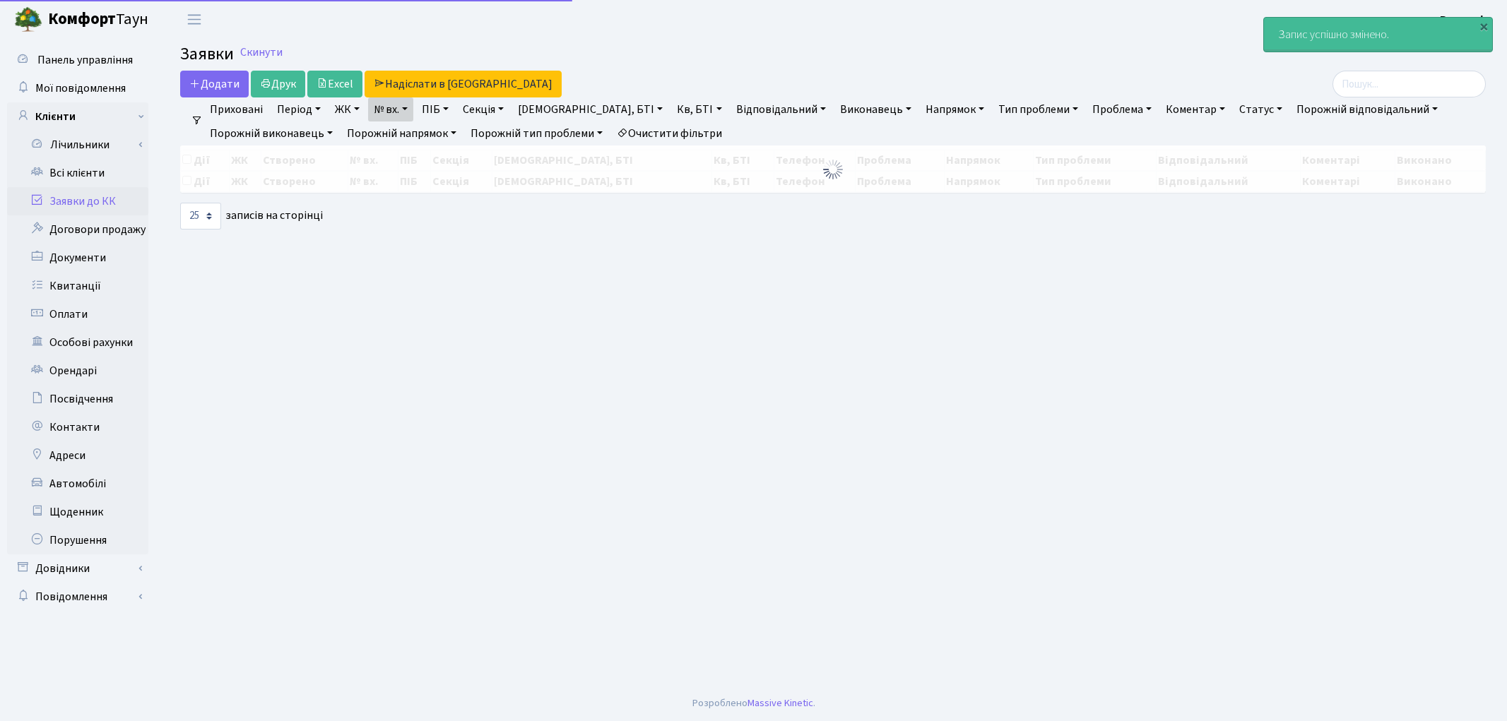
select select "25"
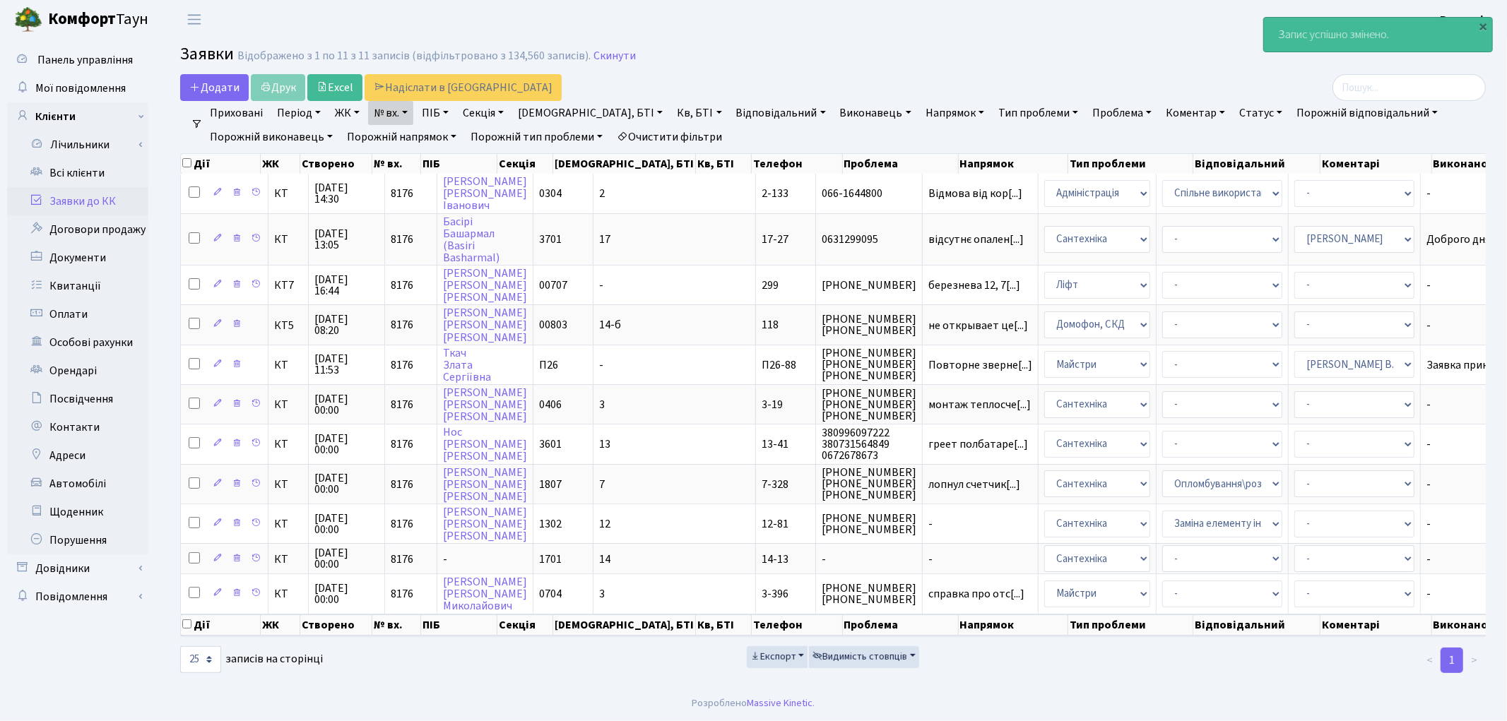
click at [94, 191] on link "Заявки до КК" at bounding box center [77, 201] width 141 height 28
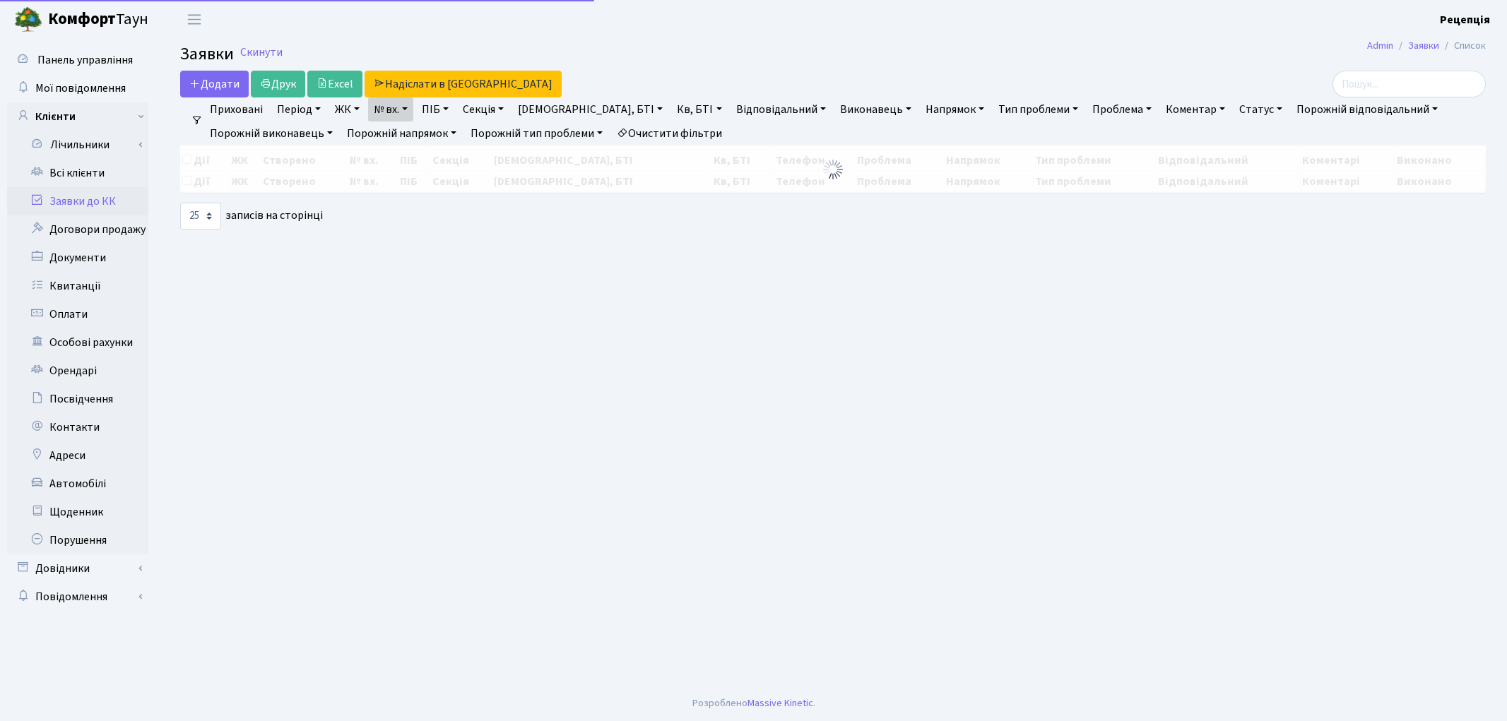
select select "25"
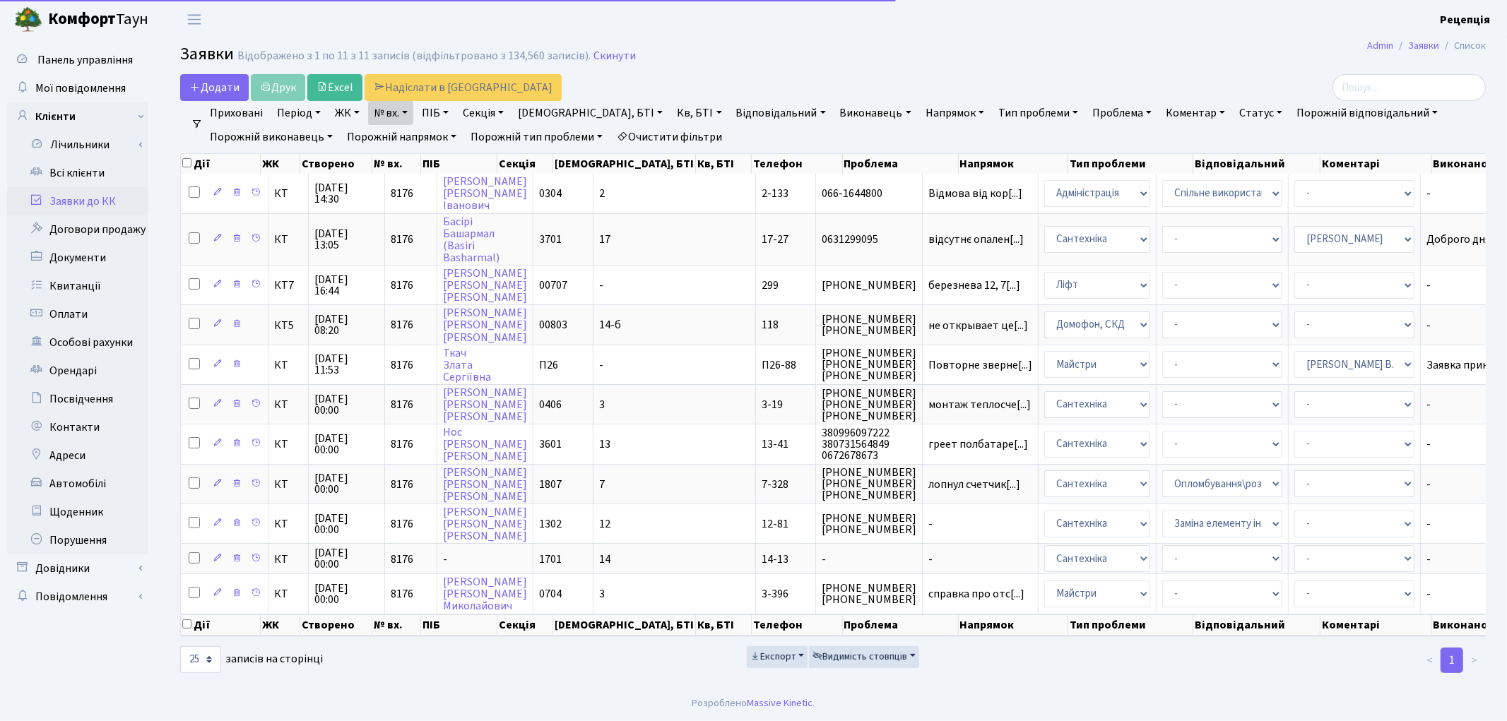
click at [676, 128] on link "Очистити фільтри" at bounding box center [669, 137] width 117 height 24
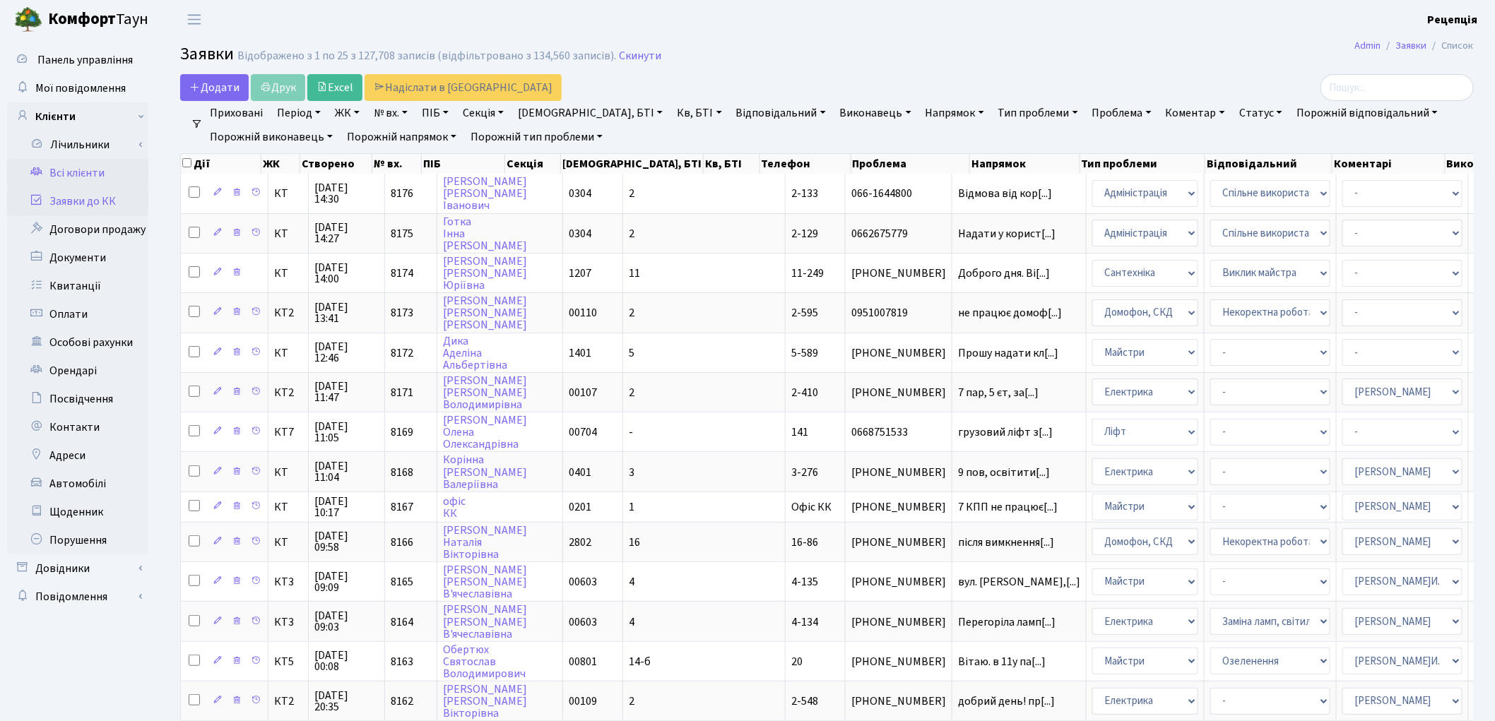
click at [105, 165] on link "Всі клієнти" at bounding box center [77, 173] width 141 height 28
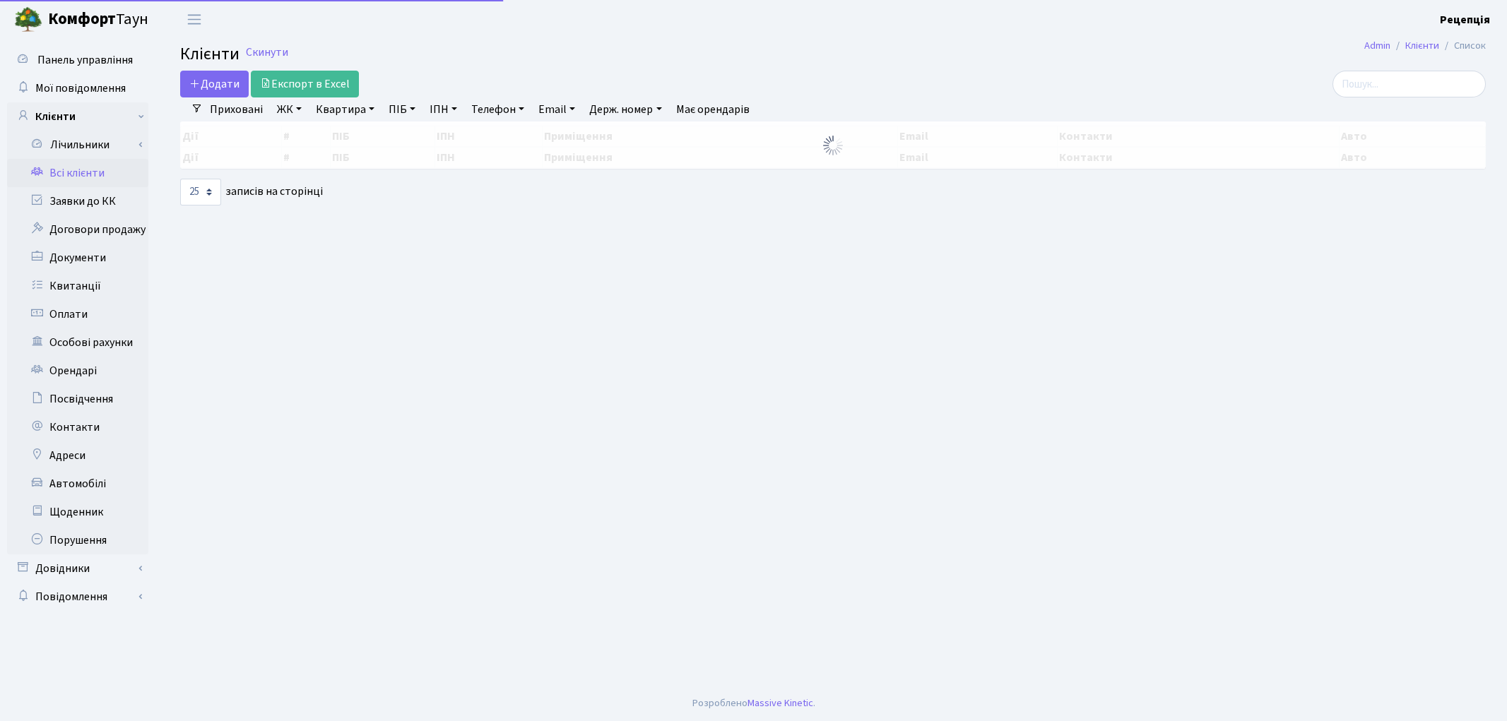
select select "25"
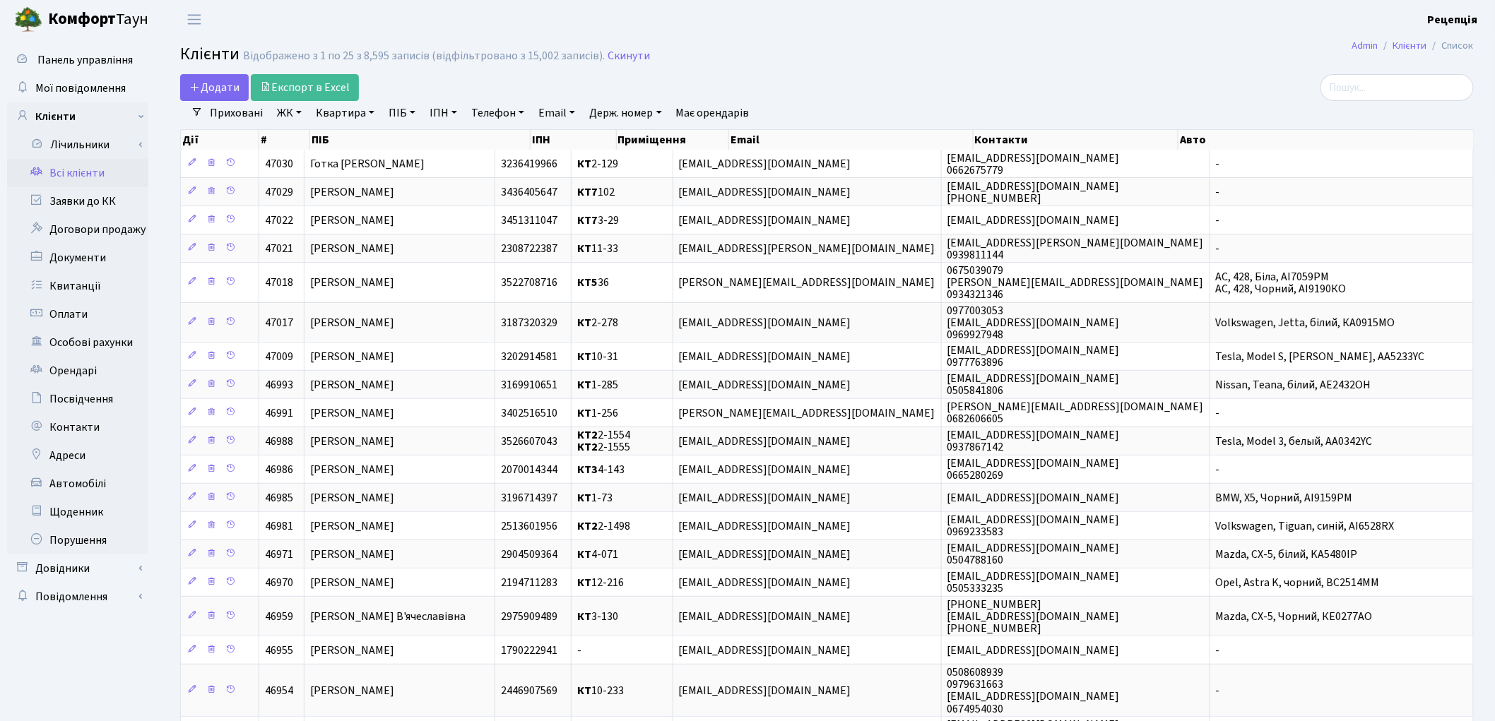
click at [290, 117] on link "ЖК" at bounding box center [289, 113] width 36 height 24
click at [326, 165] on li "КТ, вул. Регенераторна, 4" at bounding box center [359, 162] width 171 height 25
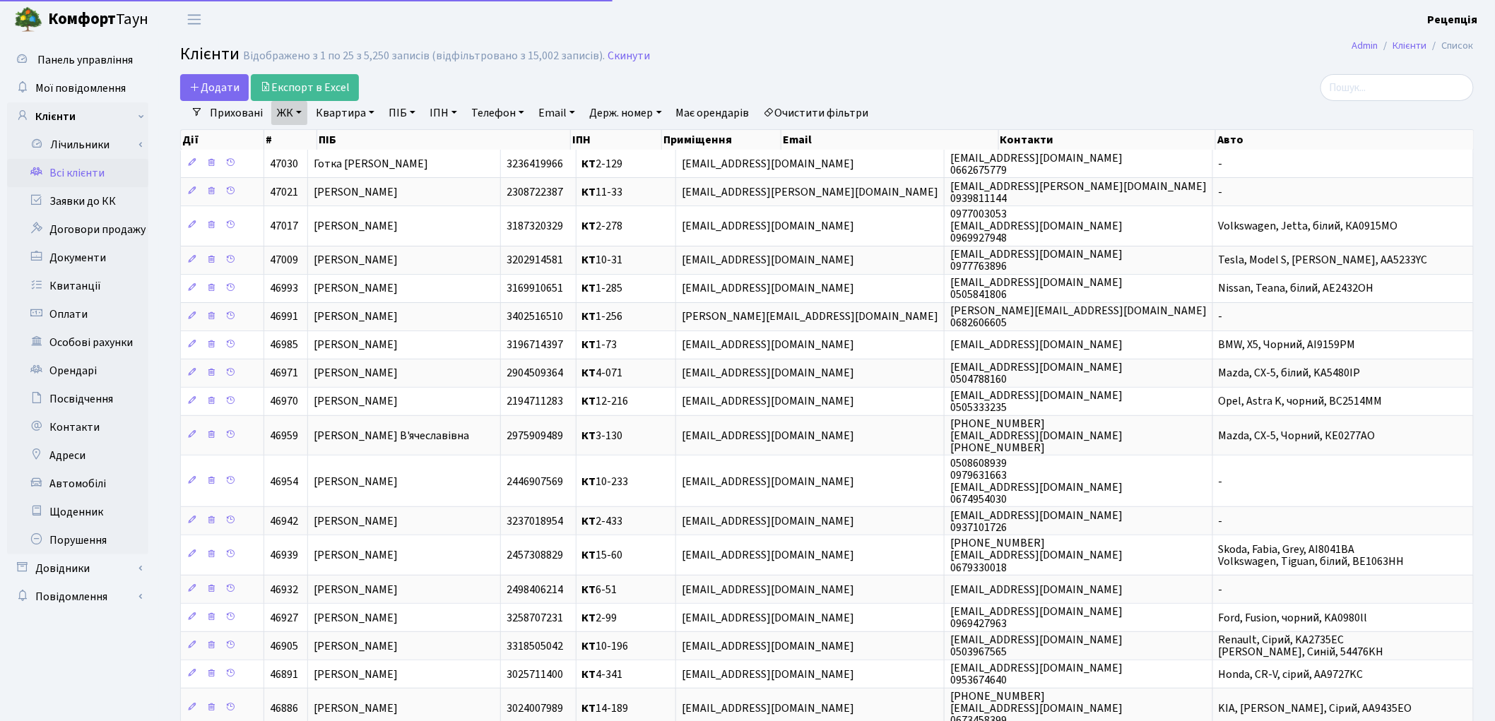
click at [348, 117] on link "Квартира" at bounding box center [345, 113] width 70 height 24
type input "11-30"
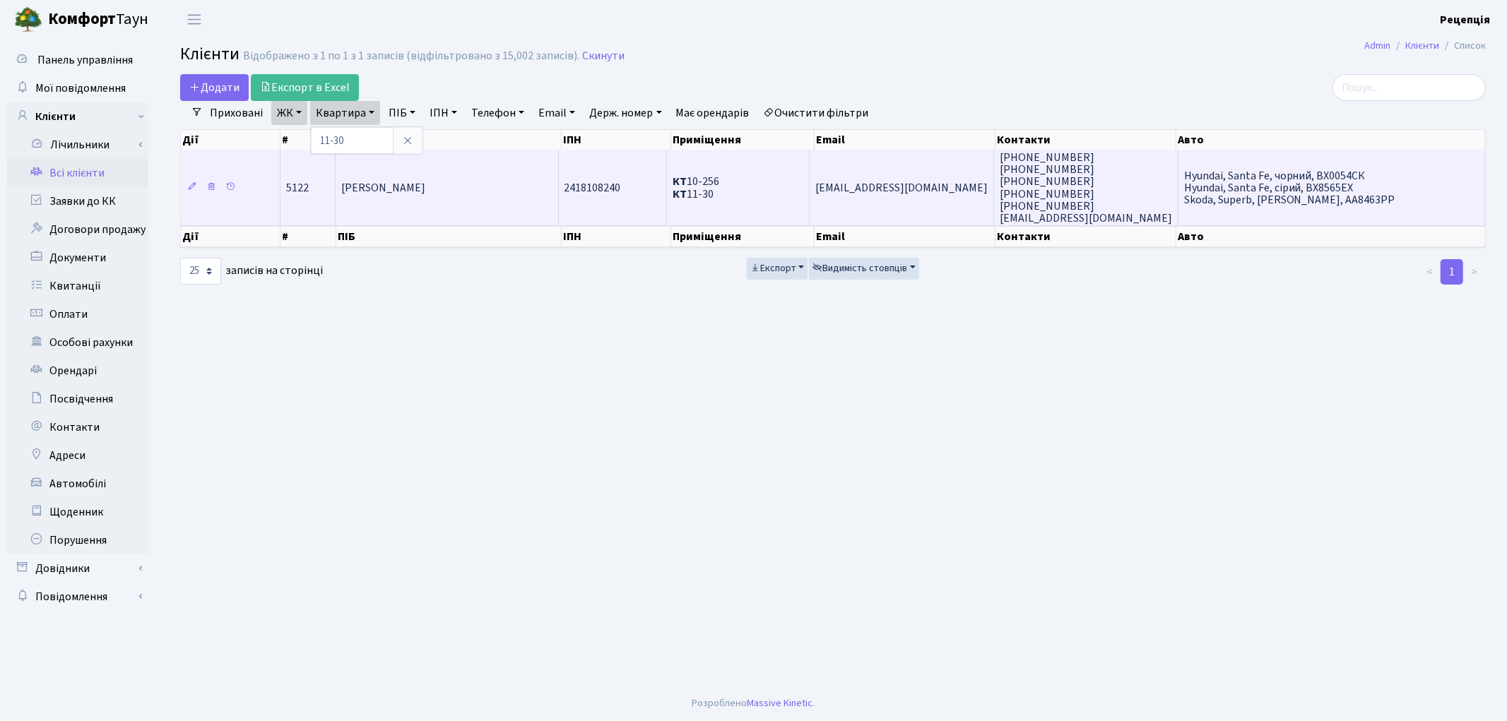
click at [389, 194] on td "[PERSON_NAME]" at bounding box center [447, 188] width 223 height 76
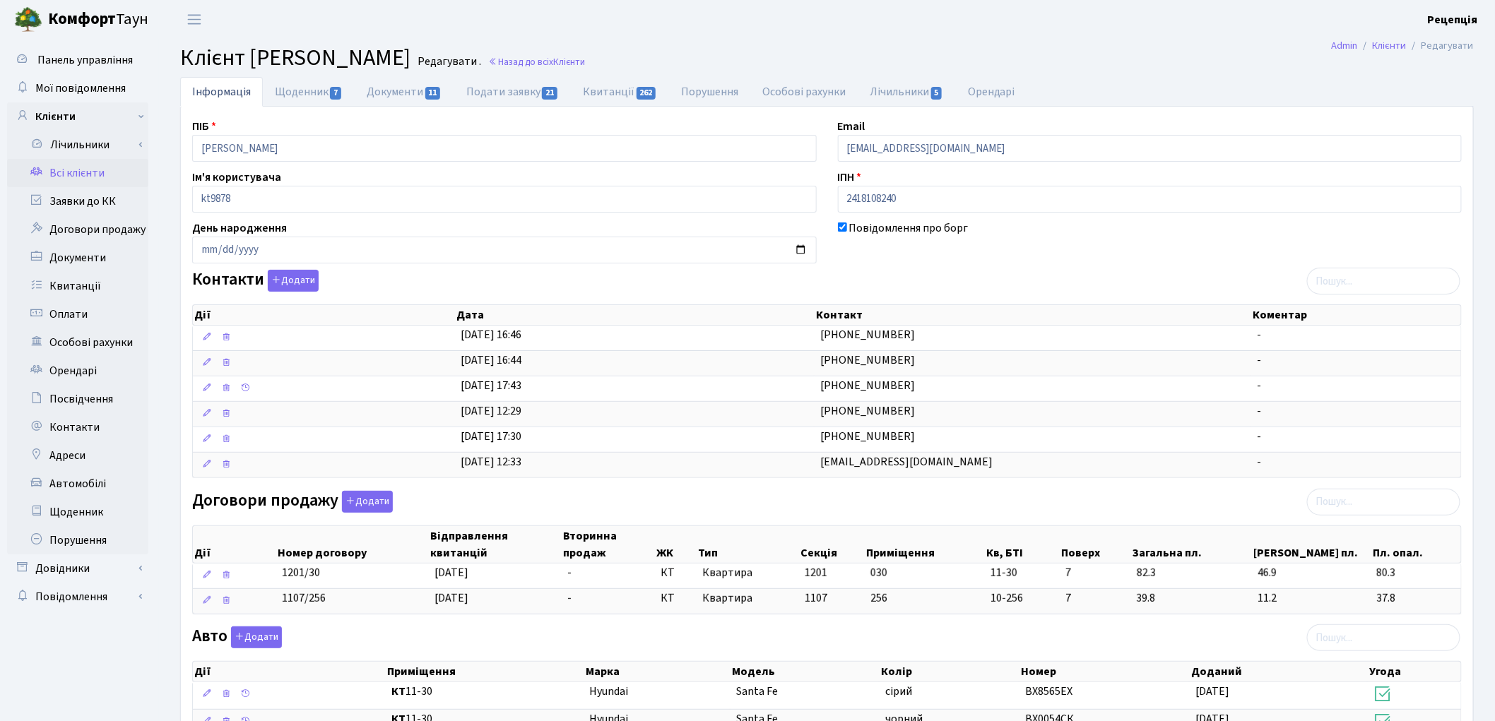
click at [1085, 40] on main "Admin Клієнти Редагувати Клієнт Невиданчук Алла Юріївна Редагувати . Назад до в…" at bounding box center [827, 565] width 1336 height 1053
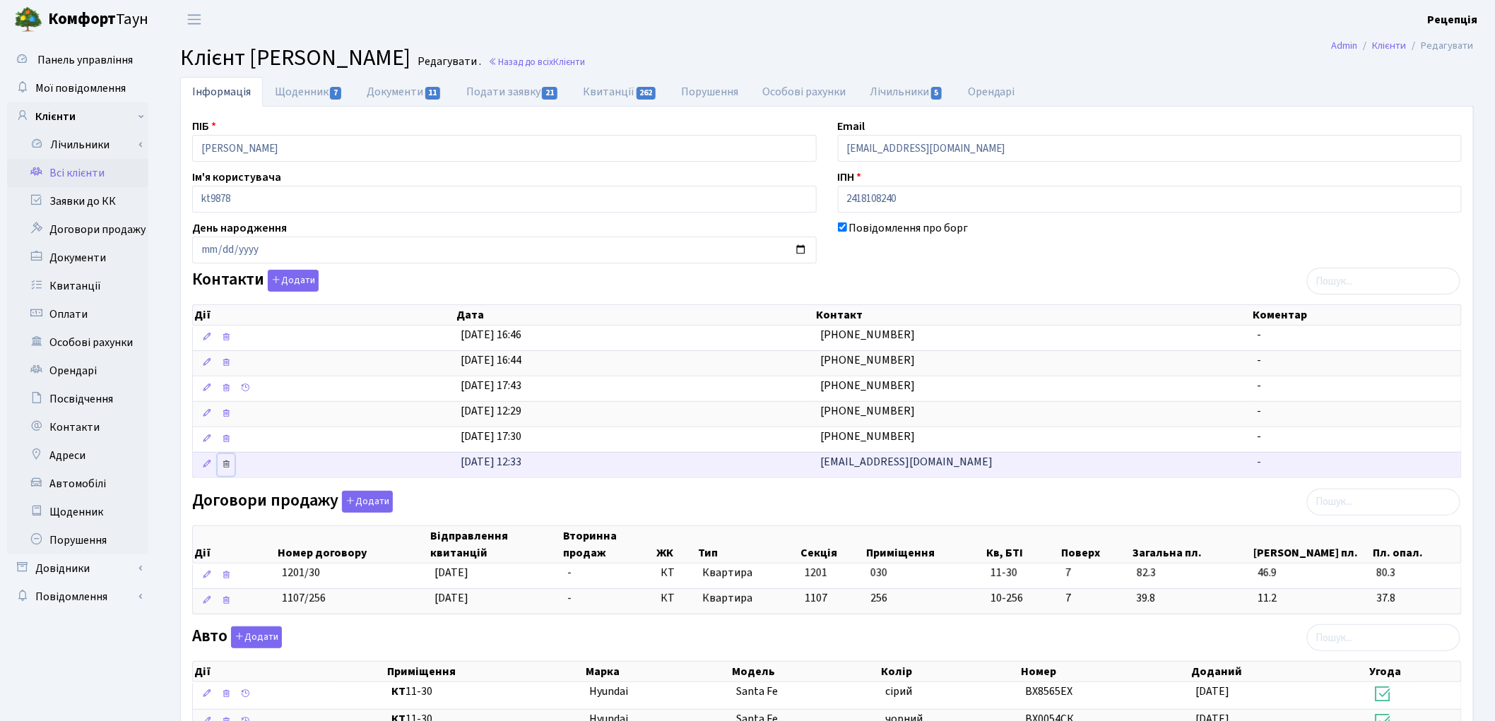
click at [225, 467] on icon at bounding box center [226, 464] width 10 height 10
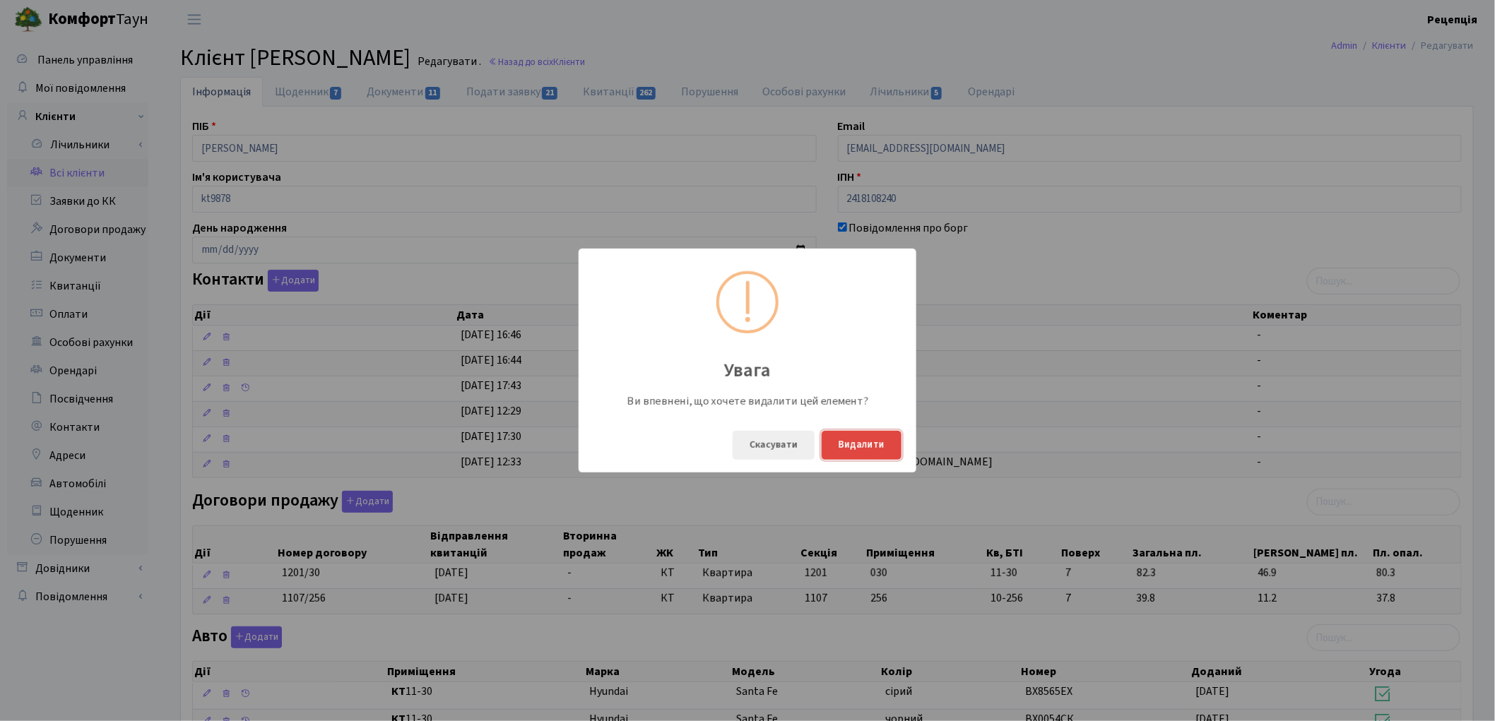
click at [854, 449] on button "Видалити" at bounding box center [862, 445] width 80 height 29
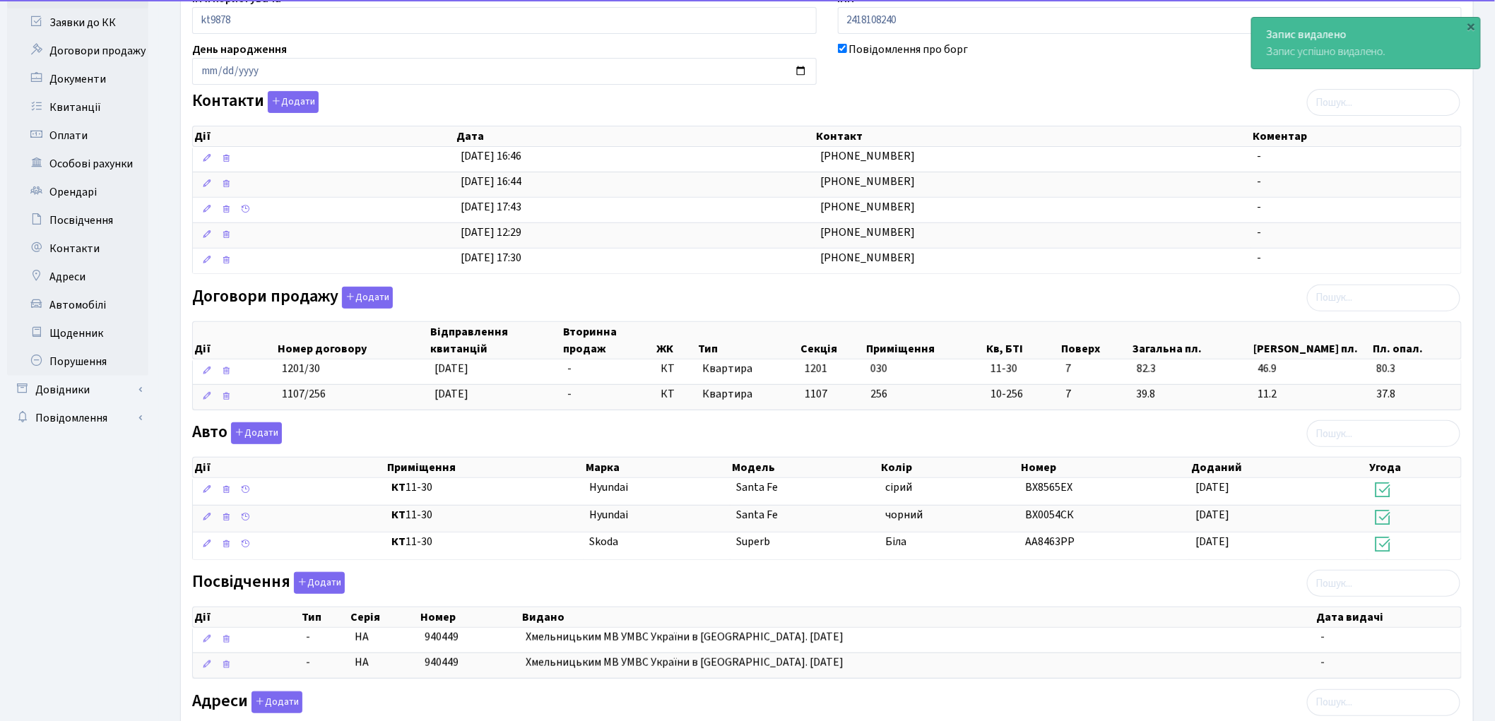
scroll to position [384, 0]
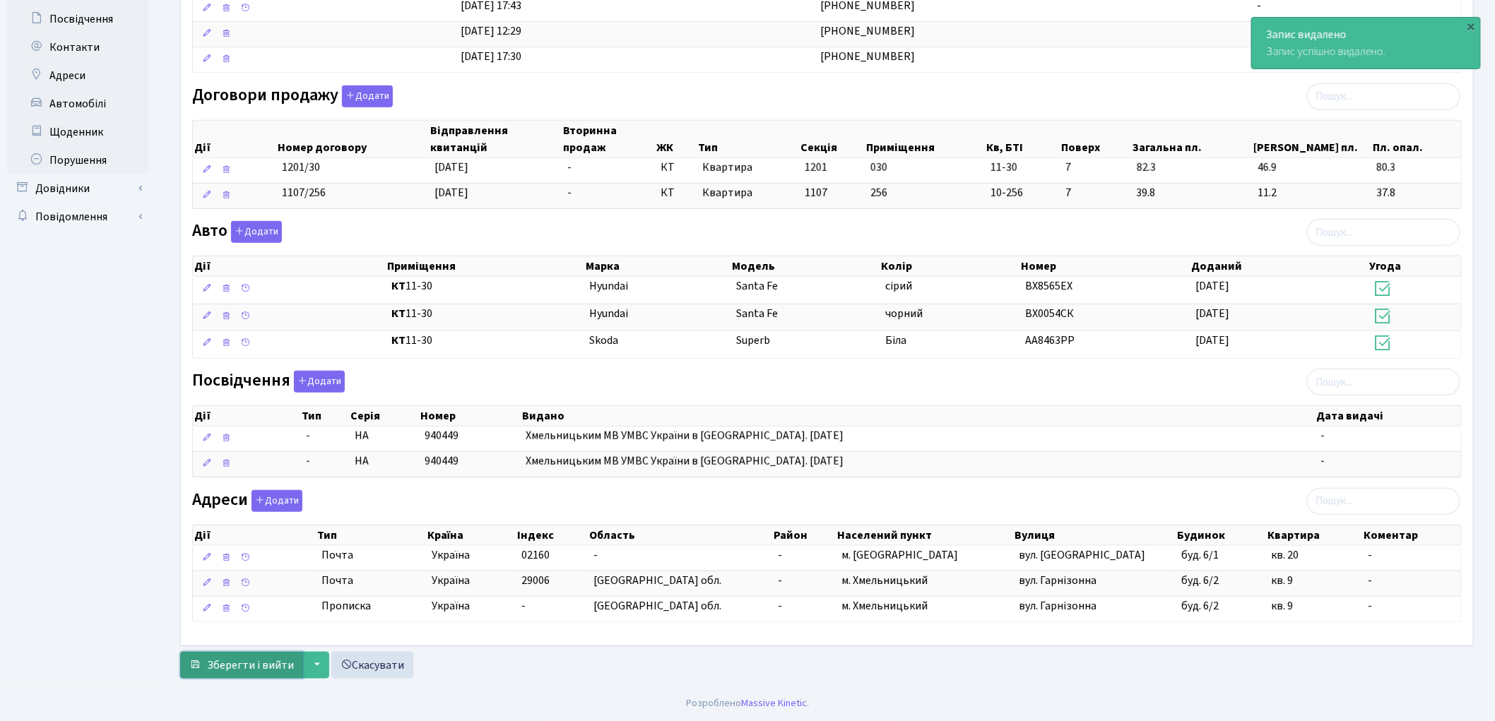
click at [249, 666] on span "Зберегти і вийти" at bounding box center [250, 666] width 87 height 16
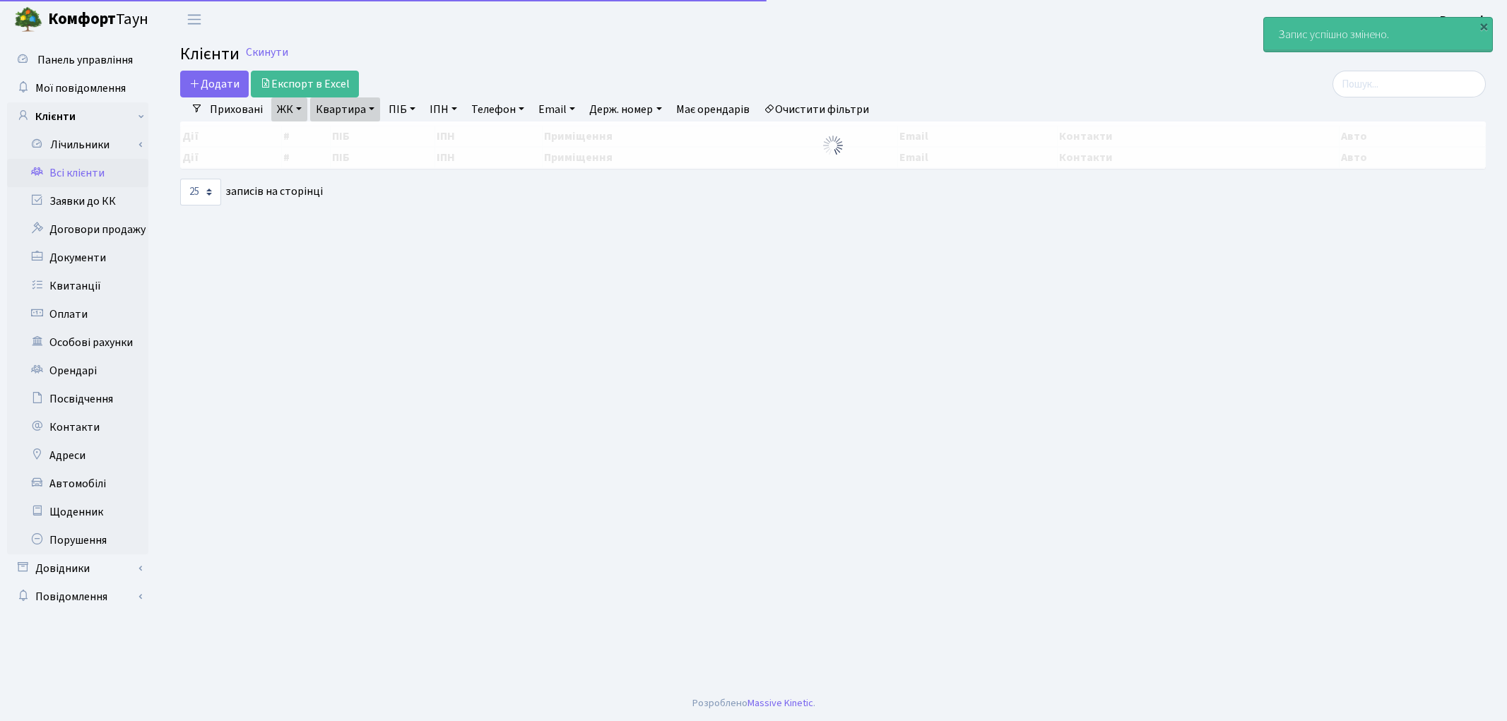
select select "25"
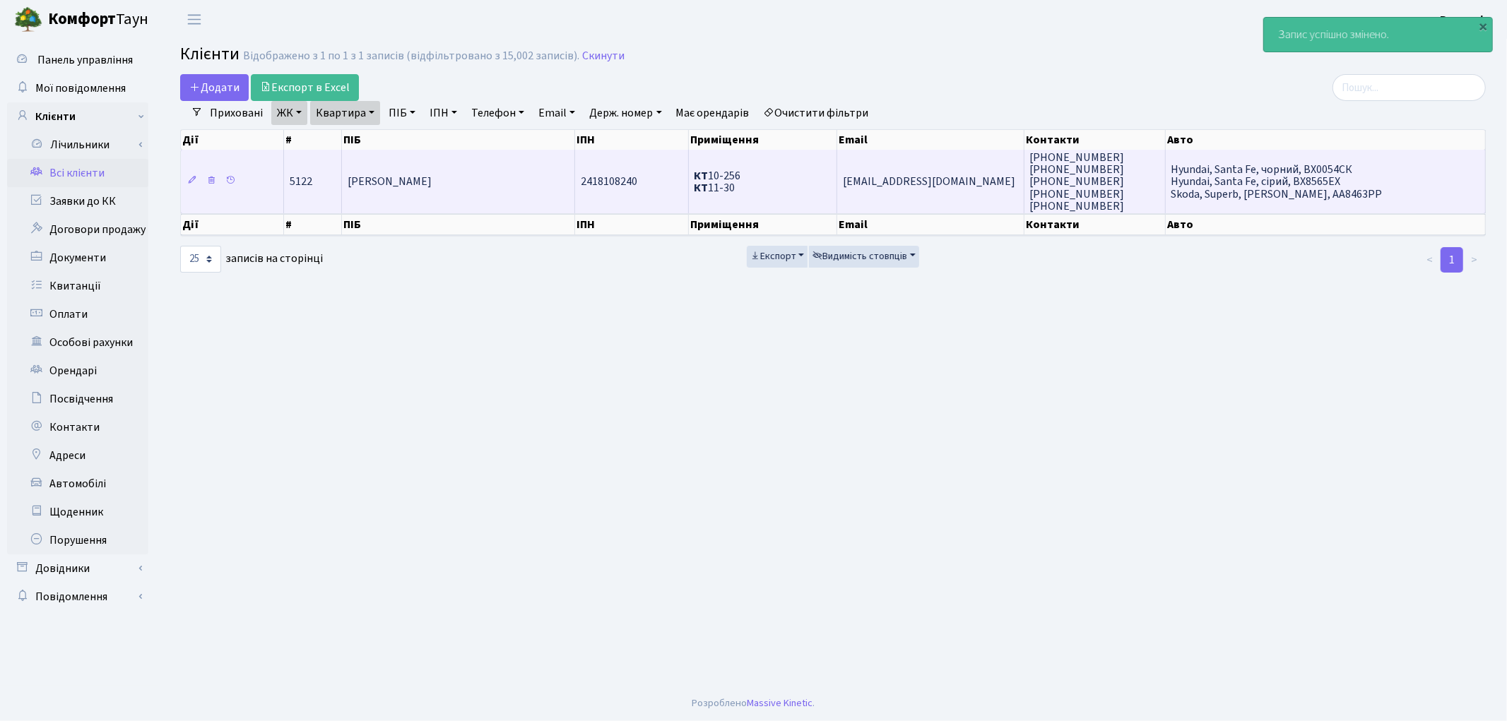
click at [406, 184] on span "[PERSON_NAME]" at bounding box center [390, 183] width 84 height 16
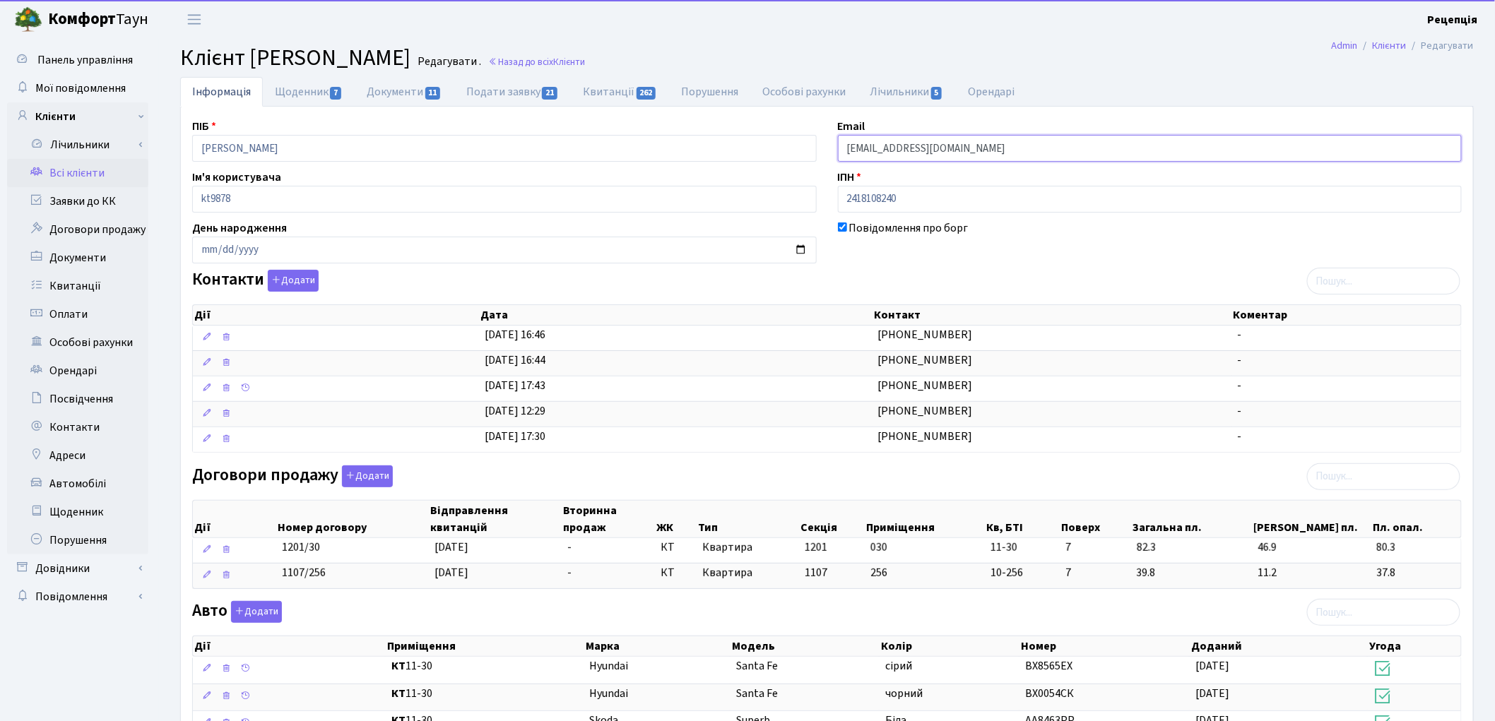
click at [970, 146] on input "duha.xm@gmail.com" at bounding box center [1150, 148] width 625 height 27
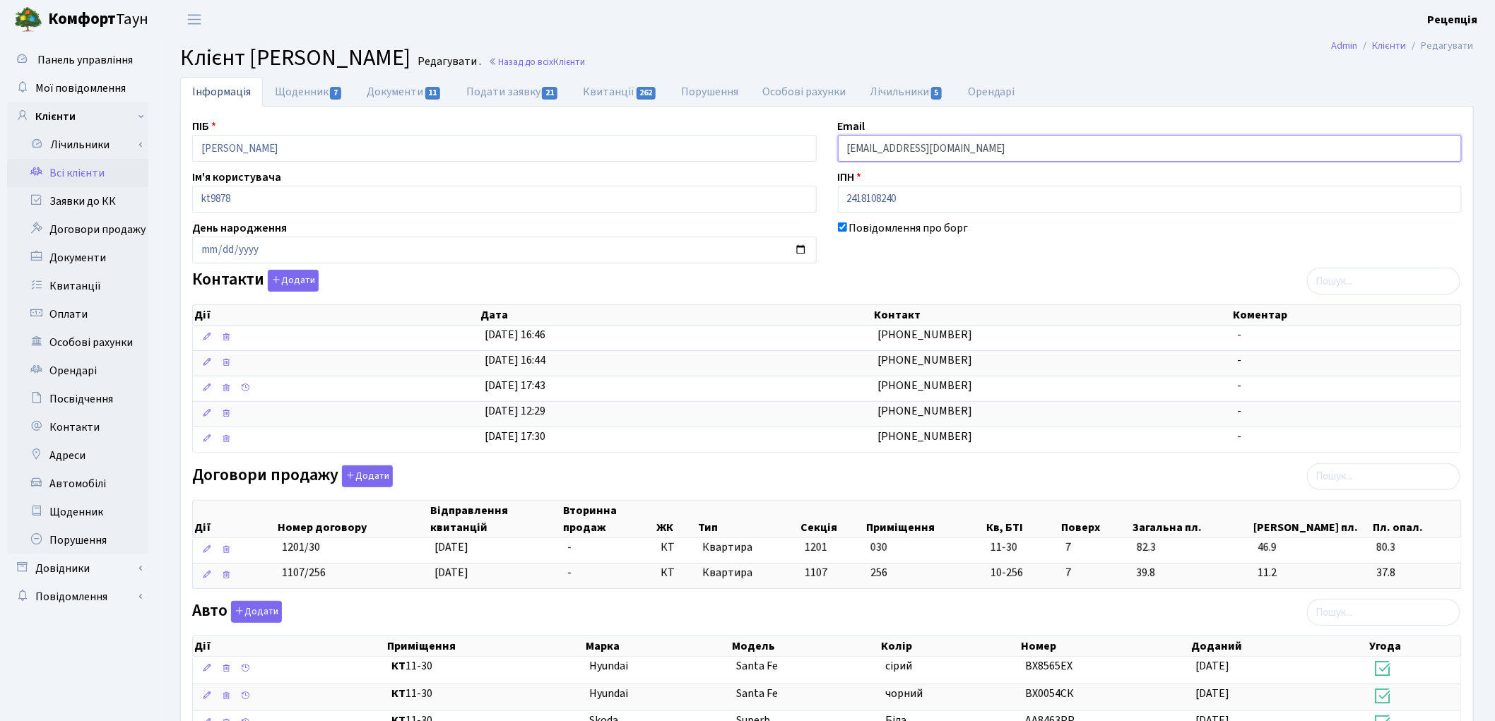
click at [885, 151] on input "duha.xm@gmail.com" at bounding box center [1150, 148] width 625 height 27
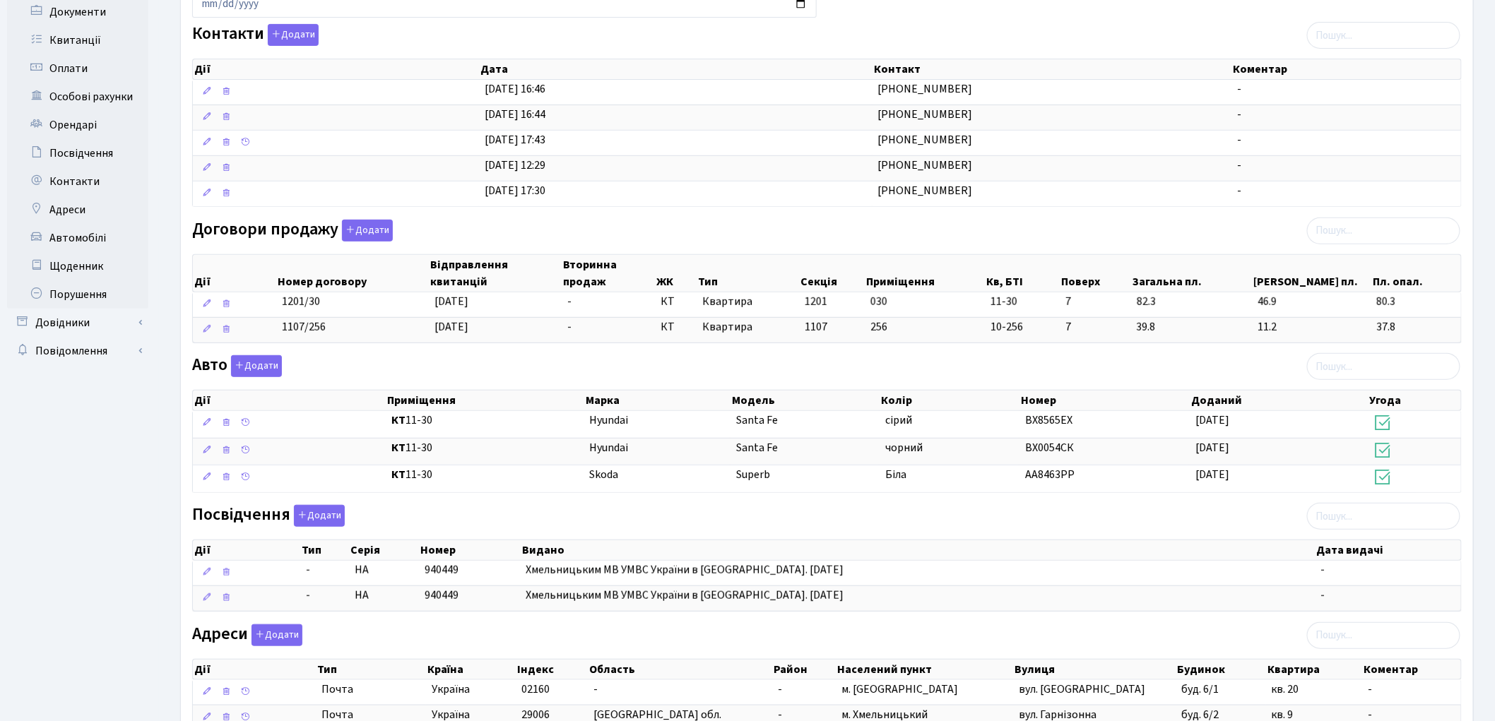
scroll to position [384, 0]
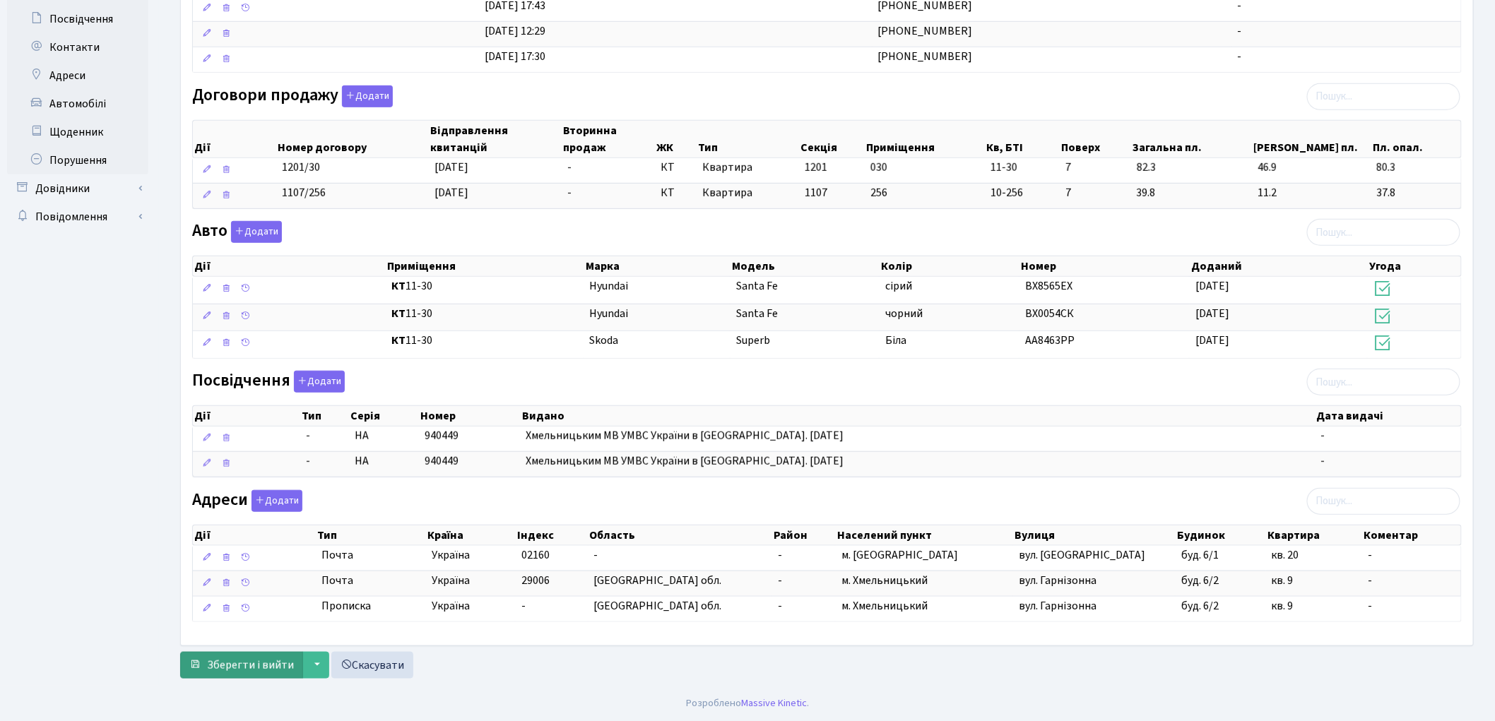
type input "[EMAIL_ADDRESS][DOMAIN_NAME]"
click at [228, 664] on span "Зберегти і вийти" at bounding box center [250, 666] width 87 height 16
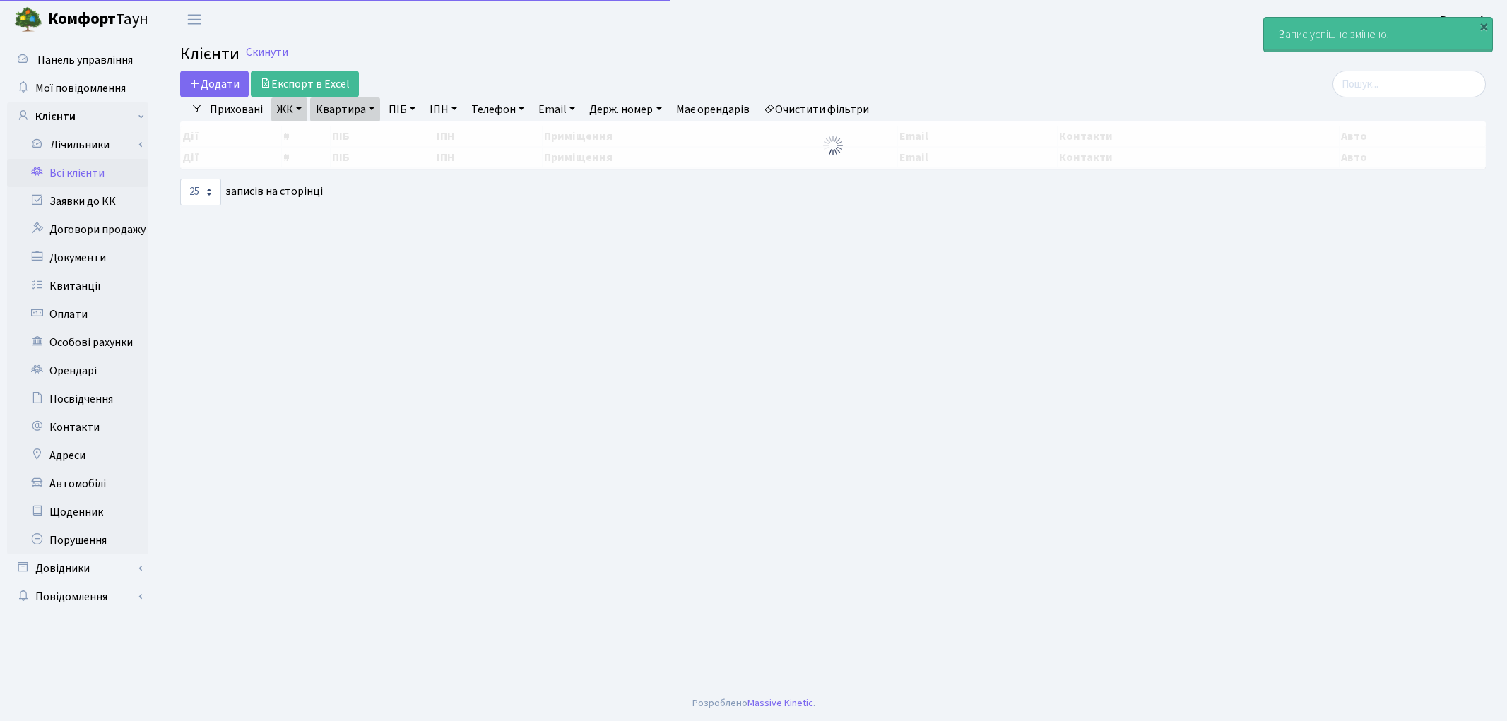
select select "25"
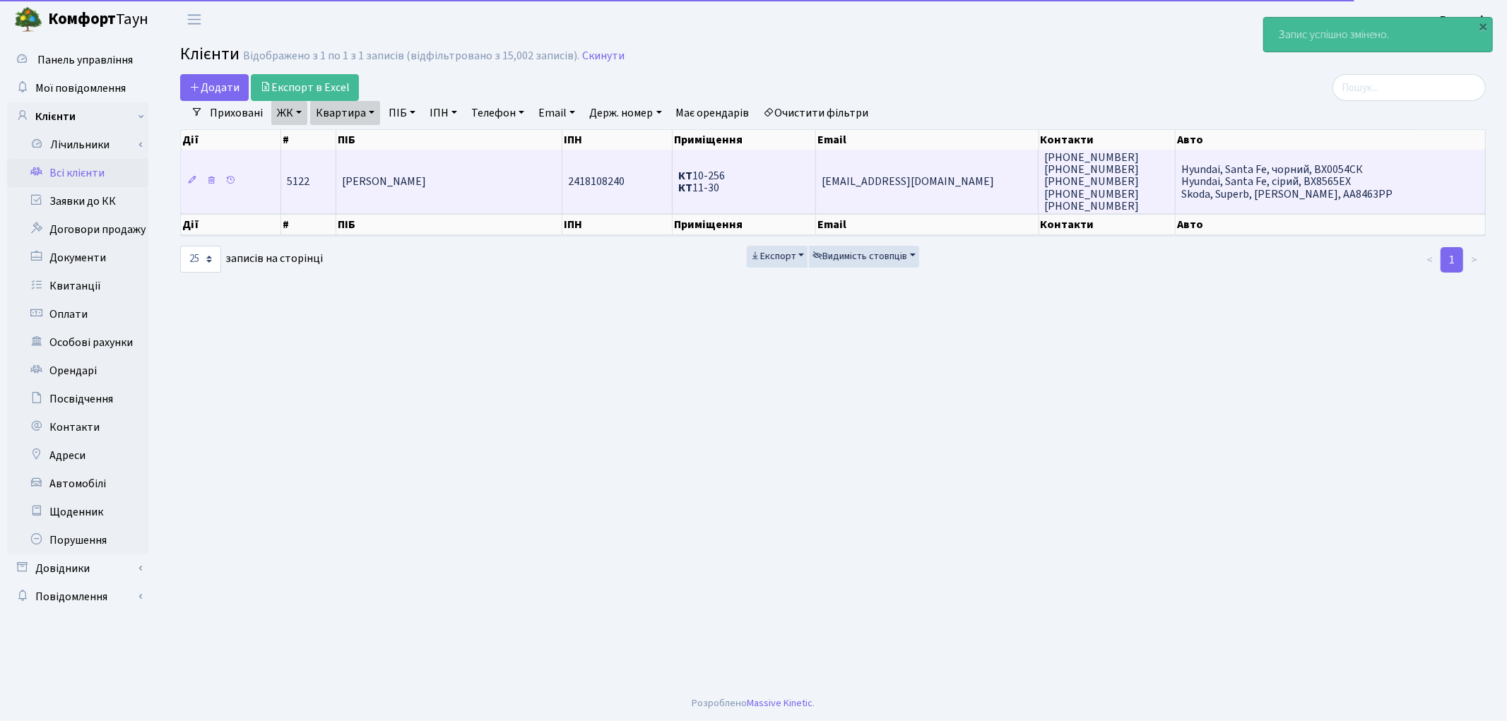
click at [530, 189] on td "[PERSON_NAME]" at bounding box center [449, 182] width 226 height 64
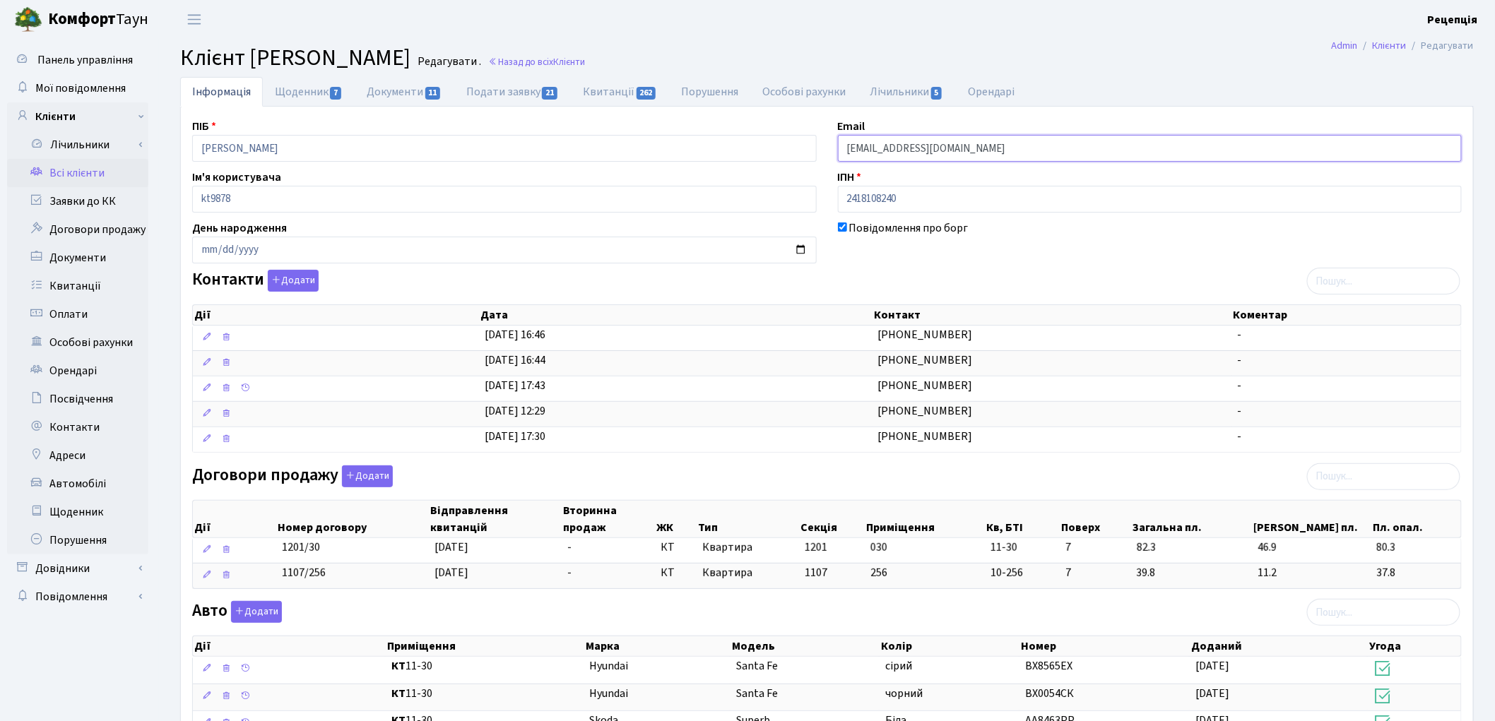
drag, startPoint x: 984, startPoint y: 149, endPoint x: 820, endPoint y: 151, distance: 164.7
click at [820, 151] on div "ПІБ [PERSON_NAME] Email [EMAIL_ADDRESS][DOMAIN_NAME] Ім'я користувача kt9878 ІП…" at bounding box center [827, 566] width 1291 height 897
click at [293, 273] on button "Додати" at bounding box center [293, 281] width 51 height 22
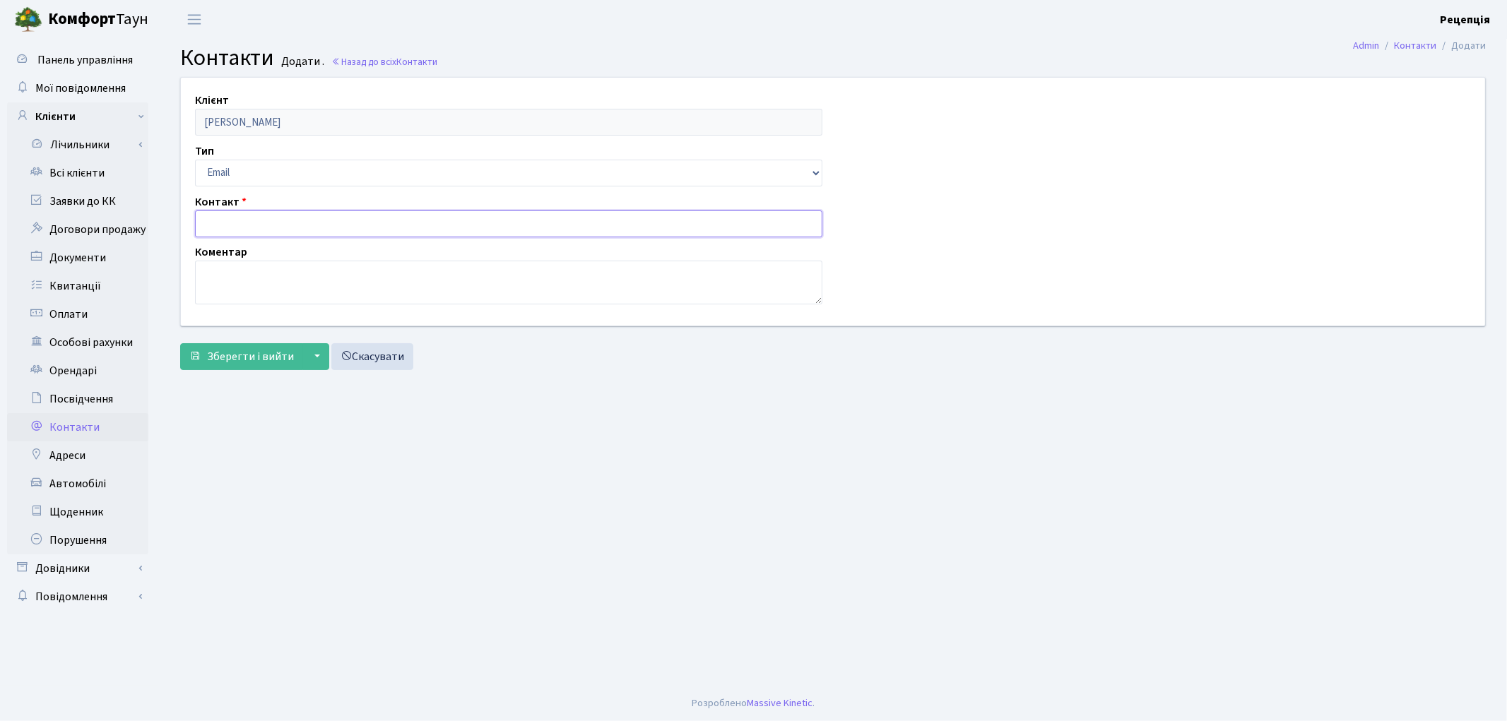
click at [248, 228] on input "text" at bounding box center [508, 224] width 627 height 27
paste input "[EMAIL_ADDRESS][DOMAIN_NAME]"
type input "[EMAIL_ADDRESS][DOMAIN_NAME]"
click at [248, 358] on span "Зберегти і вийти" at bounding box center [250, 357] width 87 height 16
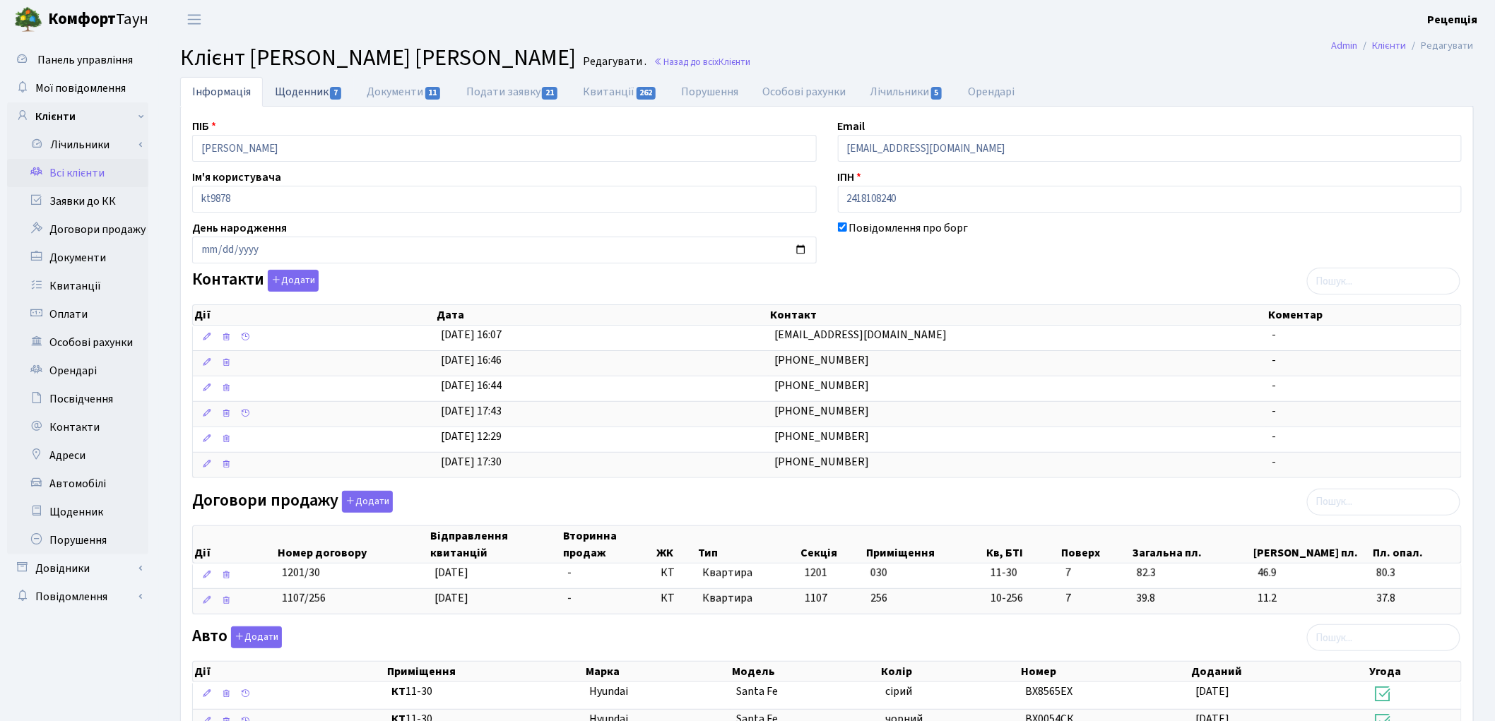
click at [317, 94] on link "Щоденник 7" at bounding box center [309, 91] width 92 height 29
select select "25"
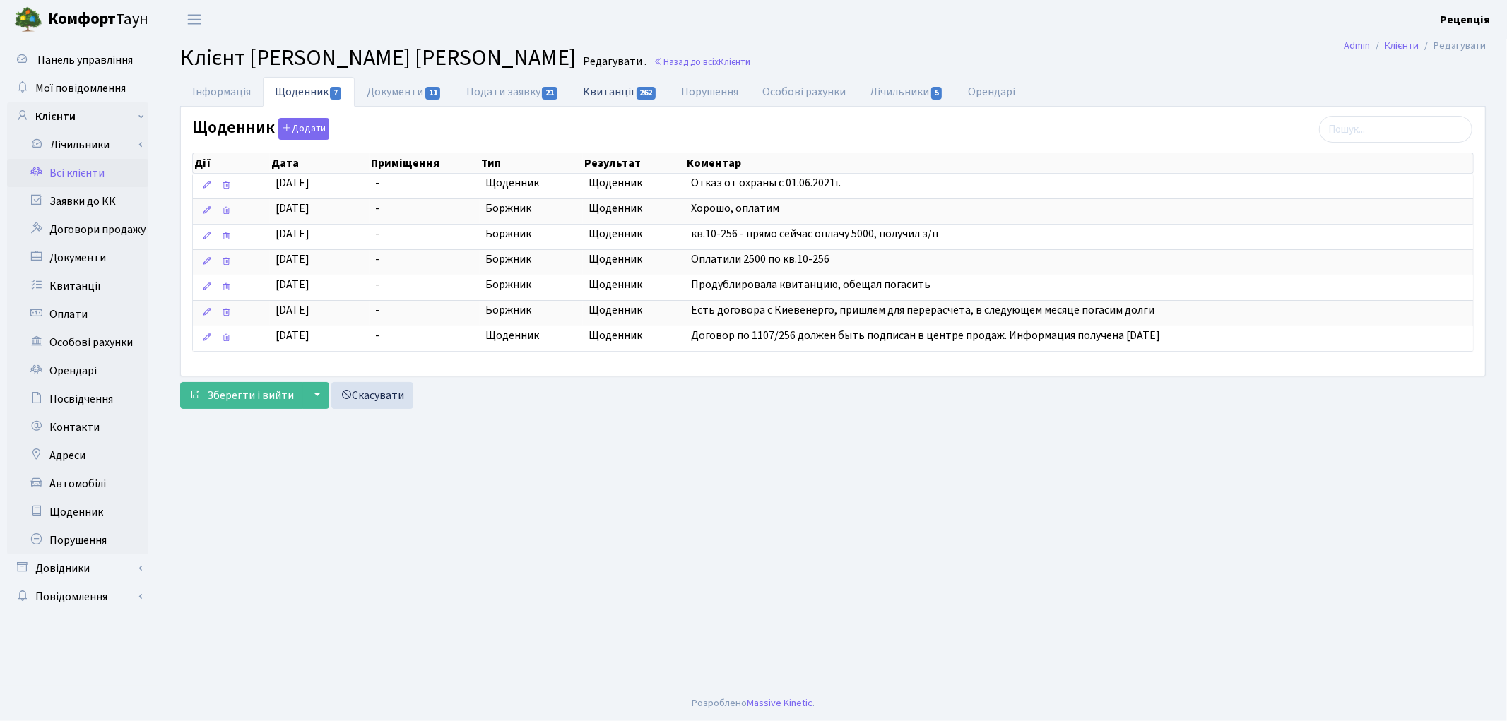
click at [620, 93] on link "Квитанції 262" at bounding box center [620, 91] width 98 height 29
select select "25"
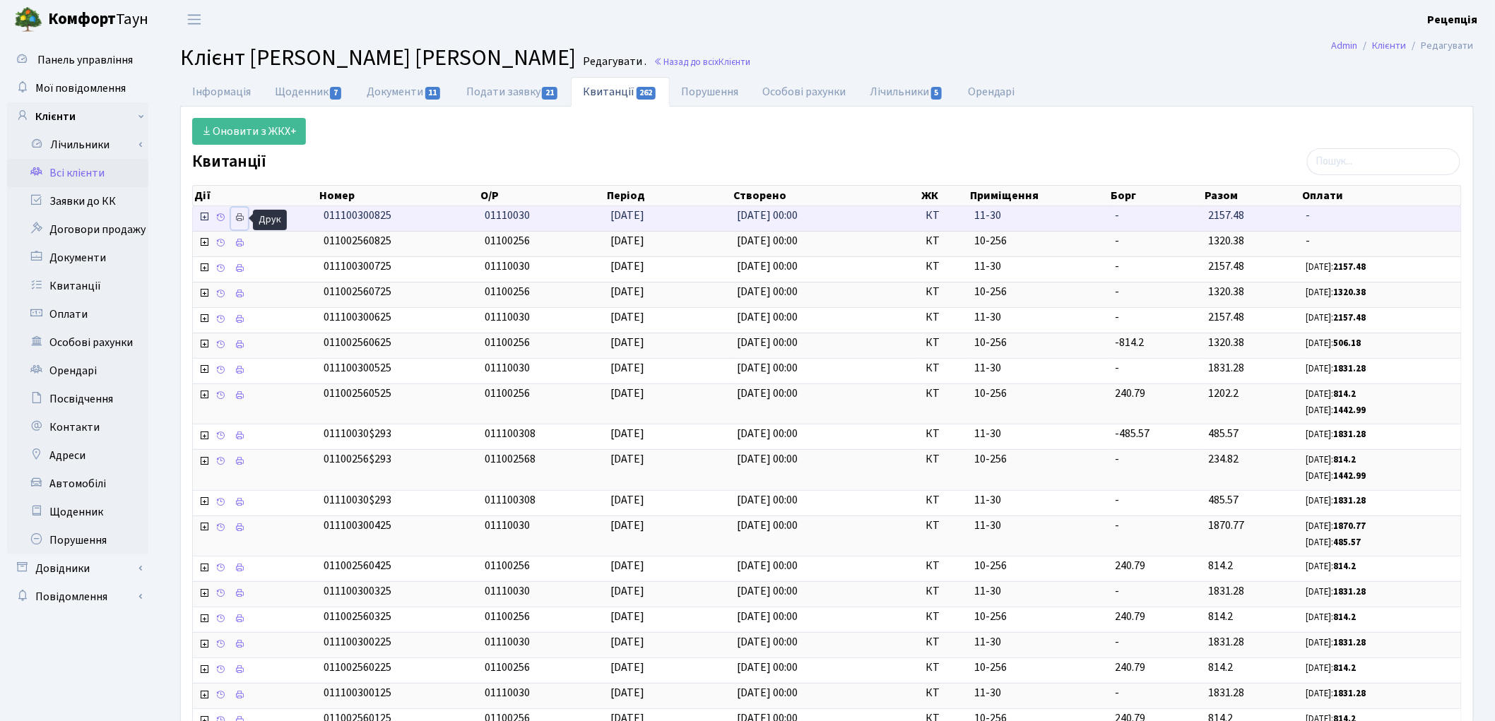
click at [246, 220] on link at bounding box center [239, 219] width 17 height 22
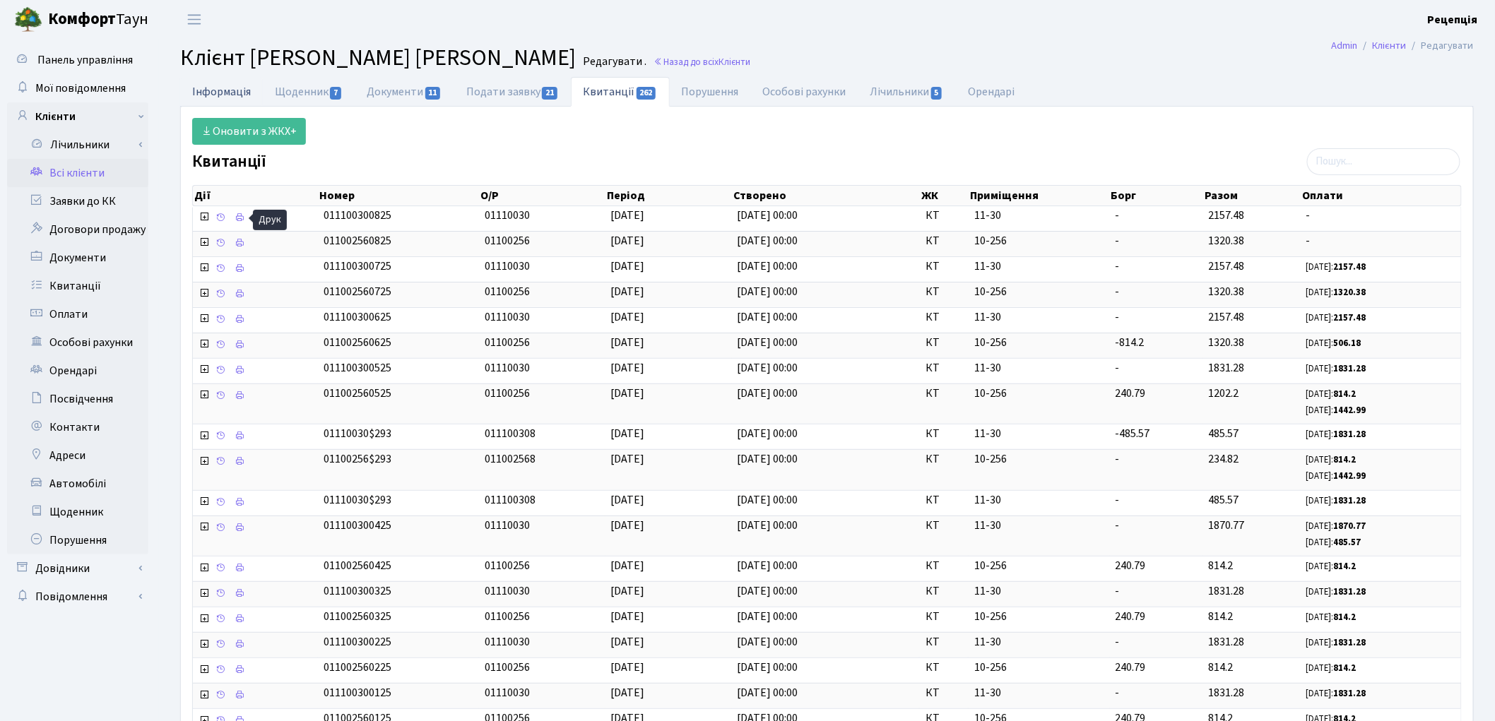
click at [219, 88] on link "Інформація" at bounding box center [221, 91] width 83 height 29
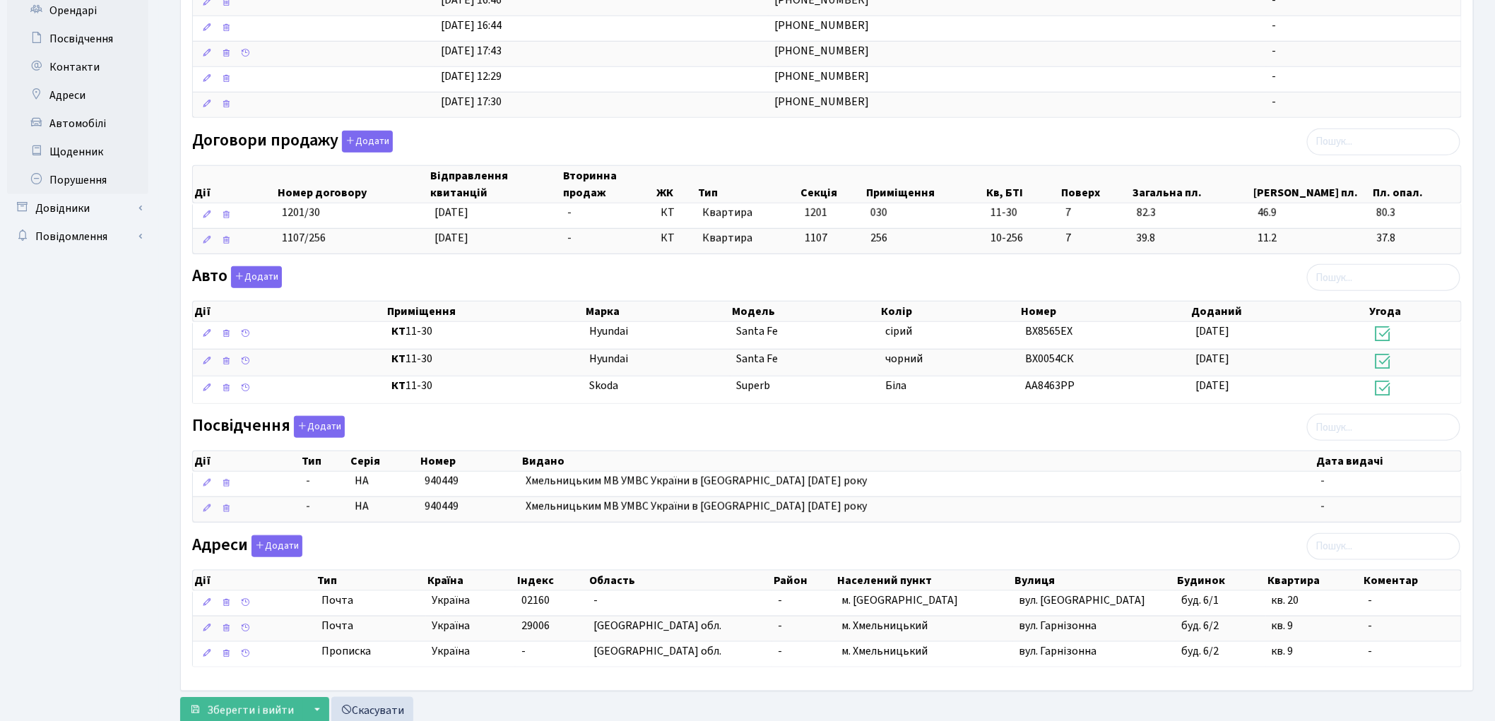
scroll to position [411, 0]
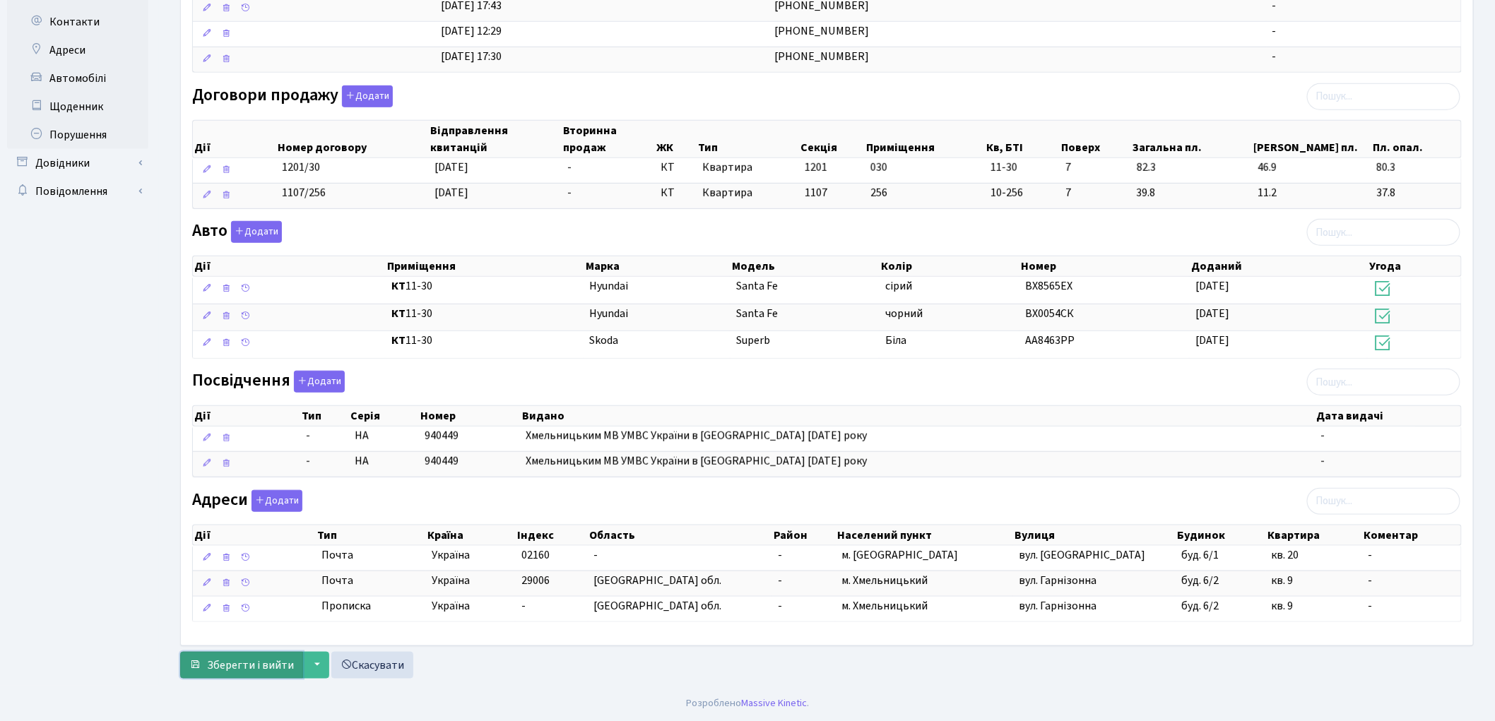
click at [259, 664] on span "Зберегти і вийти" at bounding box center [250, 666] width 87 height 16
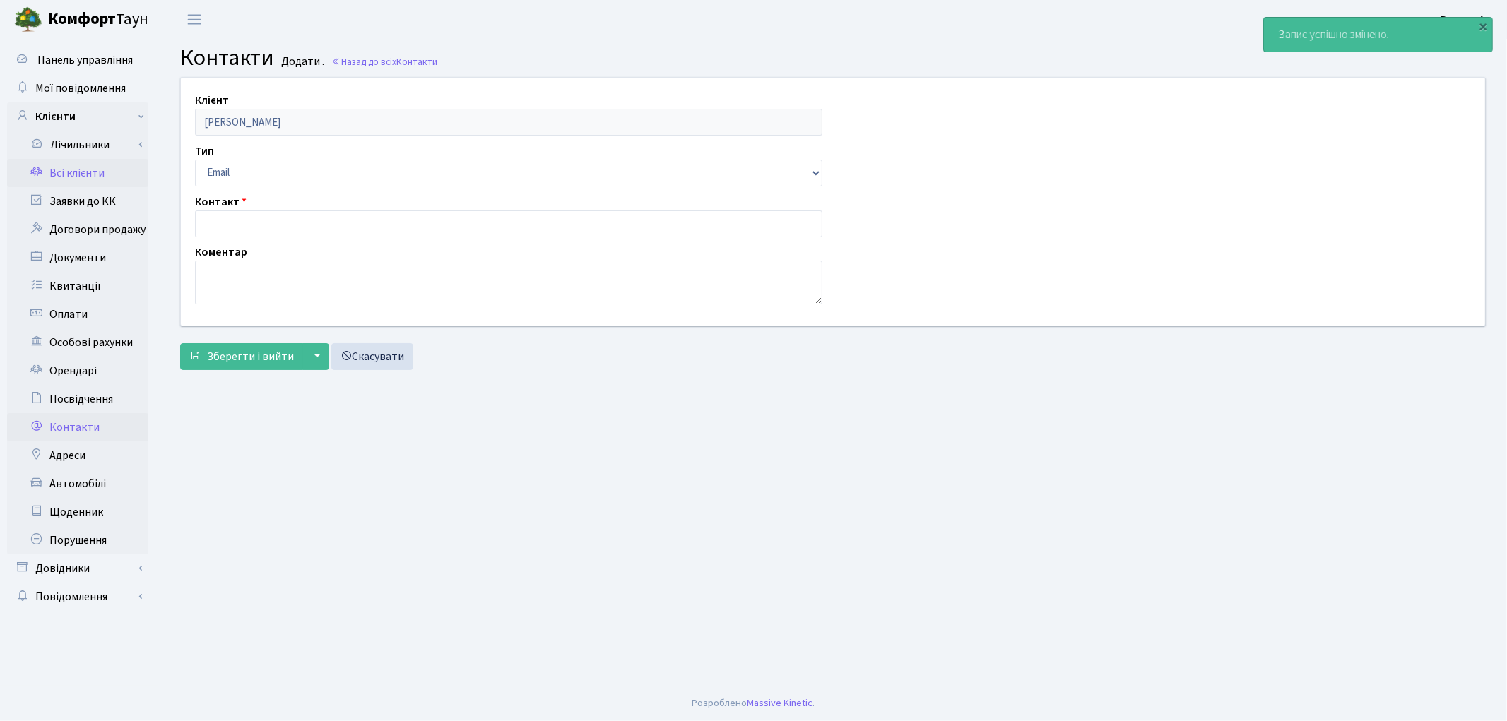
click at [85, 181] on link "Всі клієнти" at bounding box center [77, 173] width 141 height 28
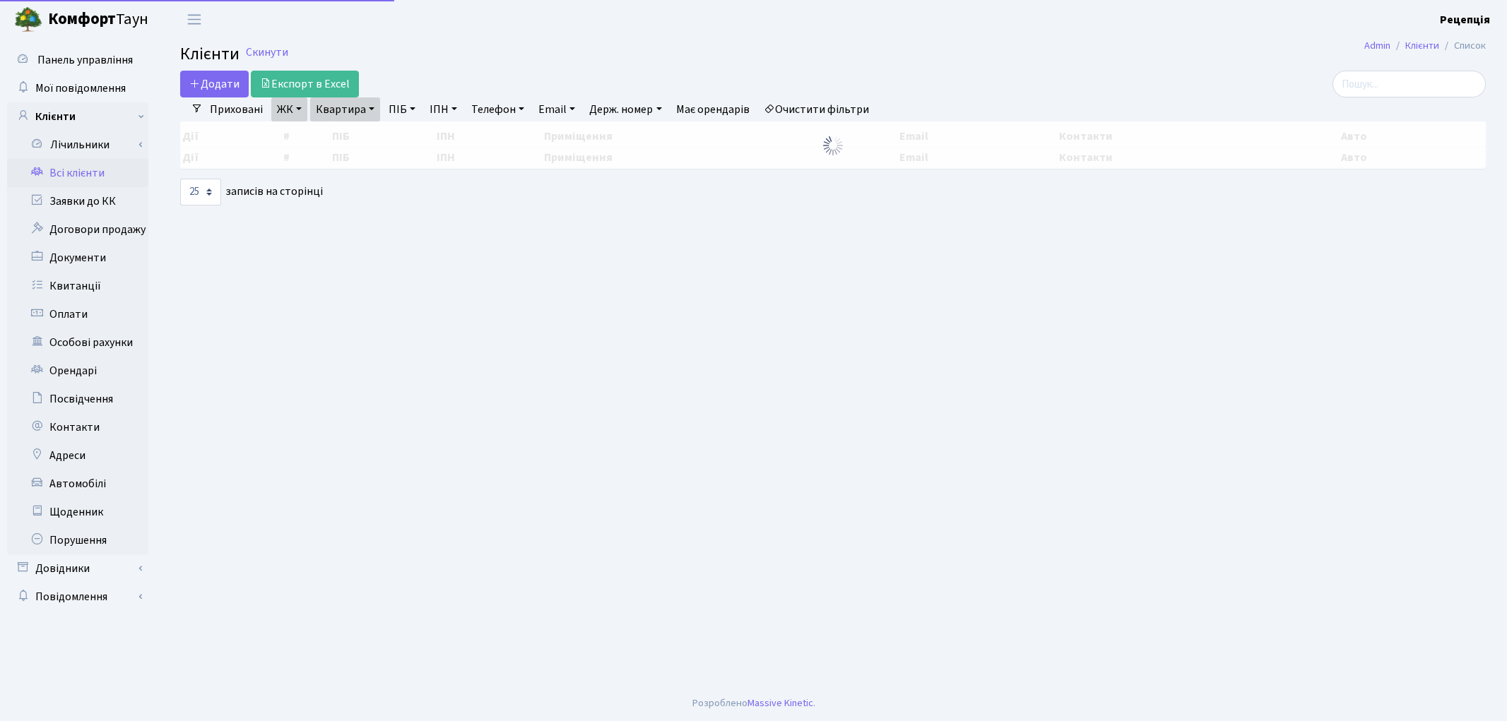
select select "25"
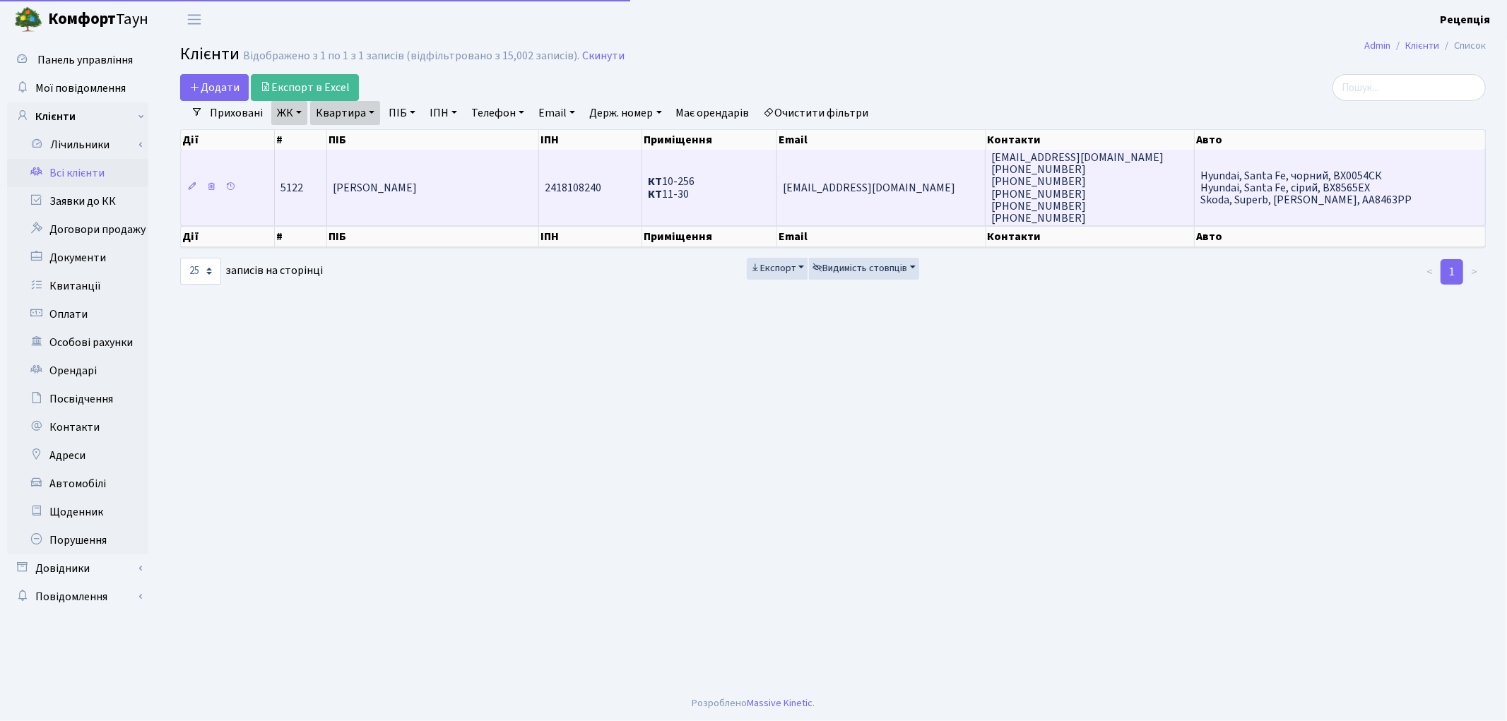
click at [482, 195] on td "[PERSON_NAME]" at bounding box center [433, 188] width 212 height 76
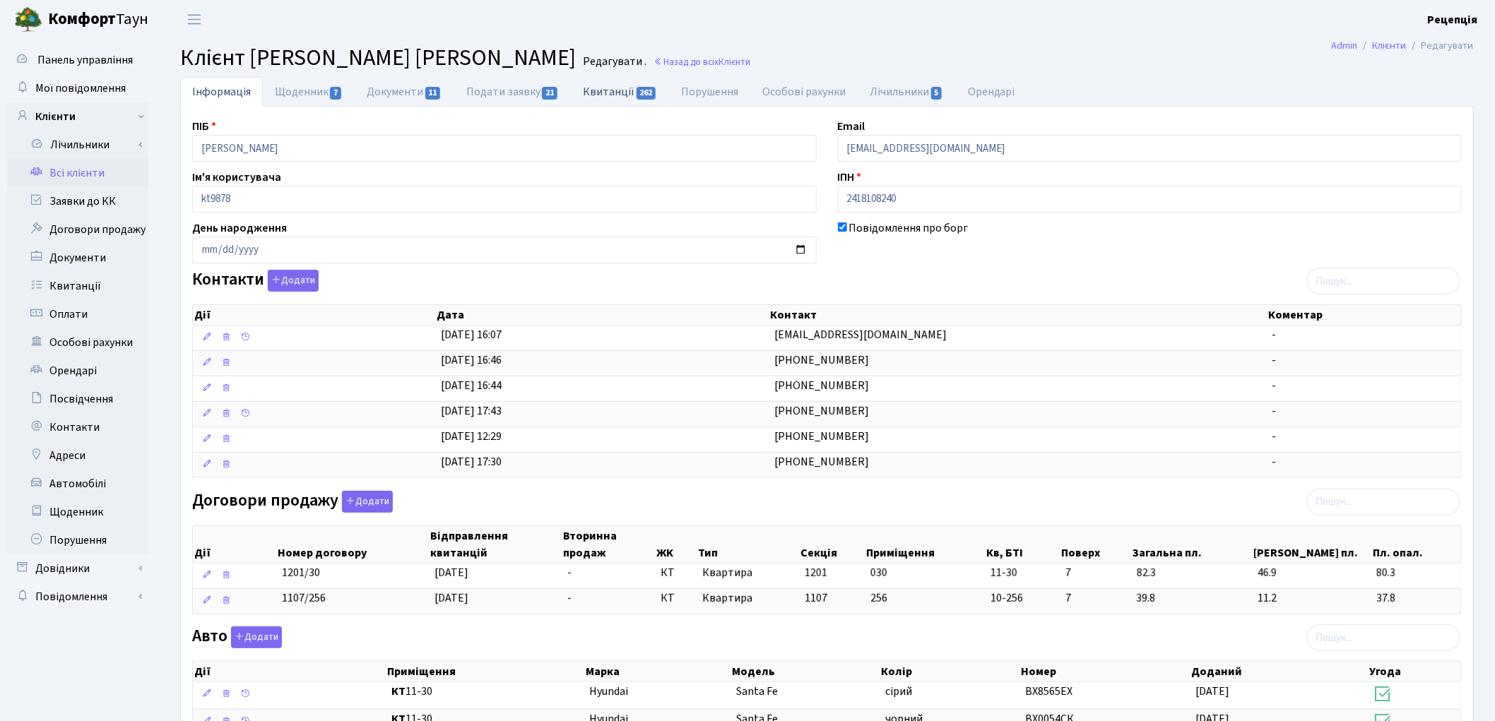
click at [601, 99] on link "Квитанції 262" at bounding box center [620, 91] width 98 height 29
select select "25"
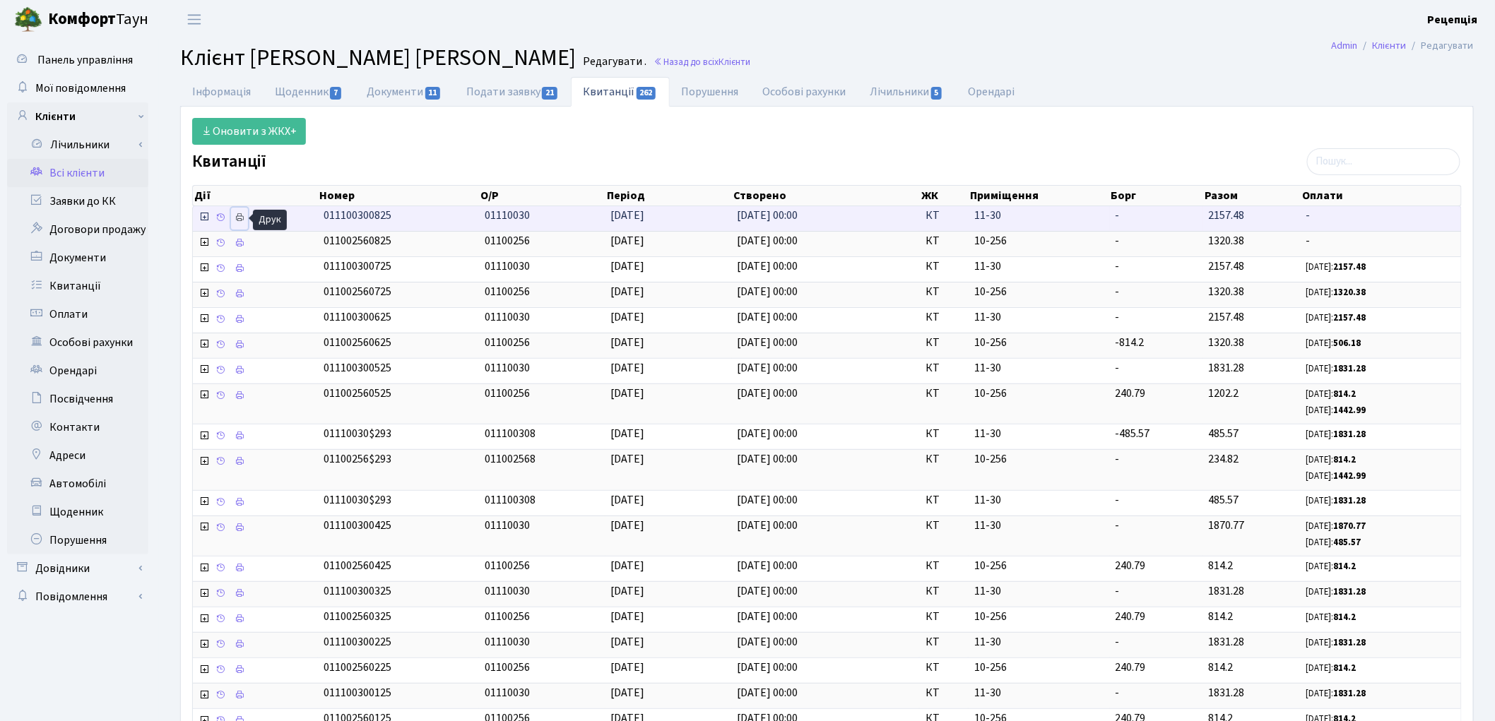
click at [242, 215] on icon at bounding box center [240, 218] width 10 height 10
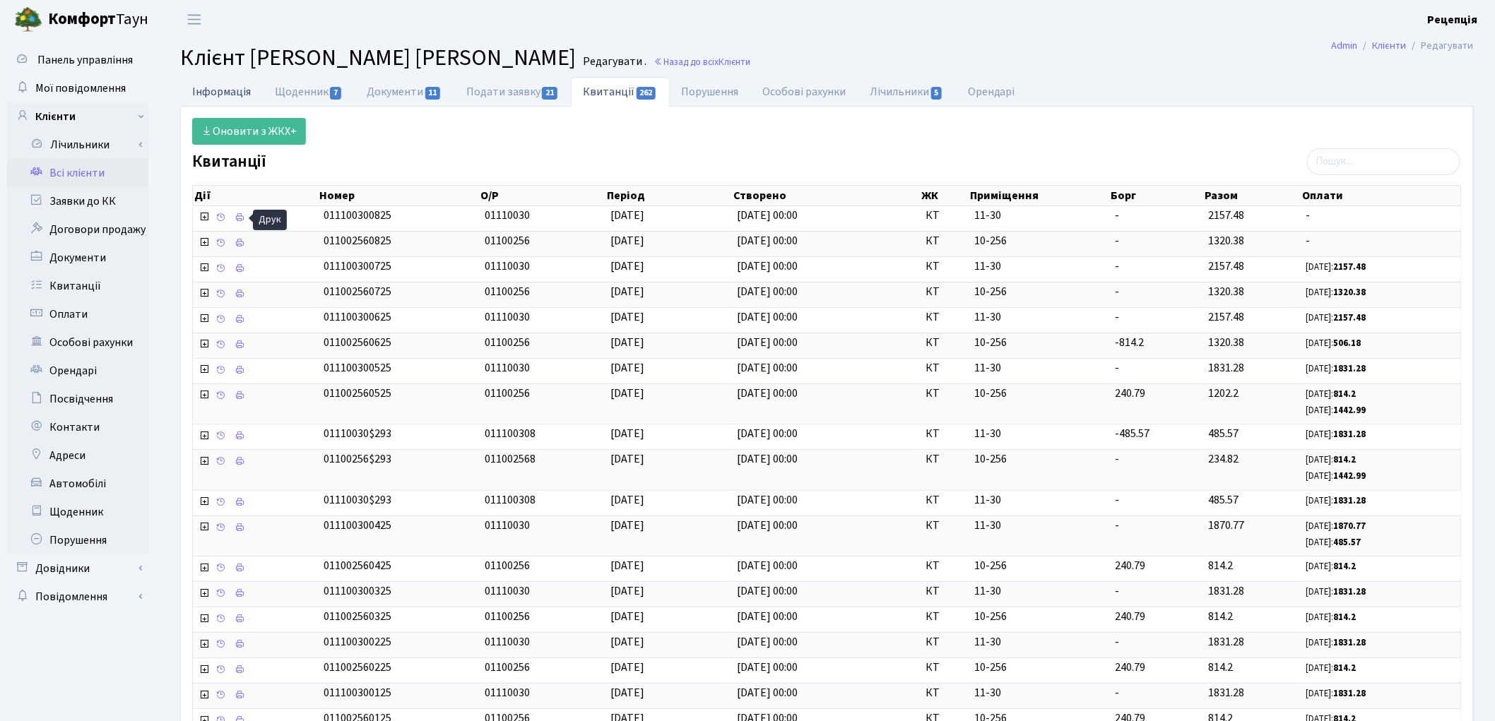
click at [244, 95] on link "Інформація" at bounding box center [221, 91] width 83 height 29
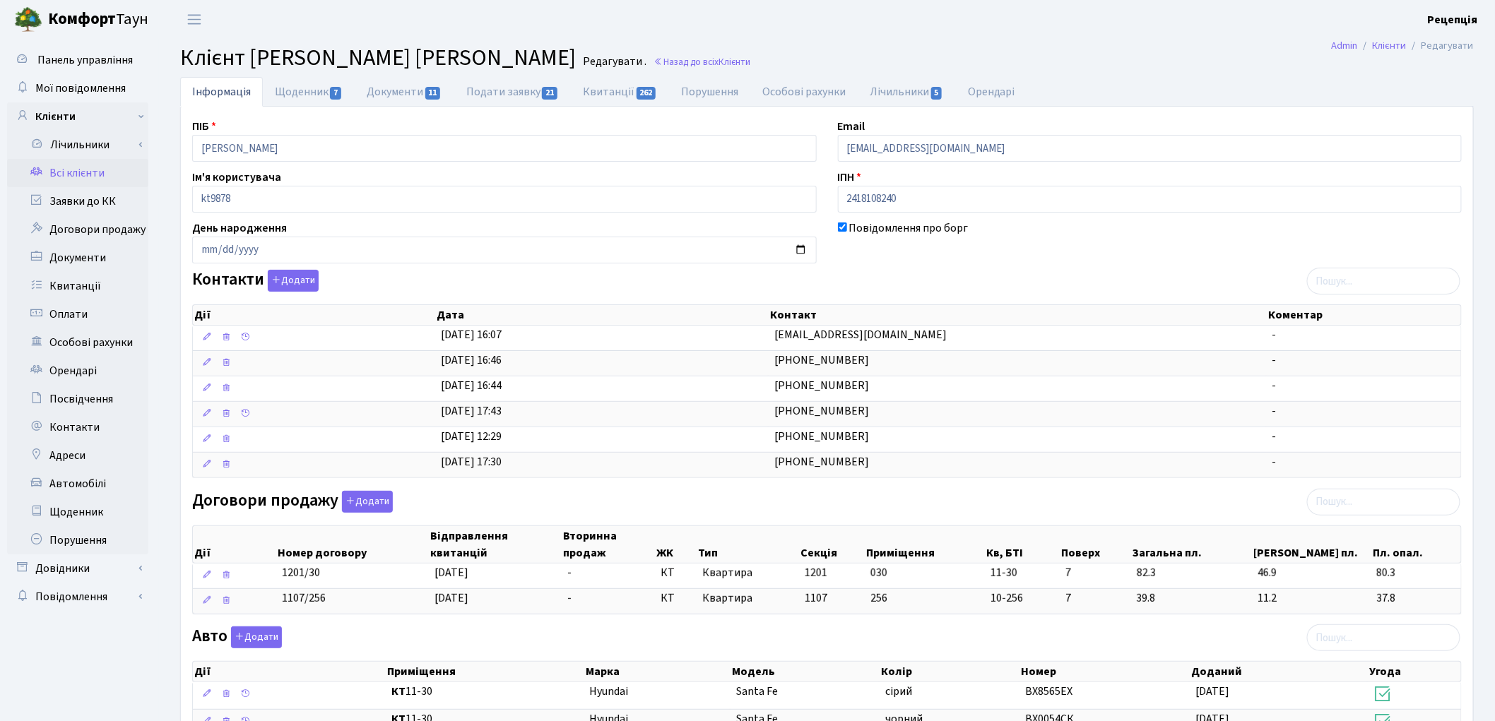
click at [93, 167] on link "Всі клієнти" at bounding box center [77, 173] width 141 height 28
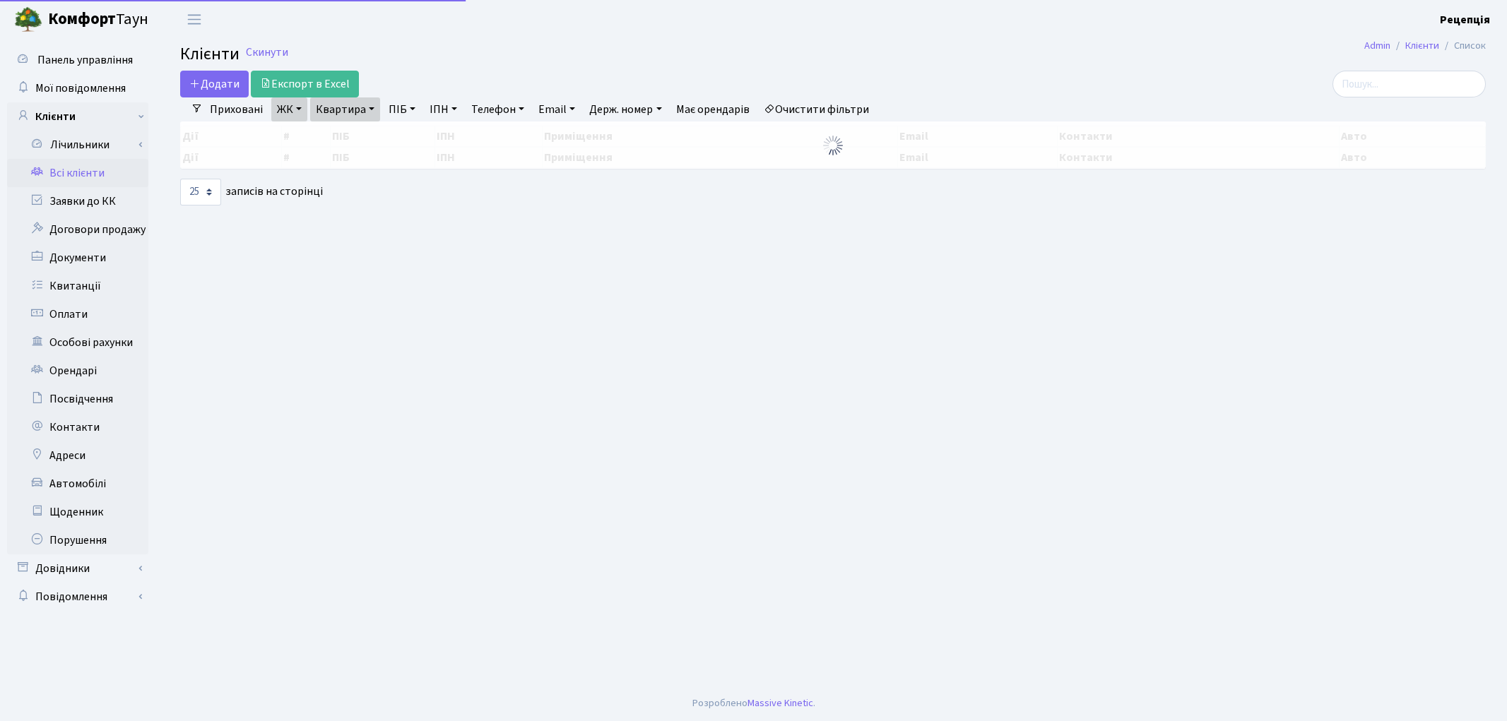
select select "25"
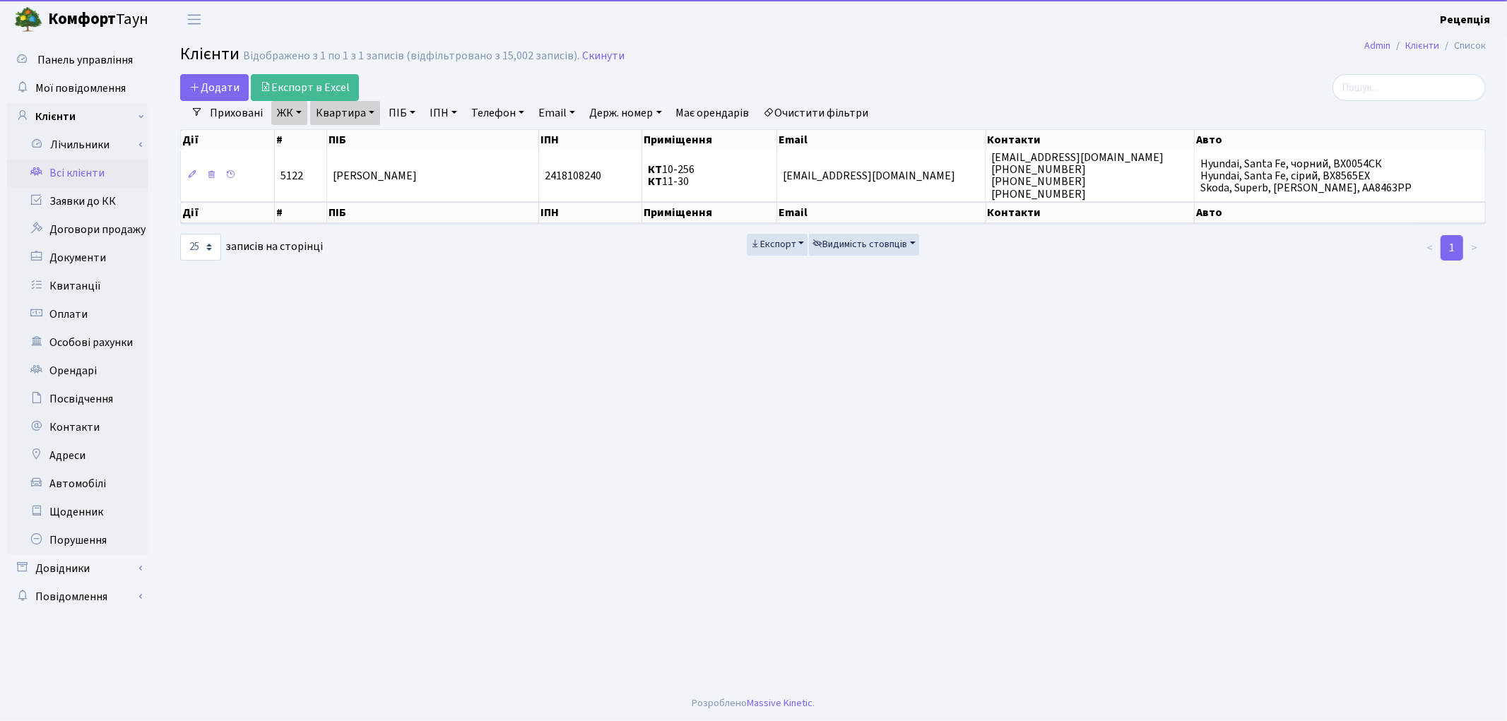
click at [827, 113] on link "Очистити фільтри" at bounding box center [816, 113] width 117 height 24
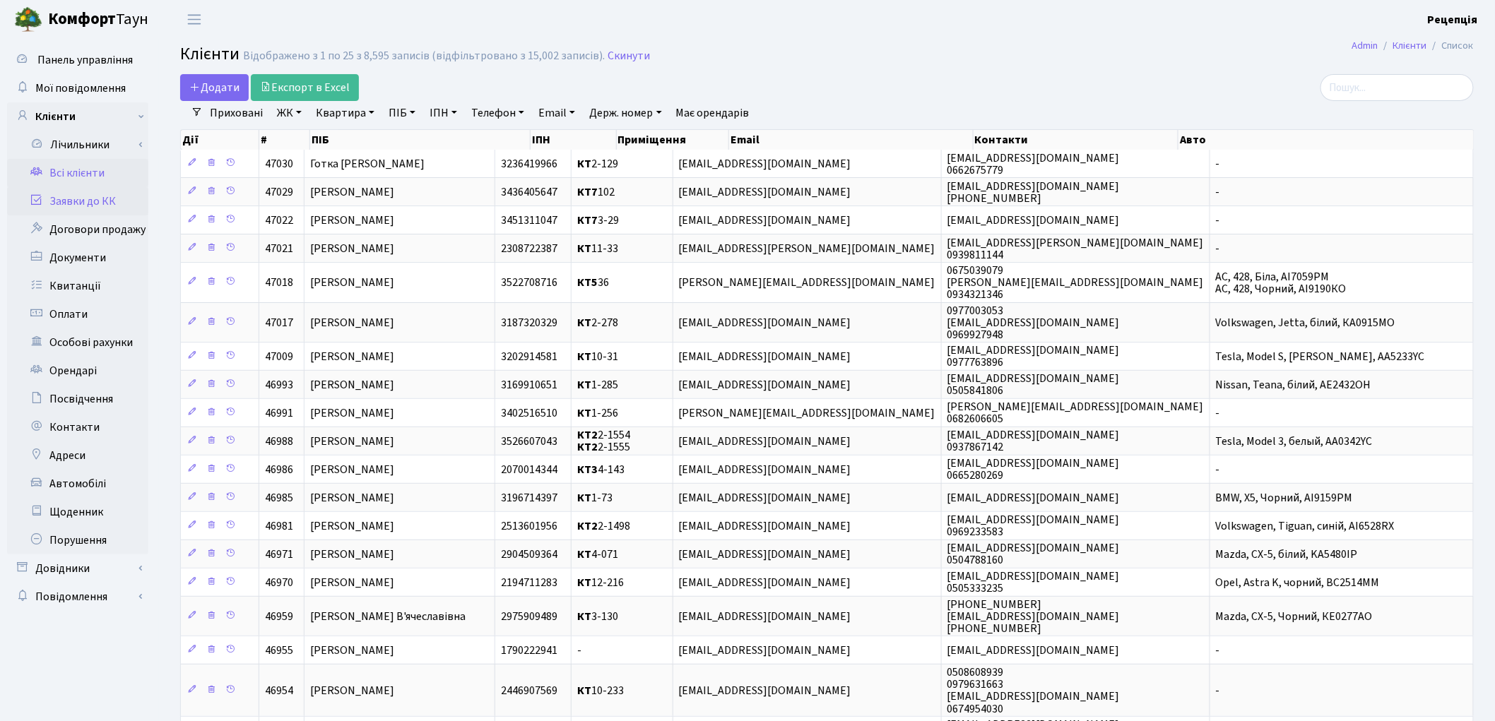
click at [71, 199] on link "Заявки до КК" at bounding box center [77, 201] width 141 height 28
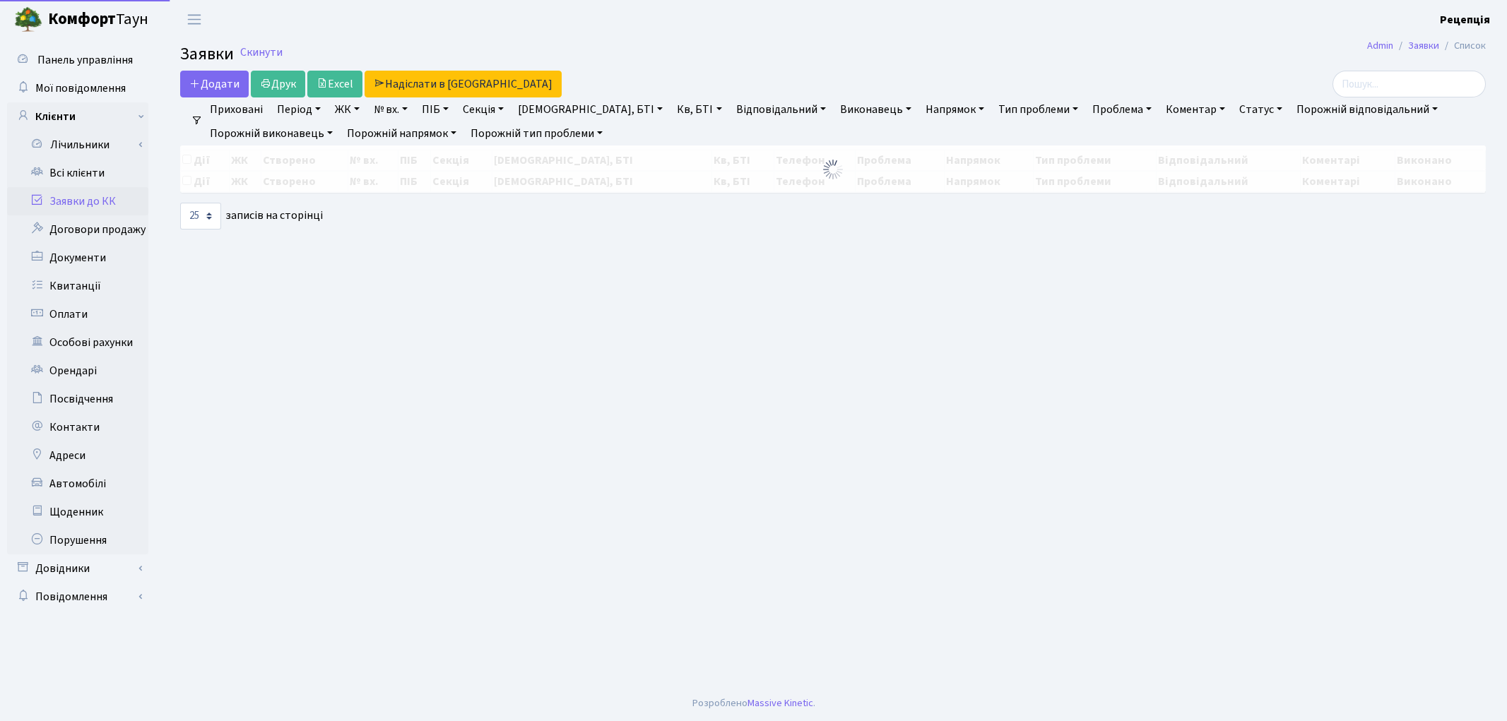
select select "25"
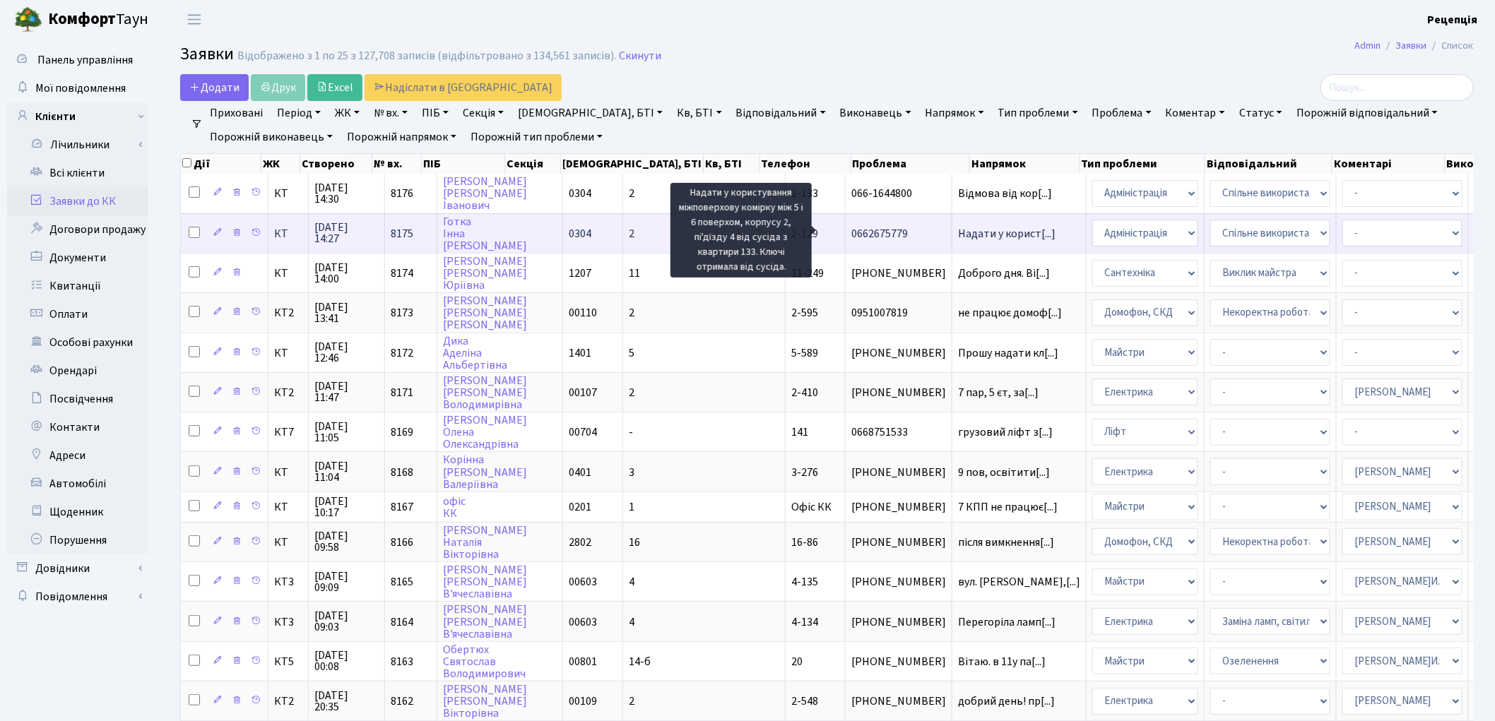
click at [958, 233] on span "Надати у корист[...]" at bounding box center [1007, 234] width 98 height 16
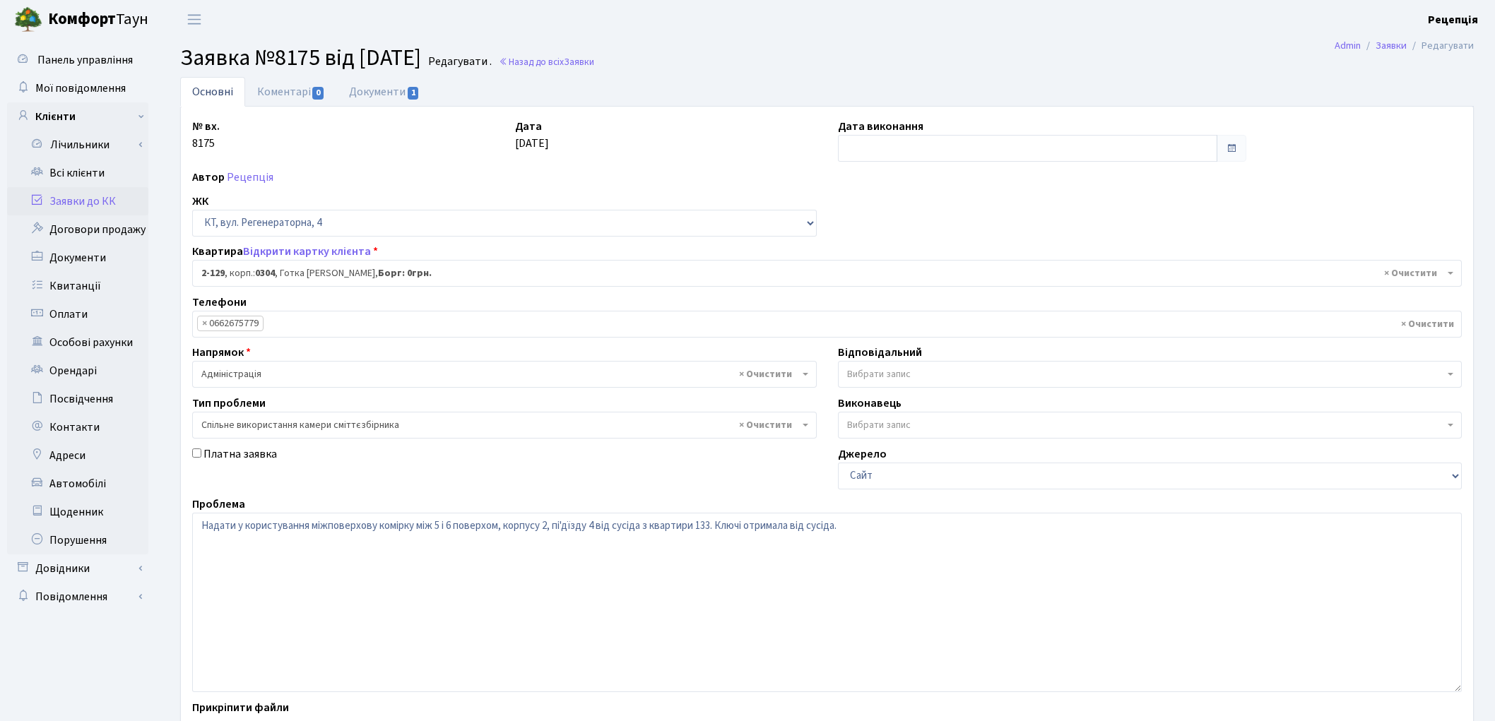
select select "619"
select select "34"
click at [567, 525] on textarea "Надати у користування міжповерхову комірку між 5 і 6 поверхом, корпусу 2, пі'дї…" at bounding box center [827, 602] width 1270 height 179
click at [568, 525] on textarea "Надати у користування міжповерхову комірку між 5 і 6 поверхом, корпусу 2, пі'дї…" at bounding box center [827, 602] width 1270 height 179
click at [596, 524] on textarea "Надати у користування міжповерхову комірку між 5 і 6 поверхом, корпусу 2, пі'дї…" at bounding box center [827, 602] width 1270 height 179
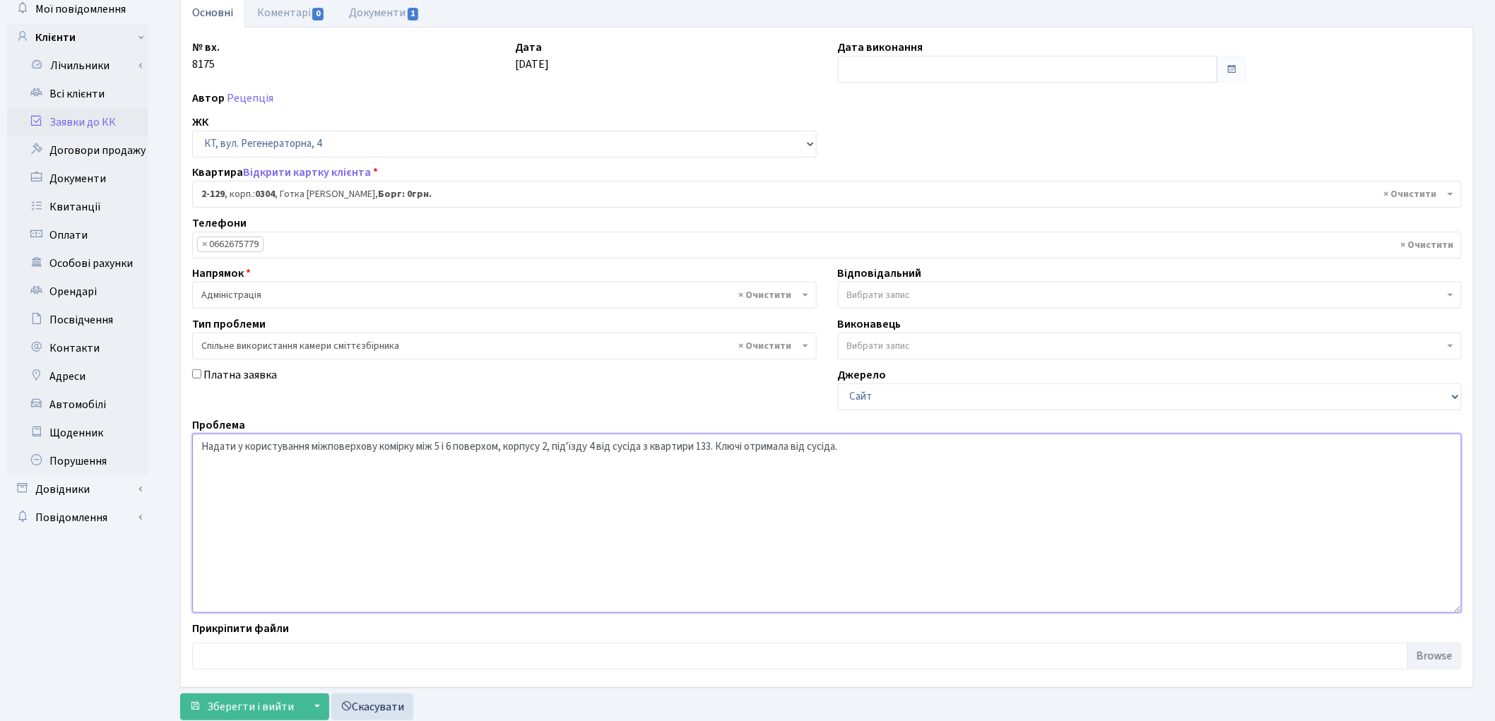
scroll to position [122, 0]
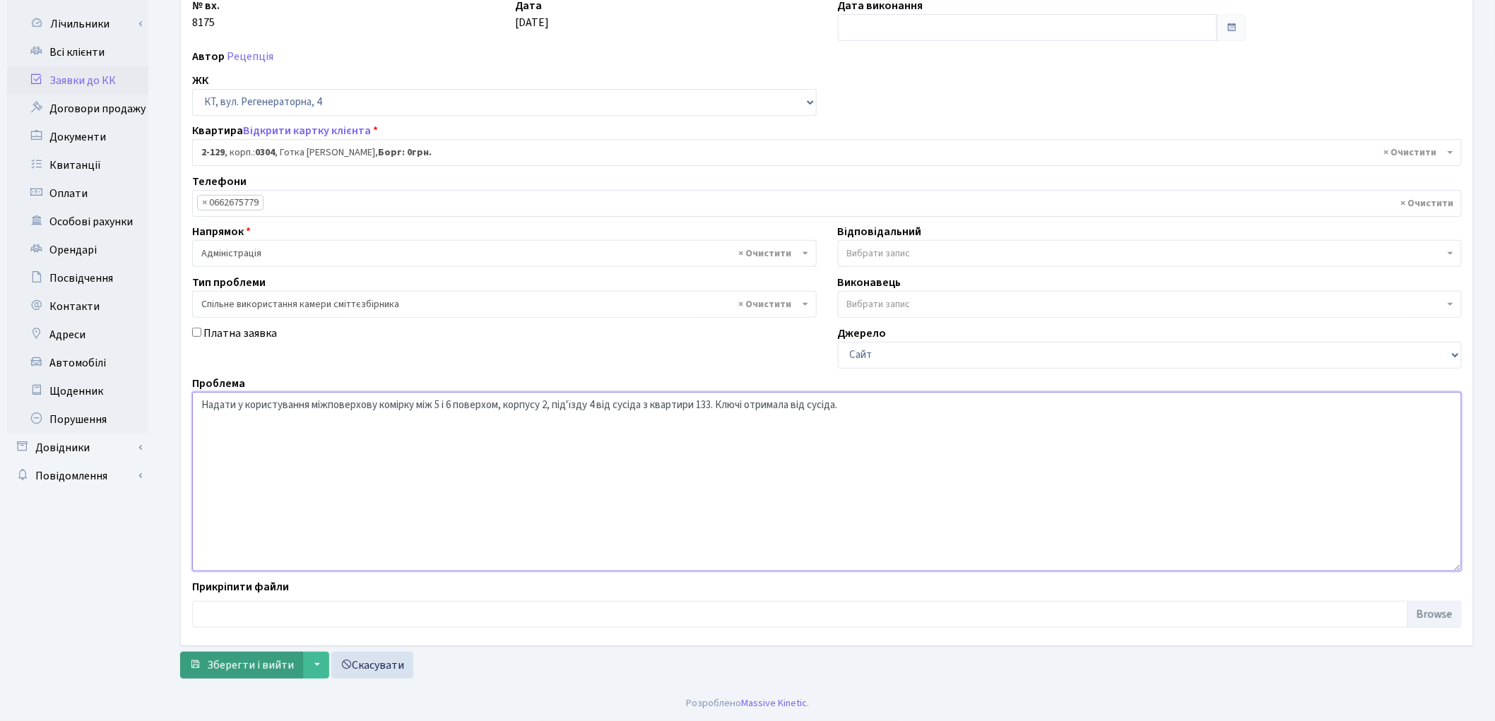
type textarea "Надати у користування міжповерхову комірку між 5 і 6 поверхом, корпусу 2, під'ї…"
click at [241, 662] on span "Зберегти і вийти" at bounding box center [250, 666] width 87 height 16
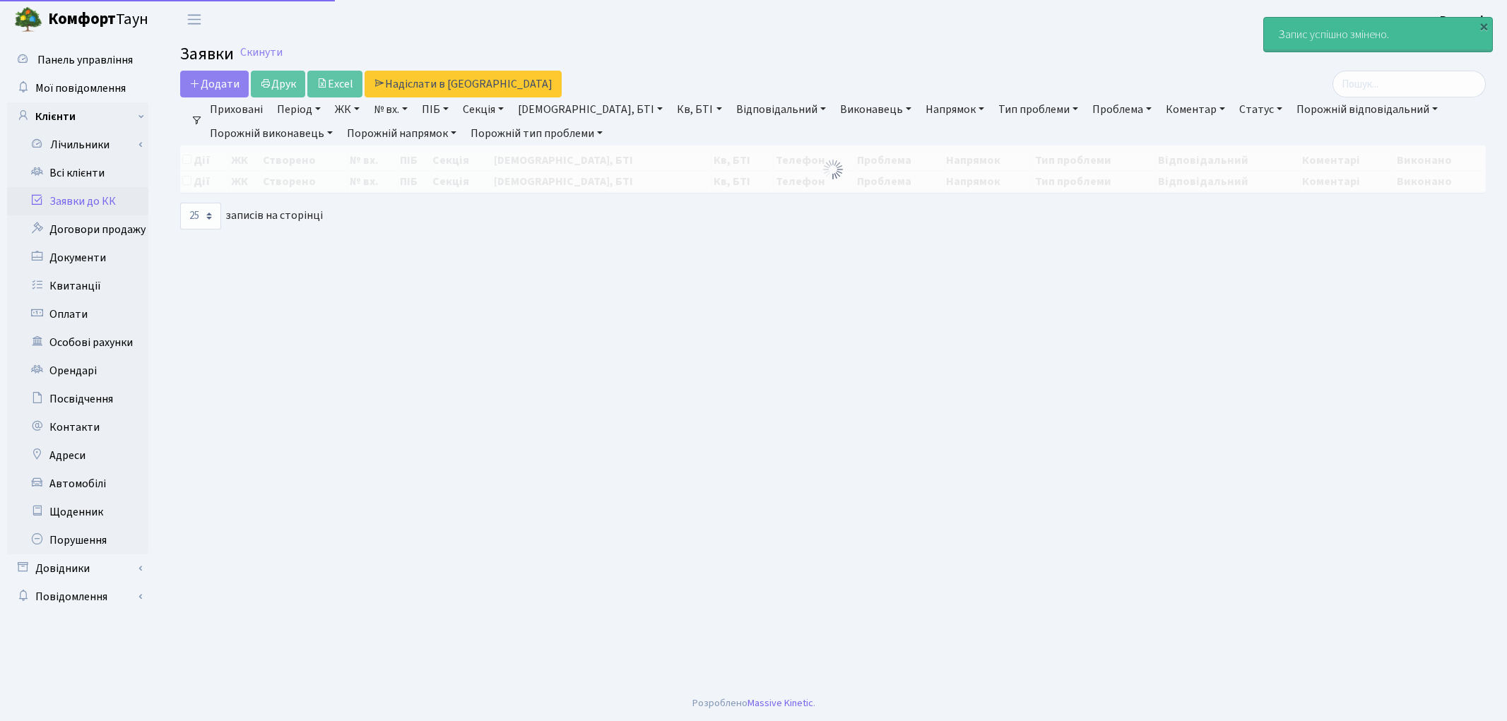
select select "25"
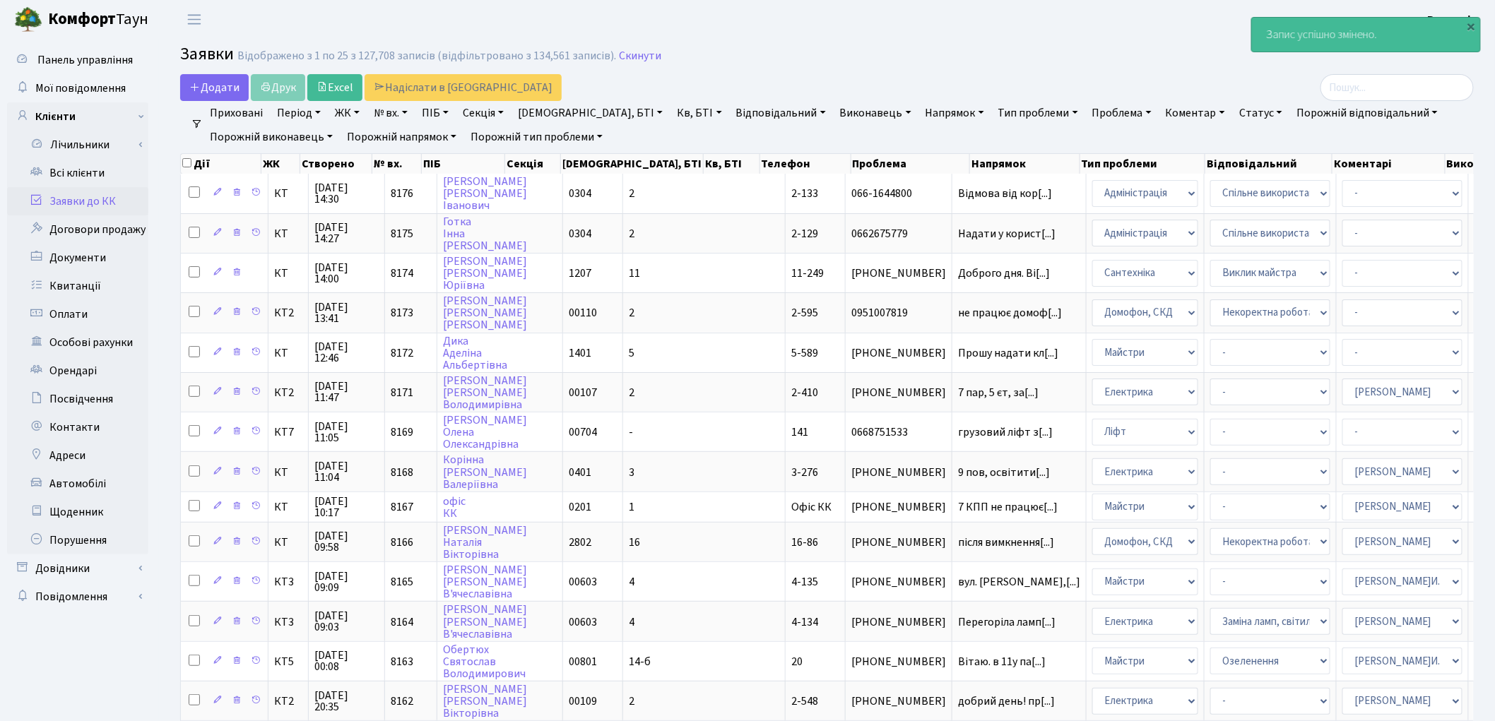
click at [78, 199] on link "Заявки до КК" at bounding box center [77, 201] width 141 height 28
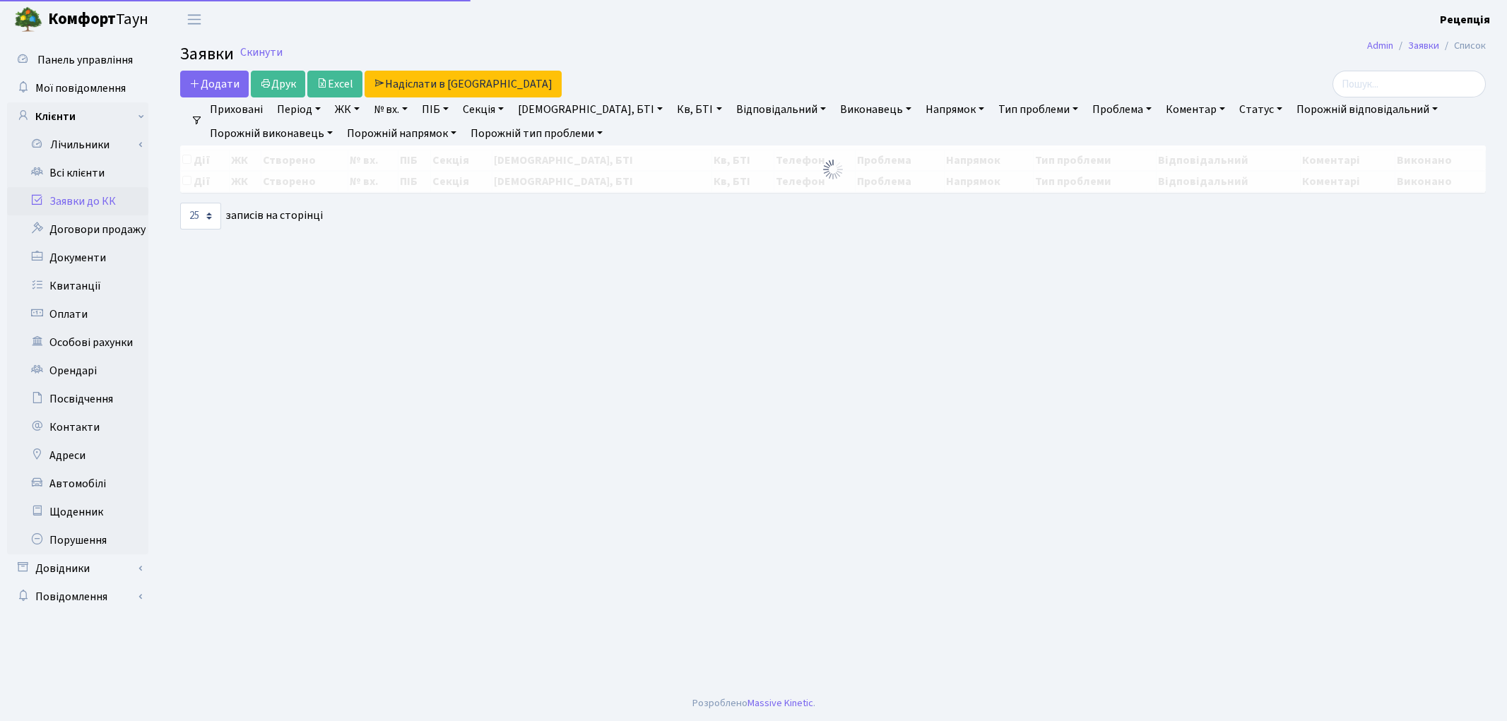
select select "25"
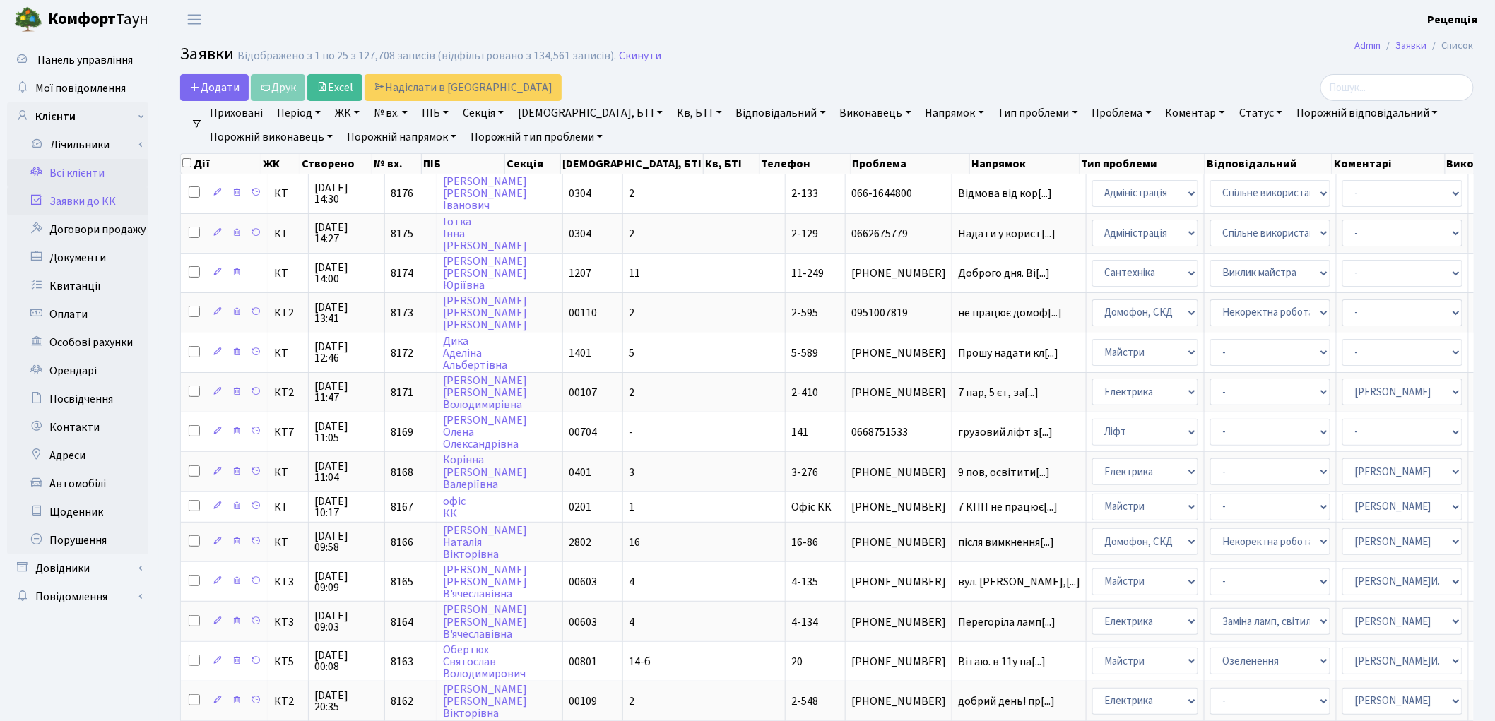
click at [93, 178] on link "Всі клієнти" at bounding box center [77, 173] width 141 height 28
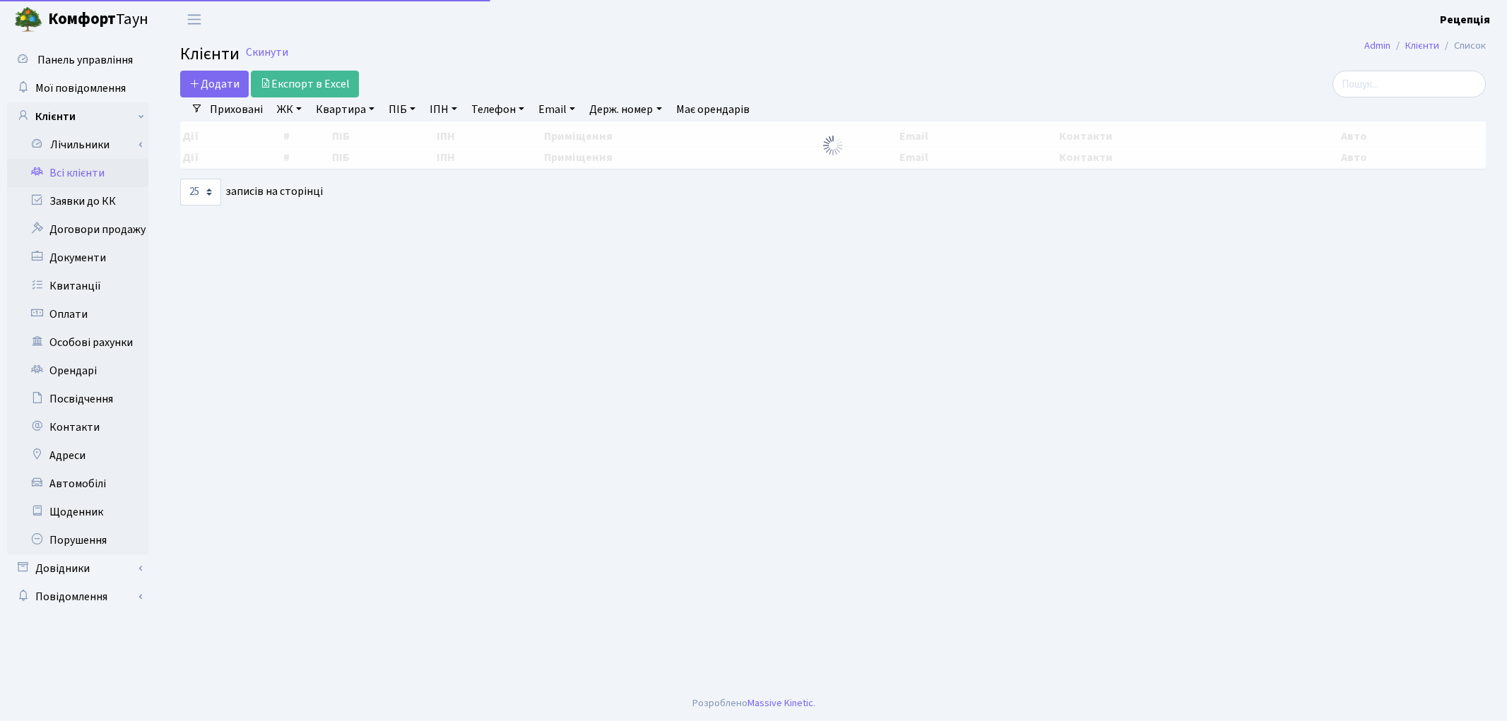
select select "25"
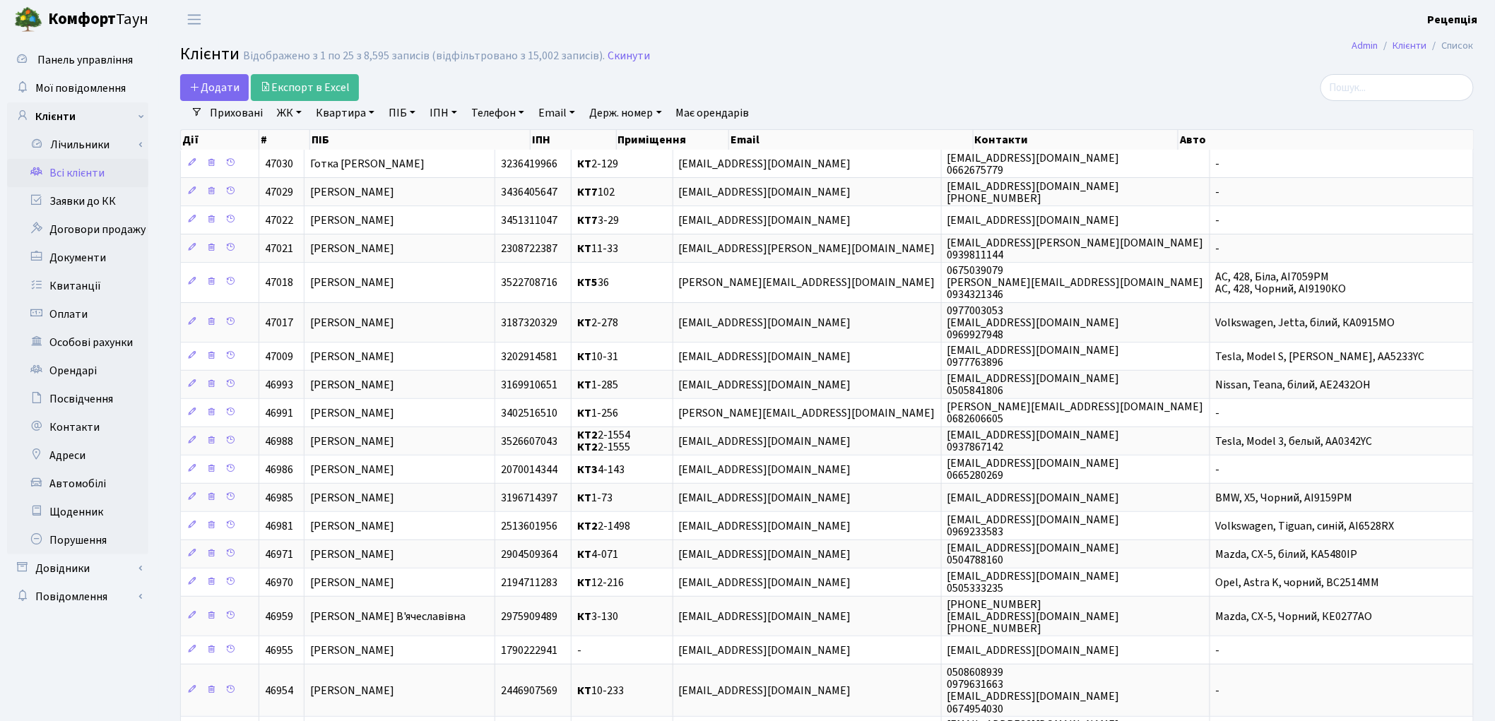
click at [280, 114] on link "ЖК" at bounding box center [289, 113] width 36 height 24
click at [308, 163] on li "КТ, вул. Регенераторна, 4" at bounding box center [359, 162] width 171 height 25
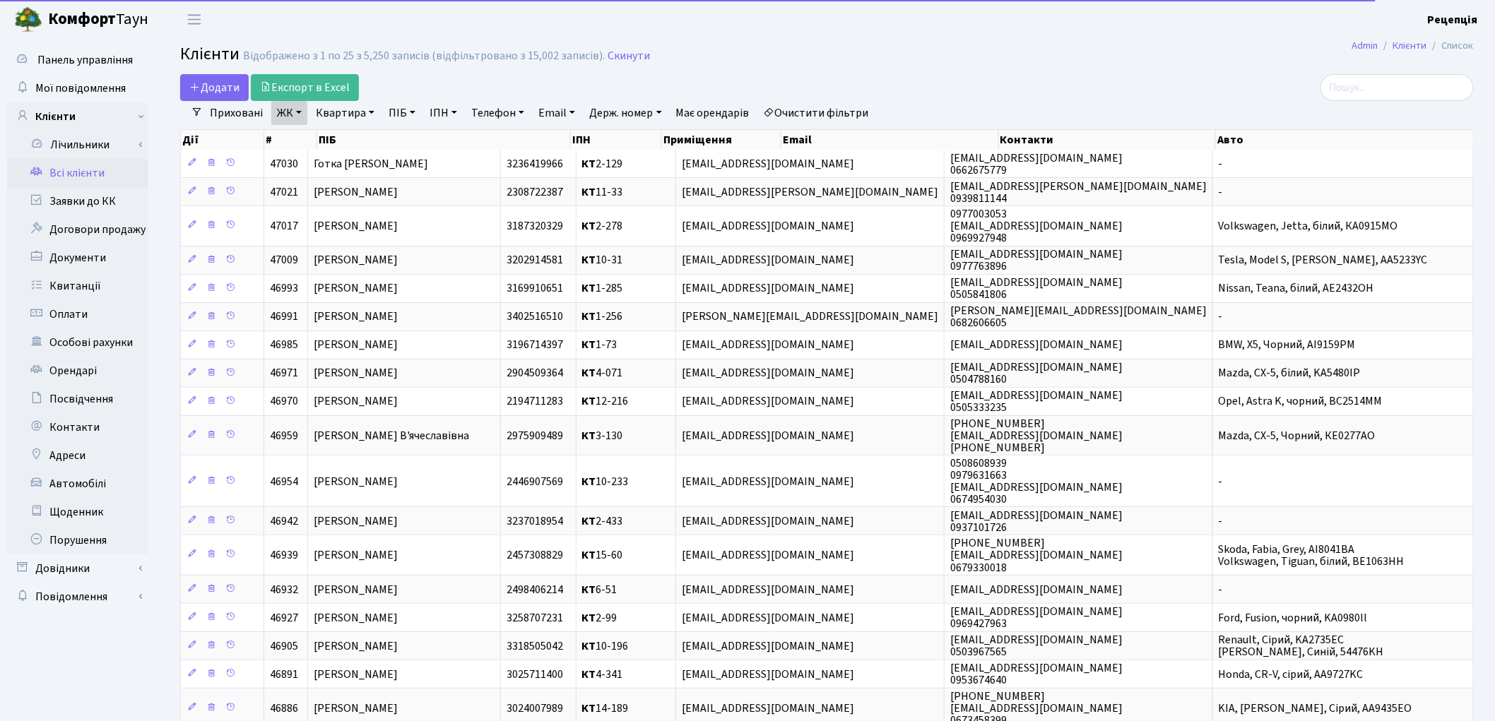
click at [340, 111] on link "Квартира" at bounding box center [345, 113] width 70 height 24
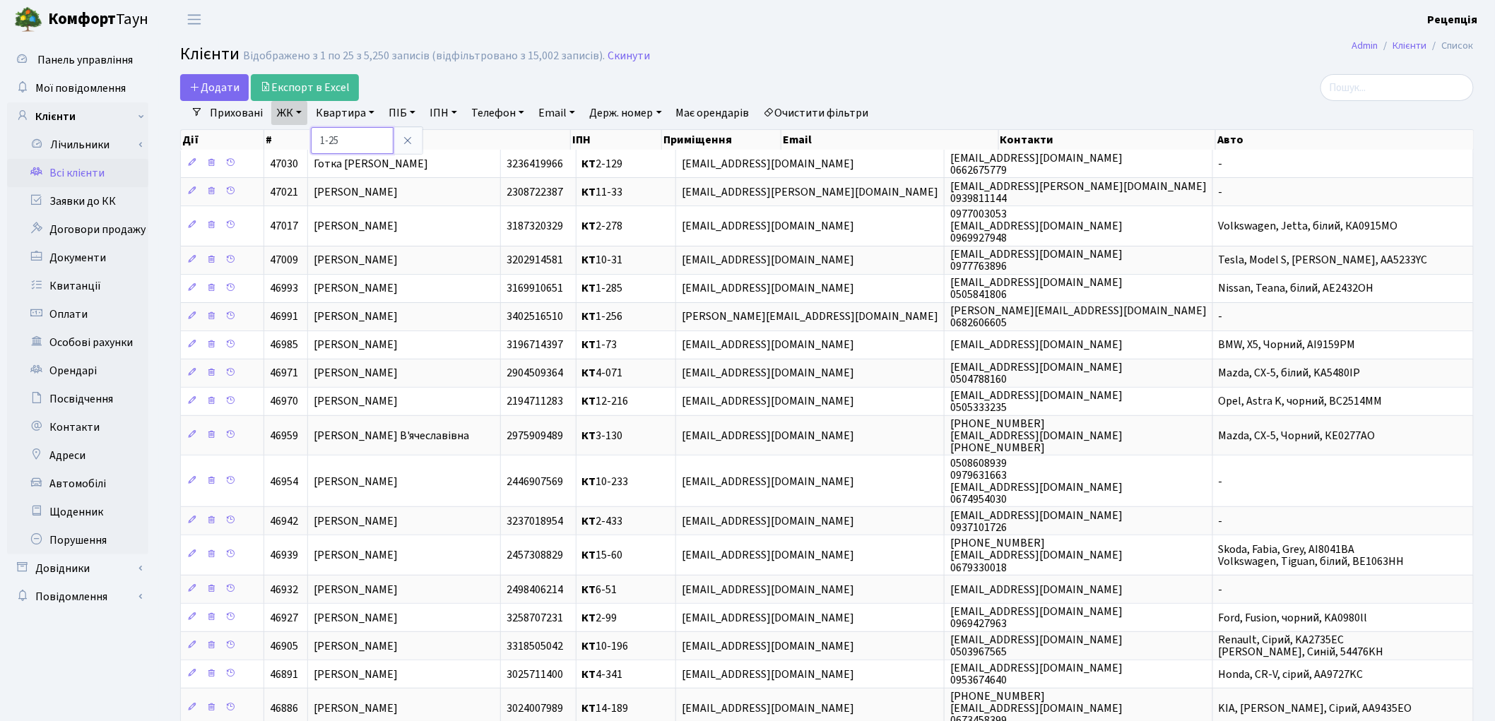
type input "1-25"
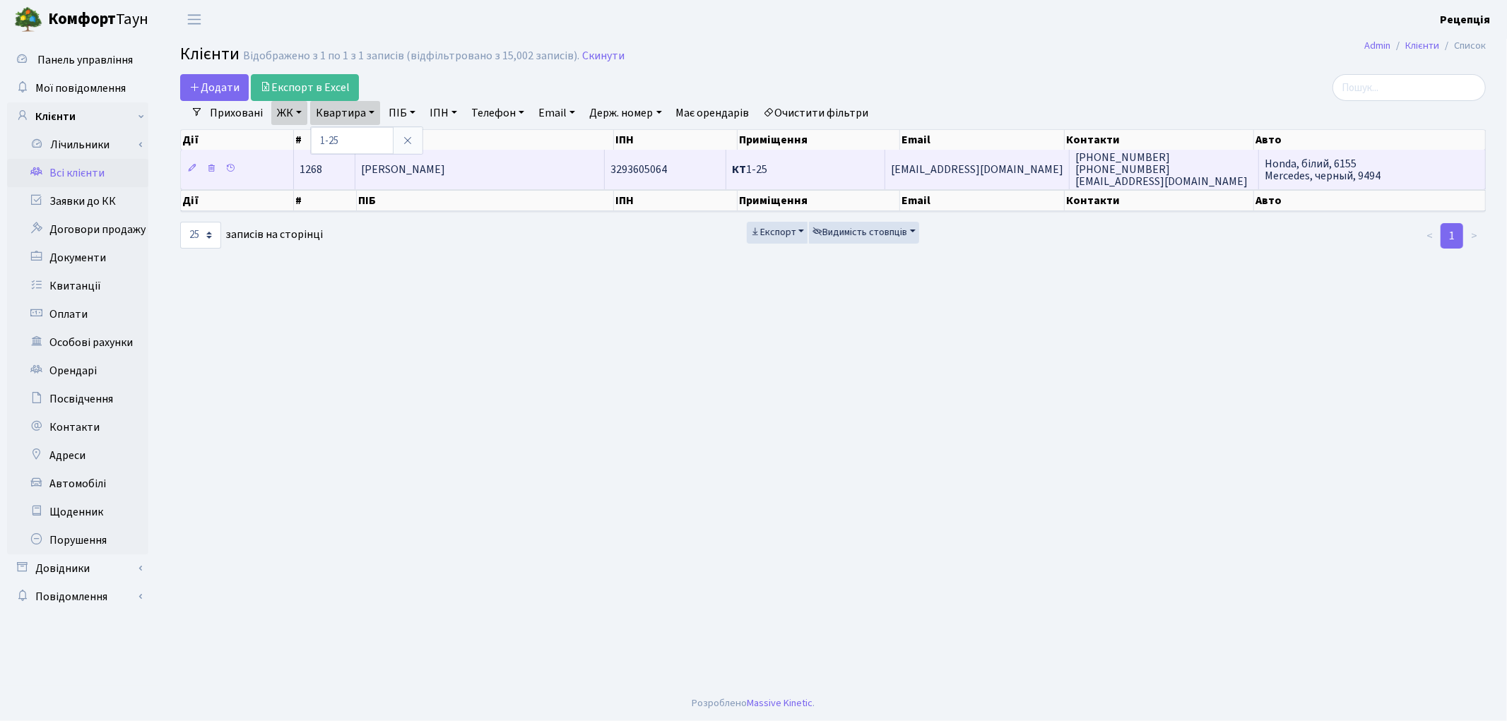
click at [396, 165] on span "Ліснича Ірина Михайлівна" at bounding box center [403, 170] width 84 height 16
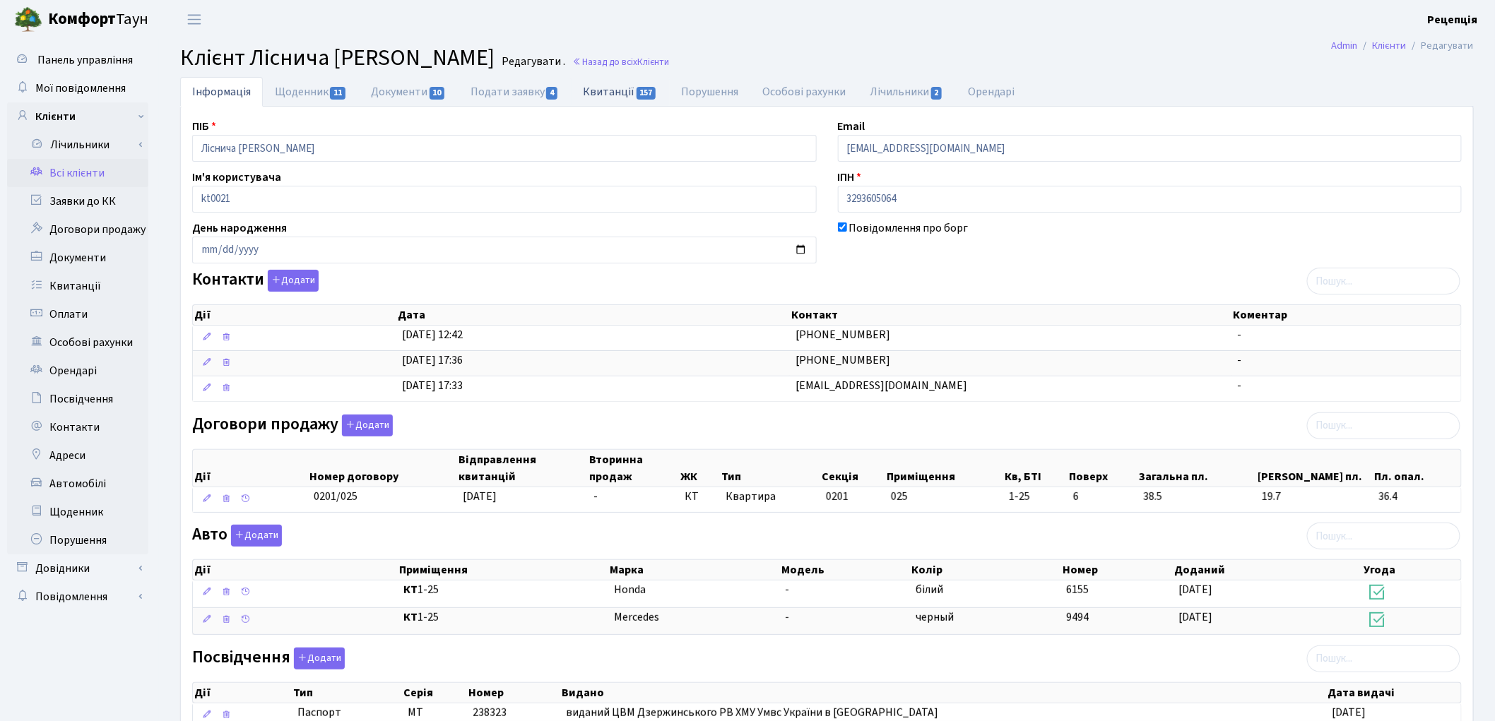
click at [583, 95] on link "Квитанції 157" at bounding box center [620, 91] width 98 height 29
select select "25"
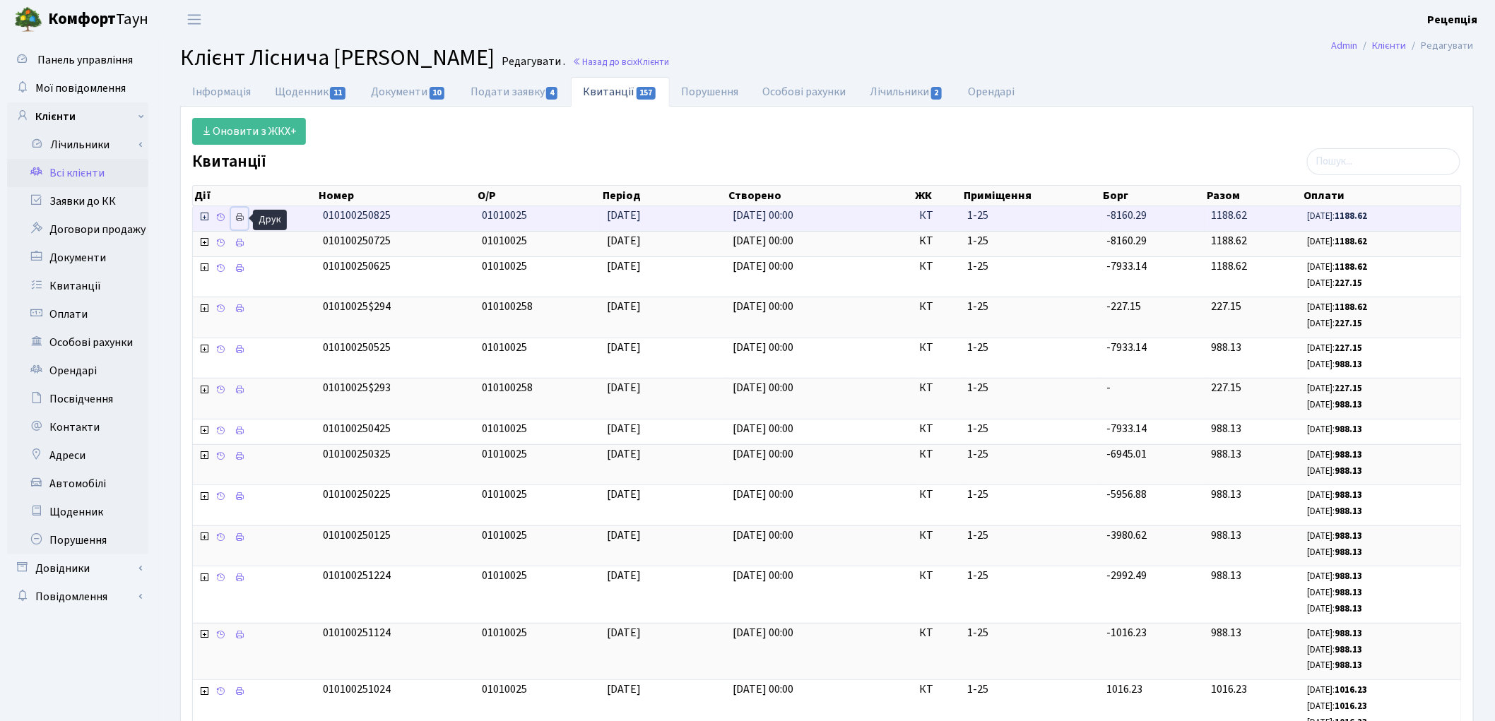
click at [240, 220] on icon at bounding box center [240, 218] width 10 height 10
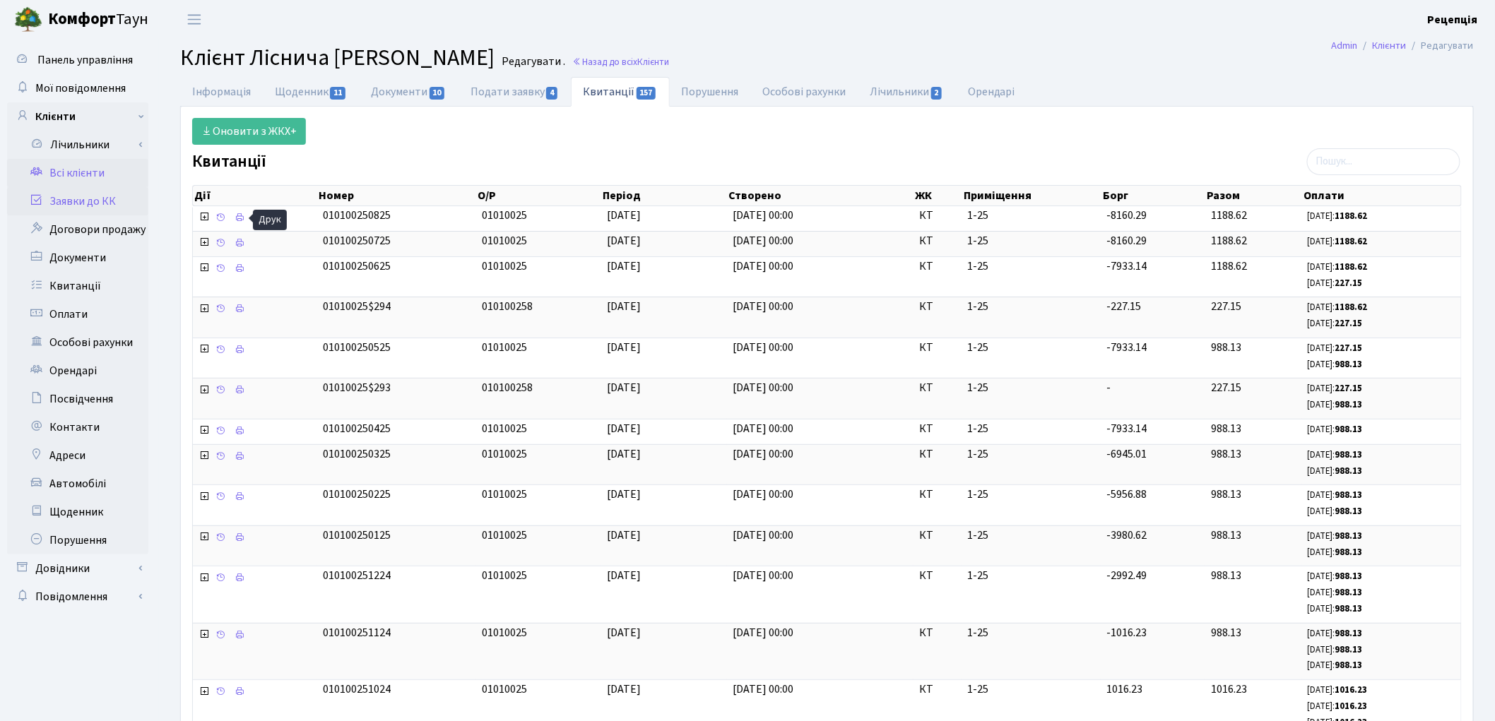
click at [88, 196] on link "Заявки до КК" at bounding box center [77, 201] width 141 height 28
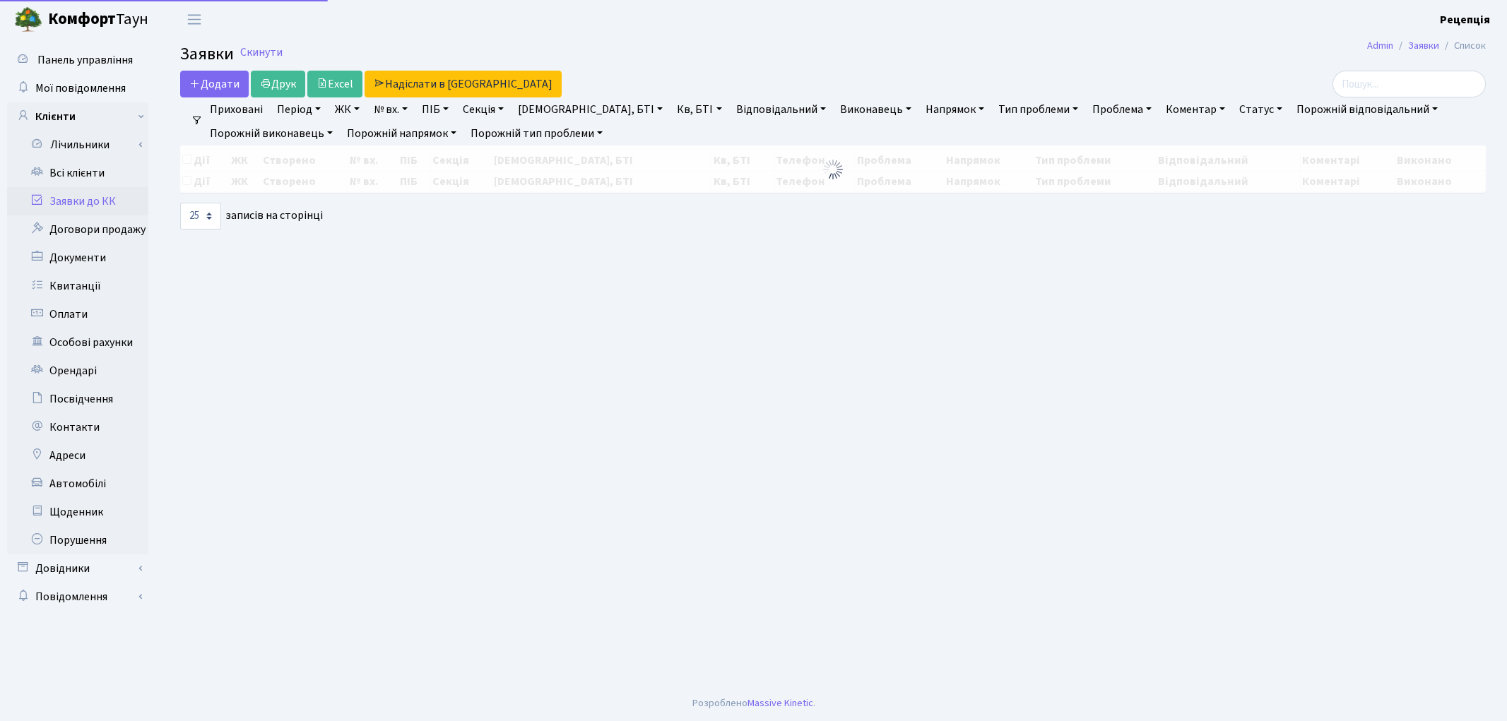
select select "25"
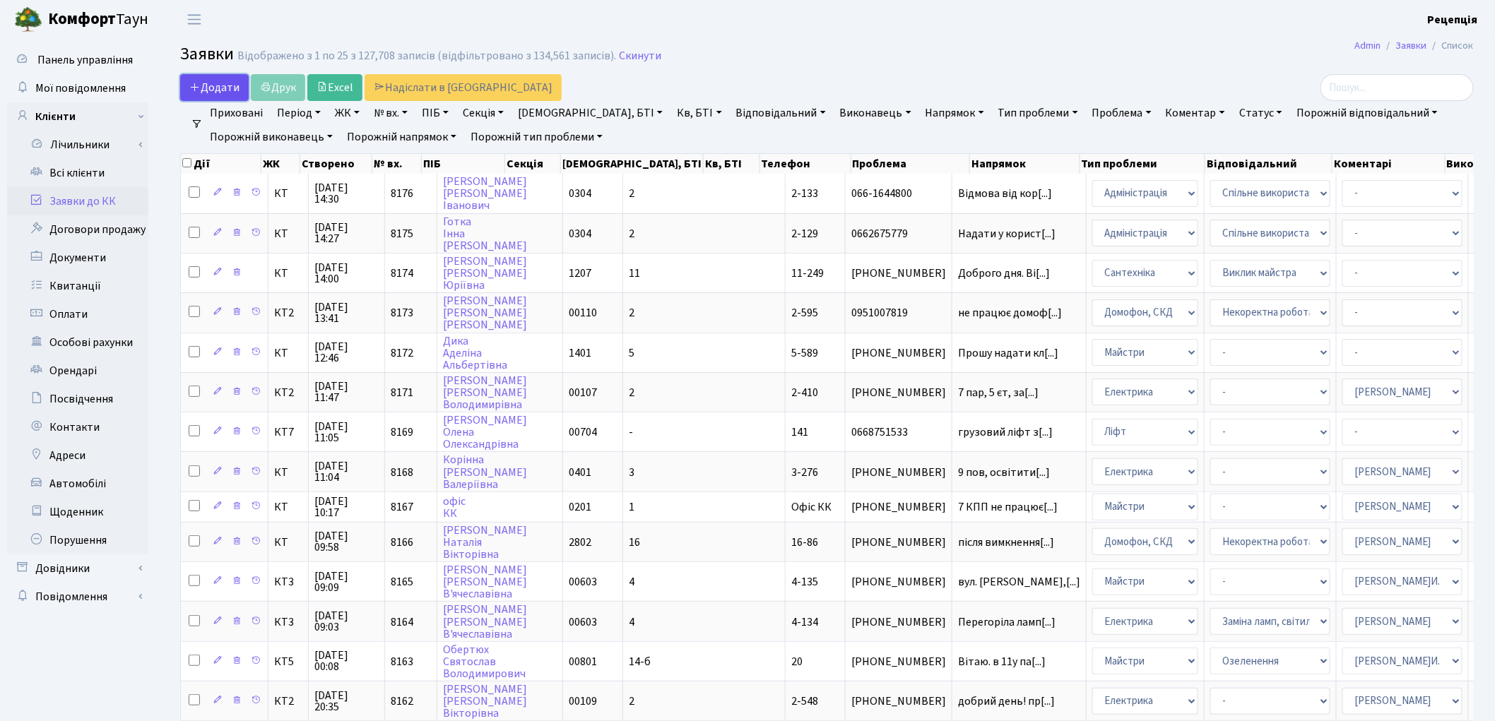
click at [214, 80] on span "Додати" at bounding box center [214, 88] width 50 height 16
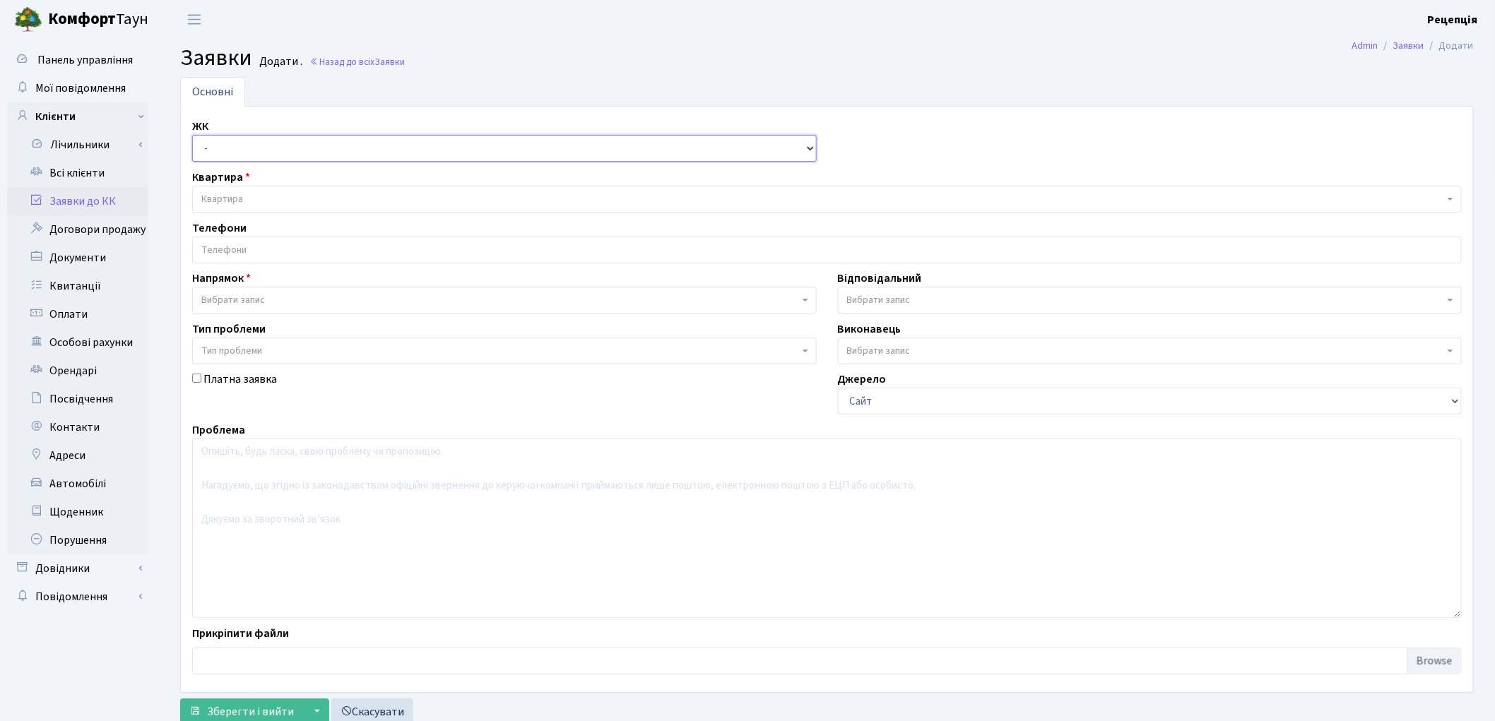
click at [266, 152] on select "- КТ, вул. Регенераторна, 4 КТ2, просп. [STREET_ADDRESS] [STREET_ADDRESS] [PERS…" at bounding box center [504, 148] width 625 height 27
select select "271"
click at [192, 135] on select "- КТ, вул. Регенераторна, 4 КТ2, просп. [STREET_ADDRESS] [STREET_ADDRESS] [PERS…" at bounding box center [504, 148] width 625 height 27
select select
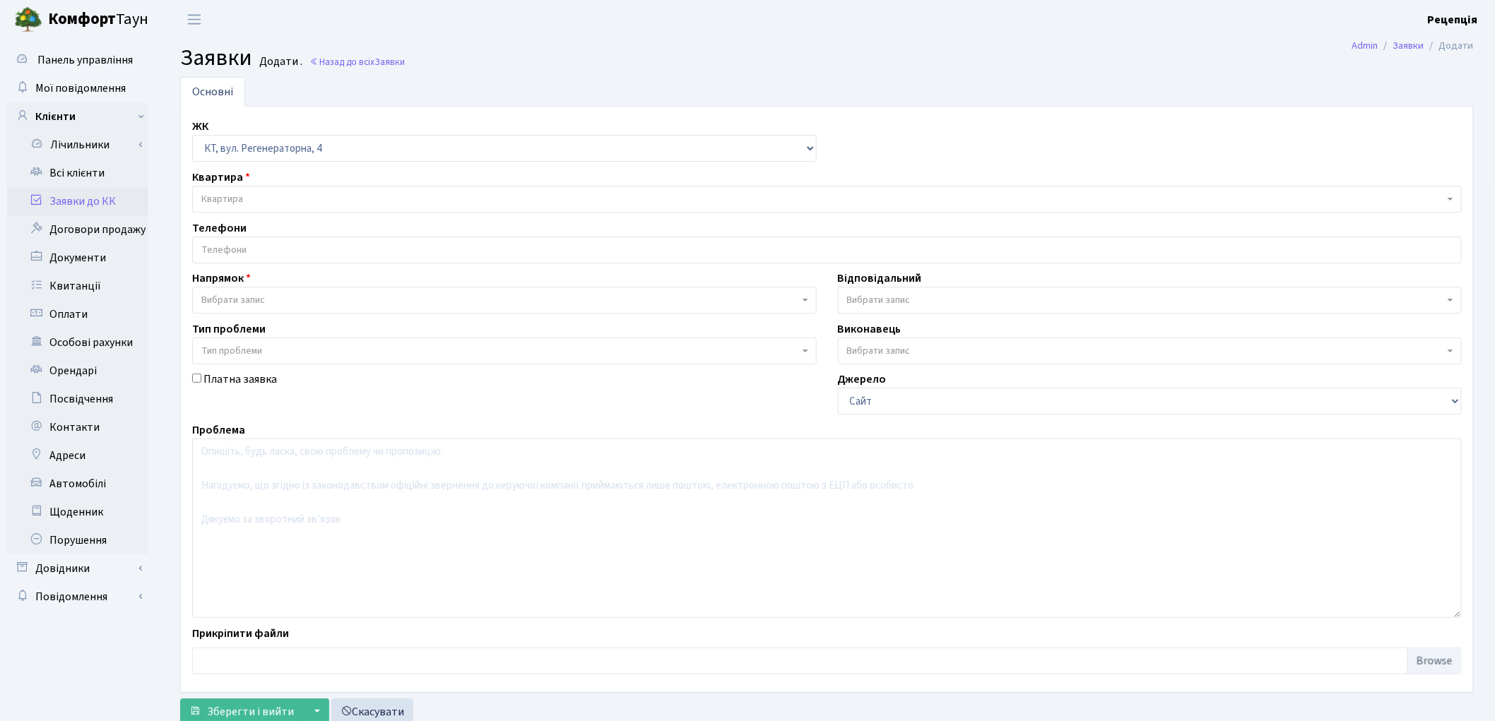
click at [235, 218] on div "ЖК - КТ, вул. Регенераторна, 4 КТ2, просп. [STREET_ADDRESS] [STREET_ADDRESS] [P…" at bounding box center [827, 399] width 1291 height 563
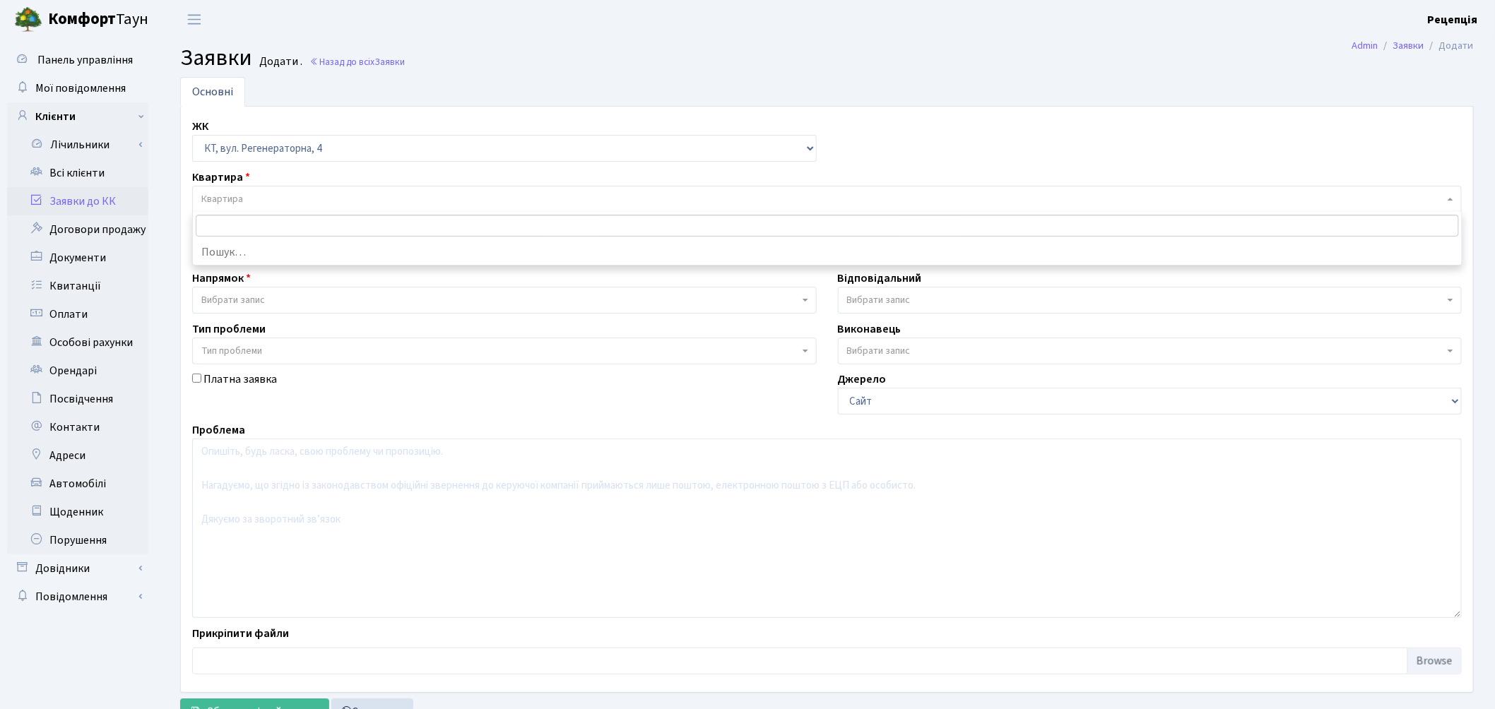
click at [235, 205] on span "Квартира" at bounding box center [222, 199] width 42 height 14
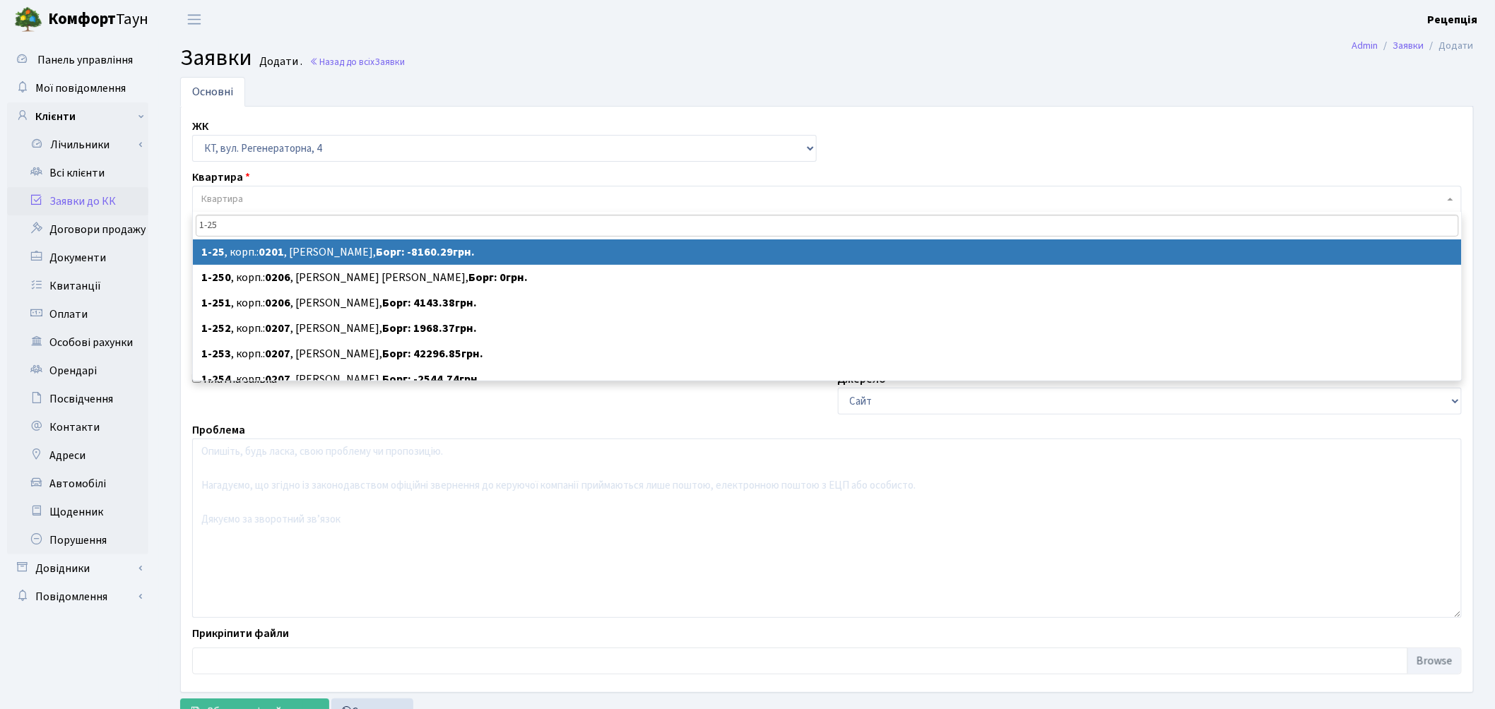
type input "1-25"
select select
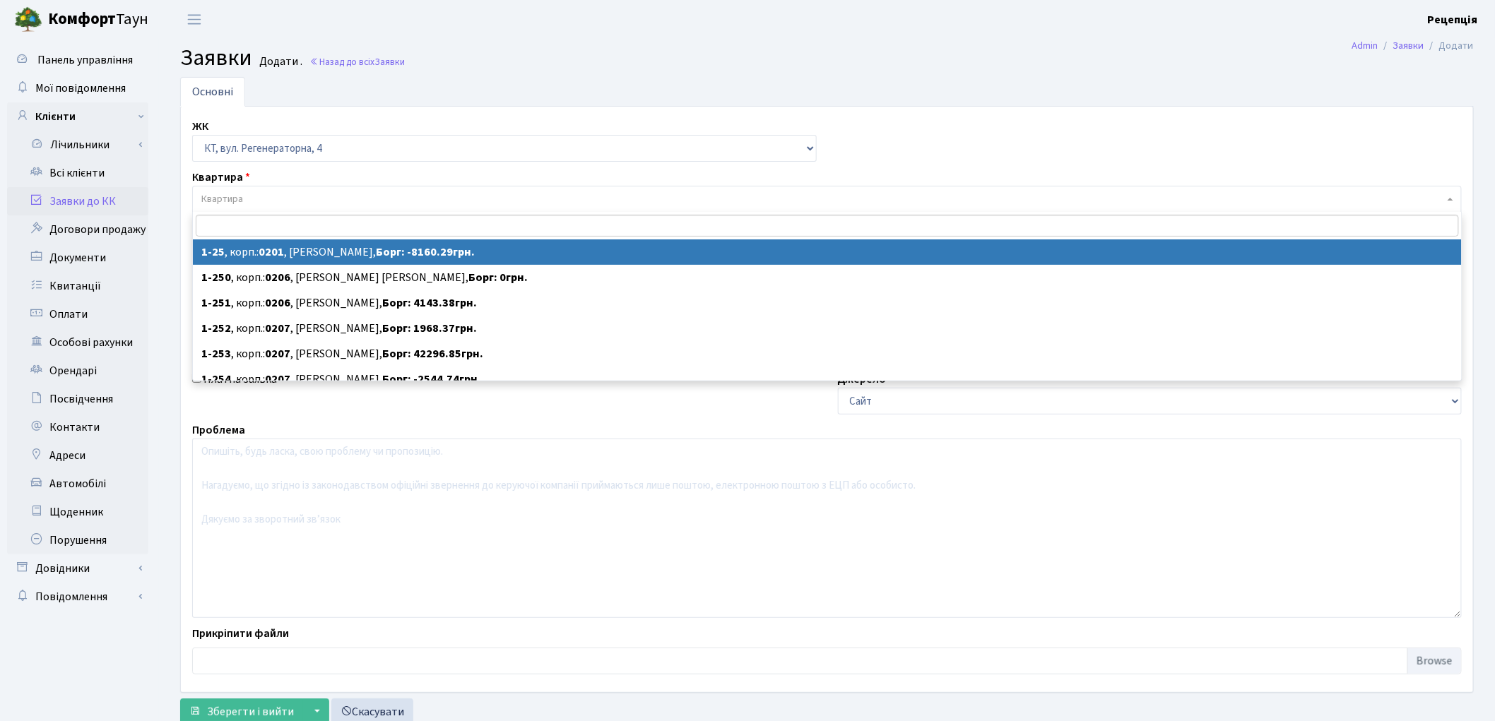
select select "25"
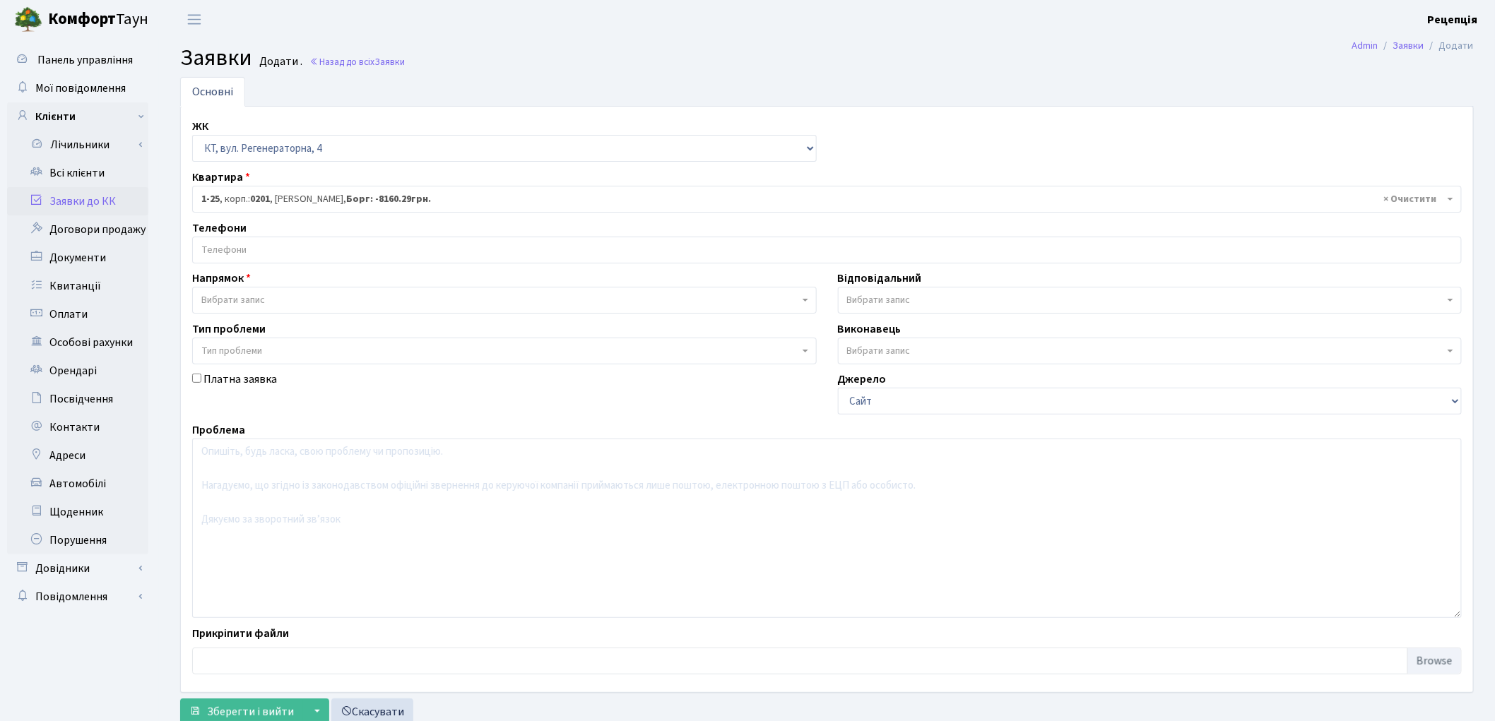
click at [276, 245] on input "search" at bounding box center [827, 249] width 1268 height 25
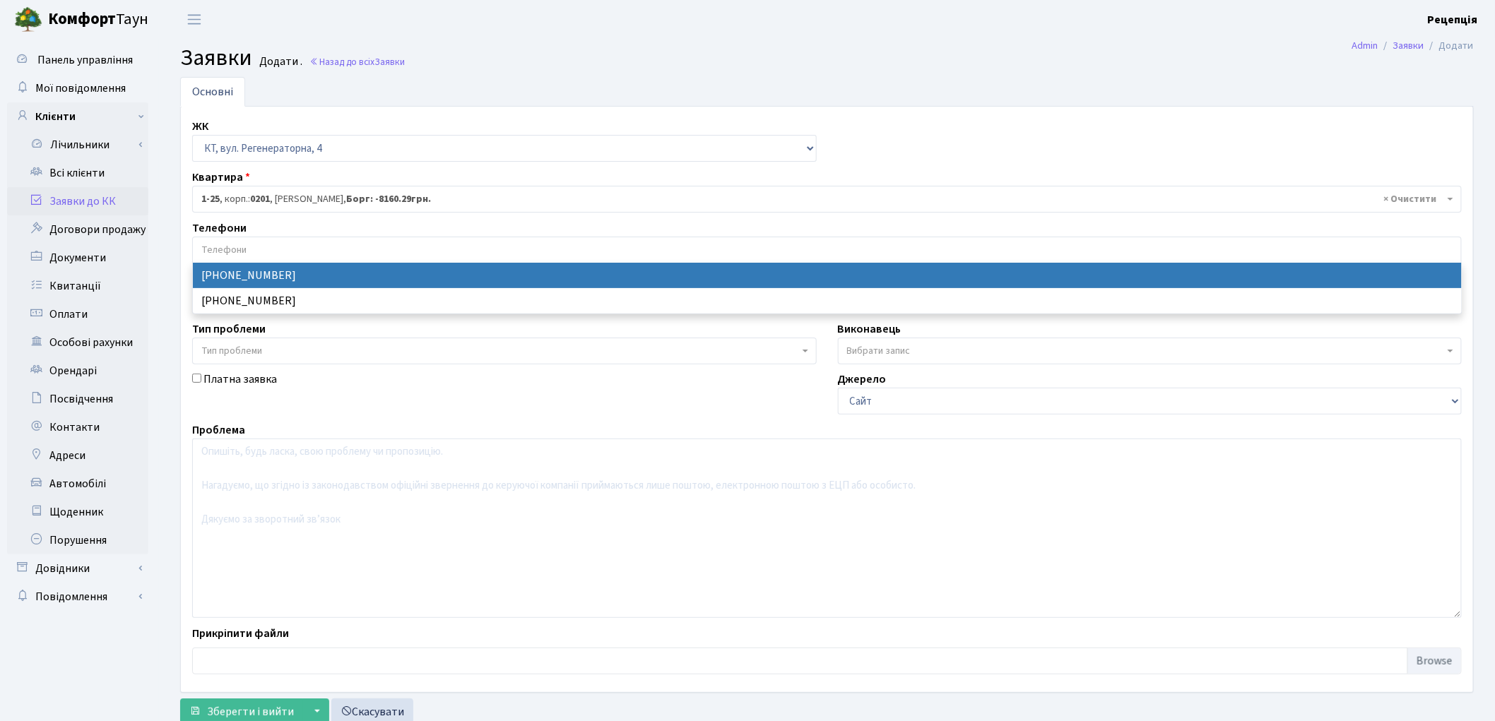
select select "14892"
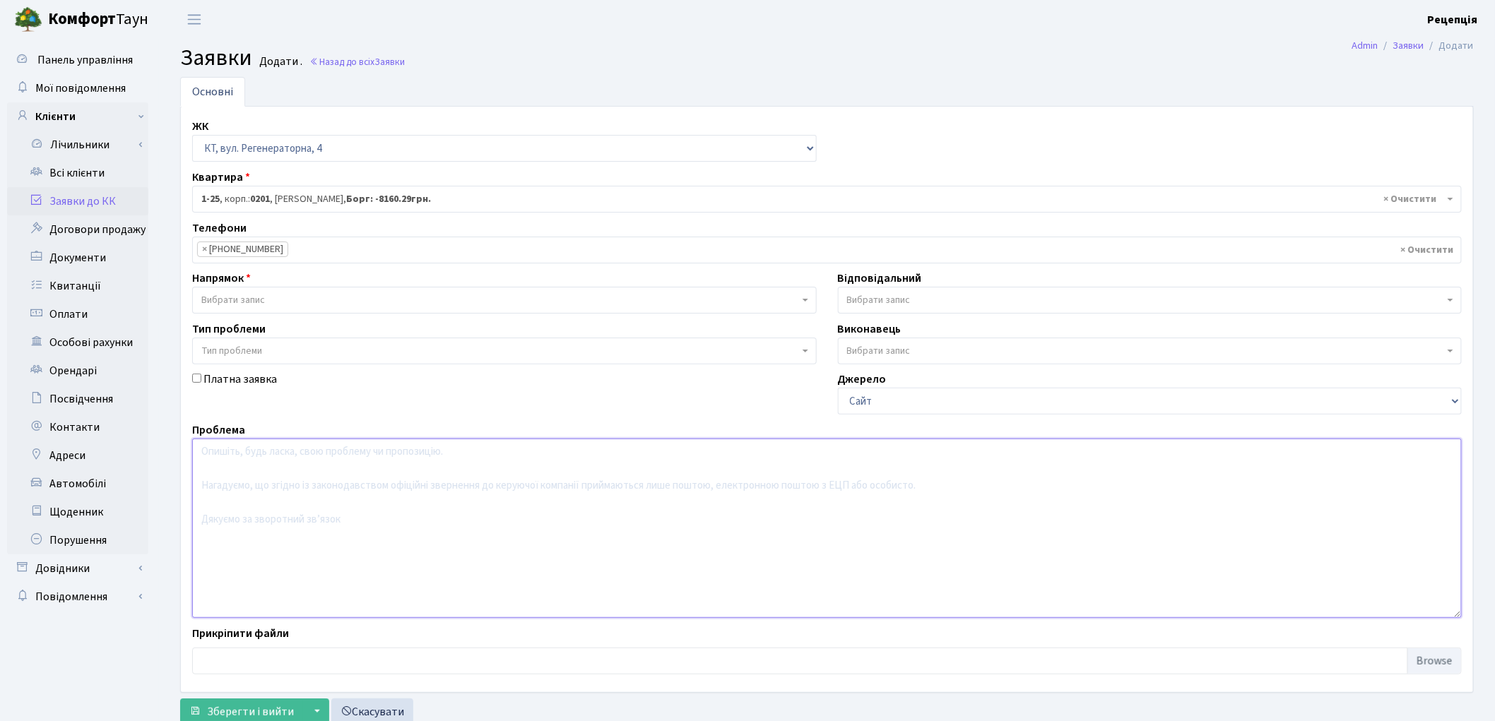
click at [269, 479] on textarea at bounding box center [827, 528] width 1270 height 179
type textarea "099-733-50-01)"
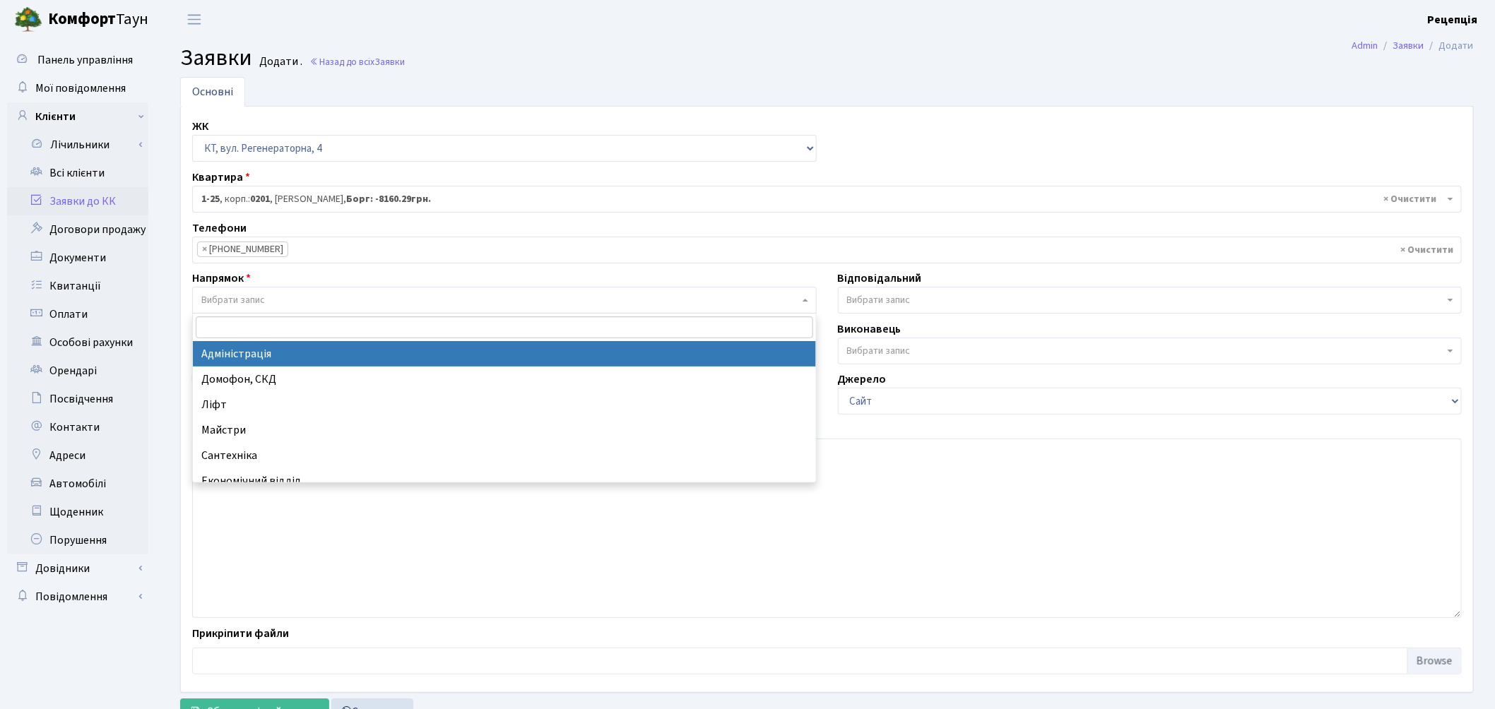
click at [248, 291] on span "Вибрати запис" at bounding box center [504, 300] width 625 height 27
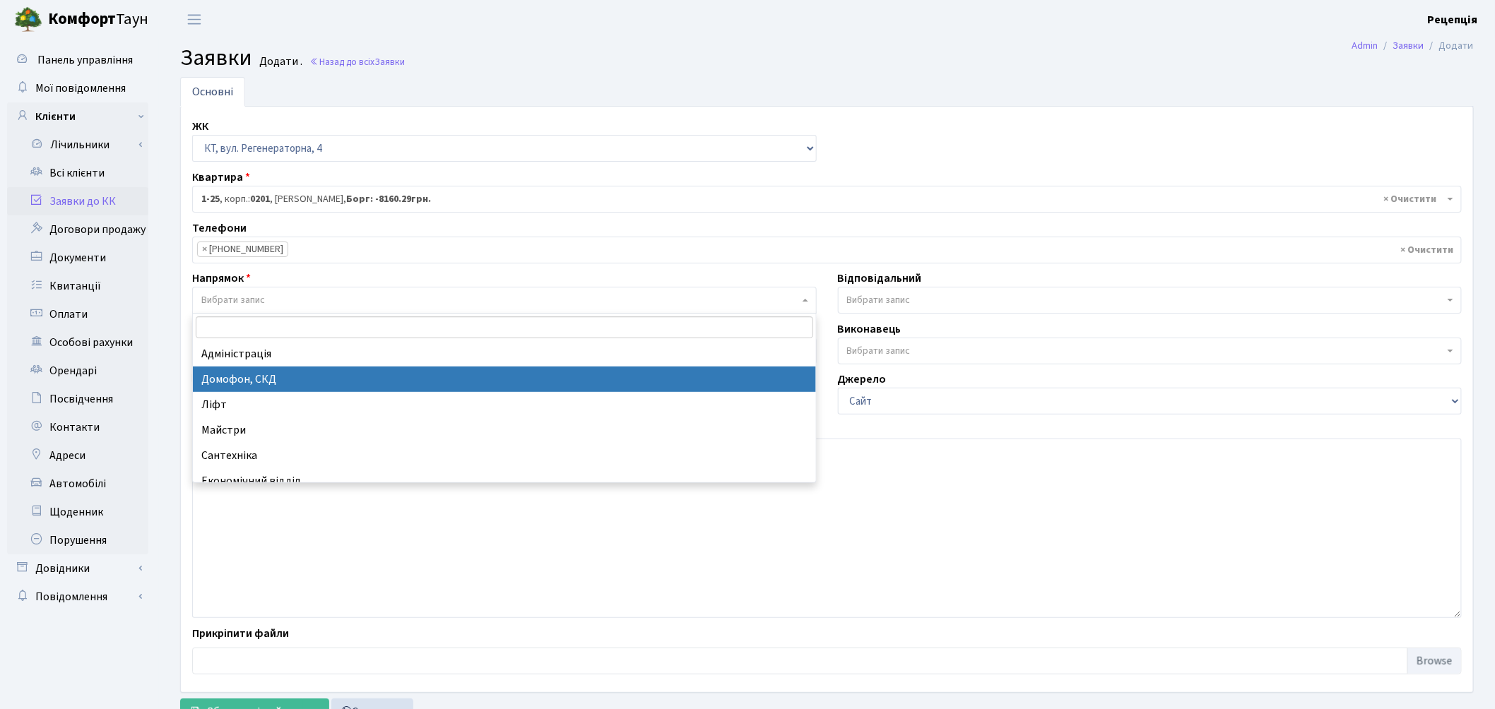
select select "4"
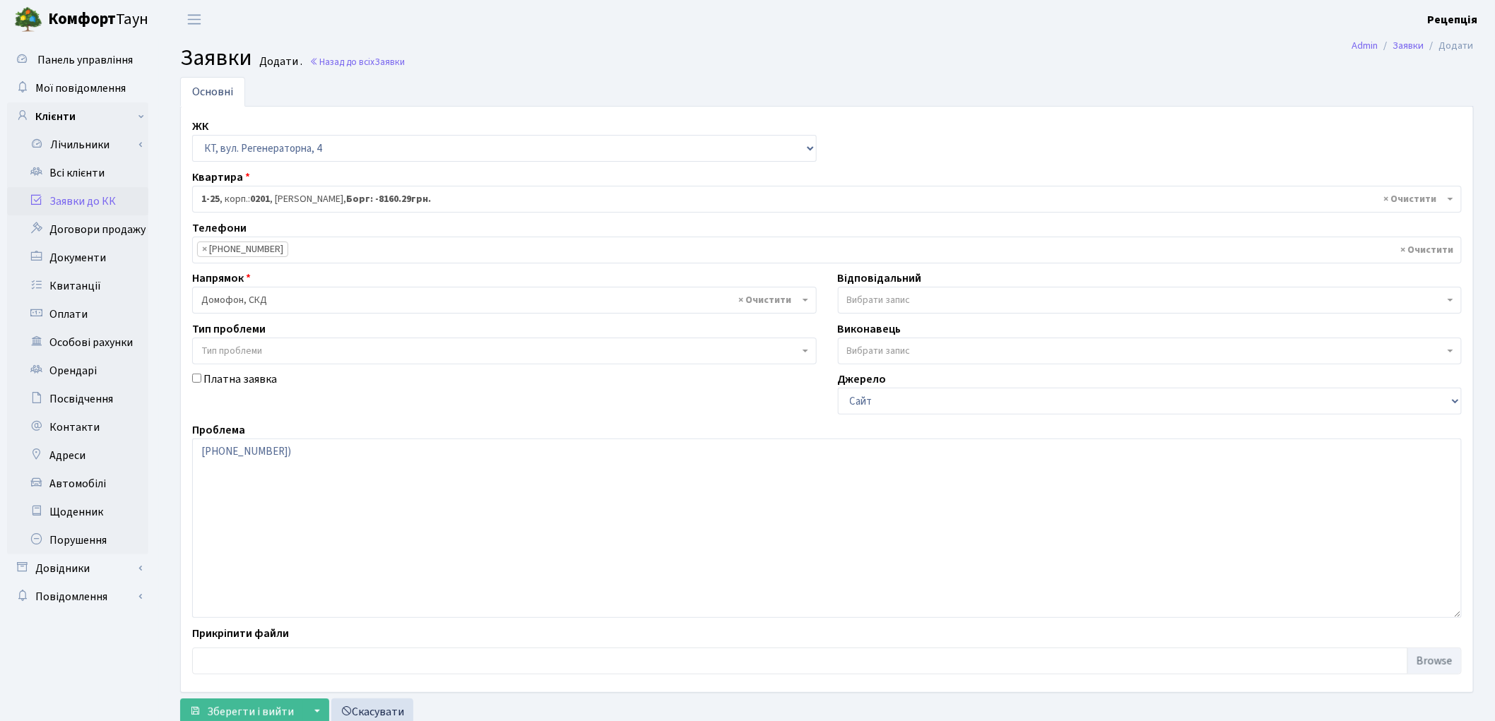
click at [237, 342] on span "Тип проблеми" at bounding box center [504, 351] width 625 height 27
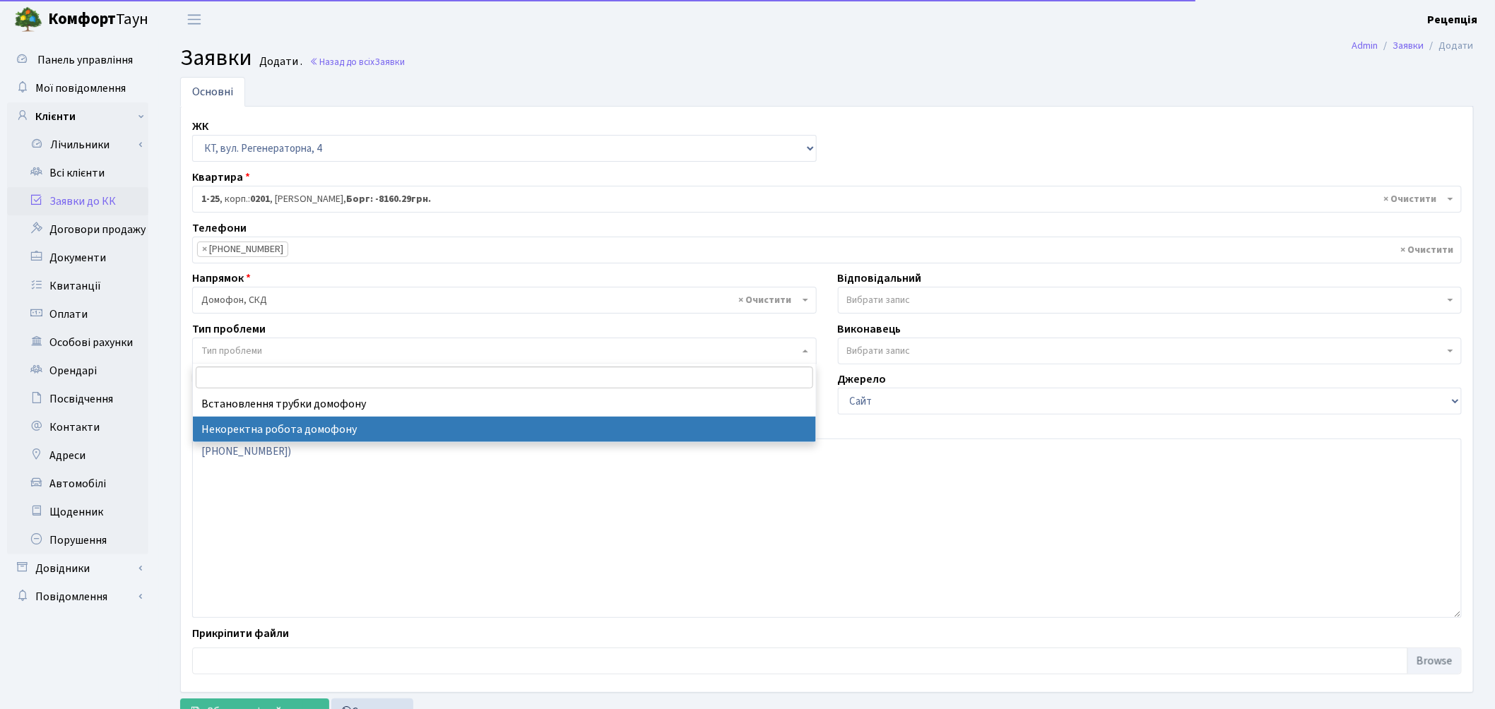
select select "38"
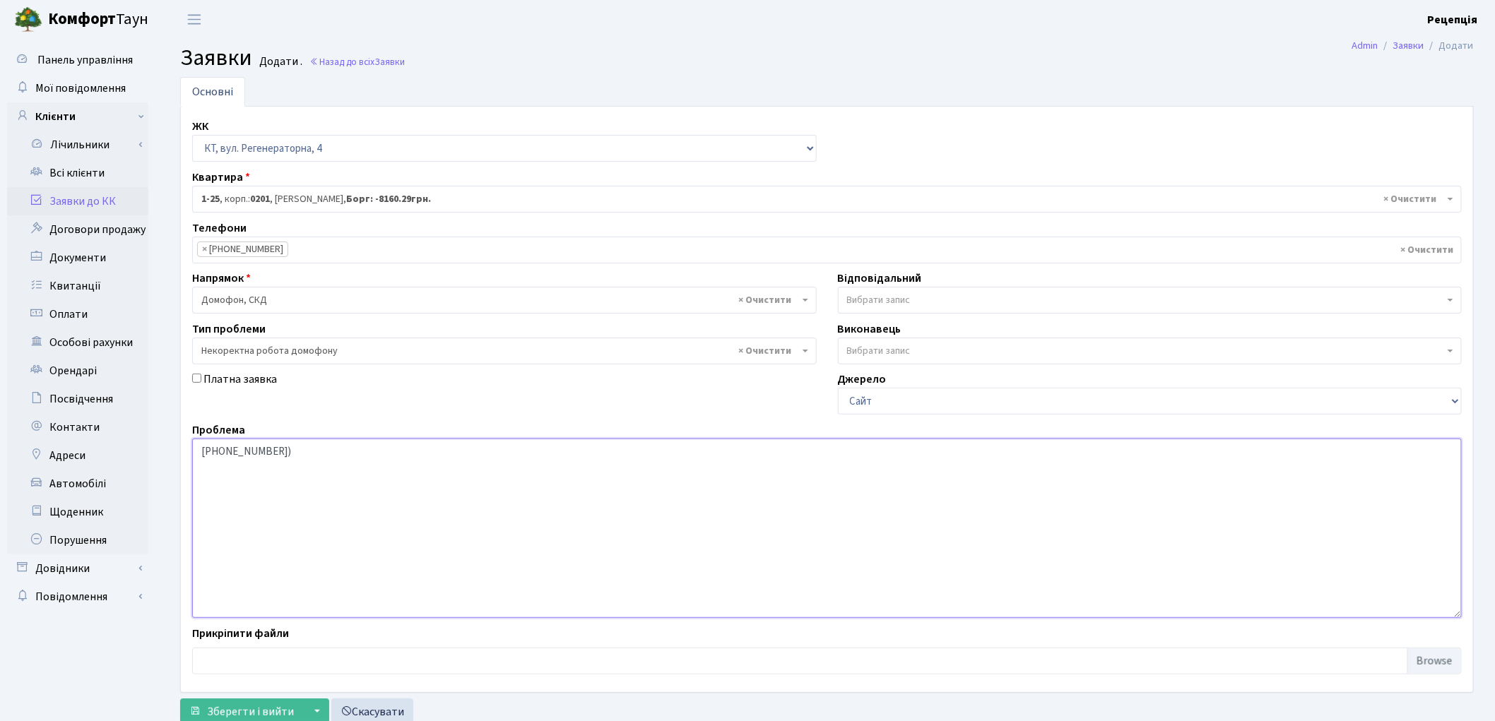
click at [200, 450] on textarea "099-733-50-01)" at bounding box center [827, 528] width 1270 height 179
click at [201, 454] on textarea "(099-733-50-01)" at bounding box center [827, 528] width 1270 height 179
click at [509, 453] on textarea "Не працює домофон. Гудок у трубці йде, а коли натискаєш кнопку то домофон не сп…" at bounding box center [827, 528] width 1270 height 179
drag, startPoint x: 569, startPoint y: 456, endPoint x: 526, endPoint y: 455, distance: 43.1
click at [526, 455] on textarea "Не працює домофон. Гудок у трубці йде, а коли натискаєш кнопку, то домофон не с…" at bounding box center [827, 528] width 1270 height 179
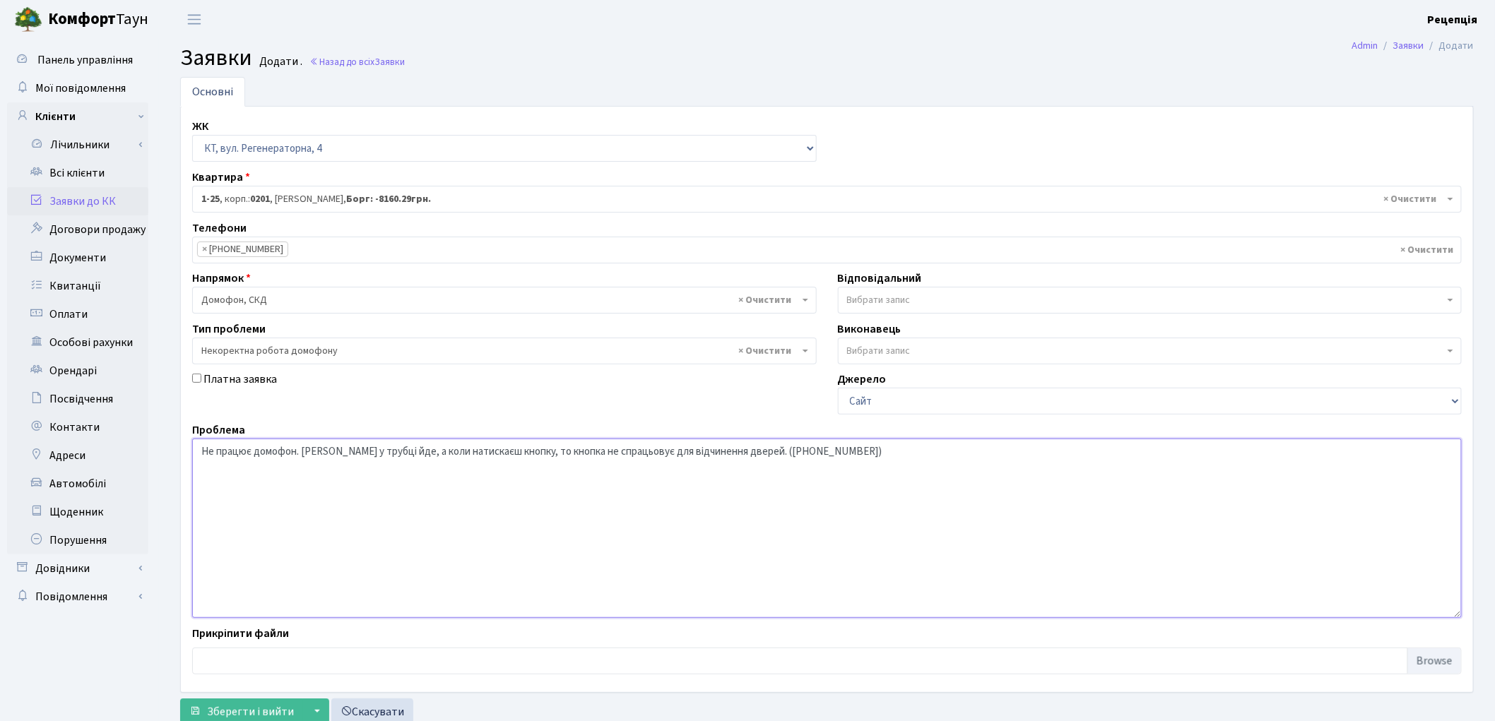
click at [630, 453] on textarea "Не працює домофон. Гудок у трубці йде, а коли натискаєш кнопку, то кнопка не сп…" at bounding box center [827, 528] width 1270 height 179
click at [737, 454] on textarea "Не працює домофон. Гудок у трубці йде, а коли натискаєш кнопку, то кнопка не сп…" at bounding box center [827, 528] width 1270 height 179
click at [490, 451] on textarea "Не працює домофон. Гудок у трубці йде, а коли натискаєш кнопку, то кнопка не сп…" at bounding box center [827, 528] width 1270 height 179
click at [919, 454] on textarea "Не працює домофон. Гудок у трубці йде, а коли натискаєш кнопку, то кнопка не сп…" at bounding box center [827, 528] width 1270 height 179
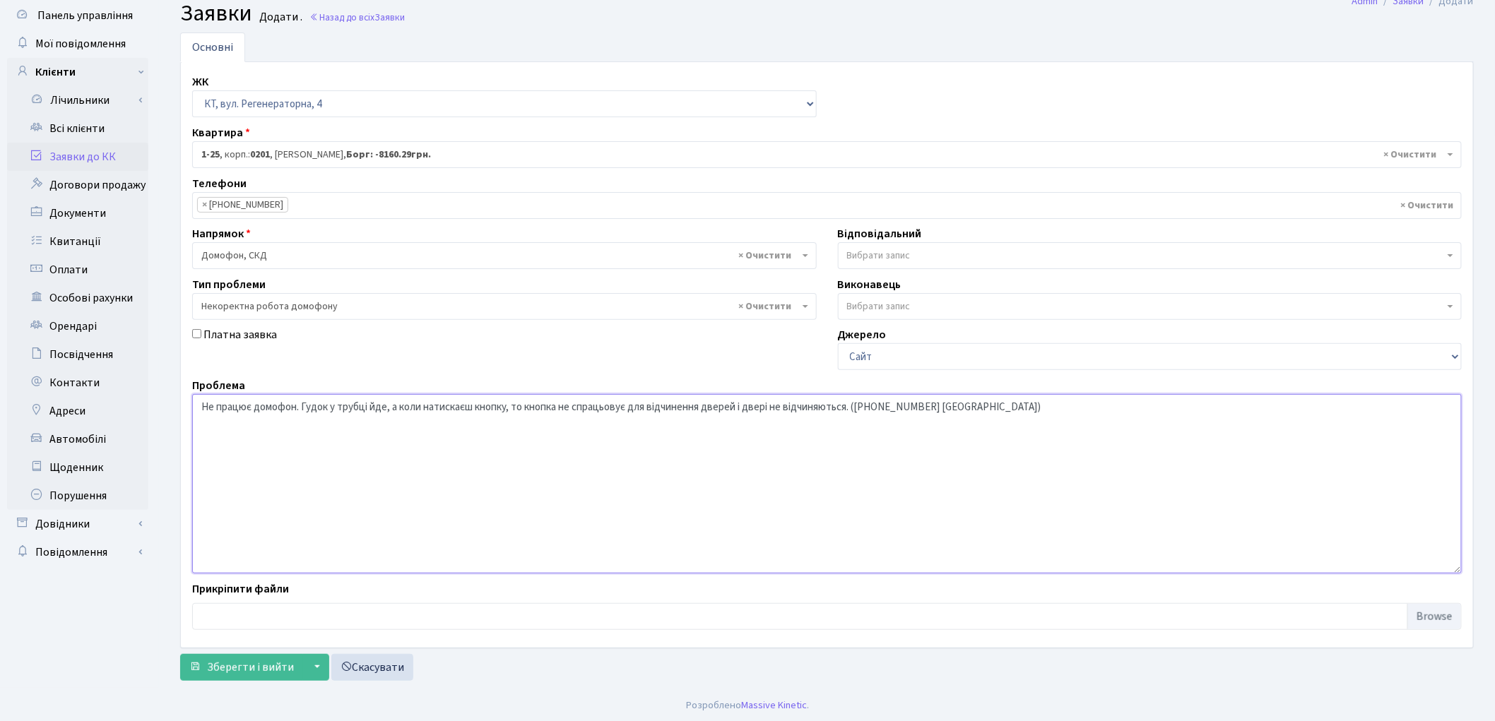
scroll to position [47, 0]
type textarea "Не працює домофон. Гудок у трубці йде, а коли натискаєш кнопку, то кнопка не сп…"
click at [259, 667] on span "Зберегти і вийти" at bounding box center [250, 666] width 87 height 16
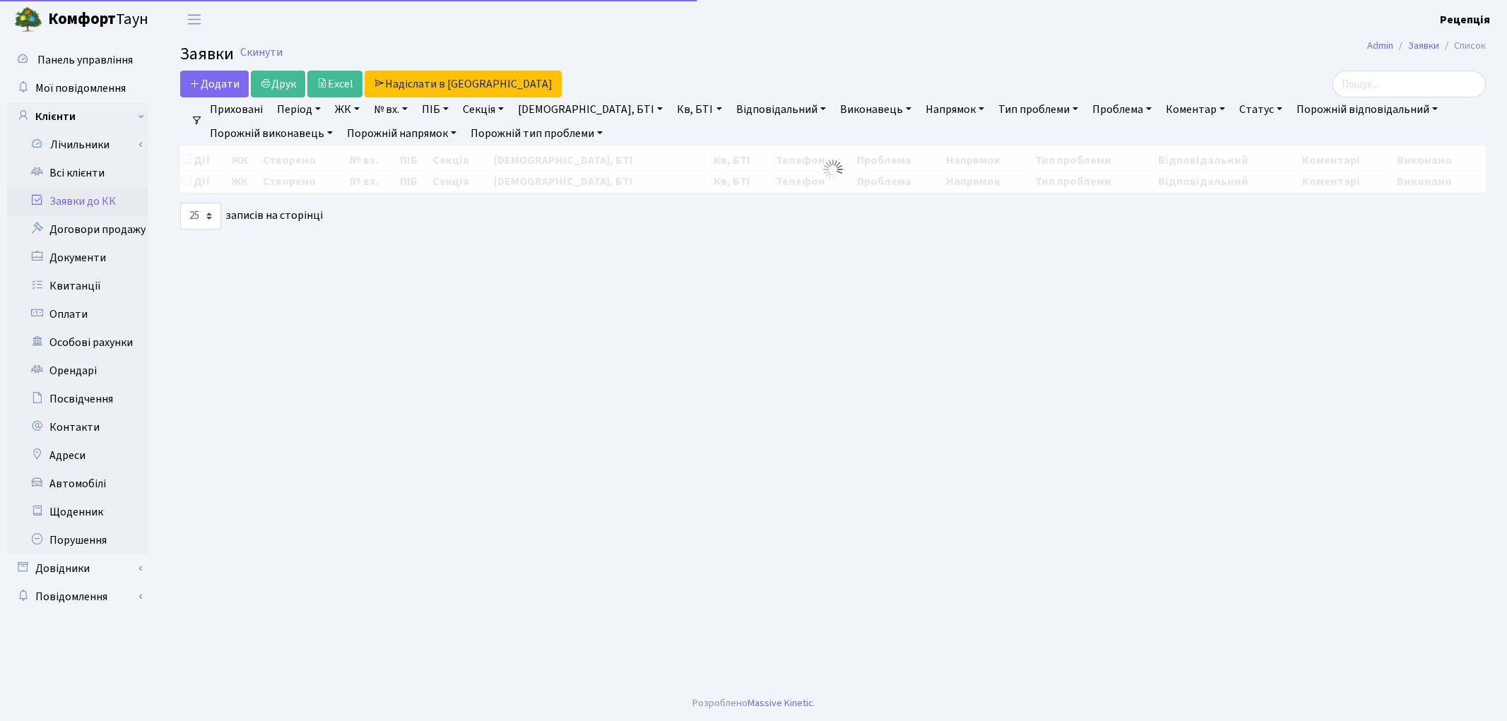
select select "25"
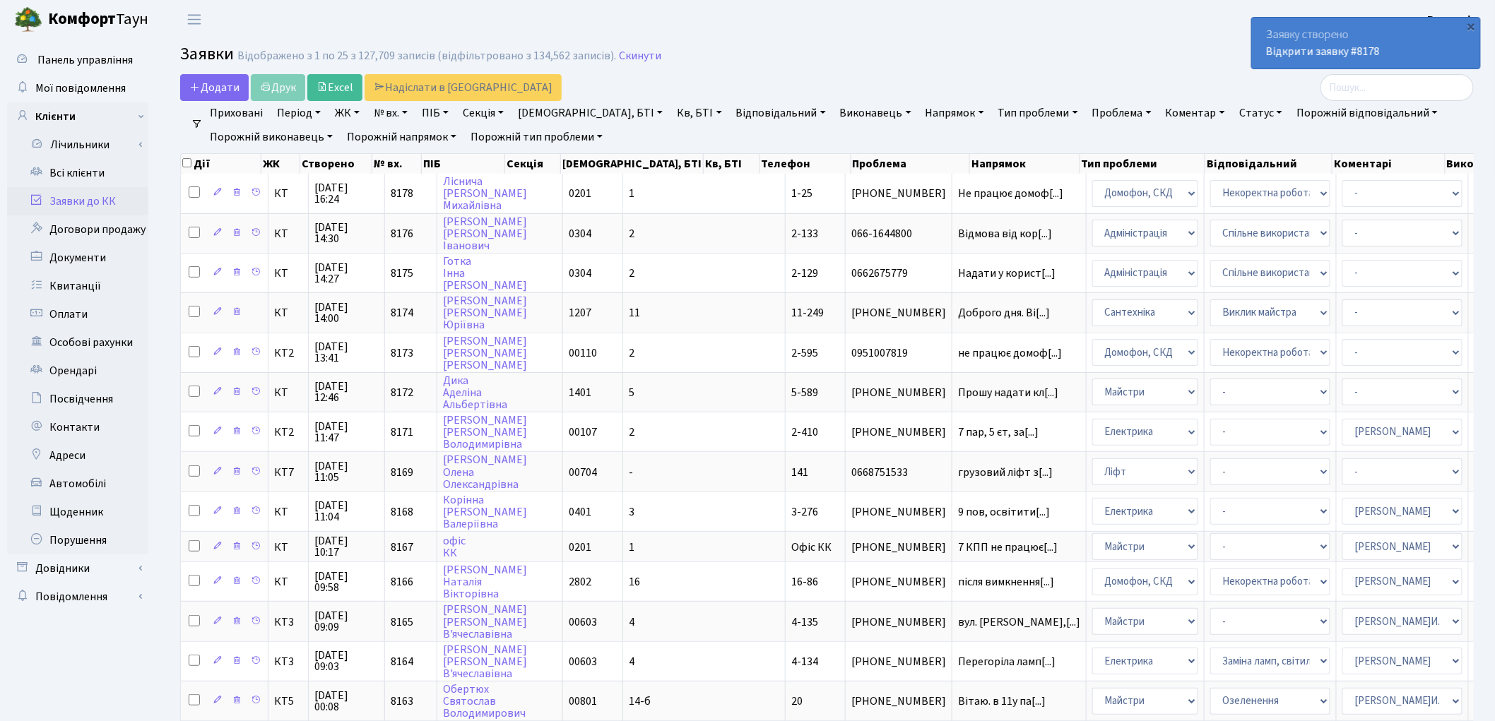
click at [45, 201] on link "Заявки до КК" at bounding box center [77, 201] width 141 height 28
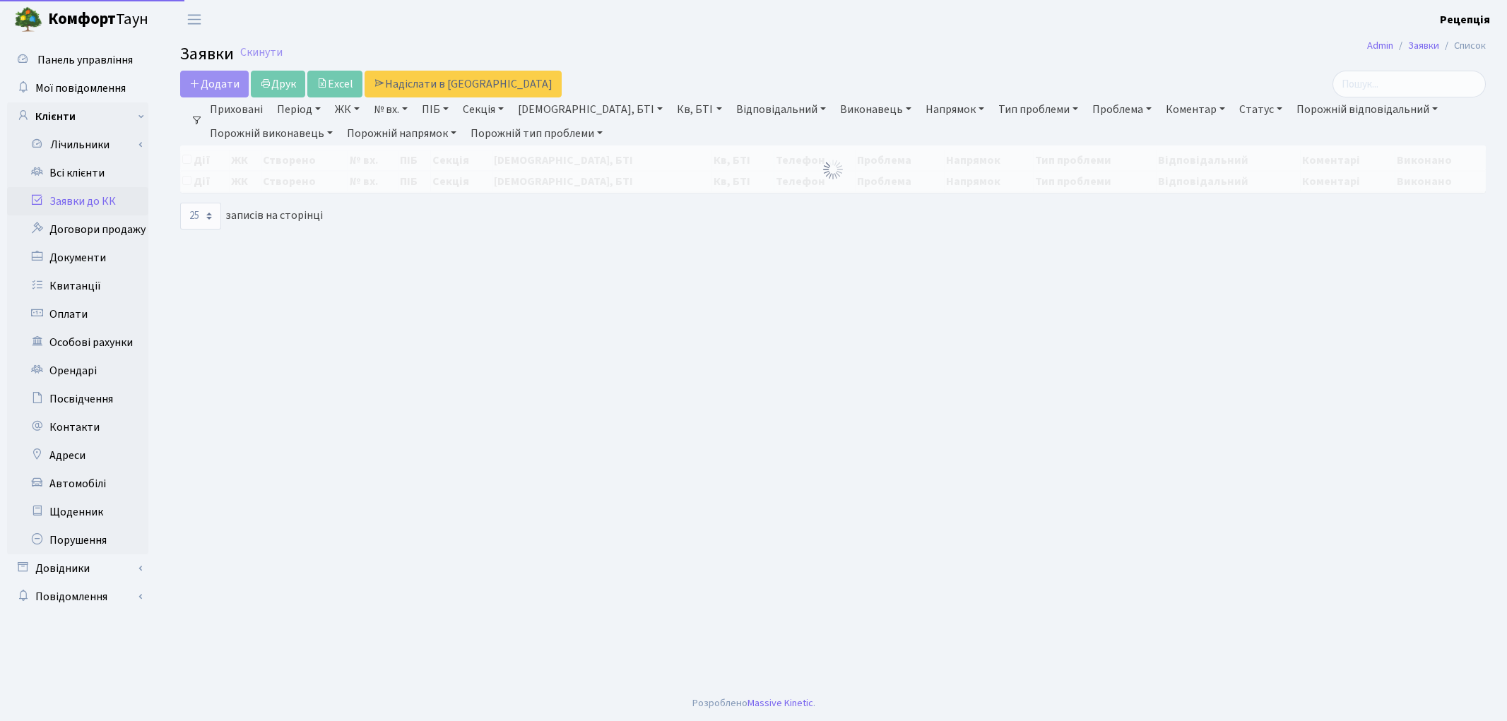
select select "25"
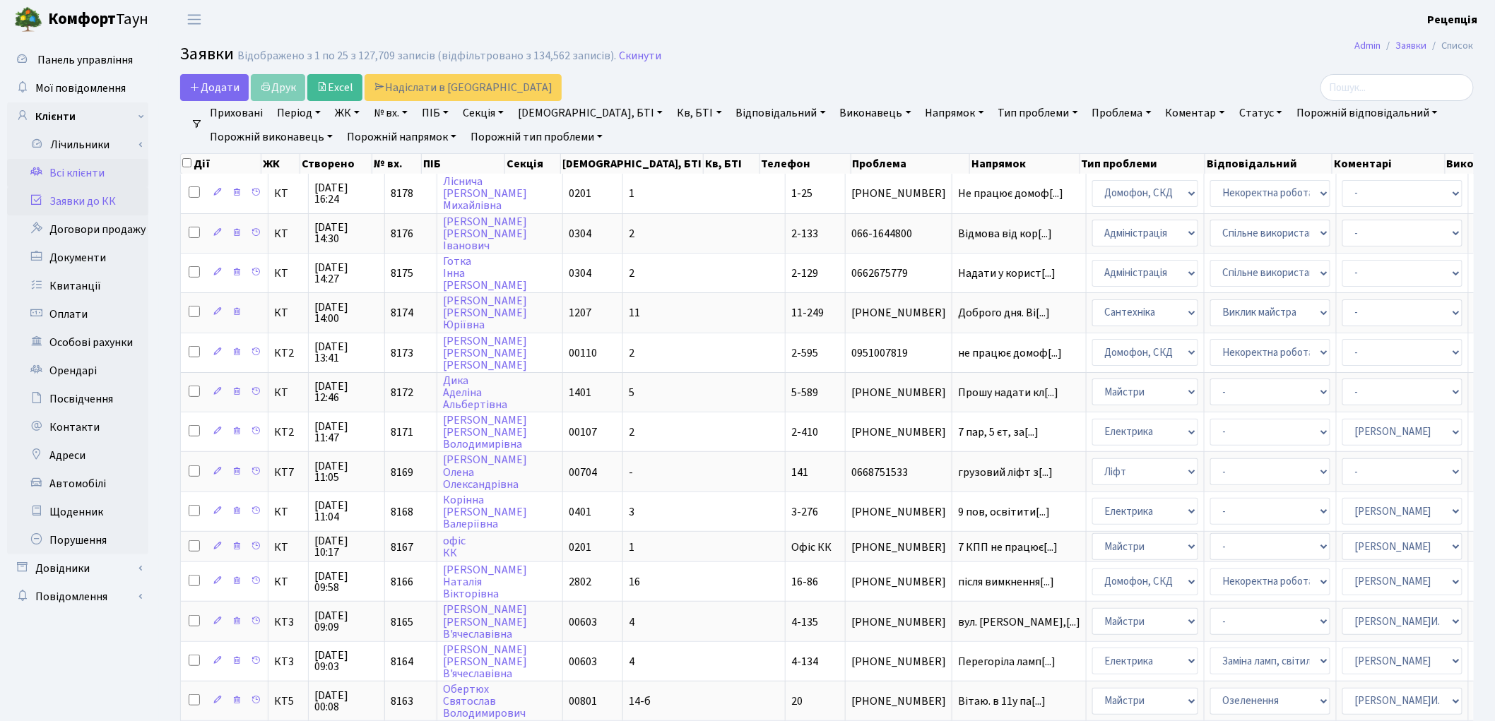
click at [78, 179] on link "Всі клієнти" at bounding box center [77, 173] width 141 height 28
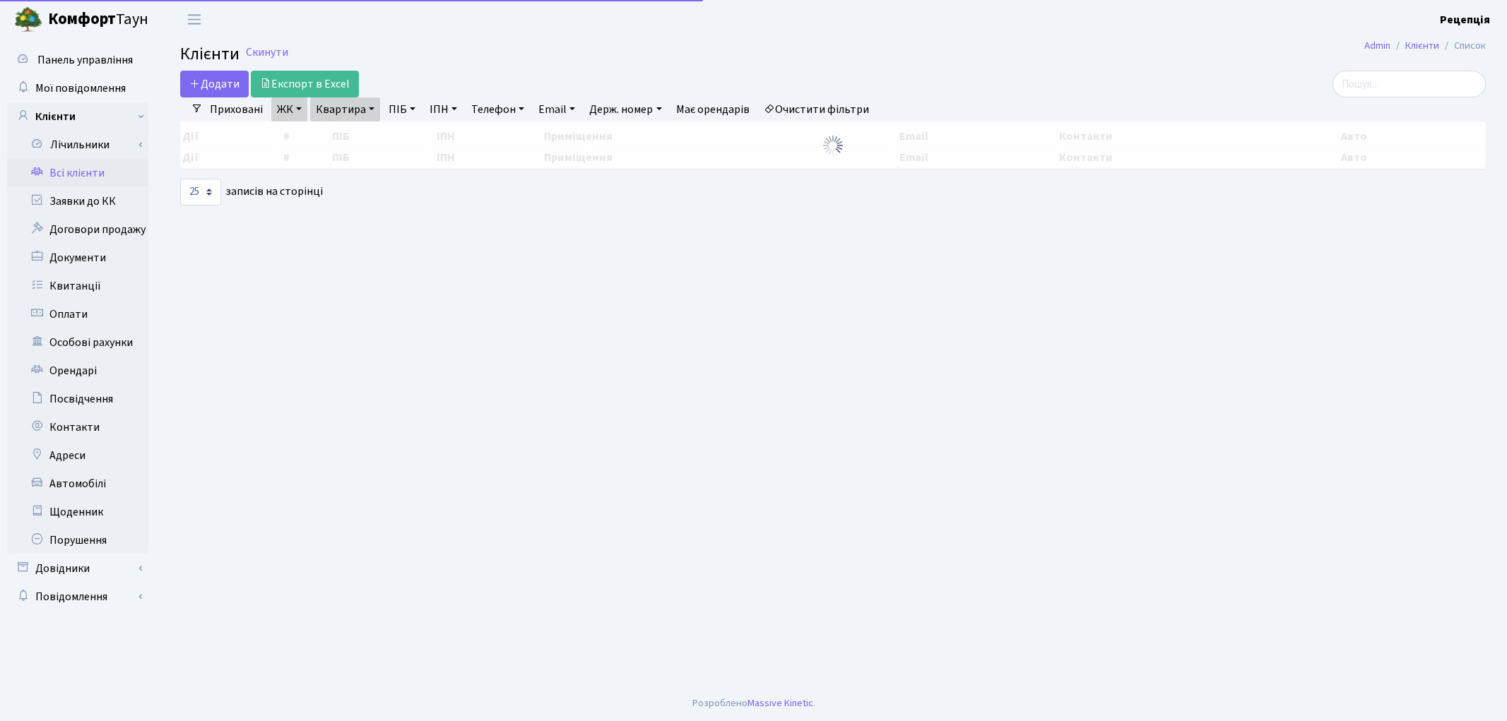
select select "25"
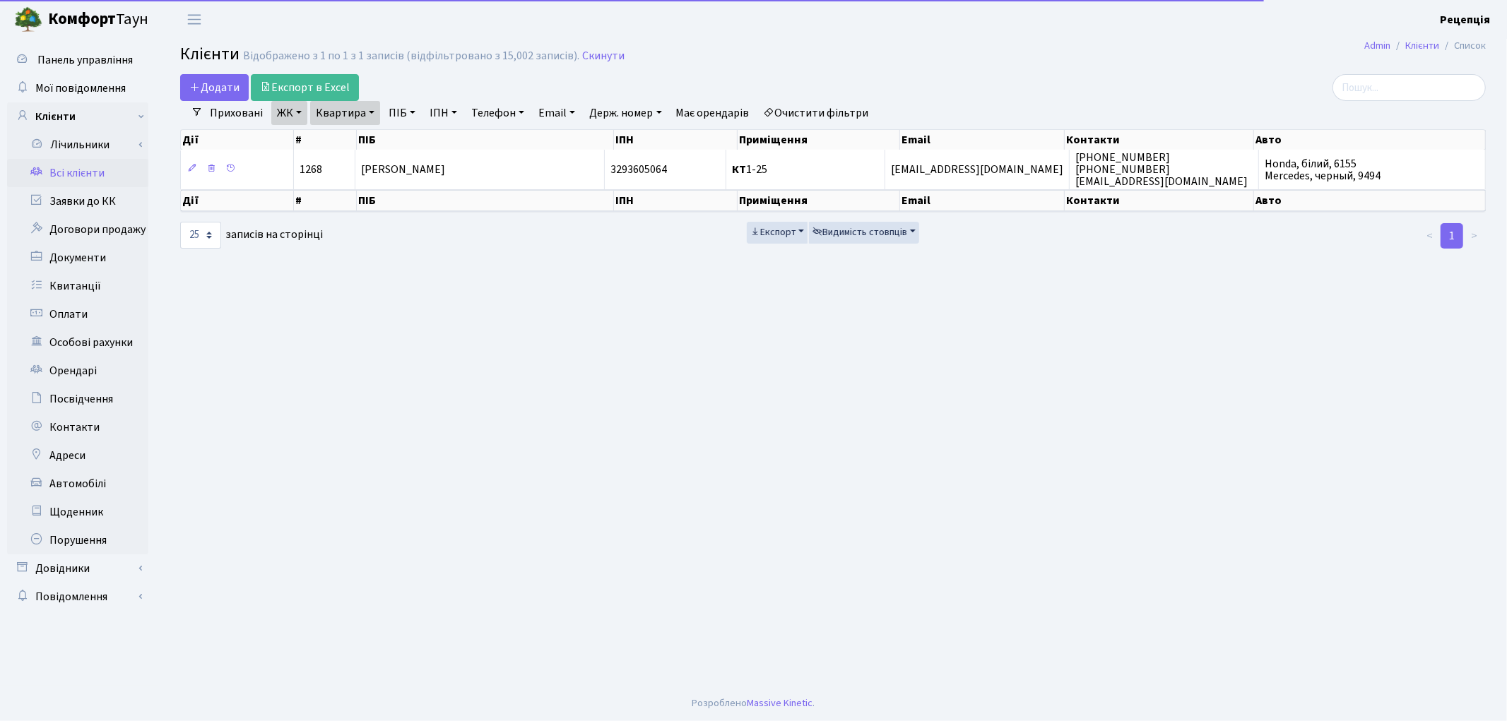
click at [844, 114] on link "Очистити фільтри" at bounding box center [816, 113] width 117 height 24
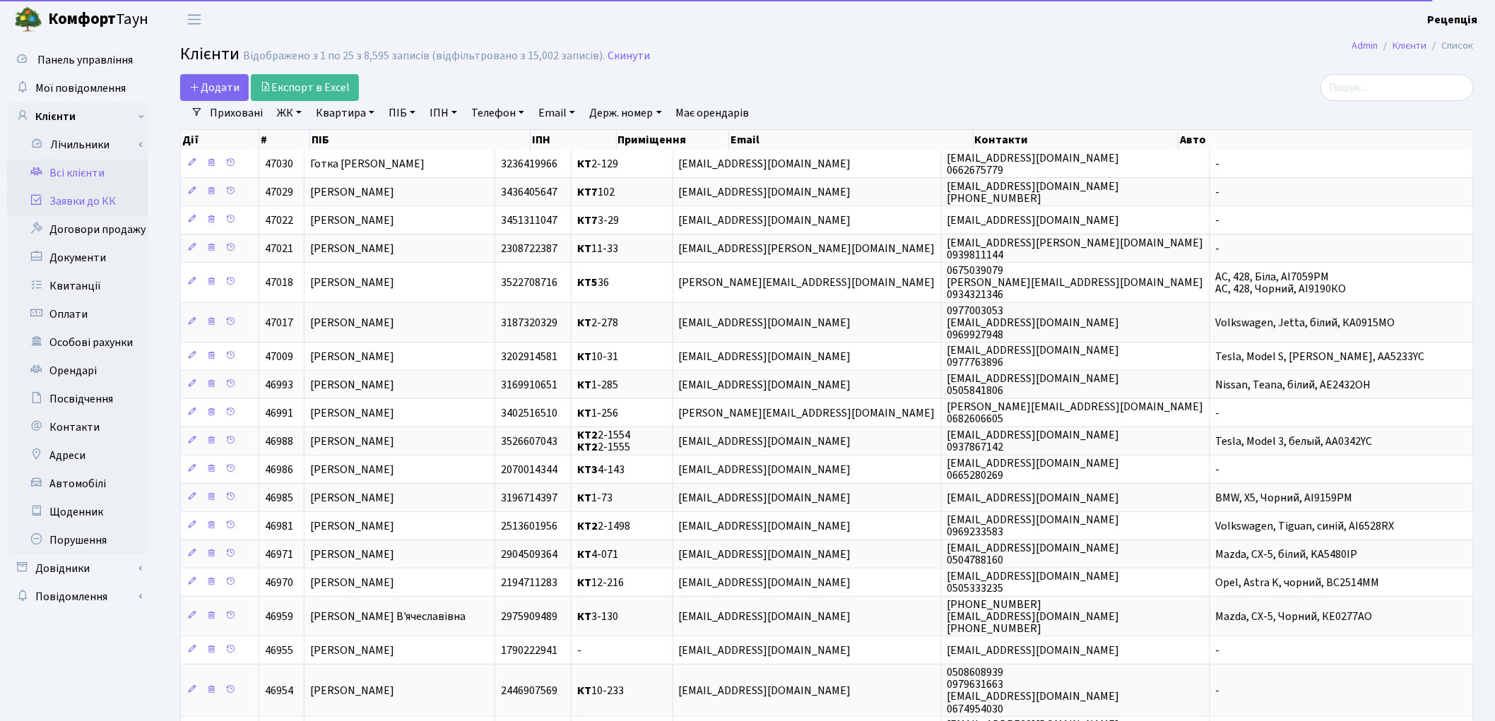
click at [116, 196] on link "Заявки до КК" at bounding box center [77, 201] width 141 height 28
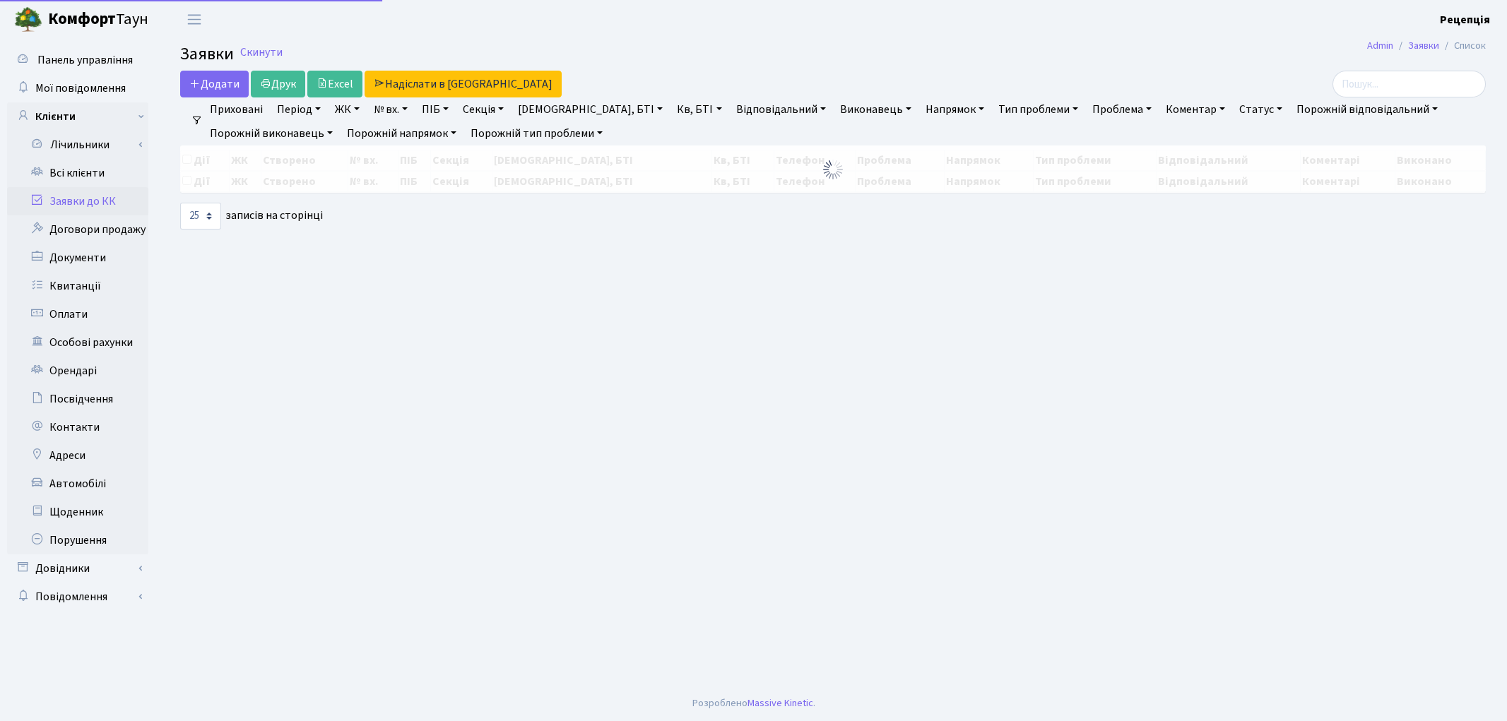
select select "25"
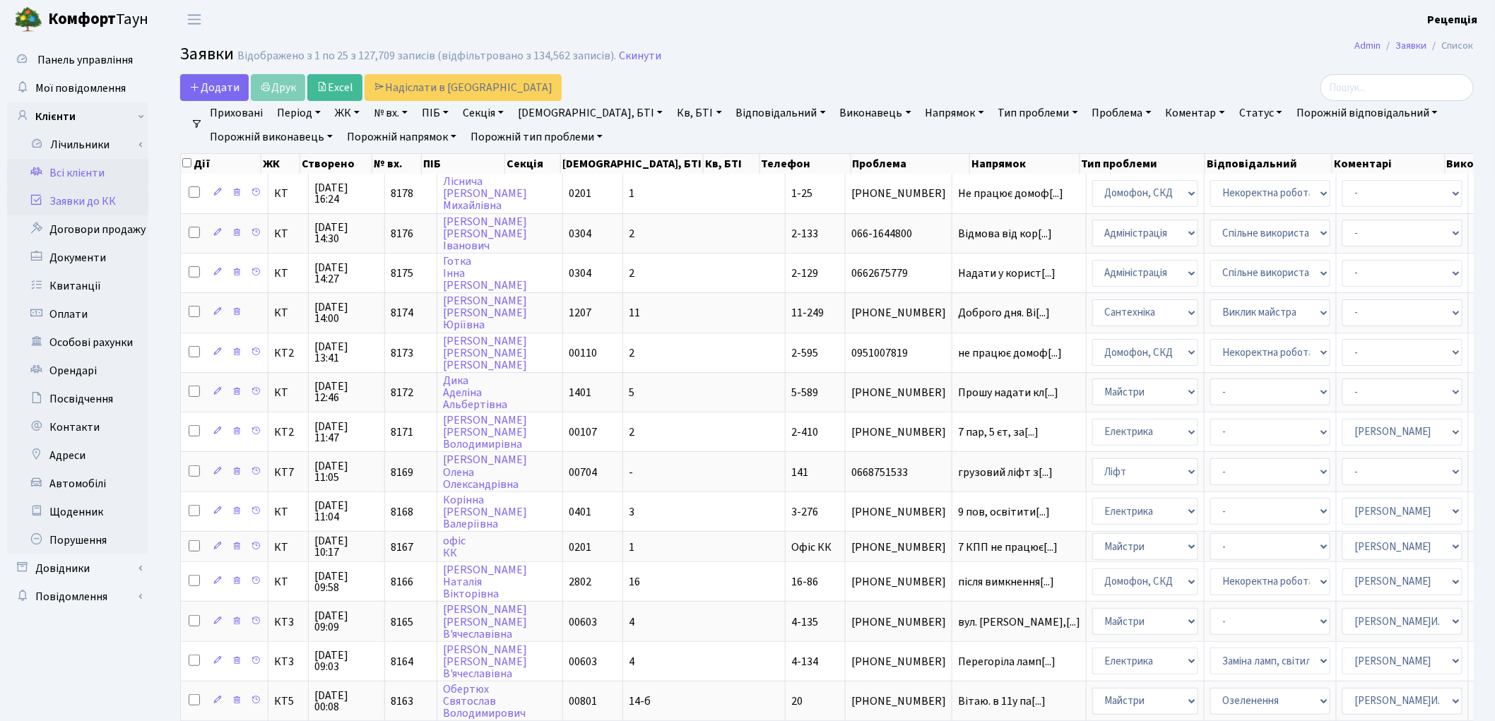
click at [87, 167] on link "Всі клієнти" at bounding box center [77, 173] width 141 height 28
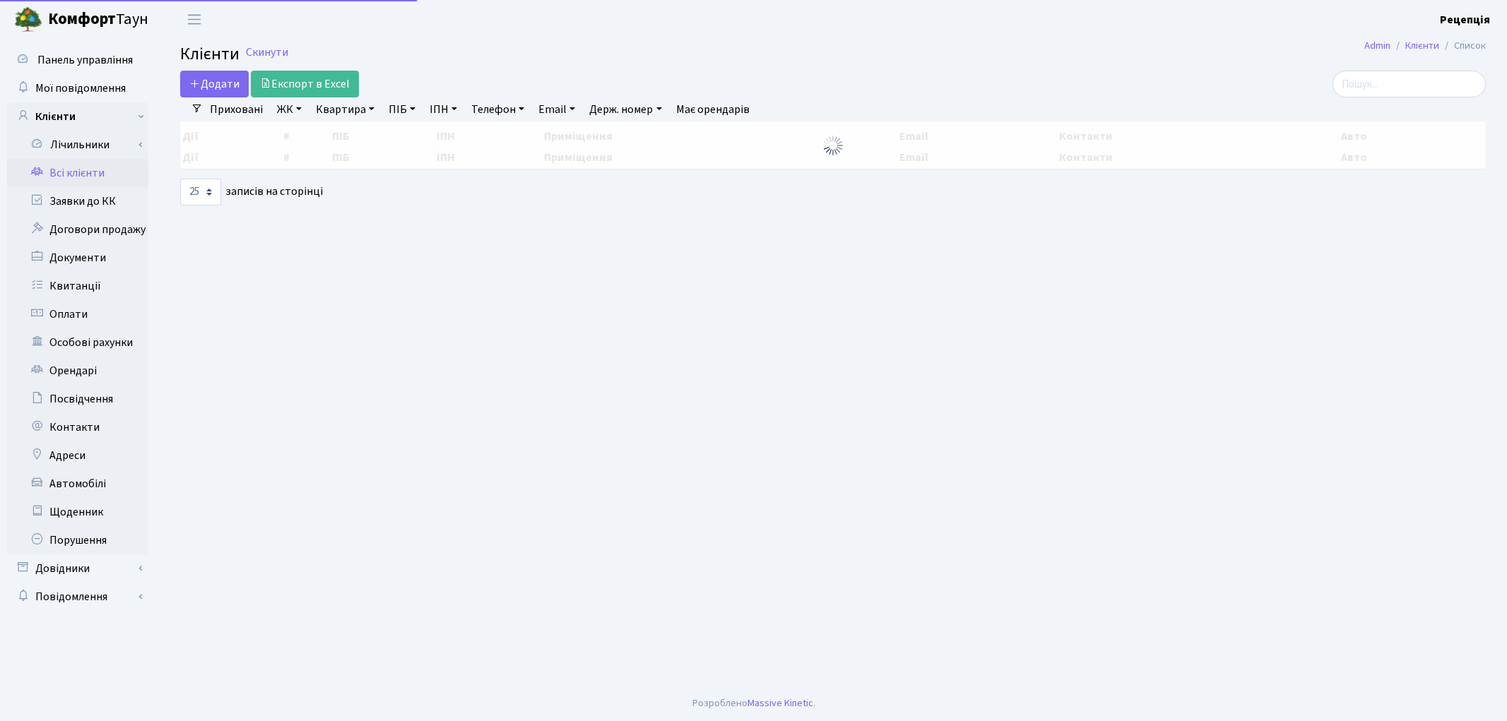
select select "25"
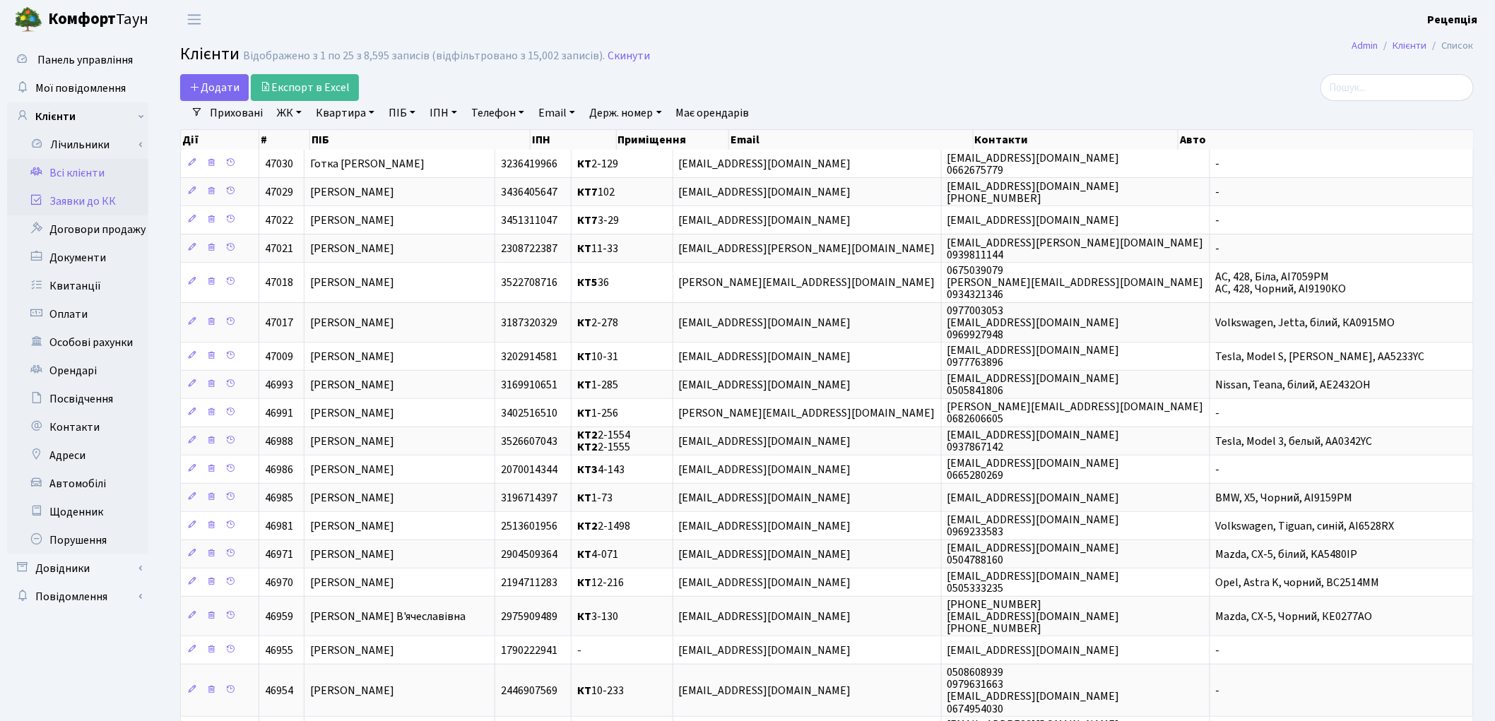
click at [109, 196] on link "Заявки до КК" at bounding box center [77, 201] width 141 height 28
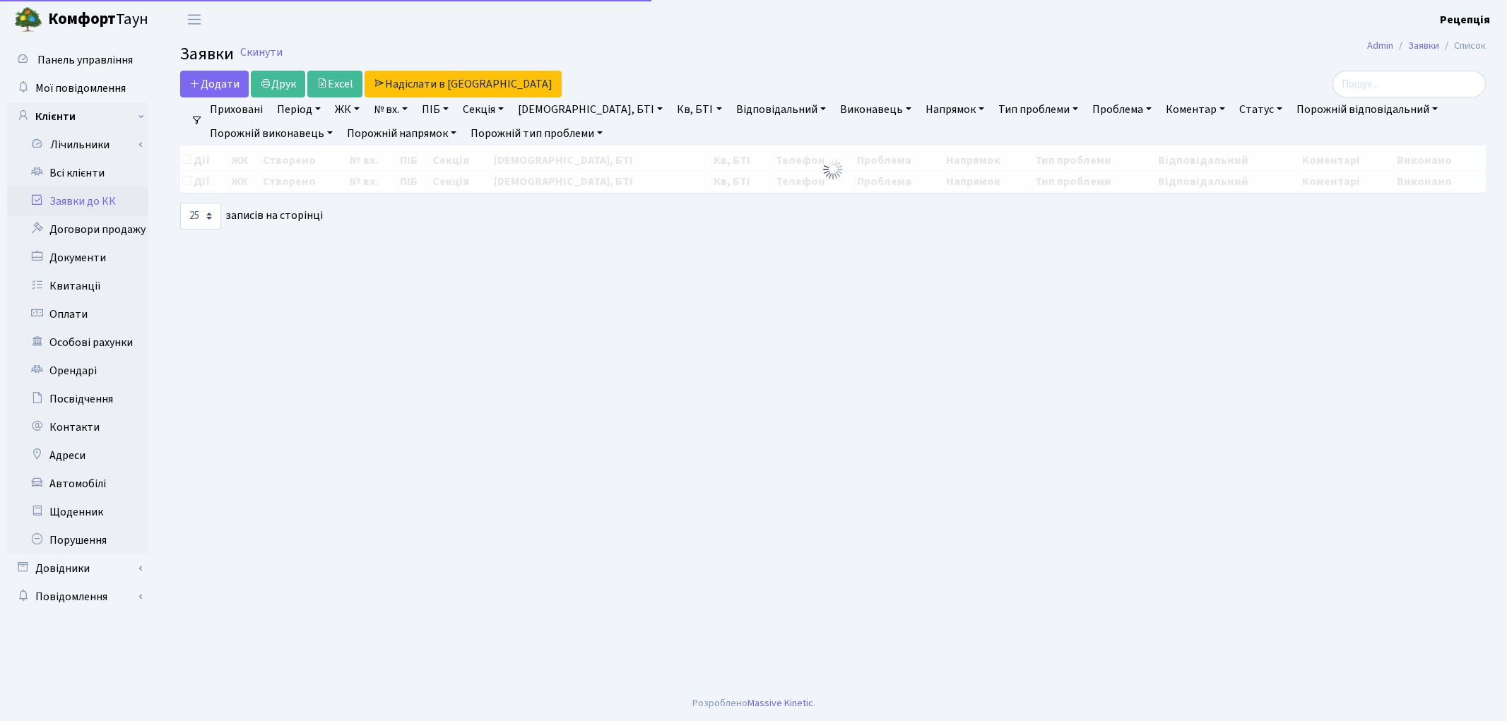
select select "25"
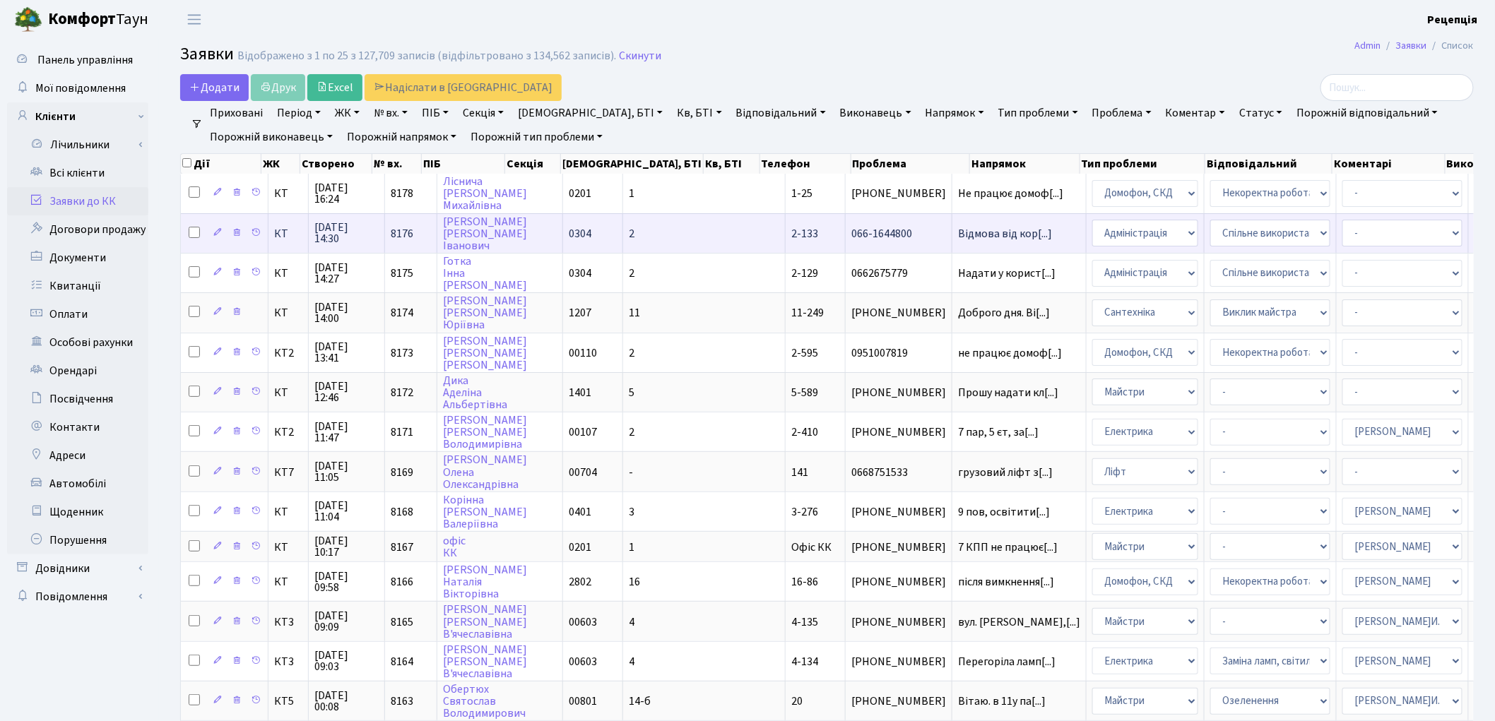
click at [846, 224] on td "066-1644800" at bounding box center [899, 233] width 107 height 40
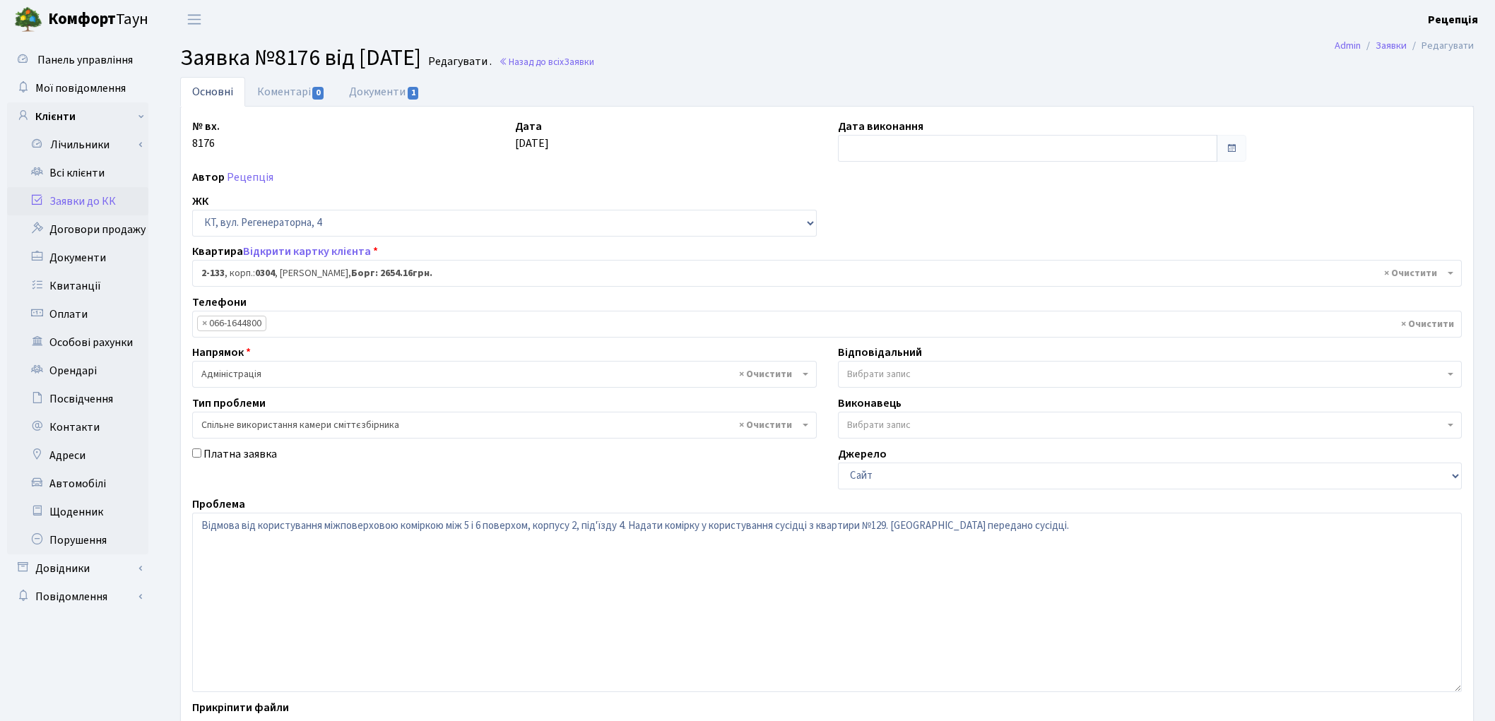
select select "623"
select select "34"
click at [407, 103] on link "Документи 1" at bounding box center [384, 91] width 95 height 29
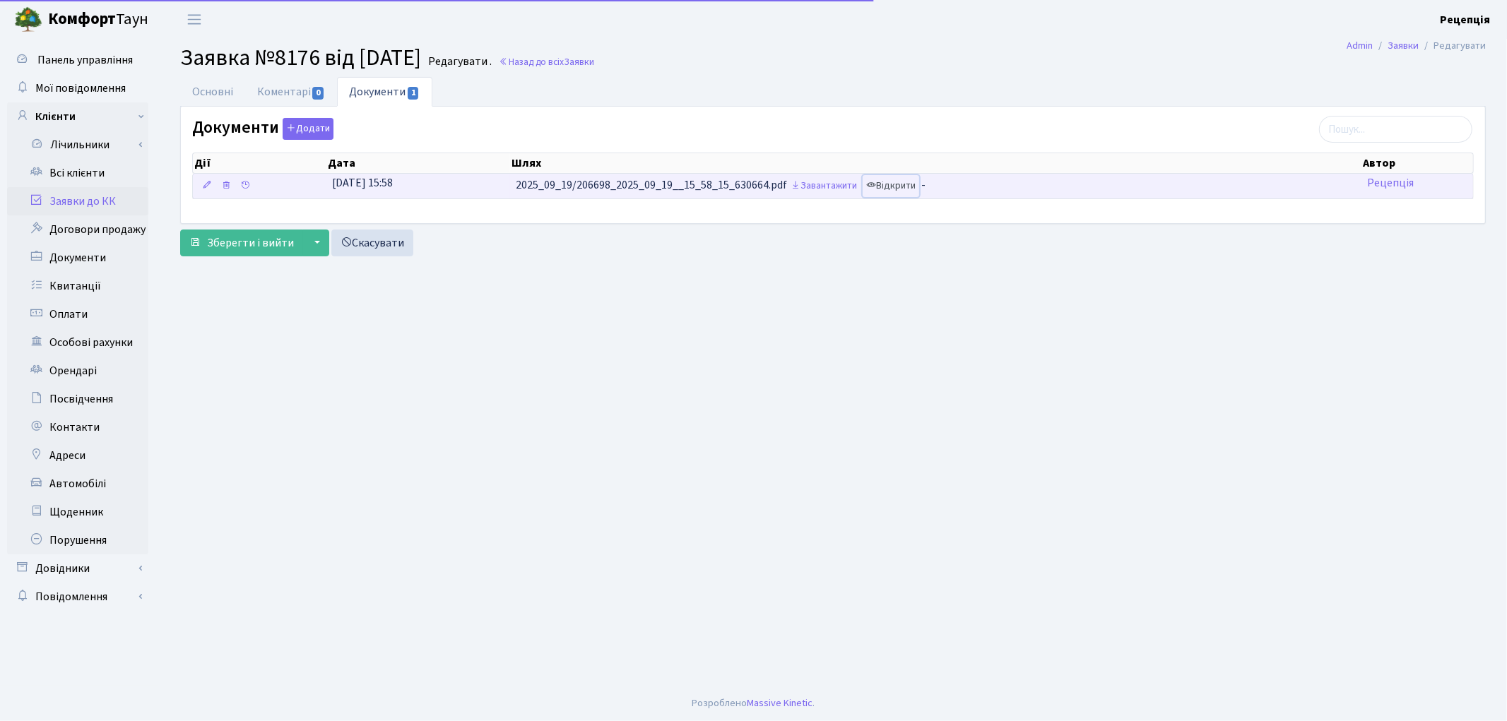
click at [903, 193] on link "Відкрити" at bounding box center [891, 186] width 57 height 22
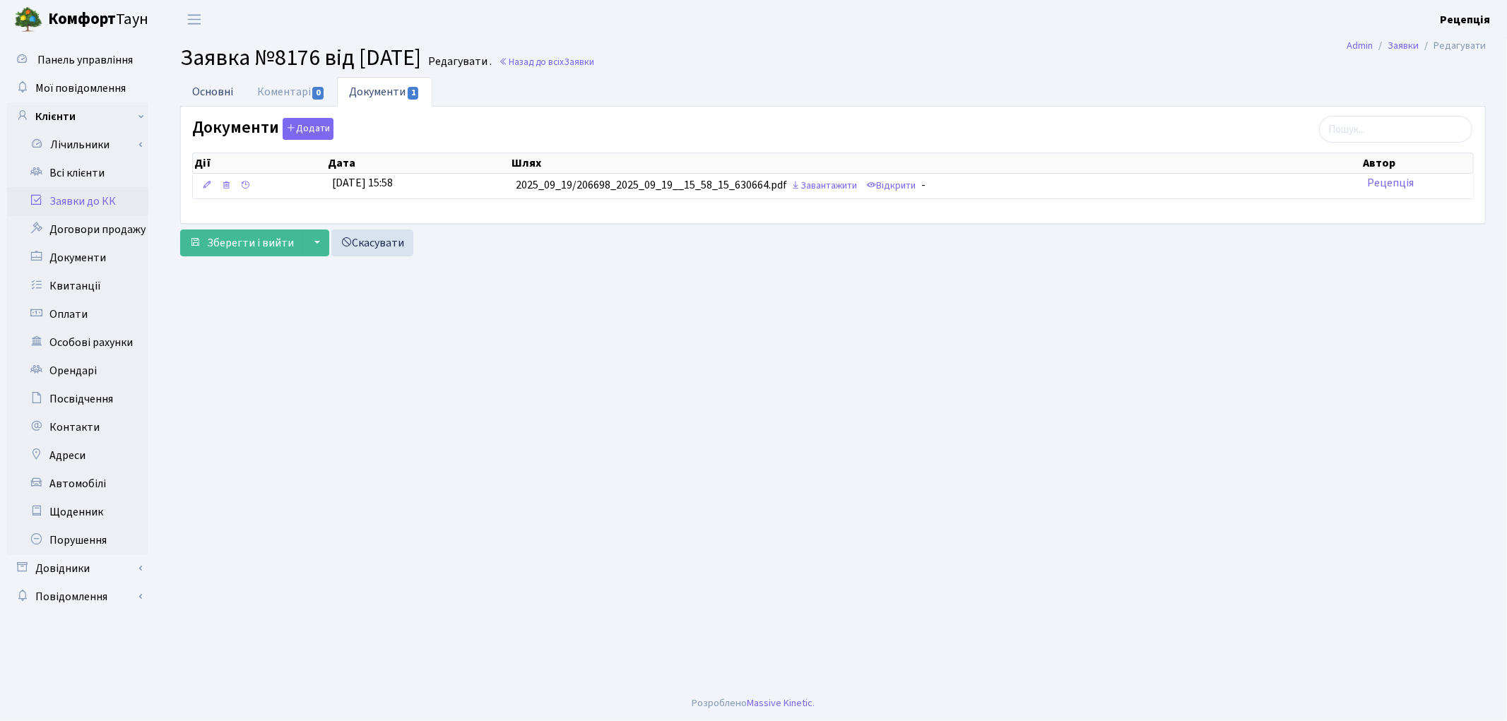
click at [228, 95] on link "Основні" at bounding box center [212, 91] width 65 height 29
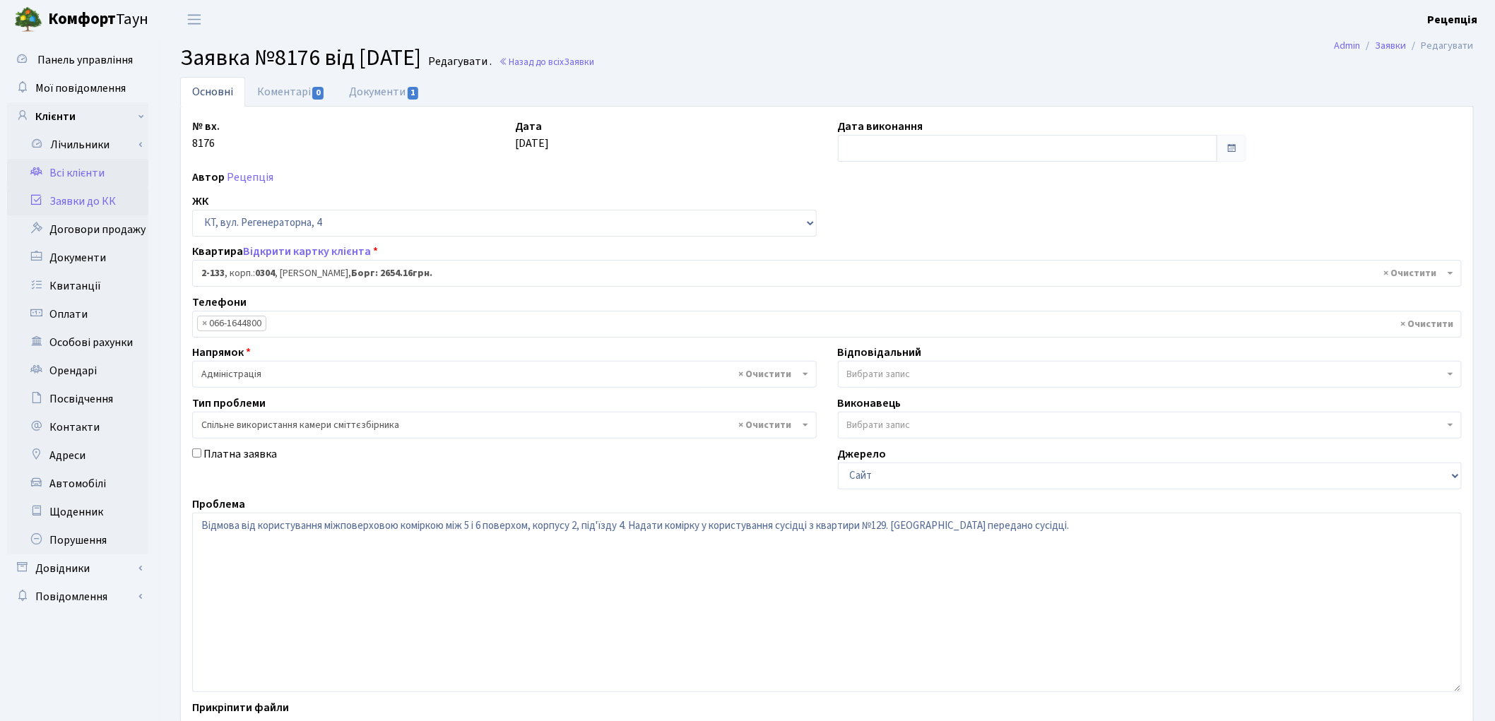
click at [94, 177] on link "Всі клієнти" at bounding box center [77, 173] width 141 height 28
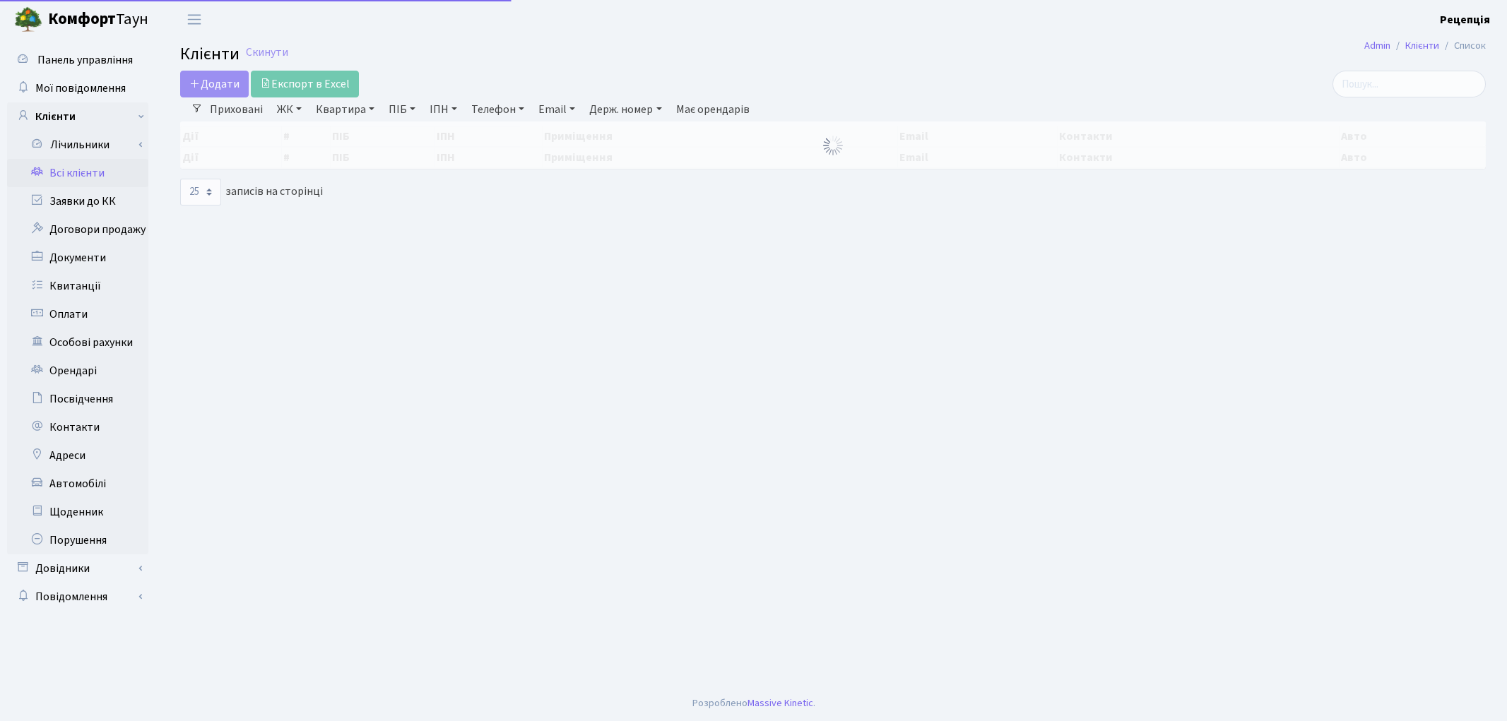
select select "25"
